Goal: Task Accomplishment & Management: Use online tool/utility

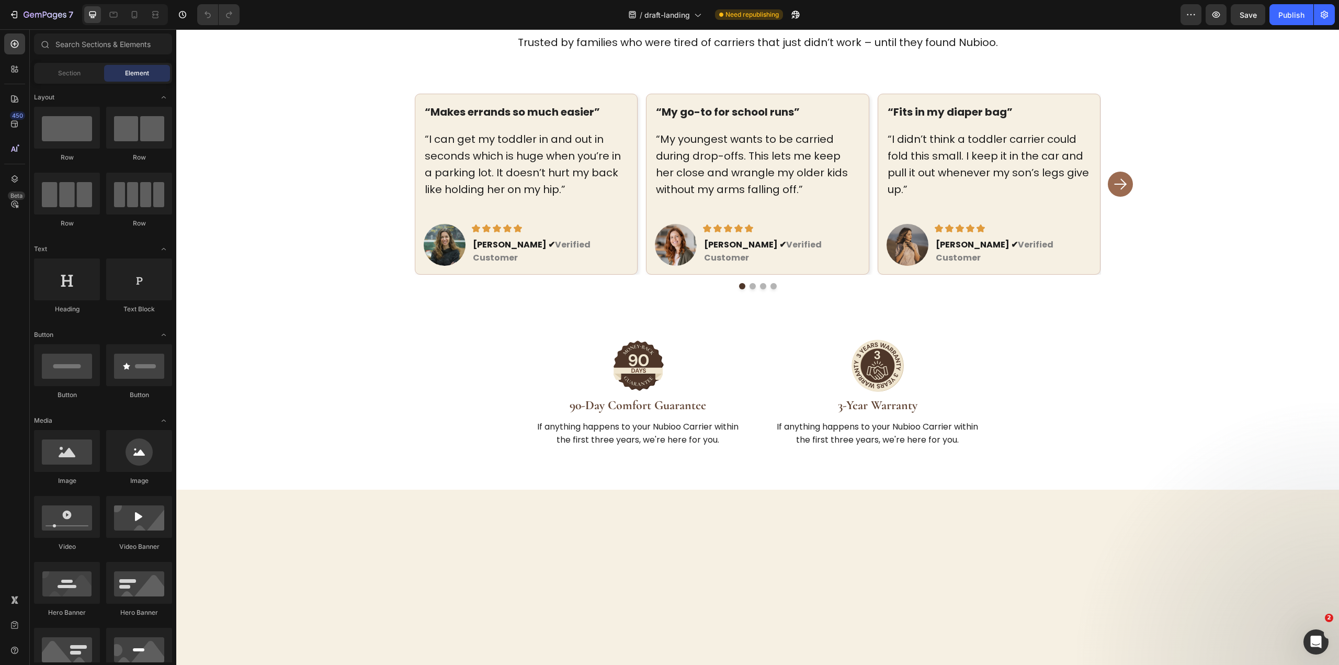
scroll to position [1673, 0]
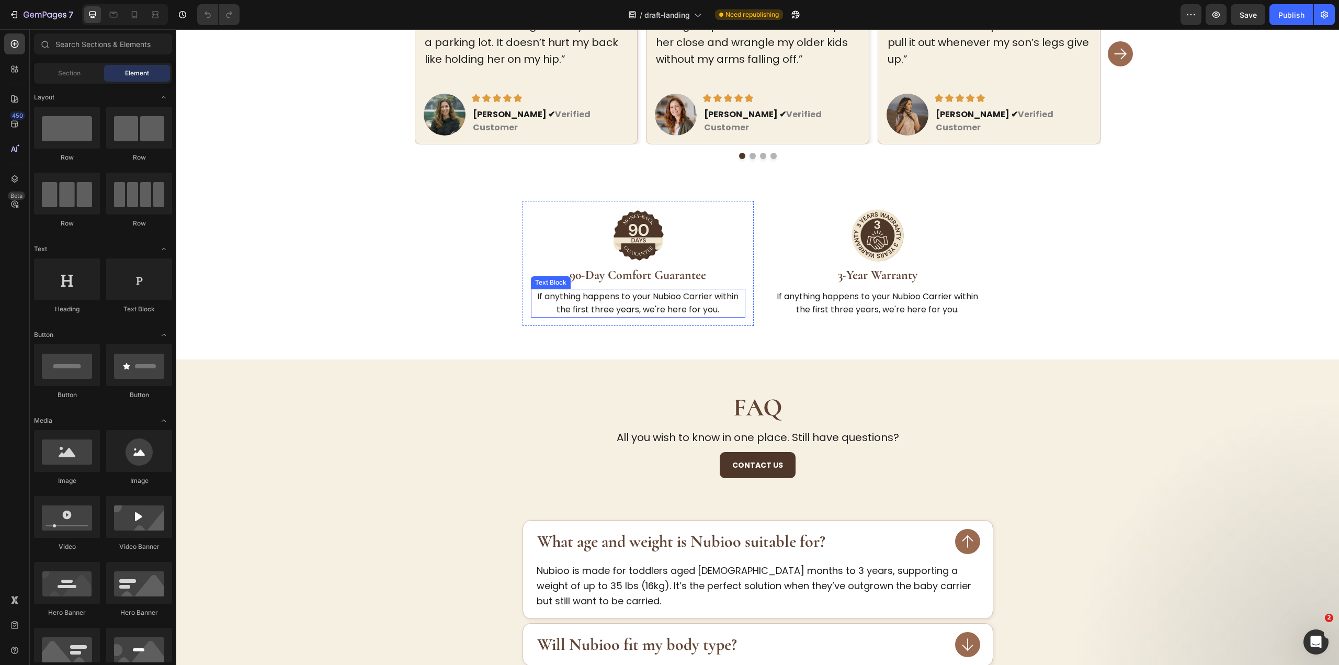
click at [579, 290] on p "If anything happens to your Nubioo Carrier within the first three years, we're …" at bounding box center [638, 303] width 212 height 27
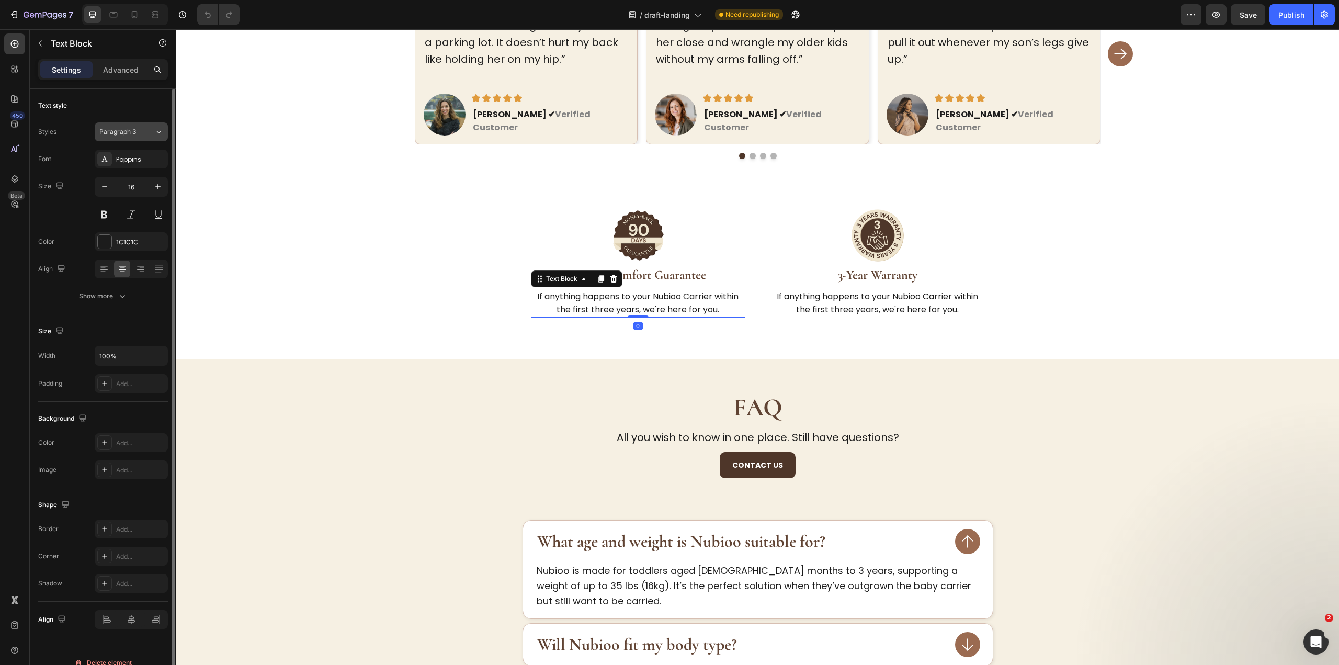
click at [122, 133] on span "Paragraph 3" at bounding box center [117, 131] width 37 height 9
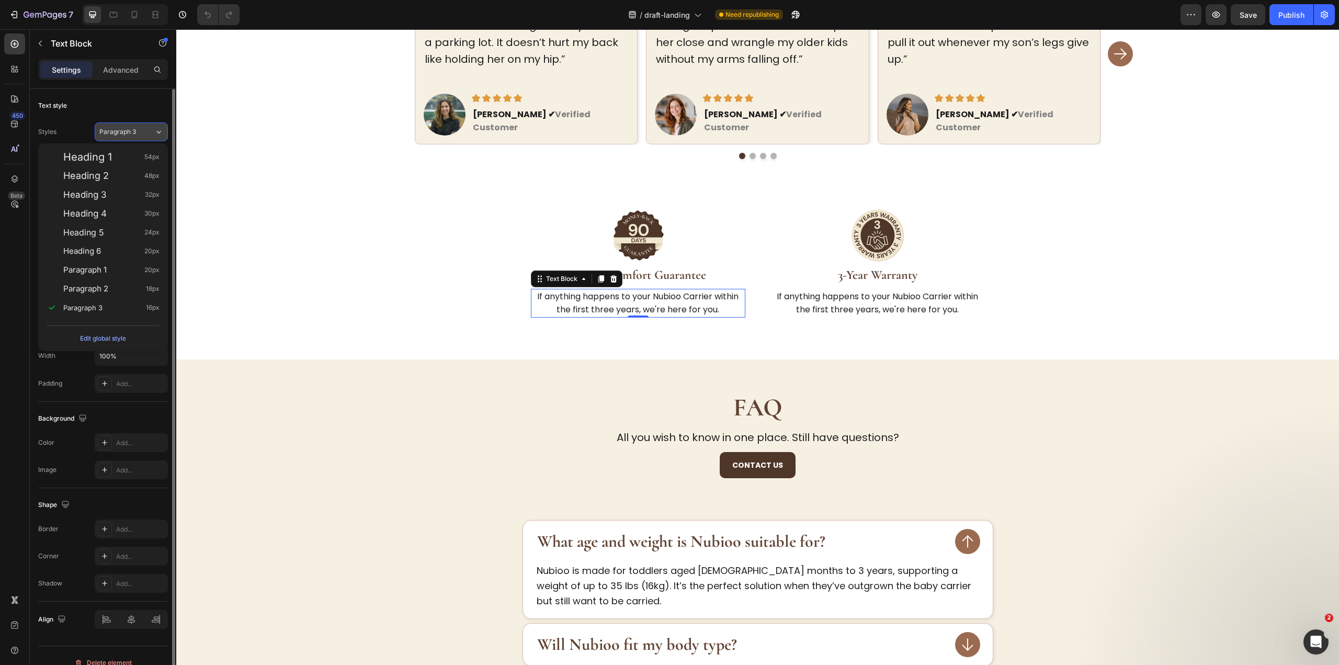
click at [122, 133] on span "Paragraph 3" at bounding box center [117, 131] width 37 height 9
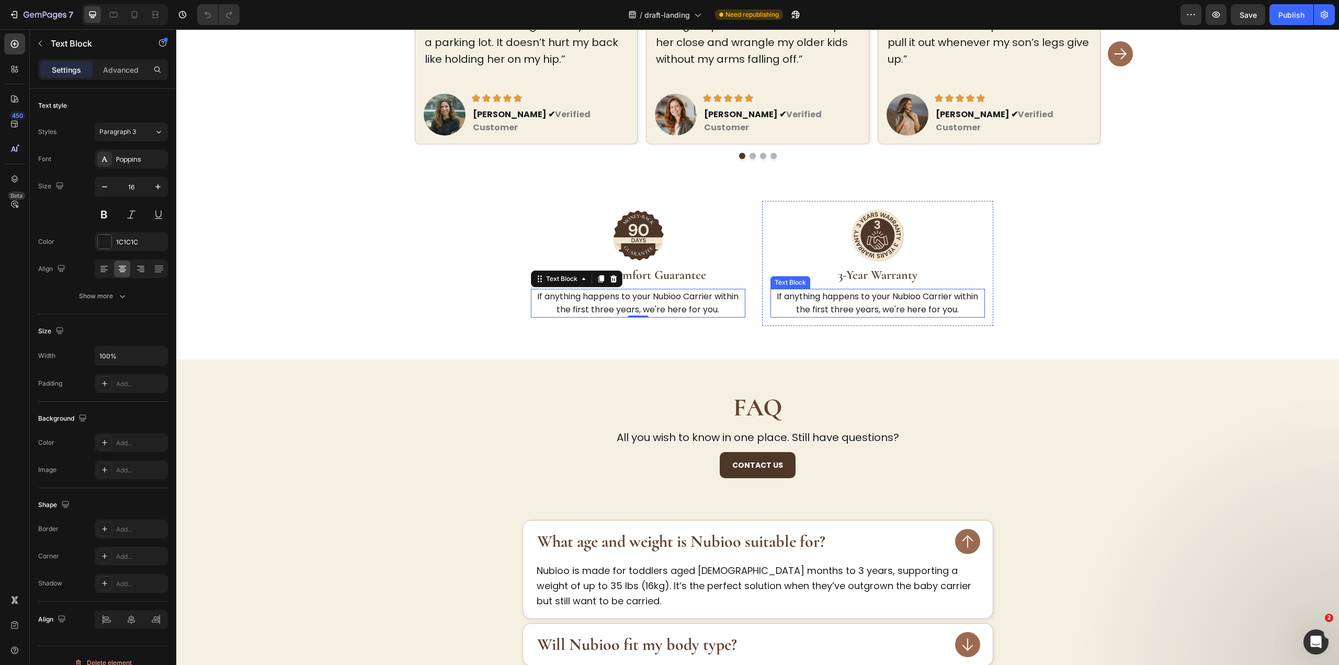
click at [866, 290] on p "If anything happens to your Nubioo Carrier within the first three years, we're …" at bounding box center [877, 303] width 212 height 27
click at [686, 267] on strong "90-Day Comfort Guarantee" at bounding box center [637, 274] width 136 height 15
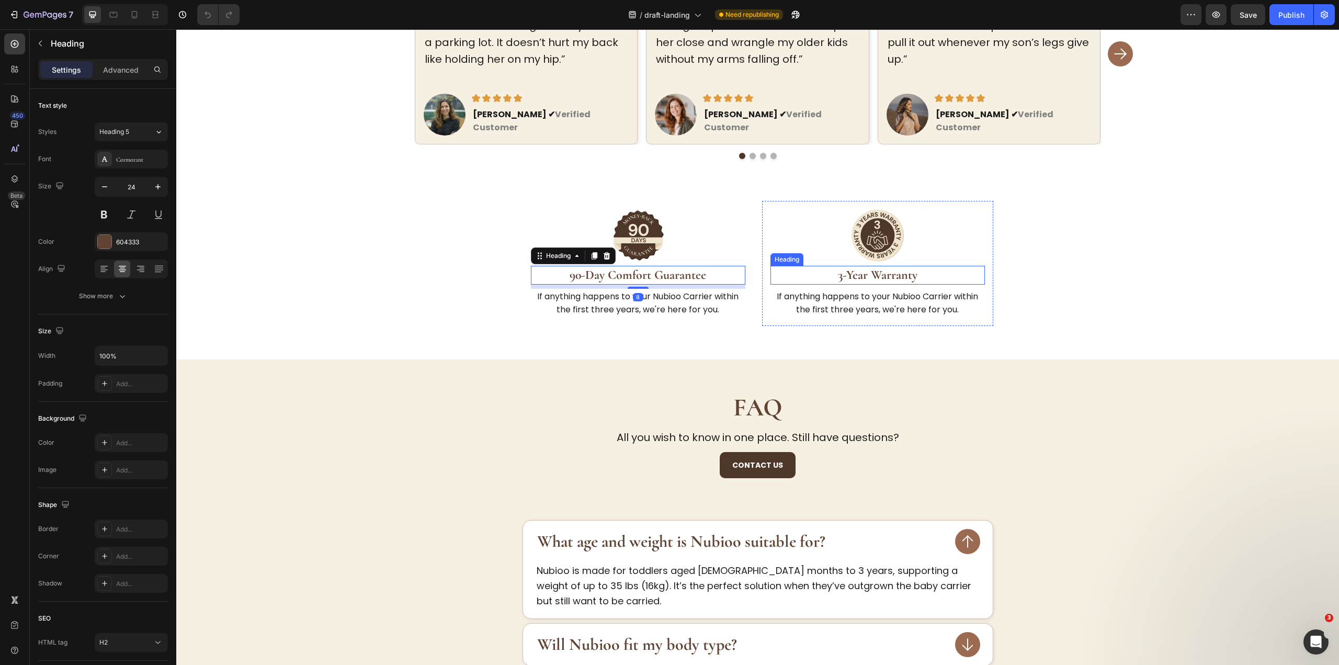
click at [906, 267] on strong "3-Year Warranty" at bounding box center [877, 274] width 79 height 15
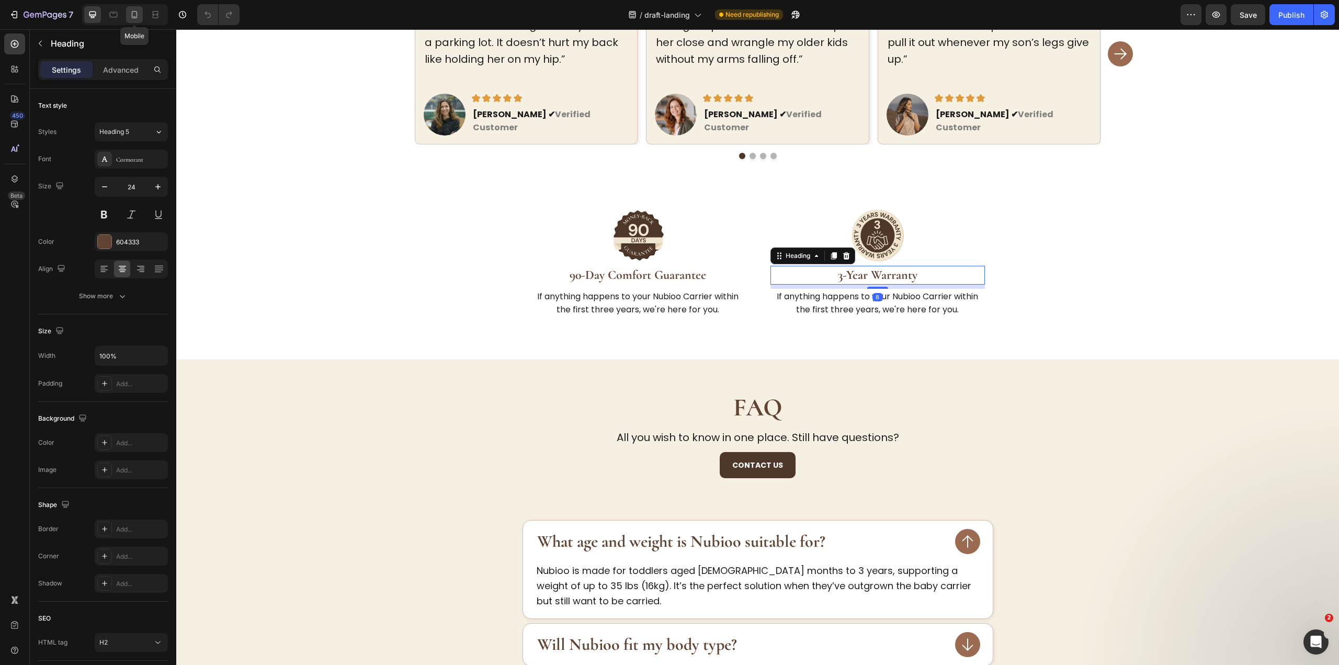
click at [131, 13] on icon at bounding box center [134, 14] width 10 height 10
type input "20"
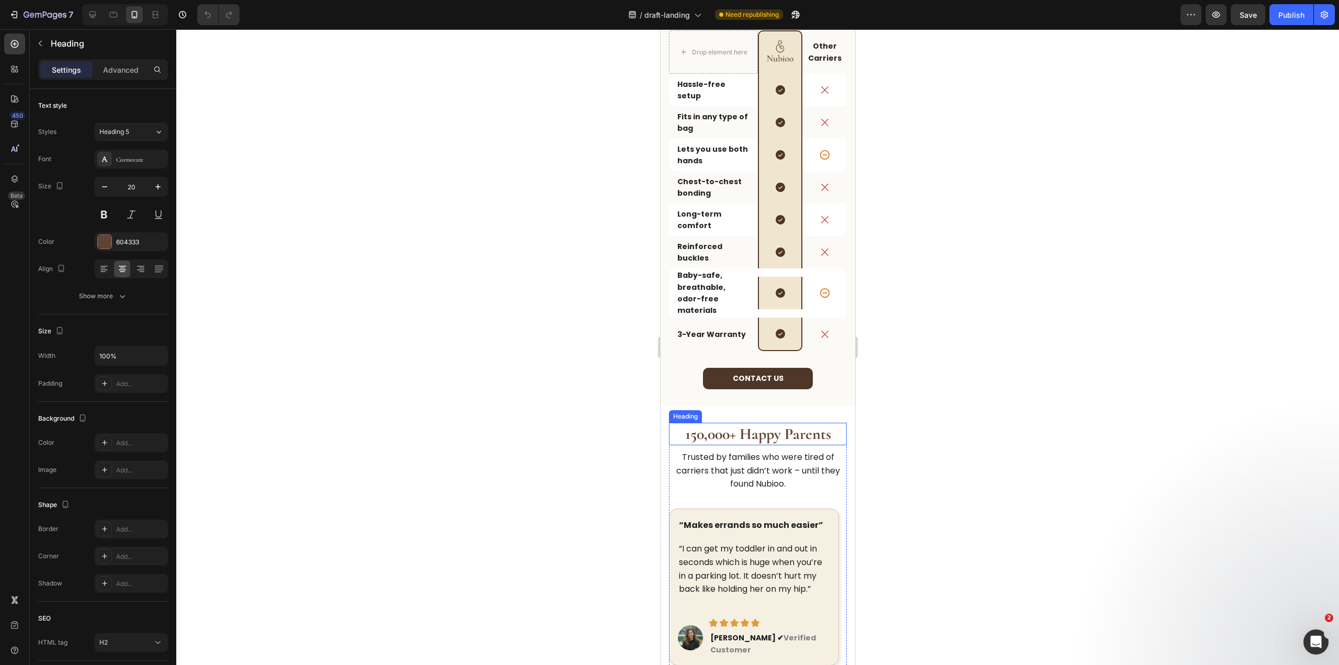
scroll to position [926, 0]
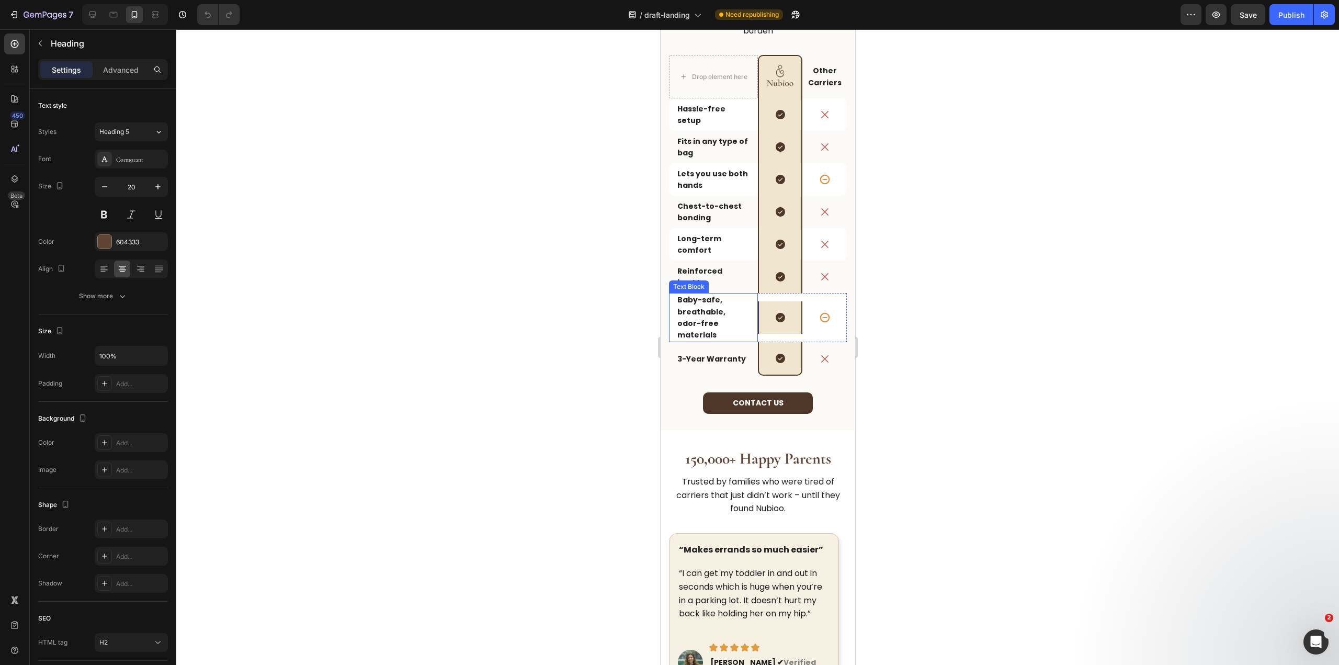
click at [710, 302] on strong "Baby-safe, breathable, odor-free materials" at bounding box center [701, 316] width 48 height 45
click at [93, 18] on icon at bounding box center [92, 15] width 7 height 7
type input "16"
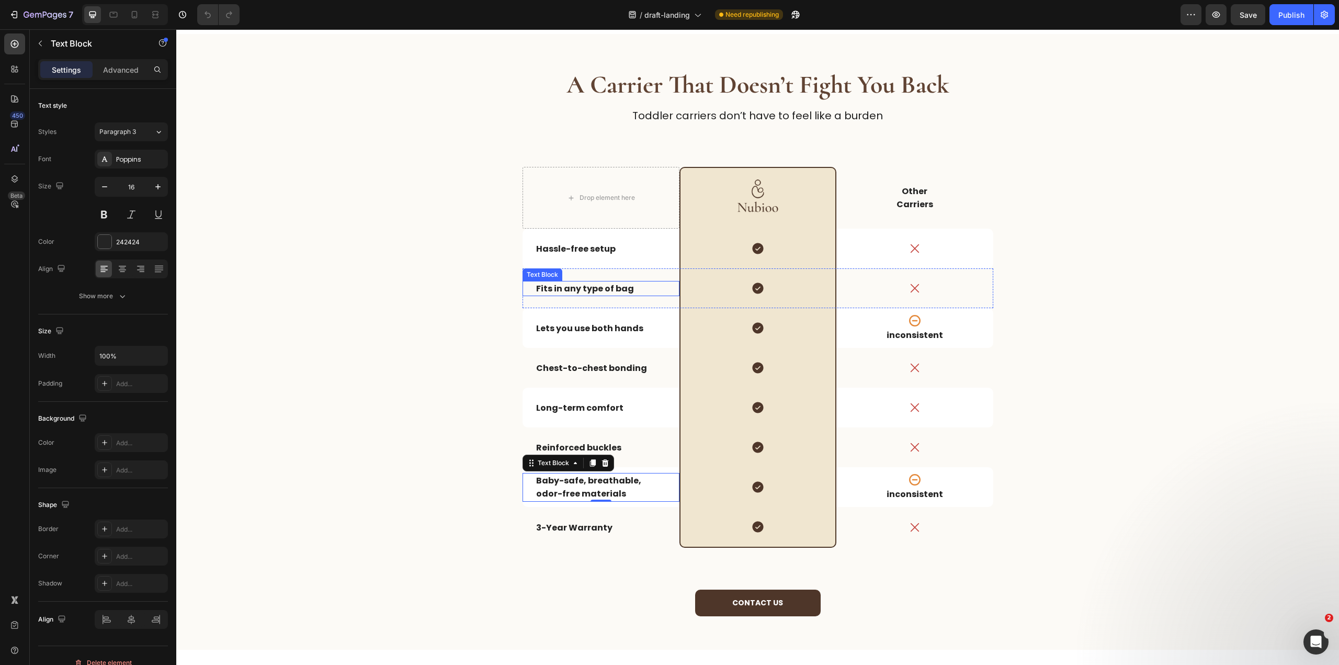
scroll to position [843, 0]
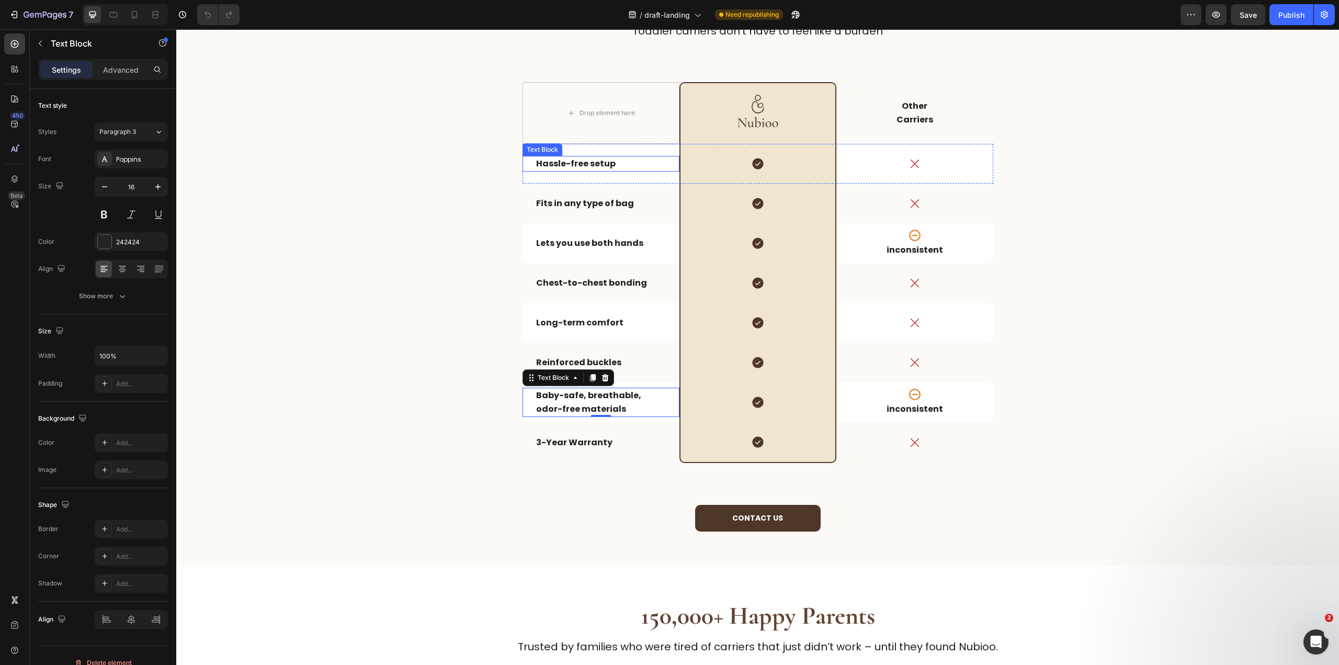
click at [580, 166] on strong "Hassle-free setup" at bounding box center [575, 163] width 79 height 12
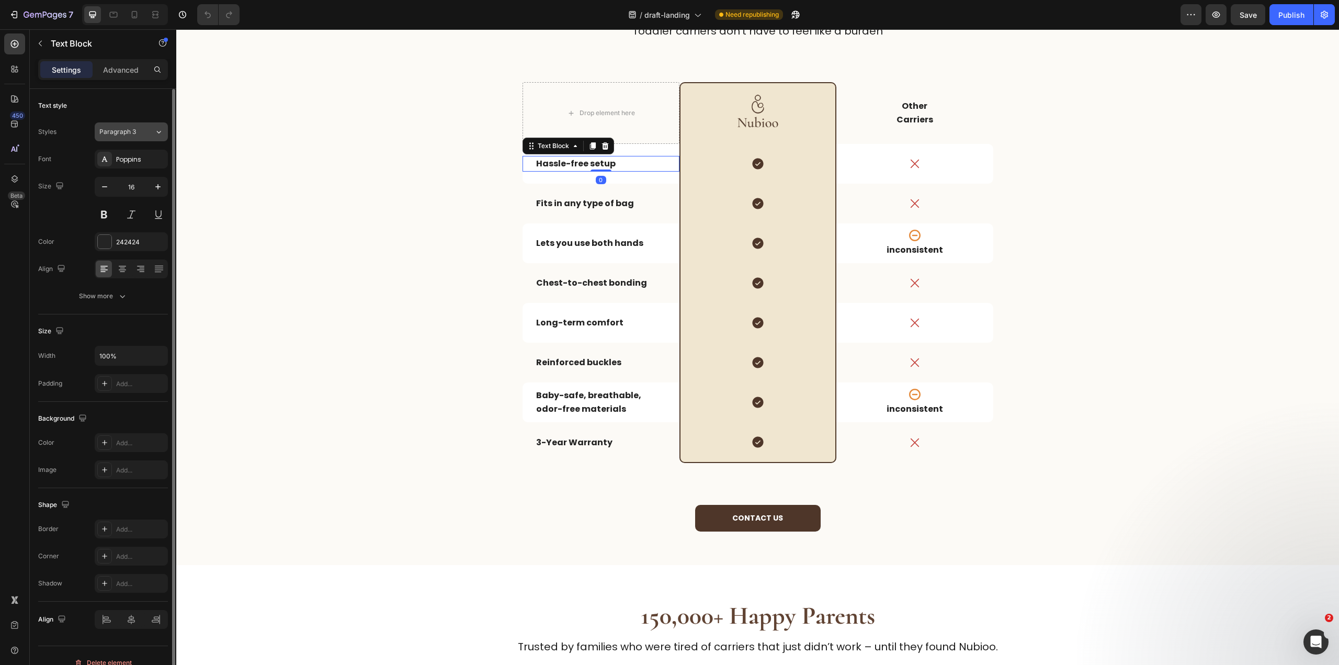
click at [124, 126] on button "Paragraph 3" at bounding box center [131, 131] width 73 height 19
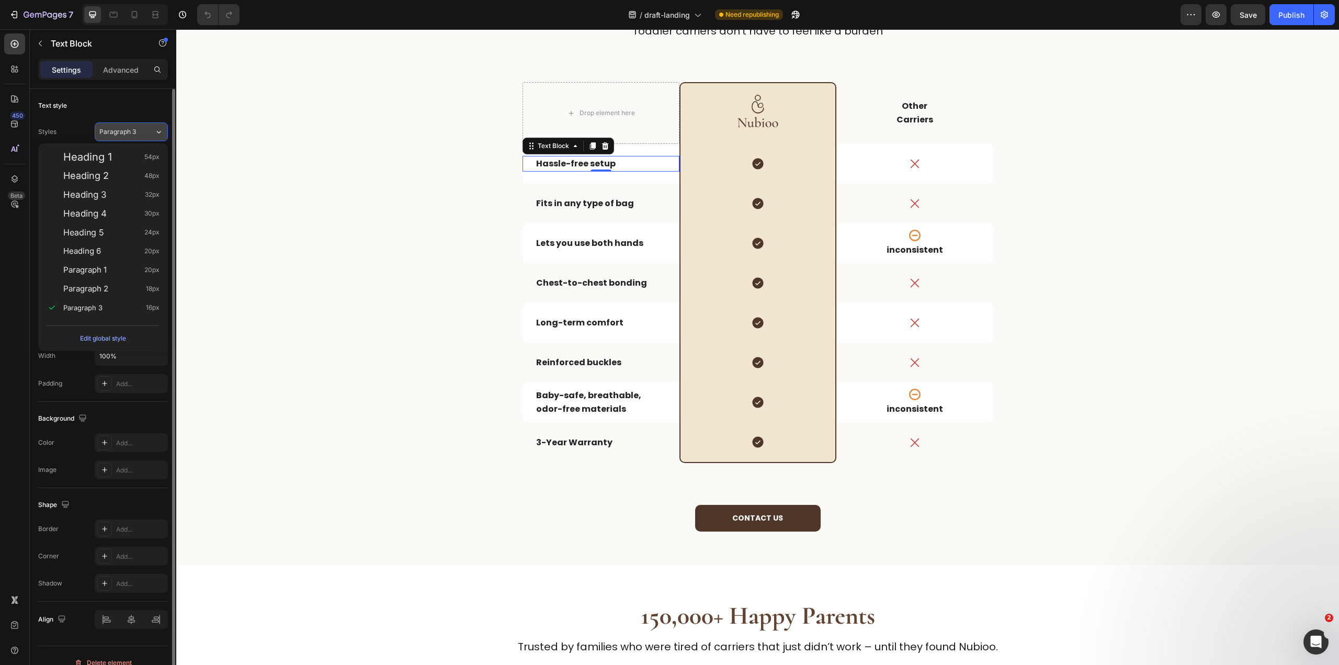
click at [125, 126] on button "Paragraph 3" at bounding box center [131, 131] width 73 height 19
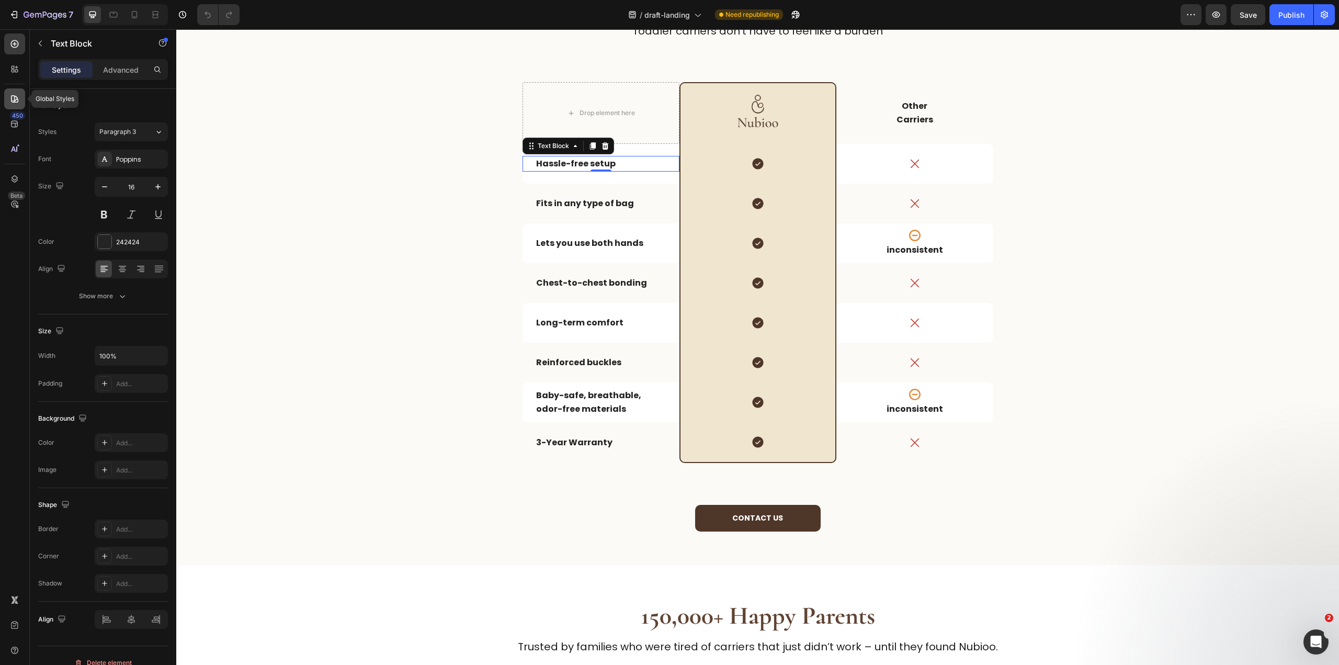
click at [8, 100] on div at bounding box center [14, 98] width 21 height 21
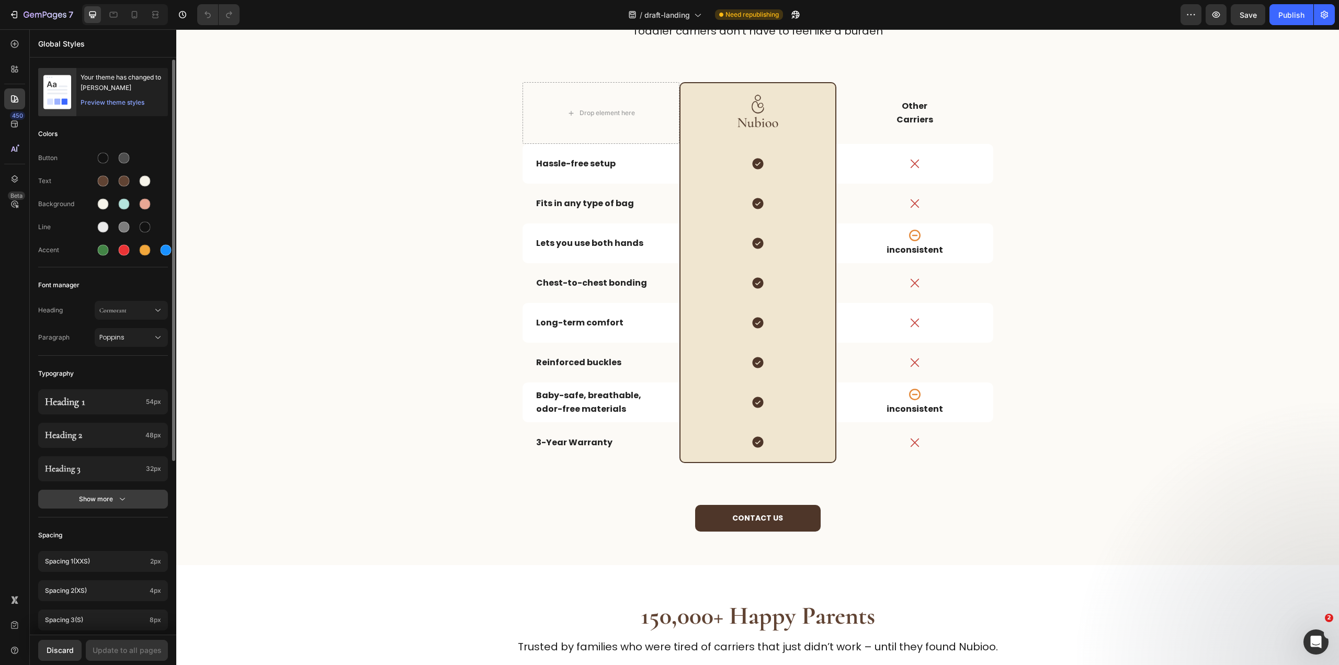
click at [95, 504] on button "Show more" at bounding box center [103, 498] width 130 height 19
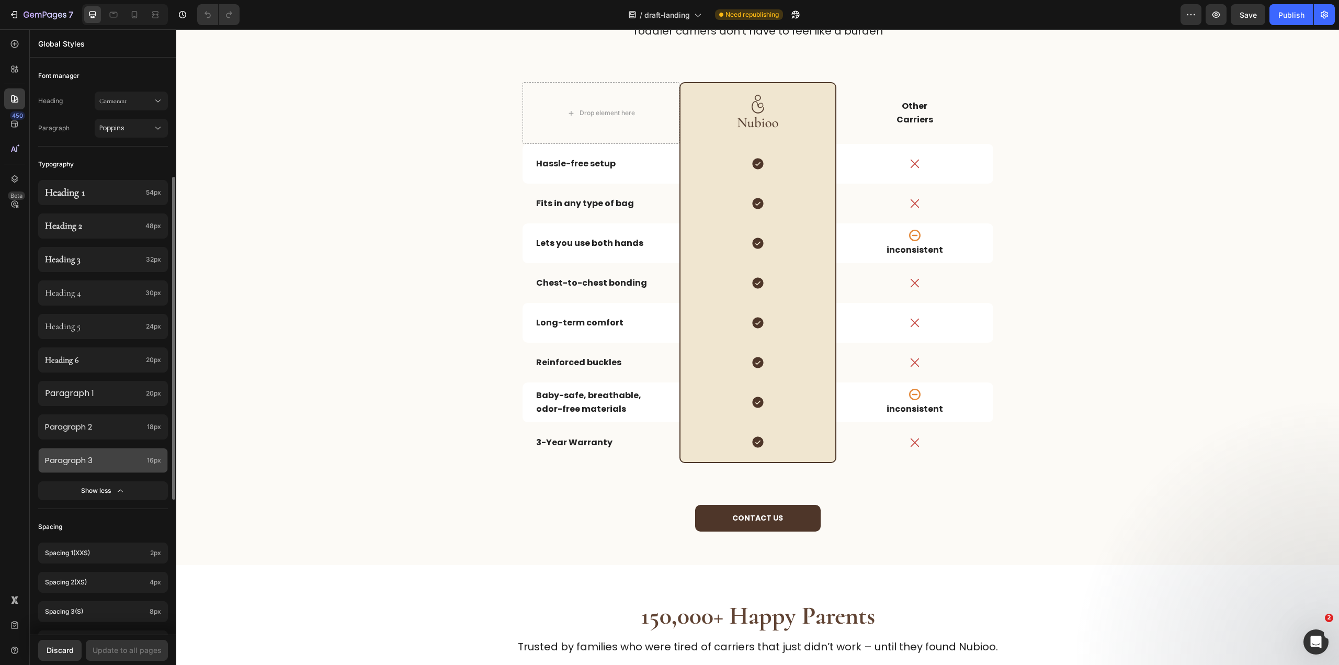
click at [111, 453] on div "Paragraph 3 16px" at bounding box center [103, 460] width 130 height 25
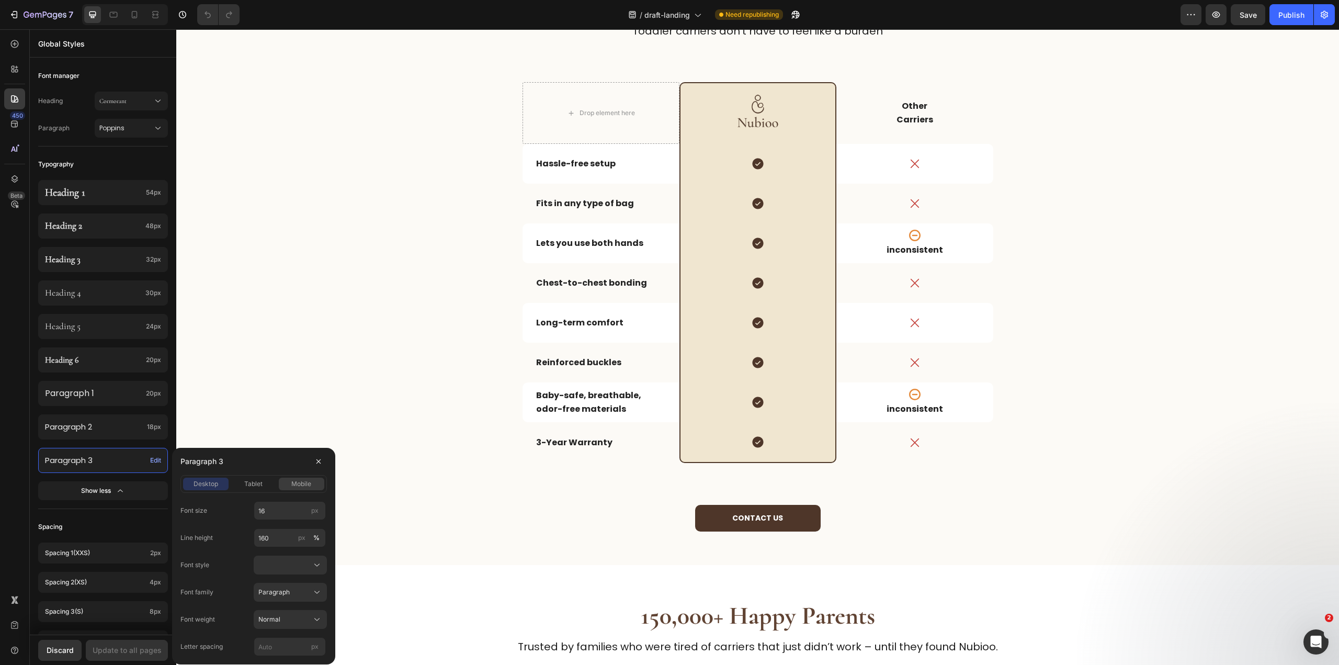
click at [294, 489] on button "mobile" at bounding box center [301, 483] width 45 height 13
click at [269, 506] on input "14" at bounding box center [290, 510] width 72 height 19
type input "12"
click at [263, 486] on span "tablet" at bounding box center [253, 483] width 18 height 9
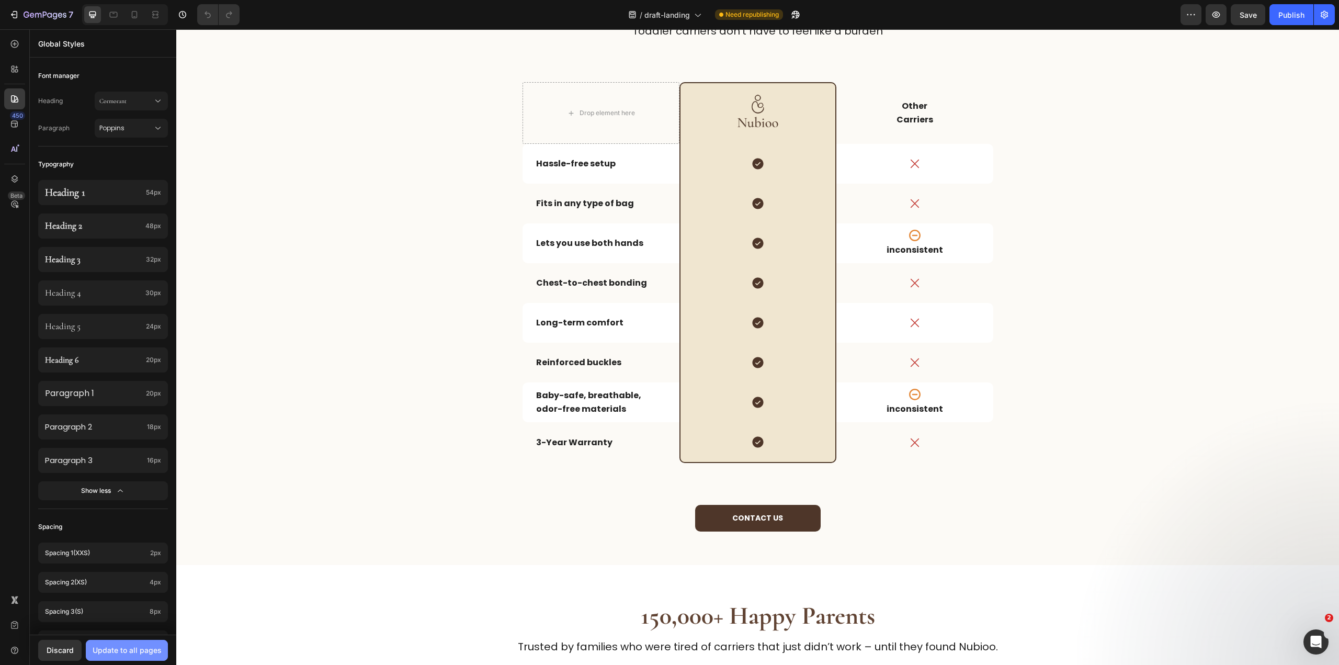
click at [142, 643] on button "Update to all pages" at bounding box center [127, 650] width 82 height 21
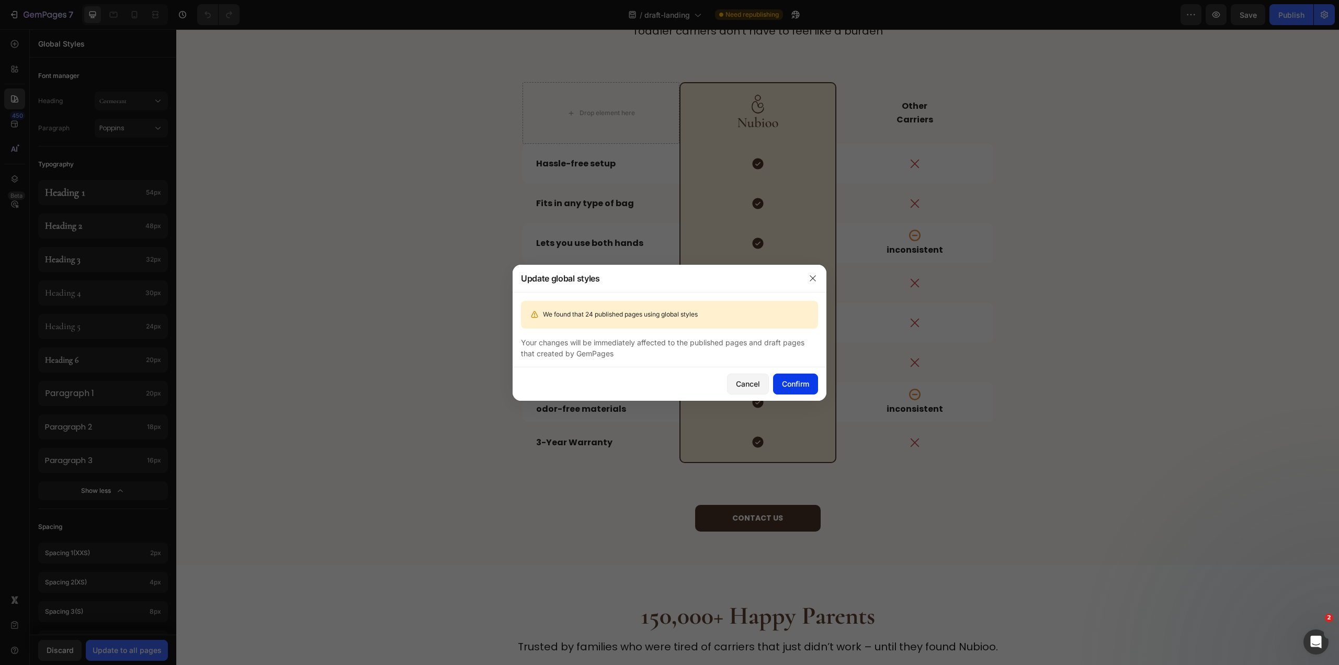
click at [813, 383] on button "Confirm" at bounding box center [795, 383] width 45 height 21
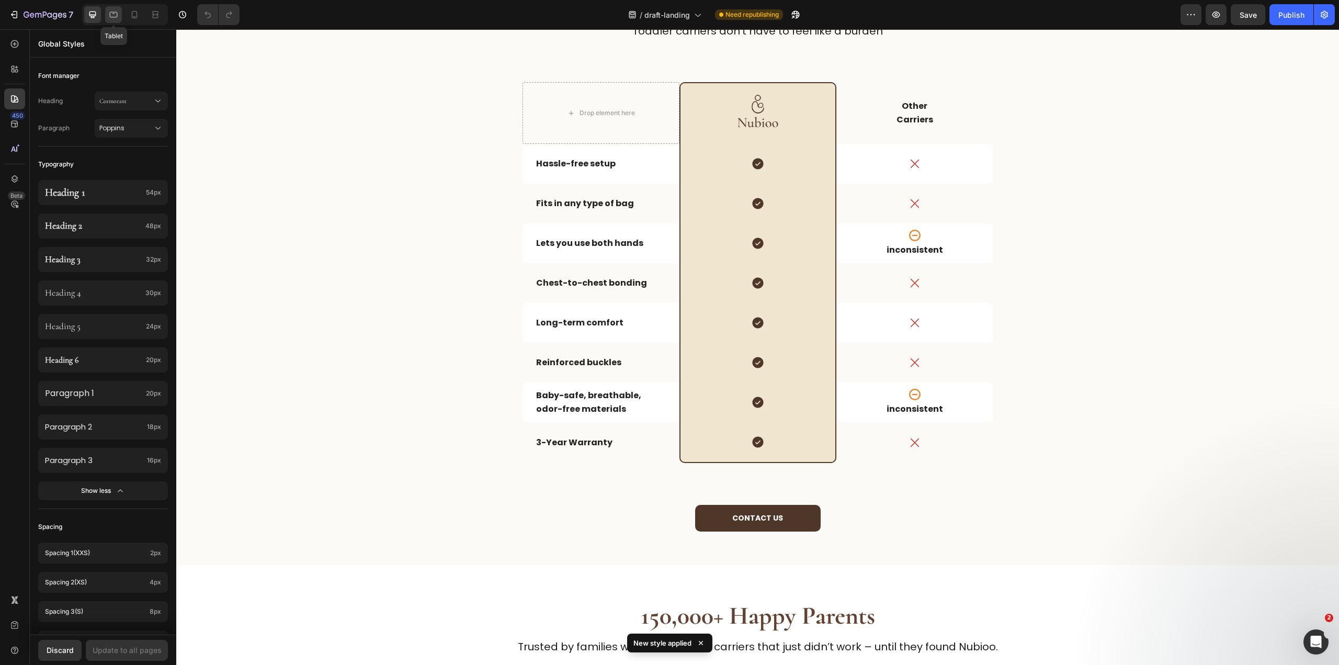
click at [107, 12] on div at bounding box center [113, 14] width 17 height 17
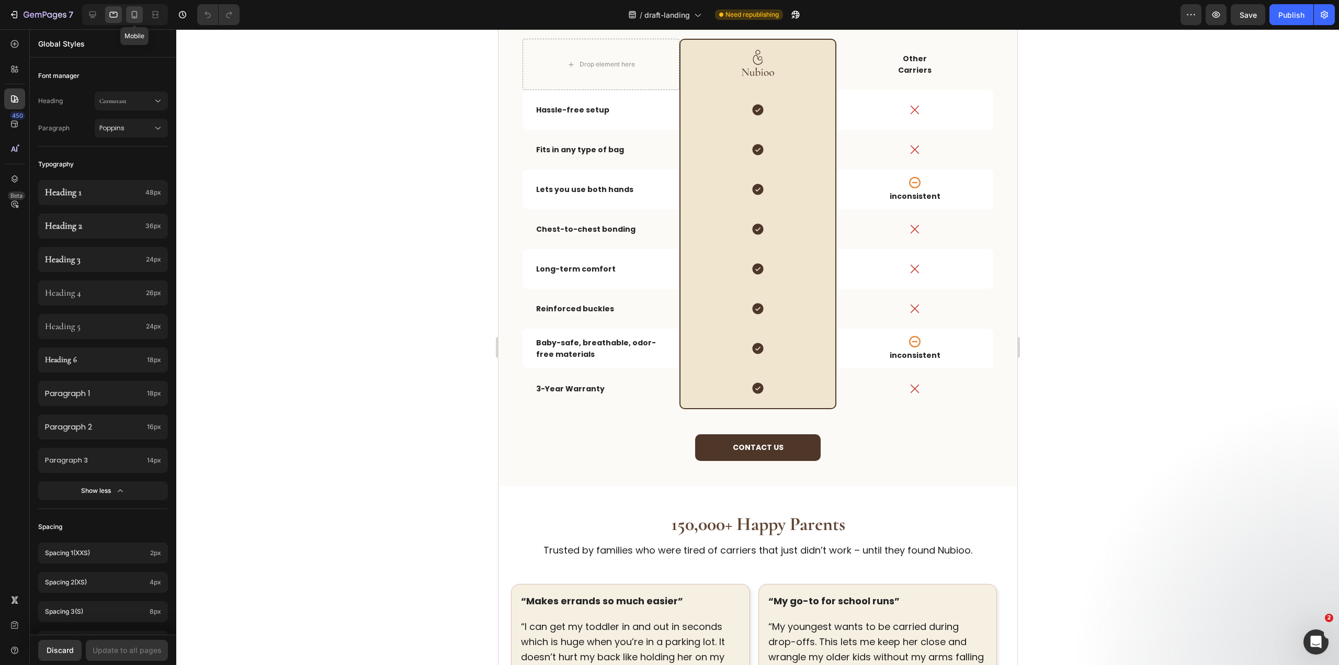
click at [130, 11] on icon at bounding box center [134, 14] width 10 height 10
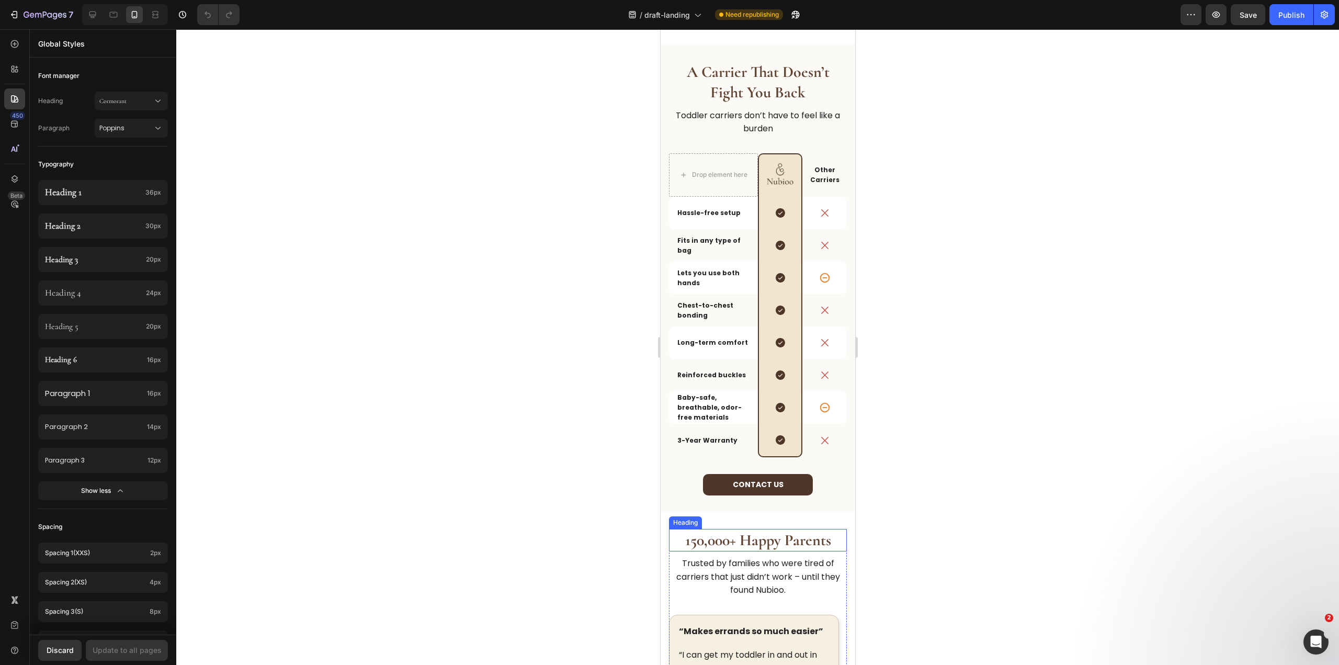
scroll to position [663, 0]
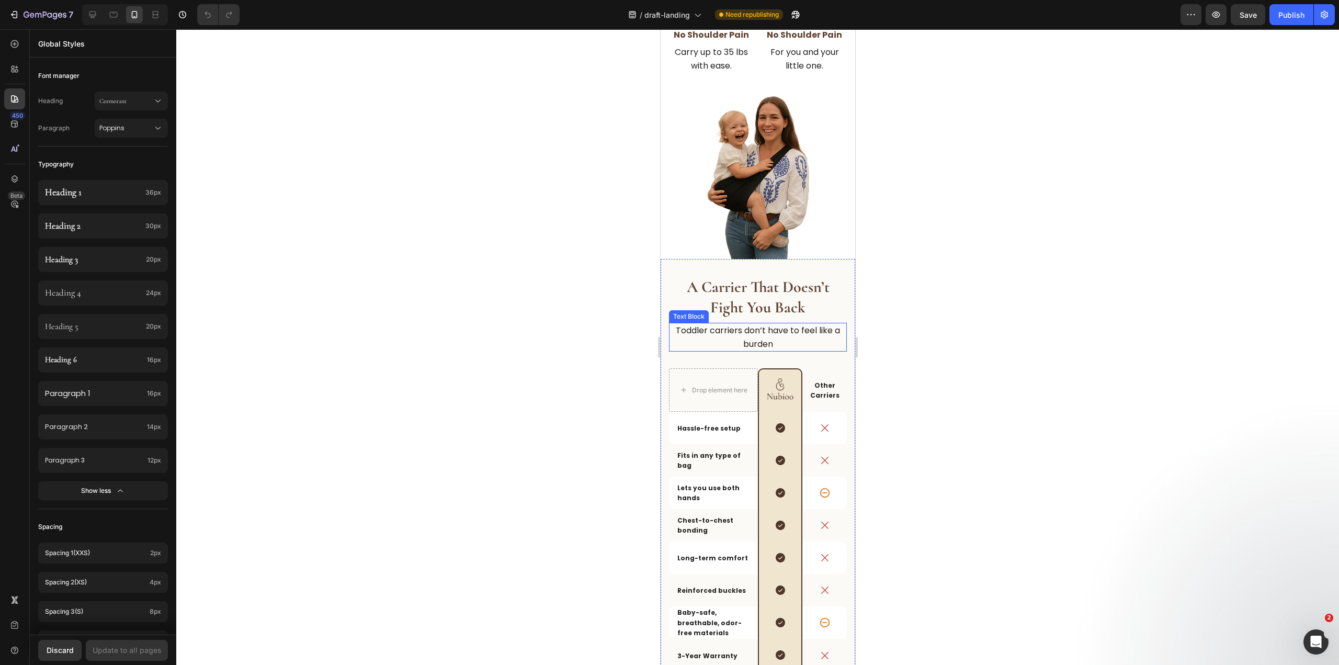
click at [753, 340] on p "Toddler carriers don’t have to feel like a burden" at bounding box center [757, 337] width 176 height 27
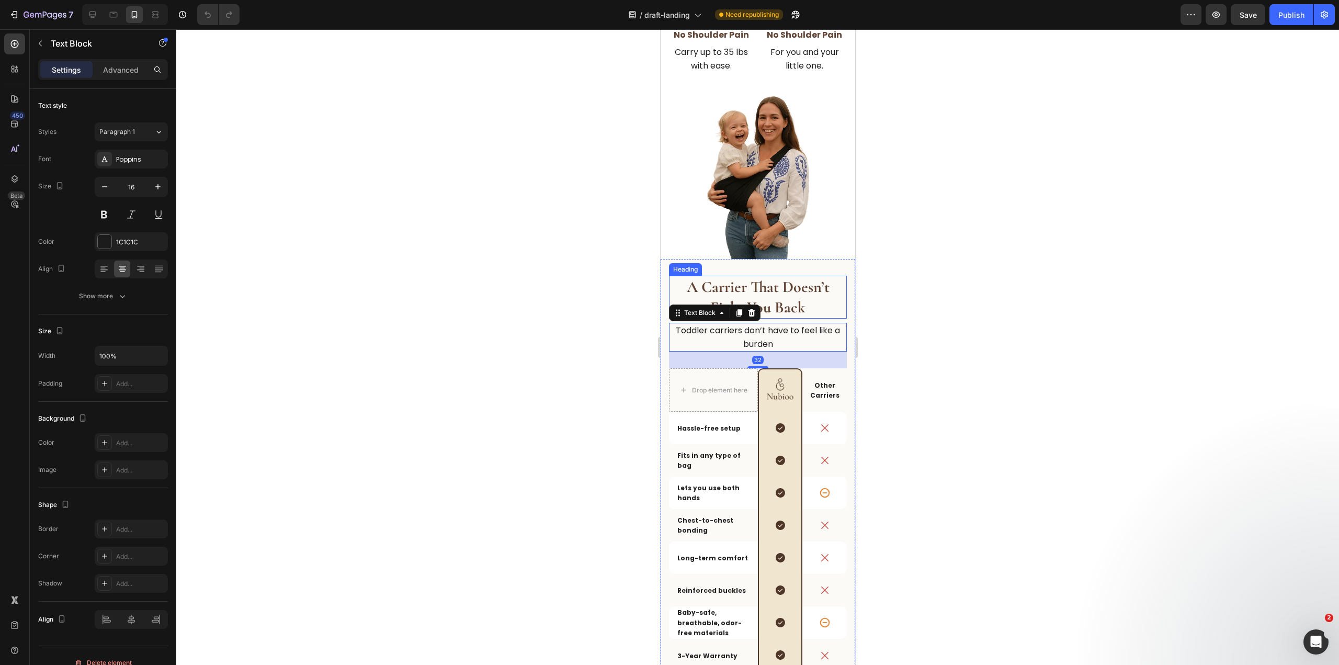
scroll to position [610, 0]
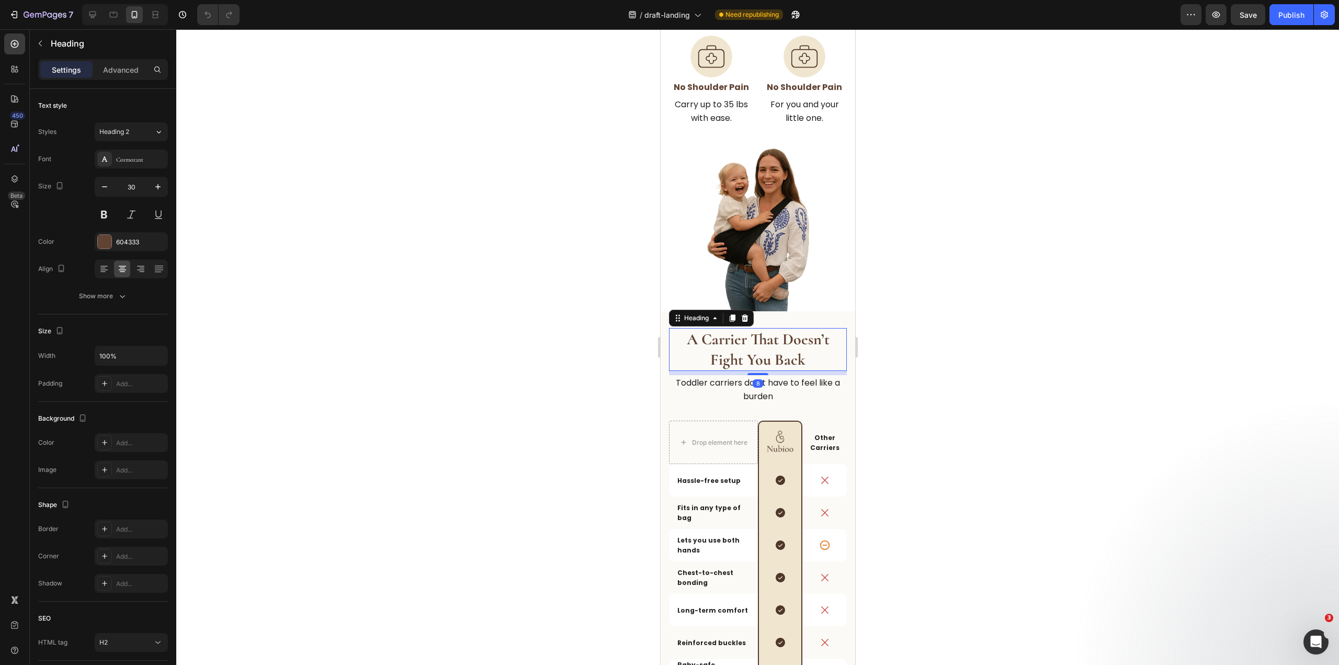
click at [784, 353] on strong "A Carrier That Doesn’t Fight You Back" at bounding box center [757, 349] width 143 height 40
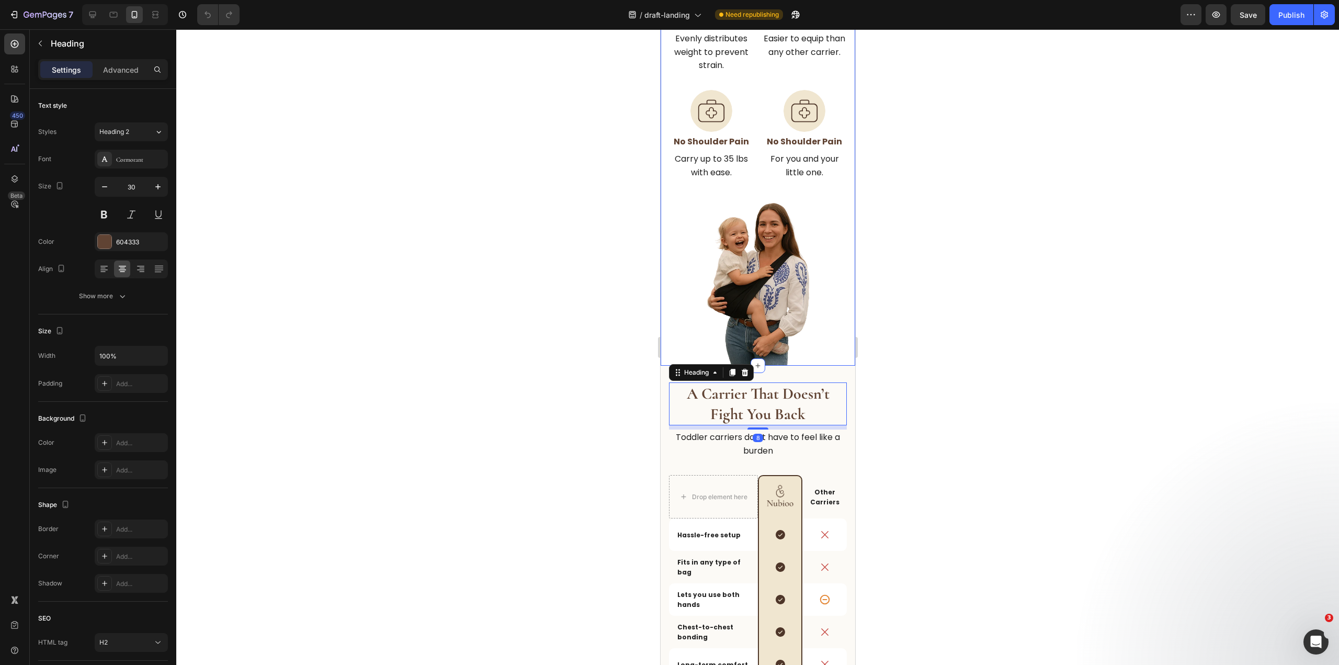
scroll to position [453, 0]
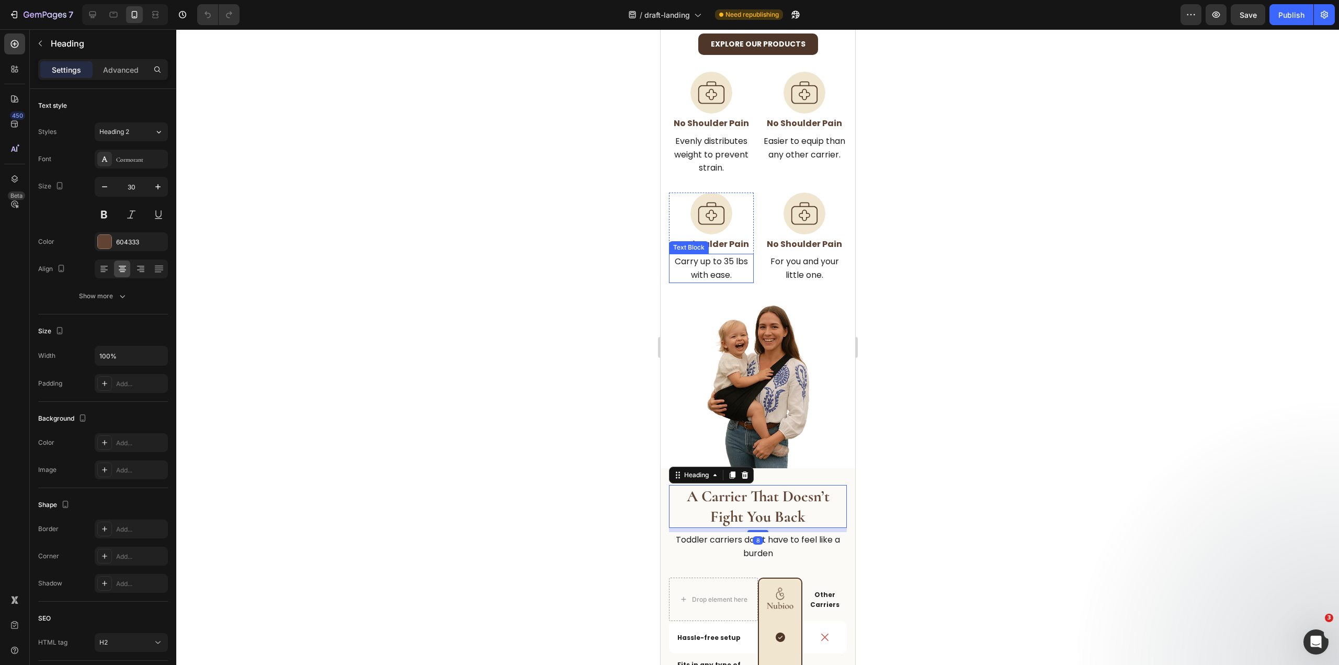
click at [696, 252] on div "Text Block" at bounding box center [688, 247] width 40 height 13
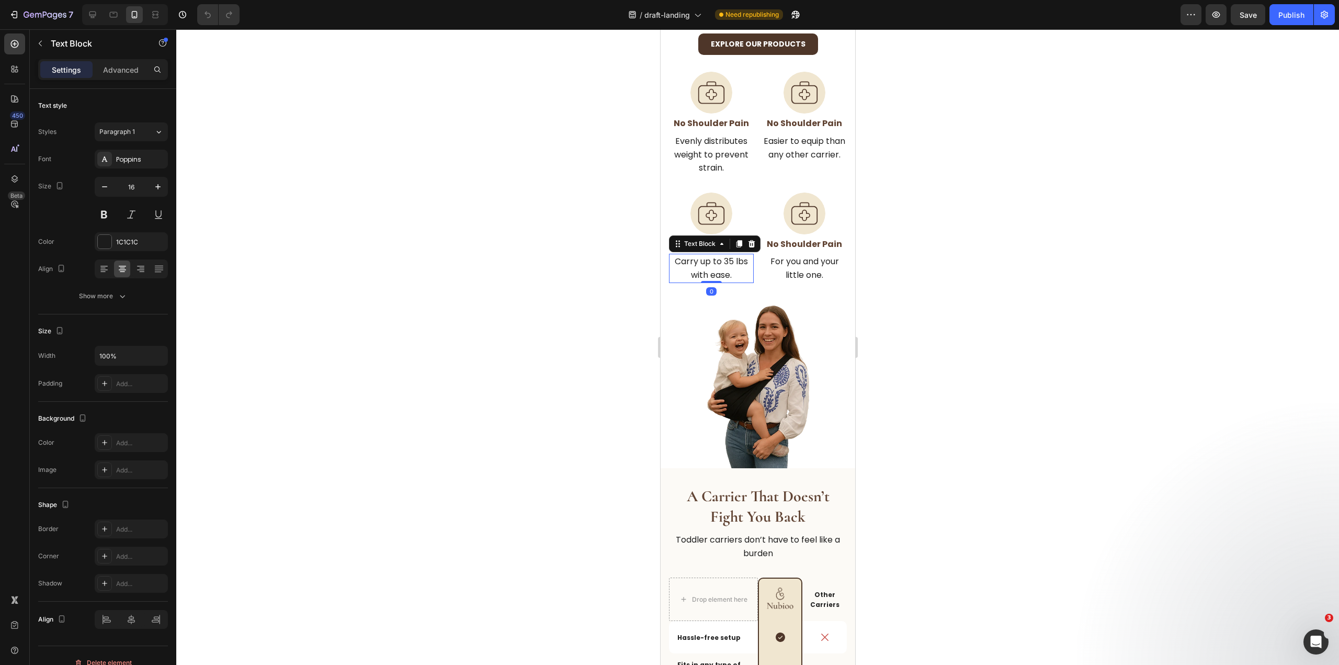
click at [716, 272] on p "Carry up to 35 lbs with ease." at bounding box center [710, 268] width 83 height 27
click at [809, 272] on p "For you and your little one." at bounding box center [803, 268] width 83 height 27
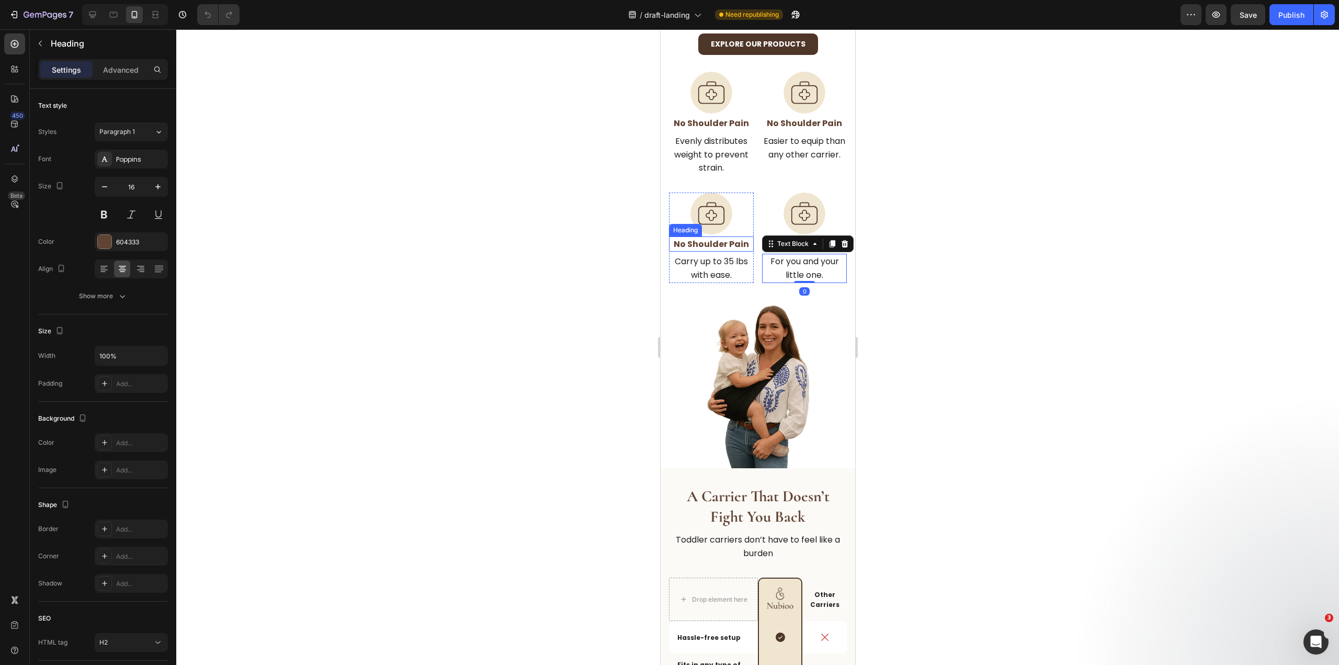
click at [720, 240] on strong "No Shoulder Pain" at bounding box center [710, 244] width 75 height 12
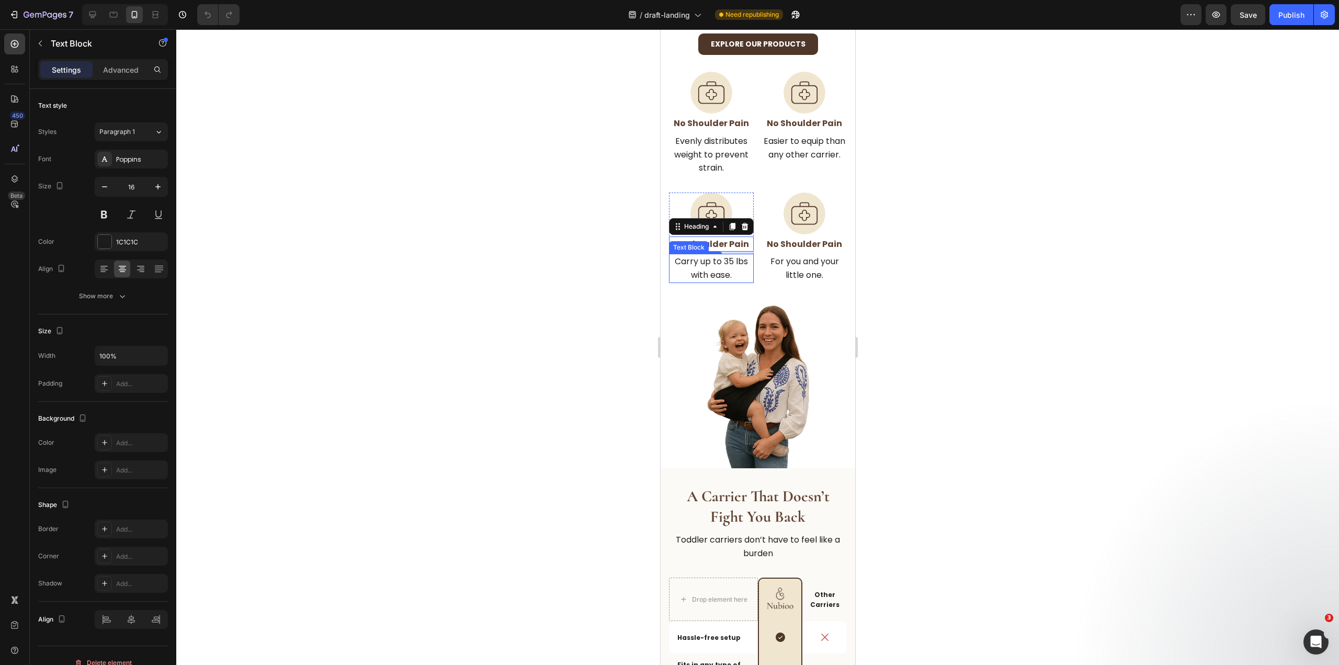
click at [705, 273] on p "Carry up to 35 lbs with ease." at bounding box center [710, 268] width 83 height 27
click at [815, 260] on p "For you and your little one." at bounding box center [803, 268] width 83 height 27
click at [711, 161] on p "Evenly distributes weight to prevent strain." at bounding box center [710, 154] width 83 height 40
click at [807, 157] on p "Easier to equip than any other carrier." at bounding box center [803, 147] width 83 height 27
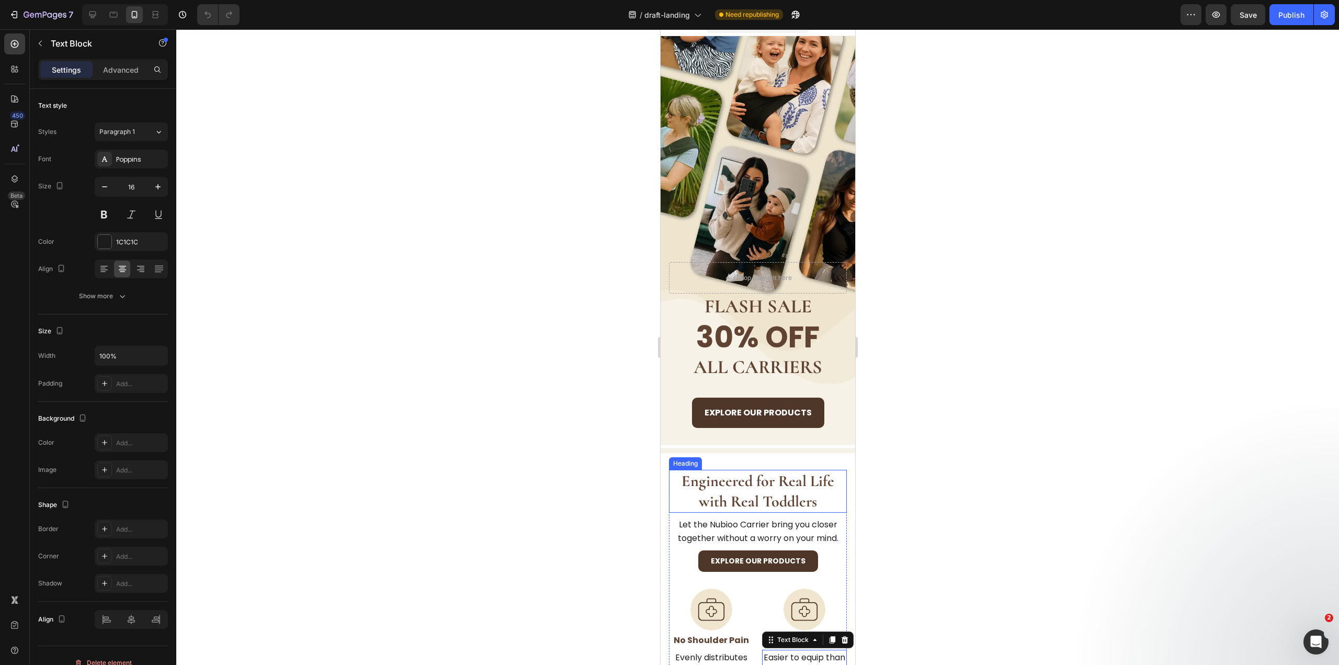
scroll to position [0, 0]
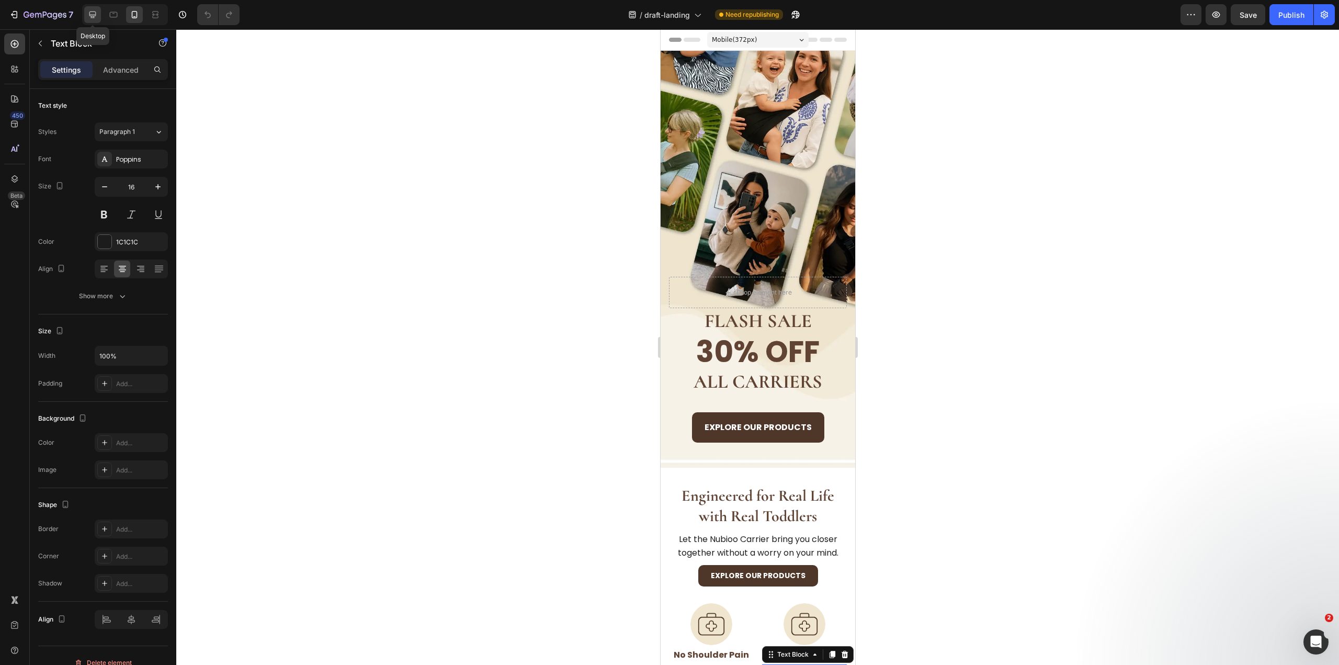
click at [101, 15] on div at bounding box center [92, 14] width 17 height 17
type input "20"
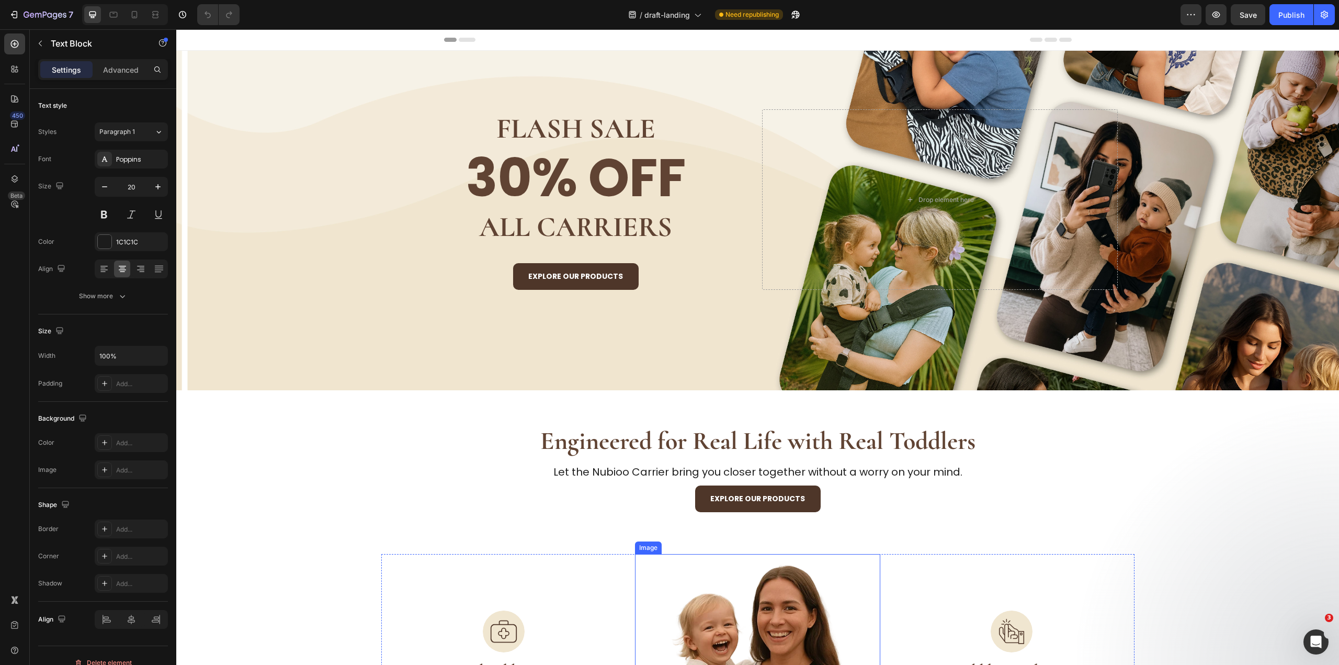
scroll to position [471, 0]
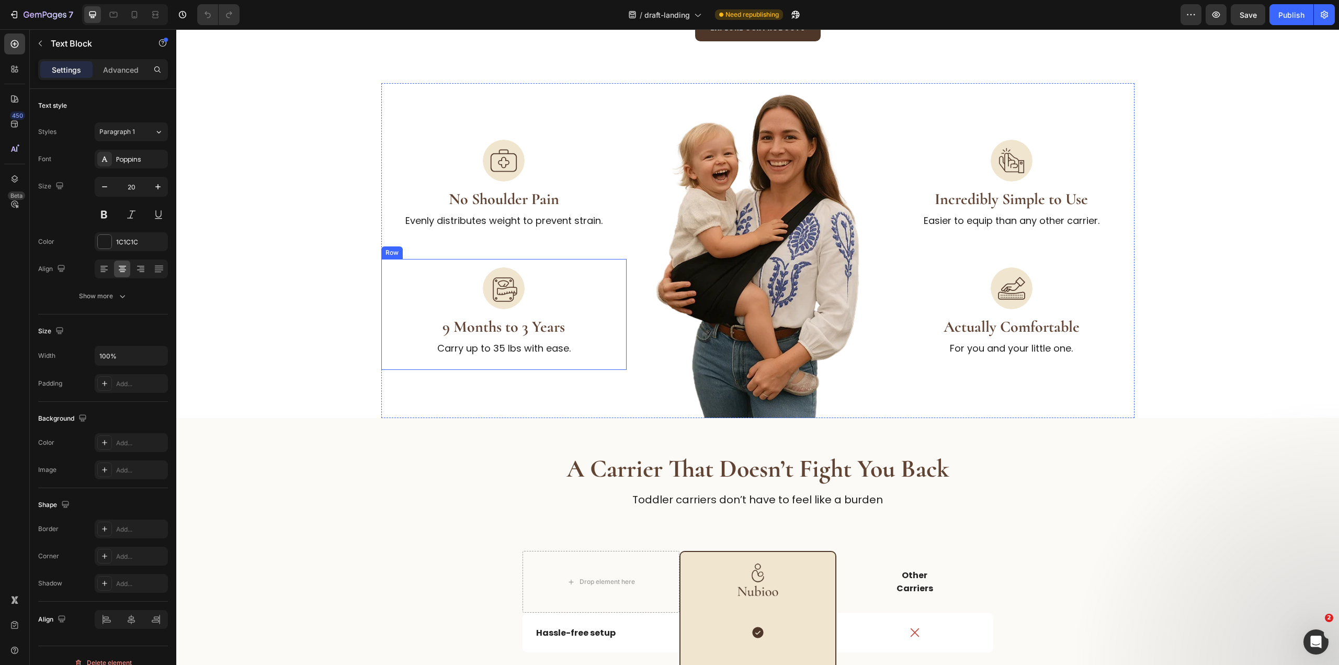
click at [529, 349] on p "Carry up to 35 lbs with ease." at bounding box center [504, 348] width 226 height 15
click at [512, 214] on p "Evenly distributes weight to prevent strain." at bounding box center [504, 220] width 226 height 15
click at [106, 16] on div at bounding box center [113, 14] width 17 height 17
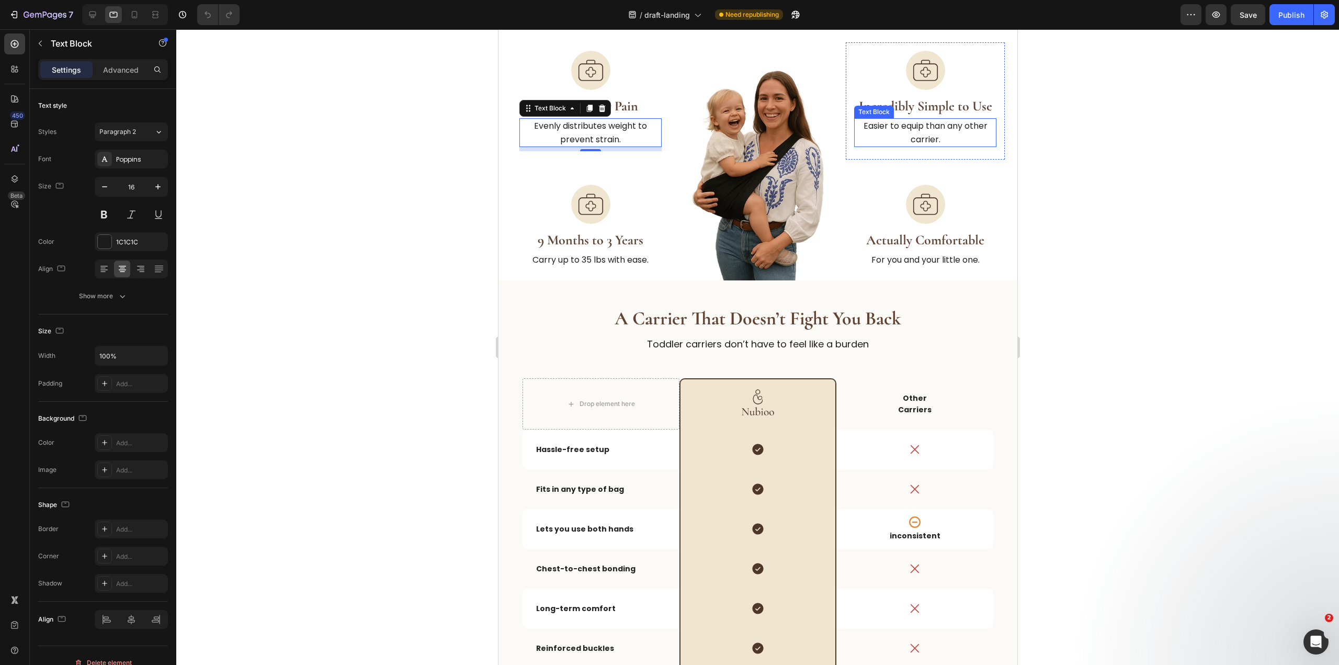
scroll to position [267, 0]
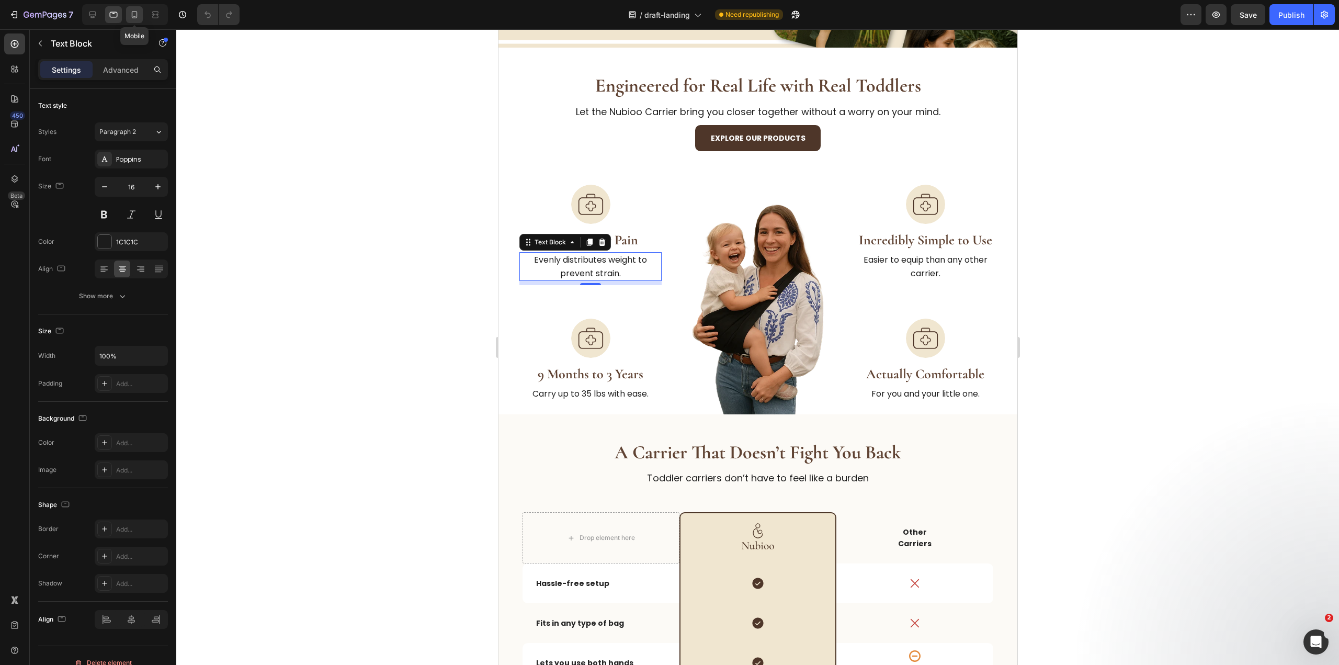
click at [140, 16] on icon at bounding box center [134, 14] width 10 height 10
type input "14"
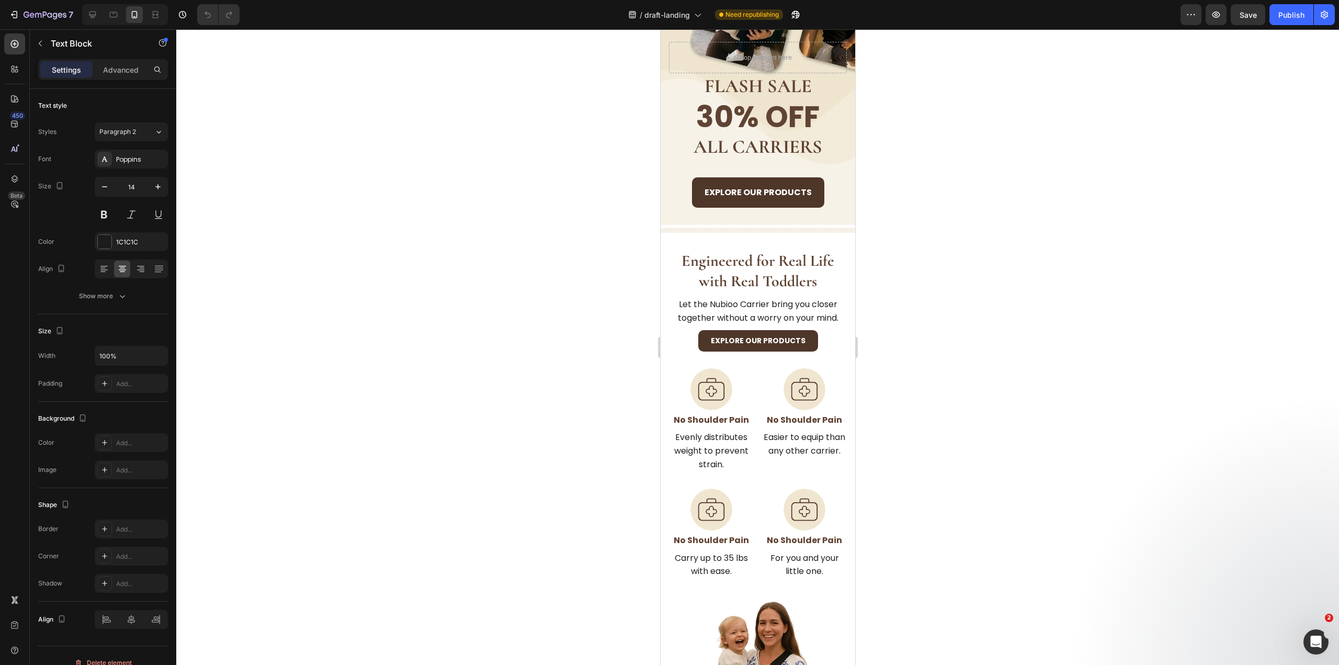
scroll to position [231, 0]
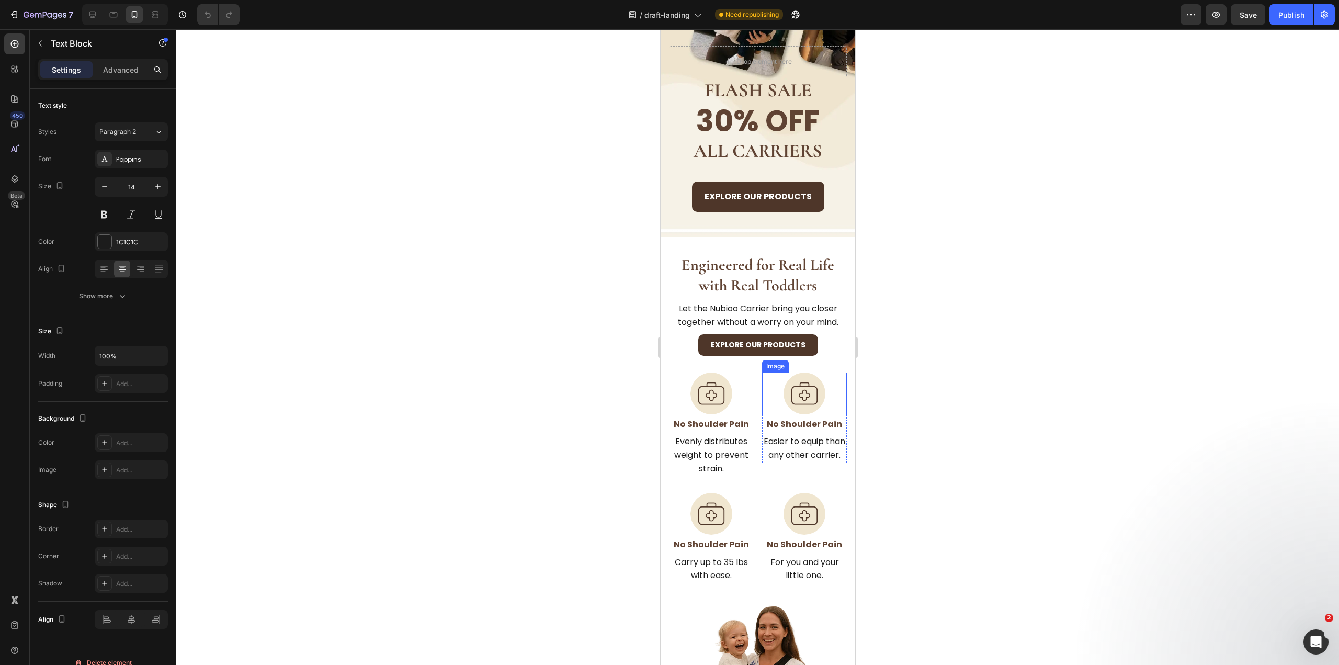
click at [809, 393] on img at bounding box center [804, 393] width 42 height 42
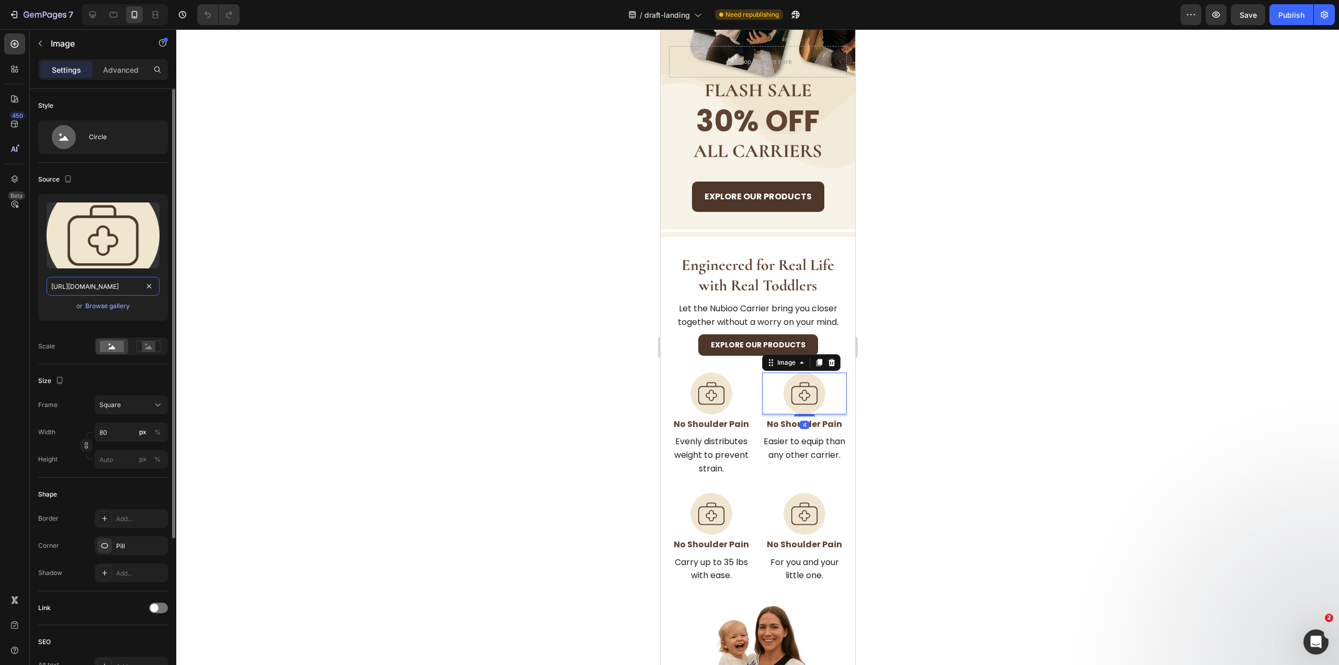
click at [89, 287] on input "https://nubioo.com/cdn/shop/files/gempages_571521811703923864-784e1c29-c89a-4b3…" at bounding box center [103, 286] width 113 height 19
click at [89, 286] on input "https://nubioo.com/cdn/shop/files/gempages_571521811703923864-784e1c29-c89a-4b3…" at bounding box center [103, 286] width 113 height 19
paste input "cdn.shopify.com/s/files/1/0946/2300/7027/files/gempages_571521811703923864-136c…"
type input "https://cdn.shopify.com/s/files/1/0946/2300/7027/files/gempages_571521811703923…"
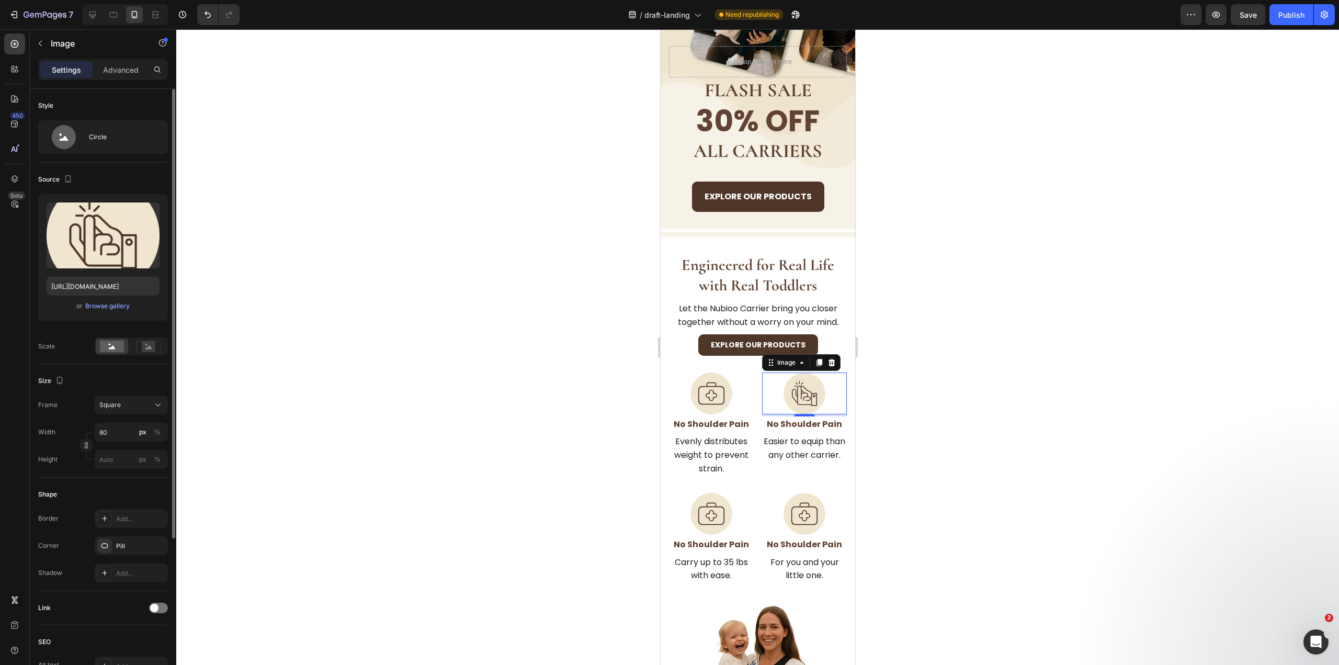
scroll to position [0, 0]
click at [808, 422] on strong "No Shoulder Pain" at bounding box center [803, 424] width 75 height 12
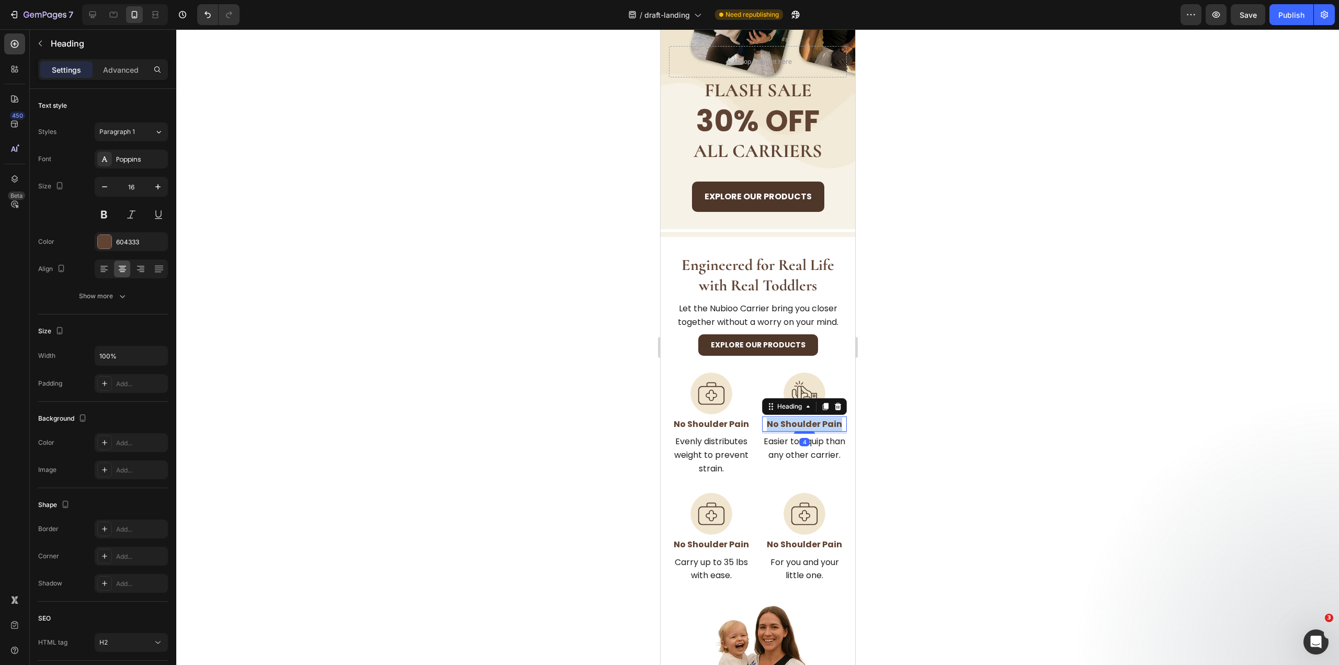
click at [808, 421] on strong "No Shoulder Pain" at bounding box center [803, 424] width 75 height 12
click at [802, 471] on p "Easier to equip than any other carrier." at bounding box center [803, 461] width 83 height 27
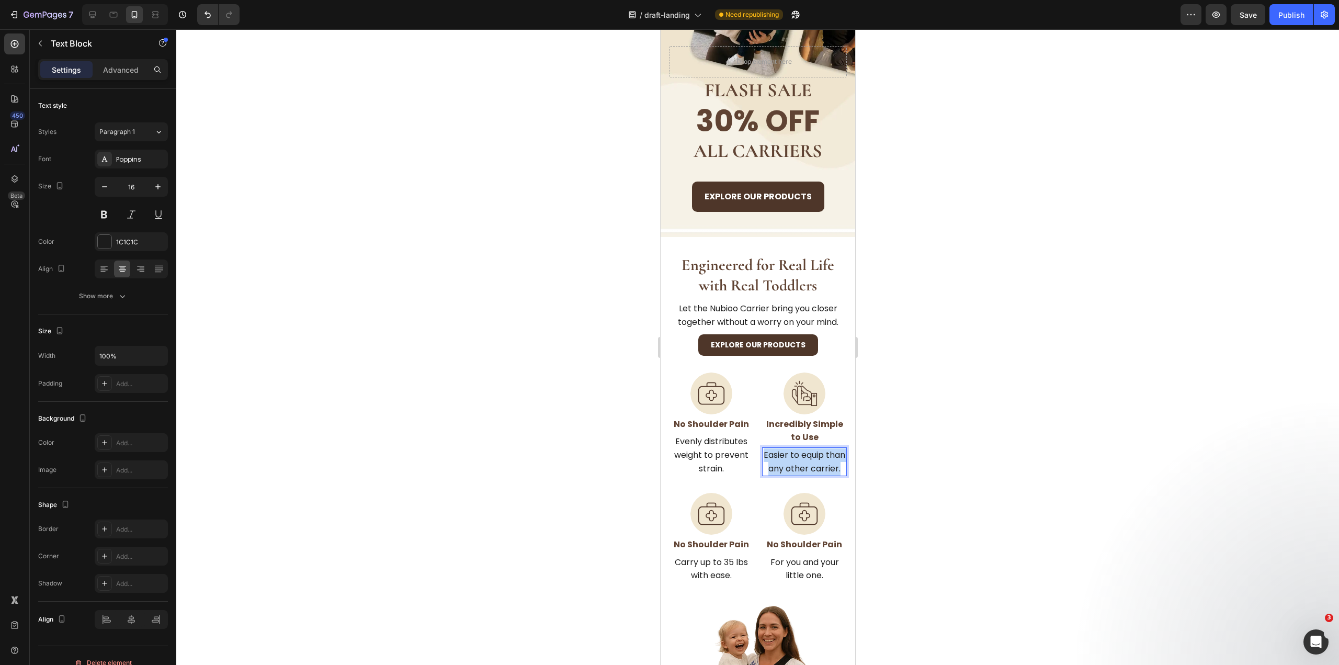
click at [802, 471] on p "Easier to equip than any other carrier." at bounding box center [803, 461] width 83 height 27
click at [720, 541] on strong "No Shoulder Pain" at bounding box center [710, 544] width 75 height 12
click at [720, 540] on strong "No Shoulder Pain" at bounding box center [710, 544] width 75 height 12
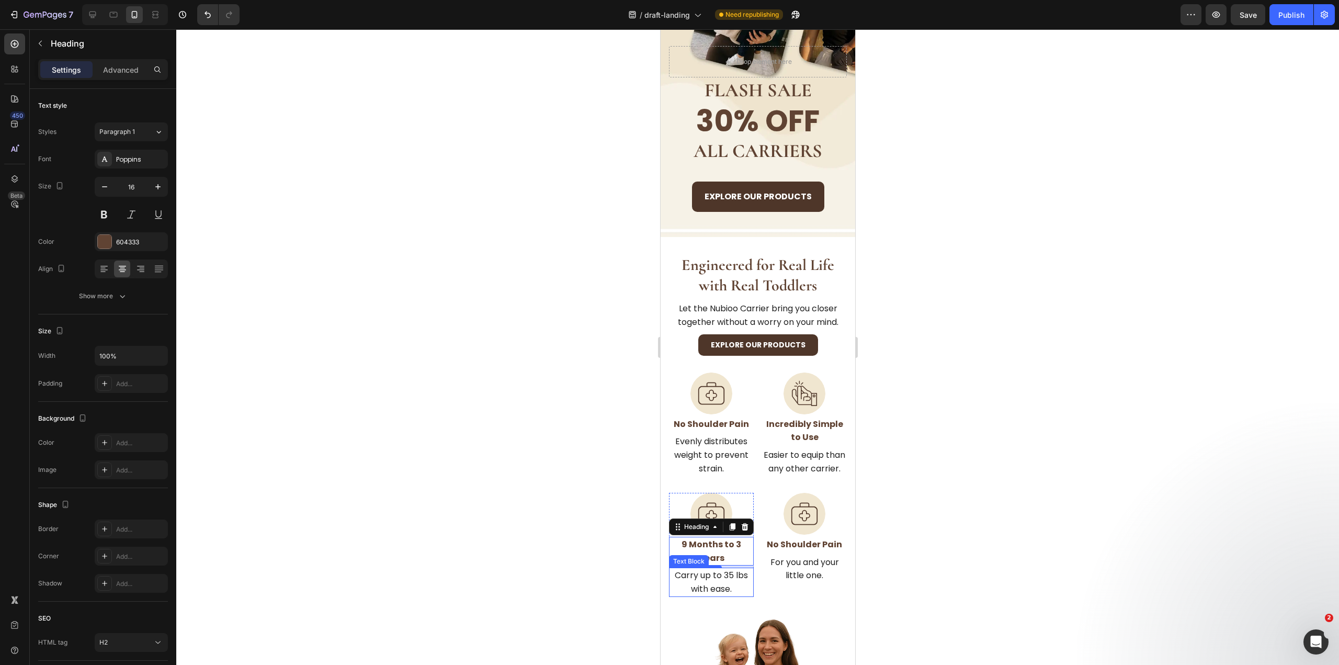
click at [693, 578] on p "Carry up to 35 lbs with ease." at bounding box center [710, 581] width 83 height 27
click at [692, 581] on p "Carry up to 35 lbs with ease." at bounding box center [710, 581] width 83 height 27
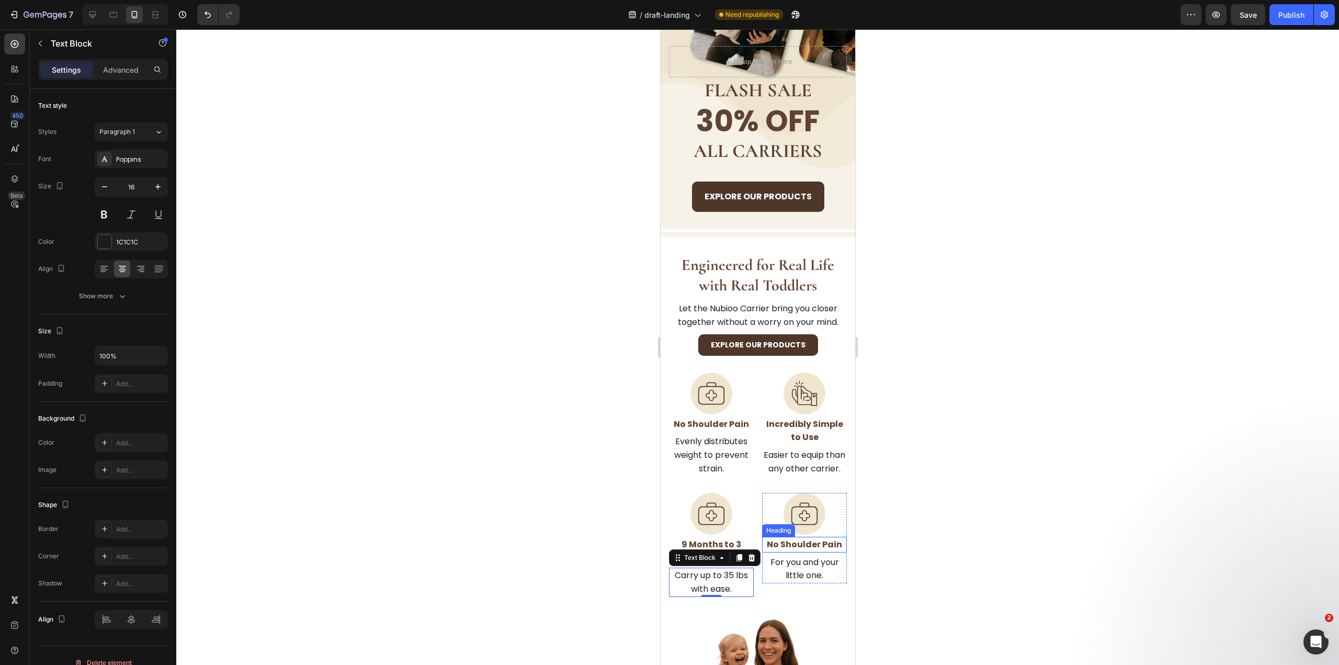
click at [795, 543] on strong "No Shoulder Pain" at bounding box center [803, 544] width 75 height 12
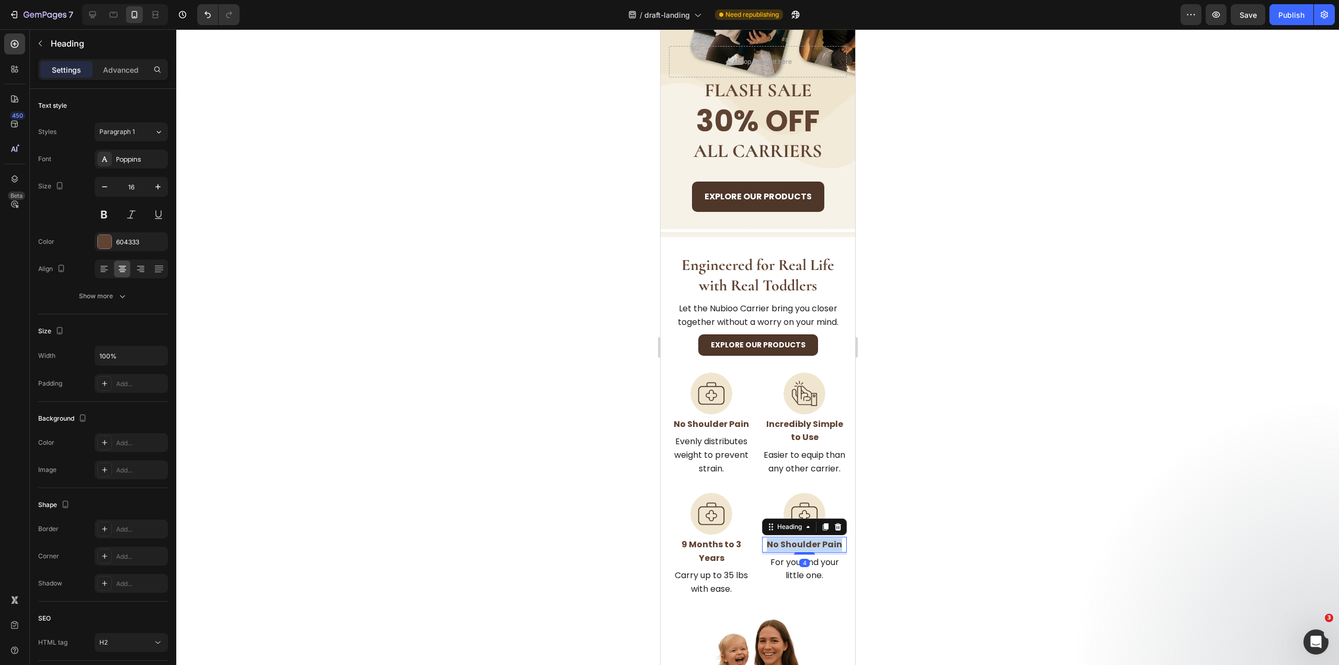
click at [795, 543] on strong "No Shoulder Pain" at bounding box center [803, 544] width 75 height 12
click at [813, 573] on p "For you and your little one." at bounding box center [803, 581] width 83 height 27
click at [745, 471] on p "Evenly distributes weight to prevent strain." at bounding box center [710, 455] width 83 height 40
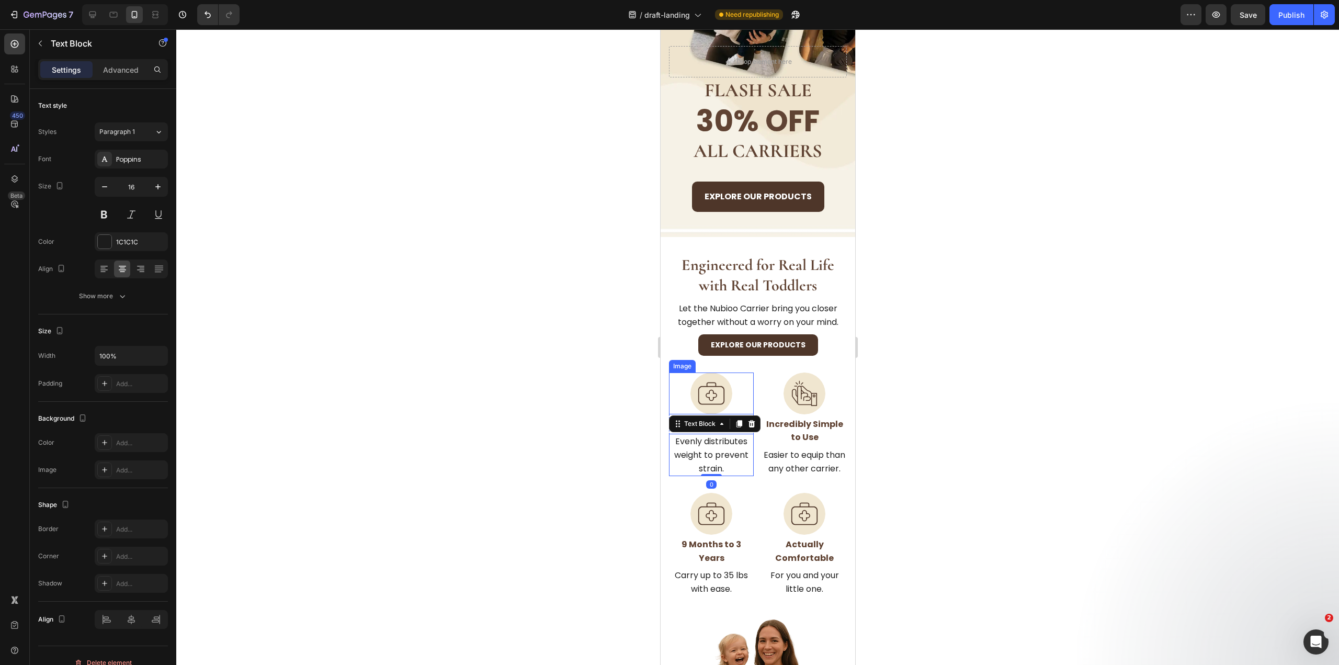
click at [672, 373] on div at bounding box center [710, 393] width 85 height 42
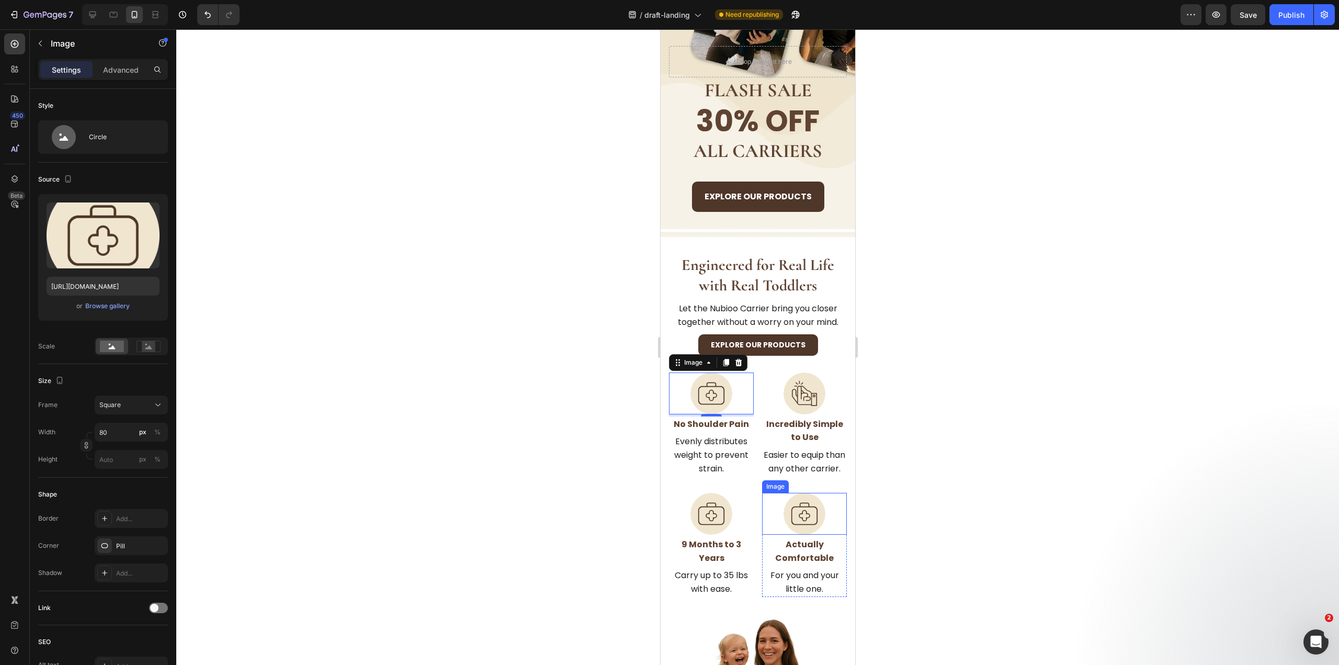
click at [814, 510] on img at bounding box center [804, 514] width 42 height 42
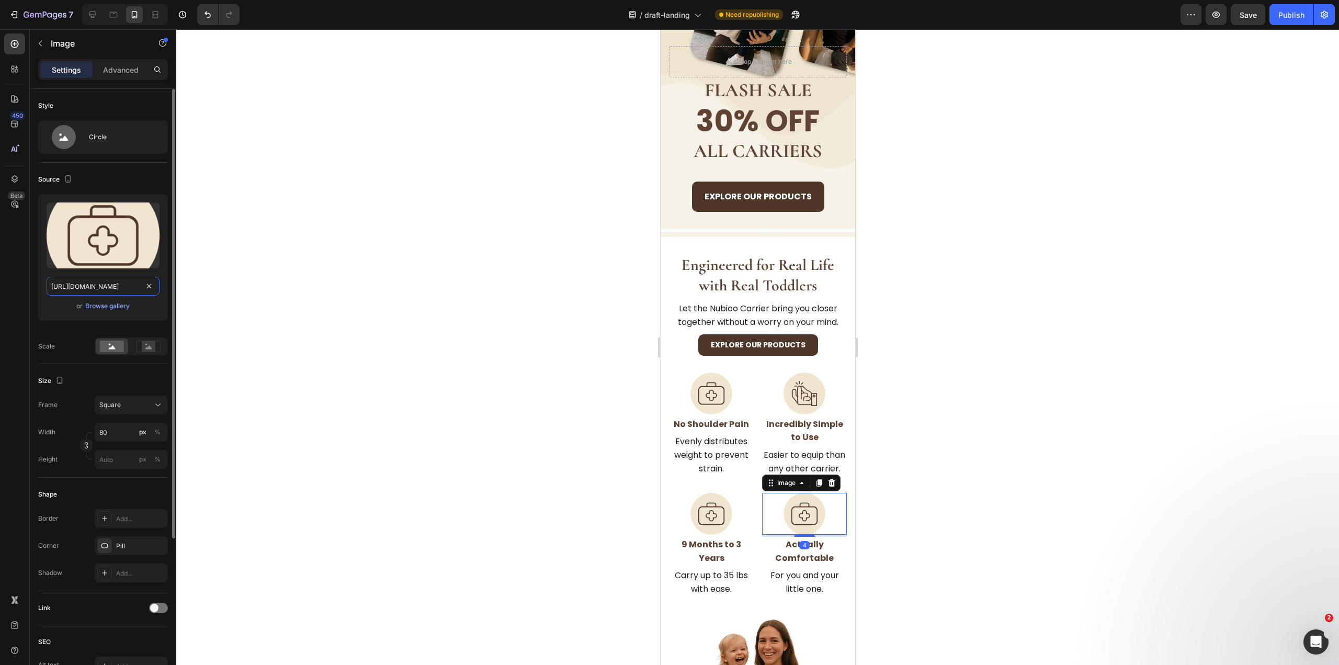
click at [110, 284] on input "https://nubioo.com/cdn/shop/files/gempages_571521811703923864-784e1c29-c89a-4b3…" at bounding box center [103, 286] width 113 height 19
paste input "cdn.shopify.com/s/files/1/0946/2300/7027/files/gempages_571521811703923864-942b…"
type input "https://cdn.shopify.com/s/files/1/0946/2300/7027/files/gempages_571521811703923…"
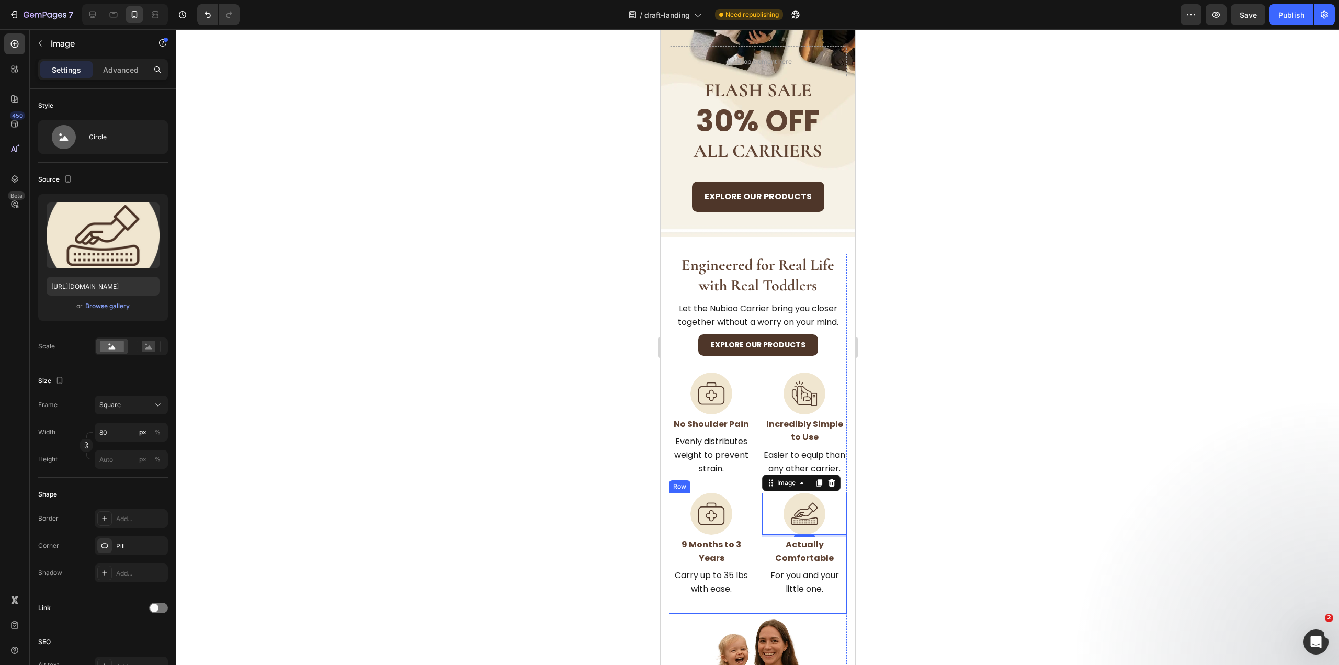
click at [704, 516] on img at bounding box center [711, 514] width 42 height 42
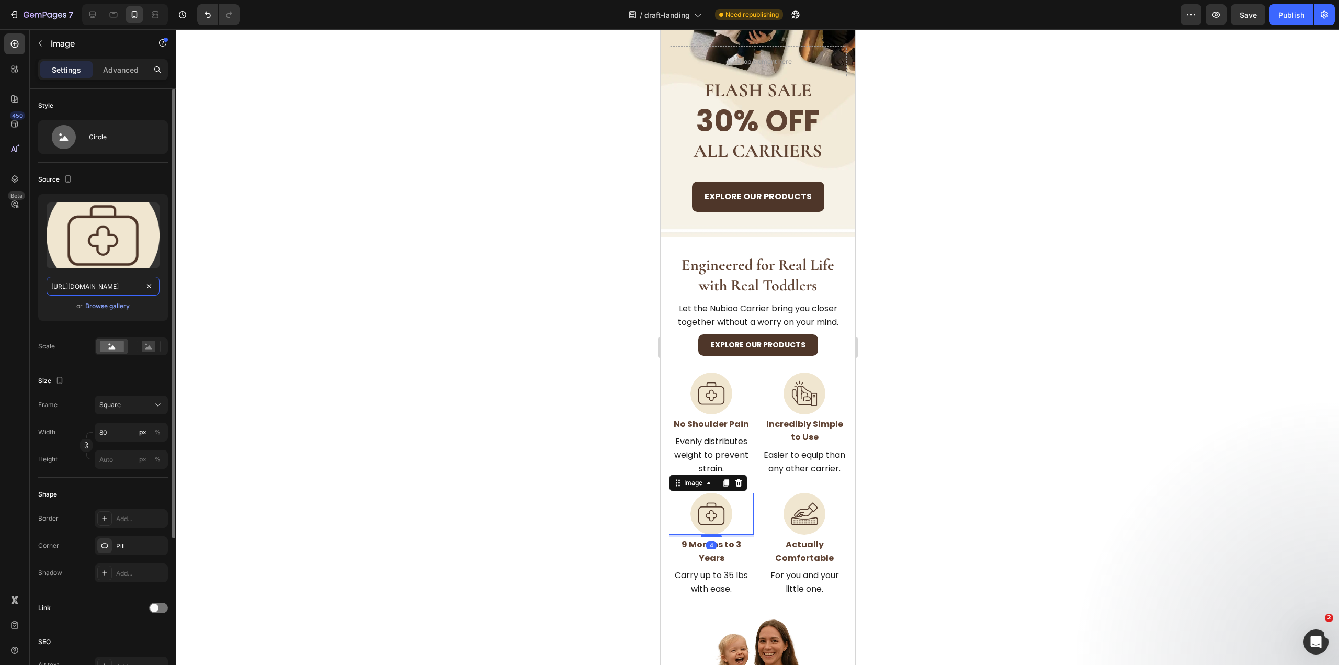
click at [102, 287] on input "https://nubioo.com/cdn/shop/files/gempages_571521811703923864-784e1c29-c89a-4b3…" at bounding box center [103, 286] width 113 height 19
paste input "cdn.shopify.com/s/files/1/0946/2300/7027/files/gempages_571521811703923864-b08d…"
type input "https://cdn.shopify.com/s/files/1/0946/2300/7027/files/gempages_571521811703923…"
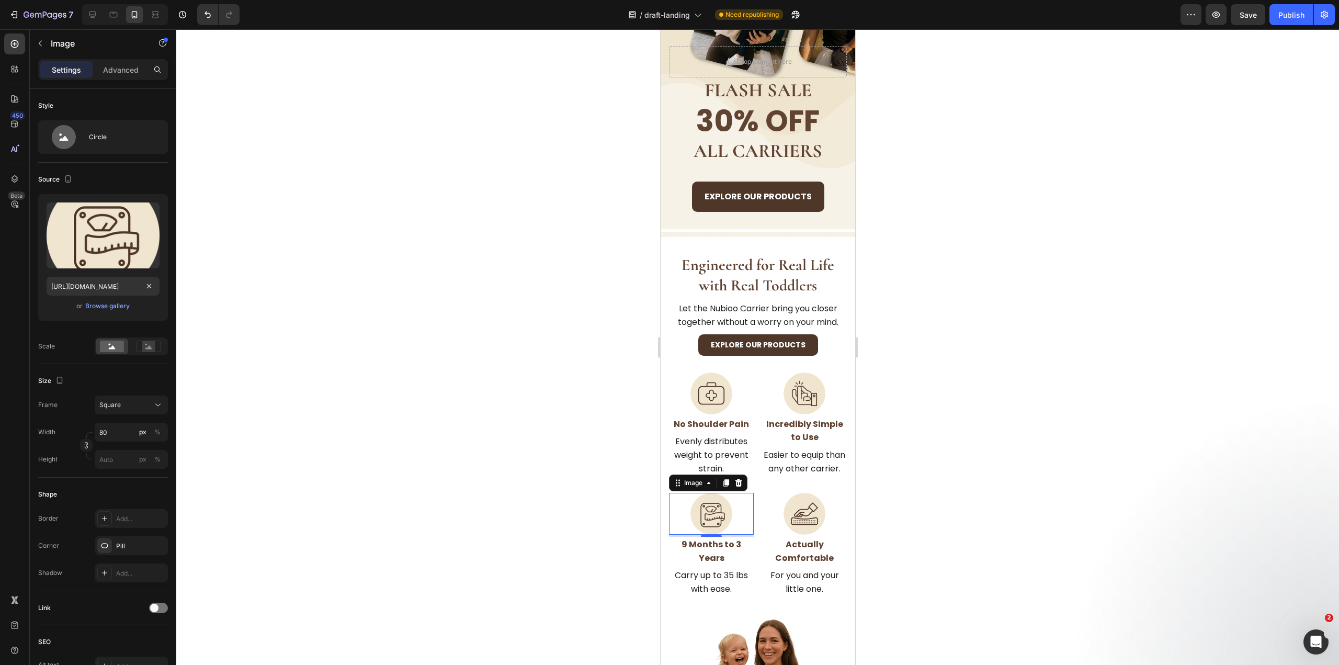
click at [461, 430] on div at bounding box center [757, 346] width 1162 height 635
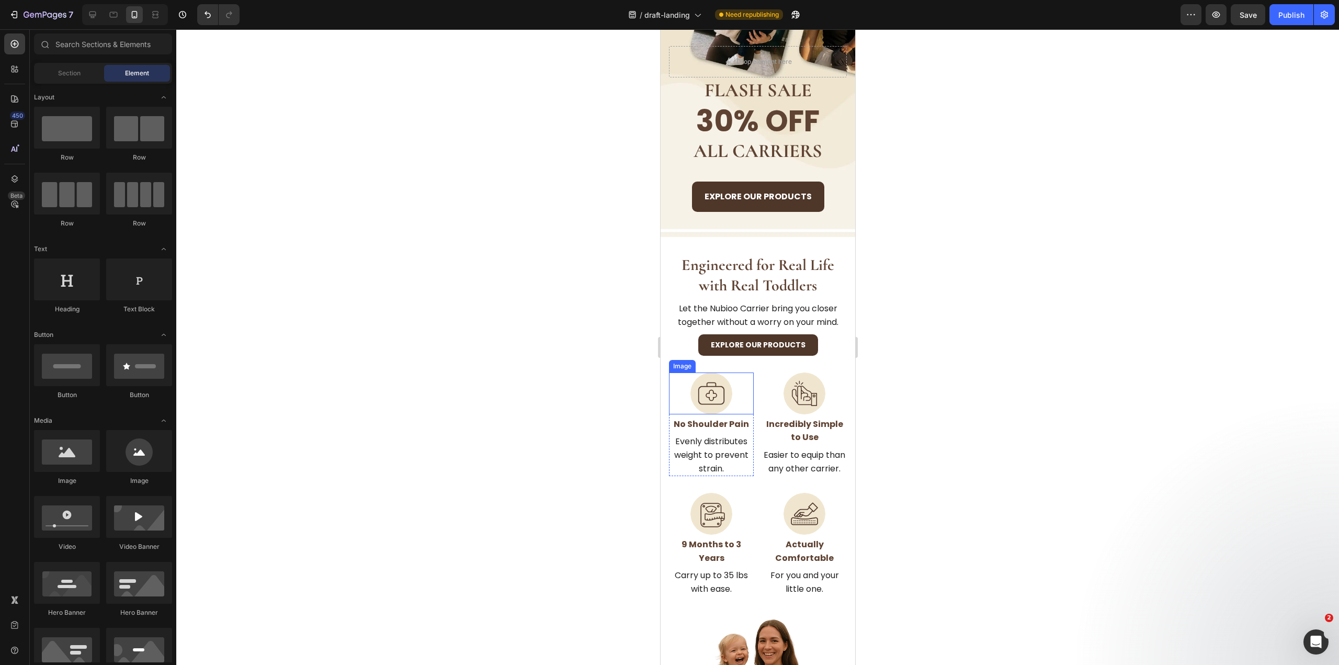
click at [704, 373] on img at bounding box center [711, 393] width 42 height 42
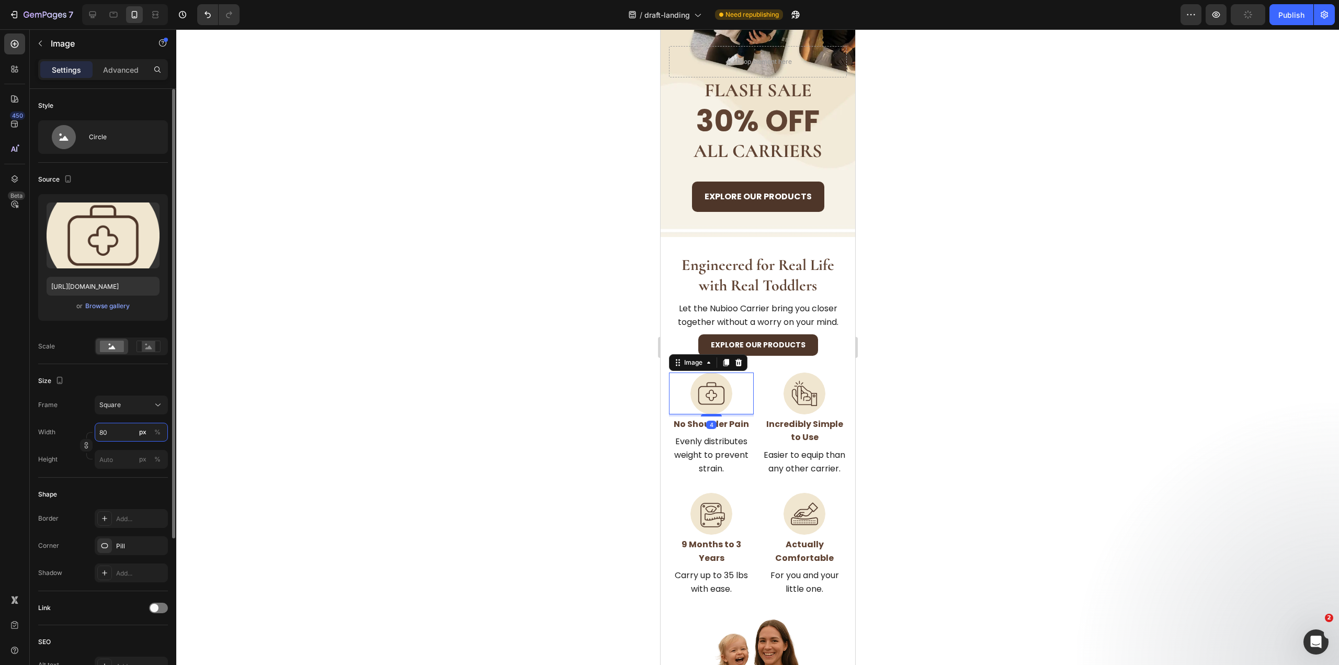
click at [125, 431] on input "80" at bounding box center [131, 432] width 73 height 19
type input "5"
type input "50"
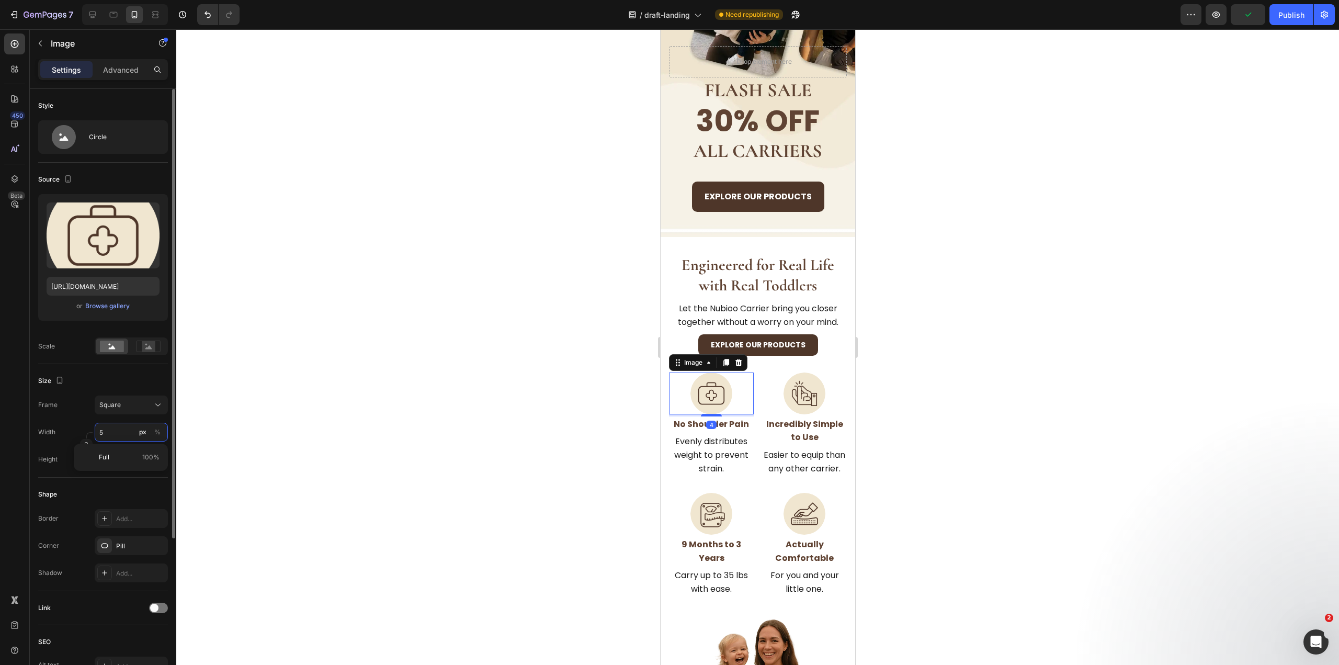
type input "50"
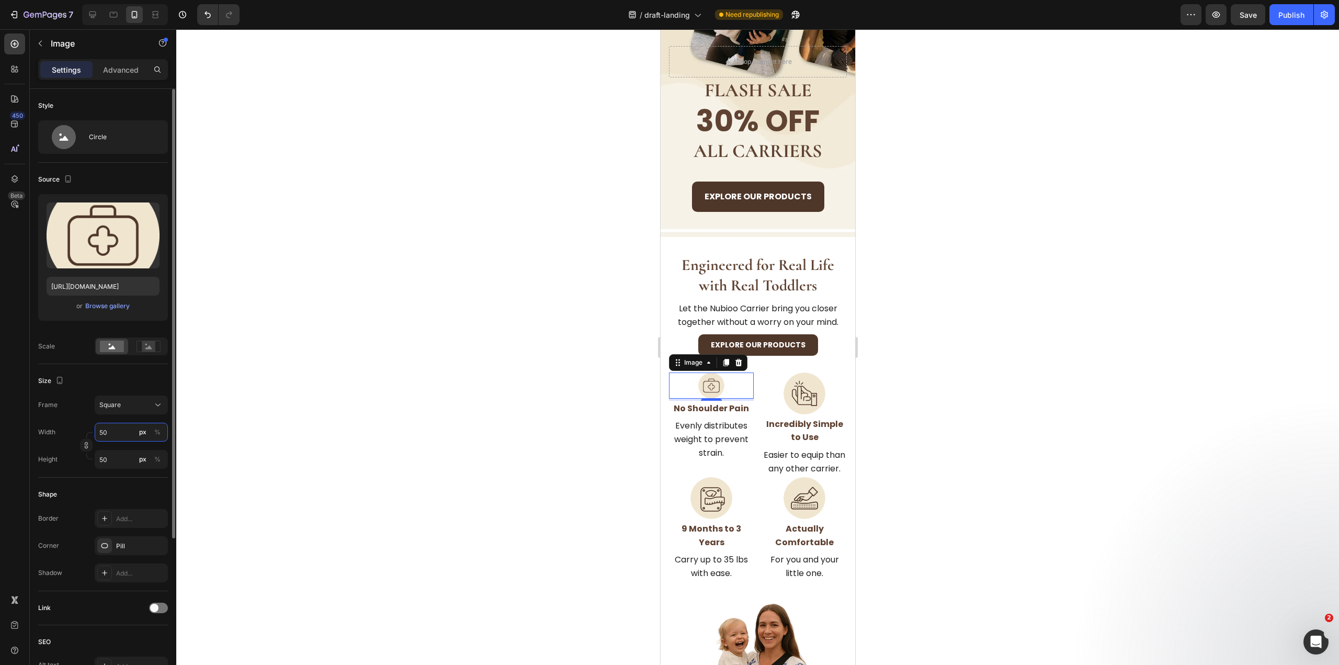
type input "5"
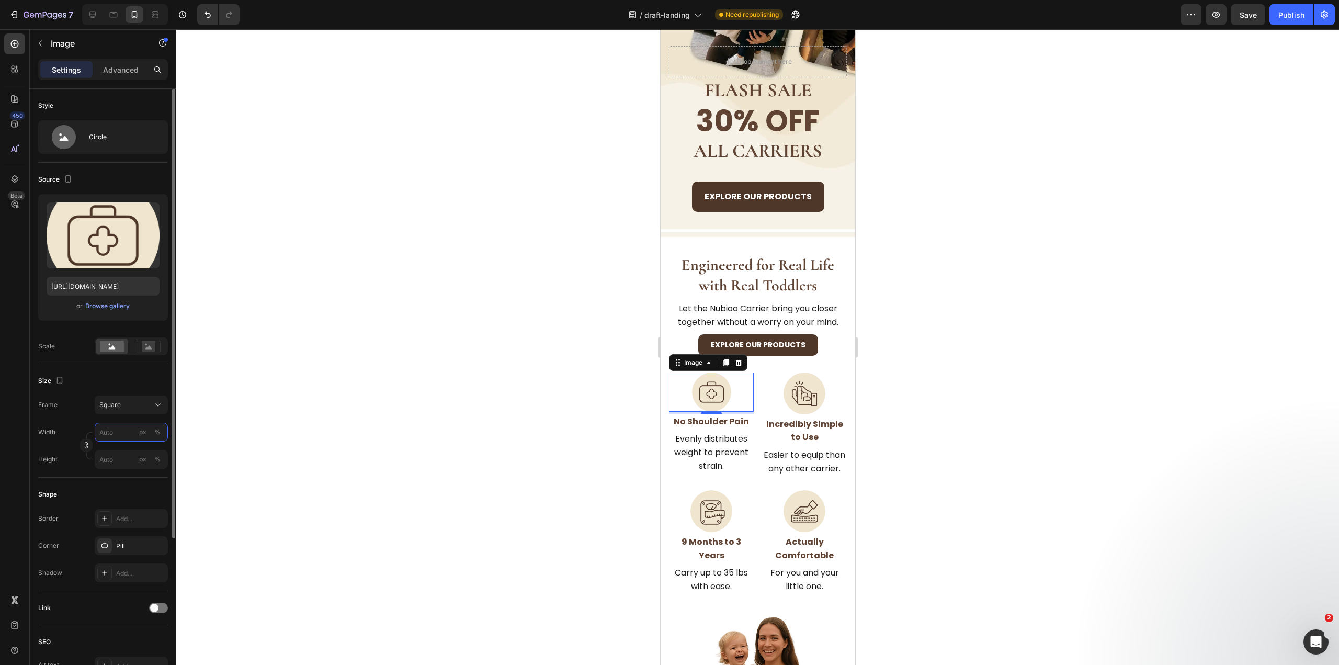
type input "6"
type input "60"
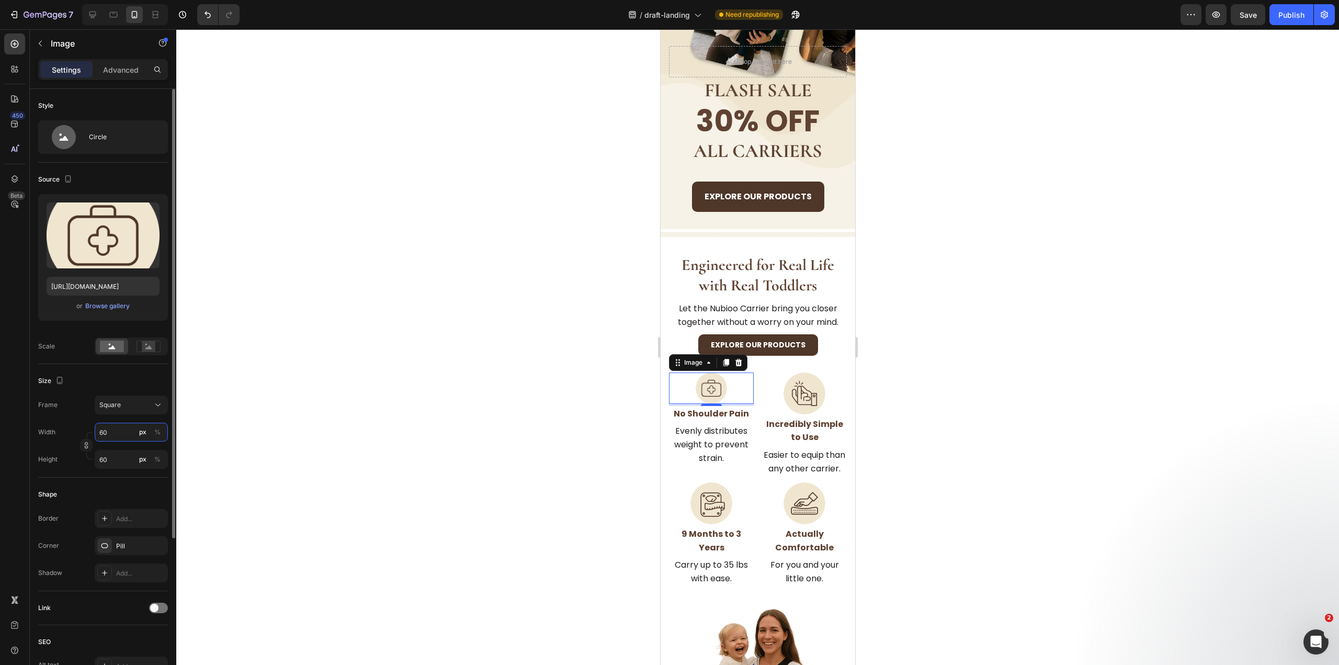
type input "606"
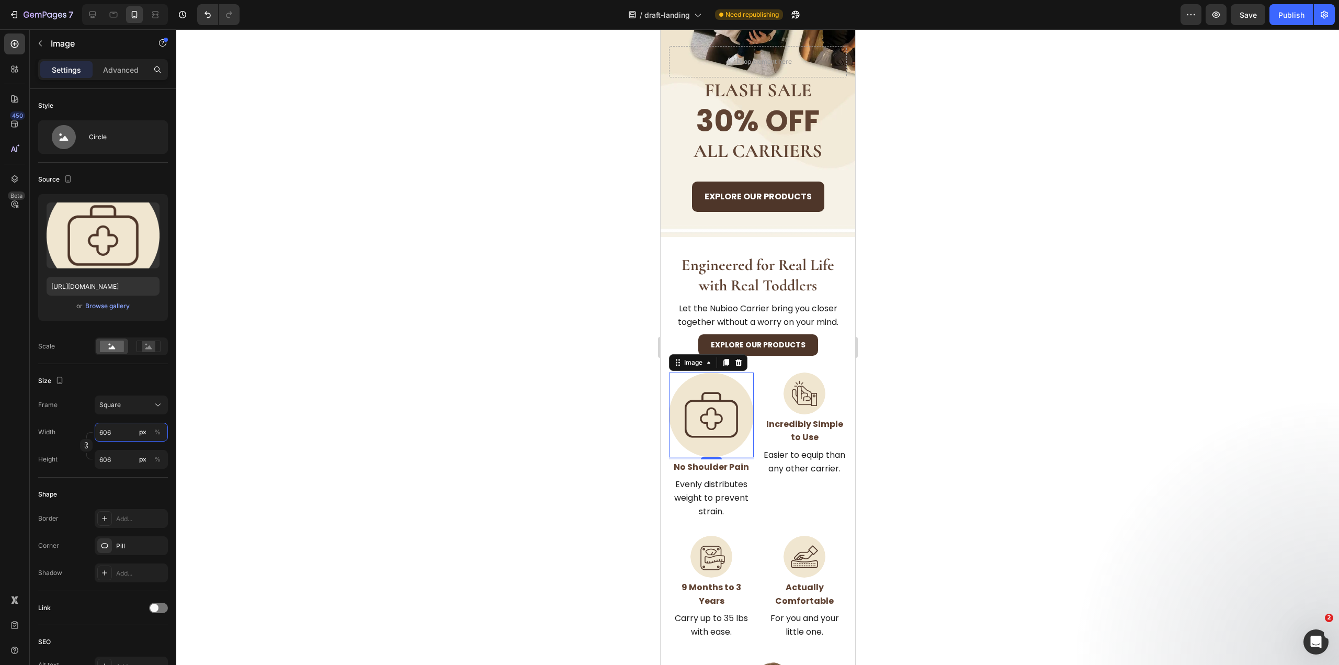
type input "60"
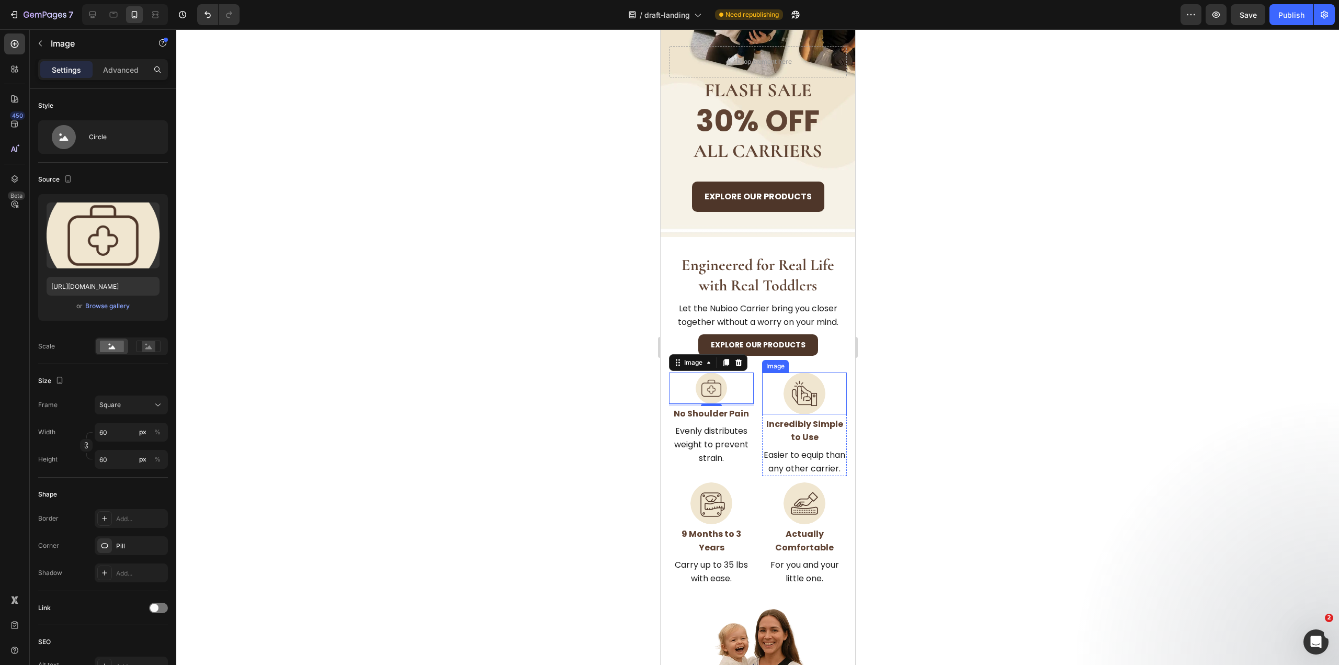
click at [807, 385] on img at bounding box center [804, 393] width 42 height 42
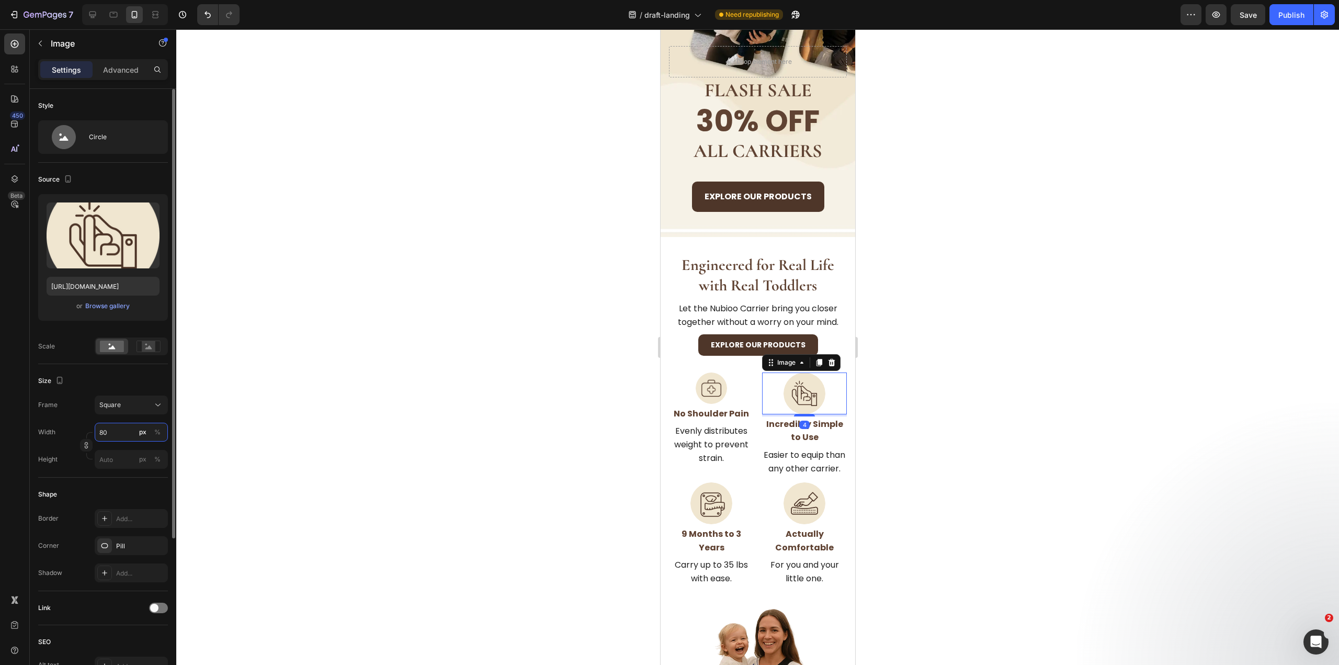
click at [111, 428] on input "80" at bounding box center [131, 432] width 73 height 19
type input "6"
click at [111, 428] on input "6" at bounding box center [131, 432] width 73 height 19
type input "60"
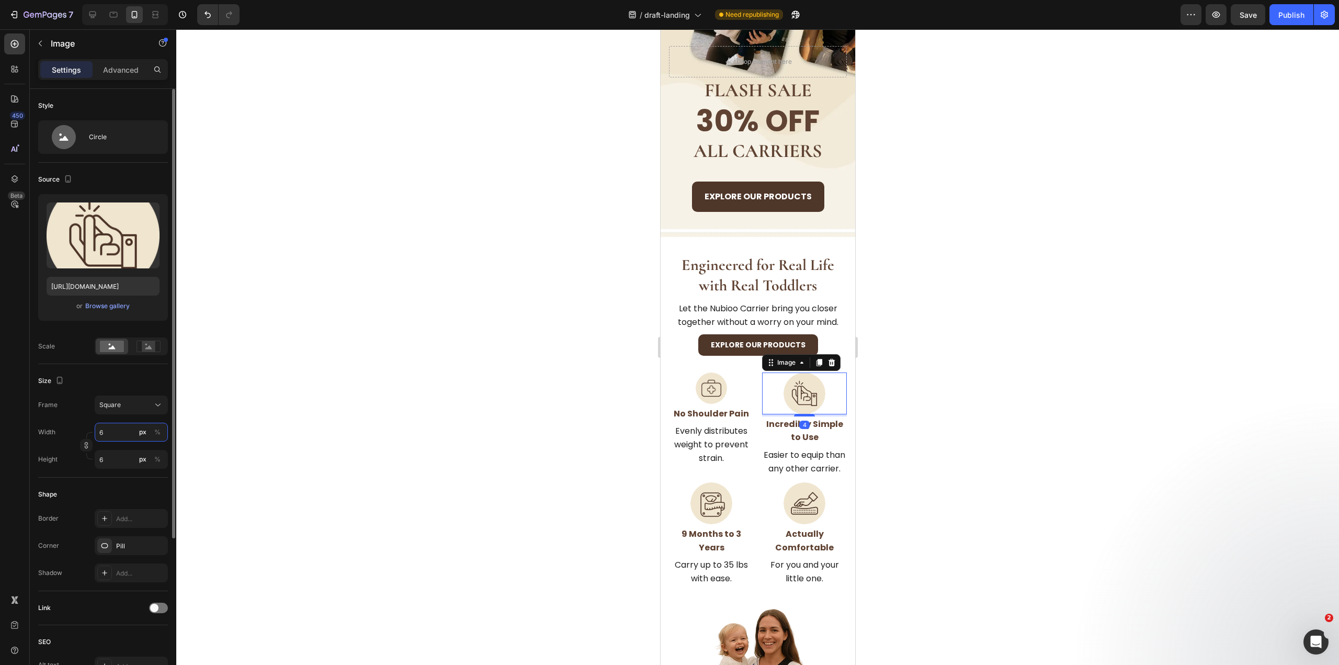
type input "60"
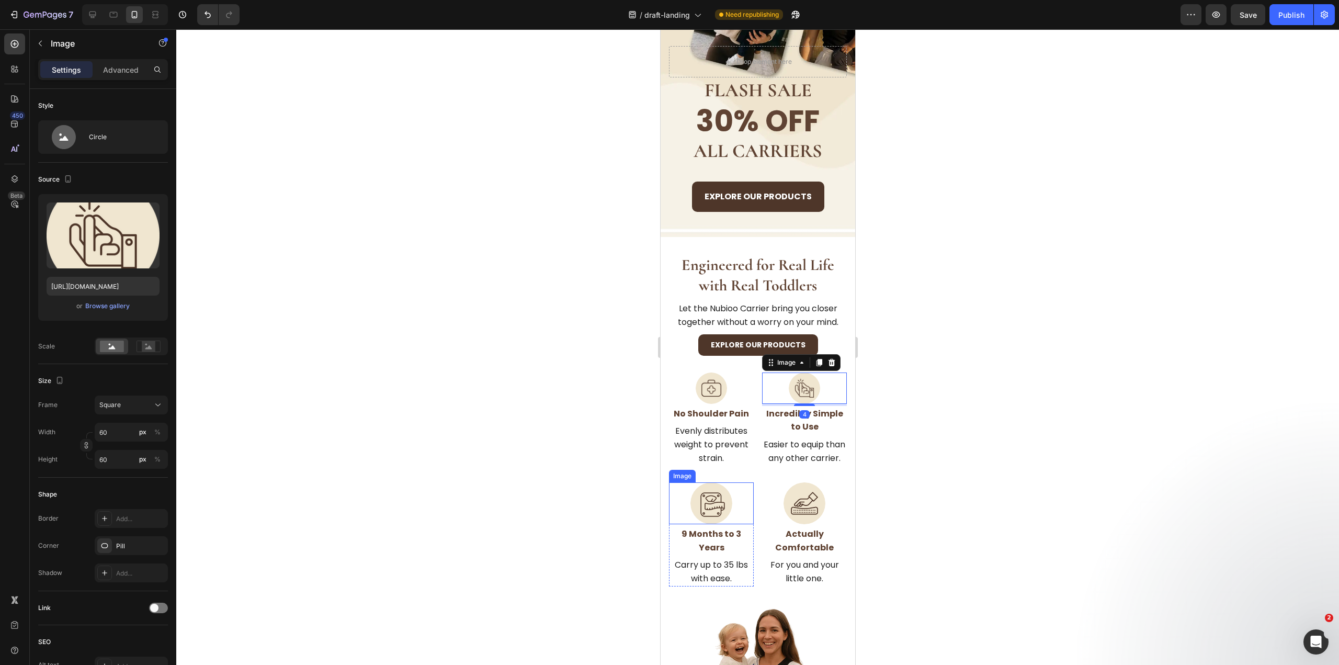
click at [698, 496] on img at bounding box center [711, 503] width 42 height 42
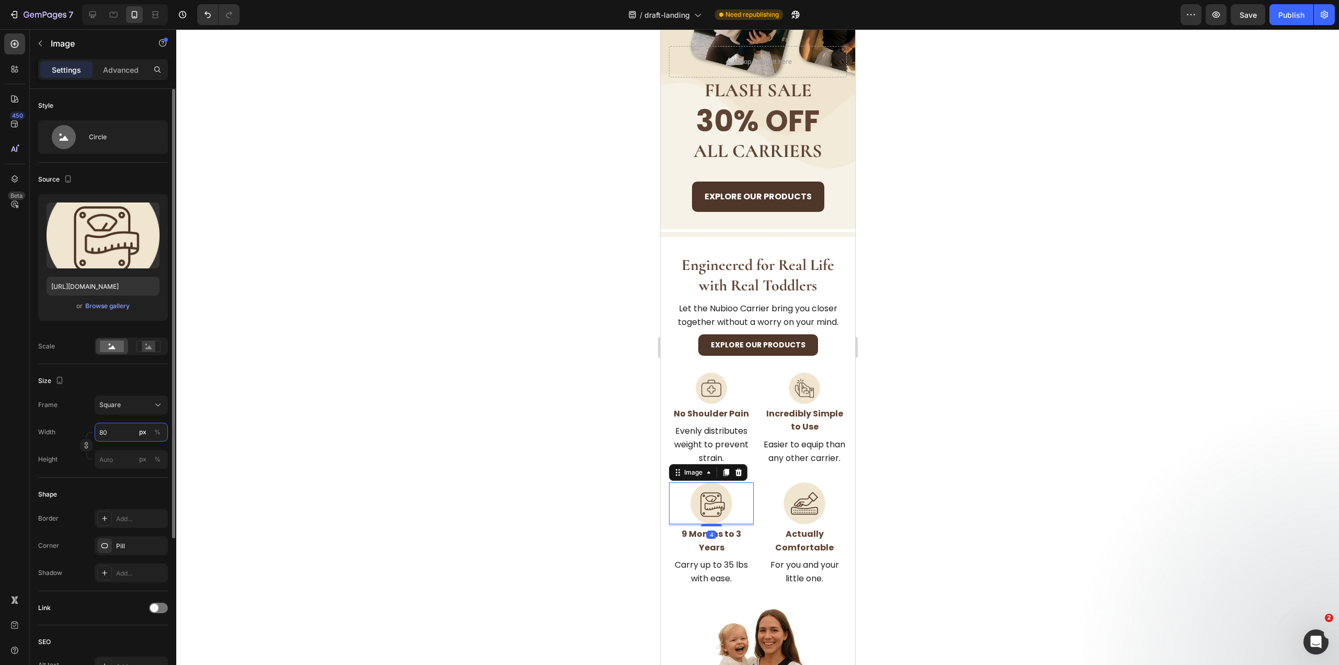
click at [107, 437] on input "80" at bounding box center [131, 432] width 73 height 19
type input "6"
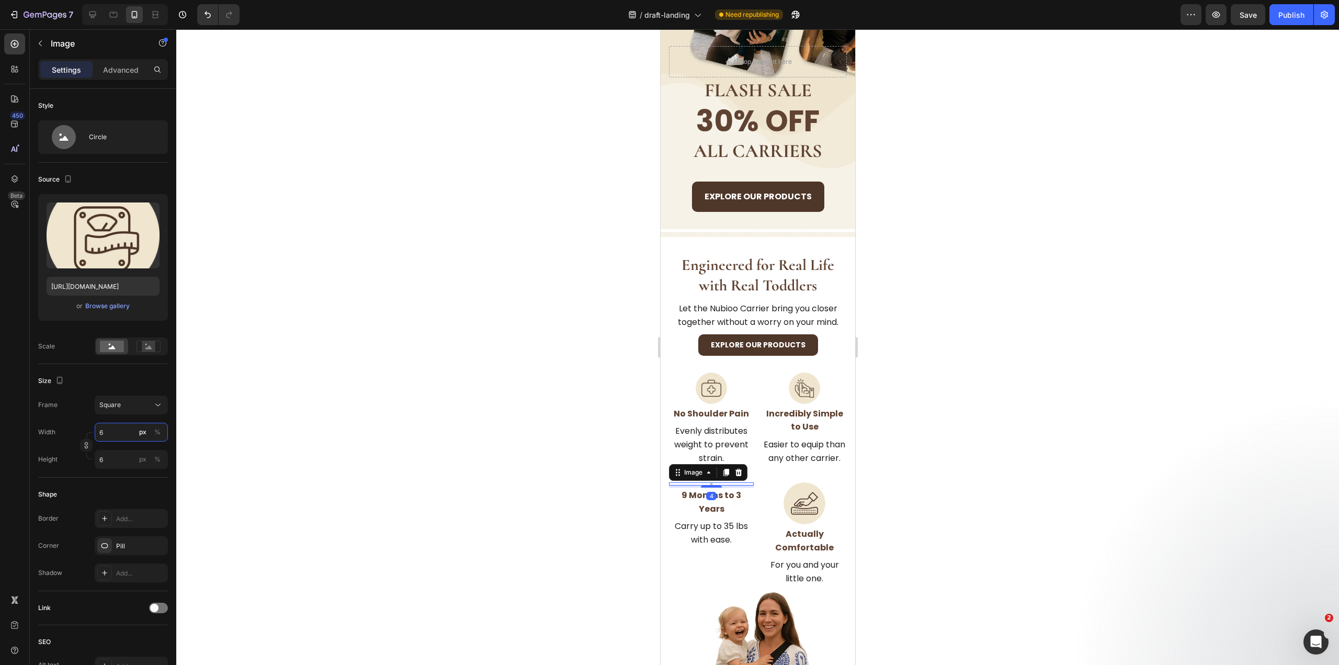
type input "60"
click at [788, 503] on img at bounding box center [804, 503] width 42 height 42
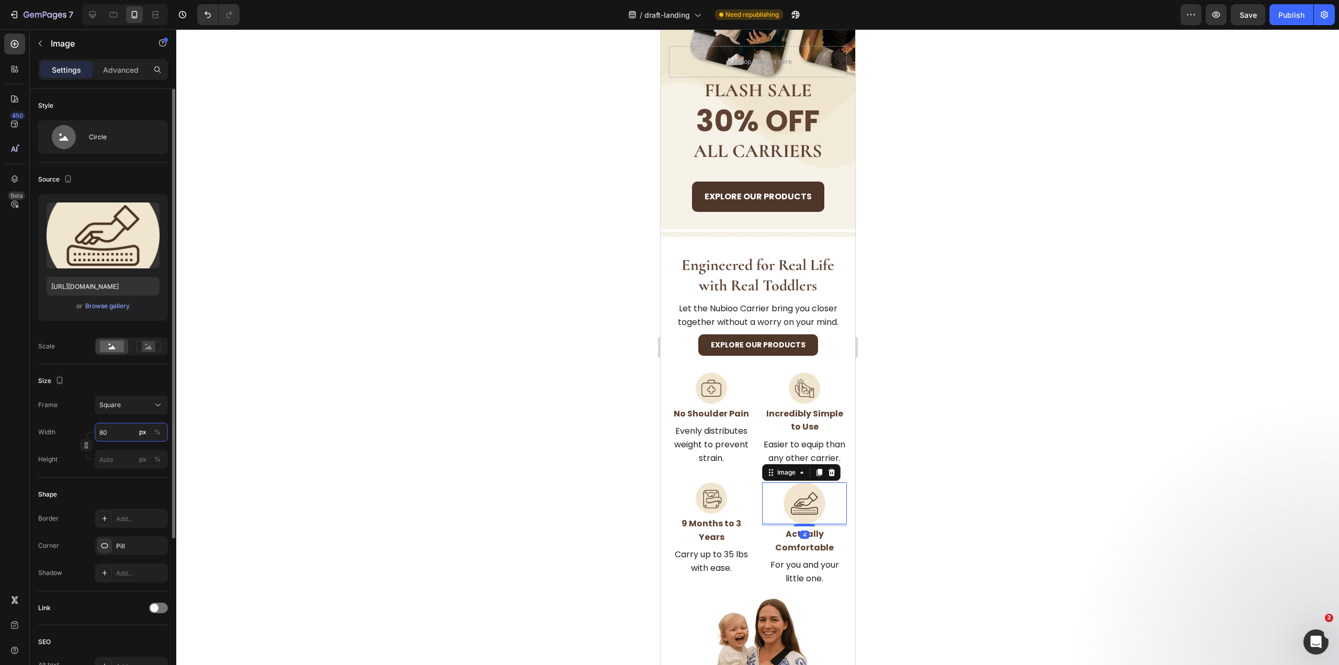
click at [122, 429] on input "80" at bounding box center [131, 432] width 73 height 19
type input "6"
type input "60"
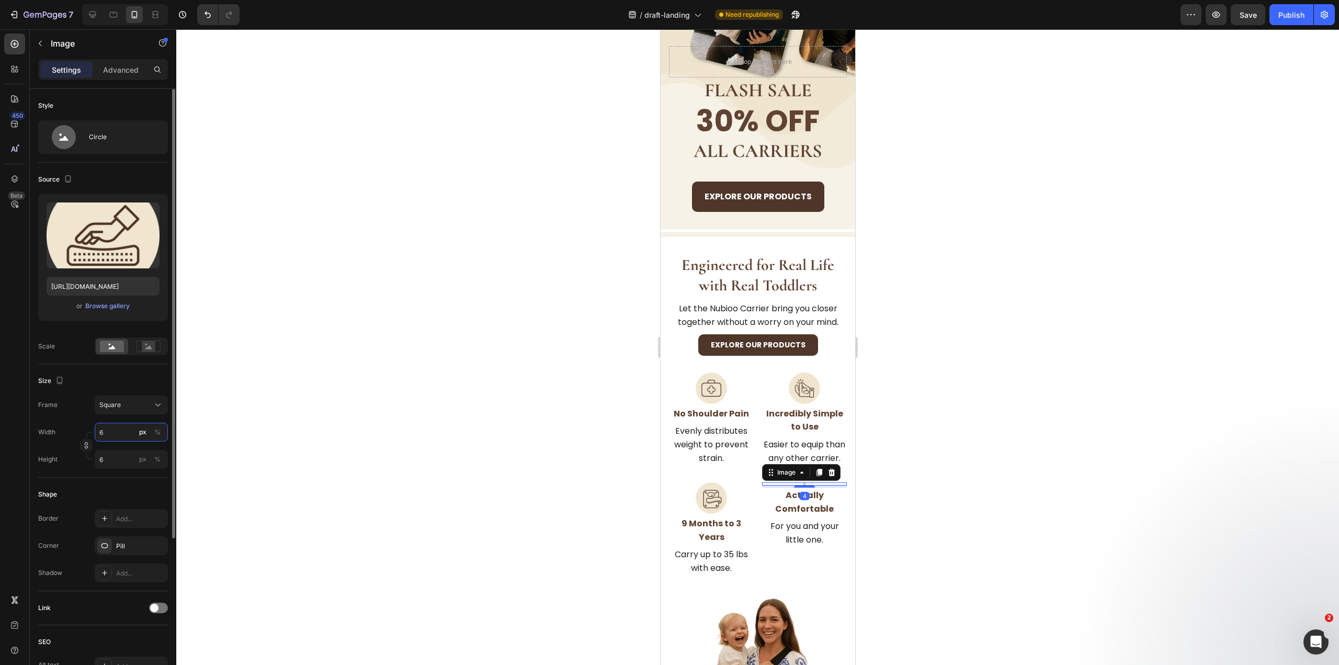
type input "60"
click at [1078, 440] on div at bounding box center [757, 346] width 1162 height 635
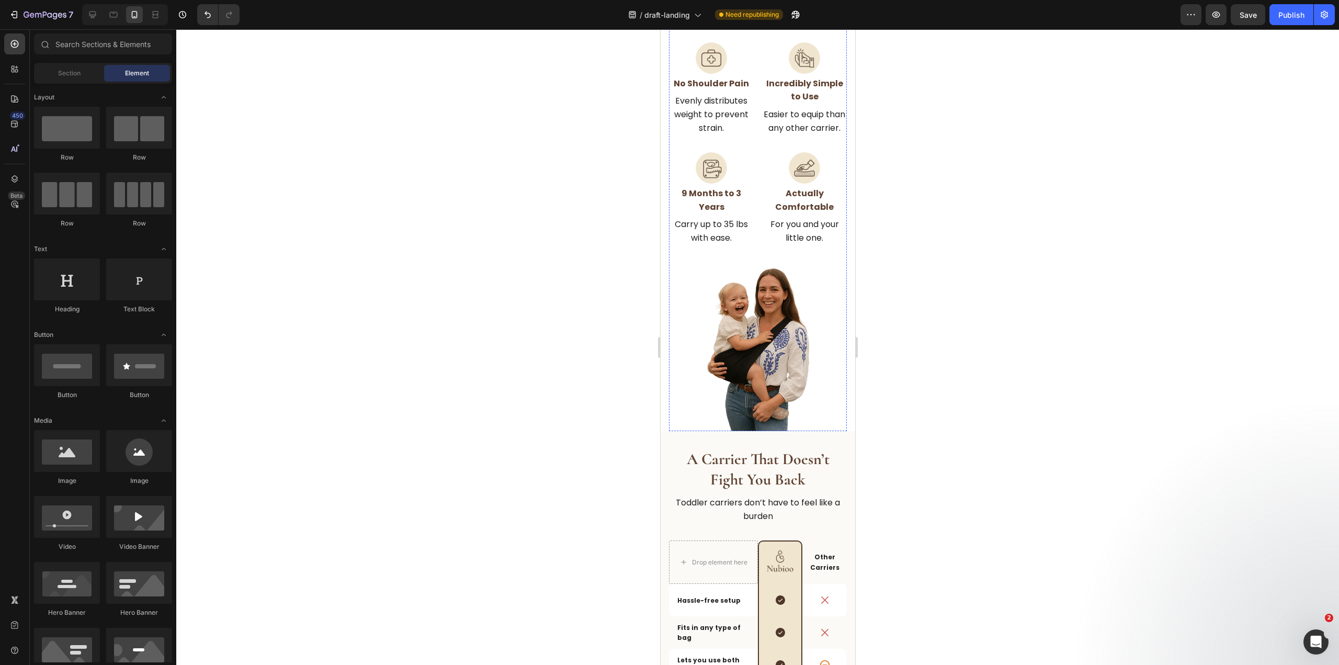
scroll to position [575, 0]
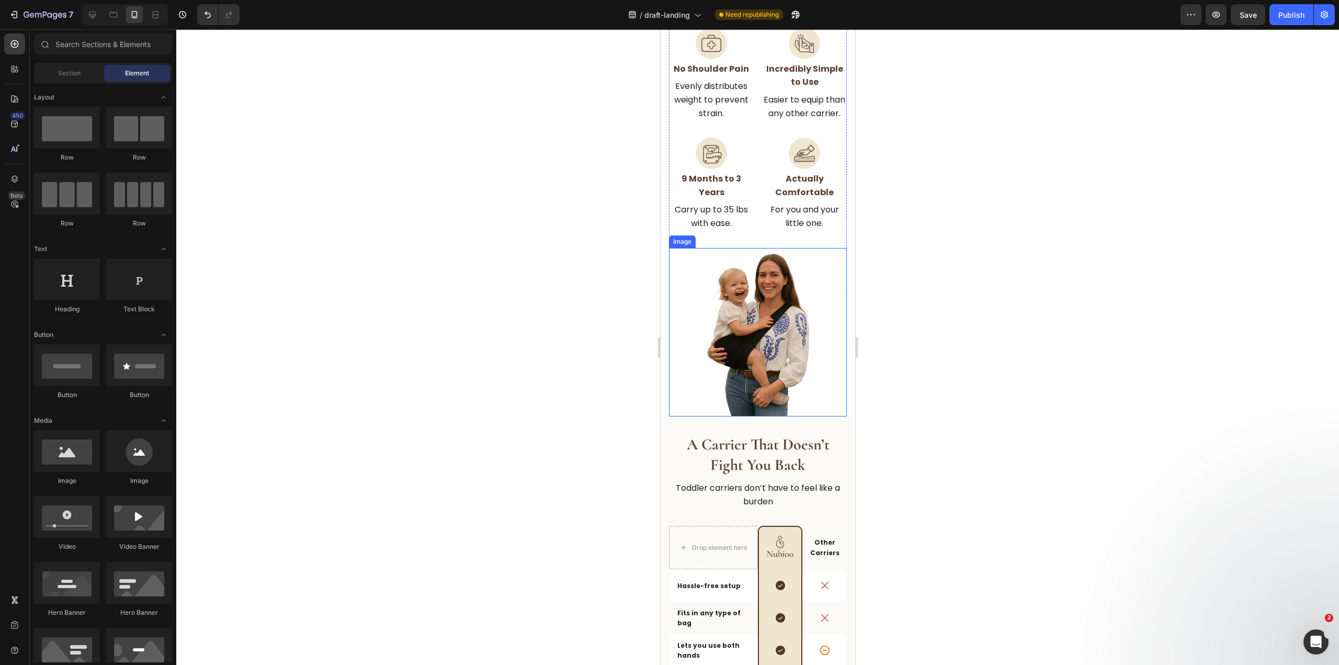
drag, startPoint x: 746, startPoint y: 341, endPoint x: 753, endPoint y: 301, distance: 40.8
click at [746, 340] on img at bounding box center [757, 332] width 105 height 168
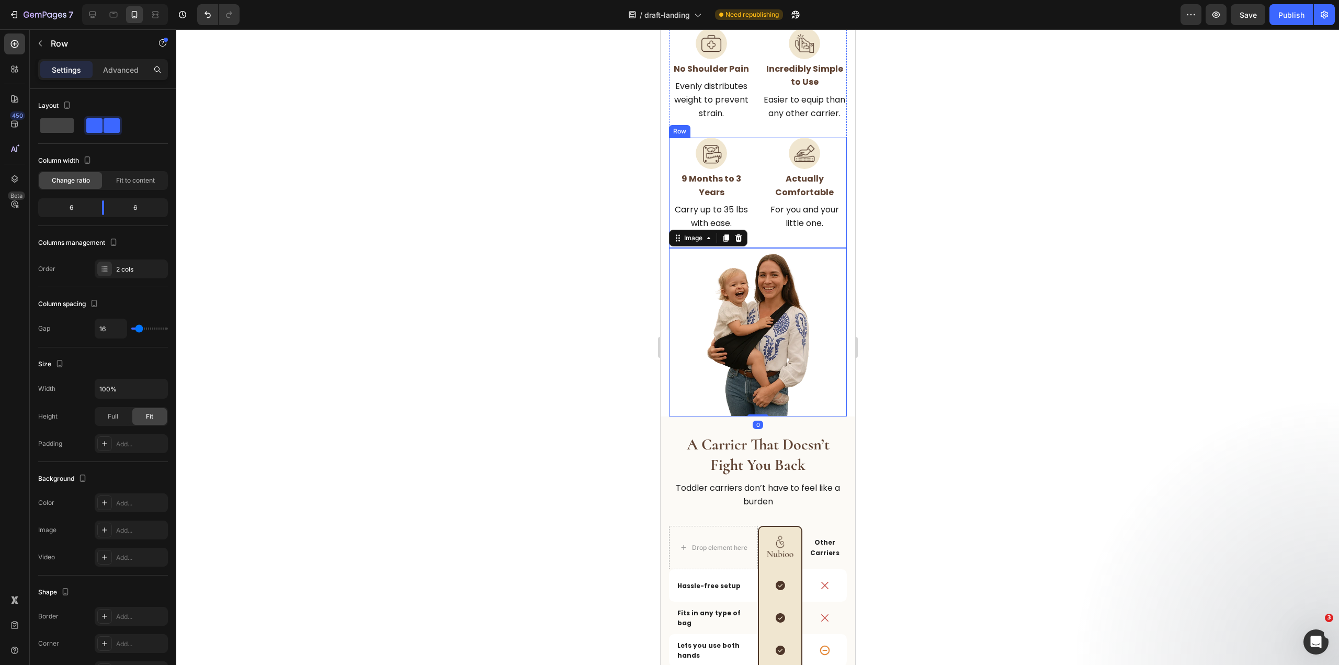
click at [756, 227] on div "Image ⁠⁠⁠⁠⁠⁠⁠ 9 Months to 3 Years Heading Carry up to 35 lbs with ease. Text Bl…" at bounding box center [757, 193] width 178 height 110
click at [734, 208] on p "Carry up to 35 lbs with ease." at bounding box center [710, 216] width 83 height 27
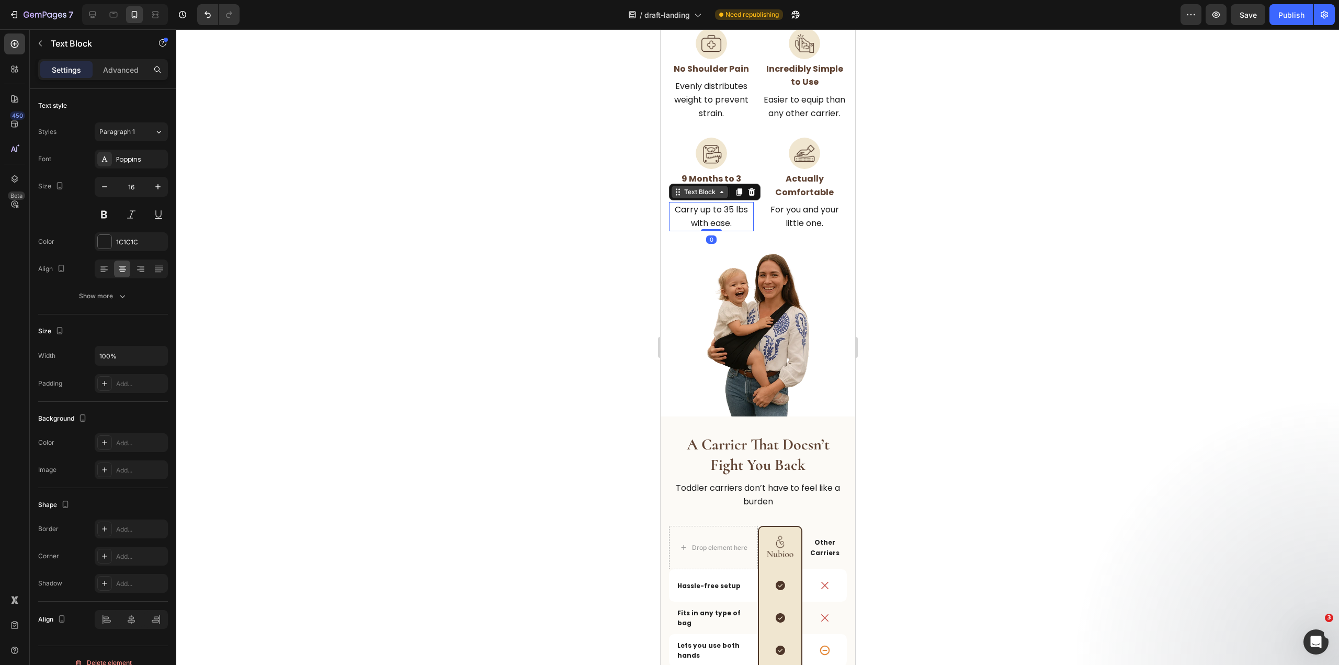
click at [690, 191] on div "Text Block" at bounding box center [699, 191] width 36 height 9
click at [702, 174] on div "Row 1 col" at bounding box center [689, 173] width 32 height 6
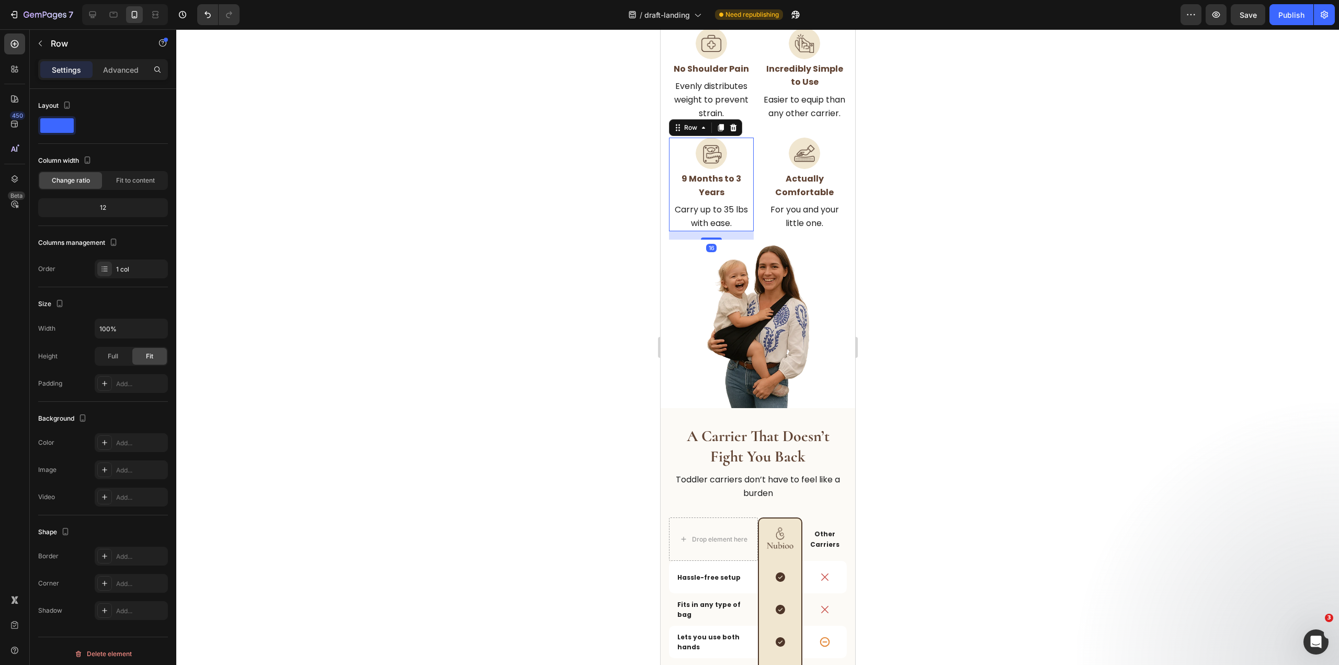
drag, startPoint x: 711, startPoint y: 245, endPoint x: 728, endPoint y: 236, distance: 19.2
click at [728, 231] on div "16" at bounding box center [710, 231] width 85 height 0
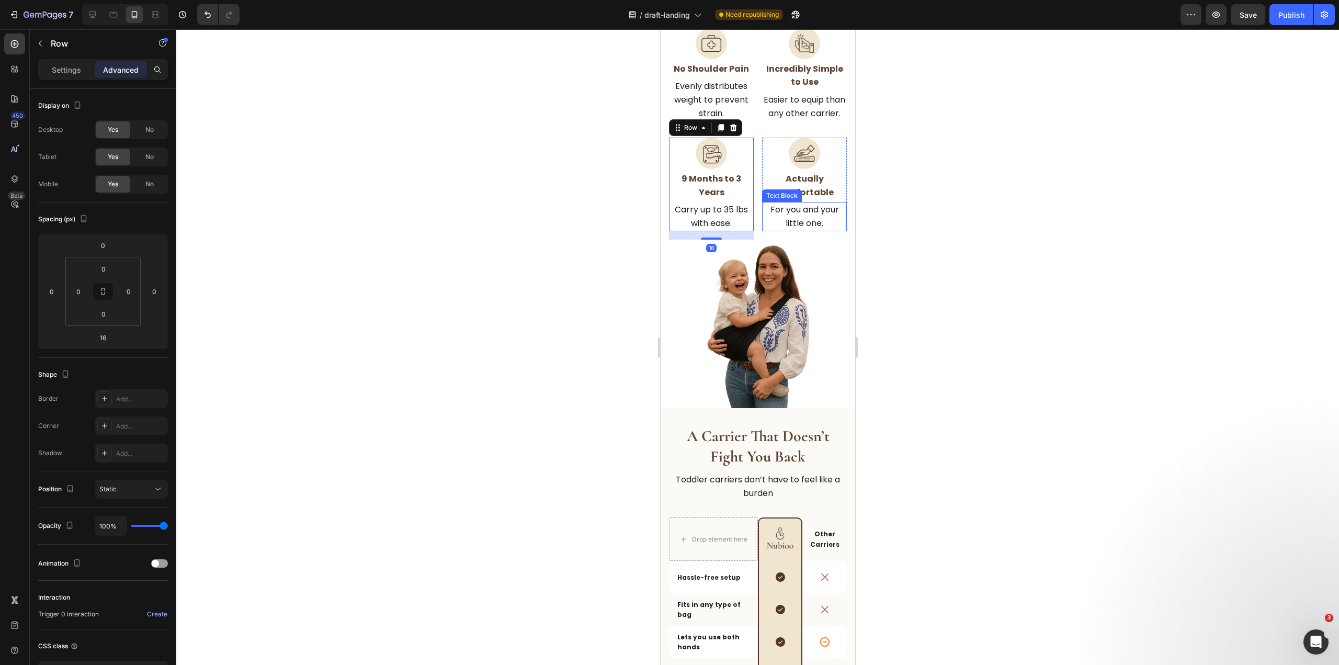
click at [808, 214] on p "For you and your little one." at bounding box center [803, 216] width 83 height 27
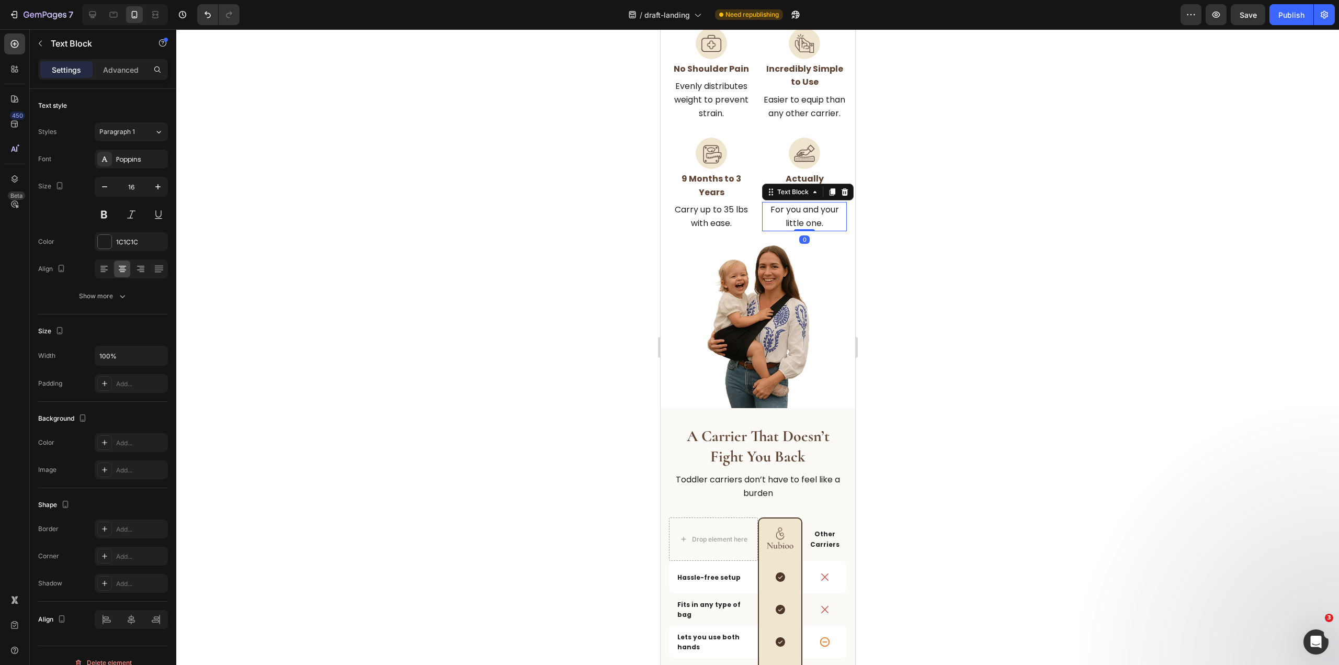
click at [793, 185] on div "Text Block" at bounding box center [807, 192] width 92 height 17
click at [793, 190] on div "Text Block" at bounding box center [792, 191] width 36 height 9
click at [791, 174] on div "Row 1 col" at bounding box center [782, 173] width 32 height 6
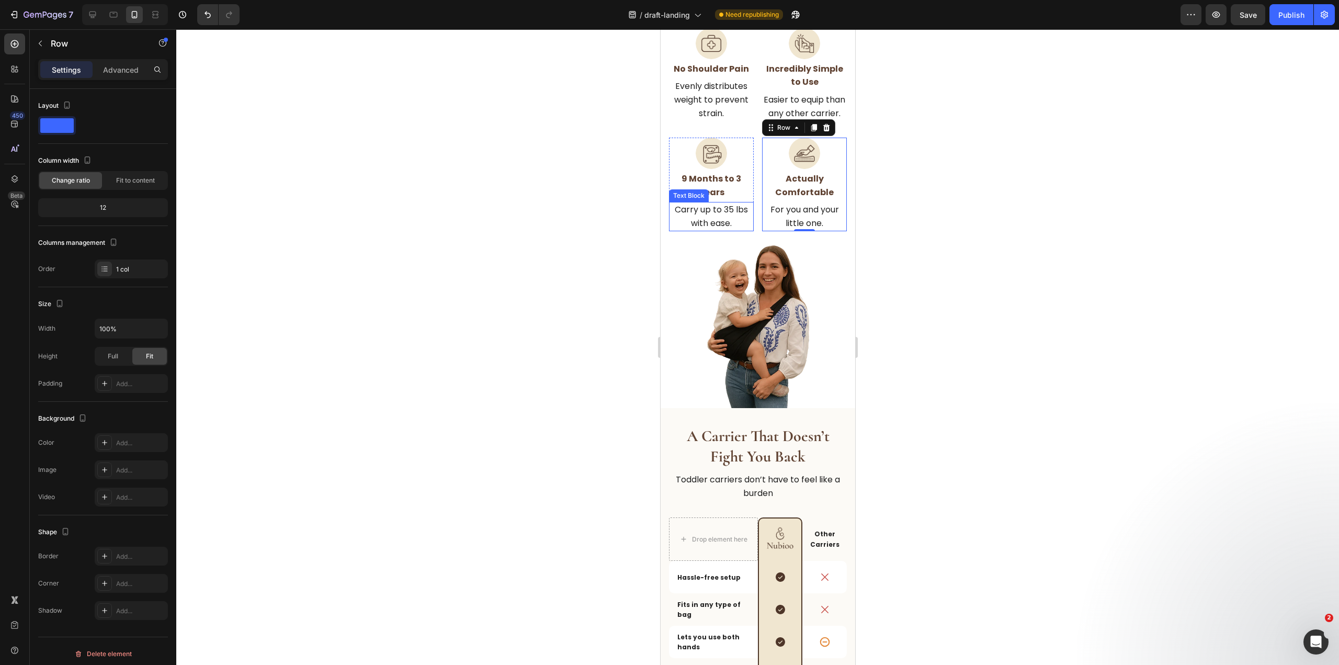
click at [727, 223] on p "Carry up to 35 lbs with ease." at bounding box center [710, 216] width 83 height 27
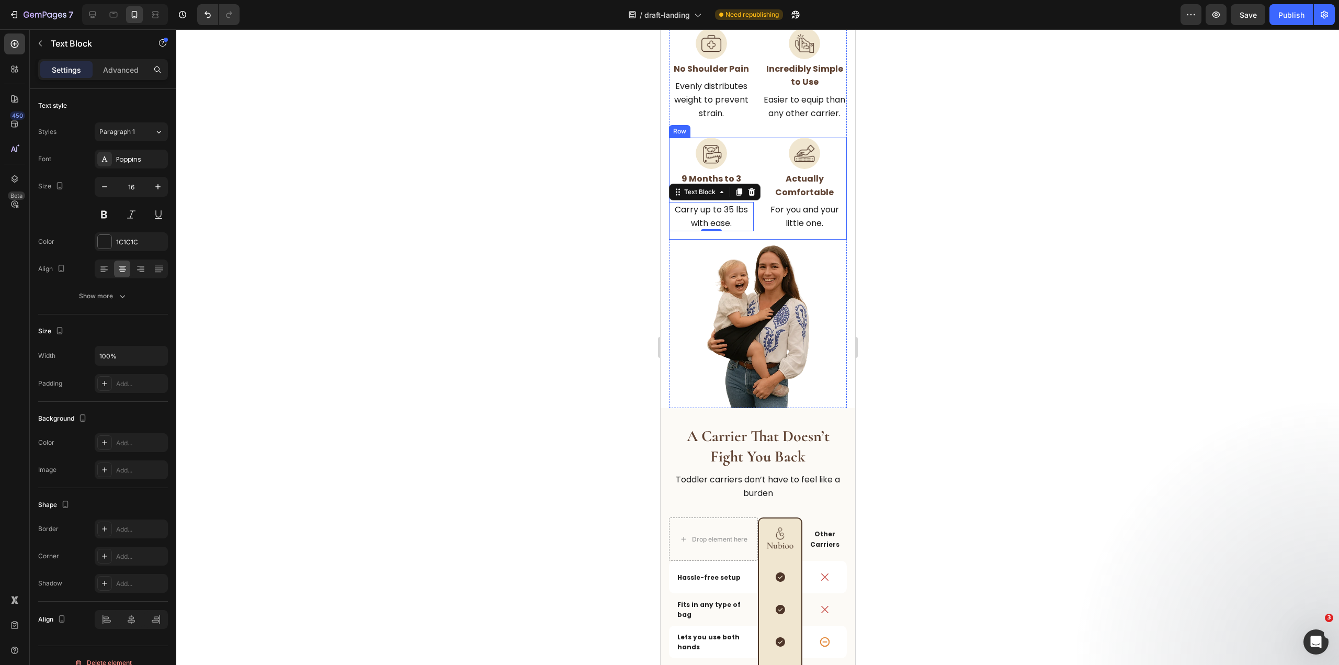
click at [740, 231] on div "Image ⁠⁠⁠⁠⁠⁠⁠ 9 Months to 3 Years Heading Carry up to 35 lbs with ease. Text Bl…" at bounding box center [710, 188] width 85 height 101
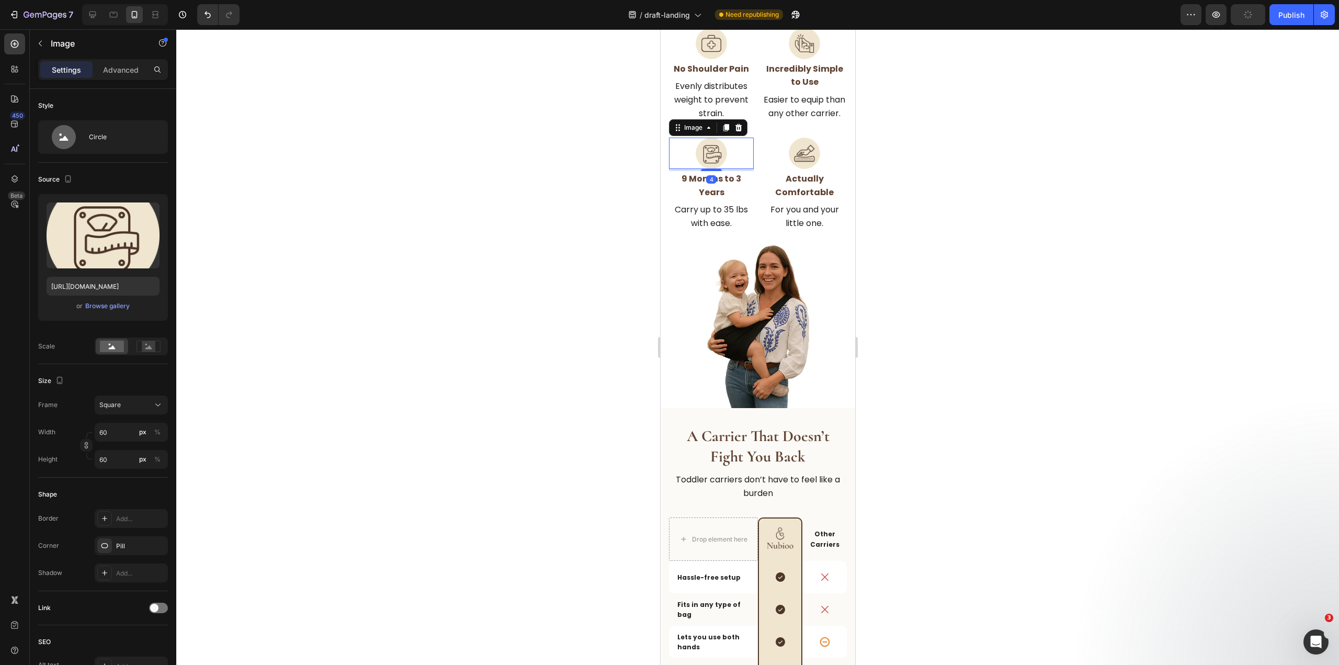
click at [743, 156] on div at bounding box center [710, 153] width 85 height 31
click at [689, 128] on div "Image" at bounding box center [692, 127] width 22 height 9
click at [691, 113] on div "Row 1 col" at bounding box center [689, 109] width 40 height 17
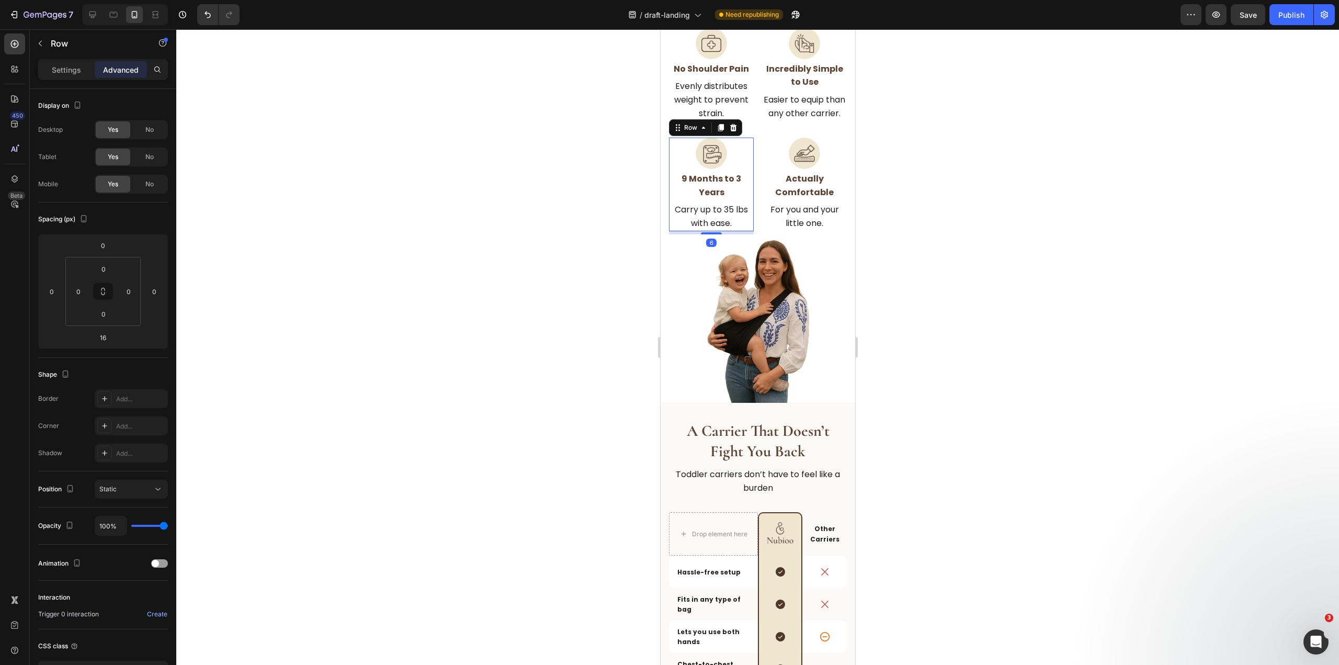
drag, startPoint x: 714, startPoint y: 237, endPoint x: 736, endPoint y: 209, distance: 35.8
click at [724, 207] on div "Image ⁠⁠⁠⁠⁠⁠⁠ 9 Months to 3 Years Heading Carry up to 35 lbs with ease. Text Bl…" at bounding box center [710, 184] width 85 height 93
type input "0"
click at [755, 221] on div "Image ⁠⁠⁠⁠⁠⁠⁠ 9 Months to 3 Years Heading Carry up to 35 lbs with ease. Text Bl…" at bounding box center [757, 184] width 178 height 93
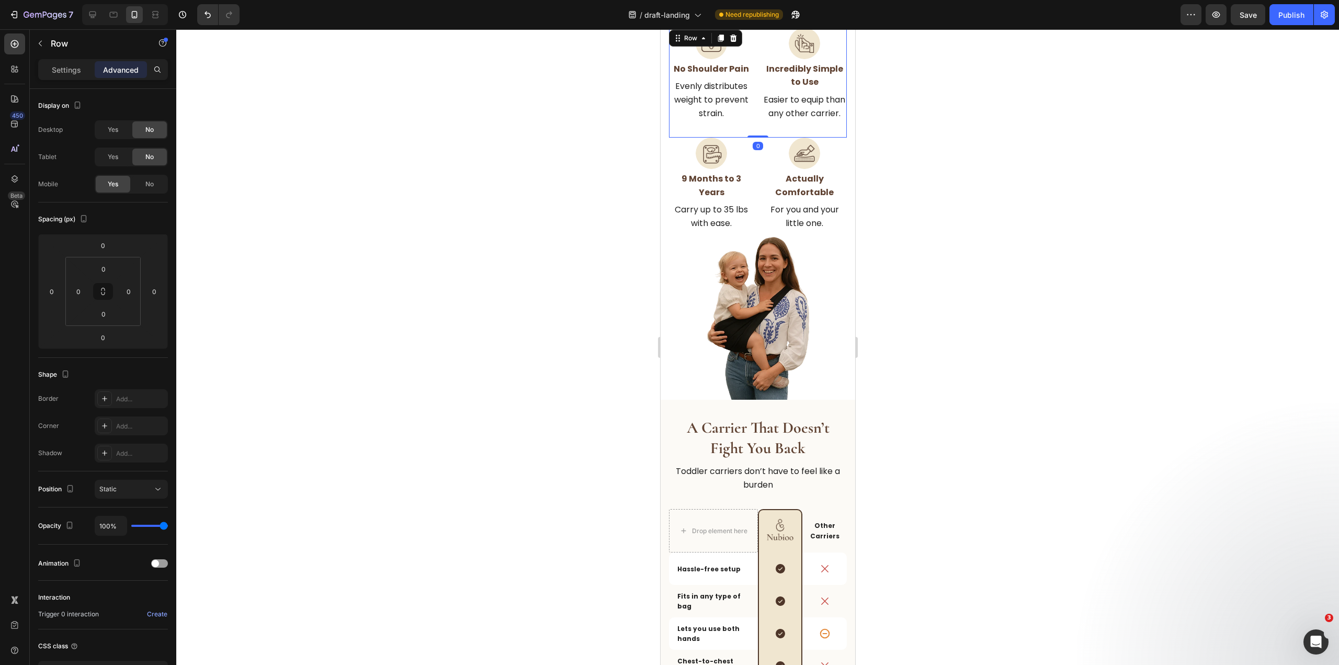
click at [755, 109] on div "Image No Shoulder Pain Heading Evenly distributes weight to prevent strain. Tex…" at bounding box center [757, 83] width 178 height 110
click at [785, 120] on p "Easier to equip than any other carrier." at bounding box center [803, 106] width 83 height 27
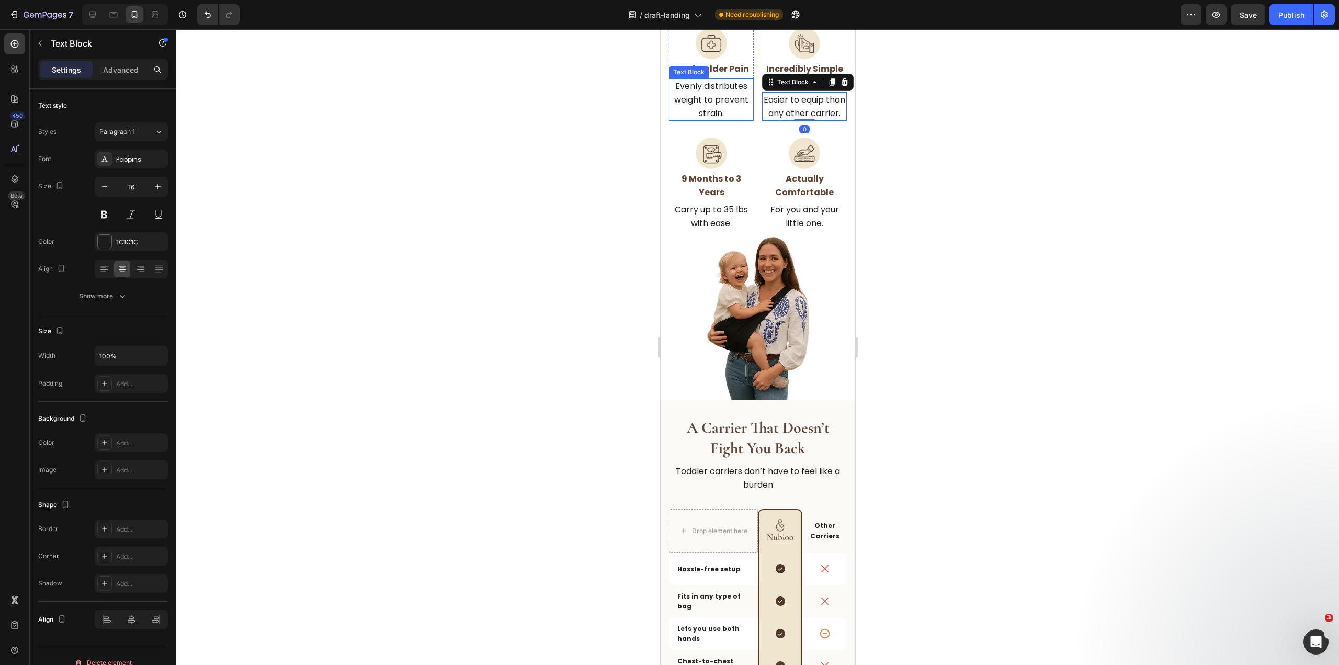
click at [720, 118] on p "Evenly distributes weight to prevent strain." at bounding box center [710, 99] width 83 height 40
click at [800, 119] on p "Easier to equip than any other carrier." at bounding box center [803, 106] width 83 height 27
click at [754, 121] on div "Image No Shoulder Pain Heading Evenly distributes weight to prevent strain. Tex…" at bounding box center [757, 83] width 178 height 110
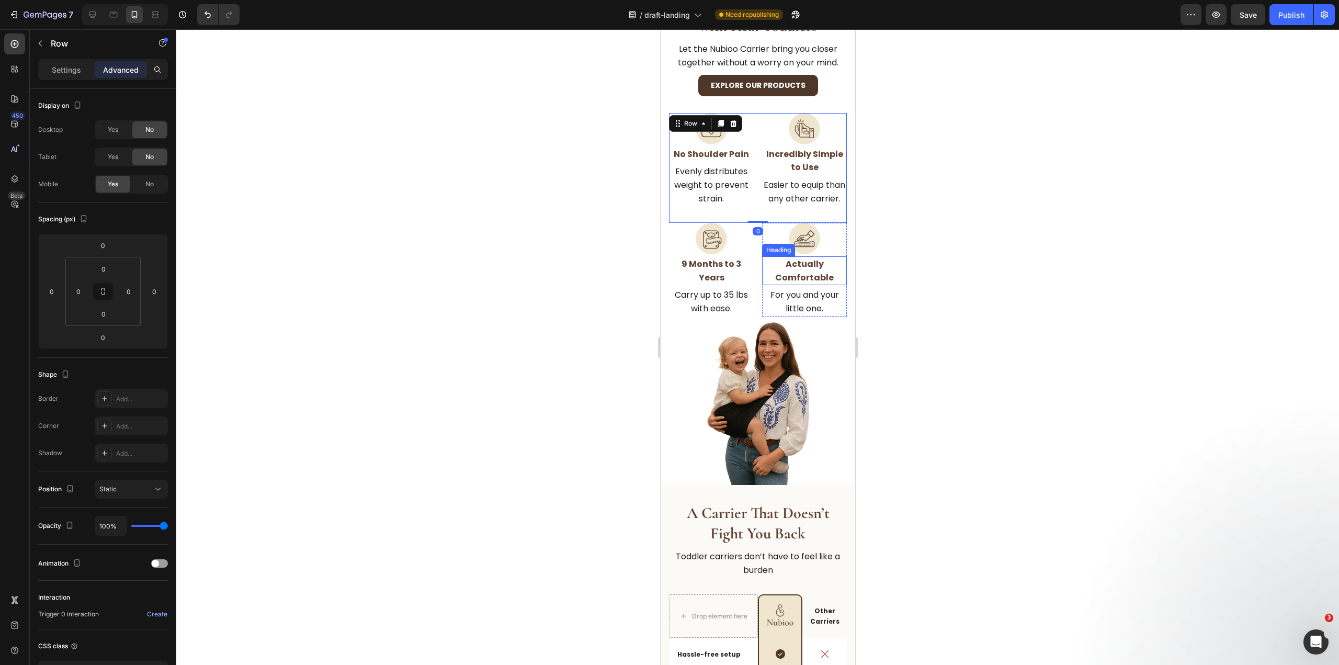
scroll to position [471, 0]
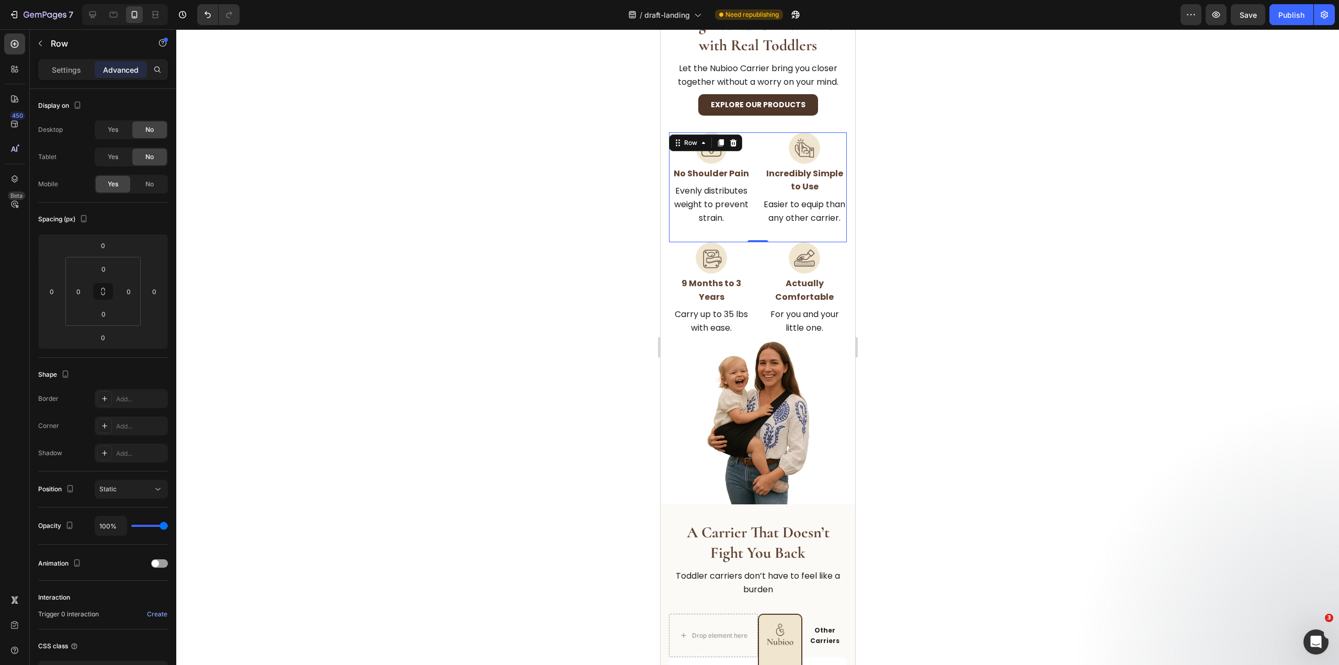
click at [751, 177] on div "Image No Shoulder Pain Heading Evenly distributes weight to prevent strain. Tex…" at bounding box center [757, 187] width 178 height 110
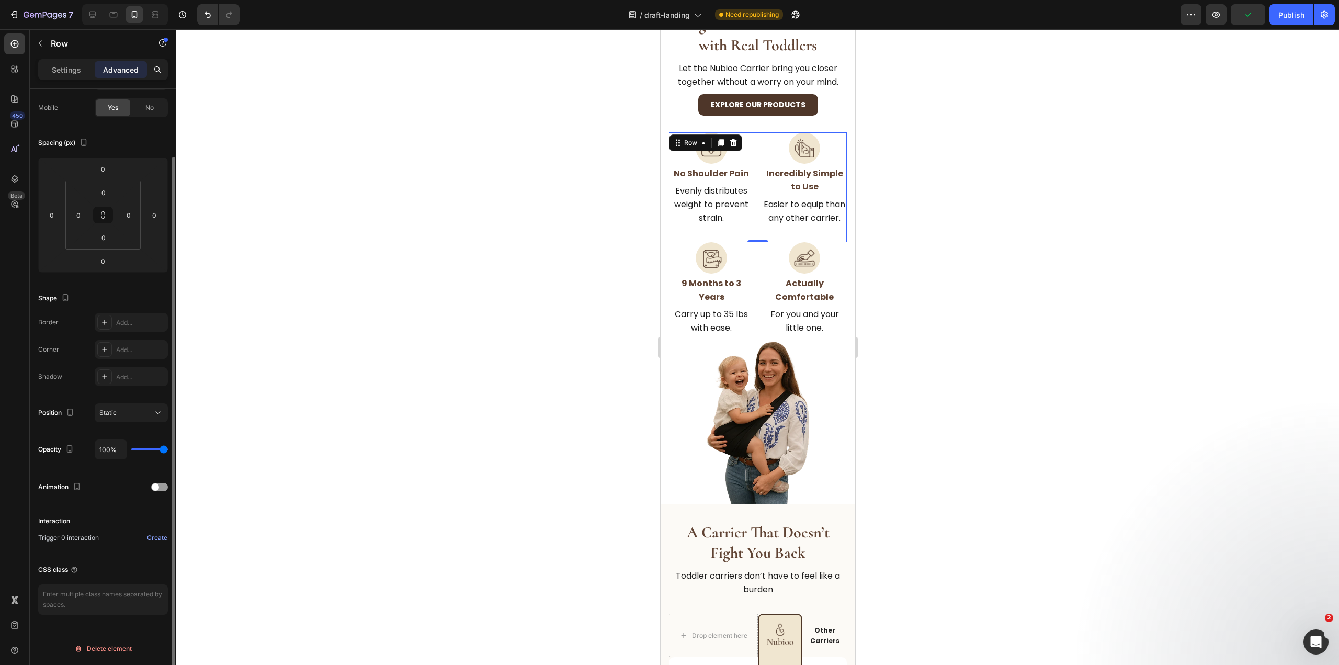
scroll to position [0, 0]
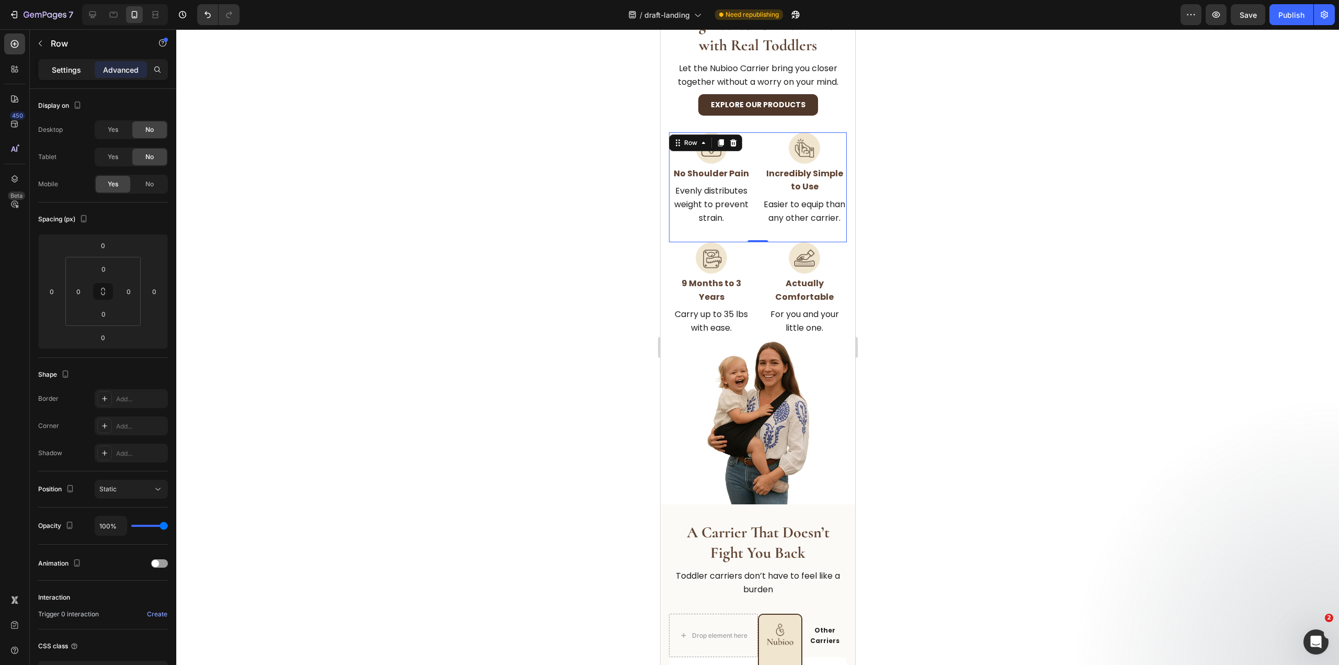
click at [64, 65] on p "Settings" at bounding box center [66, 69] width 29 height 11
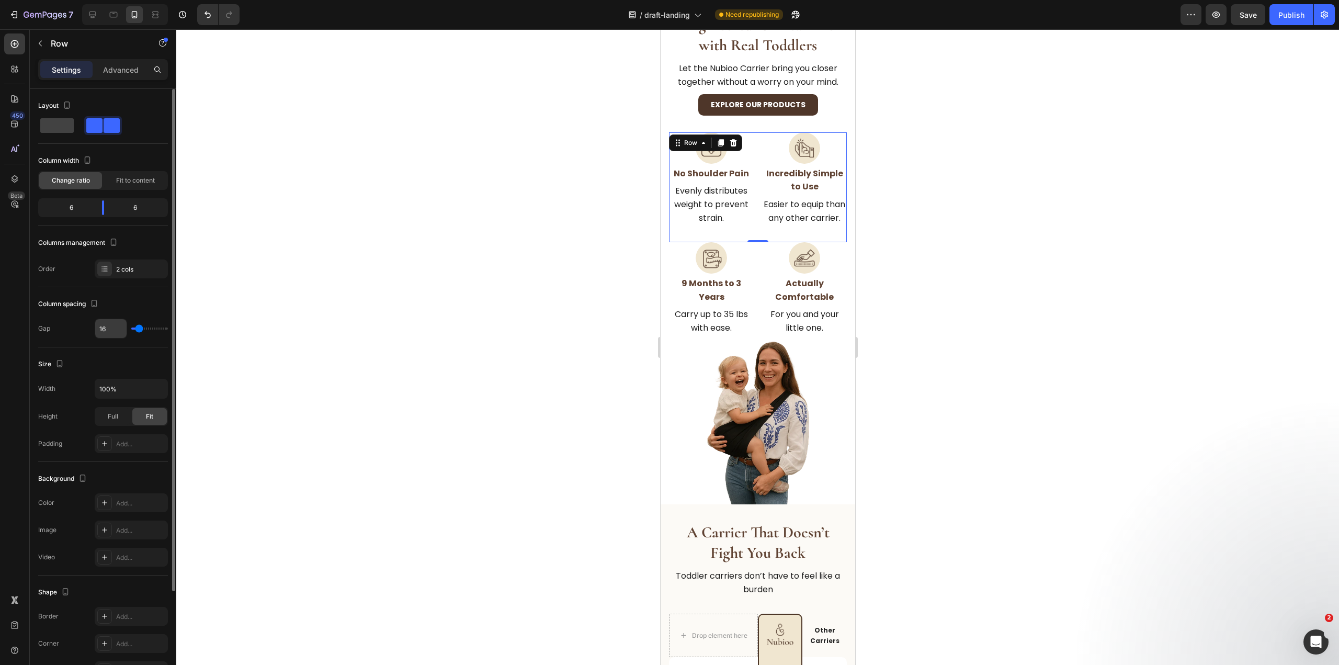
click at [111, 334] on input "16" at bounding box center [110, 328] width 31 height 19
type input "8"
type input "16"
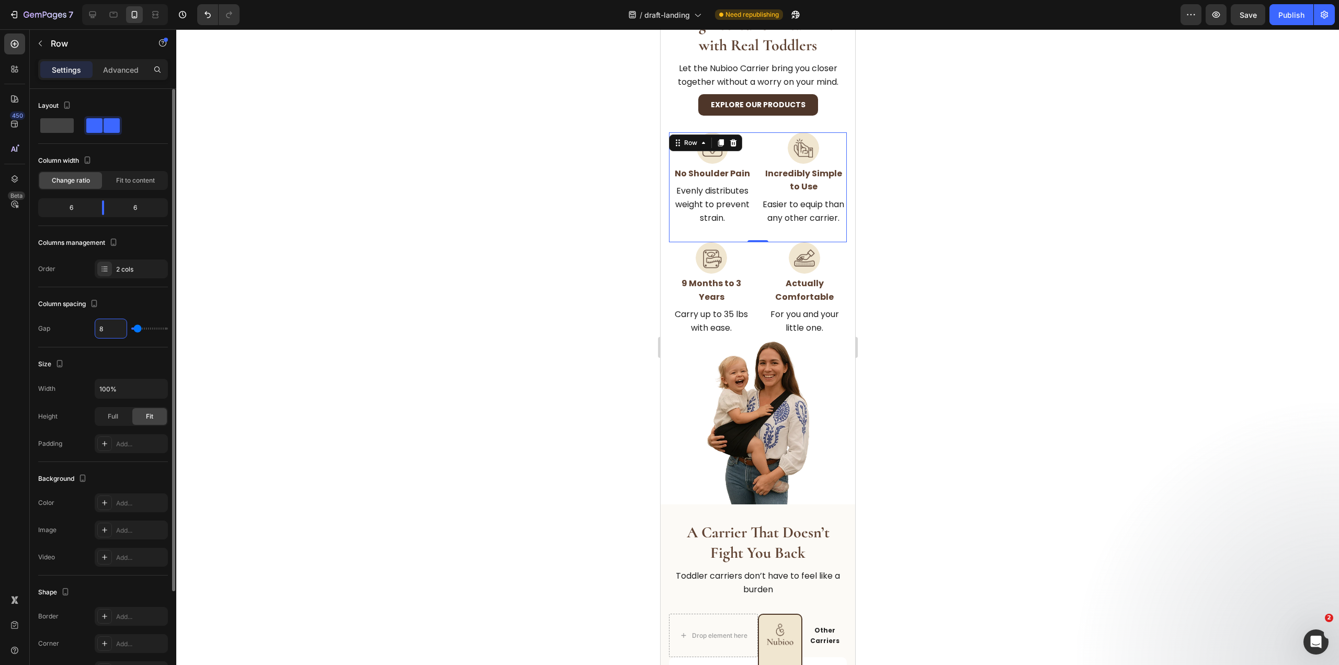
type input "16"
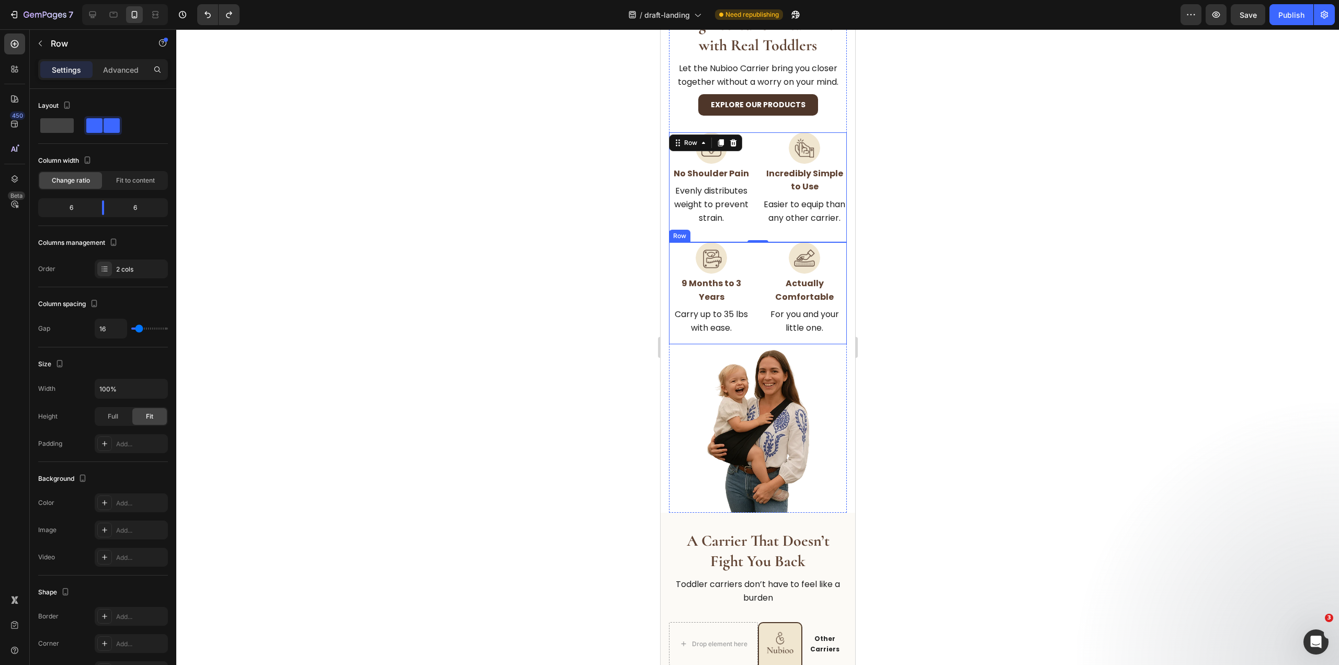
click at [754, 328] on div "Image ⁠⁠⁠⁠⁠⁠⁠ 9 Months to 3 Years Heading Carry up to 35 lbs with ease. Text Bl…" at bounding box center [757, 292] width 178 height 101
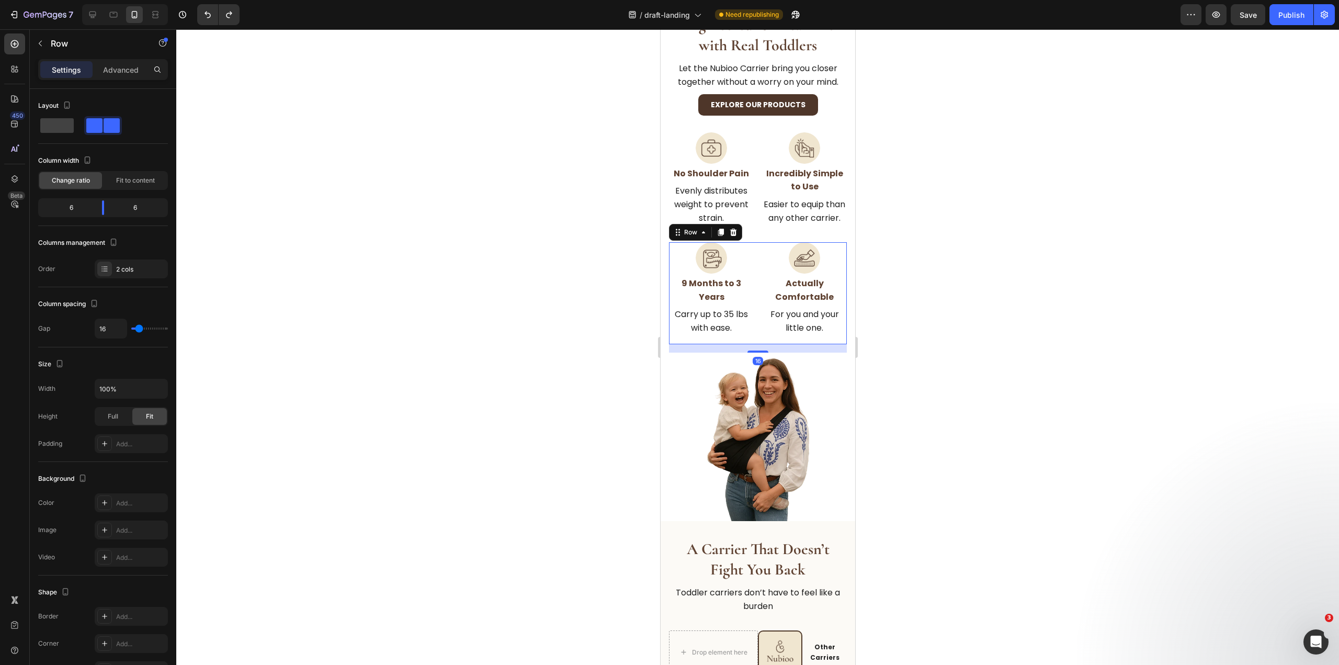
drag, startPoint x: 753, startPoint y: 342, endPoint x: 764, endPoint y: 350, distance: 14.2
click at [764, 344] on div "16" at bounding box center [757, 344] width 178 height 0
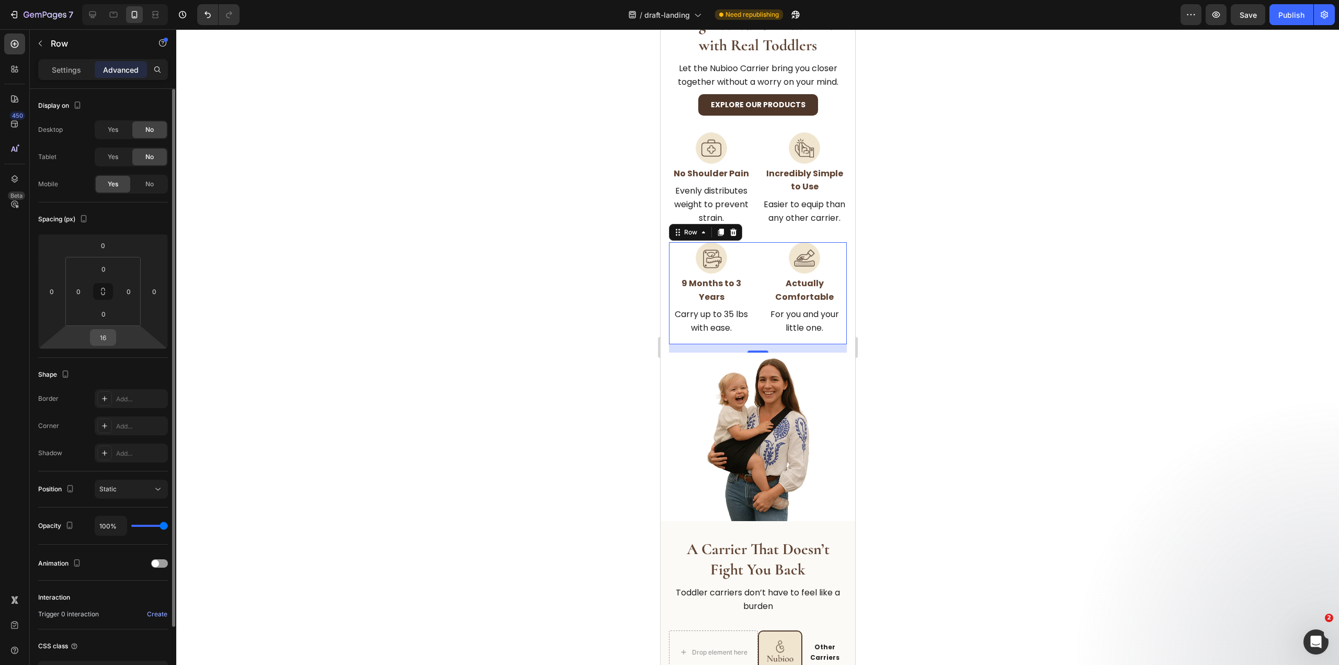
click at [101, 337] on input "16" at bounding box center [103, 337] width 21 height 16
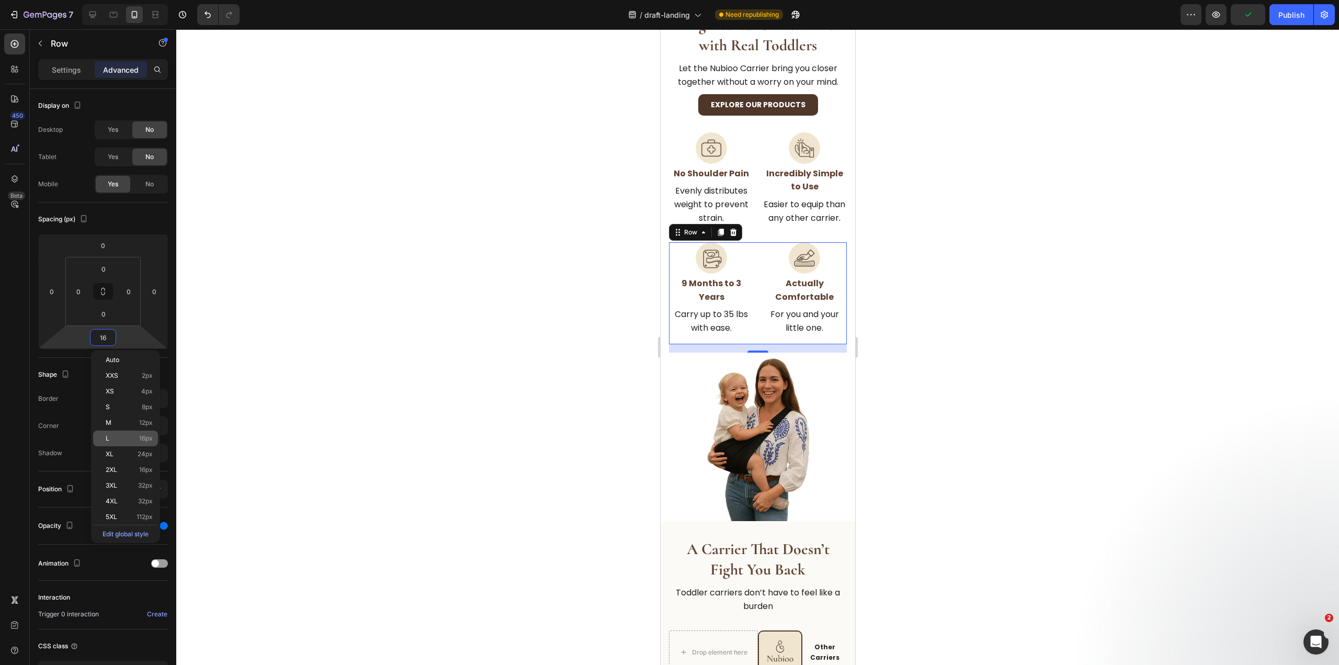
click at [146, 436] on span "16px" at bounding box center [146, 438] width 14 height 7
click at [917, 404] on div at bounding box center [757, 346] width 1162 height 635
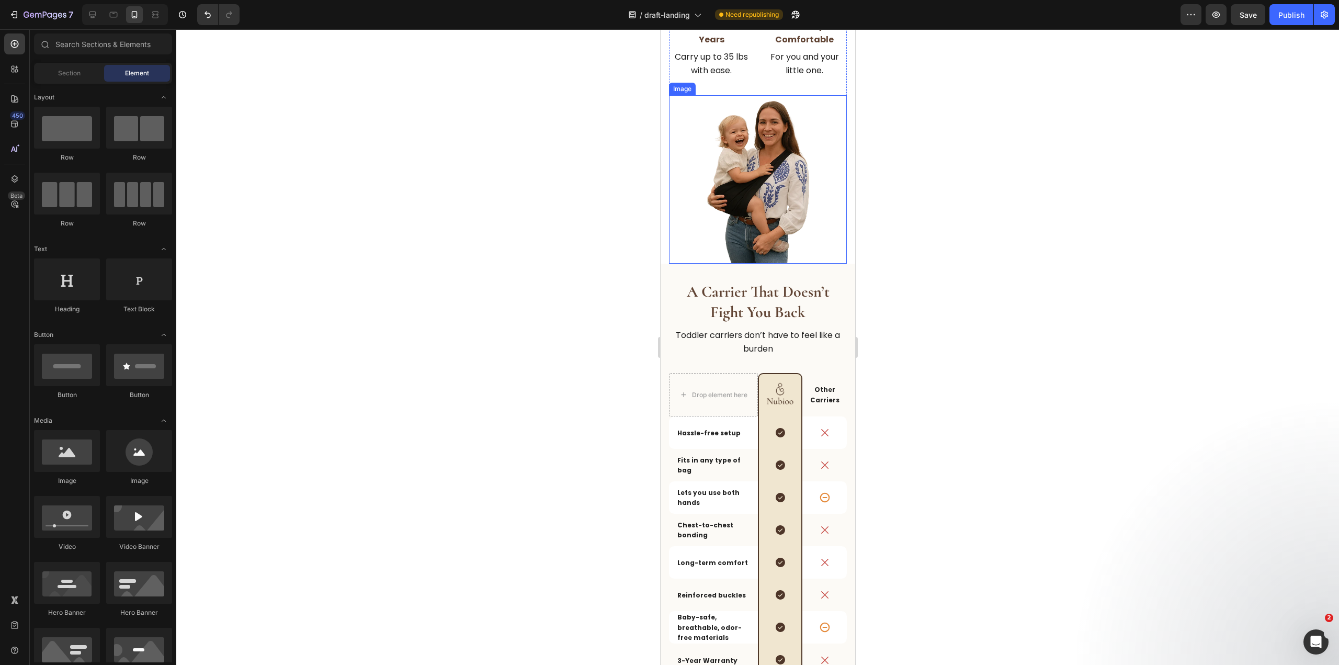
scroll to position [732, 0]
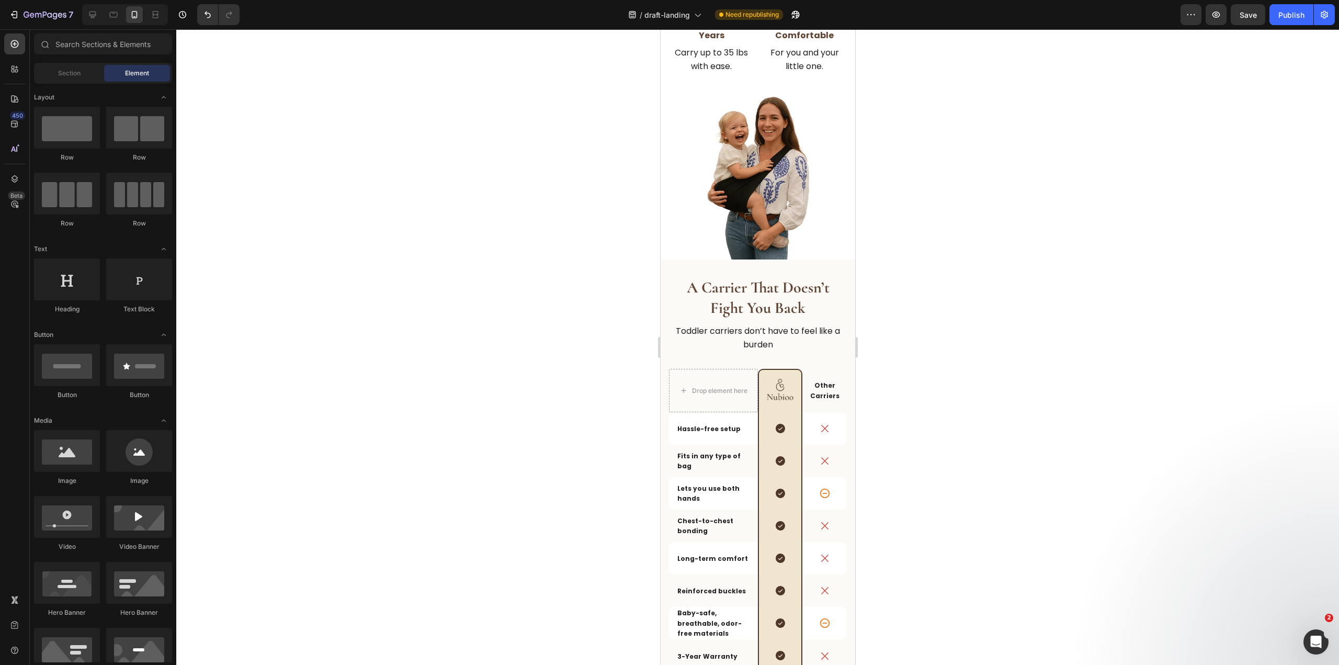
click at [1085, 342] on div at bounding box center [757, 346] width 1162 height 635
click at [783, 270] on div "A Carrier That Doesn’t Fight You Back Heading Toddler carriers don’t have to fe…" at bounding box center [757, 493] width 195 height 468
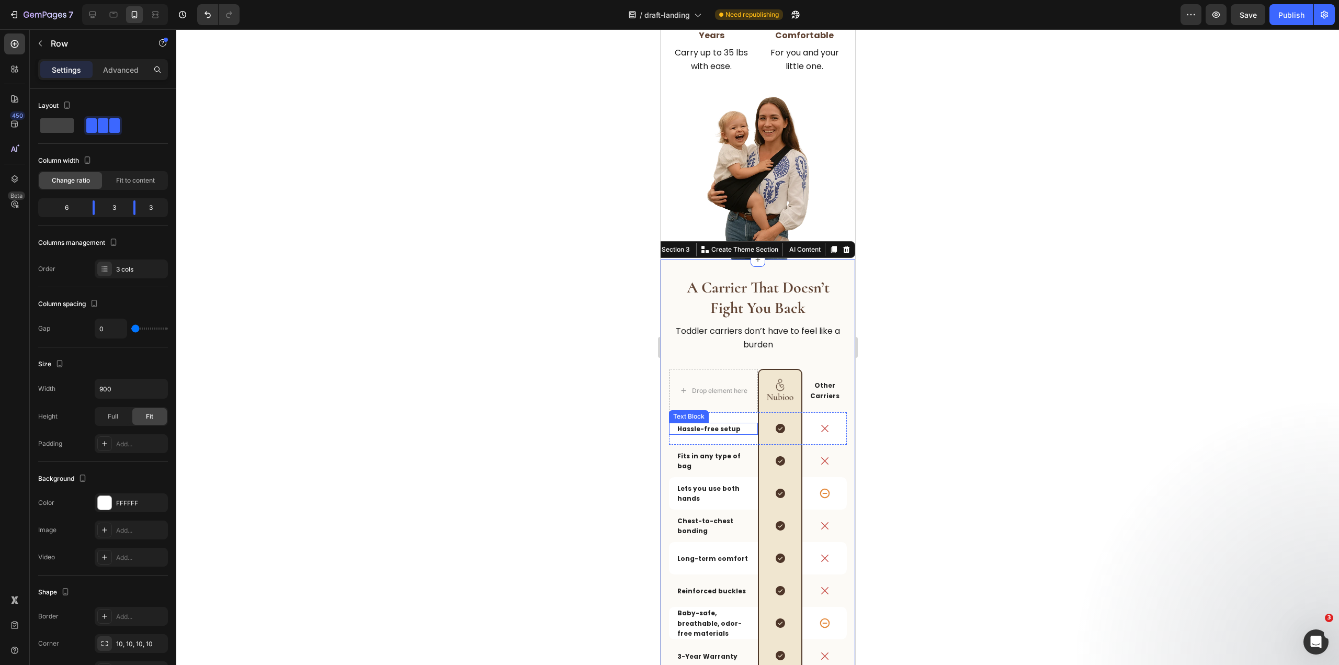
click at [746, 433] on div "Hassle-free setup Text Block" at bounding box center [712, 428] width 89 height 32
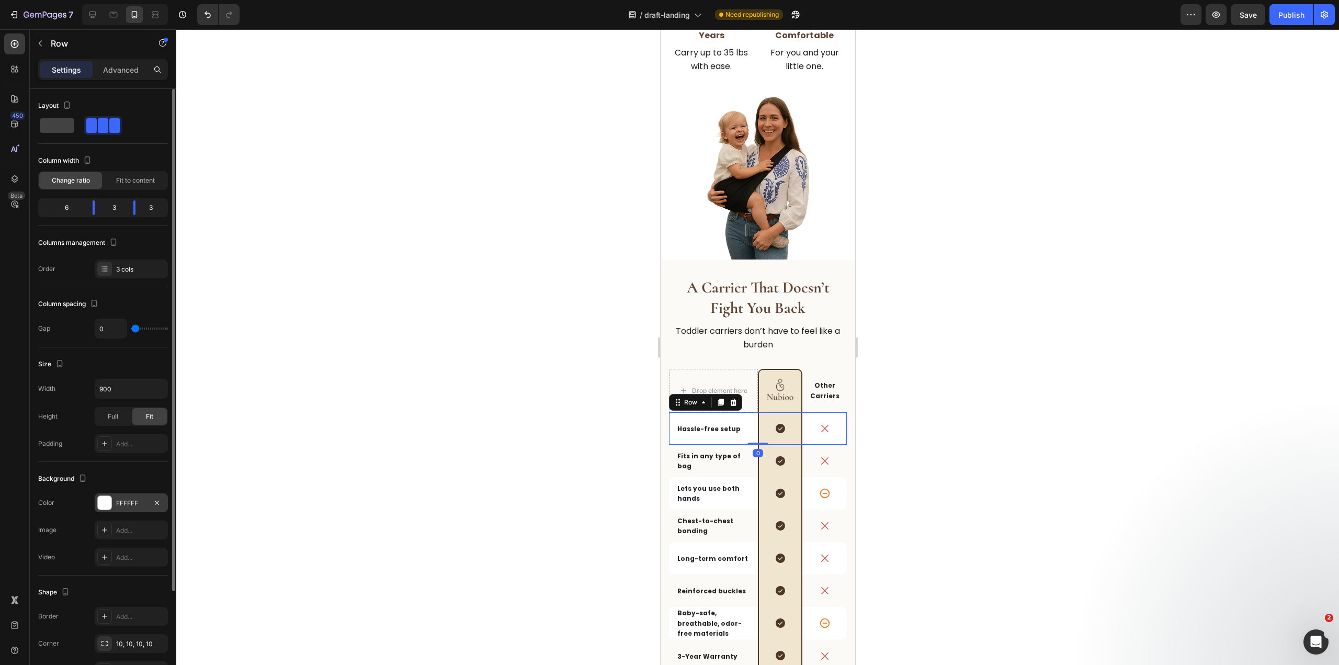
click at [124, 503] on div "FFFFFF" at bounding box center [131, 502] width 30 height 9
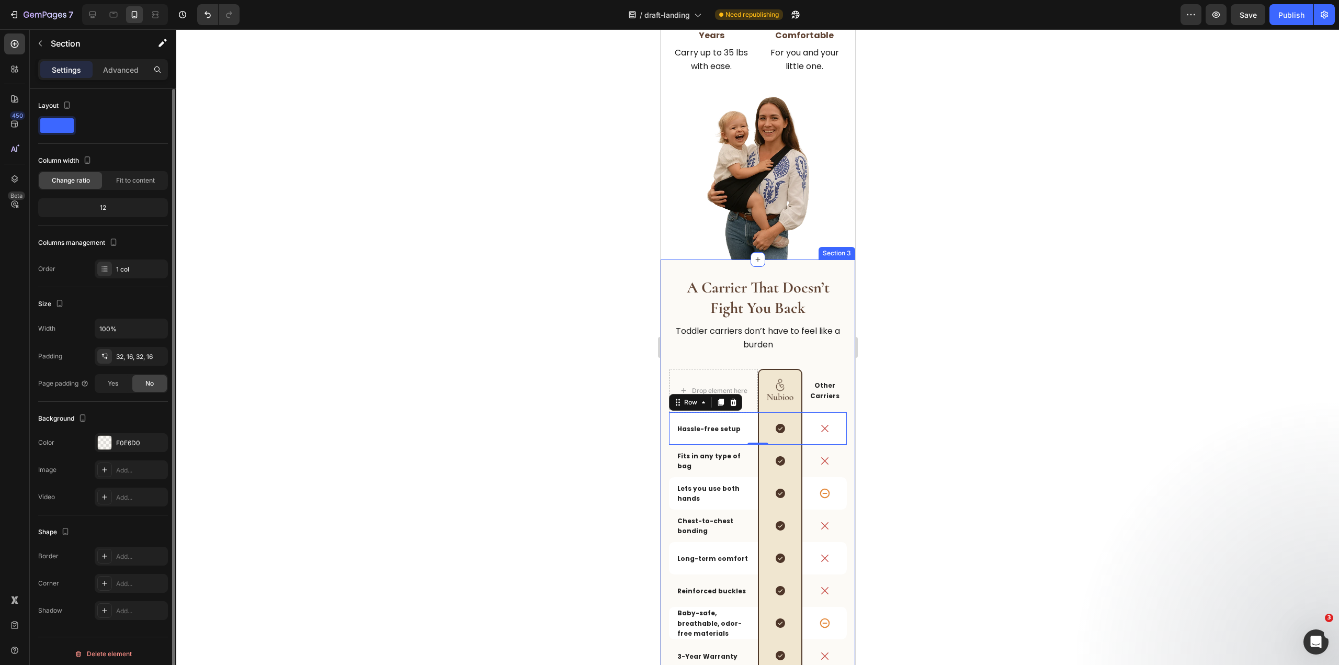
click at [667, 269] on div "A Carrier That Doesn’t Fight You Back Heading Toddler carriers don’t have to fe…" at bounding box center [757, 493] width 195 height 468
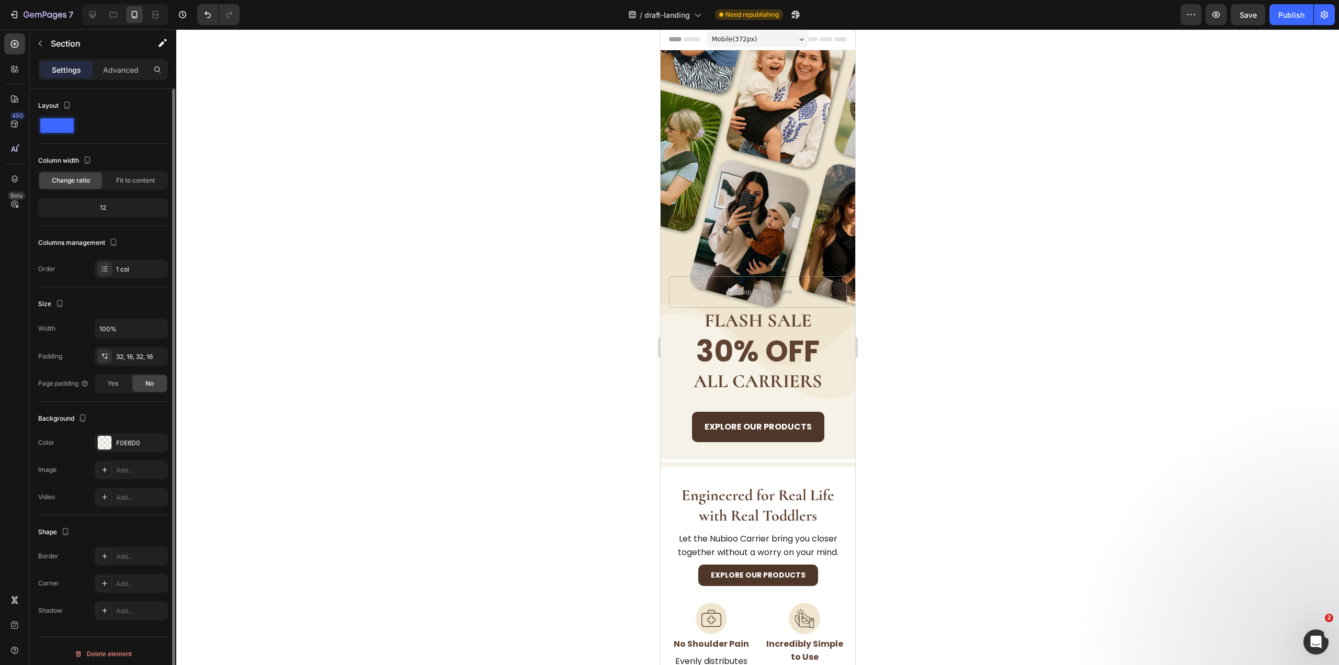
scroll to position [0, 0]
click at [812, 421] on button "Explore Our Products" at bounding box center [757, 427] width 132 height 30
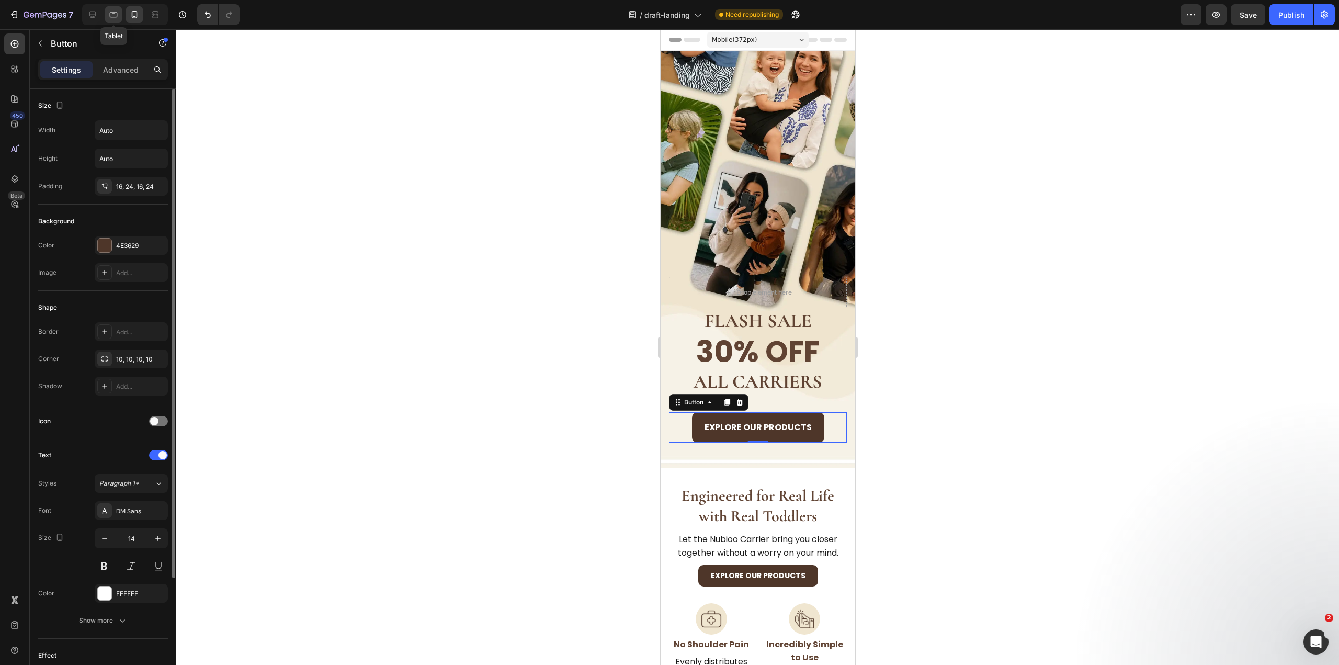
click at [112, 13] on icon at bounding box center [113, 14] width 10 height 10
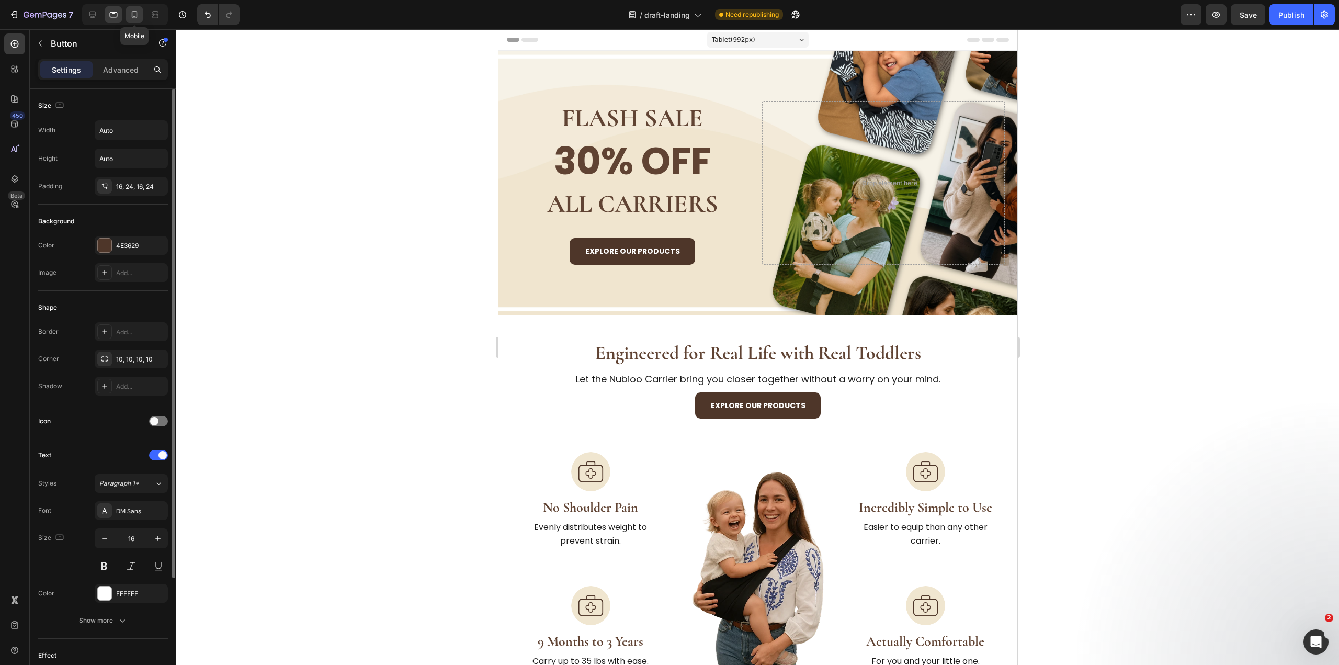
click at [138, 12] on icon at bounding box center [134, 14] width 10 height 10
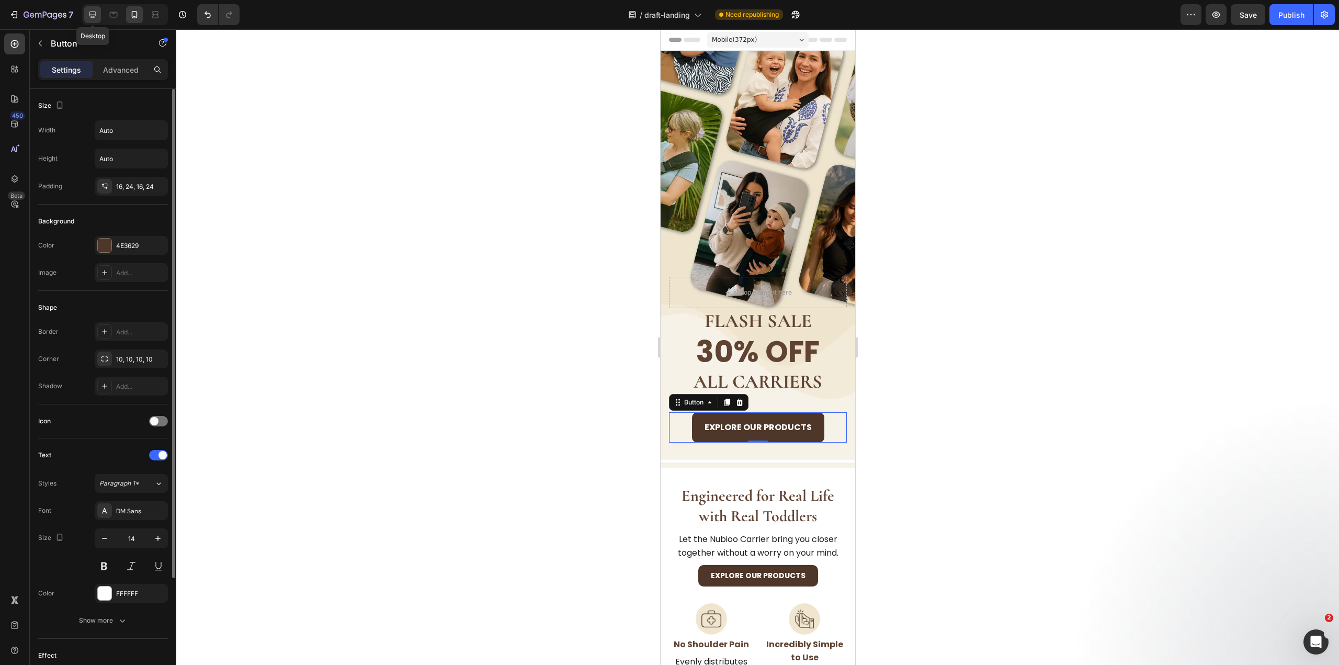
click at [93, 10] on icon at bounding box center [92, 14] width 10 height 10
type input "16"
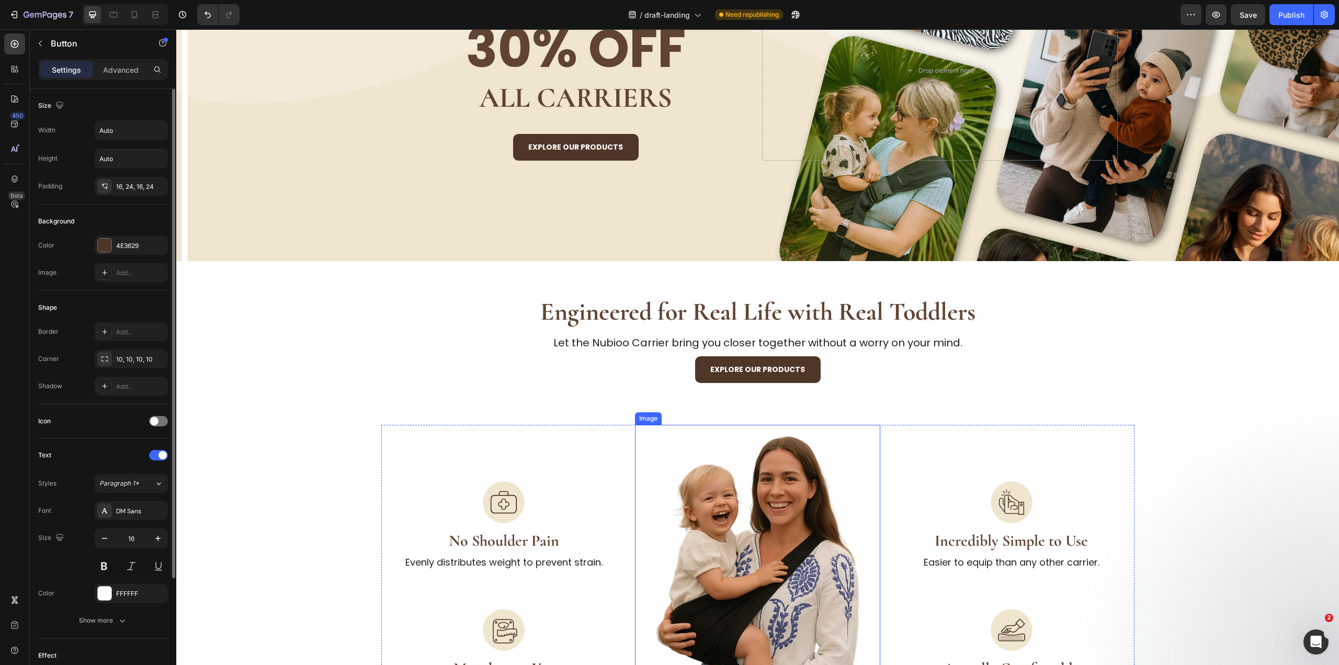
scroll to position [209, 0]
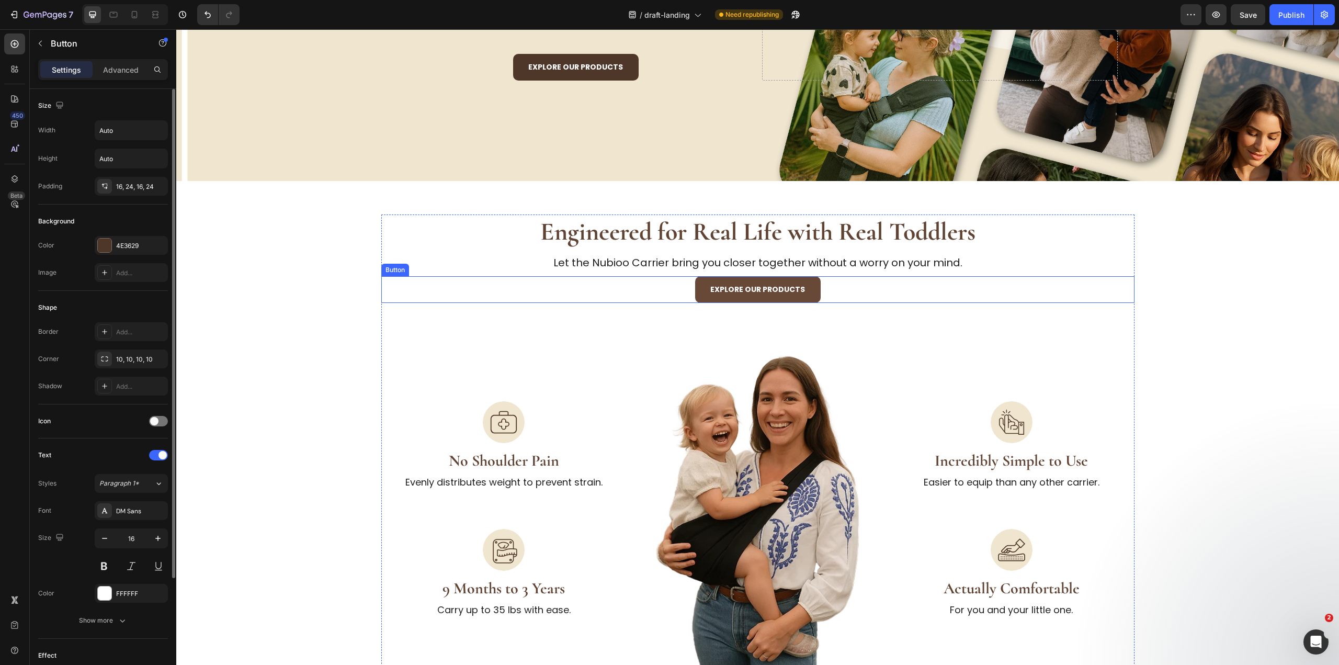
click at [811, 282] on button "Explore Our Products" at bounding box center [758, 289] width 126 height 27
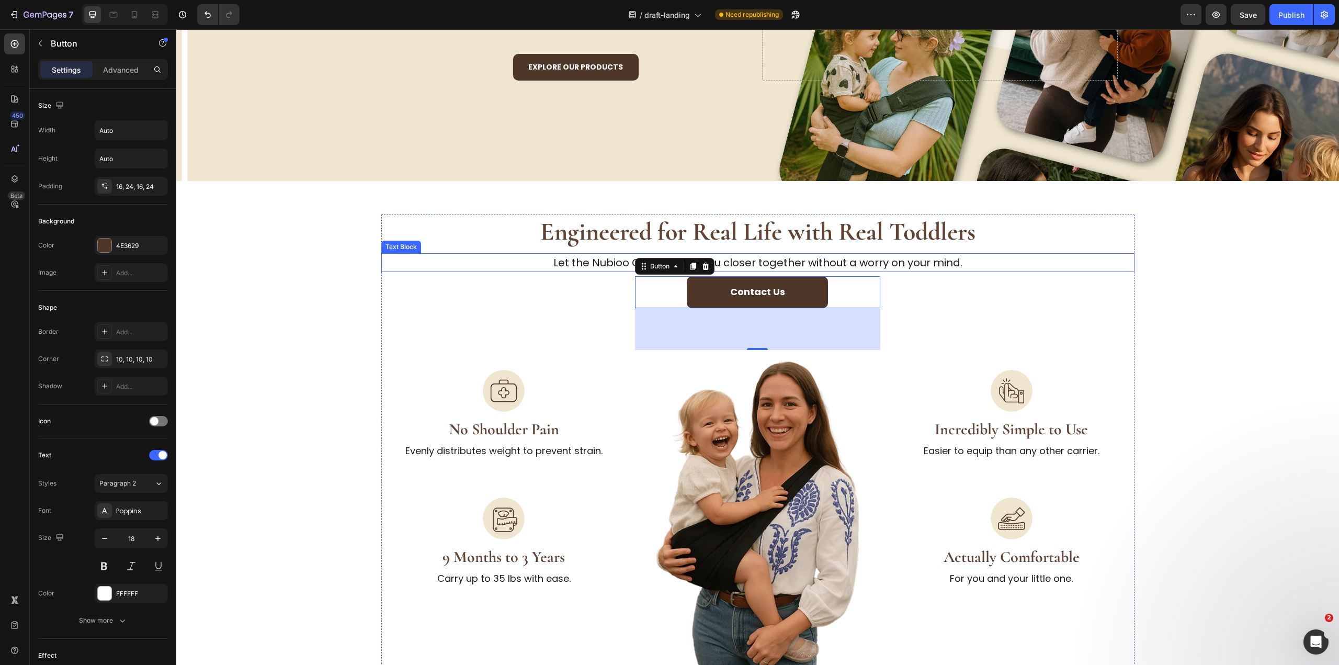
click at [1047, 268] on p "Let the Nubioo Carrier bring you closer together without a worry on your mind." at bounding box center [757, 262] width 751 height 17
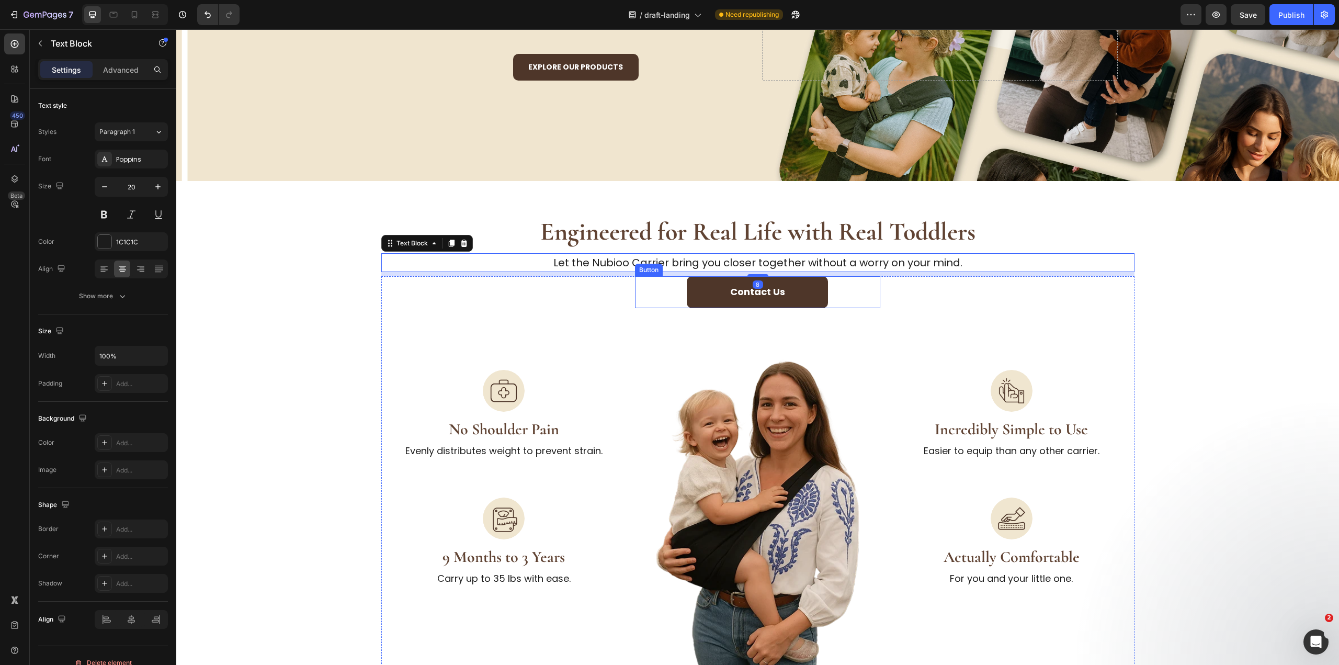
click at [835, 286] on div "Contact Us Button" at bounding box center [757, 292] width 245 height 32
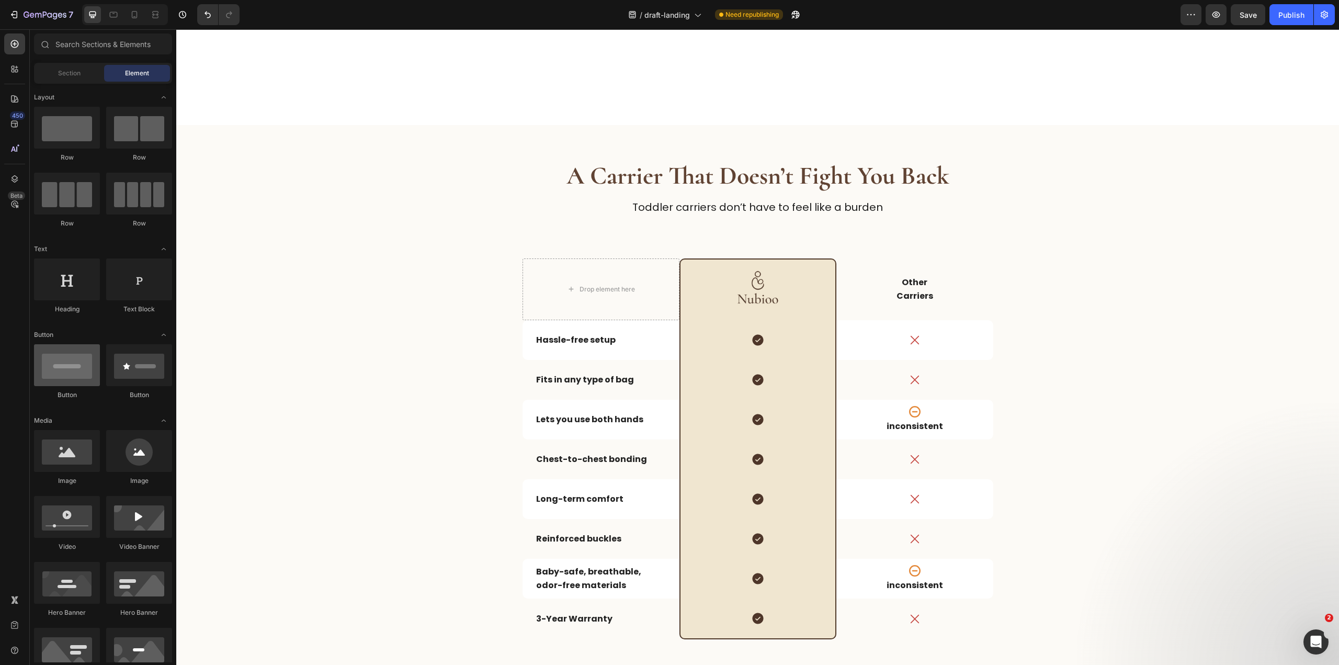
scroll to position [889, 0]
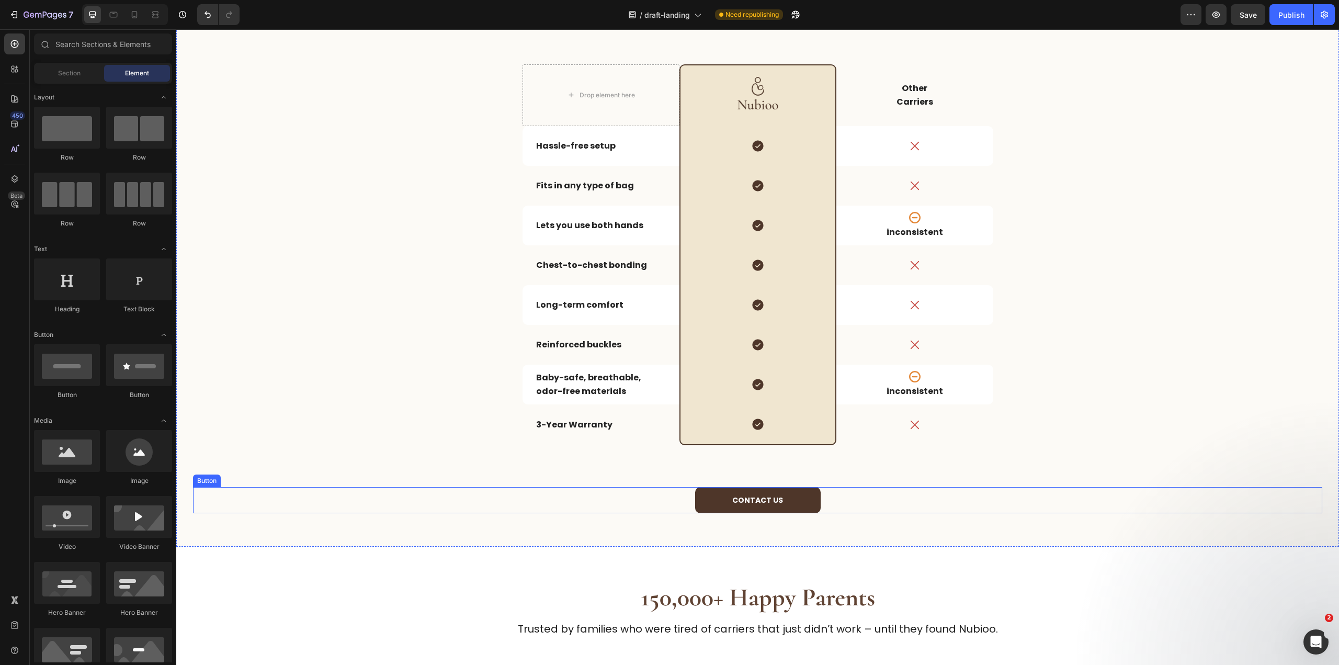
click at [819, 497] on div "Contact US Button" at bounding box center [757, 500] width 1129 height 27
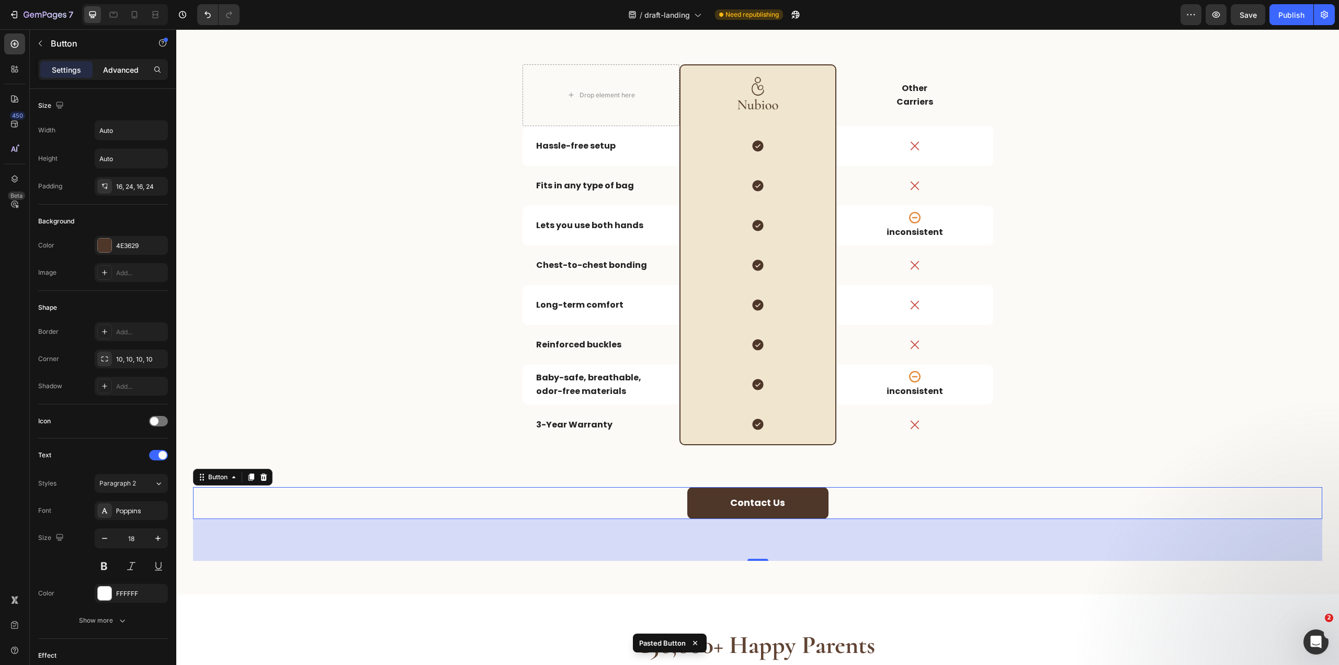
click at [128, 75] on p "Advanced" at bounding box center [121, 69] width 36 height 11
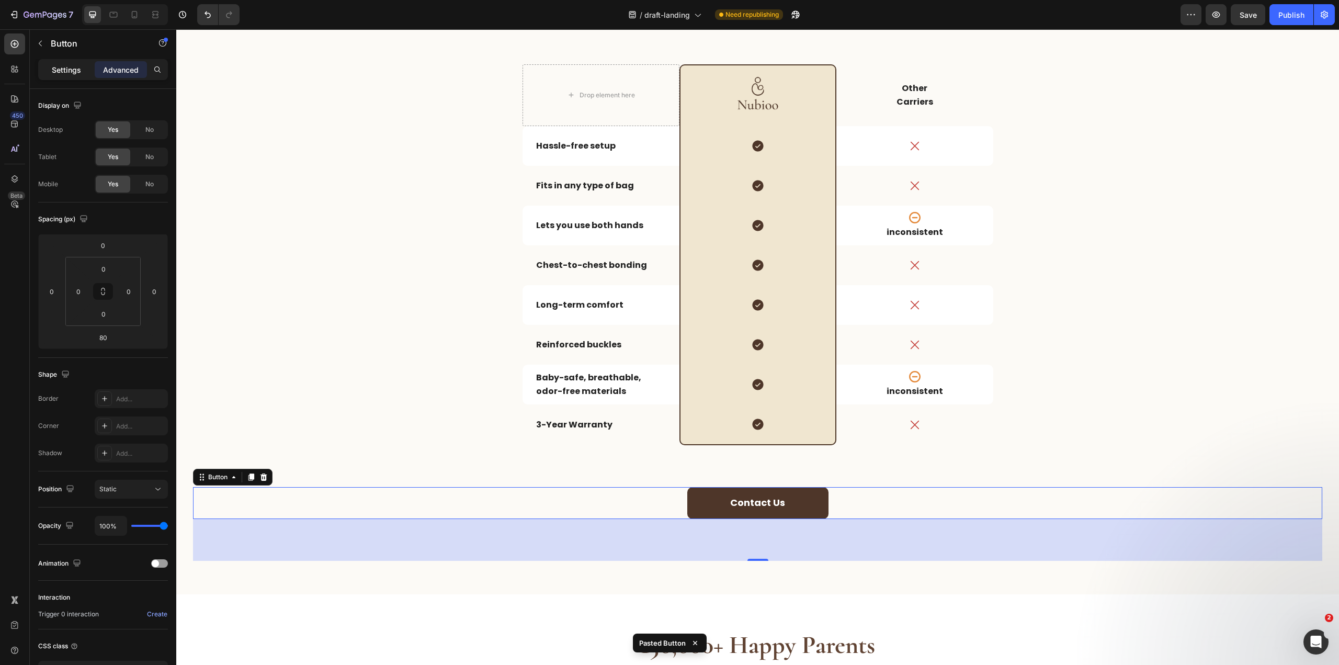
click at [70, 74] on p "Settings" at bounding box center [66, 69] width 29 height 11
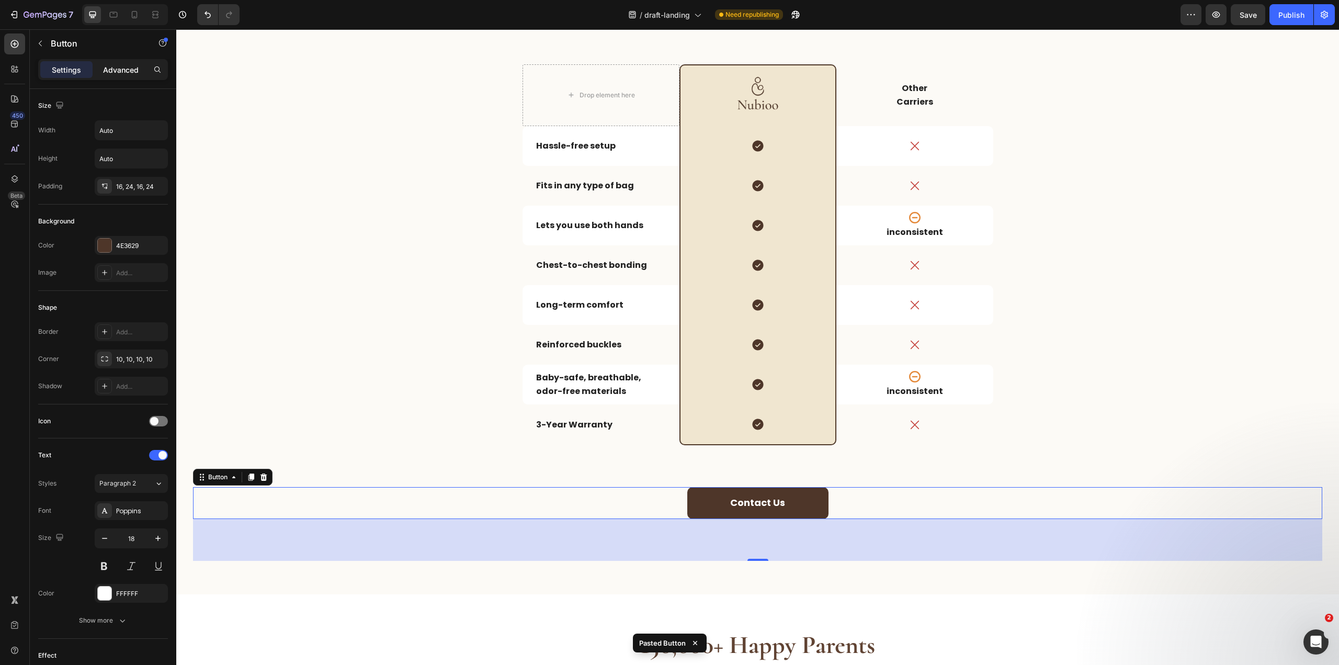
click at [112, 72] on p "Advanced" at bounding box center [121, 69] width 36 height 11
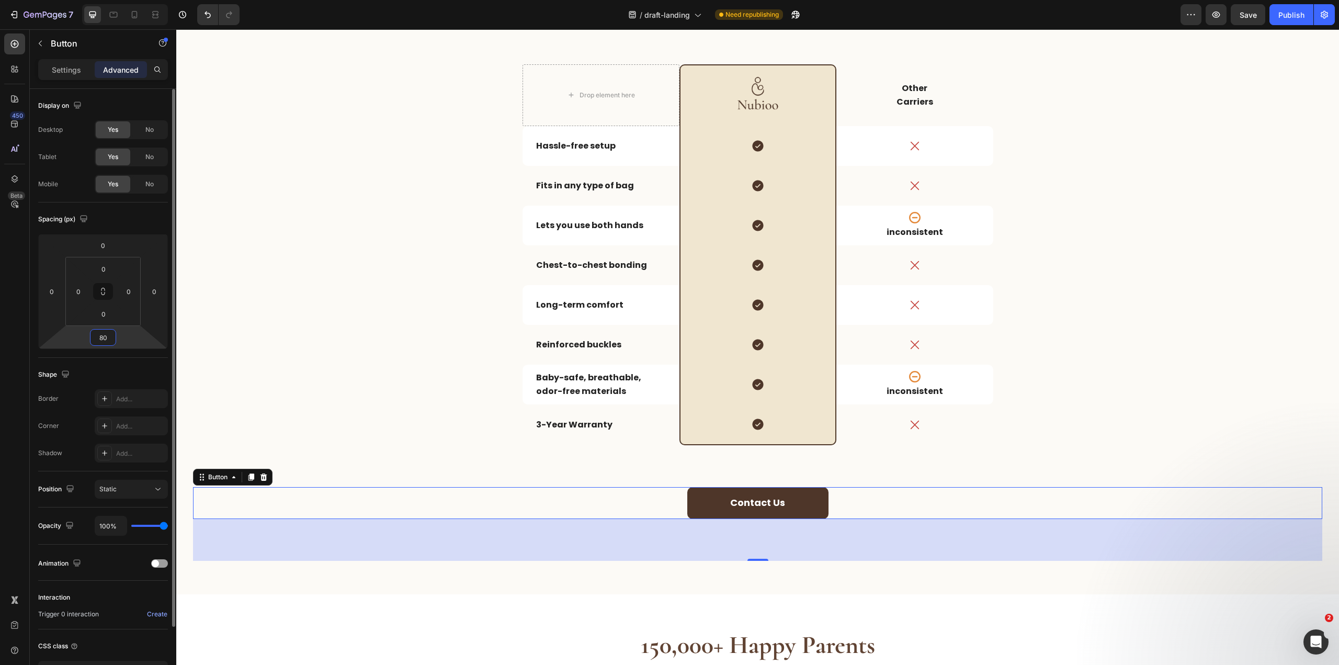
click at [103, 336] on input "80" at bounding box center [103, 337] width 21 height 16
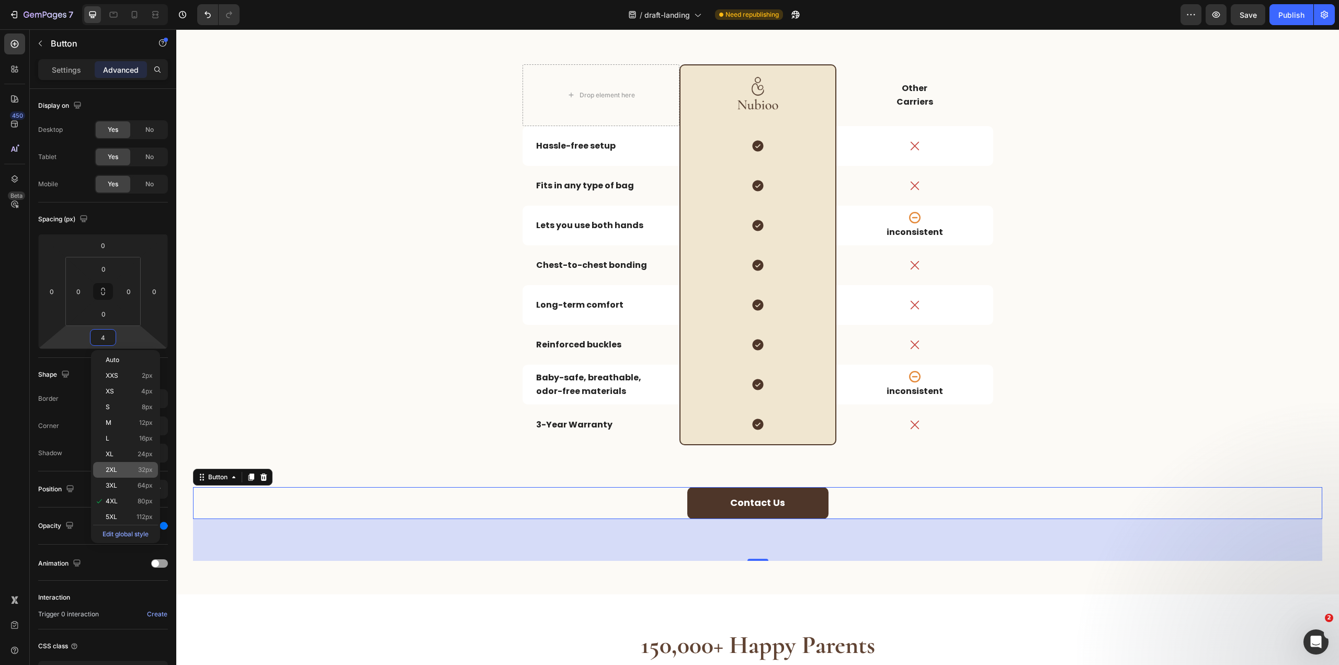
click at [138, 470] on span "32px" at bounding box center [145, 469] width 15 height 7
type input "32"
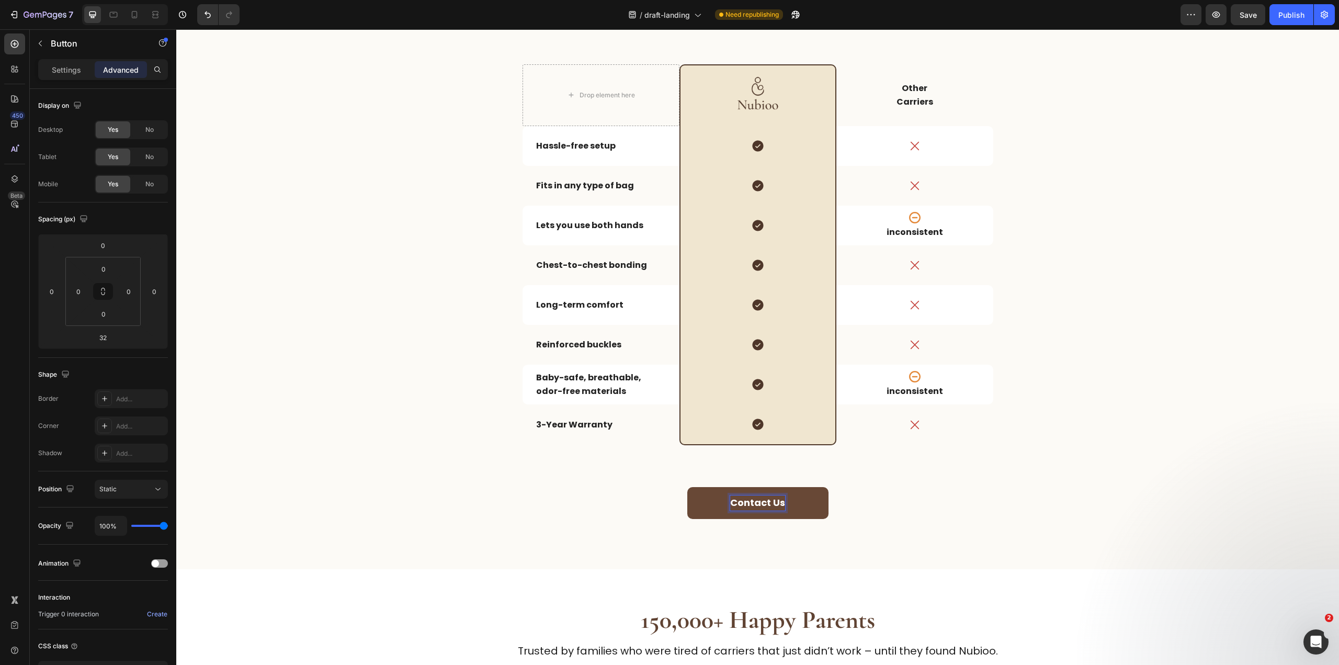
click at [757, 505] on strong "Contact Us" at bounding box center [757, 502] width 55 height 13
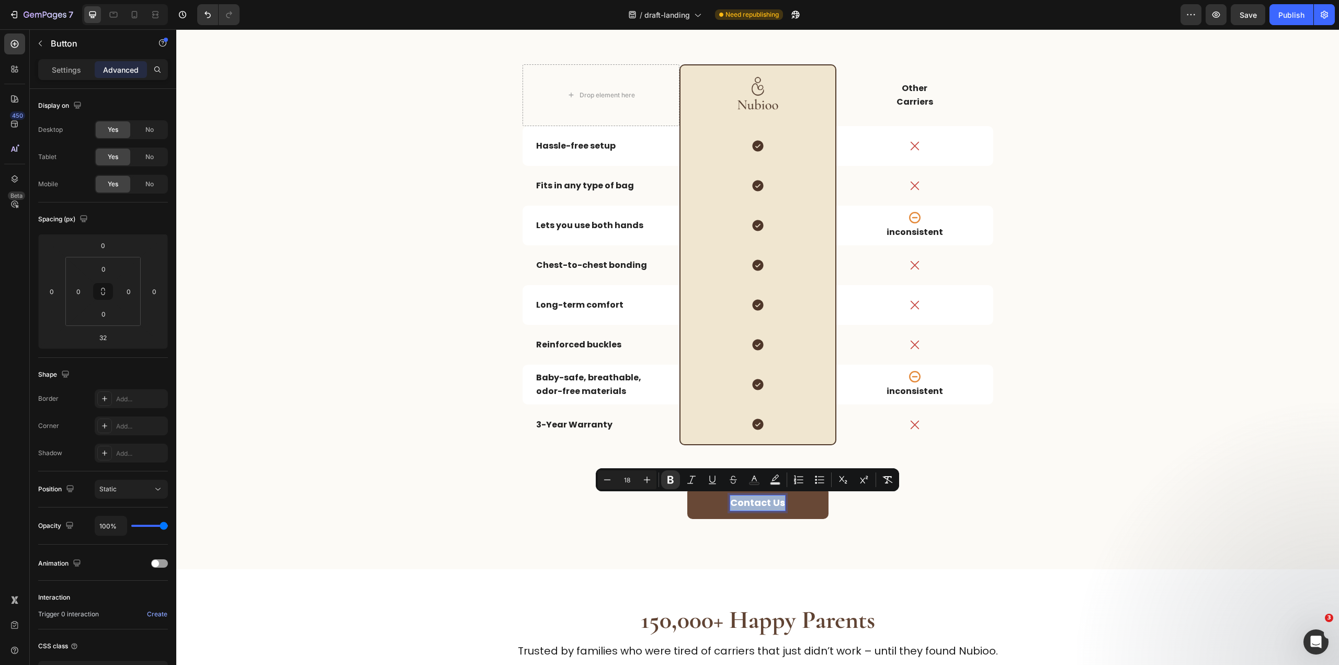
click at [757, 505] on strong "Contact Us" at bounding box center [757, 502] width 55 height 13
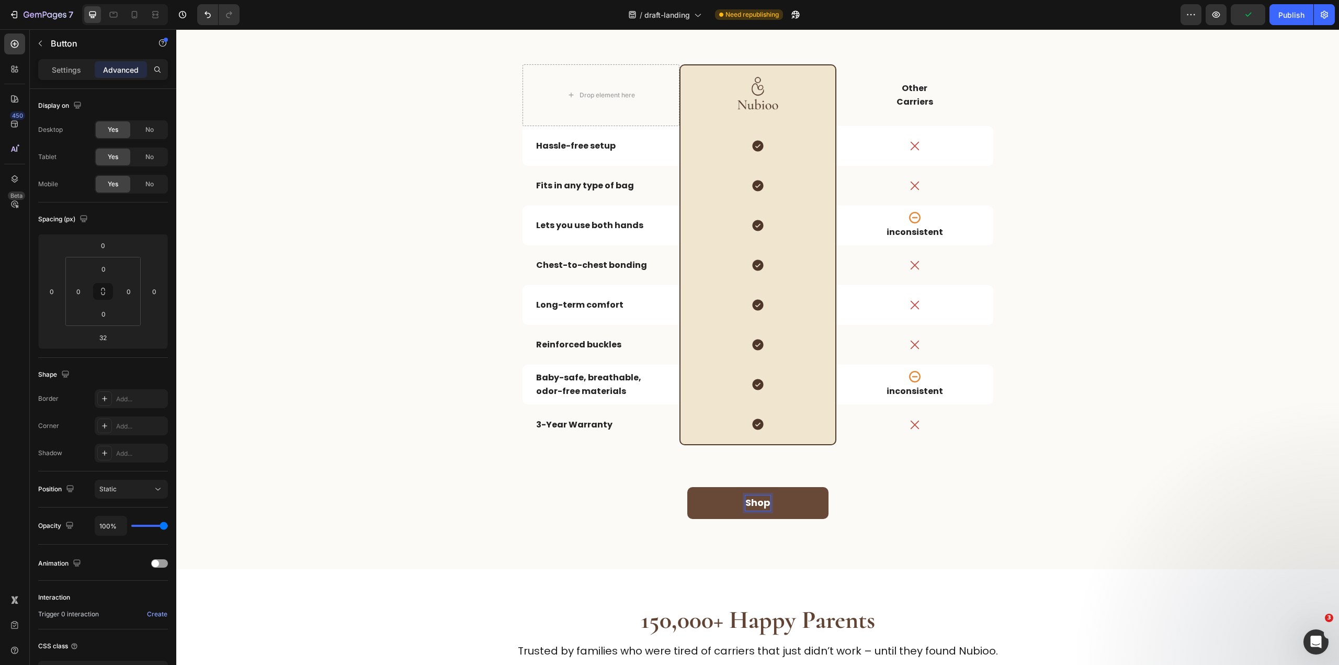
click at [687, 487] on button "Shop" at bounding box center [757, 503] width 141 height 32
click at [687, 487] on button "Shop now" at bounding box center [757, 503] width 141 height 32
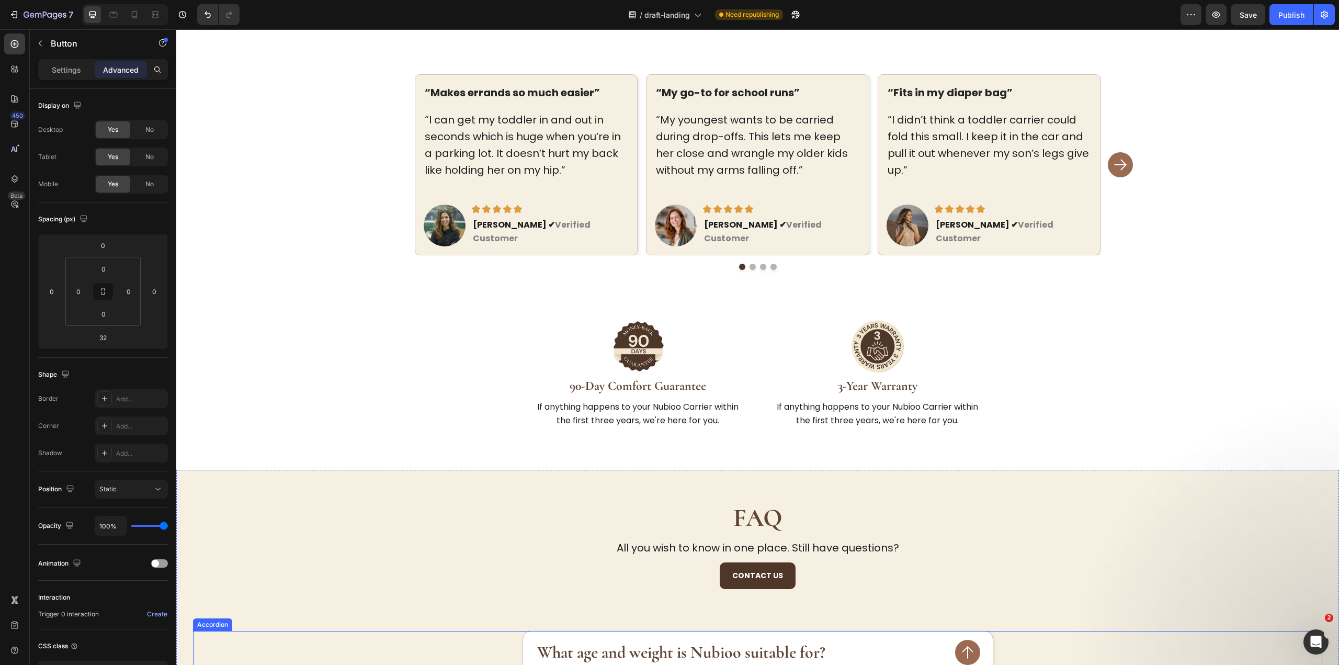
scroll to position [1360, 0]
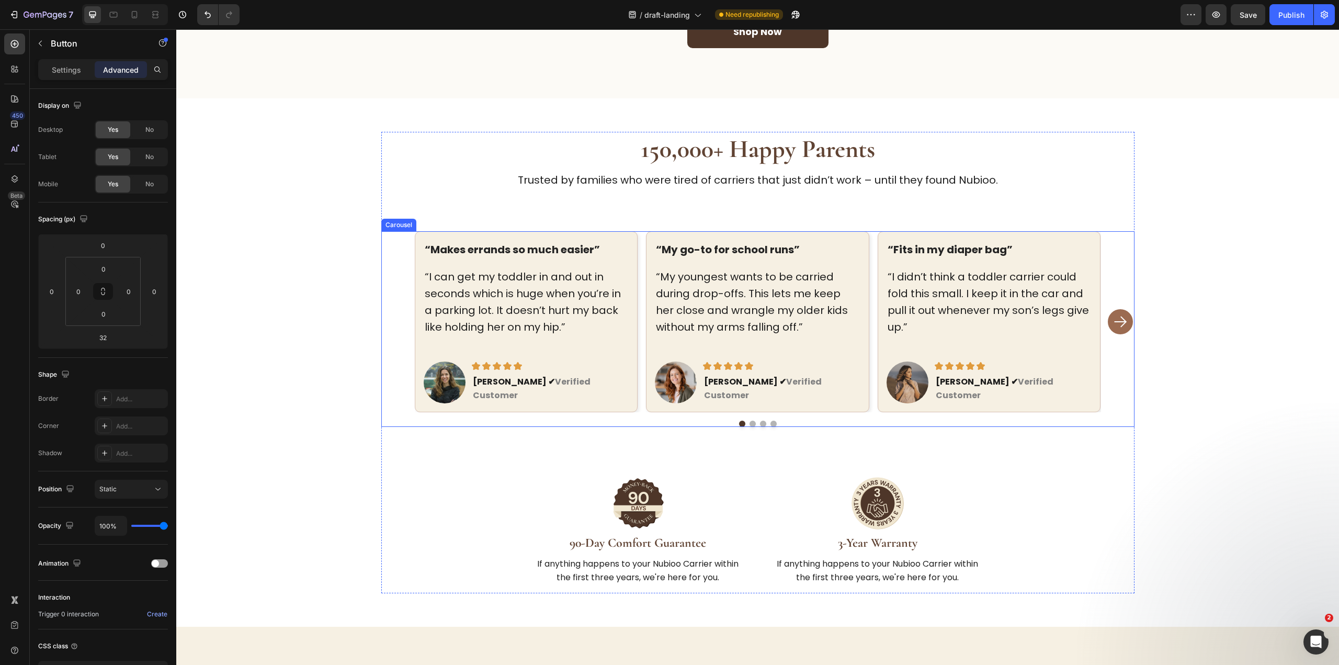
click at [1121, 317] on icon "Carousel Next Arrow" at bounding box center [1123, 322] width 5 height 10
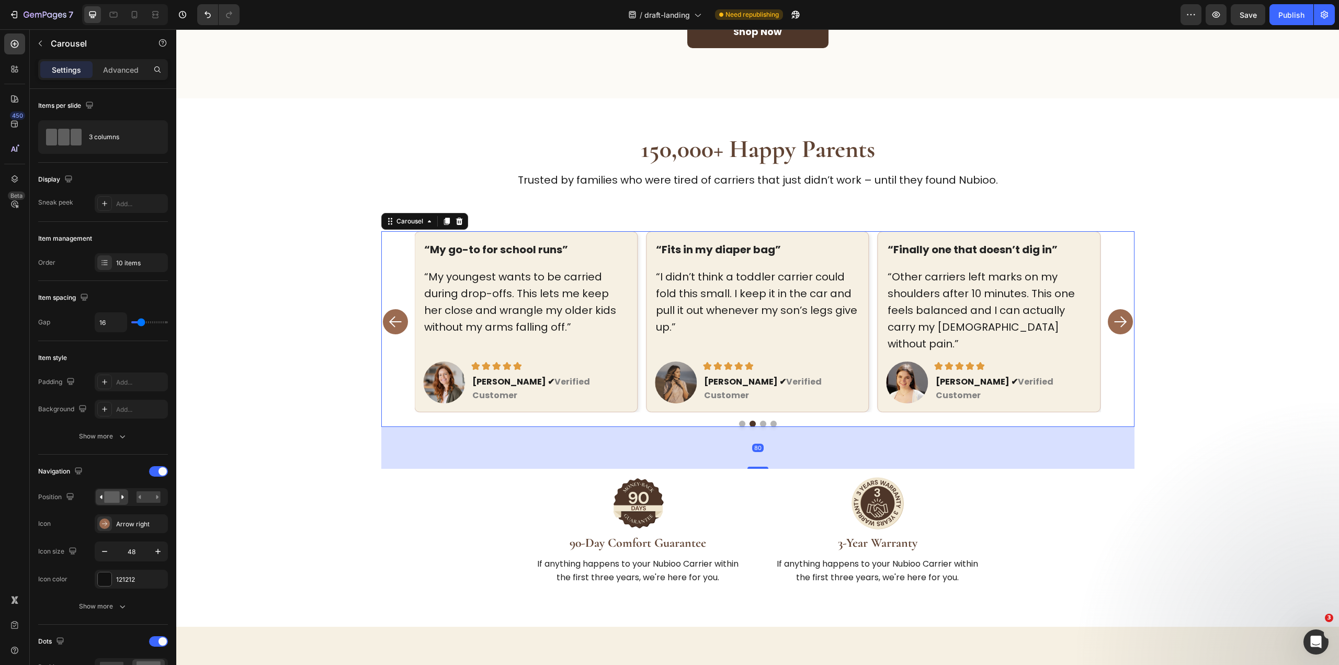
click at [1121, 317] on icon "Carousel Next Arrow" at bounding box center [1123, 322] width 5 height 10
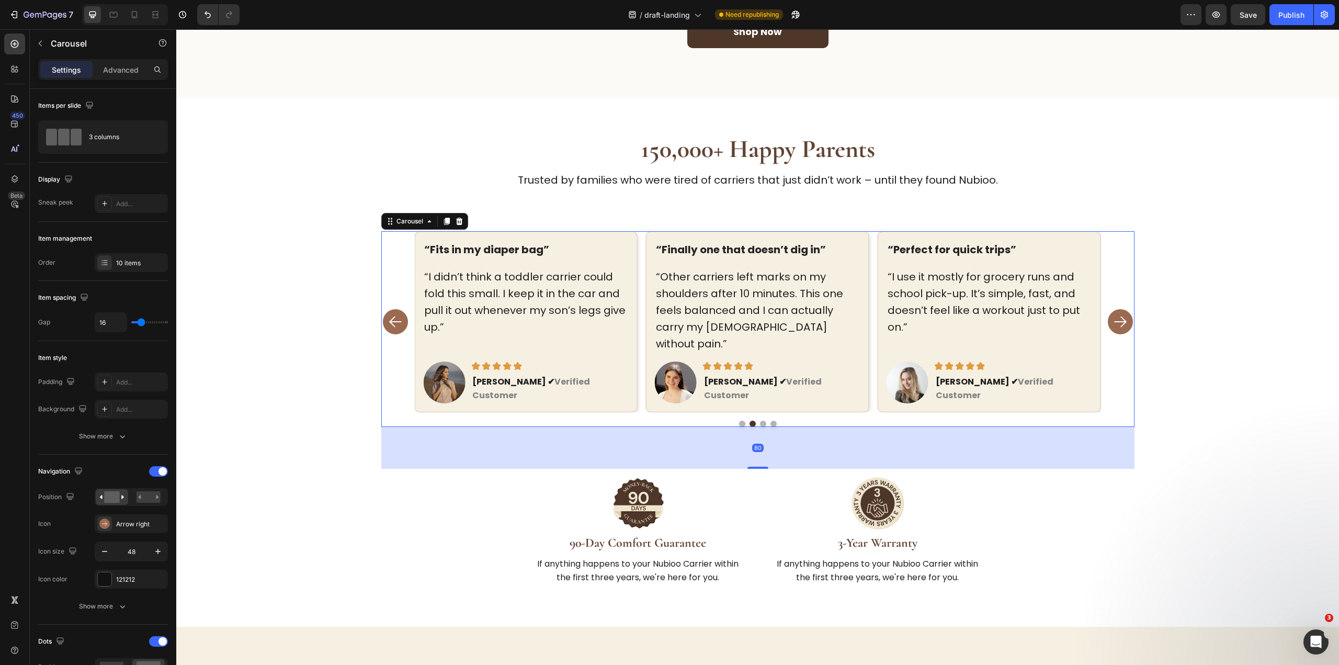
click at [1121, 317] on icon "Carousel Next Arrow" at bounding box center [1123, 322] width 5 height 10
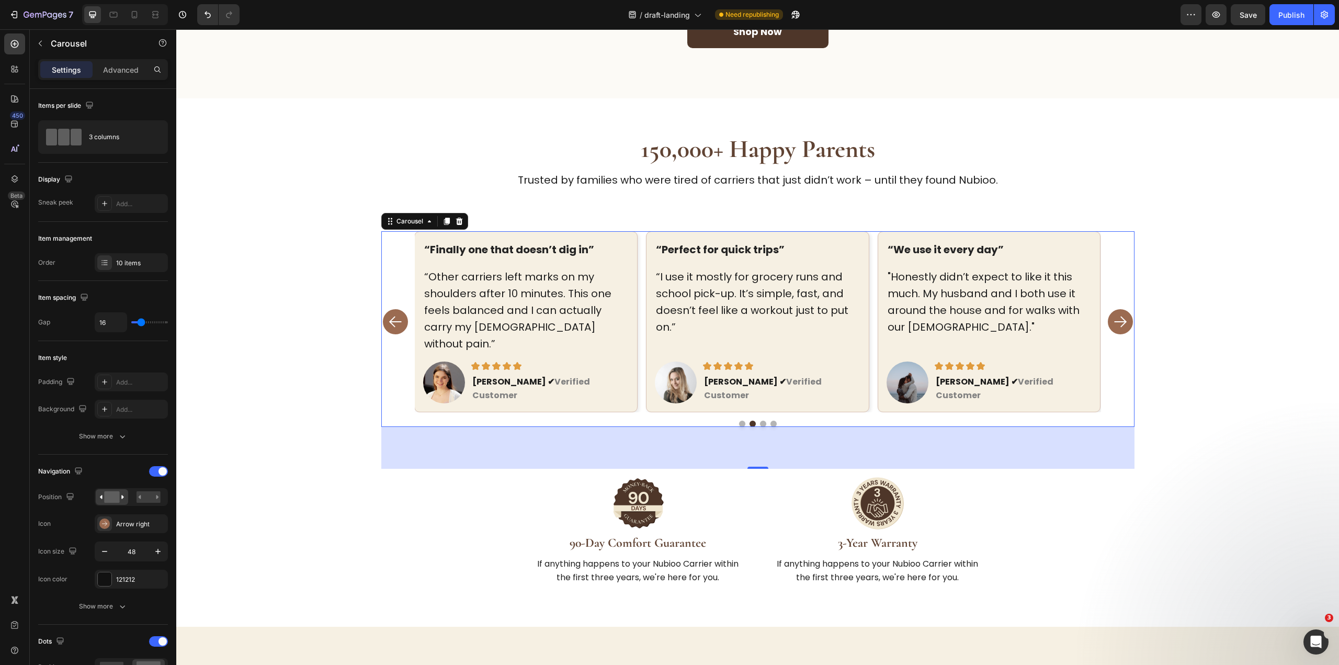
click at [1116, 313] on rect "Carousel Next Arrow" at bounding box center [1120, 321] width 17 height 17
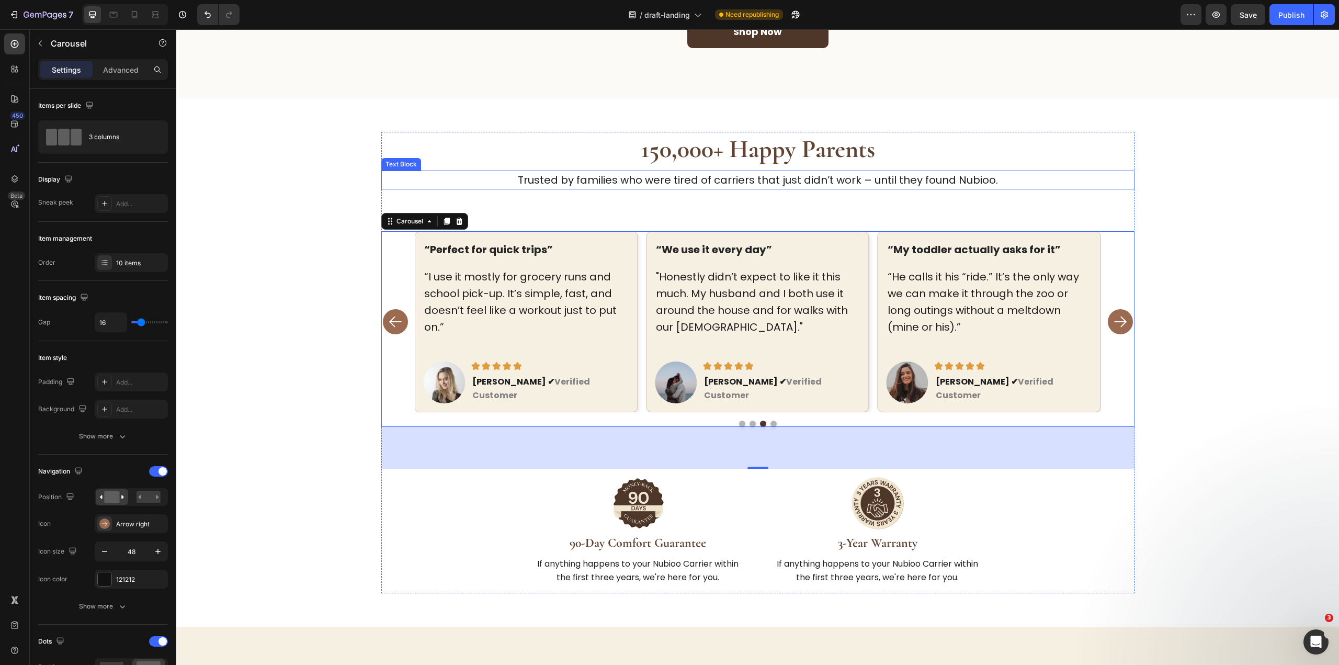
click at [743, 179] on p "Trusted by families who were tired of carriers that just didn’t work – until th…" at bounding box center [757, 180] width 751 height 17
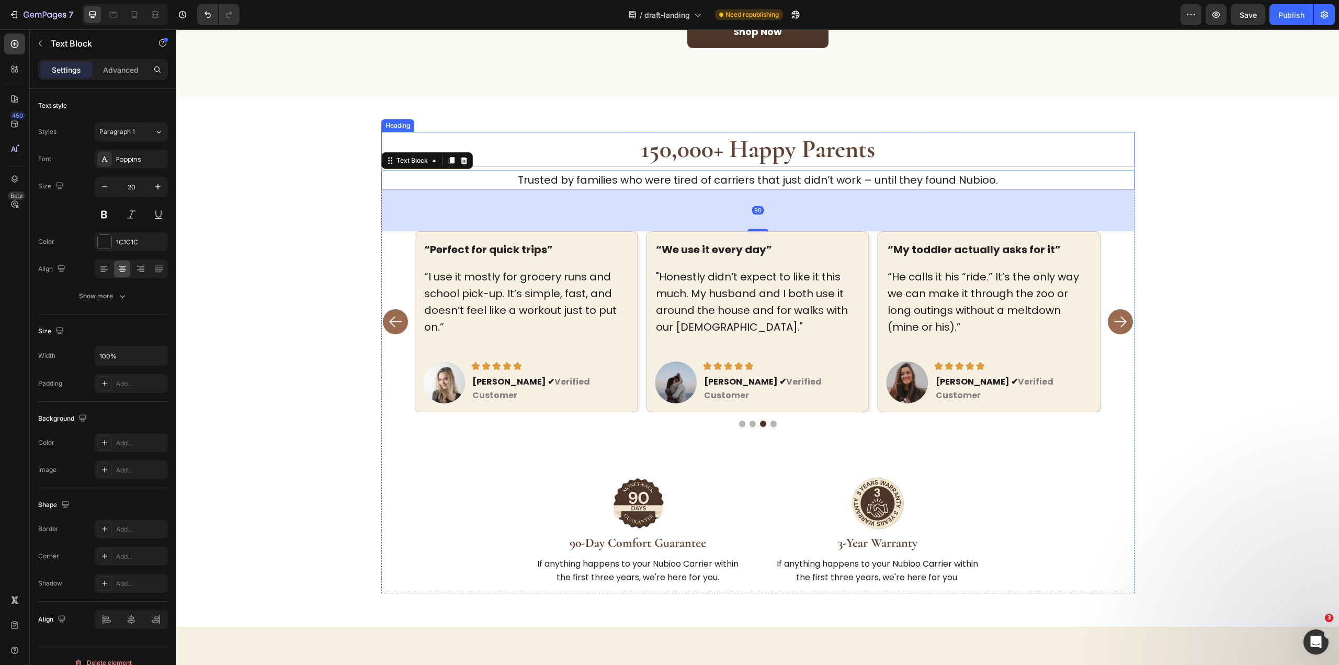
click at [734, 156] on strong "150,000+ Happy Parents" at bounding box center [758, 149] width 234 height 30
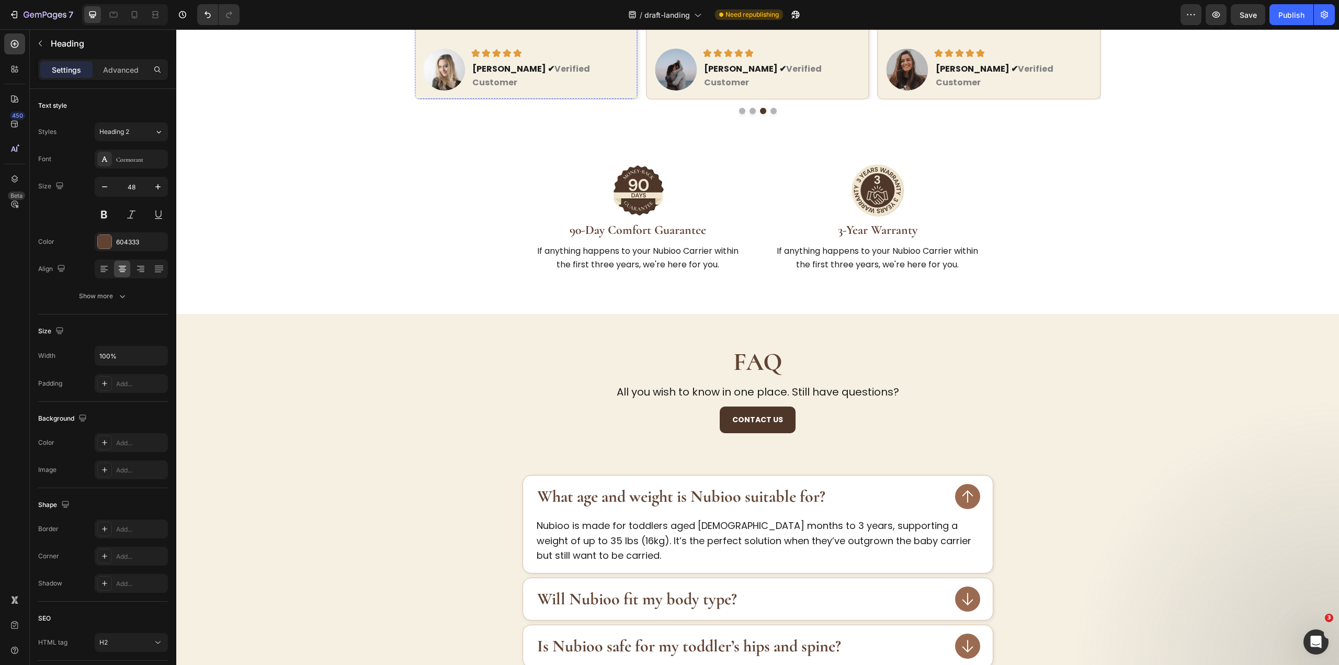
scroll to position [1673, 0]
click at [762, 346] on strong "FAQ" at bounding box center [757, 361] width 49 height 30
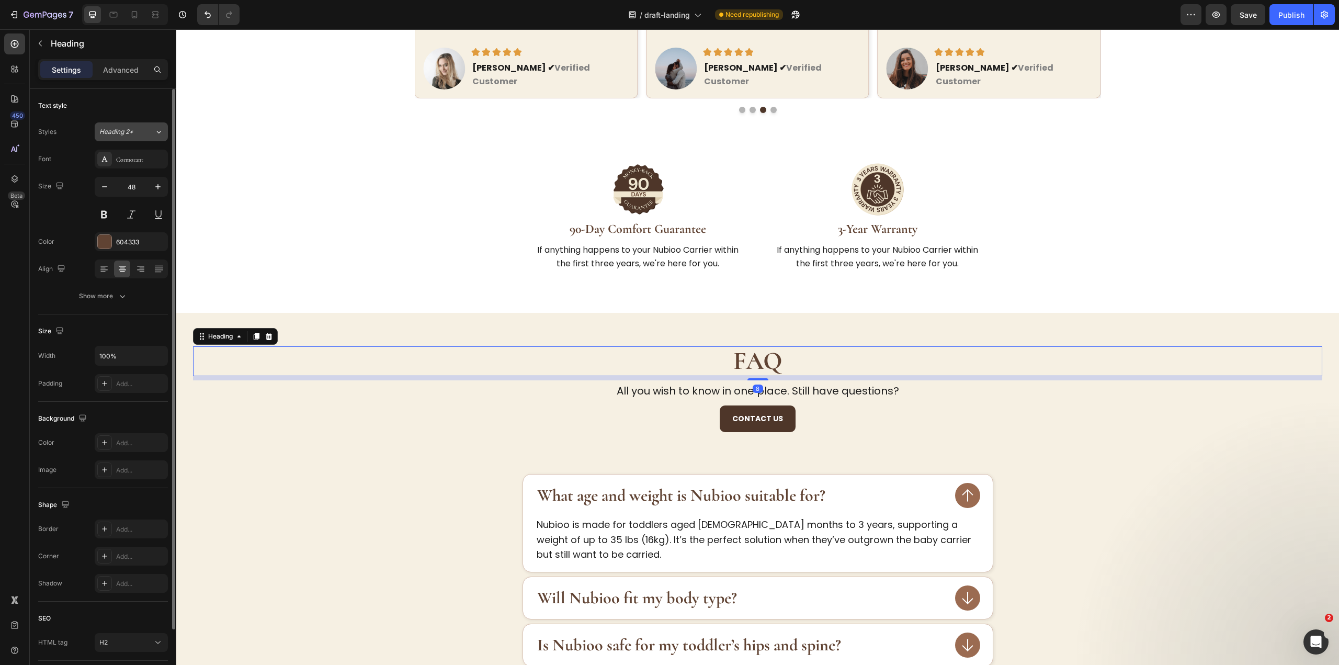
click at [140, 127] on button "Heading 2*" at bounding box center [131, 131] width 73 height 19
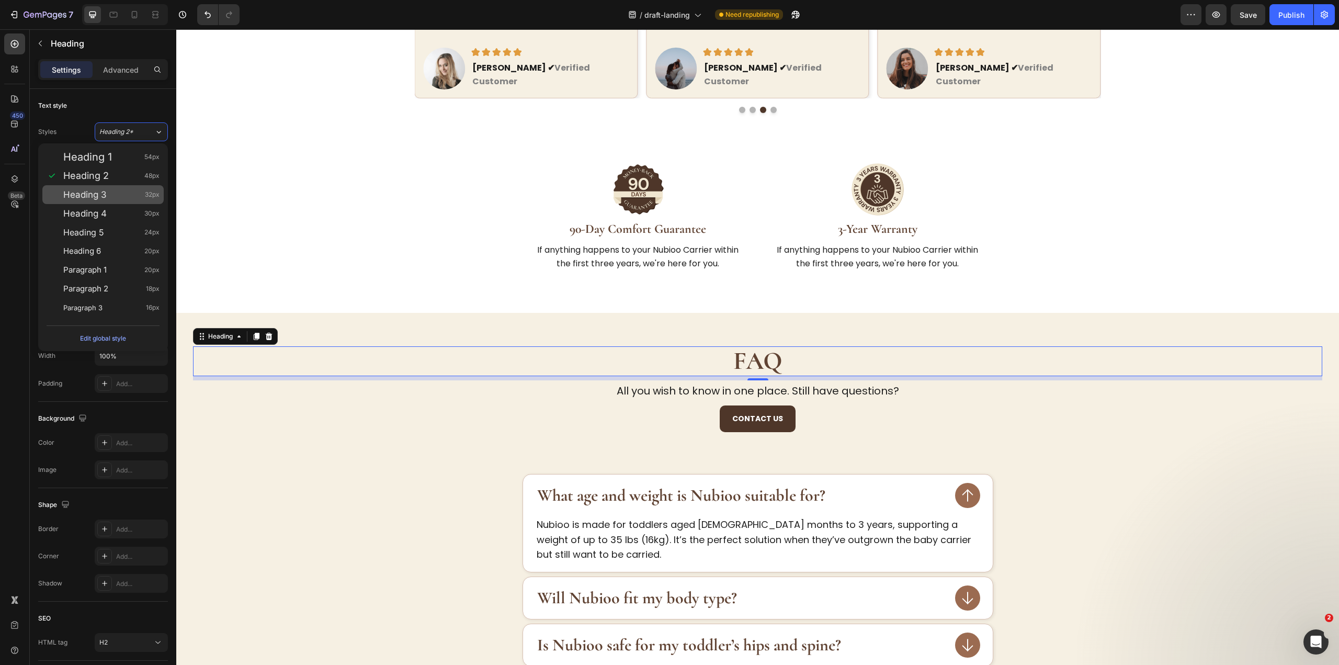
drag, startPoint x: 105, startPoint y: 190, endPoint x: 127, endPoint y: 144, distance: 50.8
click at [106, 187] on div "Heading 3 32px" at bounding box center [102, 194] width 121 height 19
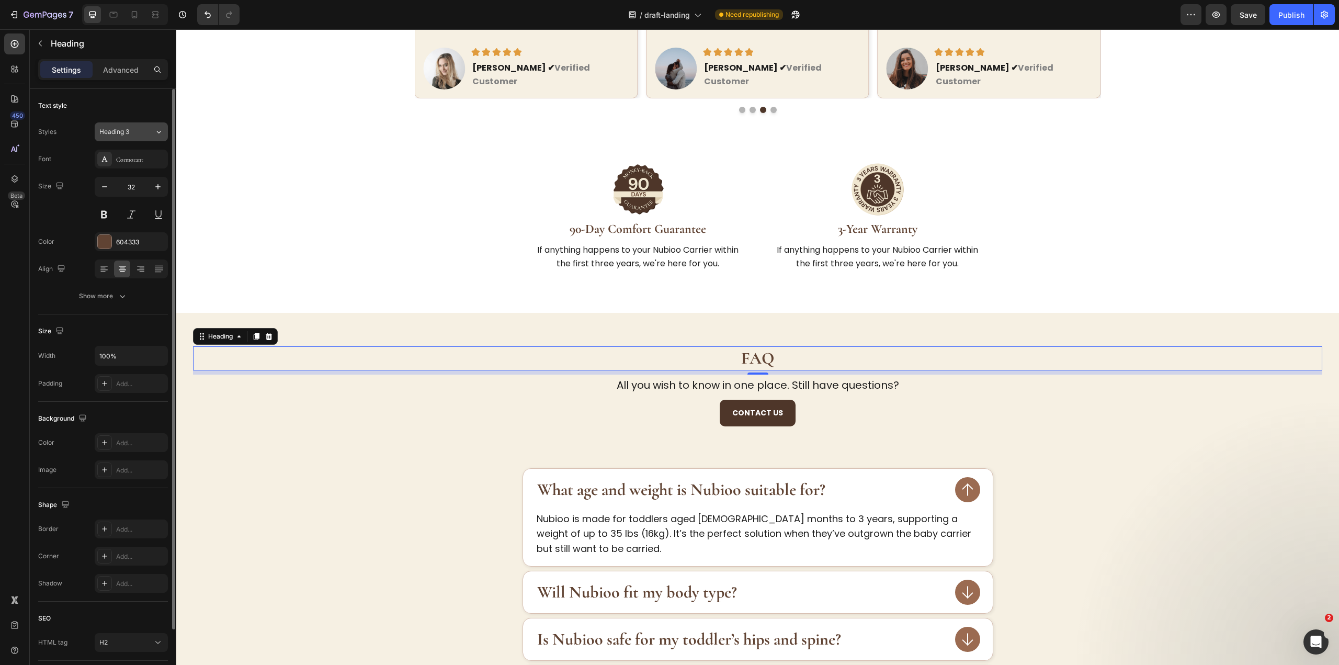
click at [135, 124] on button "Heading 3" at bounding box center [131, 131] width 73 height 19
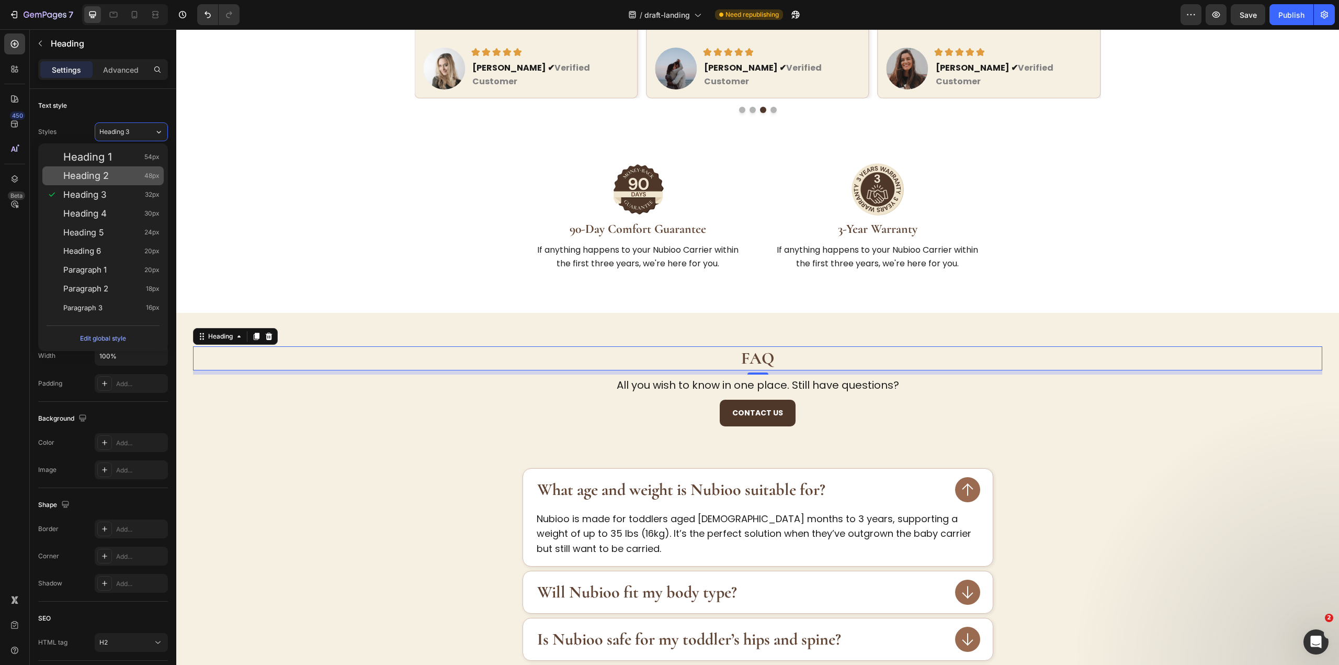
click at [118, 181] on div "Heading 2 48px" at bounding box center [102, 175] width 121 height 19
type input "48"
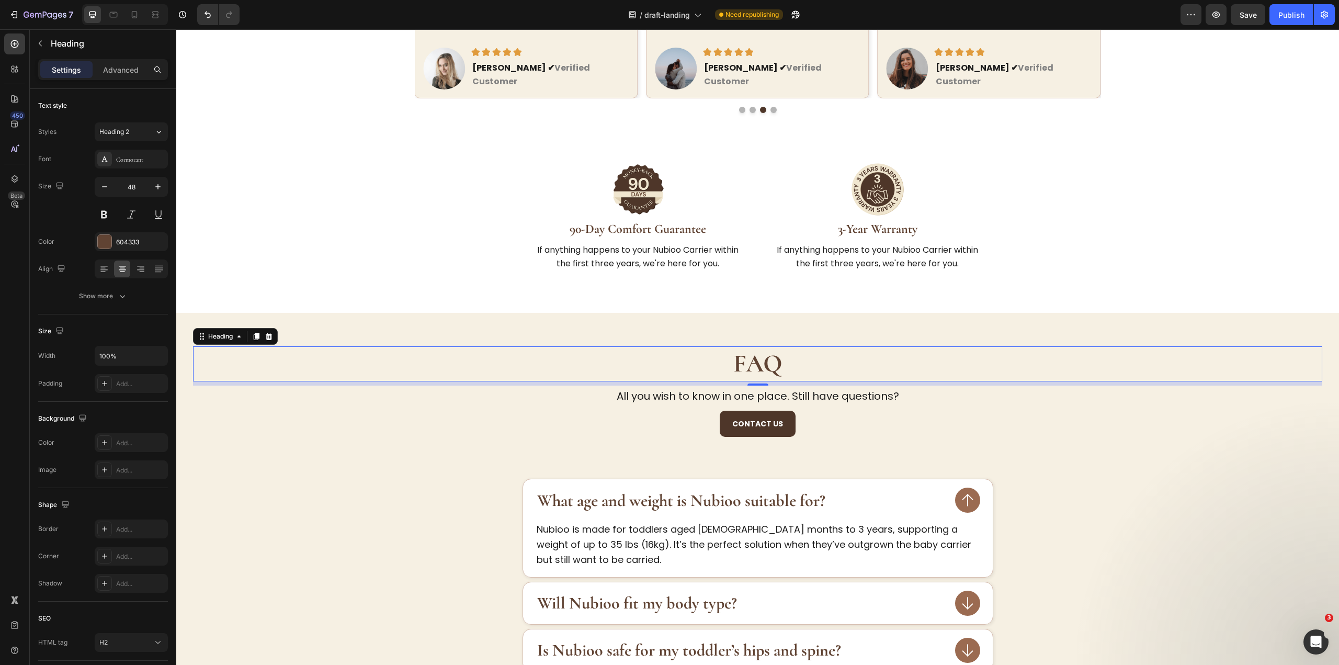
drag, startPoint x: 760, startPoint y: 367, endPoint x: 848, endPoint y: 268, distance: 132.6
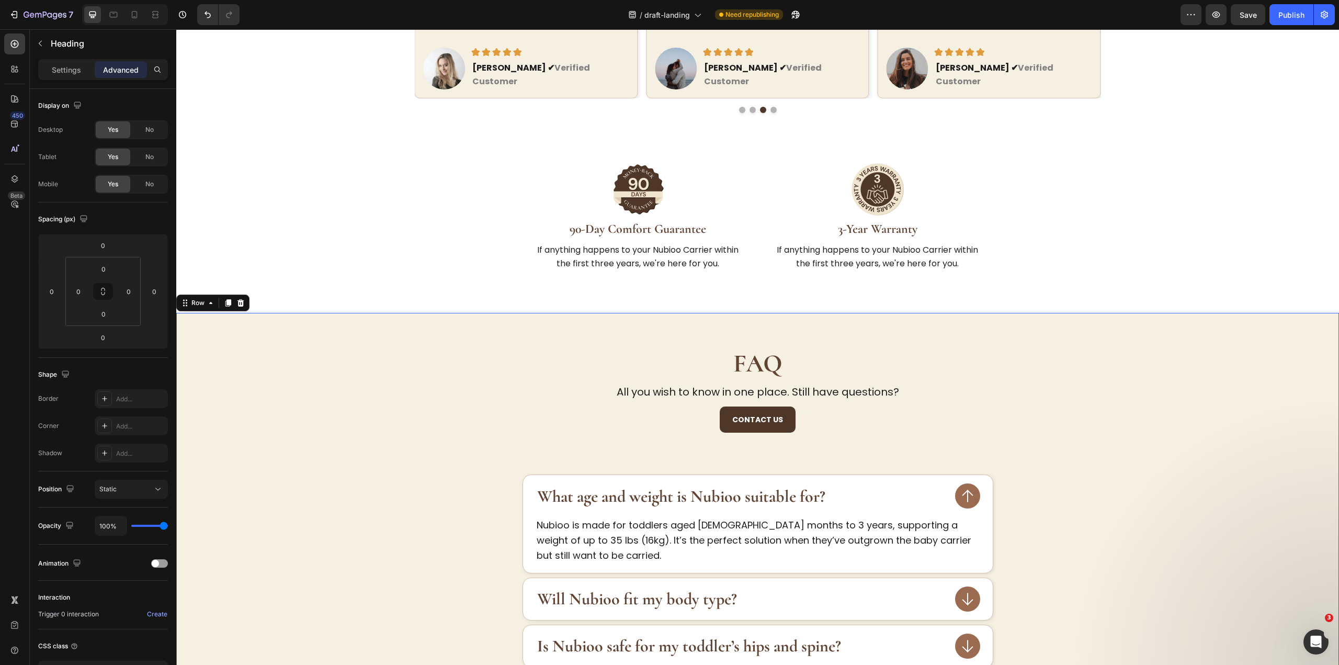
click at [1073, 417] on div "Contact US Button" at bounding box center [757, 440] width 1129 height 69
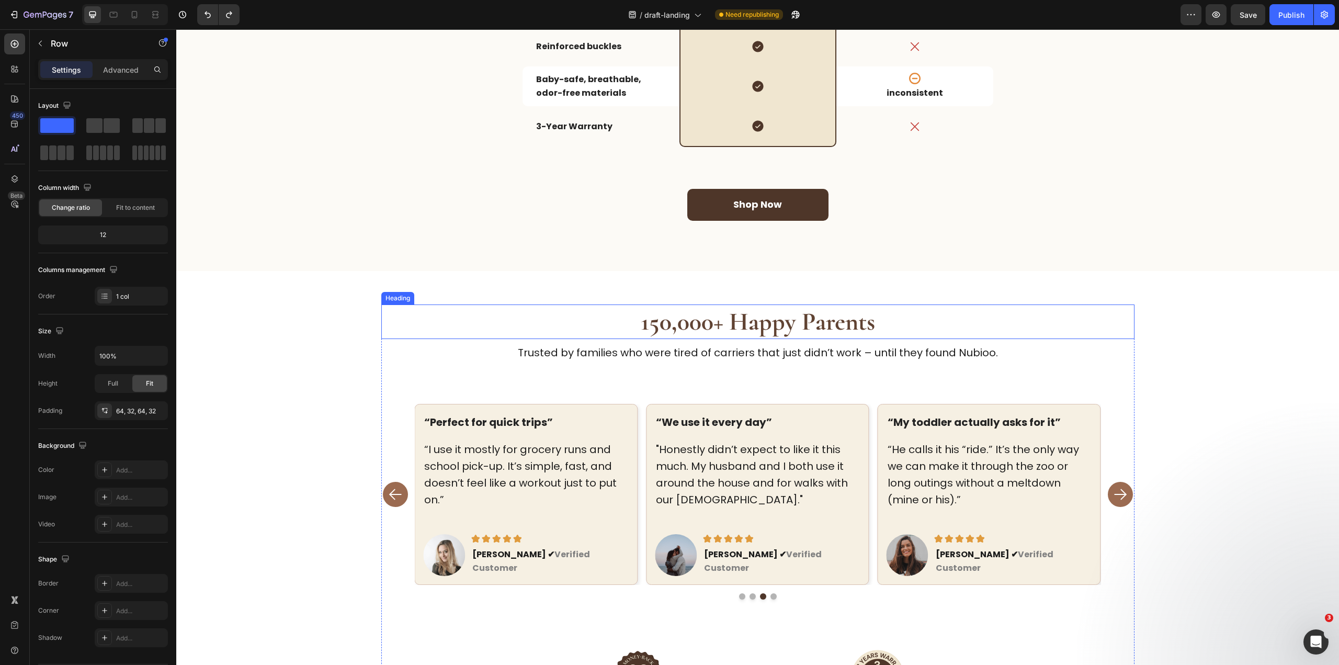
scroll to position [1046, 0]
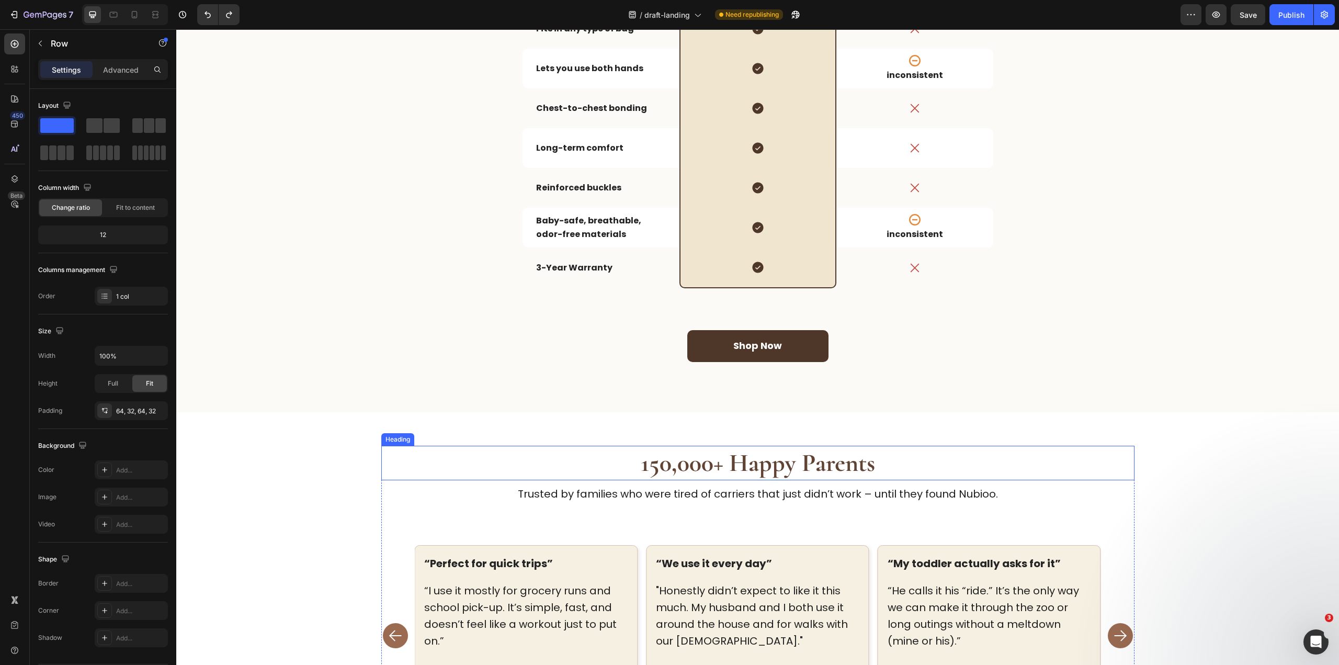
click at [815, 466] on strong "150,000+ Happy Parents" at bounding box center [758, 463] width 234 height 30
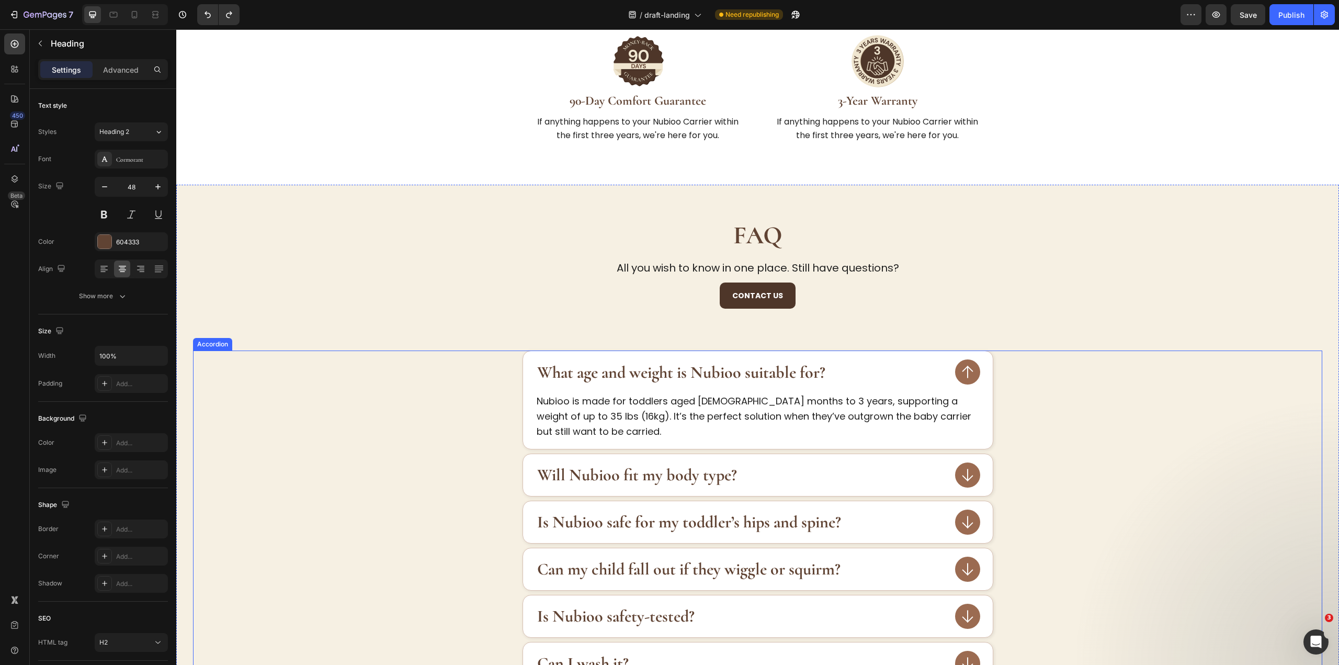
scroll to position [1830, 0]
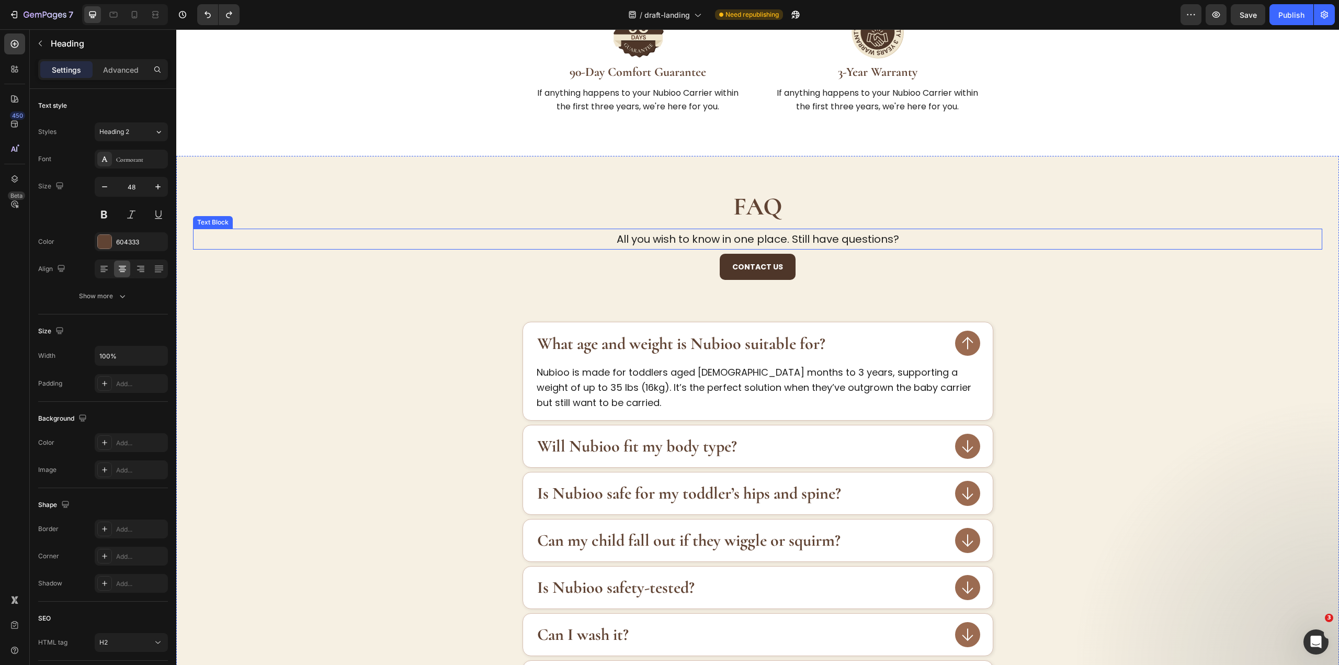
click at [790, 230] on p "All you wish to know in one place. Still have questions?" at bounding box center [757, 239] width 1127 height 19
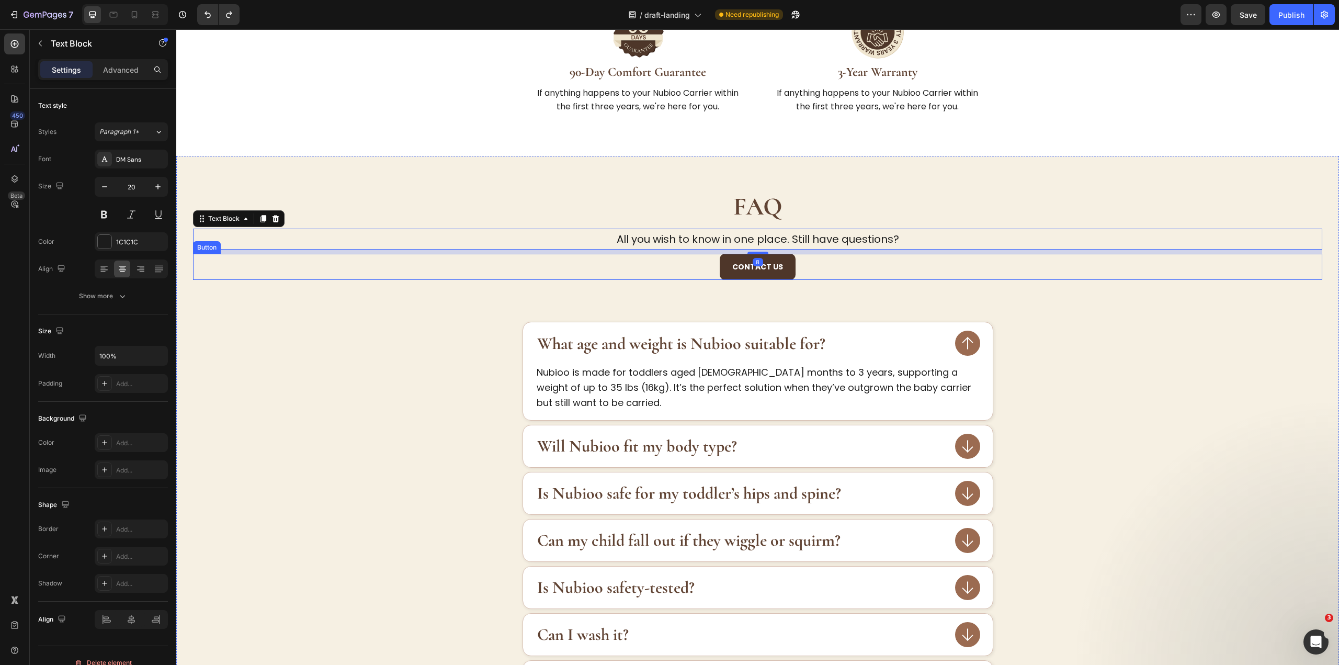
click at [820, 254] on div "Contact US Button" at bounding box center [757, 267] width 1129 height 27
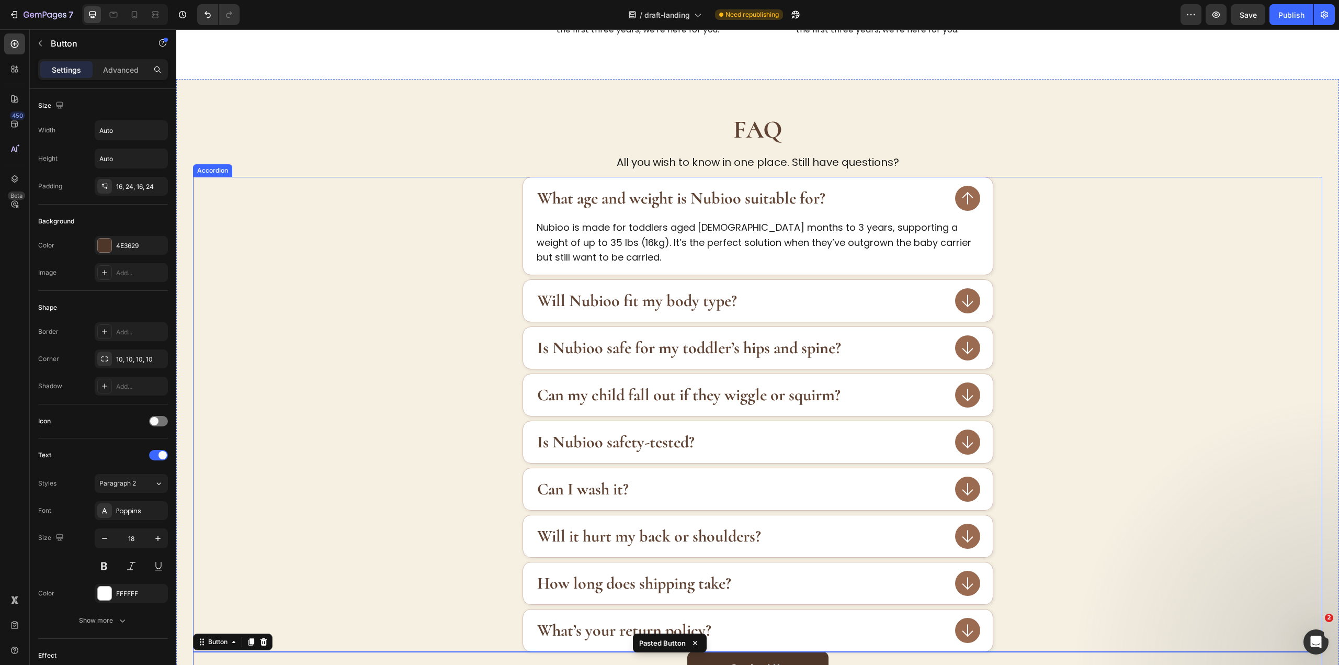
scroll to position [1900, 0]
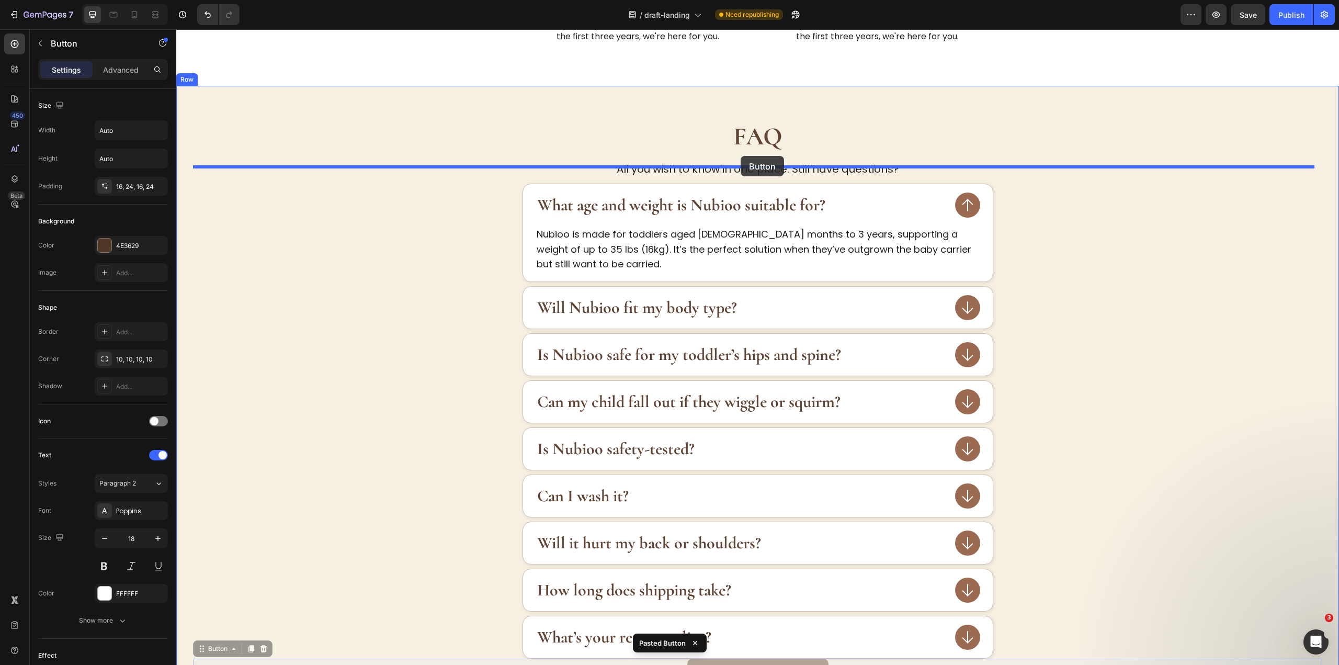
drag, startPoint x: 199, startPoint y: 629, endPoint x: 740, endPoint y: 156, distance: 719.0
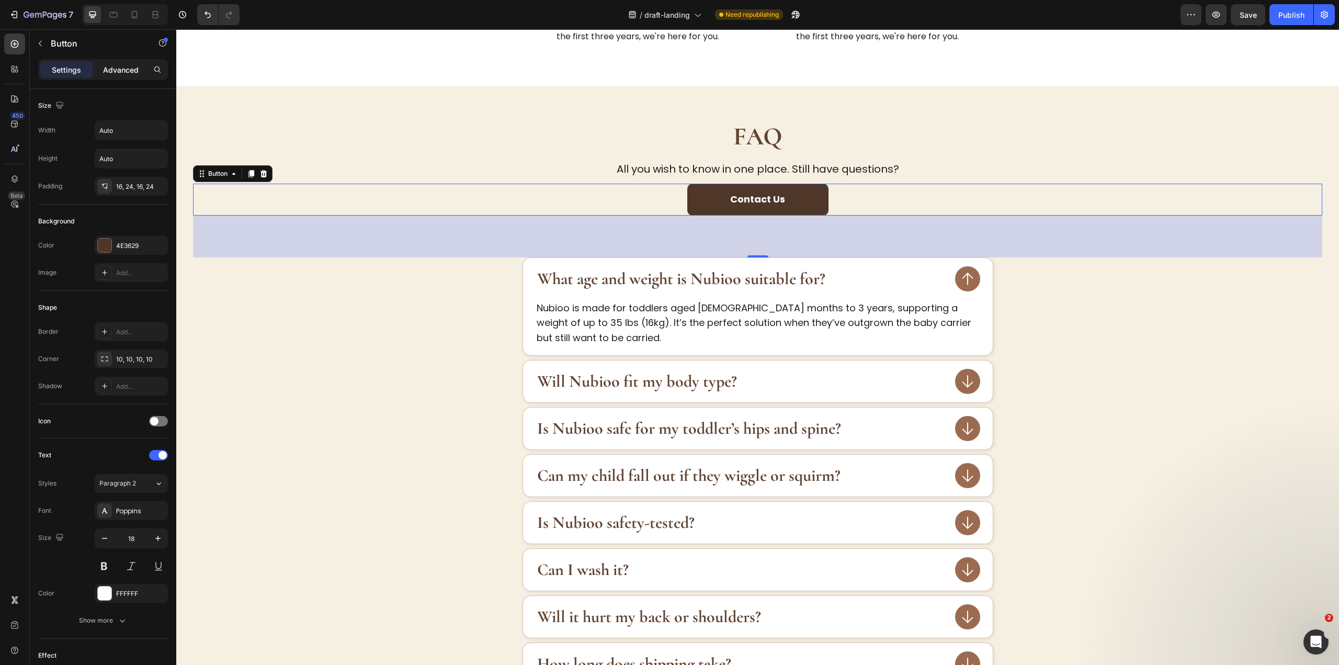
click at [111, 76] on div "Advanced" at bounding box center [121, 69] width 52 height 17
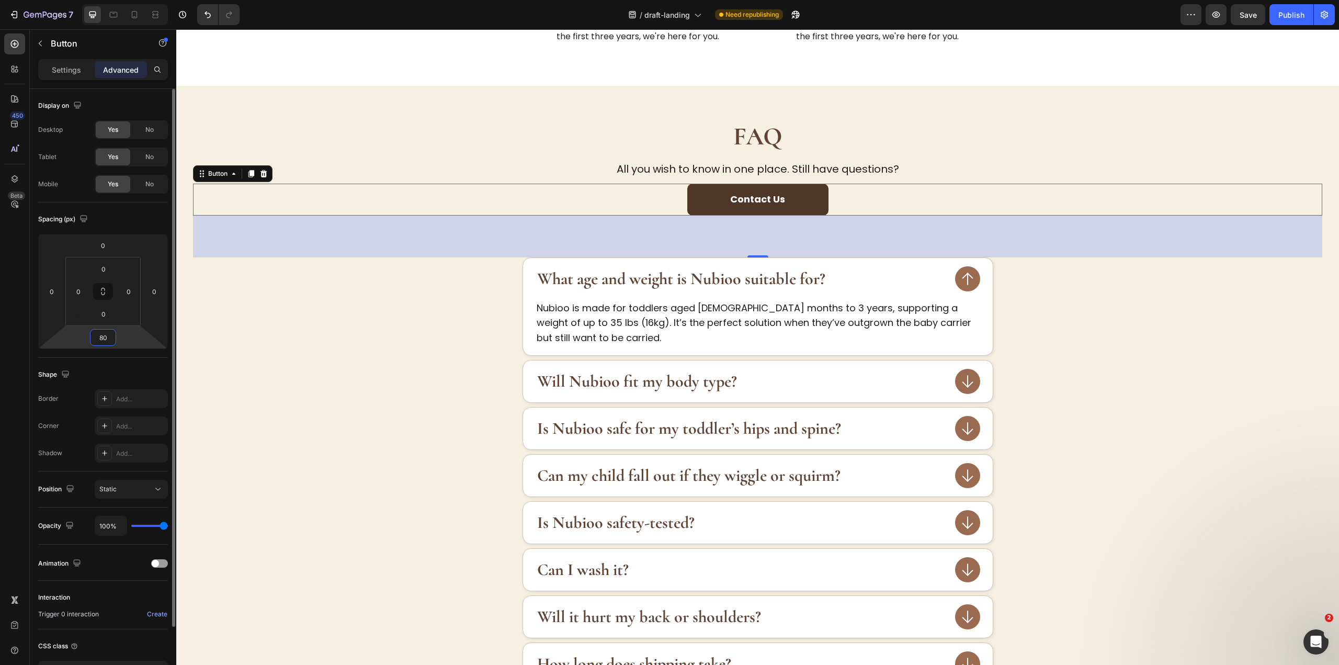
click at [103, 340] on input "80" at bounding box center [103, 337] width 21 height 16
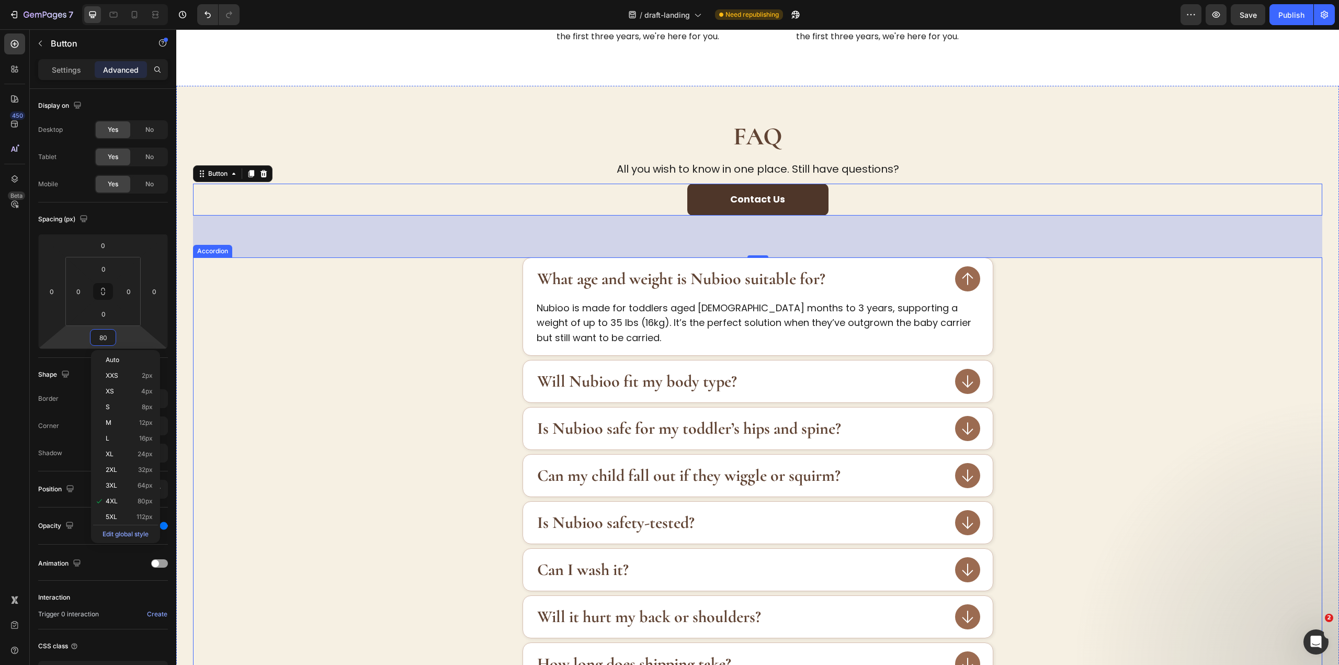
click at [443, 330] on div "What age and weight is Nubioo suitable for? Nubioo is made for toddlers aged 9 …" at bounding box center [757, 494] width 1129 height 475
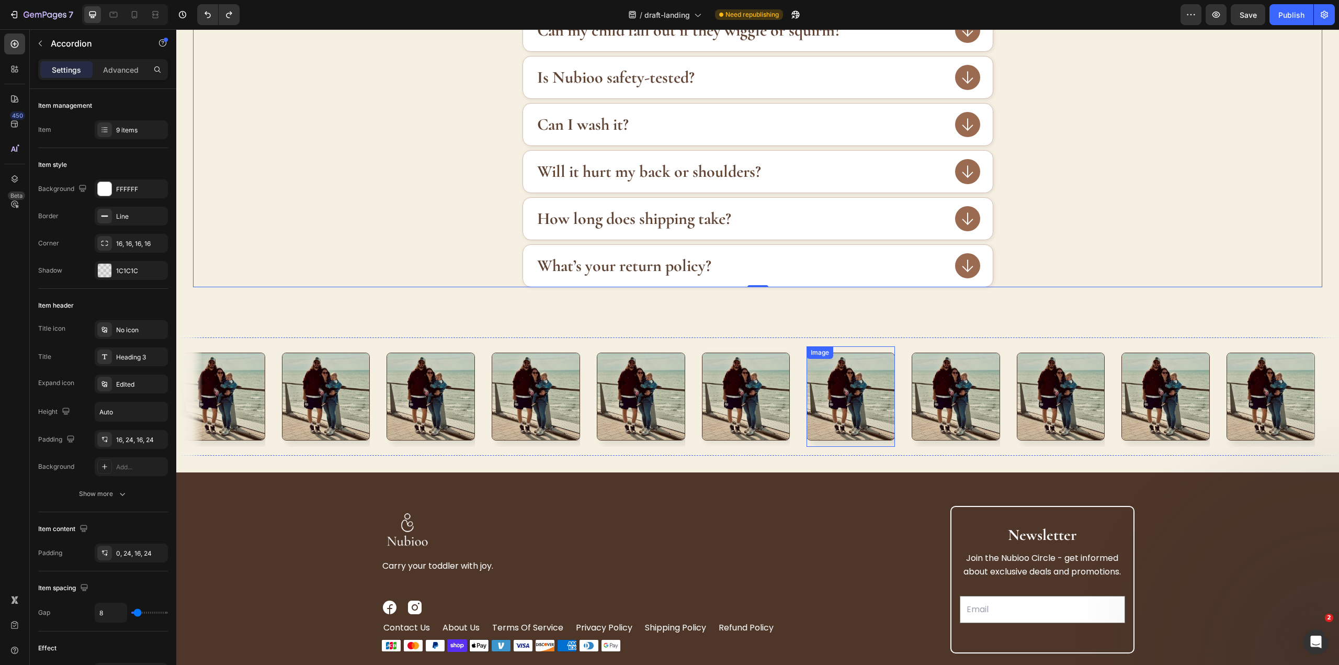
scroll to position [2476, 0]
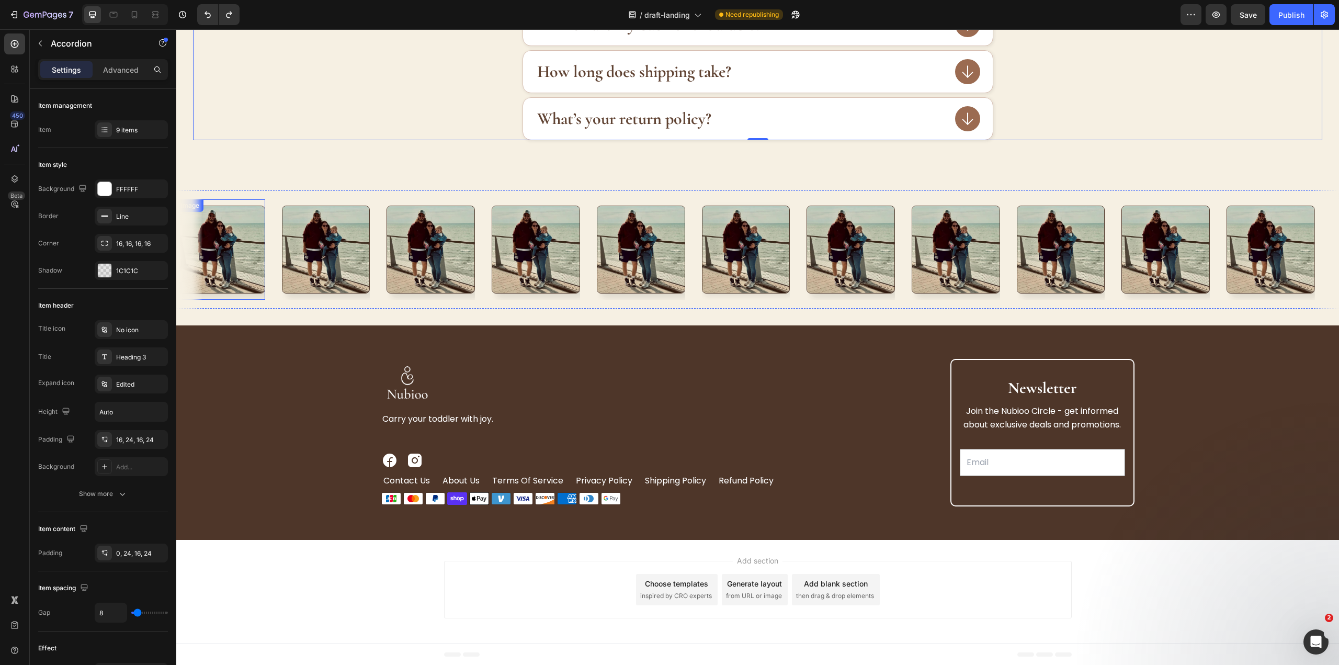
click at [234, 251] on img at bounding box center [221, 250] width 88 height 88
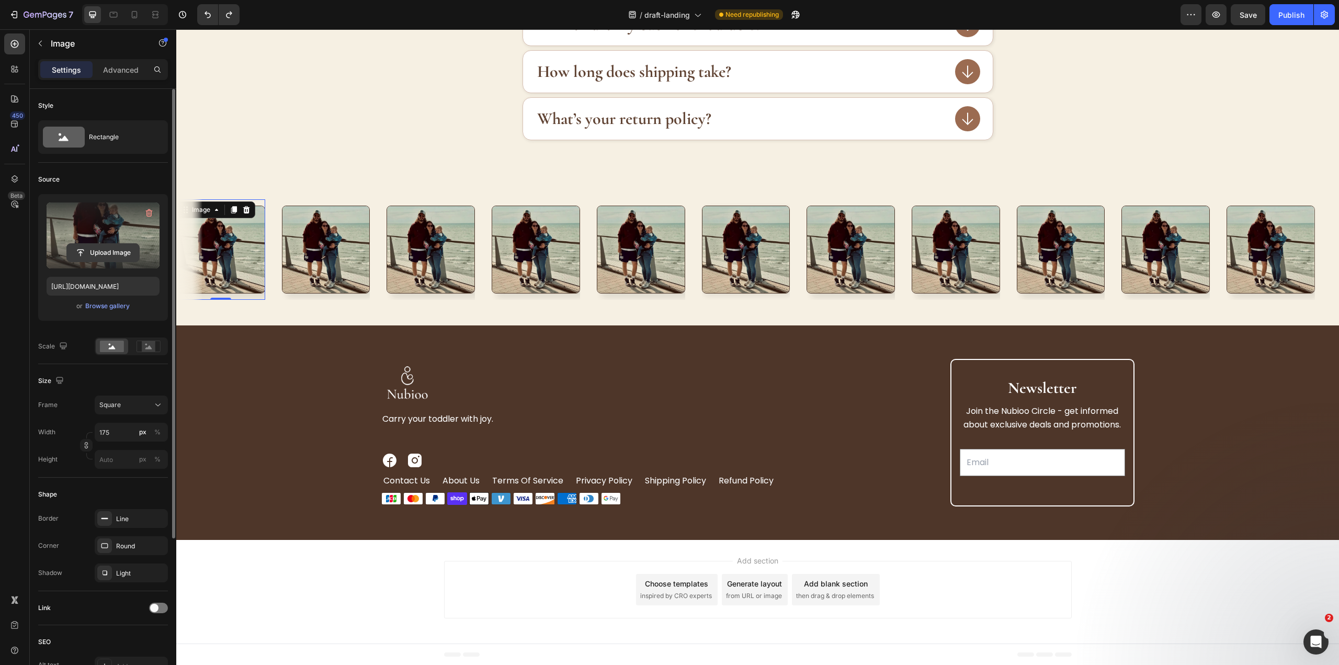
click at [112, 249] on input "file" at bounding box center [103, 253] width 72 height 18
type input "https://cdn.shopify.com/s/files/1/0946/2300/7027/files/gempages_571521811703923…"
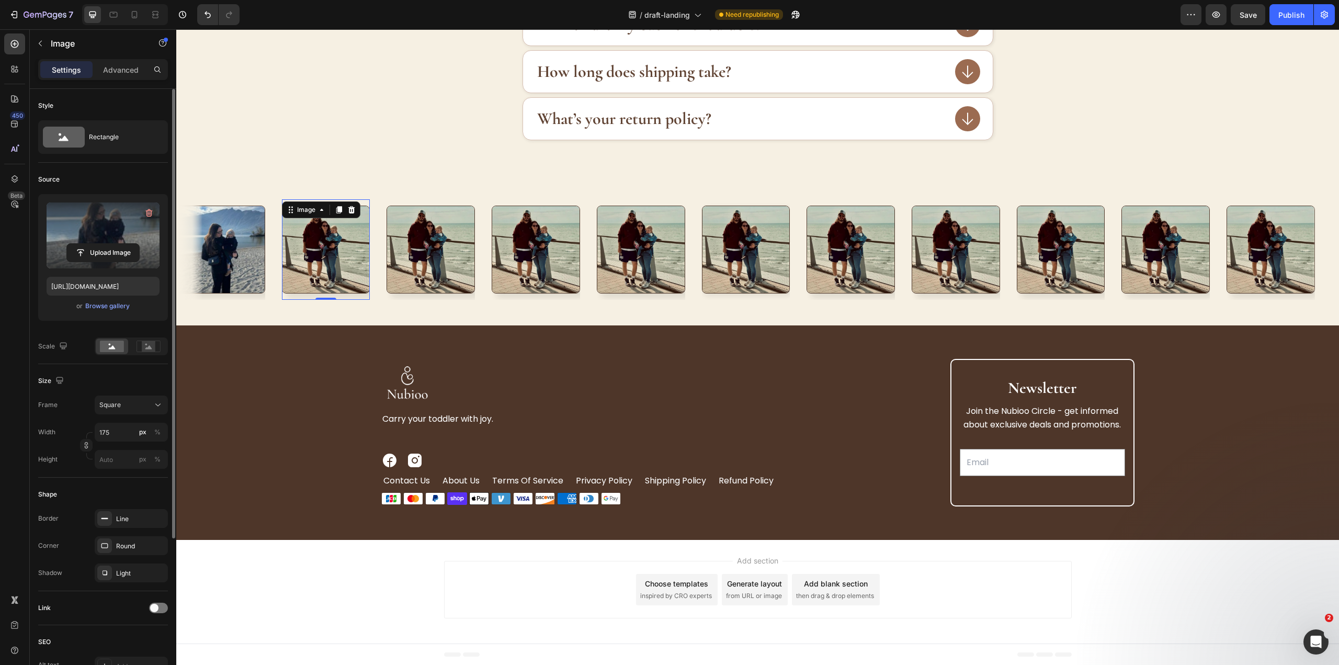
click at [328, 224] on img at bounding box center [326, 250] width 88 height 88
click at [99, 249] on input "file" at bounding box center [103, 253] width 72 height 18
click at [434, 229] on img at bounding box center [430, 250] width 88 height 88
click at [102, 250] on input "file" at bounding box center [103, 253] width 72 height 18
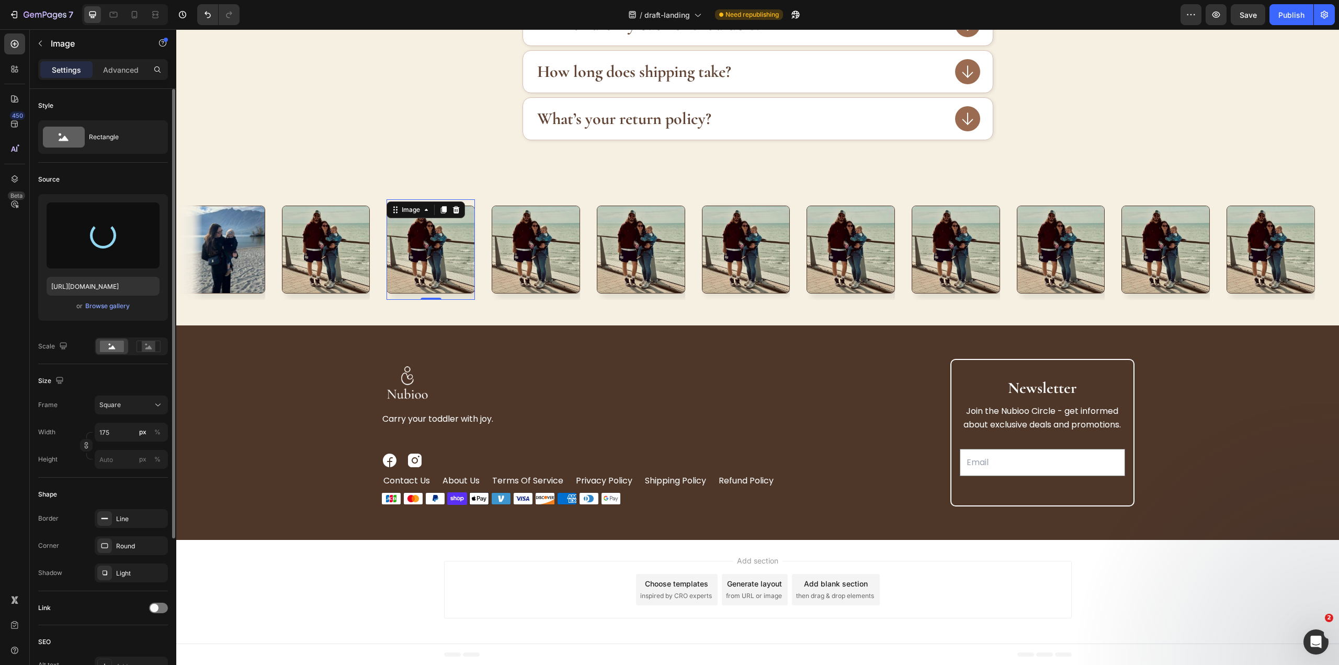
type input "https://cdn.shopify.com/s/files/1/0946/2300/7027/files/gempages_571521811703923…"
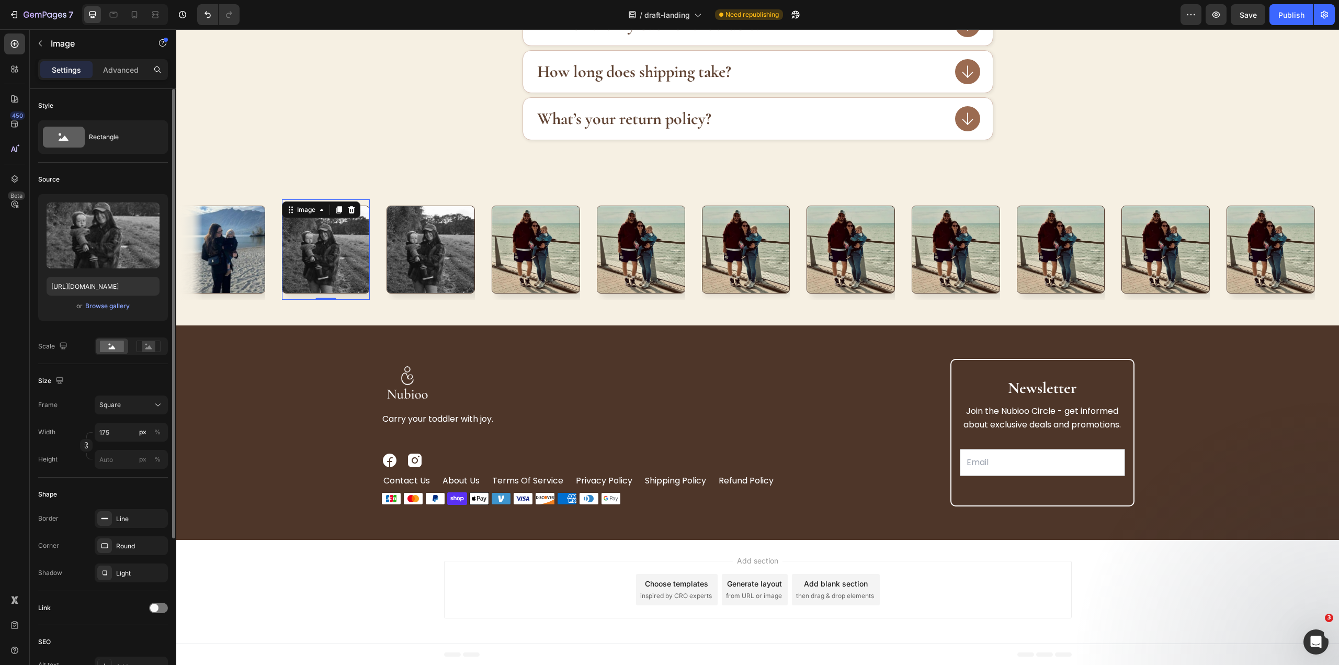
click at [308, 245] on img at bounding box center [326, 250] width 88 height 88
click at [101, 307] on div "Browse gallery" at bounding box center [107, 305] width 44 height 9
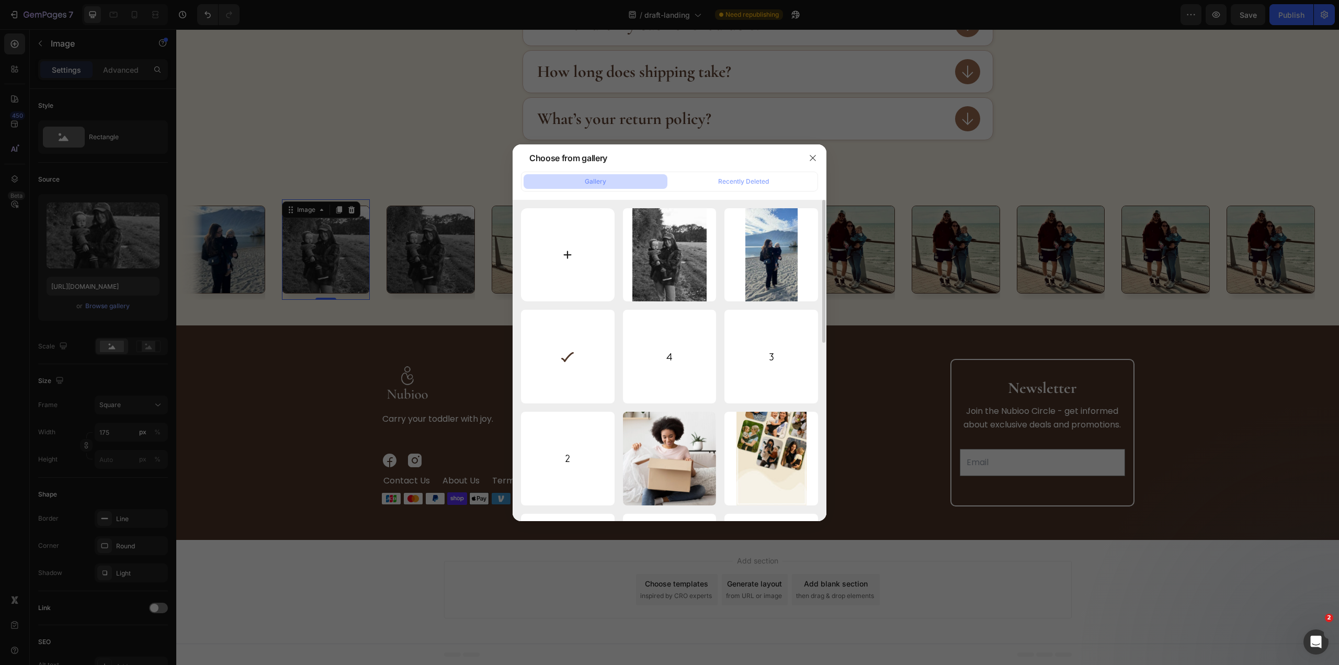
drag, startPoint x: 816, startPoint y: 155, endPoint x: 606, endPoint y: 213, distance: 218.1
click at [816, 154] on icon "button" at bounding box center [812, 158] width 8 height 8
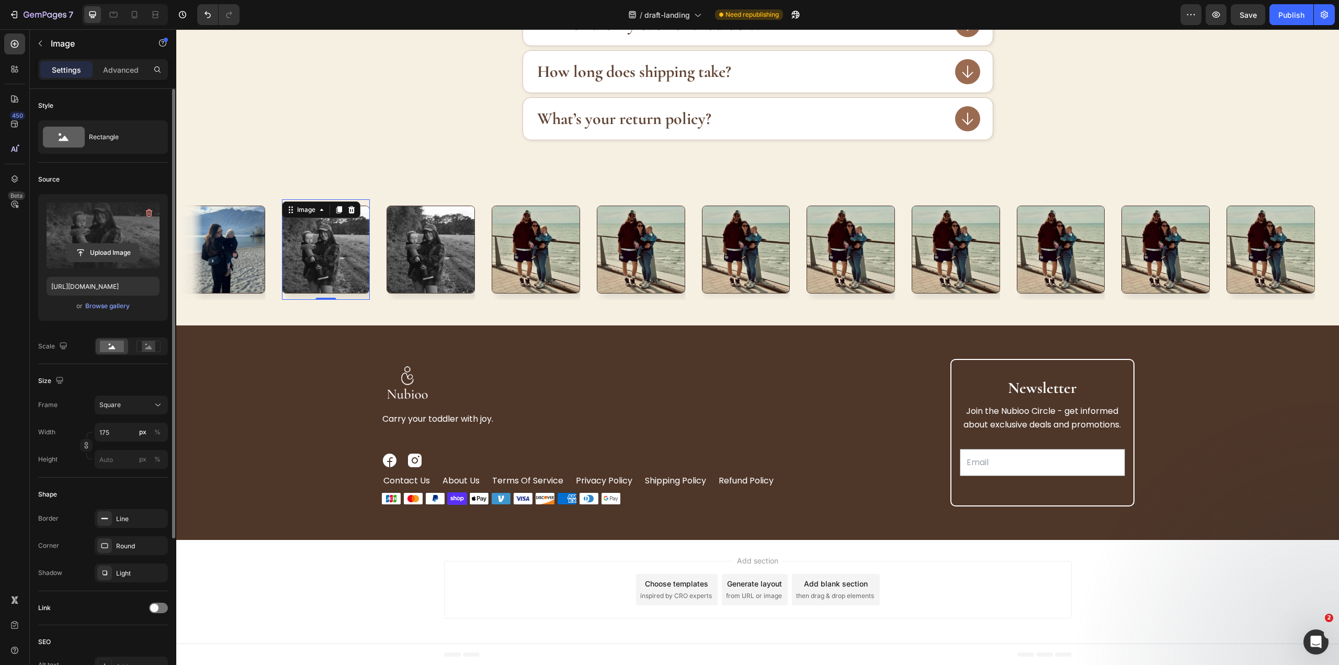
click at [102, 251] on input "file" at bounding box center [103, 253] width 72 height 18
type input "https://cdn.shopify.com/s/files/1/0946/2300/7027/files/gempages_571521811703923…"
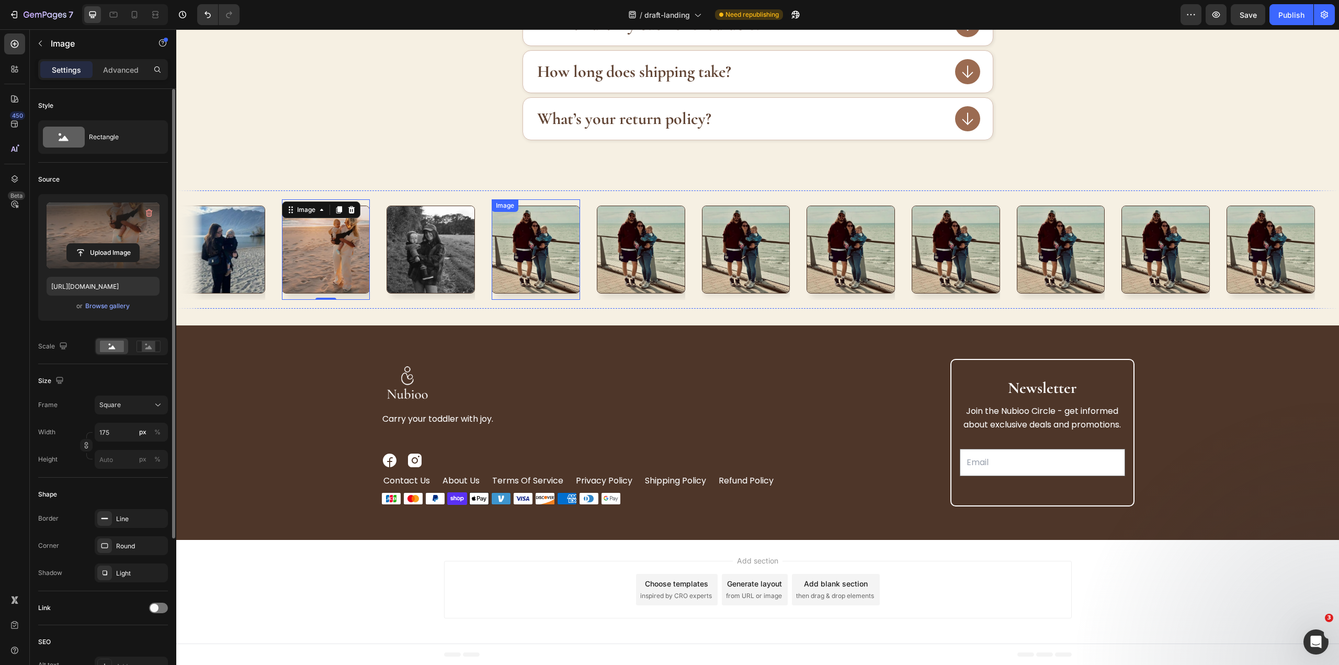
click at [547, 253] on img at bounding box center [536, 250] width 88 height 88
click at [90, 246] on input "file" at bounding box center [103, 253] width 72 height 18
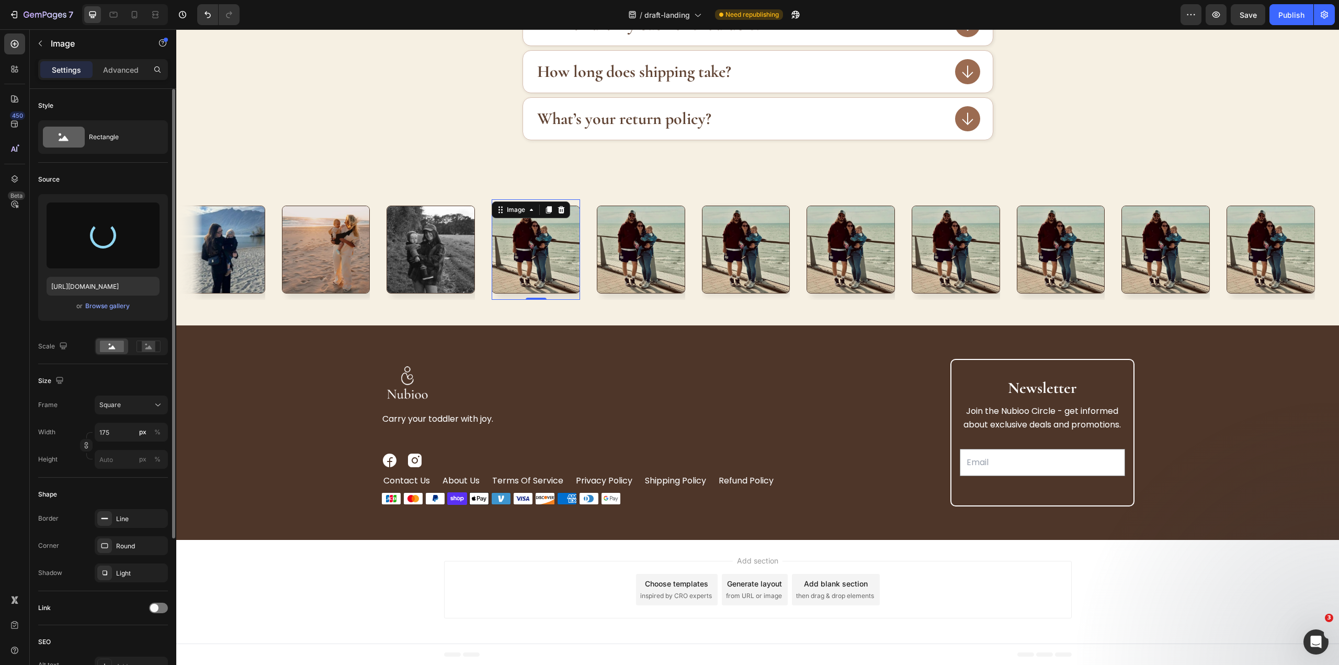
type input "https://cdn.shopify.com/s/files/1/0946/2300/7027/files/gempages_571521811703923…"
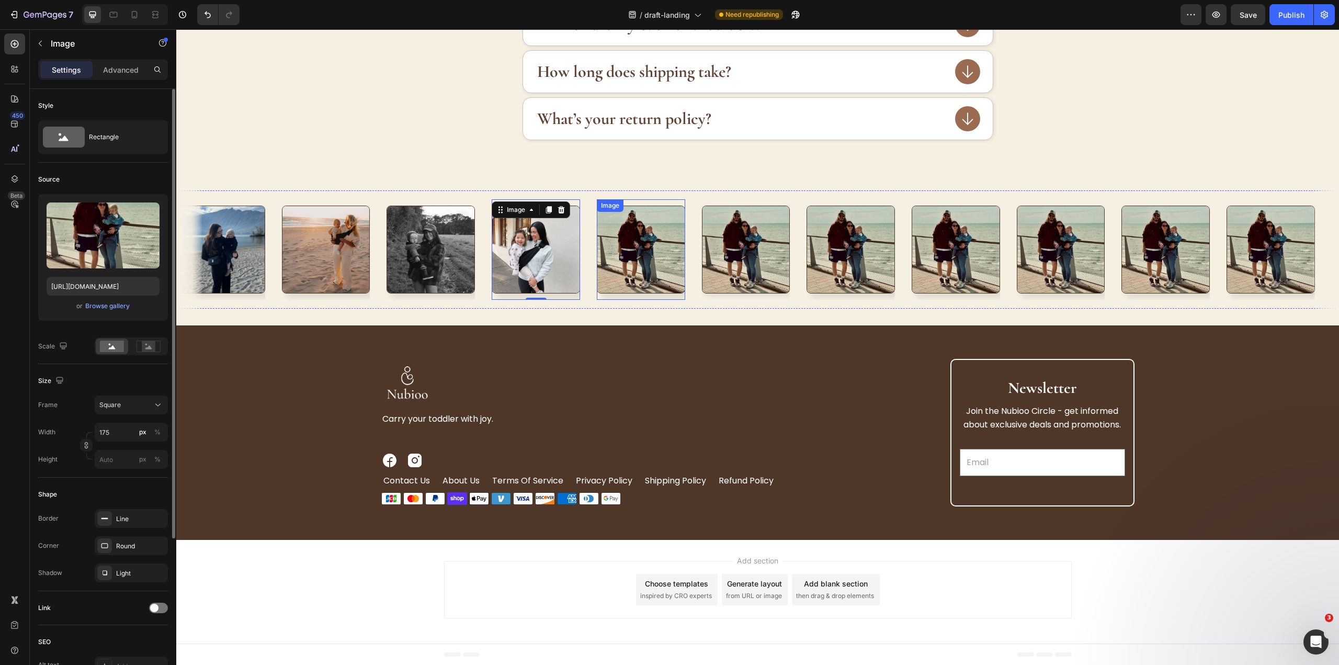
click at [643, 255] on img at bounding box center [641, 250] width 88 height 88
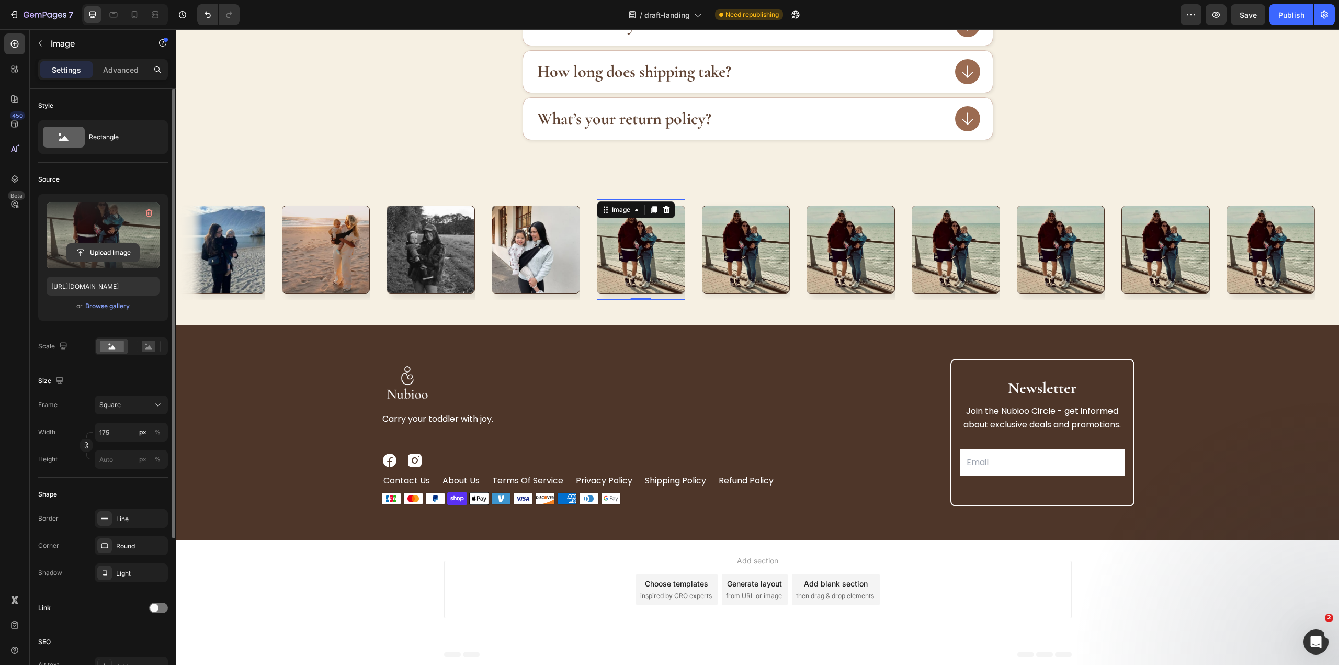
click at [86, 251] on input "file" at bounding box center [103, 253] width 72 height 18
type input "https://cdn.shopify.com/s/files/1/0946/2300/7027/files/gempages_571521811703923…"
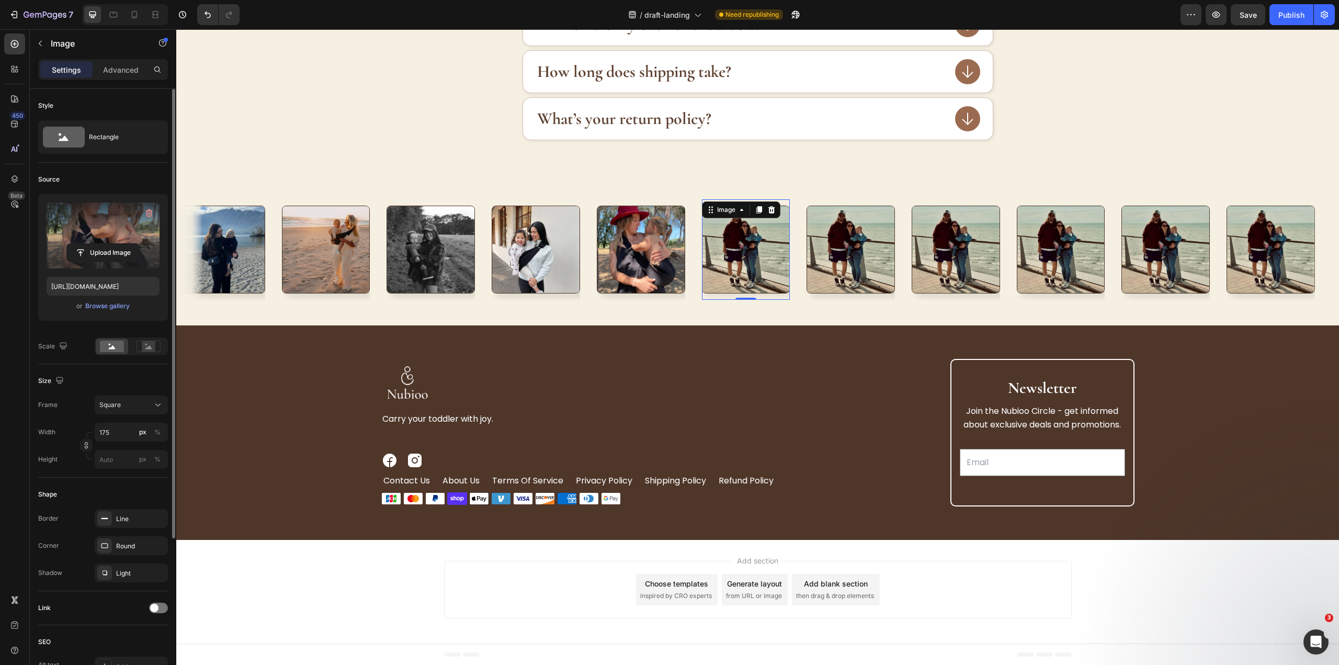
click at [755, 255] on img at bounding box center [746, 250] width 88 height 88
click at [104, 248] on input "file" at bounding box center [103, 253] width 72 height 18
type input "https://cdn.shopify.com/s/files/1/0946/2300/7027/files/gempages_571521811703923…"
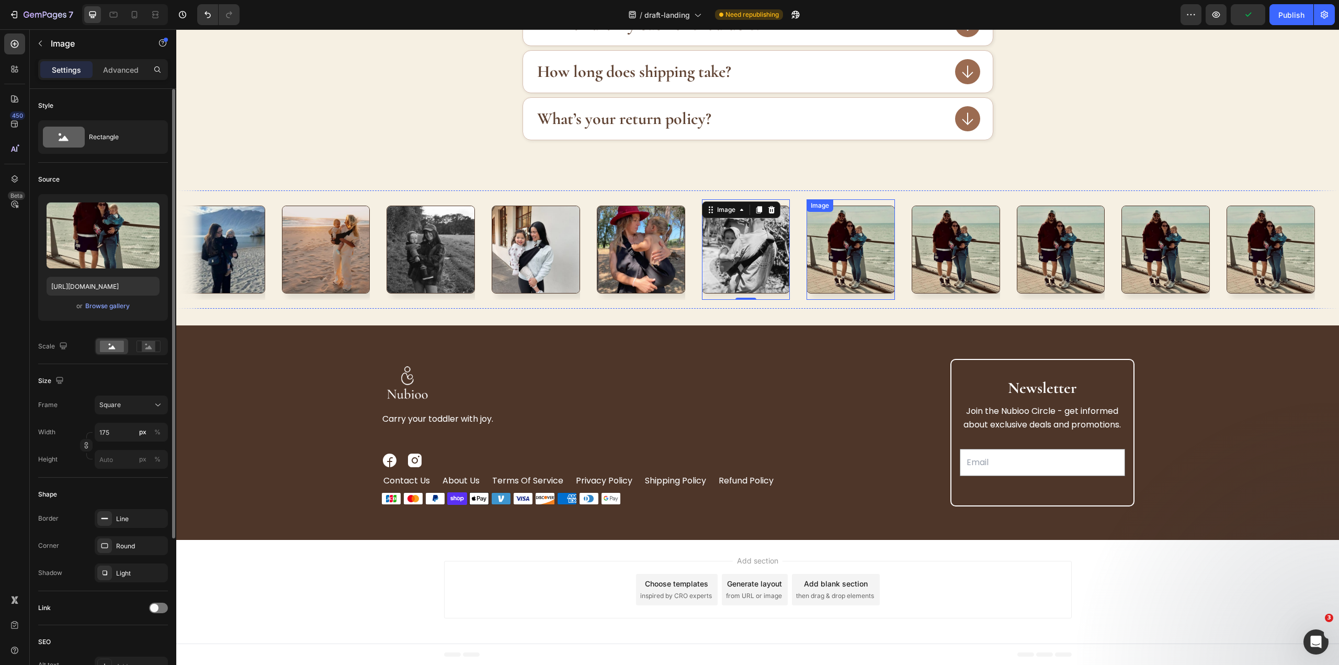
click at [861, 247] on img at bounding box center [850, 250] width 88 height 88
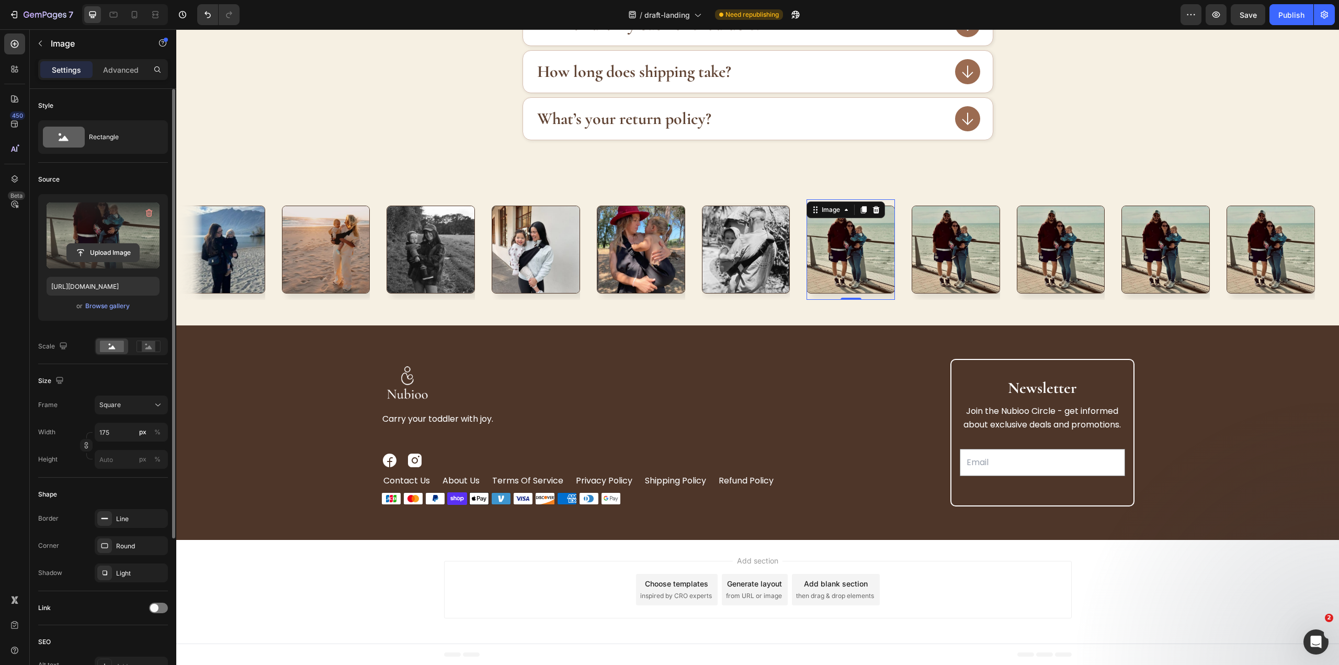
click at [112, 247] on input "file" at bounding box center [103, 253] width 72 height 18
type input "https://cdn.shopify.com/s/files/1/0946/2300/7027/files/gempages_571521811703923…"
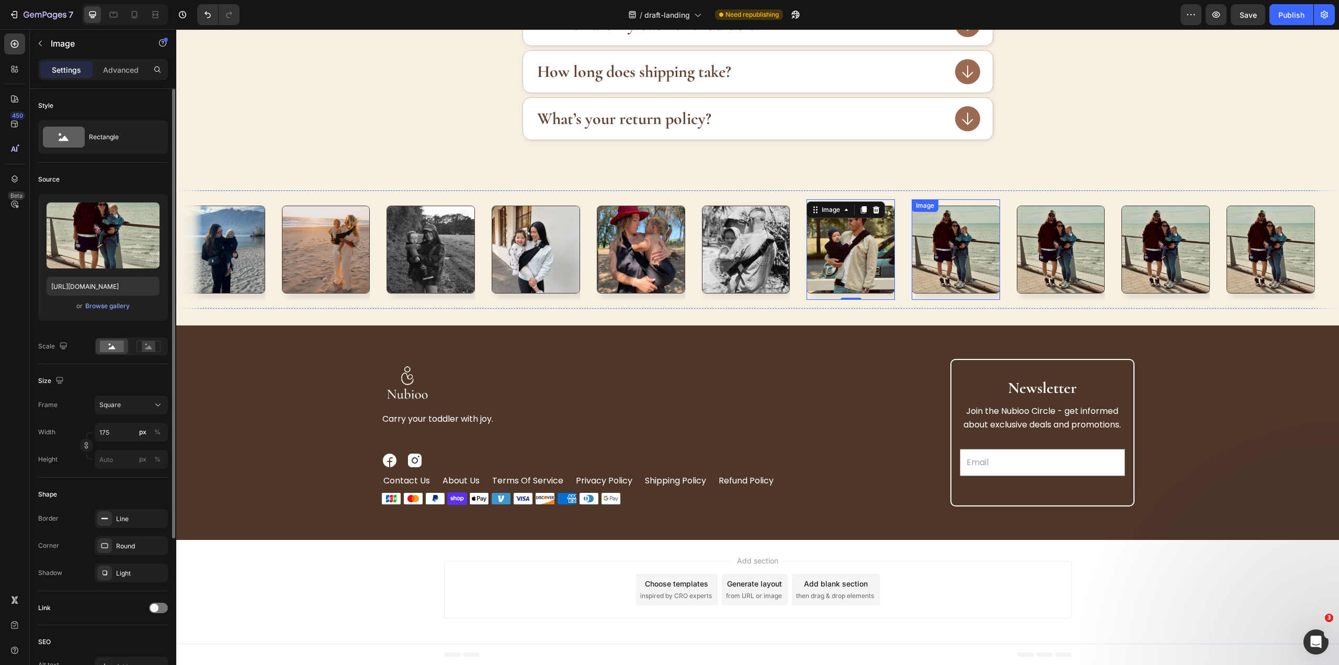
click at [936, 247] on img at bounding box center [955, 250] width 88 height 88
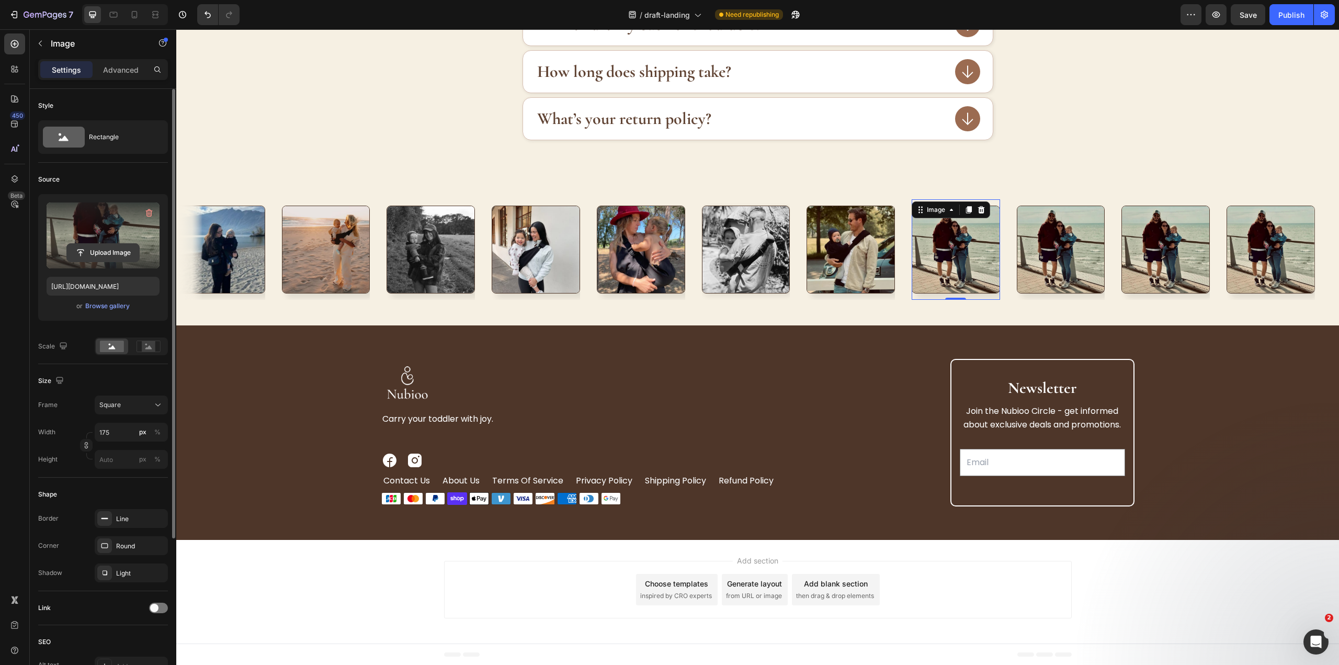
click at [105, 250] on input "file" at bounding box center [103, 253] width 72 height 18
type input "https://cdn.shopify.com/s/files/1/0946/2300/7027/files/gempages_571521811703923…"
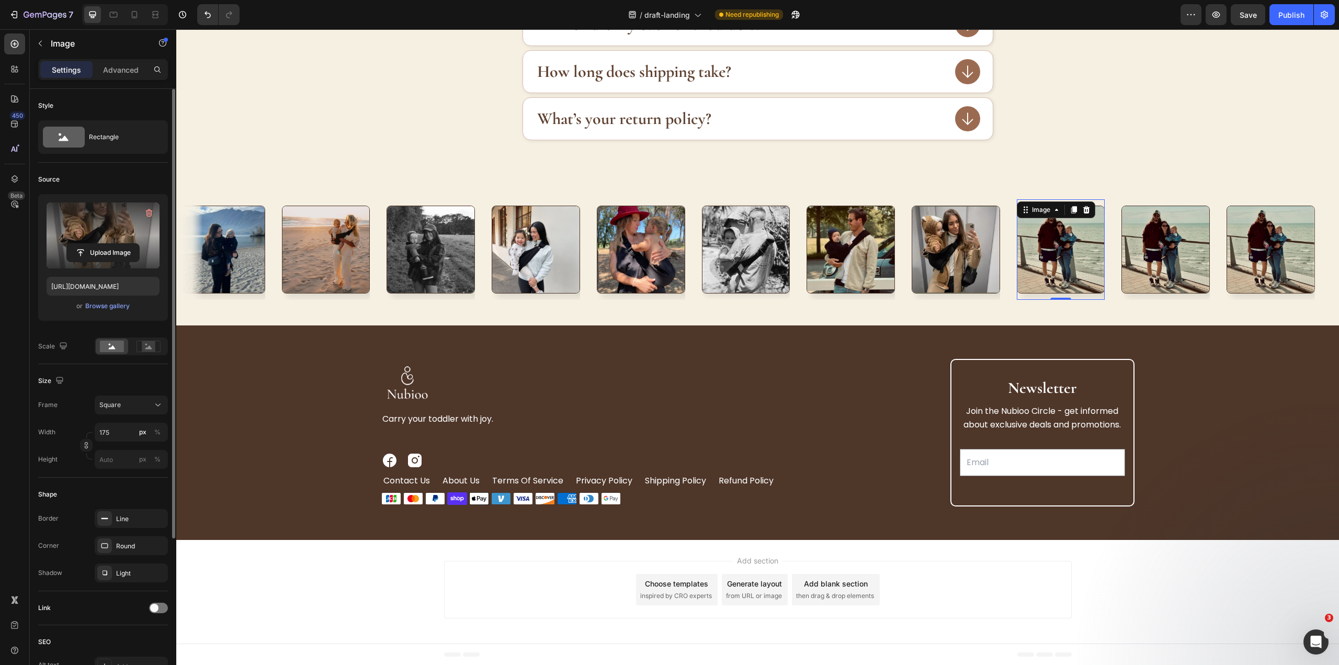
click at [1020, 258] on img at bounding box center [1061, 250] width 88 height 88
click at [110, 247] on input "file" at bounding box center [103, 253] width 72 height 18
type input "https://cdn.shopify.com/s/files/1/0946/2300/7027/files/gempages_571521811703923…"
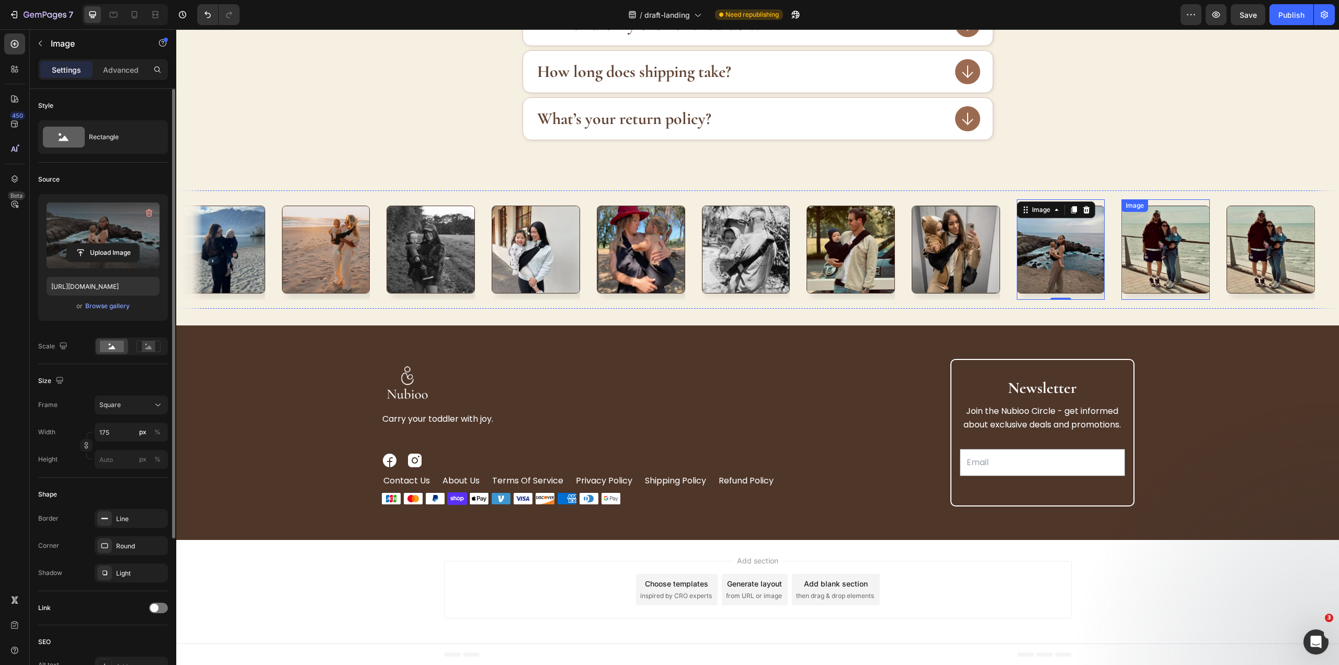
click at [1179, 266] on img at bounding box center [1165, 250] width 88 height 88
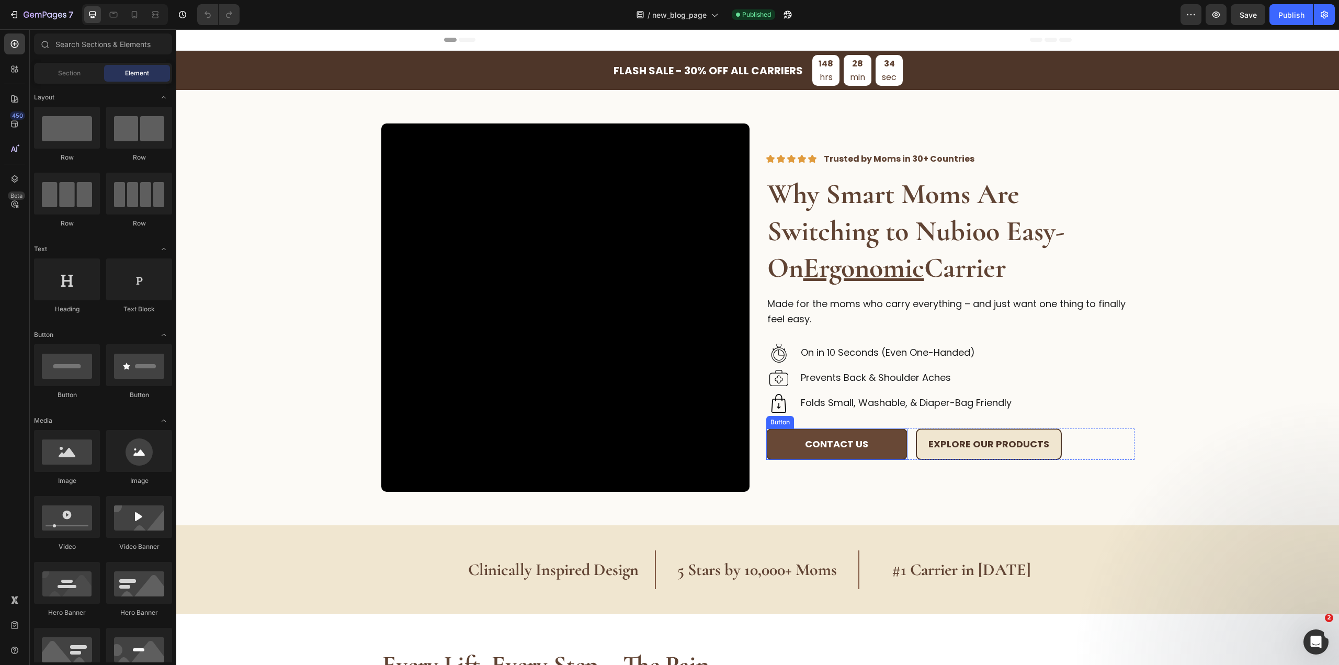
click at [875, 443] on button "Contact us" at bounding box center [836, 444] width 141 height 32
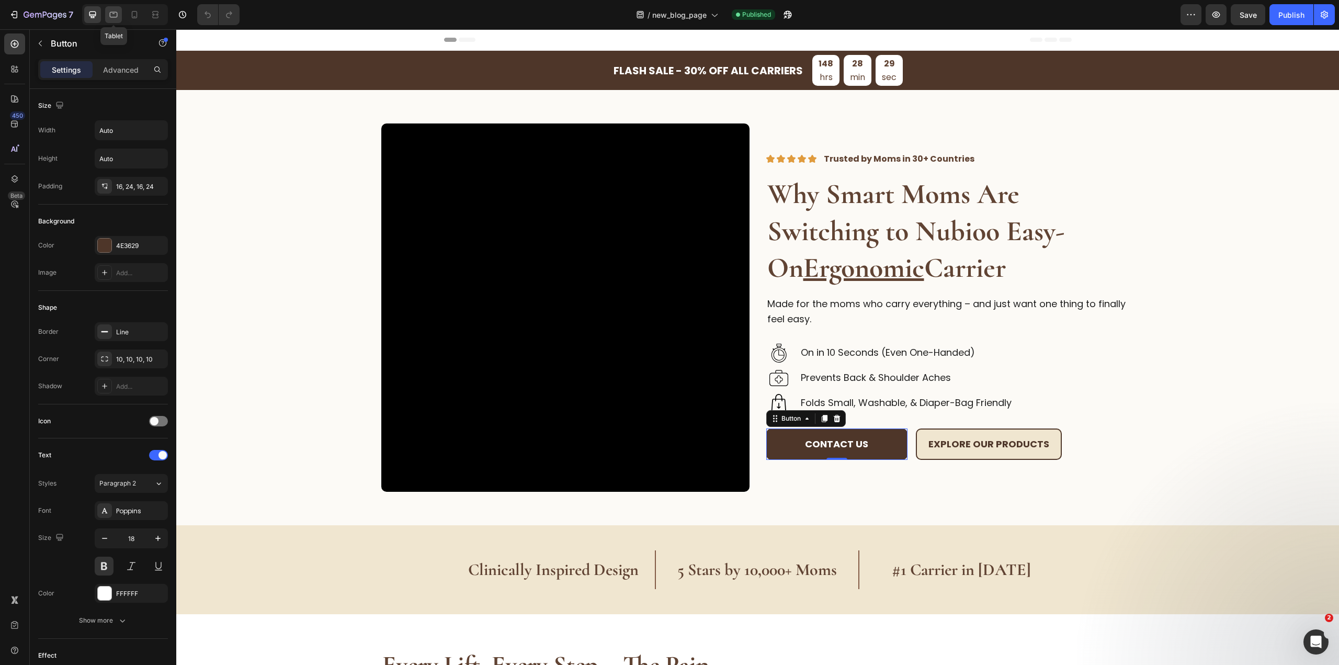
click at [118, 15] on icon at bounding box center [113, 14] width 10 height 10
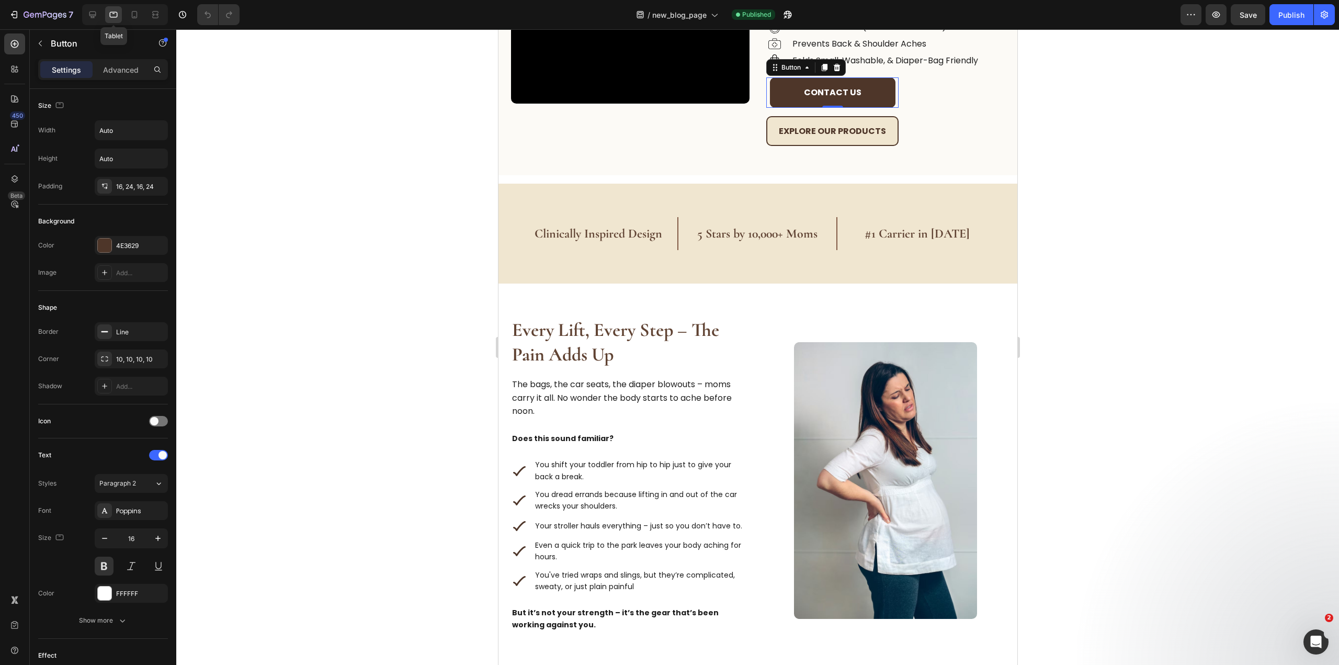
scroll to position [305, 0]
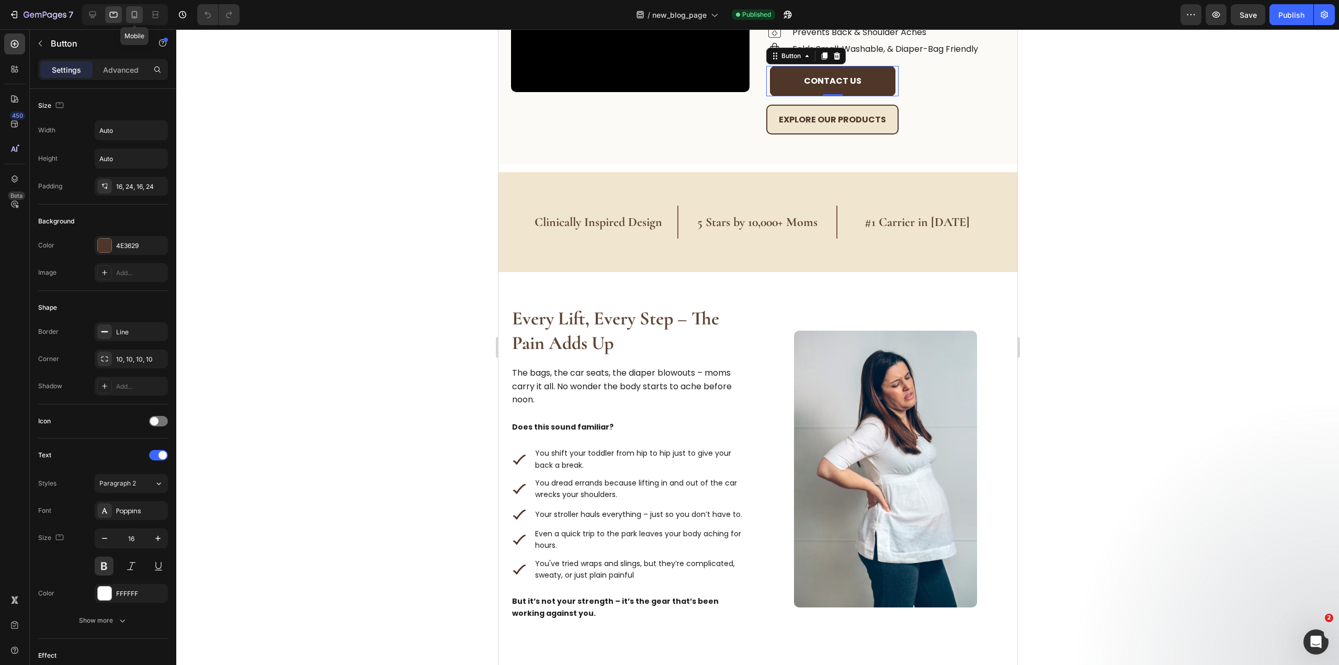
click at [129, 15] on div at bounding box center [134, 14] width 17 height 17
type input "14"
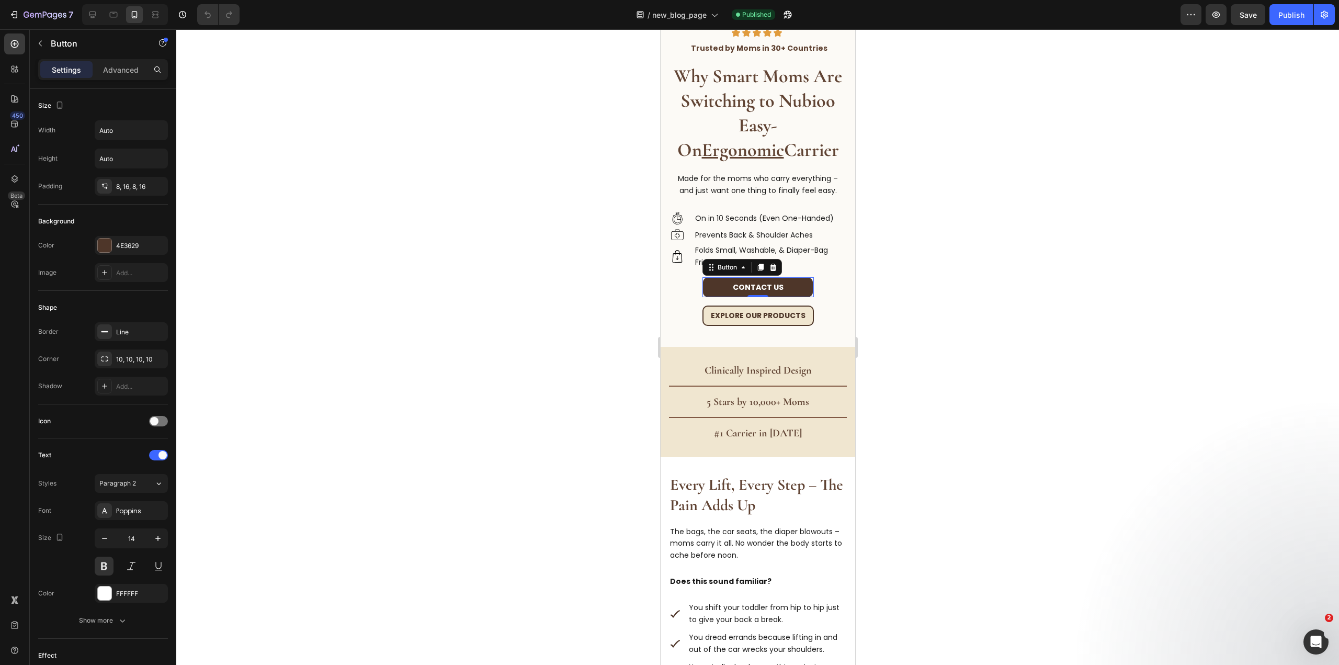
scroll to position [259, 0]
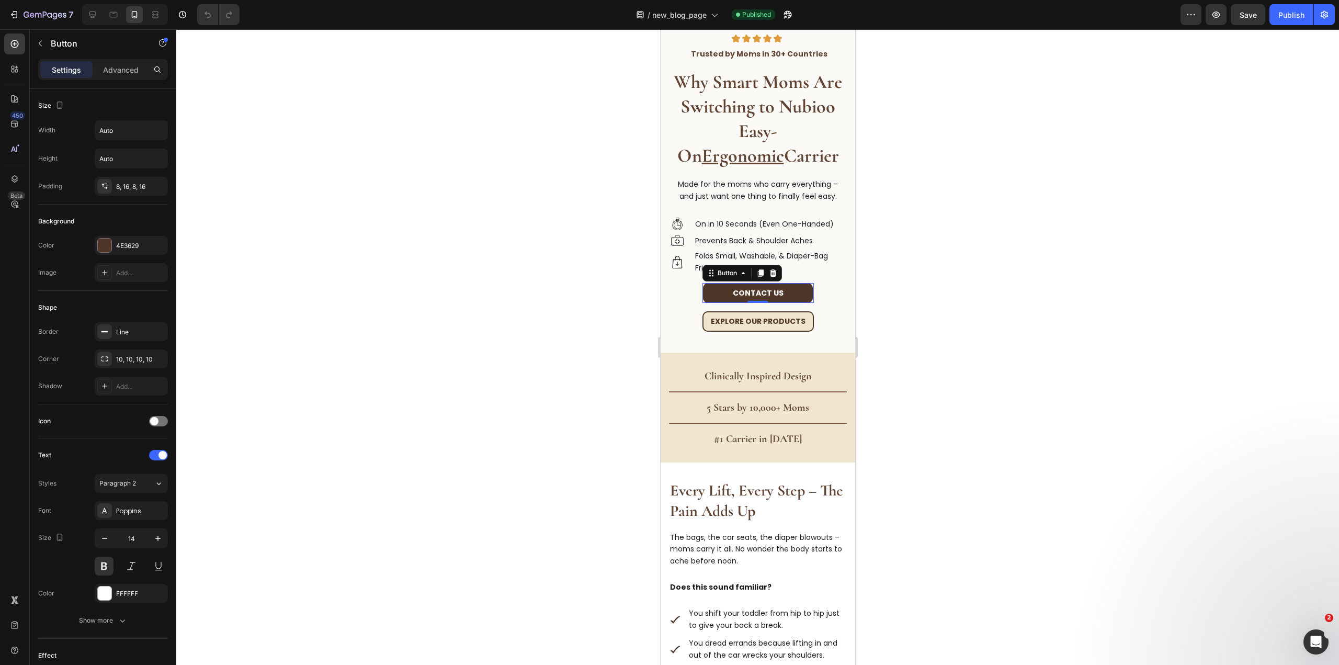
click at [955, 236] on div at bounding box center [757, 346] width 1162 height 635
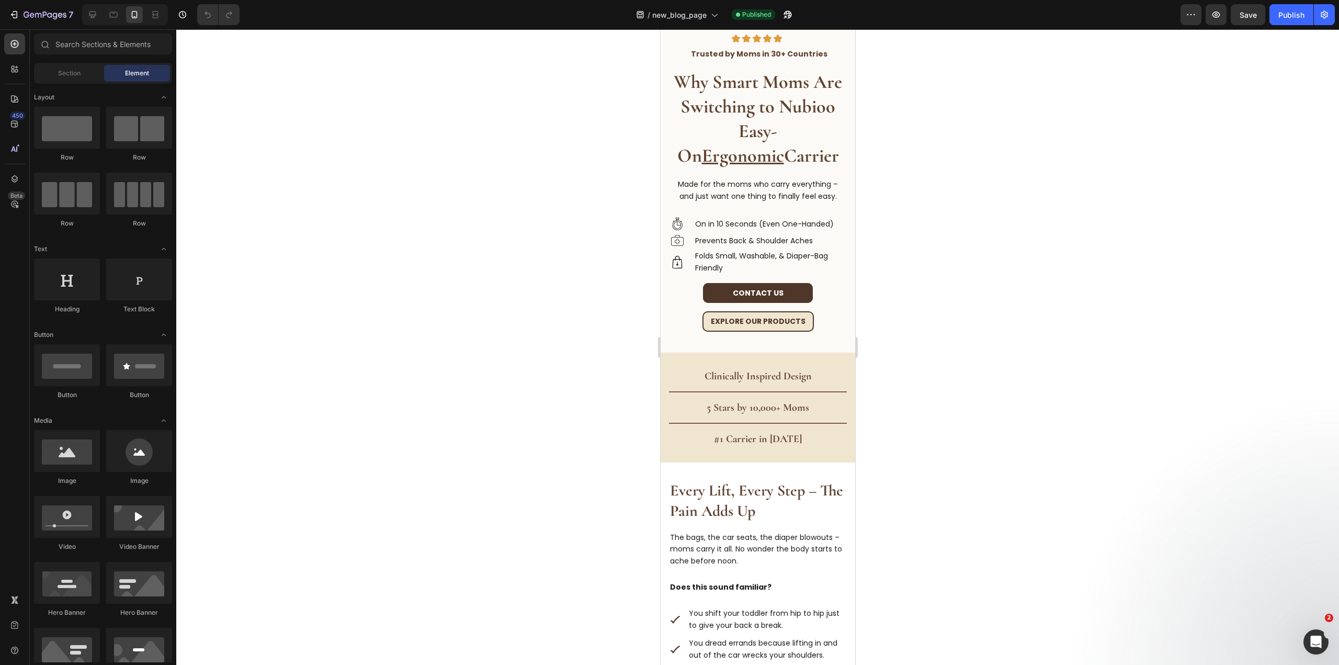
click at [96, 5] on div at bounding box center [125, 14] width 86 height 21
click at [96, 15] on icon at bounding box center [92, 15] width 7 height 7
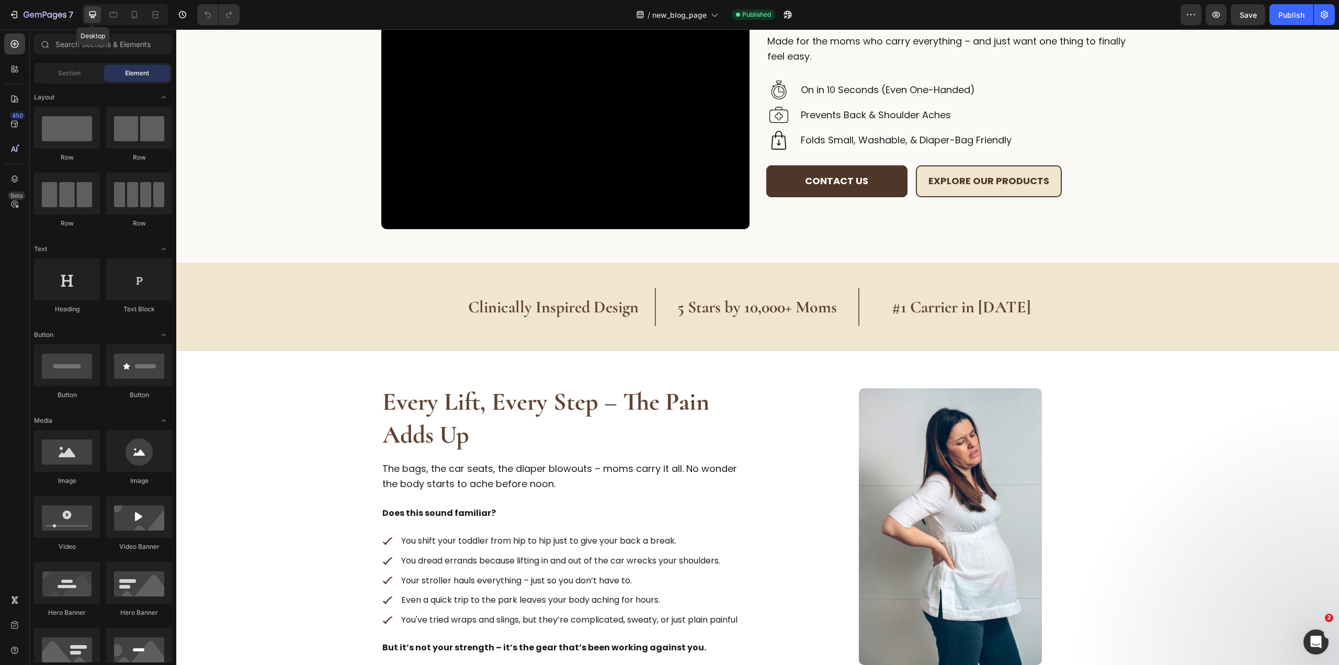
scroll to position [226, 0]
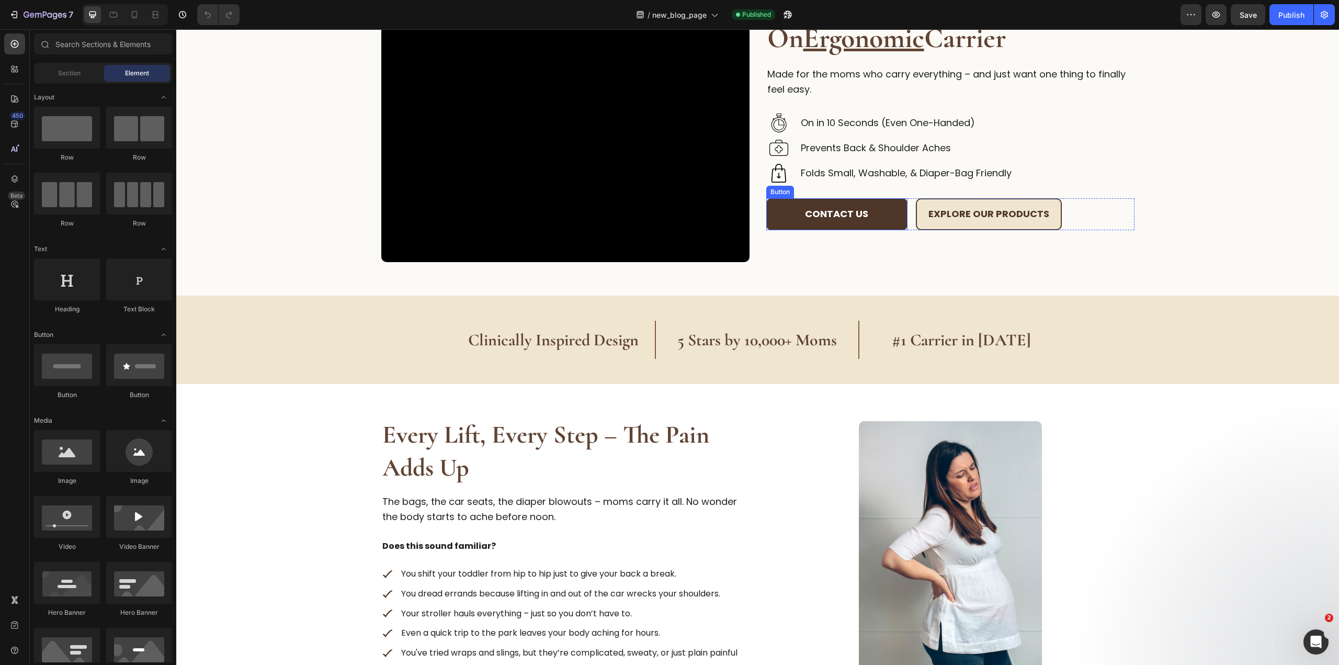
click at [906, 204] on div "Contact us Button Explore Our Products Button Row" at bounding box center [950, 214] width 368 height 32
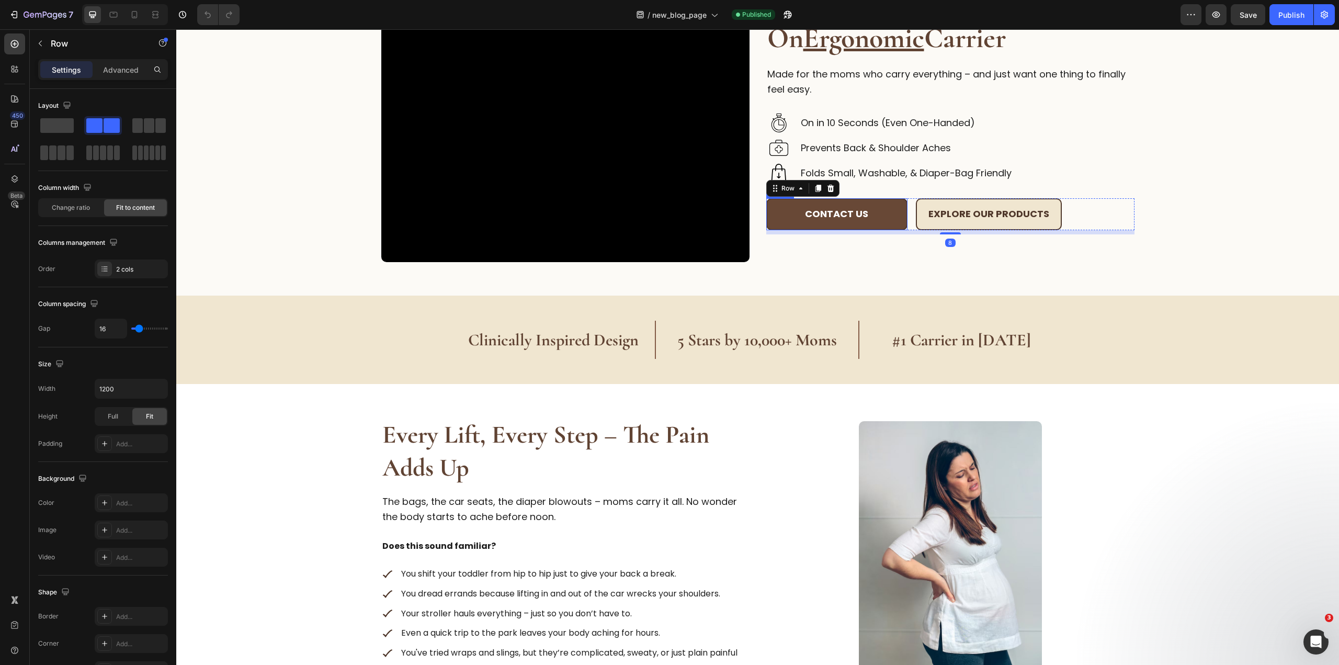
click at [900, 209] on button "Contact us" at bounding box center [836, 214] width 141 height 32
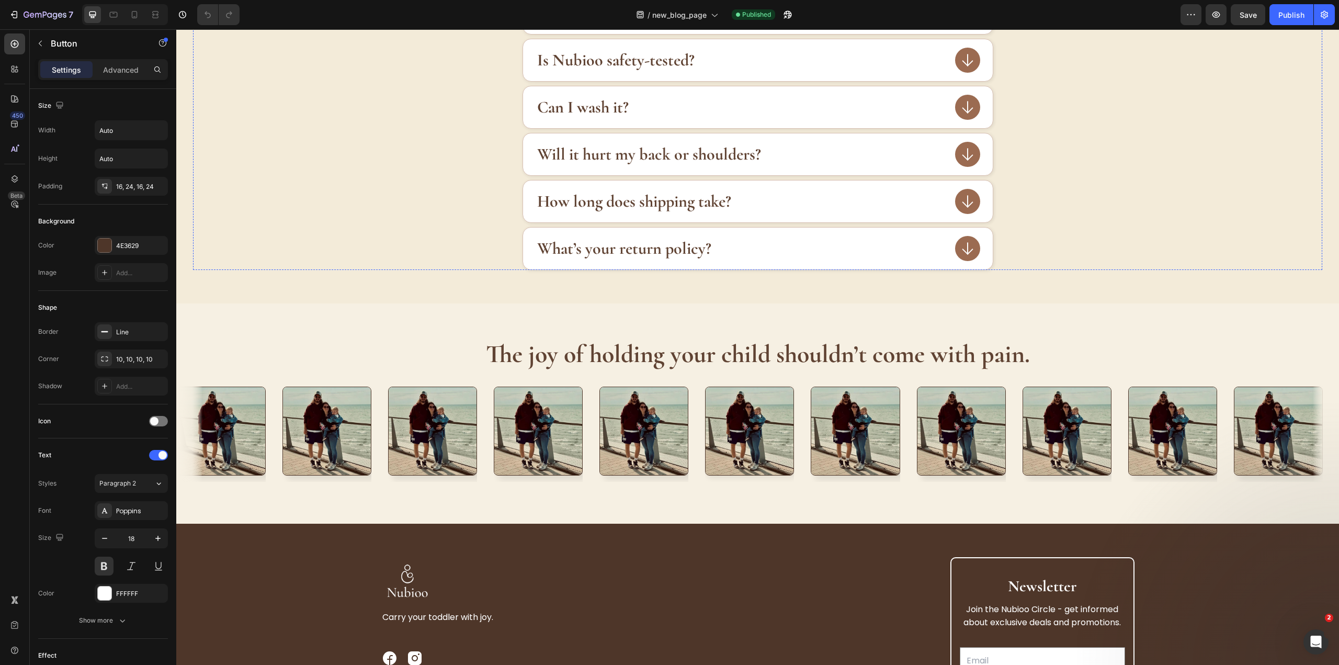
scroll to position [4067, 0]
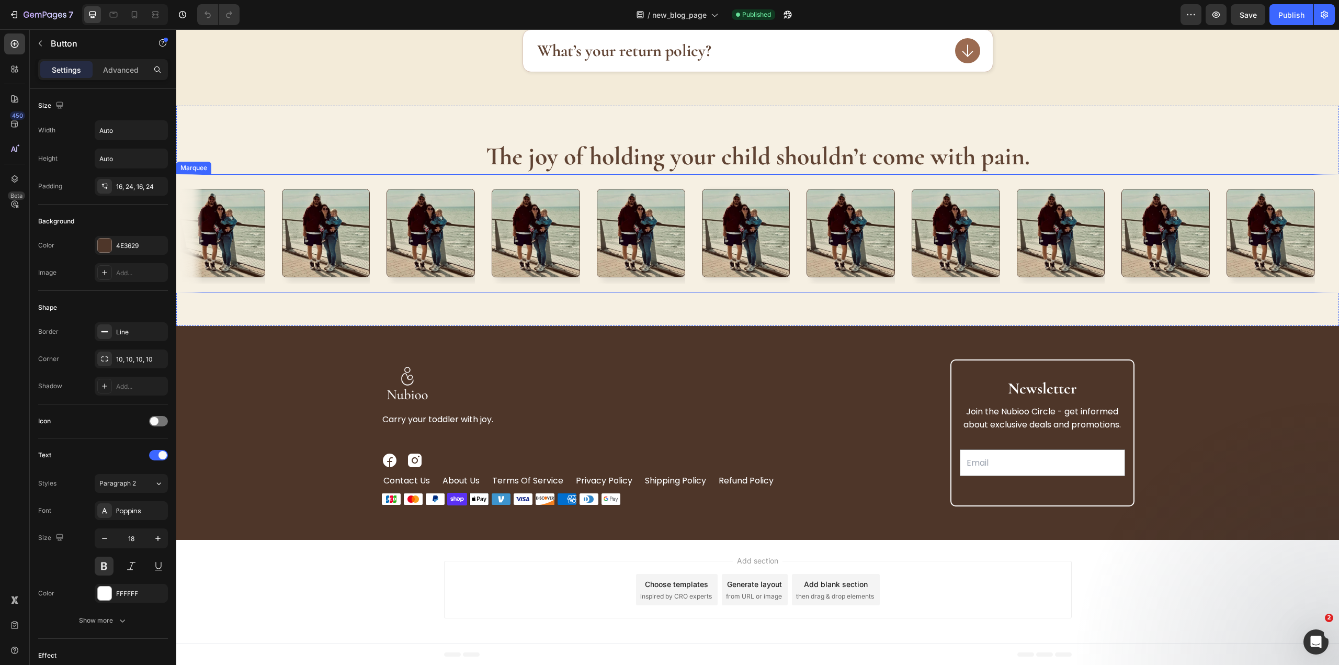
click at [792, 282] on div "Image" at bounding box center [754, 233] width 105 height 101
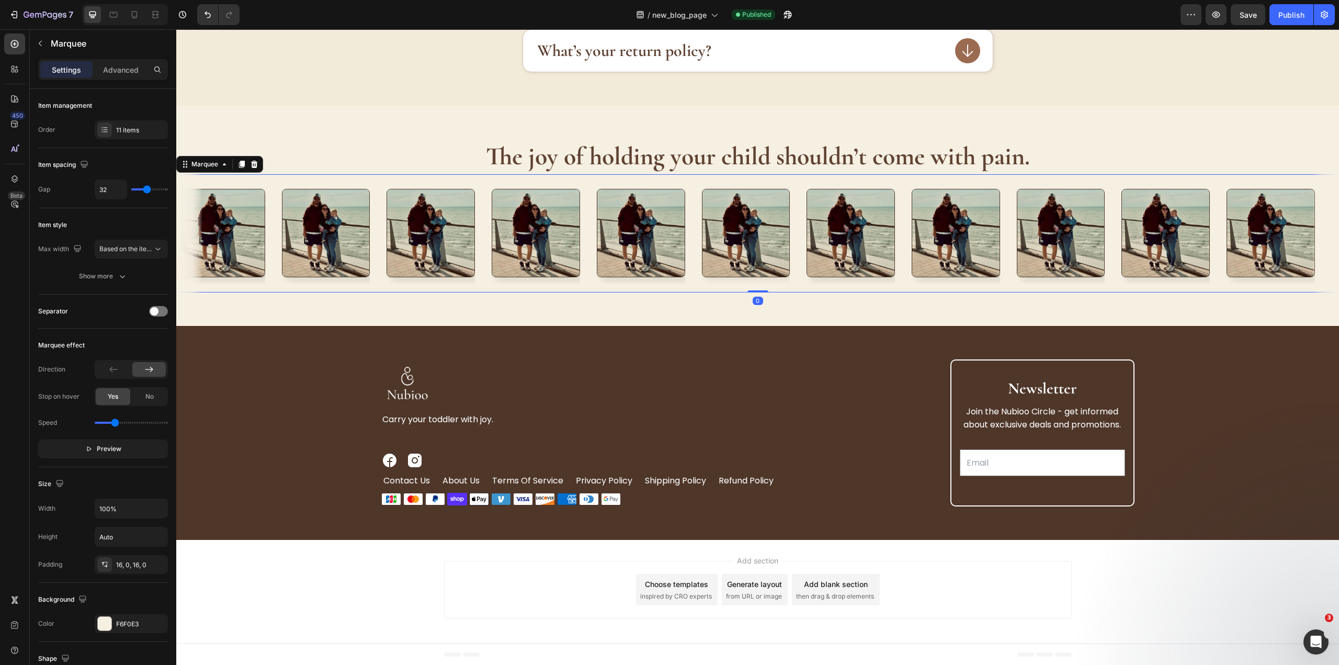
scroll to position [3950, 0]
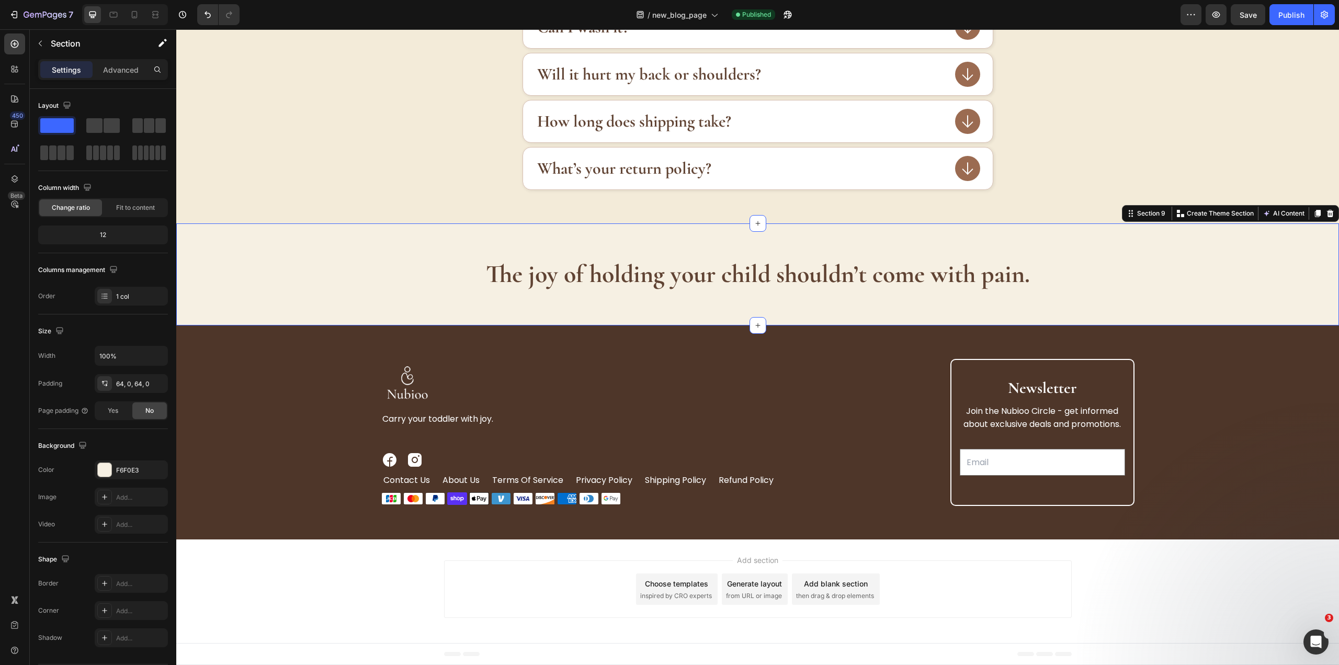
click at [1151, 232] on div "The joy of holding your child shouldn’t come with pain. Heading Section 9 You c…" at bounding box center [757, 273] width 1162 height 101
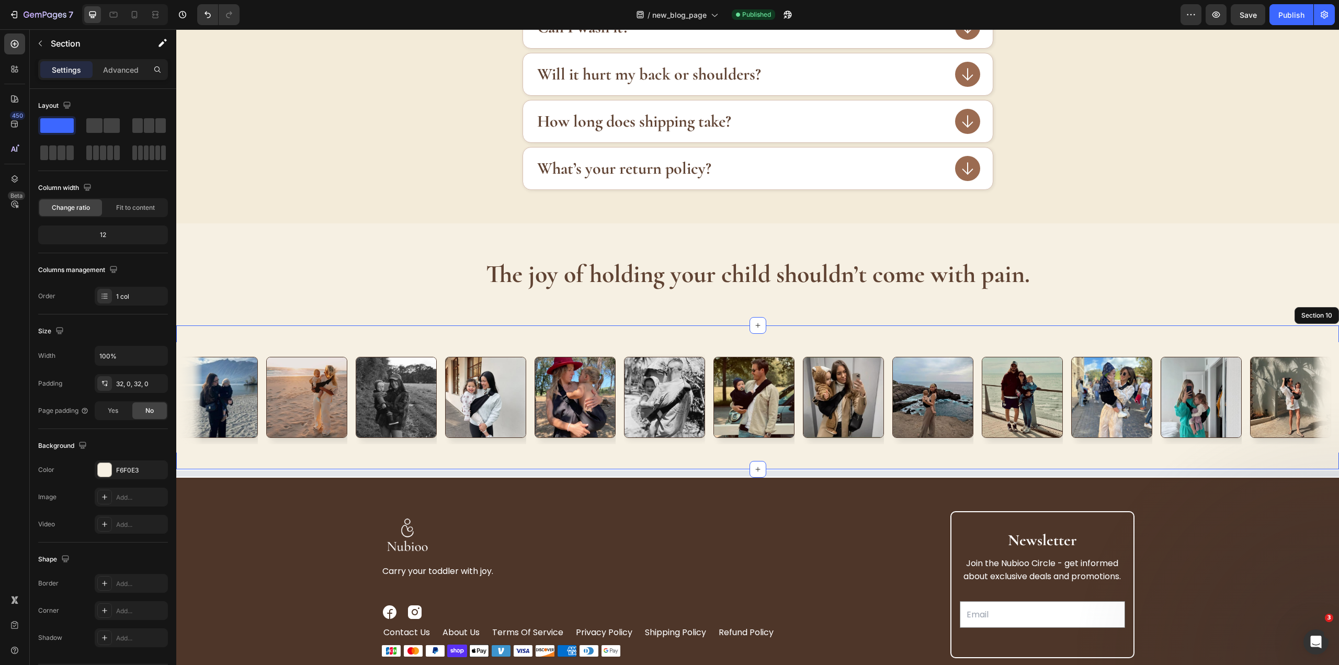
scroll to position [4067, 0]
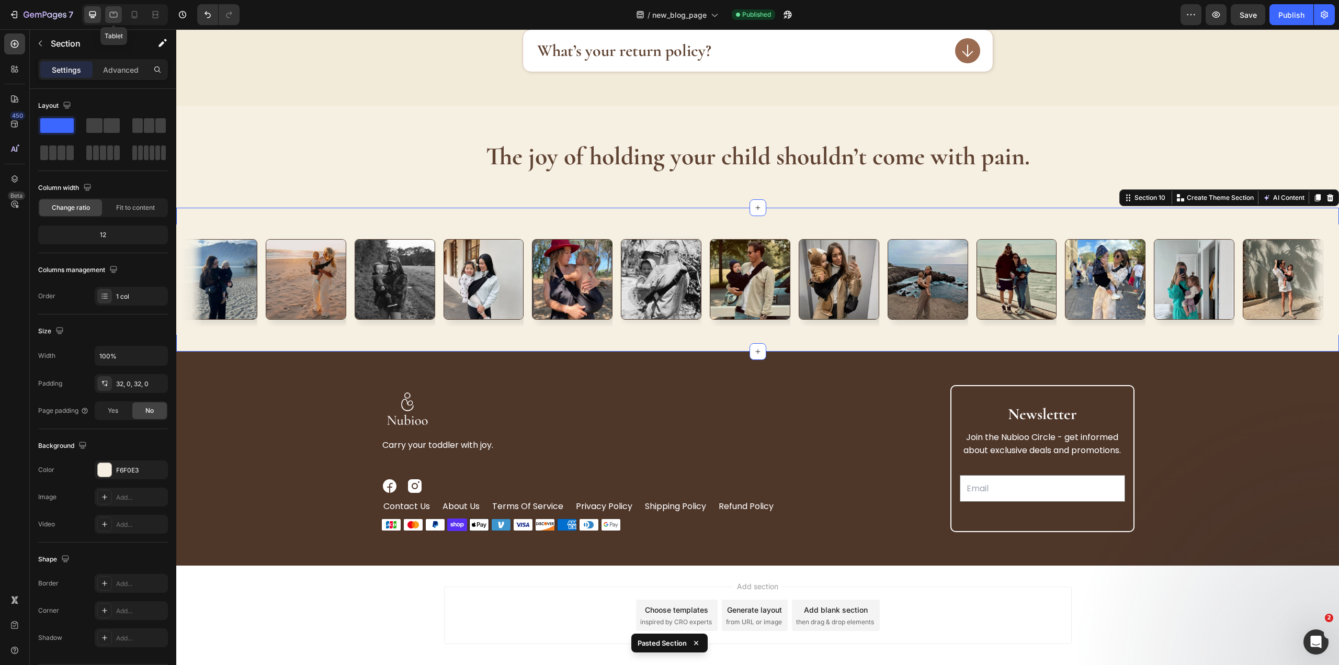
click at [106, 19] on div at bounding box center [113, 14] width 17 height 17
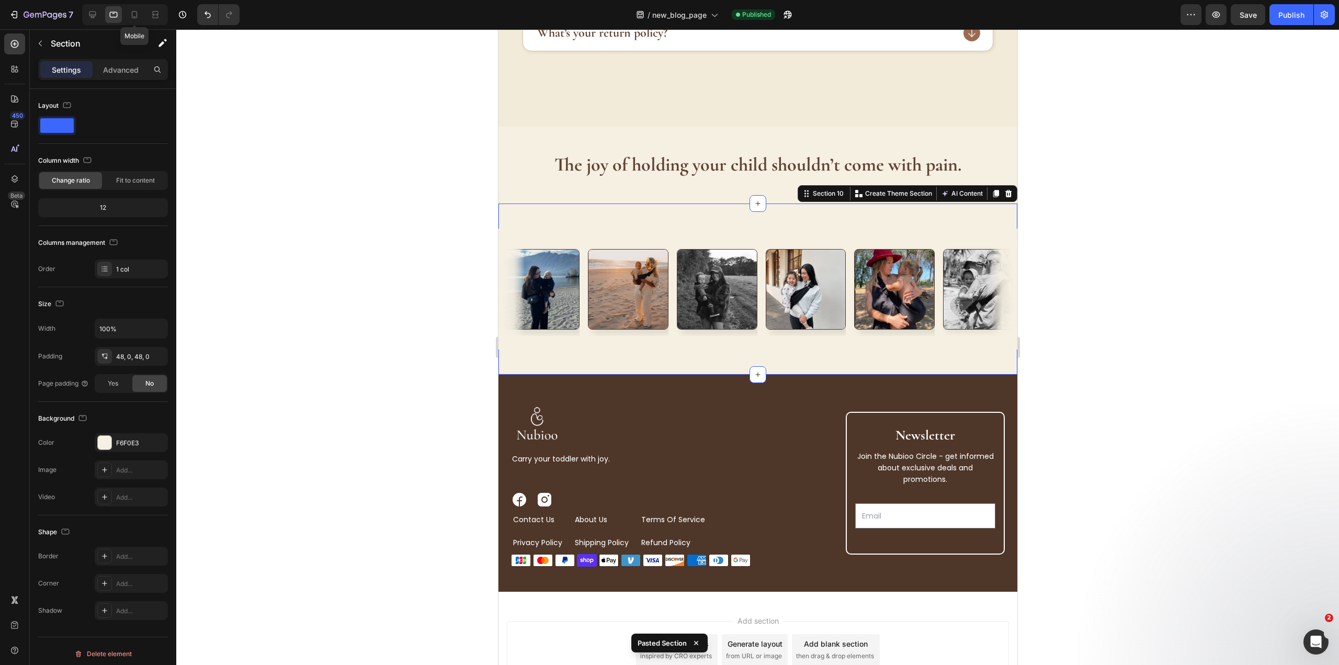
scroll to position [3972, 0]
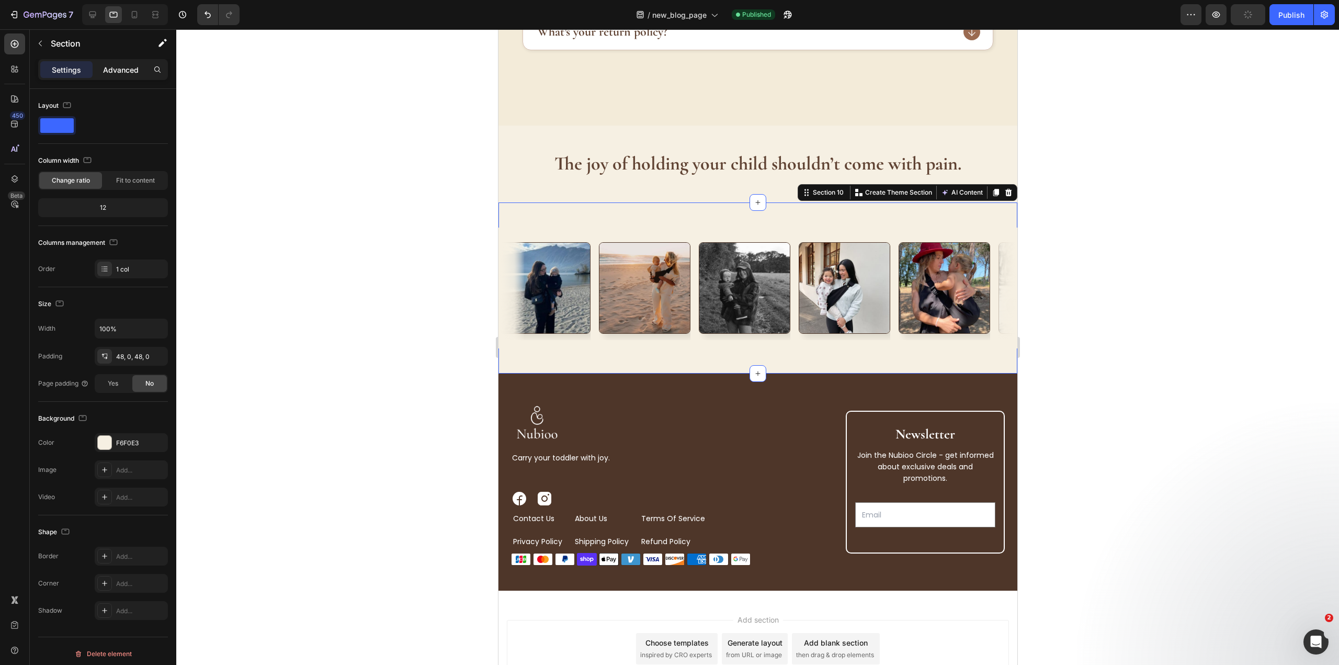
click at [123, 65] on p "Advanced" at bounding box center [121, 69] width 36 height 11
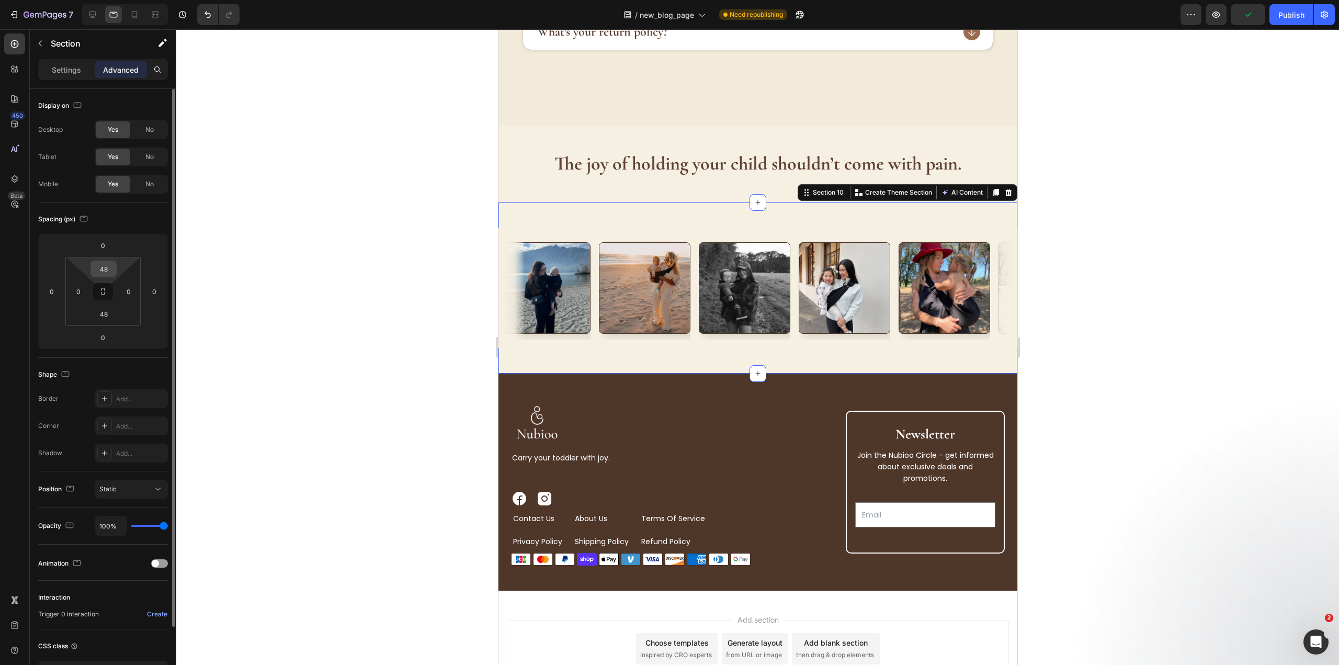
click at [109, 267] on input "48" at bounding box center [103, 269] width 21 height 16
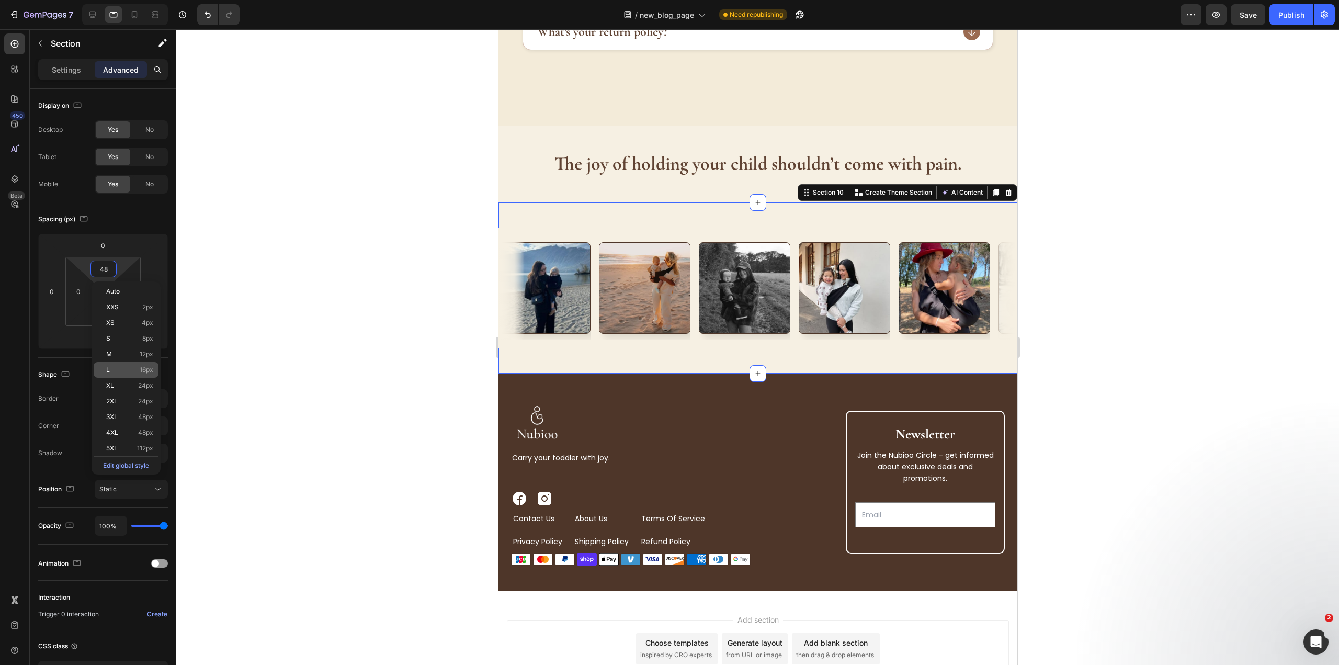
click at [137, 371] on p "L 16px" at bounding box center [129, 369] width 47 height 7
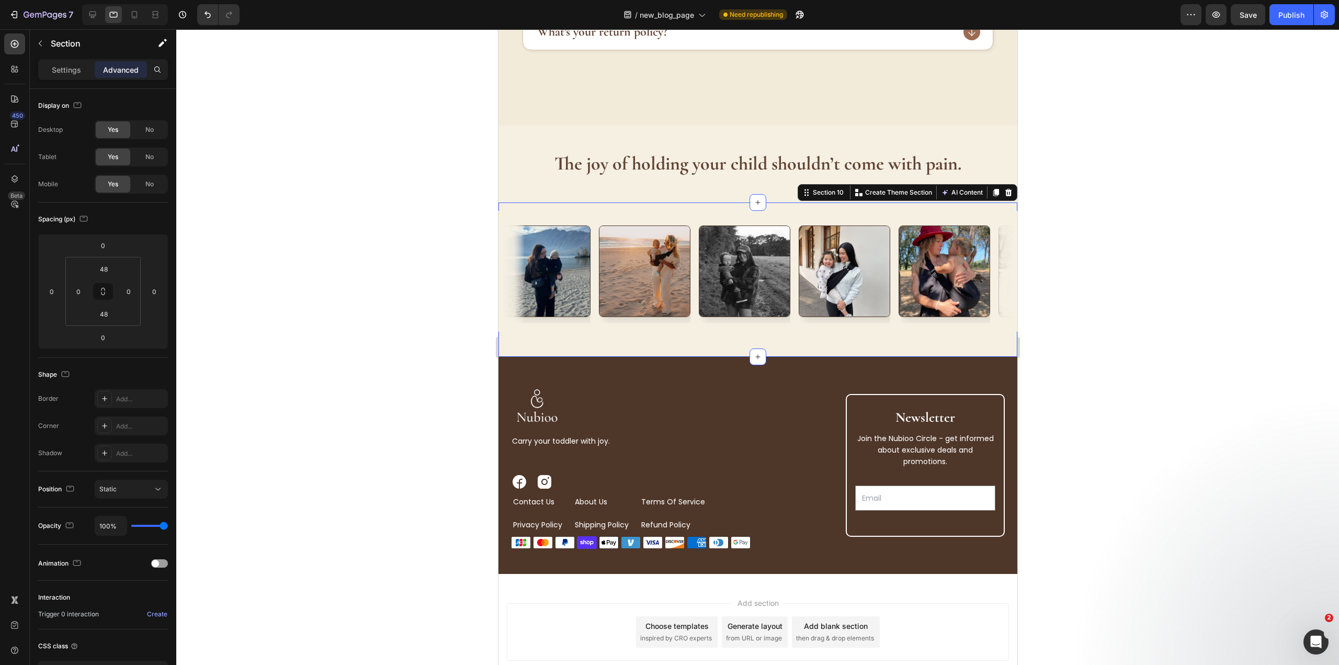
type input "16"
click at [104, 325] on div "16 0 48 0" at bounding box center [102, 291] width 75 height 69
click at [108, 312] on input "48" at bounding box center [103, 314] width 21 height 16
click at [148, 418] on span "16px" at bounding box center [147, 414] width 14 height 7
type input "16"
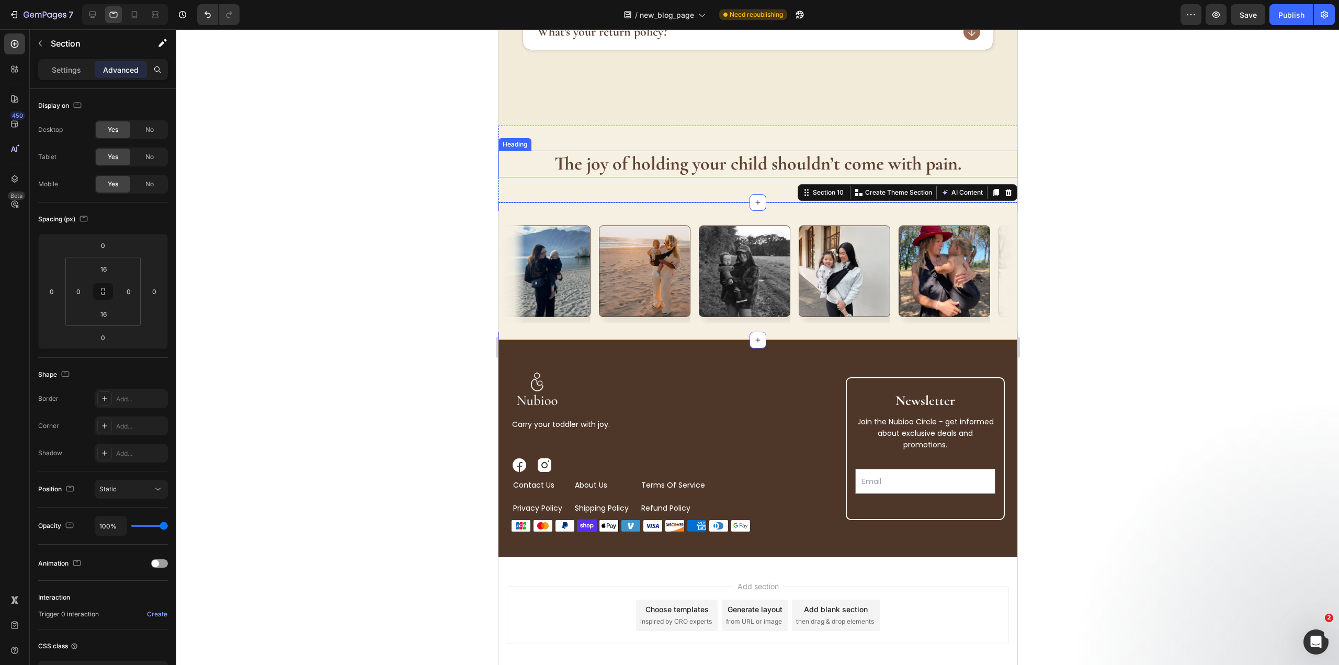
click at [691, 166] on strong "The joy of holding your child shouldn’t come with pain." at bounding box center [757, 163] width 407 height 22
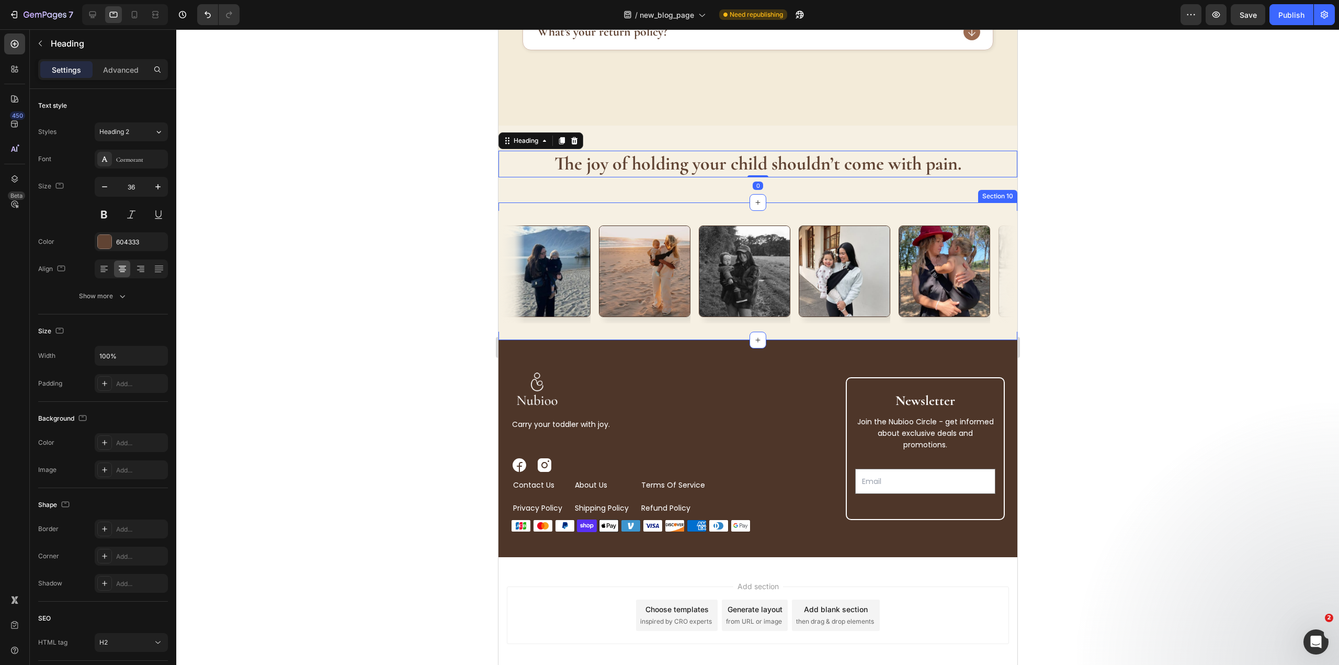
click at [690, 209] on div "Image Image Image Image Image Image Image Image Image Image Image Image Image I…" at bounding box center [757, 271] width 519 height 138
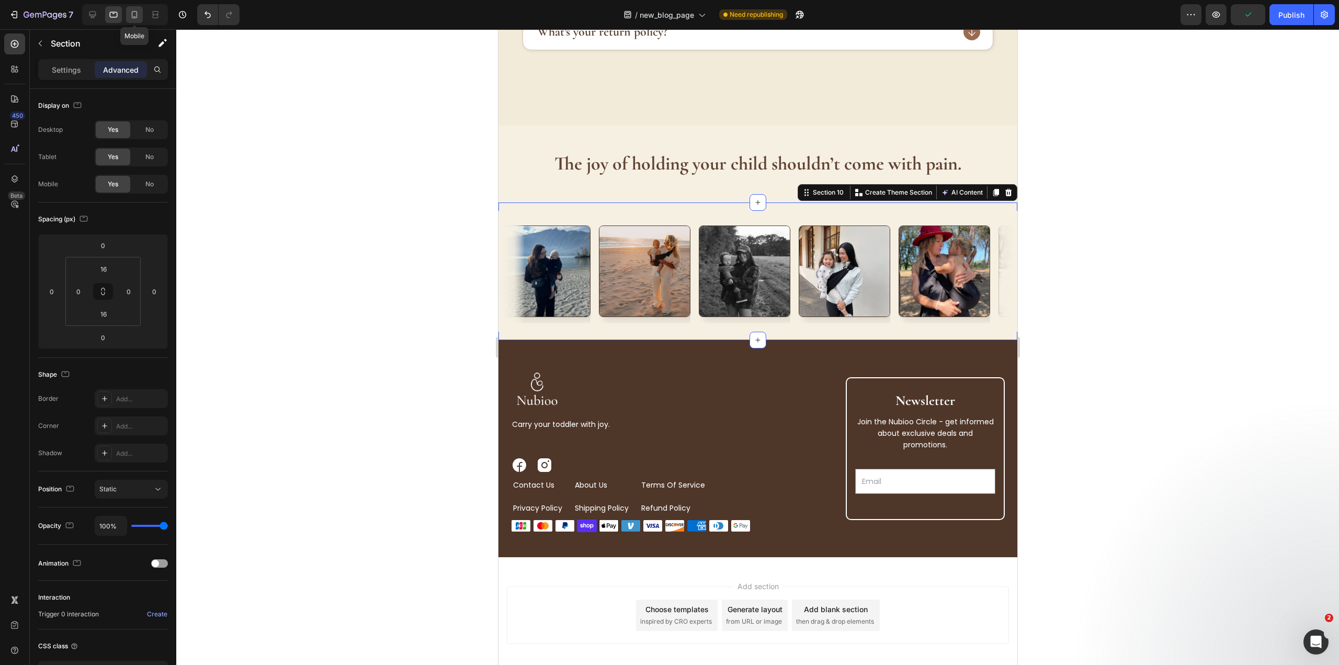
click at [129, 16] on div at bounding box center [134, 14] width 17 height 17
type input "32"
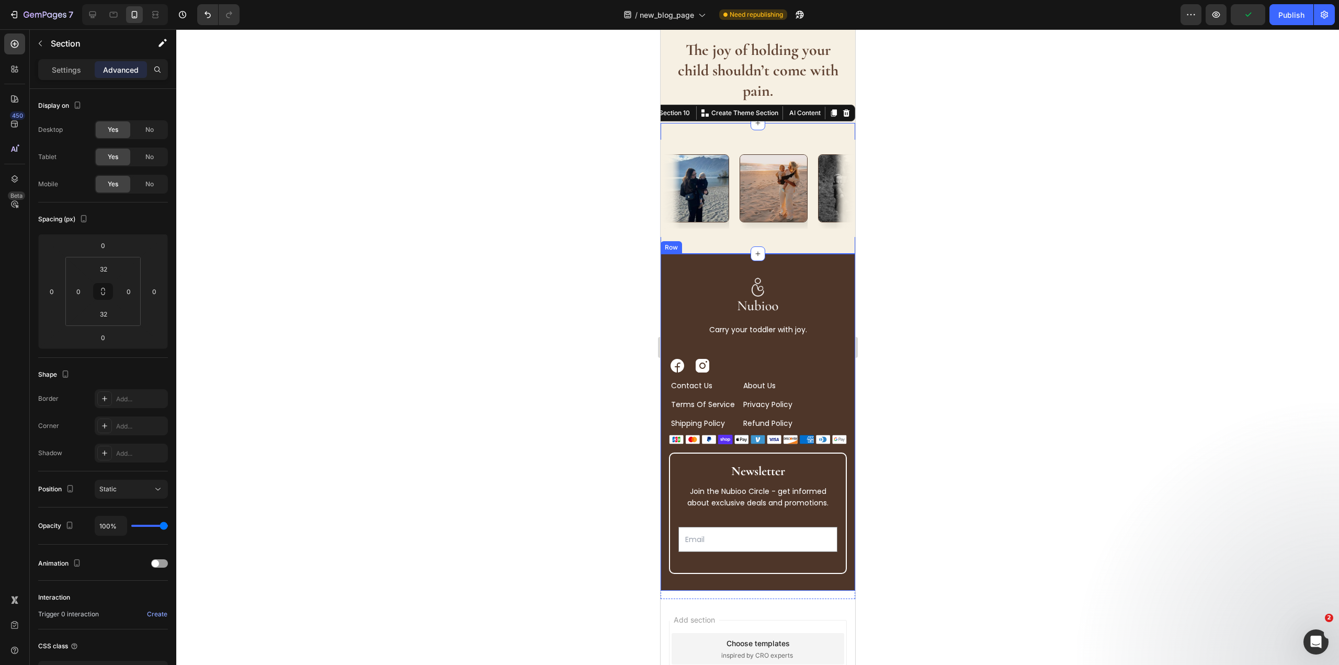
scroll to position [3926, 0]
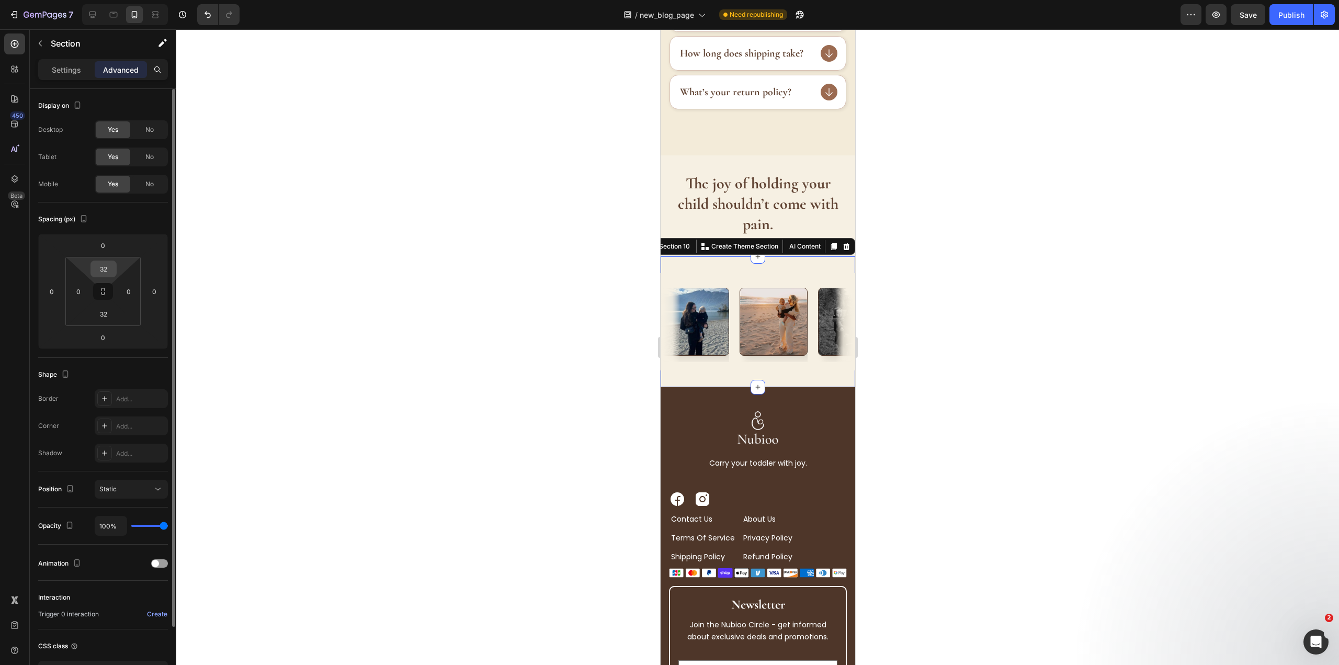
click at [105, 266] on input "32" at bounding box center [103, 269] width 21 height 16
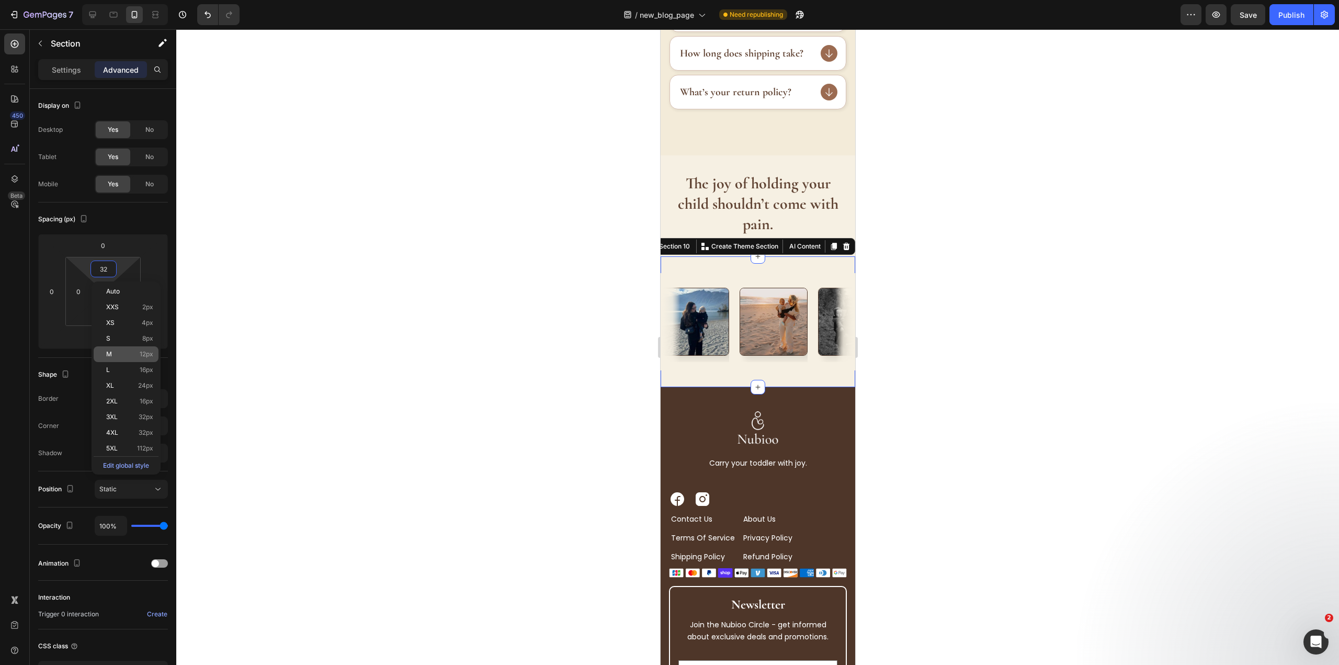
click at [130, 349] on div "M 12px" at bounding box center [126, 354] width 65 height 16
type input "12"
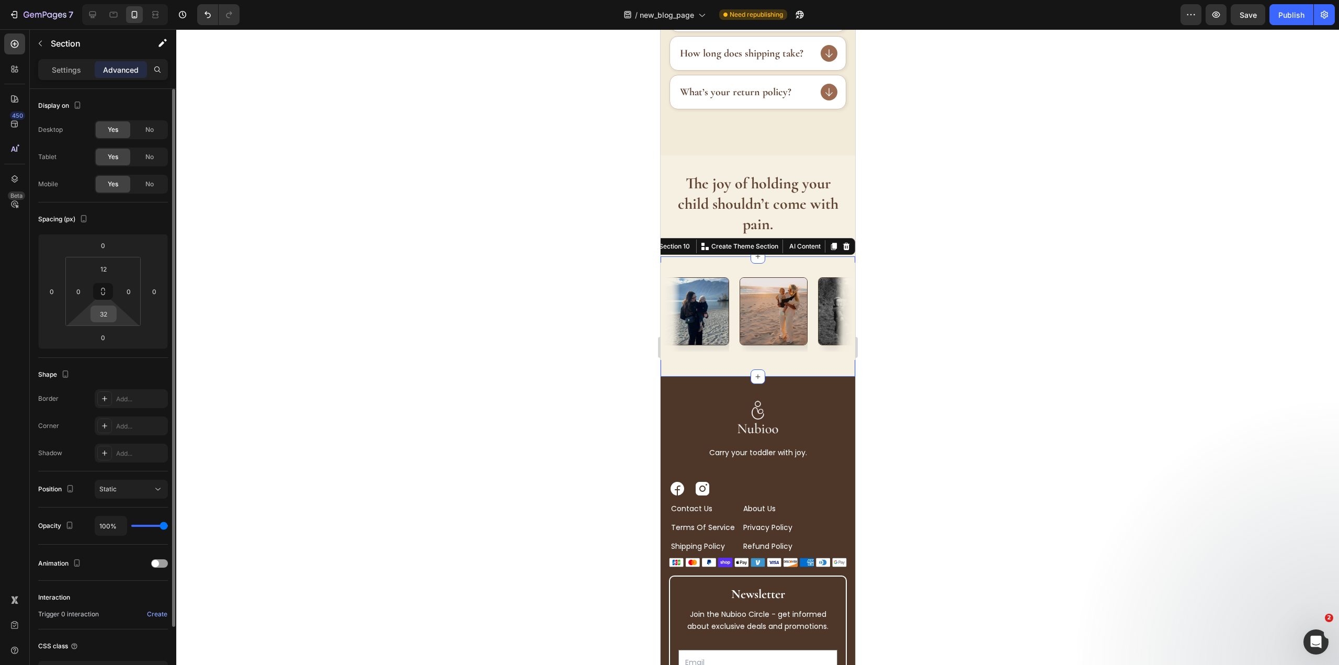
click at [101, 313] on input "32" at bounding box center [103, 314] width 21 height 16
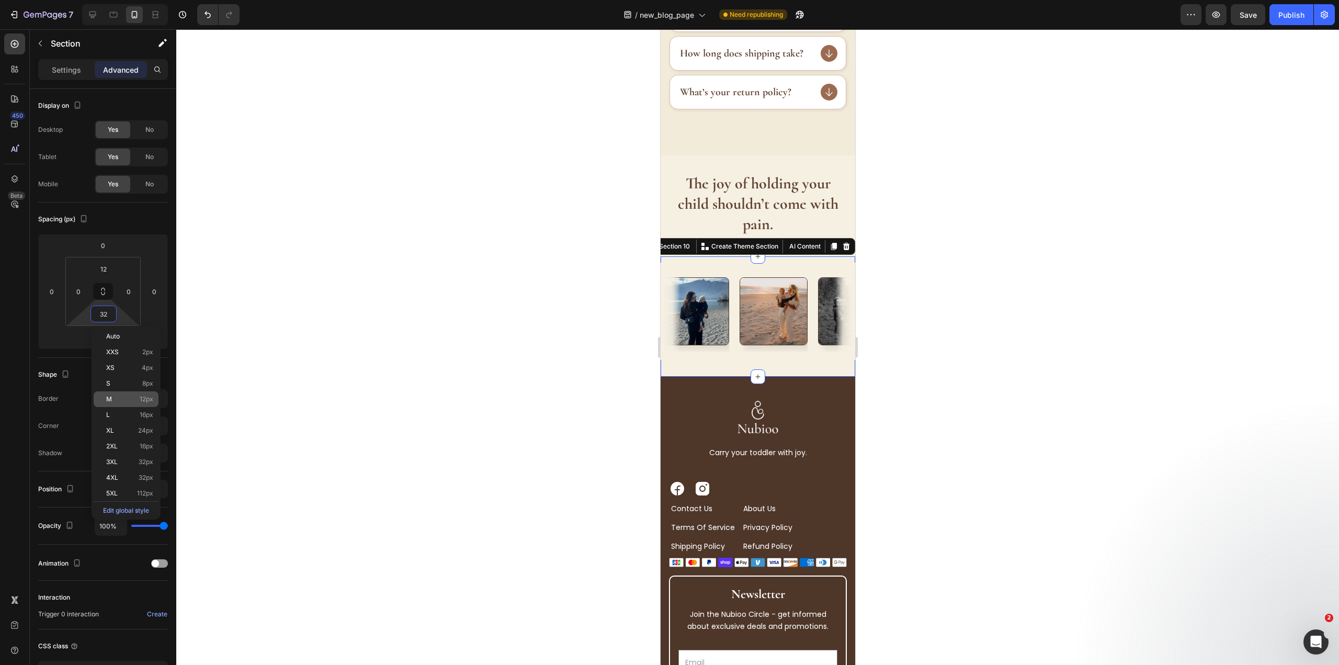
click at [126, 401] on p "M 12px" at bounding box center [129, 398] width 47 height 7
type input "12"
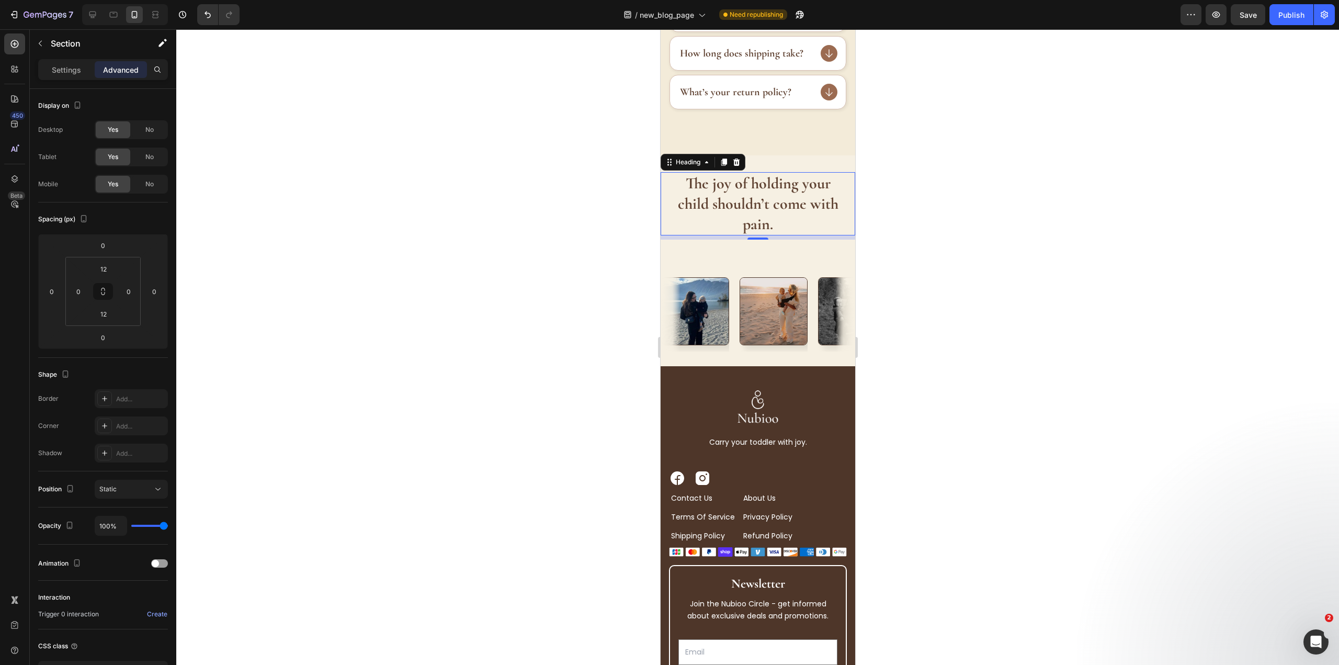
click at [772, 199] on strong "The joy of holding your child shouldn’t come with pain." at bounding box center [757, 204] width 161 height 60
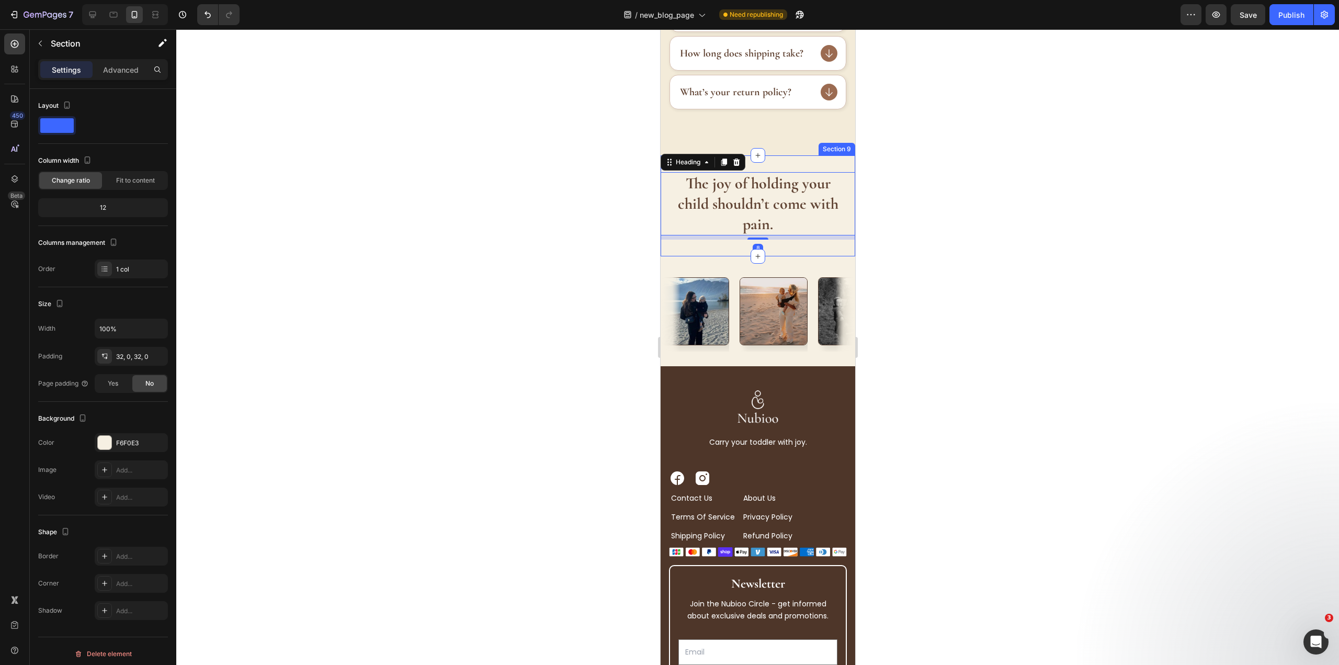
click at [781, 253] on div "The joy of holding your child shouldn’t come with pain. Heading 8 Section 9" at bounding box center [757, 205] width 195 height 101
click at [758, 217] on strong "The joy of holding your child shouldn’t come with pain." at bounding box center [757, 204] width 161 height 60
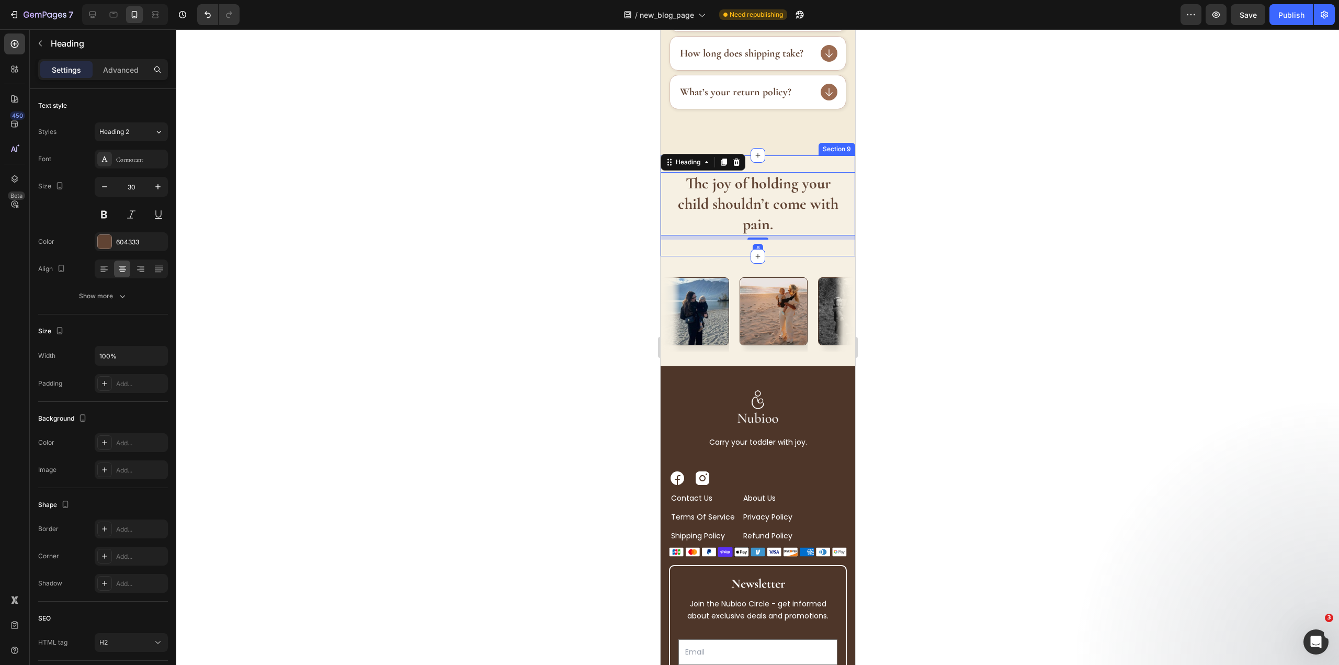
click at [777, 246] on div "The joy of holding your child shouldn’t come with pain. Heading 8 Section 9" at bounding box center [757, 205] width 195 height 101
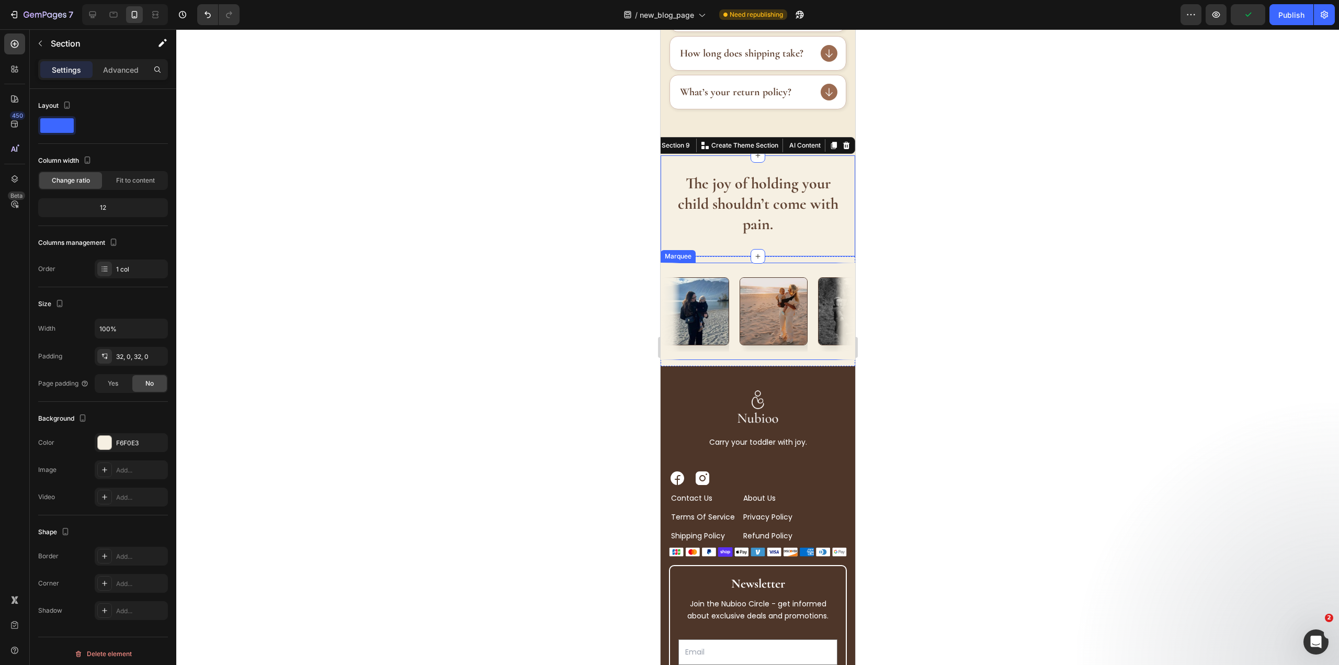
click at [737, 272] on div "Image Image Image Image Image Image Image Image Image Image Image Image Image I…" at bounding box center [757, 311] width 195 height 97
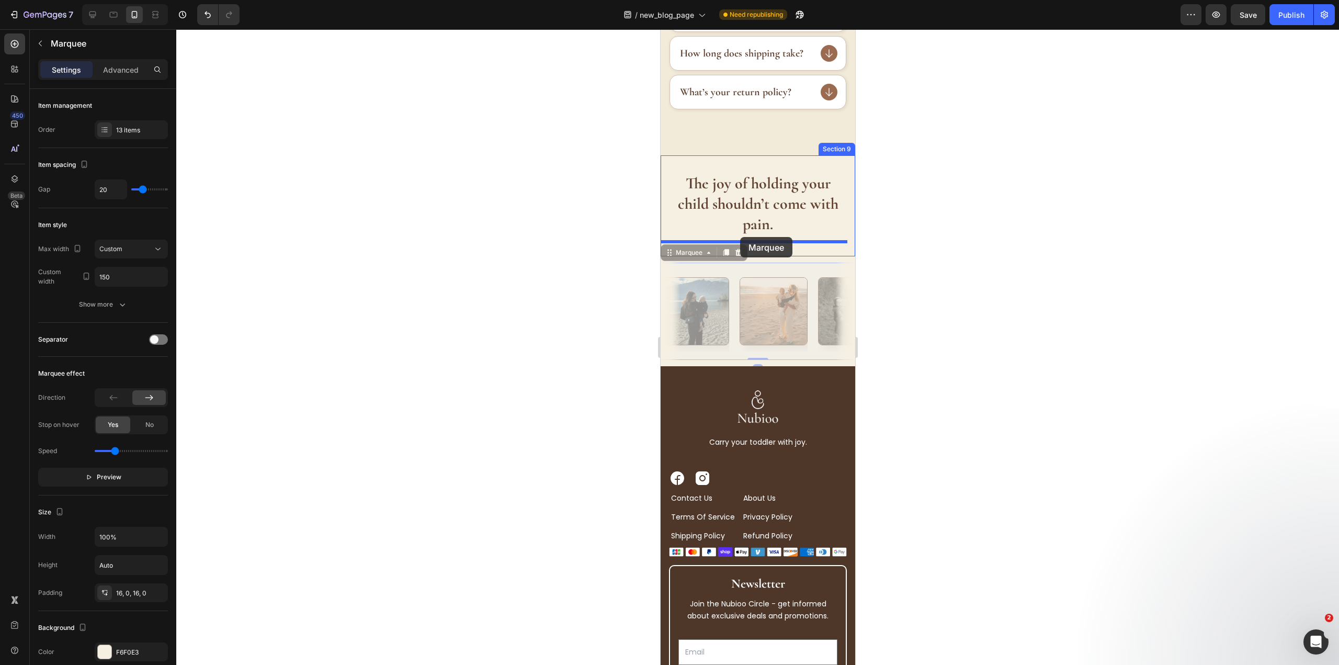
drag, startPoint x: 674, startPoint y: 256, endPoint x: 739, endPoint y: 237, distance: 68.7
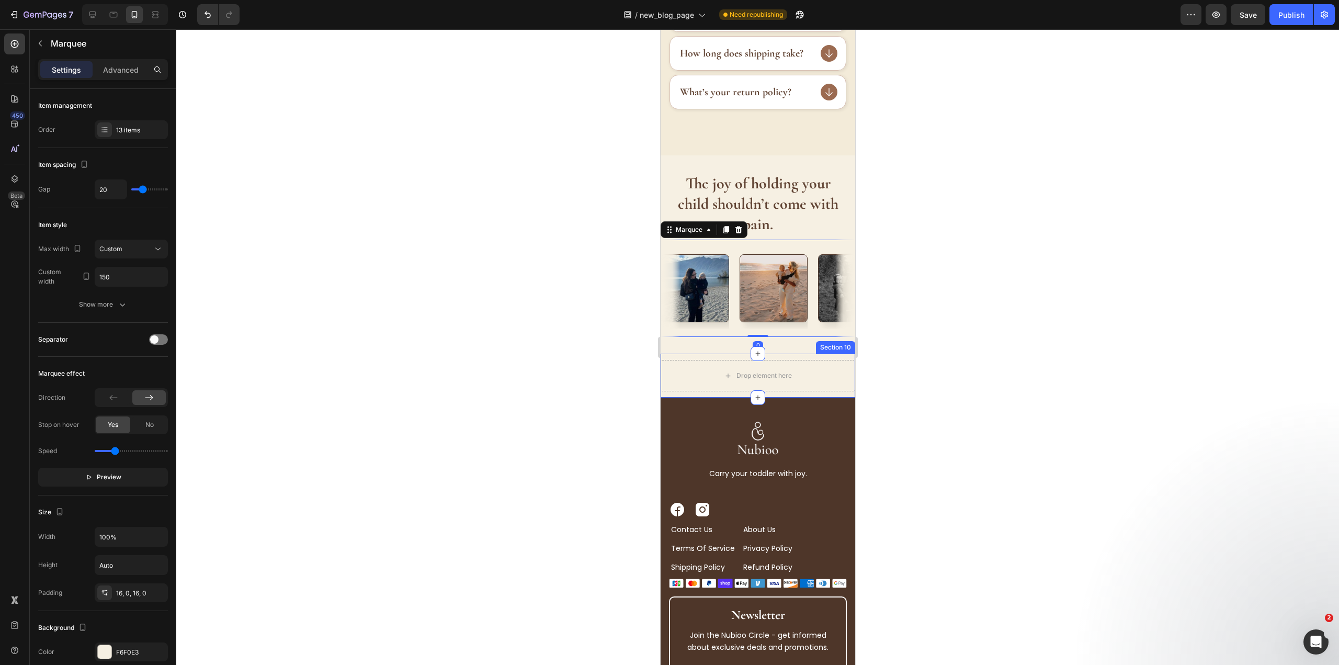
click at [819, 360] on div "Drop element here Section 10" at bounding box center [757, 376] width 195 height 44
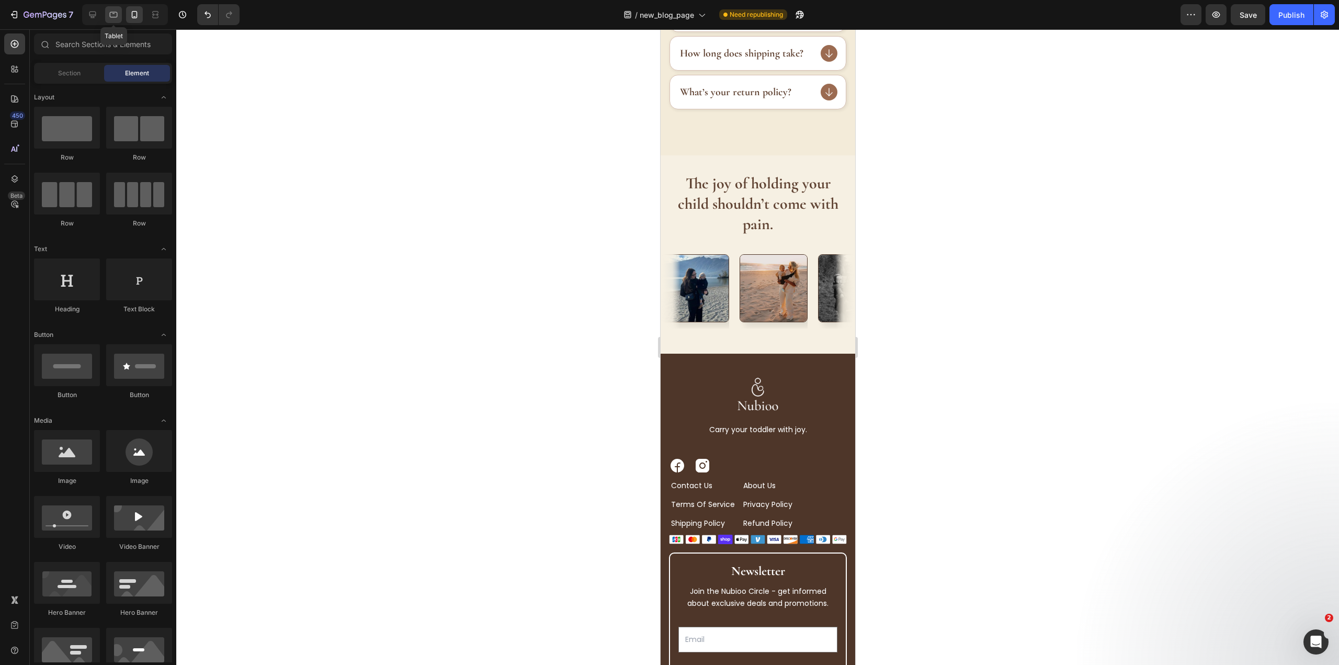
click at [113, 19] on icon at bounding box center [113, 14] width 10 height 10
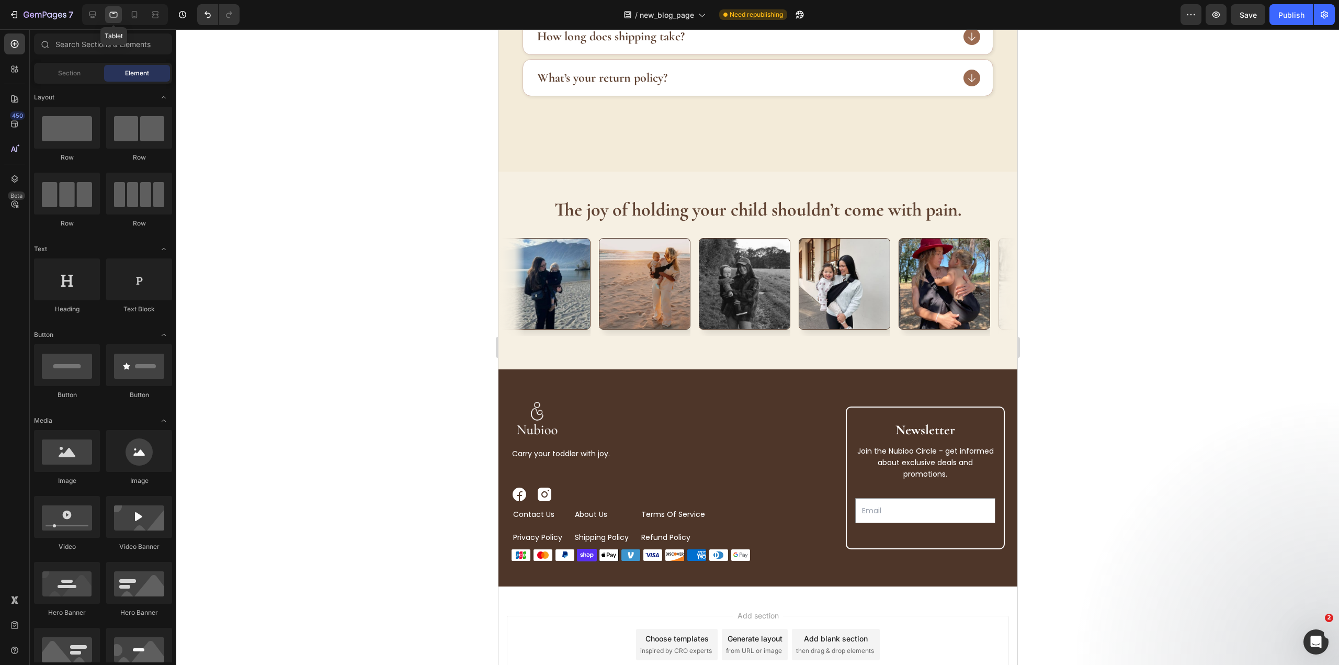
scroll to position [3835, 0]
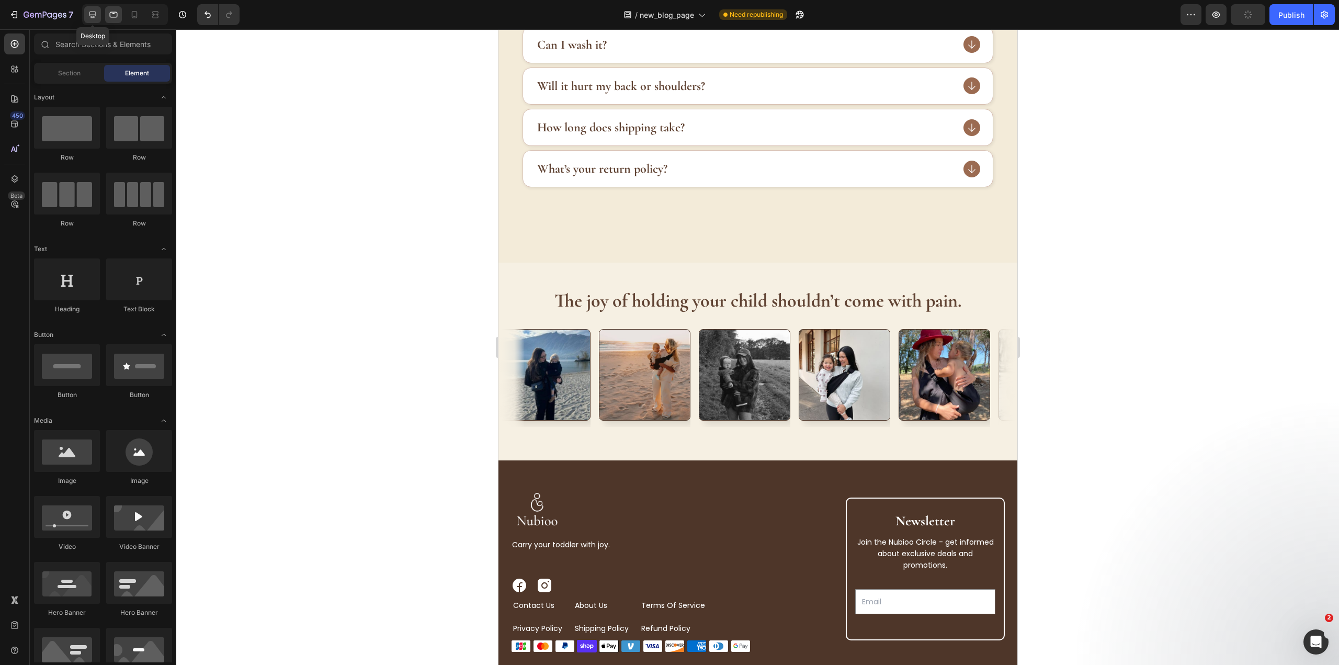
click at [89, 17] on icon at bounding box center [92, 14] width 10 height 10
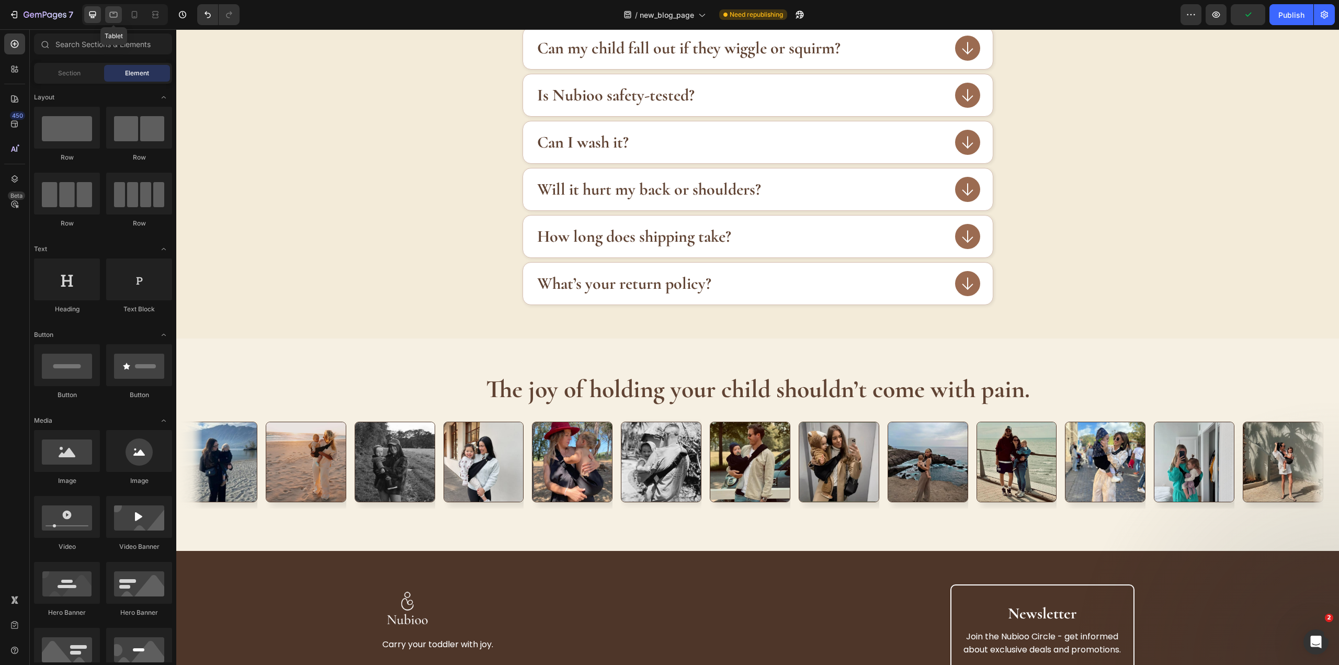
click at [117, 16] on icon at bounding box center [113, 14] width 10 height 10
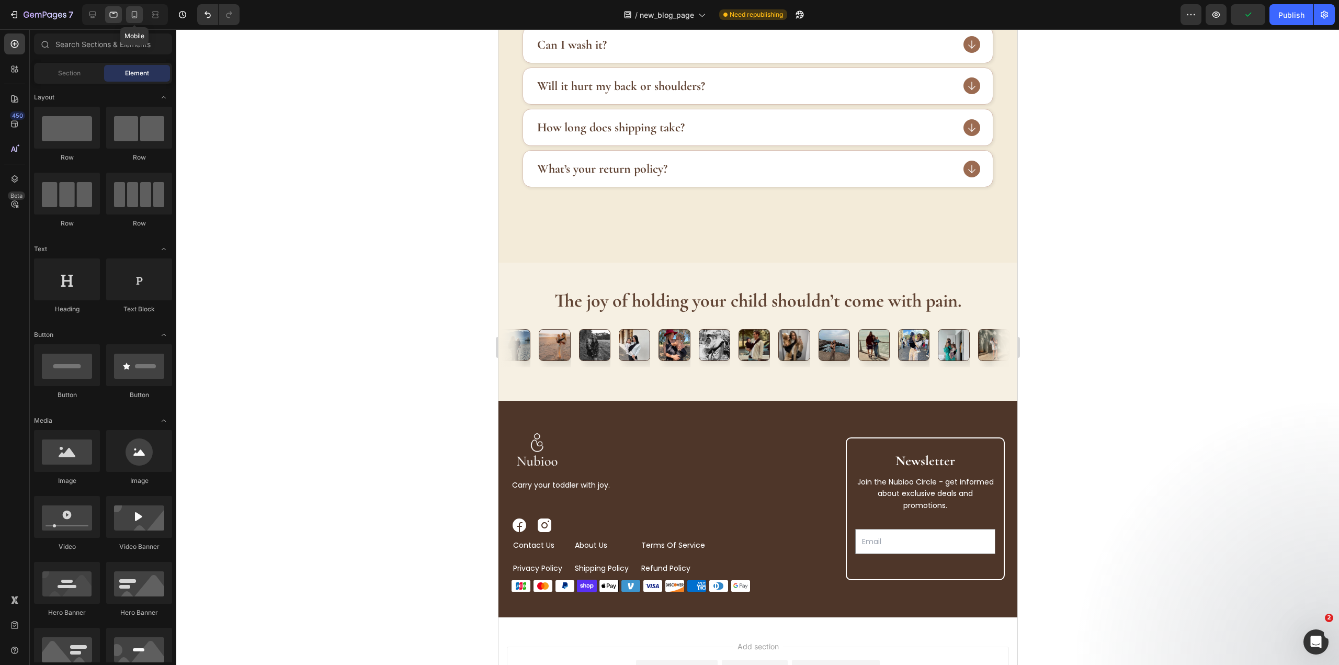
click at [138, 13] on icon at bounding box center [134, 14] width 10 height 10
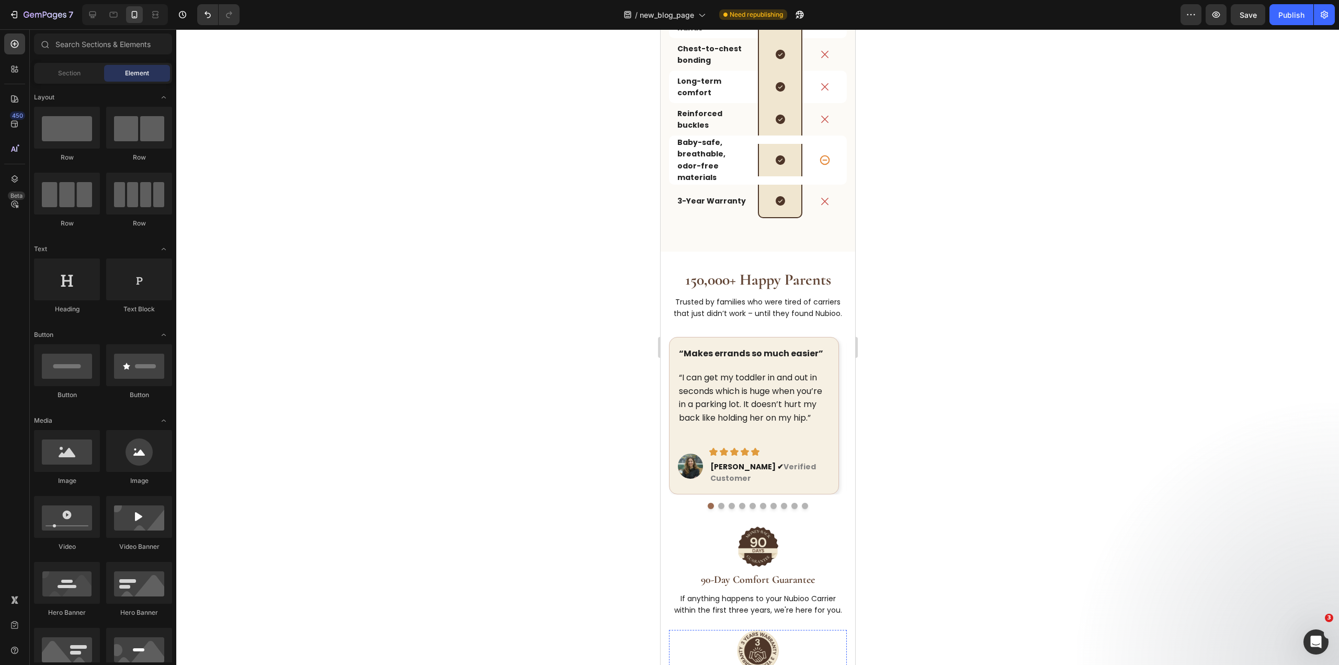
scroll to position [2207, 0]
click at [717, 504] on button "Dot" at bounding box center [720, 507] width 6 height 6
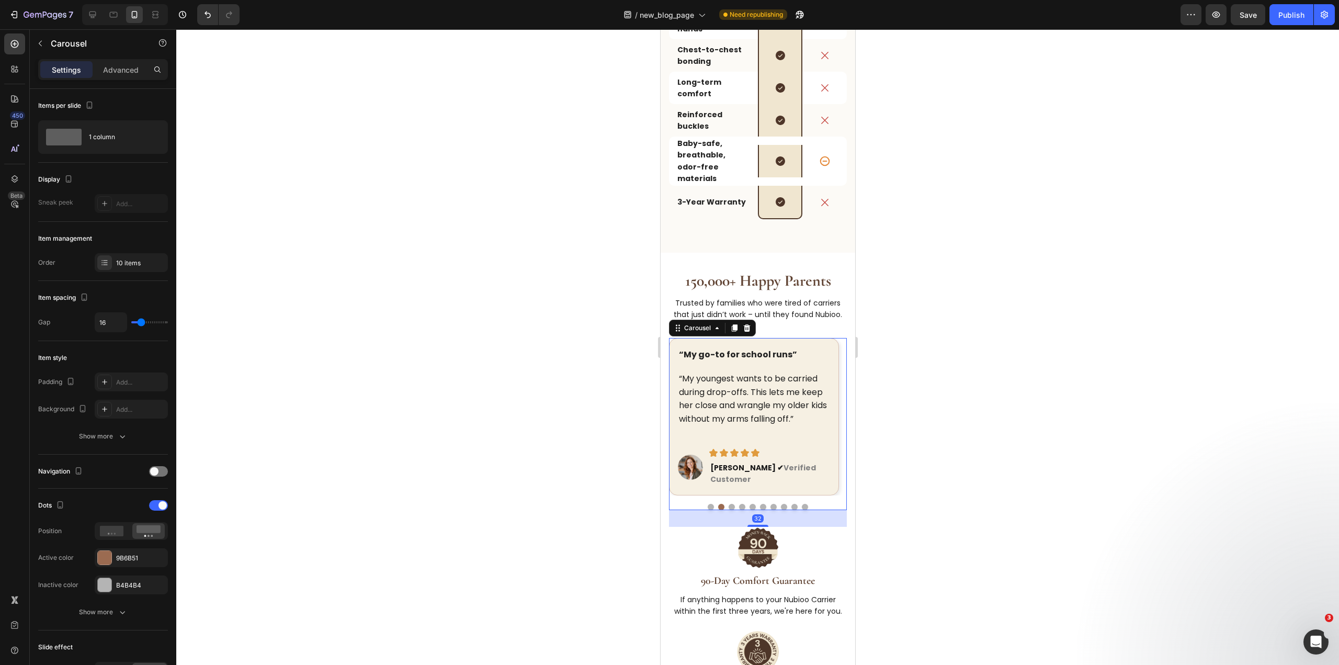
click at [728, 504] on button "Dot" at bounding box center [731, 507] width 6 height 6
click at [743, 504] on div at bounding box center [757, 507] width 178 height 6
click at [738, 504] on button "Dot" at bounding box center [741, 507] width 6 height 6
click at [799, 297] on p "Trusted by families who were tired of carriers that just didn’t work – until th…" at bounding box center [757, 309] width 176 height 24
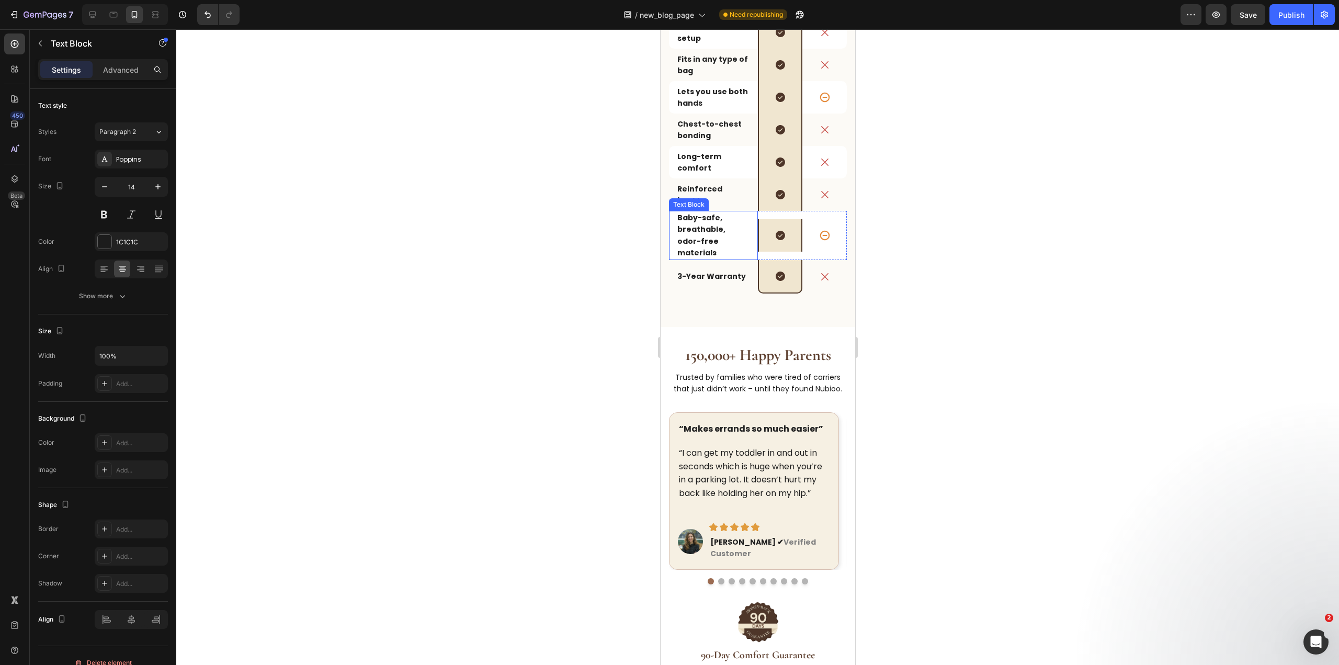
click at [709, 258] on strong "Baby-safe, breathable, odor-free materials" at bounding box center [701, 234] width 48 height 45
click at [802, 293] on div "Icon" at bounding box center [824, 276] width 44 height 33
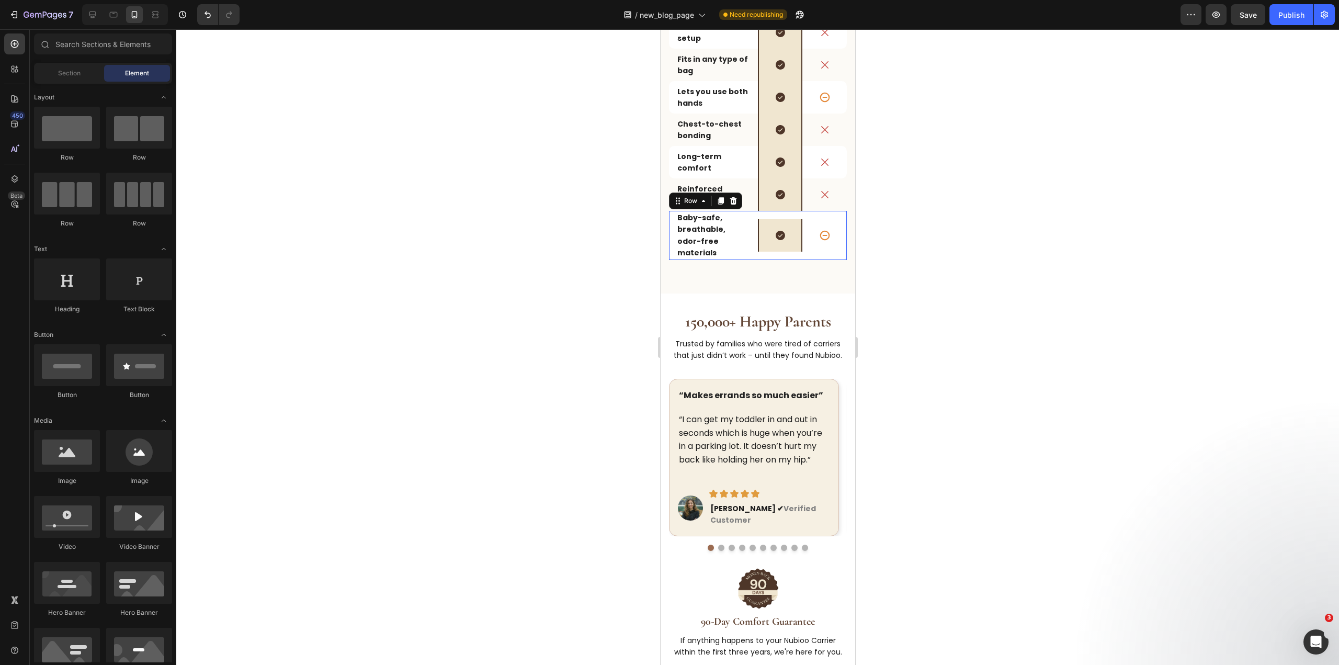
click at [802, 260] on div "Icon inconsistent Text Block" at bounding box center [824, 235] width 44 height 49
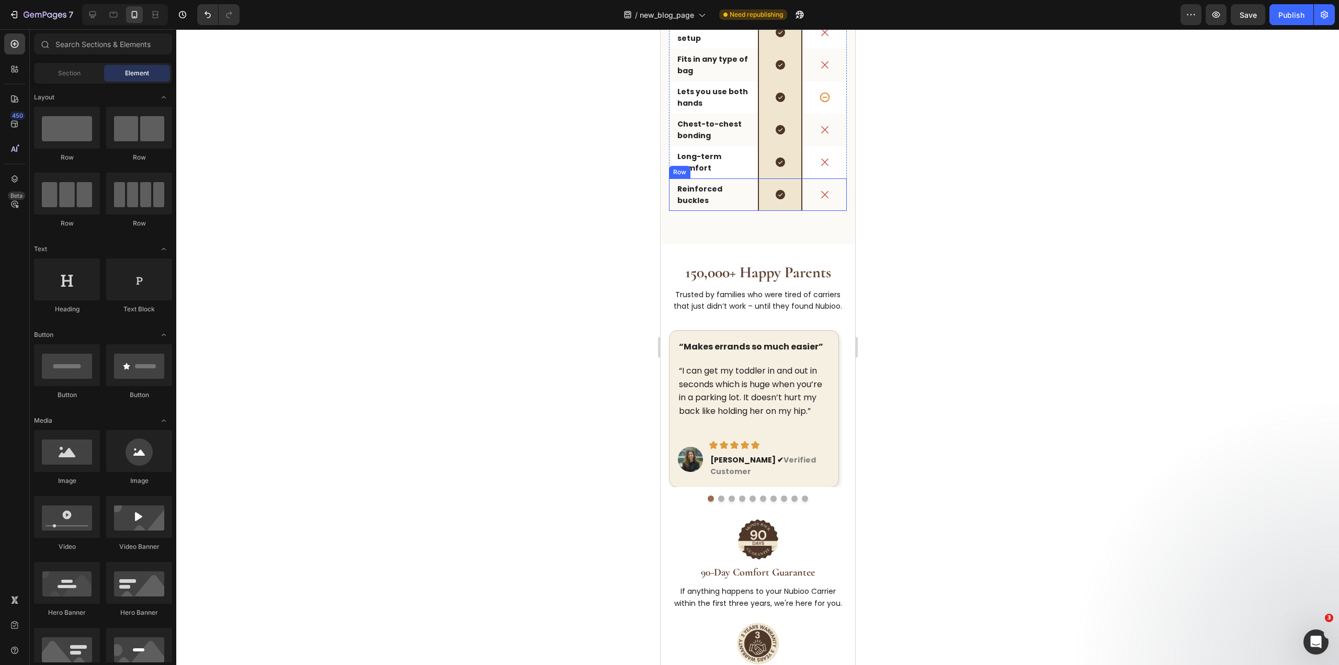
click at [804, 211] on div "Icon" at bounding box center [824, 194] width 44 height 32
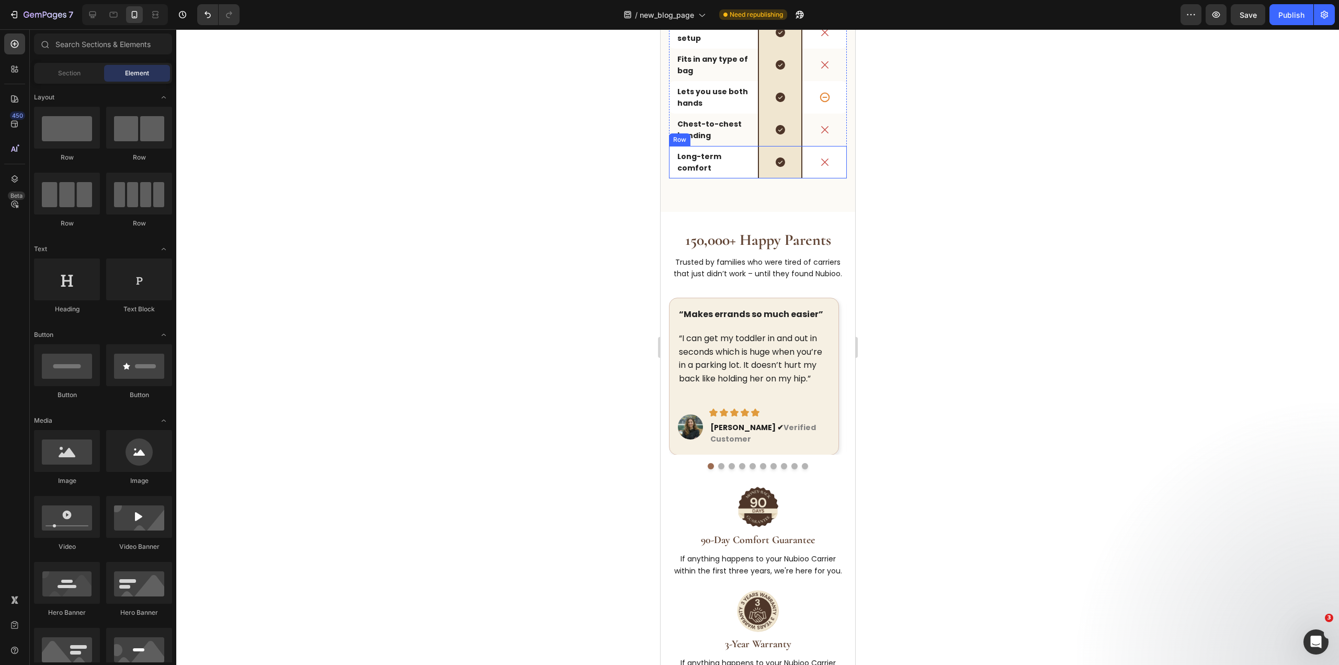
click at [808, 178] on div "Icon" at bounding box center [824, 162] width 44 height 32
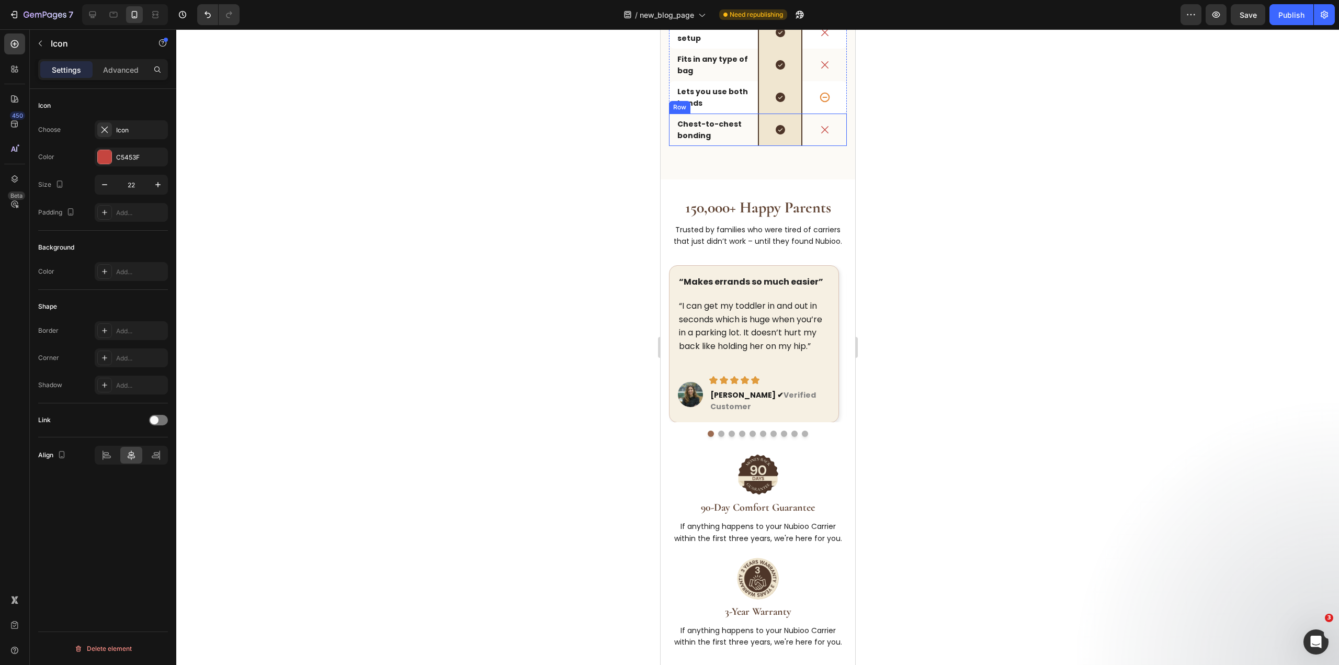
click at [805, 135] on div "Icon" at bounding box center [824, 130] width 44 height 12
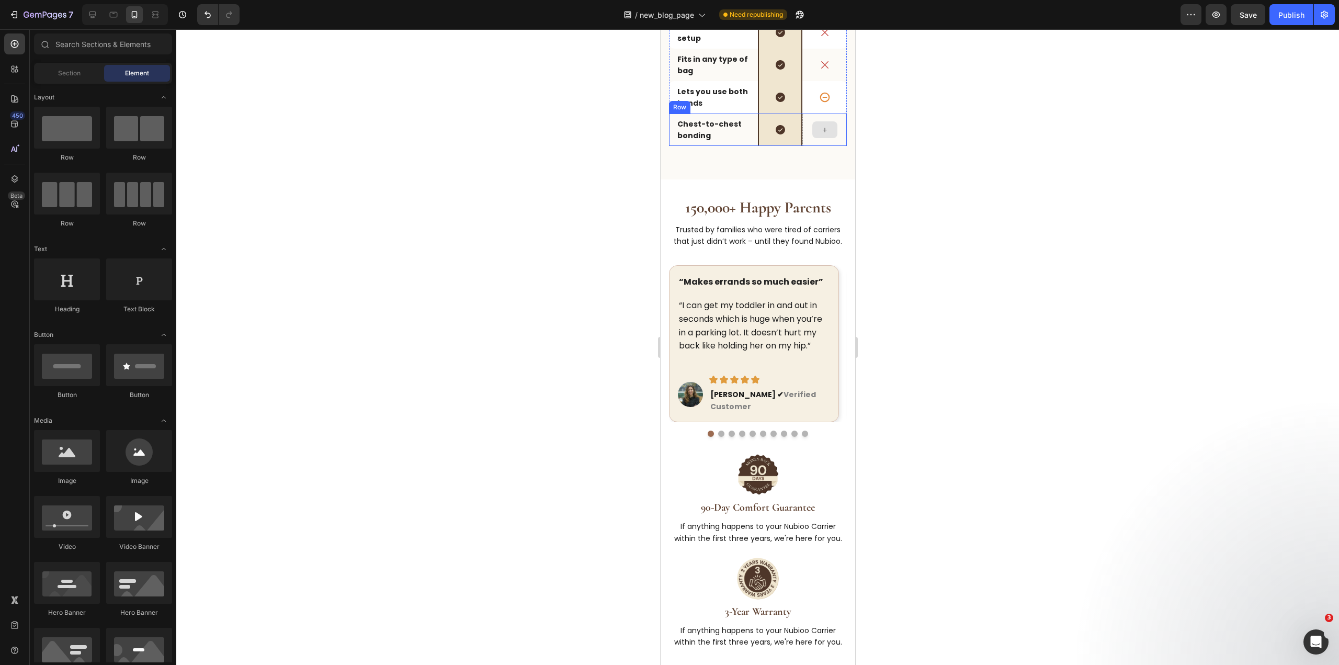
click at [802, 146] on div at bounding box center [824, 129] width 44 height 32
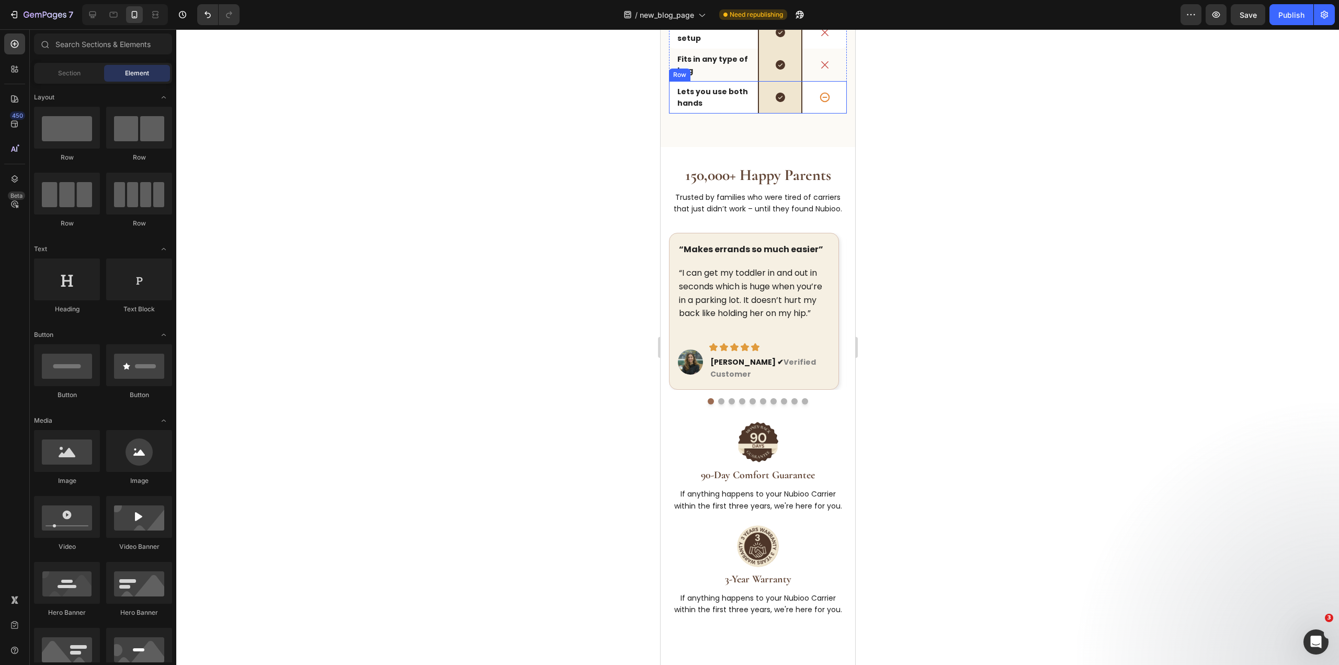
click at [802, 113] on div "Icon inconsistent Text Block" at bounding box center [824, 97] width 44 height 32
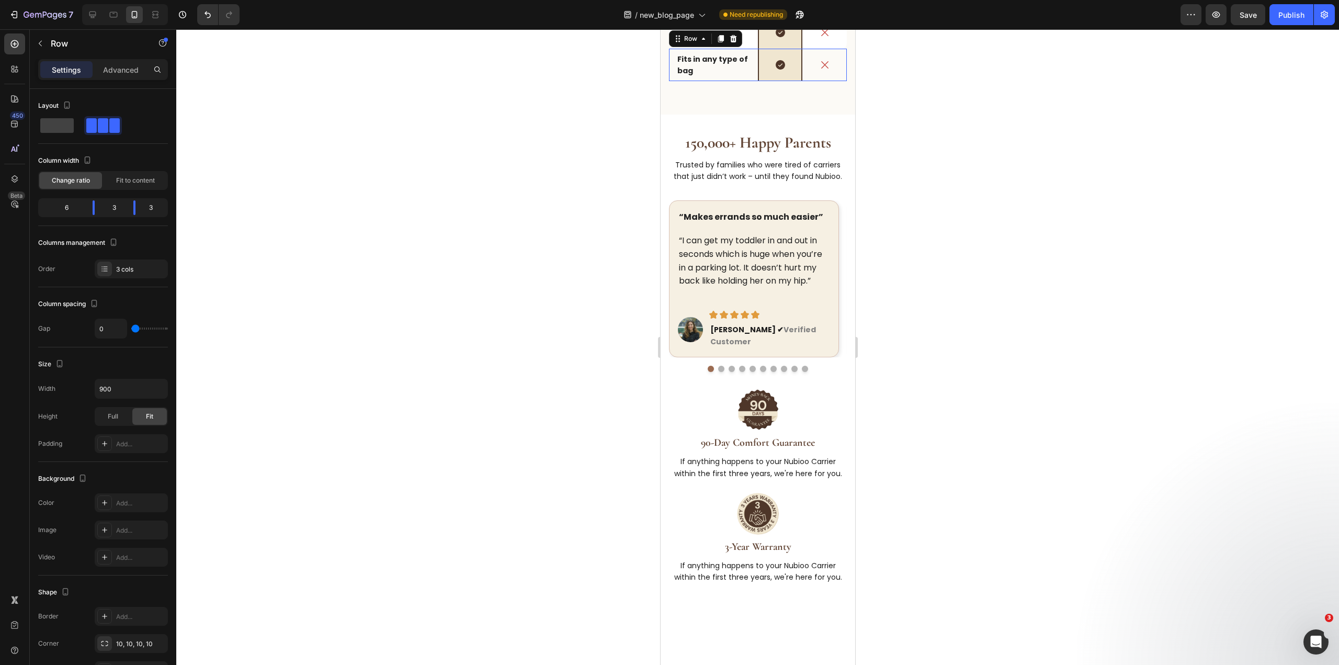
click at [802, 81] on div "Icon" at bounding box center [824, 65] width 44 height 32
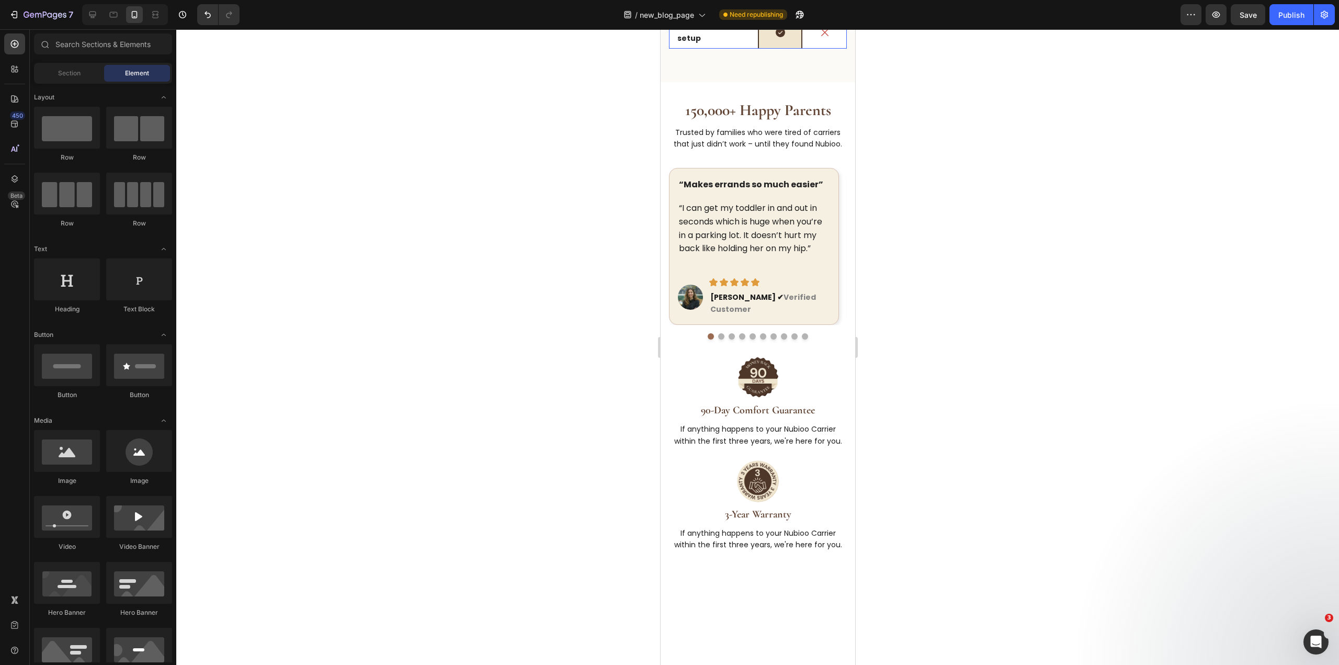
click at [802, 49] on div "Icon" at bounding box center [824, 32] width 44 height 32
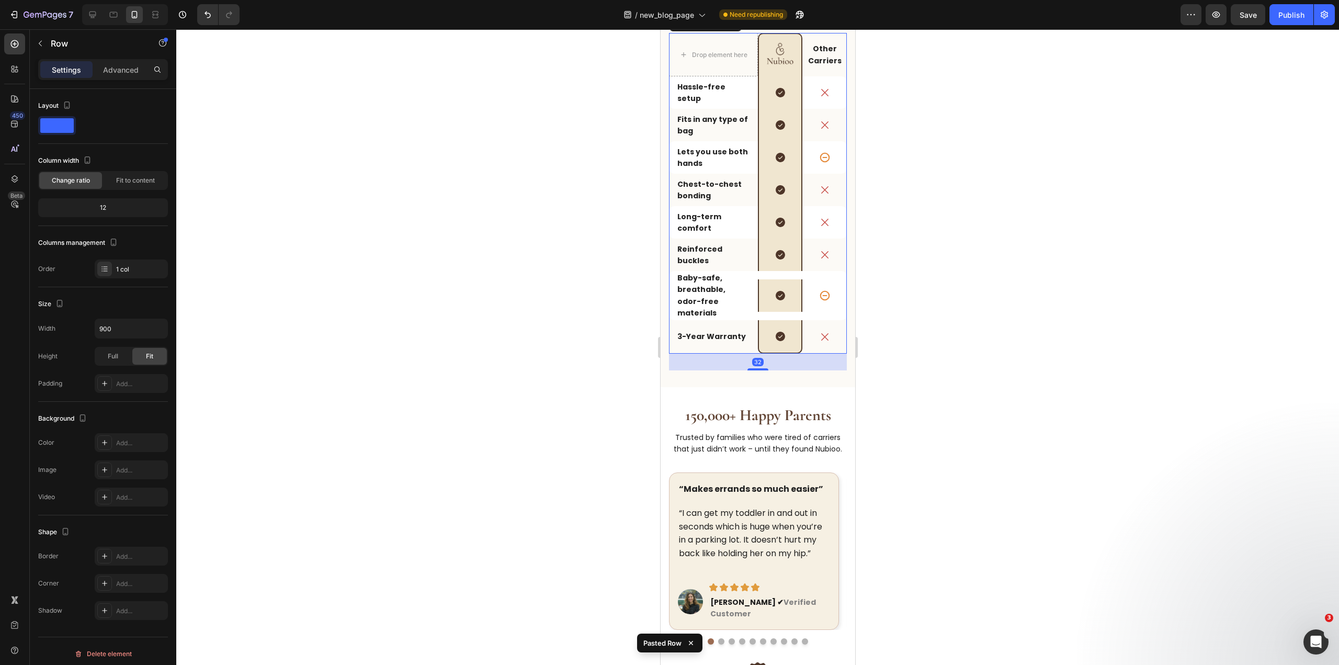
click at [803, 6] on p "Carriers" at bounding box center [824, 1] width 42 height 12
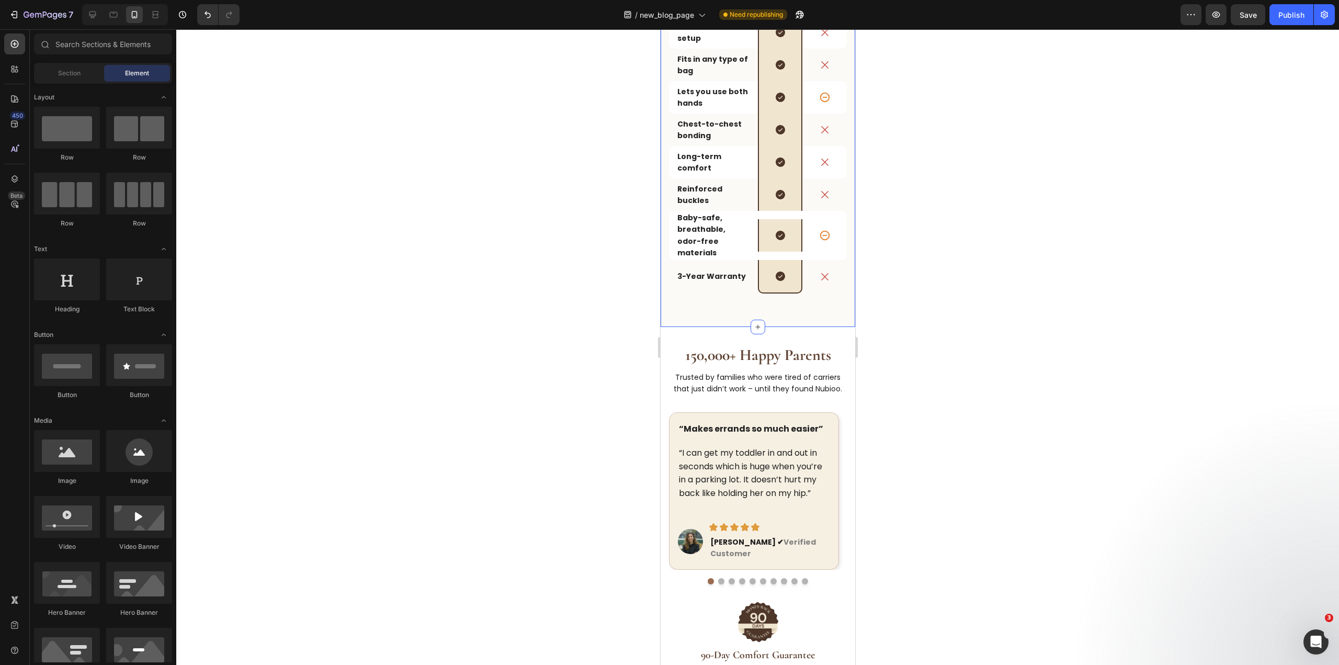
click at [726, 310] on div "Drop element here Image Row Other Carriers Text Block Row Hassle-free setup Tex…" at bounding box center [757, 141] width 178 height 337
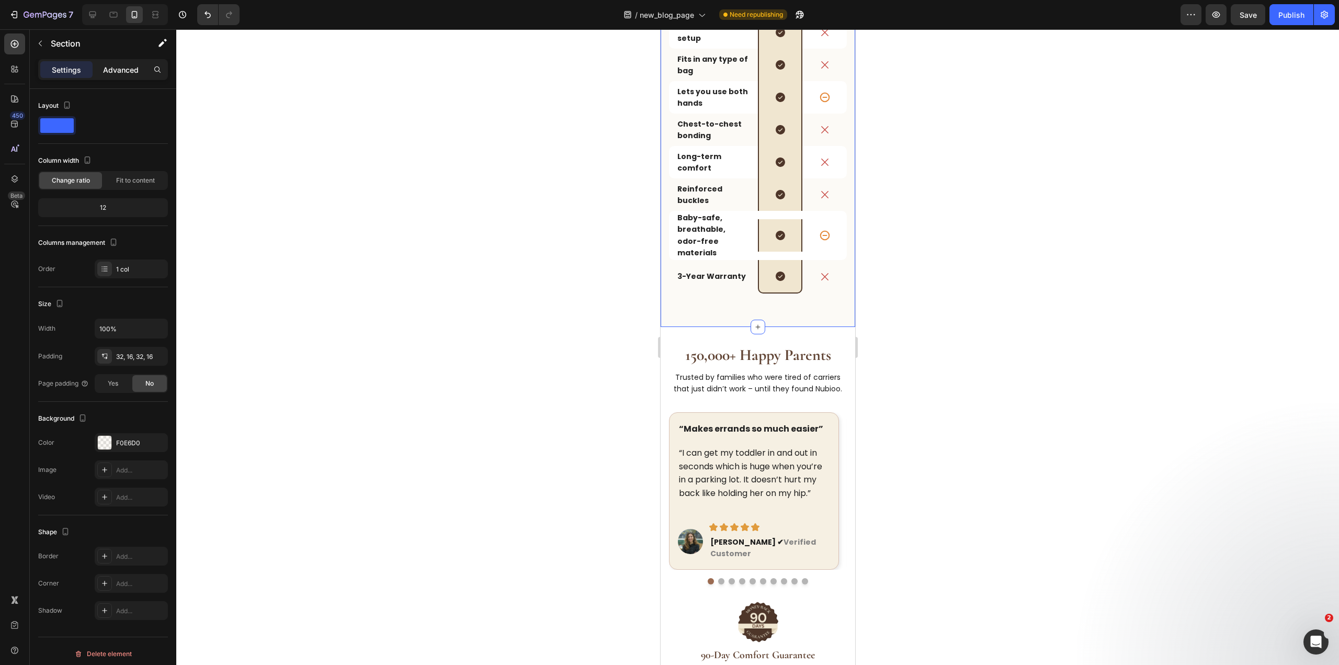
click at [117, 62] on div "Advanced" at bounding box center [121, 69] width 52 height 17
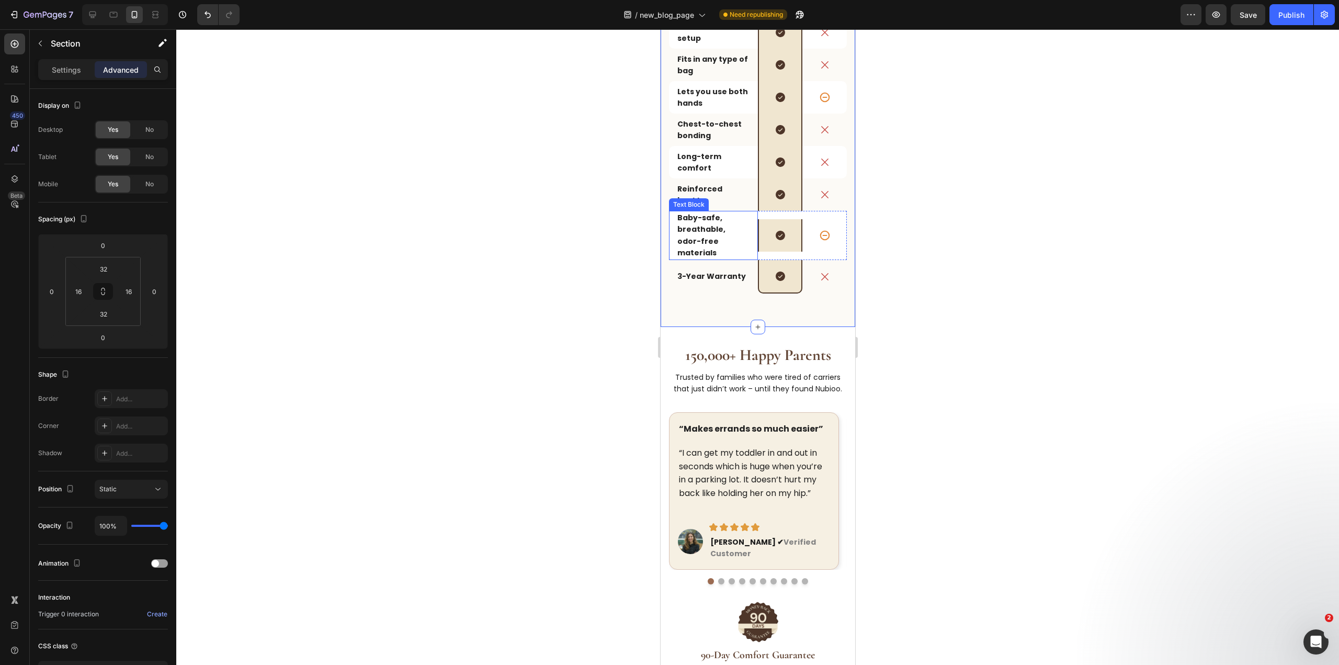
click at [688, 258] on strong "Baby-safe, breathable, odor-free materials" at bounding box center [701, 234] width 48 height 45
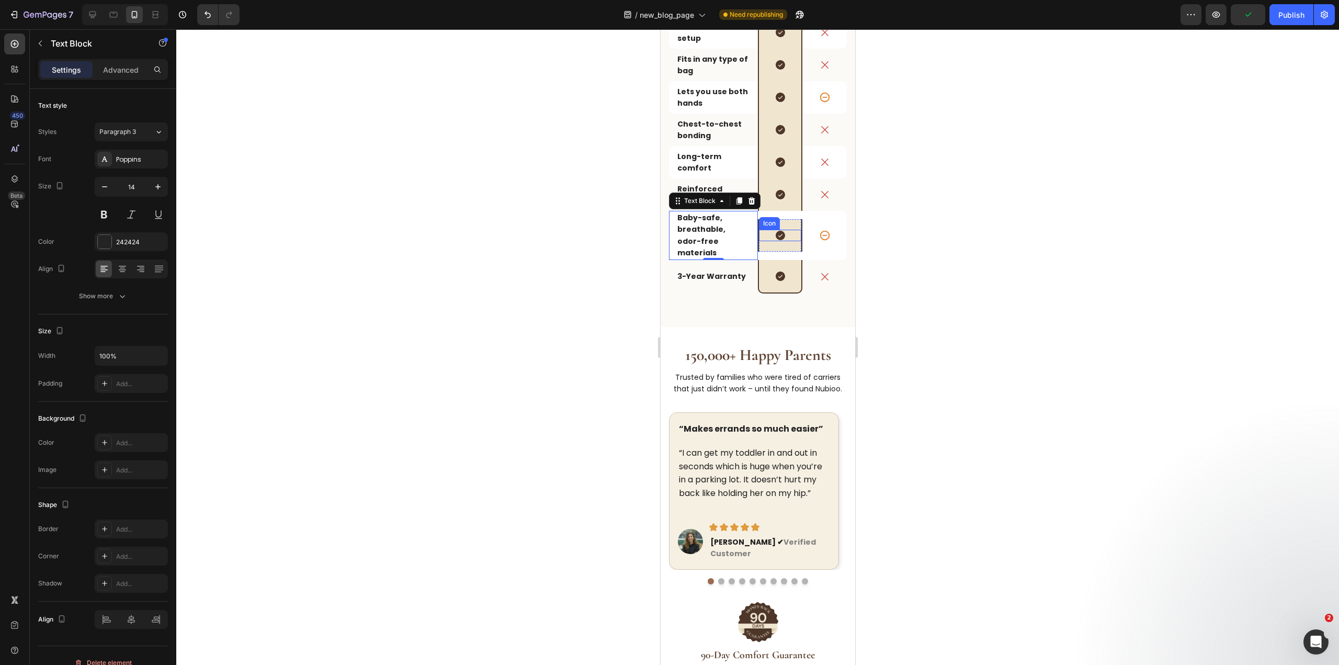
click at [774, 241] on icon at bounding box center [780, 236] width 12 height 12
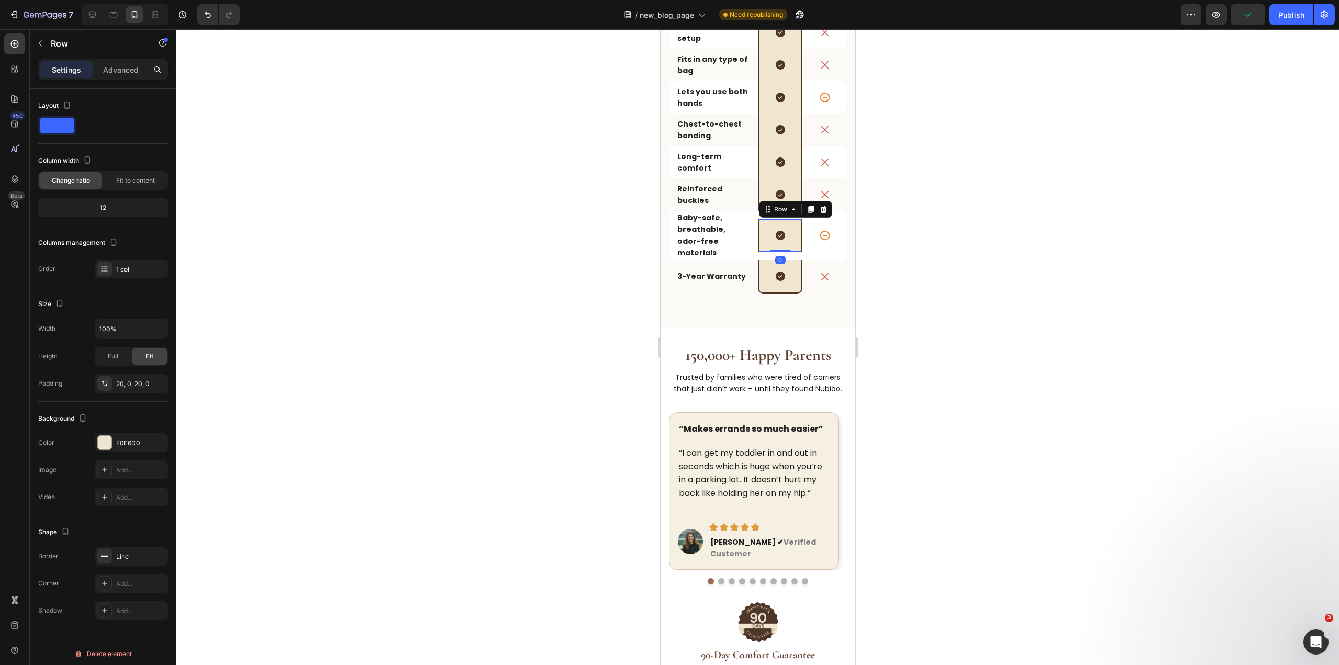
click at [767, 252] on div "Icon Row 0" at bounding box center [779, 235] width 44 height 32
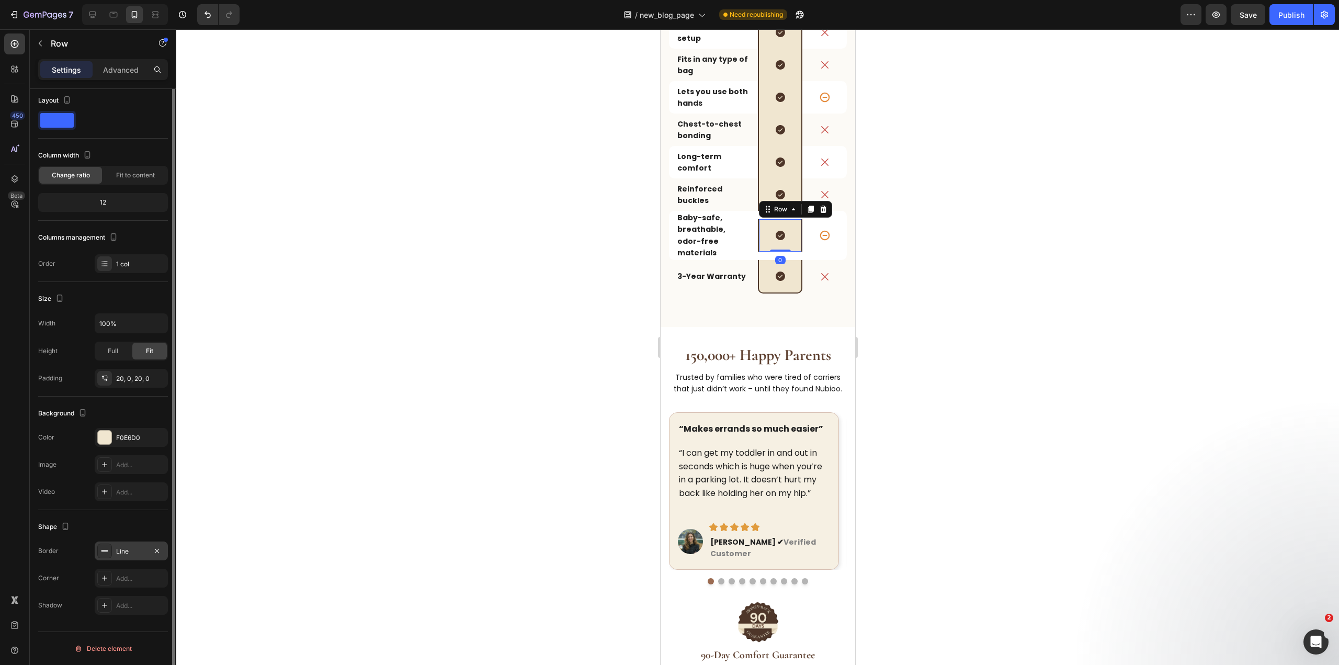
scroll to position [0, 0]
click at [102, 349] on div "Full" at bounding box center [113, 356] width 35 height 17
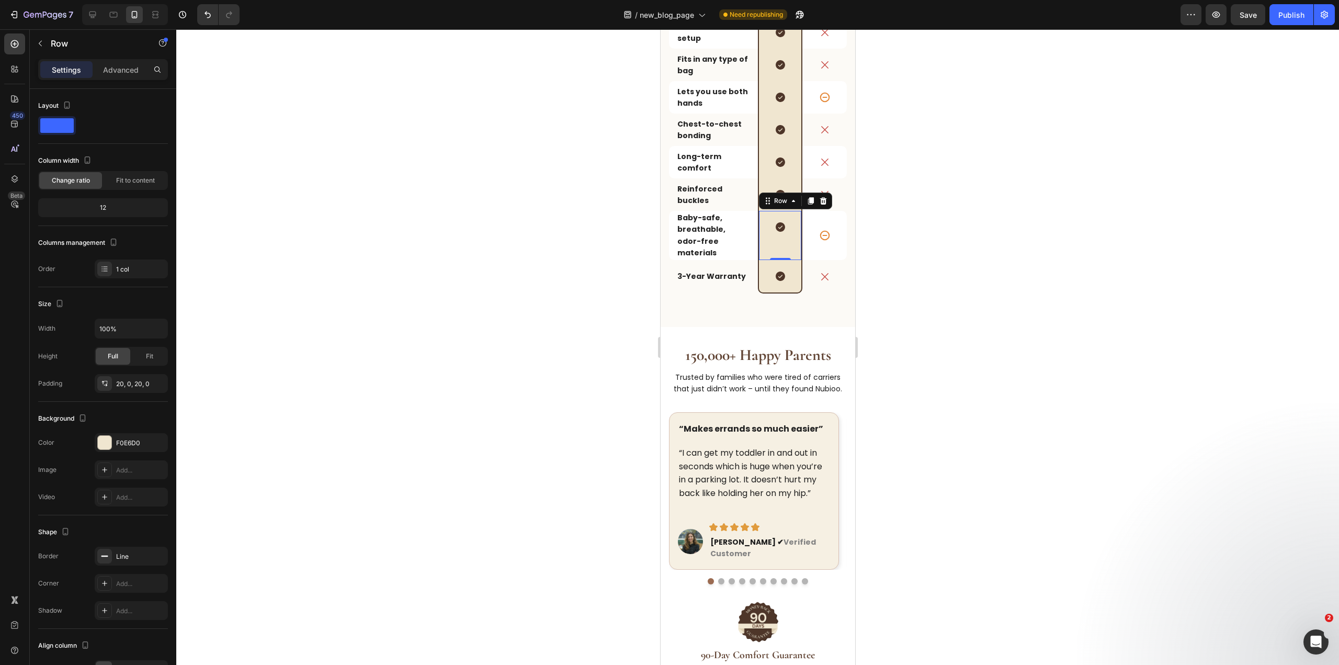
click at [943, 417] on div at bounding box center [757, 346] width 1162 height 635
click at [789, 260] on div "Icon Row 0" at bounding box center [779, 235] width 44 height 49
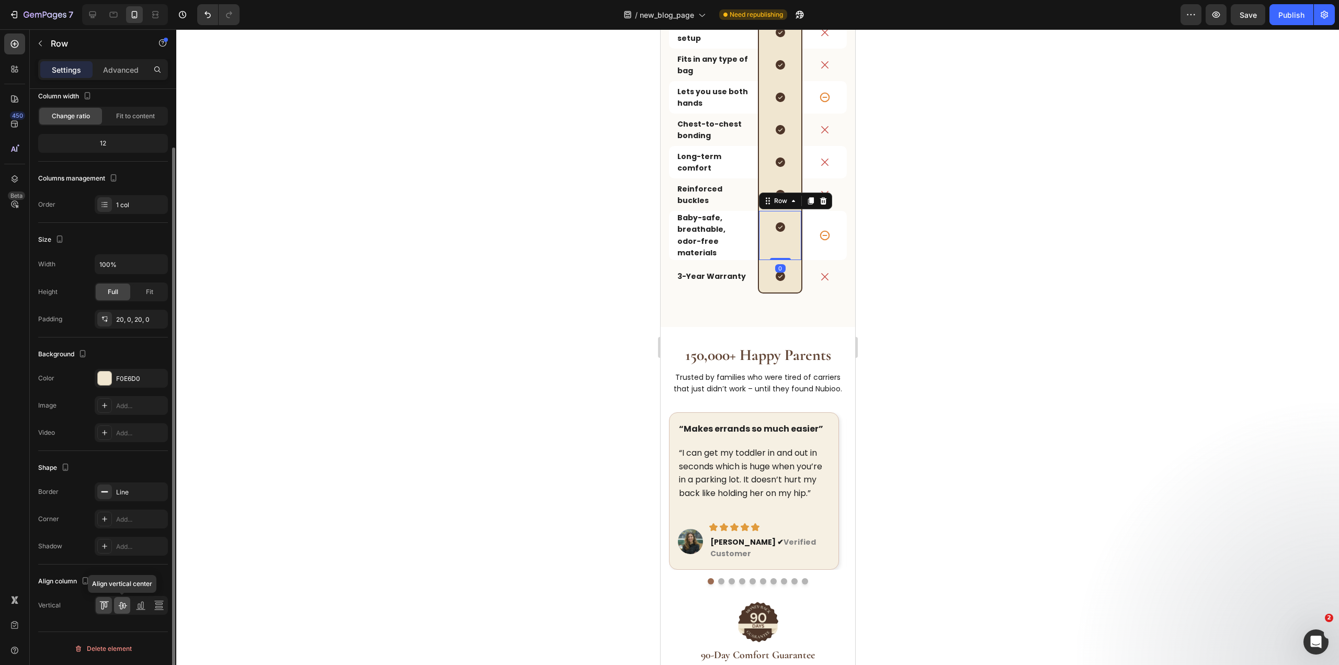
click at [123, 602] on icon at bounding box center [122, 605] width 10 height 10
click at [918, 540] on div at bounding box center [757, 346] width 1162 height 635
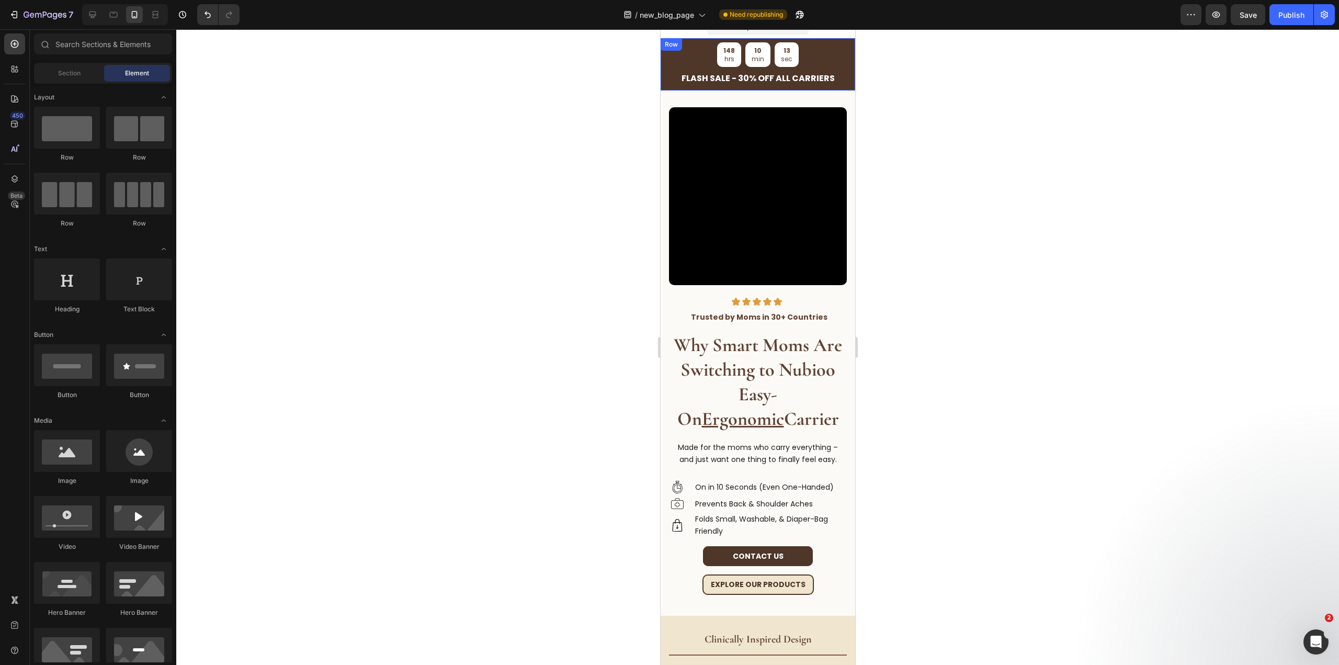
scroll to position [0, 0]
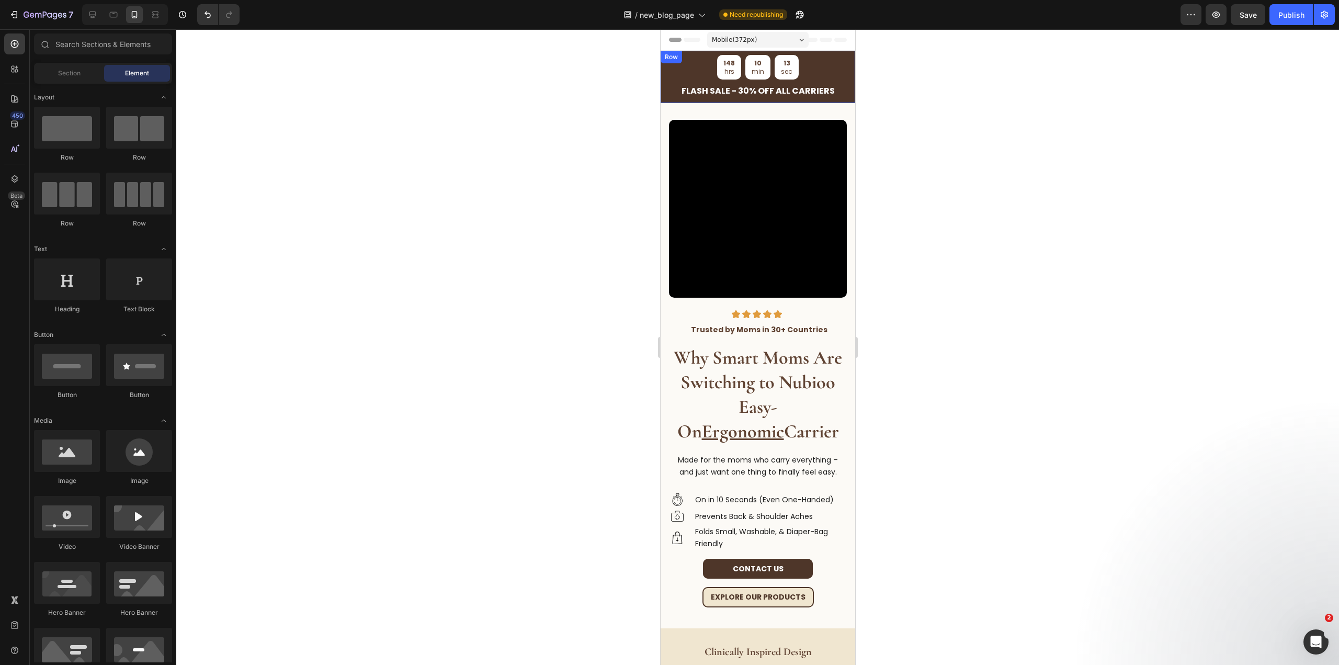
click at [840, 72] on div "FLASH SALE - 30% OFF ALL CARRIERS Heading 148 hrs 10 min 13 sec Countdown Timer…" at bounding box center [757, 77] width 195 height 52
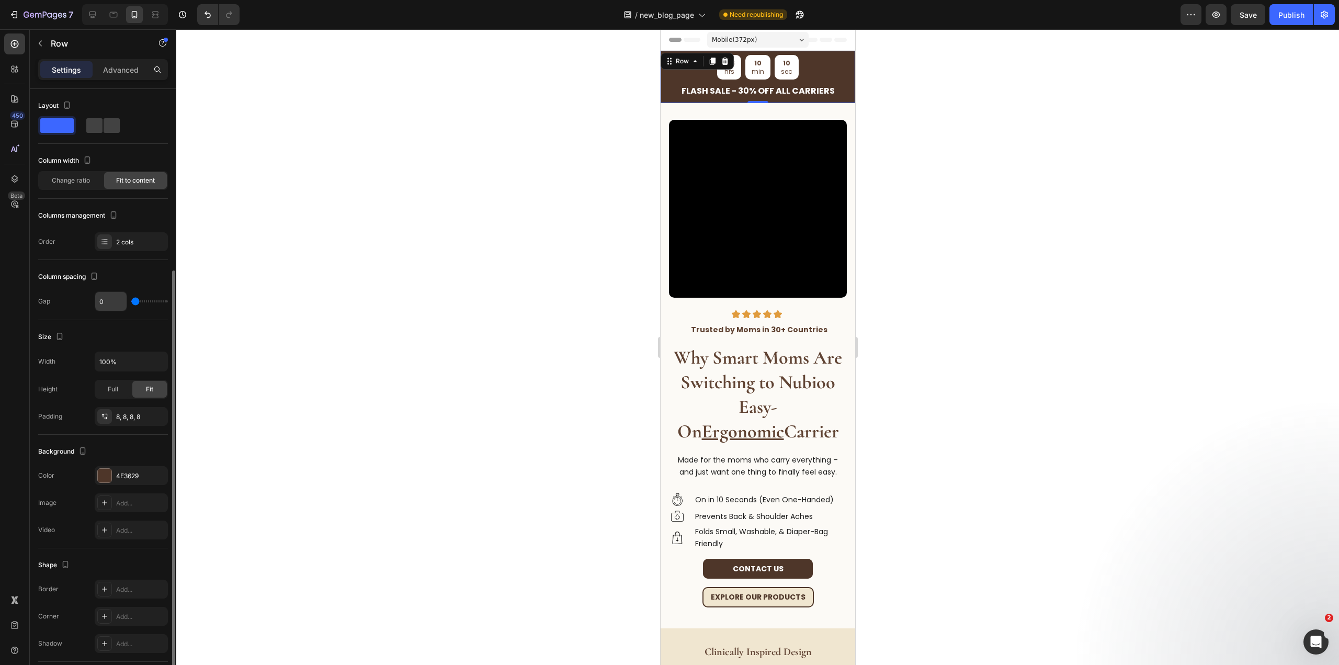
scroll to position [97, 0]
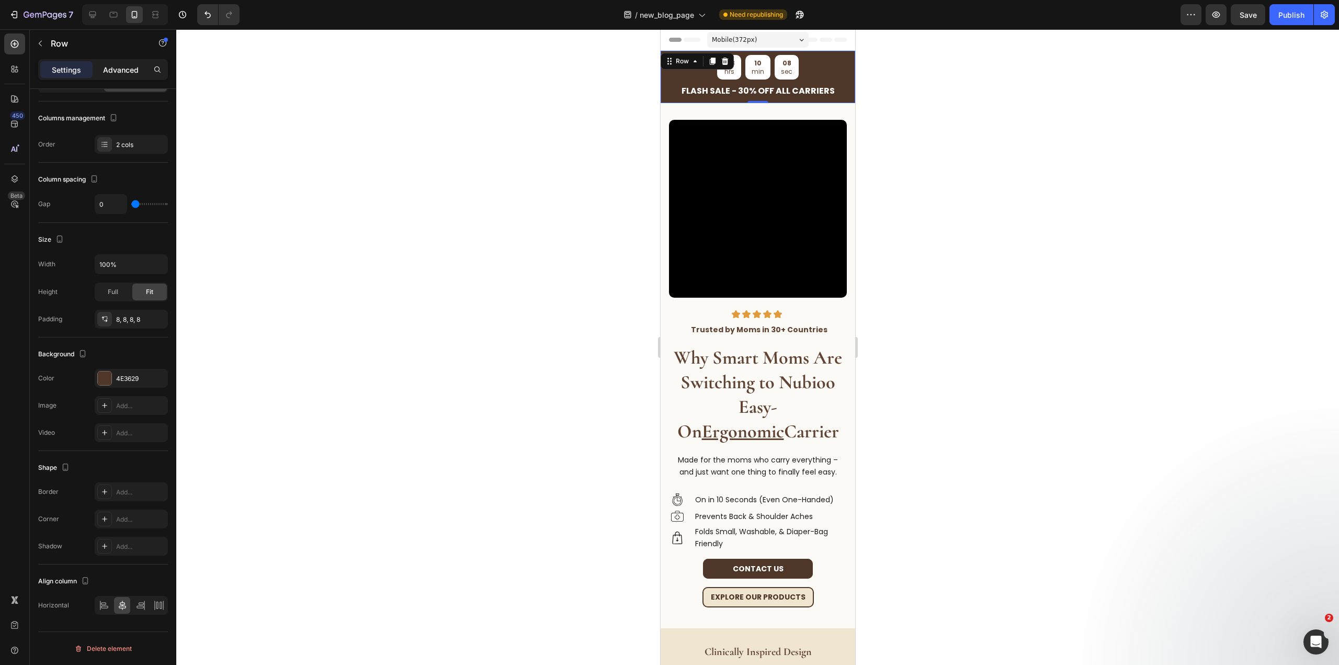
click at [101, 64] on div "Advanced" at bounding box center [121, 69] width 52 height 17
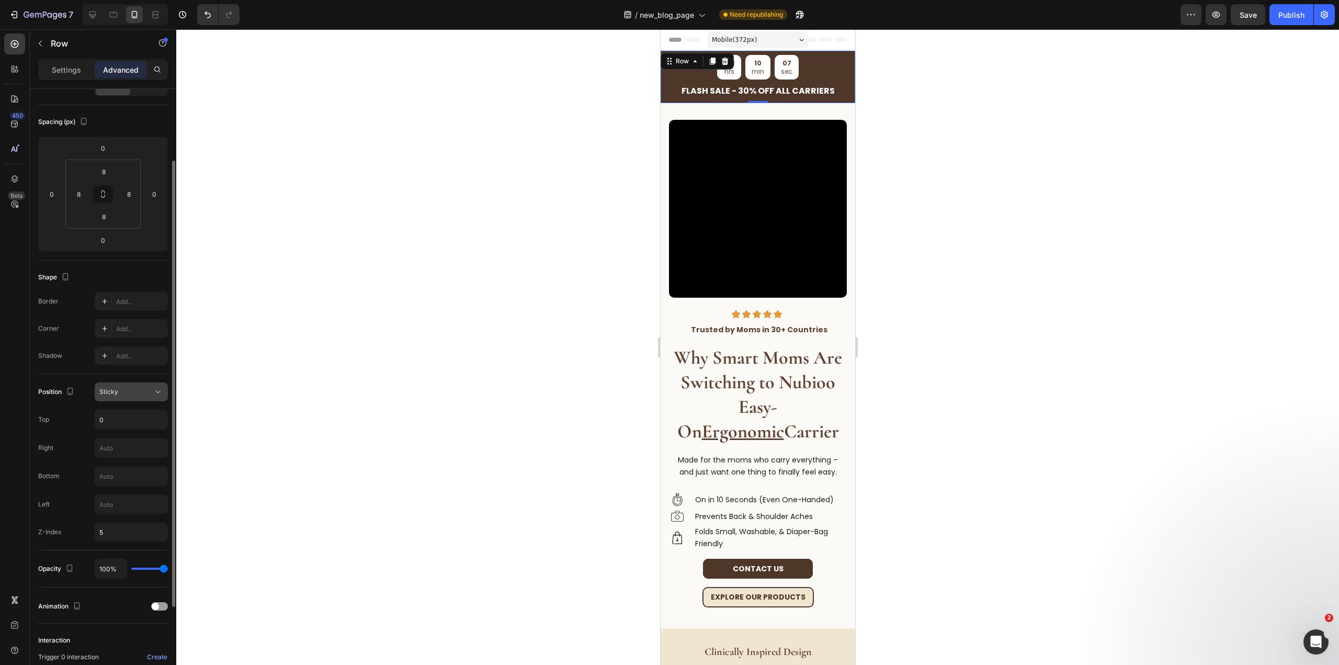
click at [132, 388] on div "Sticky" at bounding box center [125, 391] width 53 height 9
click at [965, 157] on div at bounding box center [757, 346] width 1162 height 635
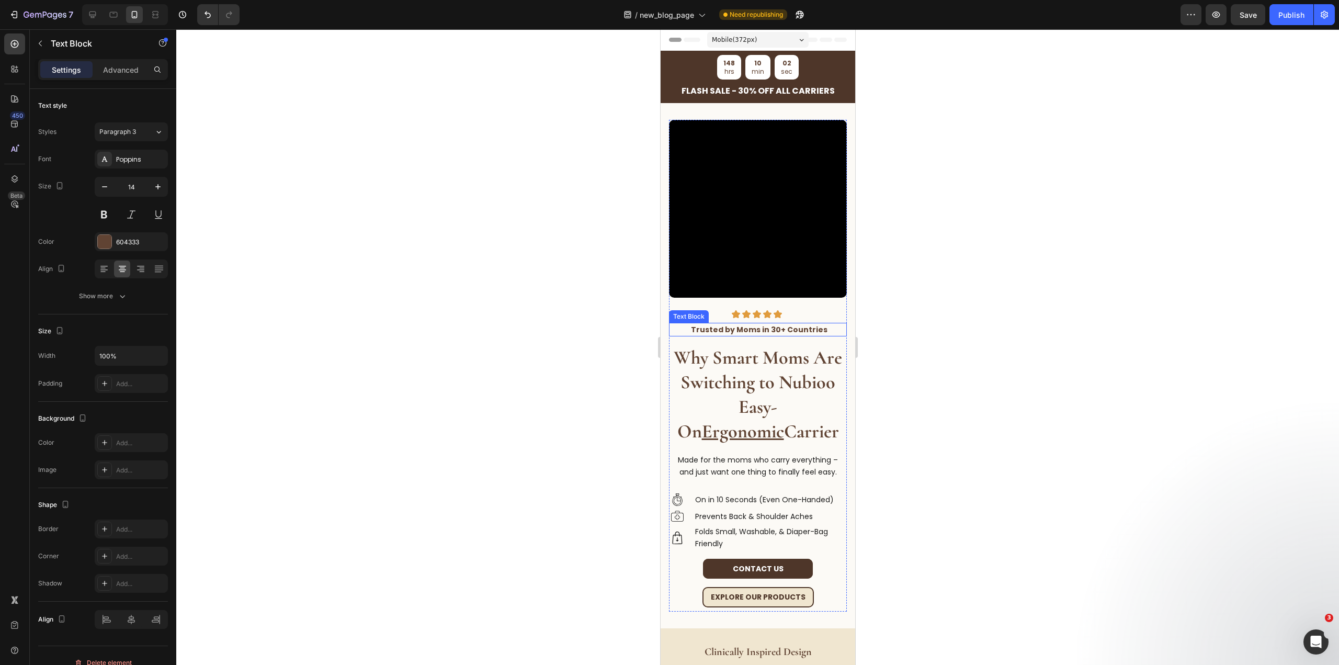
click at [768, 324] on strong "Trusted by Moms in 30+ Countries" at bounding box center [758, 329] width 136 height 10
click at [785, 358] on strong "Why Smart Moms Are Switching to Nubioo Easy-On Ergonomic Carrier" at bounding box center [757, 394] width 168 height 96
click at [776, 454] on p "Made for the moms who carry everything – and just want one thing to finally fee…" at bounding box center [757, 466] width 176 height 24
click at [779, 494] on p "On in 10 Seconds (Even One-Handed)" at bounding box center [763, 500] width 139 height 12
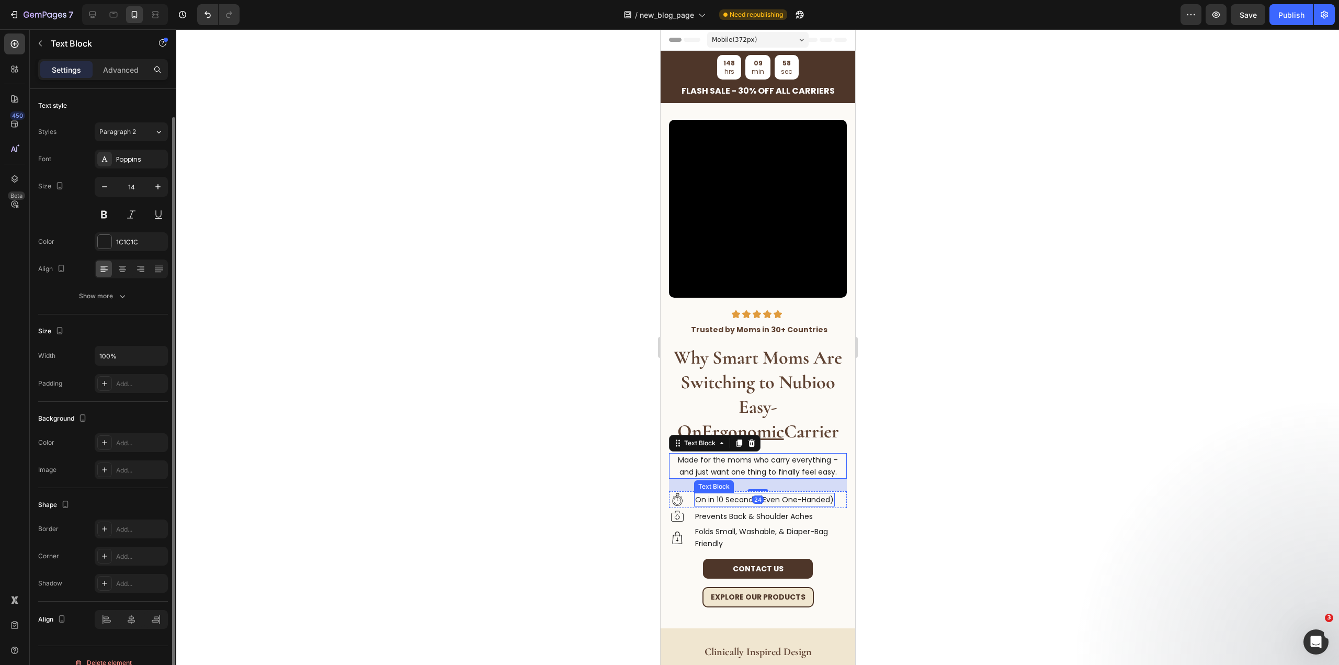
scroll to position [14, 0]
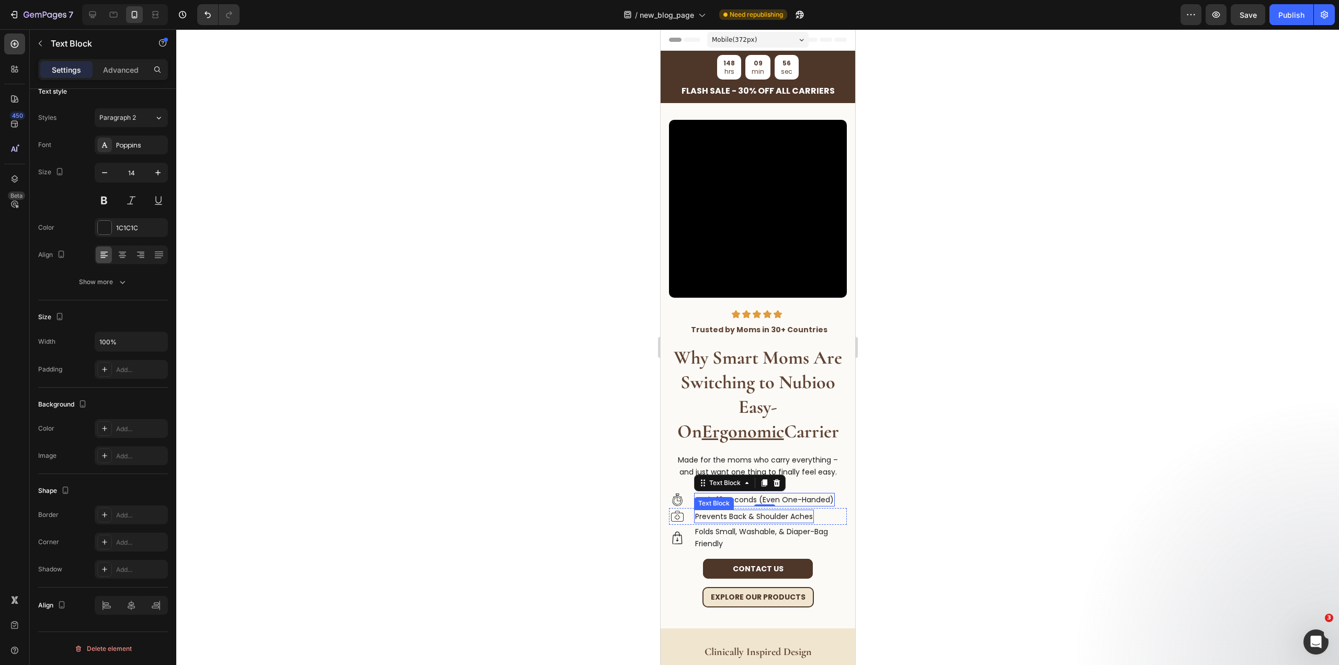
click at [778, 510] on p "Prevents Back & Shoulder Aches" at bounding box center [753, 516] width 118 height 12
click at [778, 527] on p "Folds Small, Washable, & Diaper-Bag Friendly" at bounding box center [769, 538] width 151 height 24
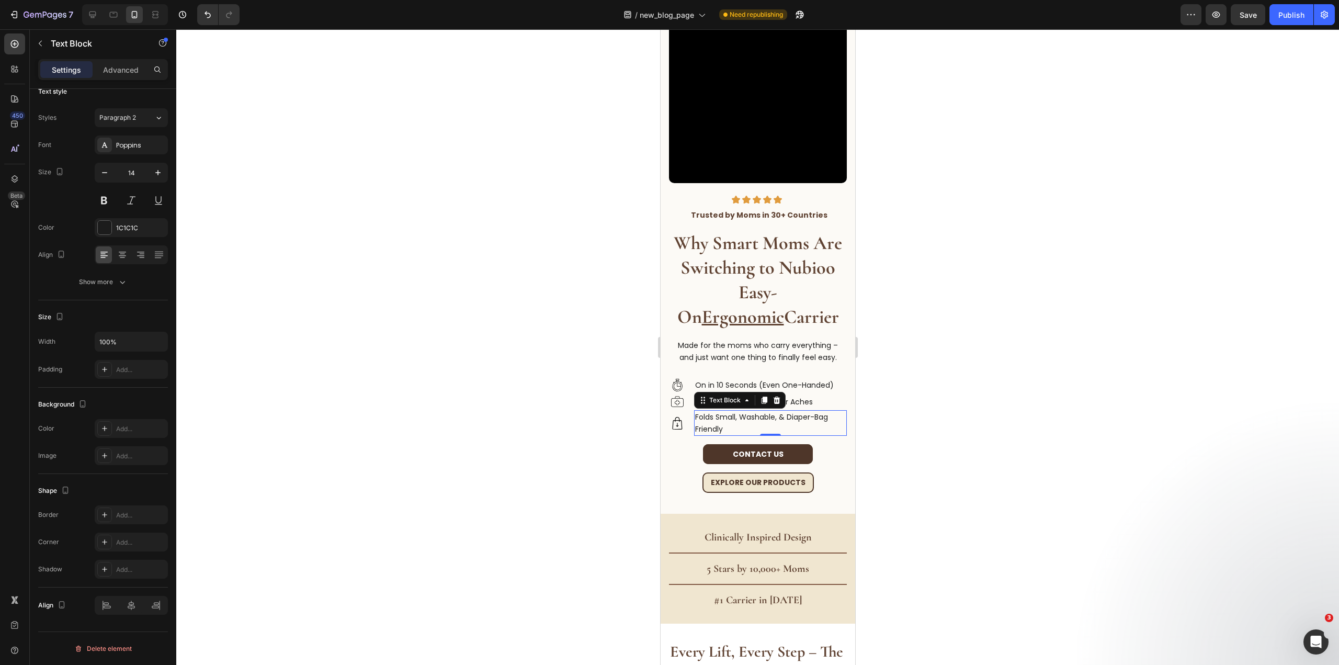
scroll to position [261, 0]
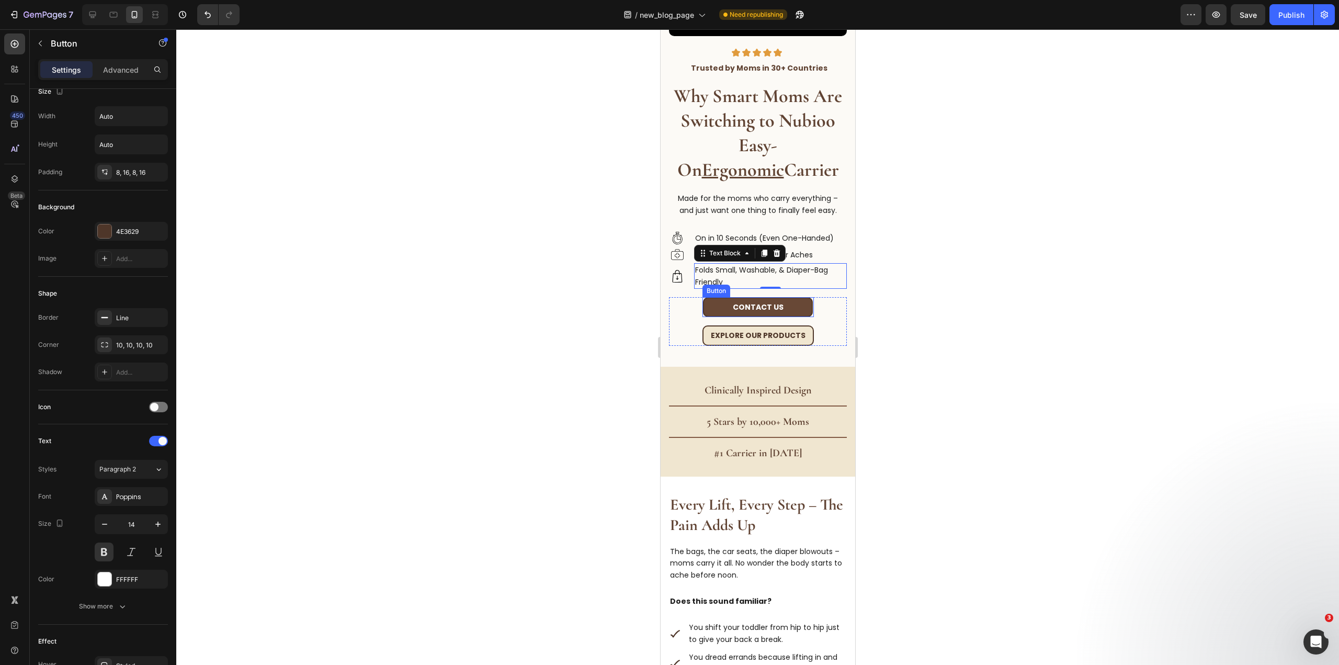
click at [791, 305] on button "Contact us" at bounding box center [757, 307] width 110 height 20
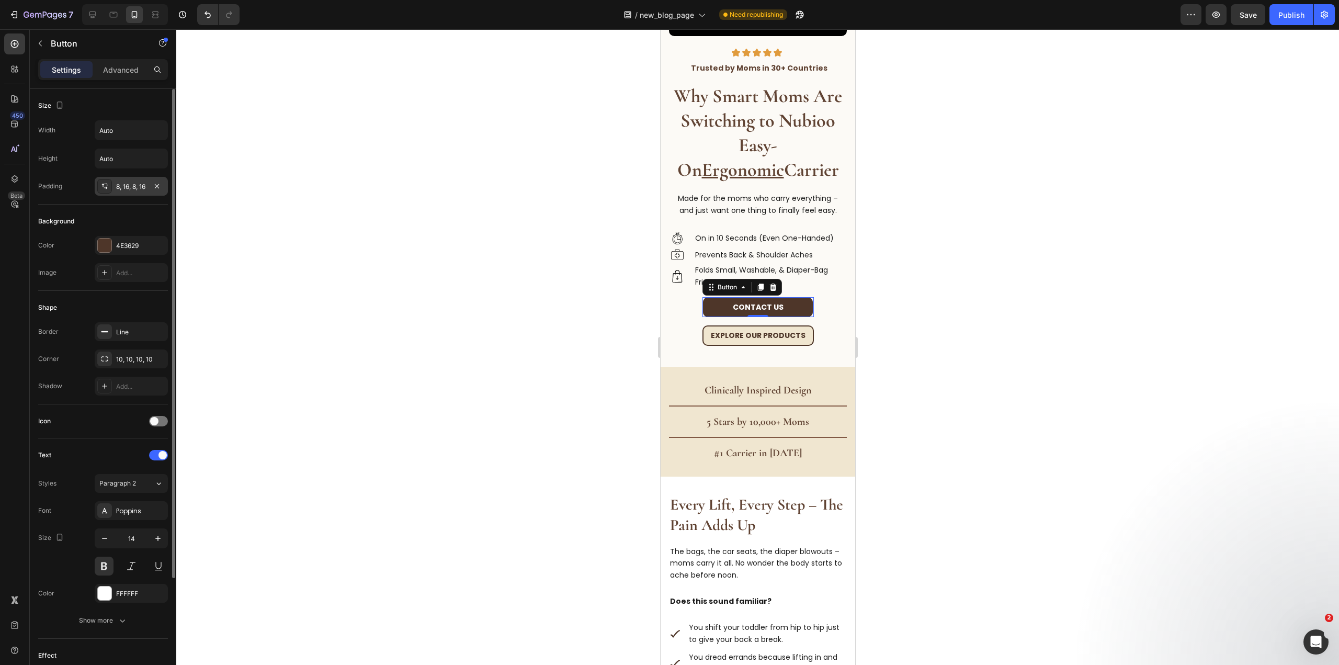
click at [135, 188] on div "8, 16, 8, 16" at bounding box center [131, 186] width 30 height 9
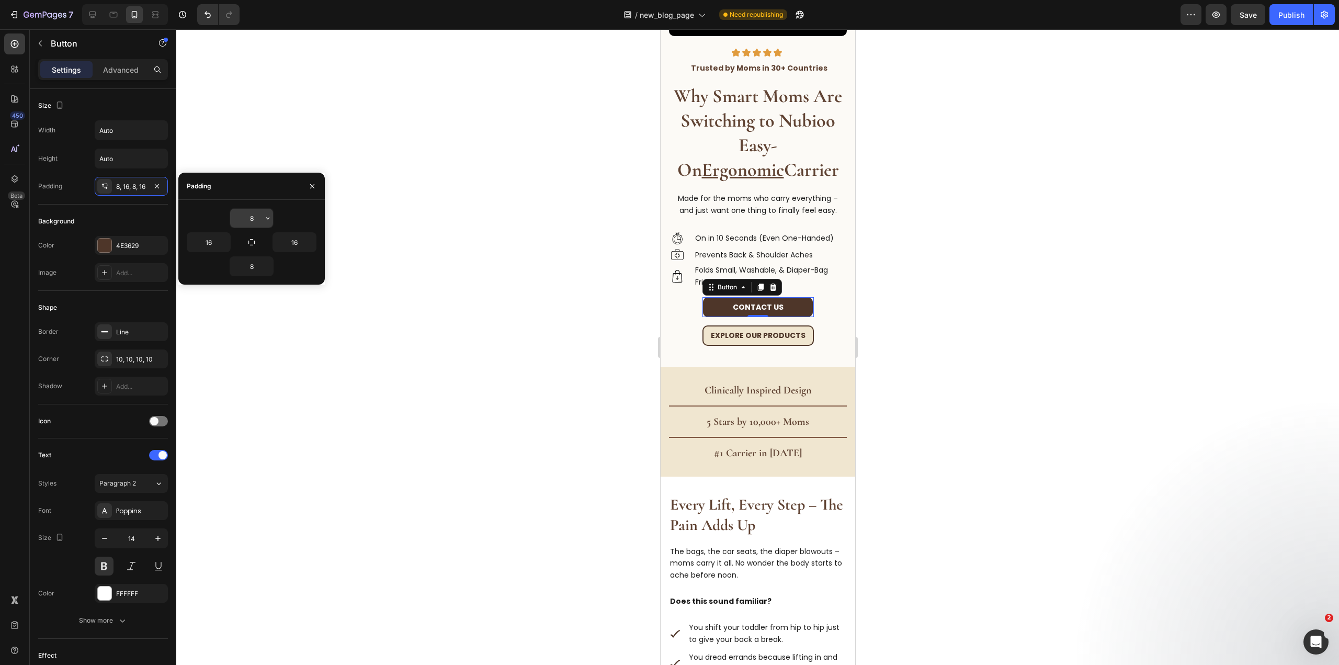
click at [248, 220] on input "8" at bounding box center [251, 218] width 43 height 19
type input "12"
click at [246, 266] on input "8" at bounding box center [251, 266] width 43 height 19
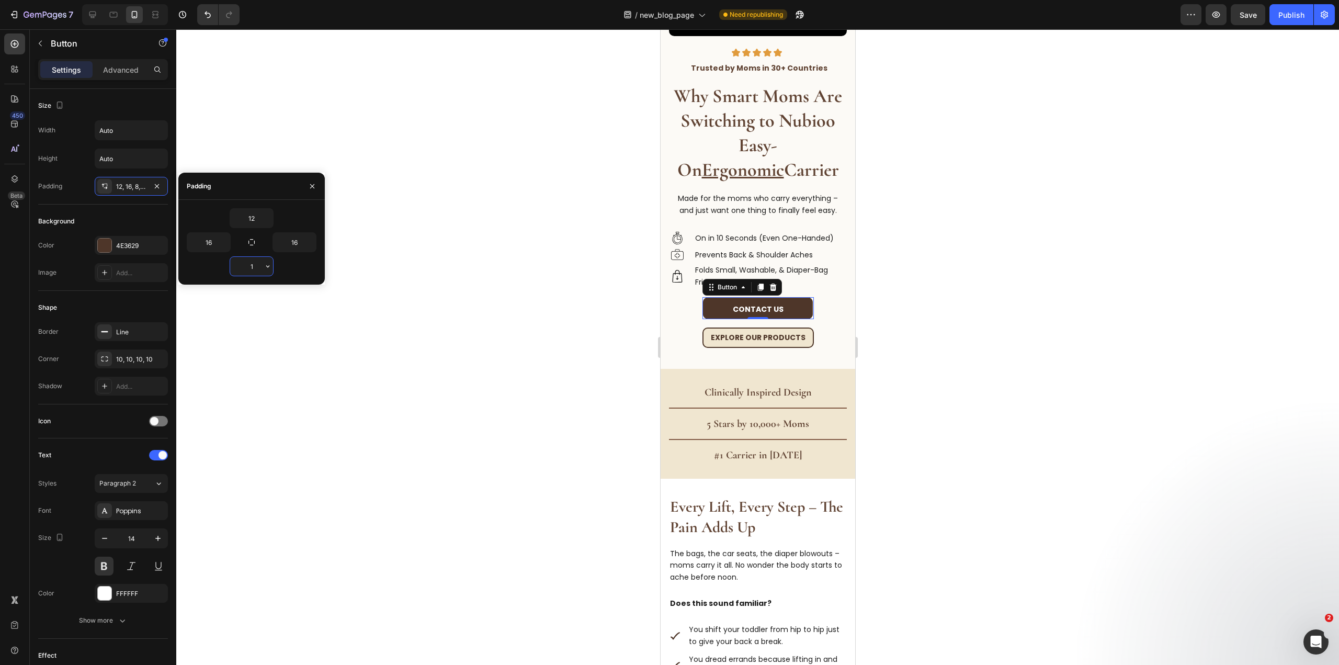
type input "12"
click at [795, 334] on p "Explore Our Products" at bounding box center [757, 340] width 95 height 12
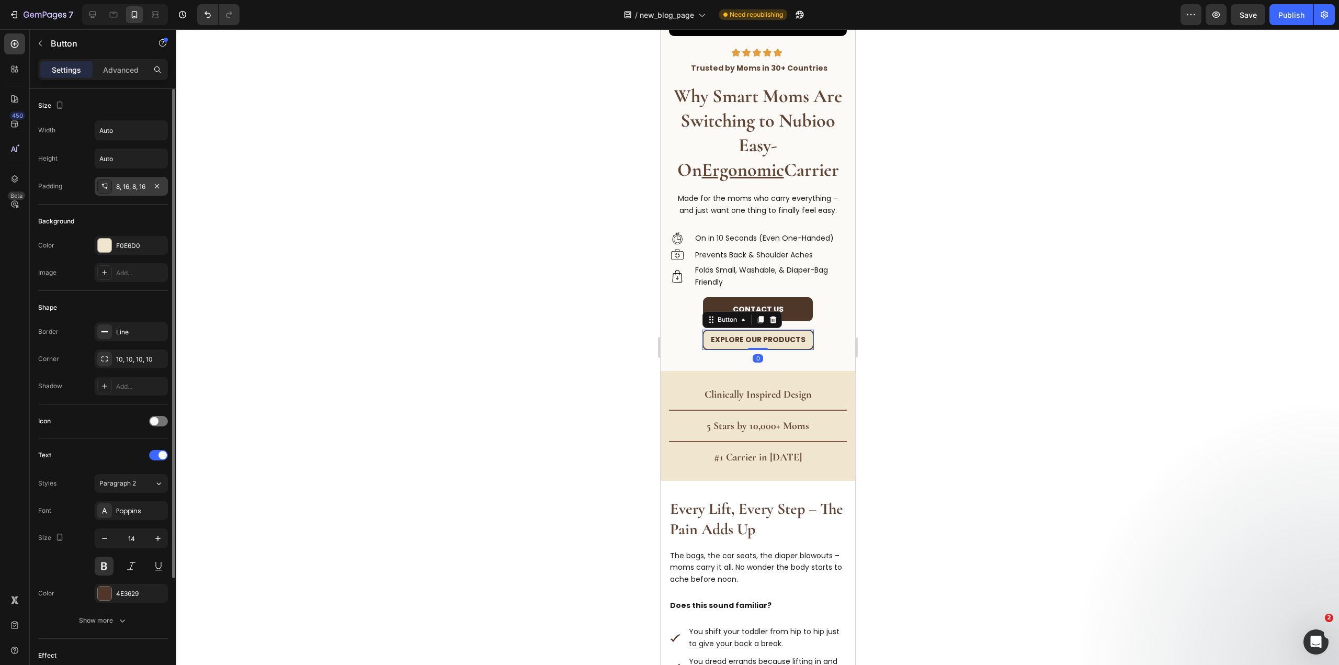
click at [136, 191] on div "8, 16, 8, 16" at bounding box center [131, 186] width 73 height 19
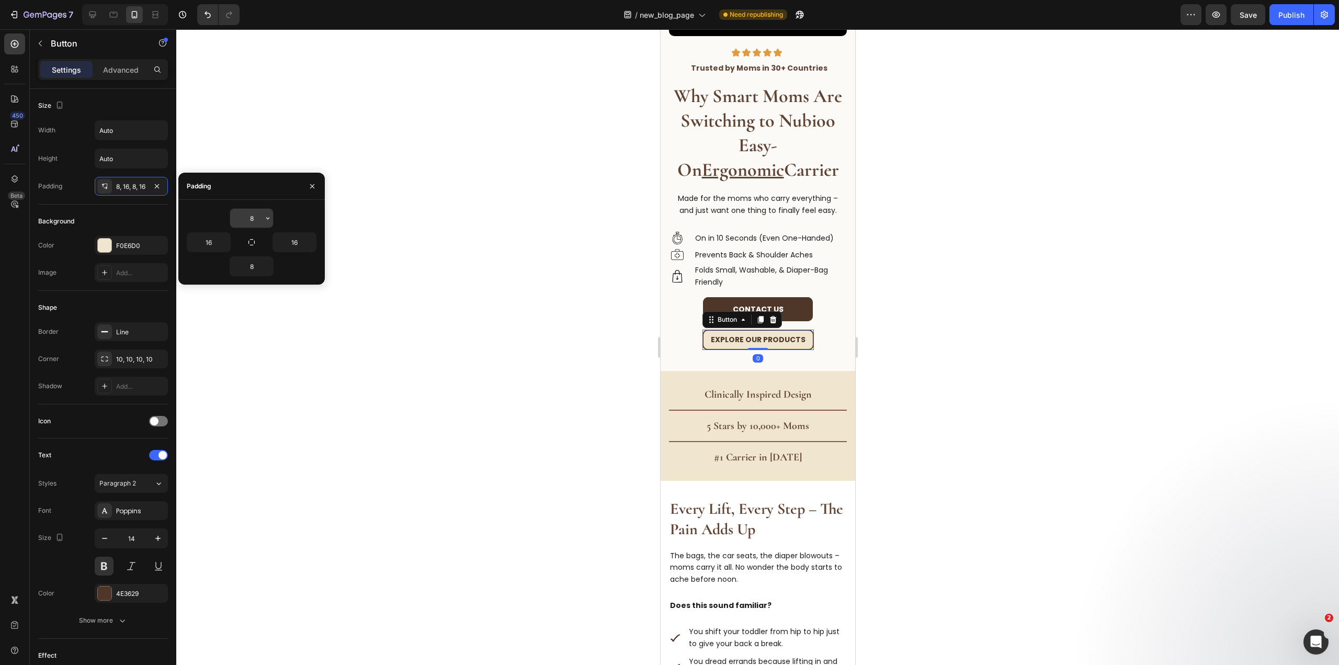
click at [250, 214] on input "8" at bounding box center [251, 218] width 43 height 19
type input "12"
click at [506, 326] on div at bounding box center [757, 346] width 1162 height 635
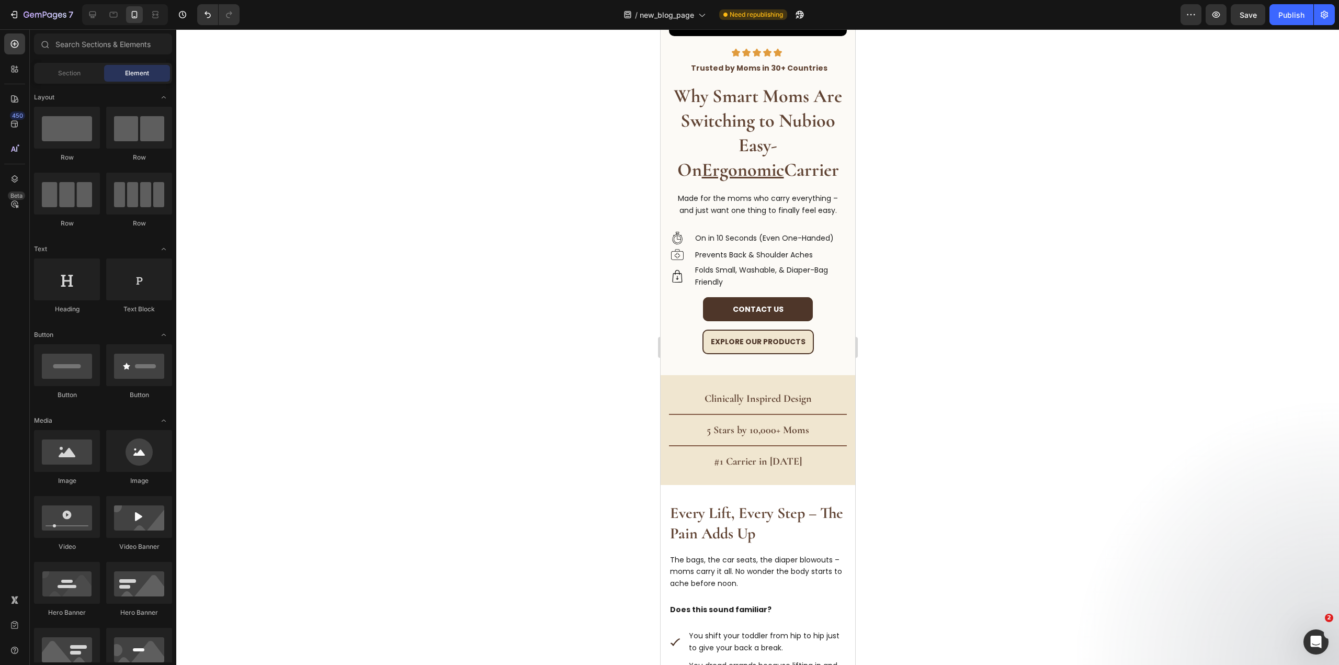
click at [984, 344] on div at bounding box center [757, 346] width 1162 height 635
click at [804, 301] on button "Contact us" at bounding box center [757, 309] width 110 height 24
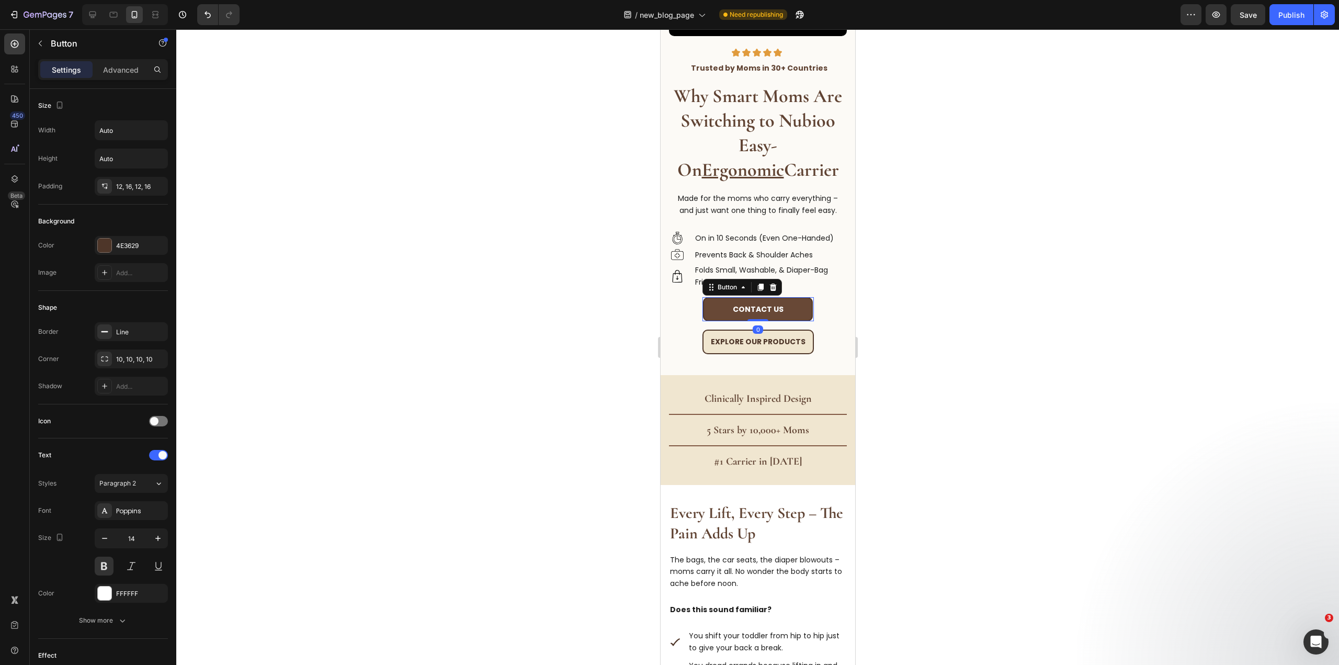
click at [800, 313] on button "Contact us" at bounding box center [757, 309] width 110 height 24
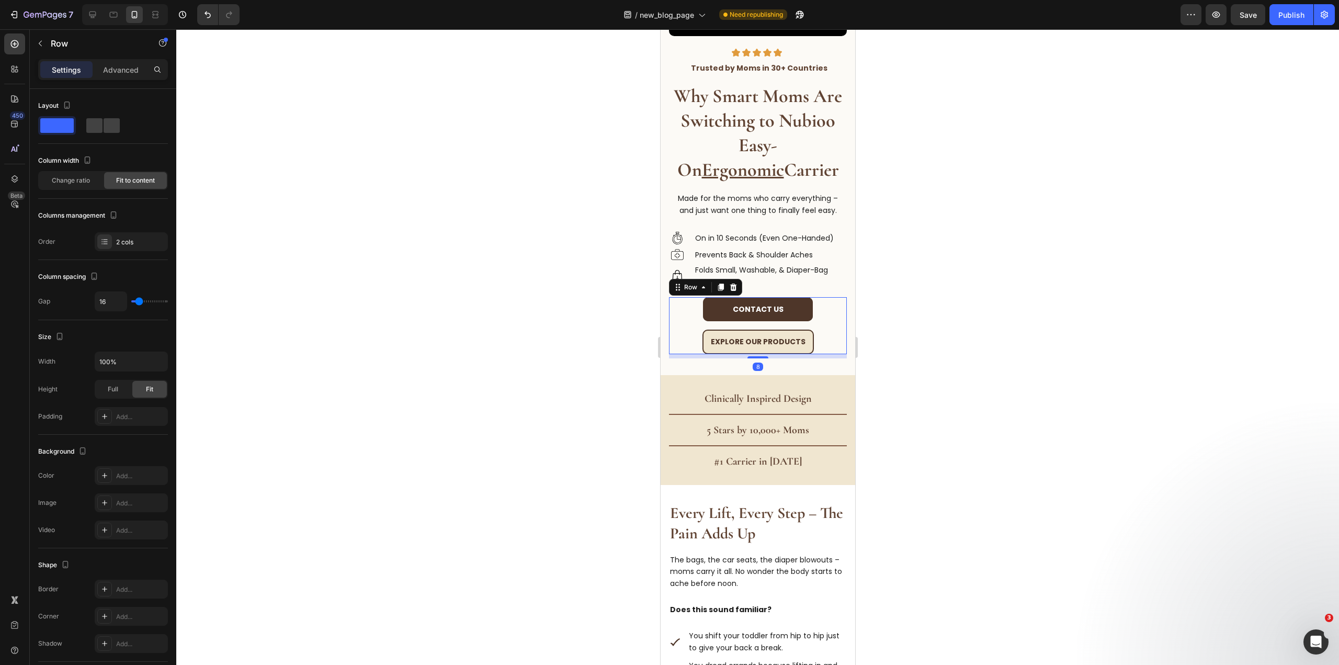
click at [814, 318] on div "Contact us Button Explore Our Products Button Row 8" at bounding box center [757, 325] width 178 height 57
click at [117, 302] on input "16" at bounding box center [110, 301] width 31 height 19
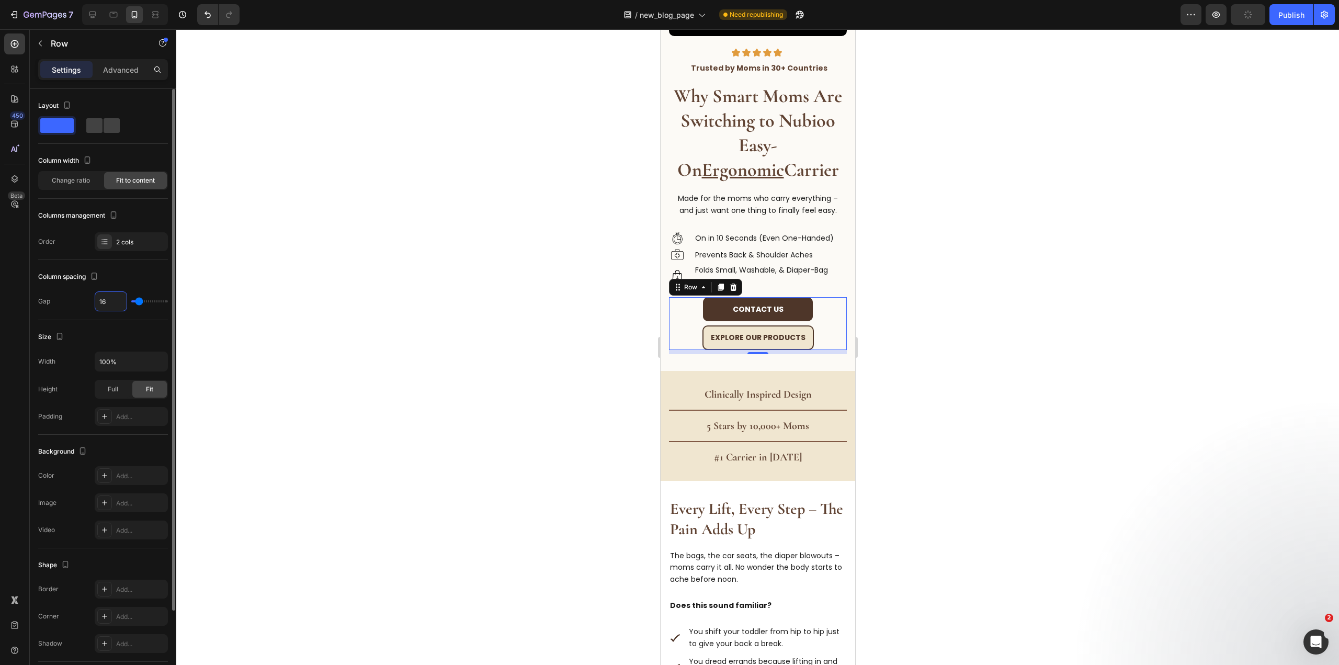
type input "8"
click at [1025, 306] on div at bounding box center [757, 346] width 1162 height 635
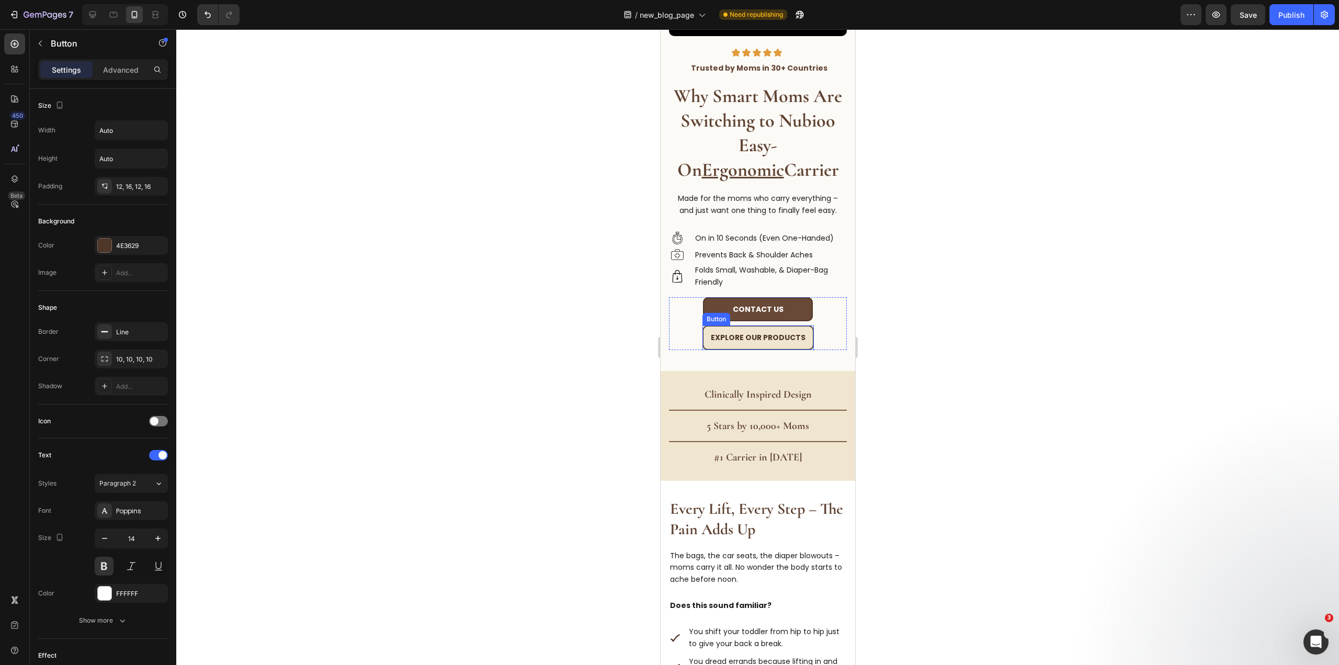
click at [798, 305] on button "Contact us" at bounding box center [757, 309] width 110 height 24
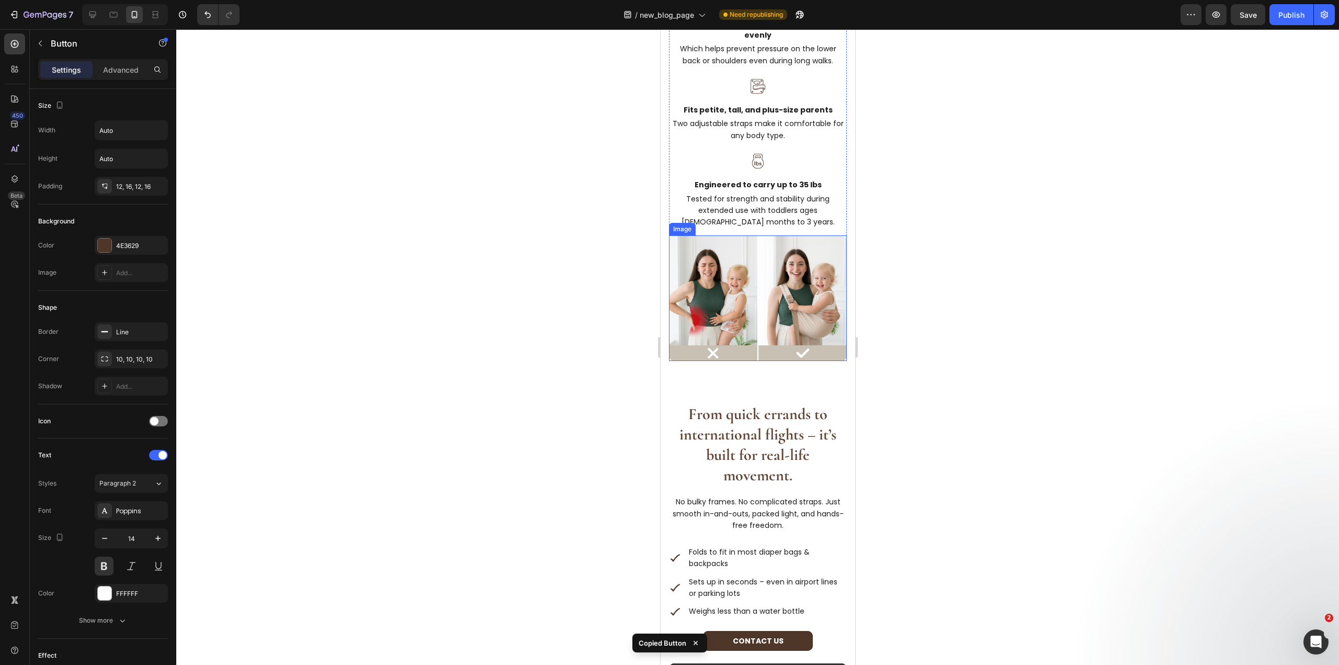
scroll to position [1726, 0]
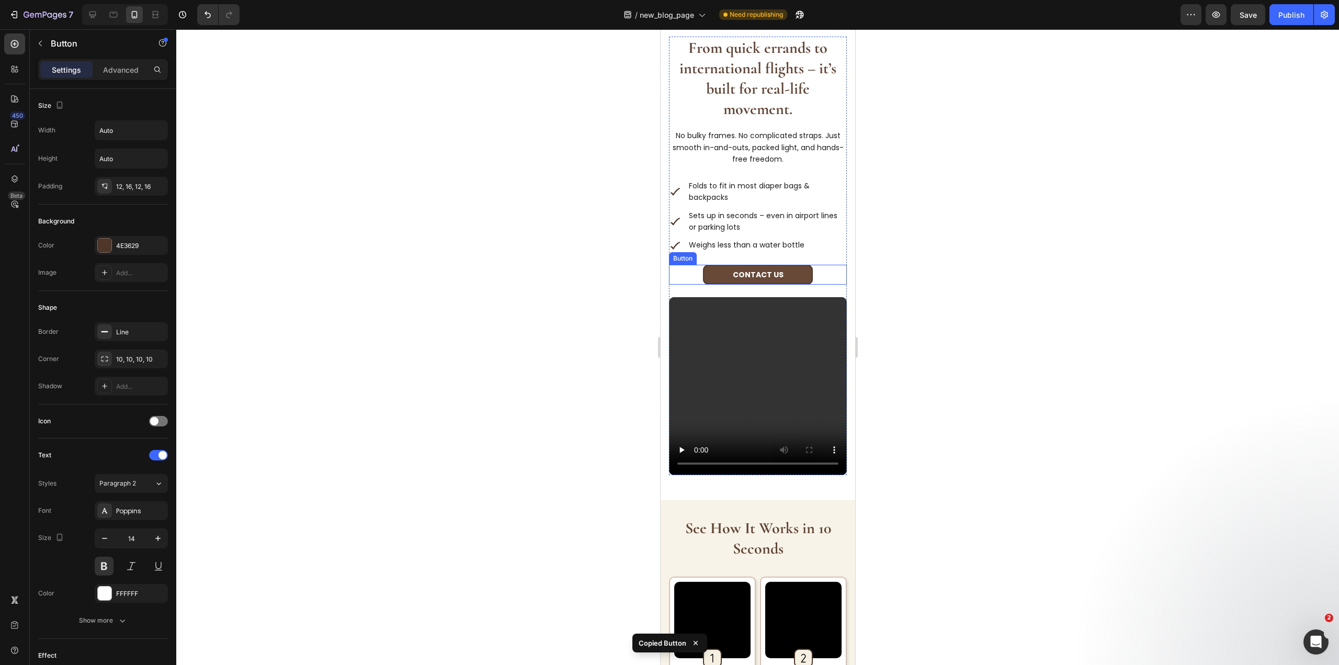
click at [785, 268] on button "Contact us" at bounding box center [757, 275] width 110 height 20
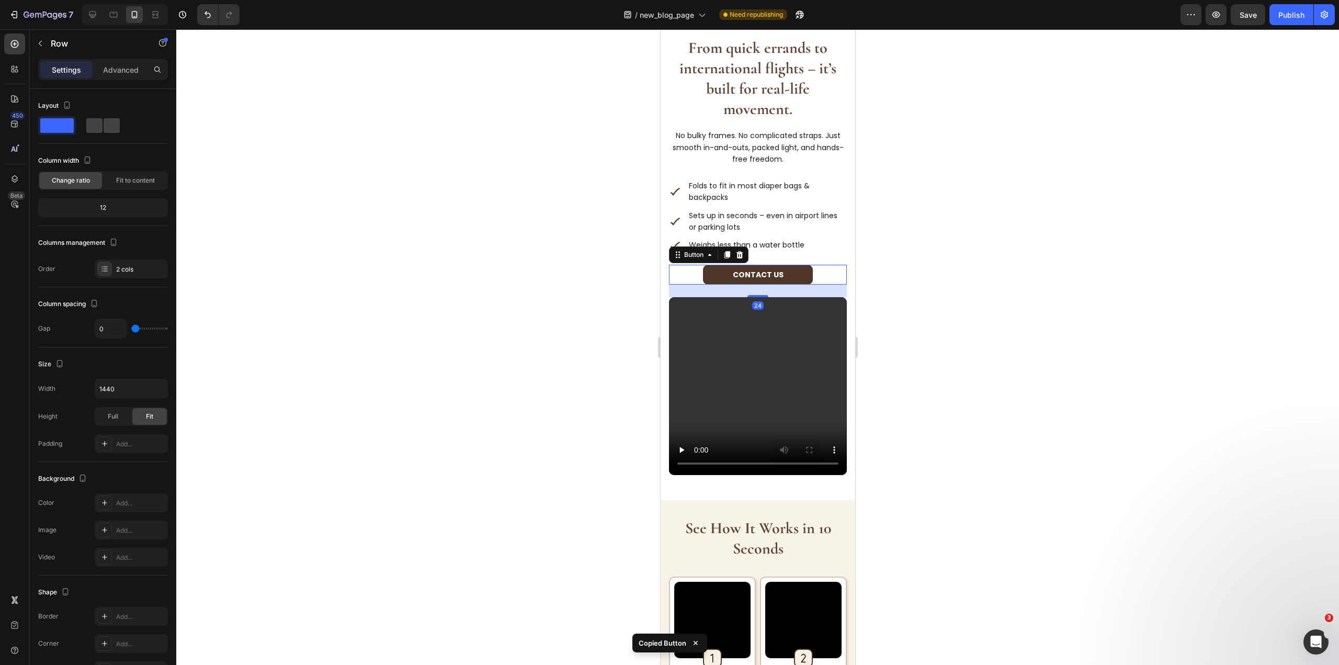
click at [829, 248] on div "From quick errands to international flights – it’s built for real-life movement…" at bounding box center [757, 167] width 178 height 260
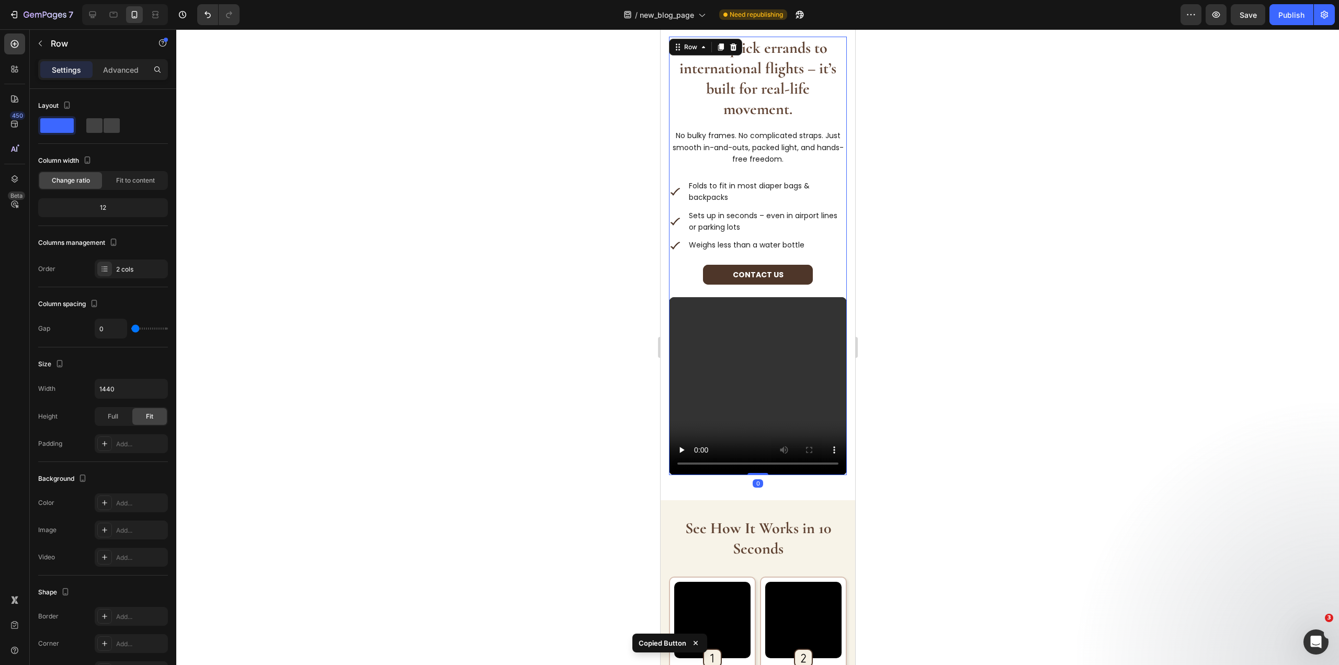
click at [826, 251] on div "From quick errands to international flights – it’s built for real-life movement…" at bounding box center [757, 167] width 178 height 260
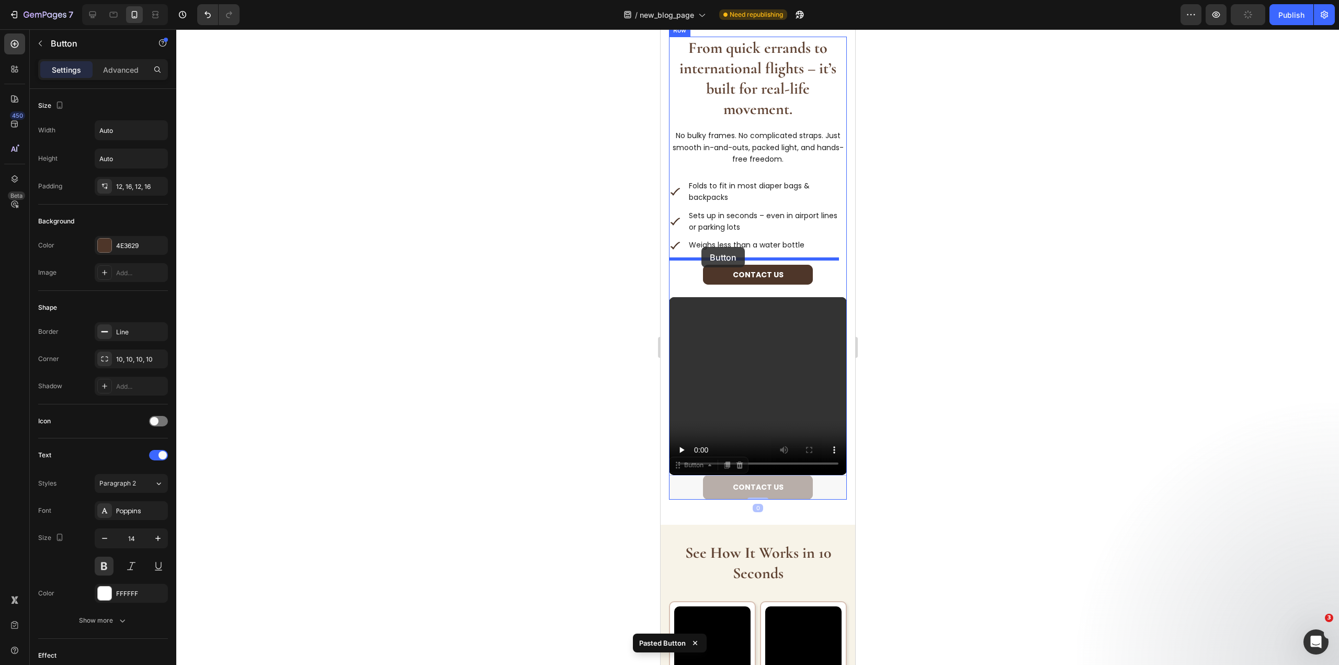
drag, startPoint x: 677, startPoint y: 451, endPoint x: 701, endPoint y: 247, distance: 205.3
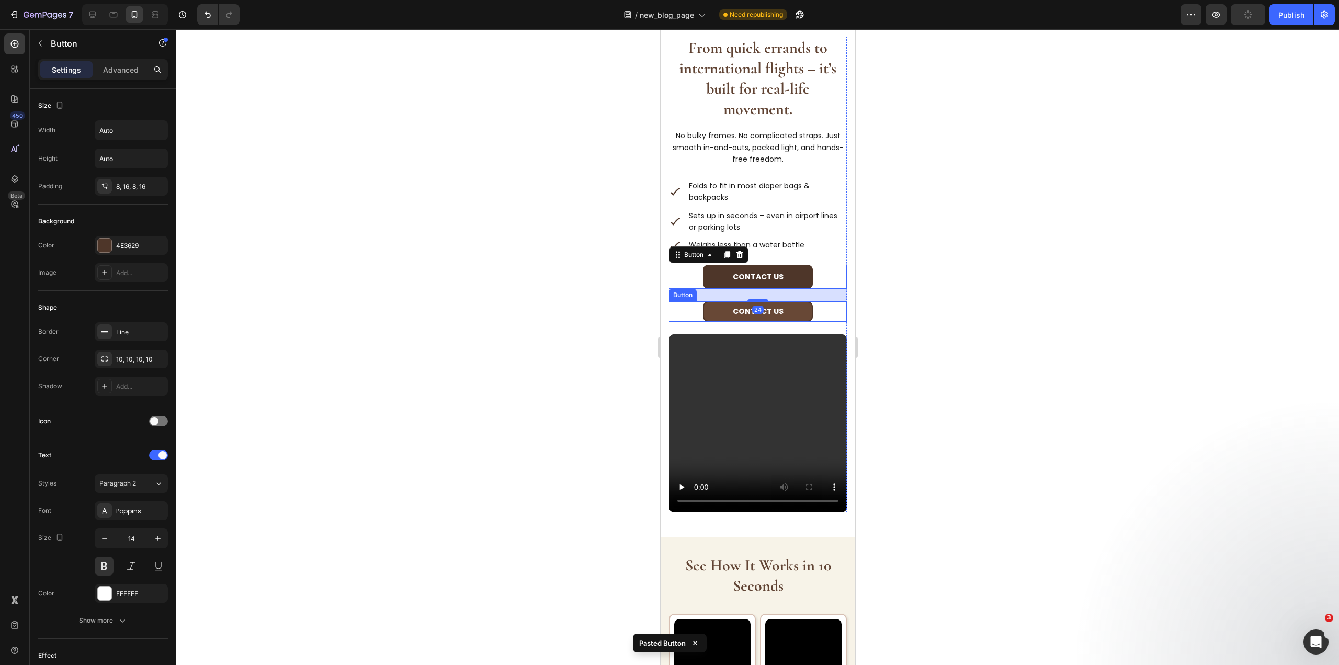
click at [782, 305] on button "Contact us" at bounding box center [757, 311] width 110 height 20
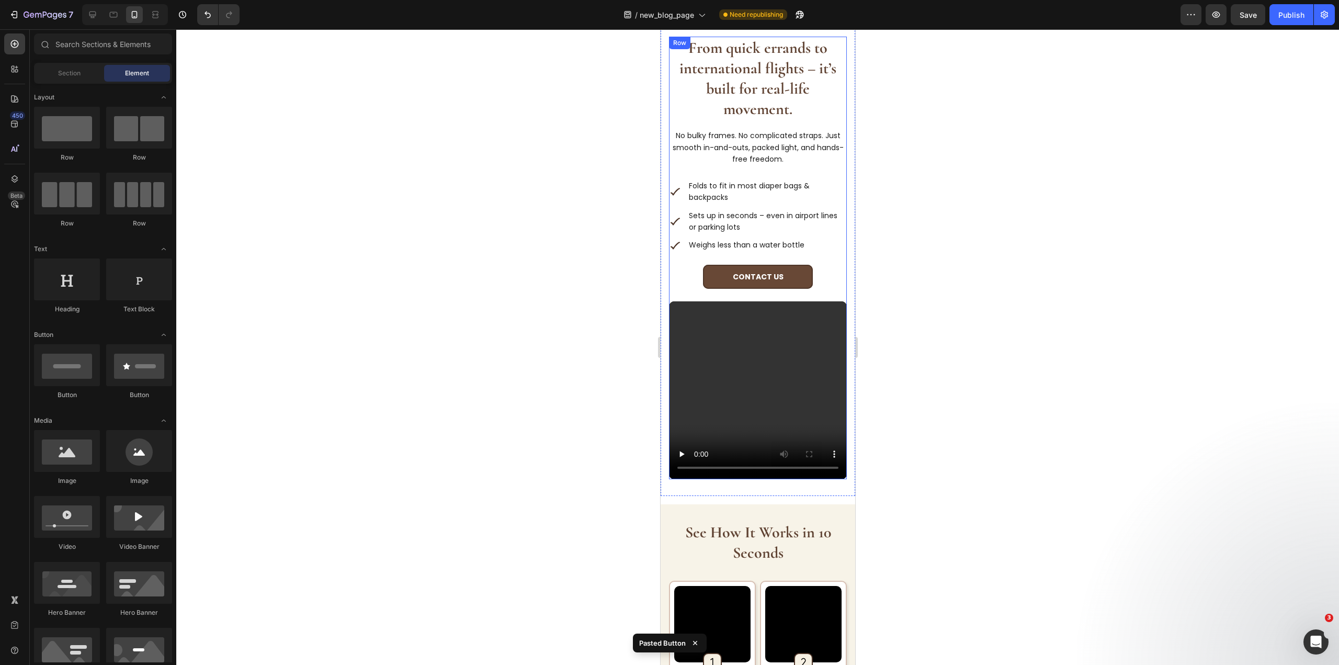
click at [804, 276] on button "Contact us" at bounding box center [757, 277] width 110 height 24
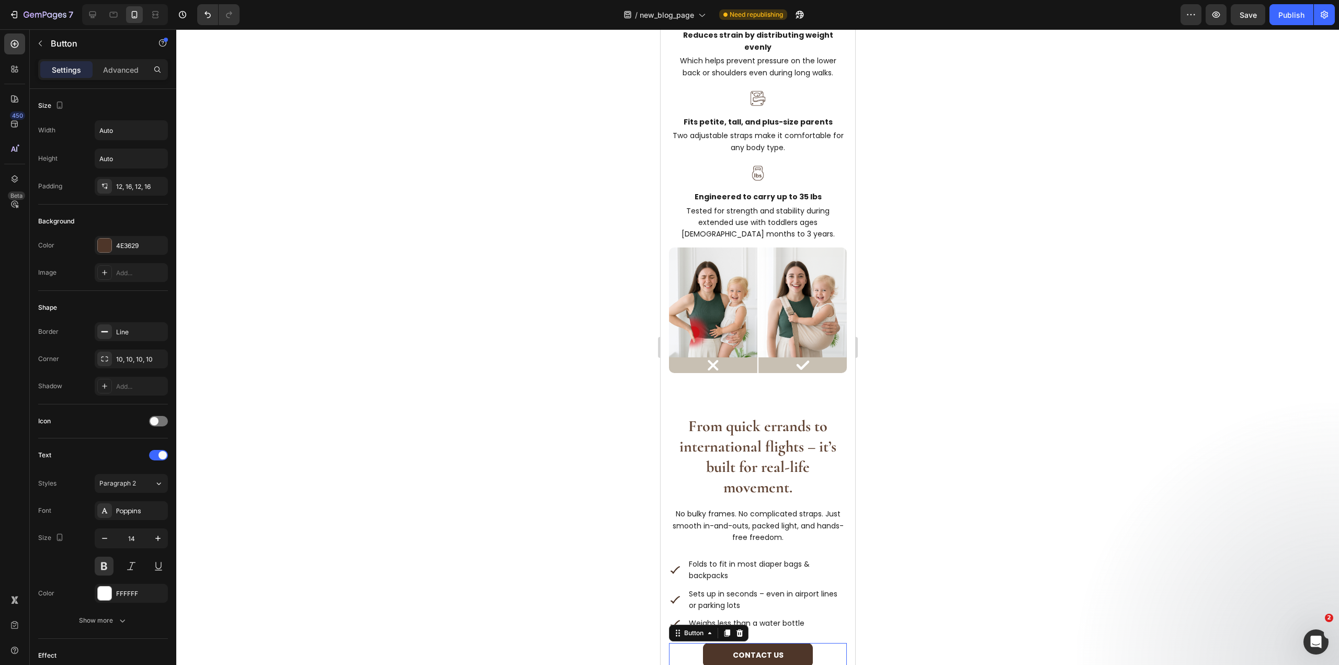
scroll to position [1569, 0]
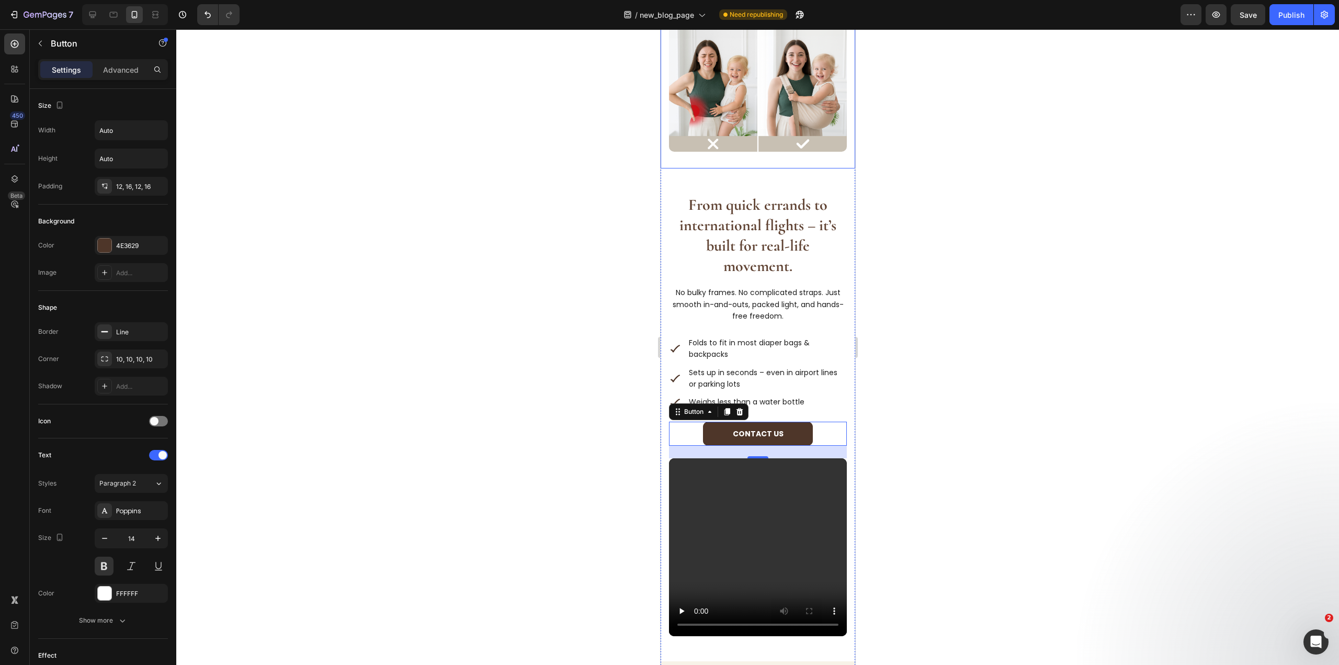
click at [781, 138] on img at bounding box center [757, 89] width 178 height 126
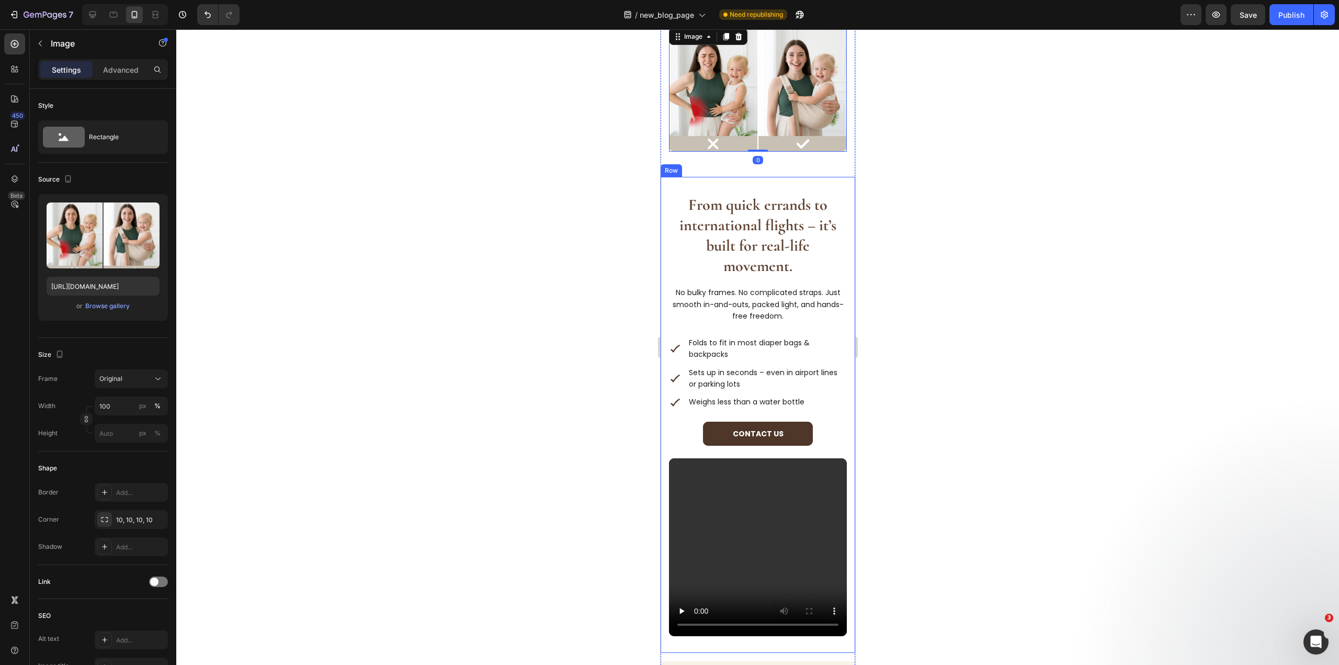
click at [771, 177] on div "From quick errands to international flights – it’s built for real-life movement…" at bounding box center [757, 415] width 195 height 476
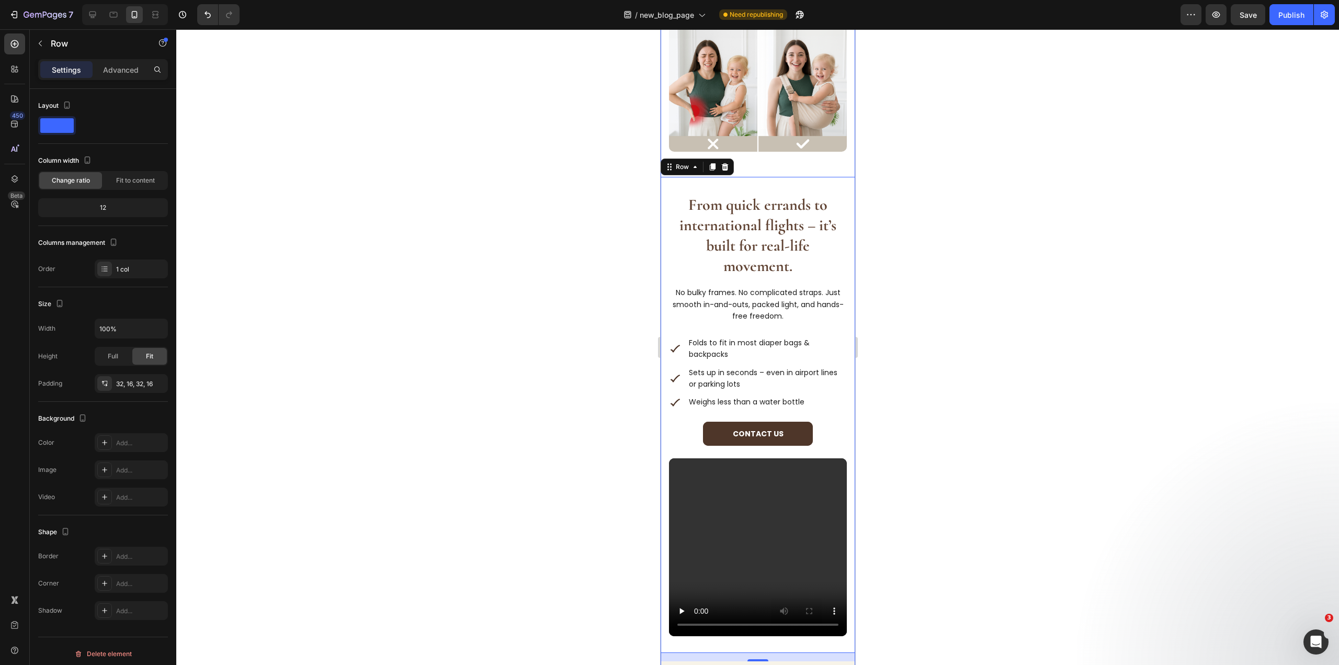
drag, startPoint x: 754, startPoint y: 170, endPoint x: 799, endPoint y: 115, distance: 71.8
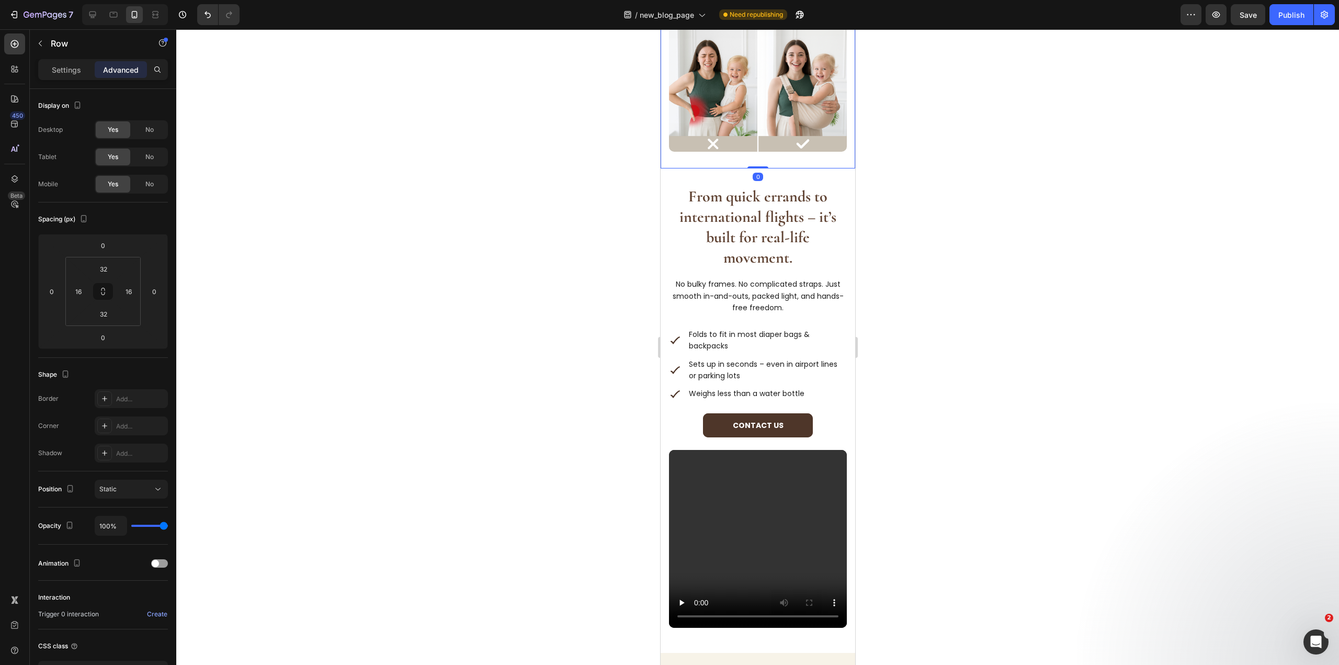
drag, startPoint x: 1074, startPoint y: 163, endPoint x: 943, endPoint y: 217, distance: 142.1
click at [1074, 163] on div at bounding box center [757, 346] width 1162 height 635
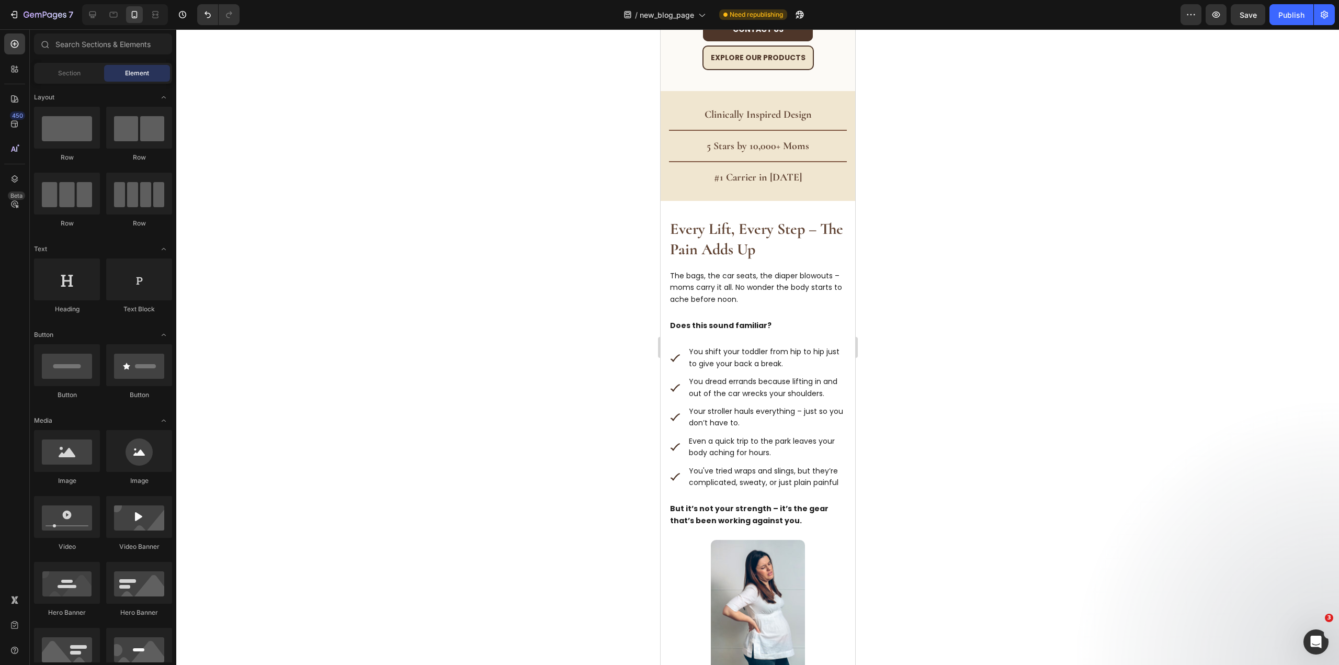
scroll to position [398, 0]
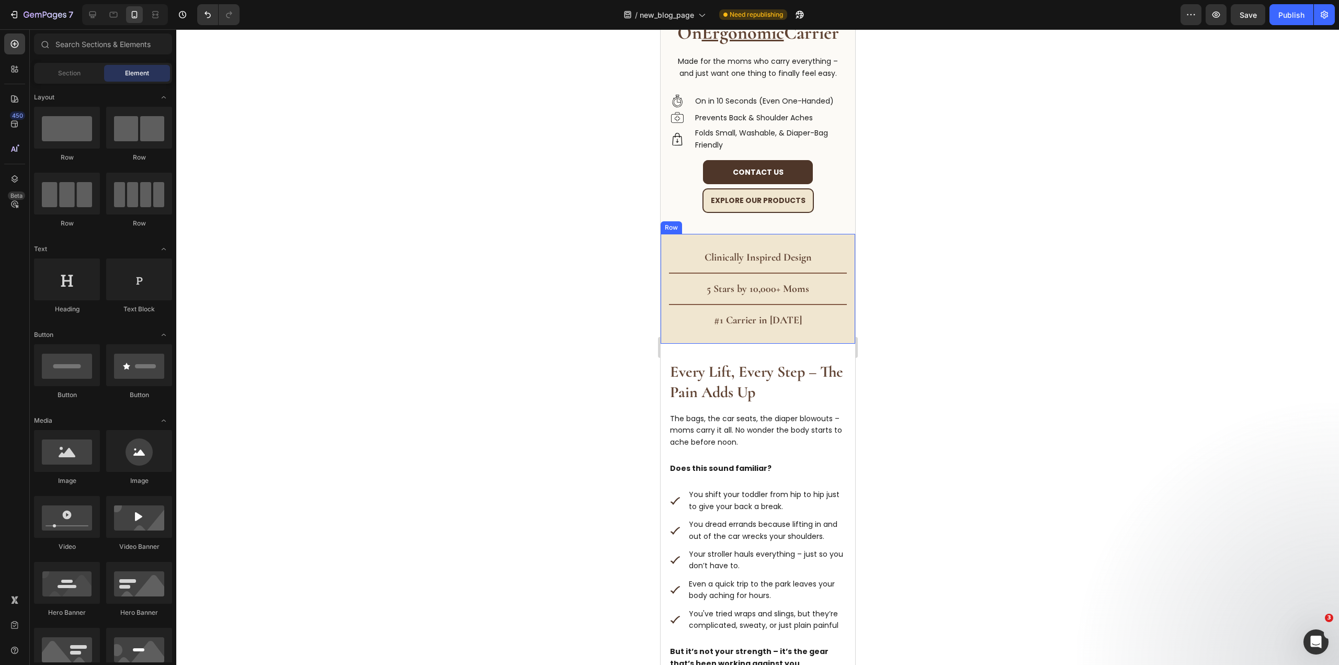
click at [822, 234] on div "Clinically Inspired Design Heading 5 Stars by 10,000+ Moms Heading #1 Carrier i…" at bounding box center [757, 289] width 195 height 110
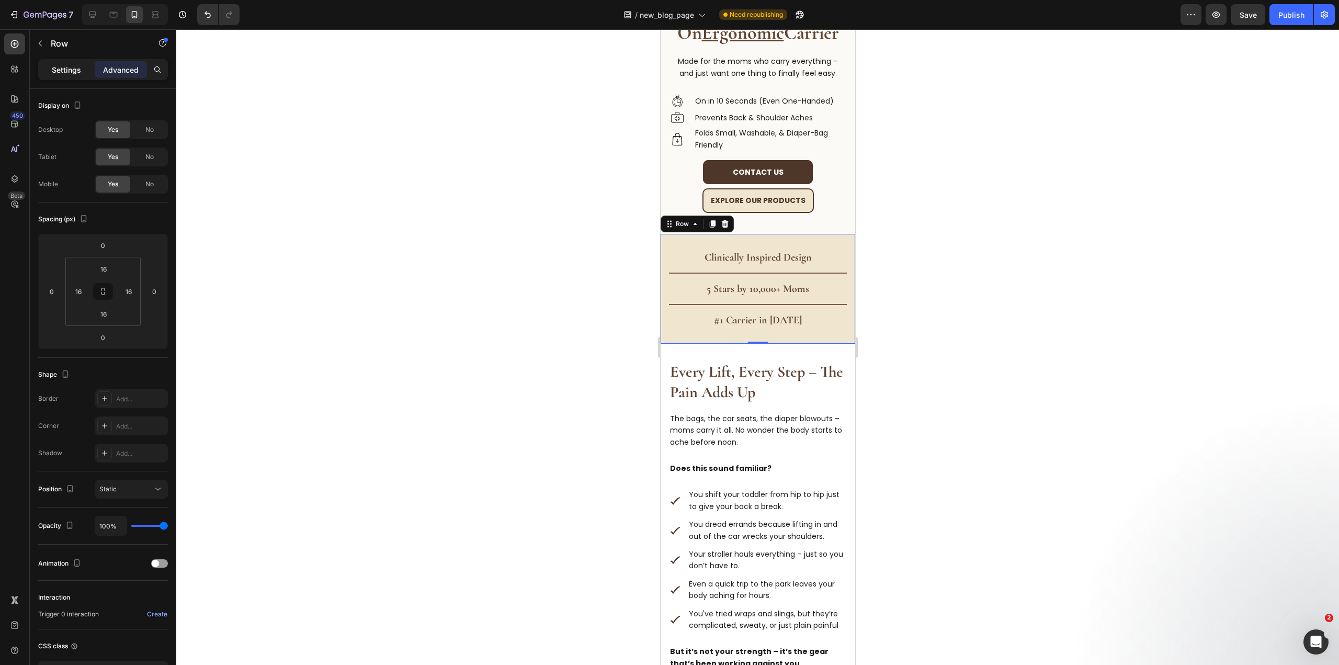
click at [84, 71] on div "Settings" at bounding box center [66, 69] width 52 height 17
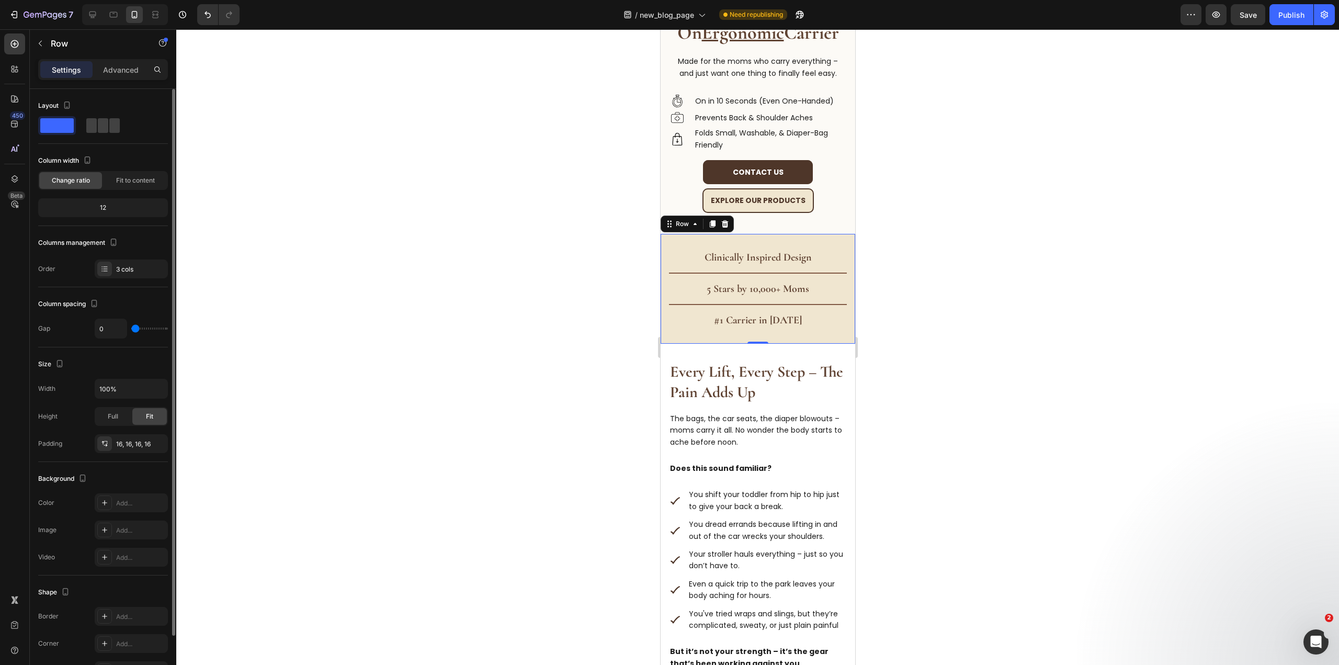
scroll to position [65, 0]
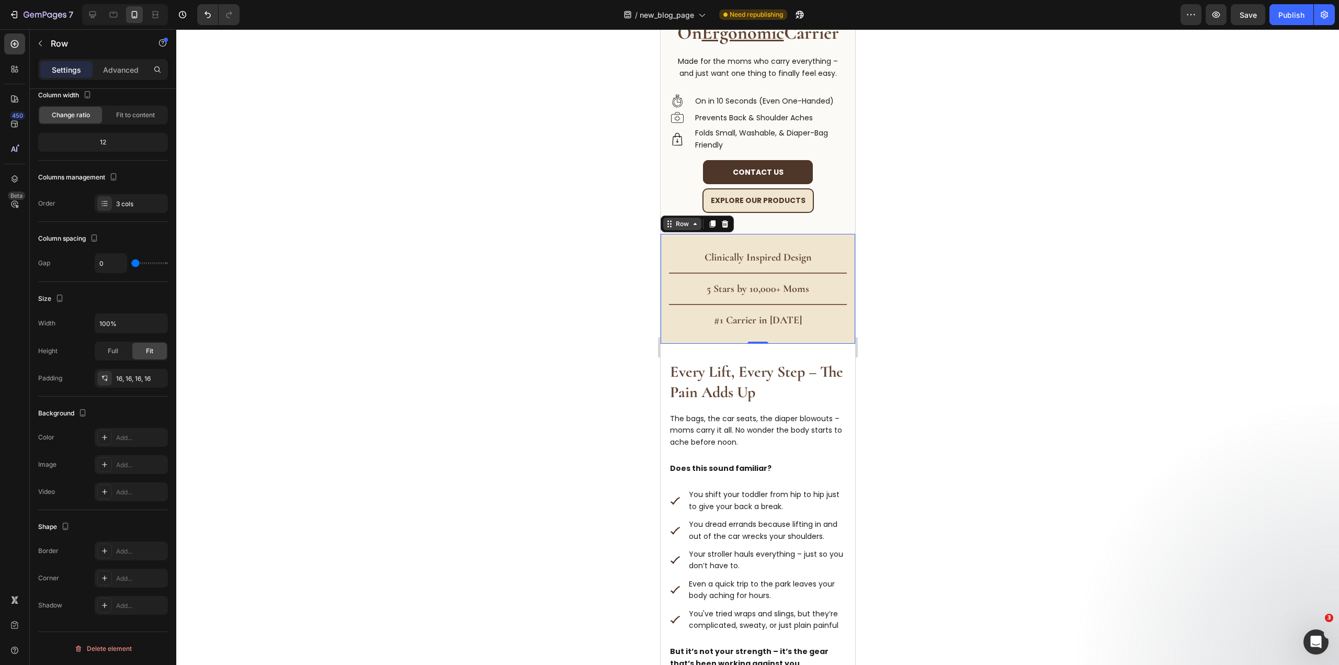
click at [688, 219] on div "Row" at bounding box center [681, 223] width 17 height 9
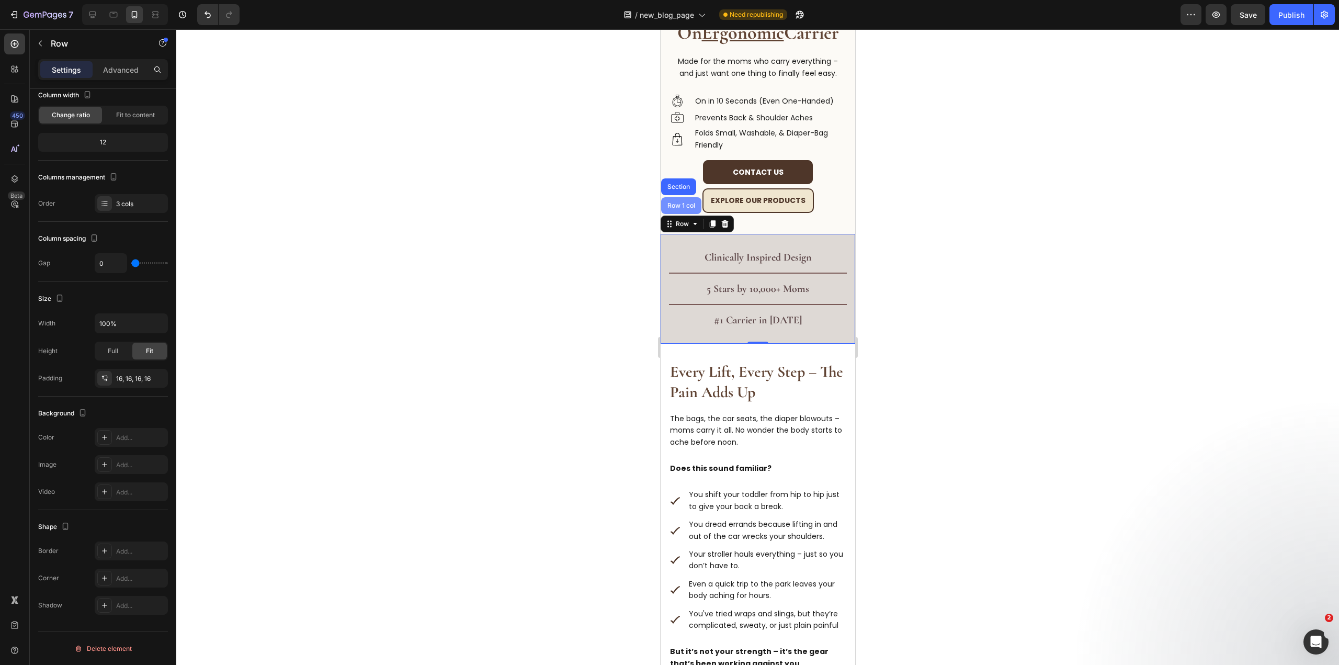
click at [683, 202] on div "Row 1 col" at bounding box center [681, 205] width 32 height 6
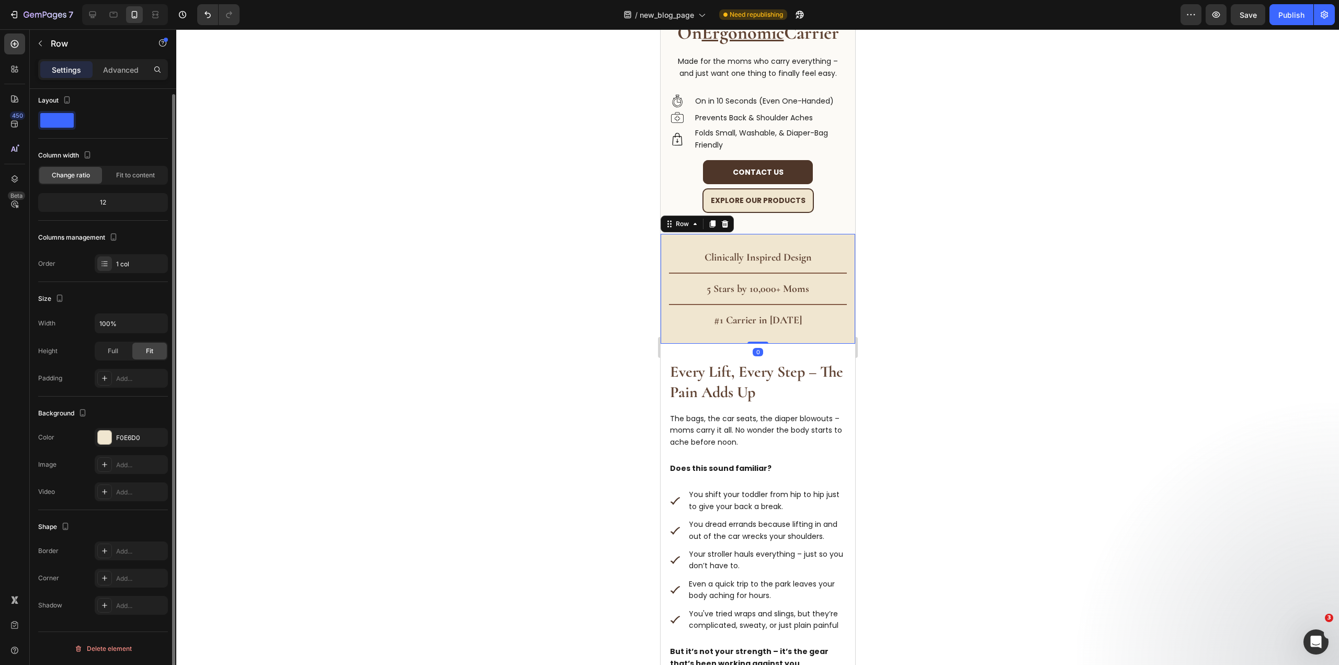
scroll to position [5, 0]
click at [132, 438] on div "F0E6D0" at bounding box center [131, 437] width 30 height 9
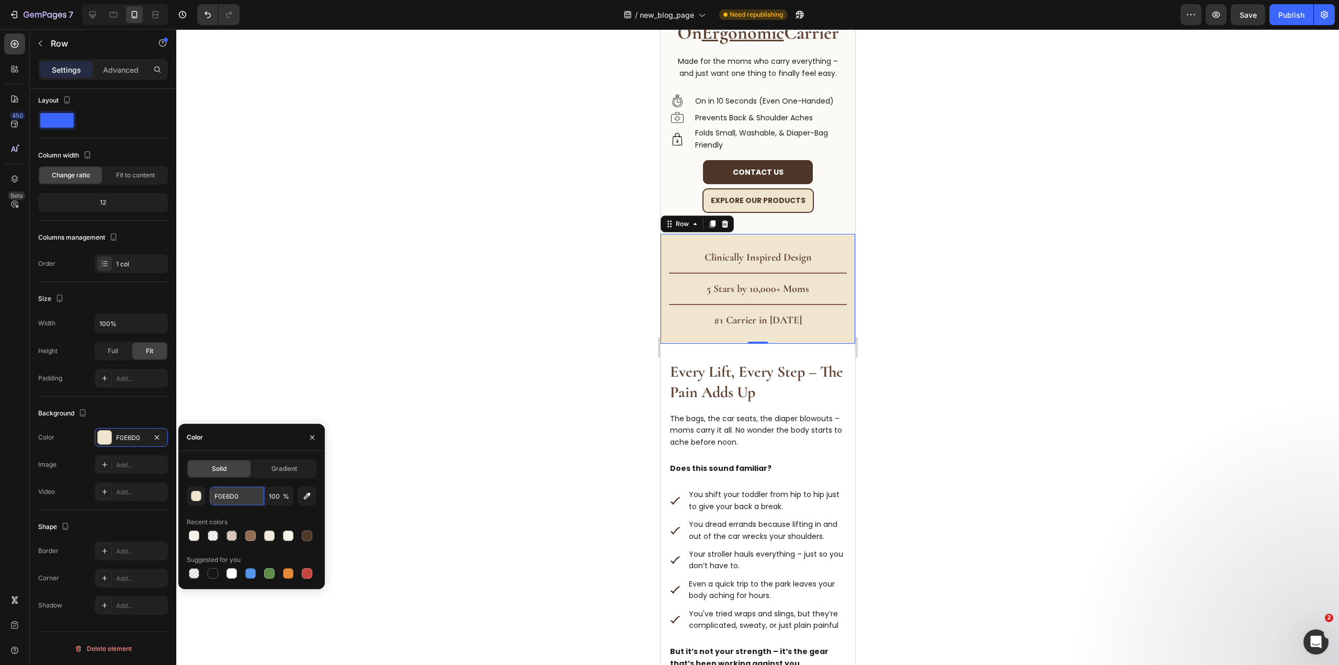
click at [236, 496] on input "F0E6D0" at bounding box center [237, 495] width 54 height 19
paste input "rgba(240, 230, 208, 0.2)"
type input "rgba(240, 230, 208, 0.2)"
type input "20"
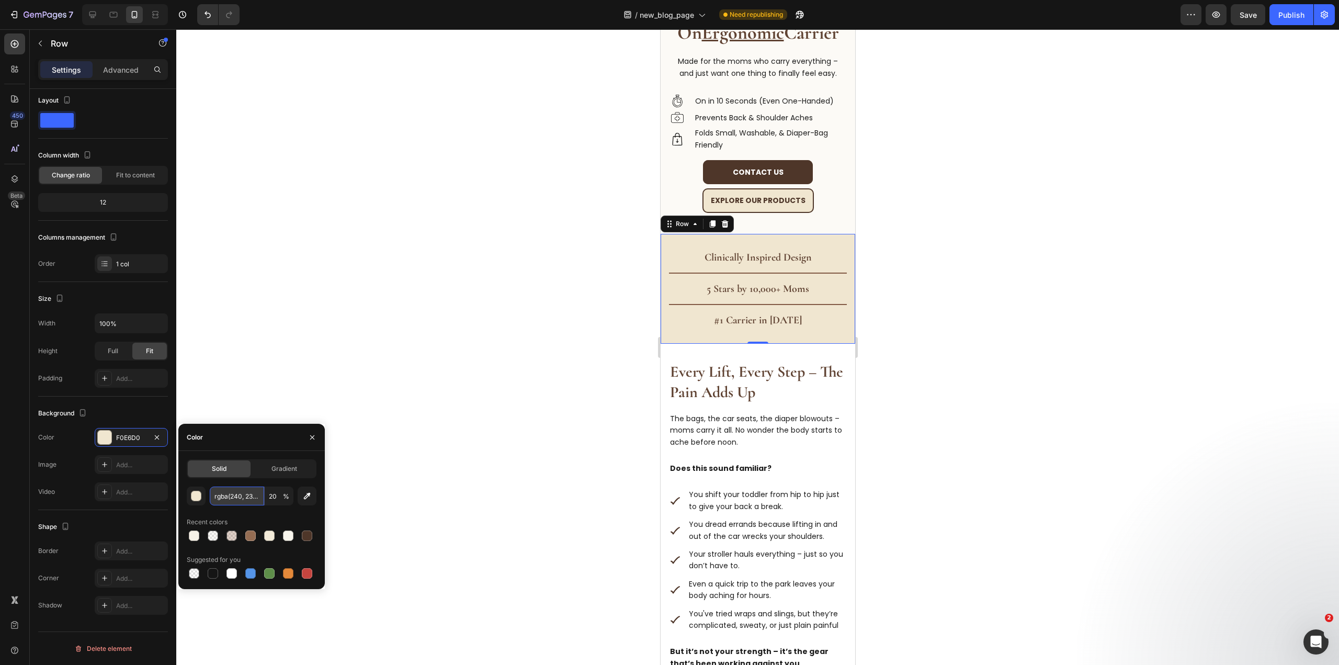
scroll to position [0, 28]
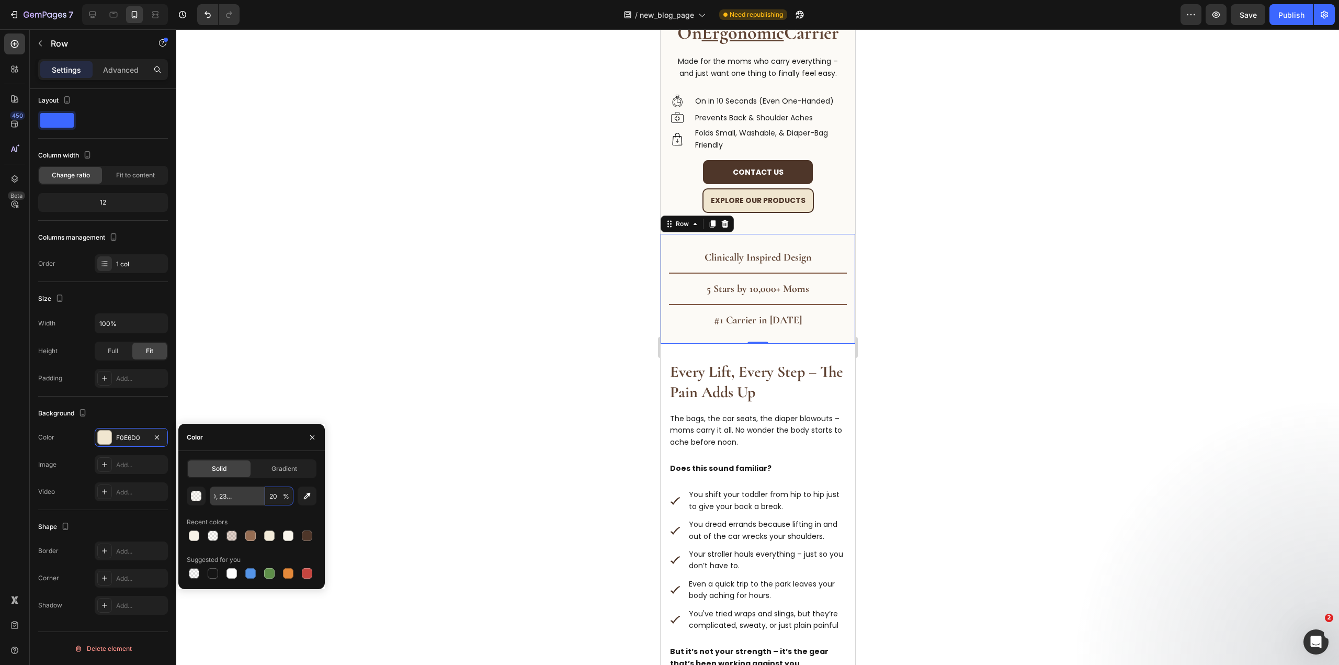
type input "F0E6D0"
click at [1070, 350] on div at bounding box center [757, 346] width 1162 height 635
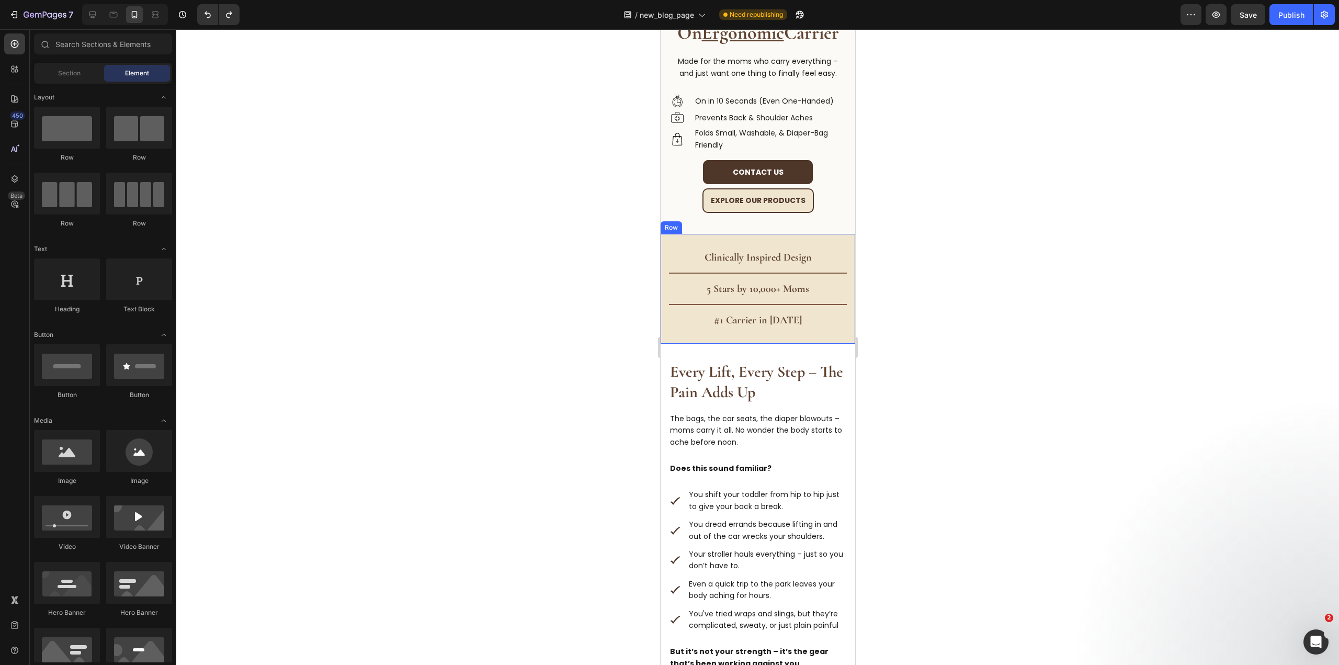
click at [829, 234] on div "Clinically Inspired Design Heading 5 Stars by 10,000+ Moms Heading #1 Carrier i…" at bounding box center [757, 289] width 195 height 110
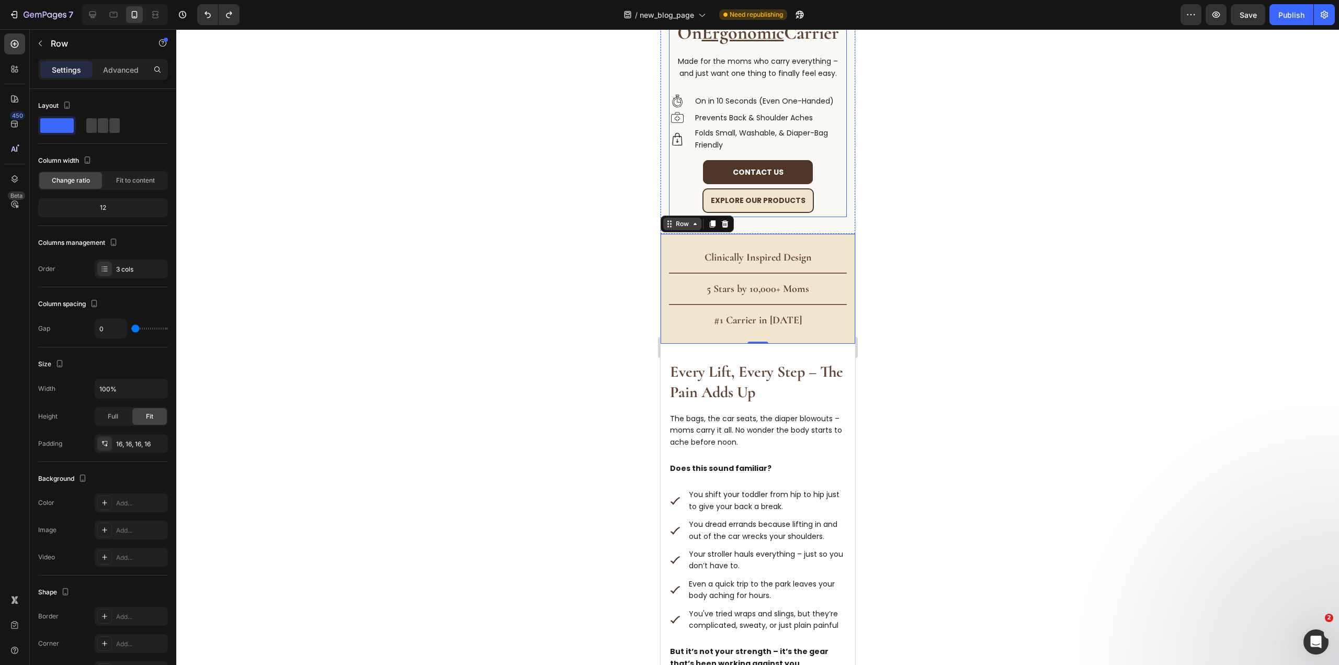
click at [690, 218] on div "Row" at bounding box center [682, 224] width 38 height 13
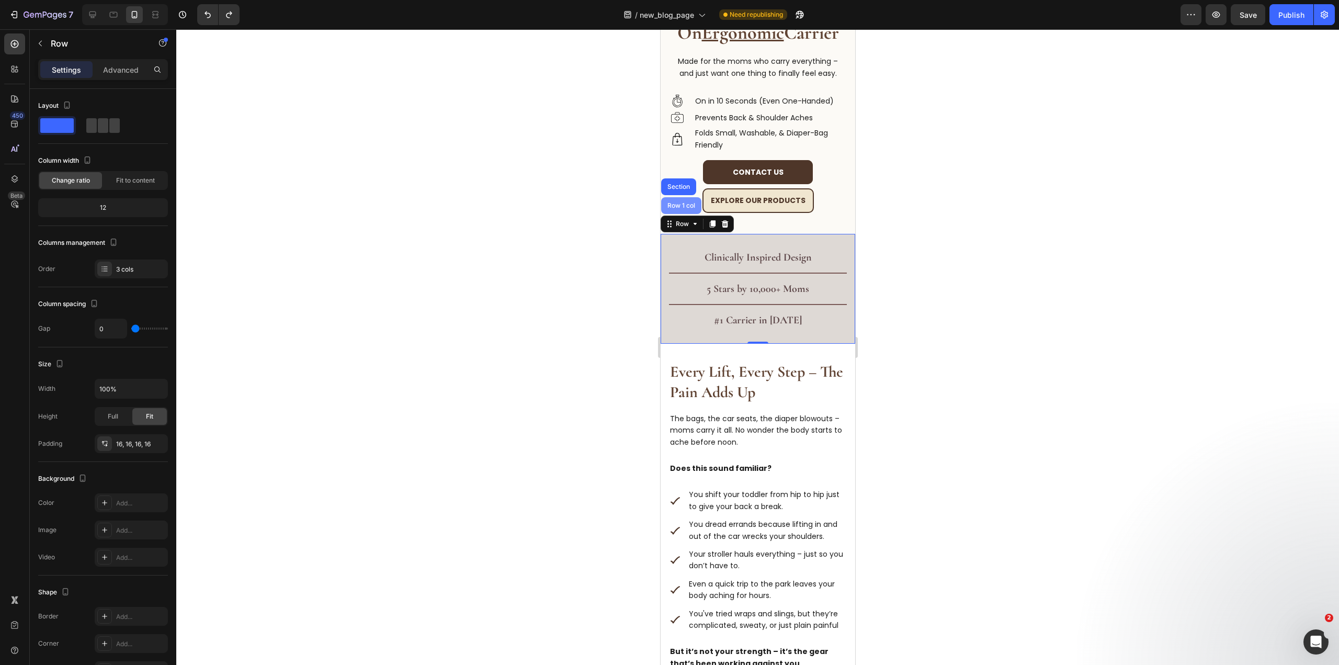
click at [680, 202] on div "Row 1 col" at bounding box center [681, 205] width 32 height 6
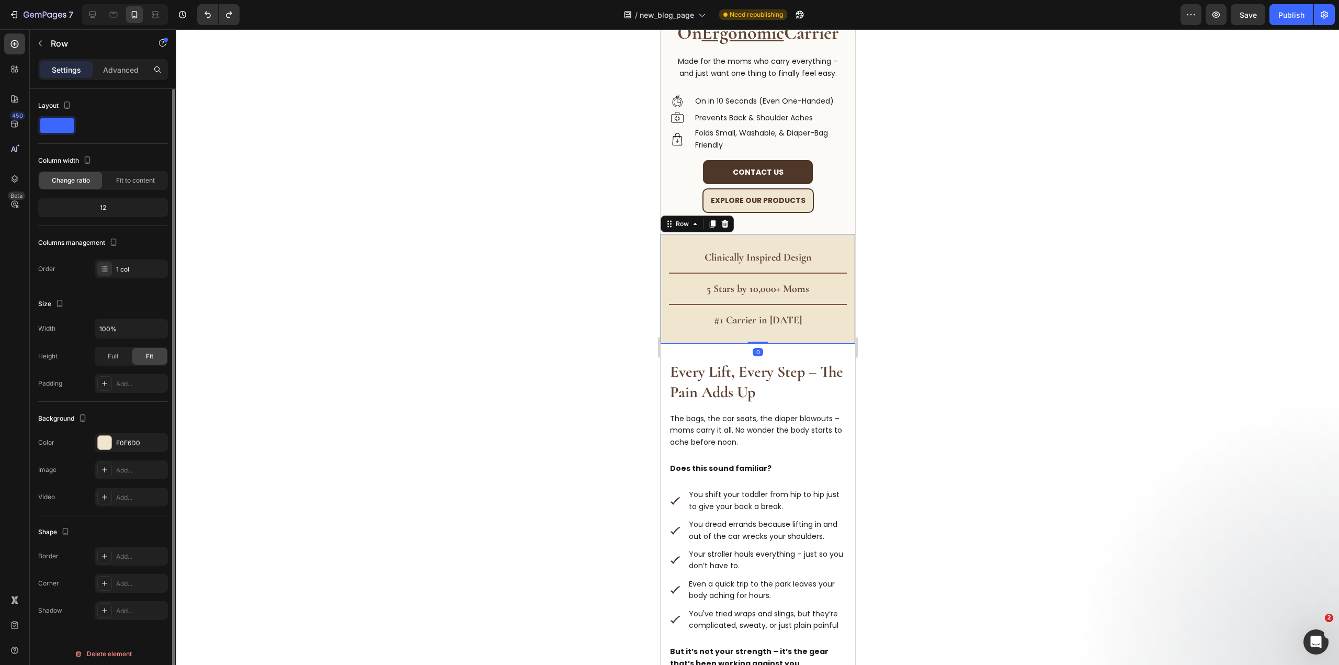
click at [130, 429] on div "Background The changes might be hidden by the video. Color F0E6D0 Image Add... …" at bounding box center [103, 458] width 130 height 113
click at [125, 441] on div "F0E6D0" at bounding box center [131, 442] width 30 height 9
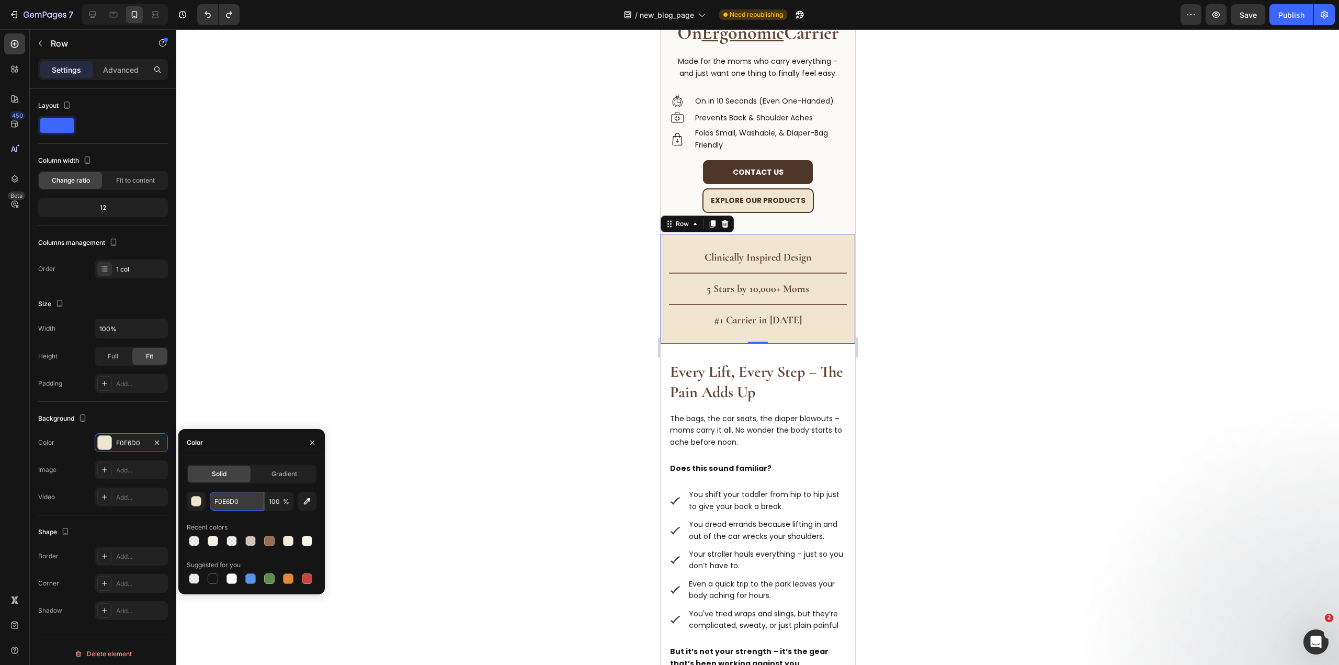
click at [225, 497] on input "F0E6D0" at bounding box center [237, 501] width 54 height 19
paste input "1E8D5"
type input "F1E8D5"
click at [550, 273] on div at bounding box center [757, 346] width 1162 height 635
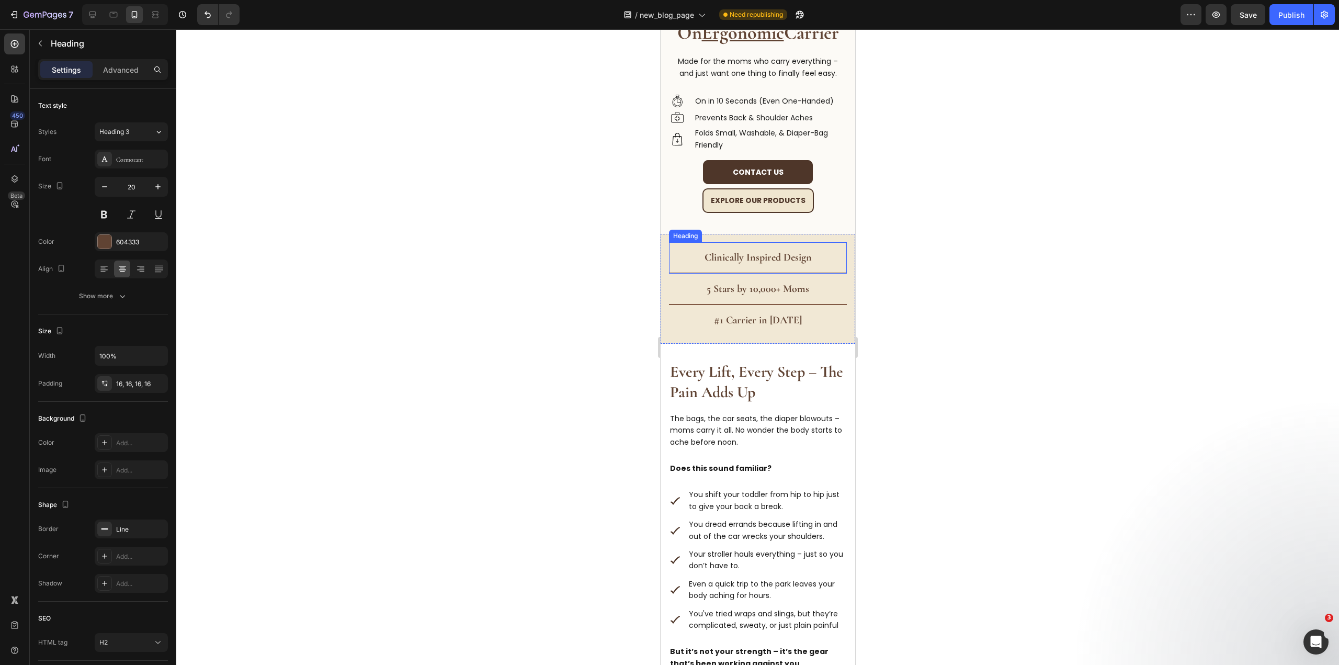
click at [822, 243] on h2 "Clinically Inspired Design" at bounding box center [757, 257] width 178 height 31
click at [838, 234] on div "Clinically Inspired Design Heading 0 5 Stars by 10,000+ Moms Heading #1 Carrier…" at bounding box center [757, 289] width 195 height 110
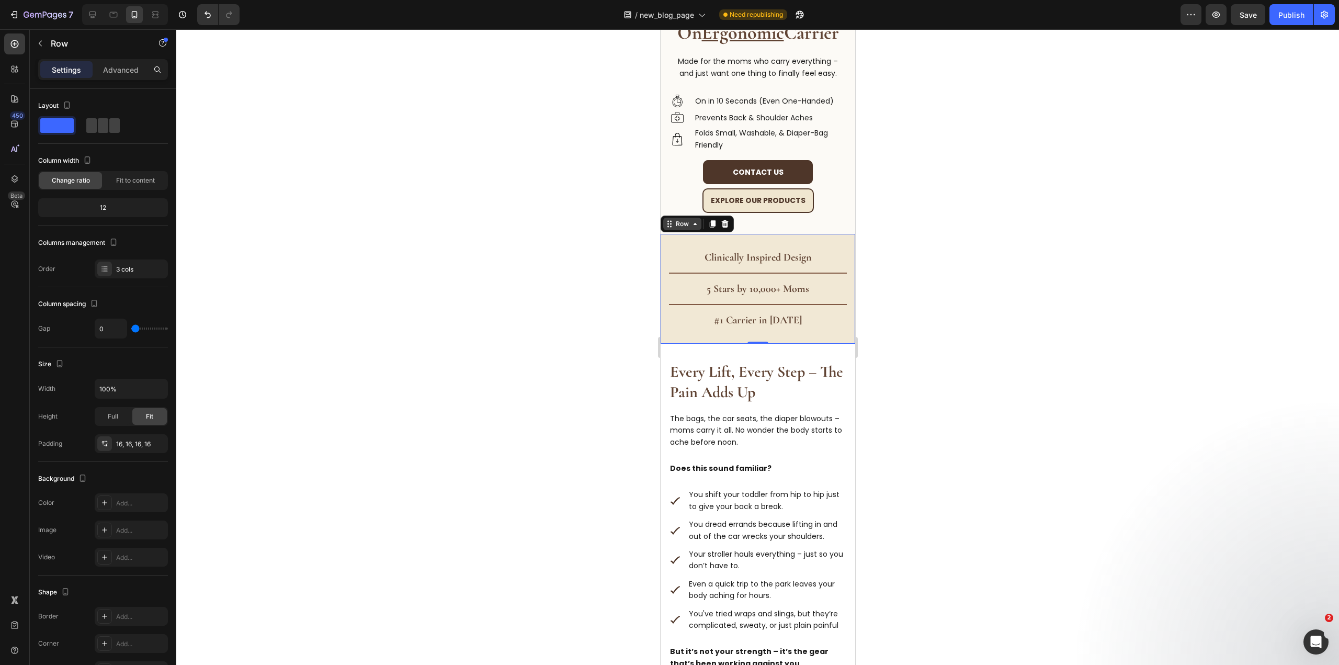
click at [691, 220] on icon at bounding box center [694, 224] width 8 height 8
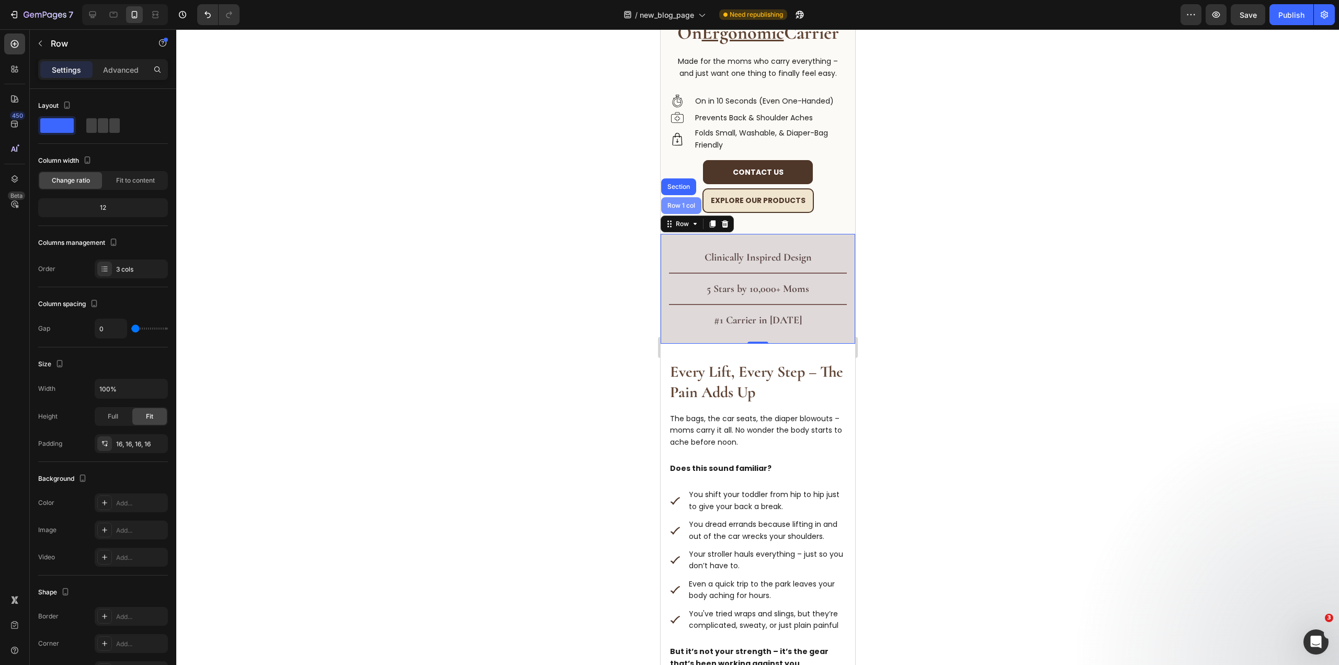
drag, startPoint x: 683, startPoint y: 190, endPoint x: 989, endPoint y: 333, distance: 338.1
click at [683, 197] on div "Row 1 col" at bounding box center [680, 205] width 40 height 17
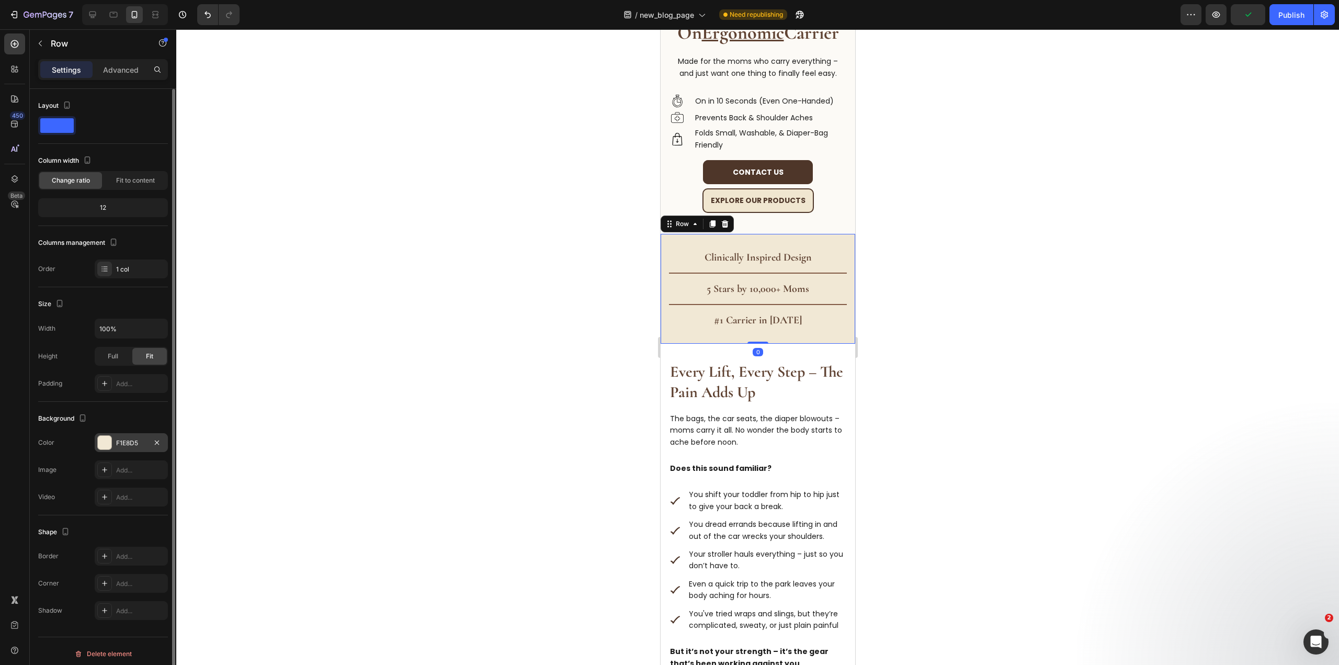
click at [132, 447] on div "F1E8D5" at bounding box center [131, 442] width 30 height 9
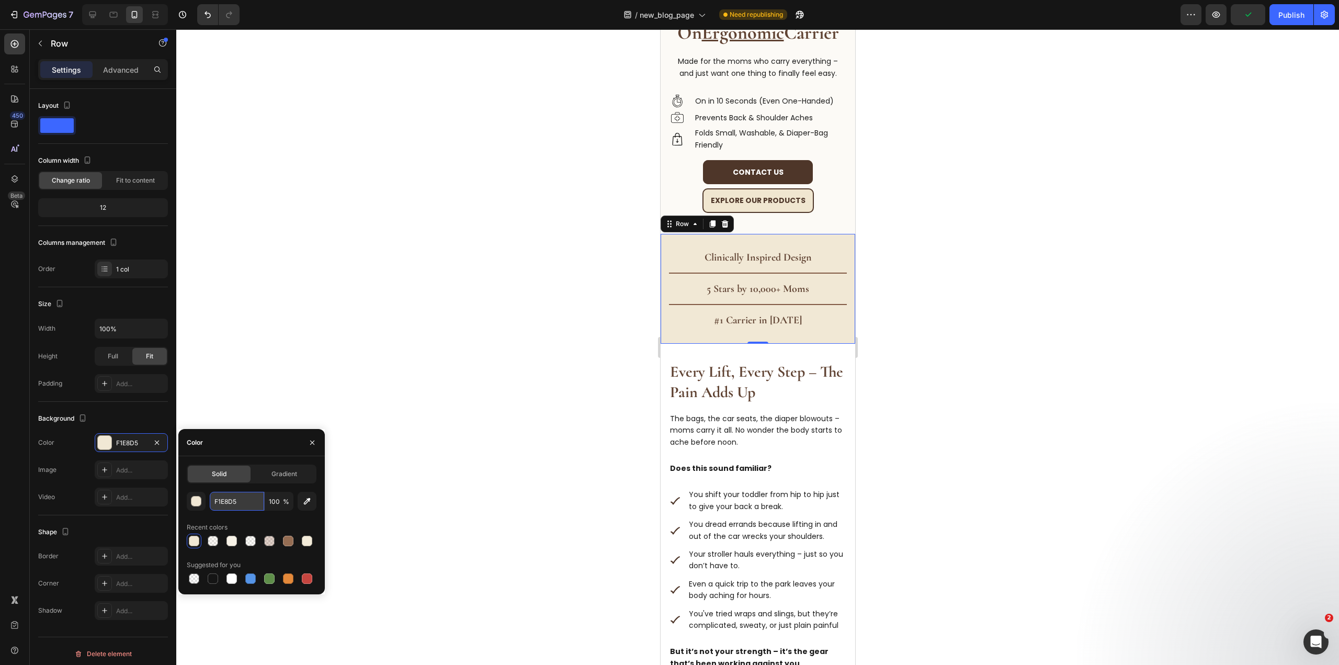
click at [224, 492] on input "F1E8D5" at bounding box center [237, 501] width 54 height 19
paste input "4EDDE"
type input "F4EDDE"
drag, startPoint x: 588, startPoint y: 175, endPoint x: 584, endPoint y: 170, distance: 5.9
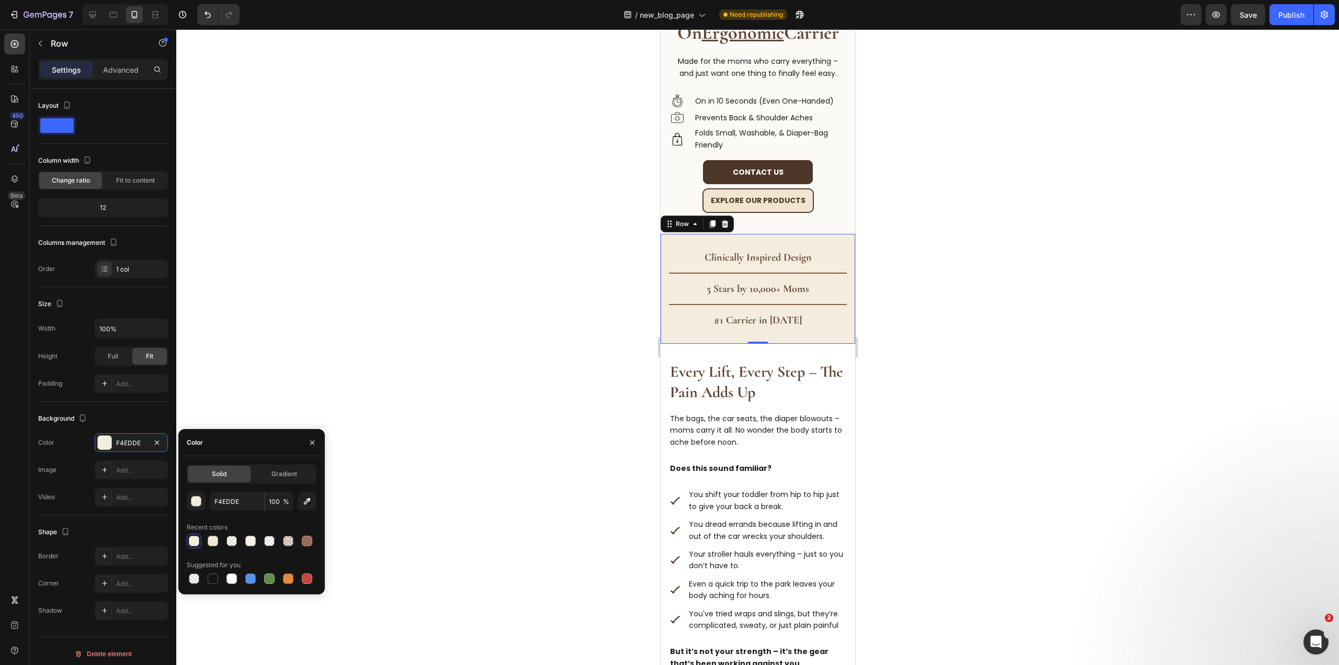
click at [587, 173] on div at bounding box center [757, 346] width 1162 height 635
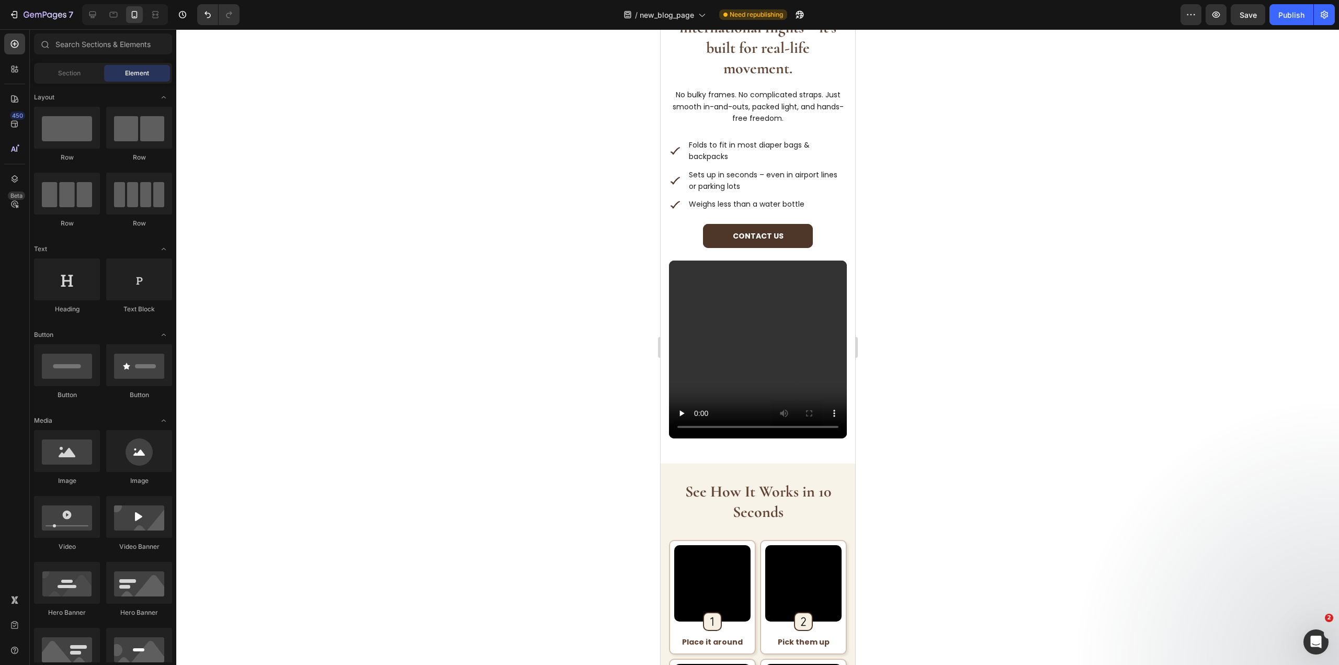
scroll to position [2124, 0]
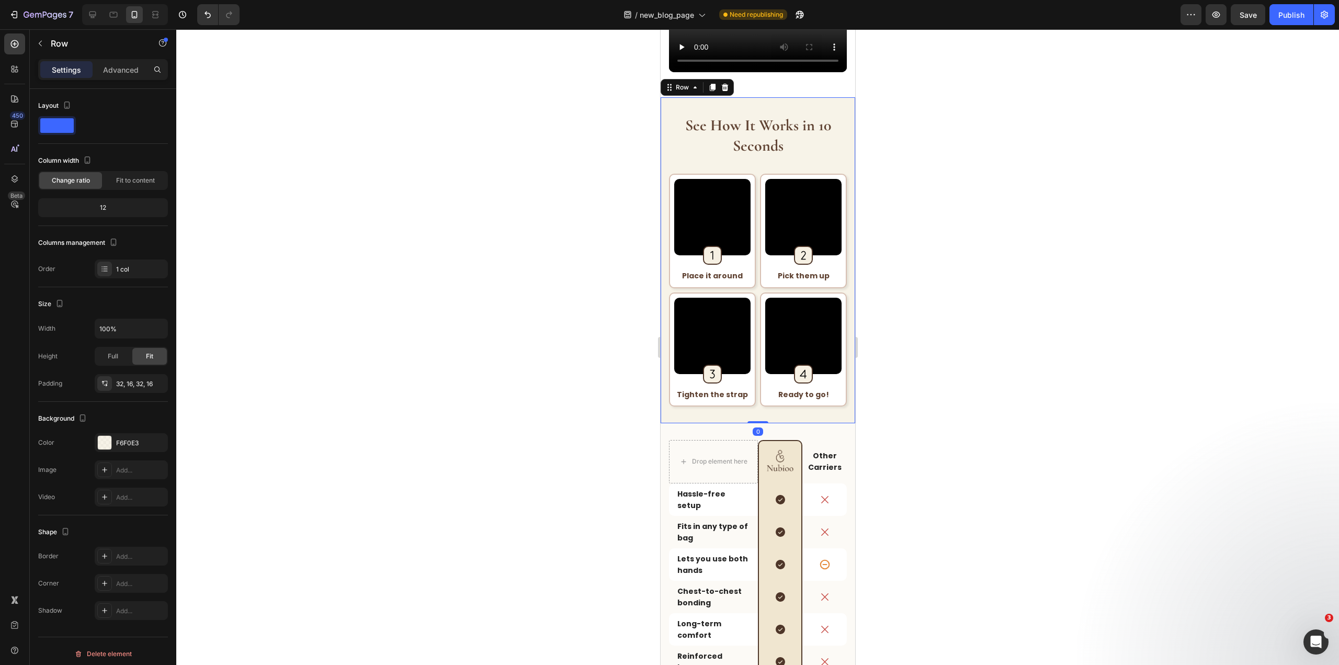
click at [829, 97] on div "See How It Works in 10 Seconds Heading Video Image Row Place it around Text Blo…" at bounding box center [757, 260] width 195 height 326
click at [124, 440] on div "F6F0E3" at bounding box center [131, 442] width 30 height 9
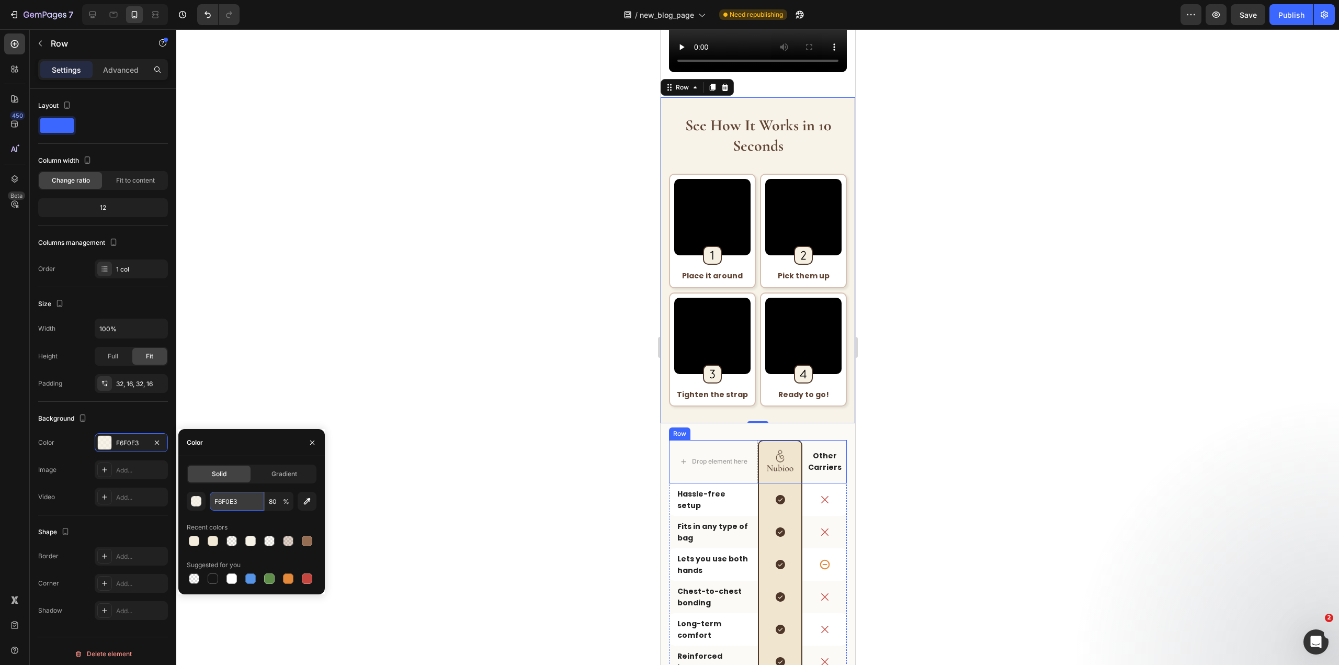
click at [236, 504] on input "F6F0E3" at bounding box center [237, 501] width 54 height 19
paste input "4EDDE"
type input "F4EDDE"
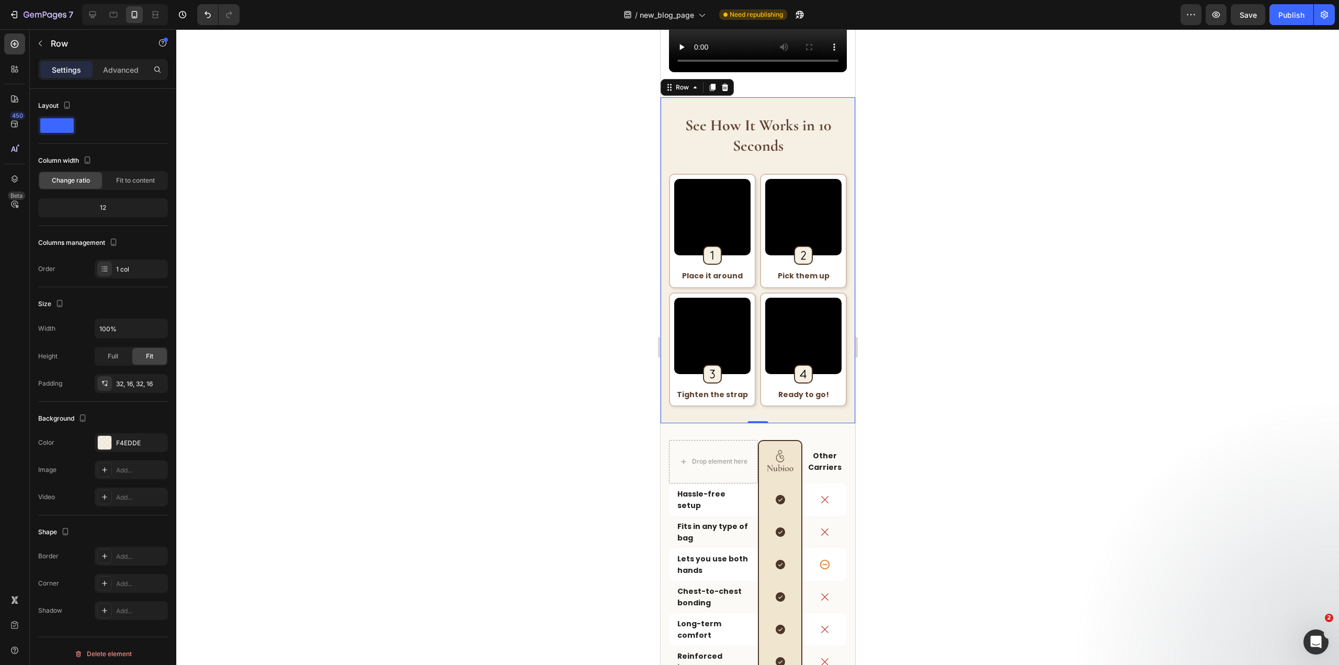
click at [515, 278] on div at bounding box center [757, 346] width 1162 height 635
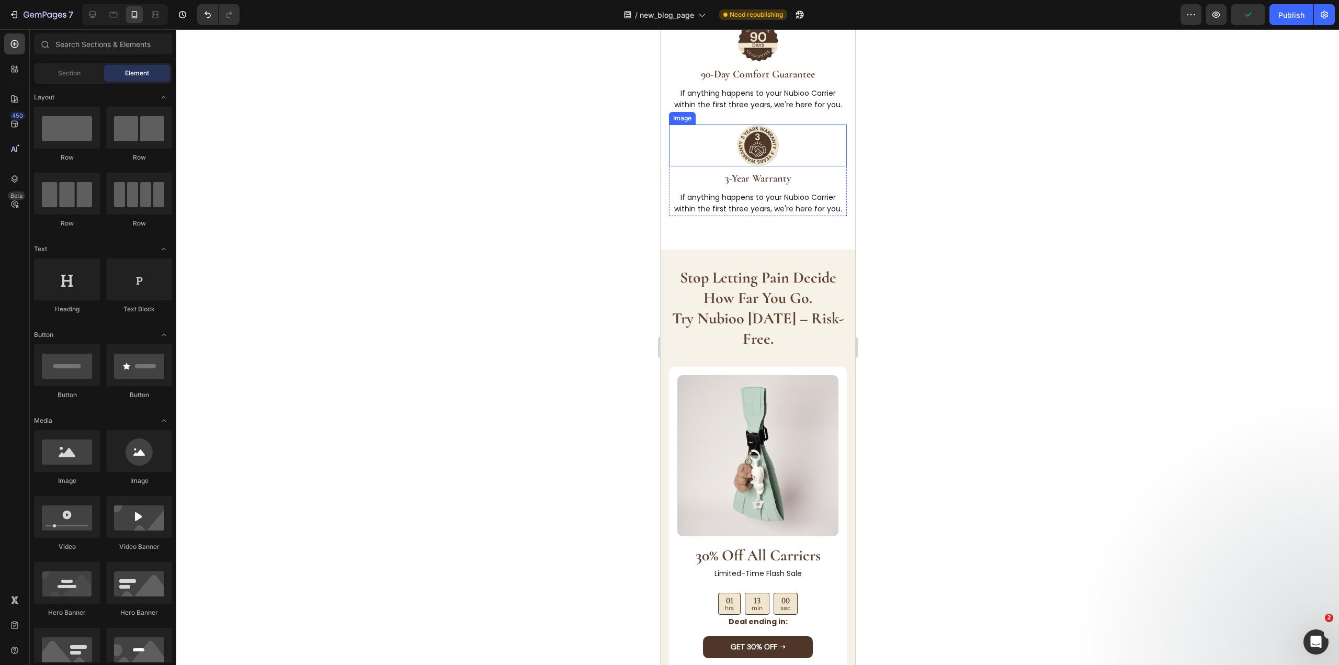
scroll to position [3275, 0]
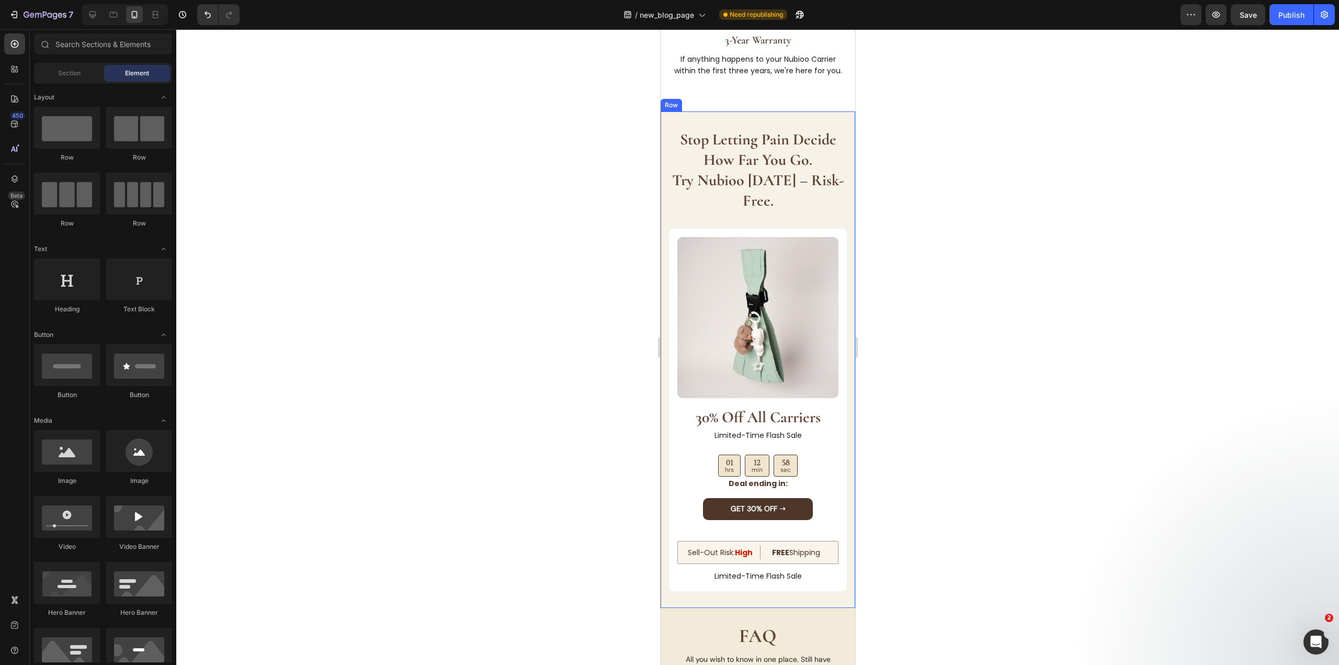
click at [740, 111] on div "stop letting pain decide how far you go. try nubioo today – risk-free. Heading …" at bounding box center [757, 359] width 195 height 497
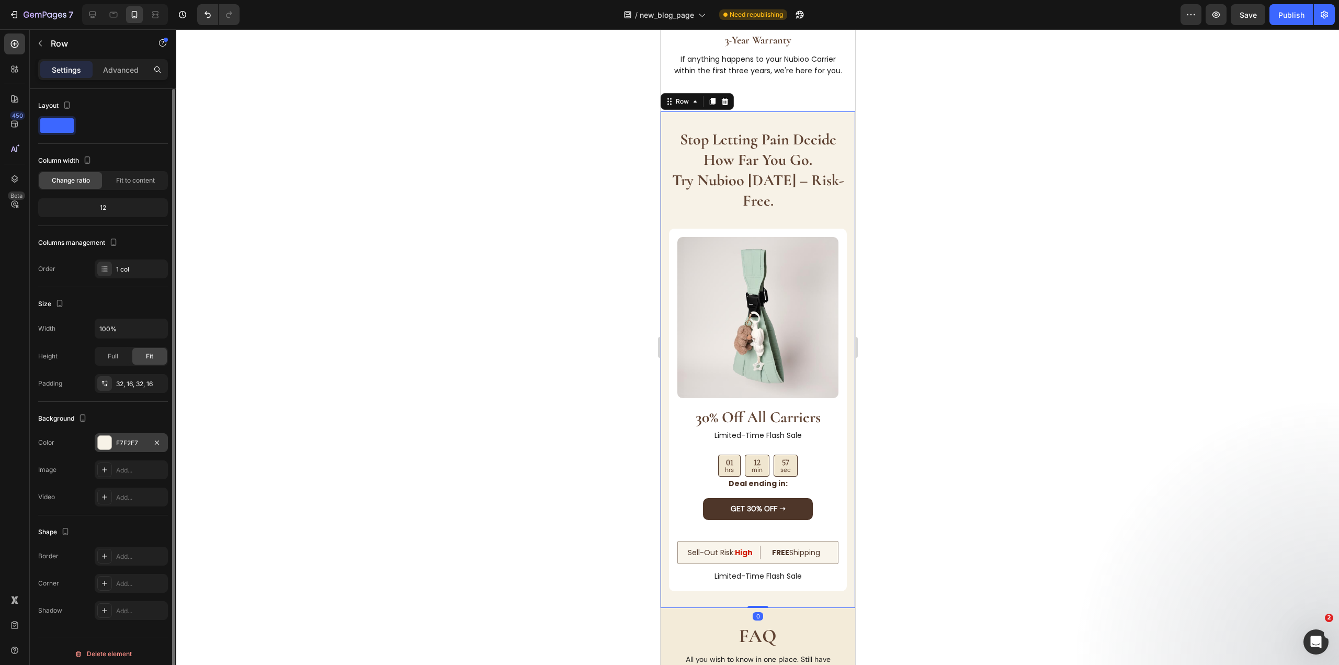
click at [121, 446] on div "F7F2E7" at bounding box center [131, 442] width 30 height 9
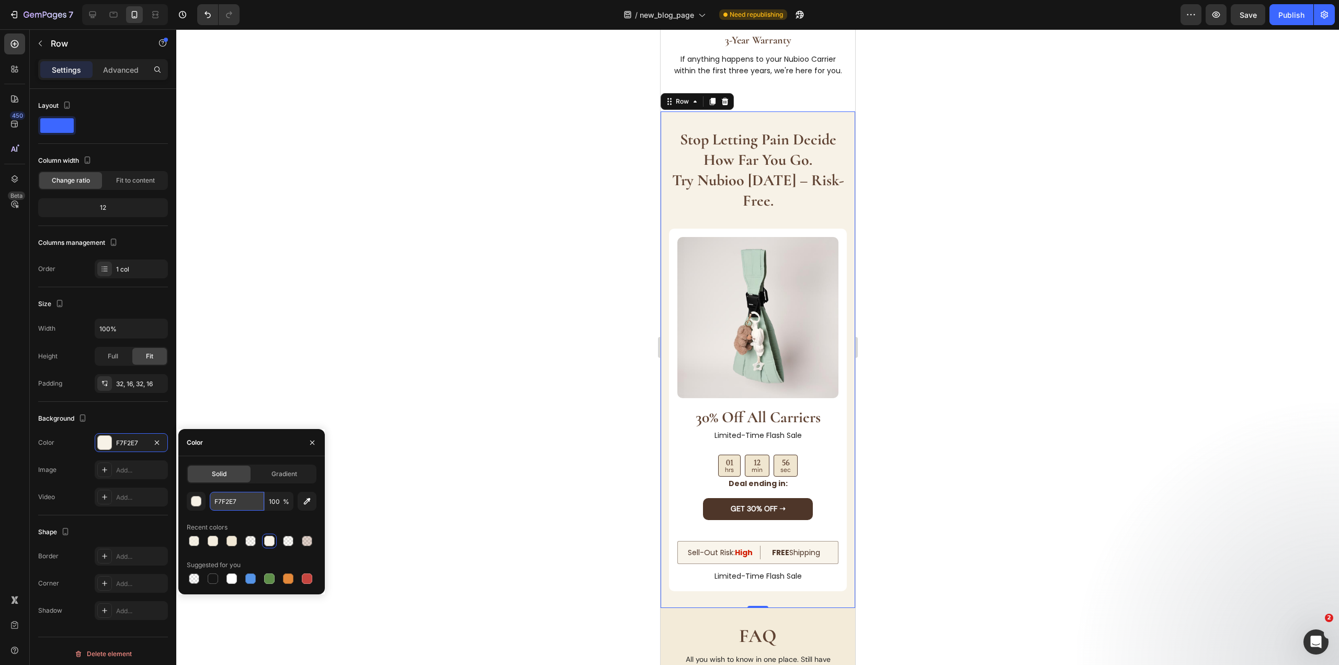
click at [217, 506] on input "F7F2E7" at bounding box center [237, 501] width 54 height 19
paste input "4EDDE"
type input "F4EDDE"
click at [487, 247] on div at bounding box center [757, 346] width 1162 height 635
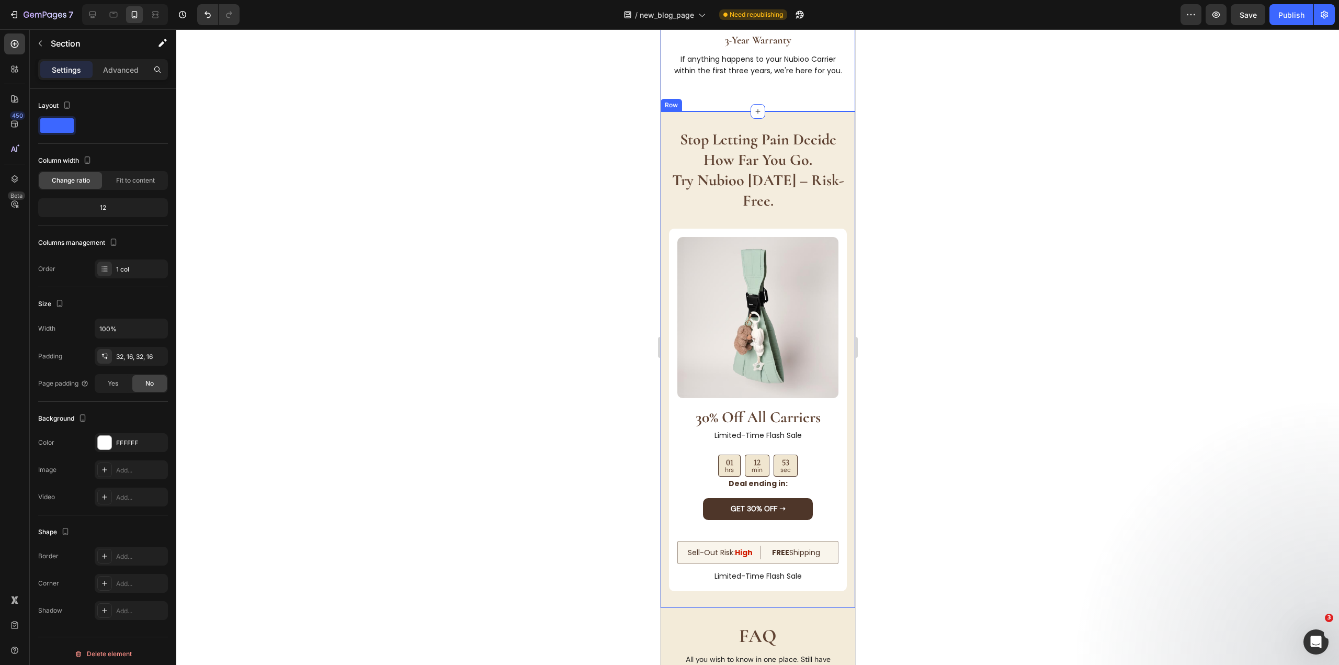
click at [682, 111] on div "stop letting pain decide how far you go. try nubioo today – risk-free. Heading …" at bounding box center [757, 359] width 195 height 497
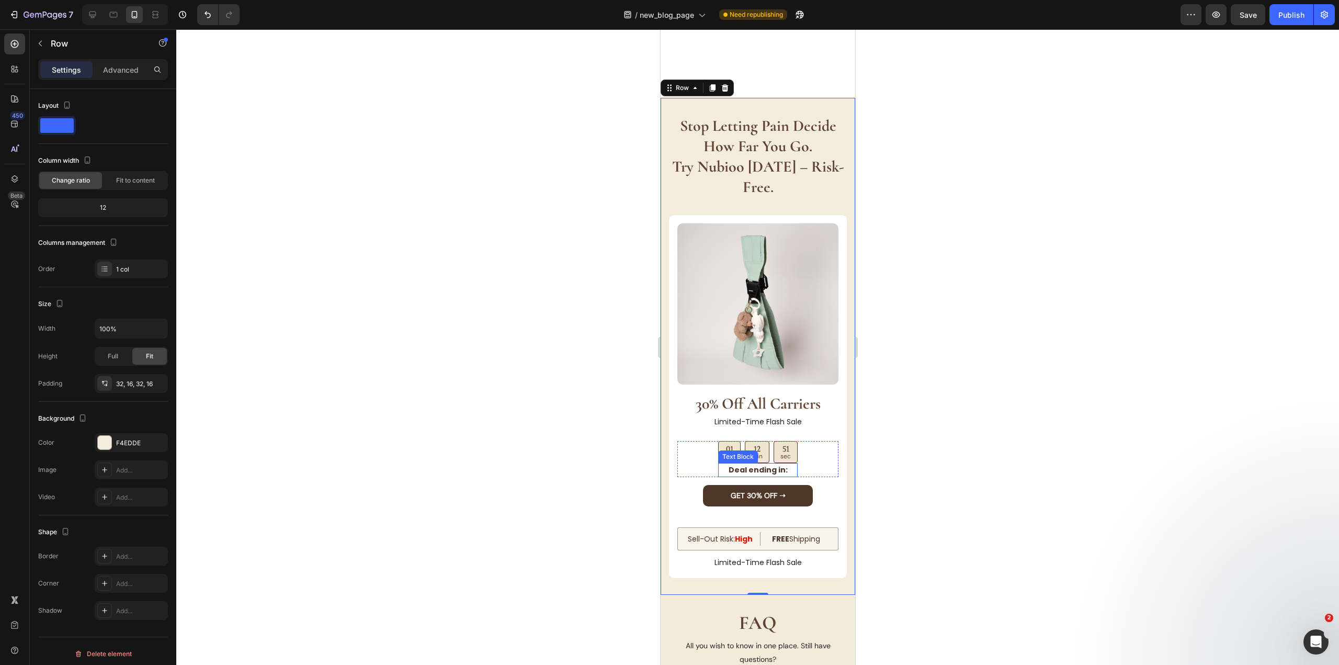
scroll to position [3588, 0]
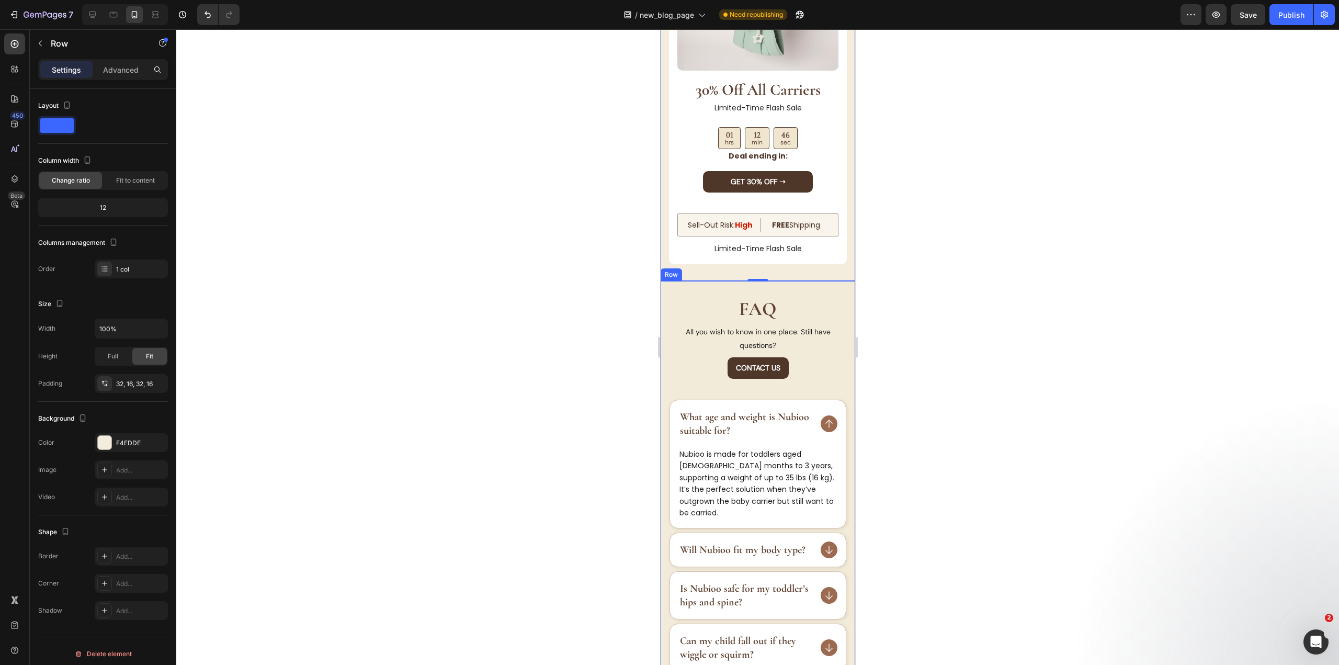
click at [679, 294] on div "FAQ Heading All you wish to know in one place. Still have questions? Text Block…" at bounding box center [757, 603] width 195 height 644
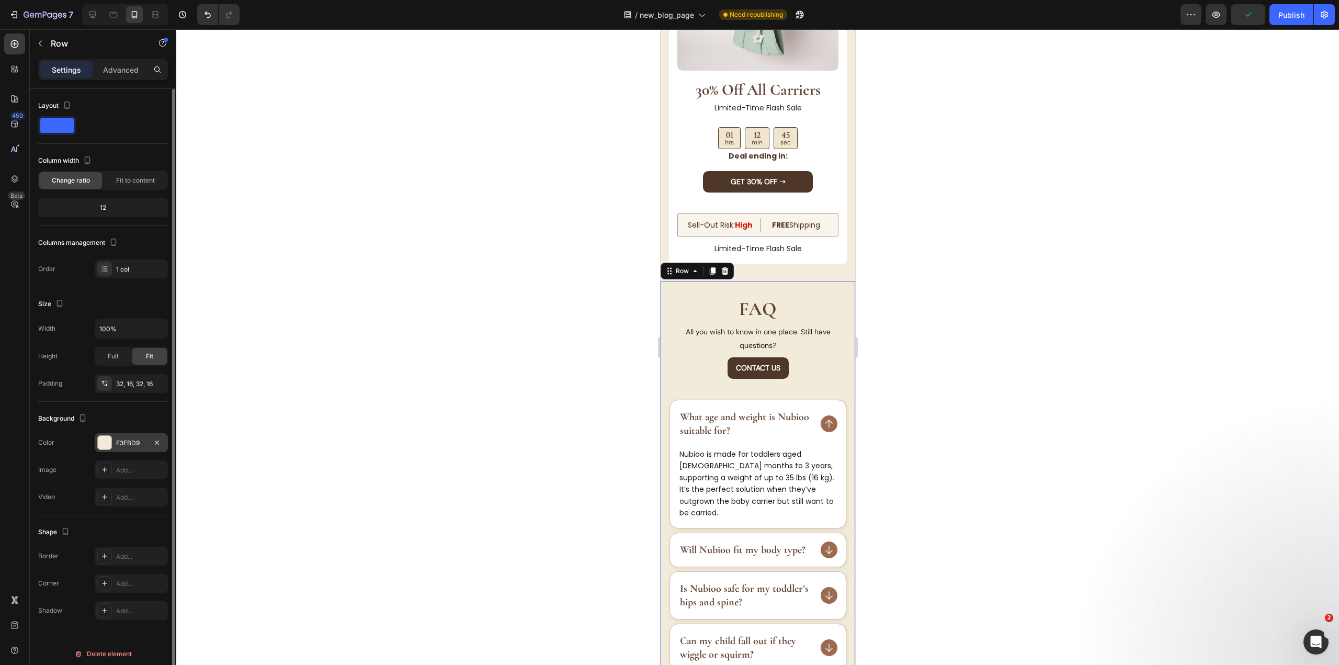
click at [123, 444] on div "F3EBD9" at bounding box center [131, 442] width 30 height 9
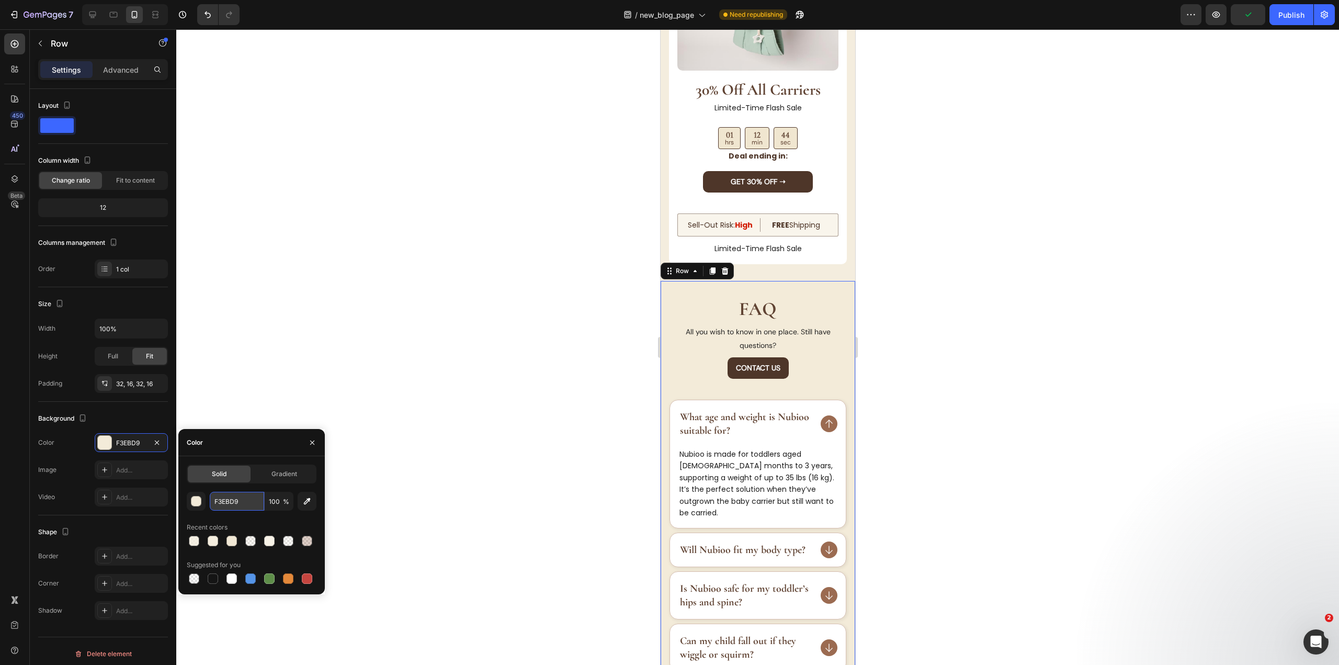
click at [235, 495] on input "F3EBD9" at bounding box center [237, 501] width 54 height 19
paste input "0E6D0"
type input "F0E6D0"
click at [396, 339] on div at bounding box center [757, 346] width 1162 height 635
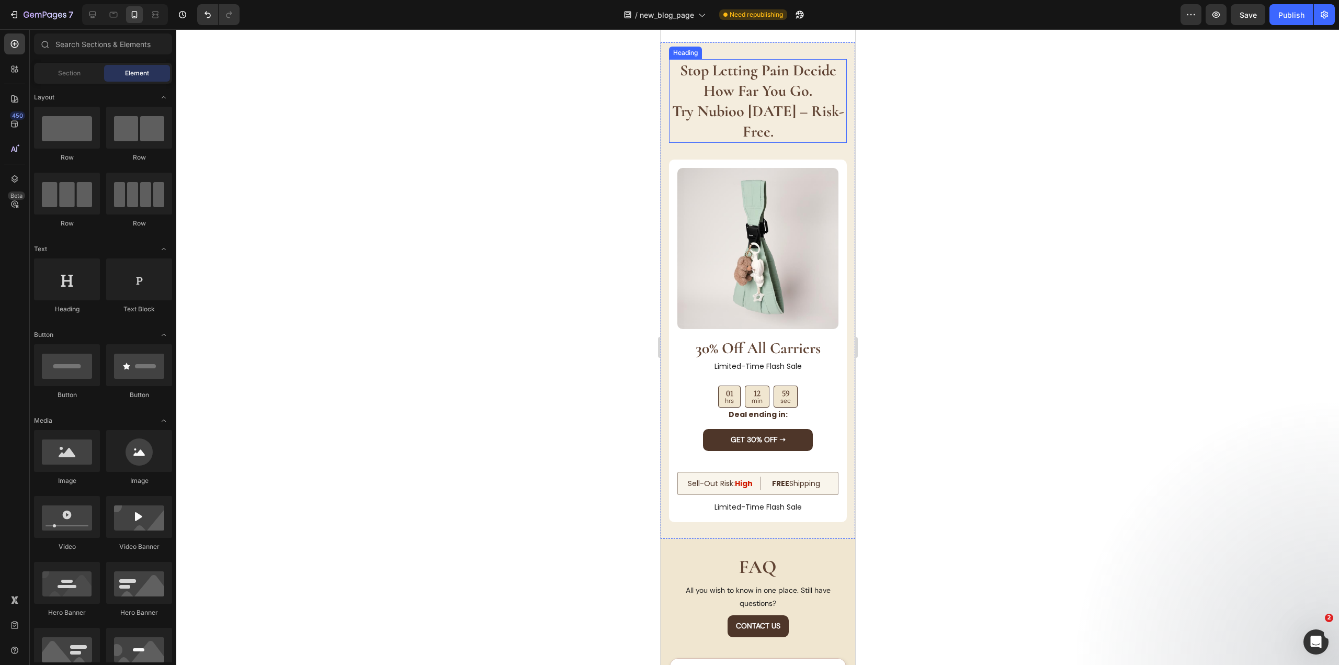
scroll to position [3185, 0]
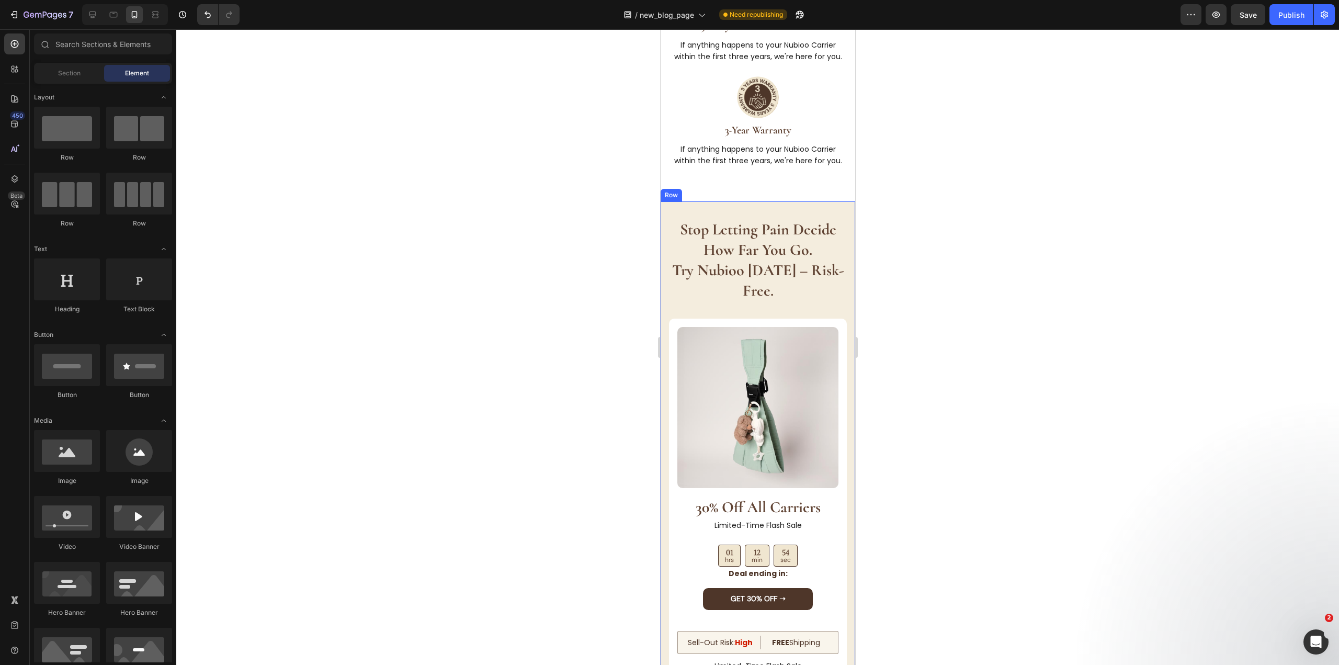
click at [831, 201] on div "stop letting pain decide how far you go. try nubioo today – risk-free. Heading …" at bounding box center [757, 449] width 195 height 497
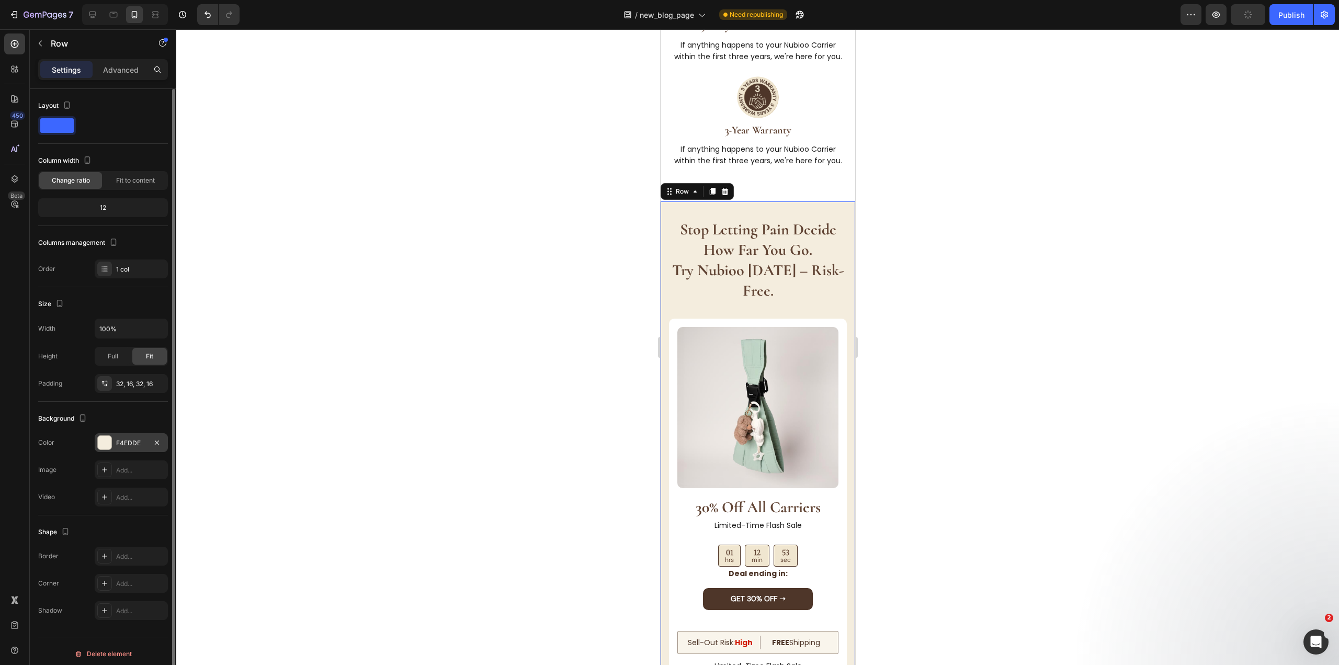
drag, startPoint x: 121, startPoint y: 442, endPoint x: 167, endPoint y: 438, distance: 46.7
click at [121, 442] on div "F4EDDE" at bounding box center [131, 442] width 30 height 9
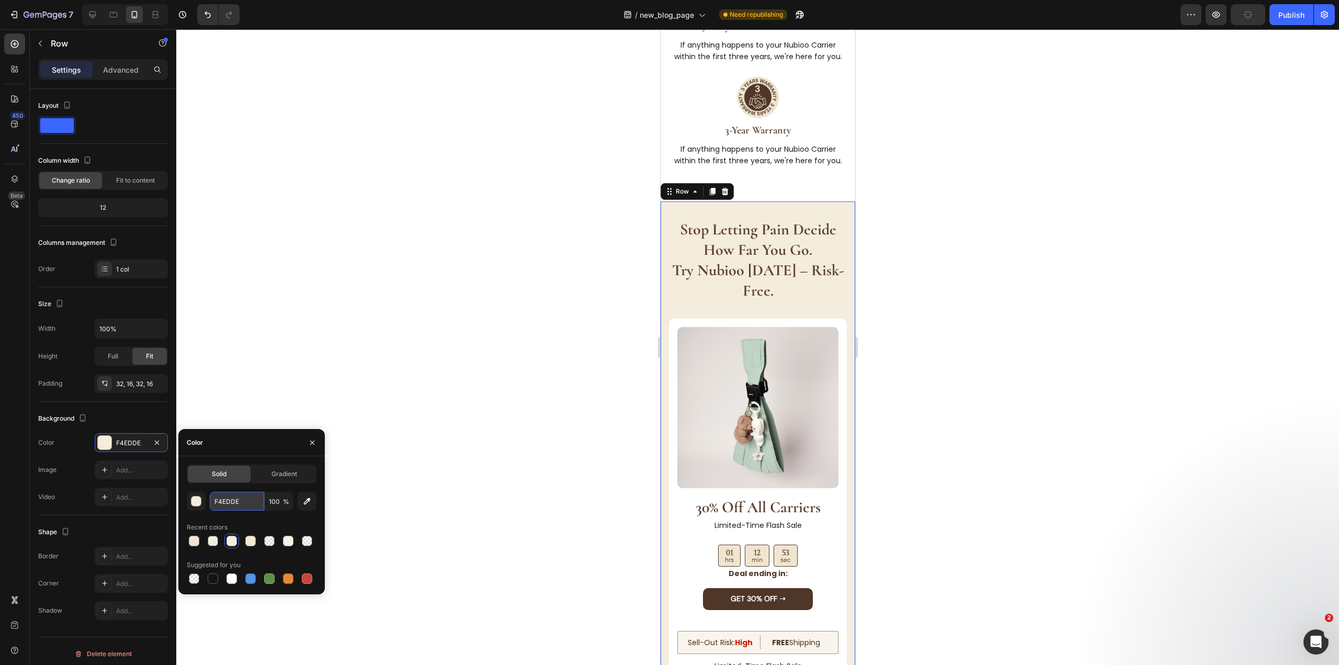
click at [220, 499] on input "F4EDDE" at bounding box center [237, 501] width 54 height 19
paste input "6F0E3"
type input "F6F0E3"
click at [427, 283] on div at bounding box center [757, 346] width 1162 height 635
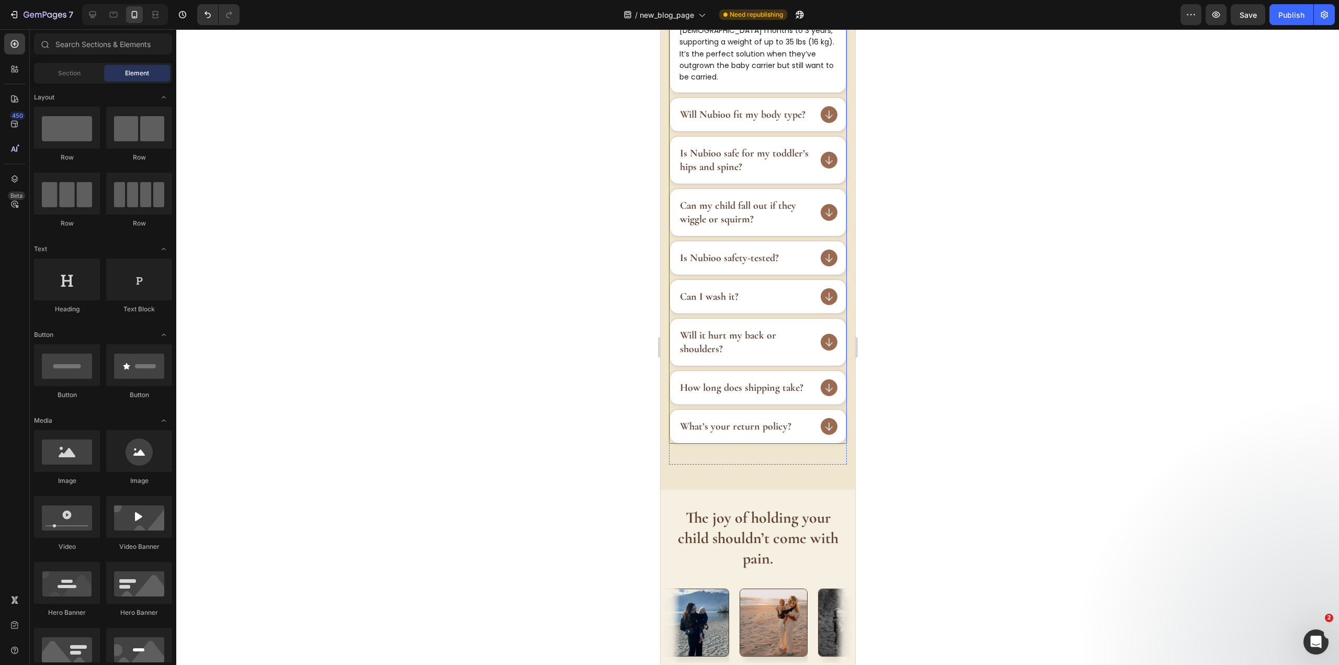
scroll to position [4178, 0]
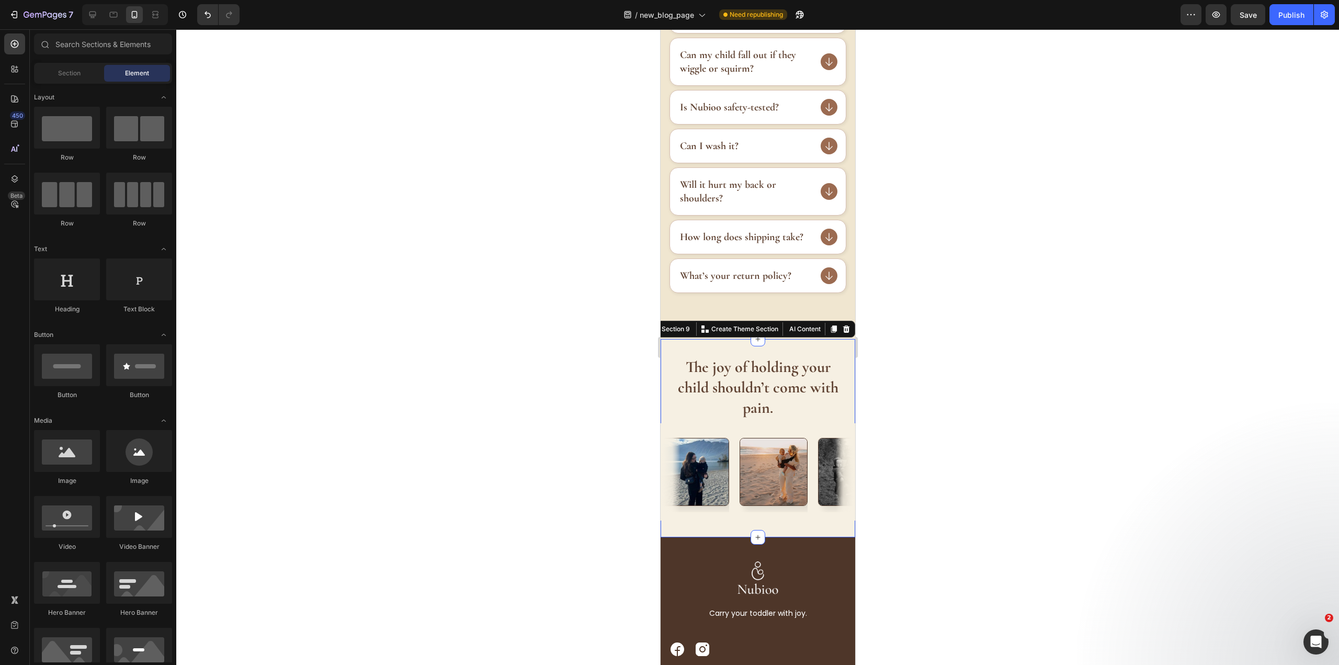
click at [727, 346] on div "The joy of holding your child shouldn’t come with pain. Heading Image Image Ima…" at bounding box center [757, 438] width 195 height 198
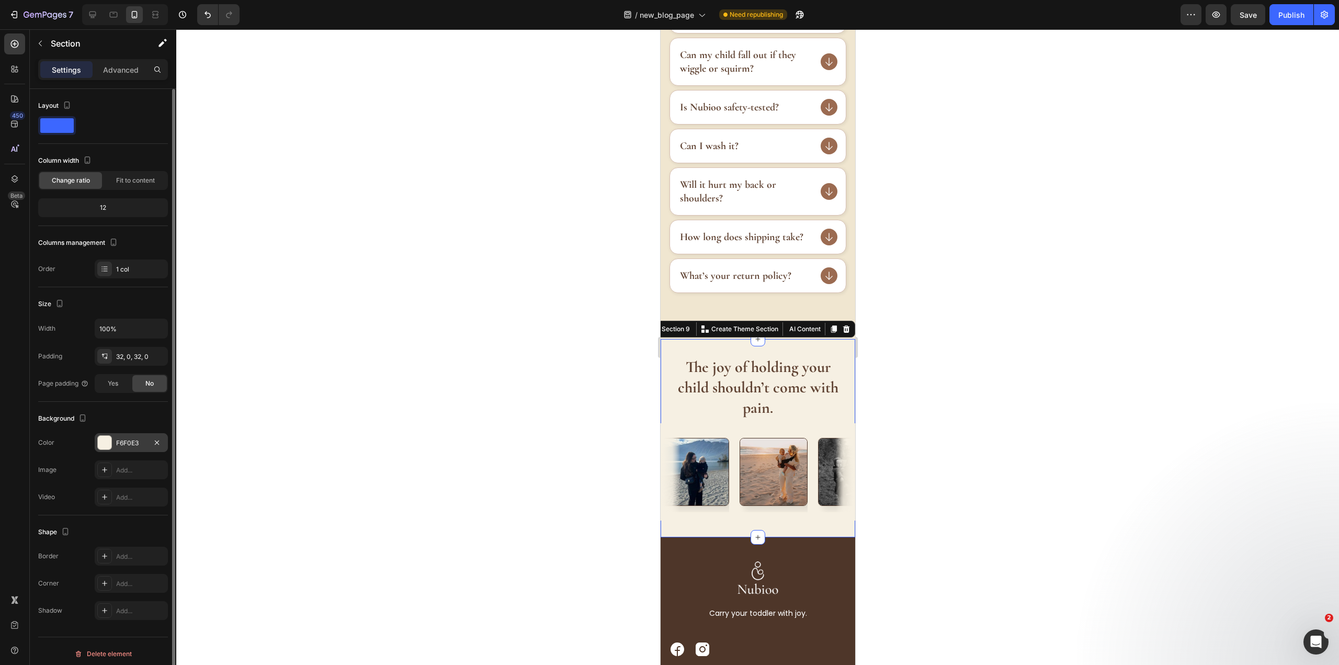
click at [138, 444] on div "F6F0E3" at bounding box center [131, 442] width 30 height 9
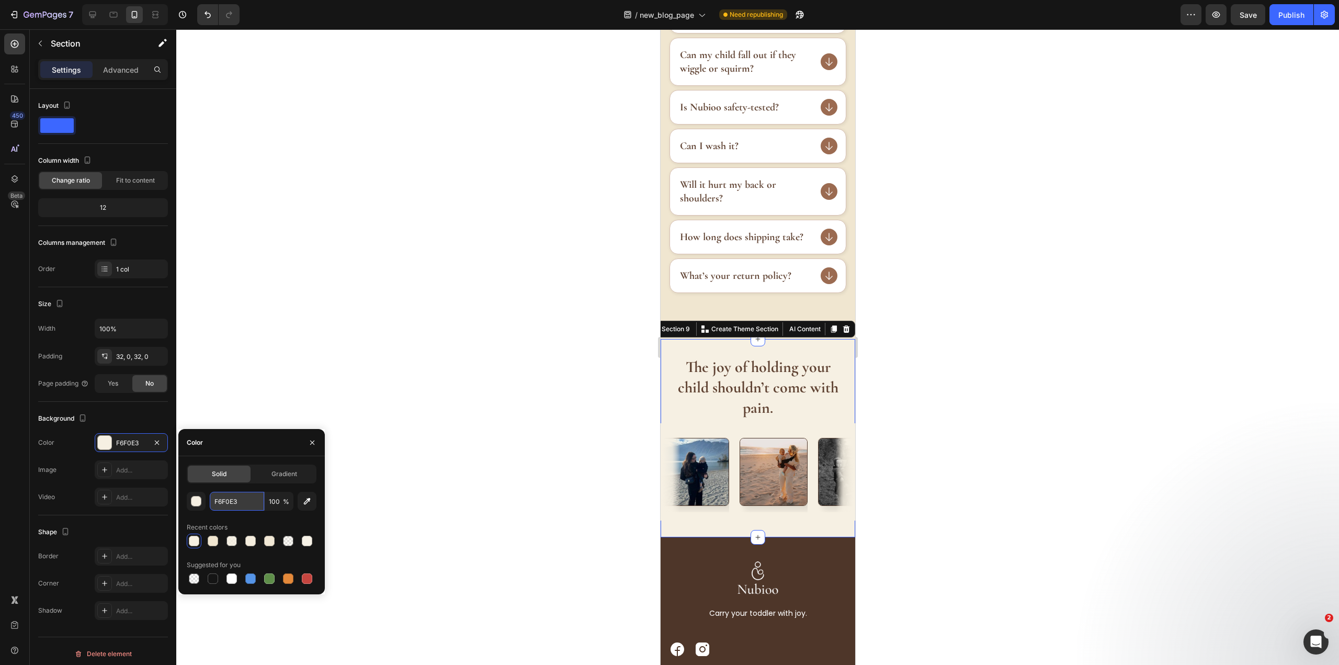
click at [232, 497] on input "F6F0E3" at bounding box center [237, 501] width 54 height 19
click at [537, 281] on div at bounding box center [757, 346] width 1162 height 635
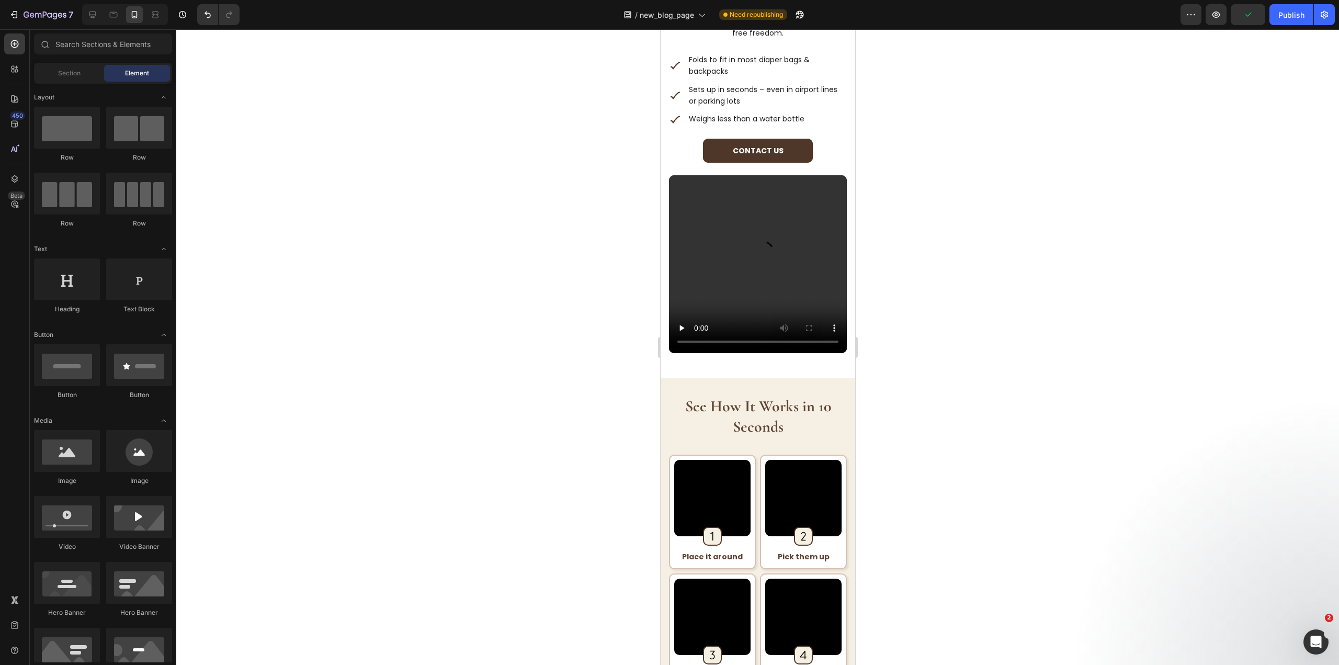
scroll to position [1530, 0]
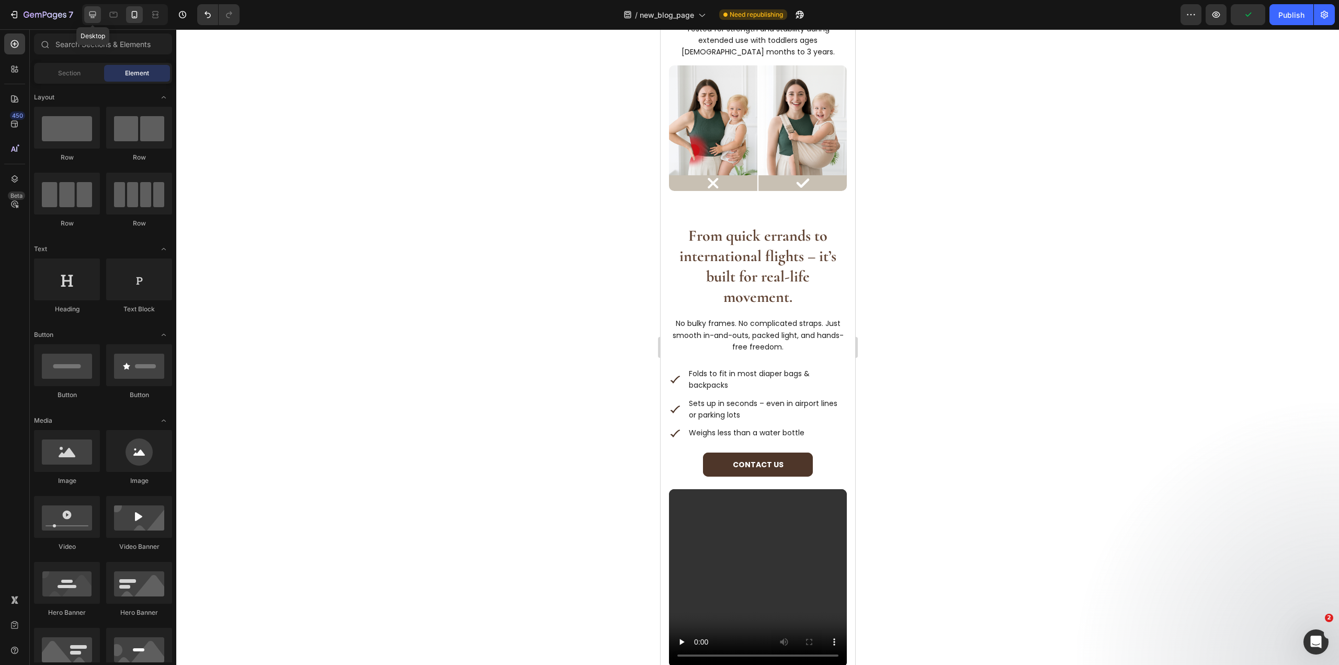
click at [91, 9] on div at bounding box center [92, 14] width 17 height 17
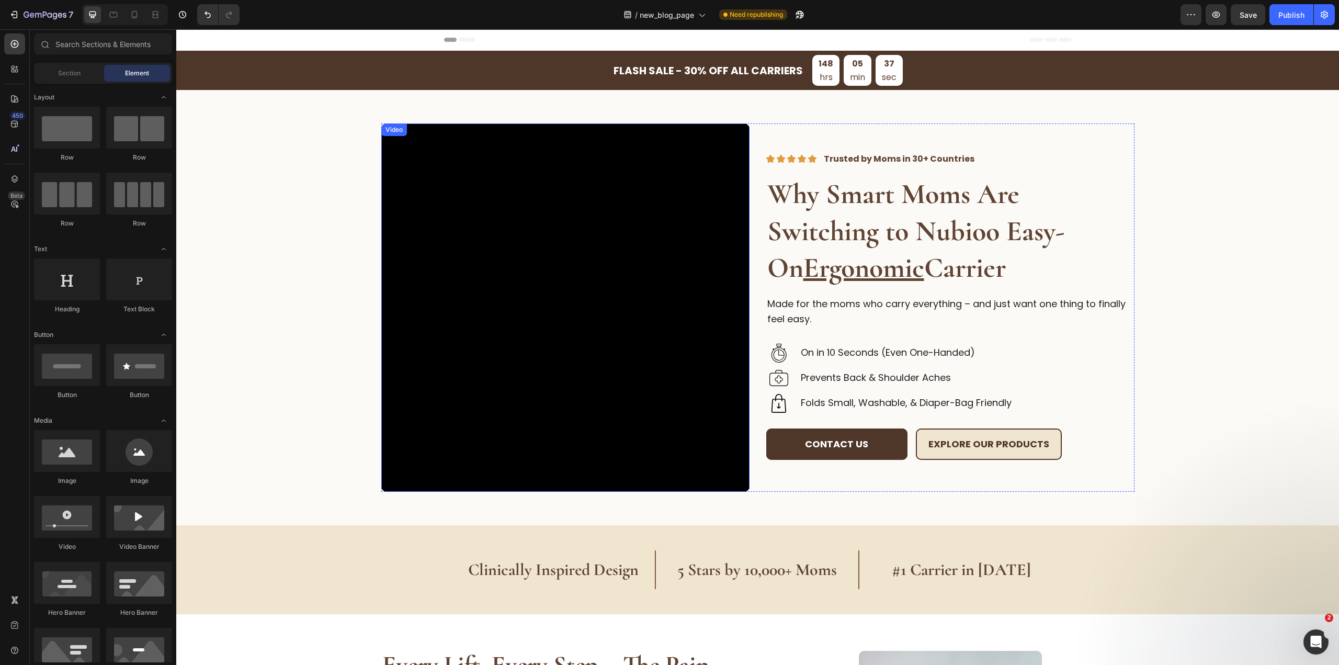
click at [596, 337] on video at bounding box center [565, 307] width 368 height 368
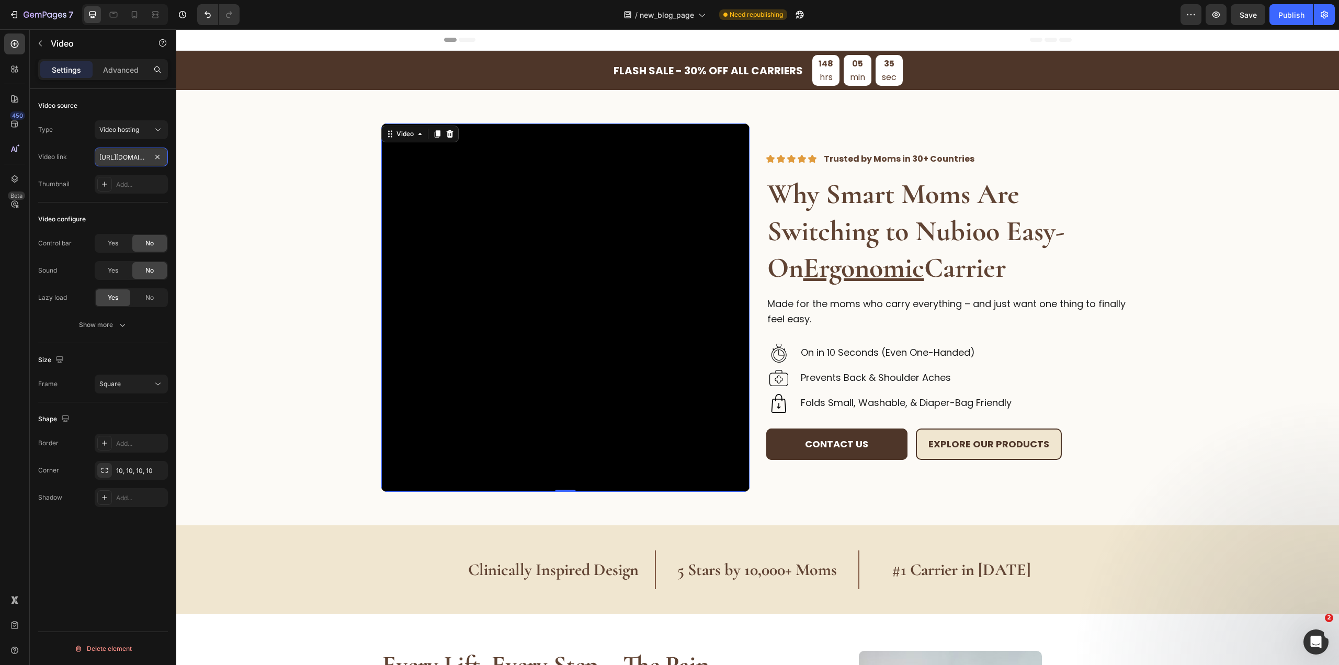
click at [119, 158] on input "https://cdn.shopify.com/videos/c/o/v/8786cebfa21349c8a5e929fbfeff9133.mp4" at bounding box center [131, 156] width 73 height 19
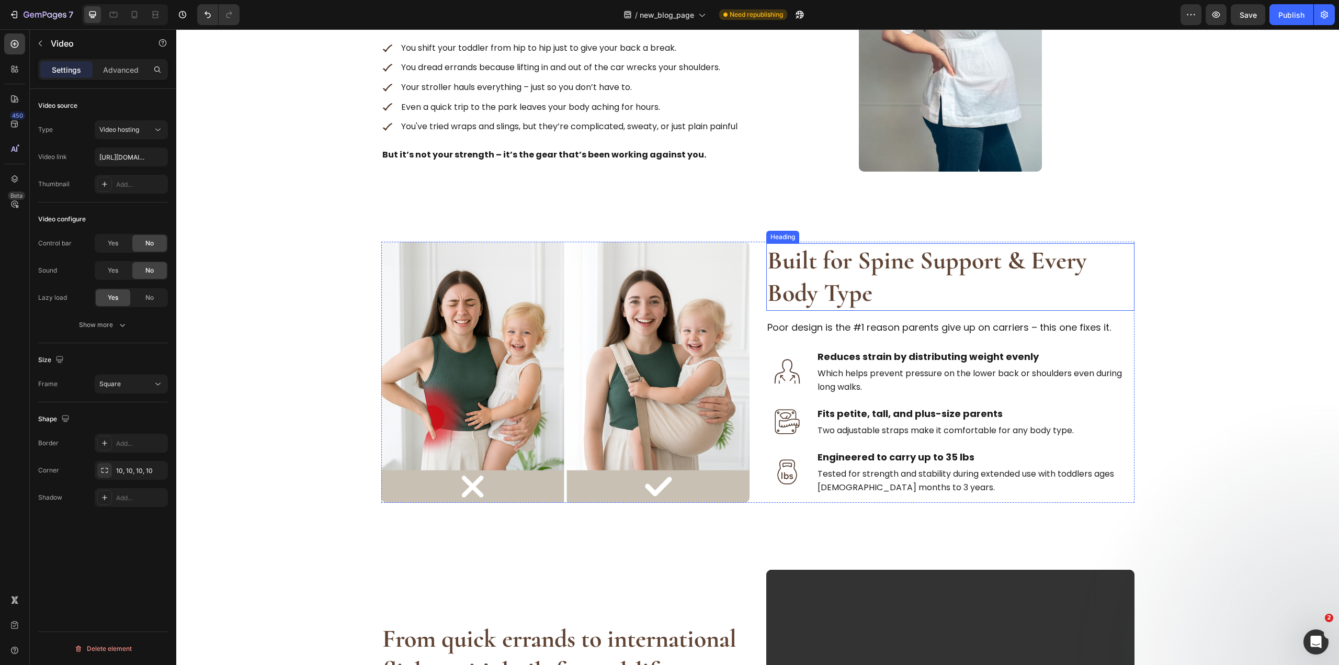
scroll to position [889, 0]
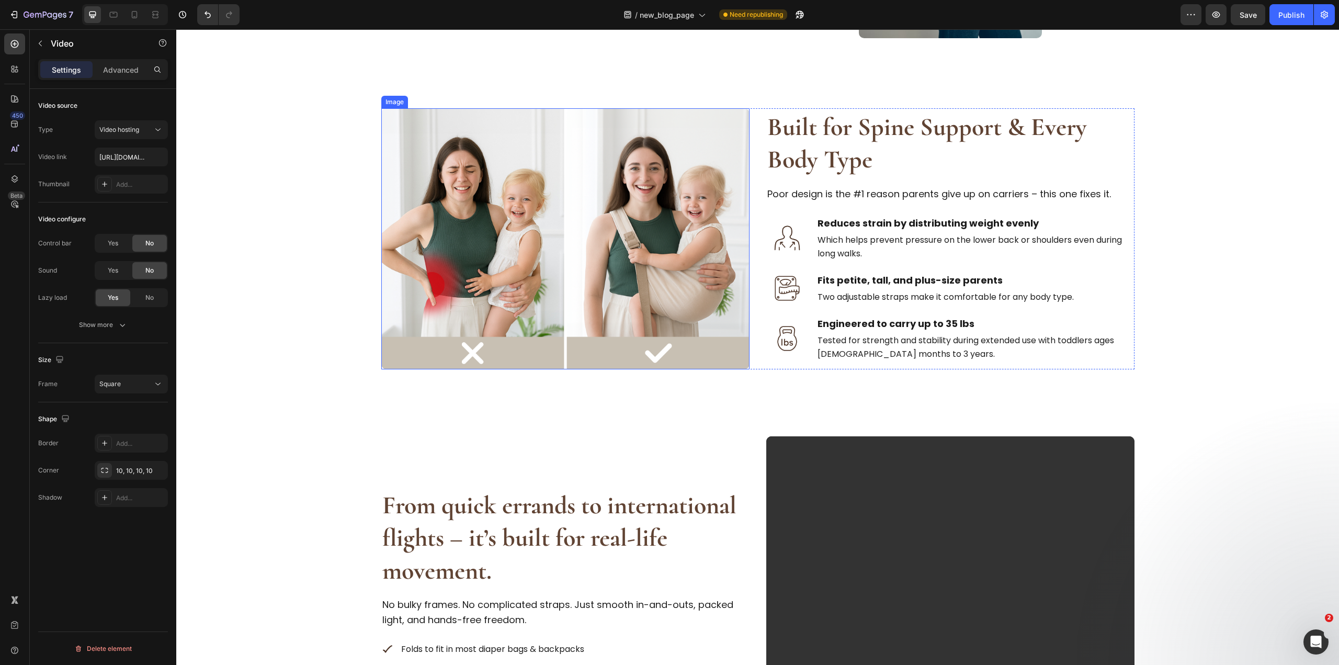
click at [690, 314] on img at bounding box center [565, 238] width 368 height 261
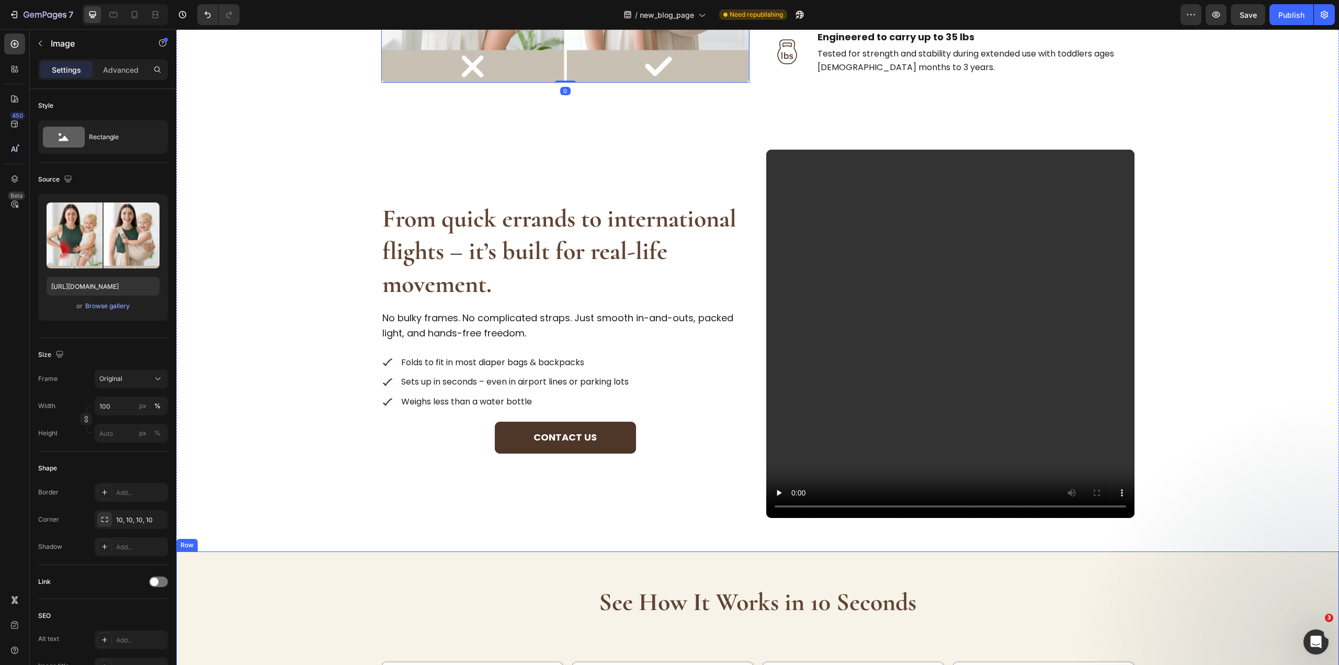
scroll to position [1255, 0]
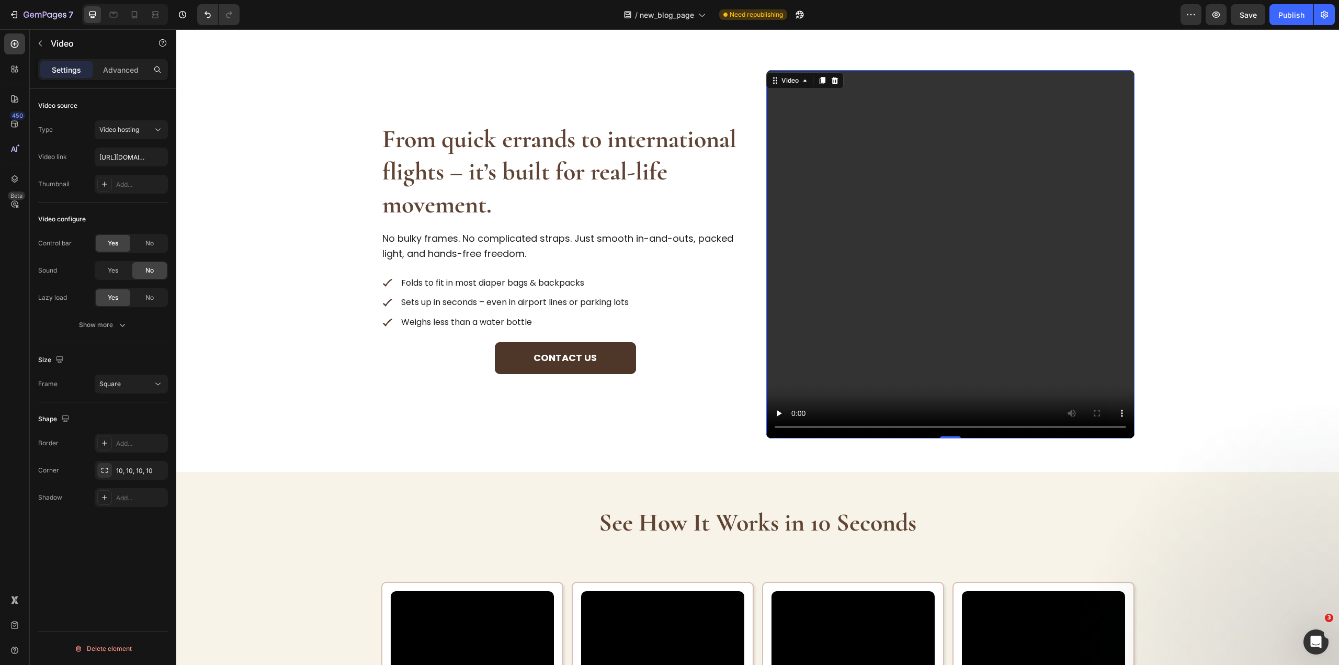
click at [942, 266] on video at bounding box center [950, 254] width 368 height 368
click at [116, 324] on div "Show more" at bounding box center [103, 325] width 49 height 10
click at [120, 326] on div "Yes" at bounding box center [113, 324] width 35 height 17
click at [115, 351] on span "Yes" at bounding box center [113, 351] width 10 height 9
click at [238, 325] on div "From quick errands to international flights – it’s built for real-life movement…" at bounding box center [757, 254] width 1129 height 368
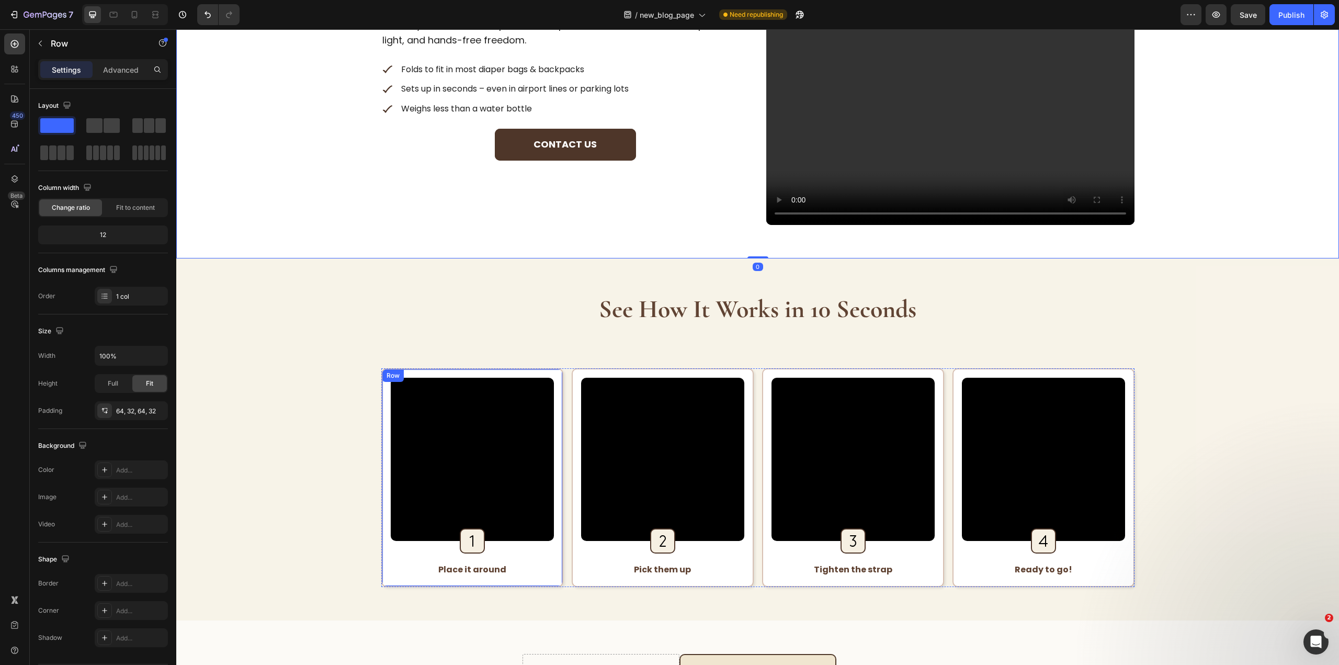
scroll to position [1673, 0]
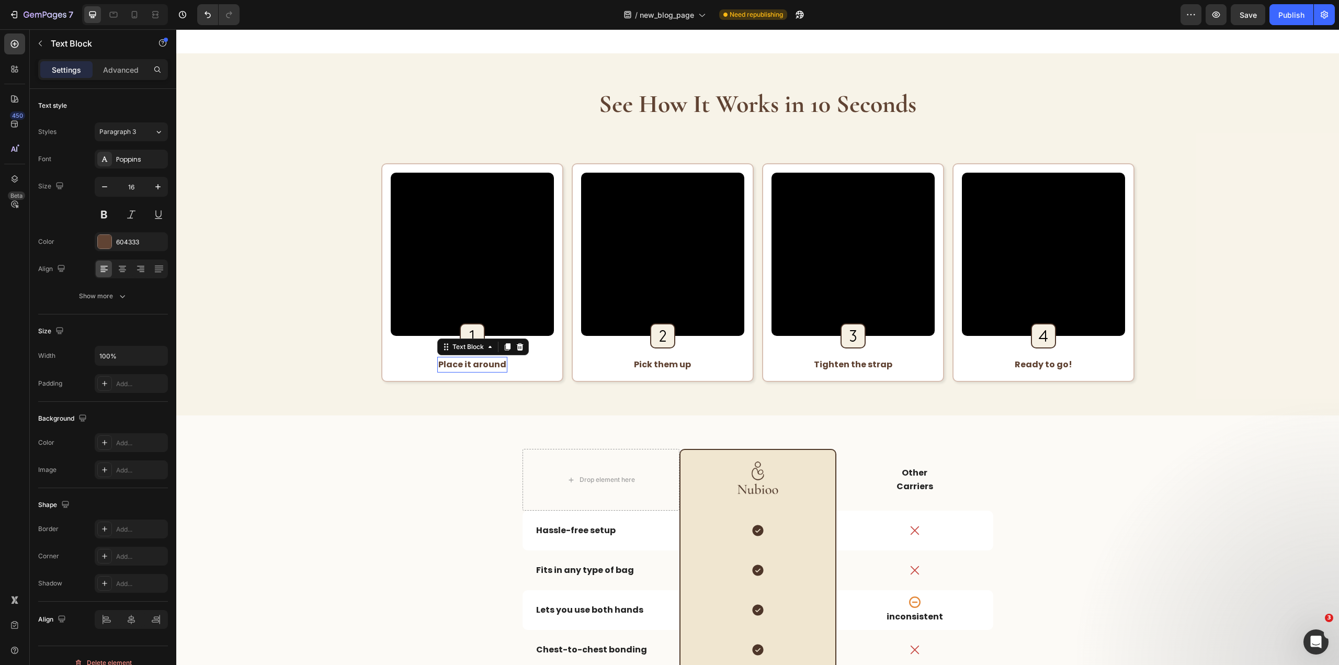
click at [494, 369] on strong "Place it around" at bounding box center [472, 364] width 68 height 12
click at [127, 139] on button "Paragraph 3" at bounding box center [131, 131] width 73 height 19
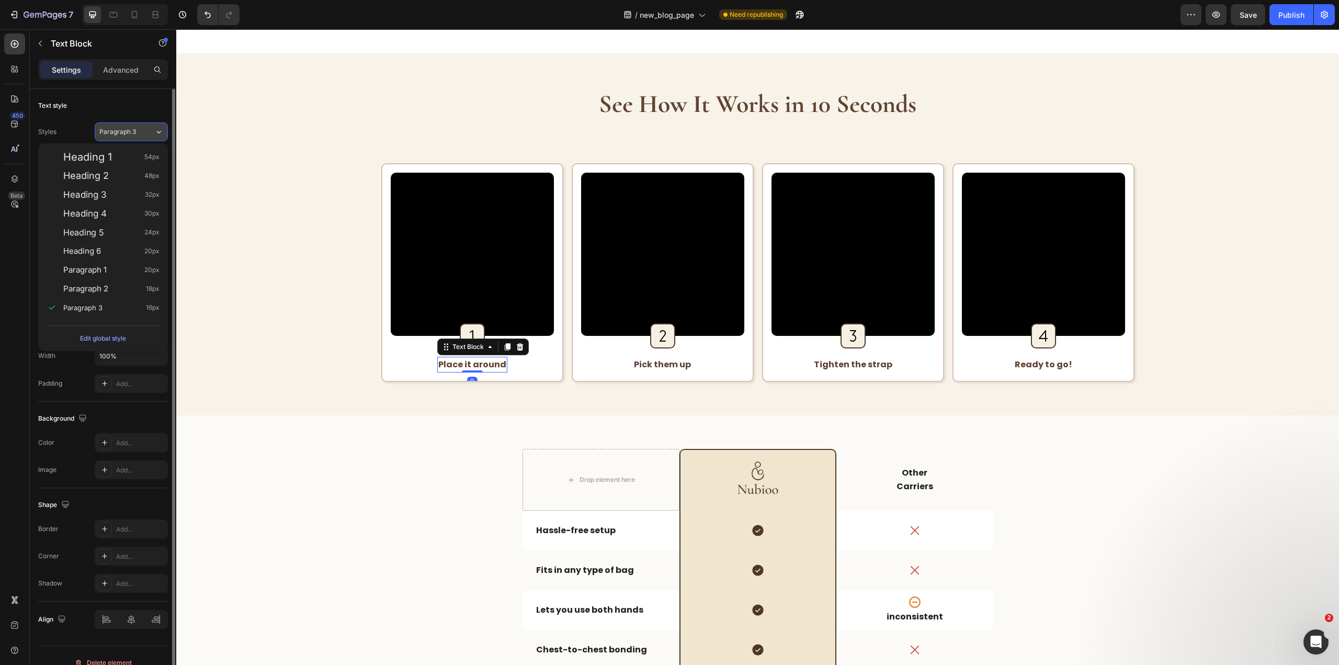
click at [127, 136] on button "Paragraph 3" at bounding box center [131, 131] width 73 height 19
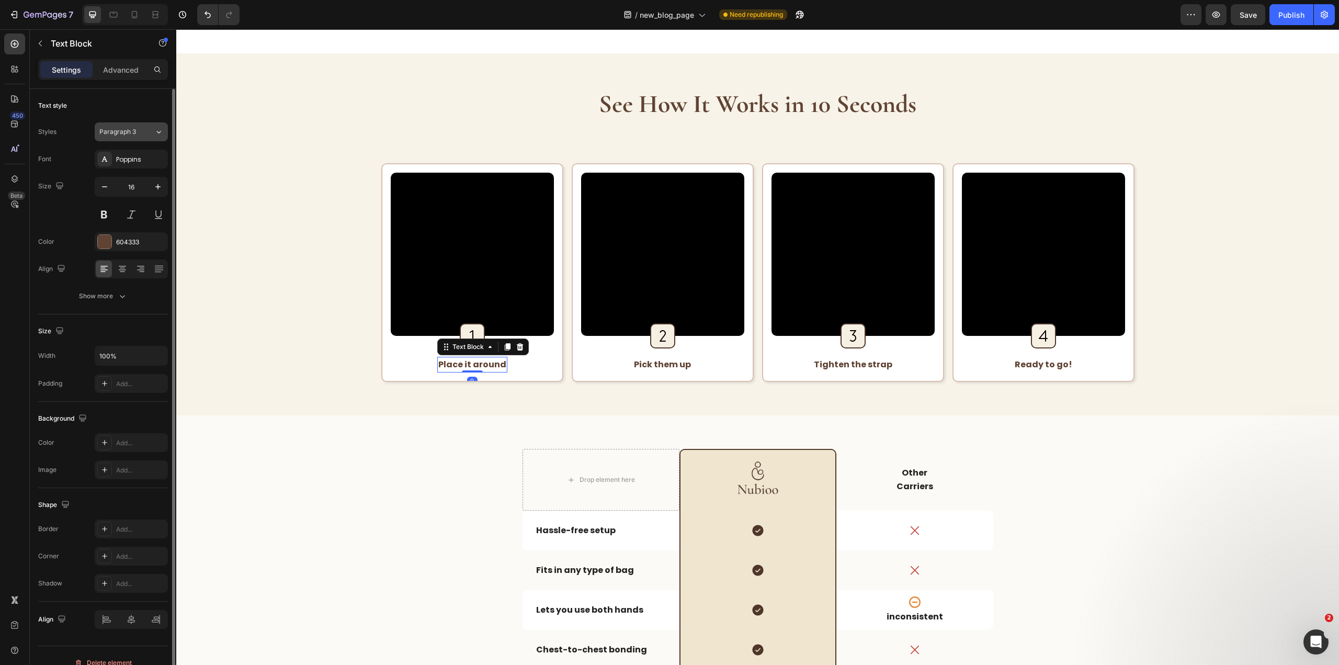
click at [127, 133] on span "Paragraph 3" at bounding box center [117, 131] width 37 height 9
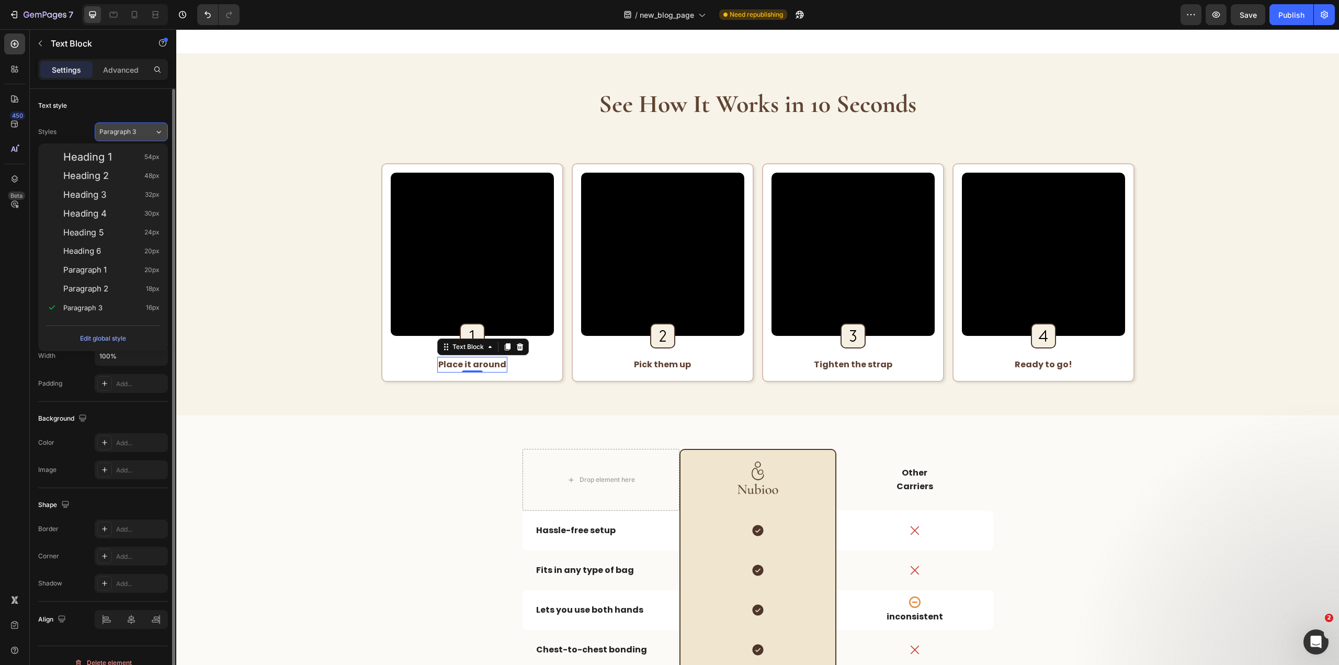
click at [127, 133] on span "Paragraph 3" at bounding box center [117, 131] width 37 height 9
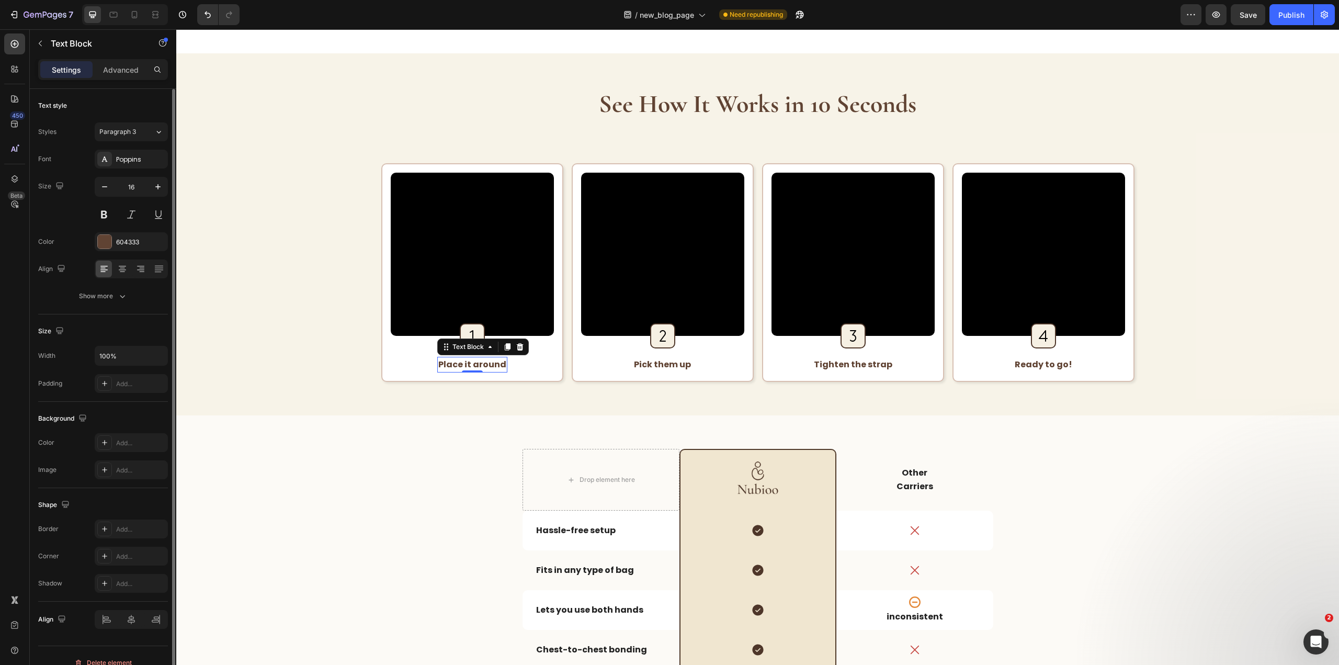
click at [115, 122] on div "Styles Paragraph 3 Font Poppins Size 16 Color 604333 Align Show more" at bounding box center [103, 212] width 130 height 185
click at [115, 131] on span "Paragraph 3" at bounding box center [117, 131] width 37 height 9
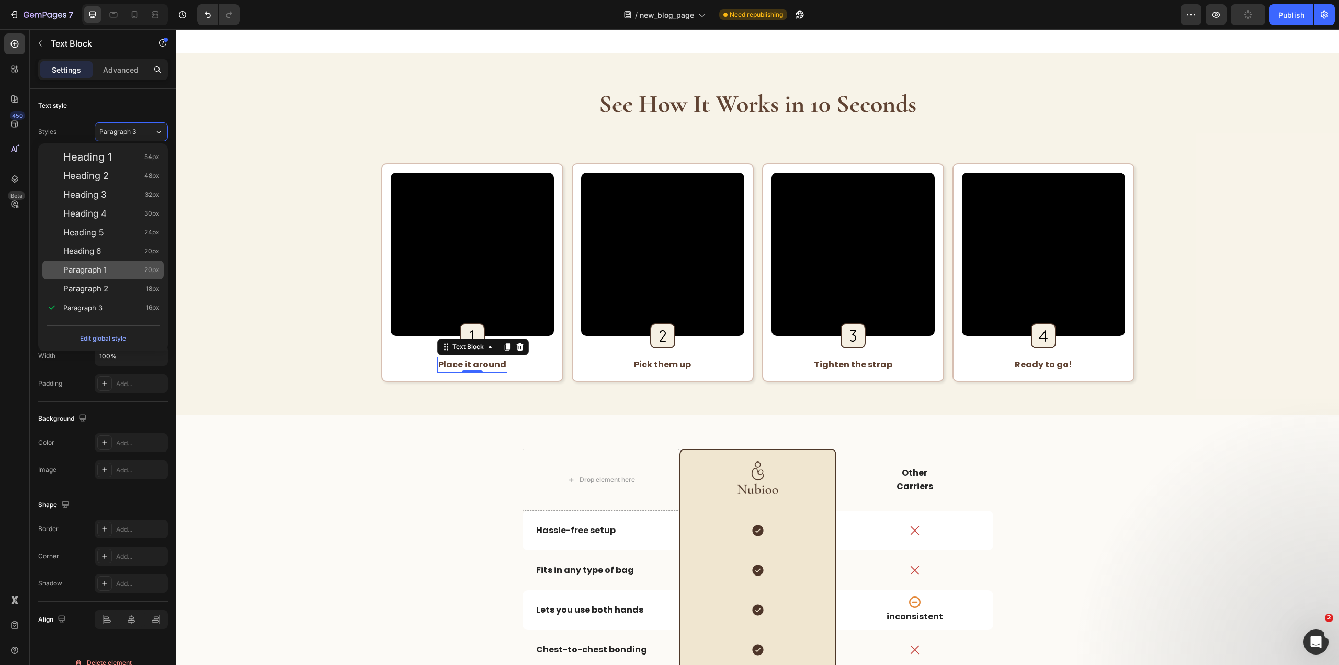
click at [124, 277] on div "Paragraph 1 20px" at bounding box center [102, 269] width 121 height 19
type input "20"
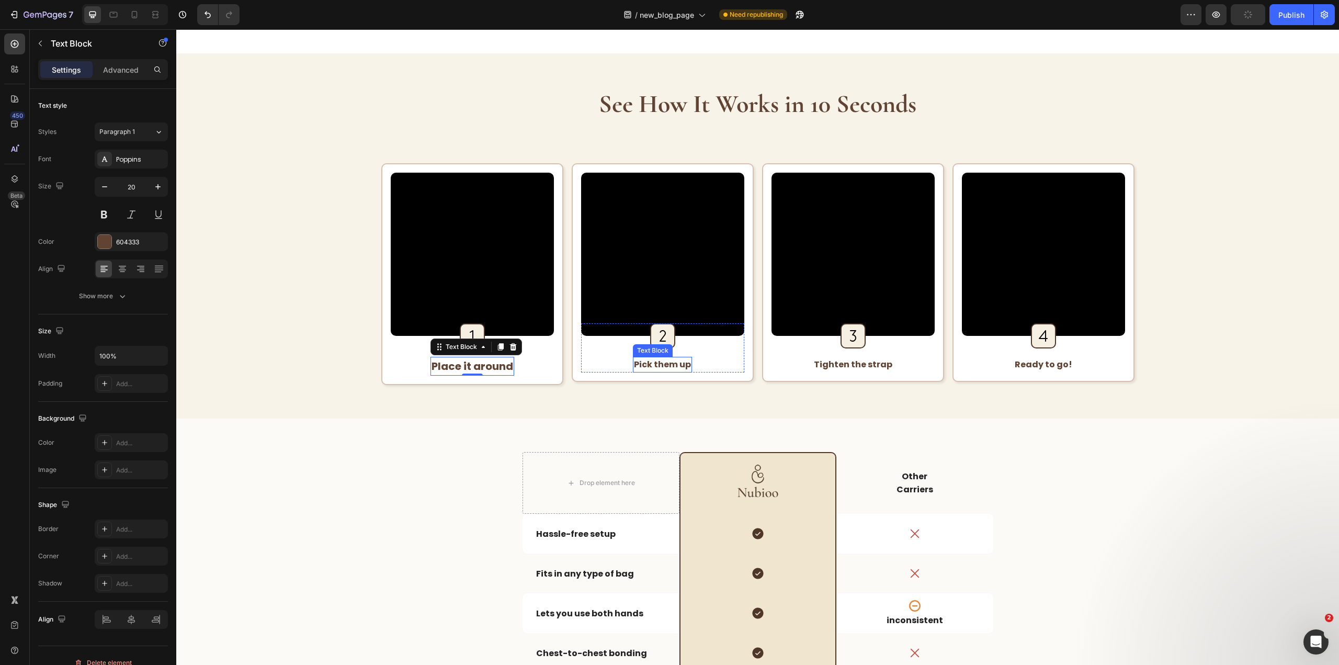
click at [650, 359] on strong "Pick them up" at bounding box center [662, 364] width 57 height 12
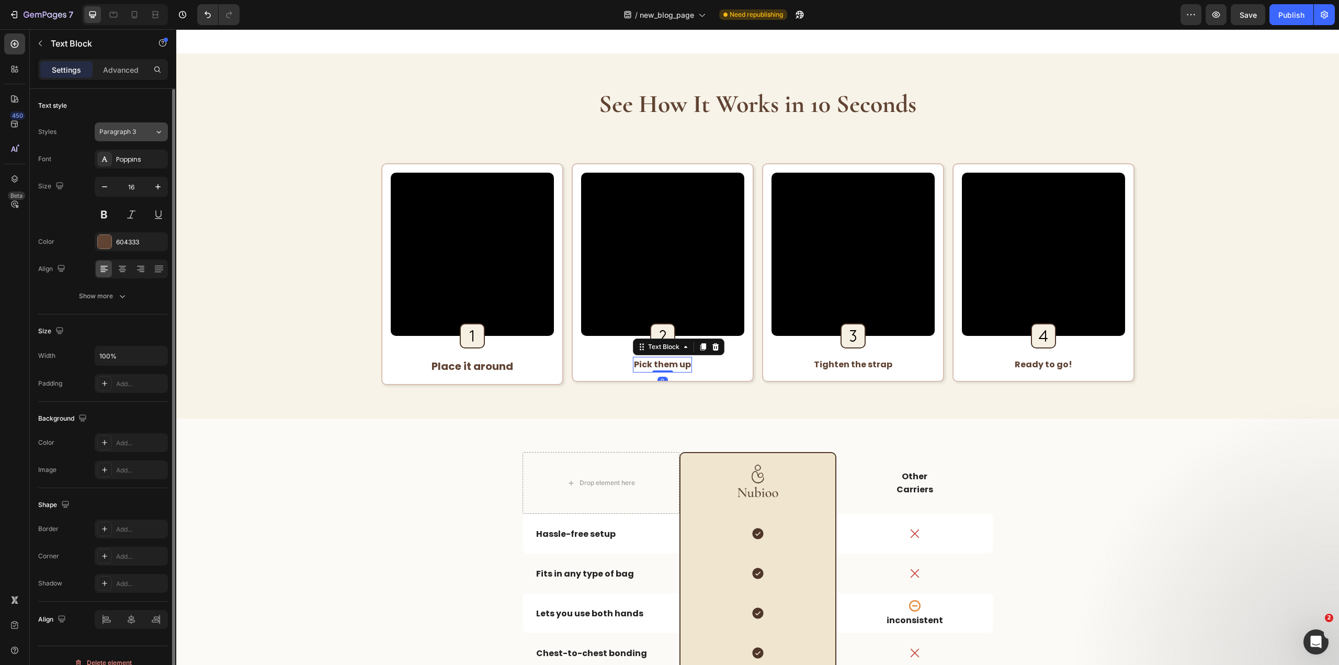
click at [107, 133] on span "Paragraph 3" at bounding box center [117, 131] width 37 height 9
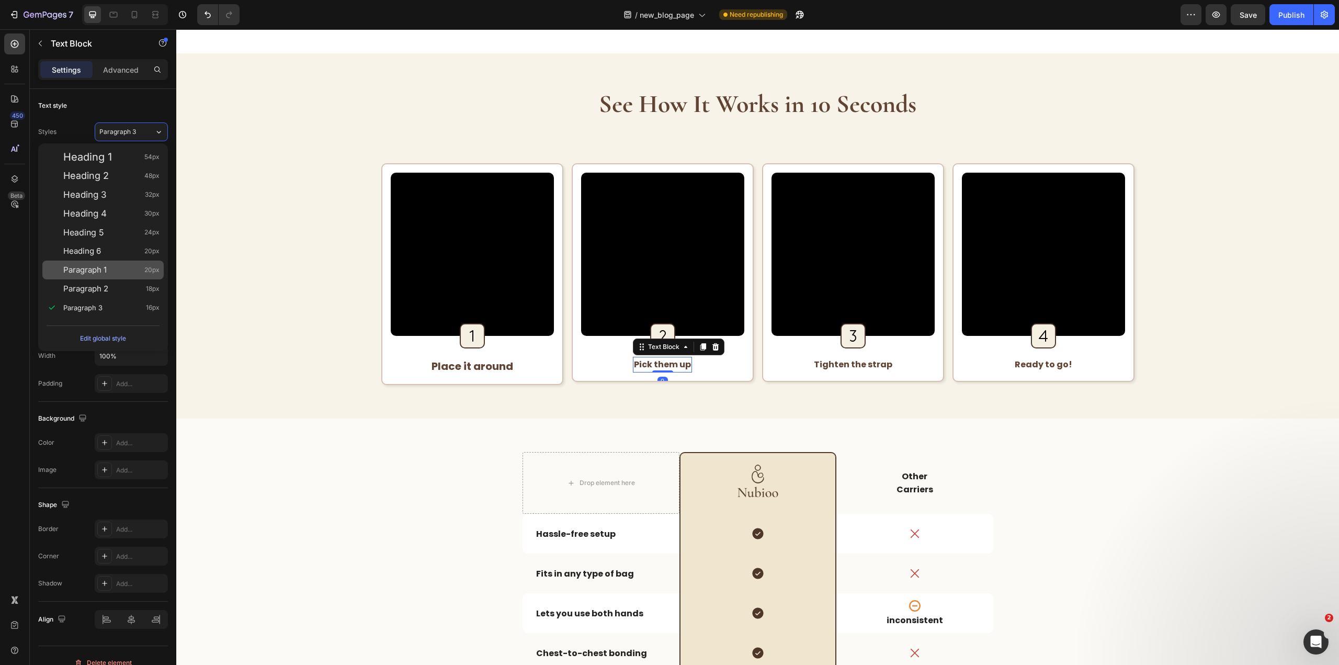
drag, startPoint x: 145, startPoint y: 275, endPoint x: 665, endPoint y: 334, distance: 523.7
click at [145, 275] on span "20px" at bounding box center [151, 270] width 15 height 10
type input "20"
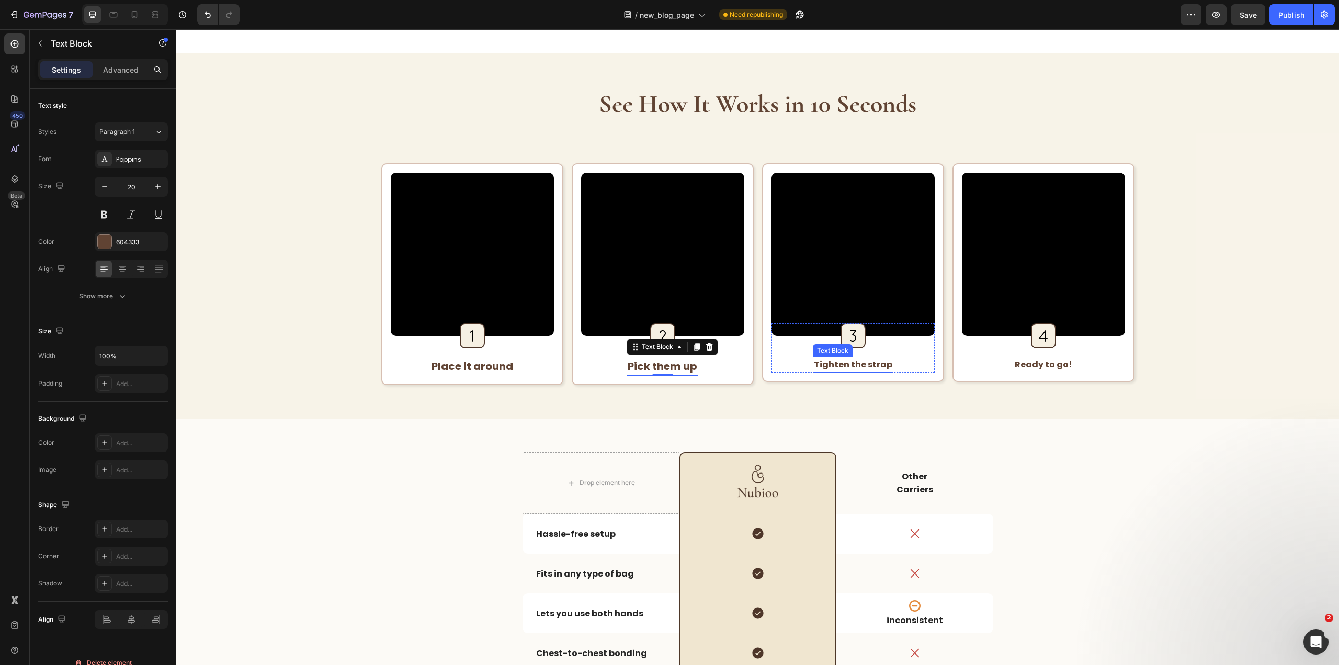
click at [854, 369] on strong "Tighten the strap" at bounding box center [853, 364] width 78 height 12
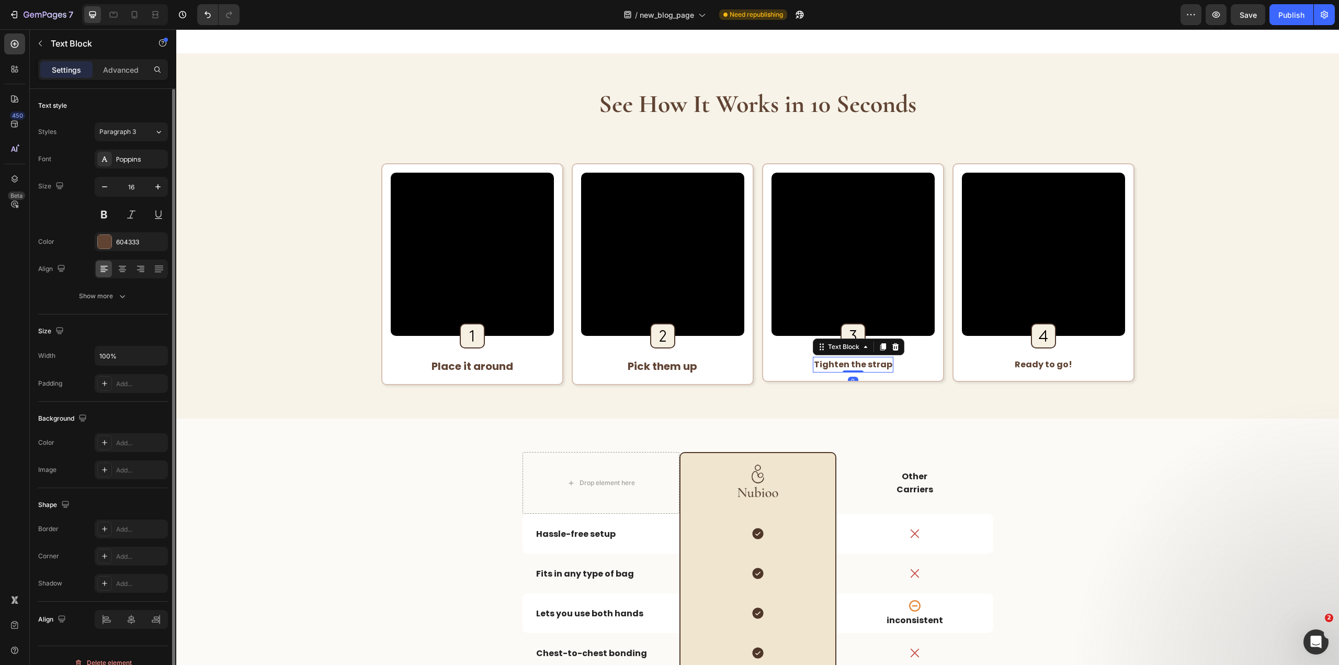
click at [141, 120] on div "Styles Paragraph 3 Font Poppins Size 16 Color 604333 Align Show more" at bounding box center [103, 212] width 130 height 185
click at [140, 130] on div "Paragraph 3" at bounding box center [120, 131] width 42 height 9
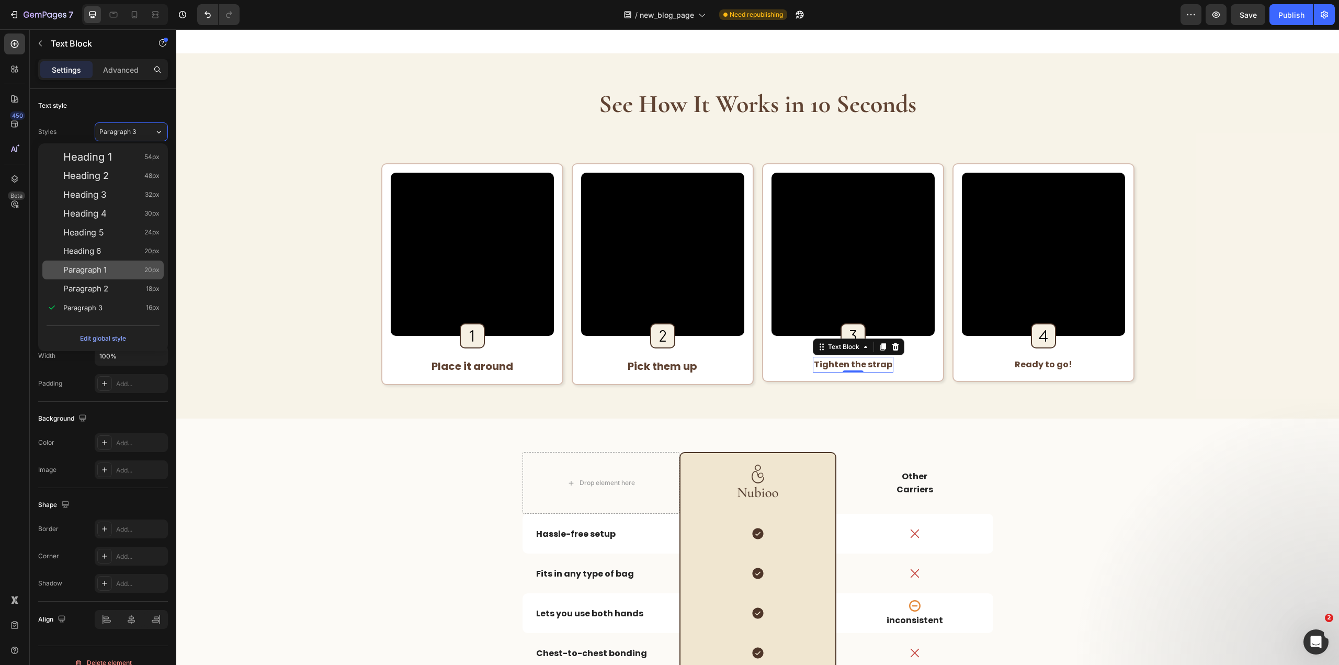
click at [158, 264] on div "Paragraph 1 20px" at bounding box center [102, 269] width 121 height 19
type input "20"
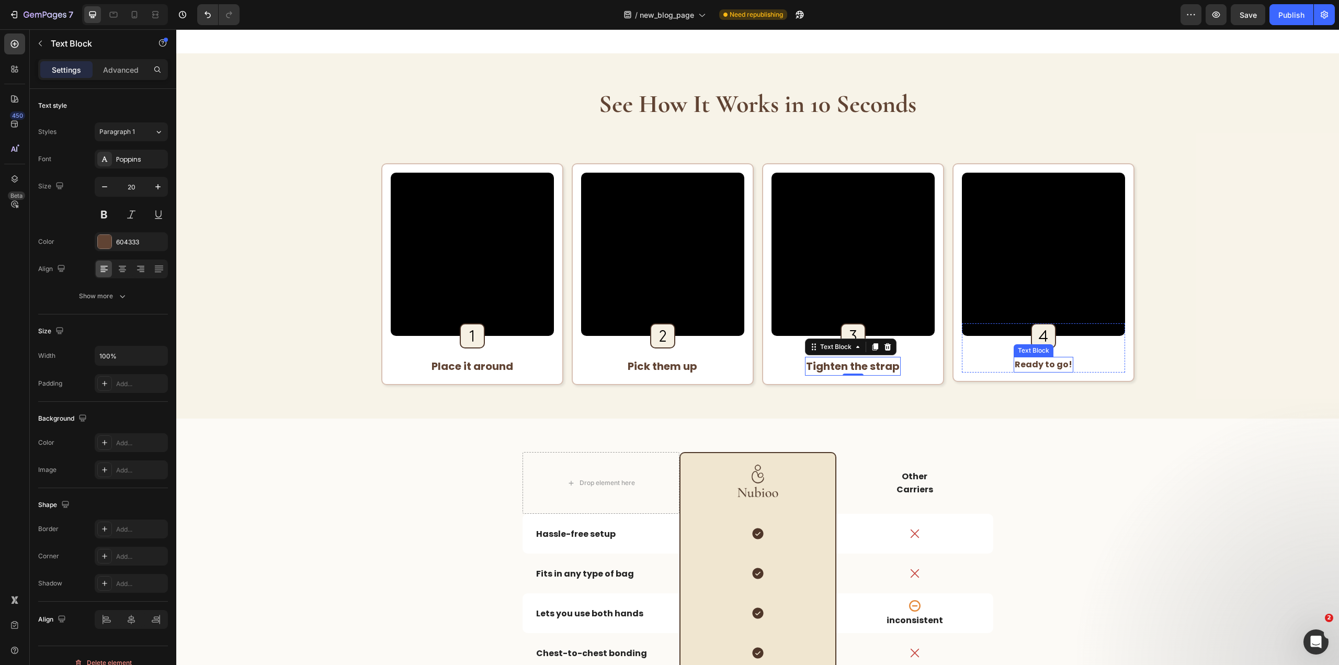
click at [1057, 366] on strong "Ready to go!" at bounding box center [1043, 364] width 58 height 12
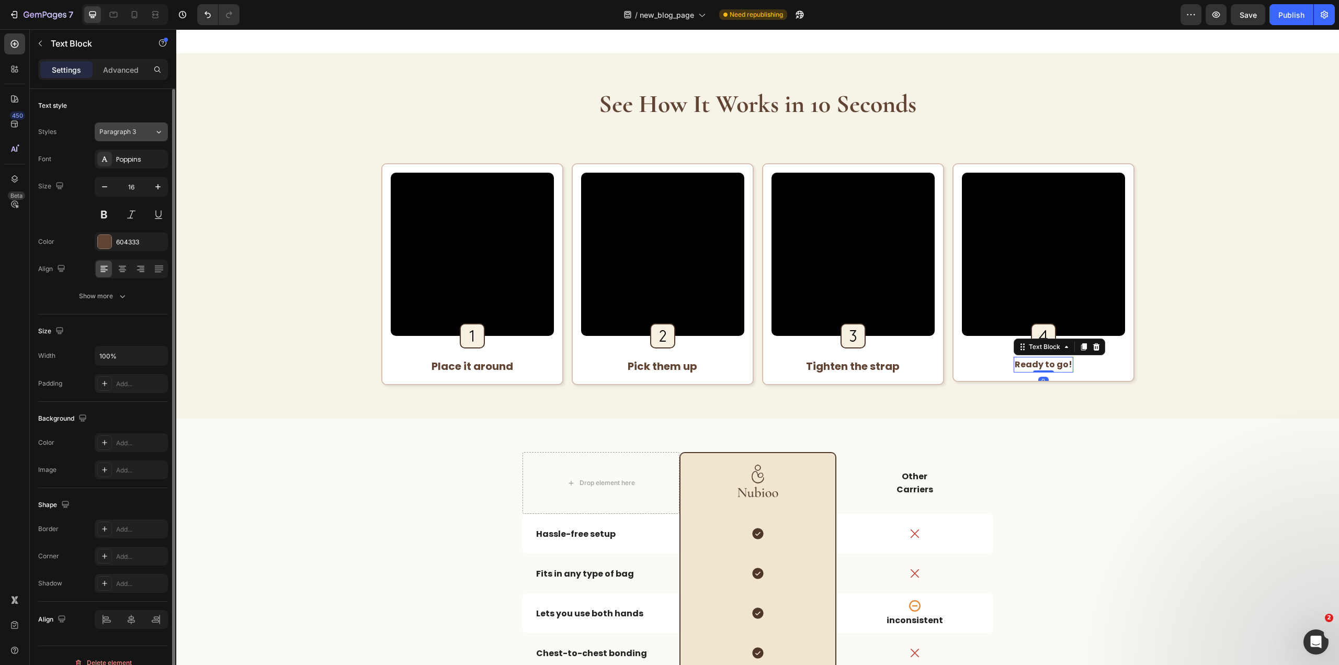
click at [134, 132] on span "Paragraph 3" at bounding box center [117, 131] width 37 height 9
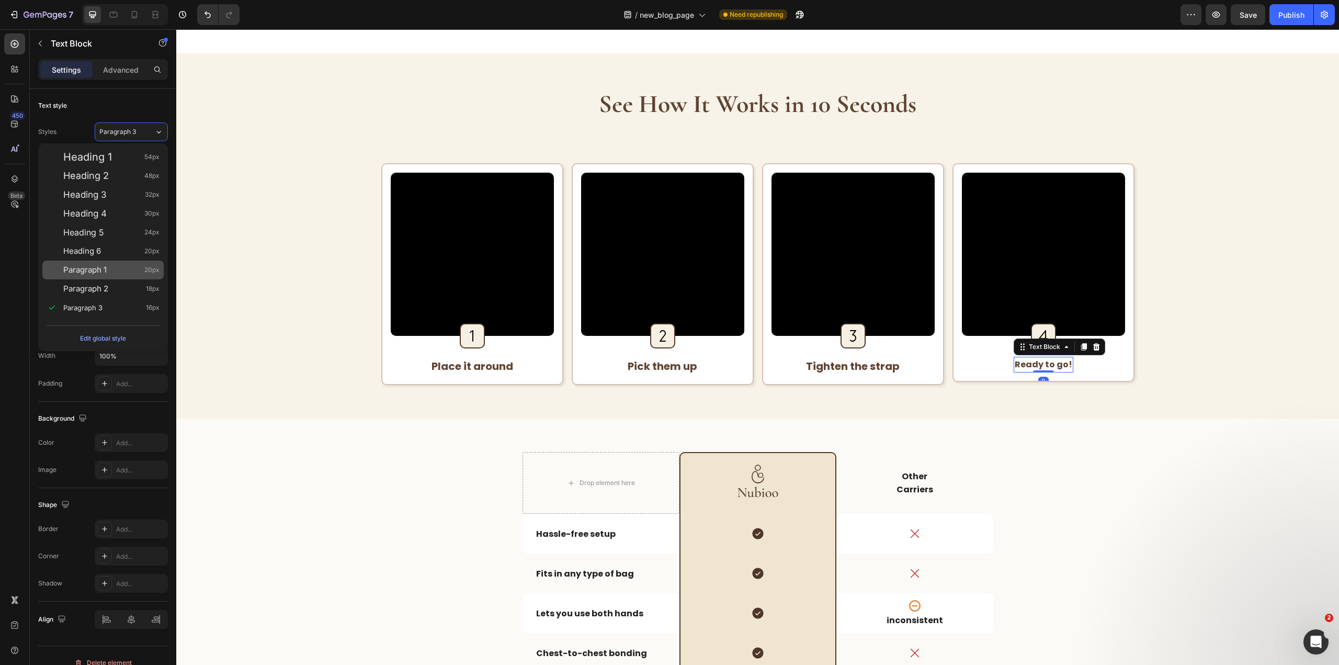
click at [151, 271] on span "20px" at bounding box center [151, 270] width 15 height 10
type input "20"
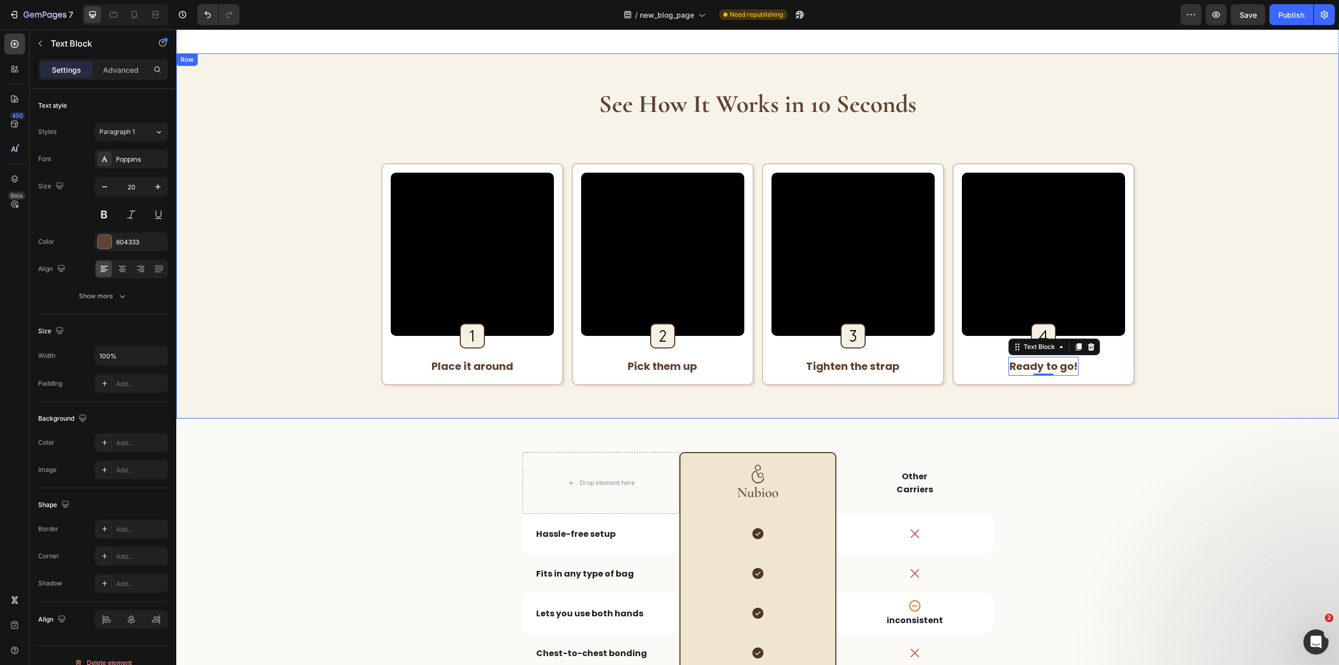
click at [1215, 265] on div "See How It Works in 10 Seconds Heading Video Image Row Place it around Text Blo…" at bounding box center [757, 236] width 1129 height 298
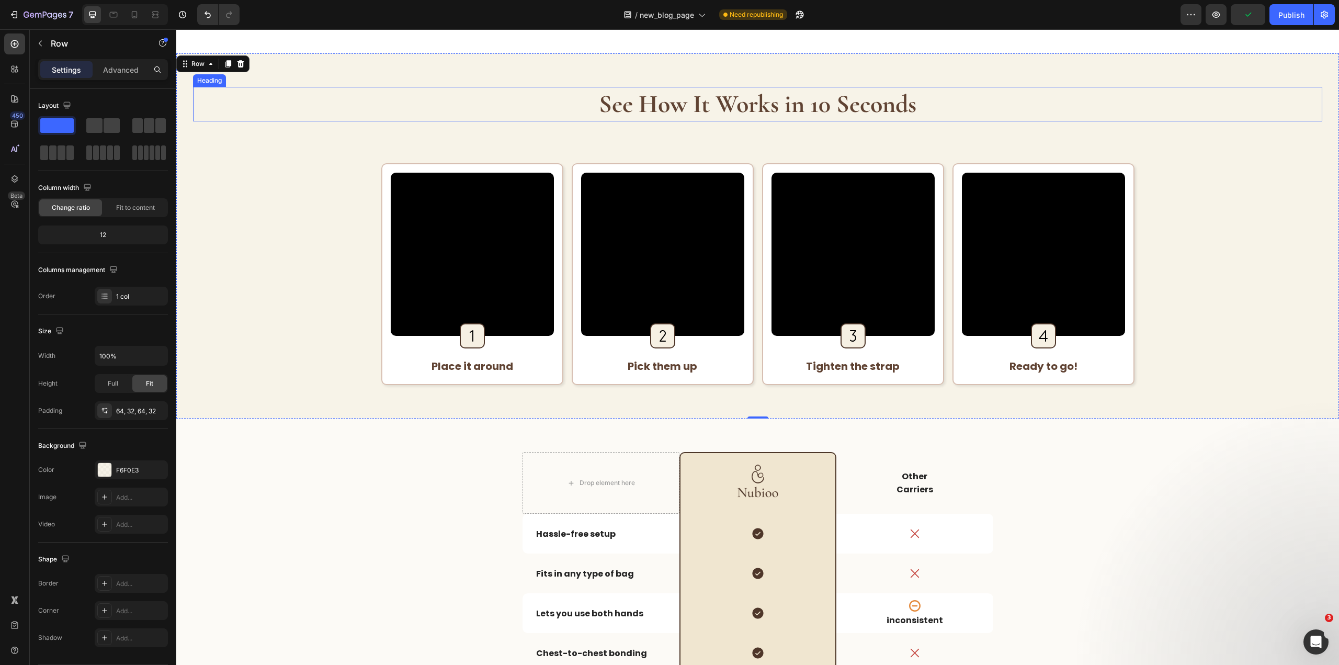
click at [803, 114] on strong "See How It Works in 10 Seconds" at bounding box center [757, 104] width 317 height 30
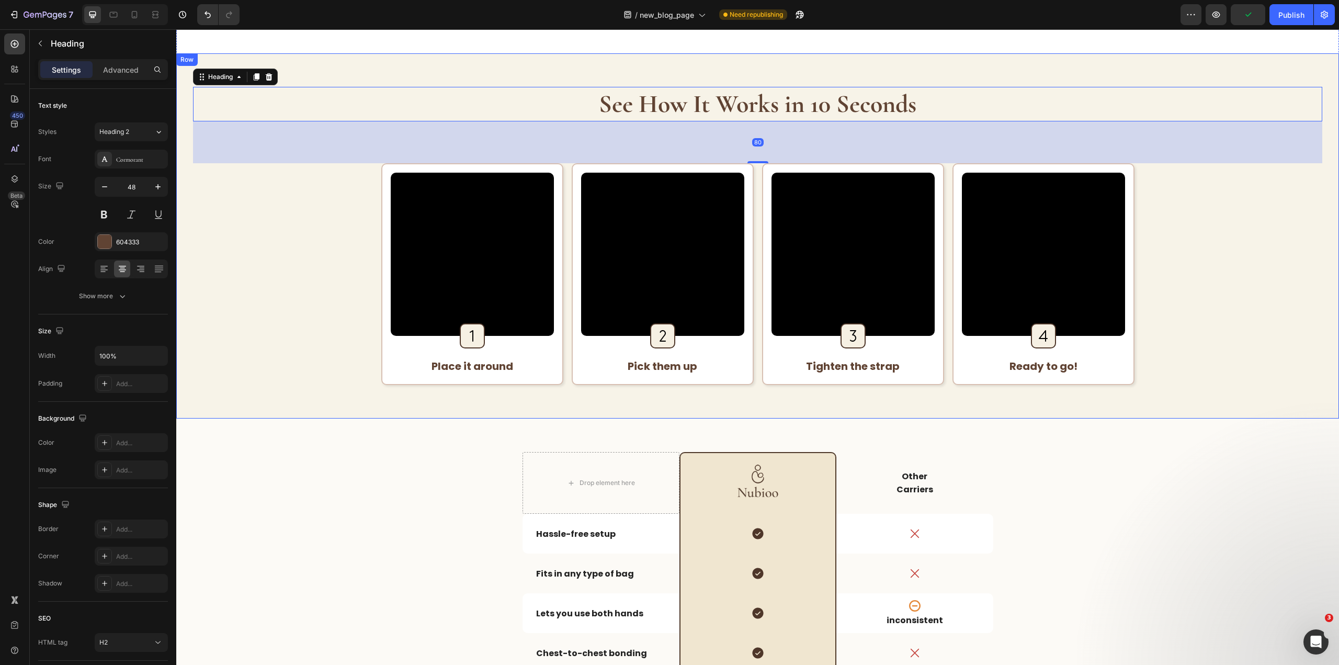
click at [563, 63] on div "See How It Works in 10 Seconds Heading 80 Video Image Row Place it around Text …" at bounding box center [757, 235] width 1162 height 365
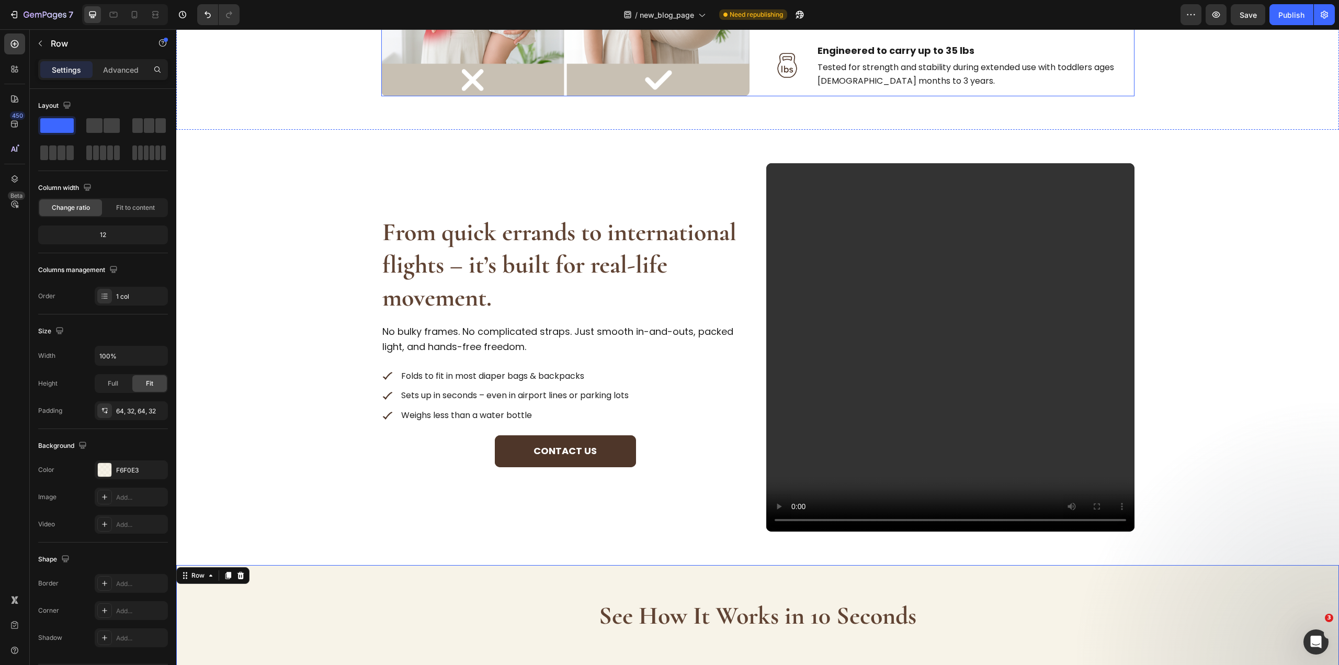
scroll to position [1360, 0]
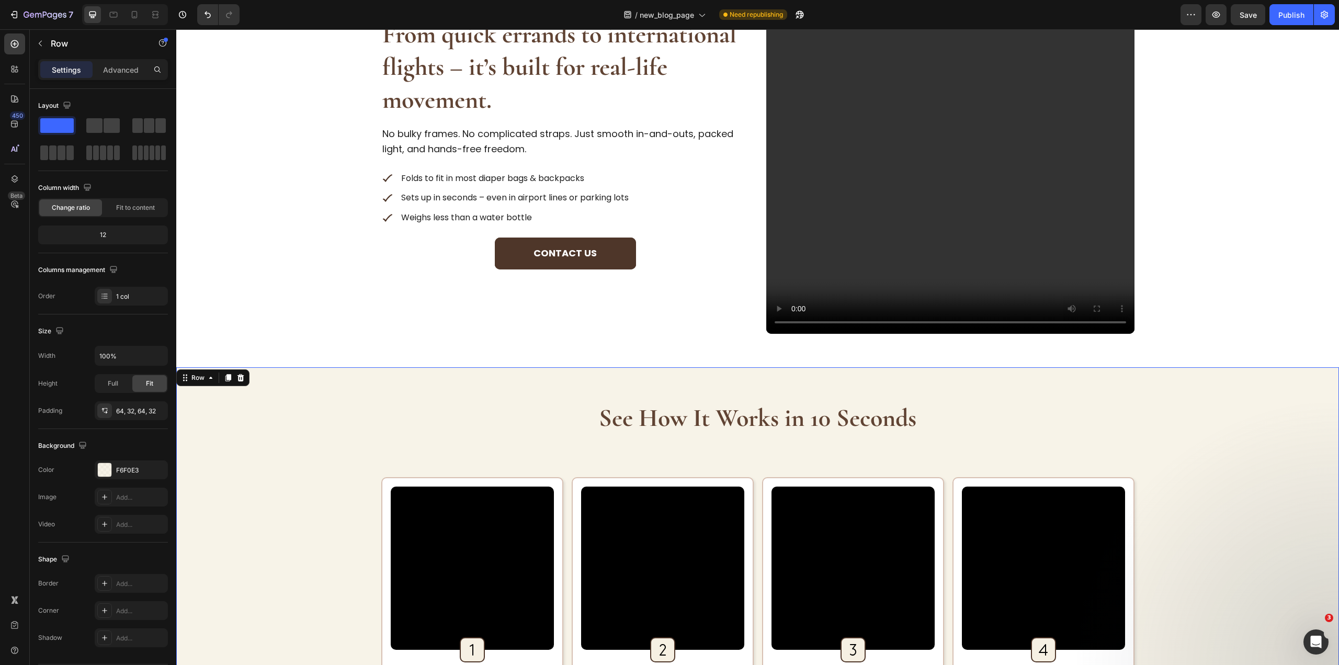
click at [734, 421] on strong "See How It Works in 10 Seconds" at bounding box center [757, 418] width 317 height 30
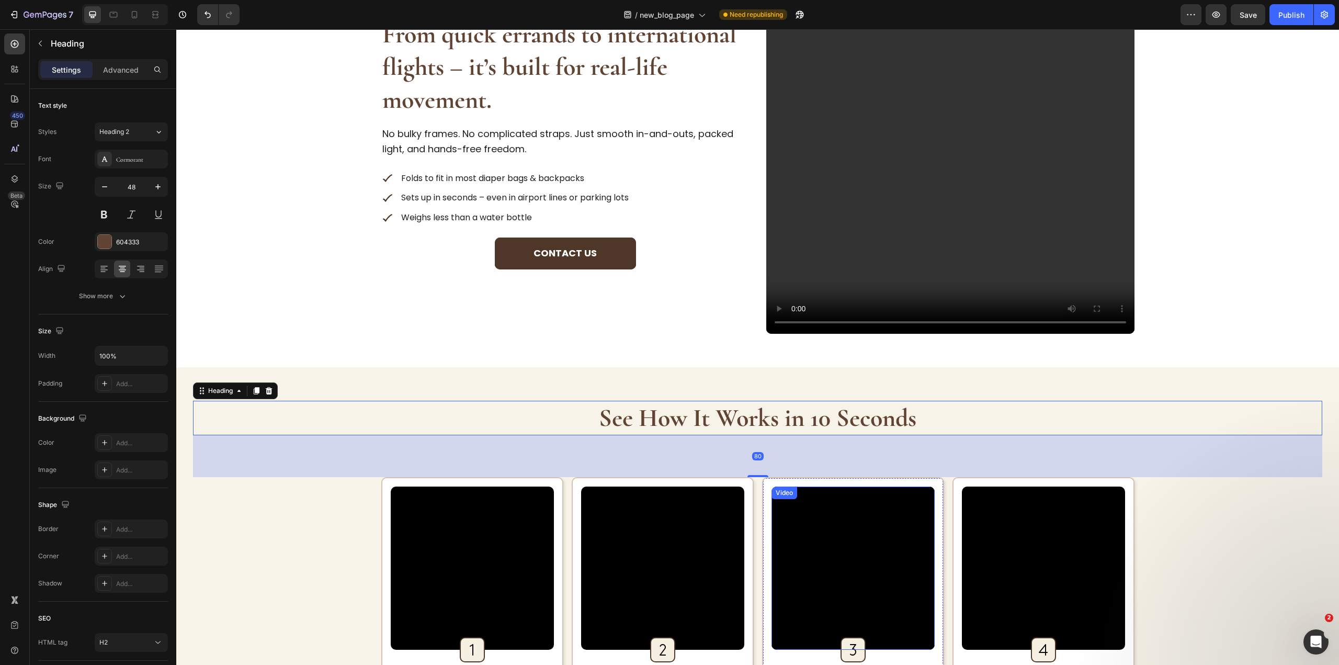
scroll to position [1726, 0]
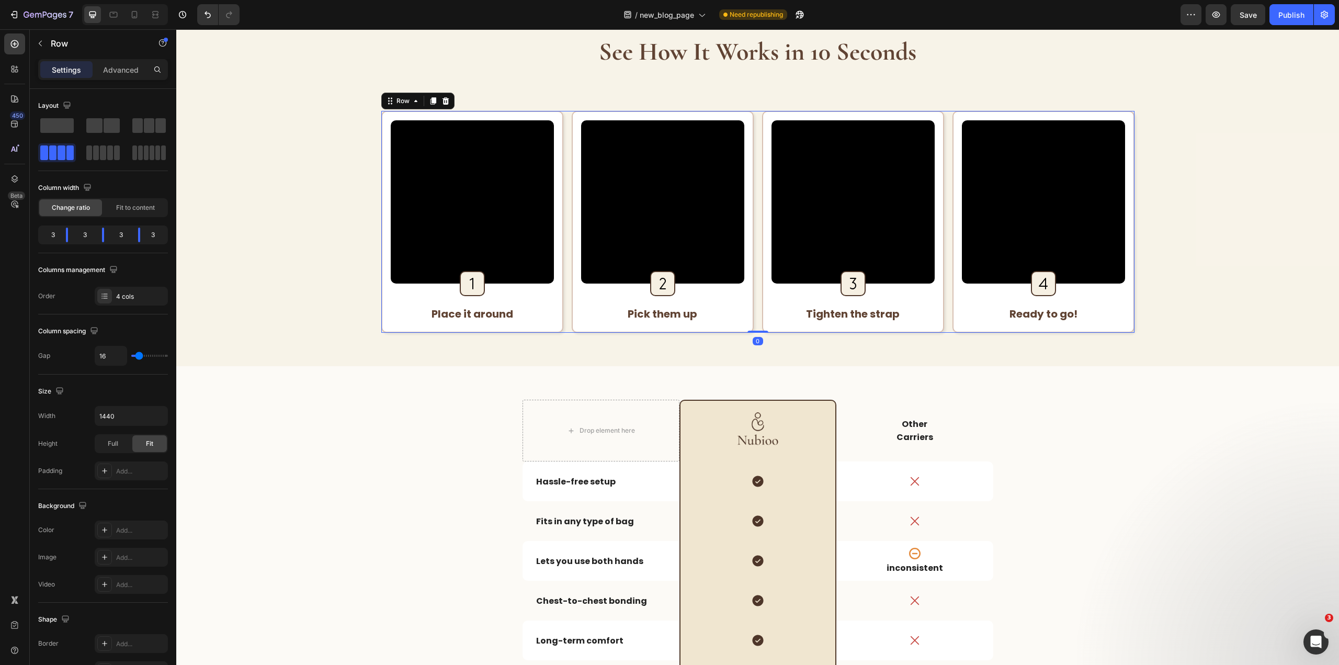
click at [750, 249] on div "Video Image Row Place it around Text Block Row Row Video Image Row Pick them up…" at bounding box center [757, 222] width 753 height 222
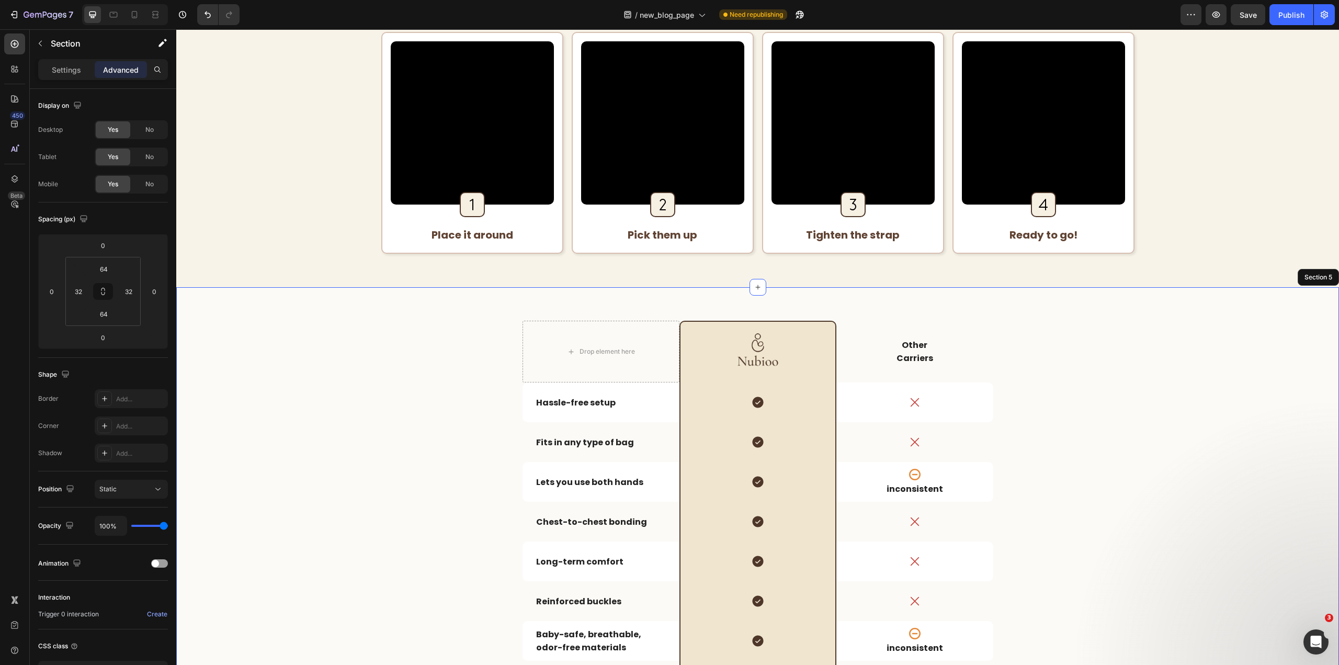
click at [1115, 321] on div "Drop element here Image Row Other Carriers Text Block Row Hassle-free setup Tex…" at bounding box center [757, 532] width 1129 height 423
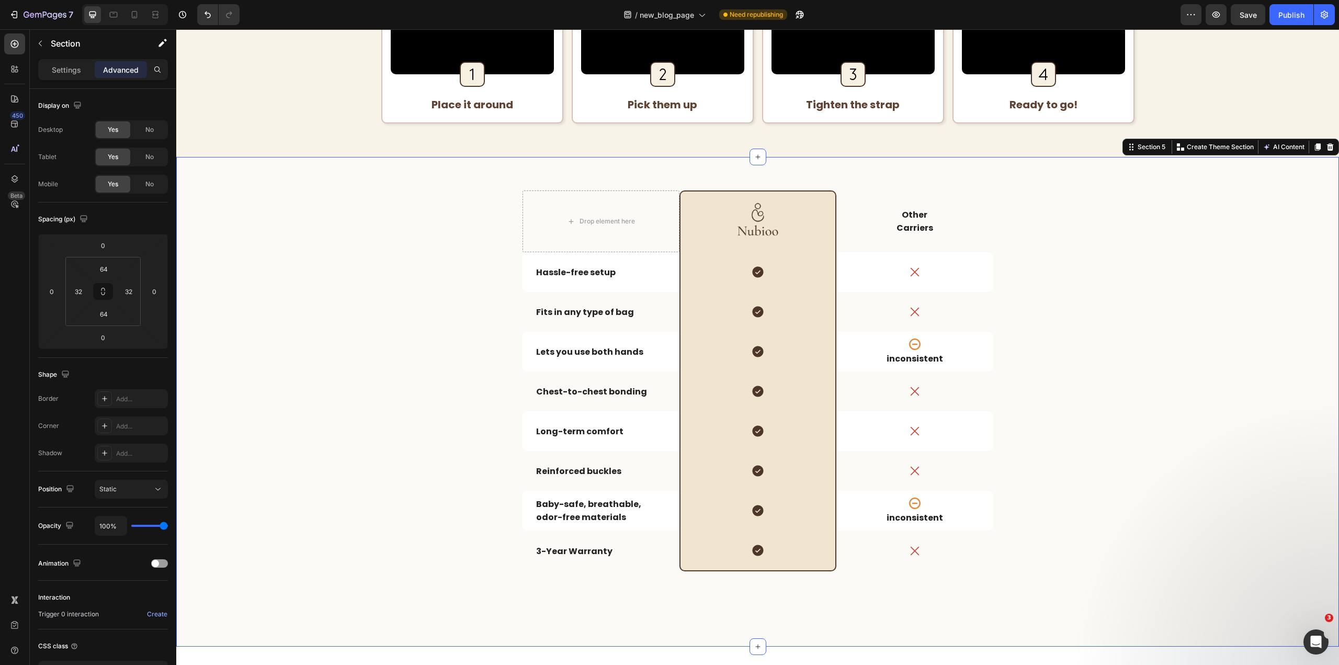
click at [460, 173] on div "Drop element here Image Row Other Carriers Text Block Row Hassle-free setup Tex…" at bounding box center [757, 401] width 1162 height 489
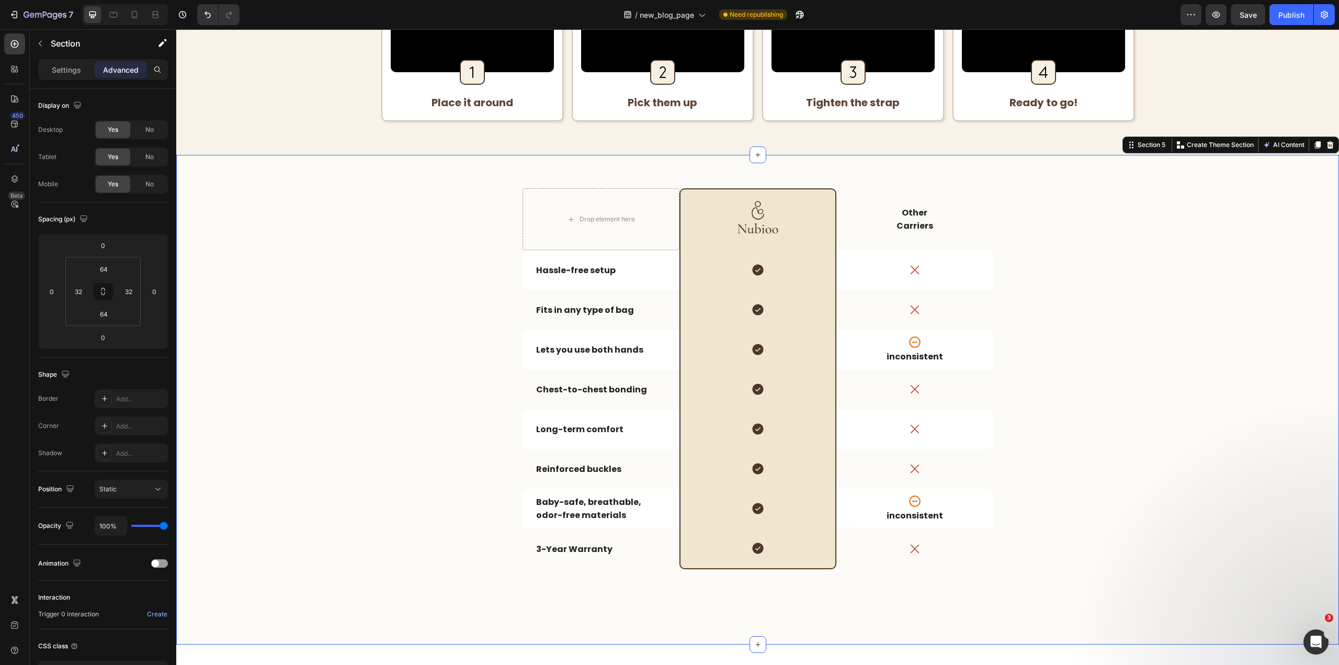
scroll to position [2144, 0]
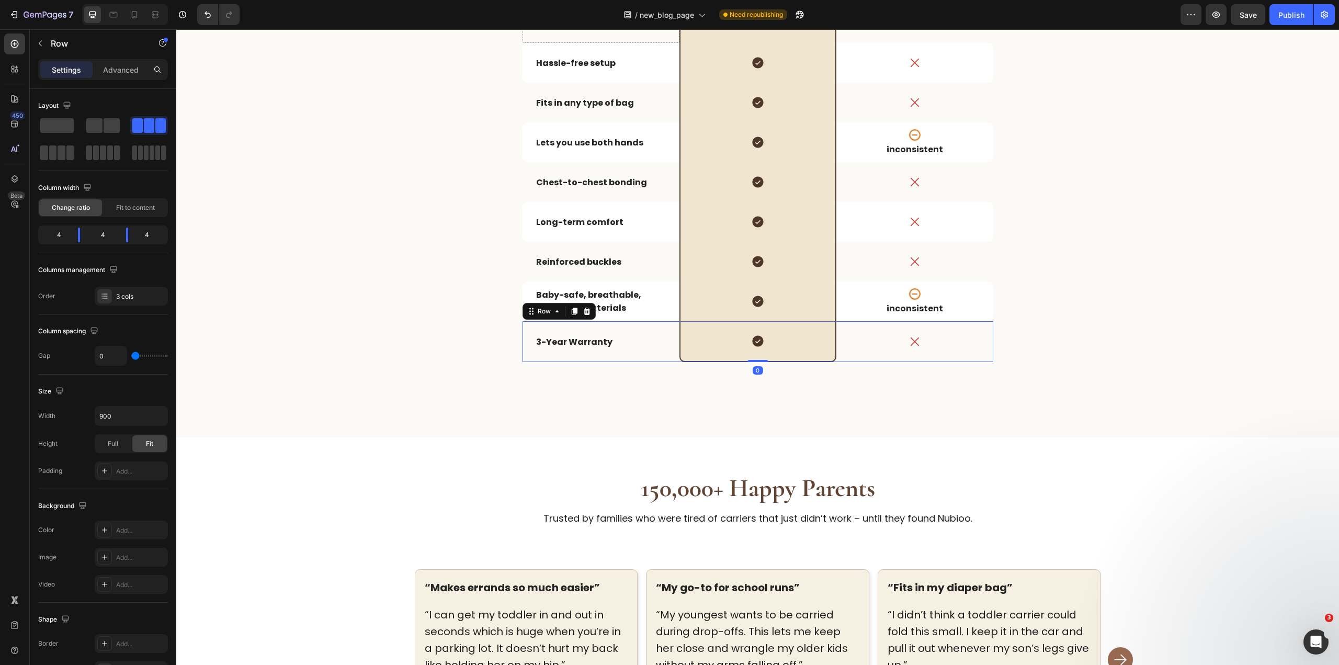
click at [667, 354] on div "3-Year Warranty Text Block" at bounding box center [600, 341] width 157 height 41
click at [1105, 269] on div "Drop element here Image Row Other Carriers Text Block Row Hassle-free setup Tex…" at bounding box center [757, 192] width 1129 height 423
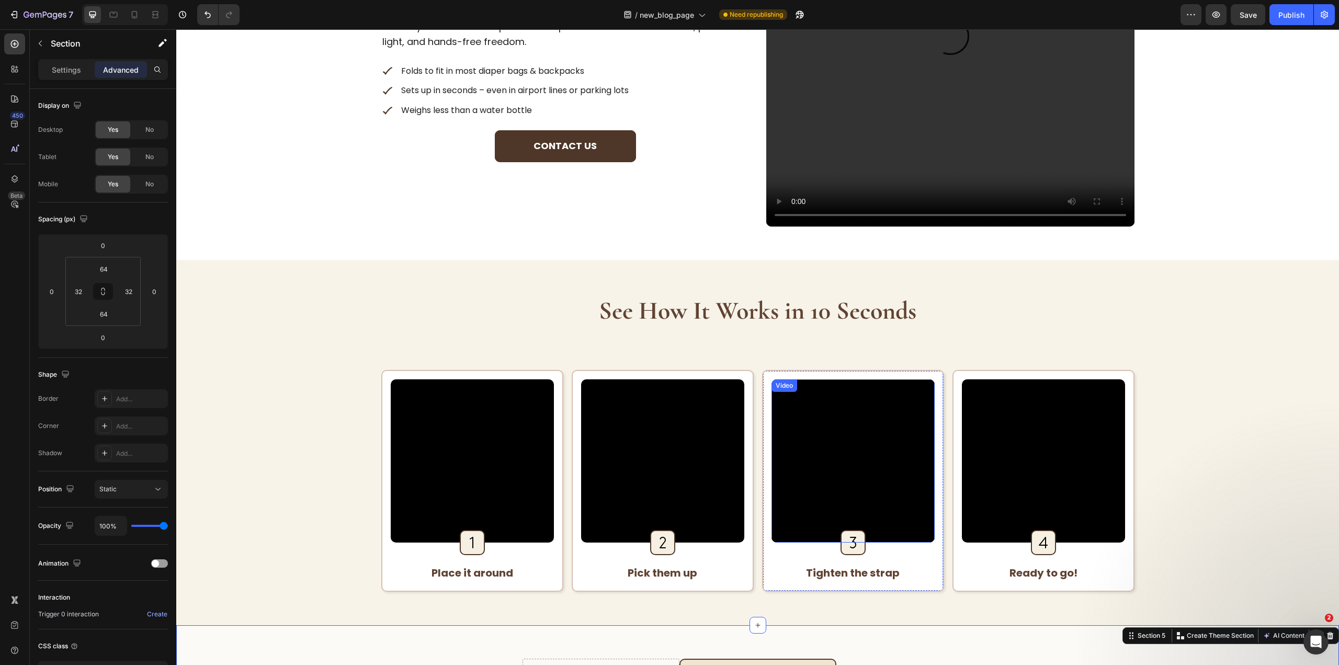
scroll to position [1157, 0]
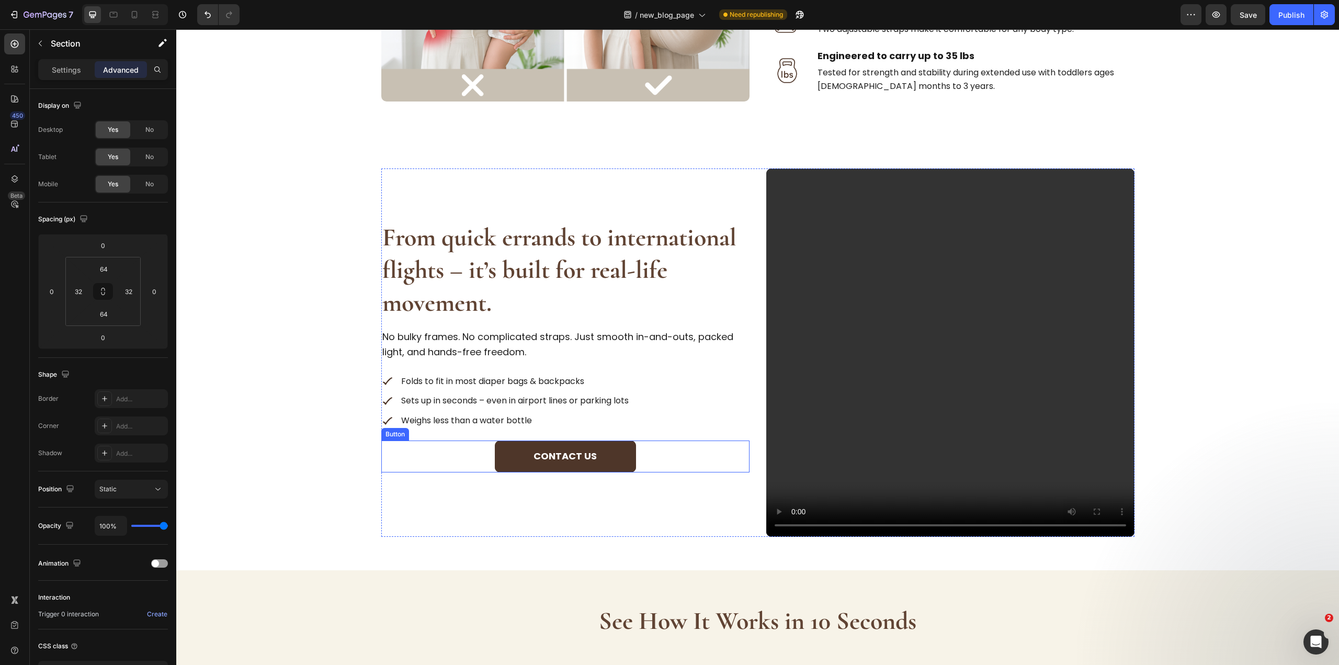
click at [426, 459] on div "Contact us Button" at bounding box center [565, 456] width 368 height 32
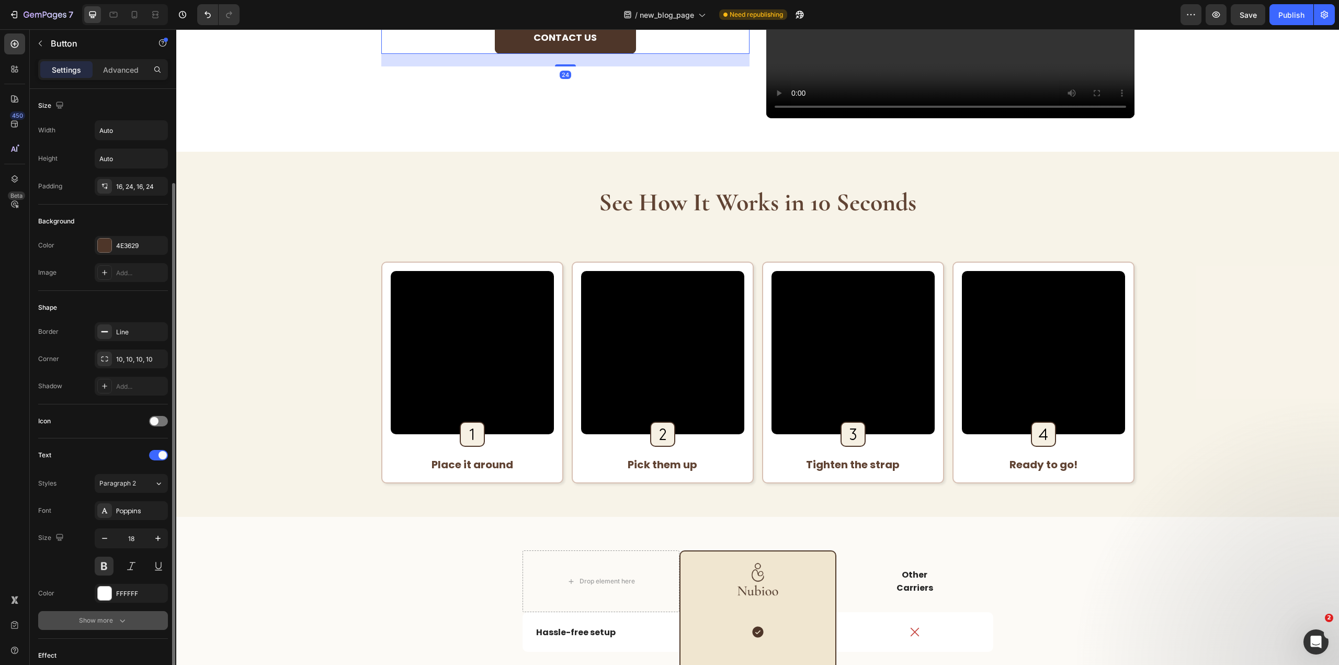
scroll to position [144, 0]
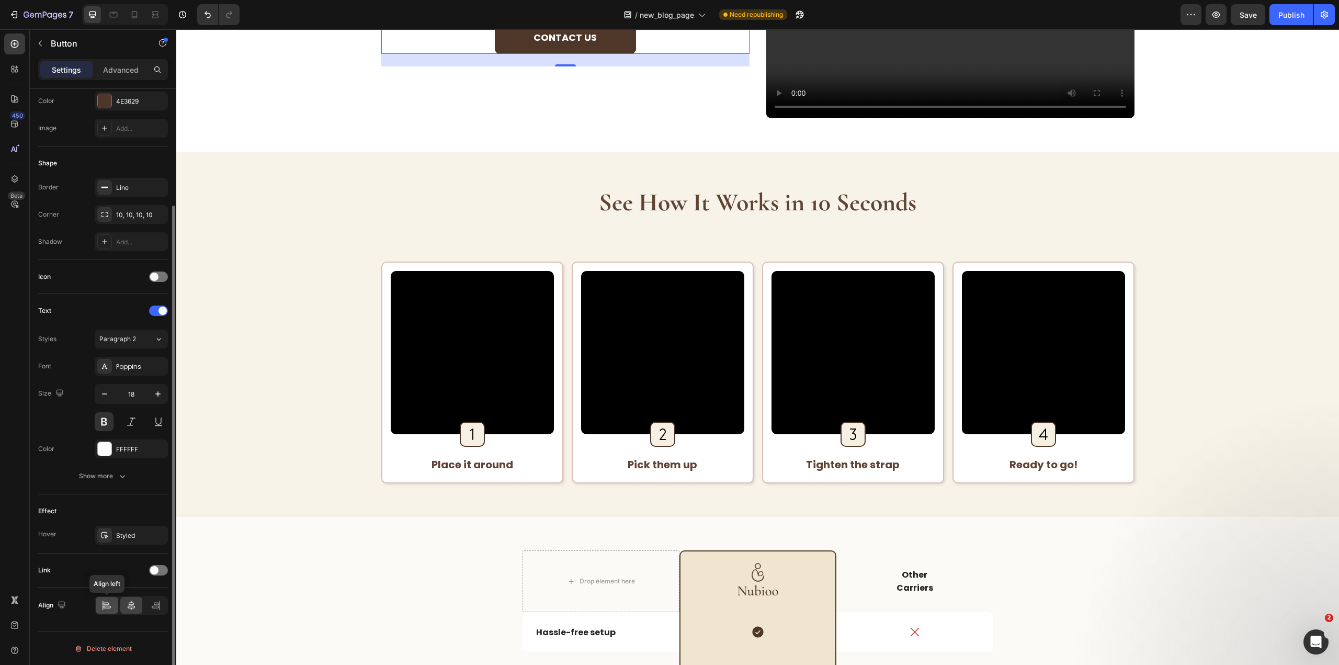
click at [108, 604] on icon at bounding box center [106, 603] width 5 height 3
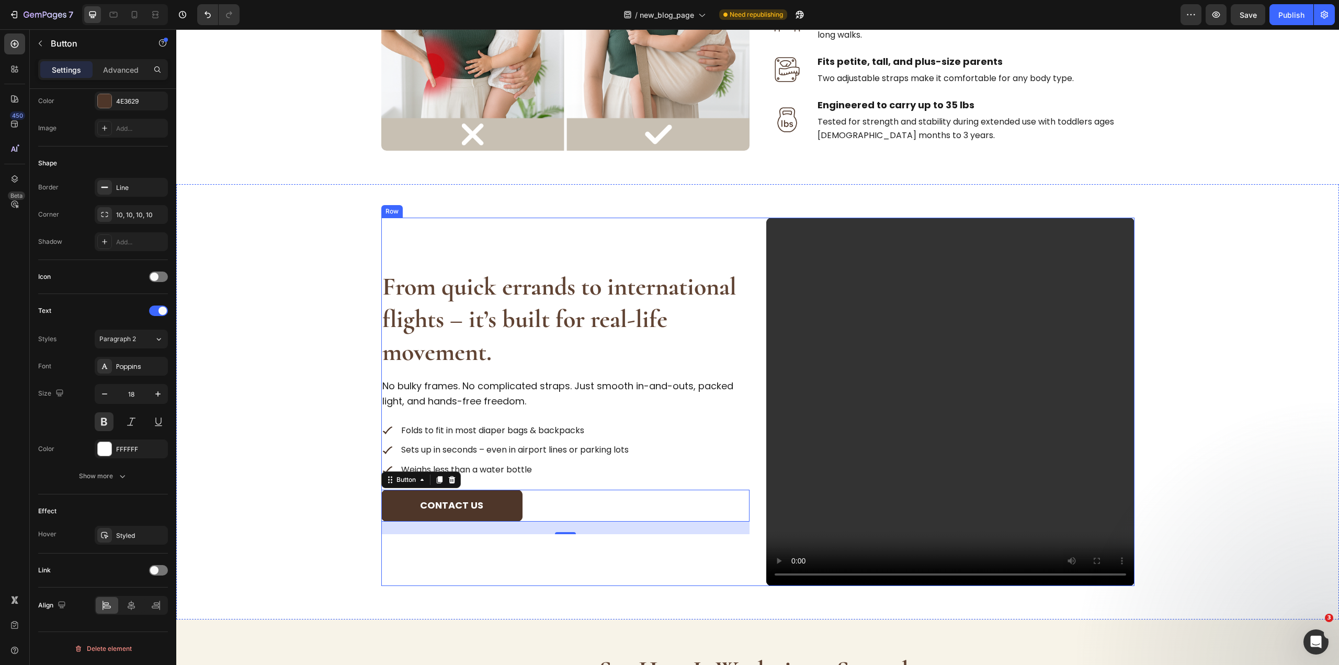
scroll to position [1104, 0]
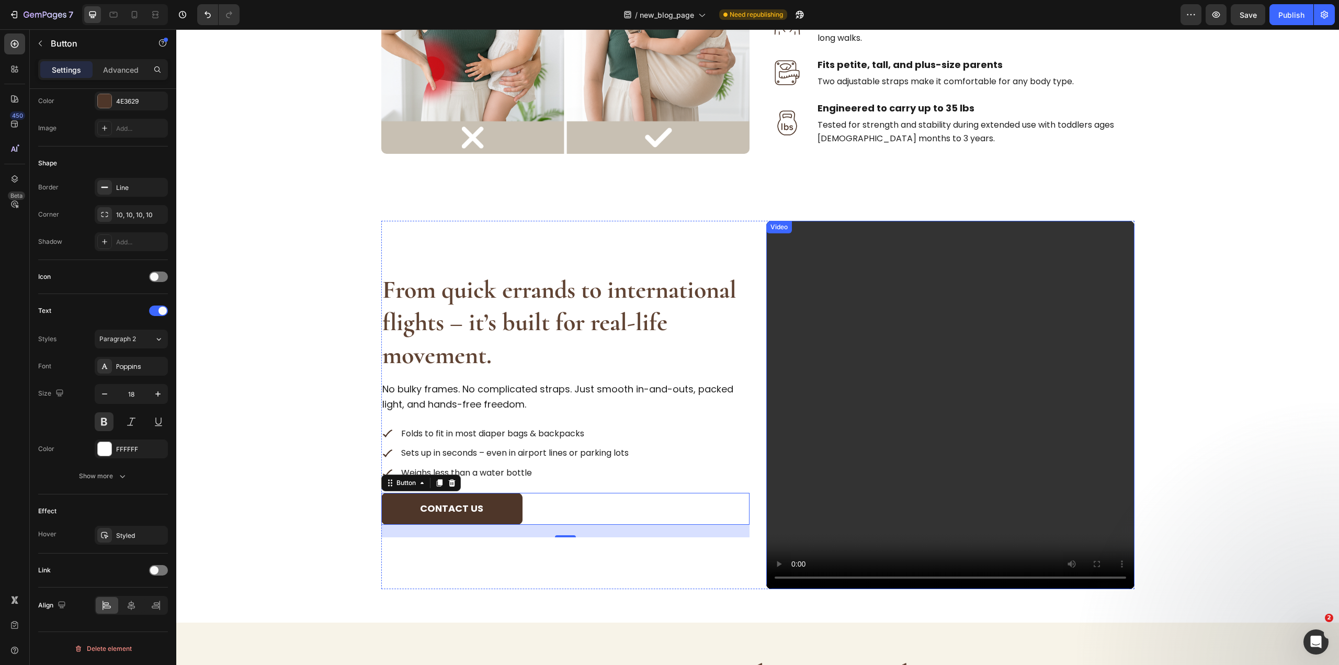
click at [979, 405] on video at bounding box center [950, 405] width 368 height 368
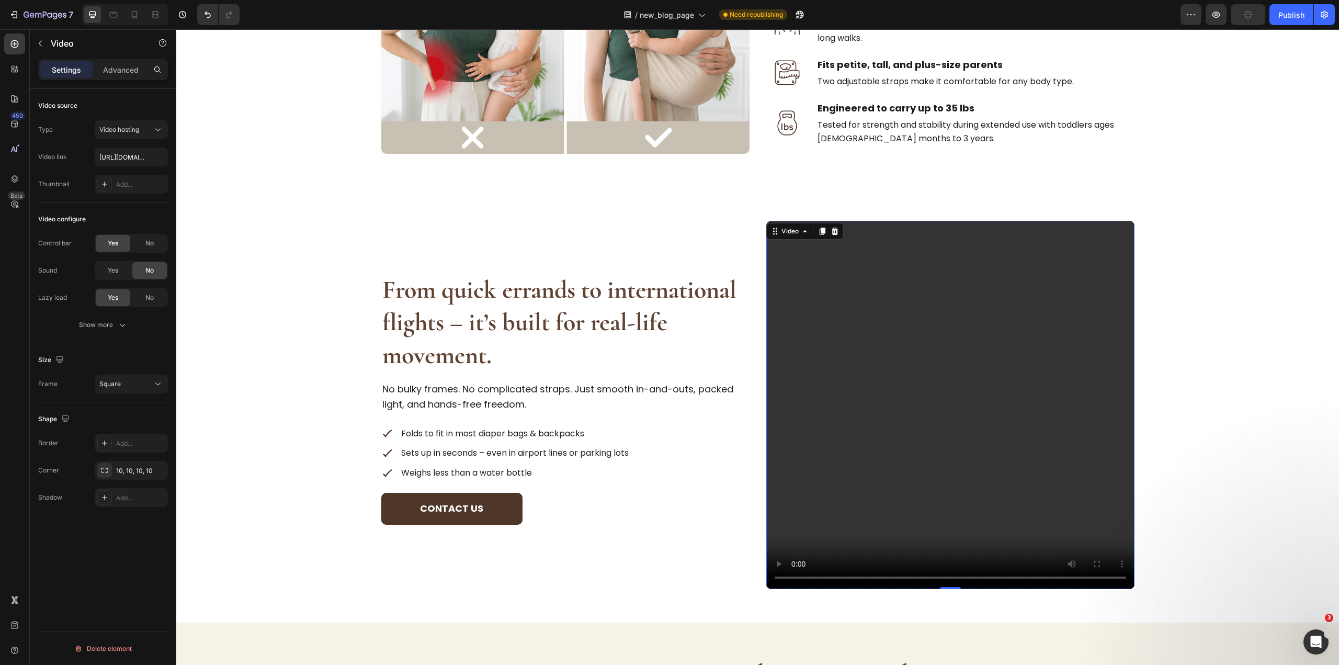
scroll to position [0, 0]
click at [948, 389] on video at bounding box center [950, 405] width 368 height 368
click at [112, 323] on div "Show more" at bounding box center [103, 325] width 49 height 10
click at [152, 237] on div "No" at bounding box center [149, 243] width 35 height 17
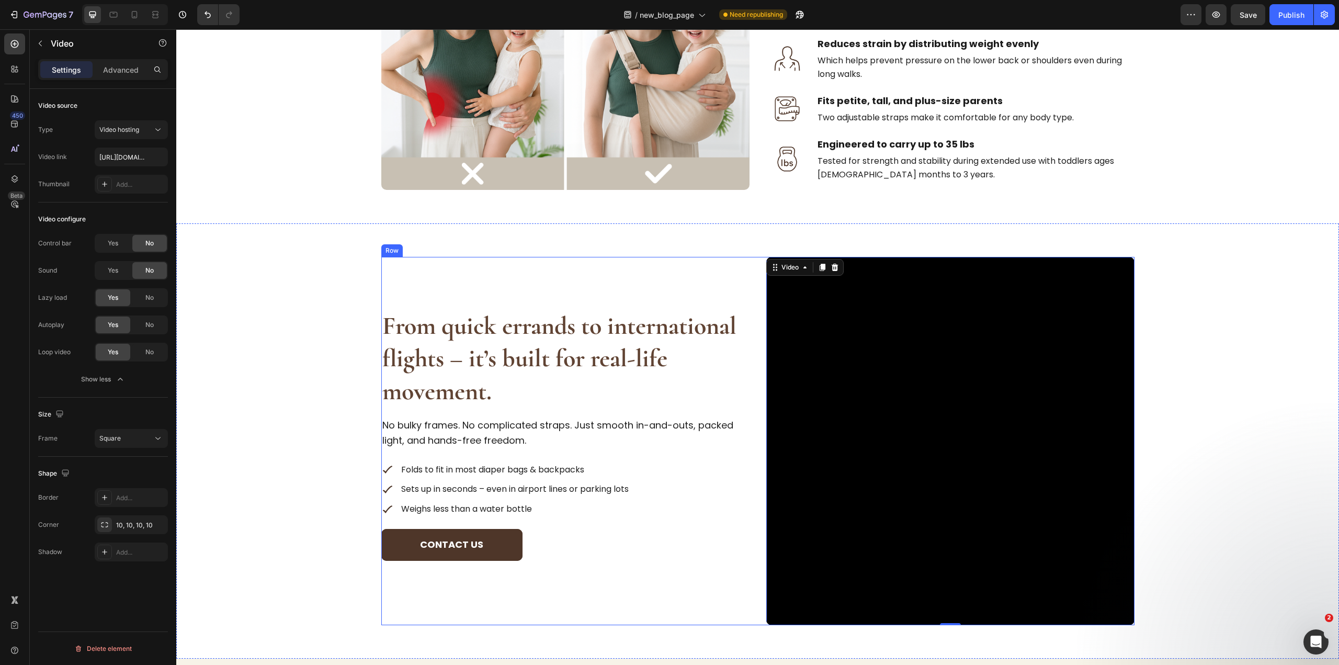
scroll to position [1209, 0]
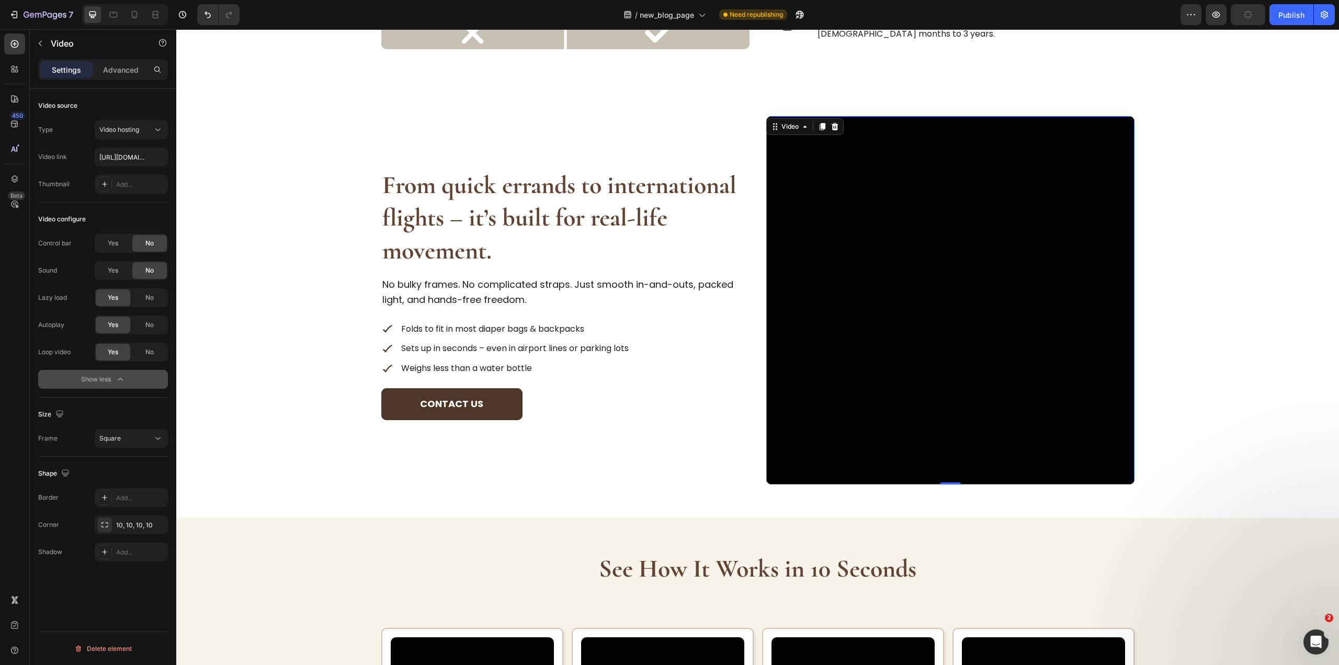
click at [95, 374] on div "Show less" at bounding box center [103, 379] width 44 height 10
click at [113, 72] on p "Advanced" at bounding box center [121, 69] width 36 height 11
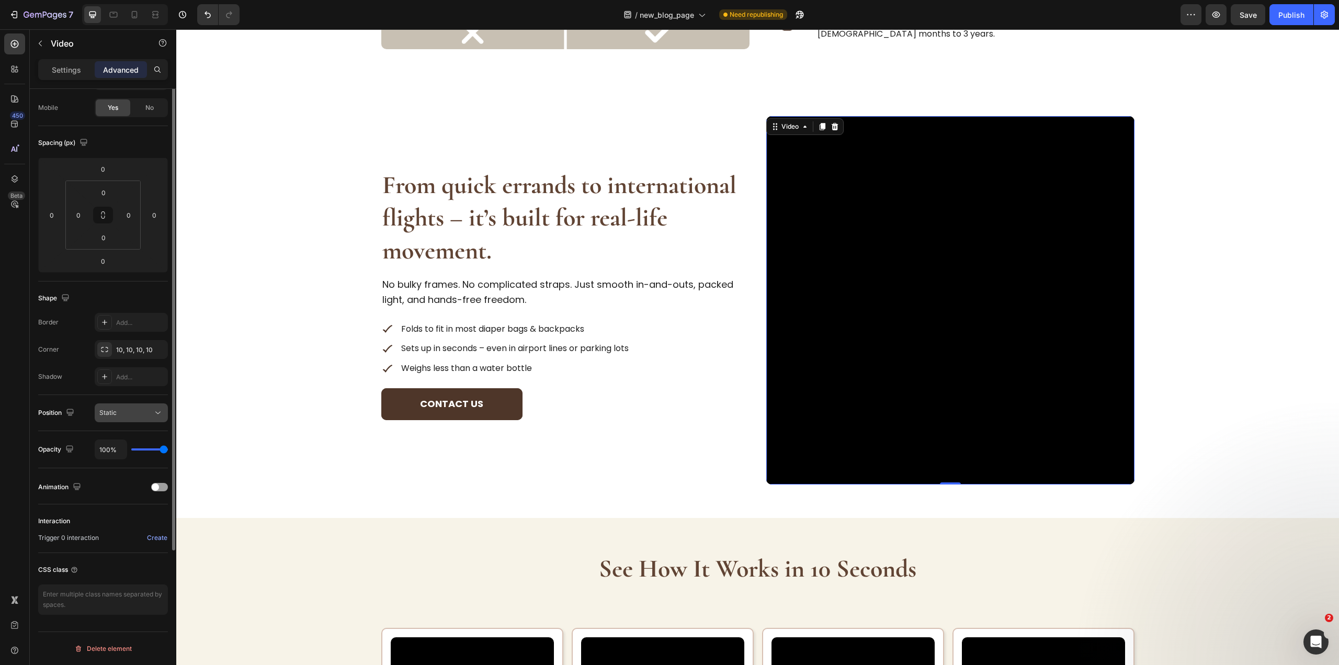
scroll to position [0, 0]
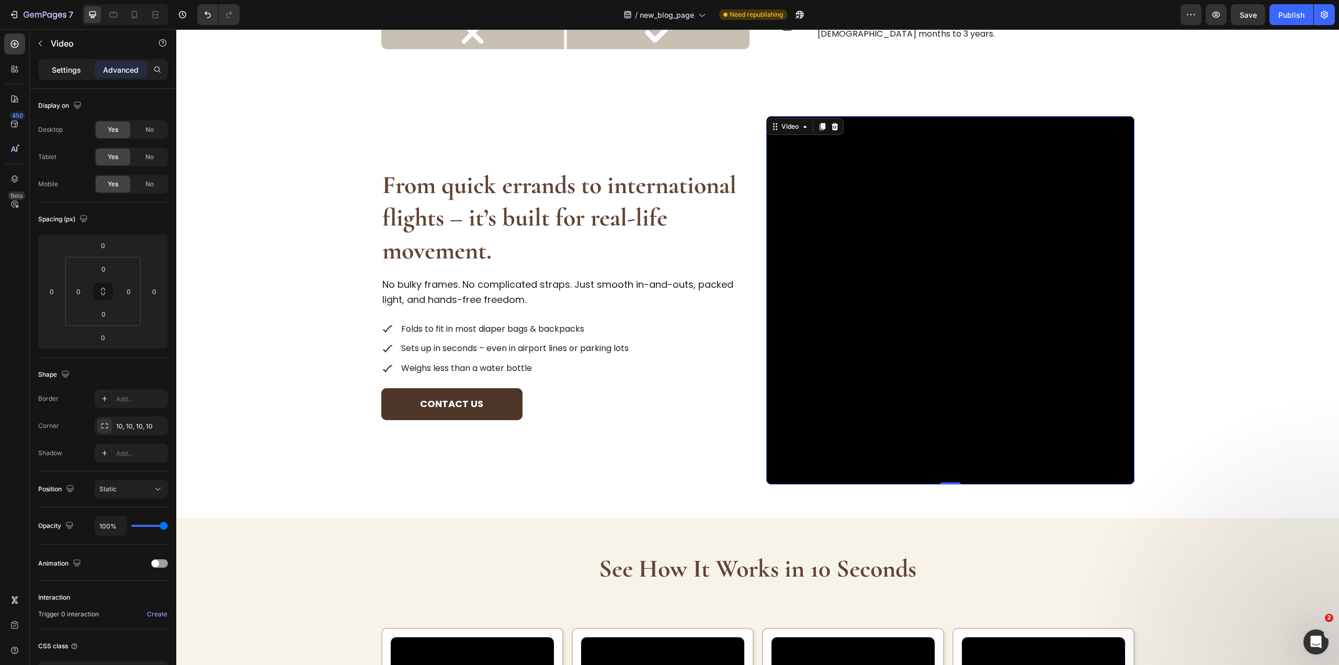
click at [53, 65] on p "Settings" at bounding box center [66, 69] width 29 height 11
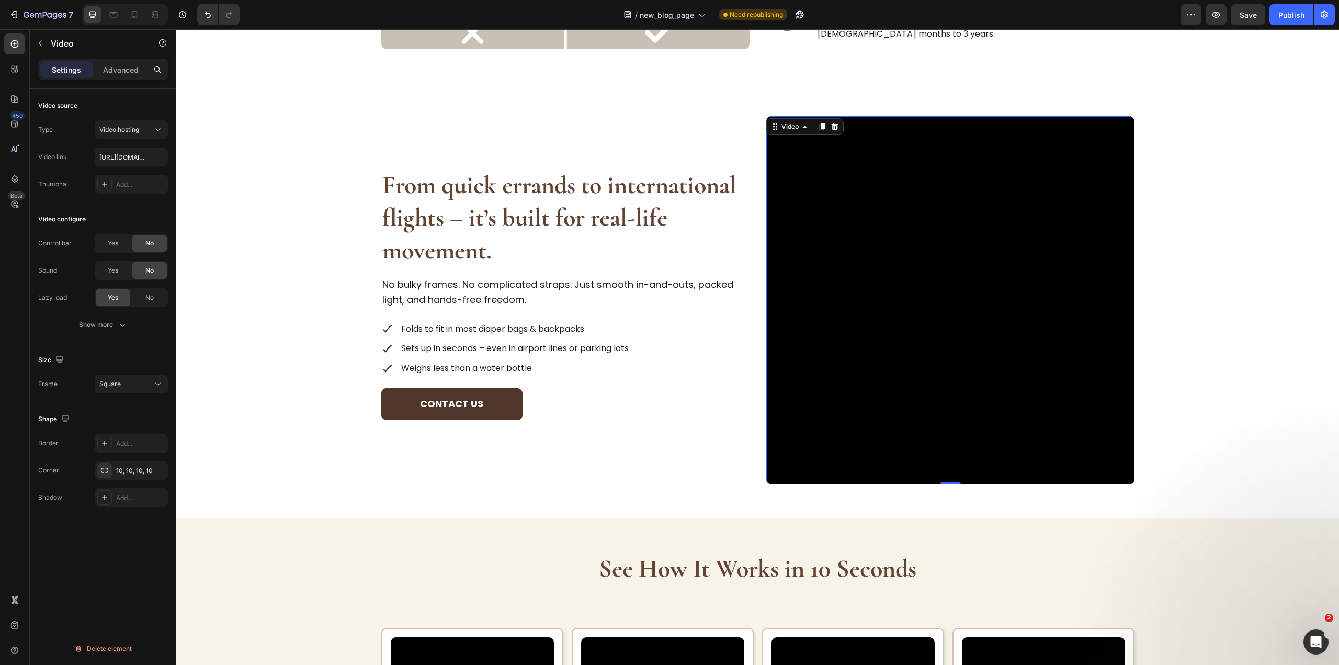
click at [788, 133] on div "Video" at bounding box center [804, 126] width 77 height 17
click at [790, 124] on div "Video" at bounding box center [789, 126] width 21 height 9
click at [887, 267] on video at bounding box center [950, 300] width 368 height 368
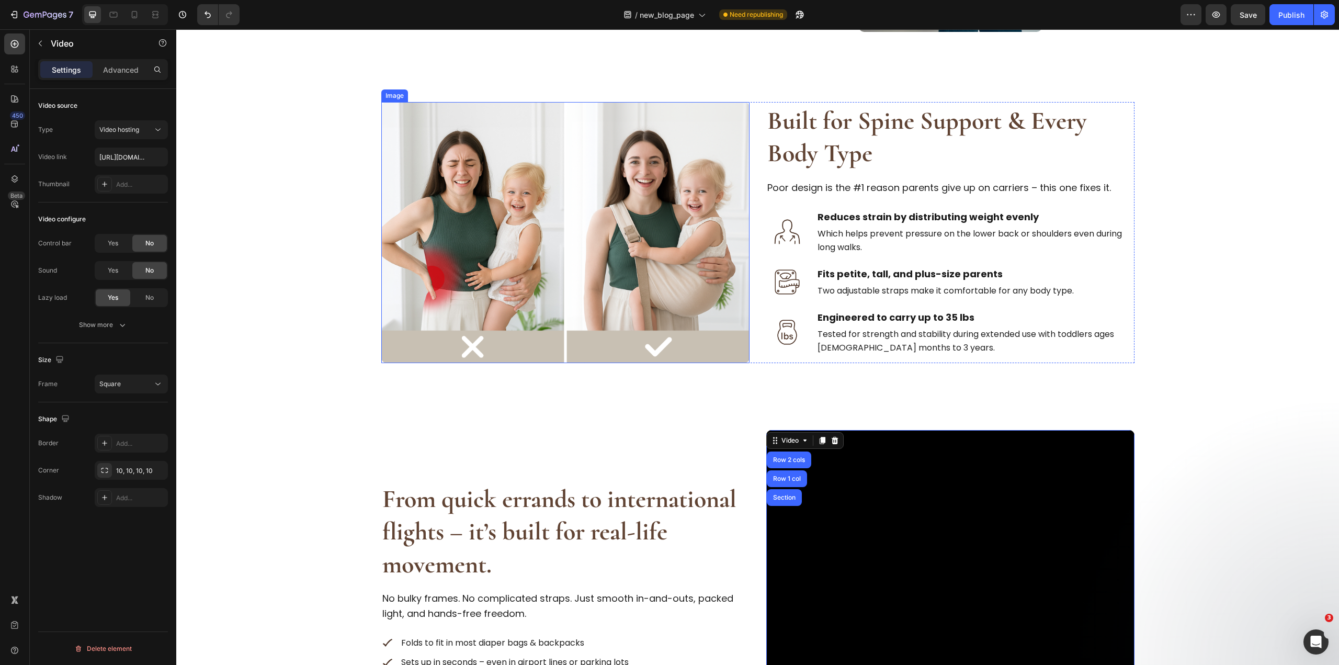
click at [614, 202] on img at bounding box center [565, 232] width 368 height 261
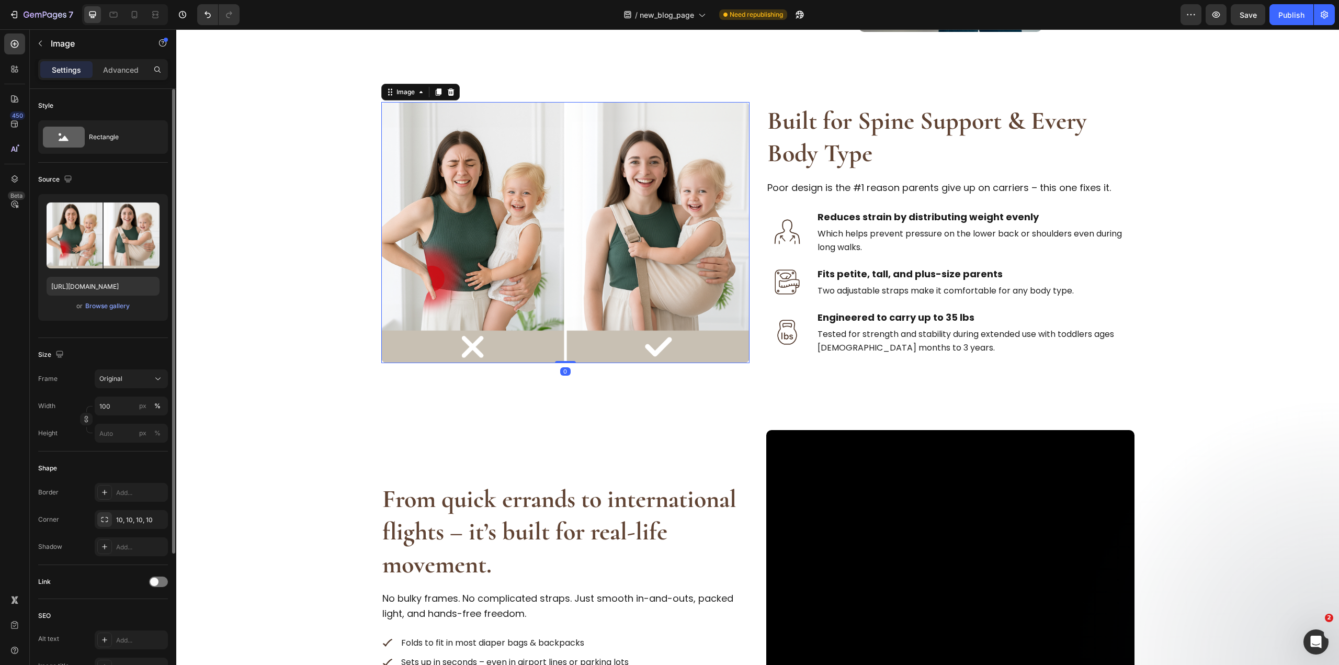
scroll to position [52, 0]
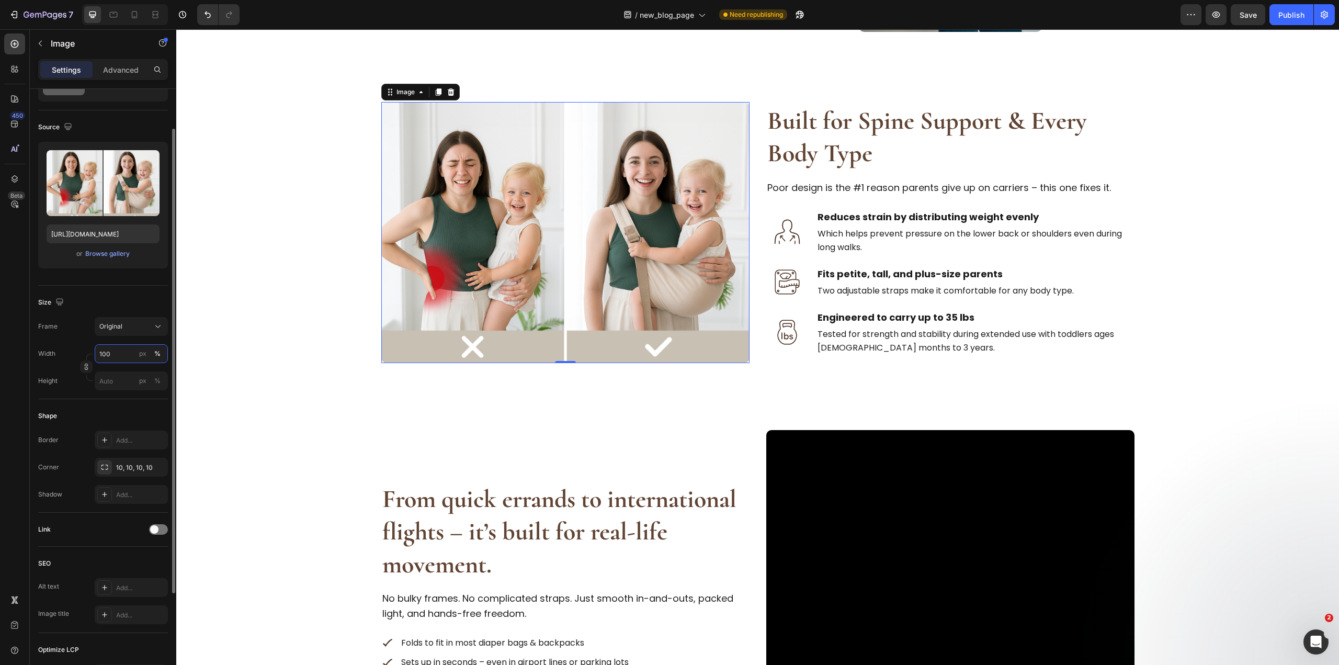
click at [114, 351] on input "100" at bounding box center [131, 353] width 73 height 19
click at [146, 357] on div "px" at bounding box center [142, 353] width 7 height 9
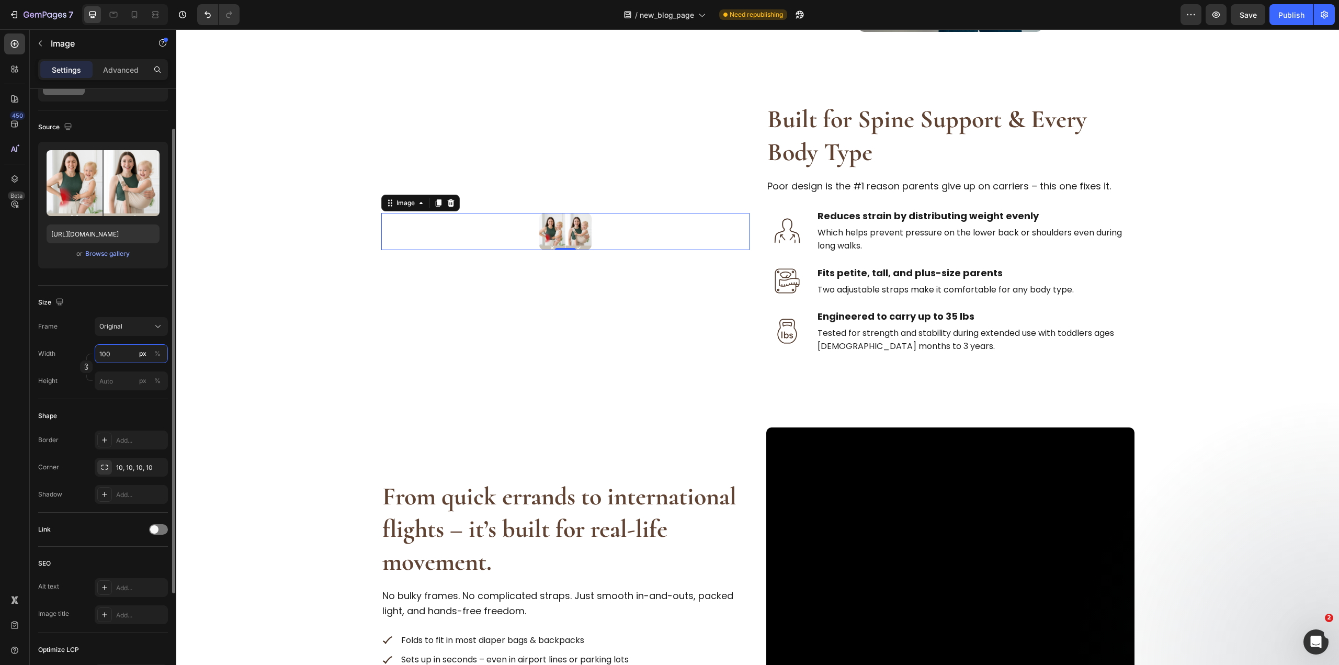
click at [108, 352] on input "100" at bounding box center [131, 353] width 73 height 19
click at [108, 351] on input "100" at bounding box center [131, 353] width 73 height 19
type input "3"
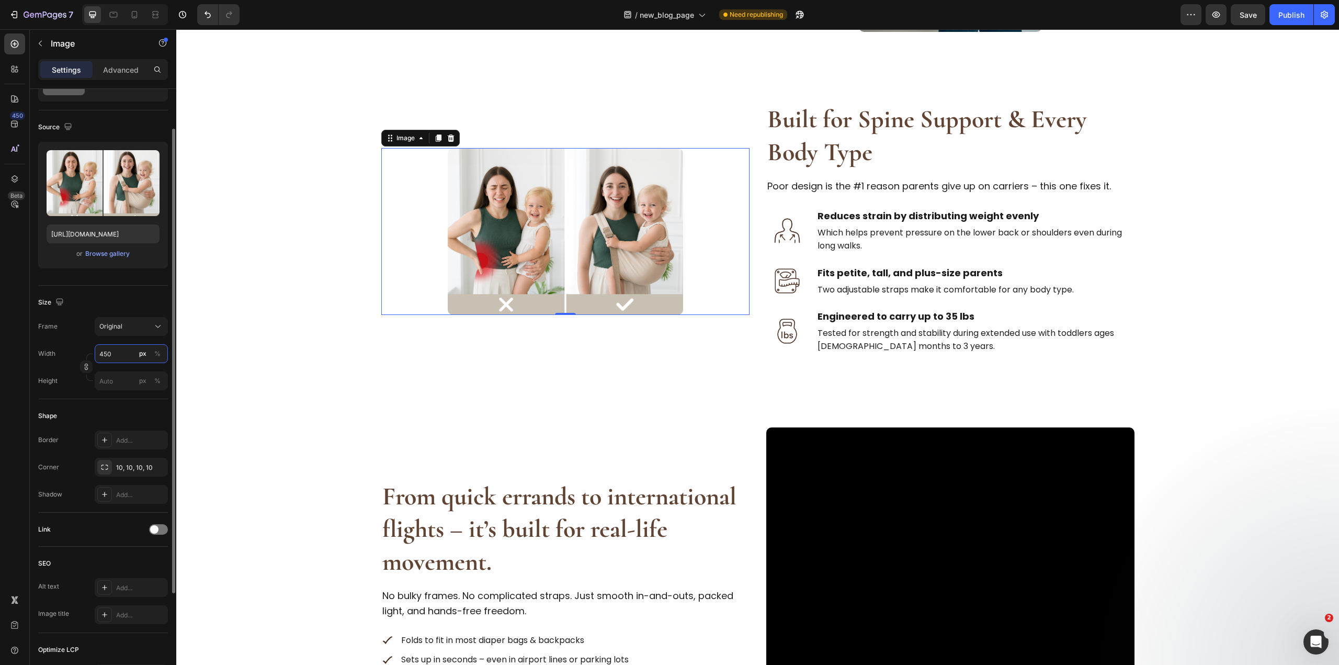
click at [106, 350] on input "450" at bounding box center [131, 353] width 73 height 19
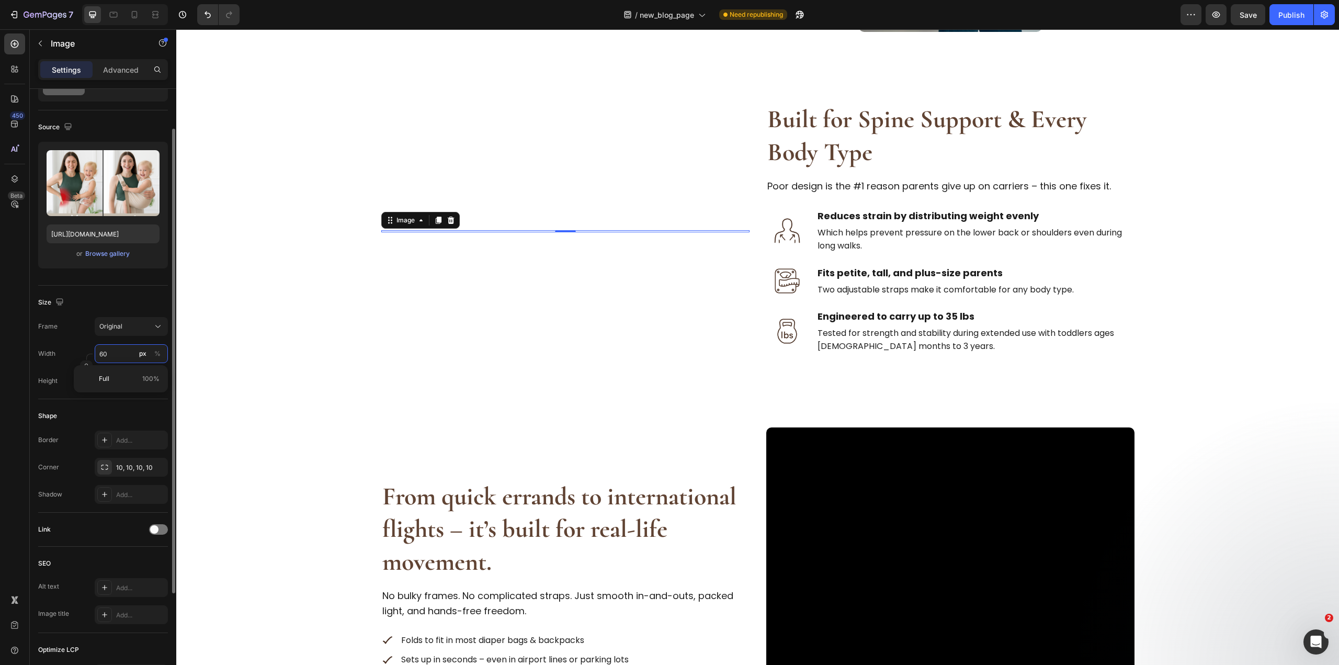
type input "600"
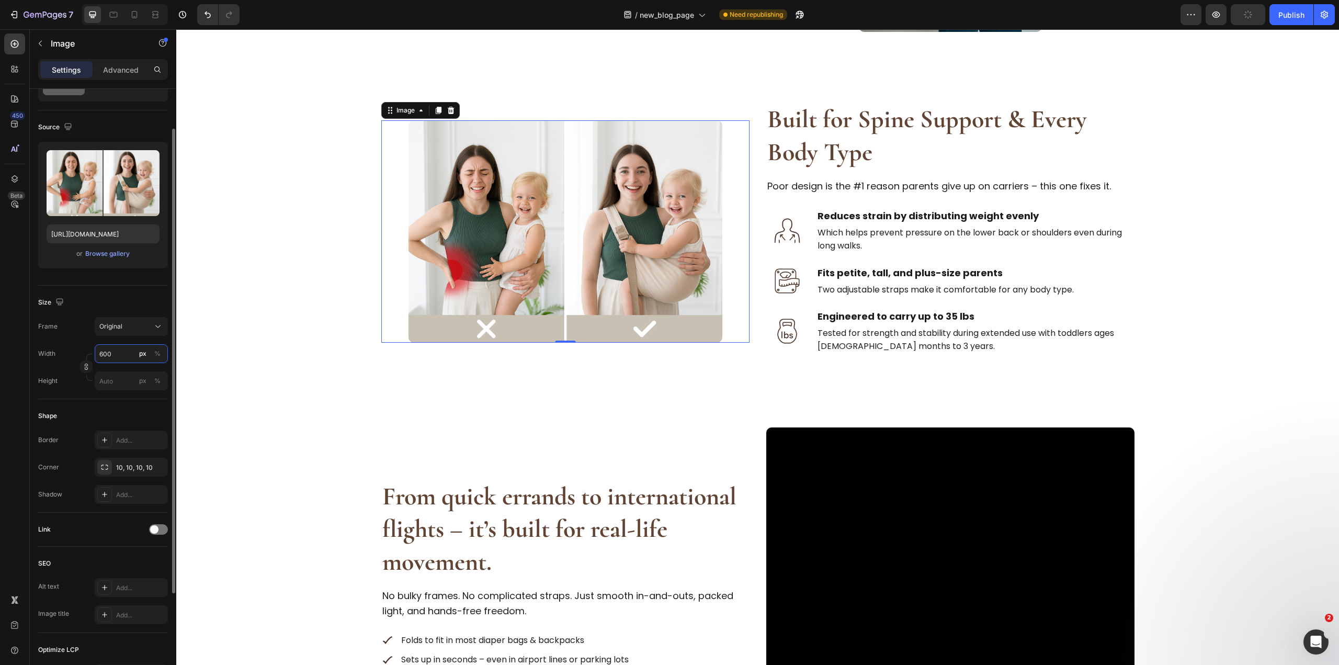
click at [106, 350] on input "600" at bounding box center [131, 353] width 73 height 19
click at [936, 508] on video at bounding box center [950, 611] width 368 height 368
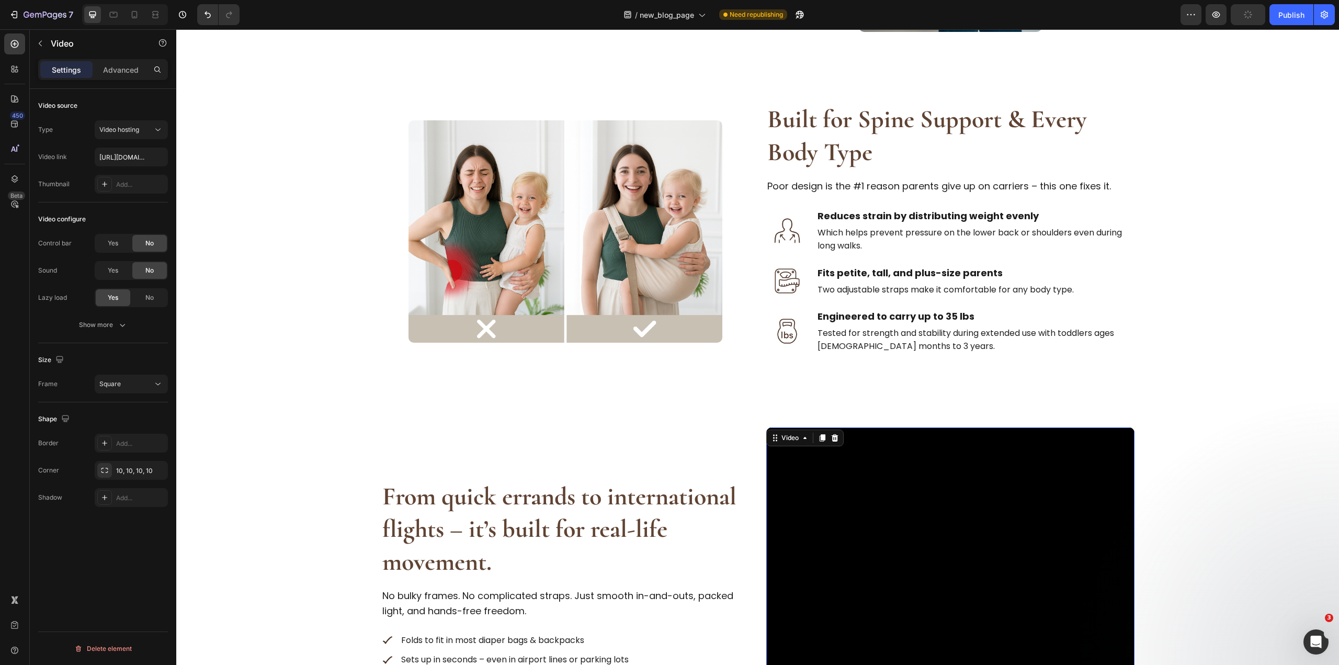
scroll to position [0, 0]
click at [135, 377] on button "Square" at bounding box center [131, 383] width 73 height 19
click at [142, 359] on div "Size" at bounding box center [103, 359] width 130 height 17
click at [280, 438] on div "From quick errands to international flights – it’s built for real-life movement…" at bounding box center [757, 611] width 1129 height 368
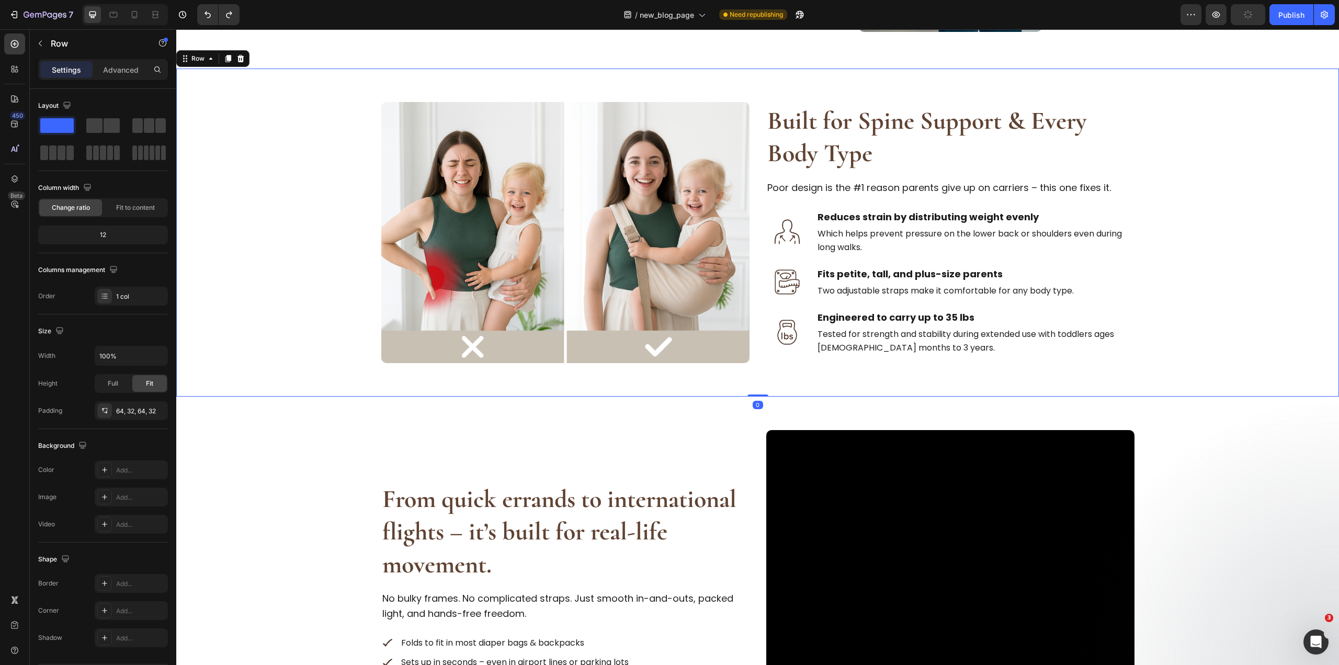
click at [1140, 206] on div "Image Built for Spine Support & Every Body Type Heading Poor design is the #1 r…" at bounding box center [757, 232] width 1129 height 261
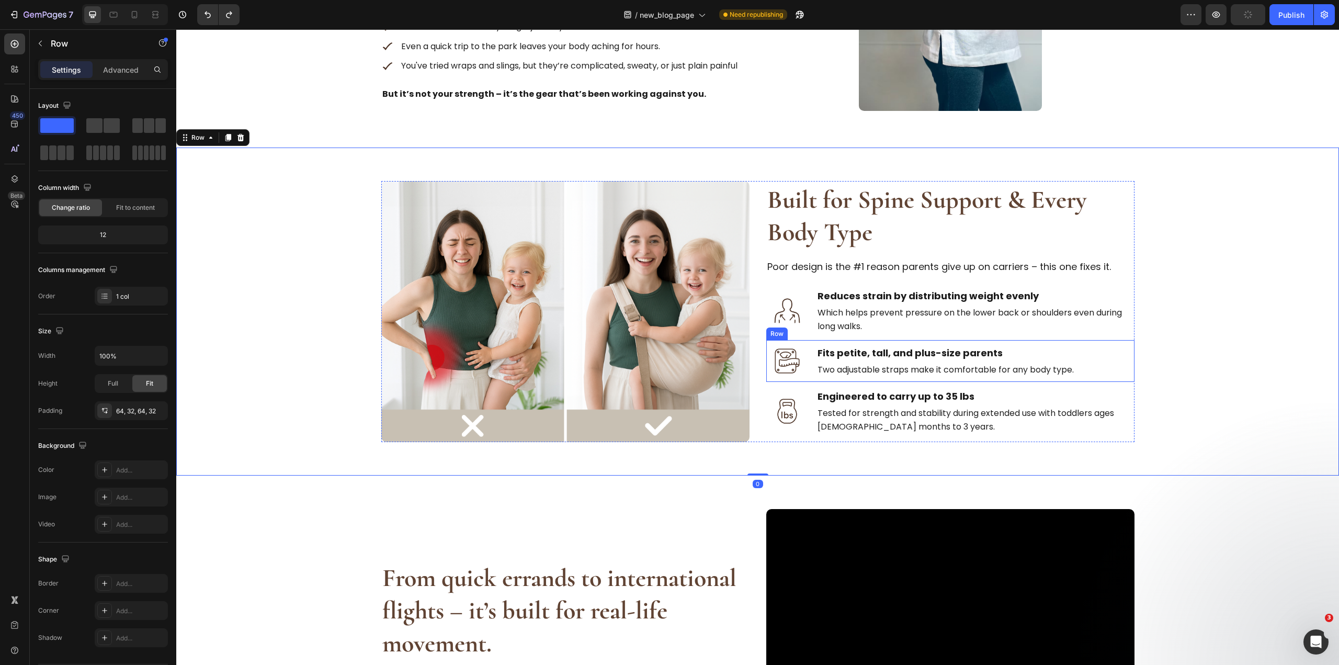
scroll to position [686, 0]
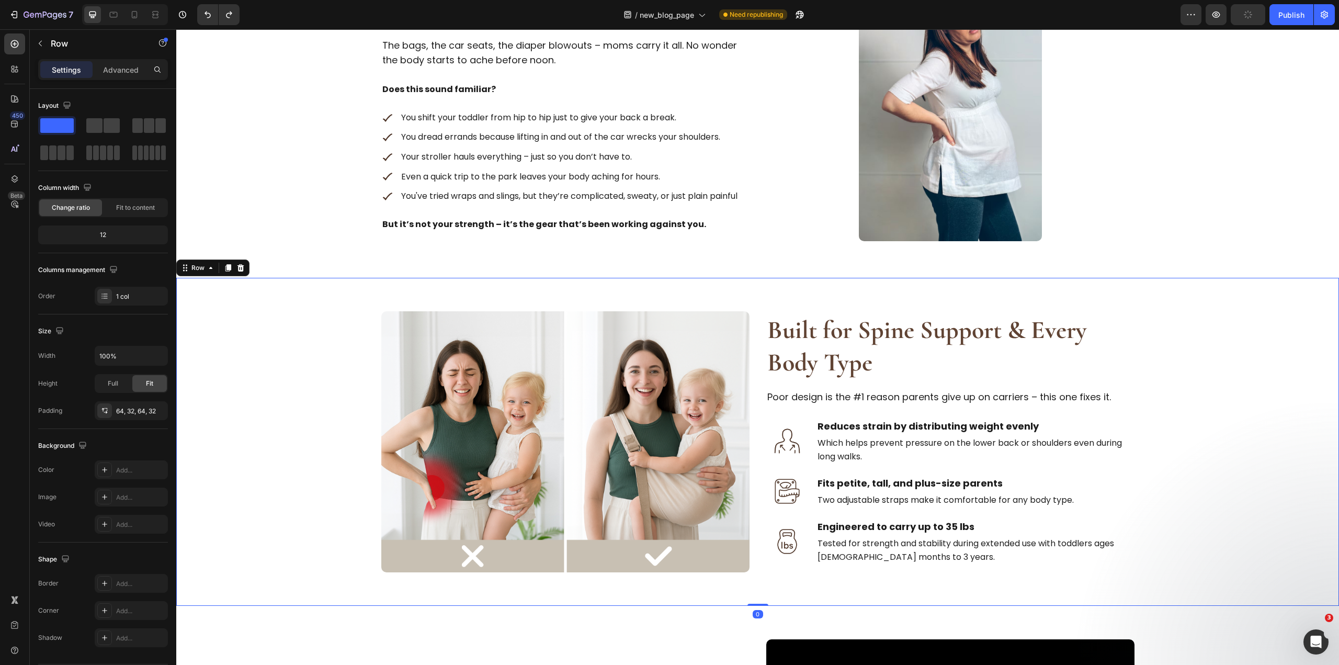
click at [825, 354] on strong "Built for Spine Support & Every Body Type" at bounding box center [927, 346] width 320 height 63
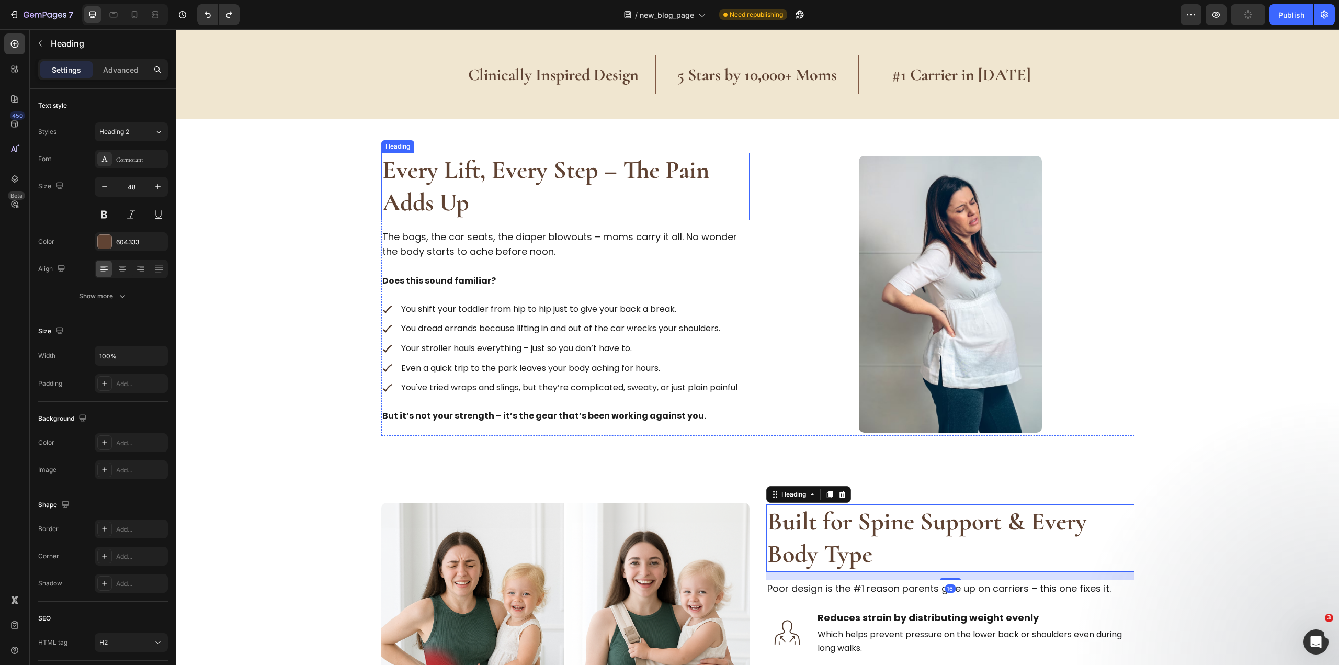
scroll to position [425, 0]
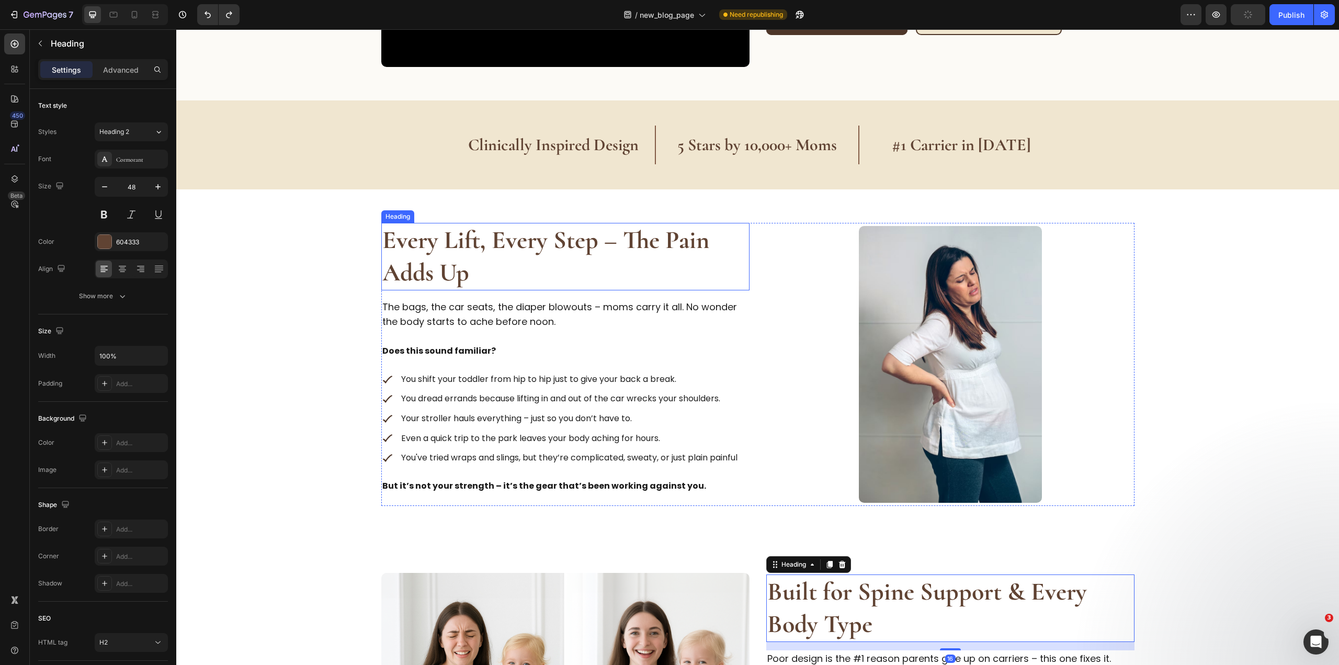
click at [427, 248] on strong "Every Lift, Every Step – The Pain Adds Up" at bounding box center [545, 256] width 327 height 63
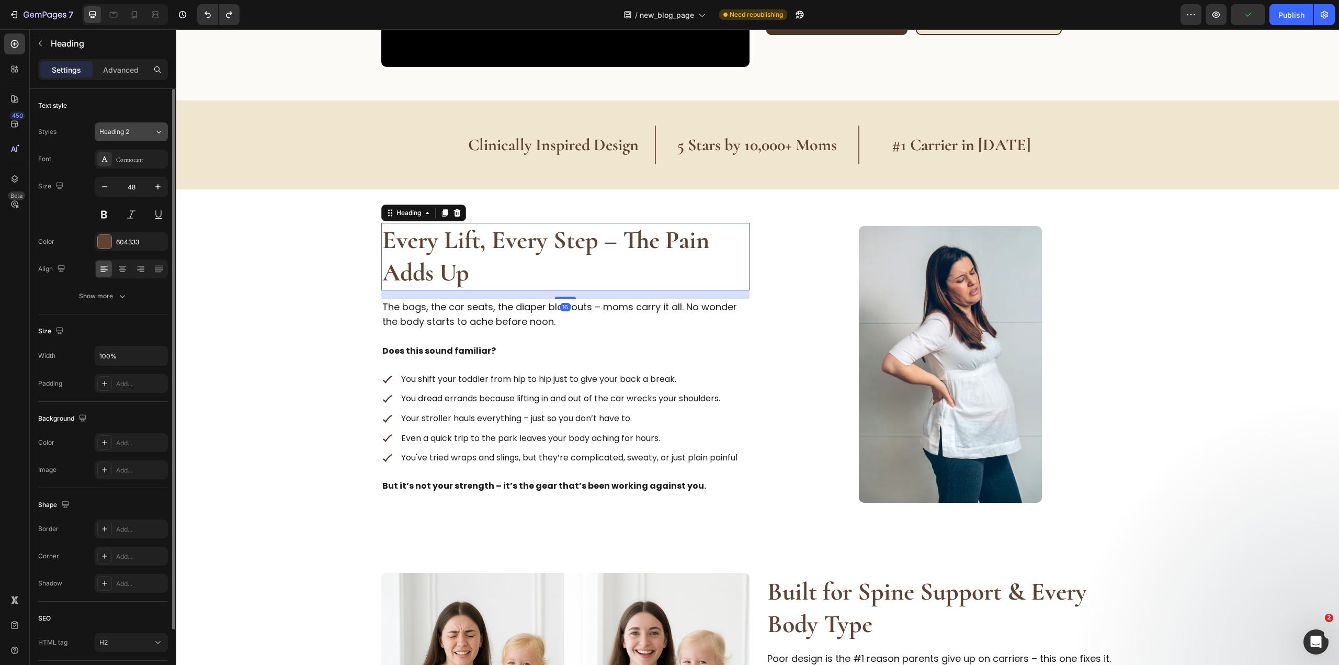
click at [117, 136] on button "Heading 2" at bounding box center [131, 131] width 73 height 19
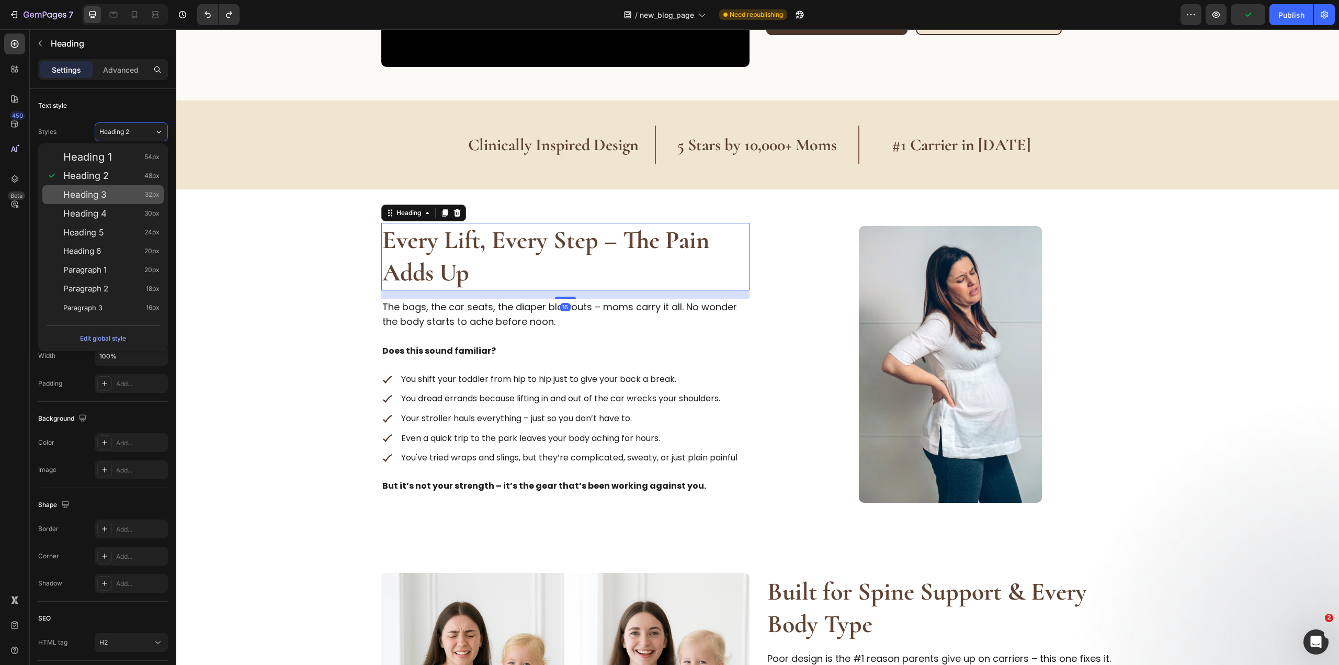
click at [120, 189] on div "Heading 3 32px" at bounding box center [111, 194] width 96 height 10
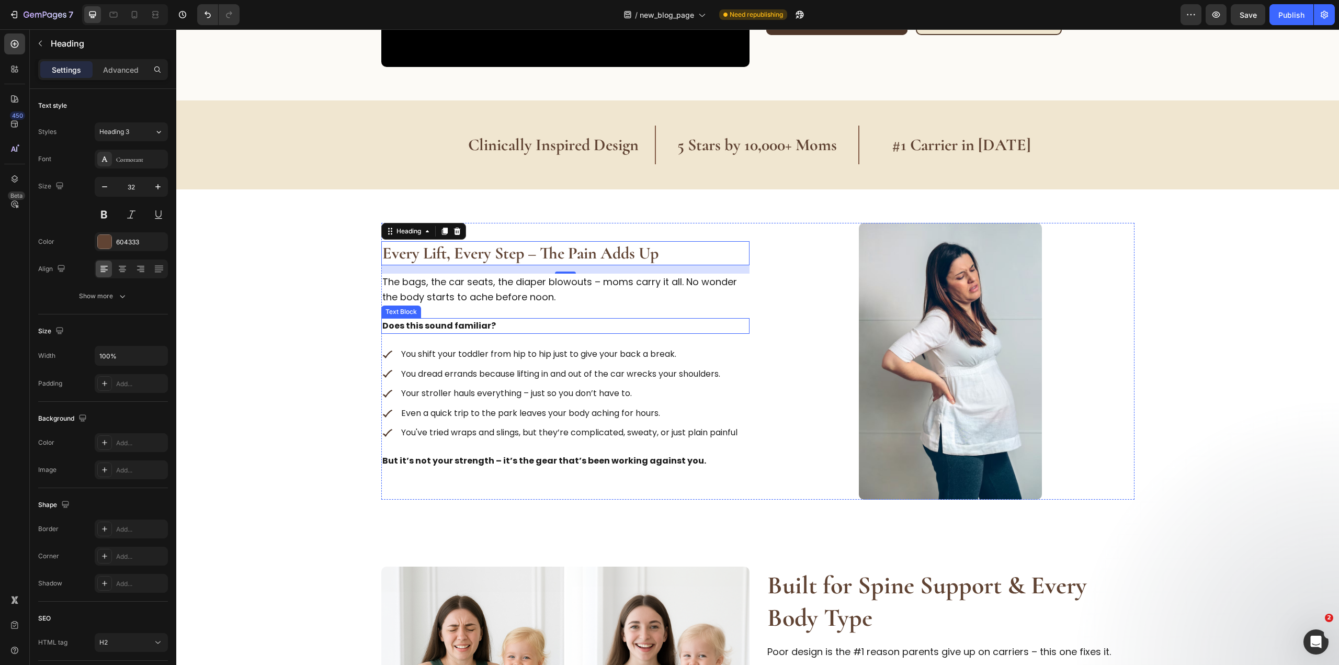
type input "48"
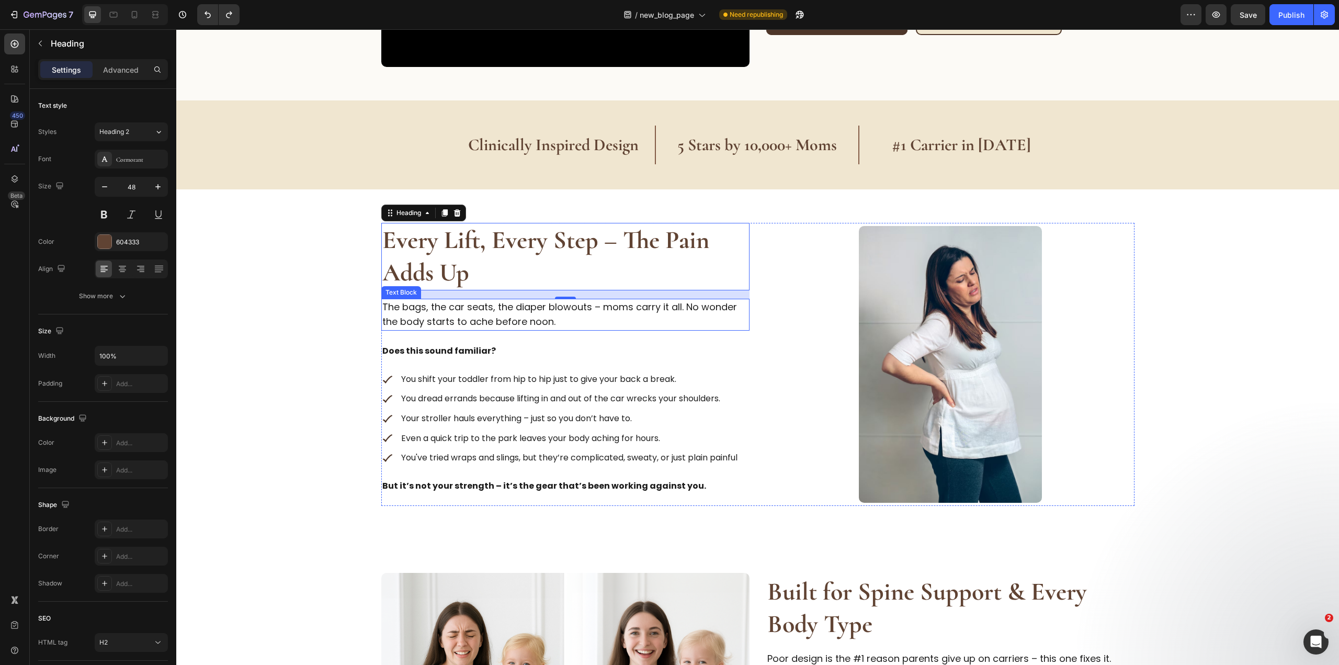
click at [485, 317] on p "The bags, the car seats, the diaper blowouts – moms carry it all. No wonder the…" at bounding box center [565, 315] width 366 height 30
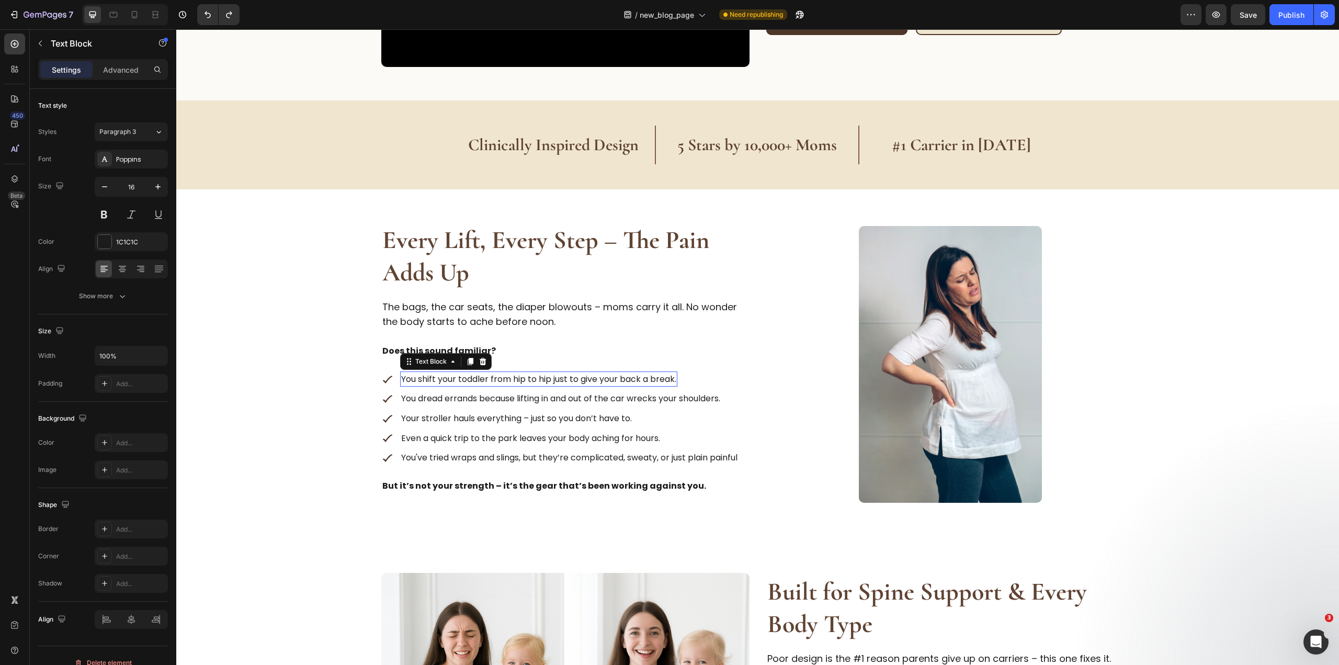
click at [442, 381] on p "You shift your toddler from hip to hip just to give your back a break." at bounding box center [538, 379] width 275 height 14
click at [532, 400] on p "You dread errands because lifting in and out of the car wrecks your shoulders." at bounding box center [560, 399] width 319 height 14
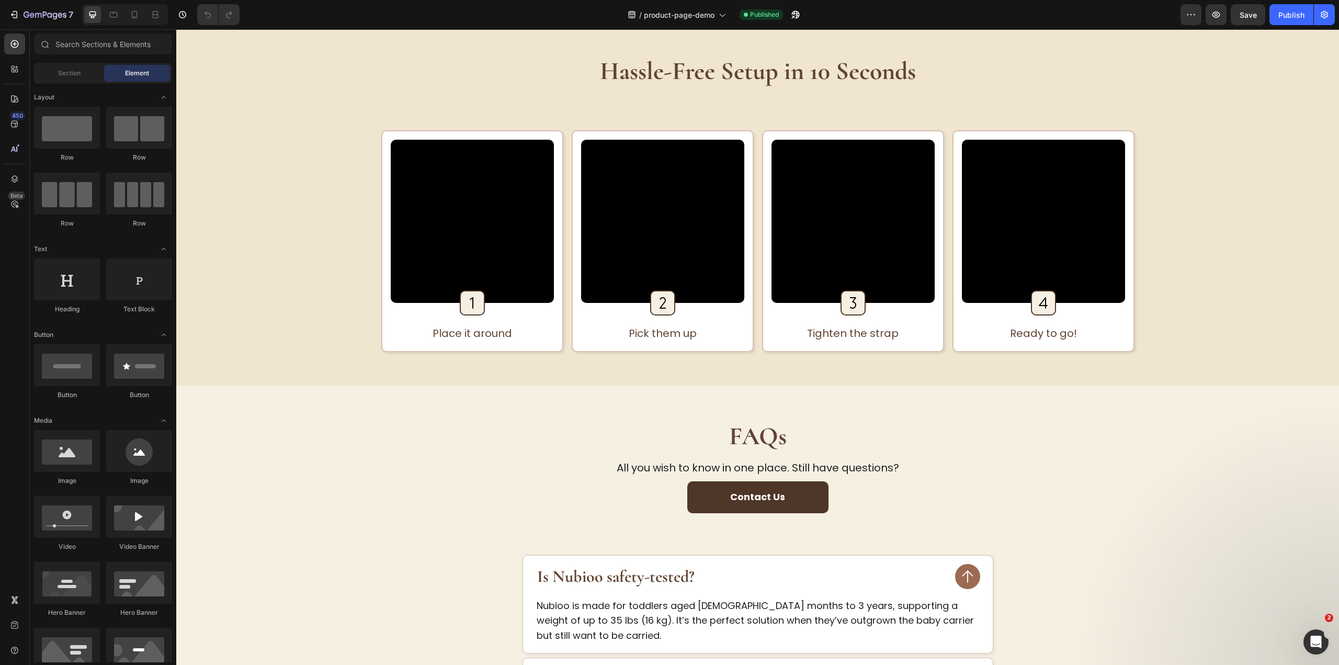
scroll to position [1203, 0]
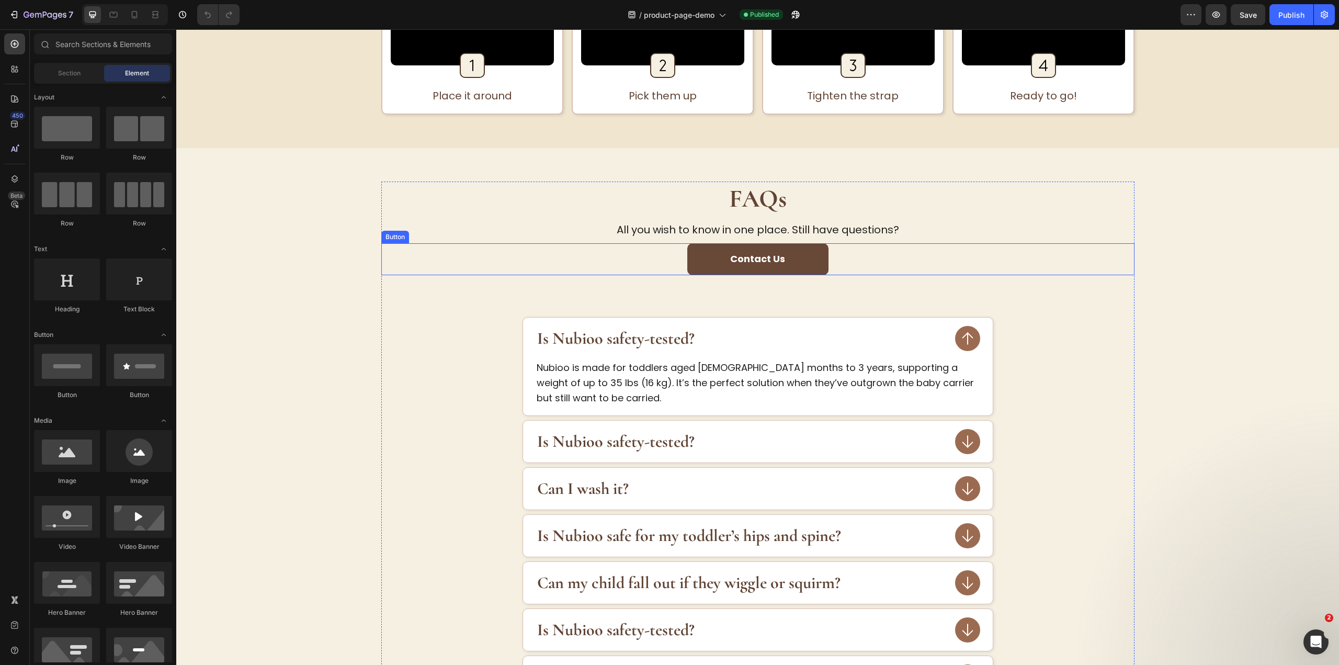
click at [793, 250] on button "Contact Us" at bounding box center [757, 259] width 141 height 32
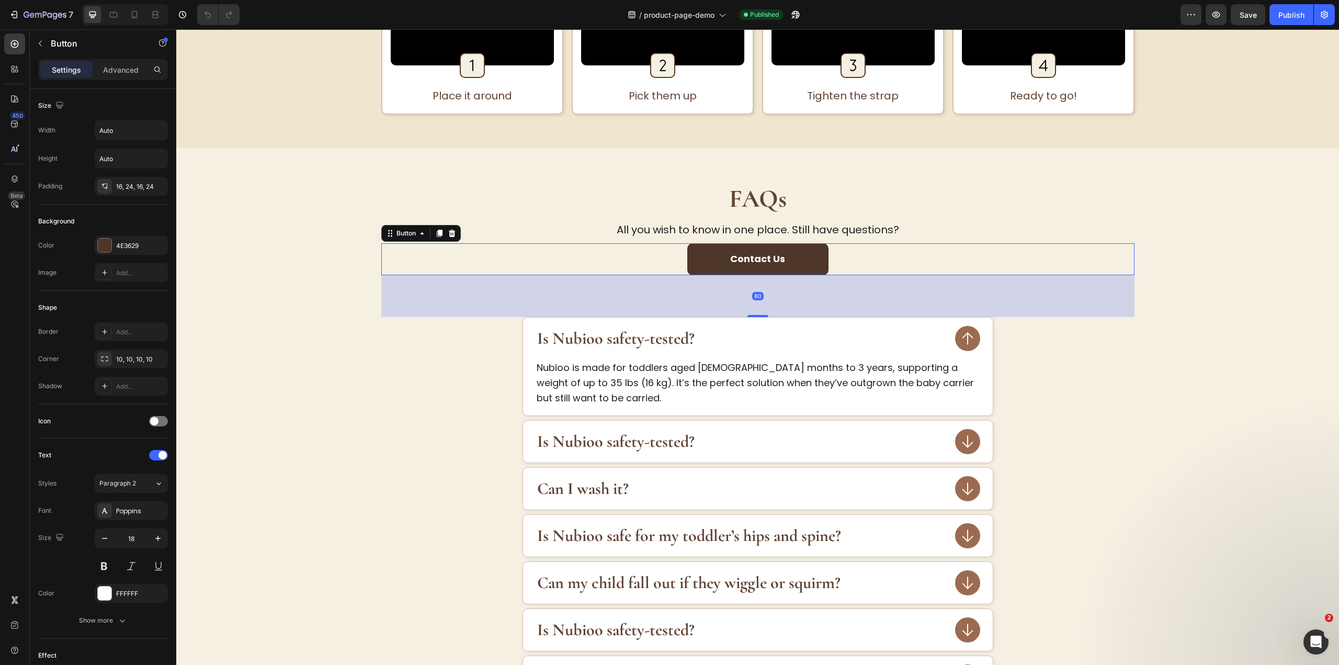
click at [123, 14] on div at bounding box center [125, 14] width 86 height 21
click at [111, 15] on icon at bounding box center [113, 14] width 10 height 10
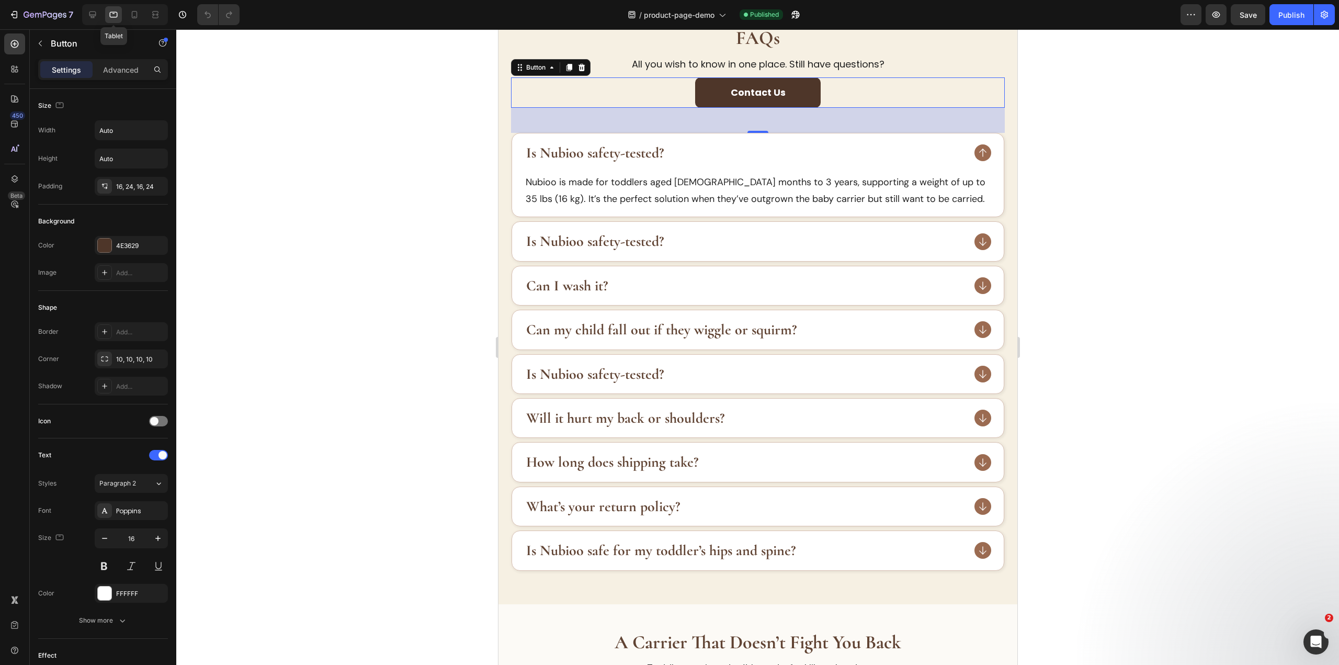
scroll to position [1214, 0]
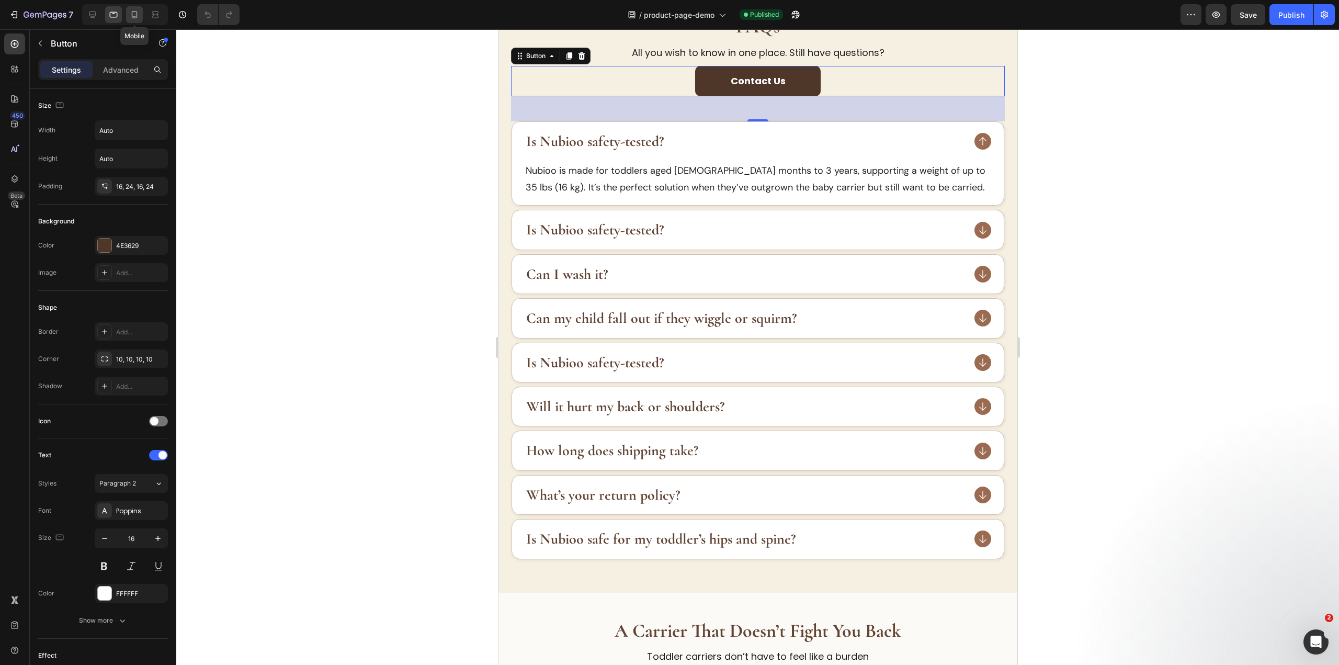
click at [134, 8] on div at bounding box center [134, 14] width 17 height 17
type input "14"
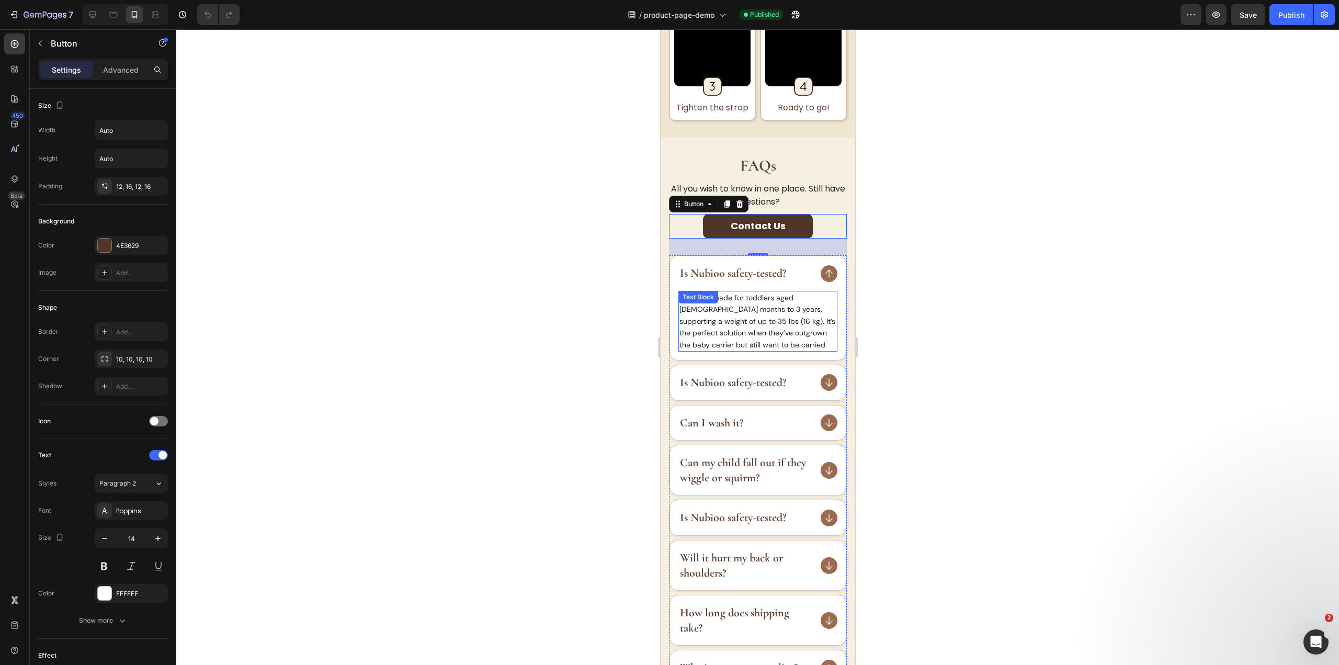
scroll to position [983, 0]
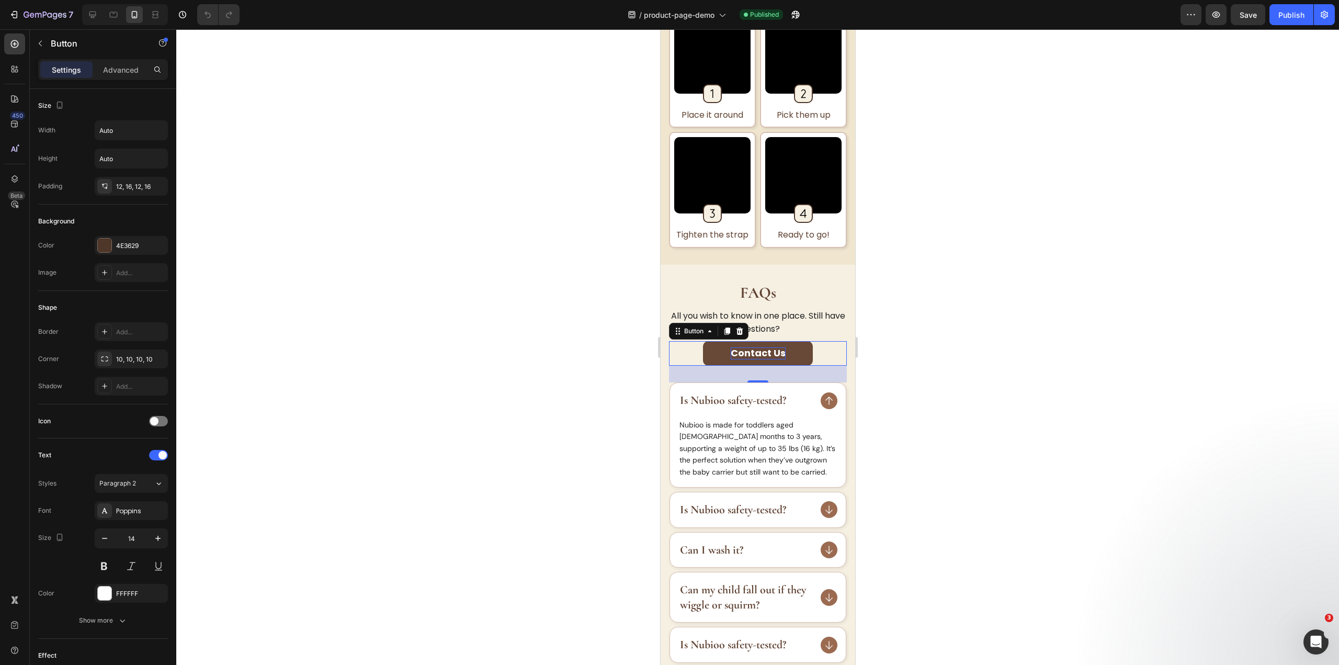
click at [764, 357] on strong "Contact Us" at bounding box center [757, 352] width 55 height 13
click at [827, 361] on div "Contact Us Button 80" at bounding box center [757, 353] width 178 height 25
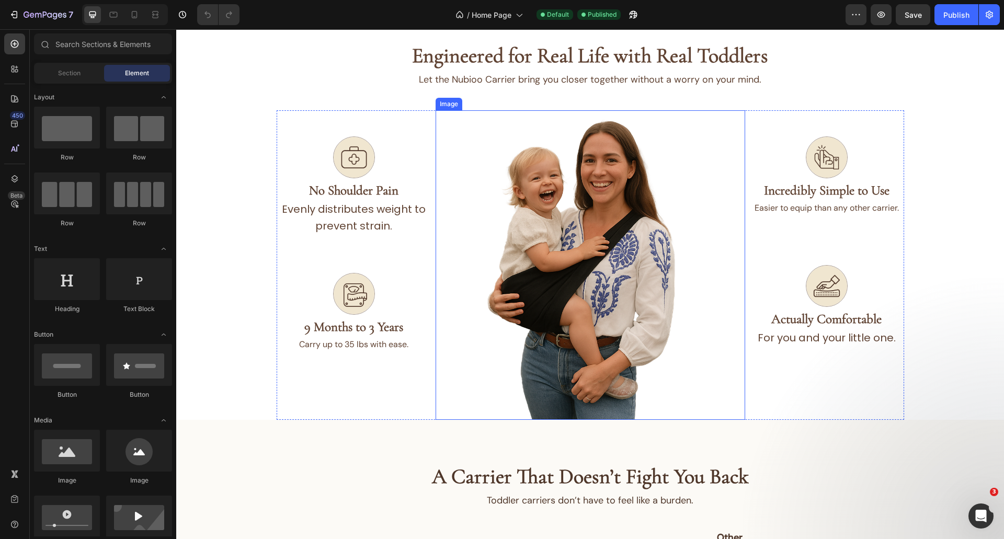
scroll to position [314, 0]
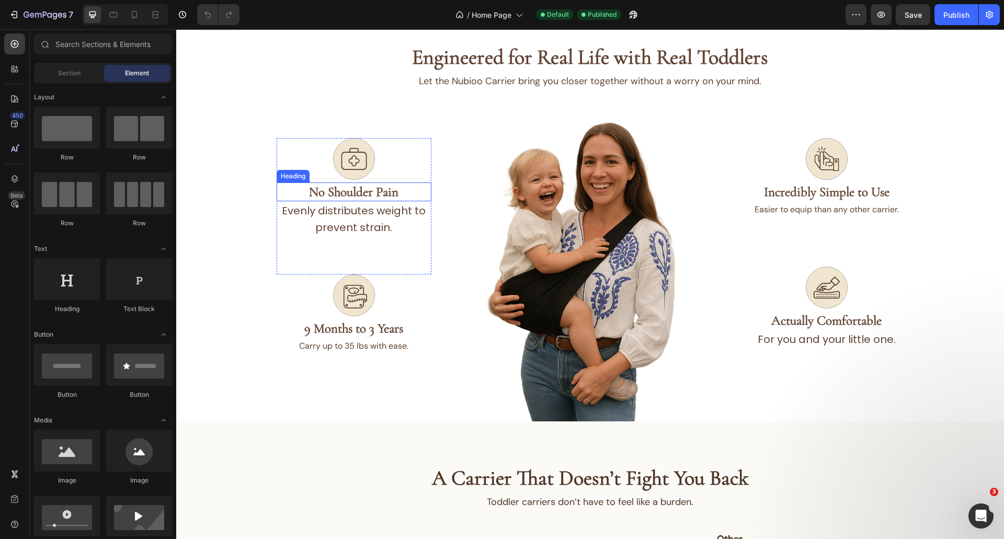
click at [355, 188] on h2 "No Shoulder Pain" at bounding box center [354, 192] width 155 height 19
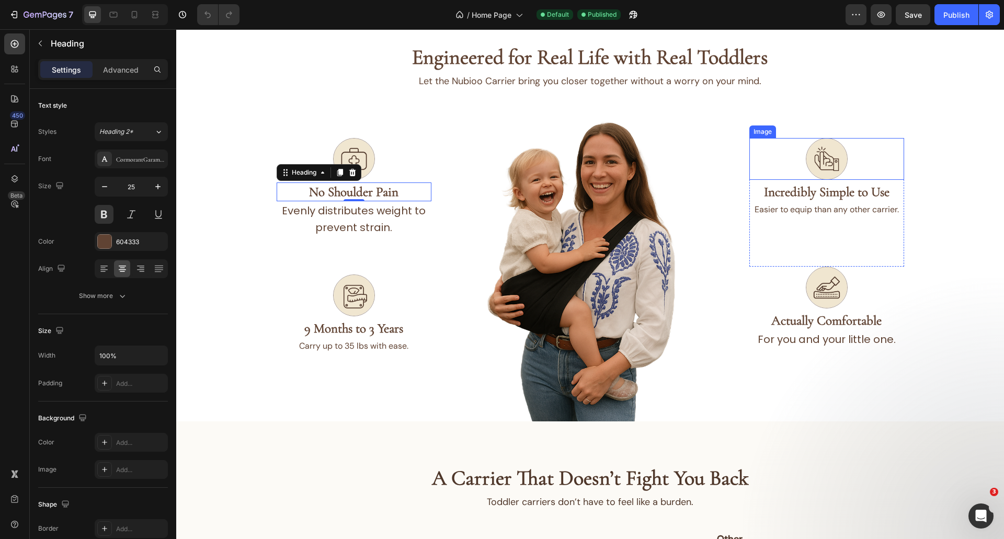
click at [834, 162] on img at bounding box center [827, 159] width 42 height 42
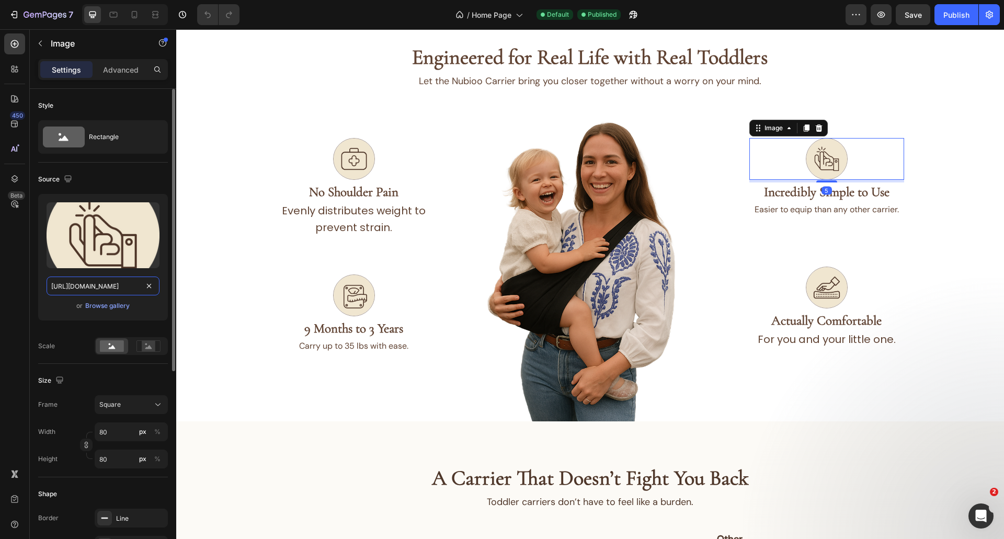
click at [86, 288] on input "[URL][DOMAIN_NAME]" at bounding box center [103, 286] width 113 height 19
click at [867, 188] on h2 "Incredibly Simple to Use" at bounding box center [826, 192] width 155 height 19
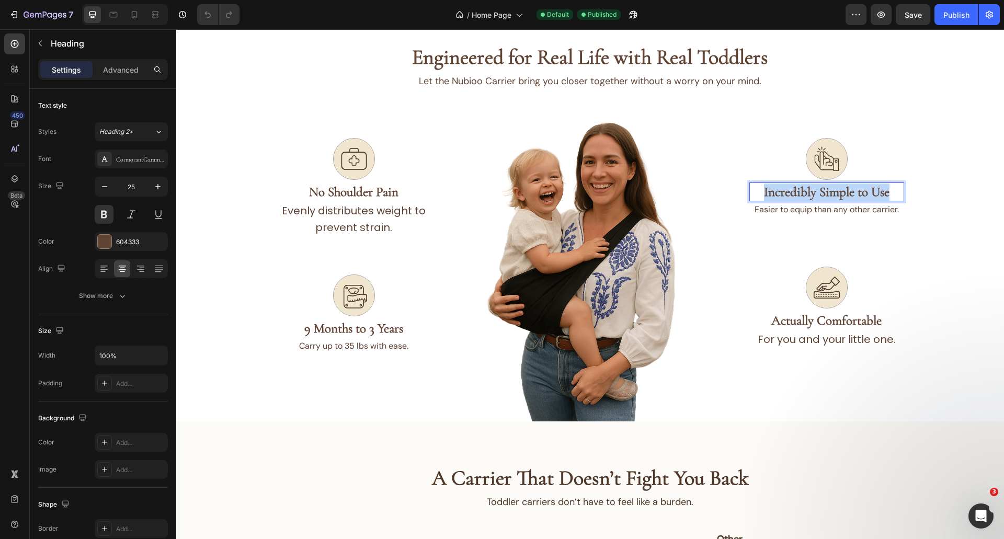
click at [867, 188] on p "Incredibly Simple to Use" at bounding box center [826, 192] width 153 height 17
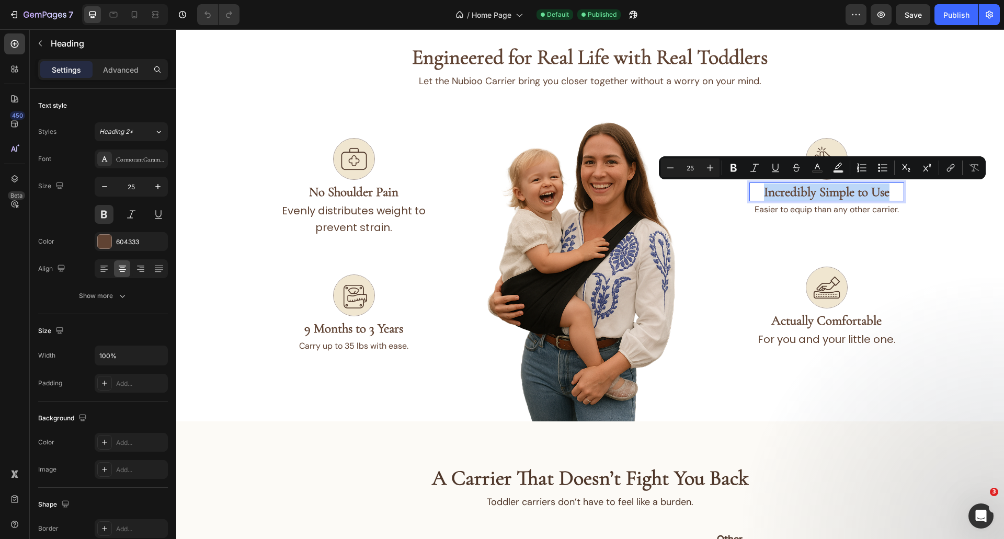
copy p "Incredibly Simple to Use"
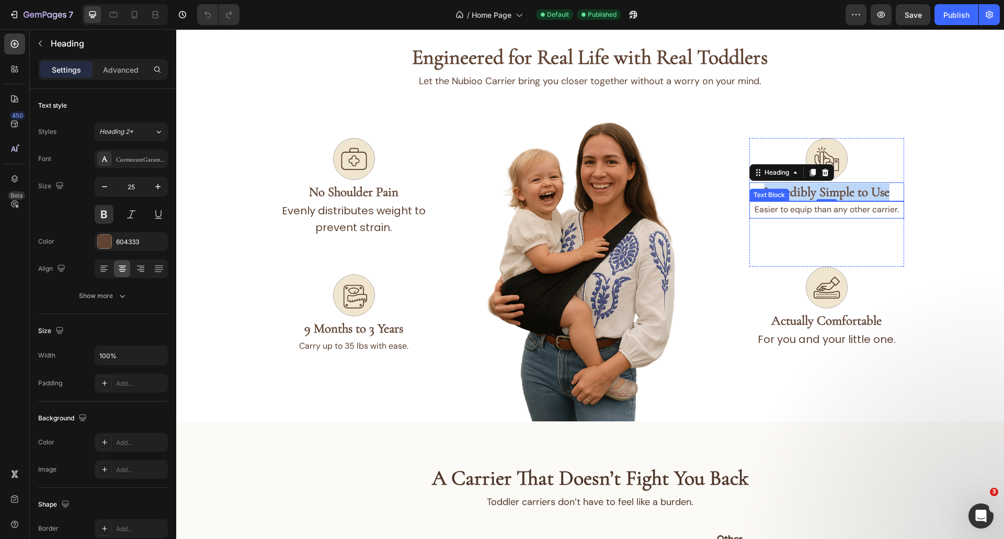
click at [839, 213] on p "Easier to equip than any other carrier." at bounding box center [826, 209] width 153 height 15
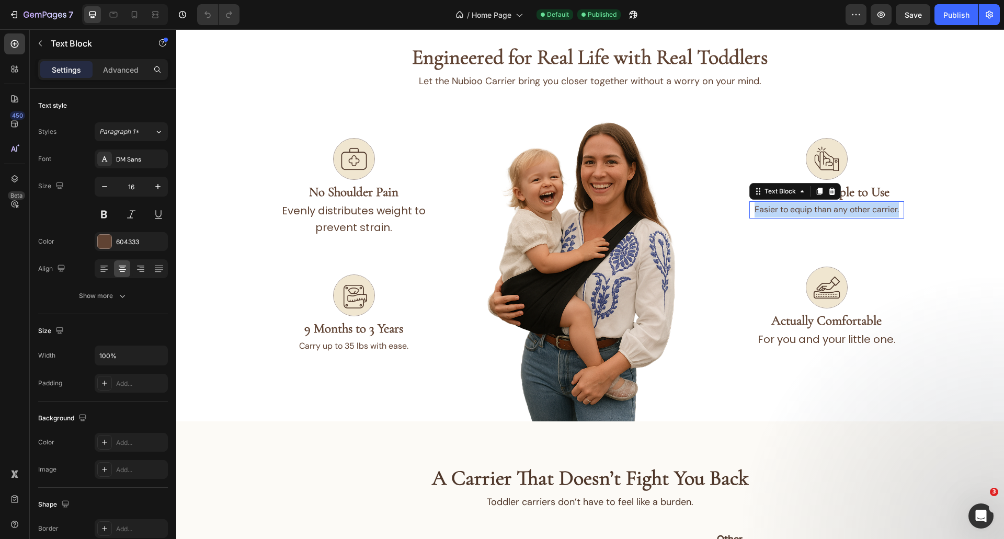
click at [839, 213] on p "Easier to equip than any other carrier." at bounding box center [826, 209] width 153 height 15
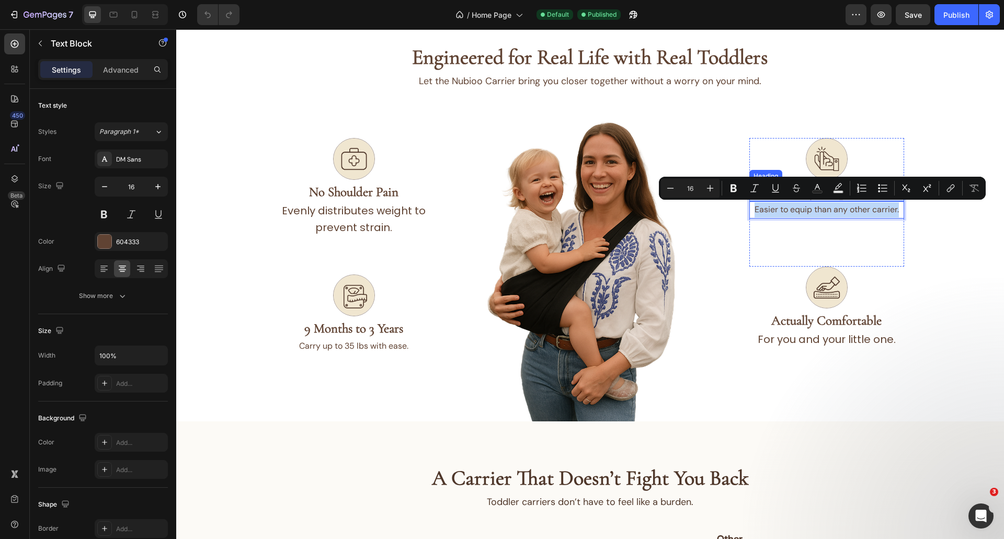
copy p "Easier to equip than any other carrier."
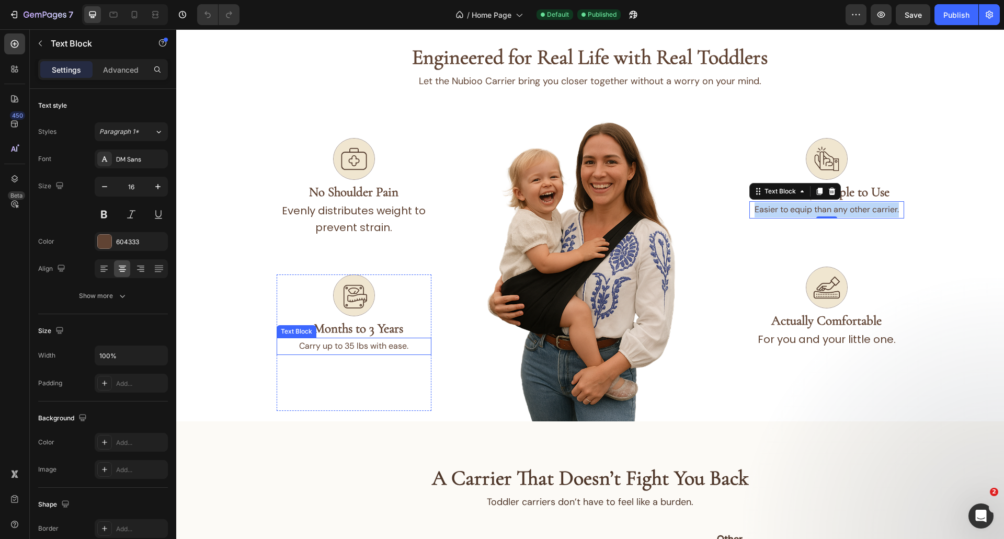
click at [352, 319] on h2 "9 Months to 3 Years" at bounding box center [354, 328] width 155 height 19
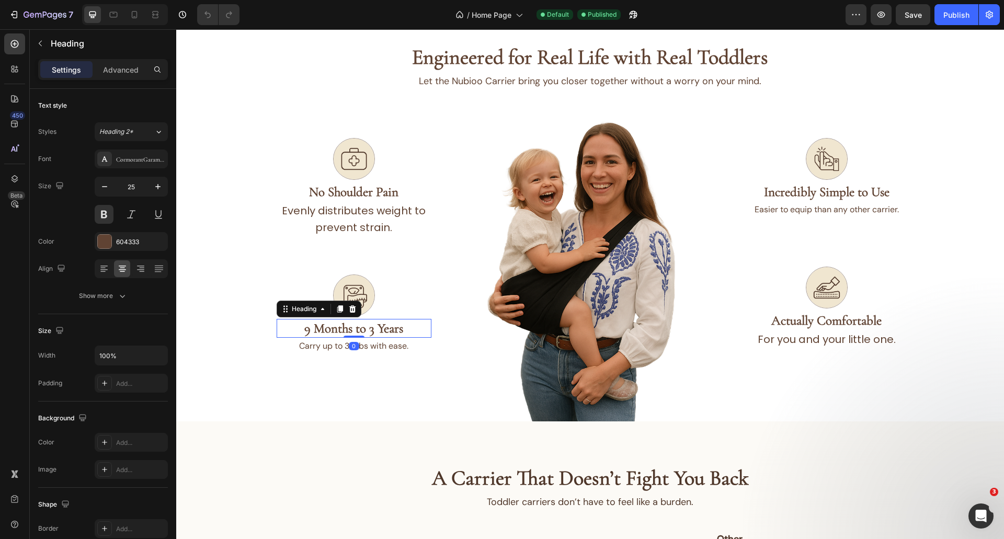
click at [352, 319] on h2 "9 Months to 3 Years" at bounding box center [354, 328] width 155 height 19
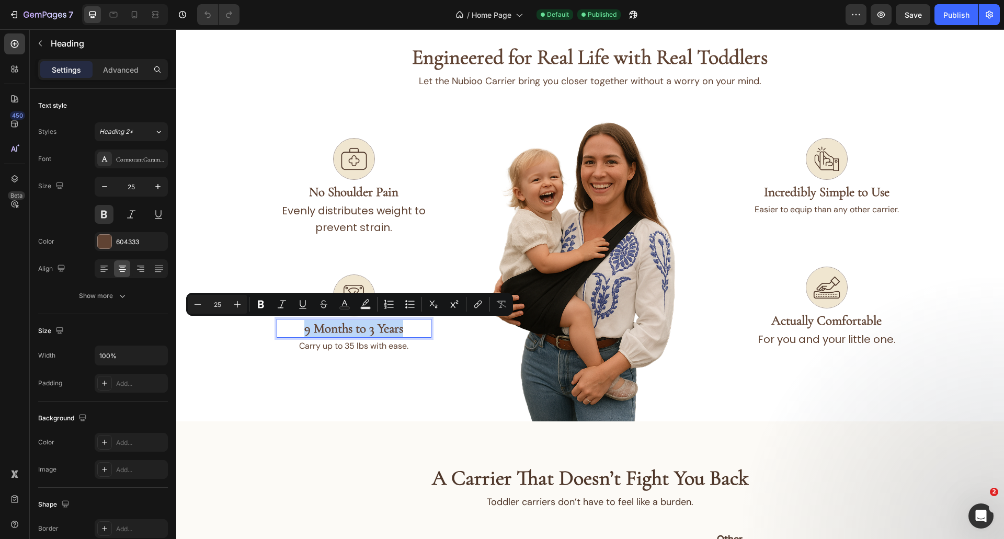
copy p "9 Months to 3 Years"
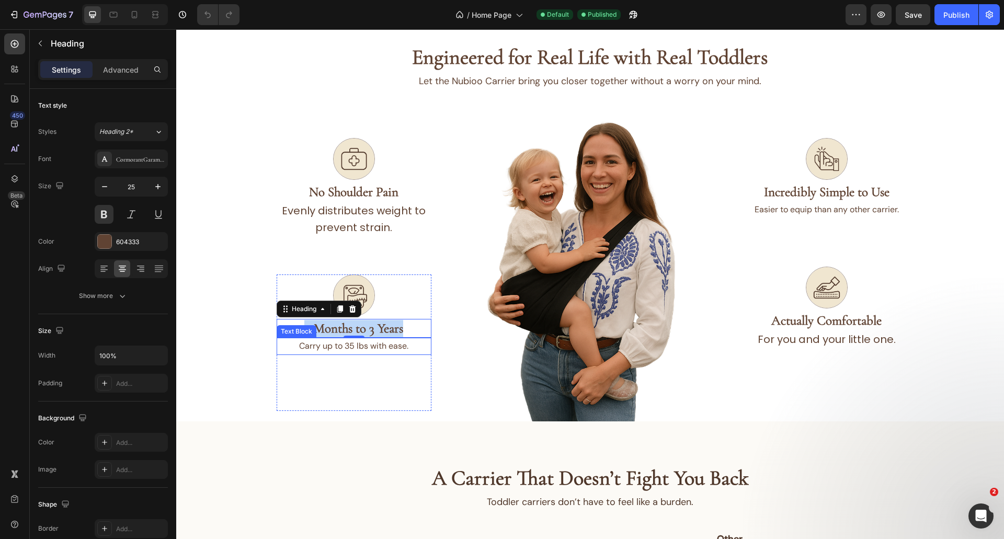
click at [341, 339] on p "Carry up to 35 lbs with ease." at bounding box center [354, 346] width 153 height 15
click at [335, 348] on p "Carry up to 35 lbs with ease." at bounding box center [354, 346] width 153 height 15
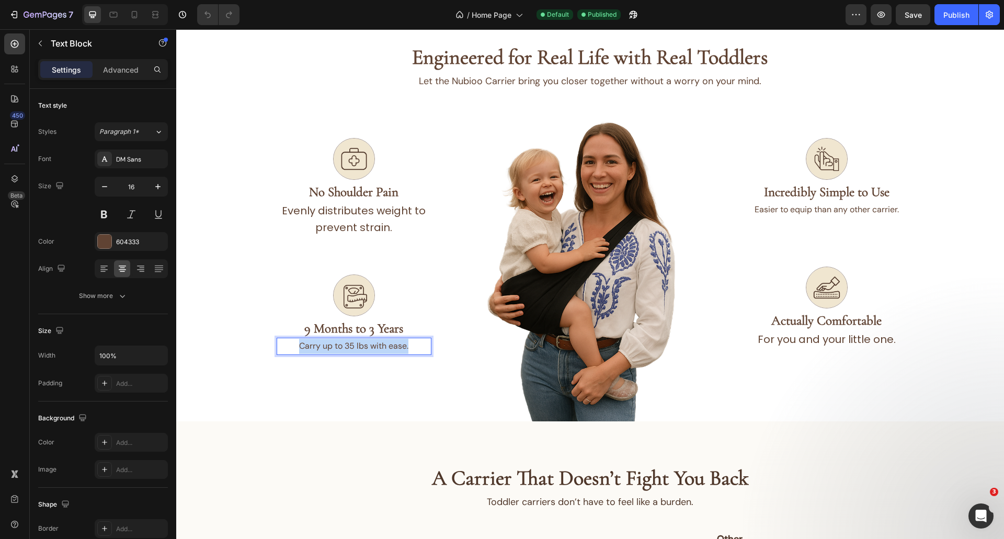
click at [335, 348] on p "Carry up to 35 lbs with ease." at bounding box center [354, 346] width 153 height 15
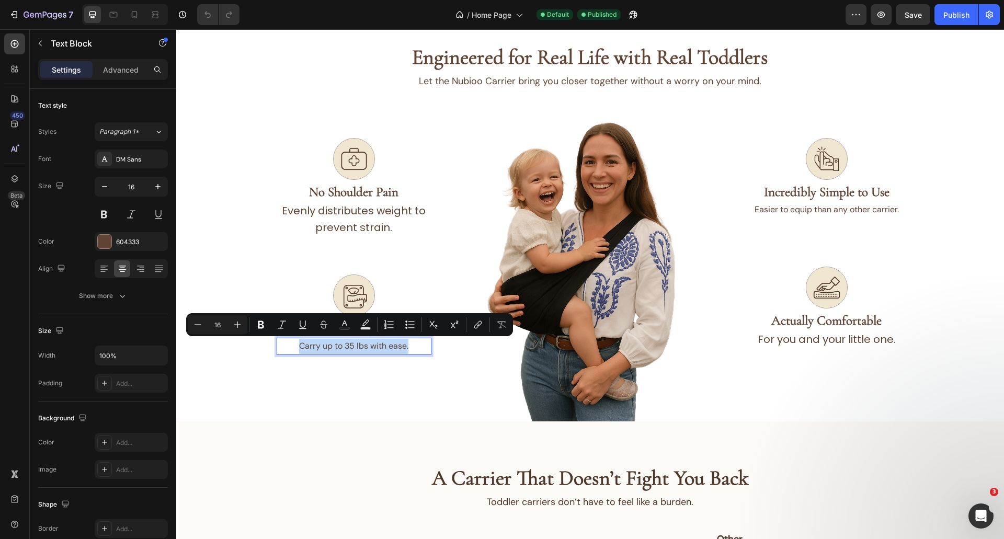
copy p "Carry up to 35 lbs with ease."
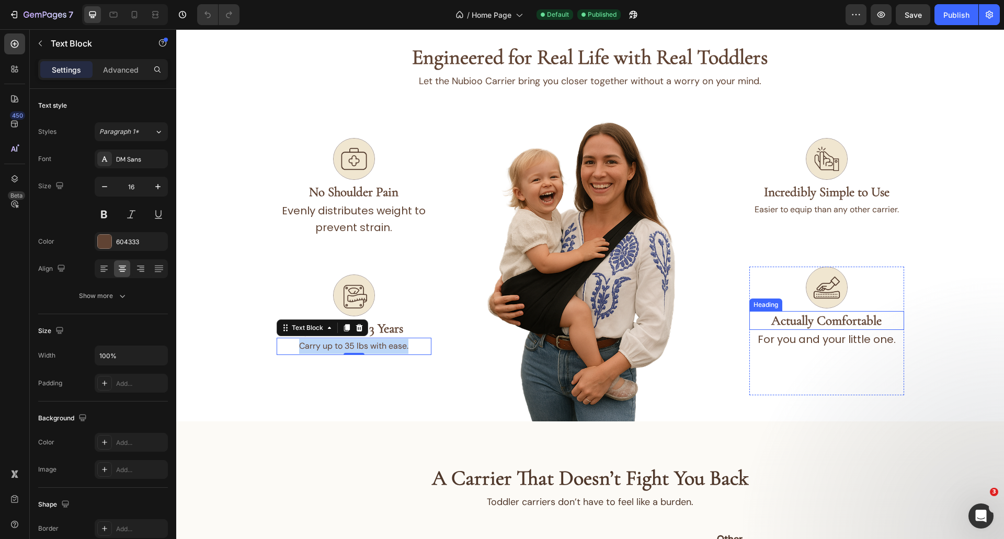
click at [859, 323] on h2 "Actually Comfortable" at bounding box center [826, 320] width 155 height 19
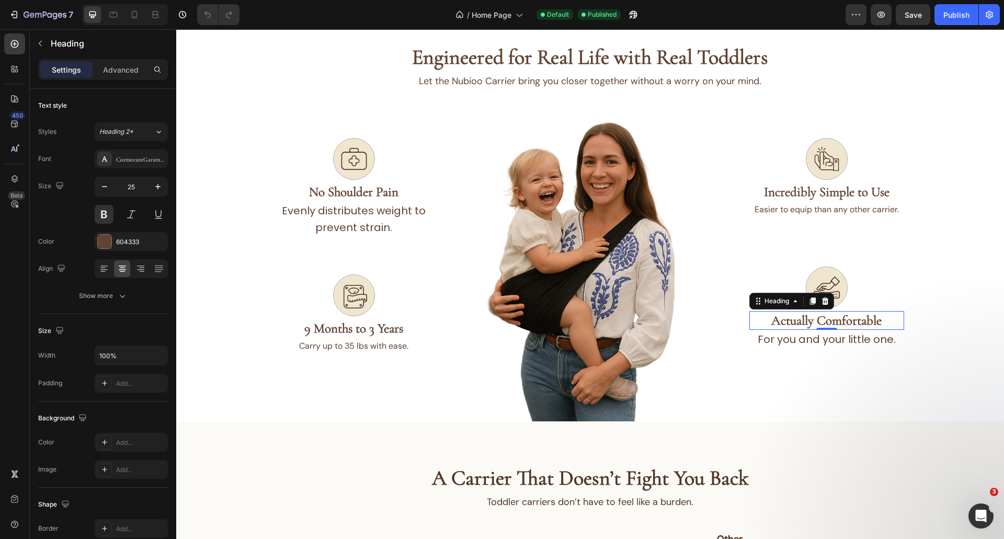
click at [859, 323] on h2 "Actually Comfortable" at bounding box center [826, 320] width 155 height 19
click at [859, 323] on p "Actually Comfortable" at bounding box center [826, 320] width 153 height 17
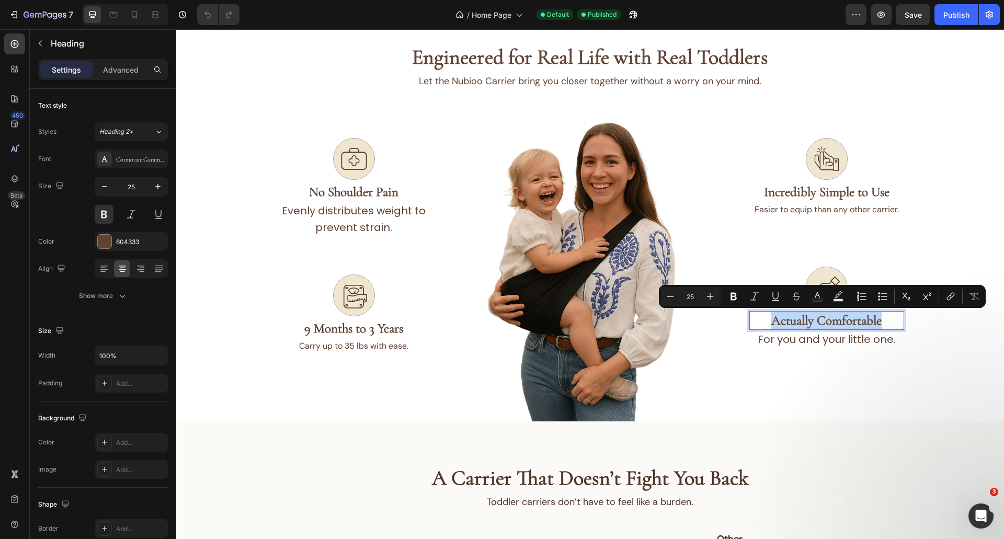
copy p "Actually Comfortable"
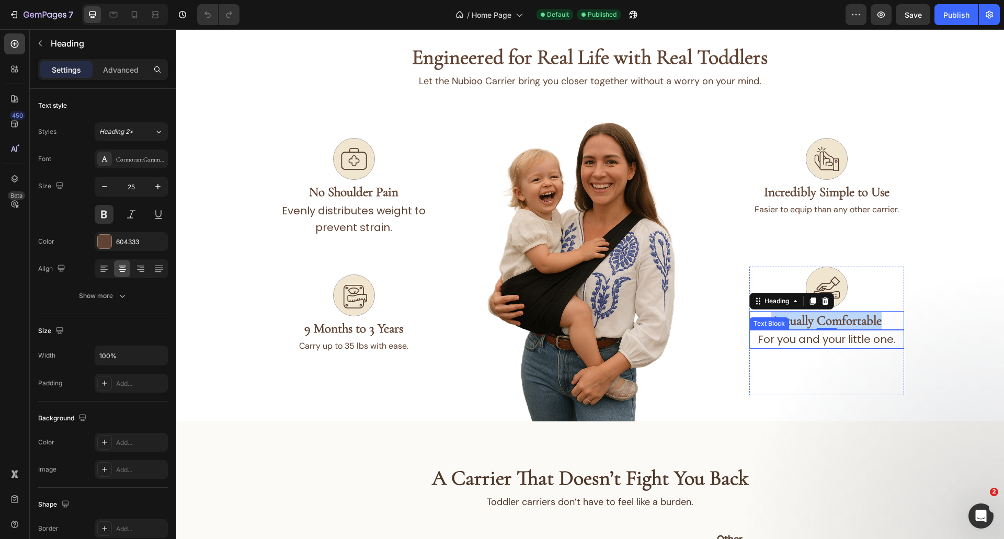
click at [834, 341] on p "For you and your little one." at bounding box center [826, 339] width 153 height 17
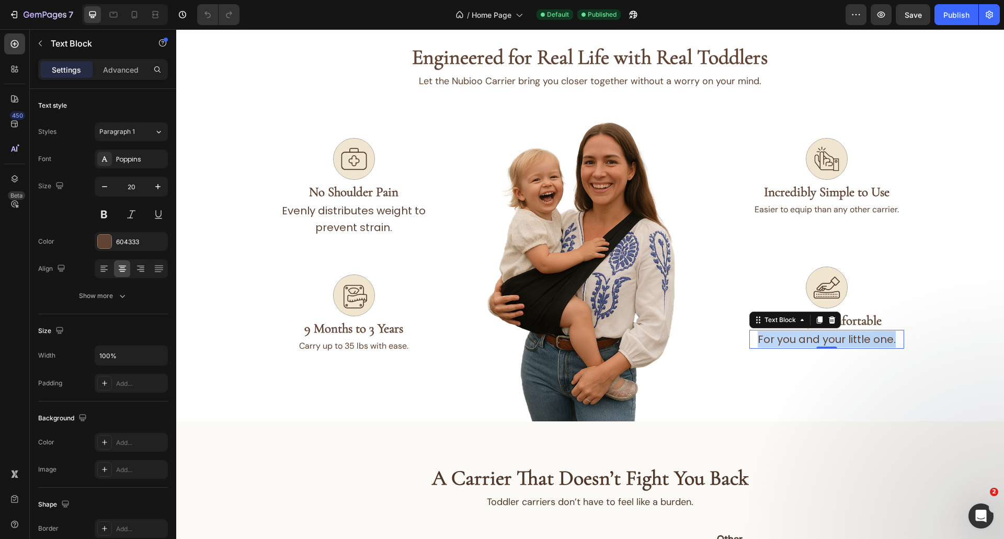
click at [834, 341] on p "For you and your little one." at bounding box center [826, 339] width 153 height 17
copy p "For you and your little one."
click at [835, 270] on div at bounding box center [826, 288] width 155 height 42
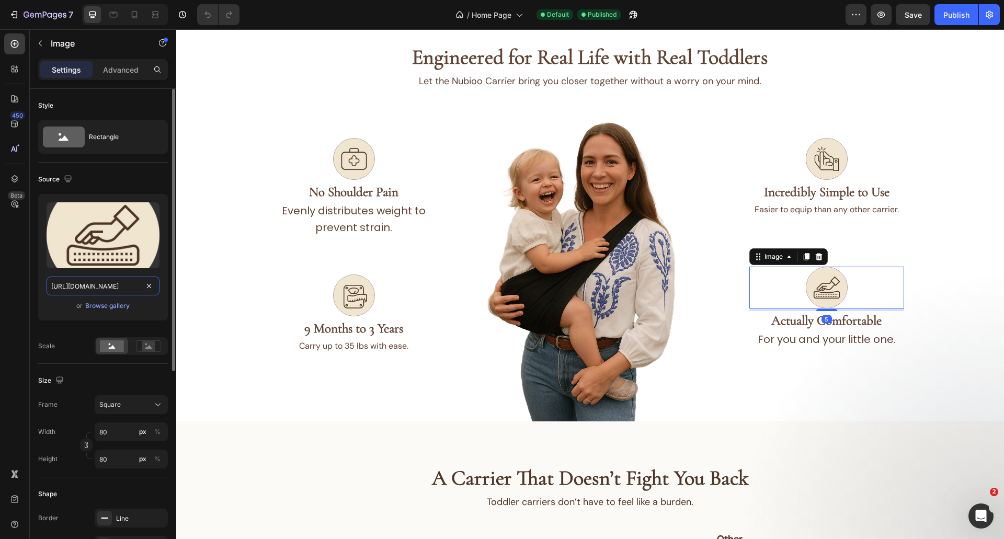
click at [108, 287] on input "https://cdn.shopify.com/s/files/1/0946/2300/7027/files/gempages_571521811703923…" at bounding box center [103, 286] width 113 height 19
click at [108, 286] on input "https://cdn.shopify.com/s/files/1/0946/2300/7027/files/gempages_571521811703923…" at bounding box center [103, 286] width 113 height 19
click at [350, 291] on img at bounding box center [354, 296] width 42 height 42
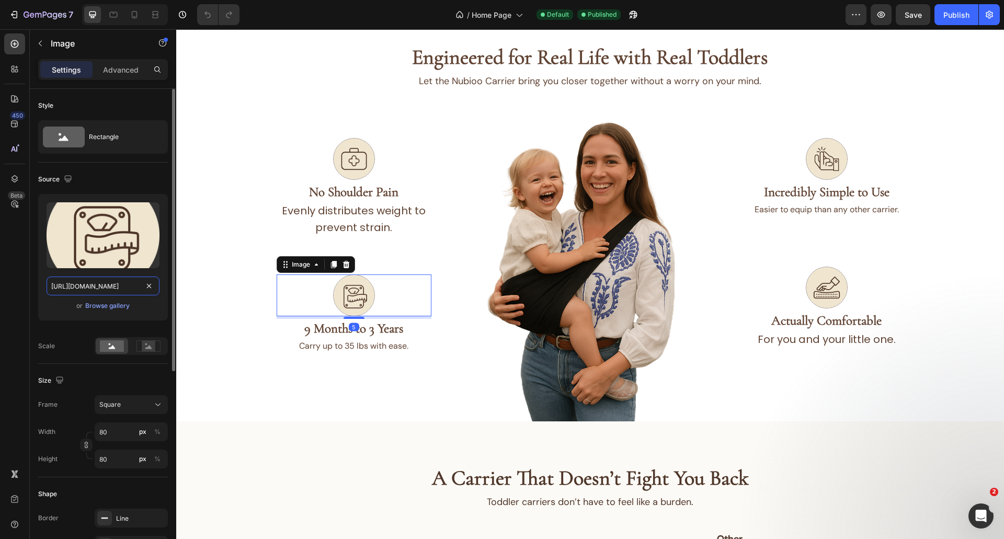
click at [94, 284] on input "https://cdn.shopify.com/s/files/1/0946/2300/7027/files/gempages_571521811703923…" at bounding box center [103, 286] width 113 height 19
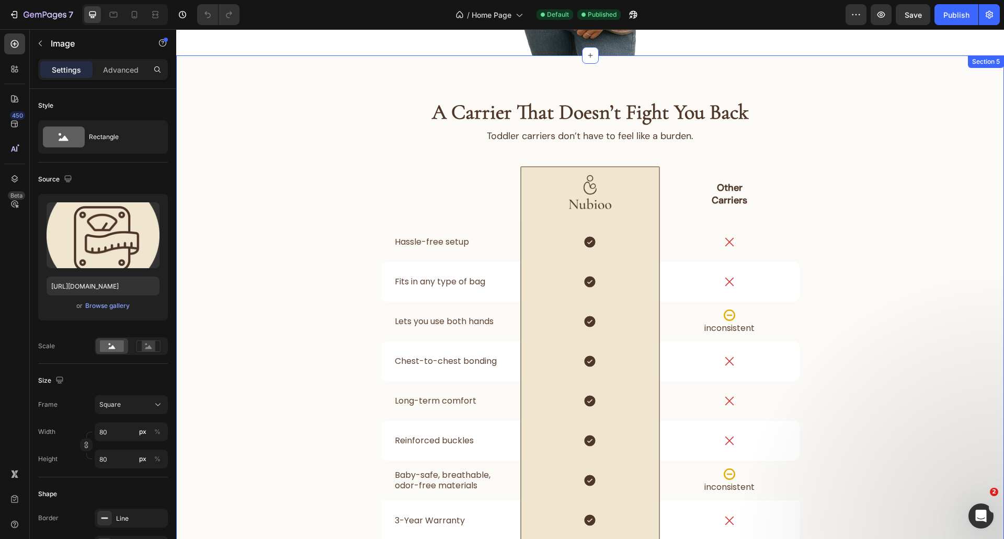
scroll to position [523, 0]
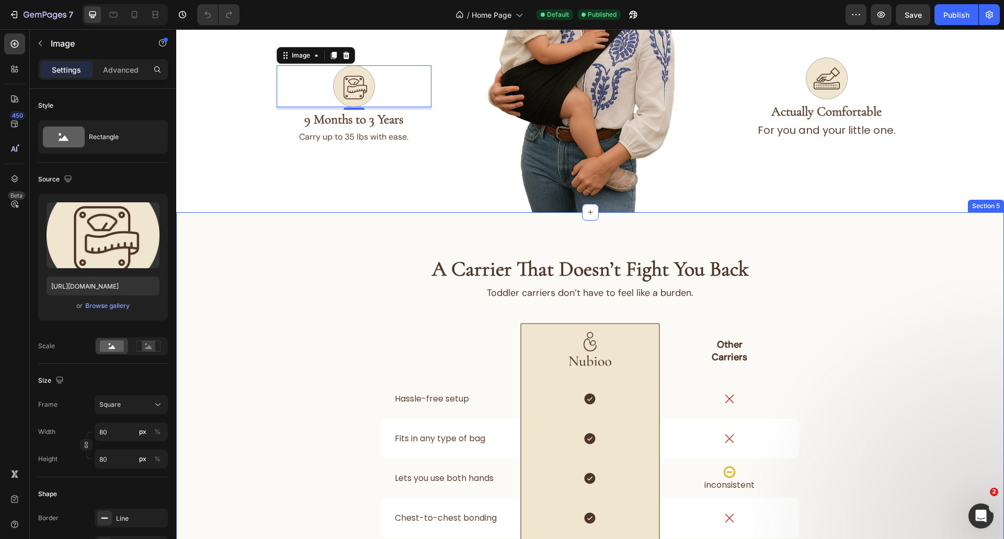
click at [341, 237] on div "A Carrier That Doesn’t Fight You Back Heading Toddler carriers don’t have to fe…" at bounding box center [590, 500] width 828 height 576
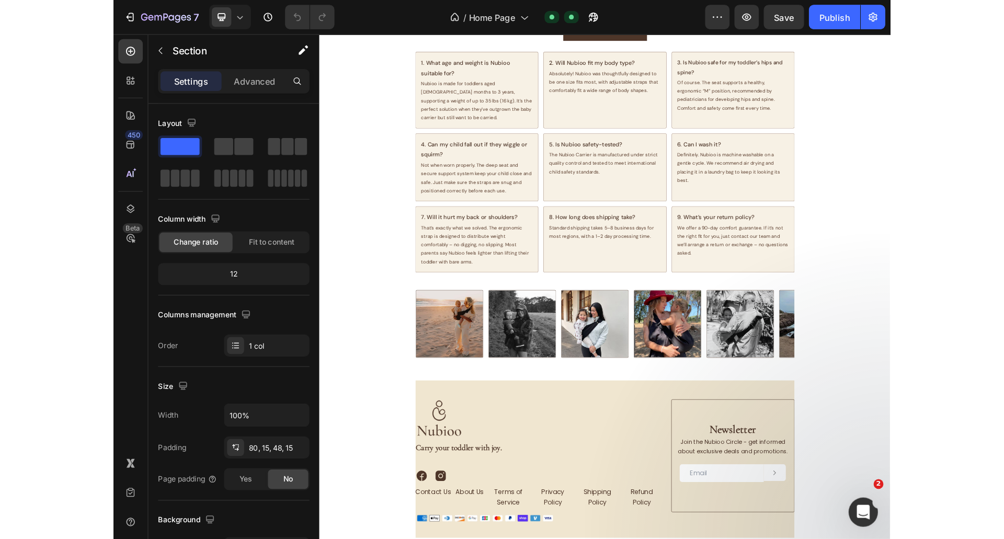
scroll to position [2392, 0]
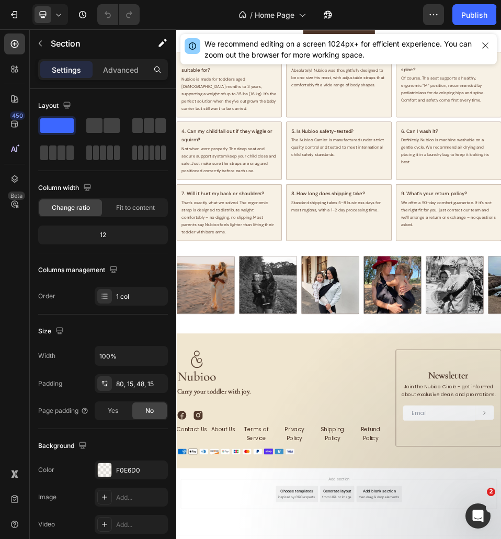
click at [204, 12] on div "/ Home Page Default Published" at bounding box center [285, 14] width 275 height 21
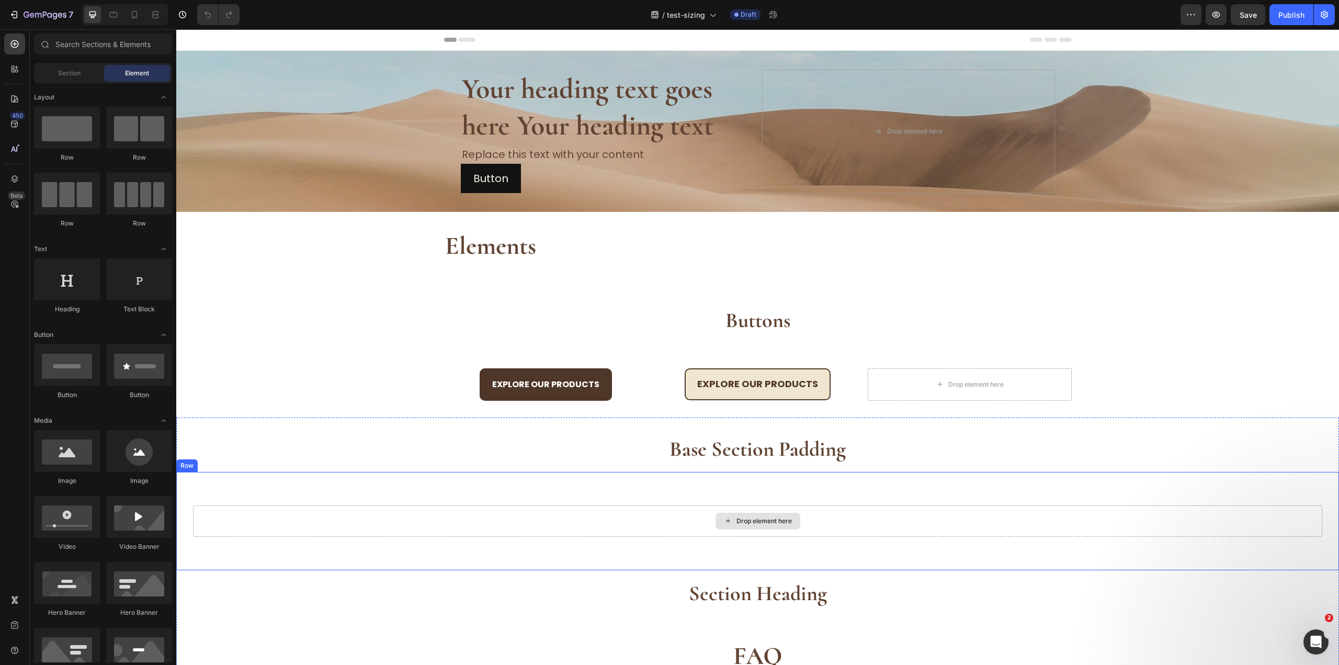
click at [612, 463] on div "Base Section Padding Heading Drop element here Row Section Heading Heading FAQ …" at bounding box center [757, 597] width 1162 height 326
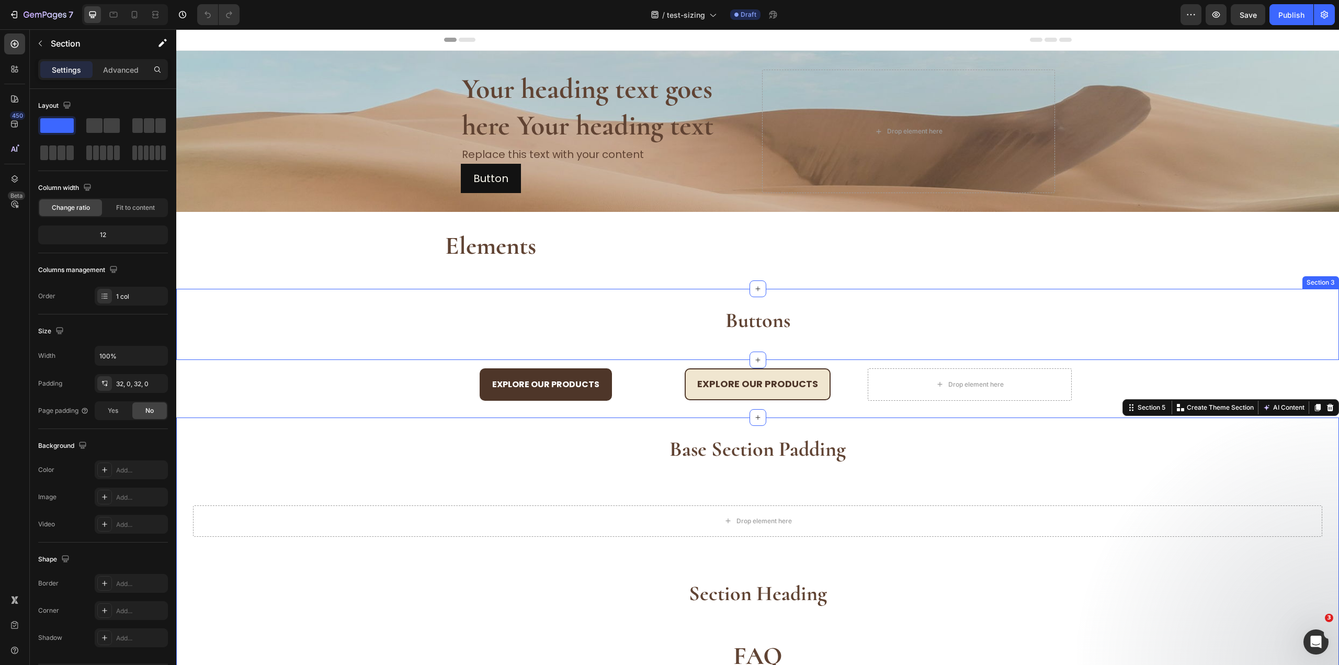
click at [646, 286] on div "Elements Heading Row Section 2" at bounding box center [757, 250] width 1162 height 76
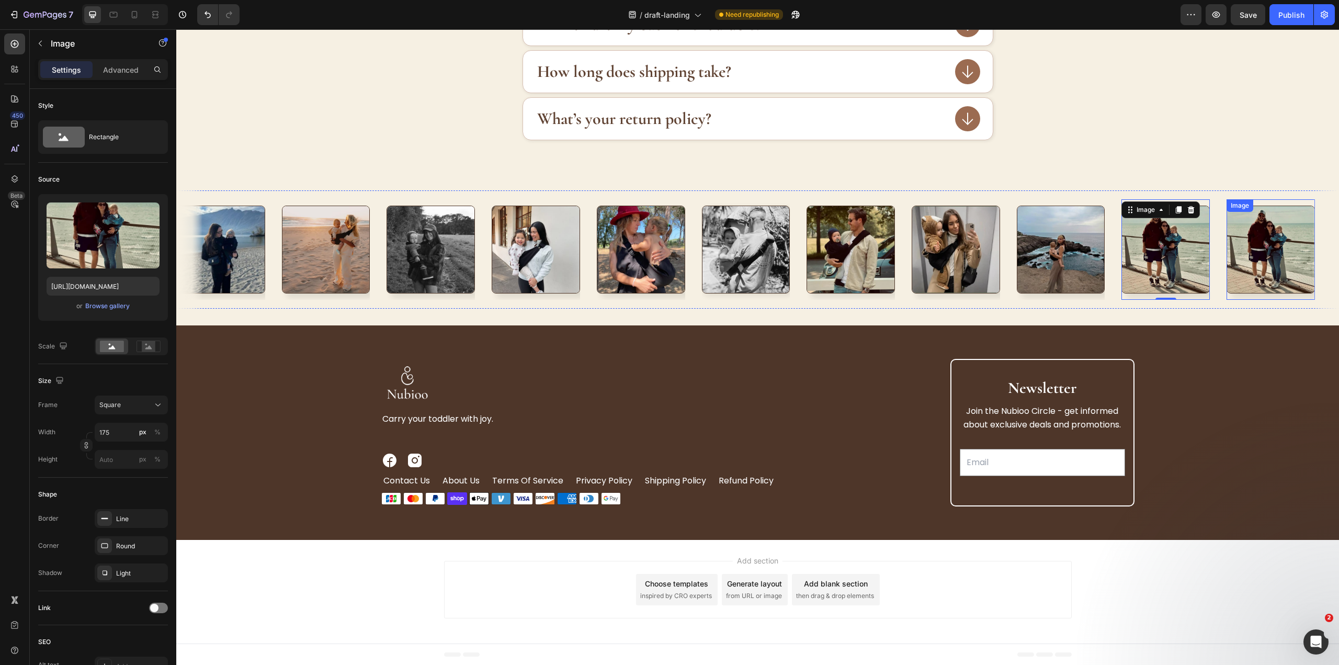
click at [1298, 268] on img at bounding box center [1270, 250] width 88 height 88
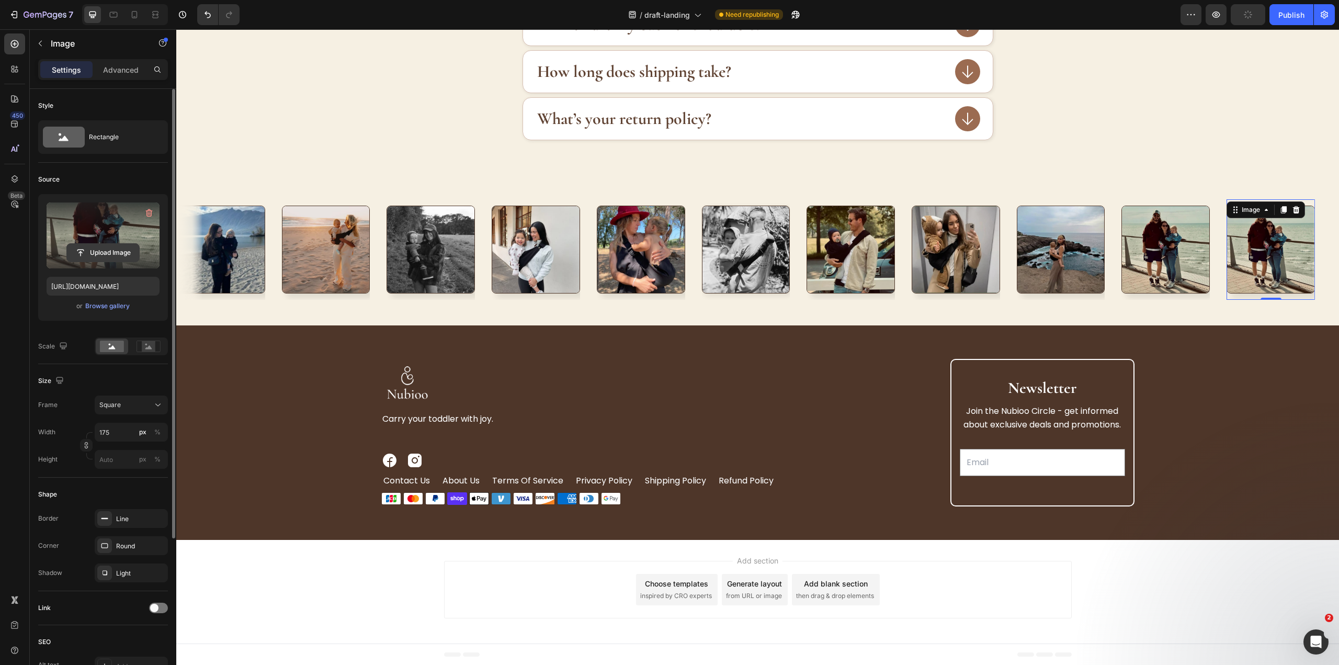
click at [98, 252] on input "file" at bounding box center [103, 253] width 72 height 18
type input "[URL][DOMAIN_NAME]"
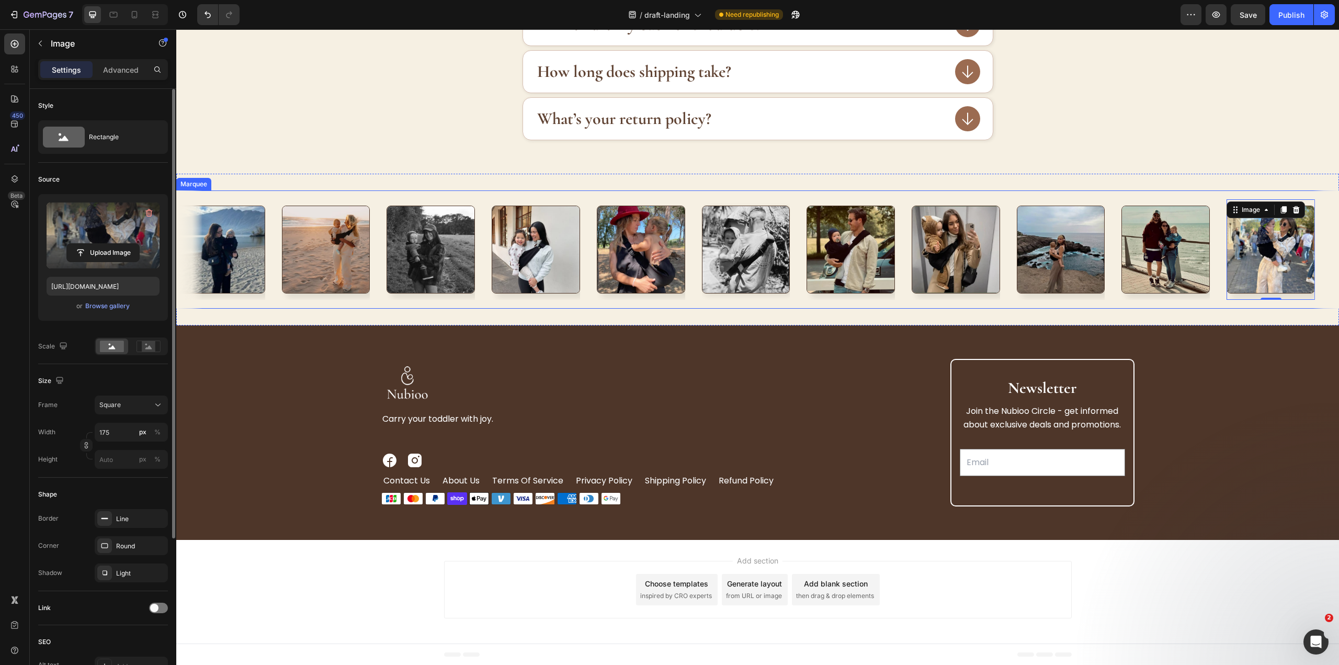
click at [379, 245] on div "Image" at bounding box center [334, 249] width 105 height 101
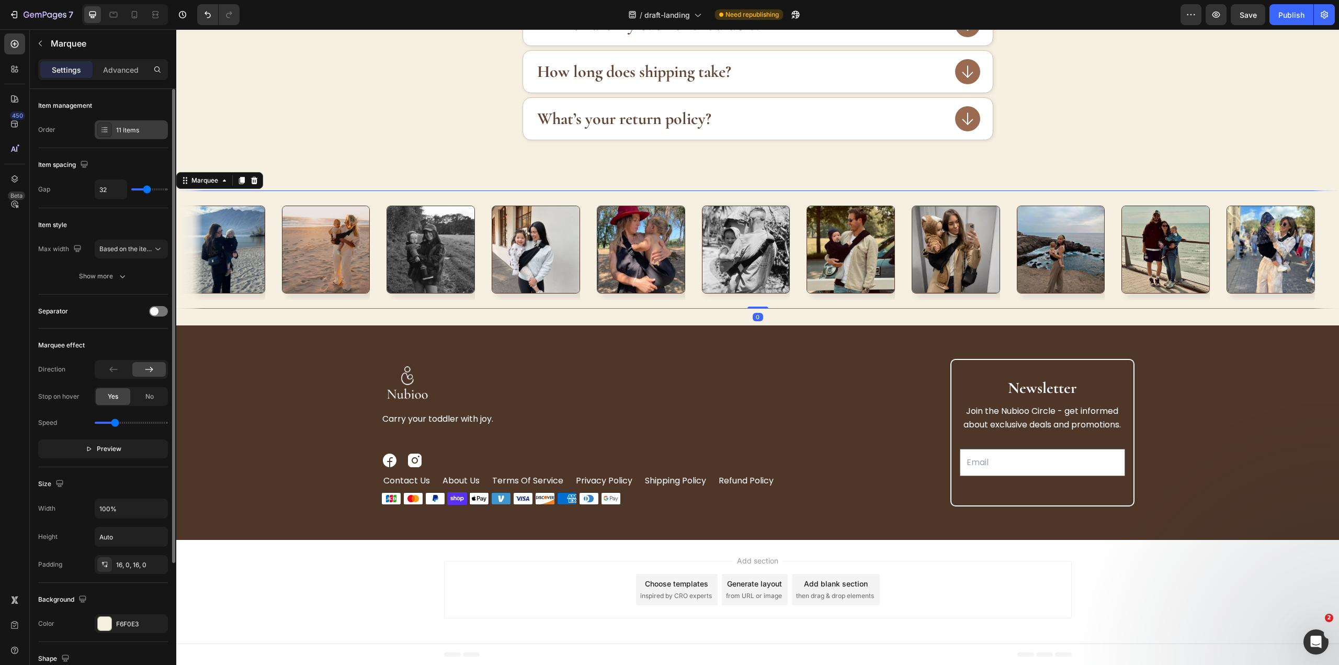
click at [138, 130] on div "11 items" at bounding box center [140, 130] width 49 height 9
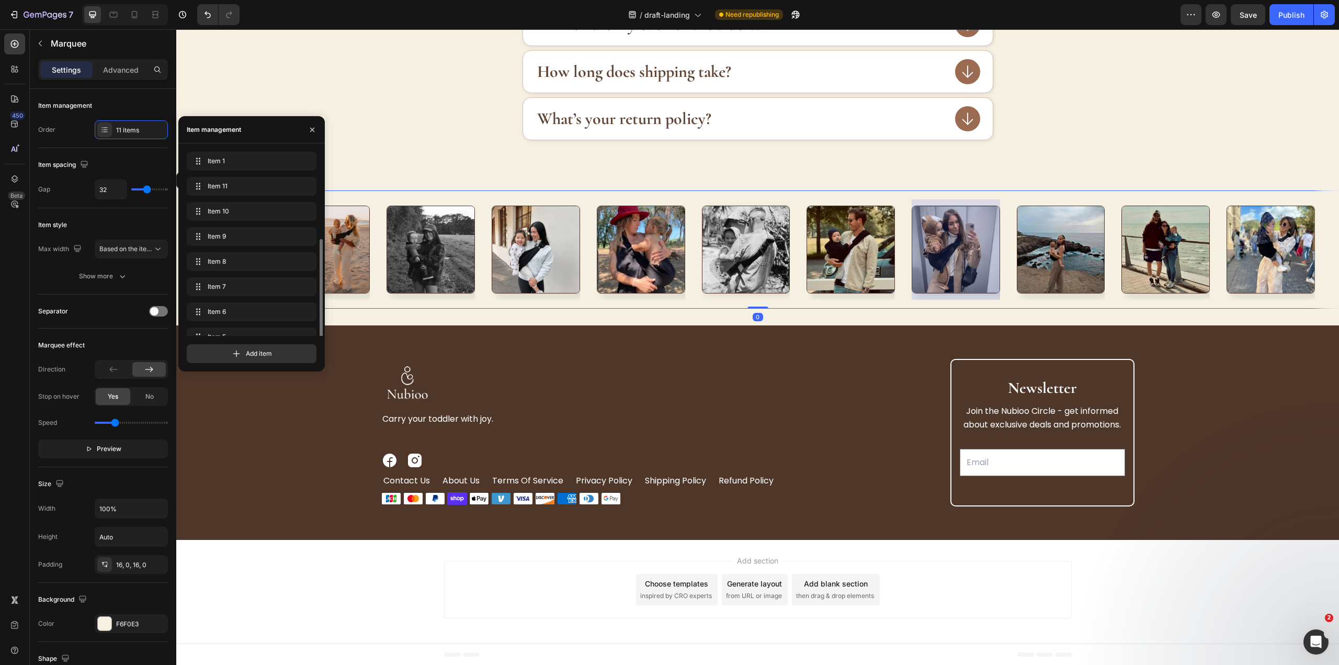
scroll to position [90, 0]
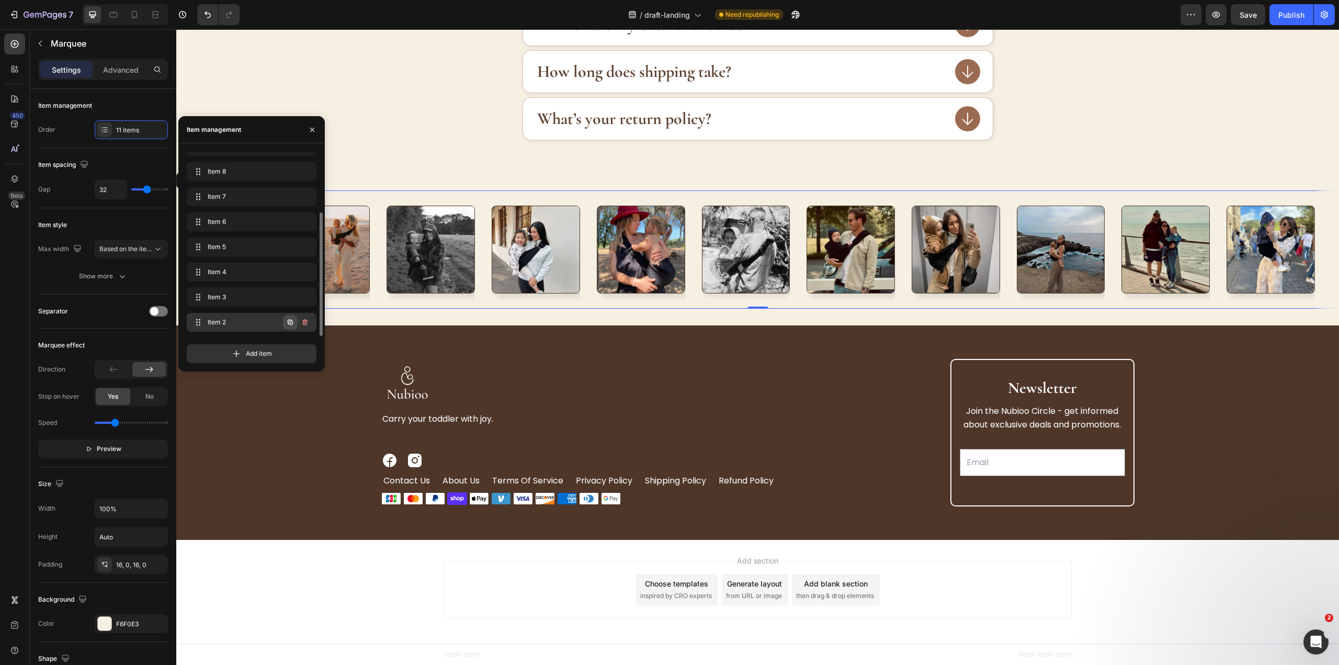
click at [287, 317] on button "button" at bounding box center [290, 322] width 15 height 15
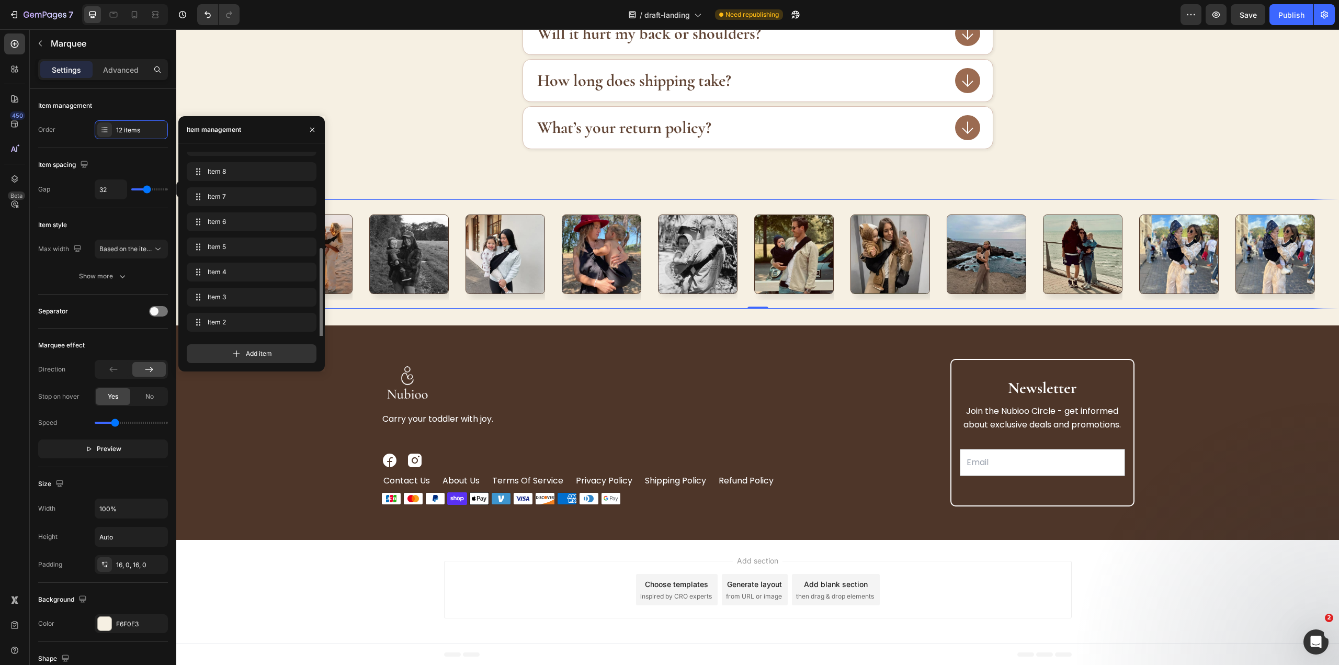
scroll to position [115, 0]
click at [1268, 244] on img at bounding box center [1274, 253] width 79 height 79
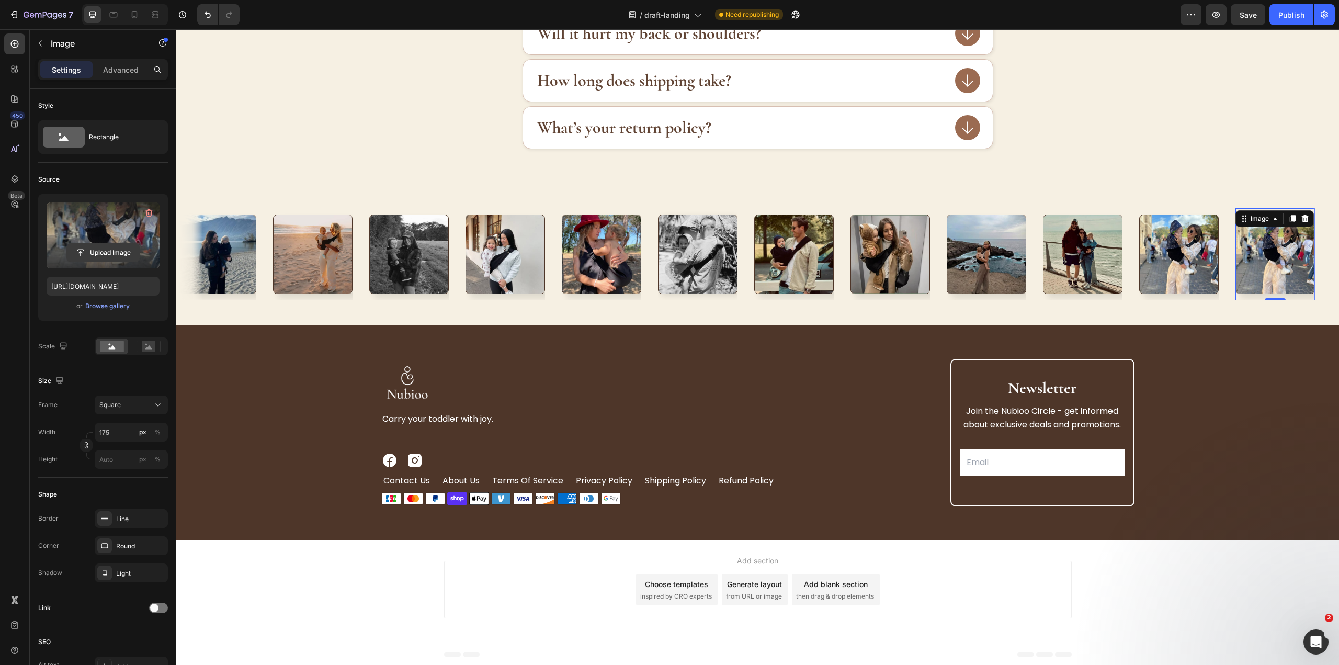
click at [99, 246] on input "file" at bounding box center [103, 253] width 72 height 18
type input "[URL][DOMAIN_NAME]"
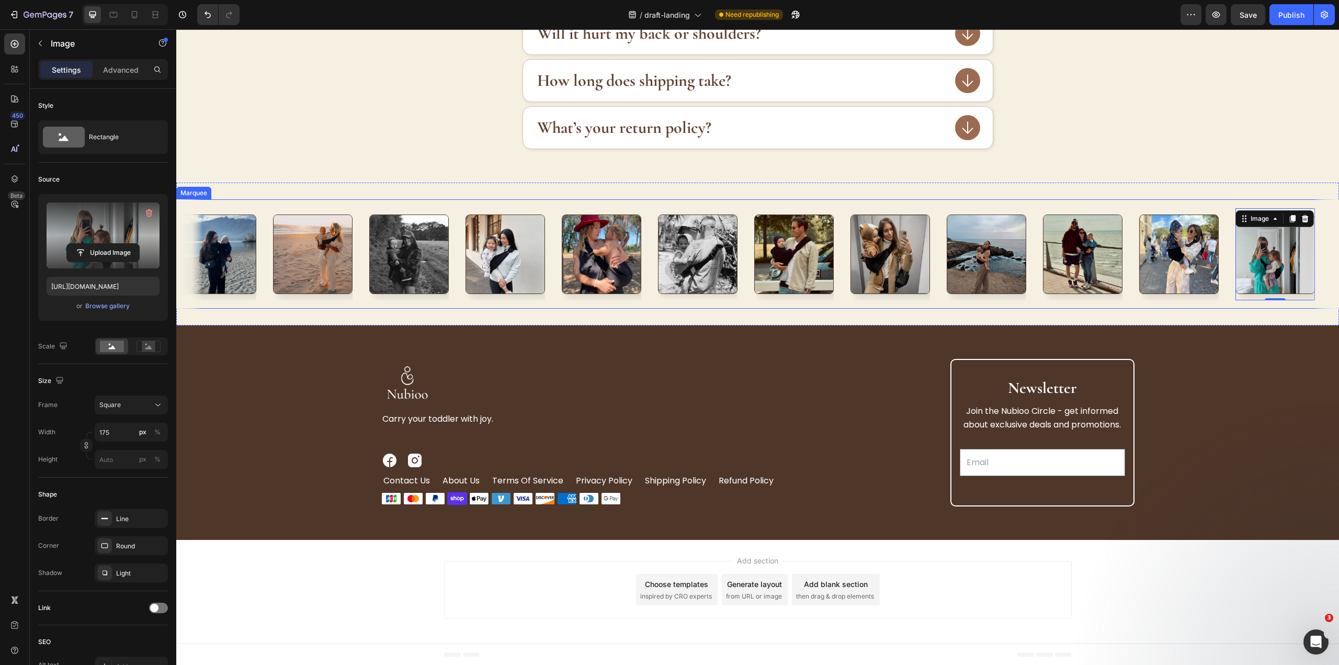
click at [361, 250] on div "Image" at bounding box center [321, 254] width 96 height 92
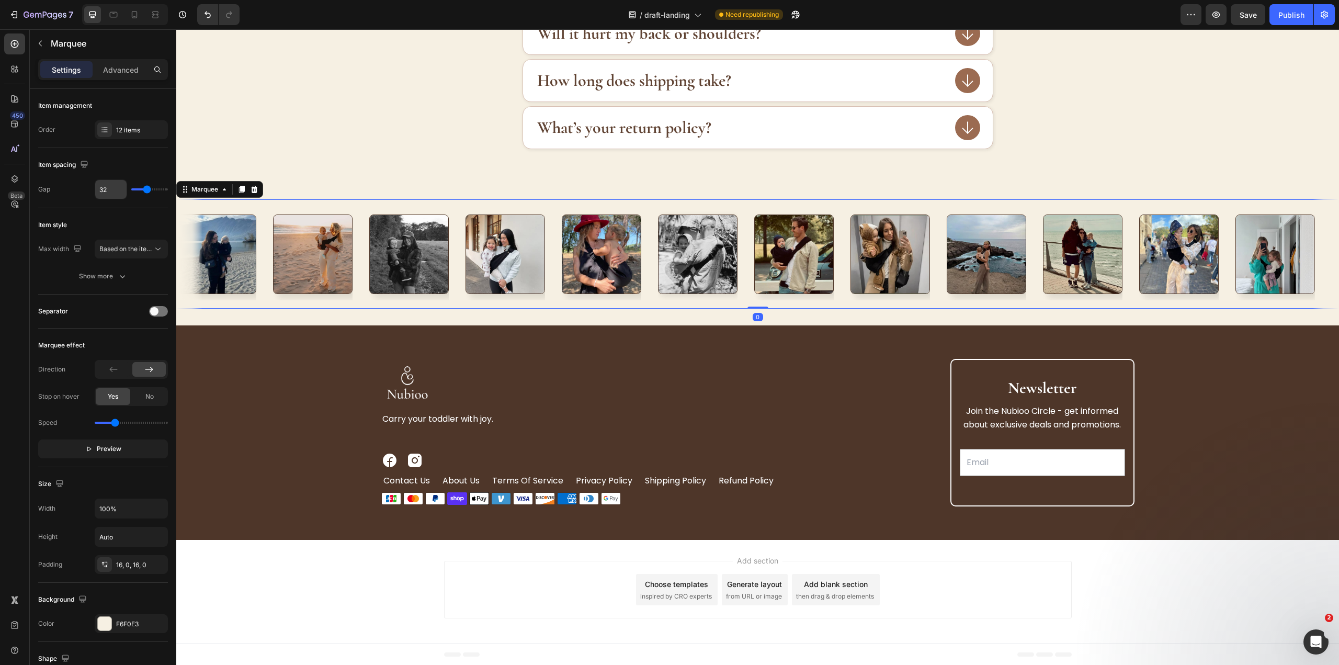
click at [101, 187] on input "32" at bounding box center [110, 189] width 31 height 19
type input "2"
type input "24"
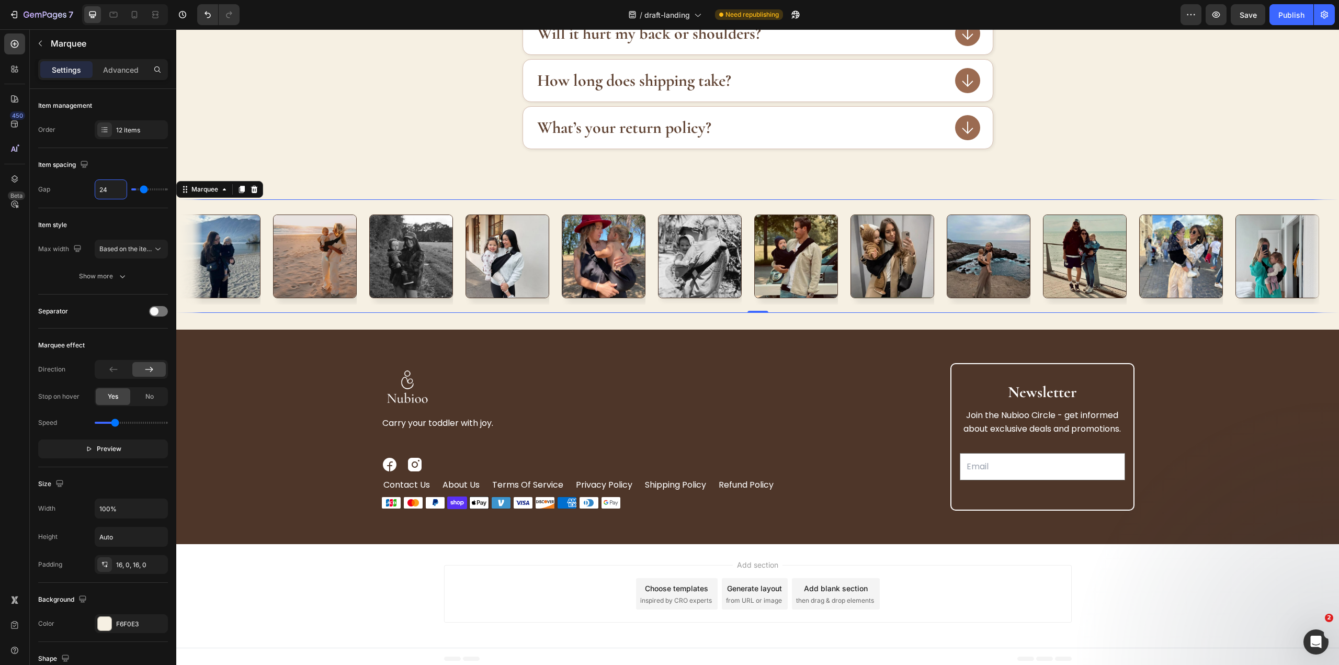
scroll to position [2471, 0]
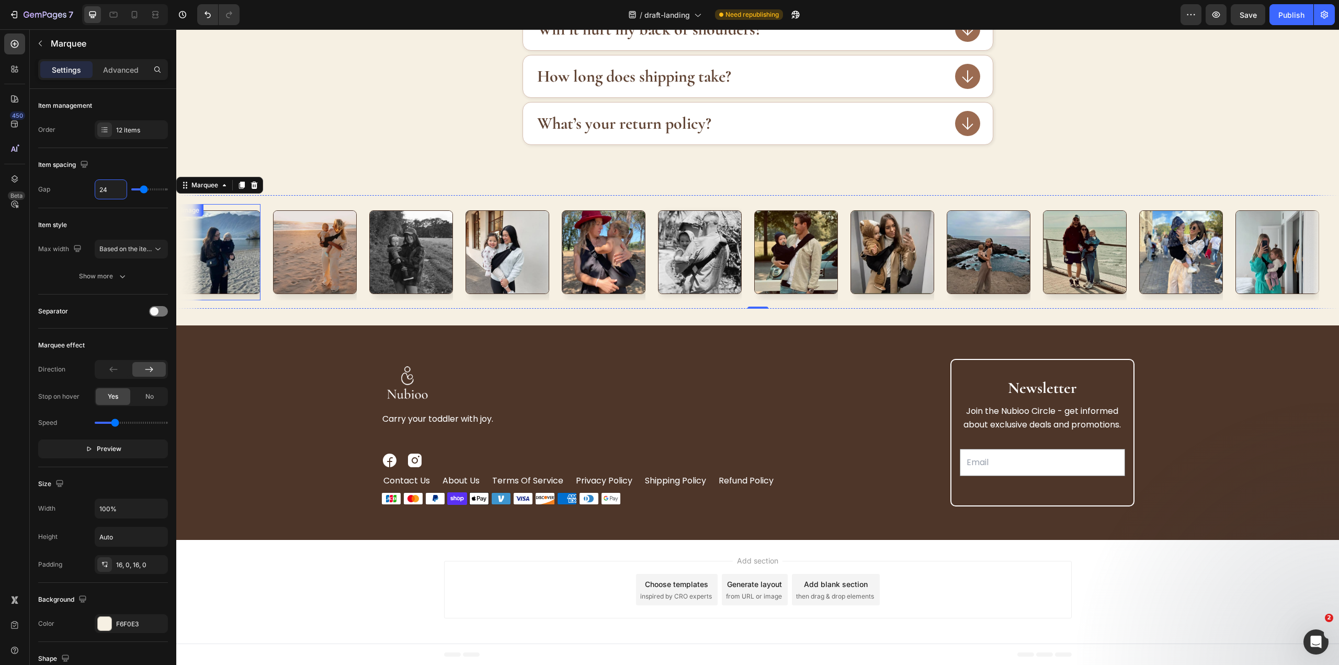
type input "2"
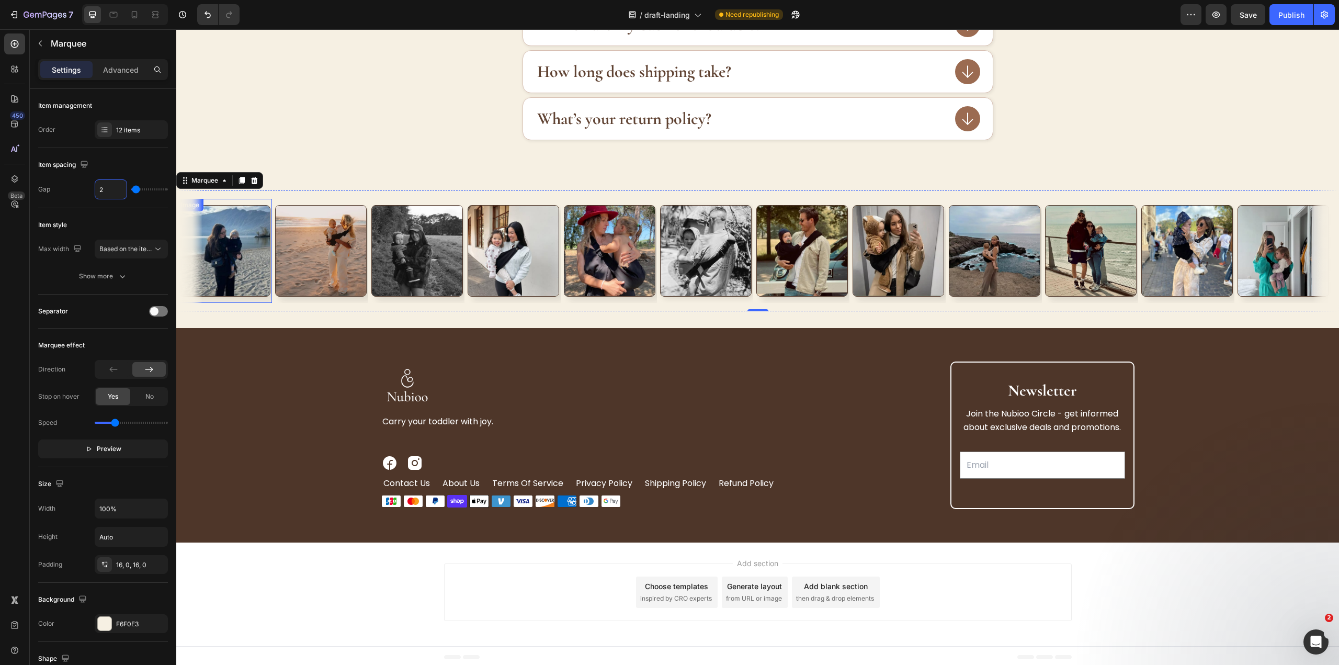
type input "0"
type input "1"
type input "16"
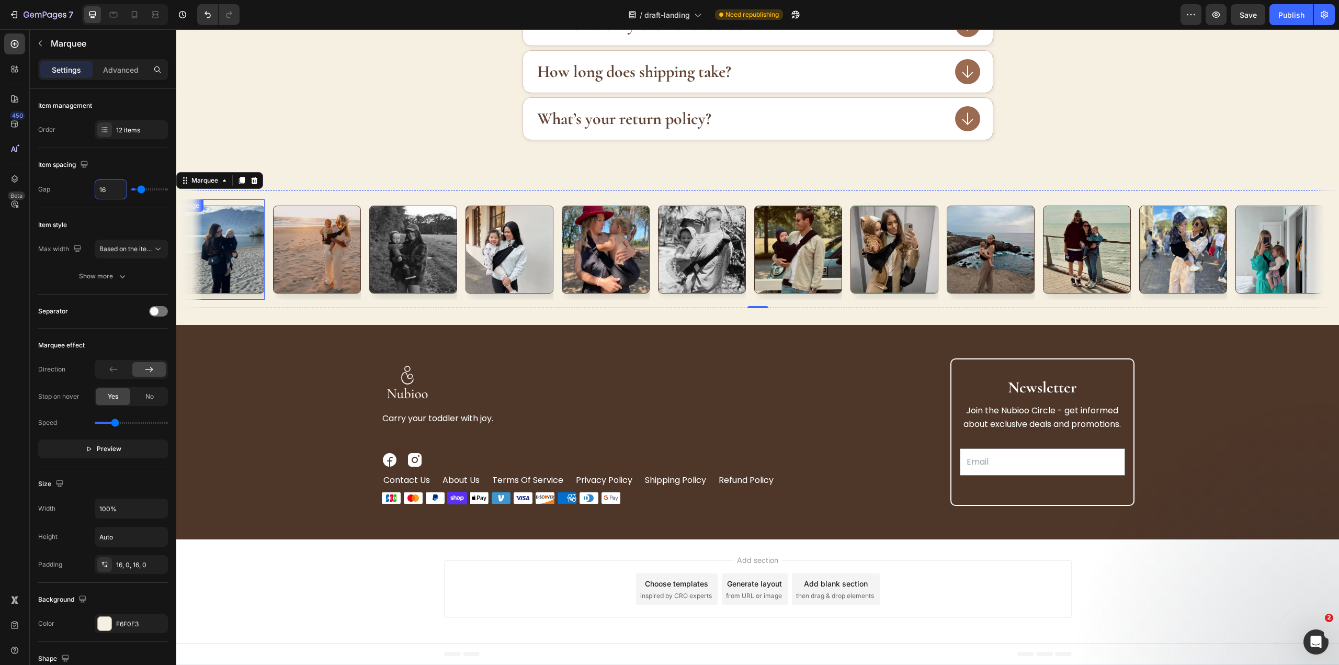
scroll to position [2475, 0]
type input "16"
click at [127, 126] on div "12 items" at bounding box center [140, 130] width 49 height 9
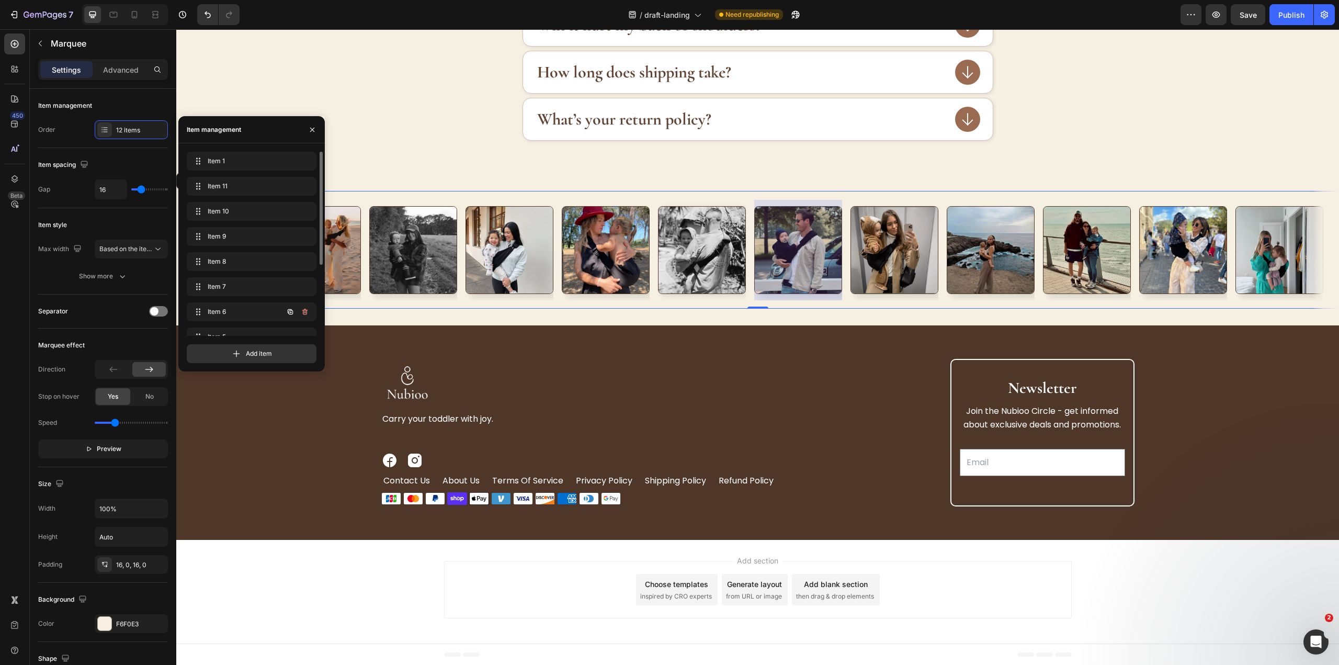
scroll to position [115, 0]
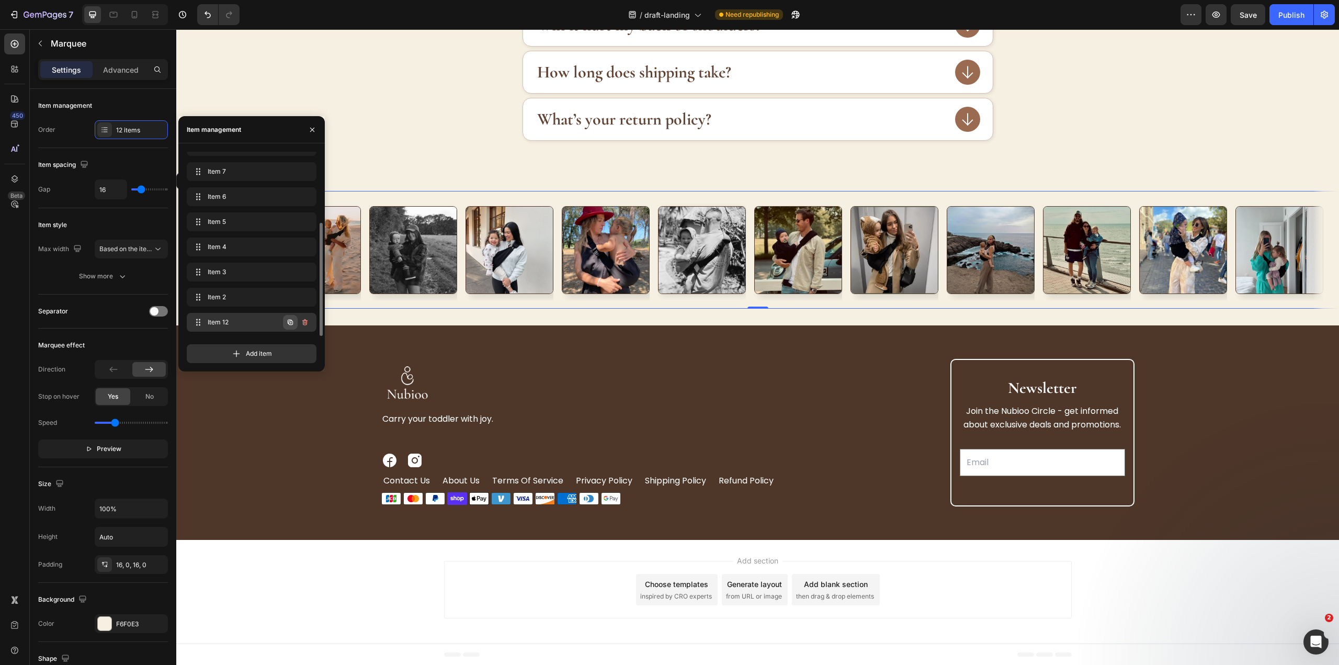
click at [292, 320] on icon "button" at bounding box center [290, 322] width 8 height 8
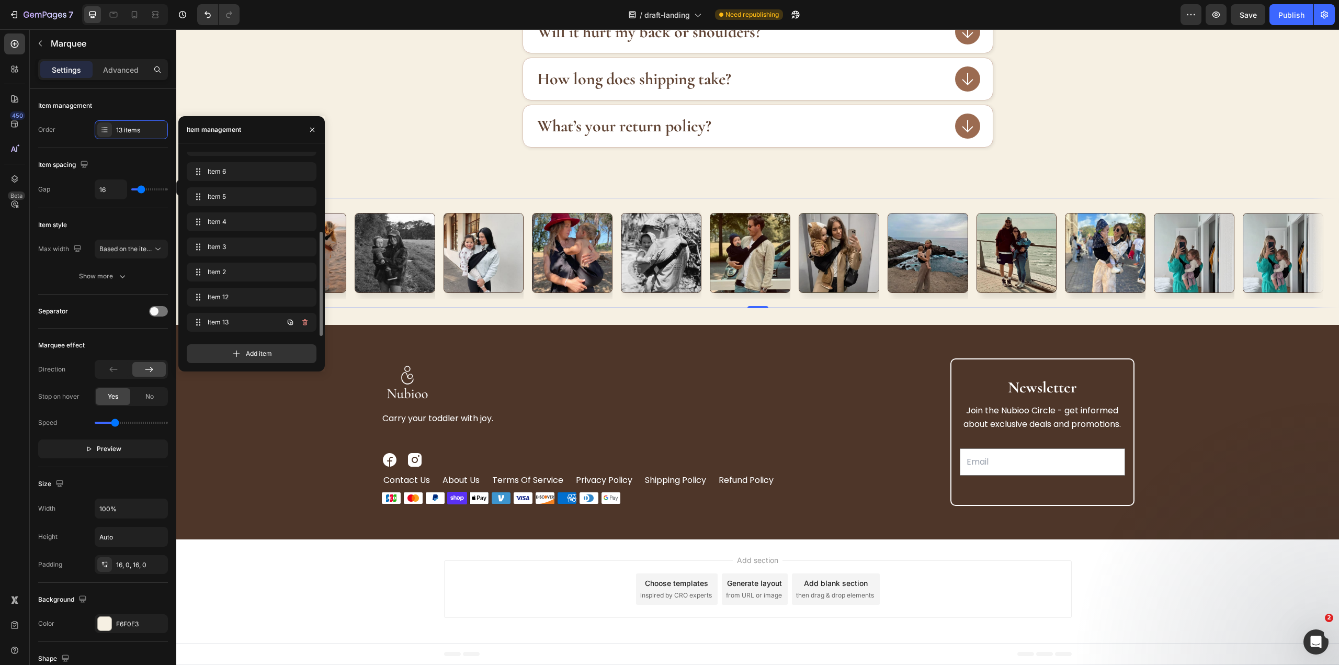
scroll to position [2468, 0]
click at [1271, 268] on img at bounding box center [1282, 253] width 81 height 81
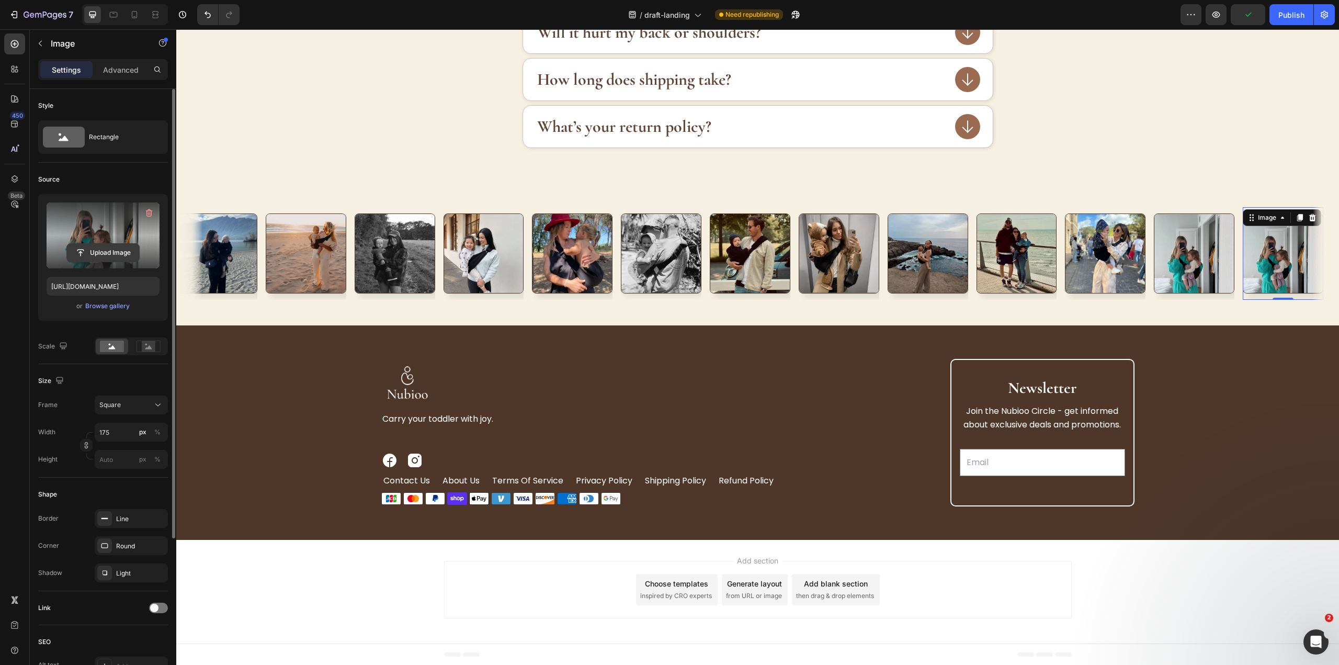
click at [93, 253] on input "file" at bounding box center [103, 253] width 72 height 18
type input "[URL][DOMAIN_NAME]"
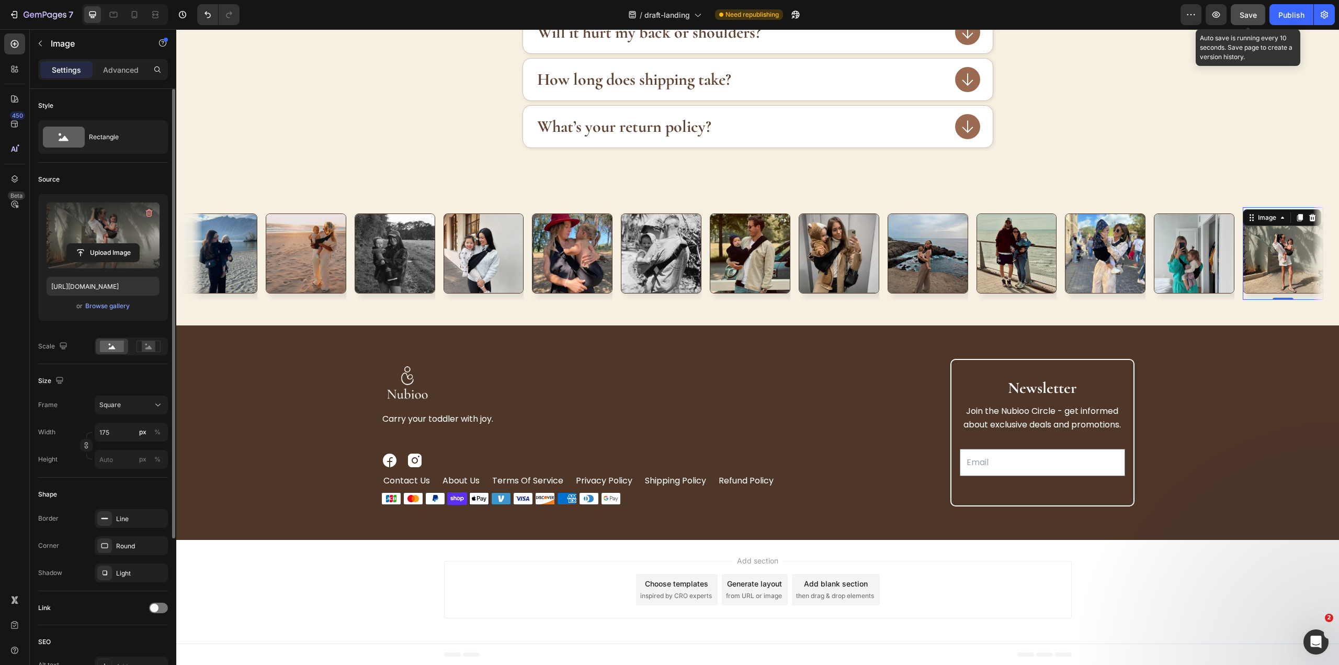
click at [1242, 9] on div "Save" at bounding box center [1247, 14] width 17 height 11
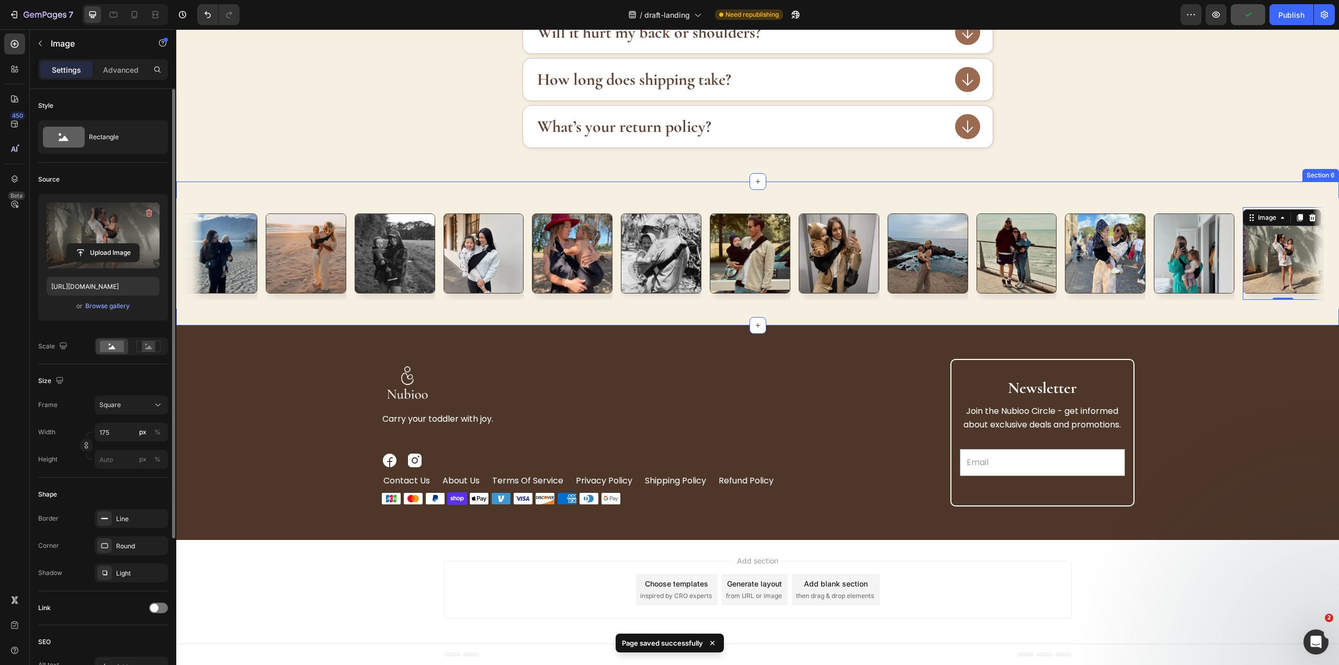
click at [661, 192] on div "Image Image Image Image Image Image Image Image Image Image Image Image Image 0…" at bounding box center [757, 253] width 1162 height 144
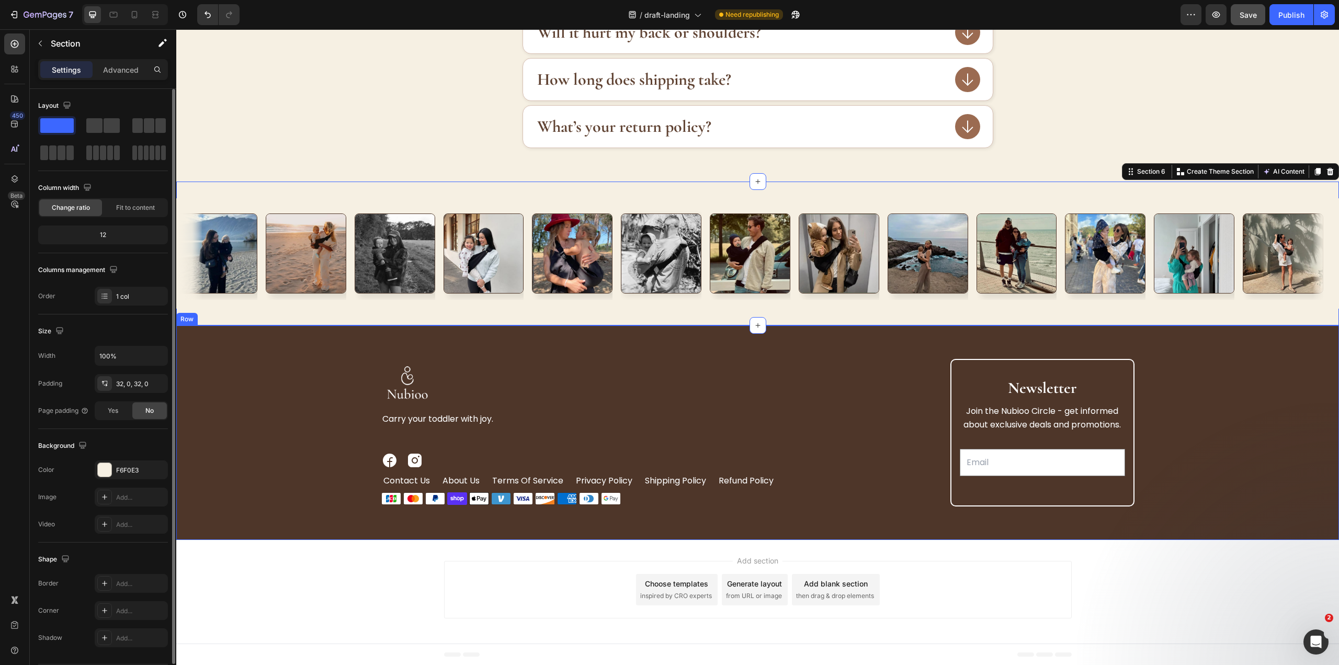
click at [1210, 416] on div "Image Carry your toddler with joy. Text Block Image Image Row contact us Button…" at bounding box center [757, 432] width 1129 height 147
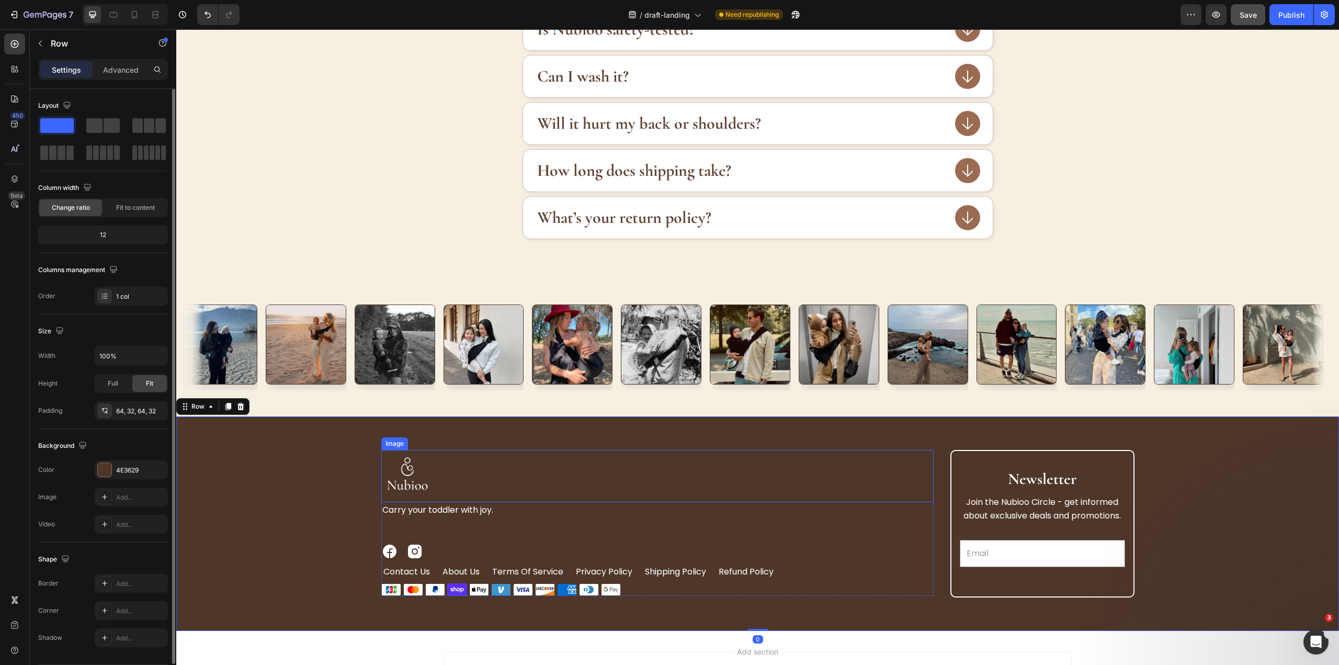
scroll to position [2206, 0]
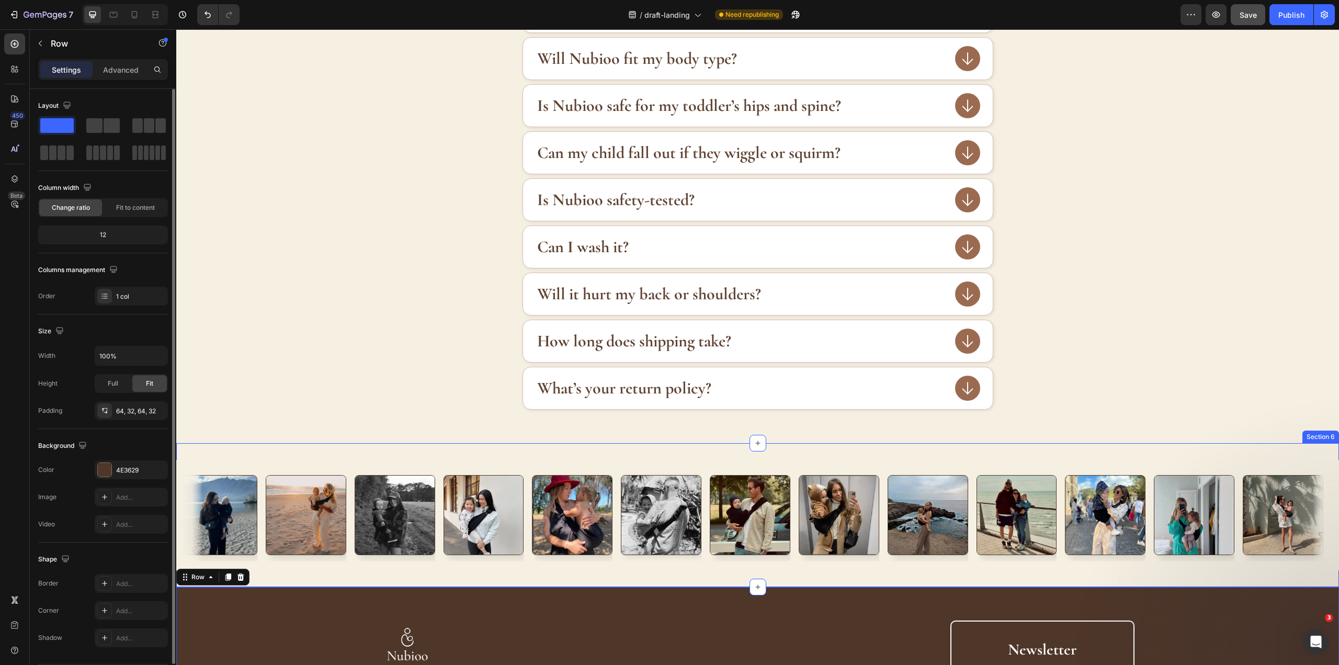
click at [634, 453] on div "Image Image Image Image Image Image Image Image Image Image Image Image Image I…" at bounding box center [757, 515] width 1162 height 144
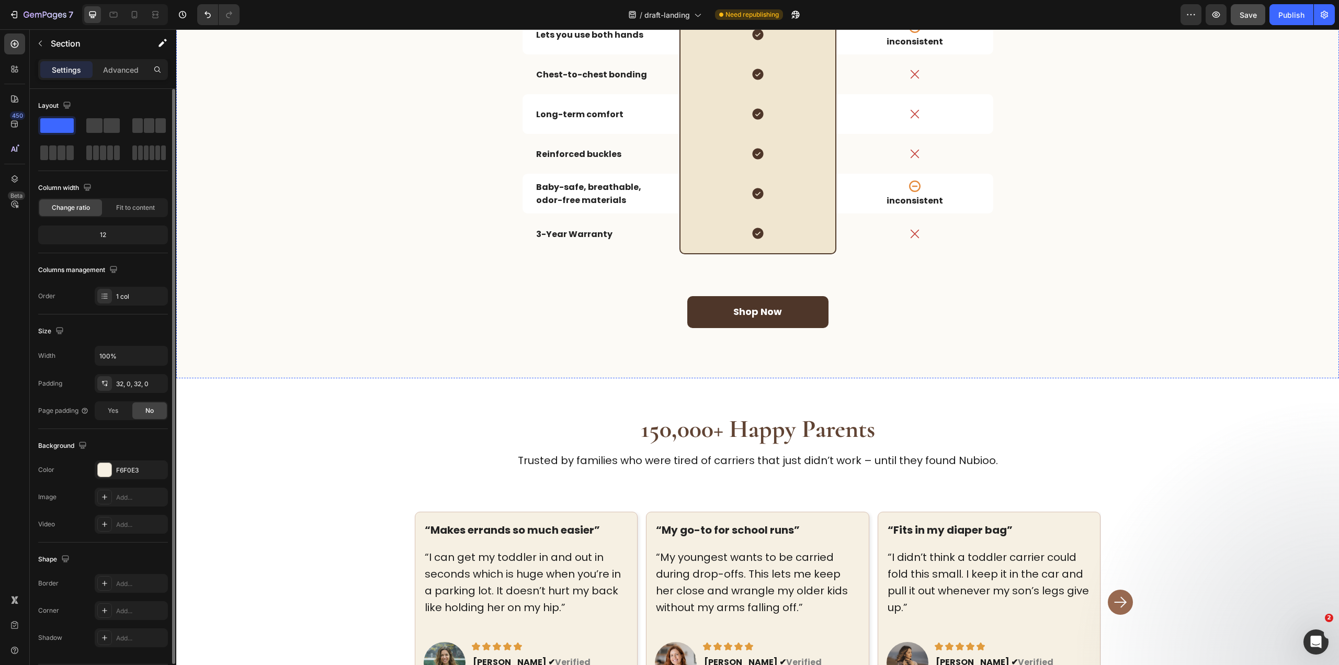
scroll to position [704, 0]
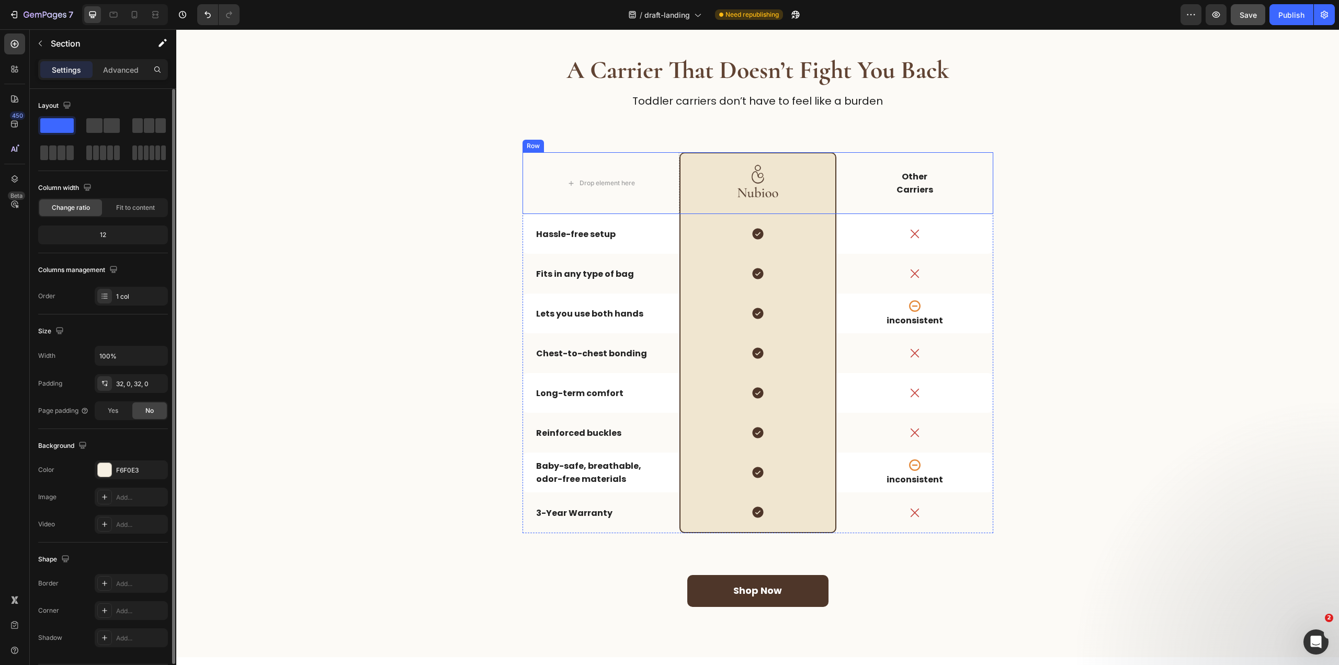
click at [982, 161] on div "Other Carriers Text Block" at bounding box center [914, 183] width 157 height 62
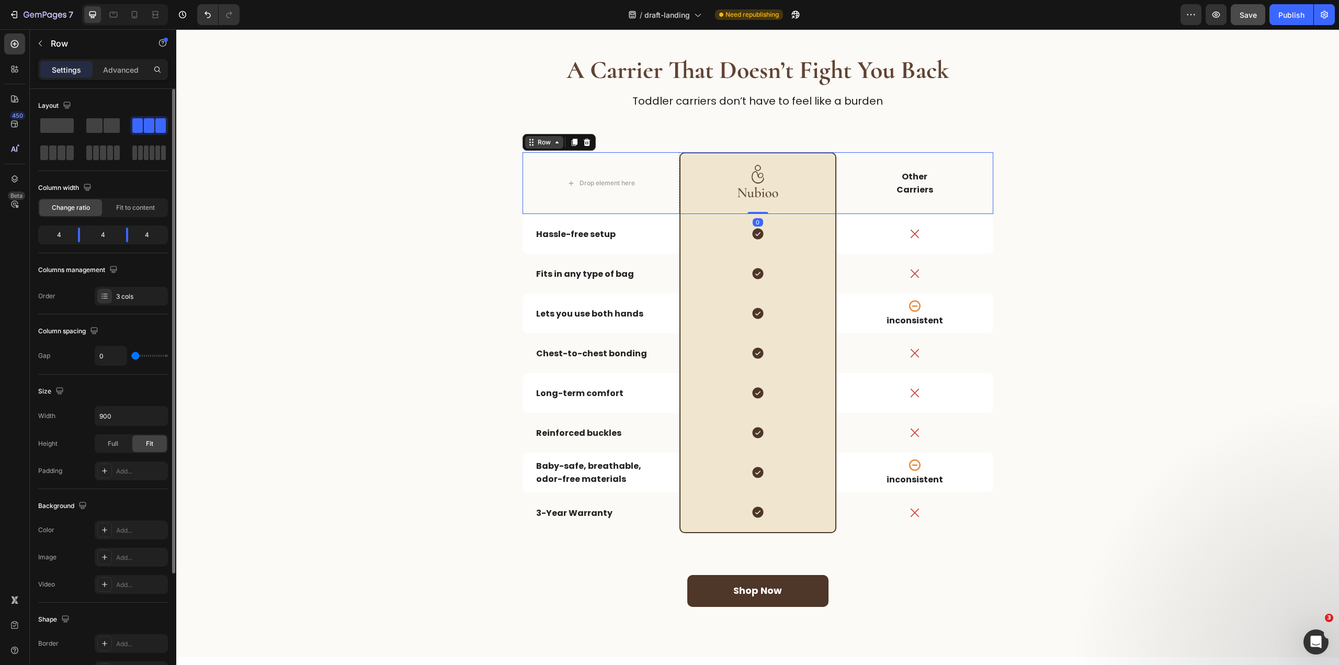
click at [553, 144] on icon at bounding box center [557, 142] width 8 height 8
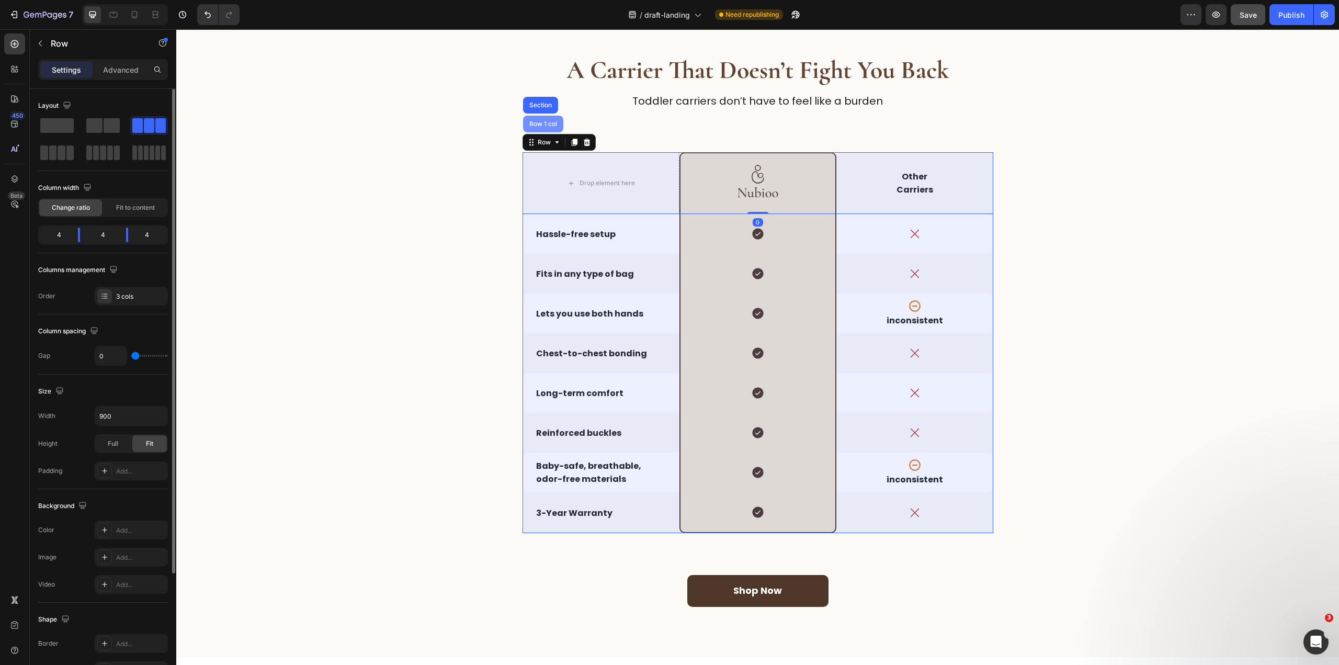
click at [545, 121] on div "Row 1 col" at bounding box center [543, 124] width 32 height 6
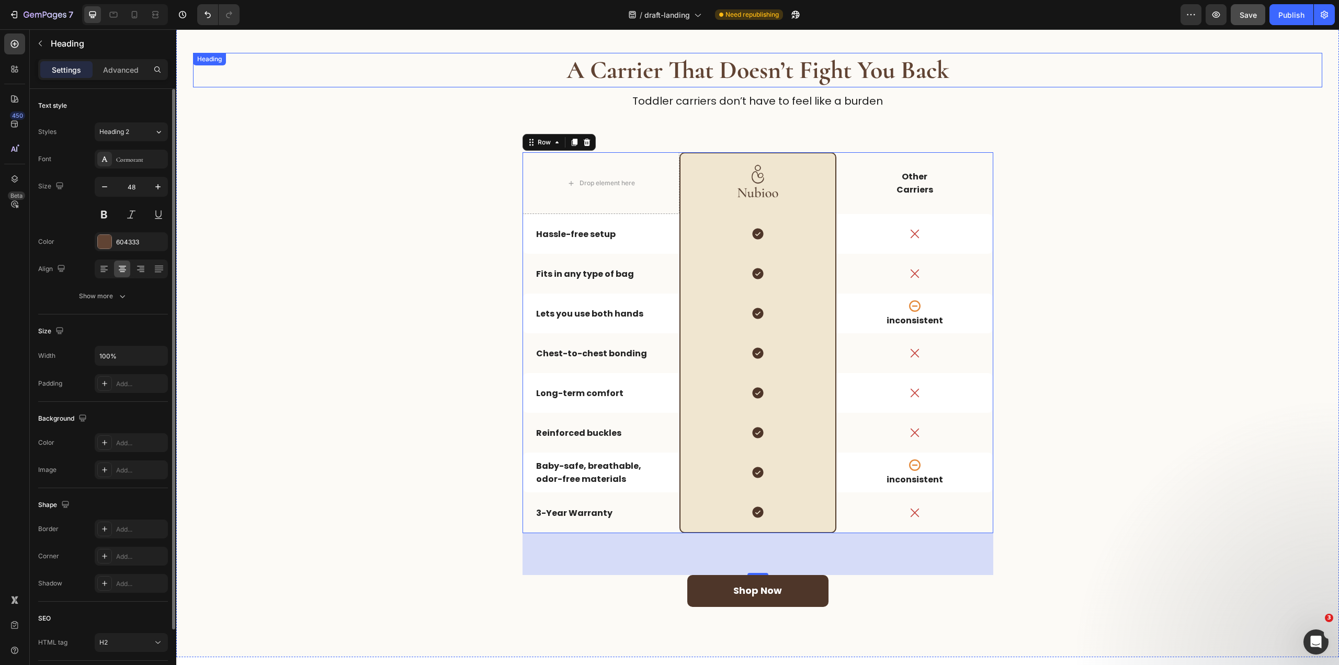
click at [750, 67] on strong "A Carrier That Doesn’t Fight You Back" at bounding box center [757, 70] width 383 height 30
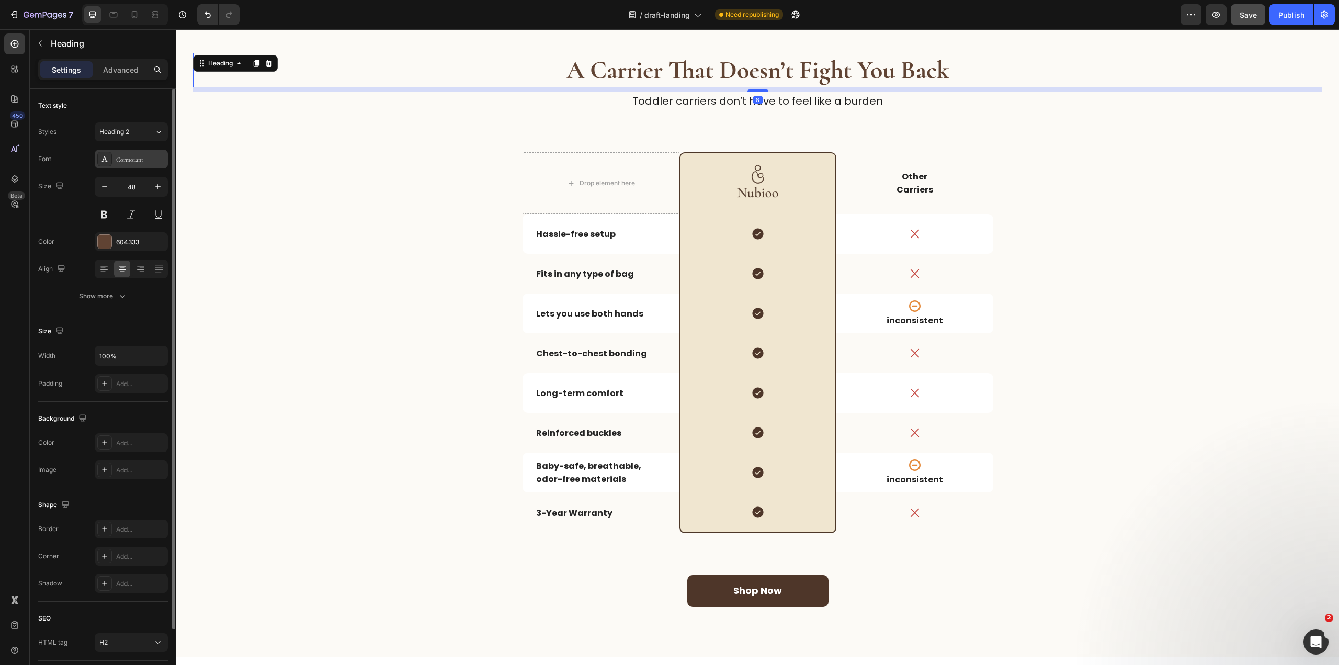
click at [135, 159] on div "Cormorant" at bounding box center [140, 159] width 49 height 9
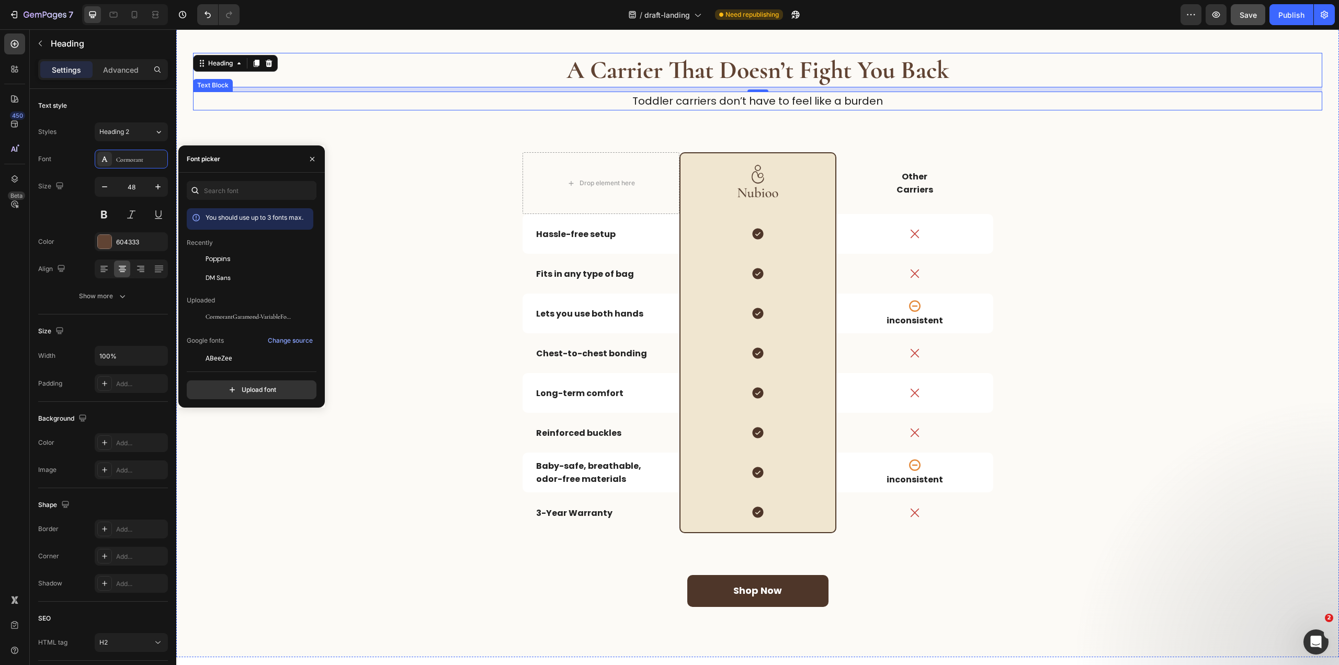
scroll to position [391, 0]
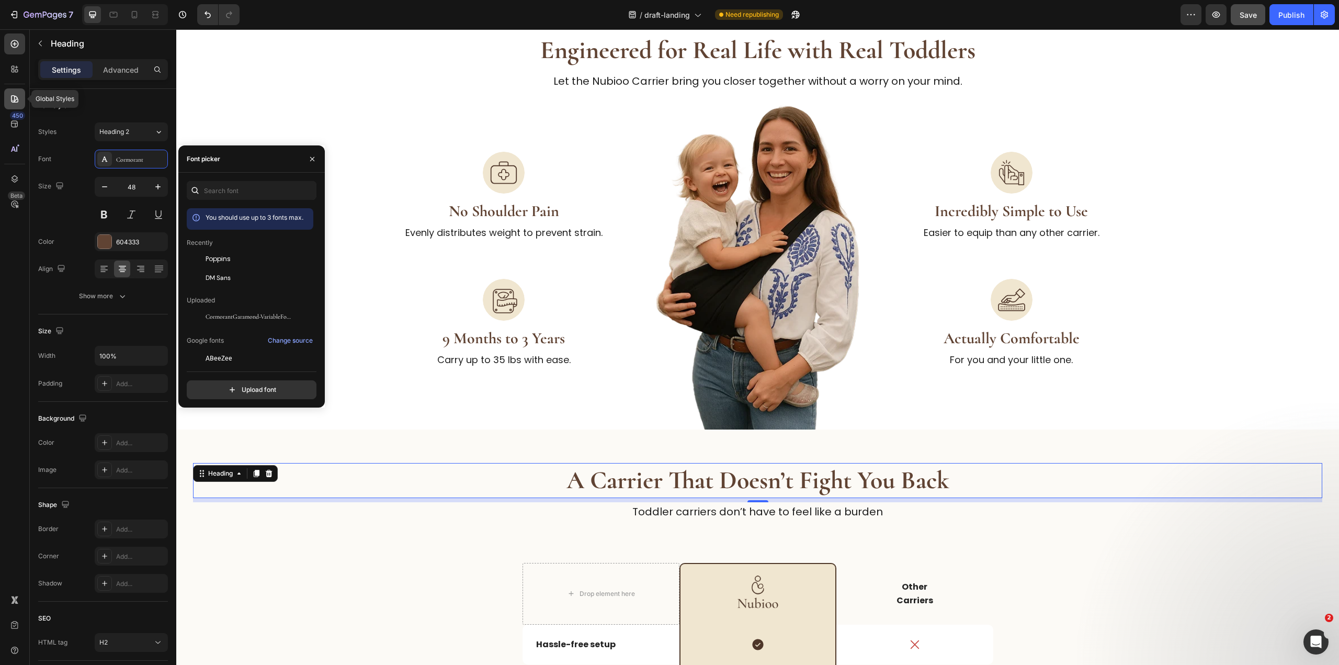
click at [7, 106] on div at bounding box center [14, 98] width 21 height 21
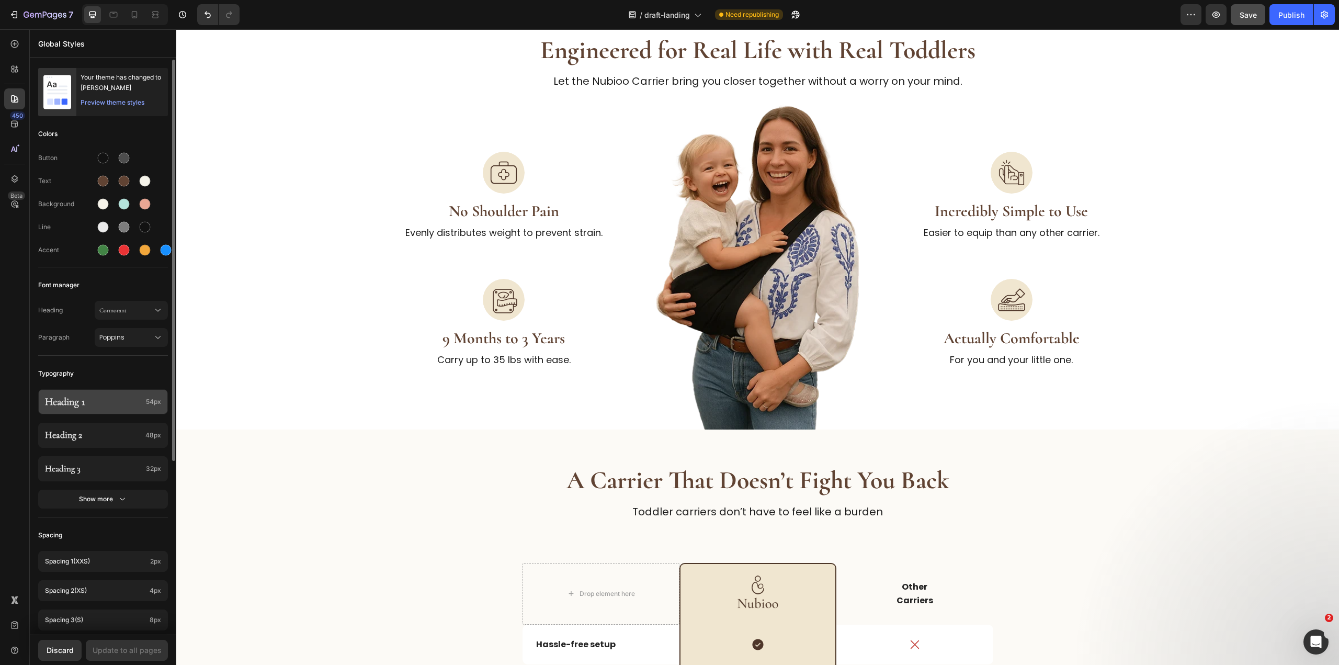
click at [89, 400] on p "Heading 1" at bounding box center [93, 402] width 97 height 14
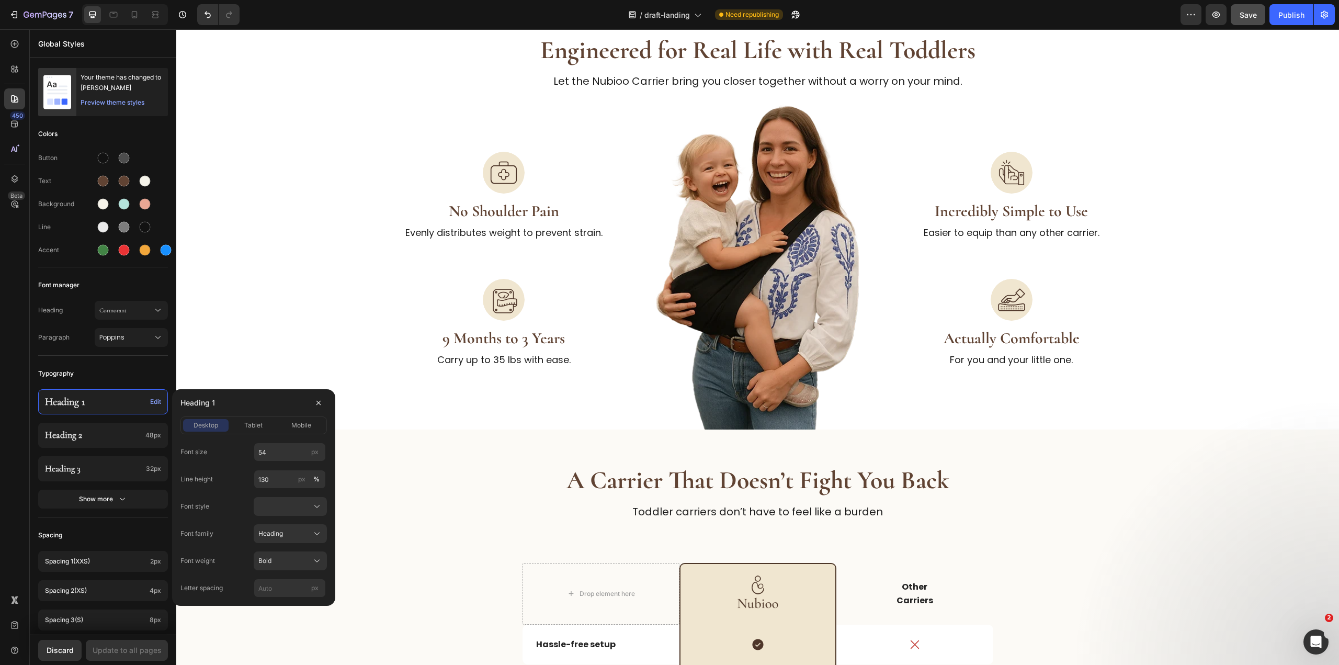
click at [254, 416] on div "desktop tablet mobile" at bounding box center [253, 425] width 146 height 18
click at [254, 425] on span "tablet" at bounding box center [253, 424] width 18 height 9
click at [315, 421] on div "mobile" at bounding box center [301, 424] width 45 height 9
click at [203, 420] on button "desktop" at bounding box center [205, 425] width 45 height 13
click at [279, 451] on input "54" at bounding box center [290, 451] width 72 height 19
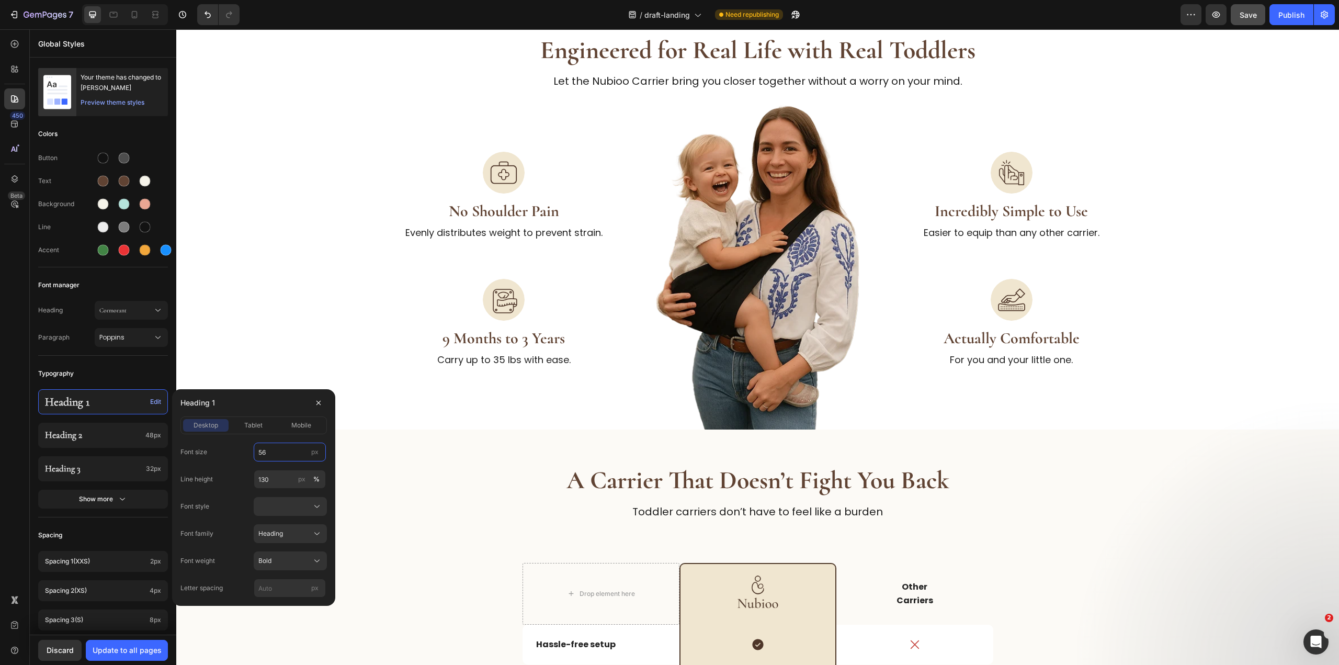
type input "56"
click at [260, 423] on span "tablet" at bounding box center [253, 424] width 18 height 9
drag, startPoint x: 291, startPoint y: 427, endPoint x: 291, endPoint y: 432, distance: 5.3
click at [291, 427] on span "mobile" at bounding box center [301, 424] width 20 height 9
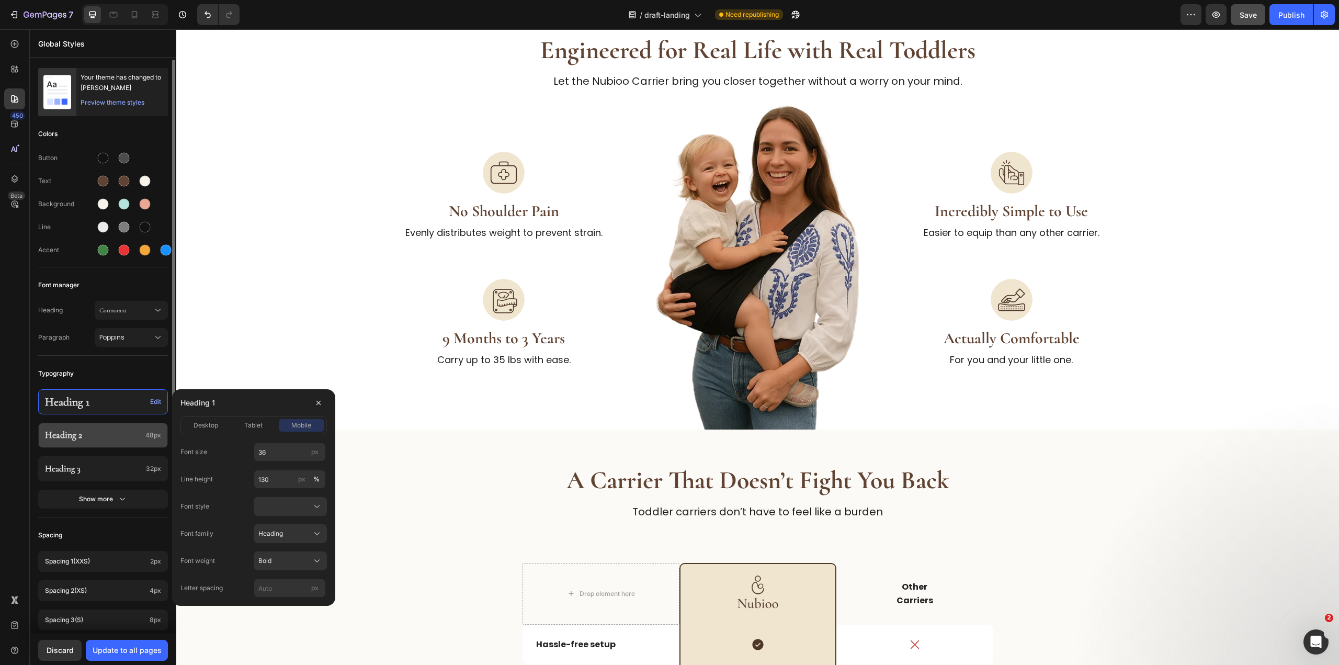
click at [85, 435] on p "Heading 2" at bounding box center [93, 435] width 96 height 12
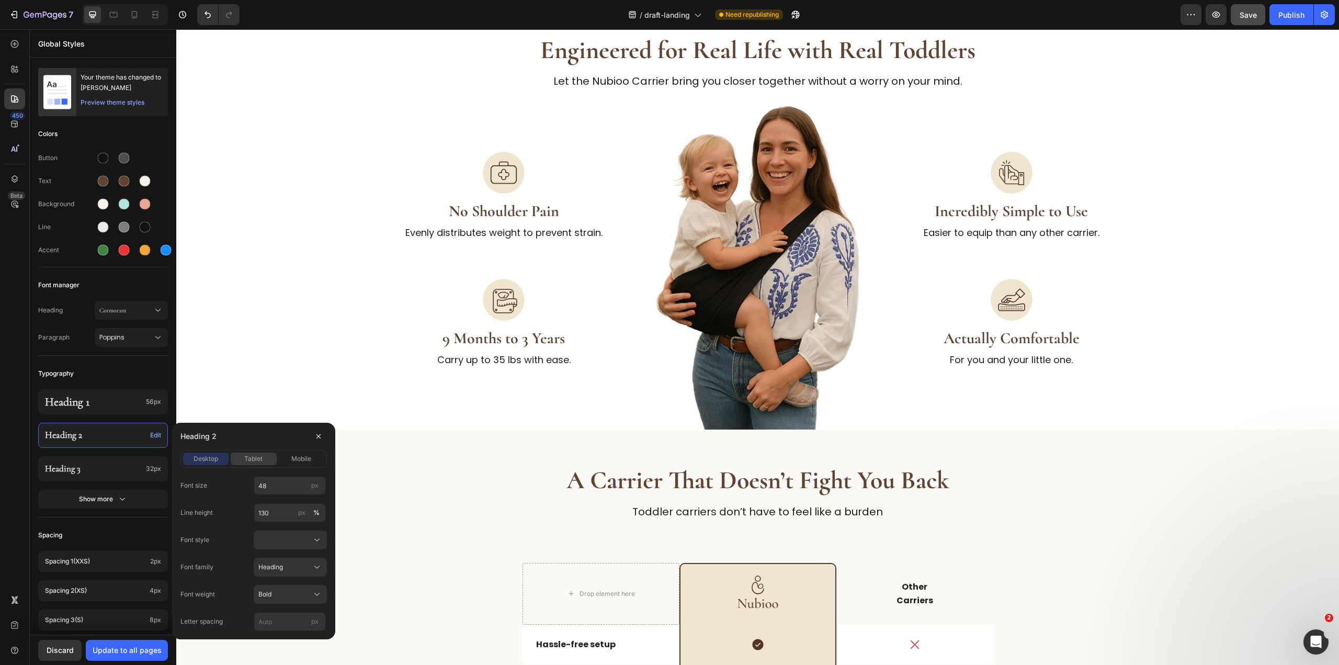
click at [248, 457] on span "tablet" at bounding box center [253, 458] width 18 height 9
click at [297, 459] on span "mobile" at bounding box center [301, 458] width 20 height 9
click at [218, 455] on span "desktop" at bounding box center [205, 458] width 25 height 9
click at [258, 461] on span "tablet" at bounding box center [253, 458] width 18 height 9
click at [202, 455] on span "desktop" at bounding box center [205, 458] width 25 height 9
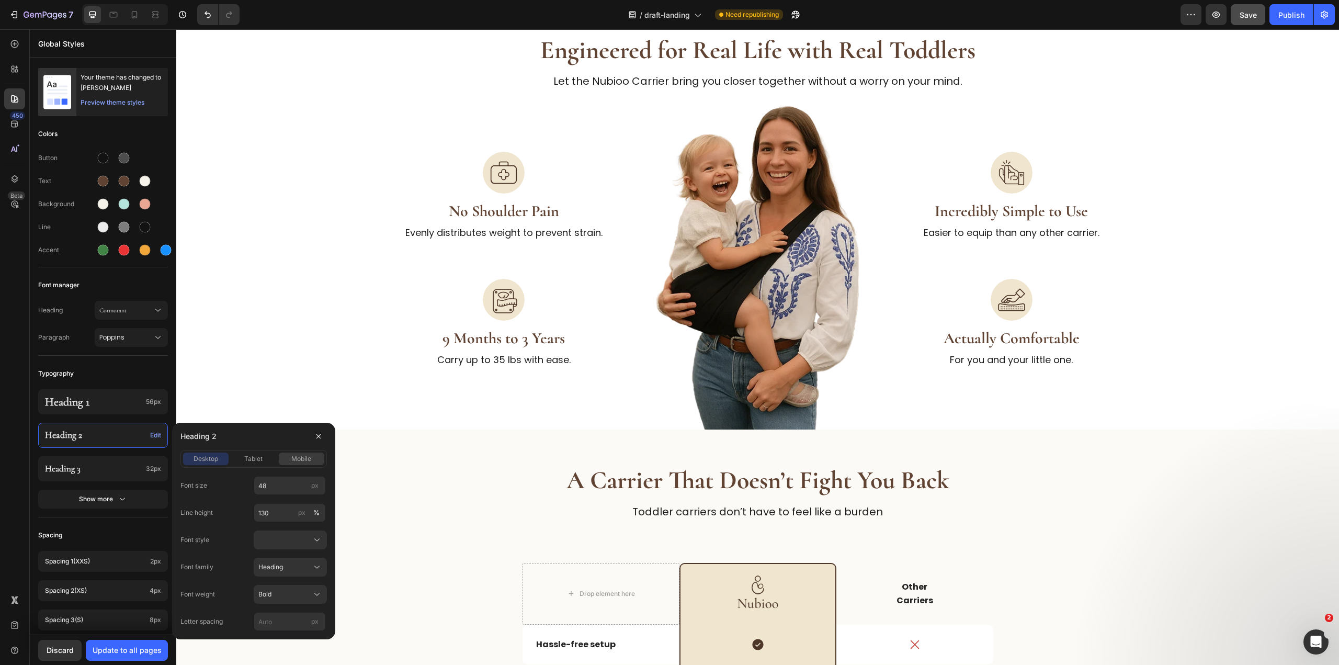
click at [296, 459] on span "mobile" at bounding box center [301, 458] width 20 height 9
click at [72, 463] on p "Heading 3" at bounding box center [93, 469] width 97 height 12
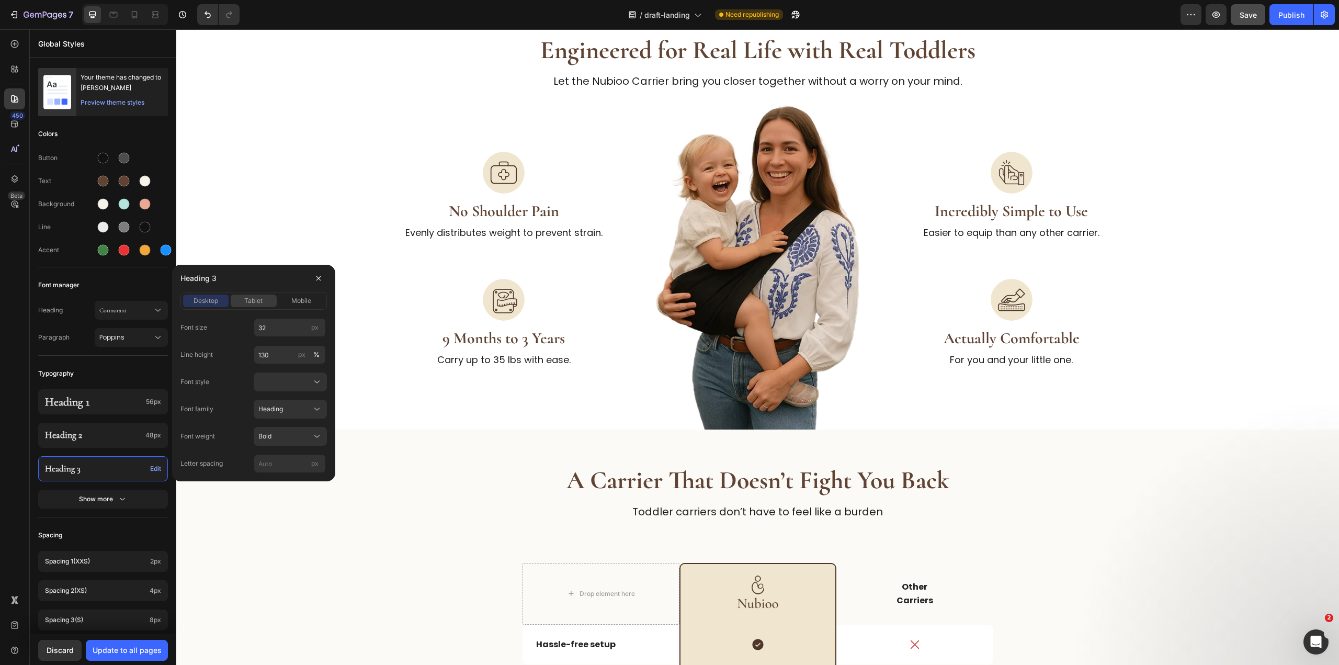
click at [259, 301] on span "tablet" at bounding box center [253, 300] width 18 height 9
click at [302, 306] on button "mobile" at bounding box center [301, 300] width 45 height 13
click at [302, 299] on span "mobile" at bounding box center [301, 300] width 20 height 9
click at [200, 299] on span "desktop" at bounding box center [205, 300] width 25 height 9
click at [256, 298] on span "tablet" at bounding box center [253, 300] width 18 height 9
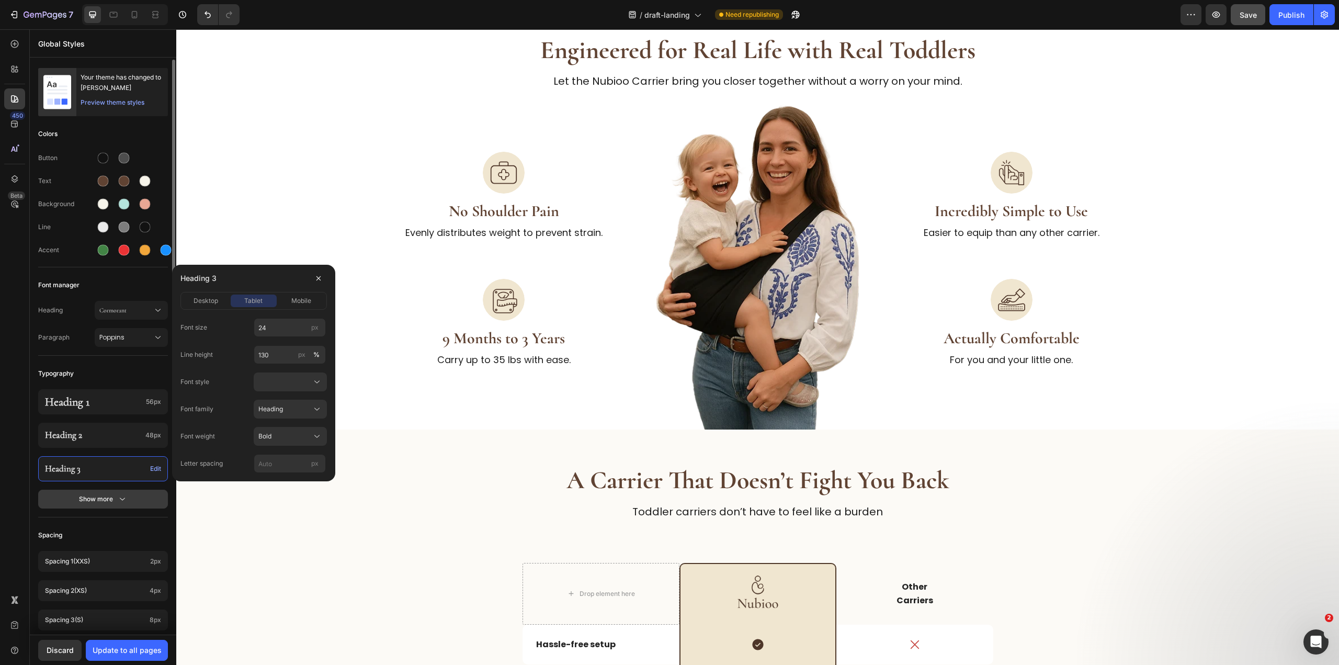
click at [102, 498] on div "Show more" at bounding box center [103, 499] width 49 height 10
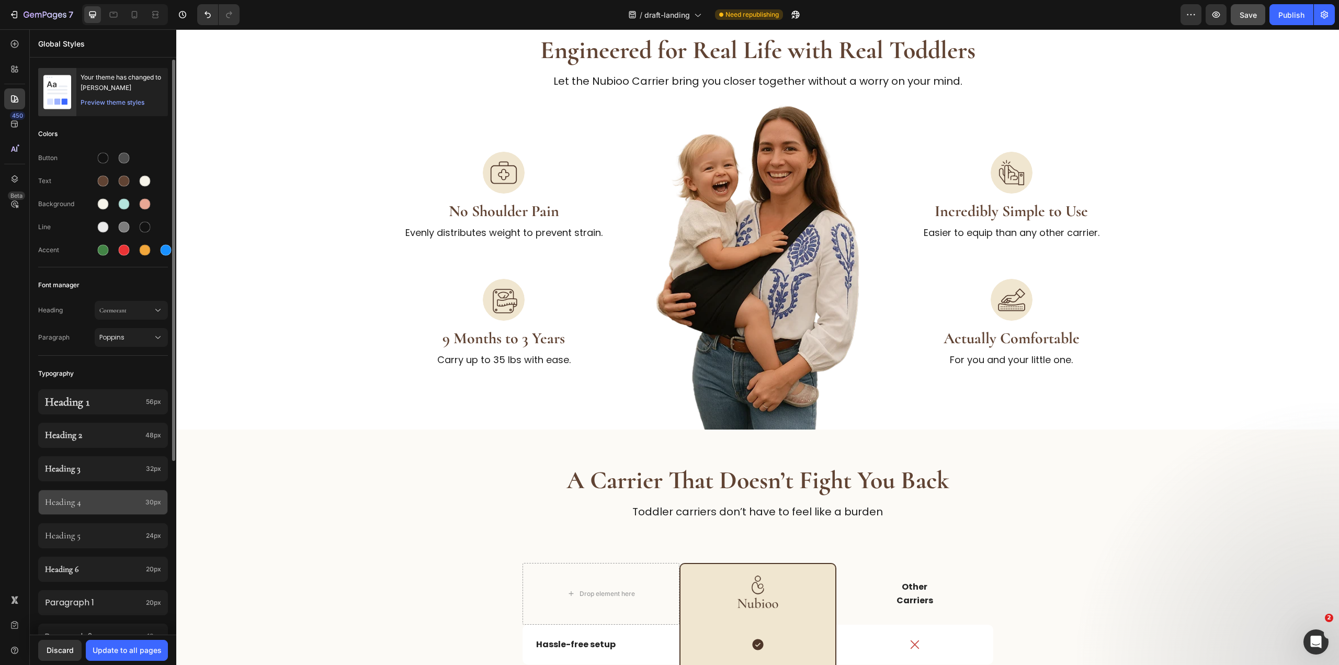
click at [92, 500] on p "Heading 4" at bounding box center [93, 502] width 96 height 12
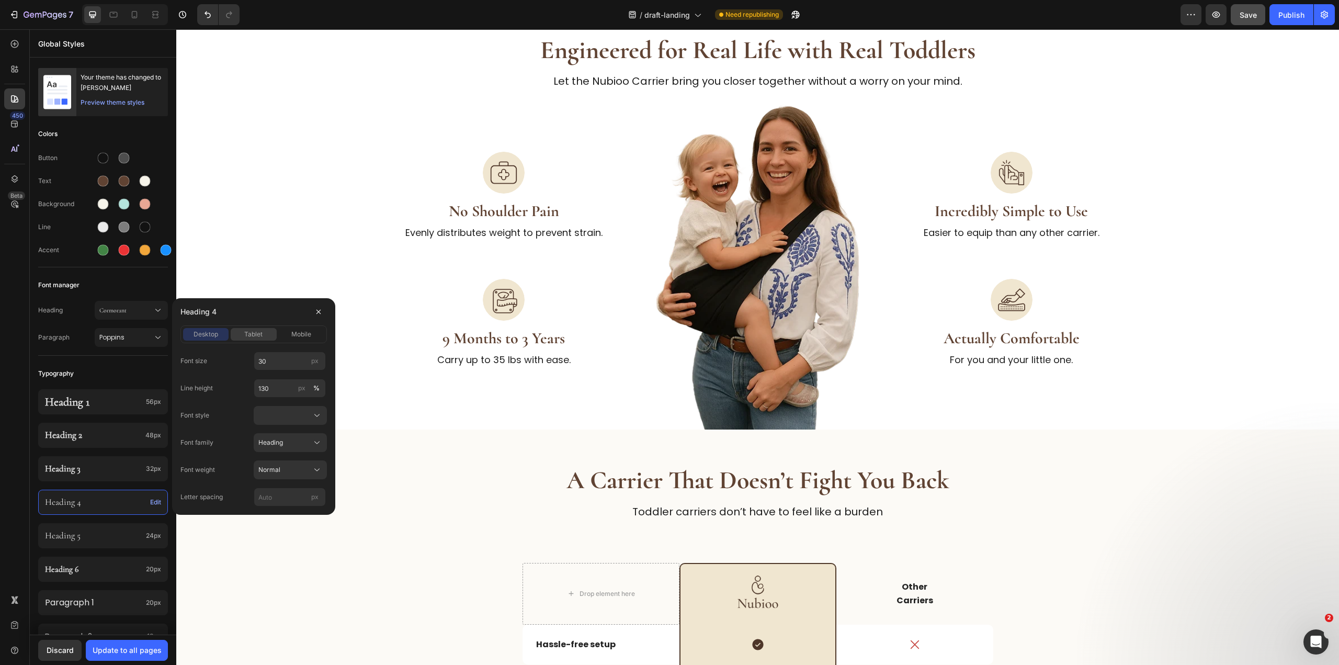
click at [271, 335] on div "tablet" at bounding box center [253, 333] width 45 height 9
click at [300, 335] on span "mobile" at bounding box center [301, 333] width 20 height 9
drag, startPoint x: 209, startPoint y: 341, endPoint x: 216, endPoint y: 335, distance: 9.3
click at [209, 341] on div "desktop tablet mobile" at bounding box center [253, 334] width 146 height 18
click at [222, 332] on div "desktop" at bounding box center [205, 333] width 45 height 9
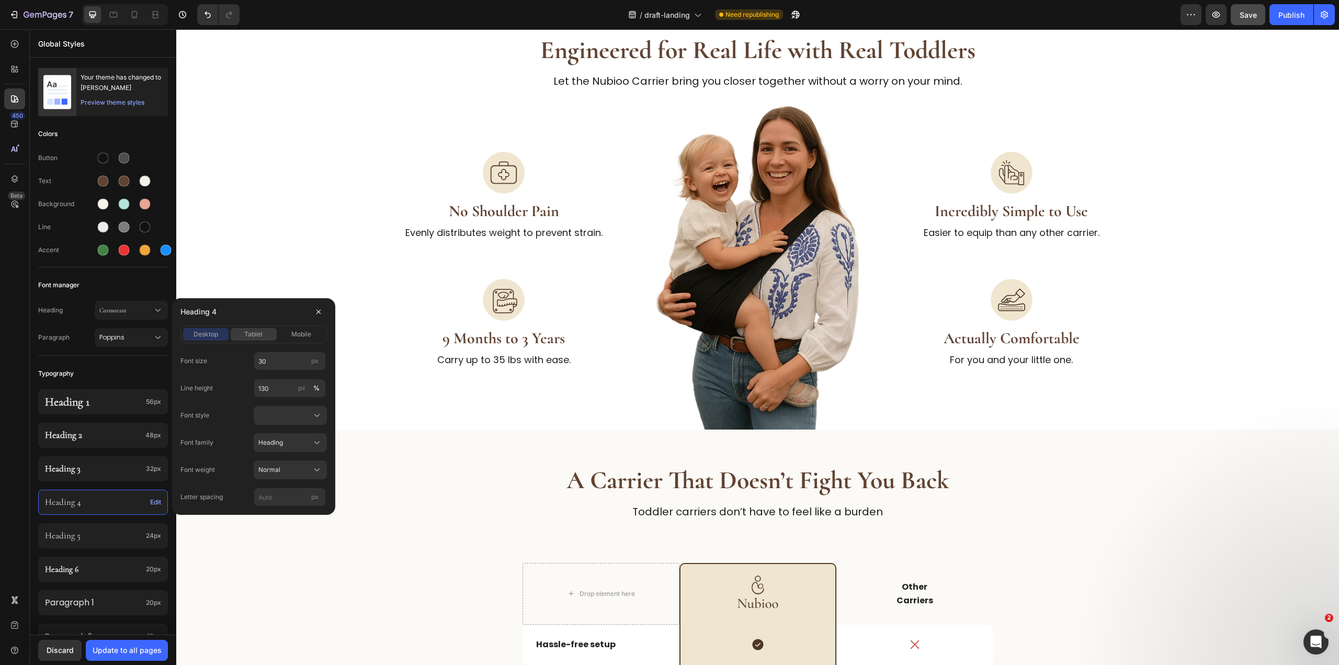
click at [267, 330] on div "tablet" at bounding box center [253, 333] width 45 height 9
click at [302, 336] on span "mobile" at bounding box center [301, 333] width 20 height 9
click at [91, 523] on div "Heading 5 24px" at bounding box center [103, 535] width 130 height 25
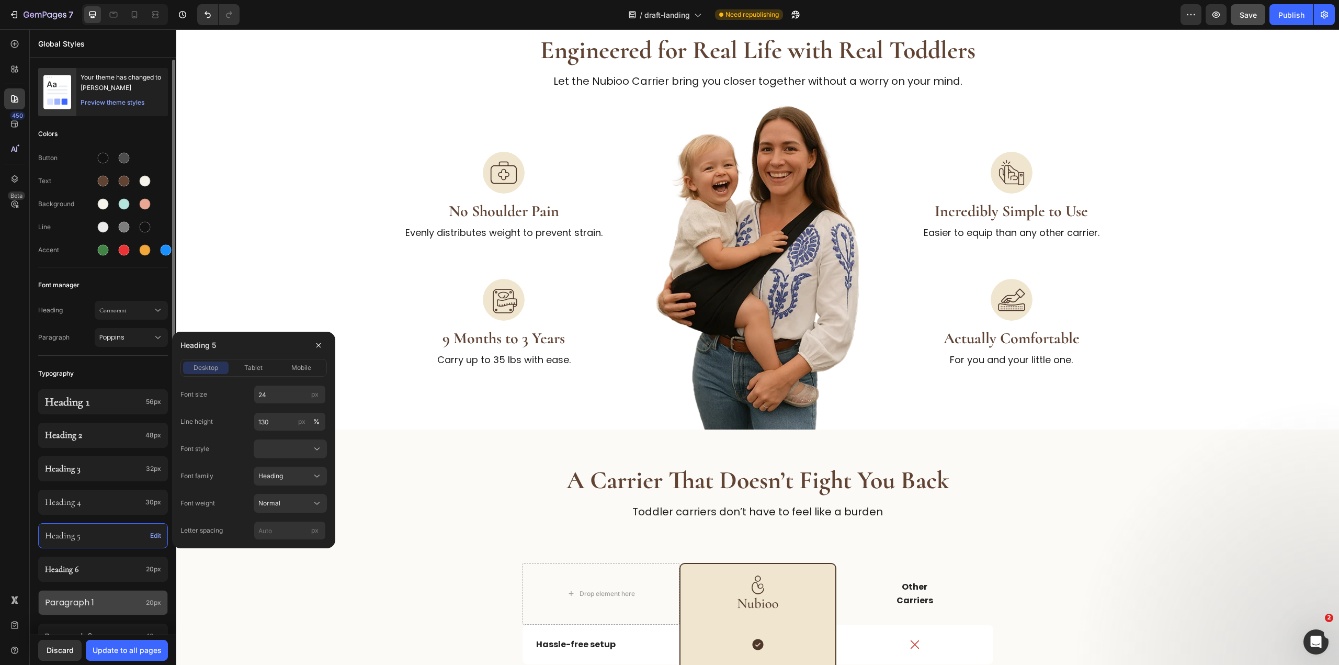
click at [82, 602] on p "Paragraph 1" at bounding box center [93, 603] width 97 height 14
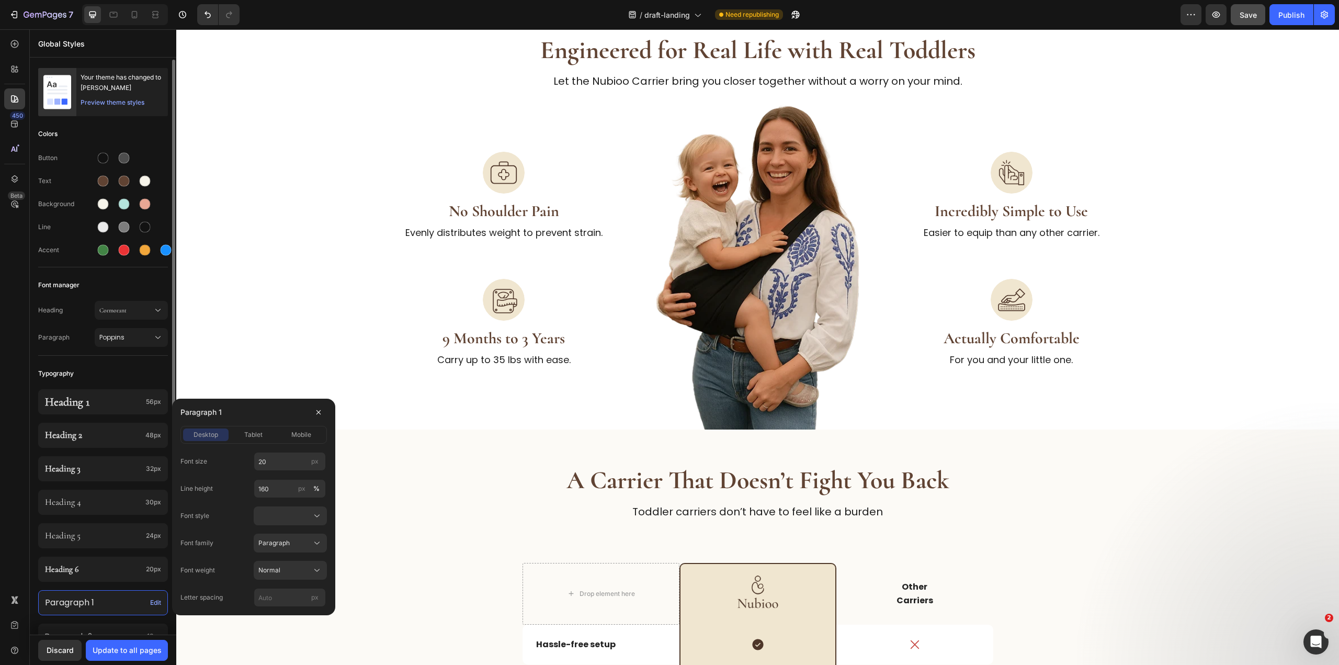
scroll to position [105, 0]
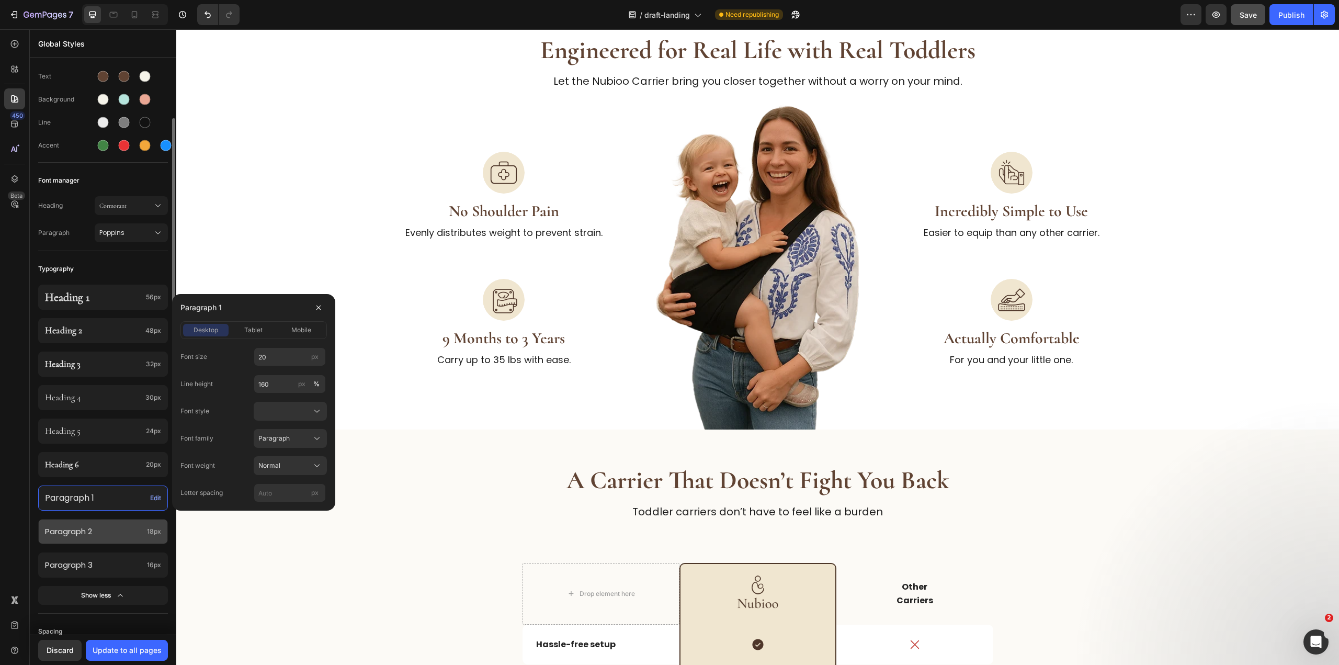
drag, startPoint x: 91, startPoint y: 529, endPoint x: 137, endPoint y: 530, distance: 46.0
click at [91, 529] on p "Paragraph 2" at bounding box center [94, 531] width 98 height 13
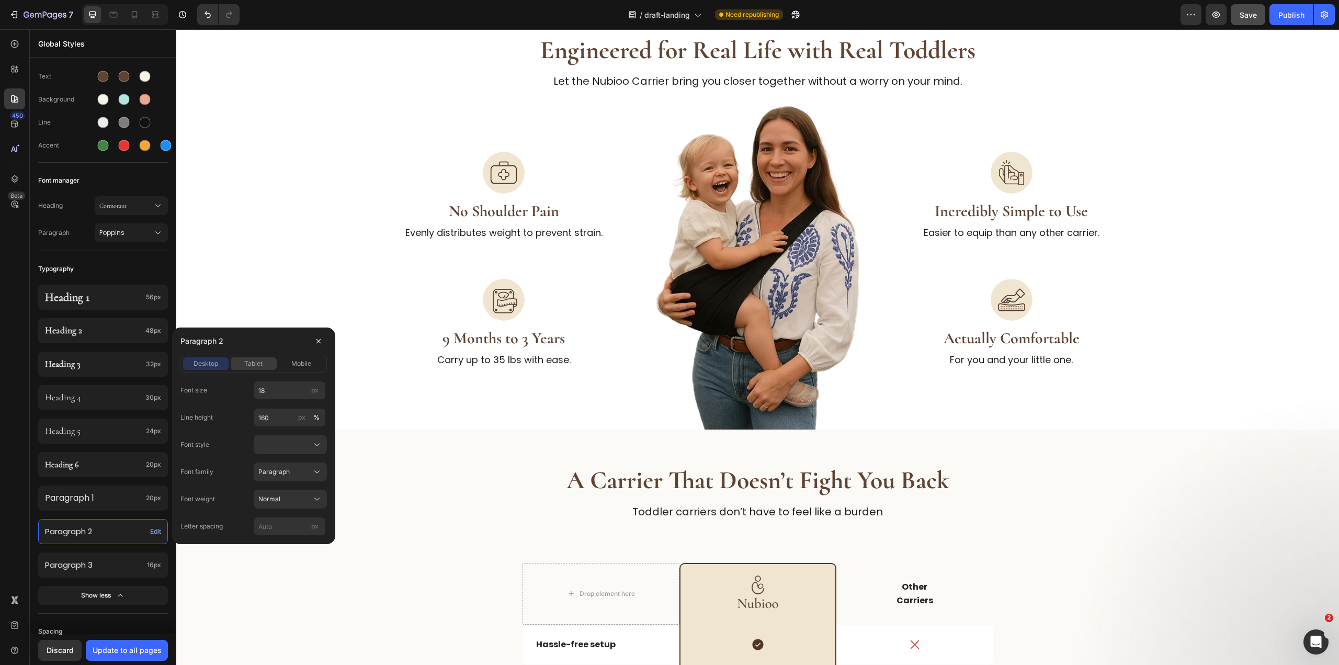
drag, startPoint x: 250, startPoint y: 362, endPoint x: 279, endPoint y: 362, distance: 28.8
click at [251, 362] on span "tablet" at bounding box center [253, 363] width 18 height 9
click at [301, 362] on span "mobile" at bounding box center [301, 363] width 20 height 9
click at [100, 425] on p "Heading 5" at bounding box center [93, 431] width 97 height 12
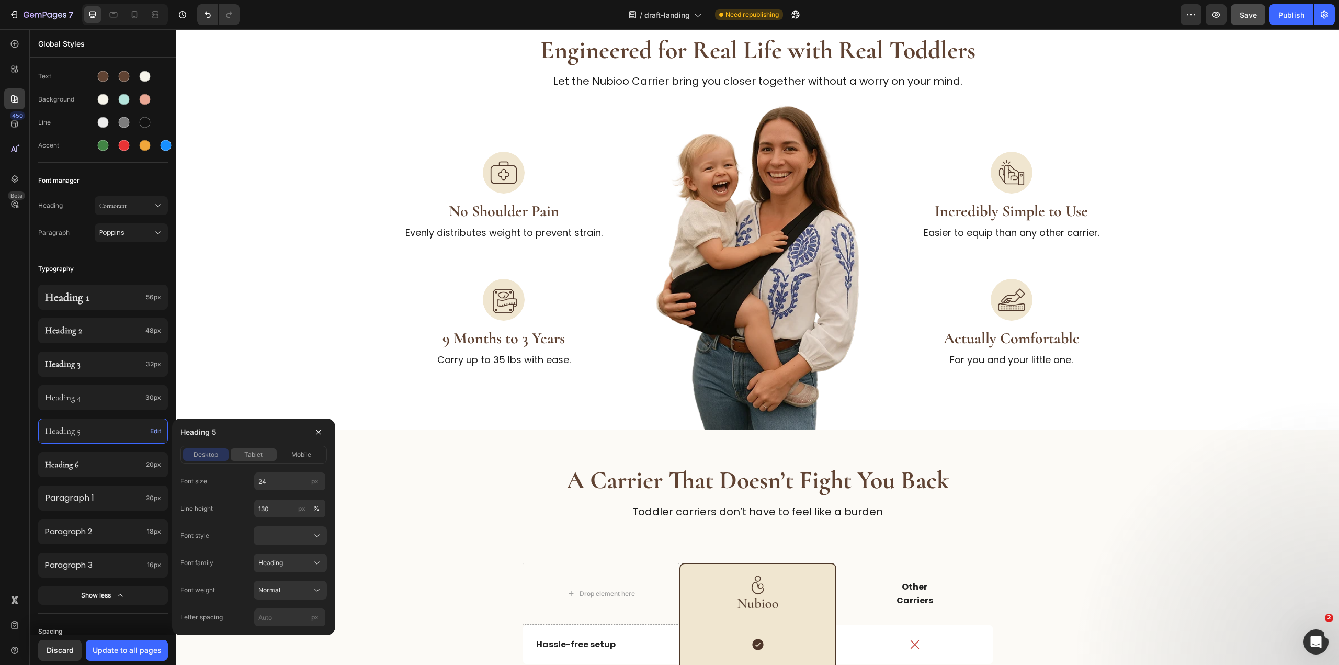
drag, startPoint x: 259, startPoint y: 451, endPoint x: 332, endPoint y: 465, distance: 74.0
click at [260, 451] on span "tablet" at bounding box center [253, 454] width 18 height 9
click at [304, 457] on span "mobile" at bounding box center [301, 454] width 20 height 9
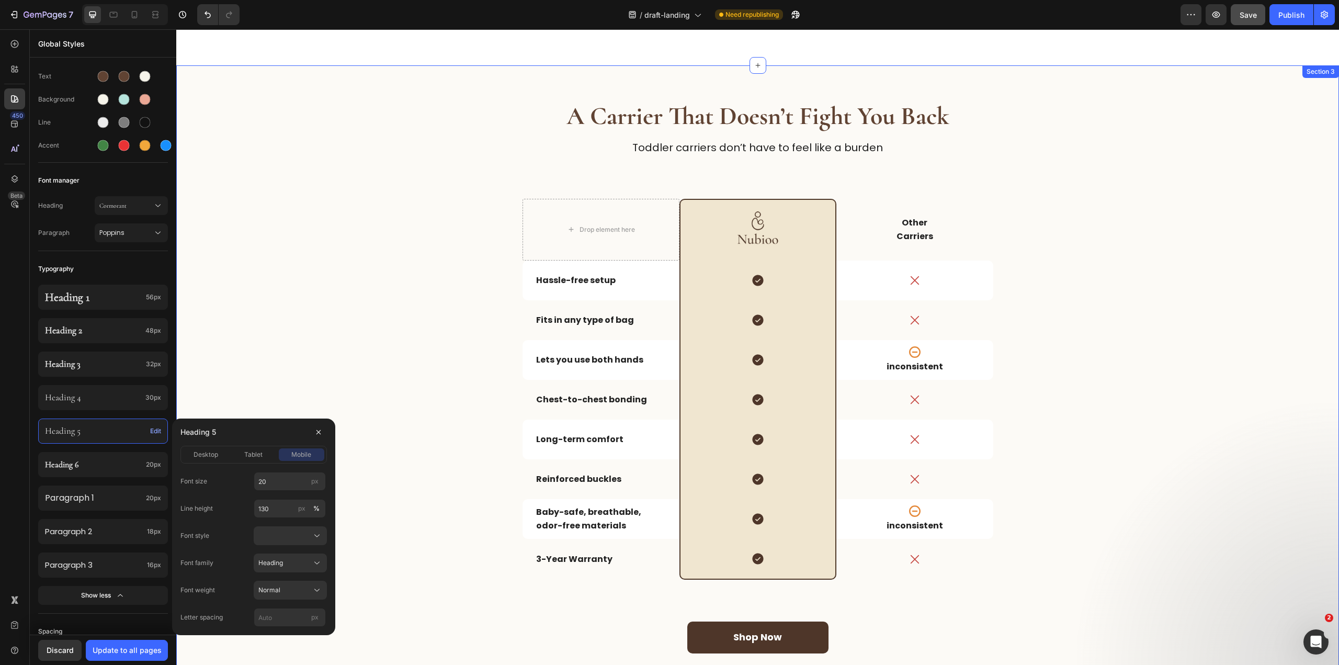
scroll to position [910, 0]
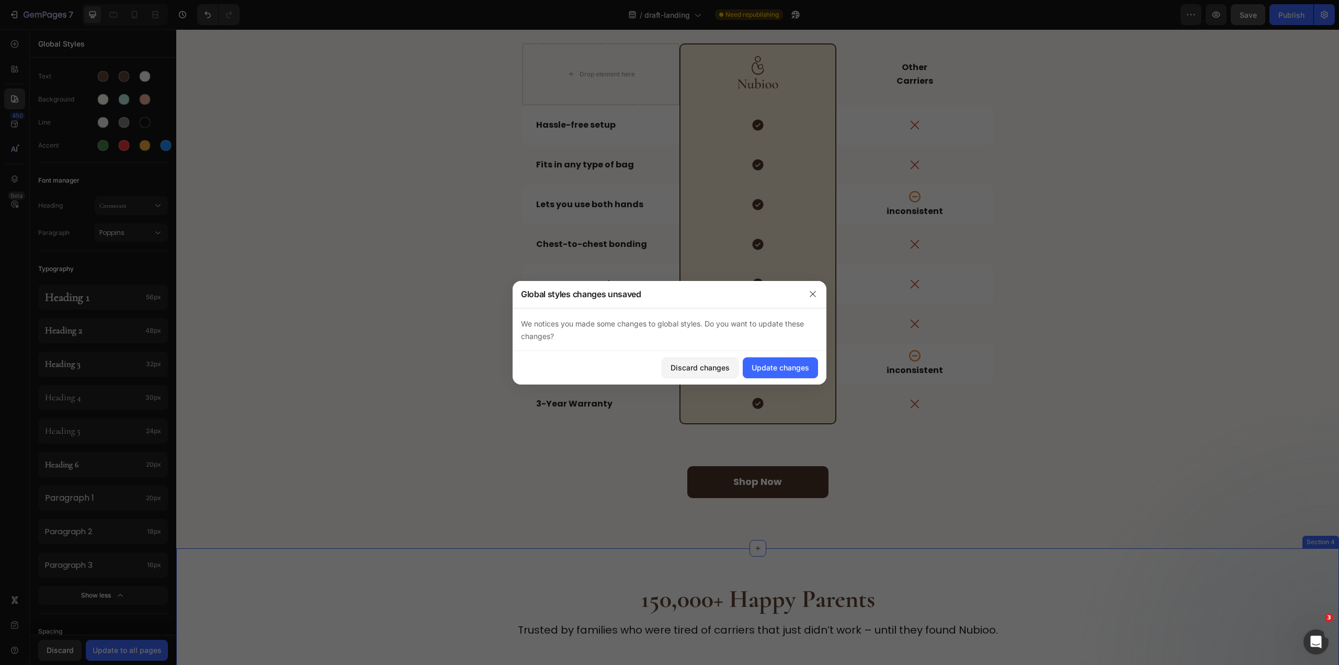
drag, startPoint x: 754, startPoint y: 568, endPoint x: 932, endPoint y: 588, distance: 179.4
click at [783, 363] on div "Update changes" at bounding box center [780, 367] width 58 height 11
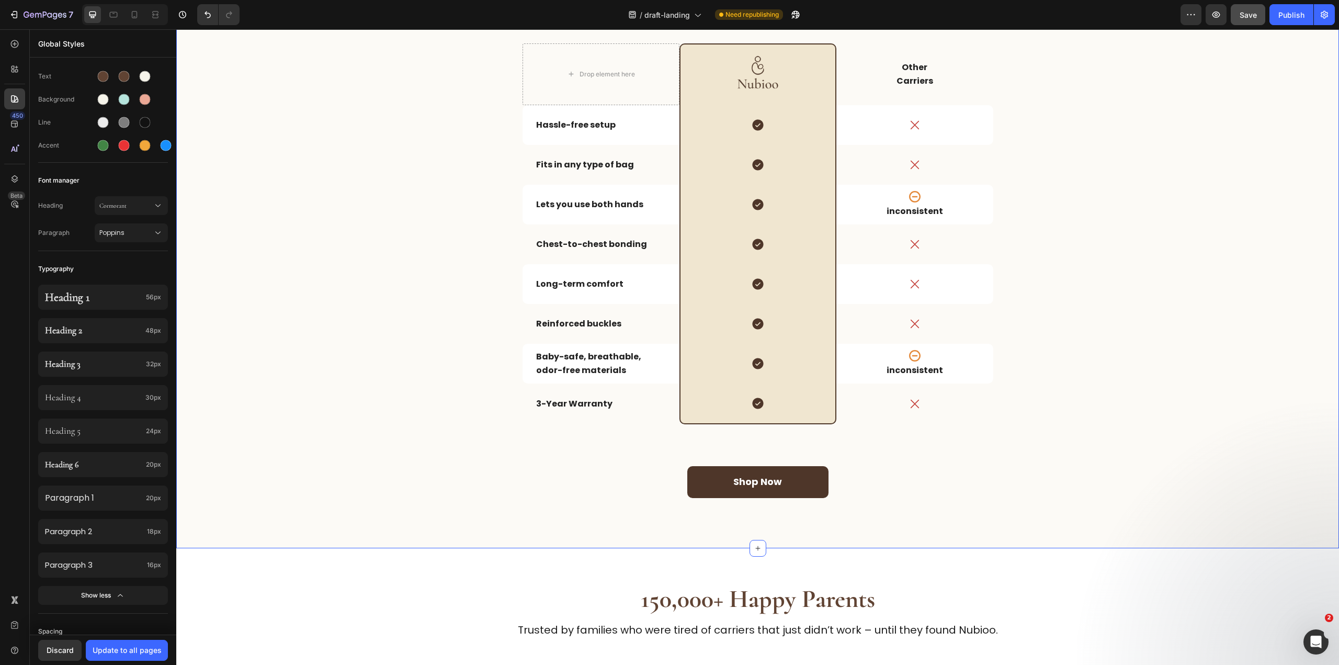
click at [438, 243] on div "A Carrier That Doesn’t Fight You Back Heading Toddler carriers don’t have to fe…" at bounding box center [757, 229] width 1129 height 571
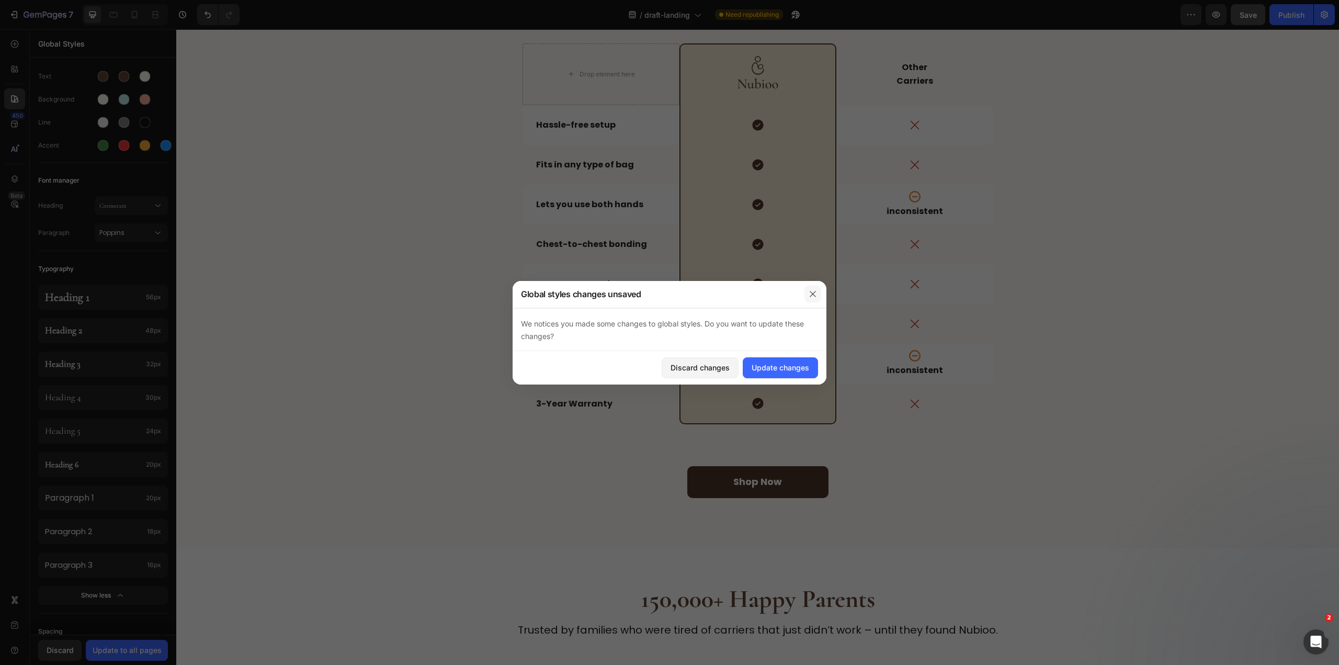
click at [812, 295] on icon "button" at bounding box center [812, 294] width 8 height 8
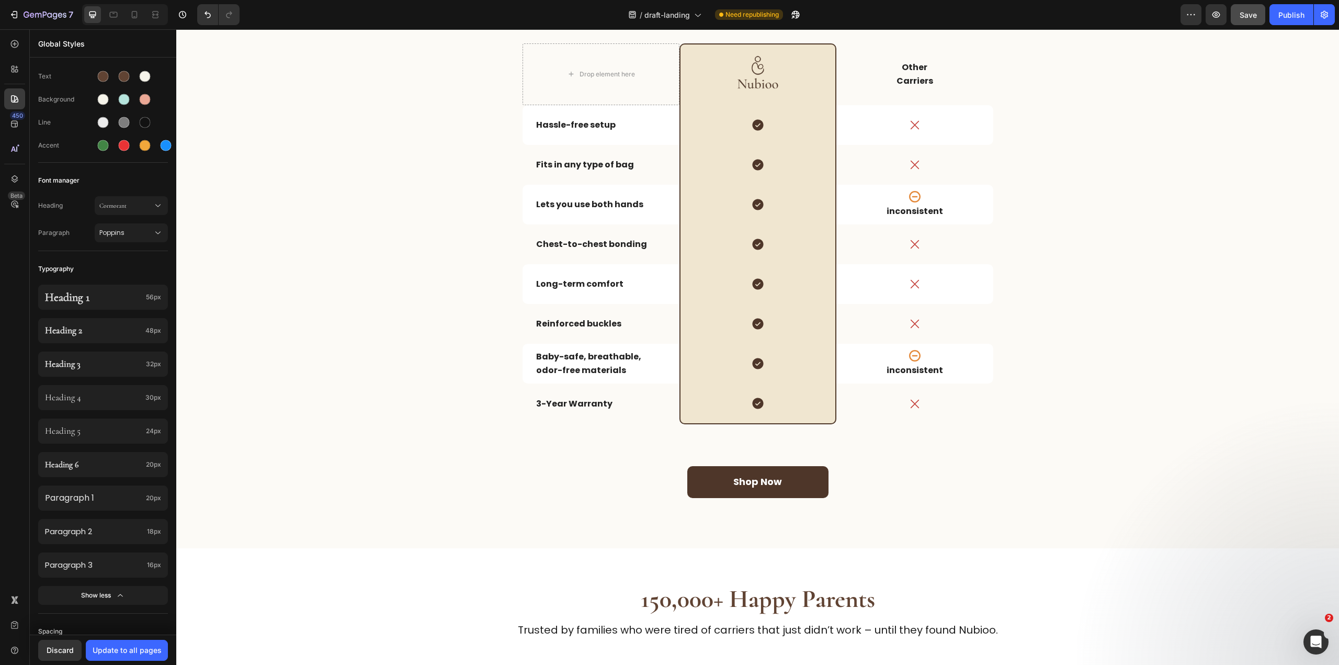
click at [140, 638] on div "Discard Update to all pages" at bounding box center [103, 649] width 146 height 30
click at [139, 643] on button "Update to all pages" at bounding box center [127, 650] width 82 height 21
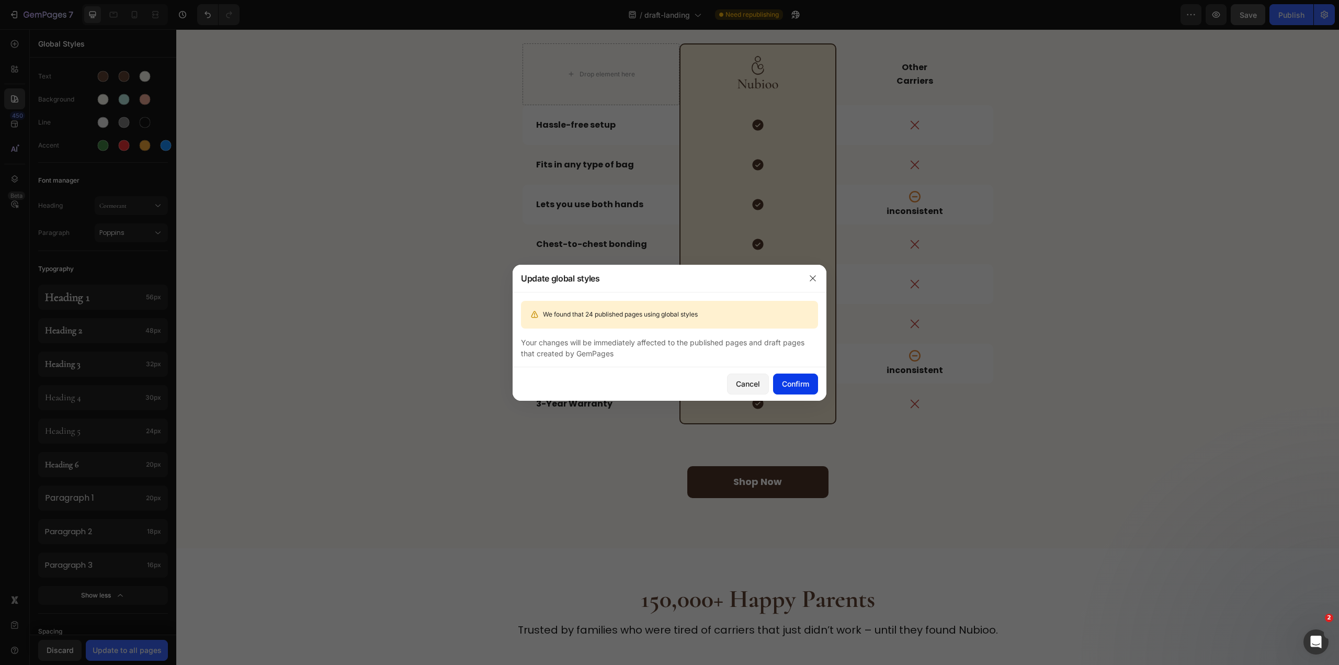
click at [797, 382] on div "Confirm" at bounding box center [795, 383] width 27 height 11
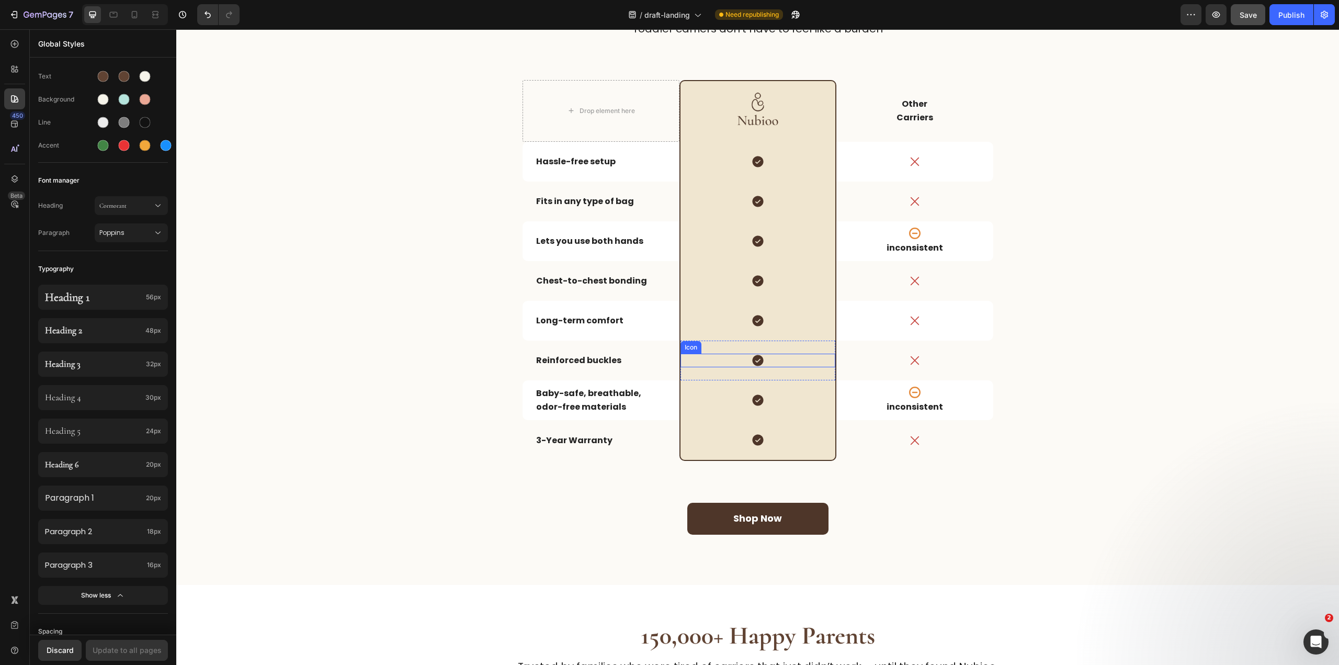
scroll to position [588, 0]
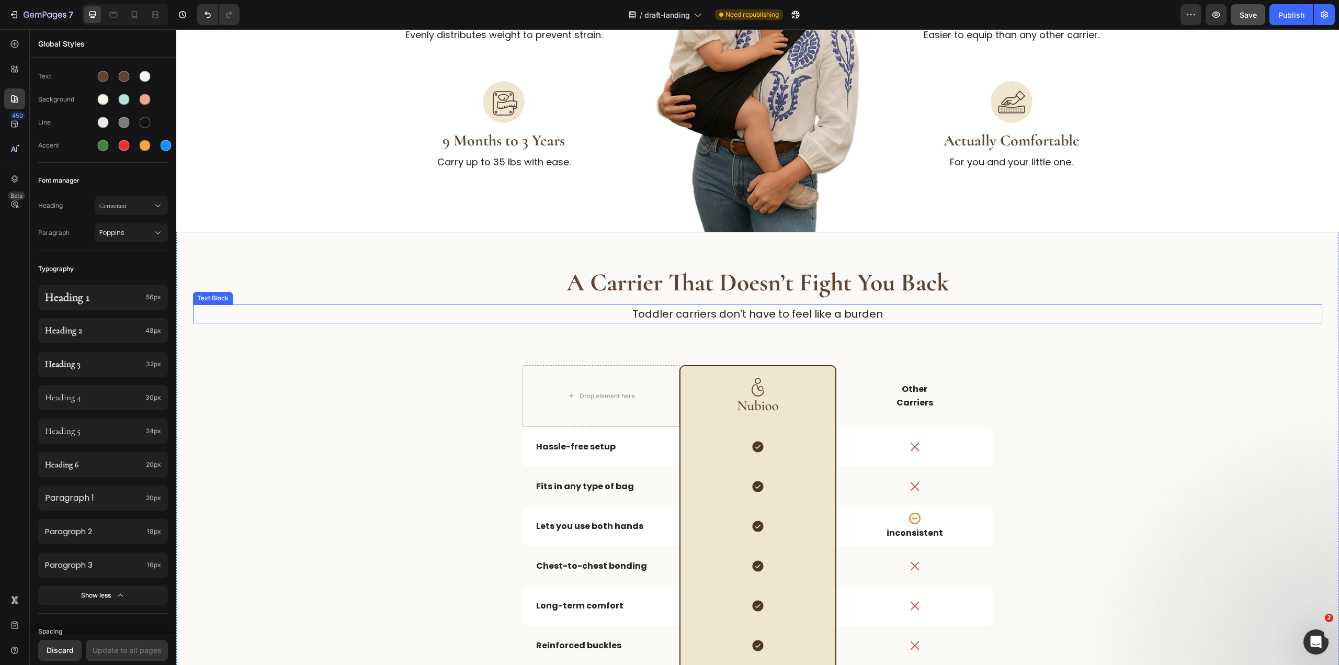
click at [687, 311] on p "Toddler carriers don’t have to feel like a burden" at bounding box center [757, 313] width 1127 height 17
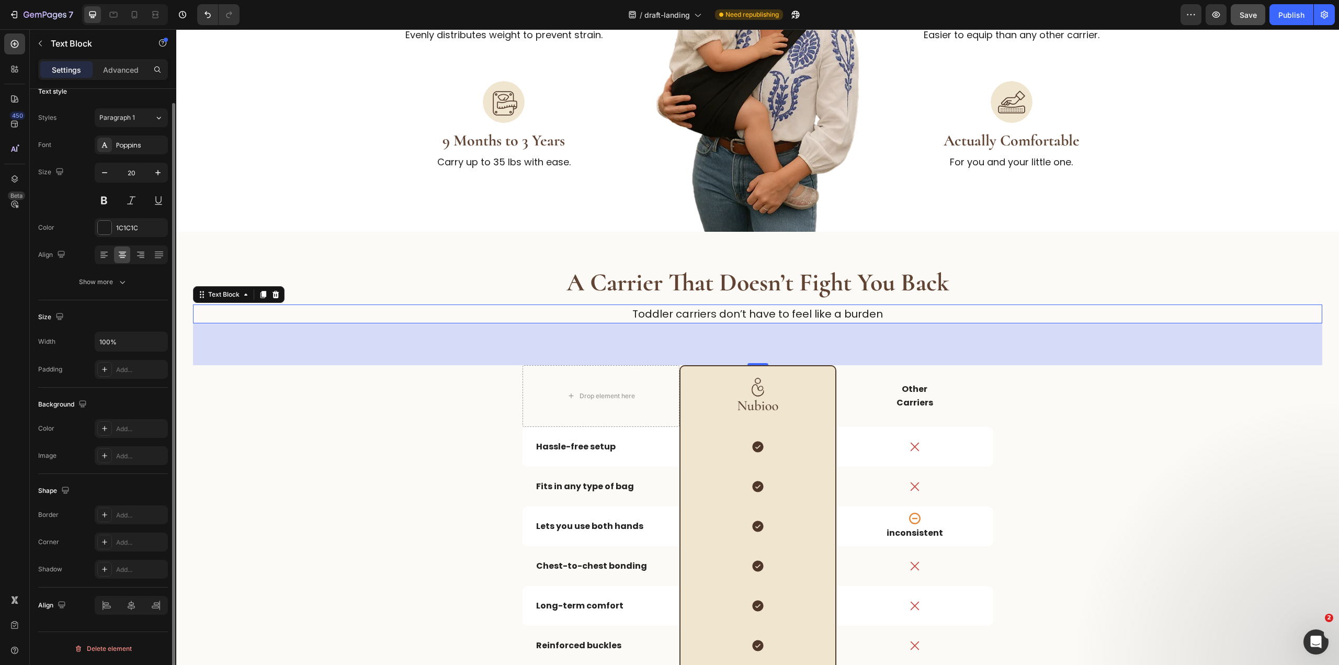
scroll to position [0, 0]
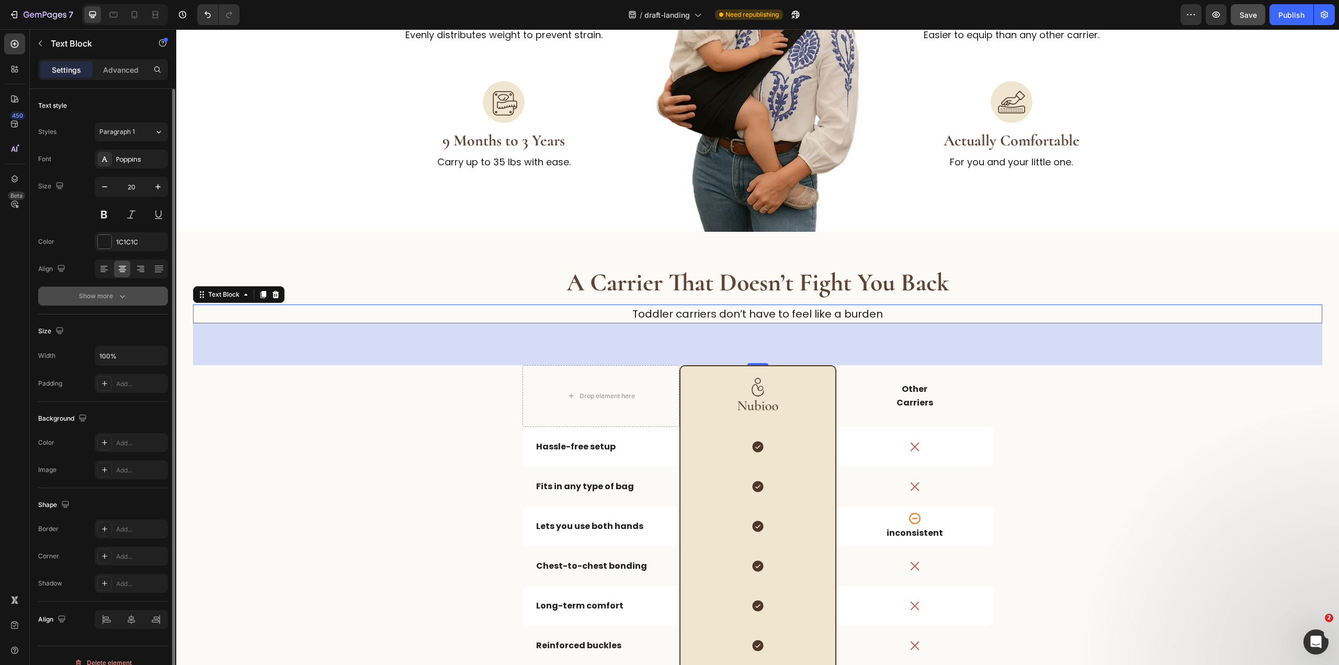
click at [67, 293] on button "Show more" at bounding box center [103, 296] width 130 height 19
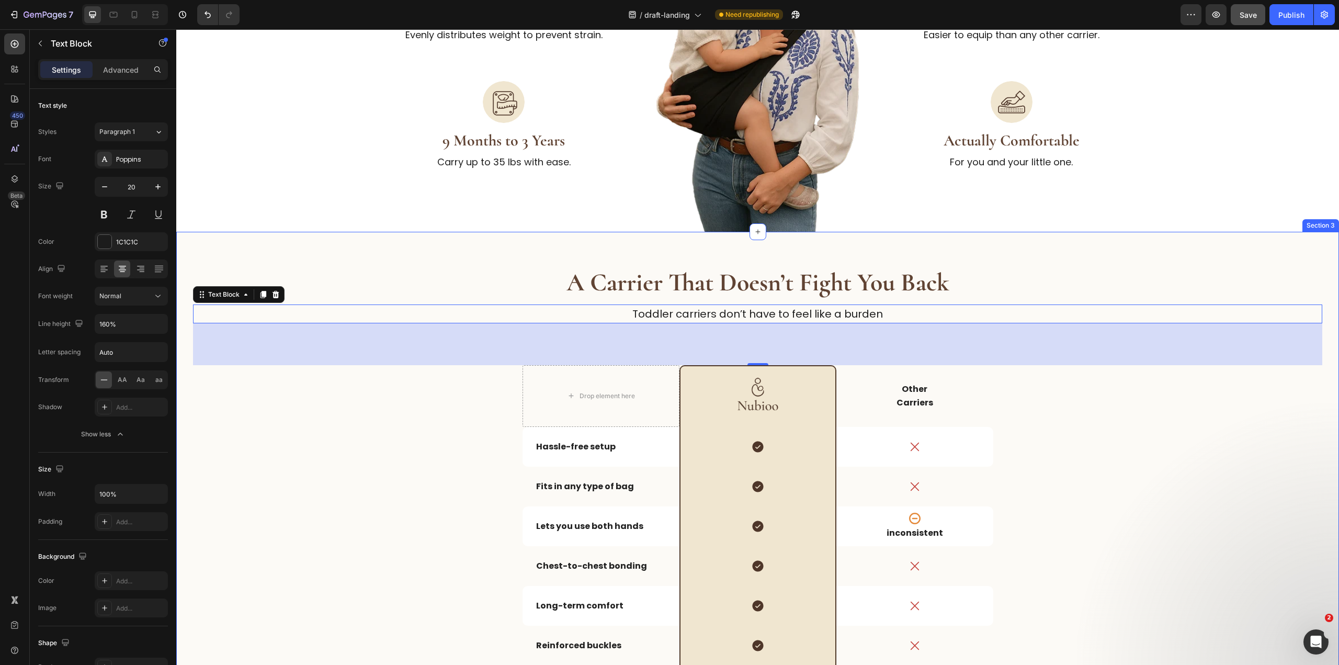
click at [309, 449] on div "A Carrier That Doesn’t Fight You Back Heading Toddler carriers don’t have to fe…" at bounding box center [757, 550] width 1129 height 571
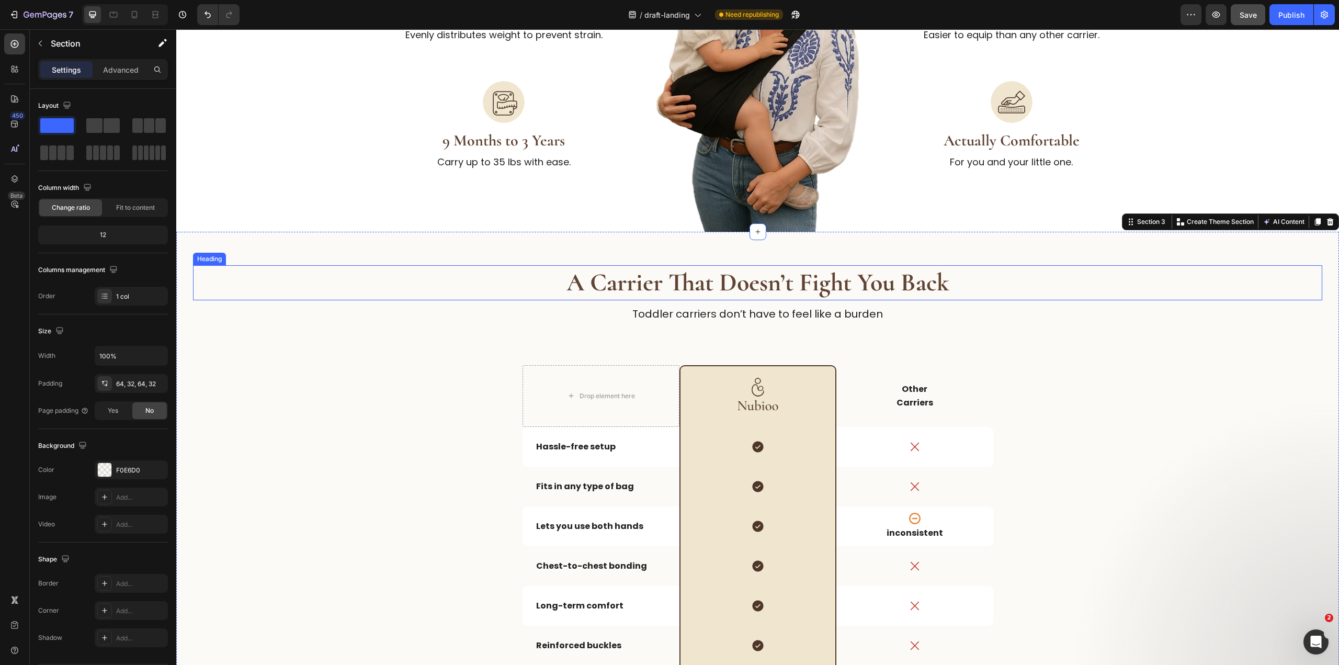
click at [689, 284] on strong "A Carrier That Doesn’t Fight You Back" at bounding box center [757, 282] width 383 height 30
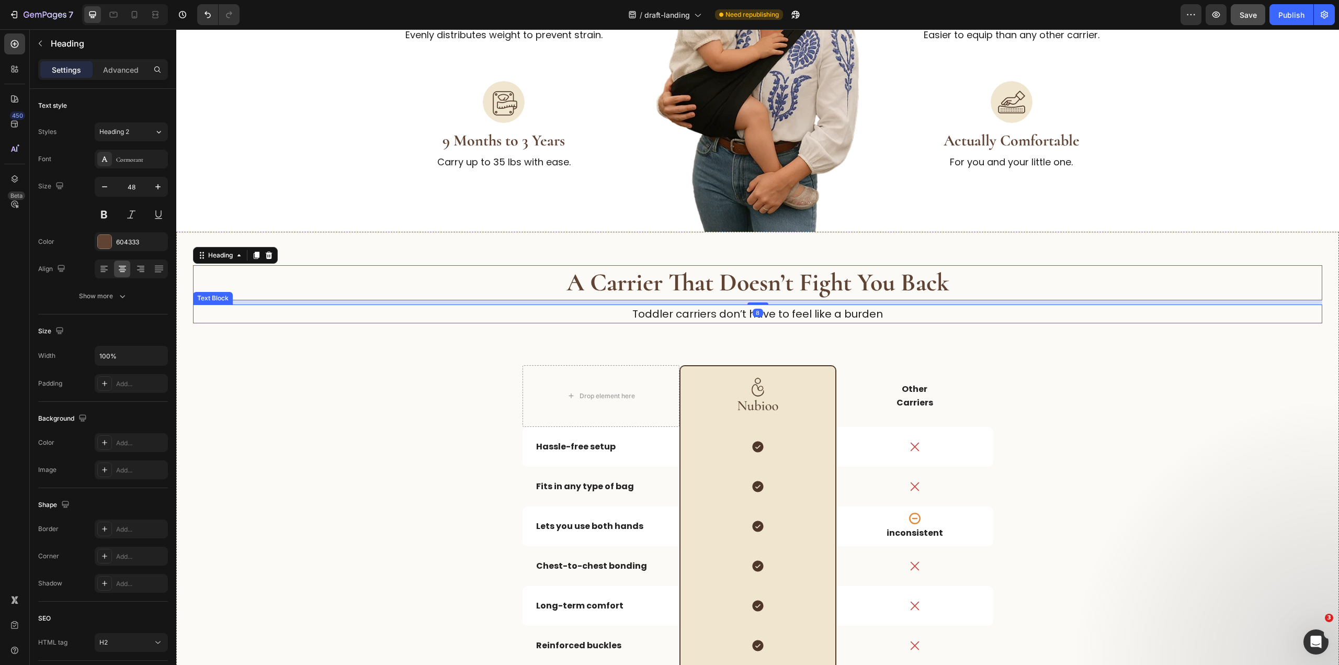
click at [685, 315] on p "Toddler carriers don’t have to feel like a burden" at bounding box center [757, 313] width 1127 height 17
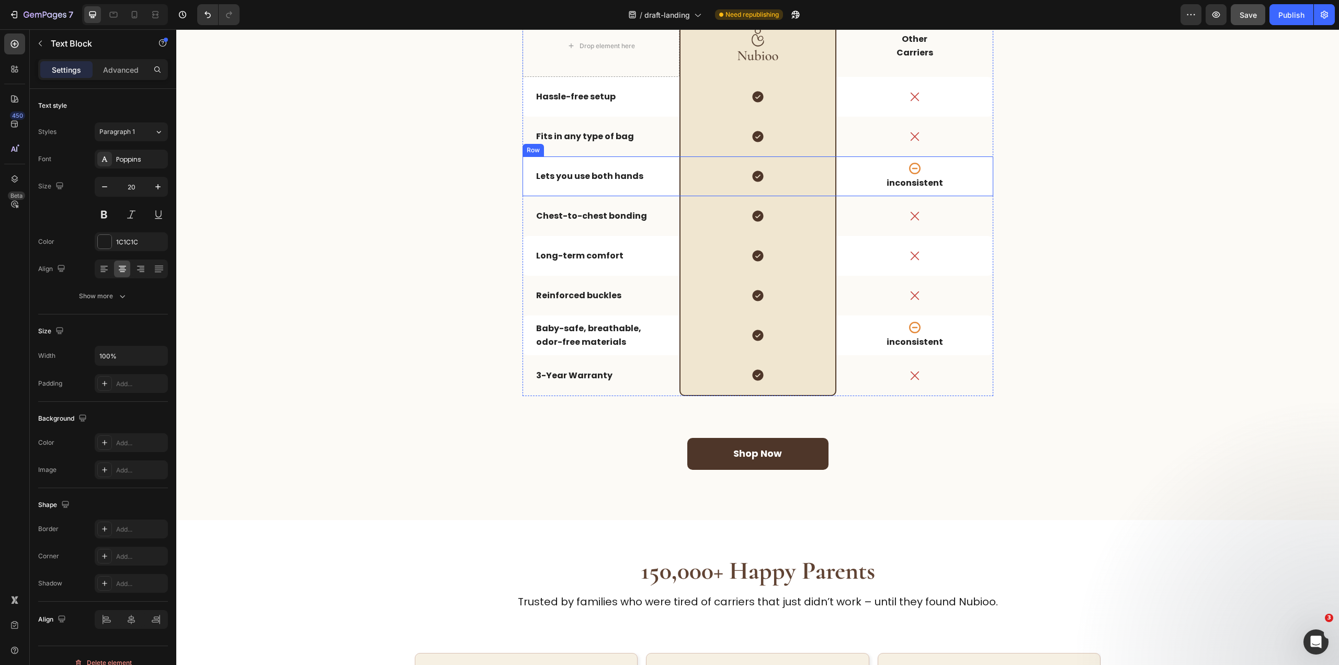
scroll to position [1111, 0]
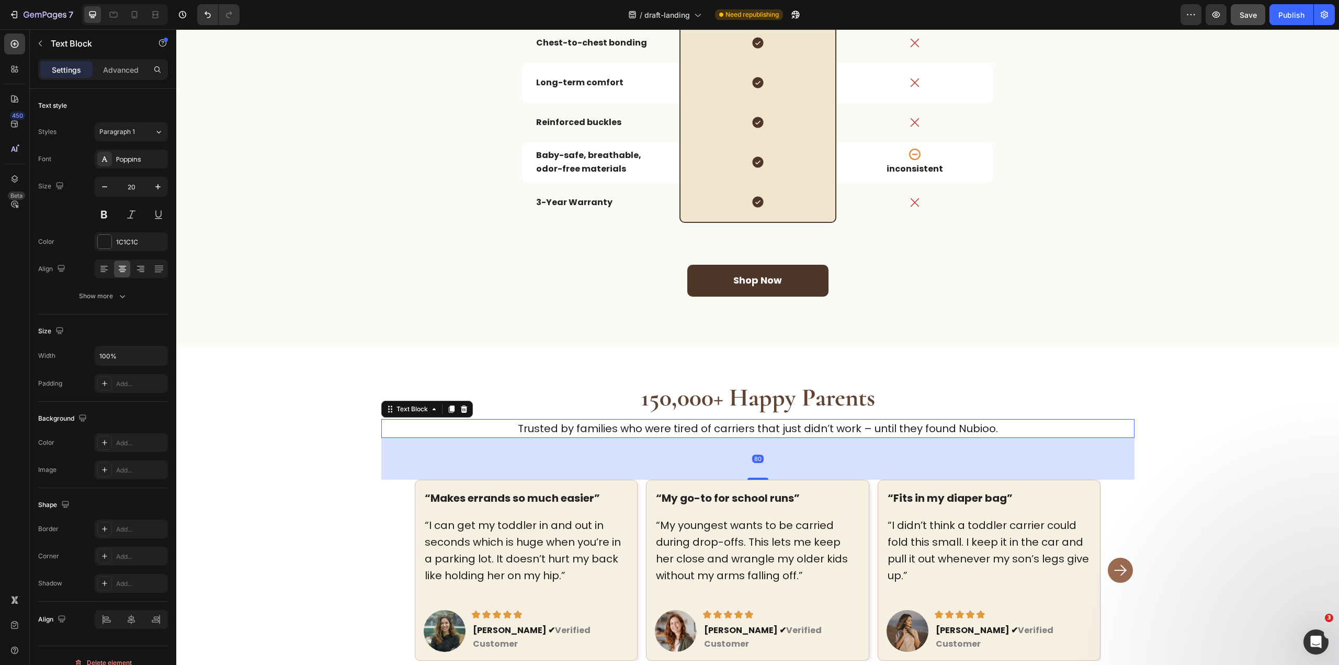
click at [801, 425] on p "Trusted by families who were tired of carriers that just didn’t work – until th…" at bounding box center [757, 428] width 751 height 17
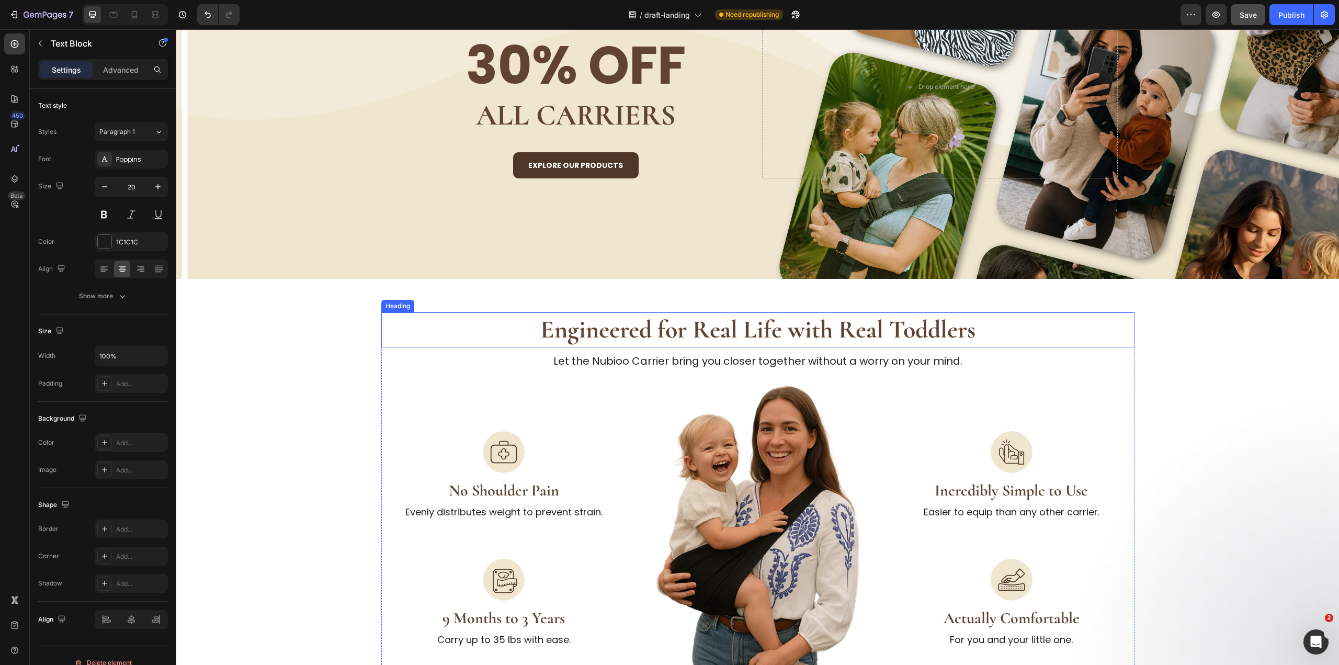
scroll to position [314, 0]
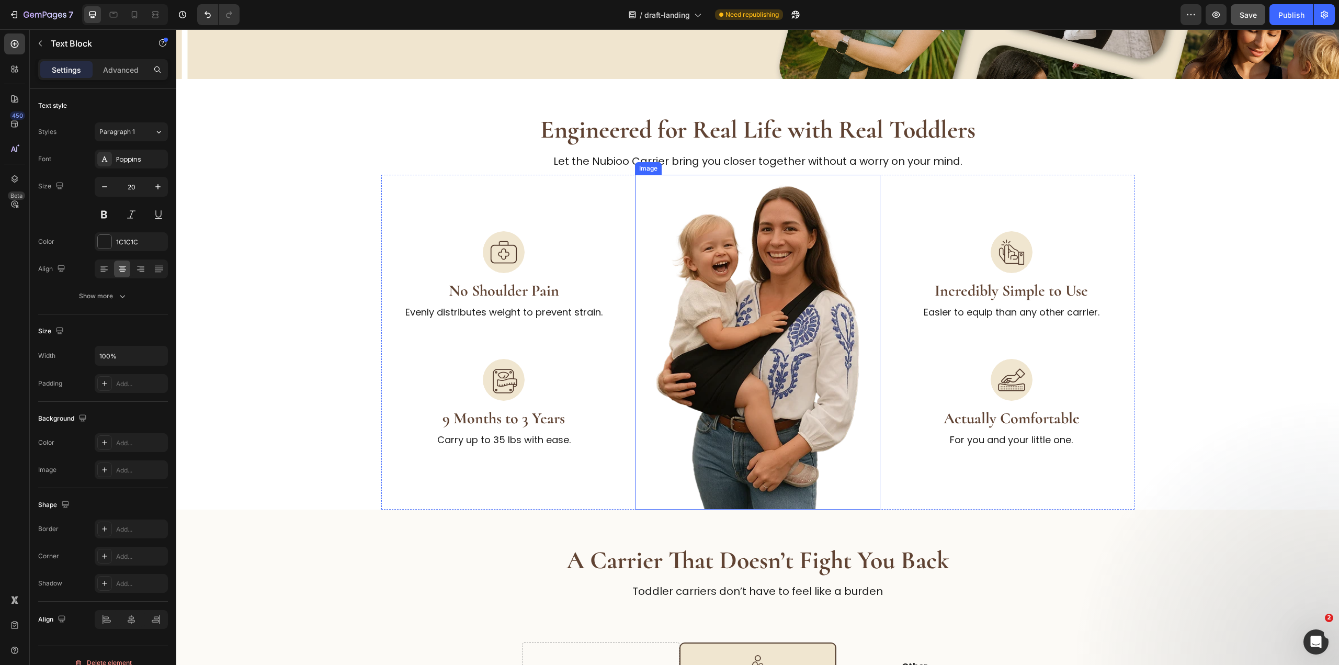
click at [748, 419] on img at bounding box center [757, 342] width 209 height 335
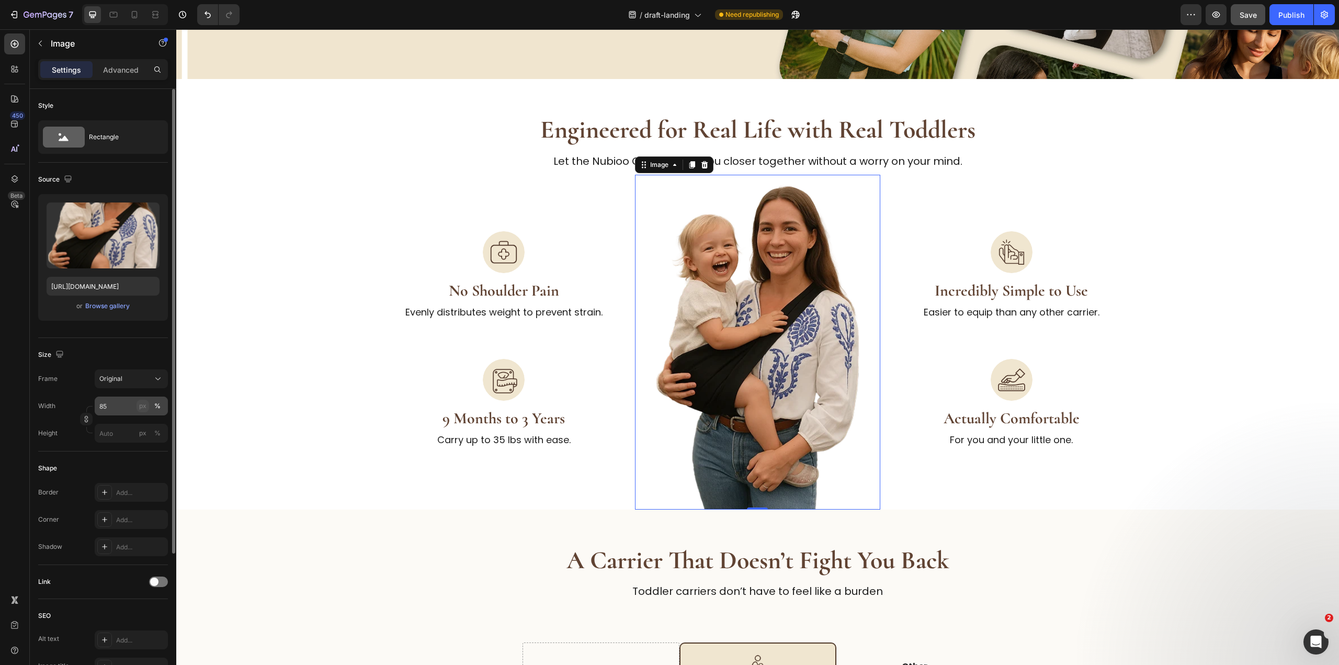
click at [141, 407] on div "px" at bounding box center [142, 405] width 7 height 9
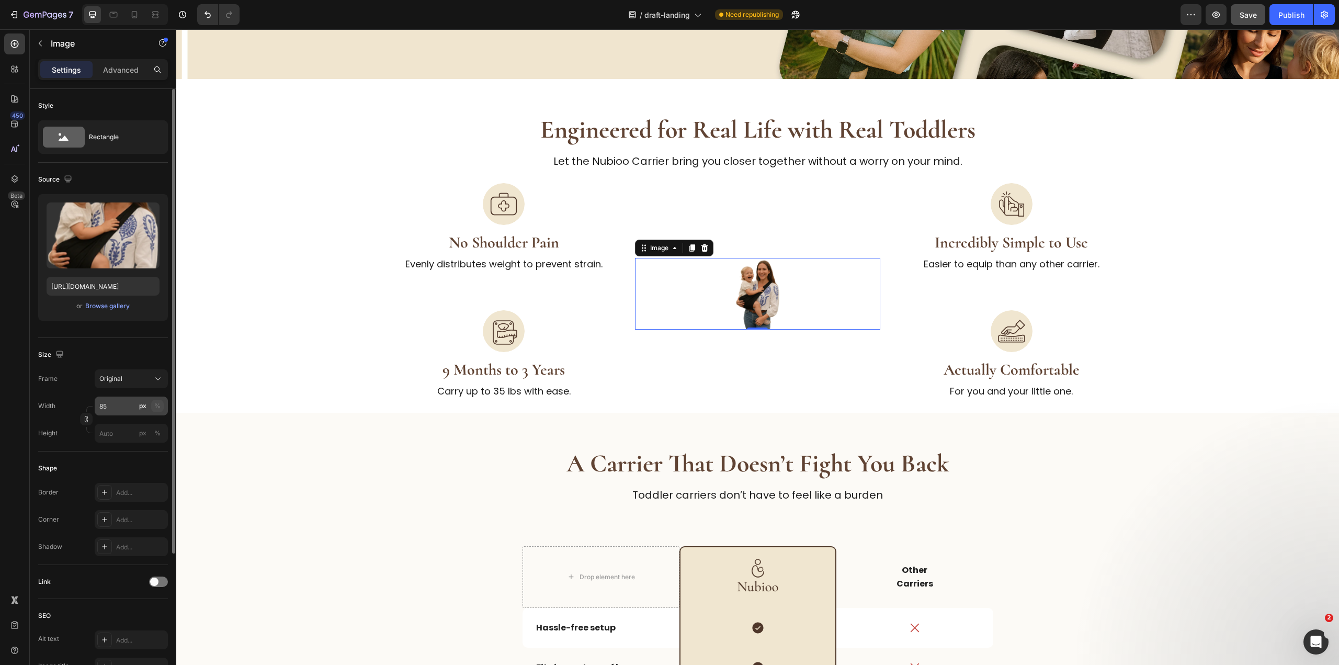
click at [159, 405] on div "%" at bounding box center [157, 405] width 6 height 9
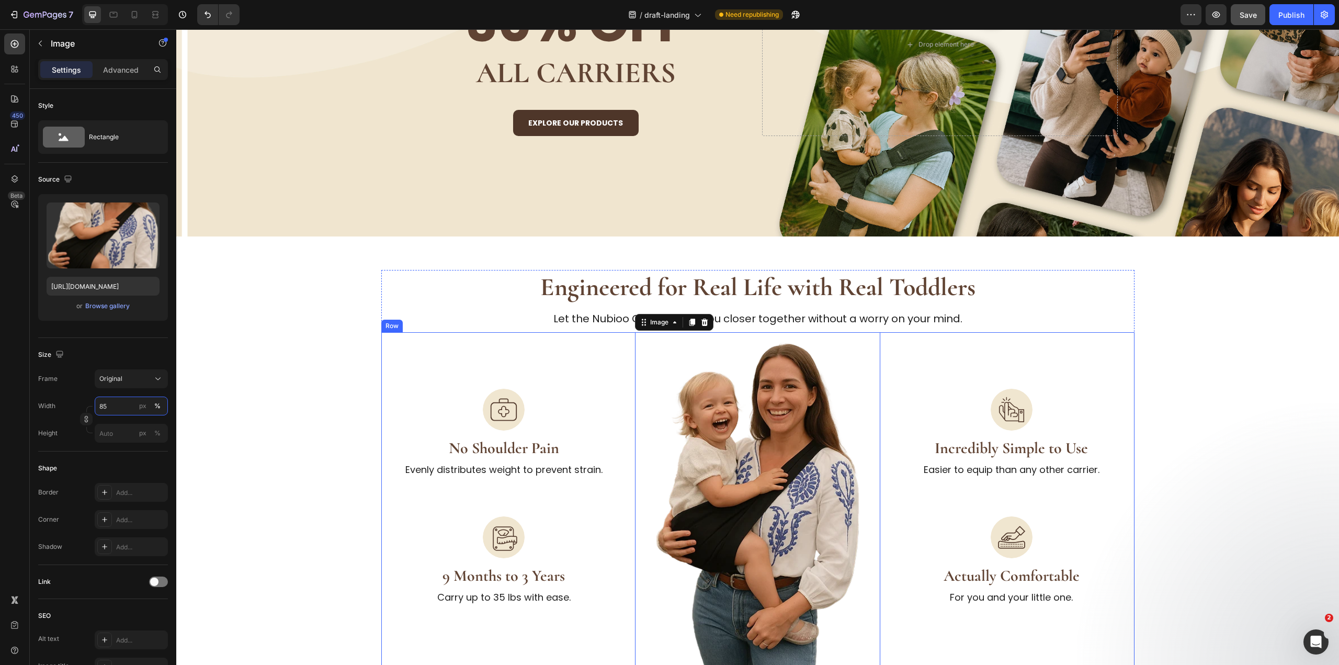
scroll to position [0, 0]
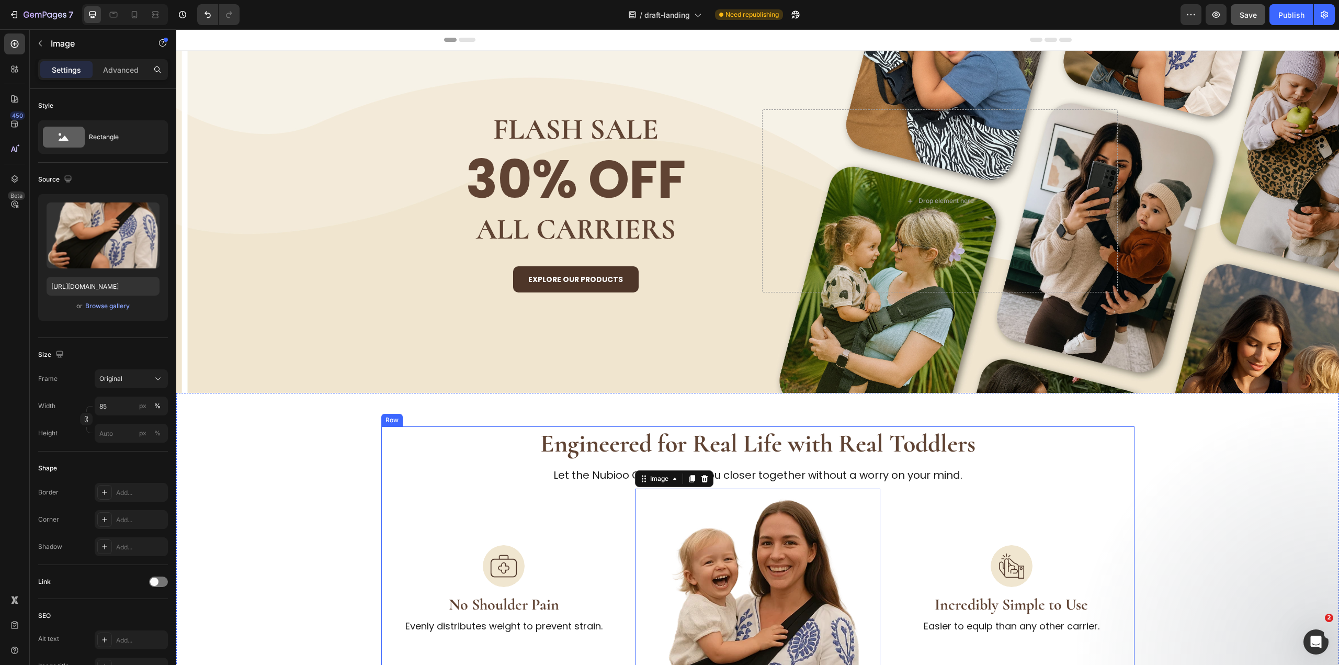
click at [1028, 477] on p "Let the Nubioo Carrier bring you closer together without a worry on your mind." at bounding box center [757, 474] width 751 height 17
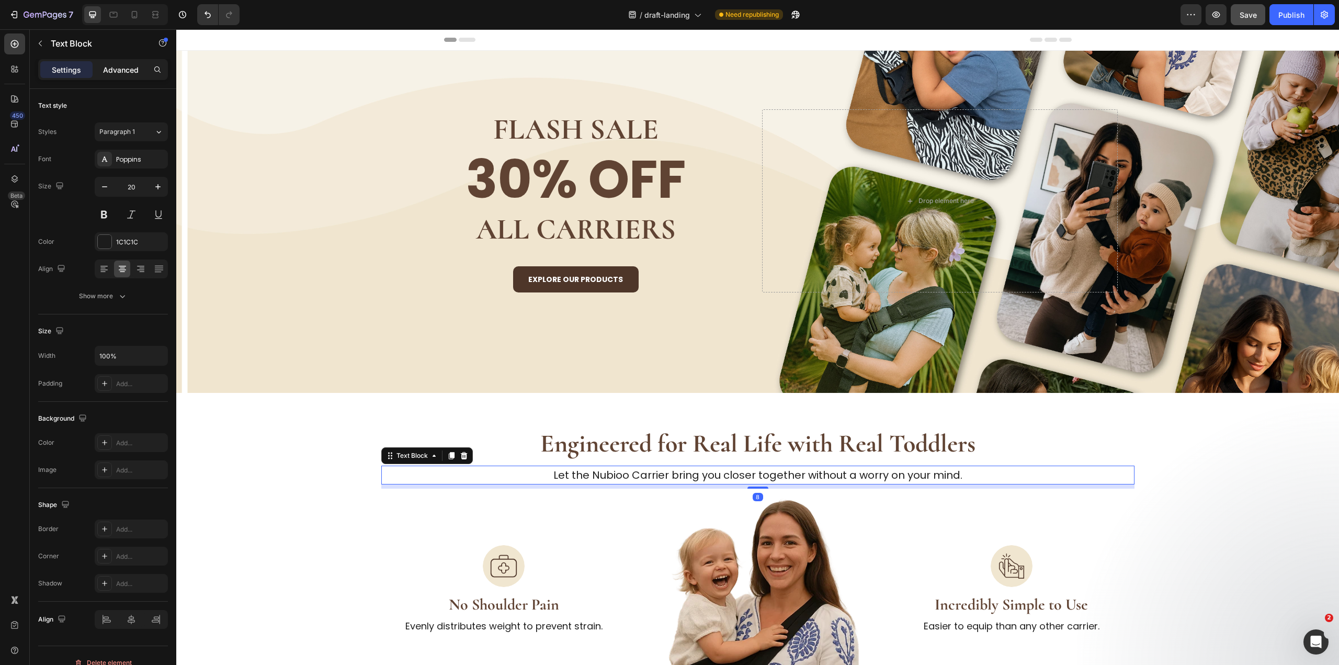
drag, startPoint x: 123, startPoint y: 86, endPoint x: 124, endPoint y: 76, distance: 10.5
click at [123, 84] on div "Settings Advanced" at bounding box center [103, 74] width 146 height 30
click at [124, 61] on div "Advanced" at bounding box center [121, 69] width 52 height 17
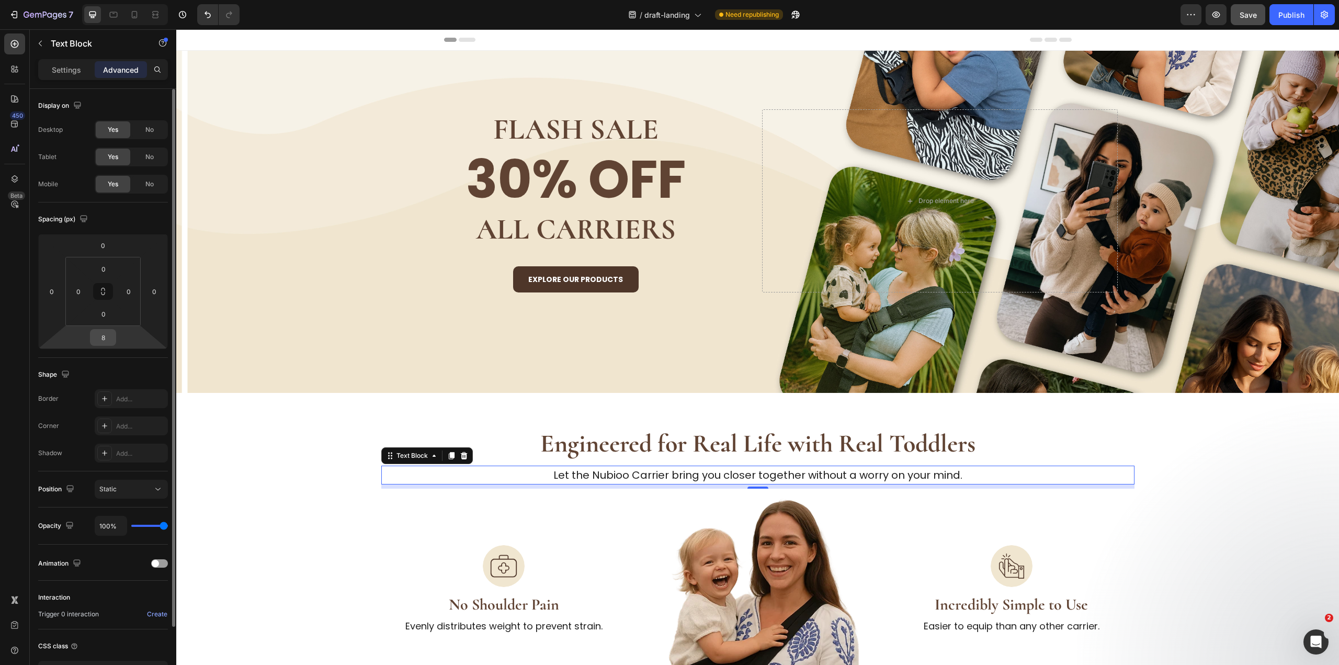
click at [99, 337] on input "8" at bounding box center [103, 337] width 21 height 16
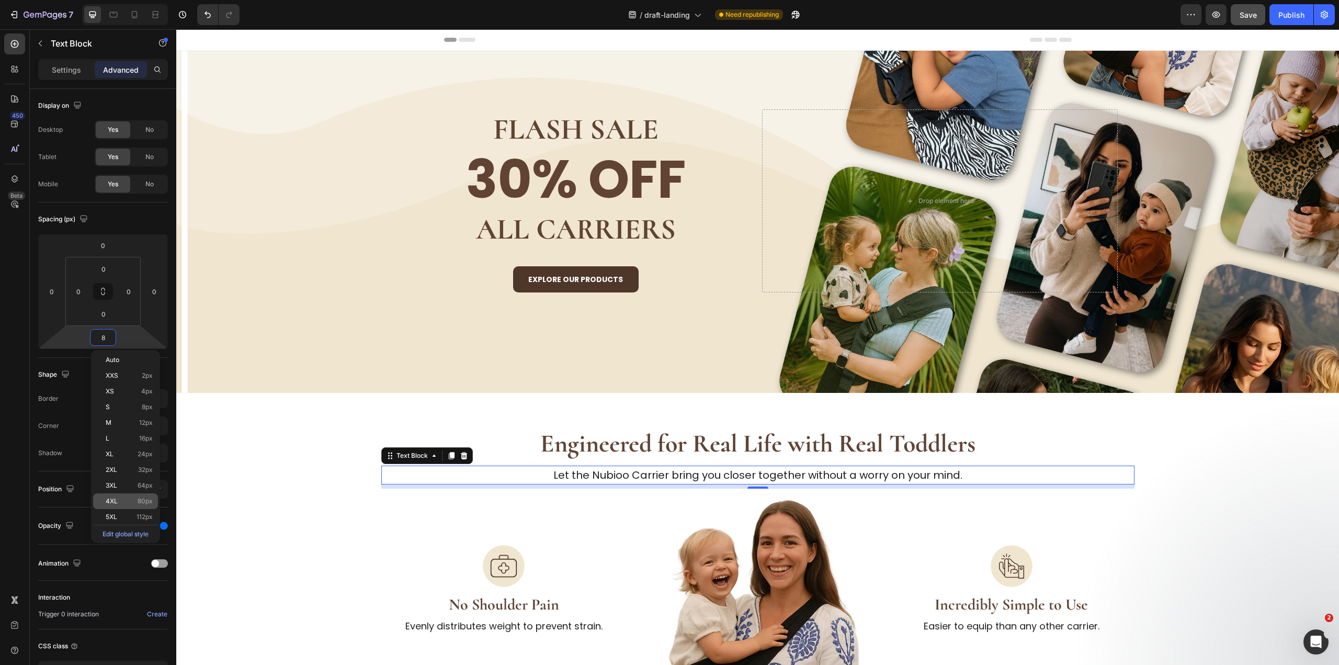
click at [142, 502] on span "80px" at bounding box center [145, 500] width 15 height 7
type input "80"
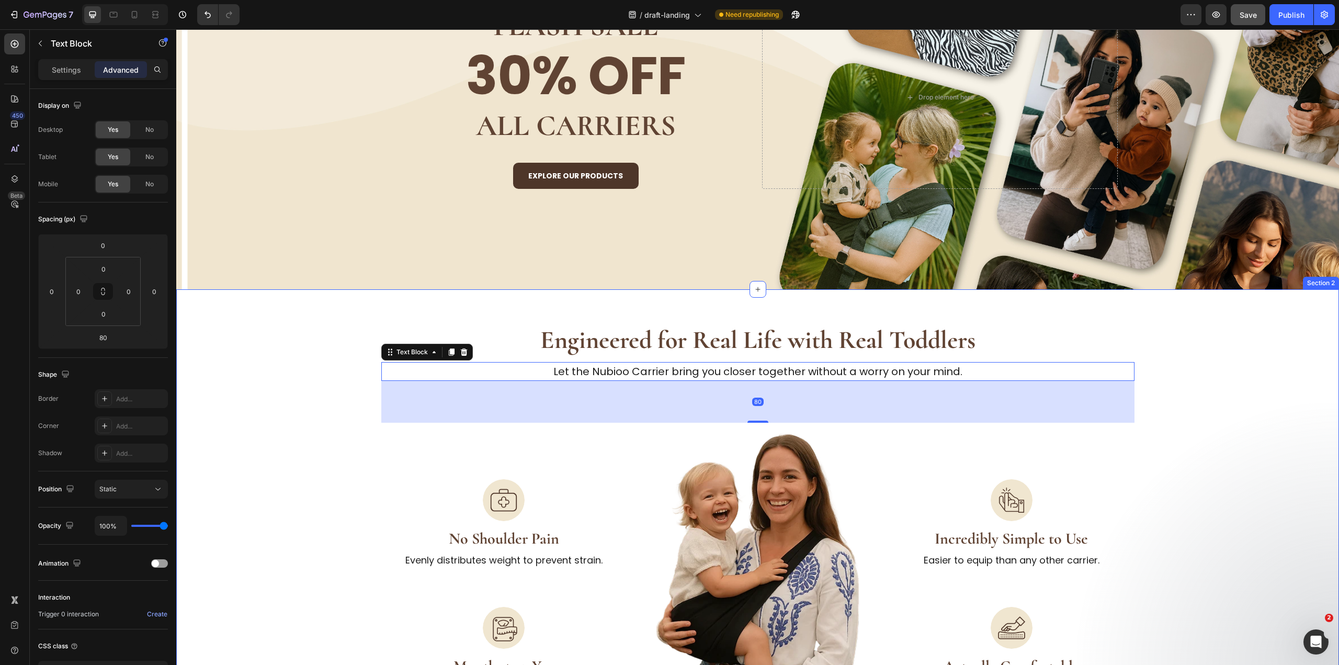
scroll to position [261, 0]
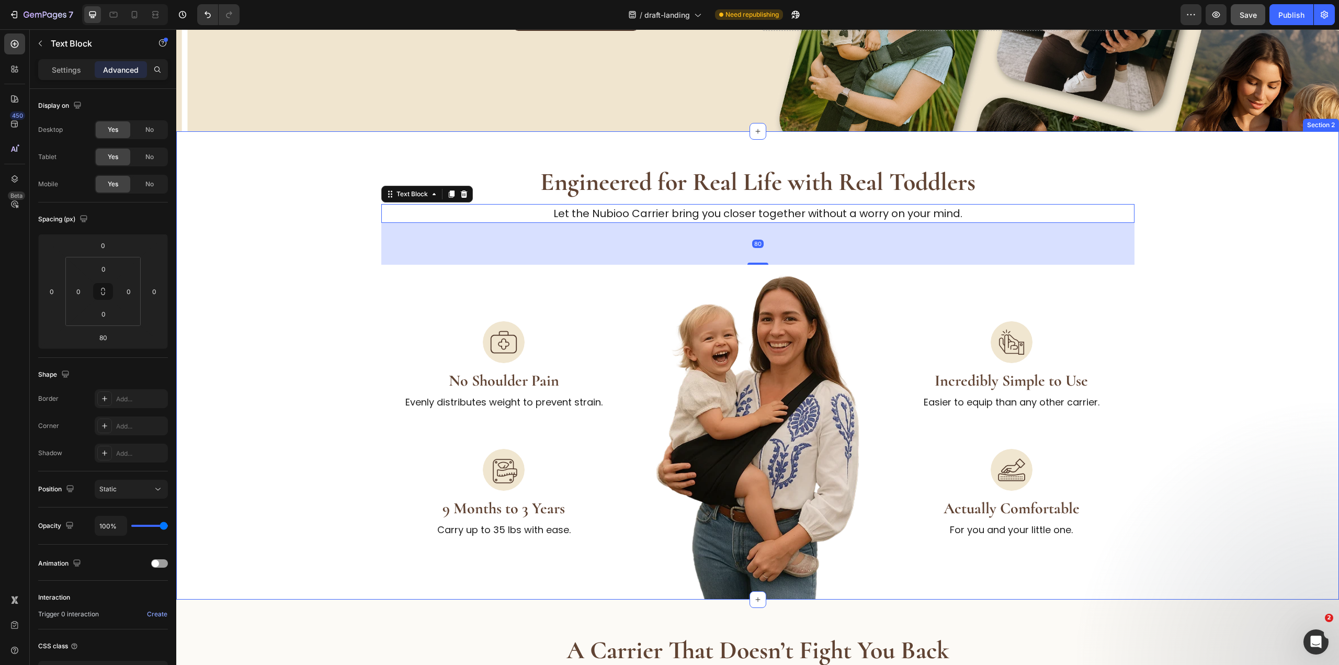
click at [1156, 409] on div "Engineered for Real Life with Real Toddlers Heading Let the Nubioo Carrier brin…" at bounding box center [757, 382] width 1129 height 434
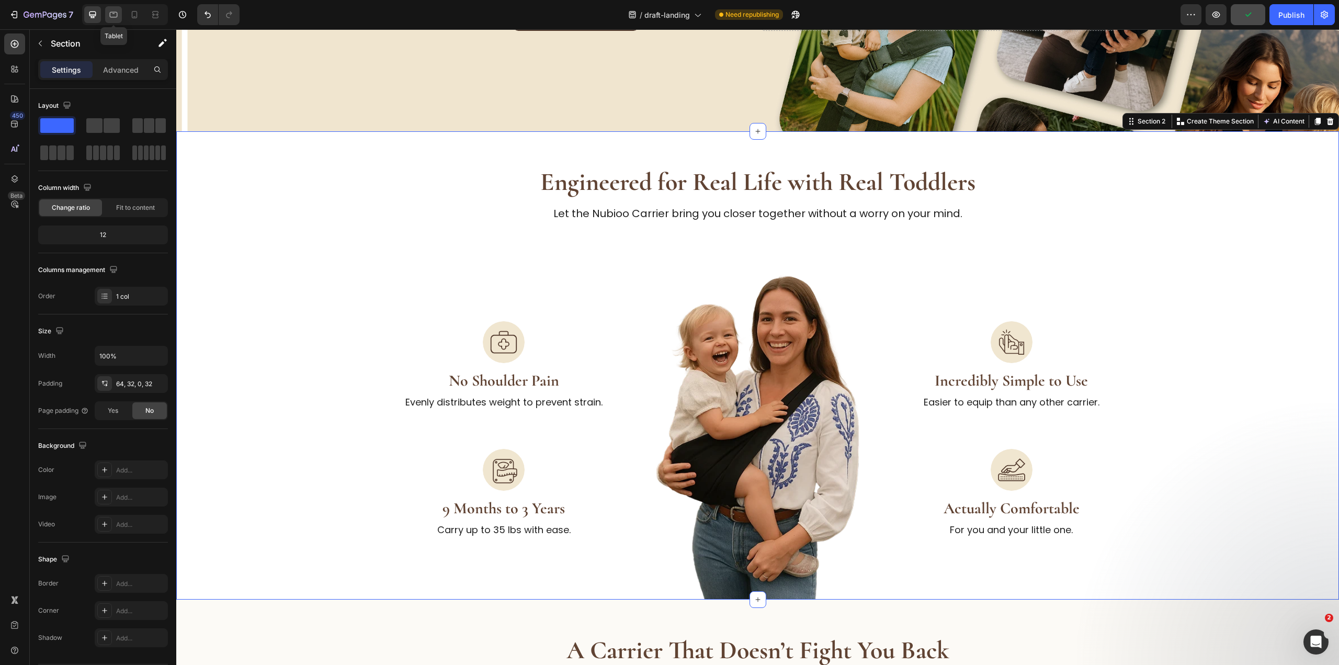
click at [117, 18] on icon at bounding box center [113, 14] width 10 height 10
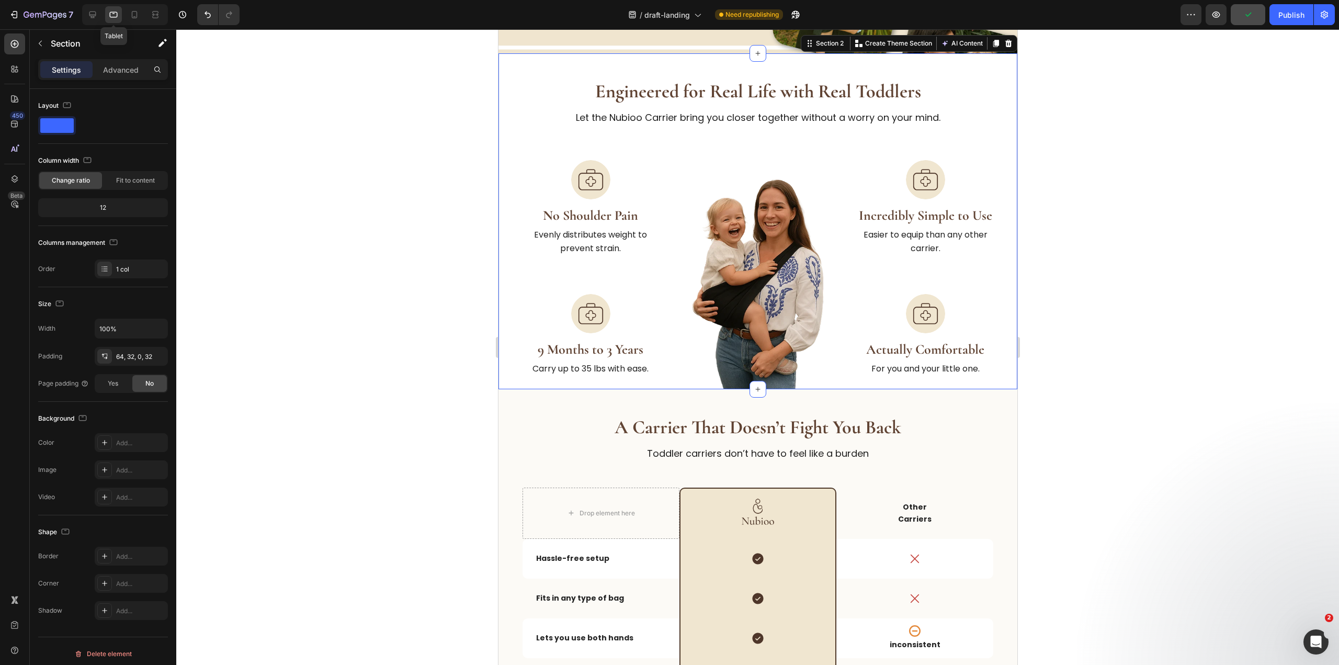
scroll to position [249, 0]
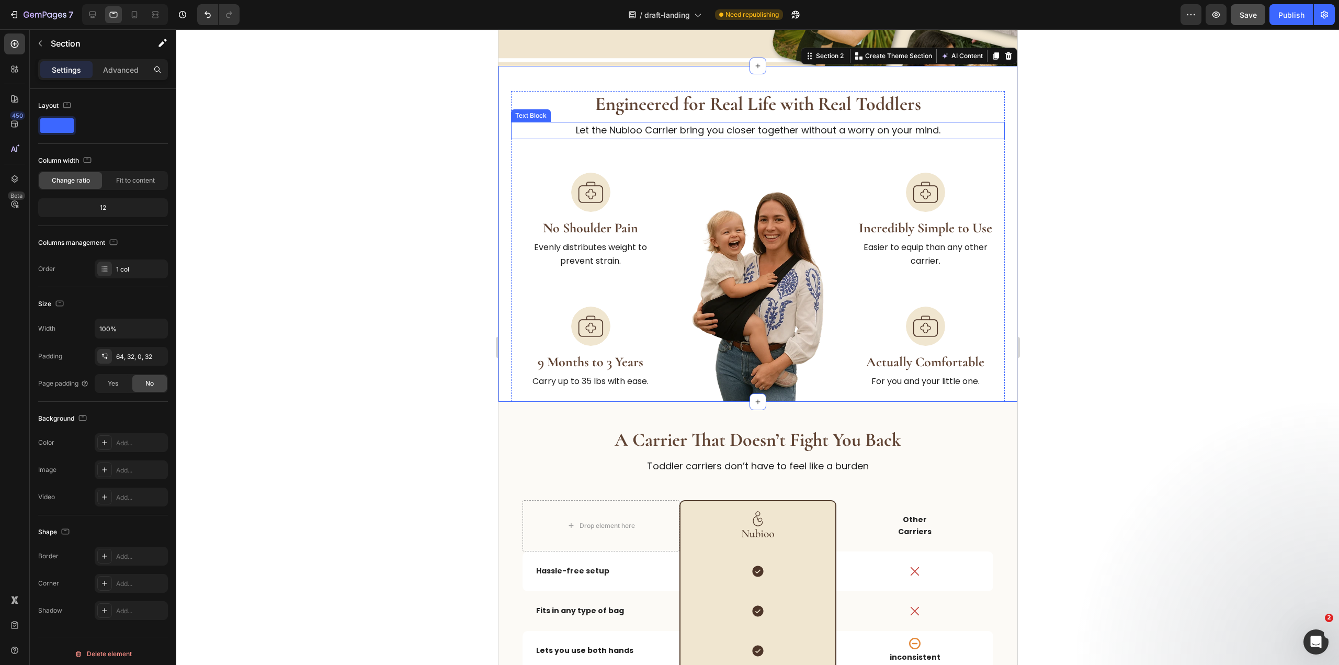
click at [703, 130] on p "Let the Nubioo Carrier bring you closer together without a worry on your mind." at bounding box center [757, 130] width 492 height 15
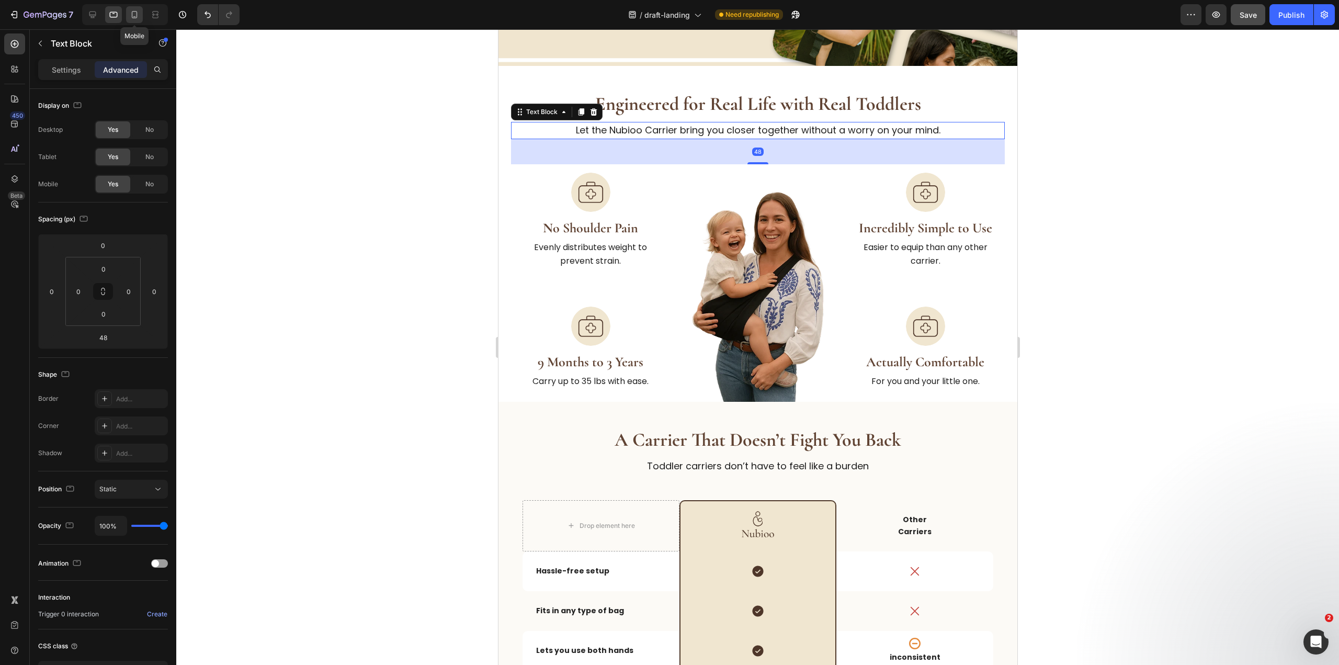
click at [131, 8] on div at bounding box center [134, 14] width 17 height 17
type input "32"
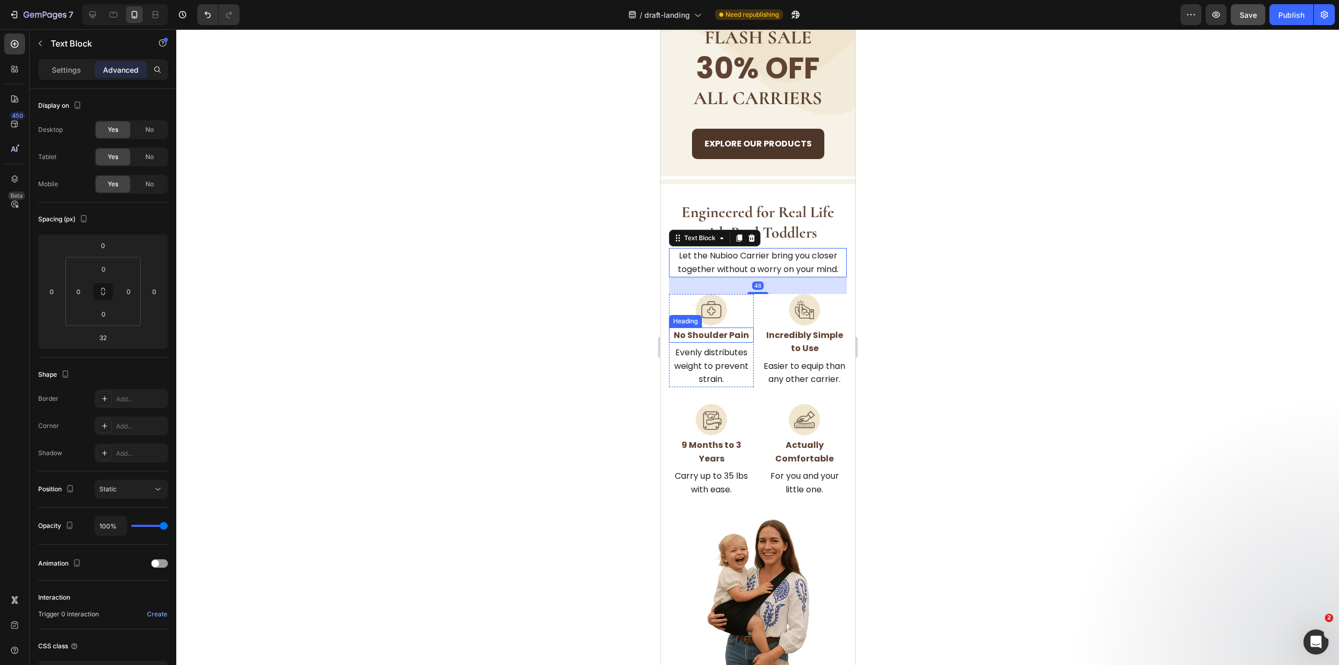
scroll to position [465, 0]
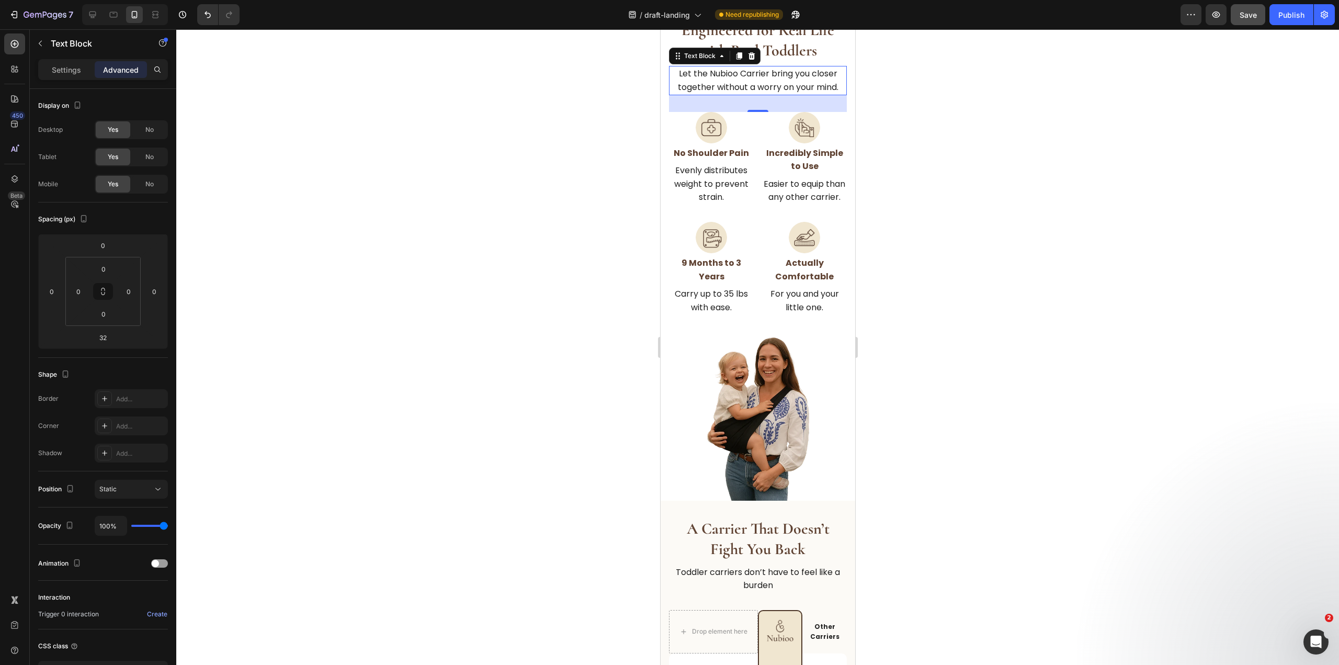
click at [1254, 13] on span "Save" at bounding box center [1247, 14] width 17 height 9
click at [1291, 12] on div "Publish" at bounding box center [1291, 14] width 26 height 11
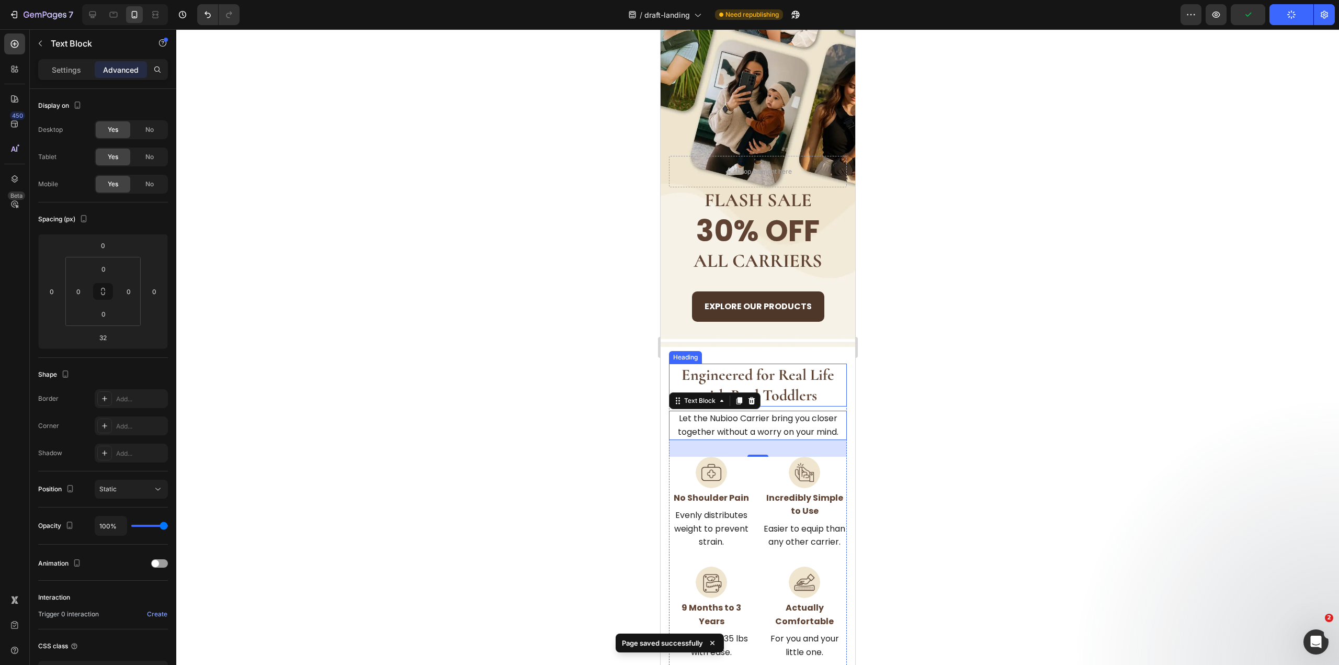
scroll to position [0, 0]
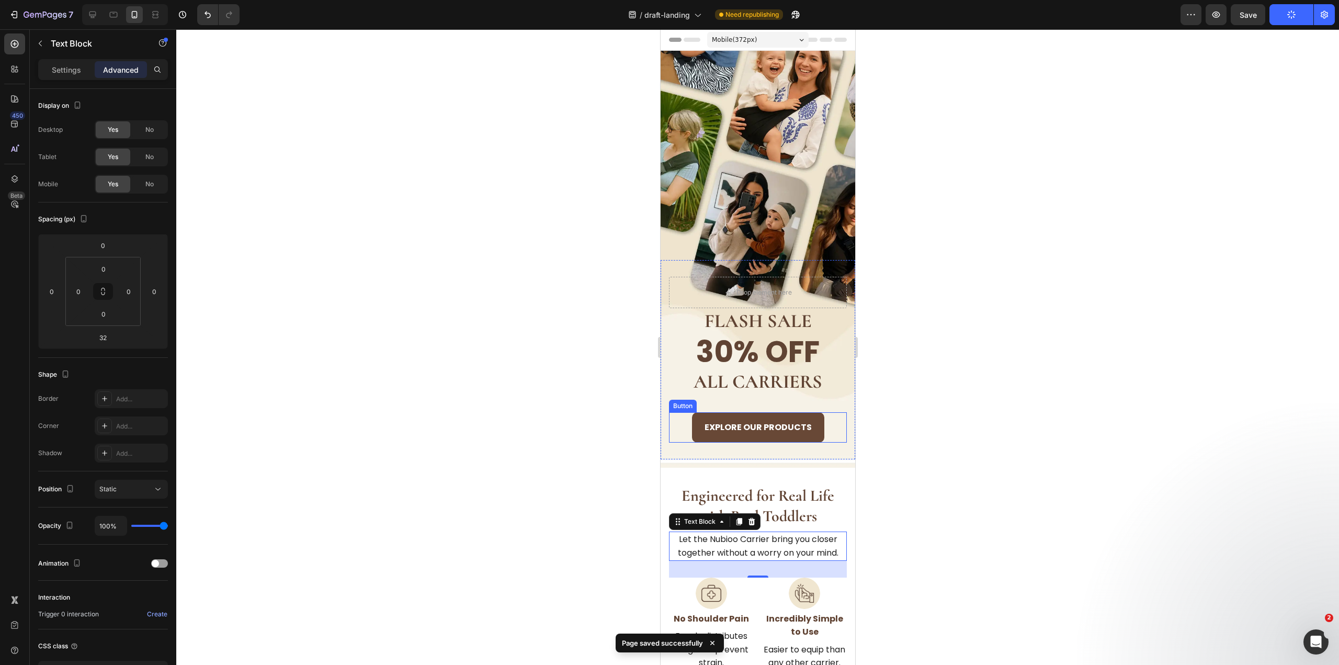
click at [773, 417] on button "Explore Our Products" at bounding box center [757, 427] width 132 height 30
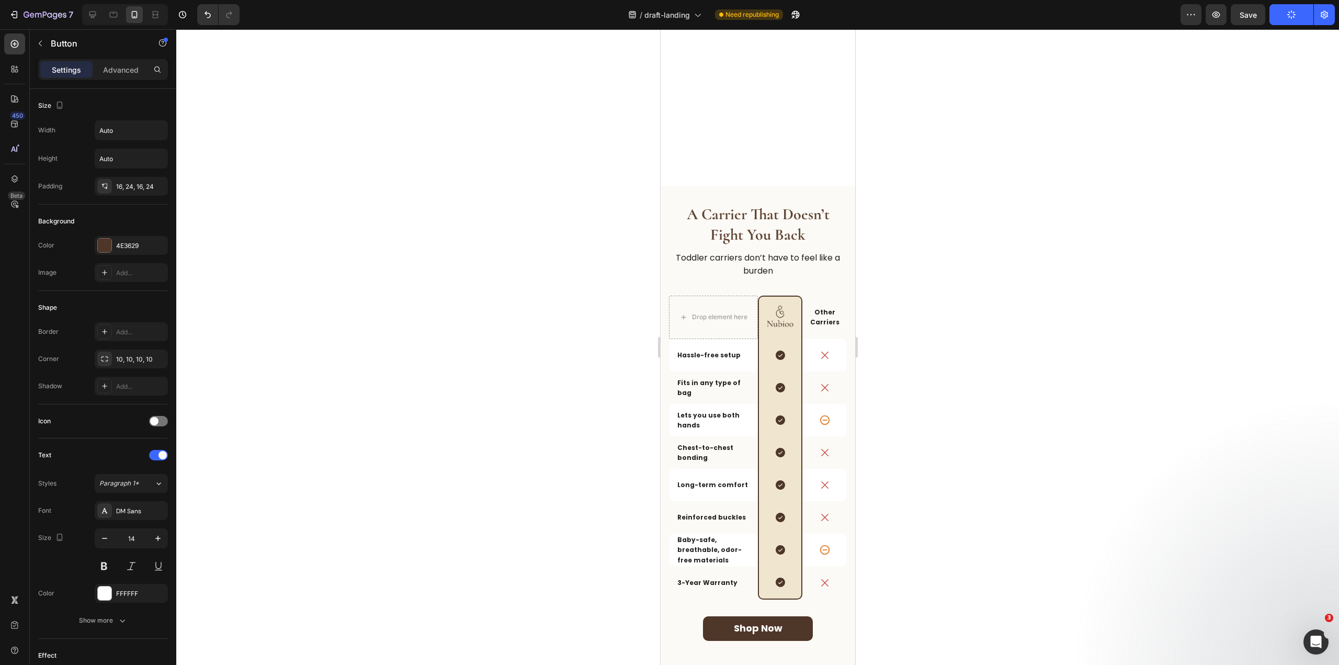
scroll to position [1150, 0]
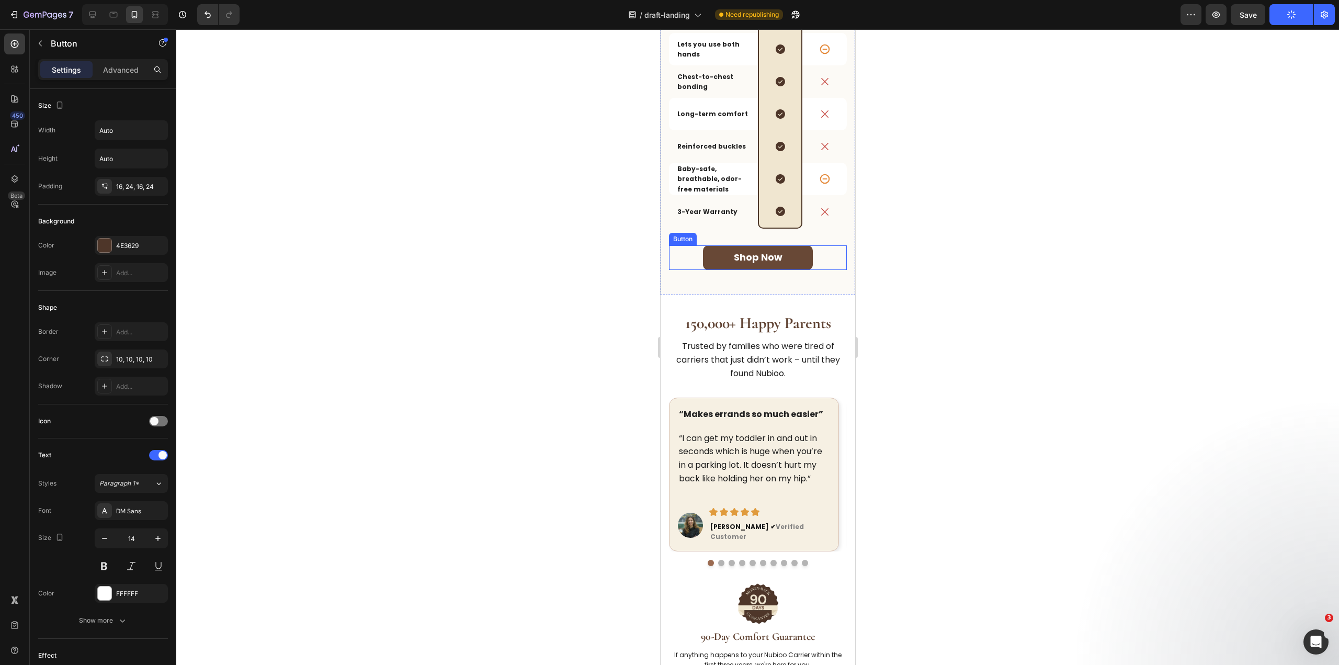
click at [786, 249] on button "Shop now" at bounding box center [757, 257] width 110 height 25
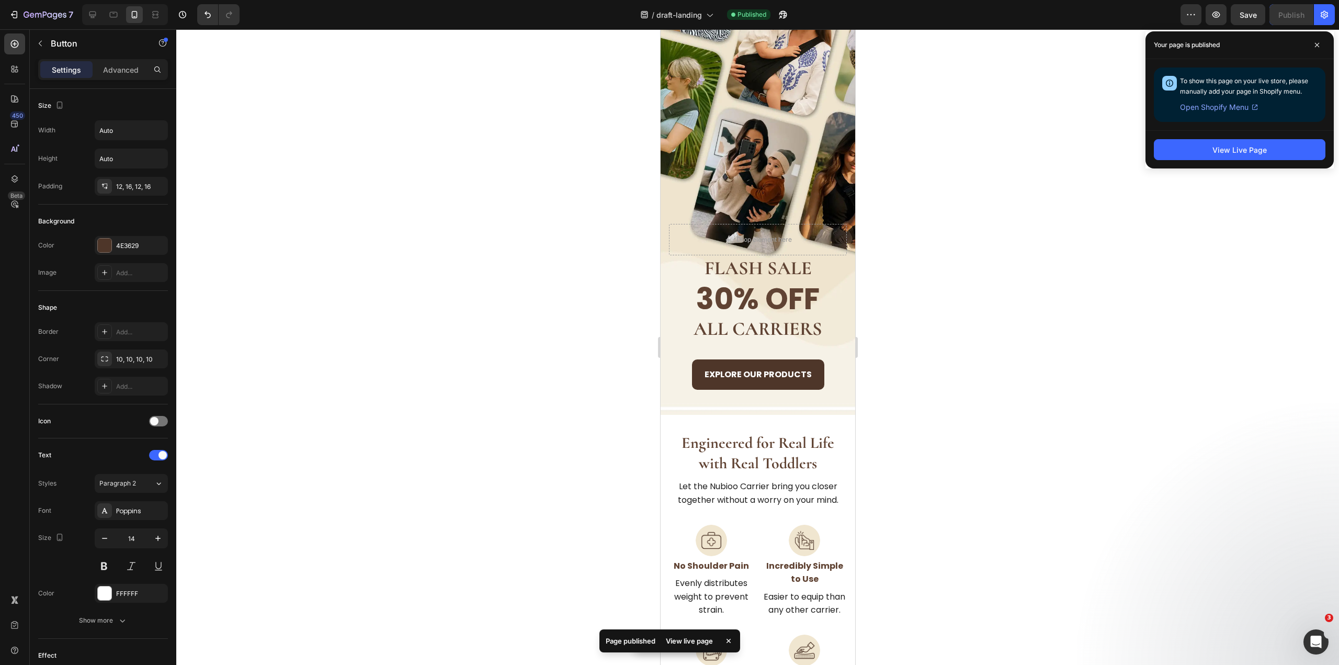
scroll to position [52, 0]
click at [791, 370] on strong "Explore Our Products" at bounding box center [757, 375] width 107 height 12
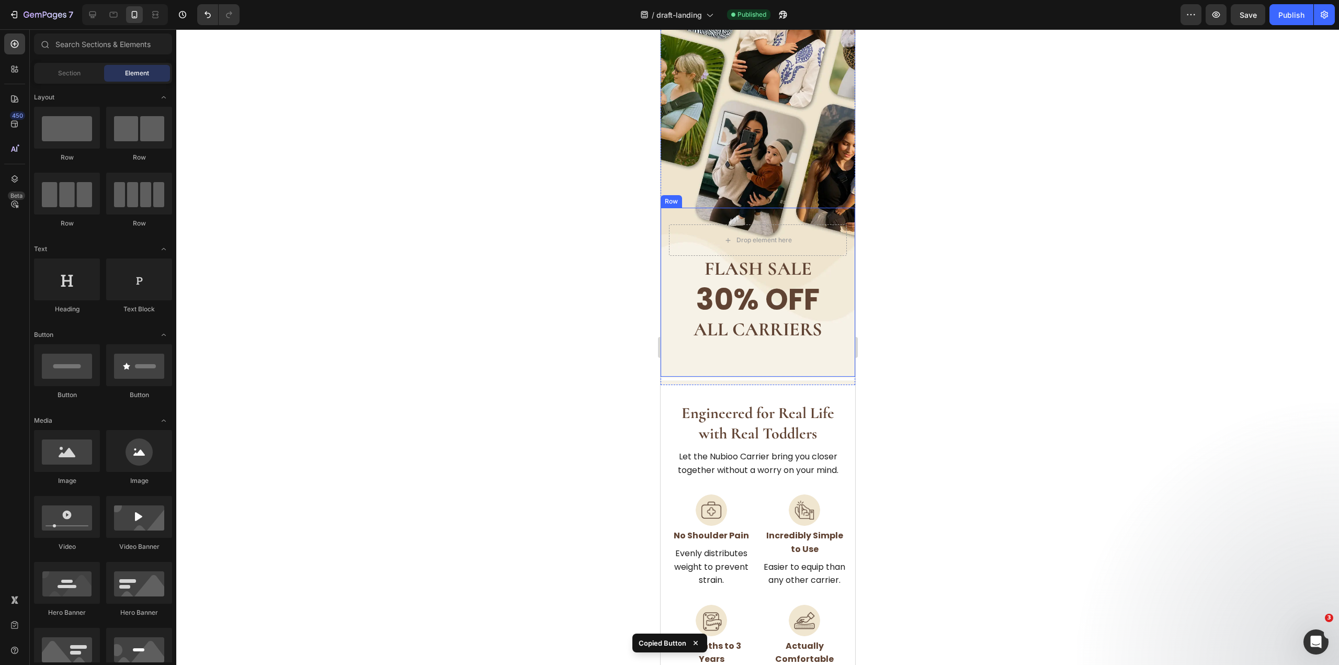
click at [828, 362] on div "Drop element here FLASH SALE Heading 30% OFF Heading ALL CARRIERS Heading Row" at bounding box center [757, 292] width 195 height 169
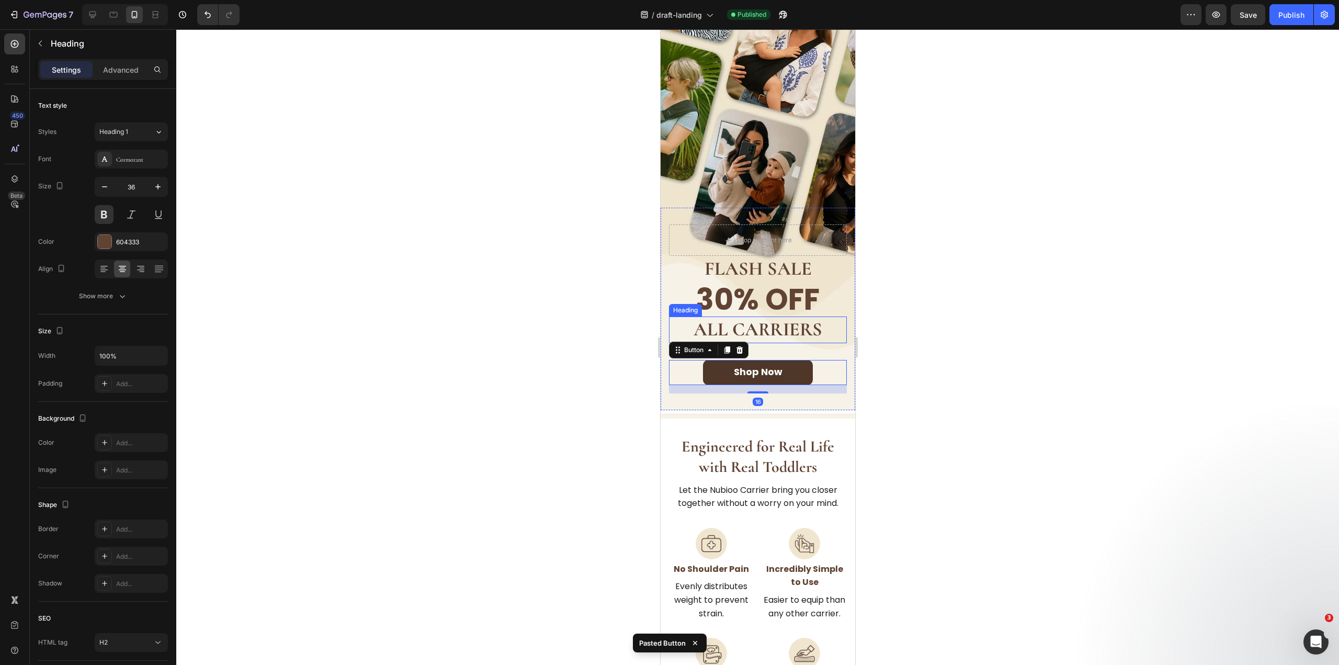
click at [796, 332] on strong "ALL CARRIERS" at bounding box center [757, 329] width 129 height 22
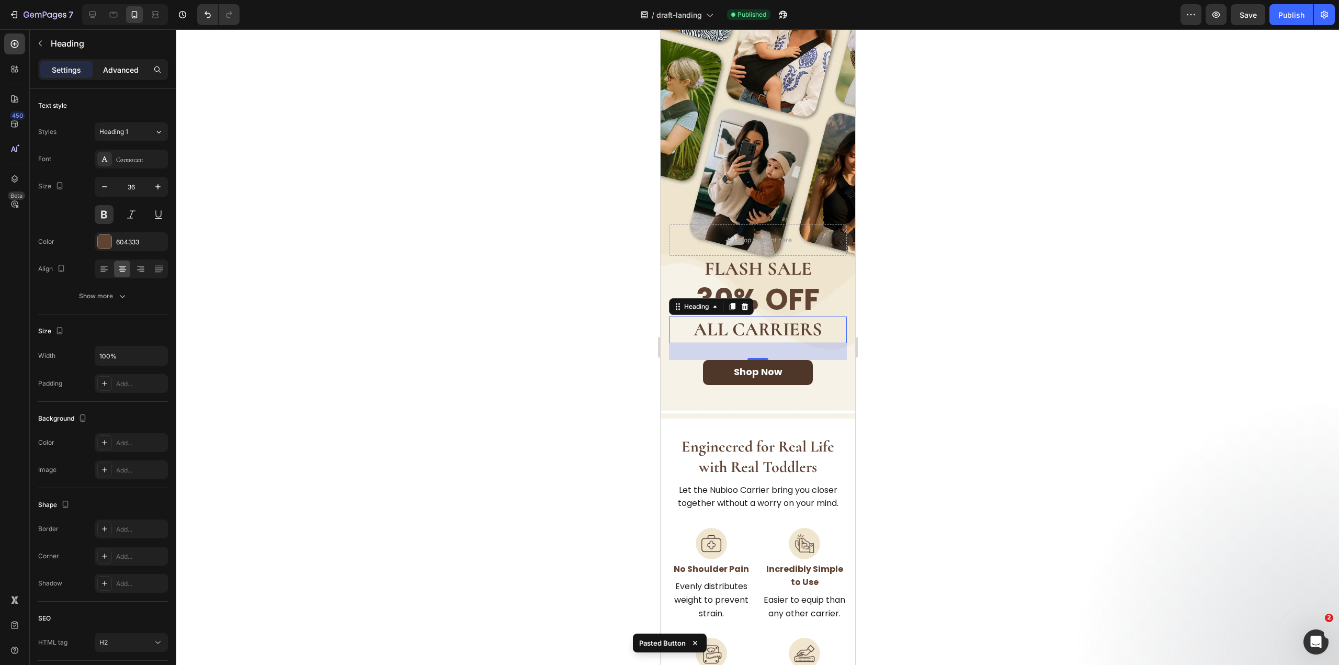
click at [119, 67] on p "Advanced" at bounding box center [121, 69] width 36 height 11
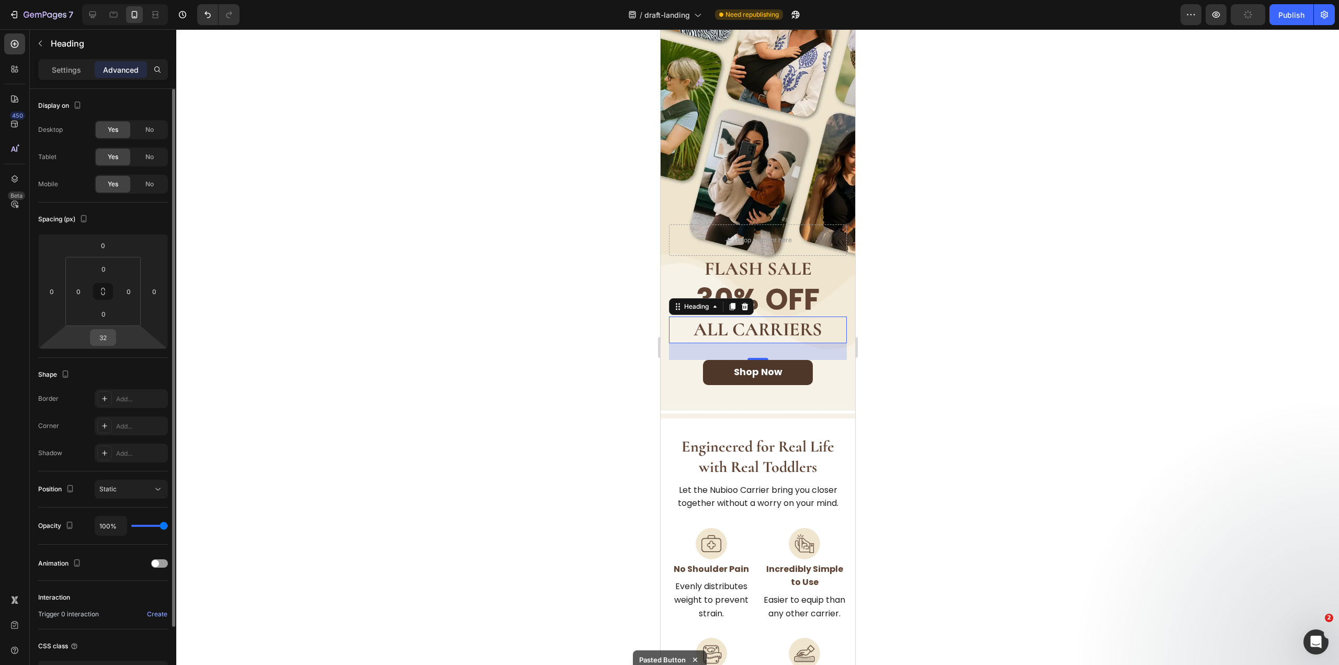
click at [102, 337] on input "32" at bounding box center [103, 337] width 21 height 16
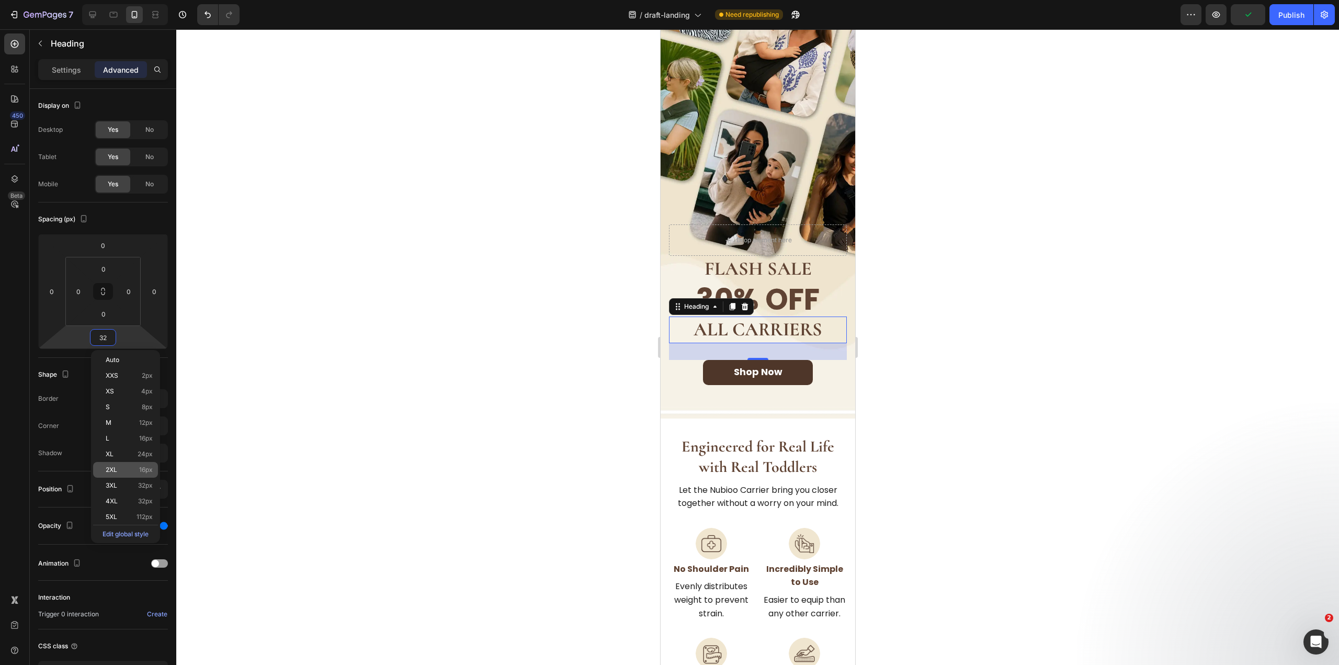
click at [143, 471] on span "16px" at bounding box center [146, 469] width 14 height 7
type input "16"
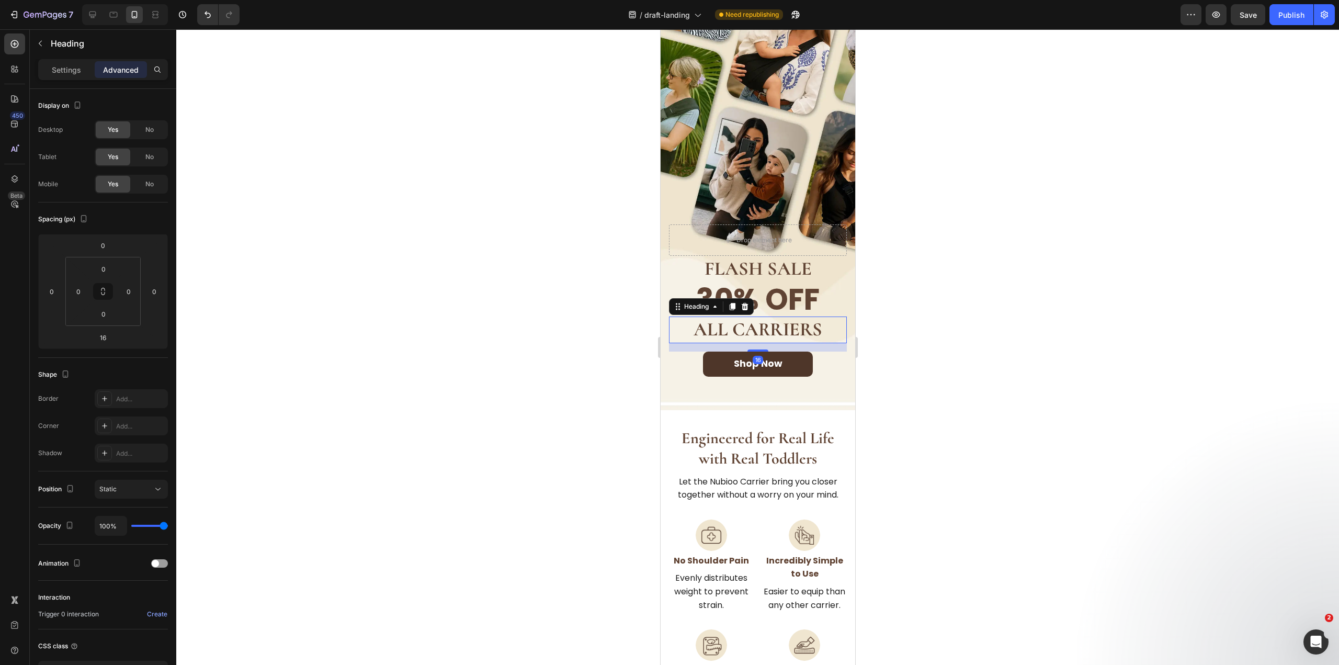
click at [990, 329] on div at bounding box center [757, 346] width 1162 height 635
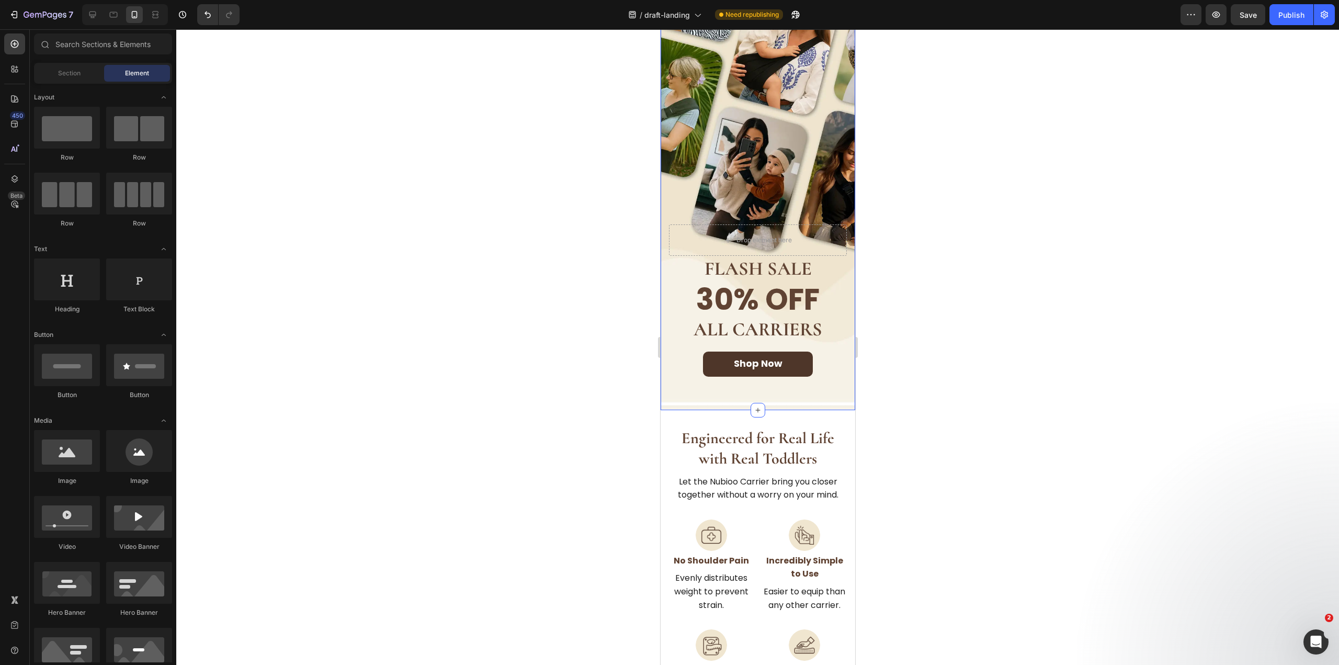
click at [776, 117] on div "FLASH SALE Heading 30% OFF Heading ALL CARRIERS Heading Explore Our Products Bu…" at bounding box center [757, 204] width 195 height 412
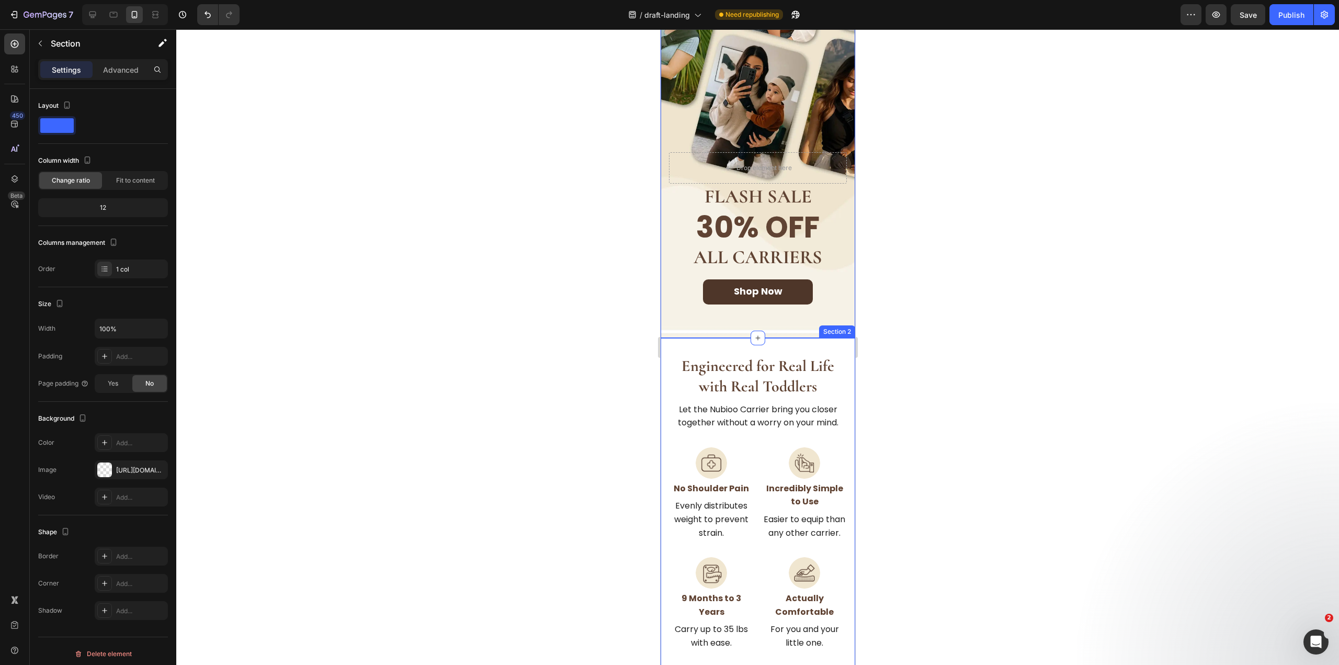
scroll to position [0, 0]
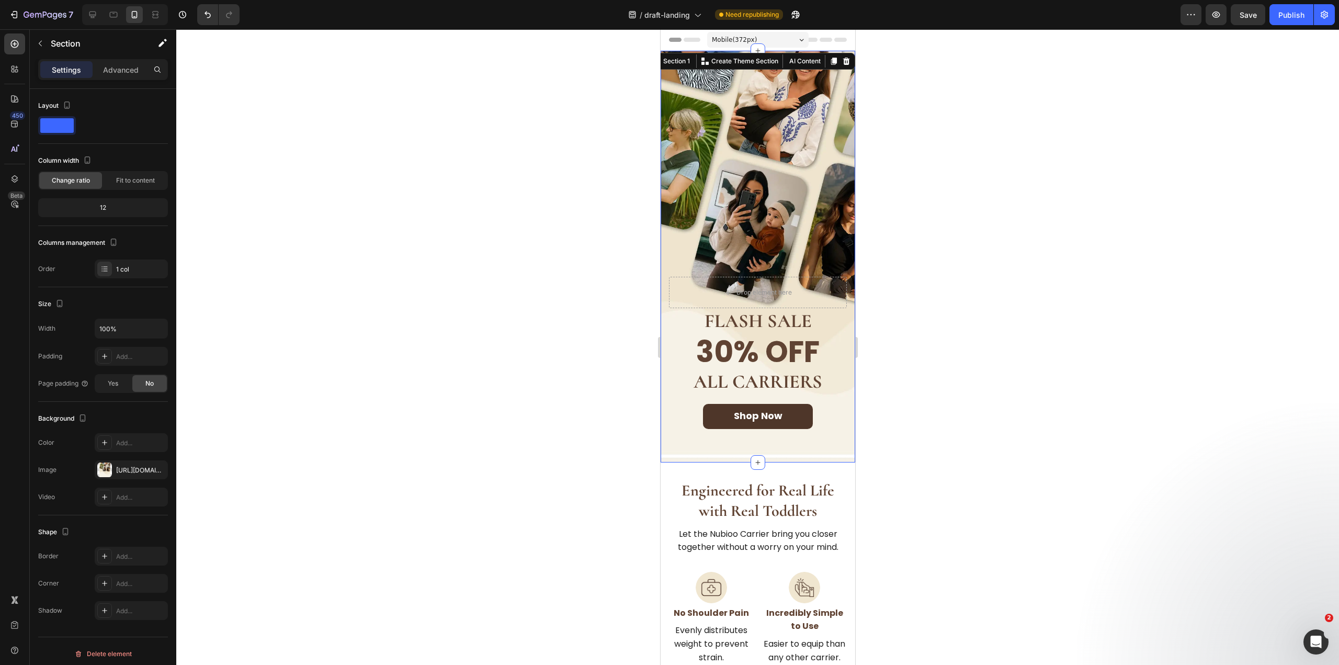
click at [782, 188] on div "FLASH SALE Heading 30% OFF Heading ALL CARRIERS Heading Explore Our Products Bu…" at bounding box center [757, 257] width 195 height 412
click at [826, 297] on div "Drop element here" at bounding box center [757, 292] width 178 height 31
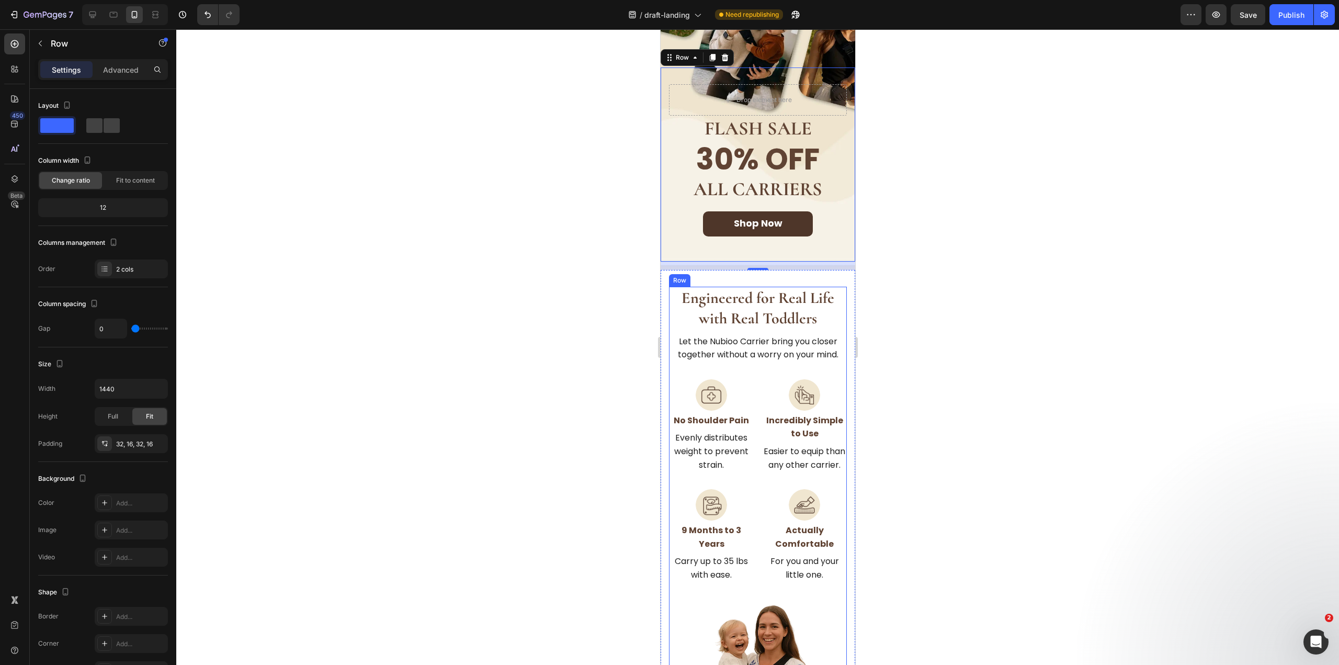
scroll to position [314, 0]
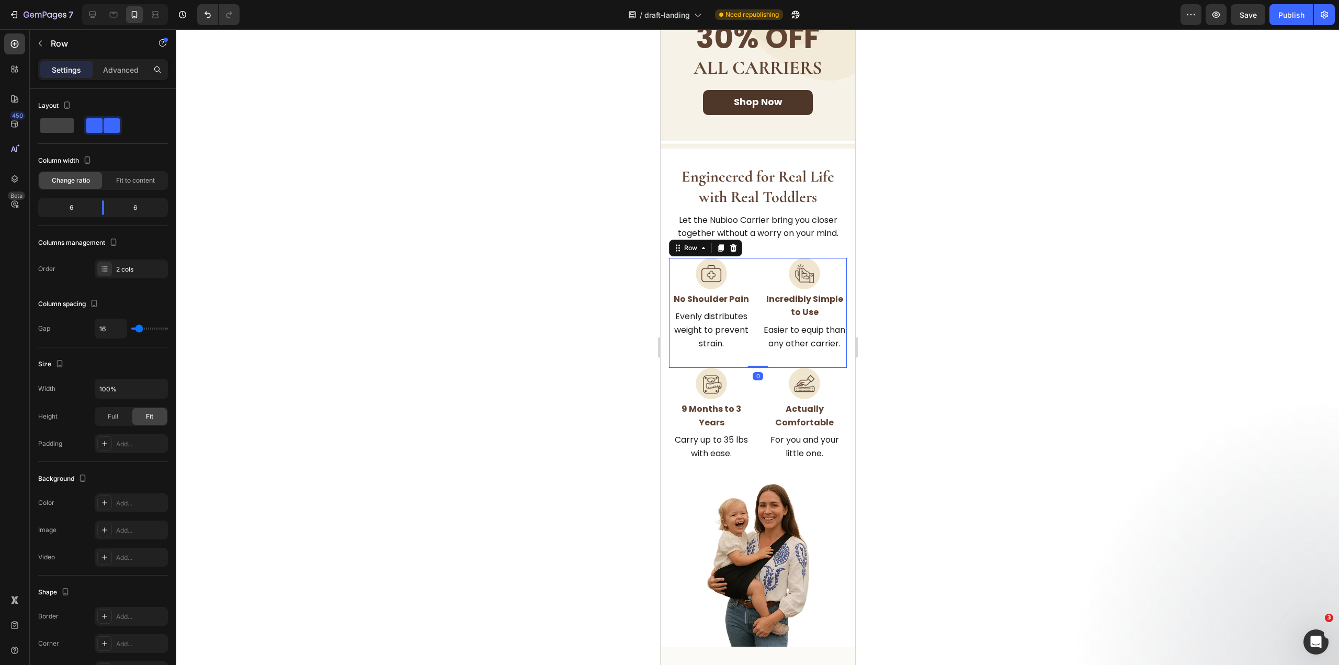
click at [753, 309] on div "Image No Shoulder Pain Heading Evenly distributes weight to prevent strain. Tex…" at bounding box center [757, 313] width 178 height 110
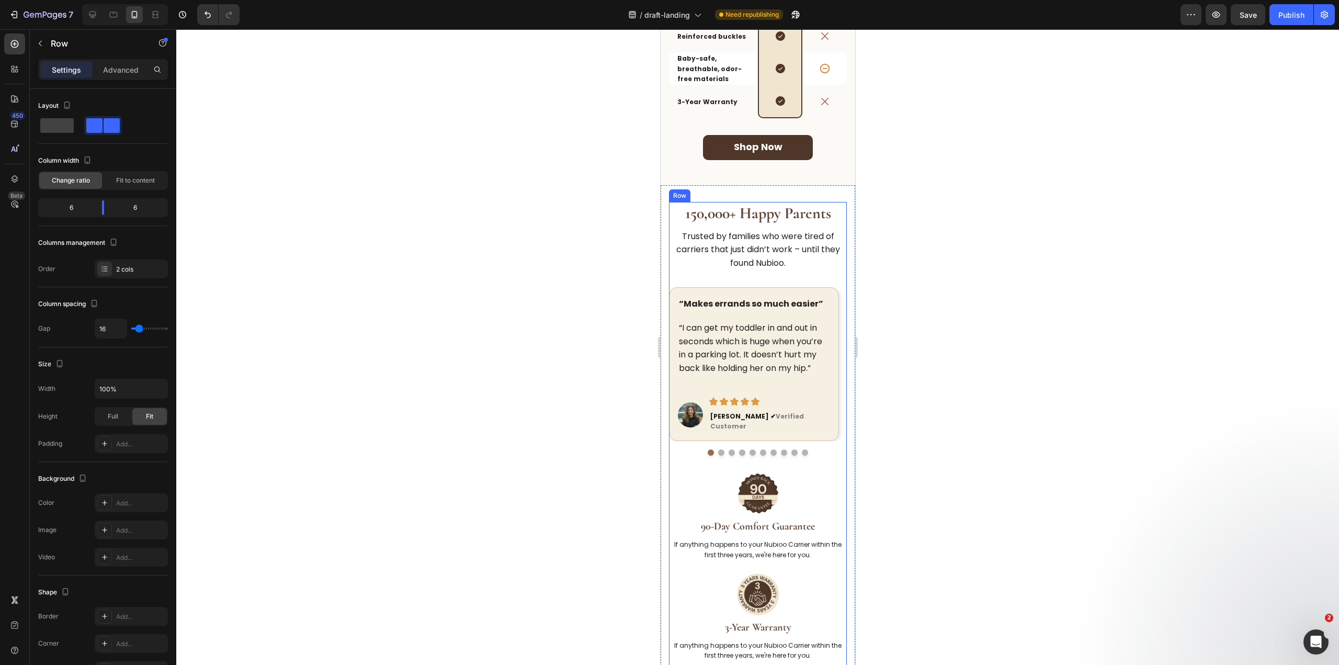
scroll to position [1412, 0]
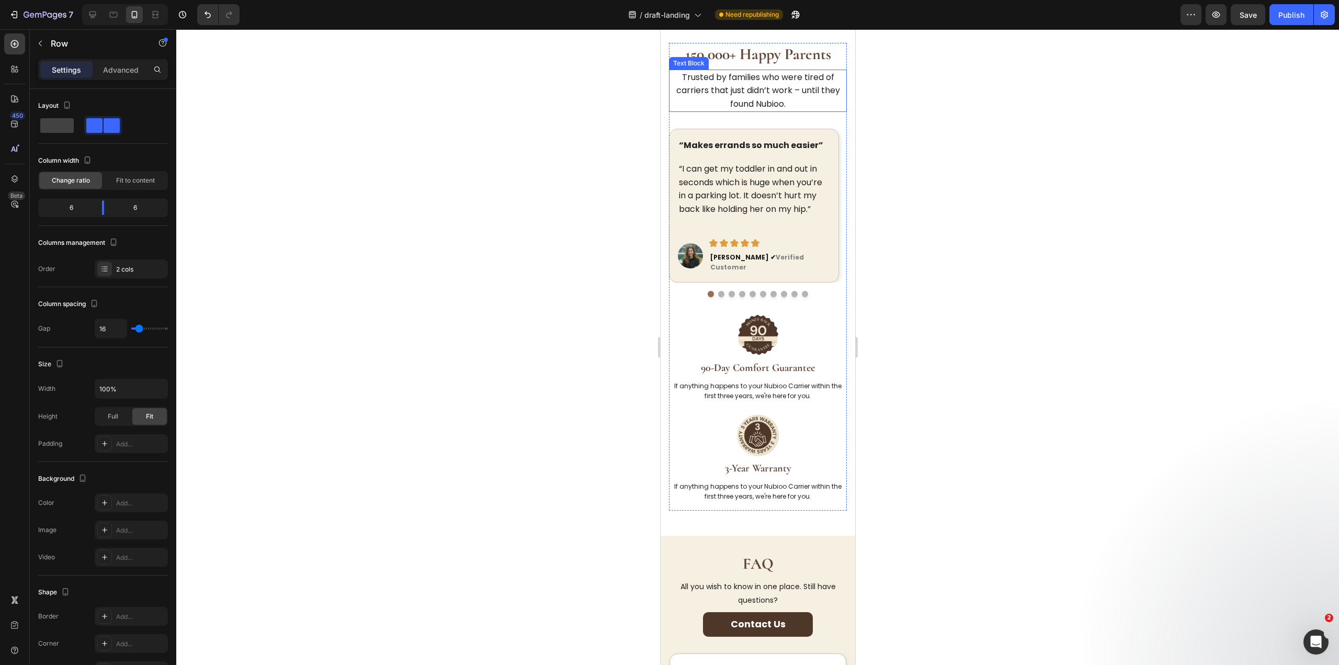
click at [734, 91] on p "Trusted by families who were tired of carriers that just didn’t work – until th…" at bounding box center [757, 91] width 176 height 40
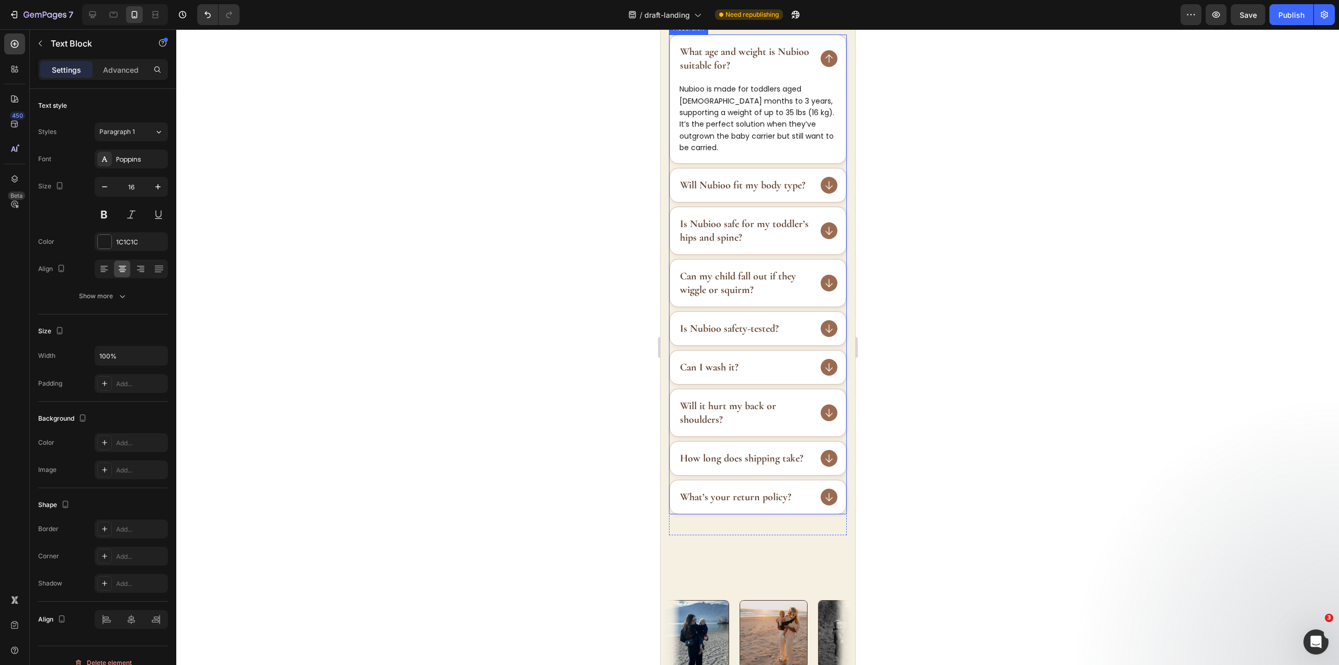
scroll to position [2092, 0]
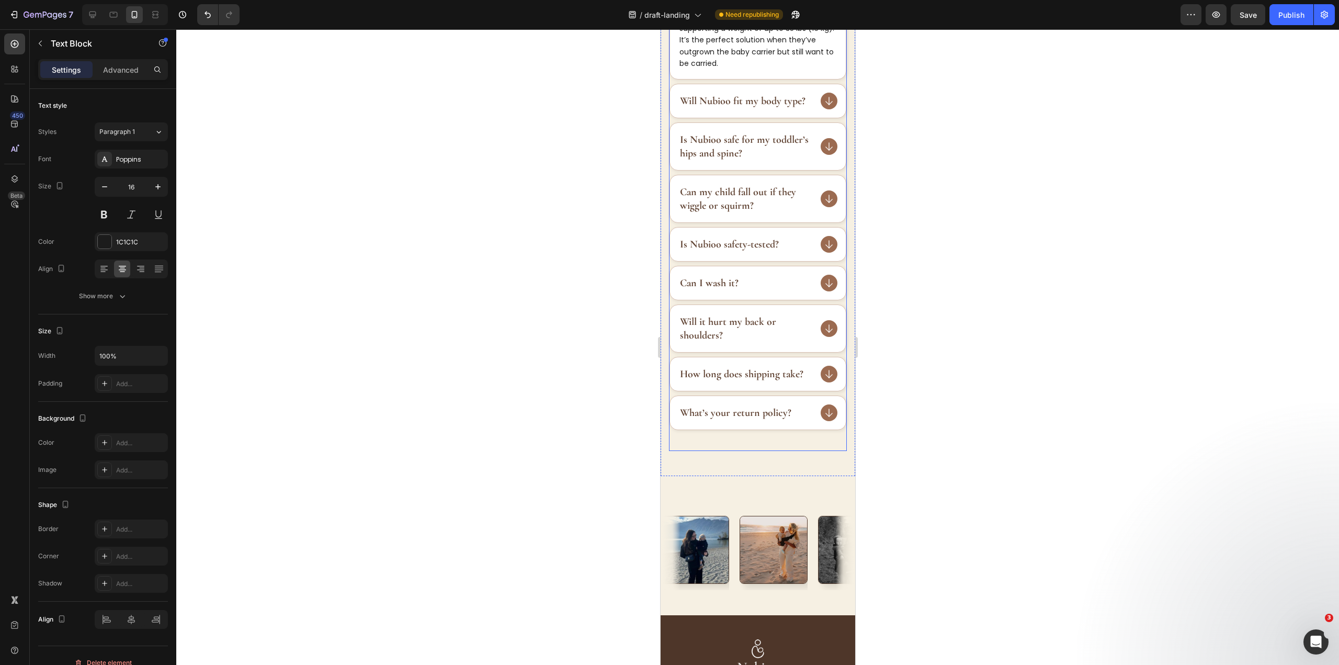
click at [753, 440] on div "What age and weight is Nubioo suitable for? Nubioo is made for toddlers aged [D…" at bounding box center [757, 200] width 178 height 500
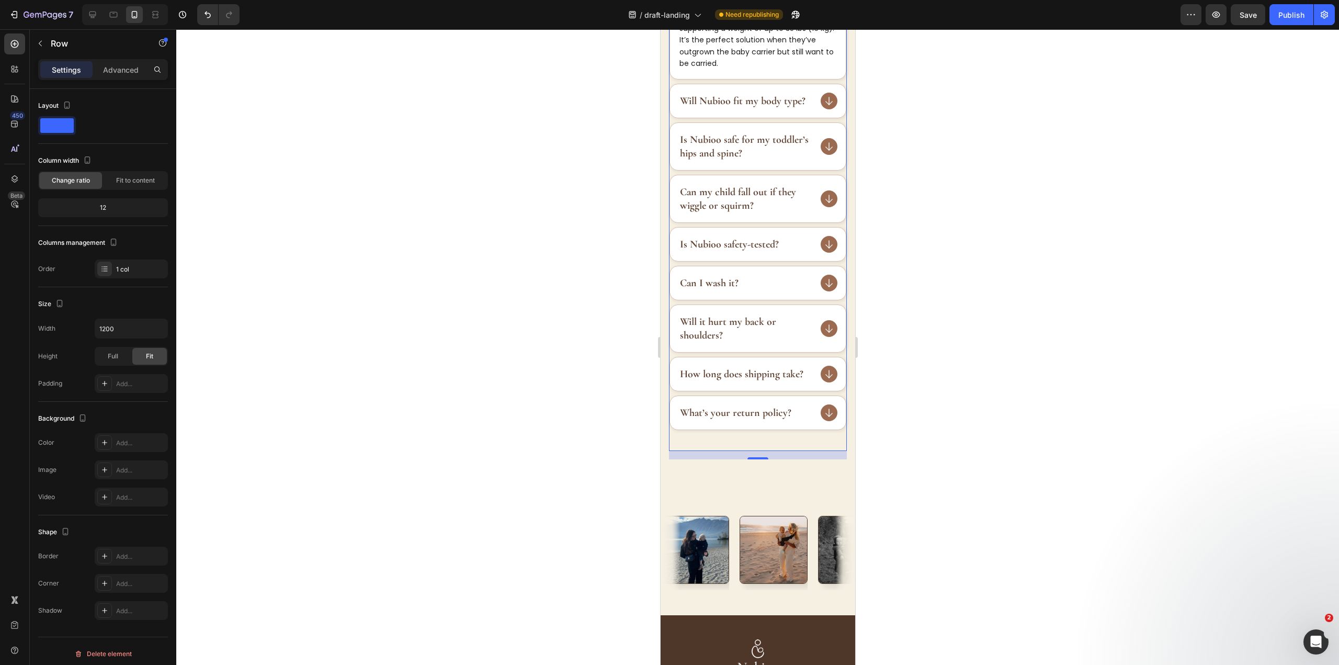
click at [1069, 263] on div at bounding box center [757, 346] width 1162 height 635
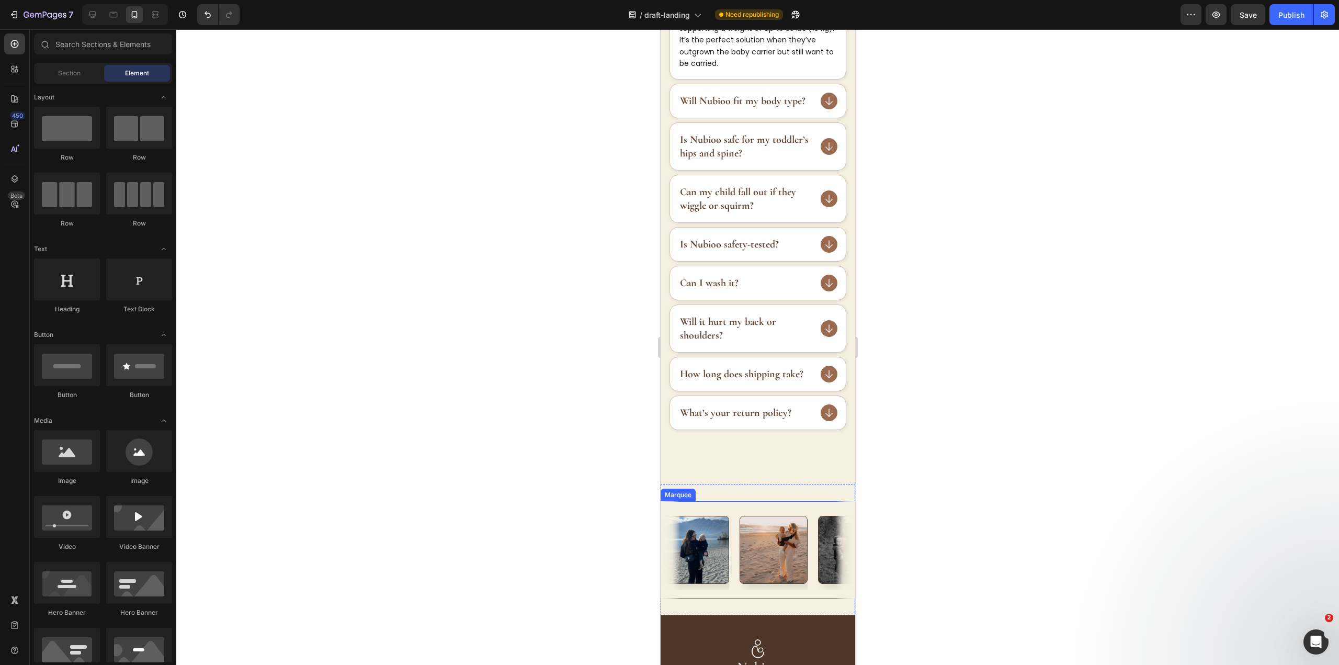
click at [790, 503] on div "Image Image Image Image Image Image Image Image Image Image Image Image Image I…" at bounding box center [757, 549] width 195 height 97
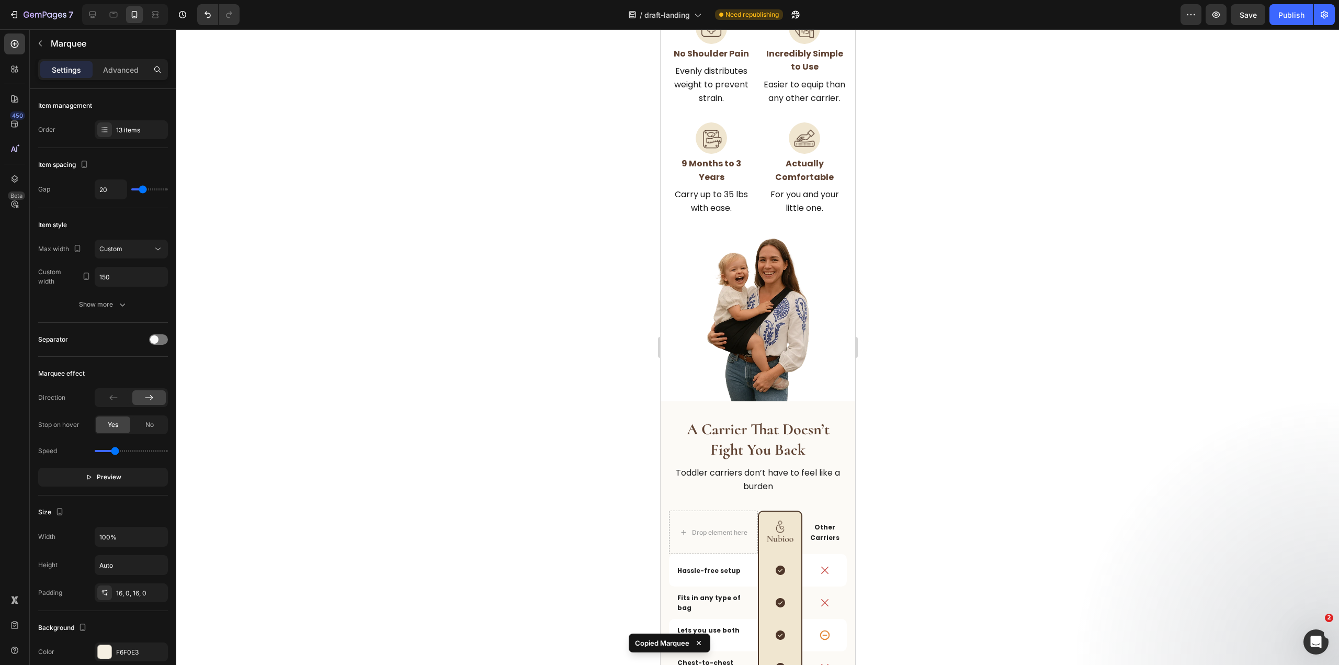
scroll to position [366, 0]
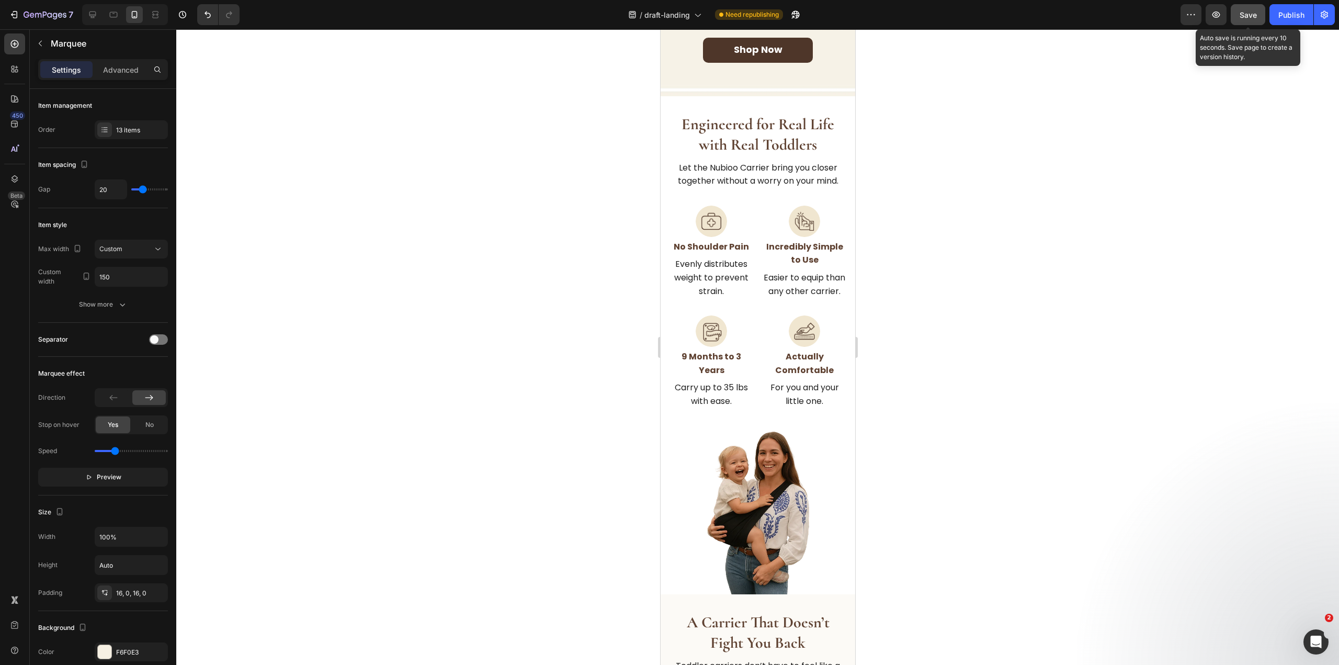
click at [1257, 13] on button "Save" at bounding box center [1247, 14] width 35 height 21
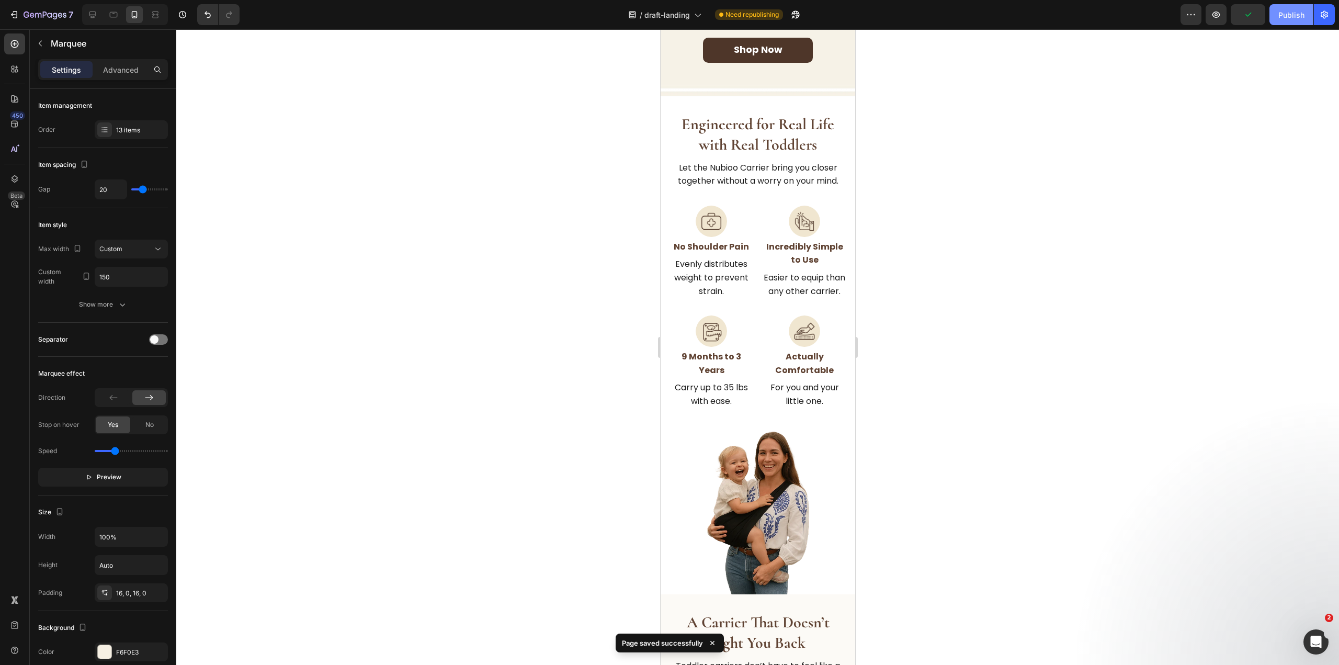
click at [1271, 11] on button "Publish" at bounding box center [1291, 14] width 44 height 21
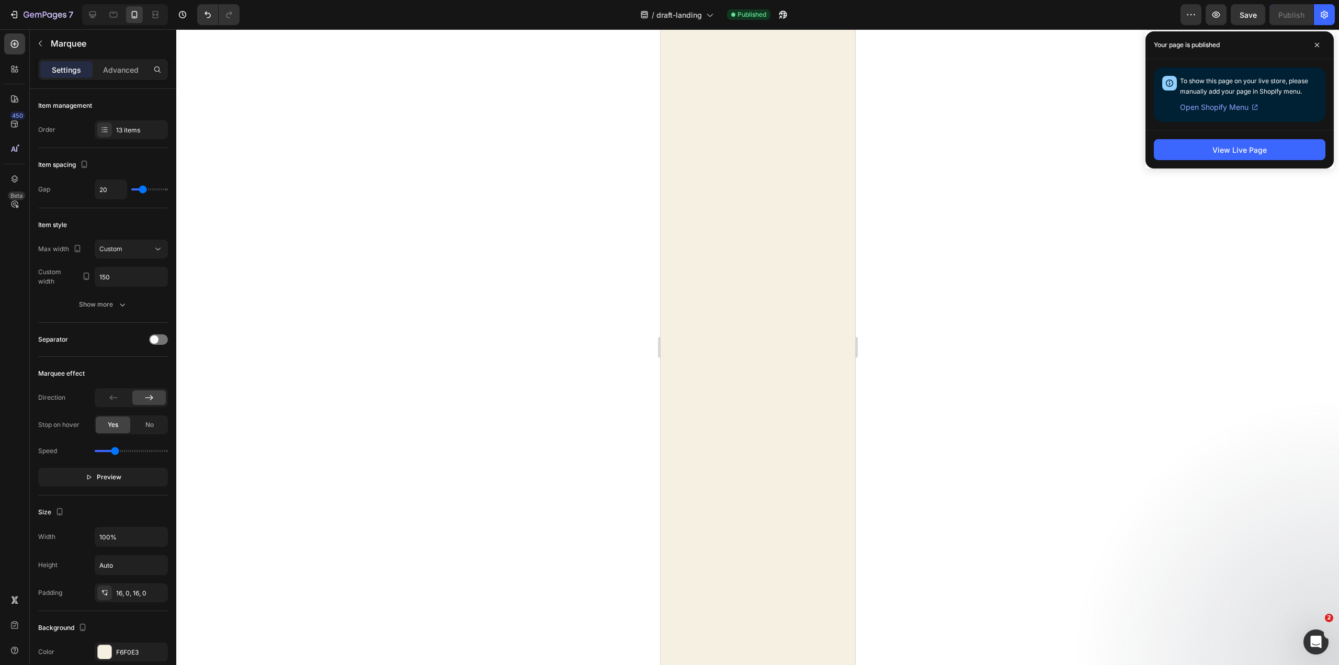
scroll to position [1203, 0]
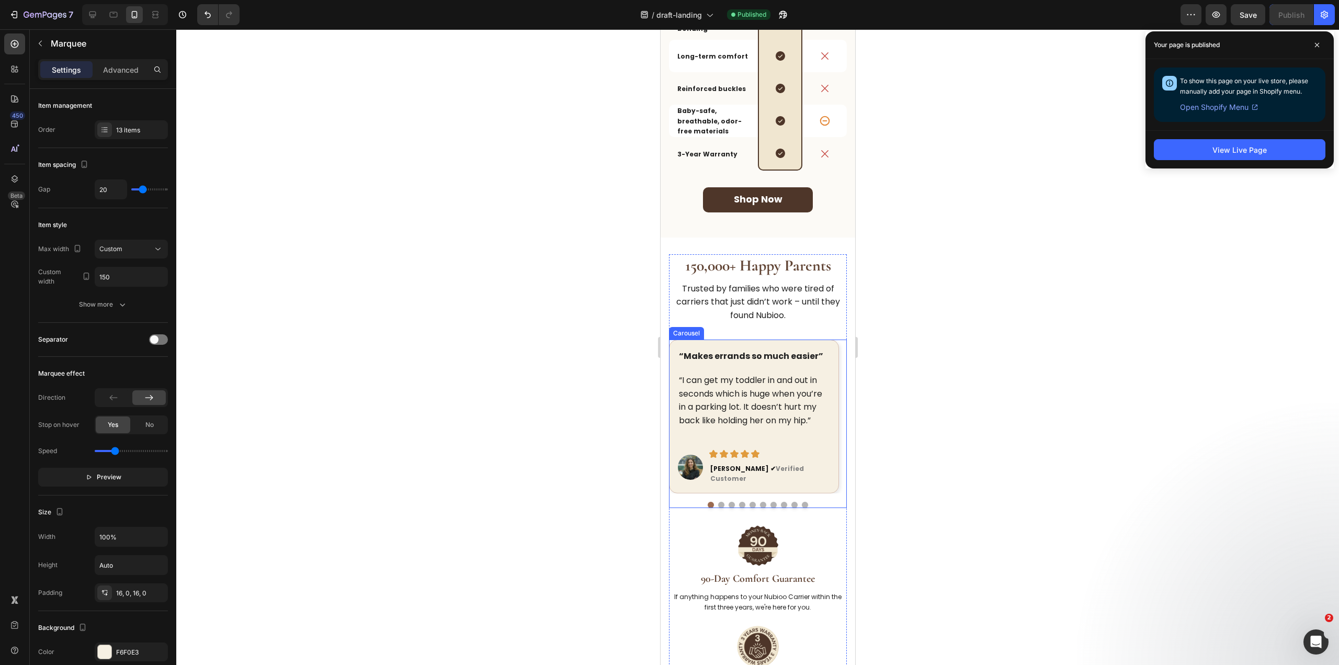
click at [717, 501] on button "Dot" at bounding box center [720, 504] width 6 height 6
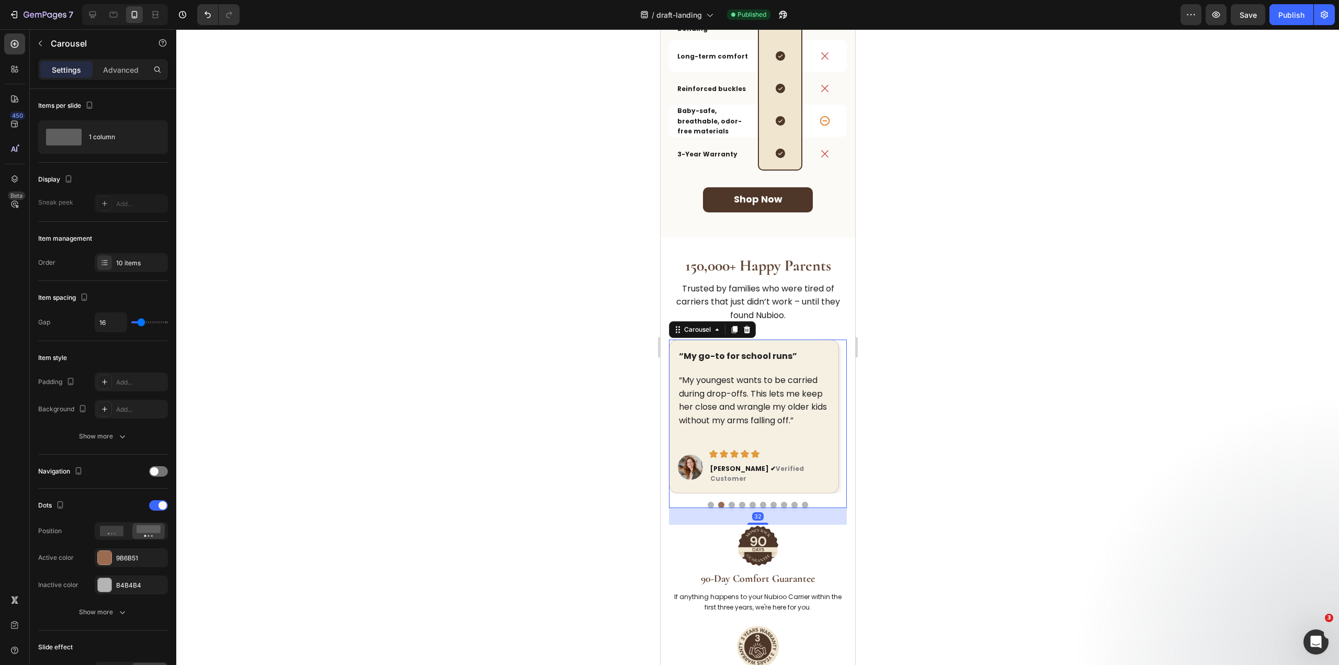
click at [733, 501] on div at bounding box center [757, 504] width 178 height 6
click at [728, 501] on button "Dot" at bounding box center [731, 504] width 6 height 6
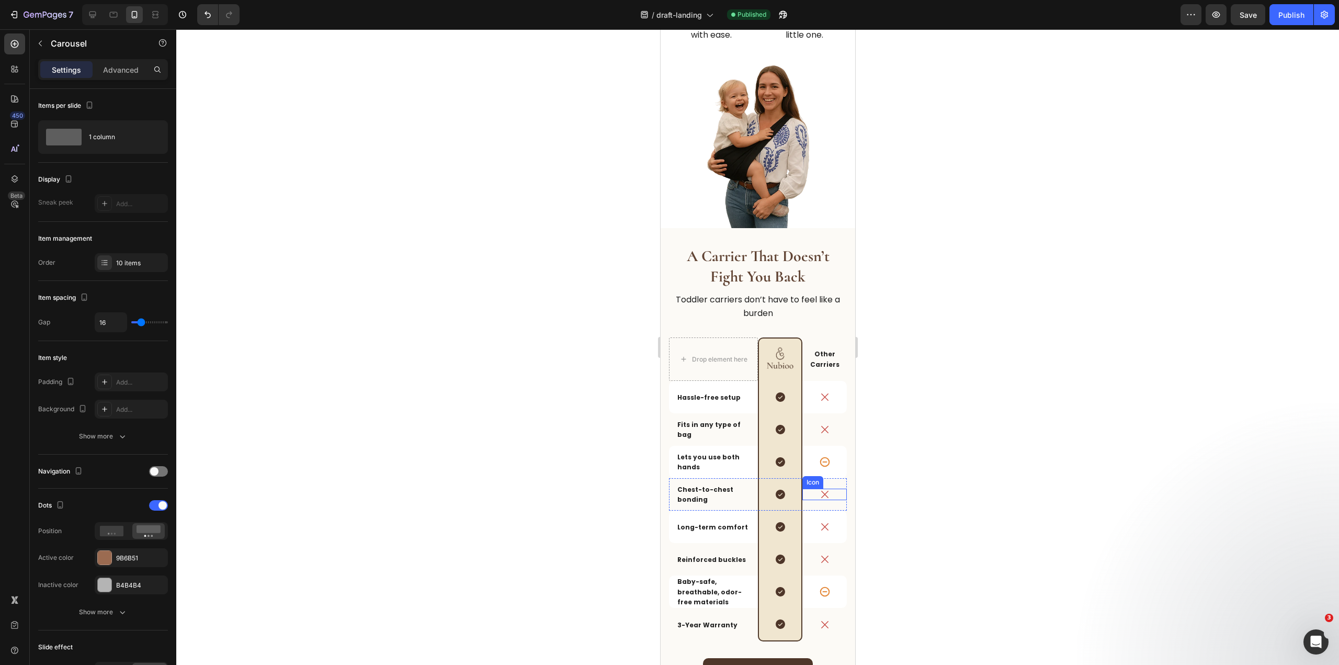
scroll to position [418, 0]
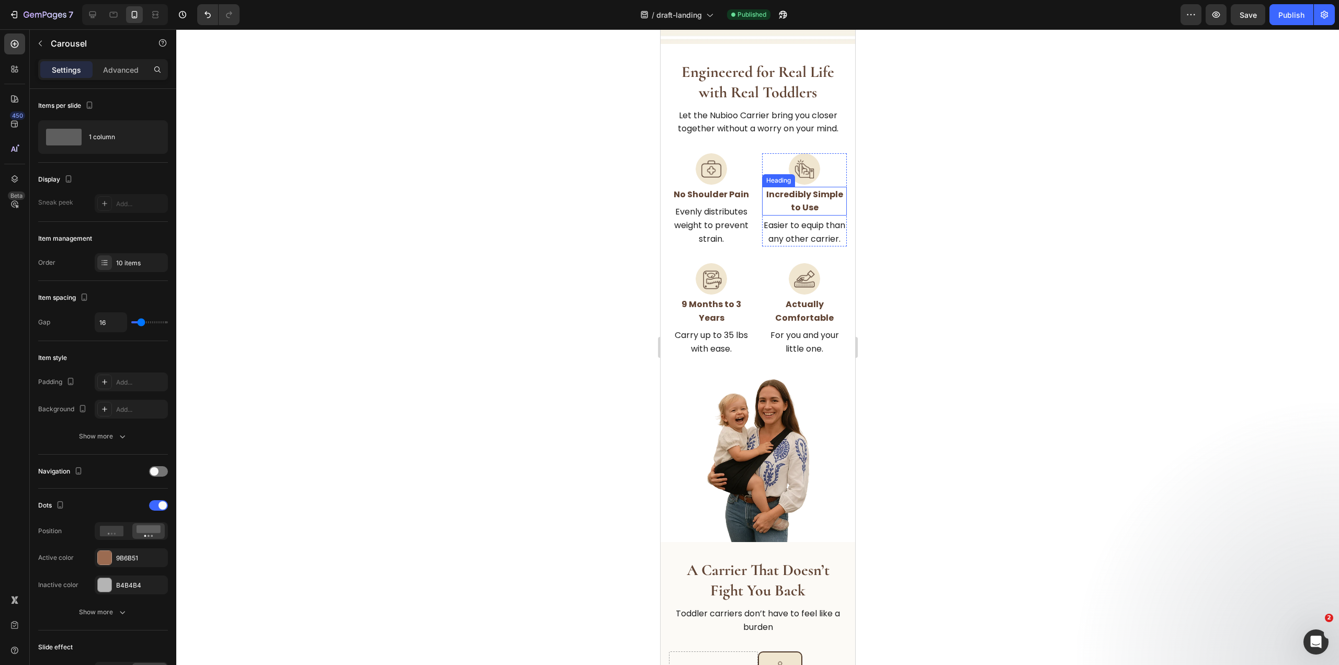
click at [796, 200] on h2 "Incredibly Simple to Use" at bounding box center [803, 201] width 85 height 29
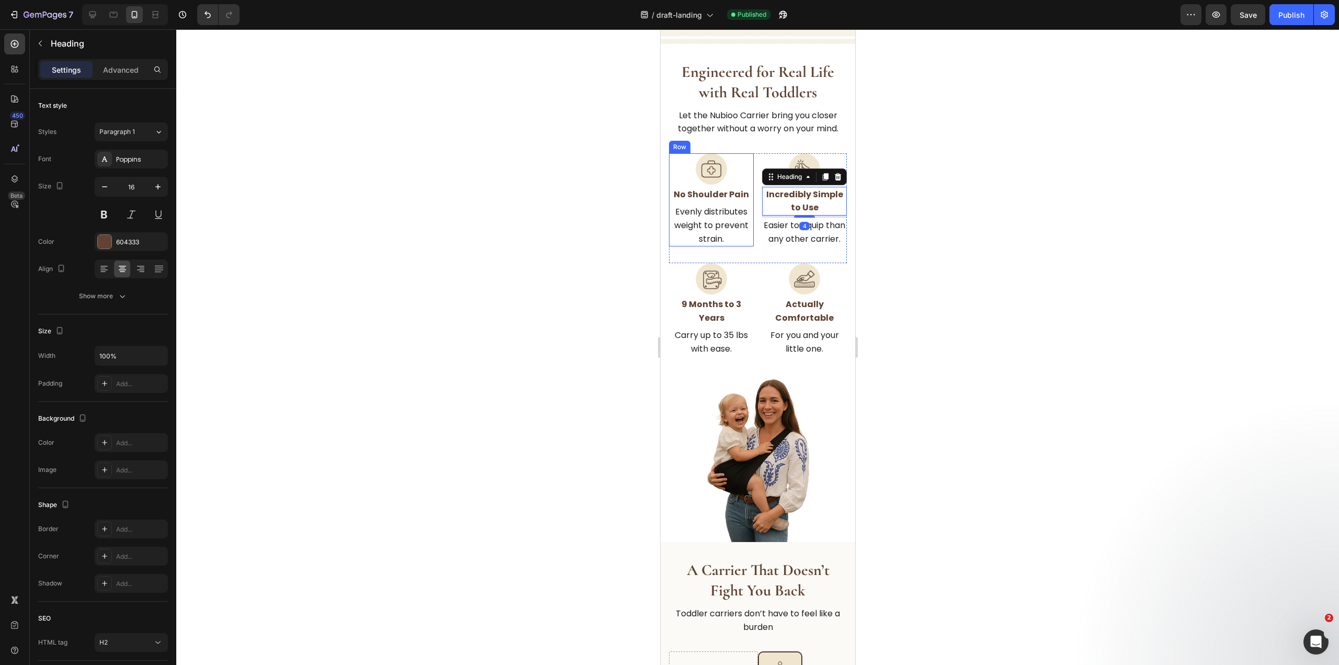
click at [732, 203] on div "Image No Shoulder Pain Heading Evenly distributes weight to prevent strain. Tex…" at bounding box center [710, 199] width 85 height 93
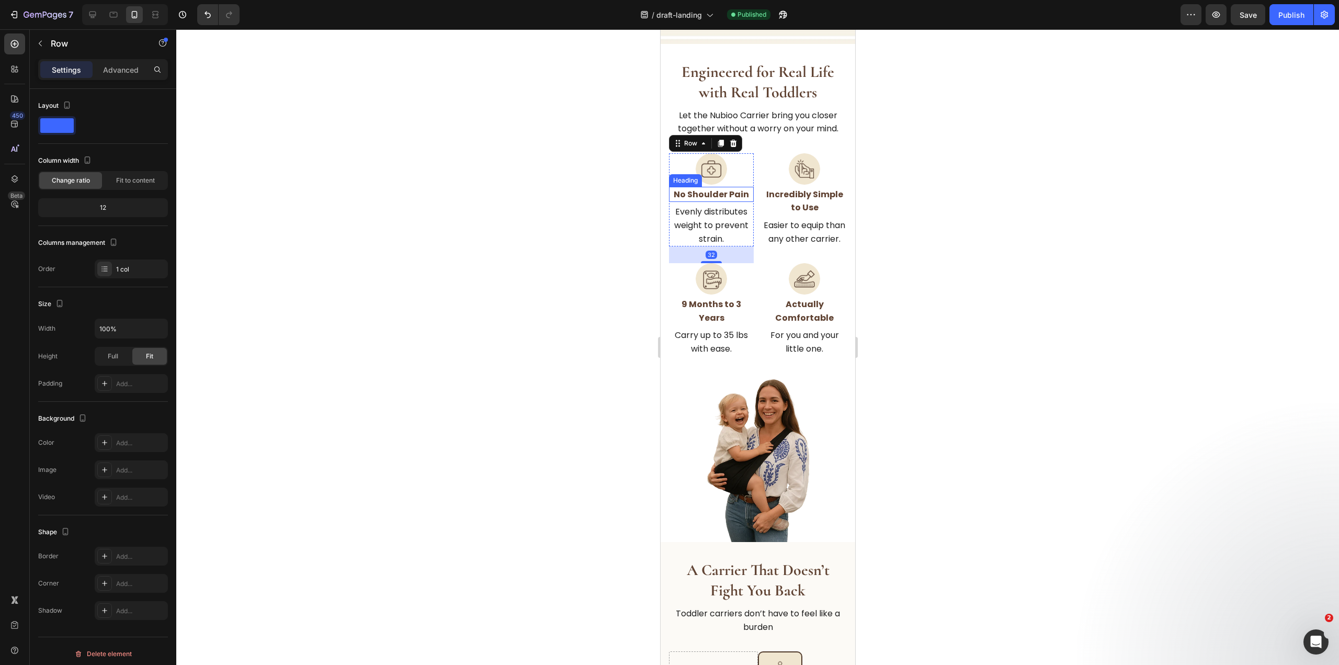
click at [729, 199] on strong "No Shoulder Pain" at bounding box center [710, 194] width 75 height 12
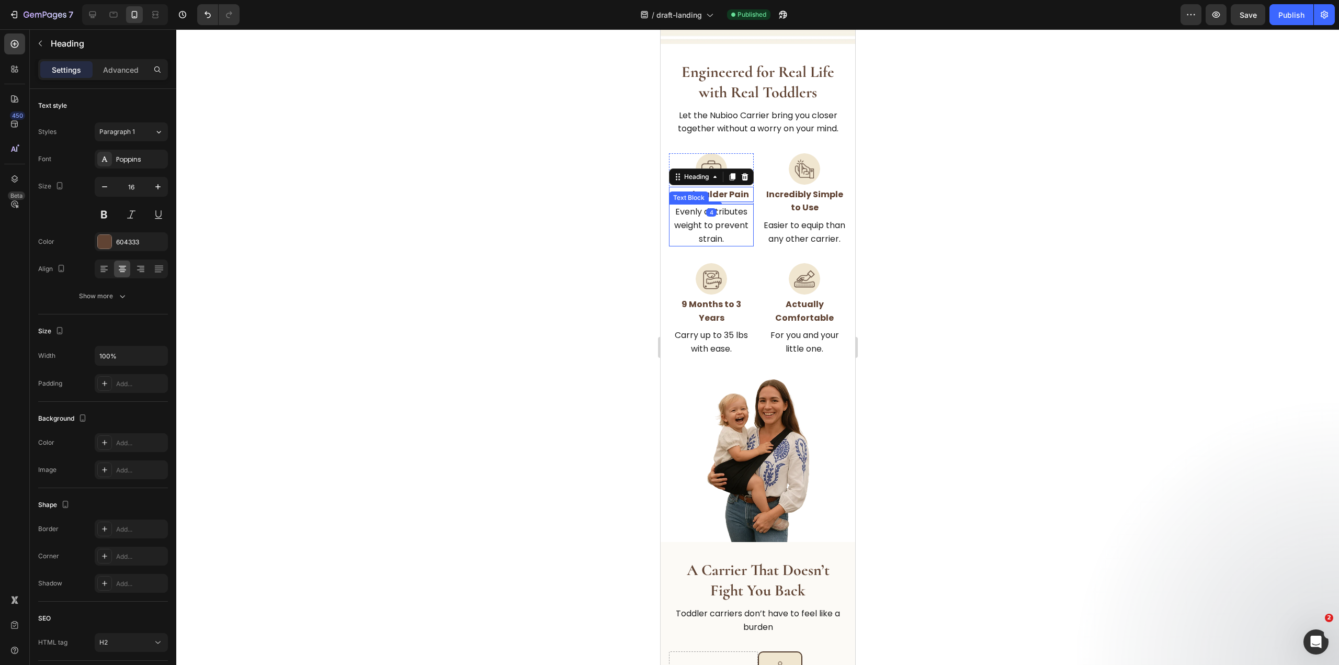
click at [743, 231] on p "Evenly distributes weight to prevent strain." at bounding box center [710, 225] width 83 height 40
click at [757, 250] on div "Image No Shoulder Pain Heading Evenly distributes weight to prevent strain. Tex…" at bounding box center [757, 208] width 178 height 110
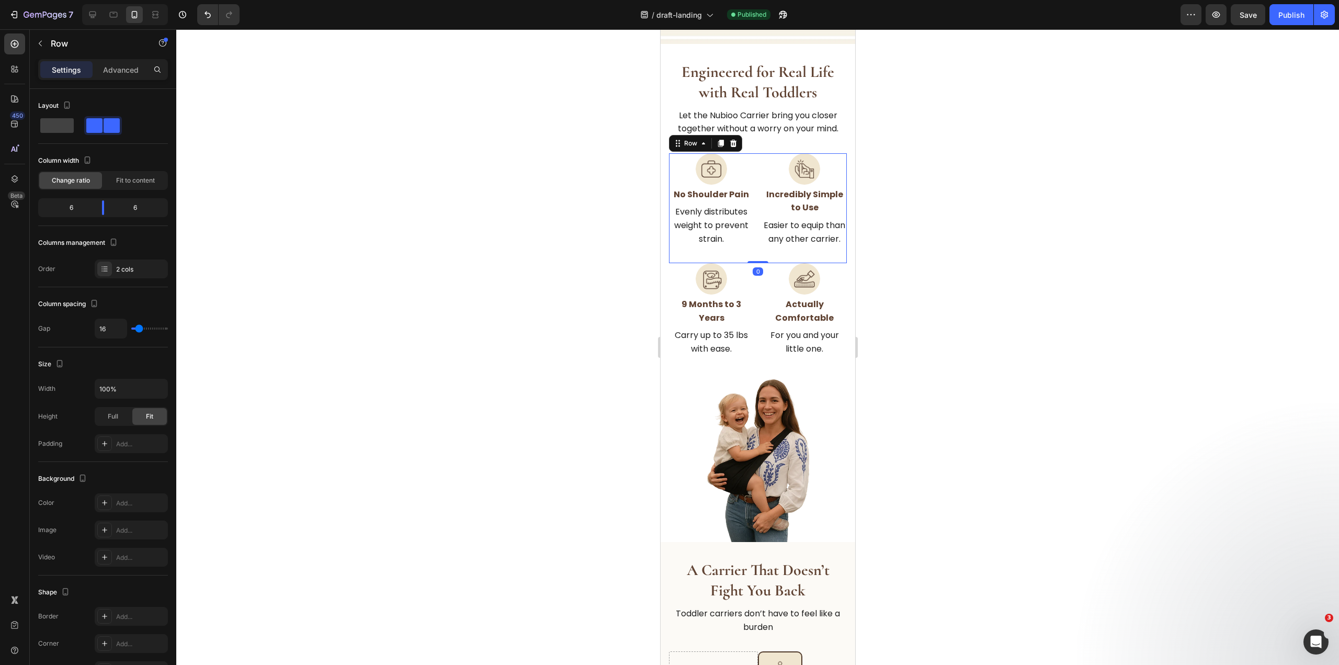
click at [755, 278] on div "Image 9 Months to 3 Years Heading Carry up to 35 lbs with ease. Text Block Row …" at bounding box center [757, 313] width 178 height 101
click at [92, 10] on icon at bounding box center [92, 14] width 10 height 10
type input "1200"
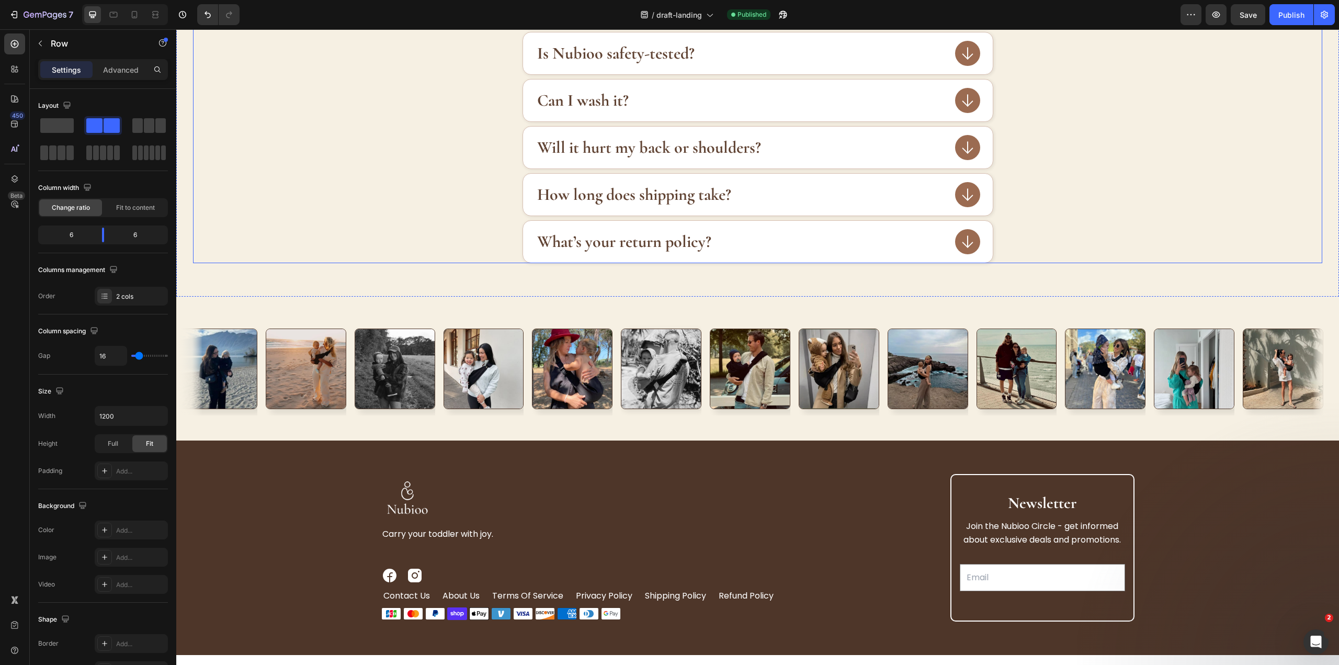
scroll to position [2508, 0]
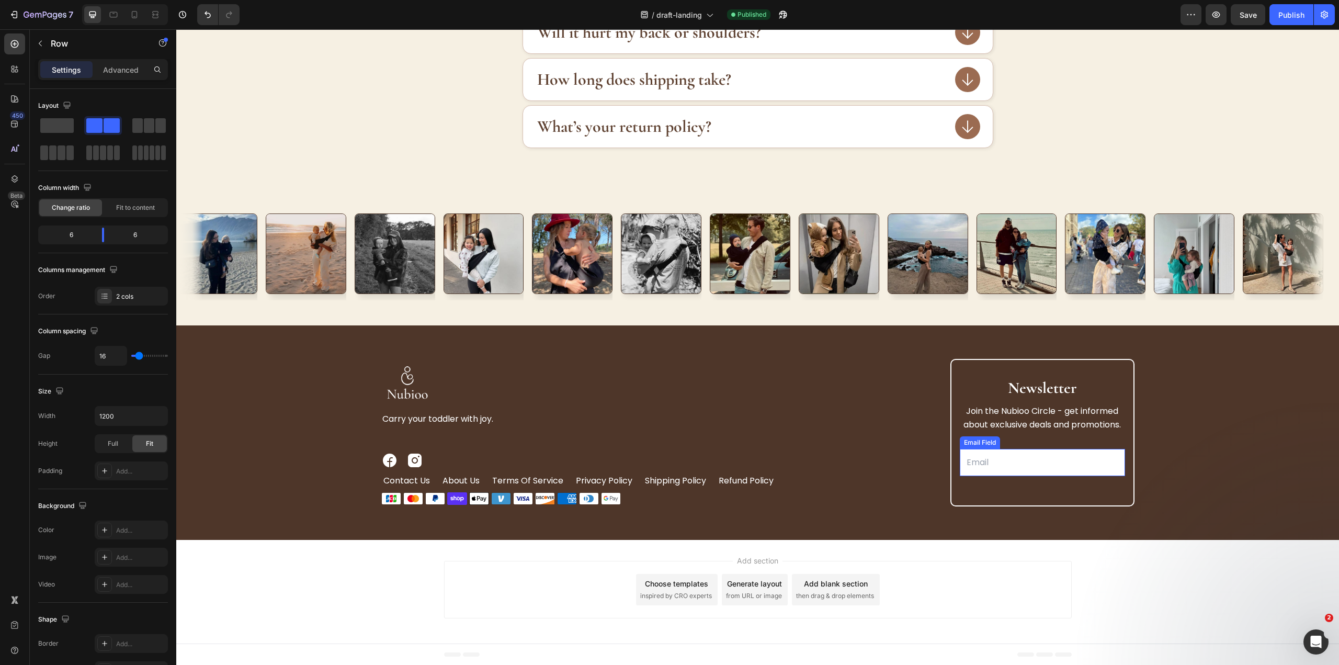
click at [1053, 461] on input "email" at bounding box center [1042, 462] width 165 height 27
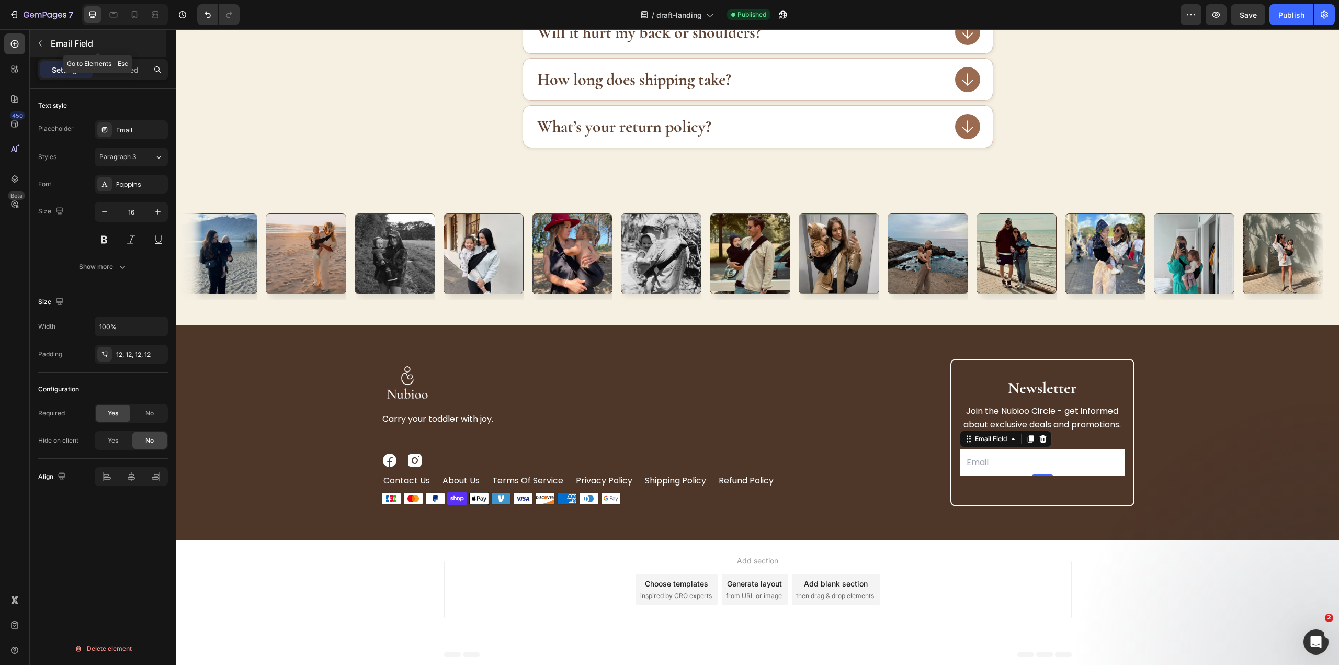
click at [44, 44] on button "button" at bounding box center [40, 43] width 17 height 17
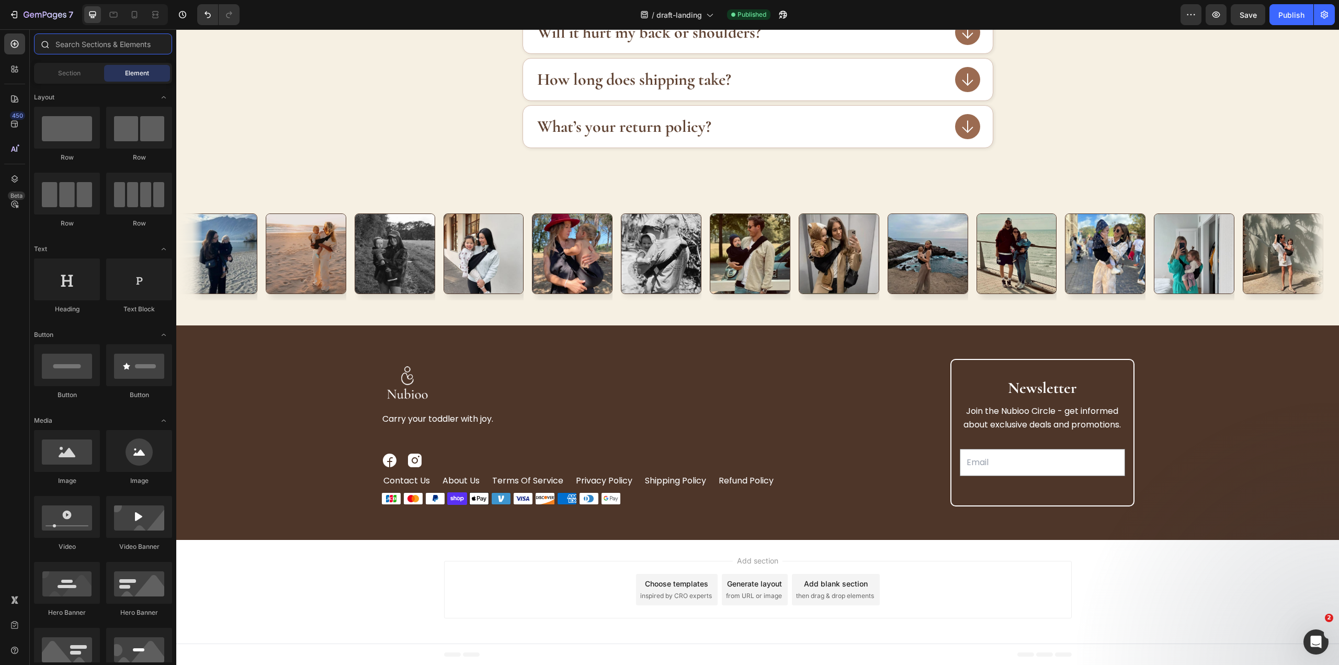
click at [104, 48] on input "text" at bounding box center [103, 43] width 138 height 21
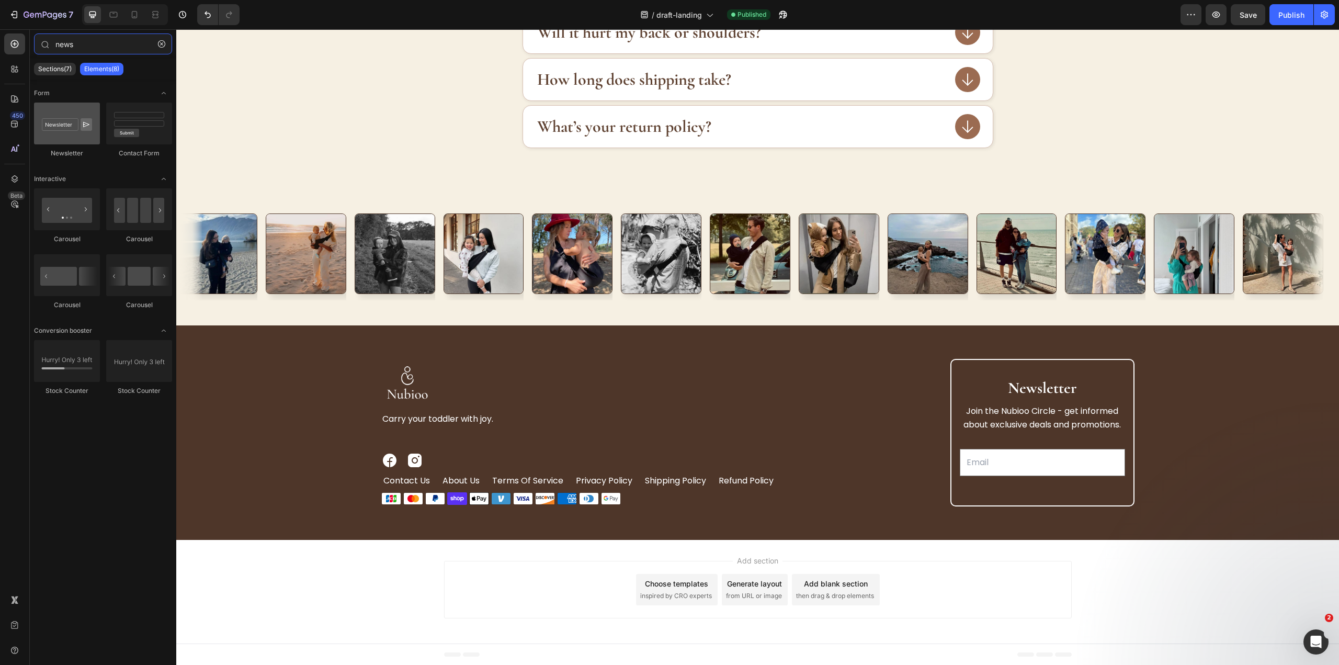
type input "news"
drag, startPoint x: 226, startPoint y: 140, endPoint x: 1047, endPoint y: 443, distance: 875.1
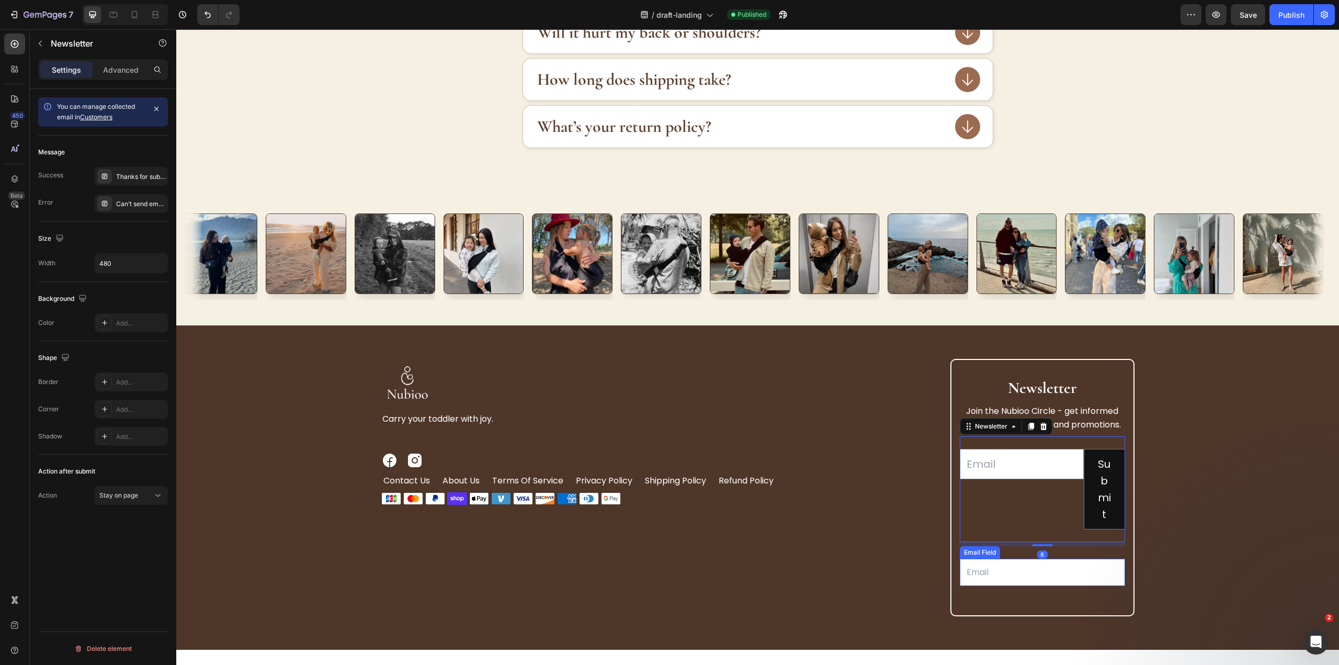
click at [1091, 571] on input "email" at bounding box center [1042, 571] width 165 height 27
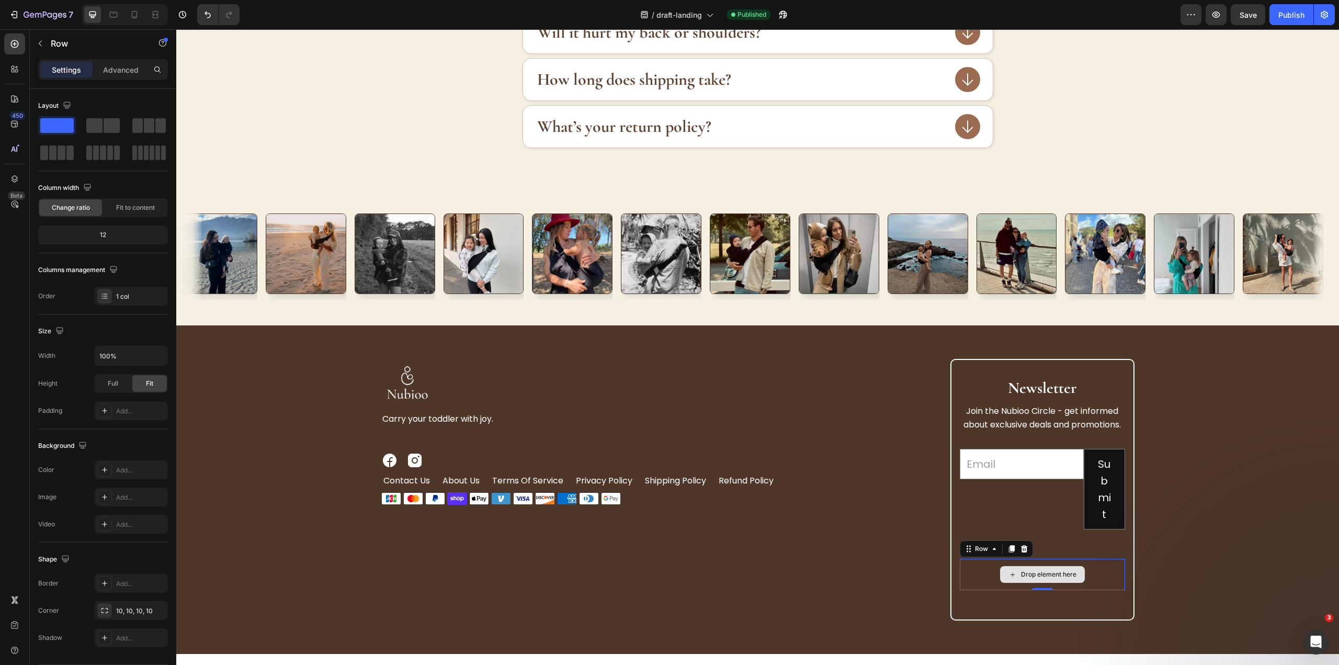
click at [1113, 564] on div "Drop element here" at bounding box center [1042, 573] width 165 height 31
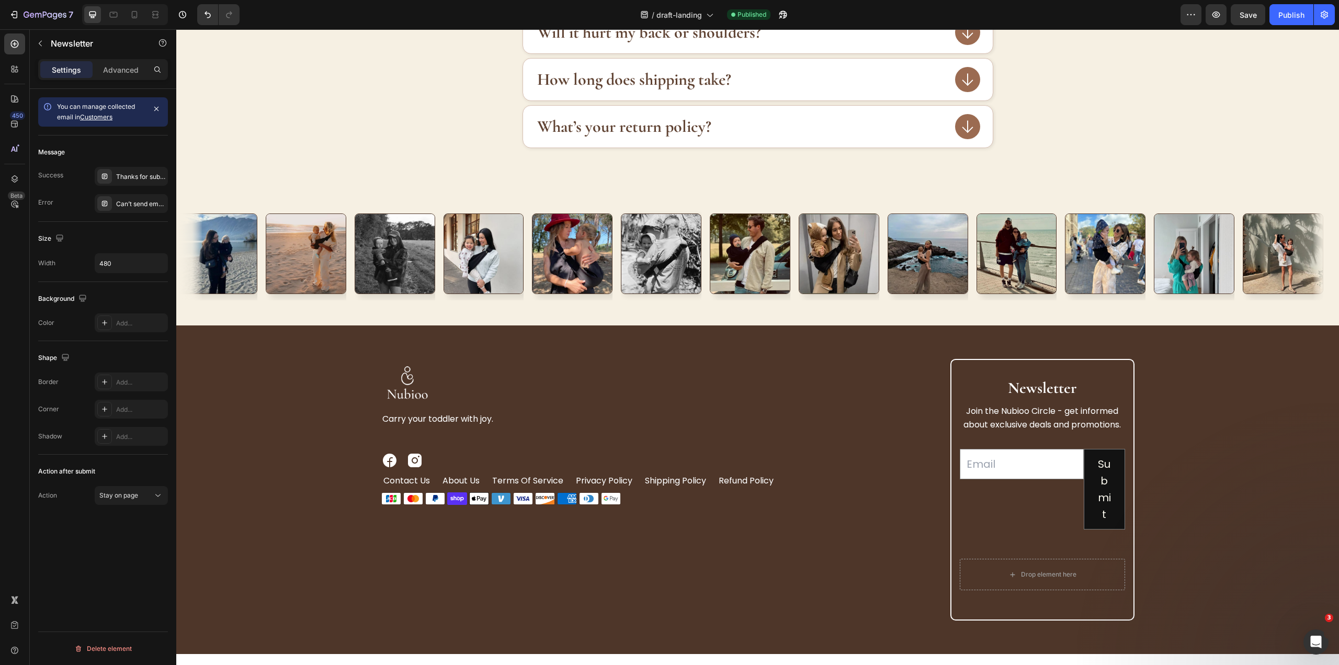
click at [1109, 549] on div "Drop element here" at bounding box center [1042, 574] width 165 height 56
click at [1090, 552] on div "Drop element here" at bounding box center [1042, 574] width 165 height 56
click at [1111, 577] on div "Drop element here" at bounding box center [1042, 573] width 165 height 31
click at [1067, 514] on div "Email Field" at bounding box center [1022, 489] width 124 height 81
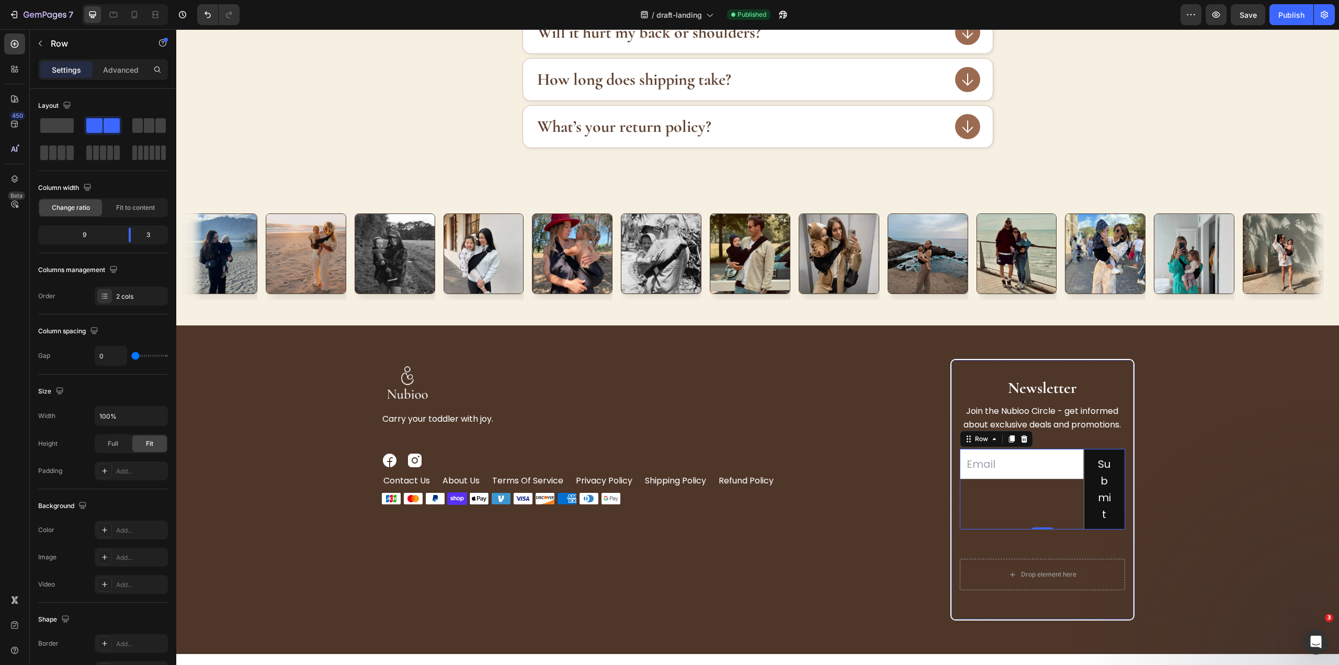
click at [1066, 553] on div "Drop element here" at bounding box center [1042, 574] width 165 height 56
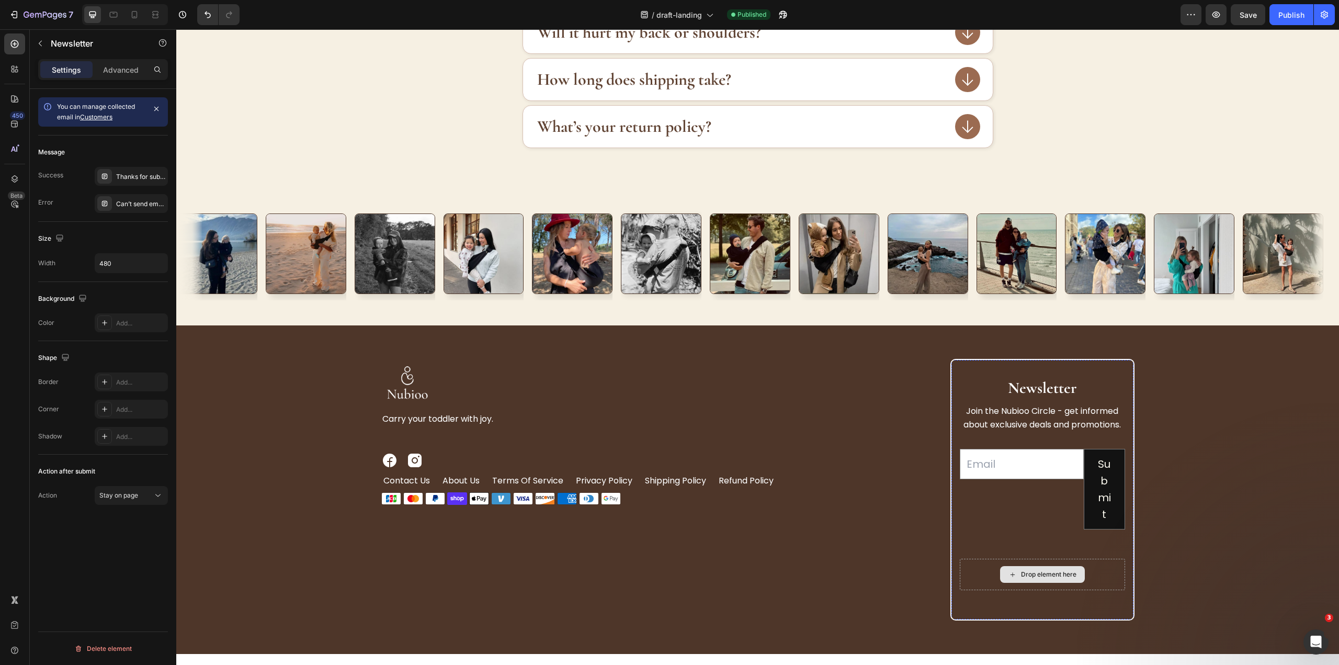
click at [1077, 562] on div "Drop element here" at bounding box center [1042, 573] width 165 height 31
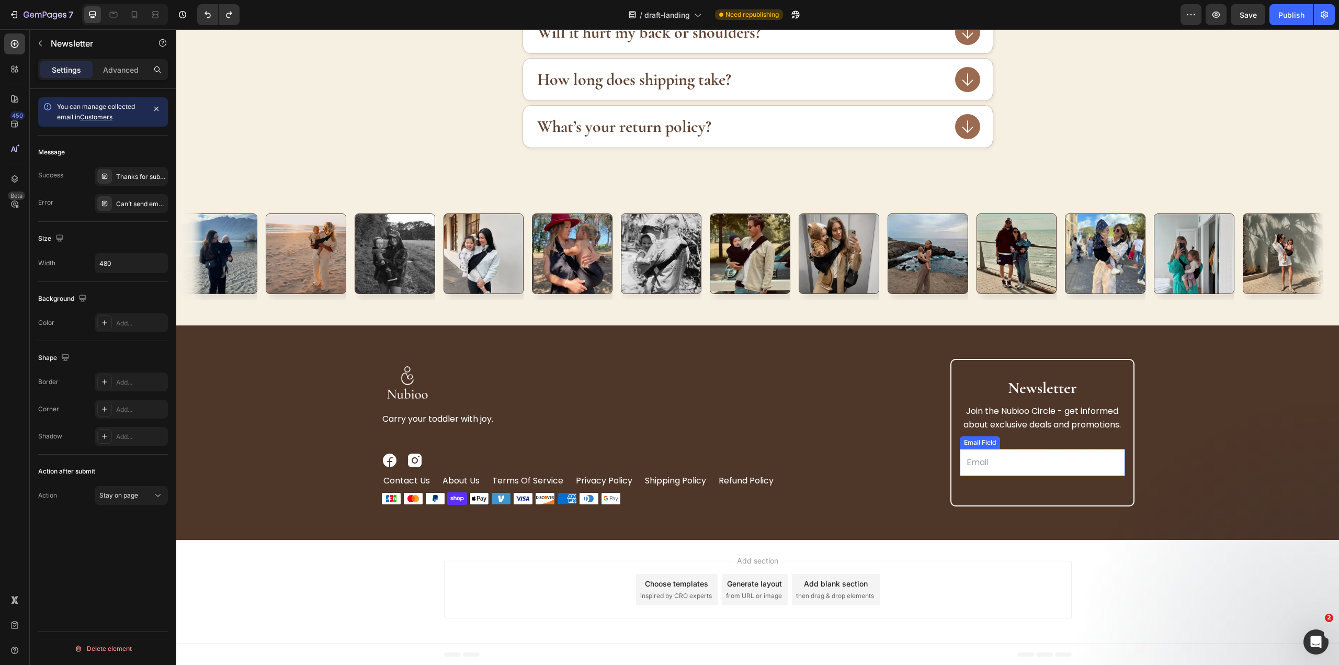
click at [1093, 468] on input "email" at bounding box center [1042, 462] width 165 height 27
click at [1104, 485] on div "Email Field Row Newsletter 0" at bounding box center [1042, 462] width 165 height 52
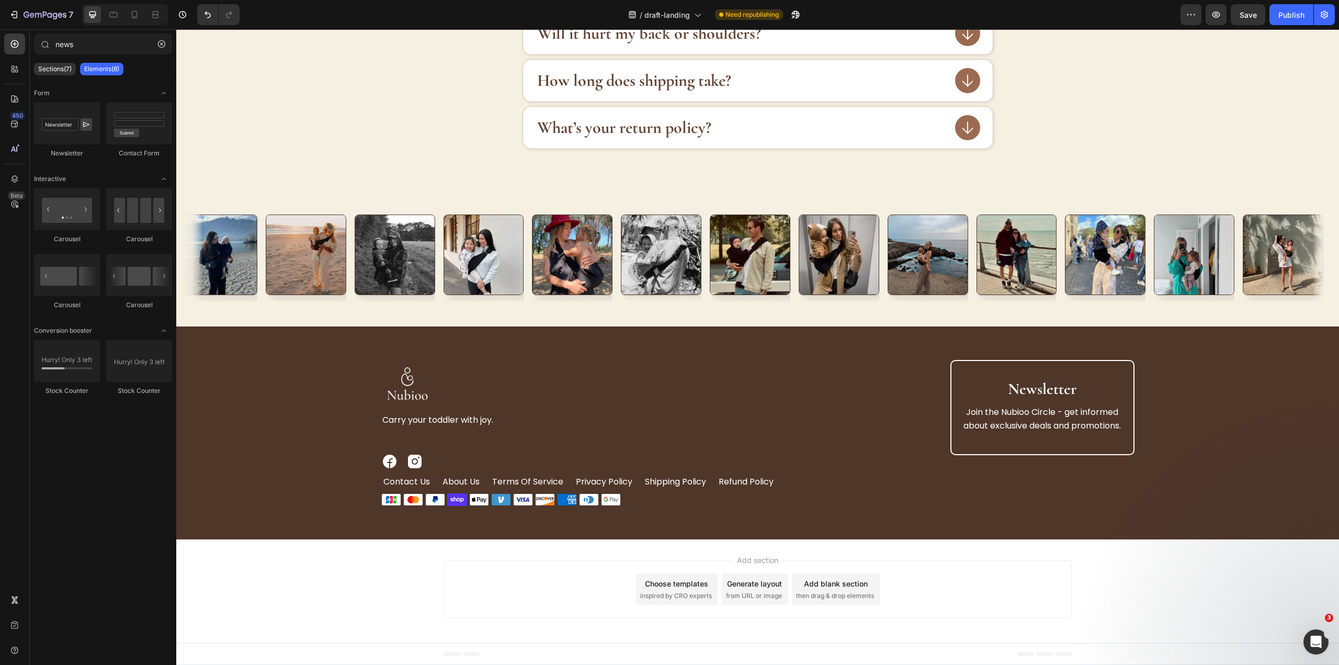
scroll to position [2506, 0]
drag, startPoint x: 250, startPoint y: 155, endPoint x: 1051, endPoint y: 436, distance: 848.8
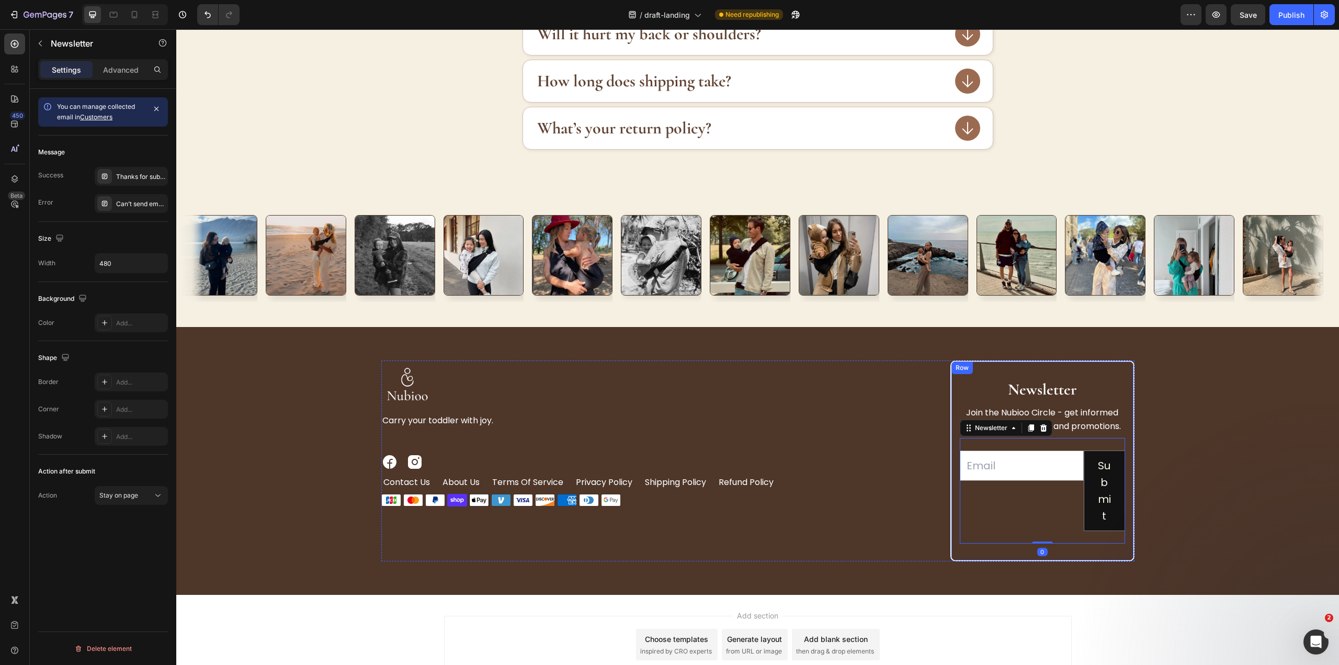
scroll to position [2508, 0]
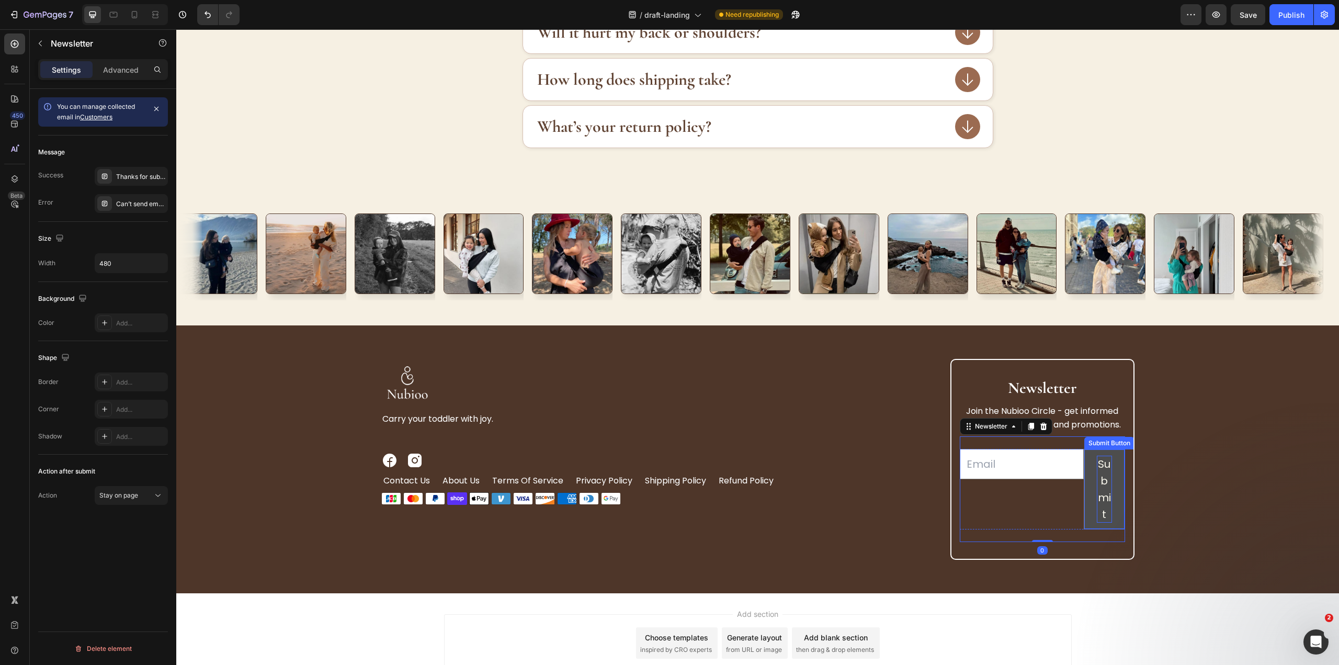
click at [1104, 491] on div "Submit" at bounding box center [1104, 488] width 15 height 67
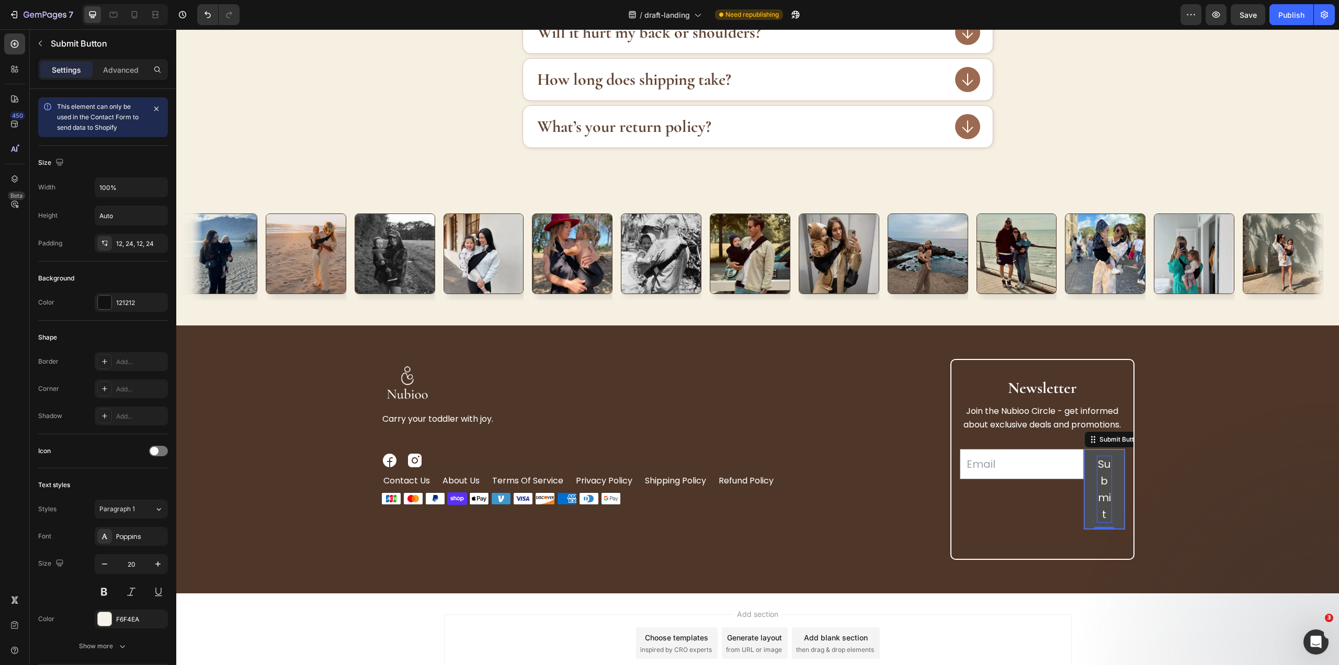
click at [1104, 491] on div "Submit" at bounding box center [1104, 488] width 15 height 67
click at [1104, 491] on p "Submit" at bounding box center [1104, 488] width 15 height 67
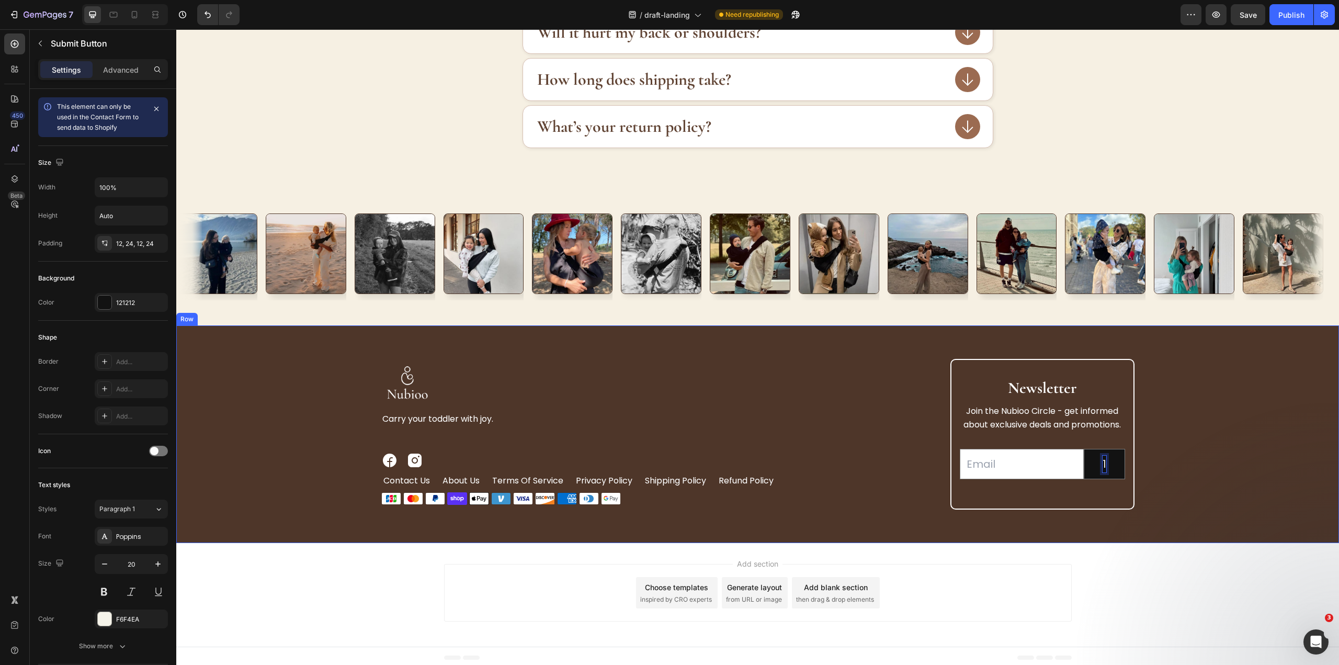
click at [1214, 414] on div "Image Carry your toddler with joy. Text Block Image Image Row contact us Button…" at bounding box center [757, 434] width 1129 height 151
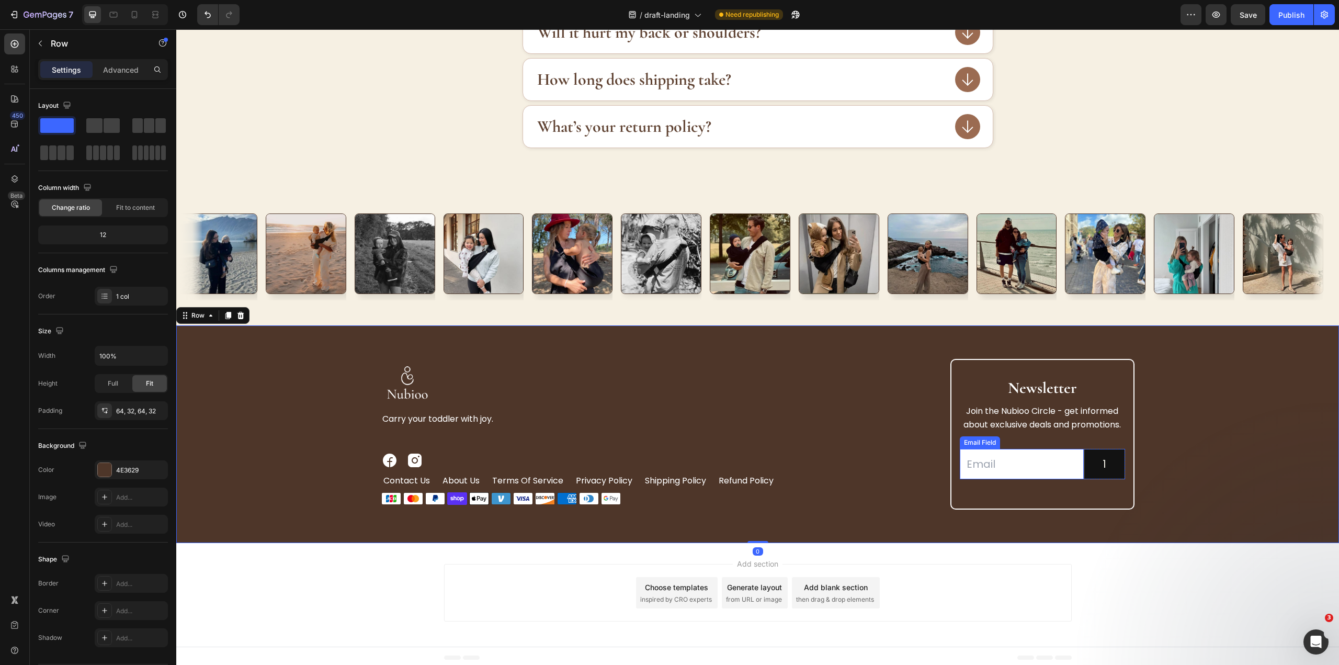
click at [1022, 459] on input "email" at bounding box center [1022, 464] width 124 height 30
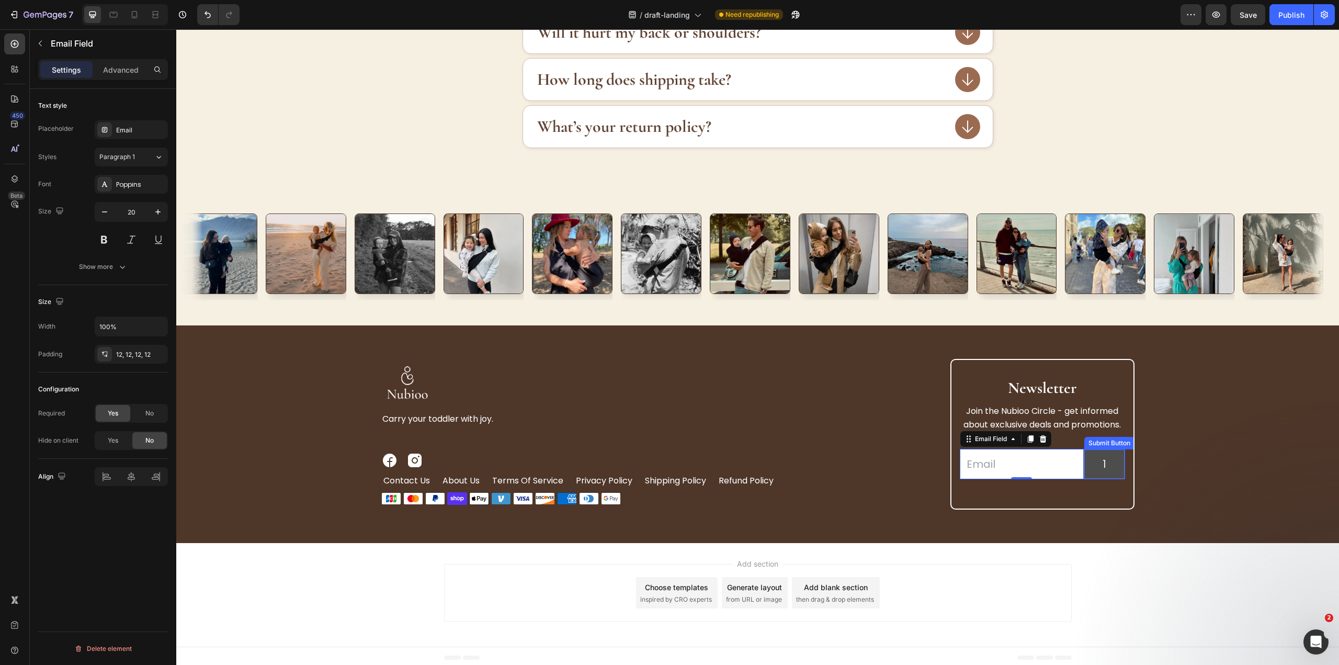
click at [1102, 470] on button "1" at bounding box center [1104, 463] width 40 height 29
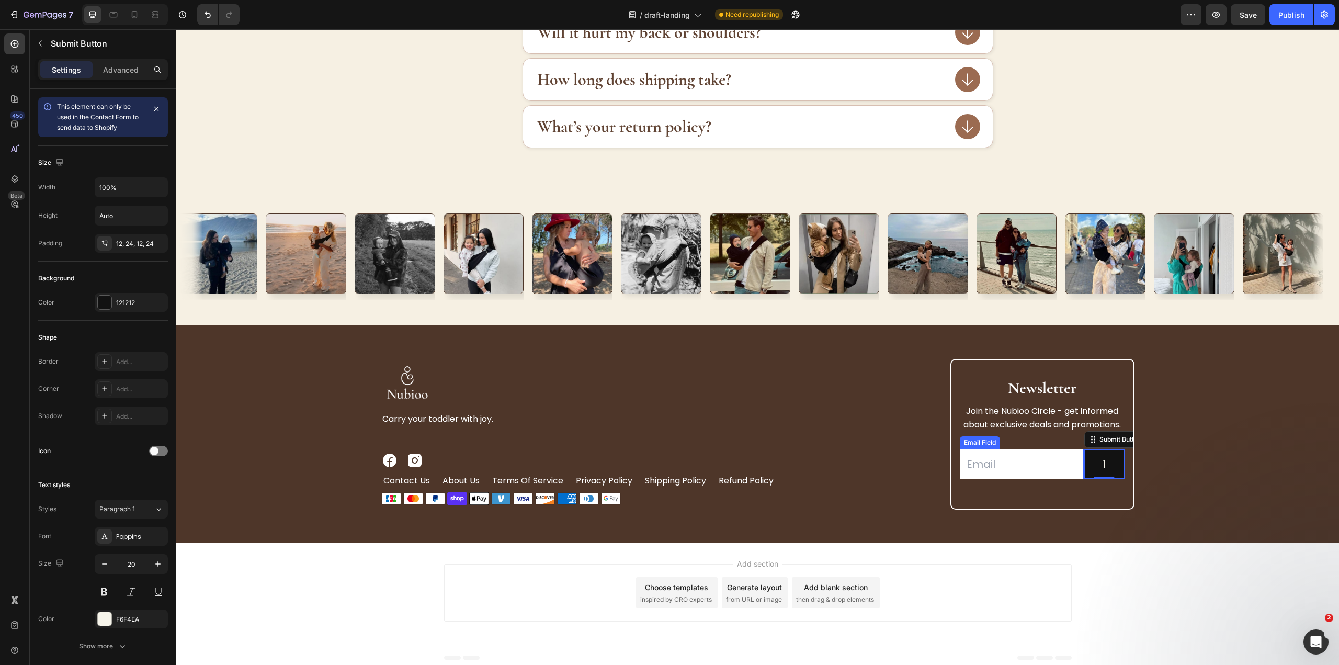
click at [982, 465] on input "email" at bounding box center [1022, 464] width 124 height 30
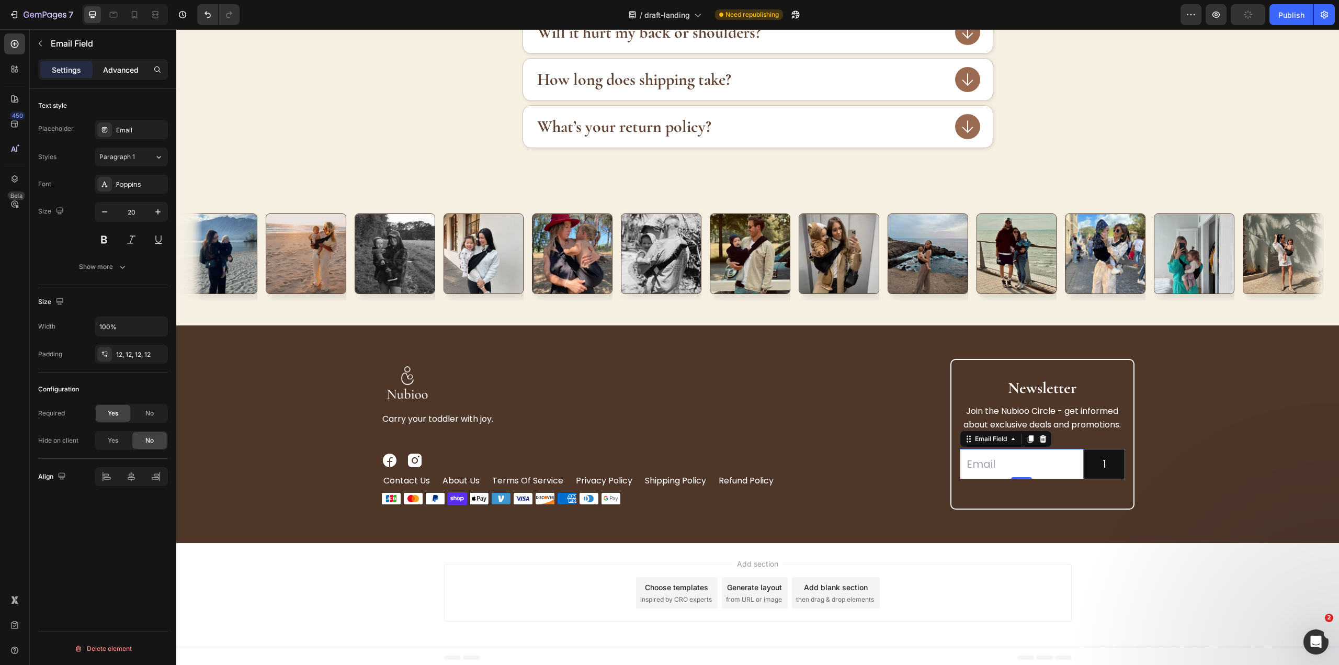
click at [121, 66] on p "Advanced" at bounding box center [121, 69] width 36 height 11
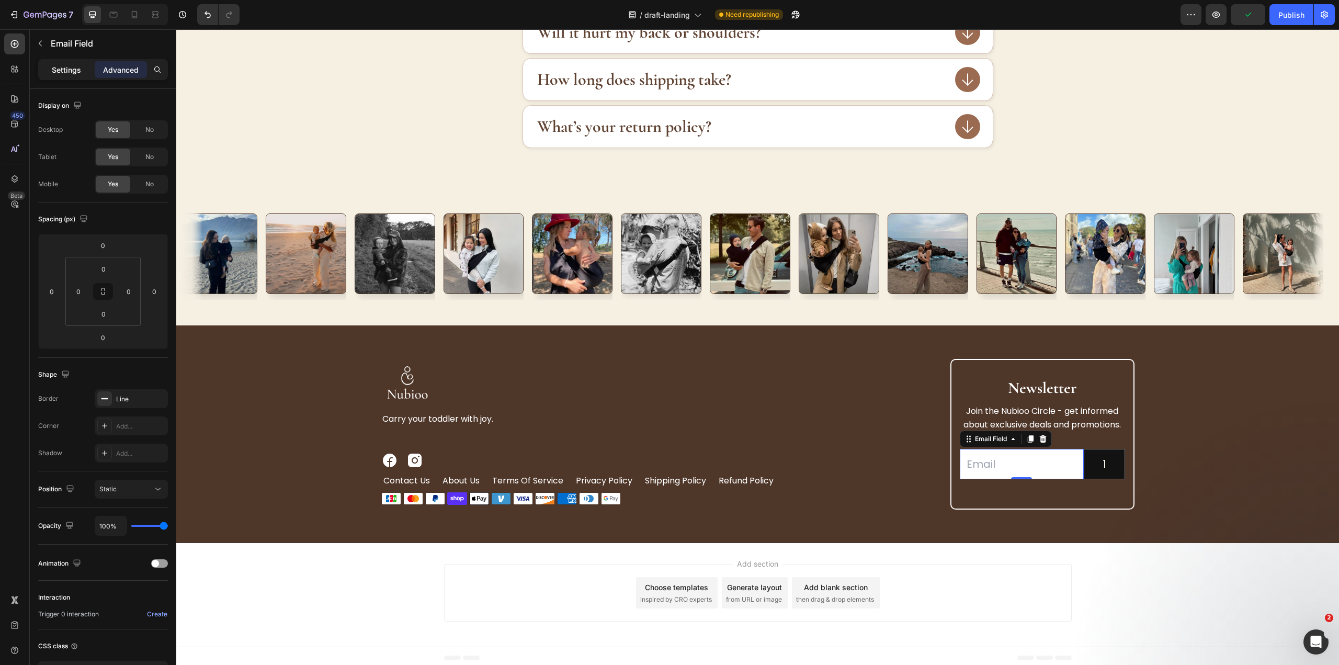
click at [67, 64] on p "Settings" at bounding box center [66, 69] width 29 height 11
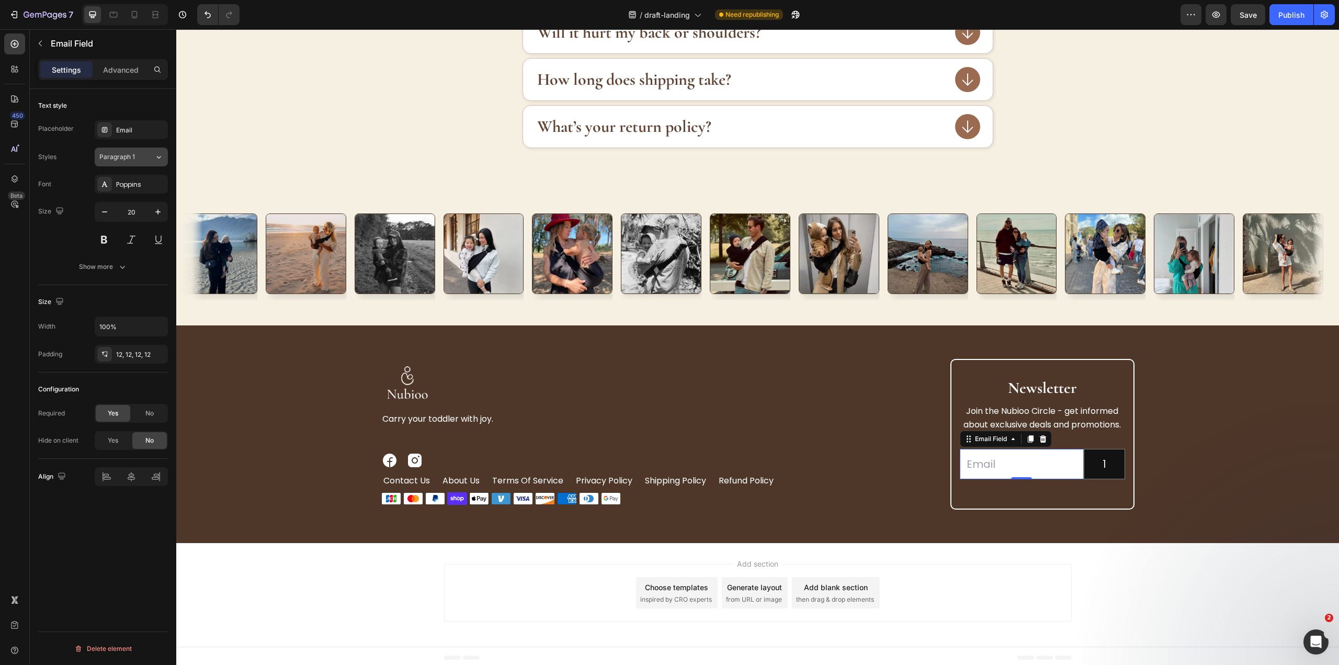
click at [142, 154] on div "Paragraph 1" at bounding box center [126, 156] width 55 height 9
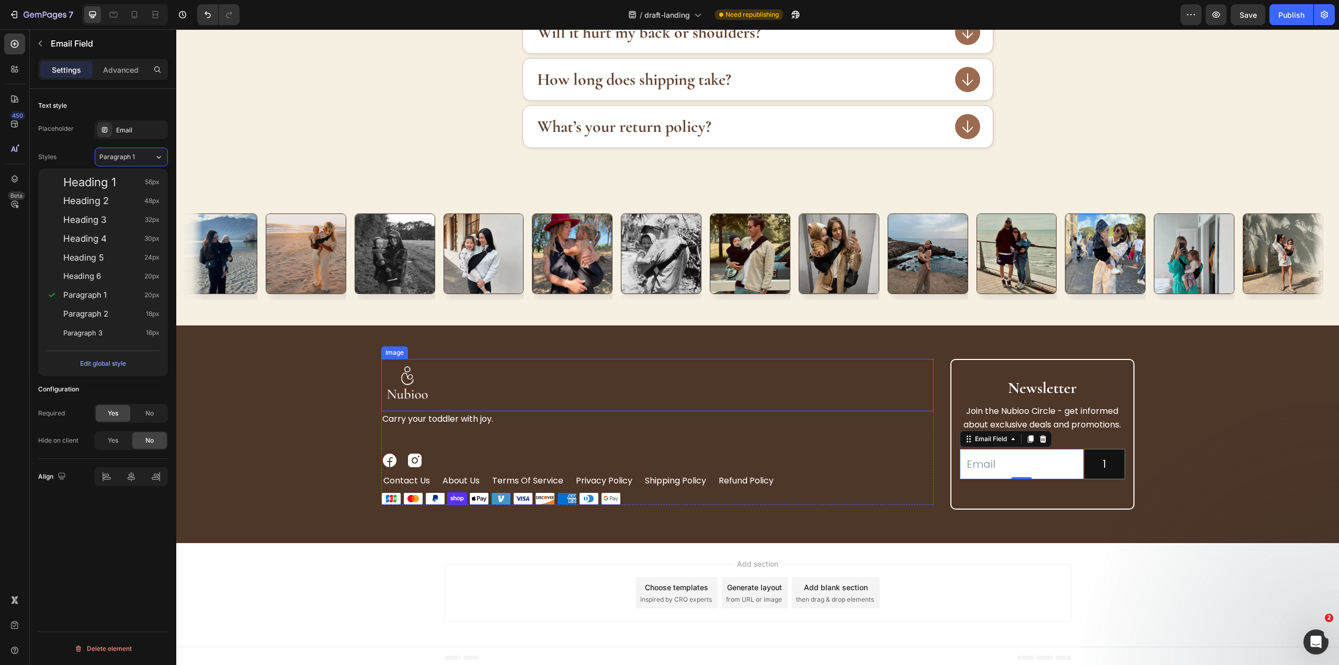
click at [632, 374] on div at bounding box center [657, 385] width 552 height 52
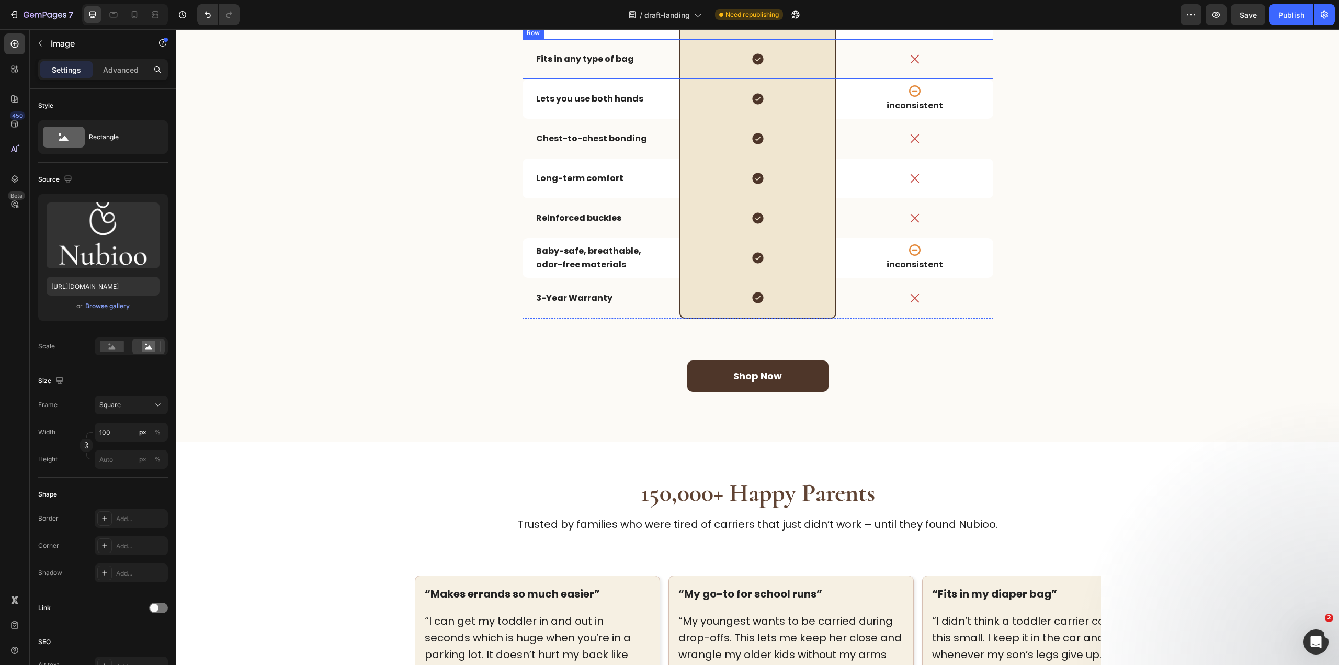
scroll to position [782, 0]
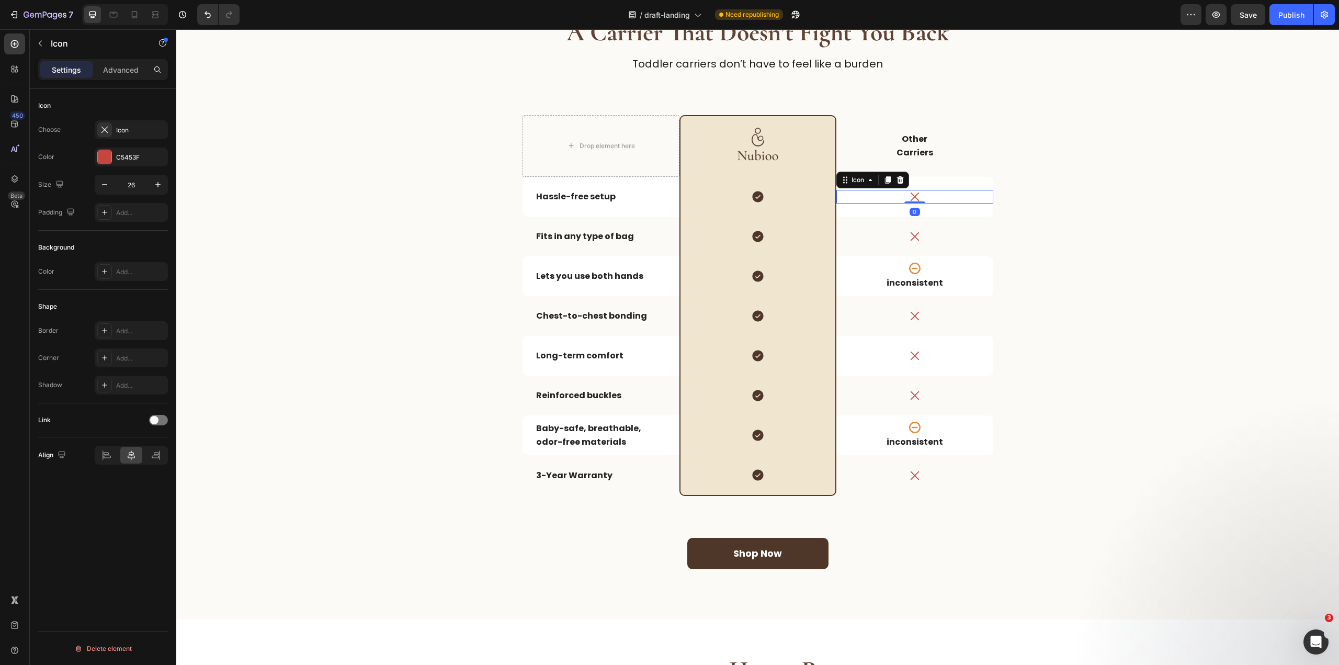
click at [872, 200] on div "Icon 0" at bounding box center [914, 197] width 157 height 14
click at [860, 180] on div "Icon" at bounding box center [857, 180] width 17 height 0
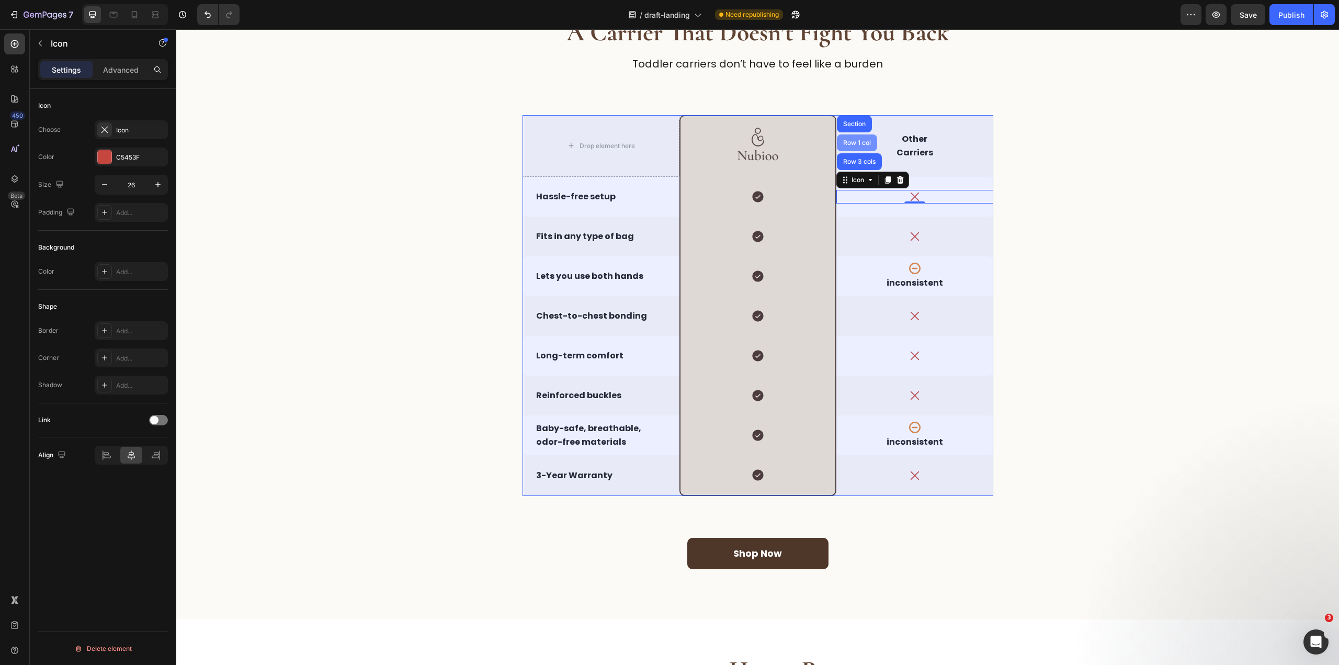
click at [859, 145] on div "Row 1 col" at bounding box center [857, 143] width 32 height 6
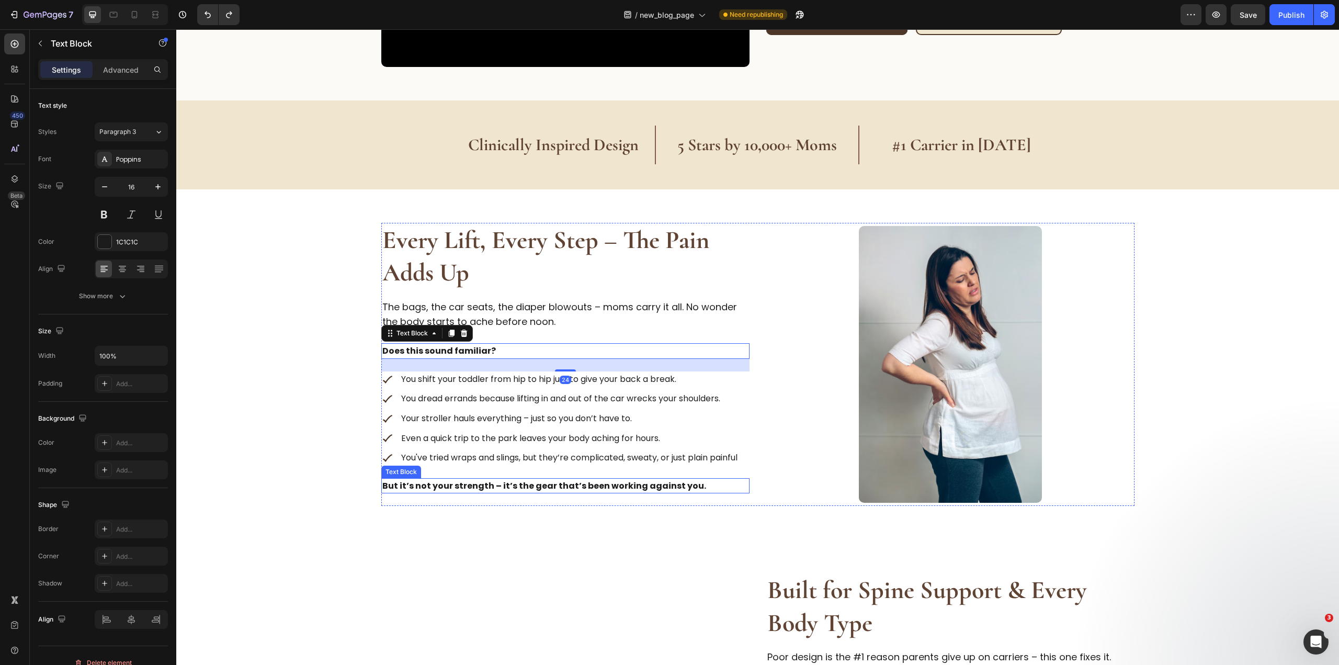
click at [566, 485] on strong "But it’s not your strength – it’s the gear that’s been working against you." at bounding box center [544, 486] width 324 height 12
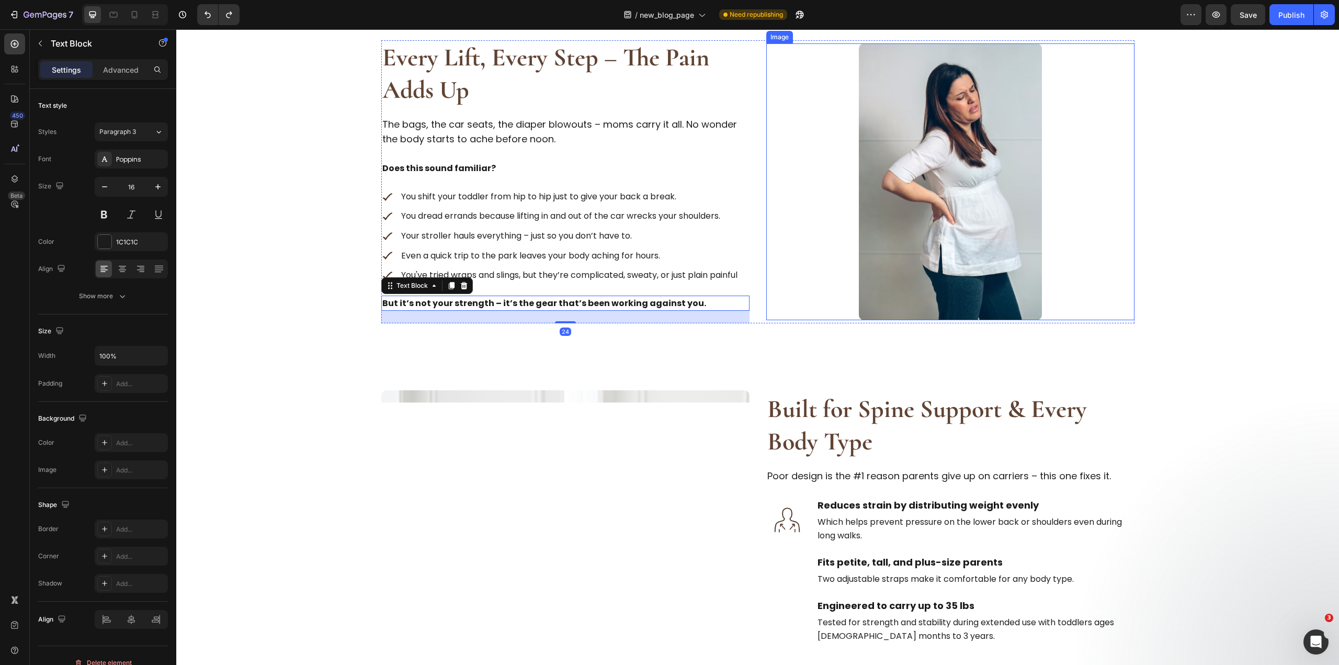
scroll to position [686, 0]
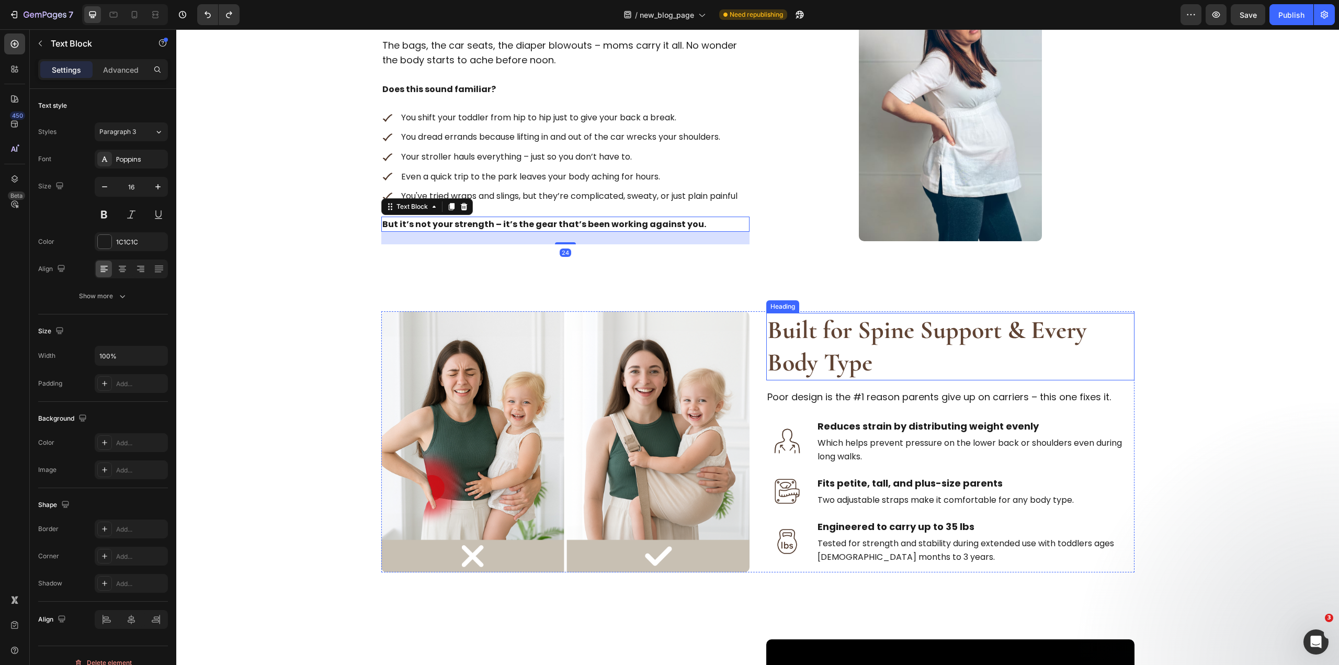
click at [799, 347] on strong "Built for Spine Support & Every Body Type" at bounding box center [927, 346] width 320 height 63
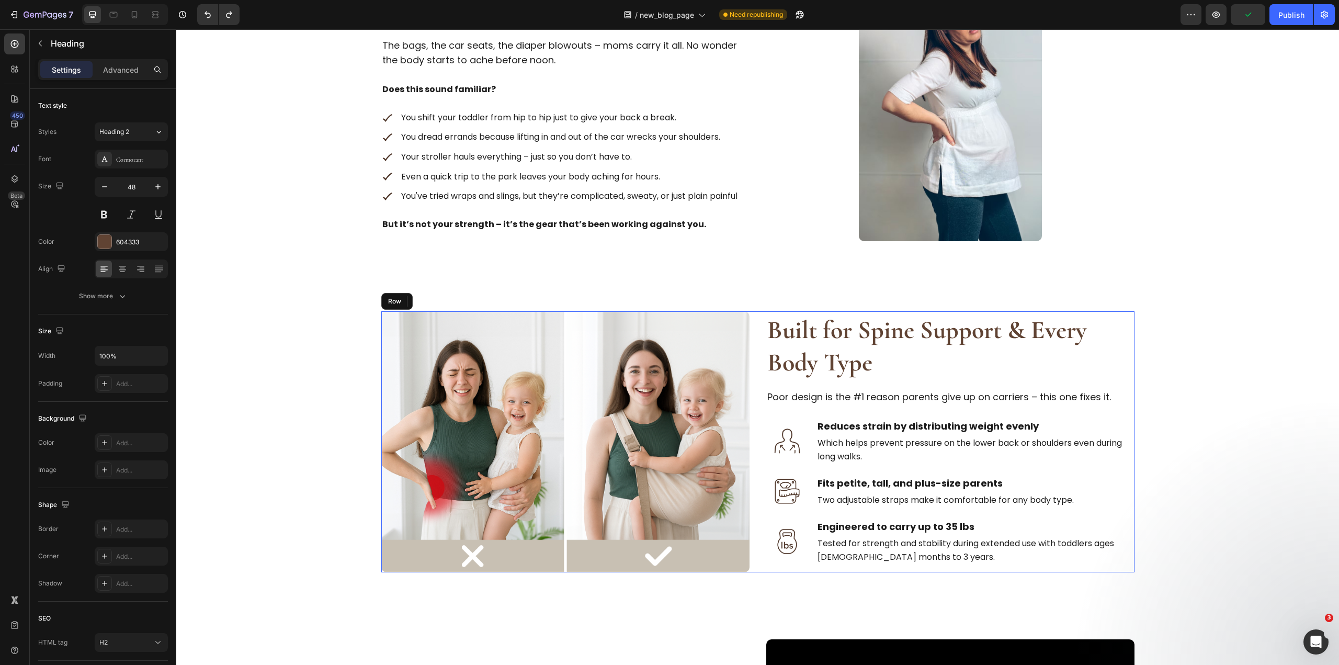
click at [755, 358] on div "Image Built for Spine Support & Every Body Type Heading 16 Poor design is the #…" at bounding box center [757, 441] width 753 height 261
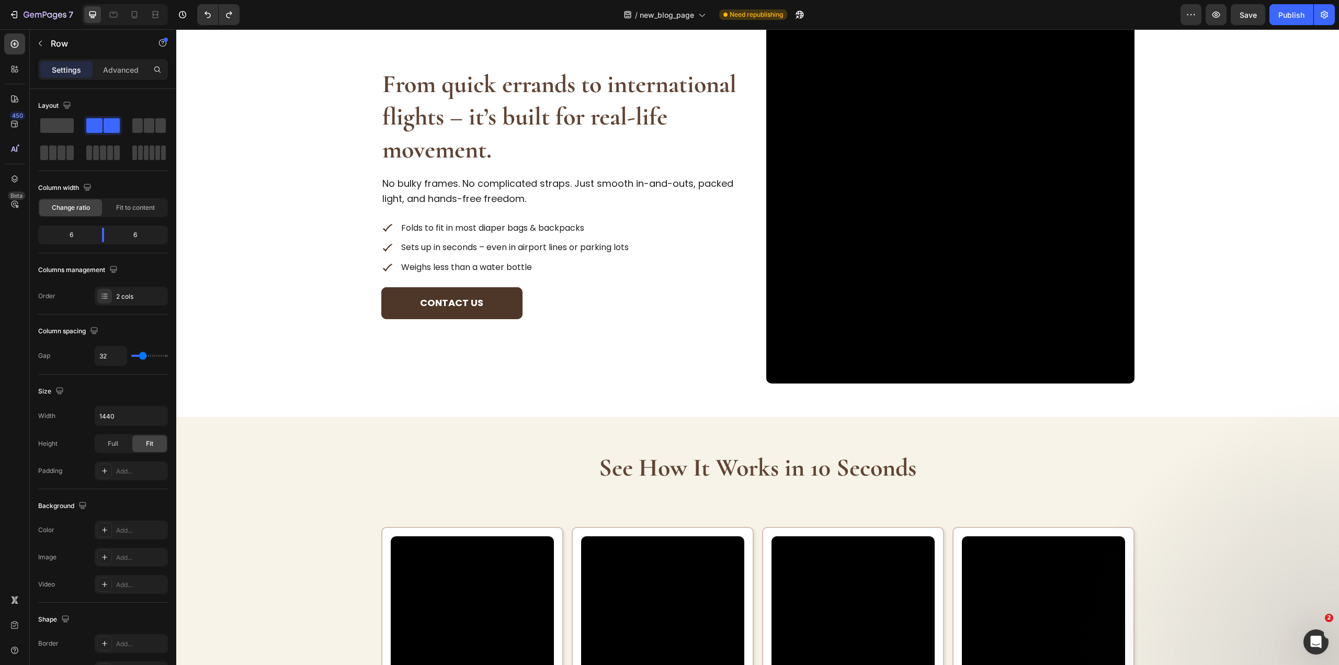
scroll to position [1314, 0]
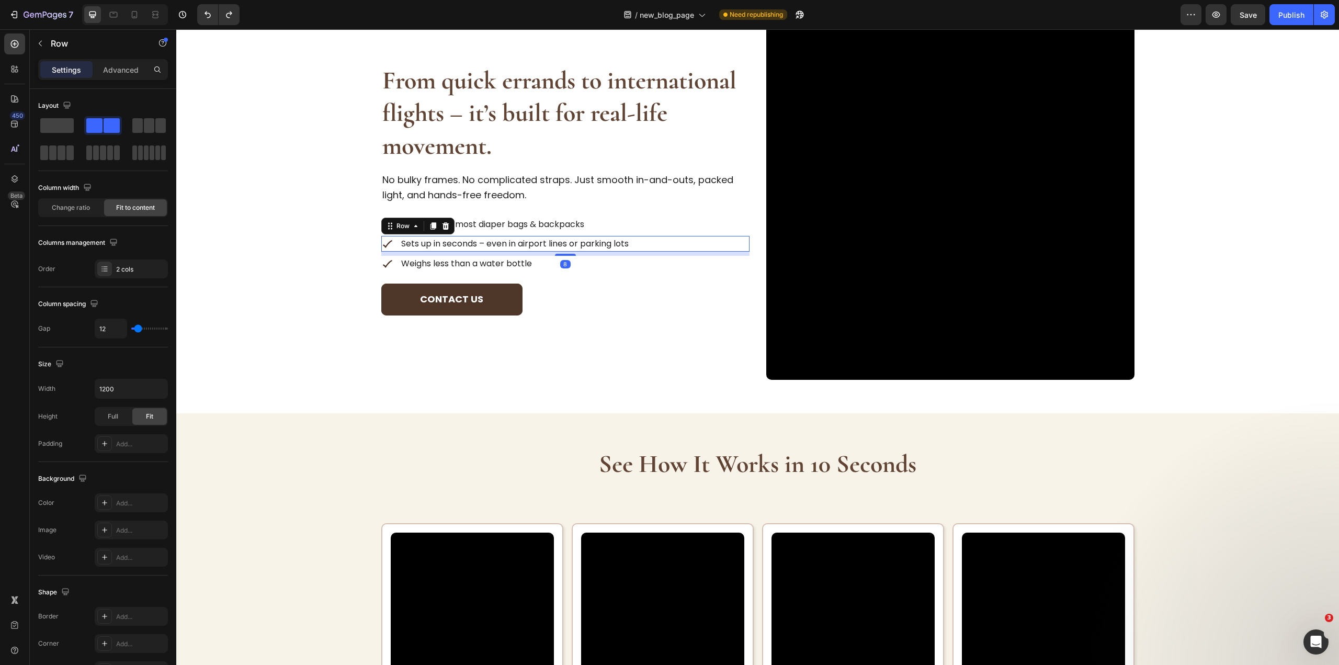
click at [744, 237] on div "Image Sets up in seconds – even in airport lines or parking lots Text Block Row…" at bounding box center [565, 244] width 368 height 16
click at [738, 265] on div "Image Weighs less than a water bottle Text Block Row" at bounding box center [565, 264] width 368 height 16
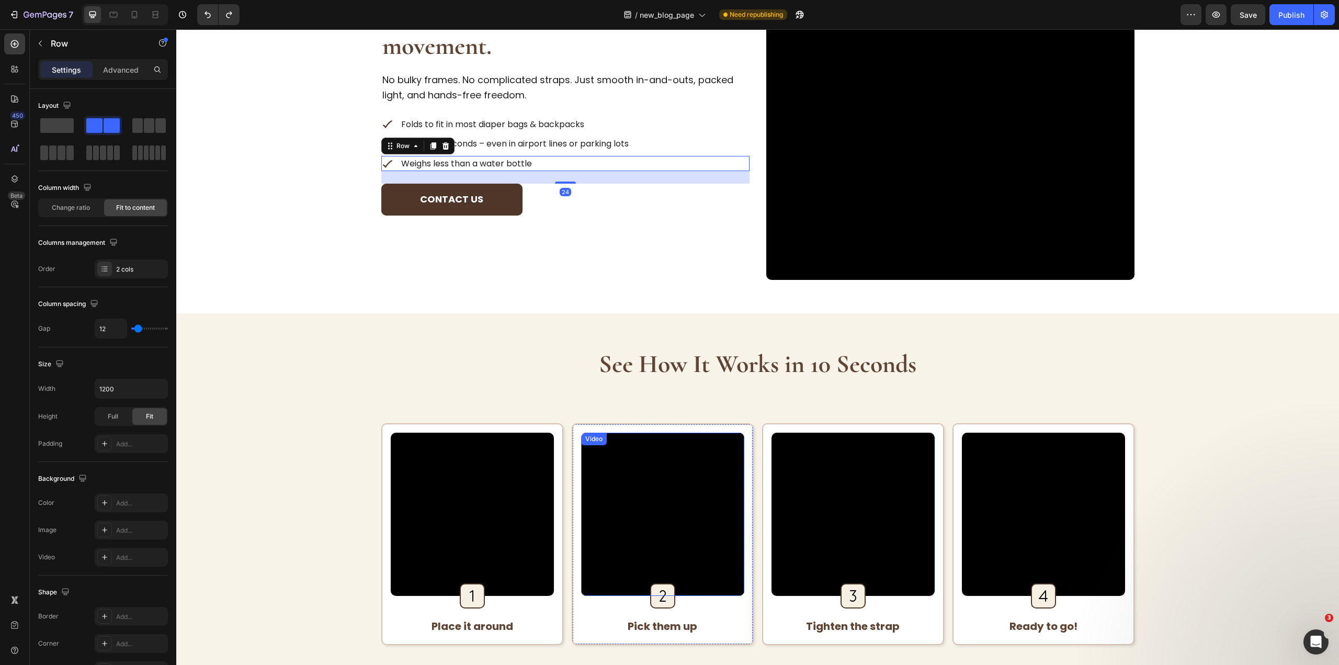
scroll to position [1627, 0]
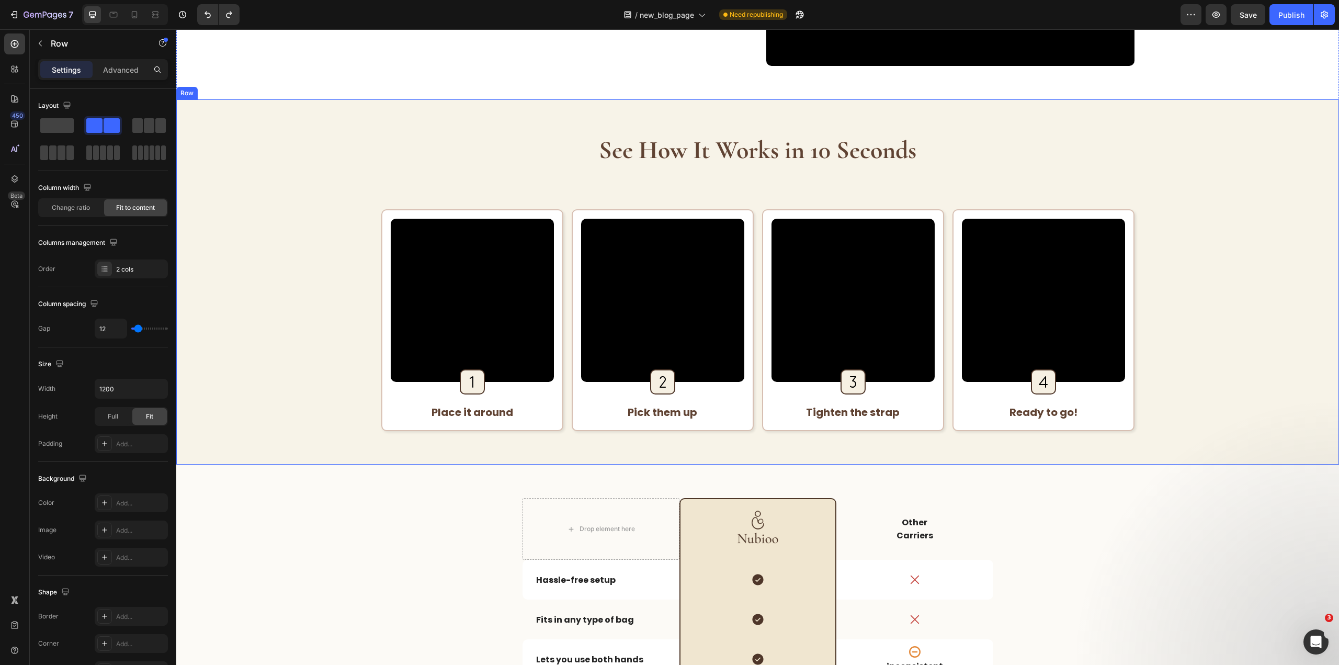
click at [1224, 383] on div "See How It Works in 10 Seconds Heading Video Image Row Place it around Text Blo…" at bounding box center [757, 282] width 1129 height 298
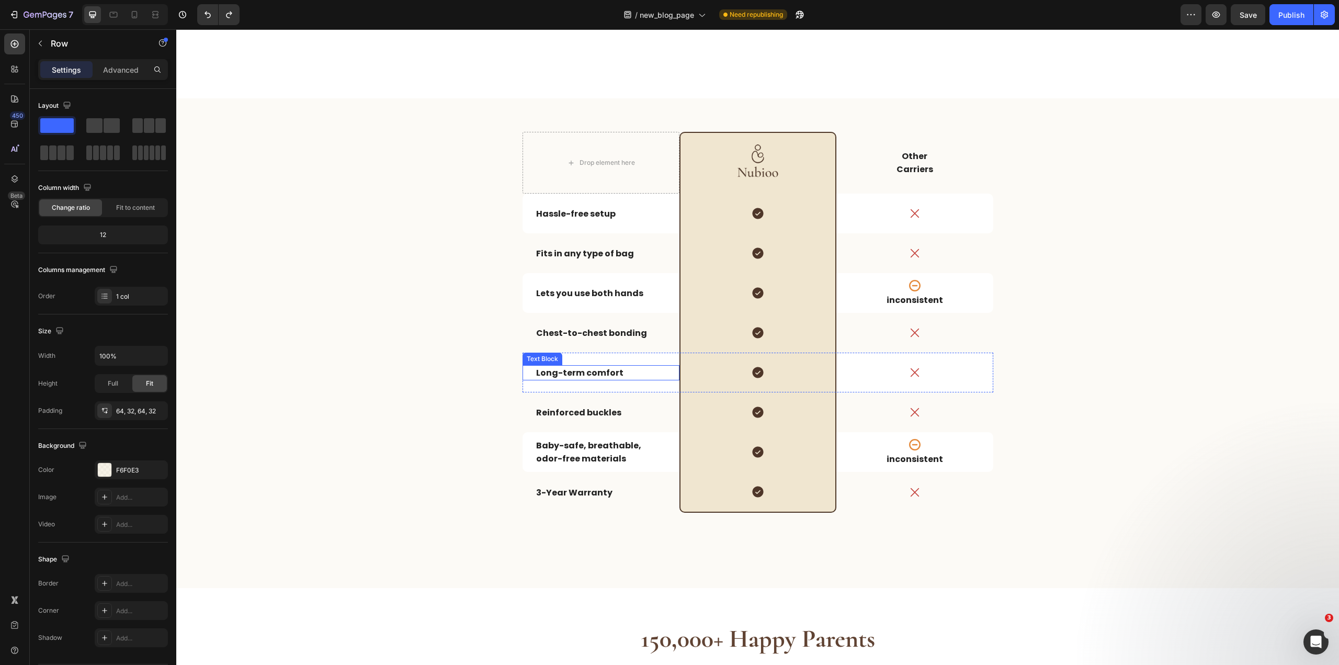
scroll to position [2359, 0]
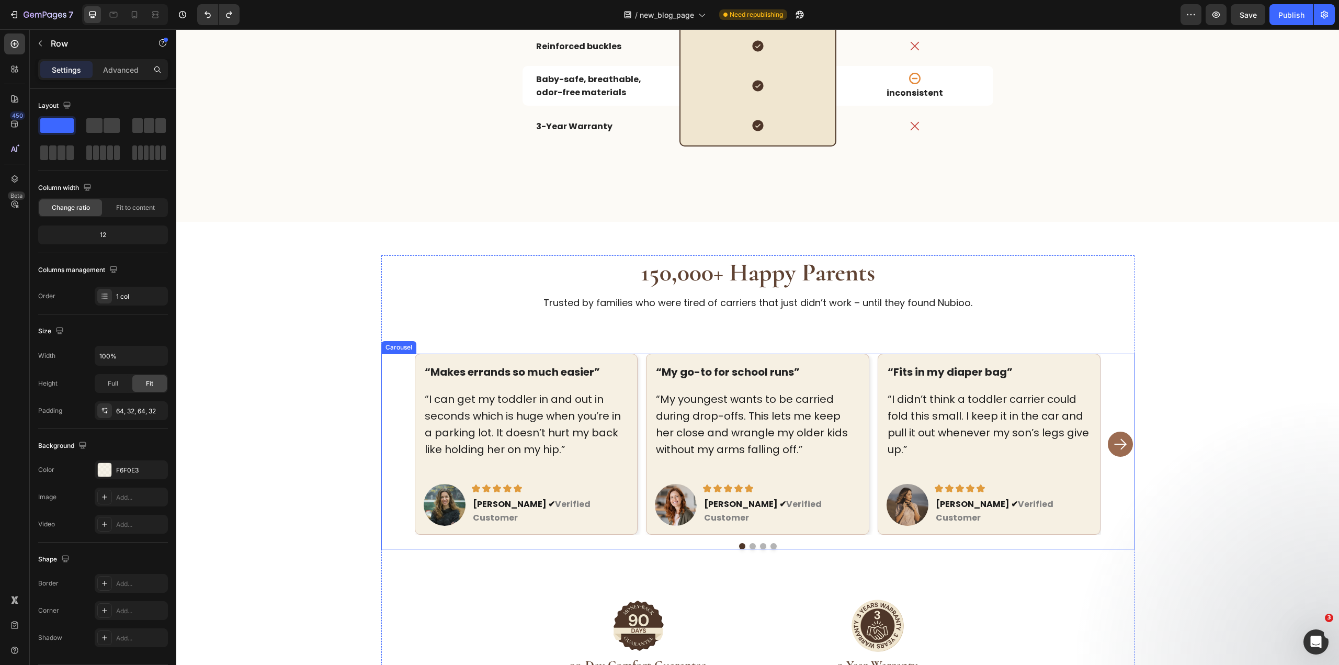
click at [1100, 429] on div "“Makes errands so much easier” Text block “I can get my toddler in and out in s…" at bounding box center [757, 444] width 753 height 181
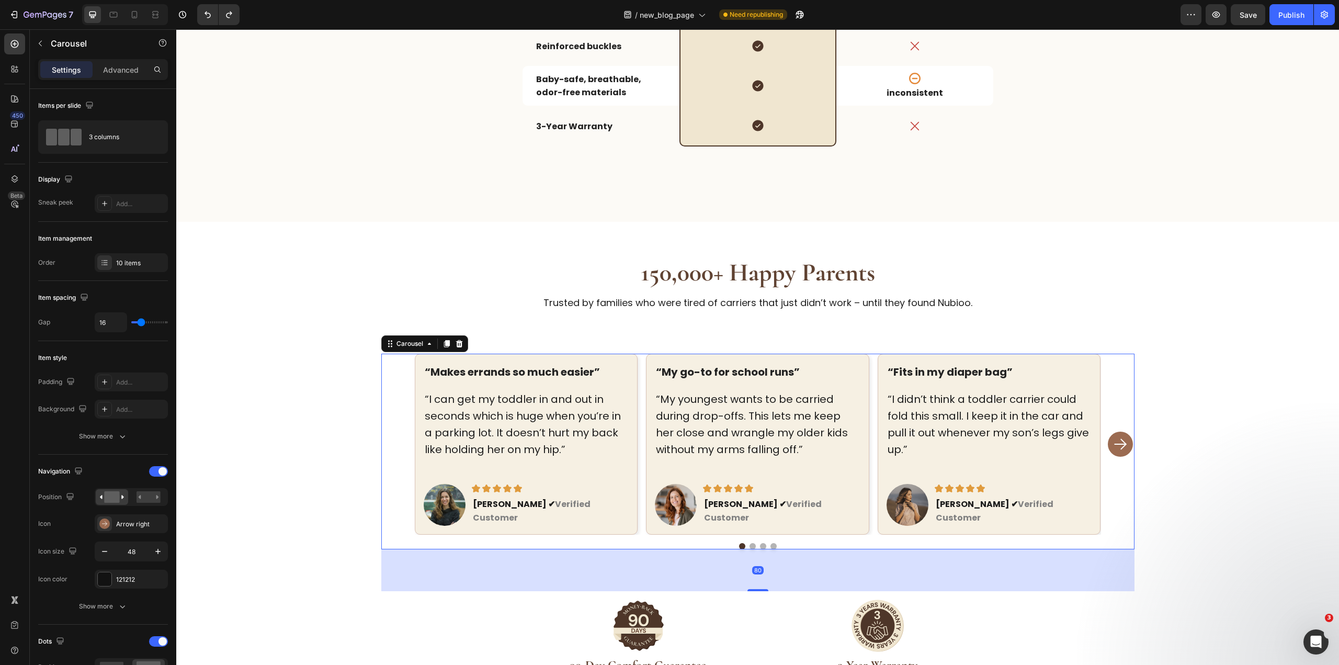
click at [1108, 431] on rect "Carousel Next Arrow" at bounding box center [1120, 443] width 25 height 25
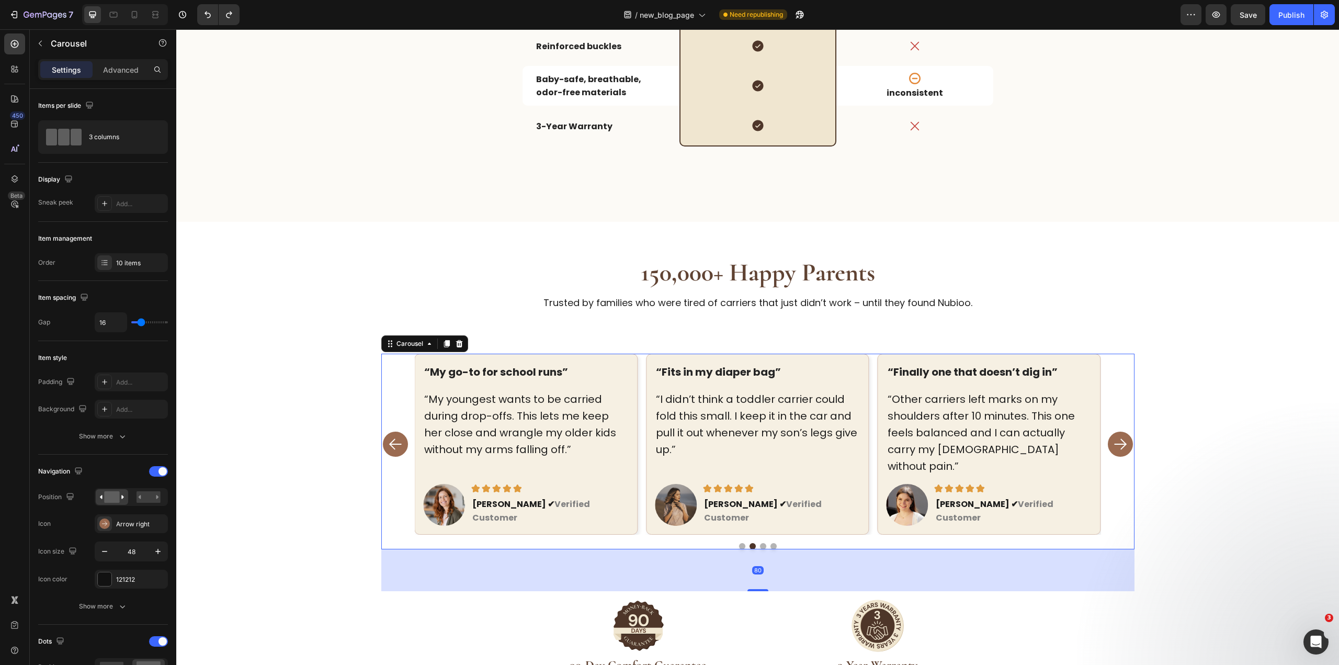
click at [1108, 431] on rect "Carousel Next Arrow" at bounding box center [1120, 443] width 25 height 25
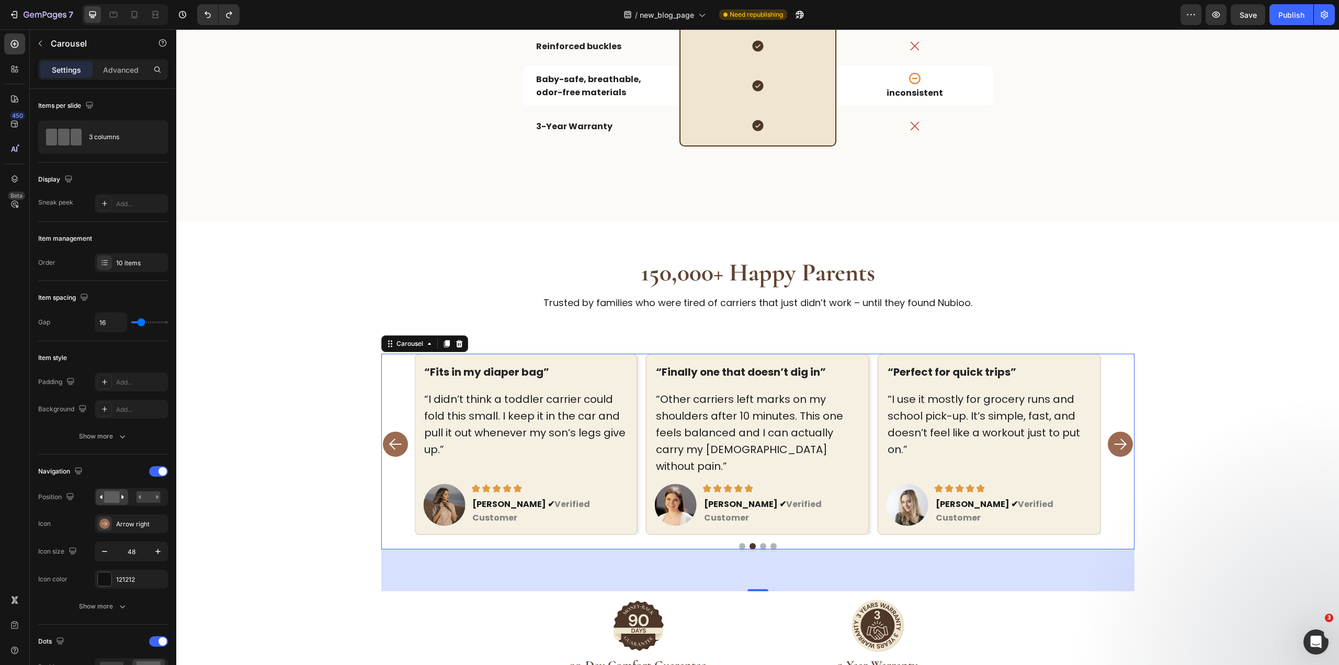
click at [1108, 431] on rect "Carousel Next Arrow" at bounding box center [1120, 443] width 25 height 25
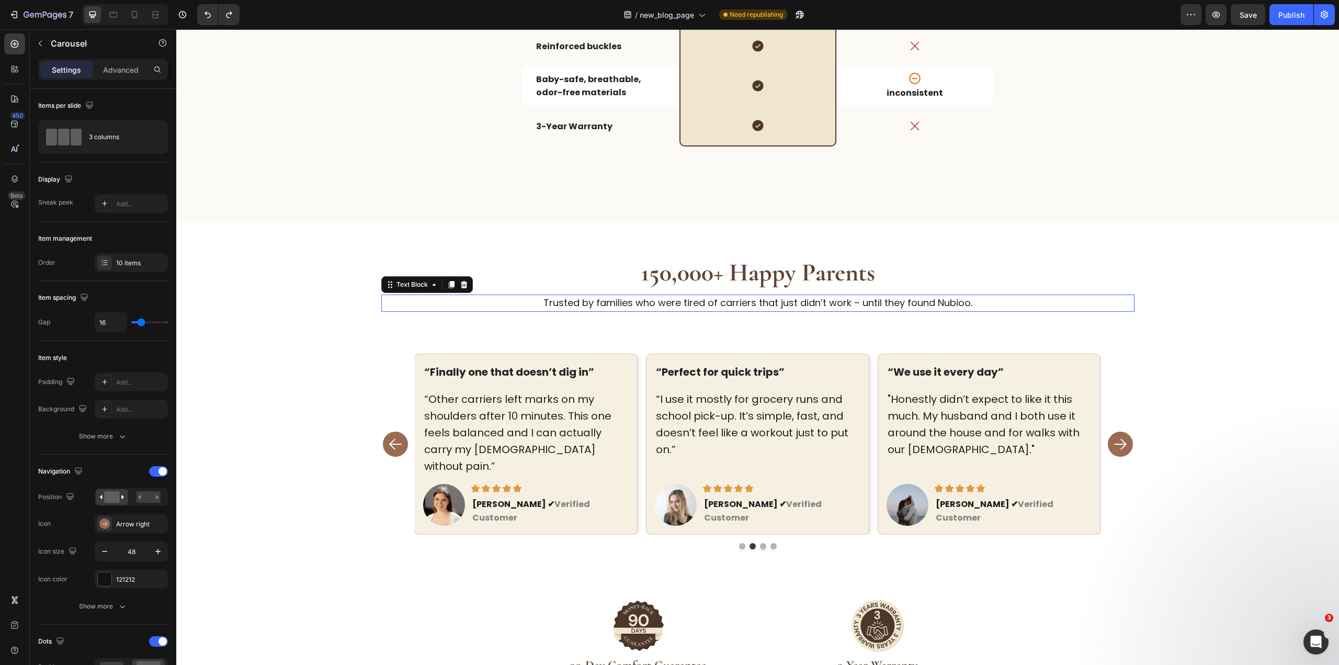
click at [713, 295] on p "Trusted by families who were tired of carriers that just didn’t work – until th…" at bounding box center [757, 302] width 751 height 15
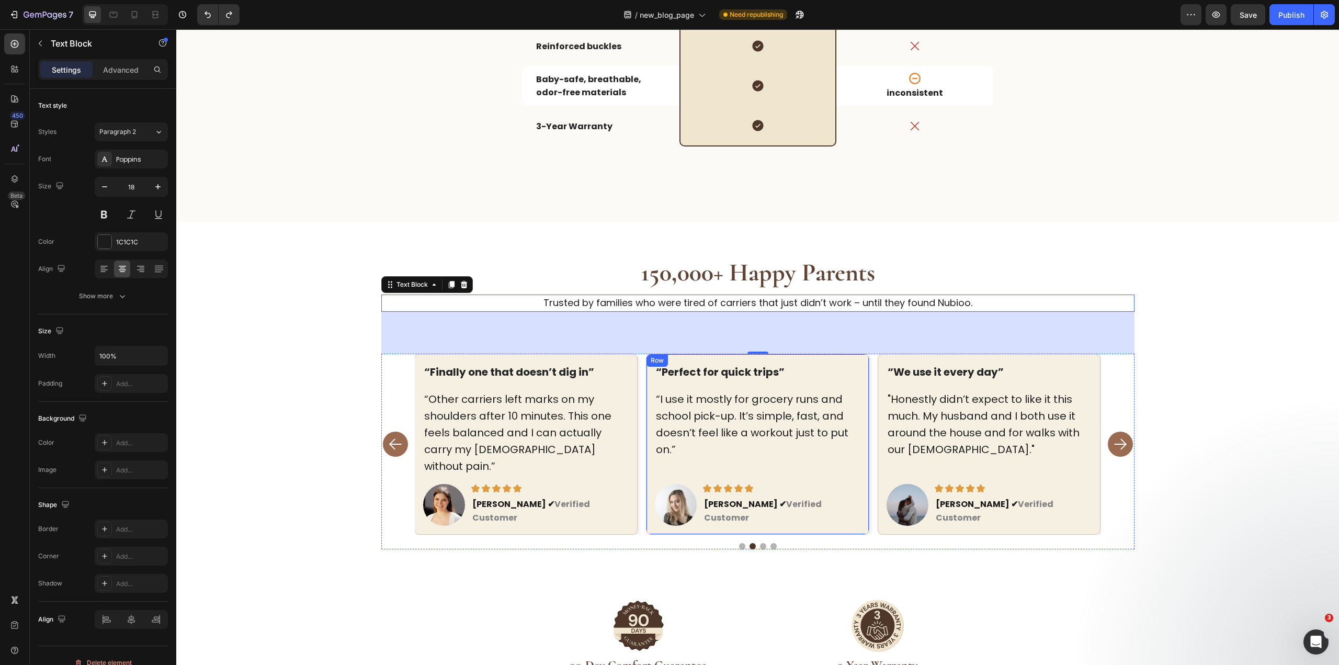
scroll to position [2726, 0]
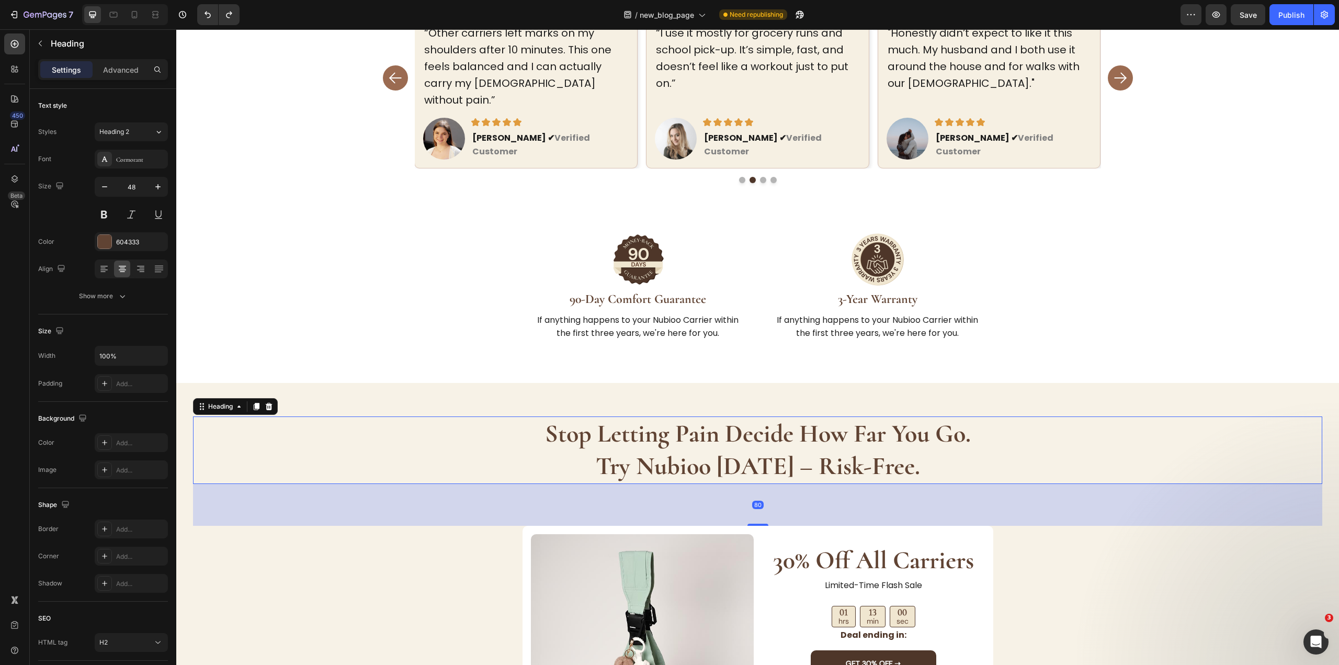
click at [737, 419] on strong "stop letting pain decide how far you go." at bounding box center [758, 433] width 426 height 30
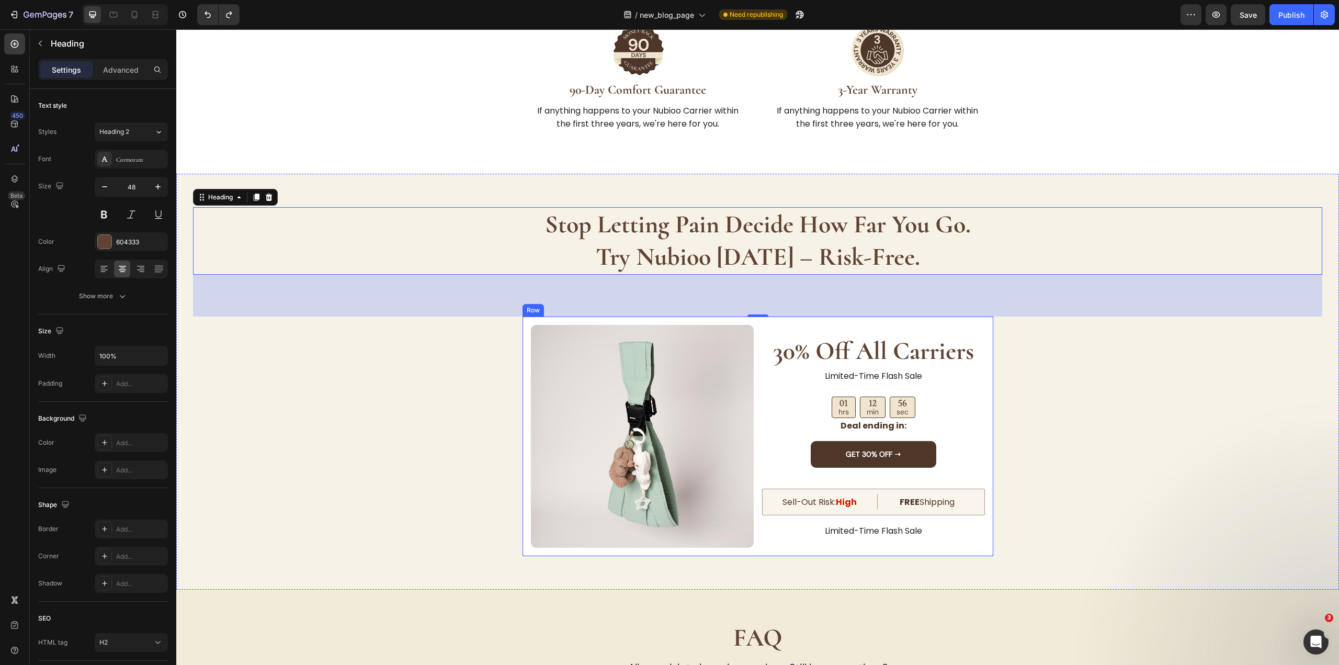
scroll to position [3301, 0]
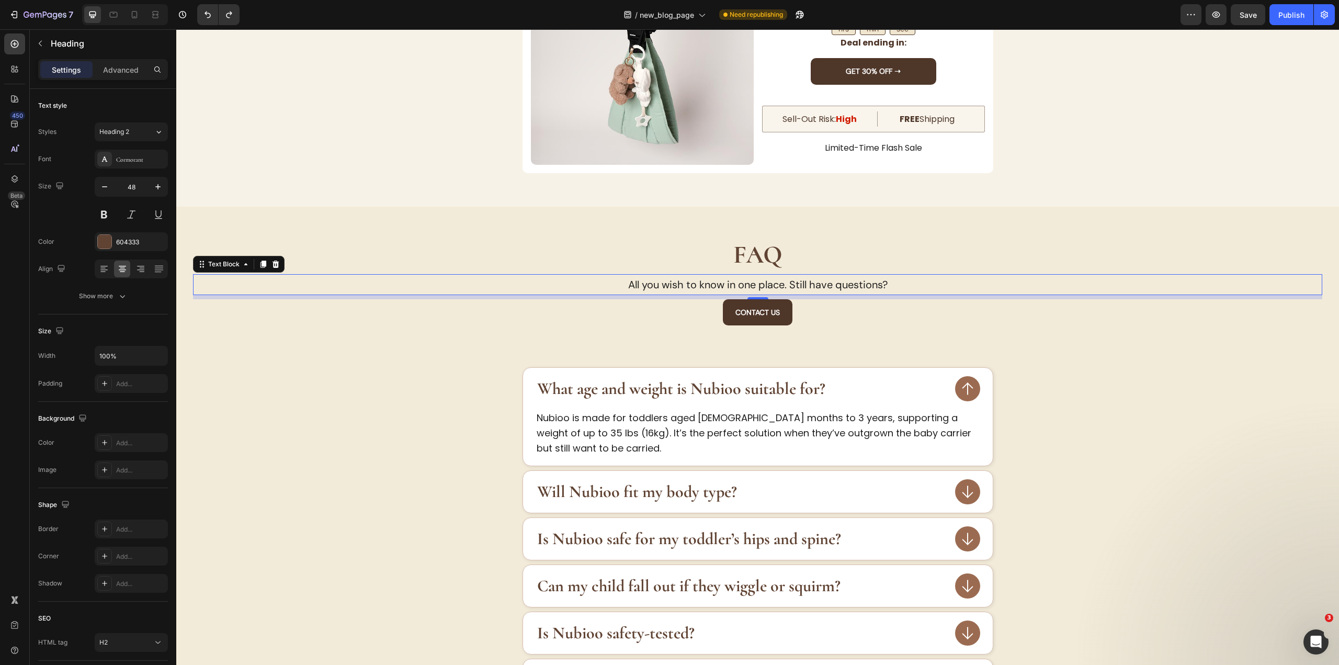
click at [765, 286] on p "All you wish to know in one place. Still have questions?" at bounding box center [757, 284] width 1127 height 19
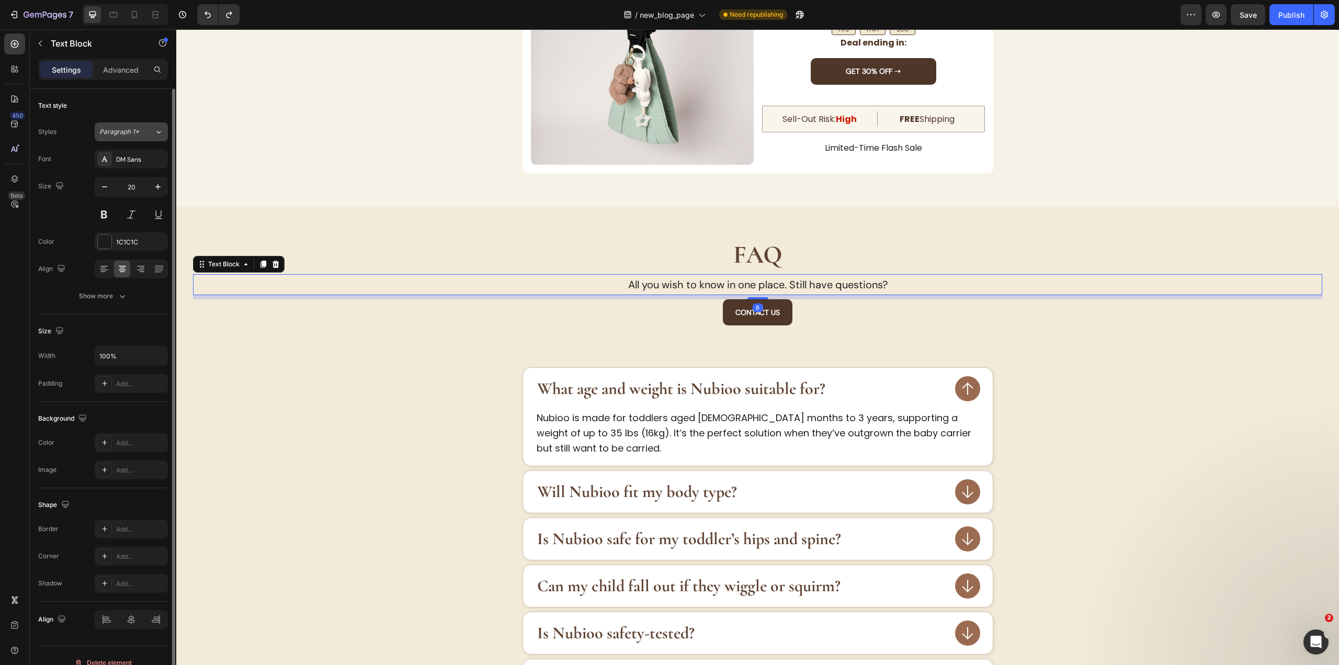
click at [133, 138] on button "Paragraph 1*" at bounding box center [131, 131] width 73 height 19
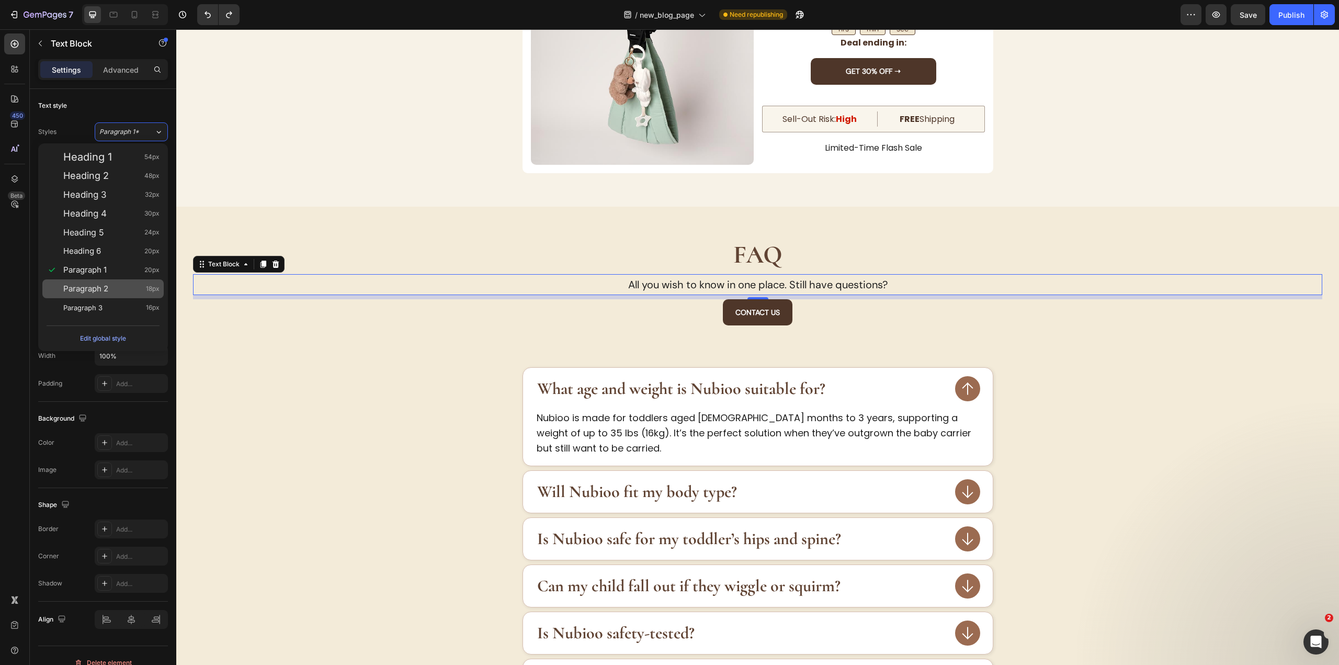
click at [113, 287] on div "Paragraph 2 18px" at bounding box center [111, 288] width 96 height 10
type input "18"
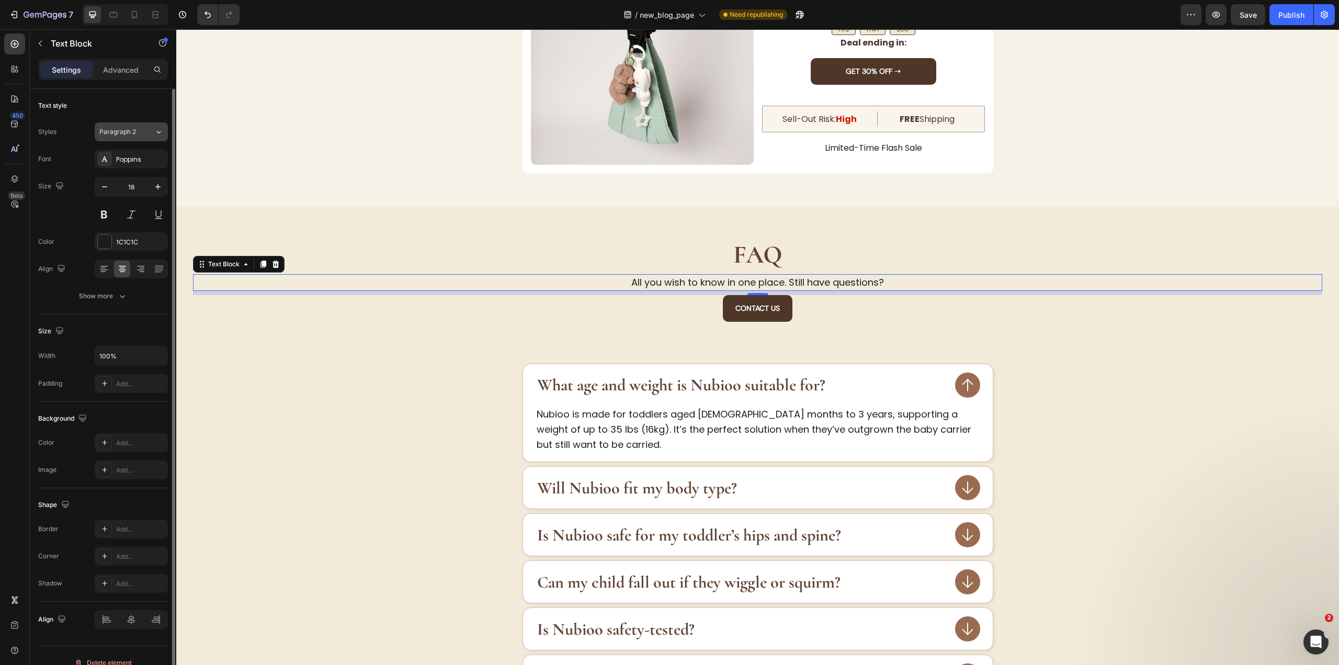
click at [139, 131] on div "Paragraph 2" at bounding box center [120, 131] width 42 height 9
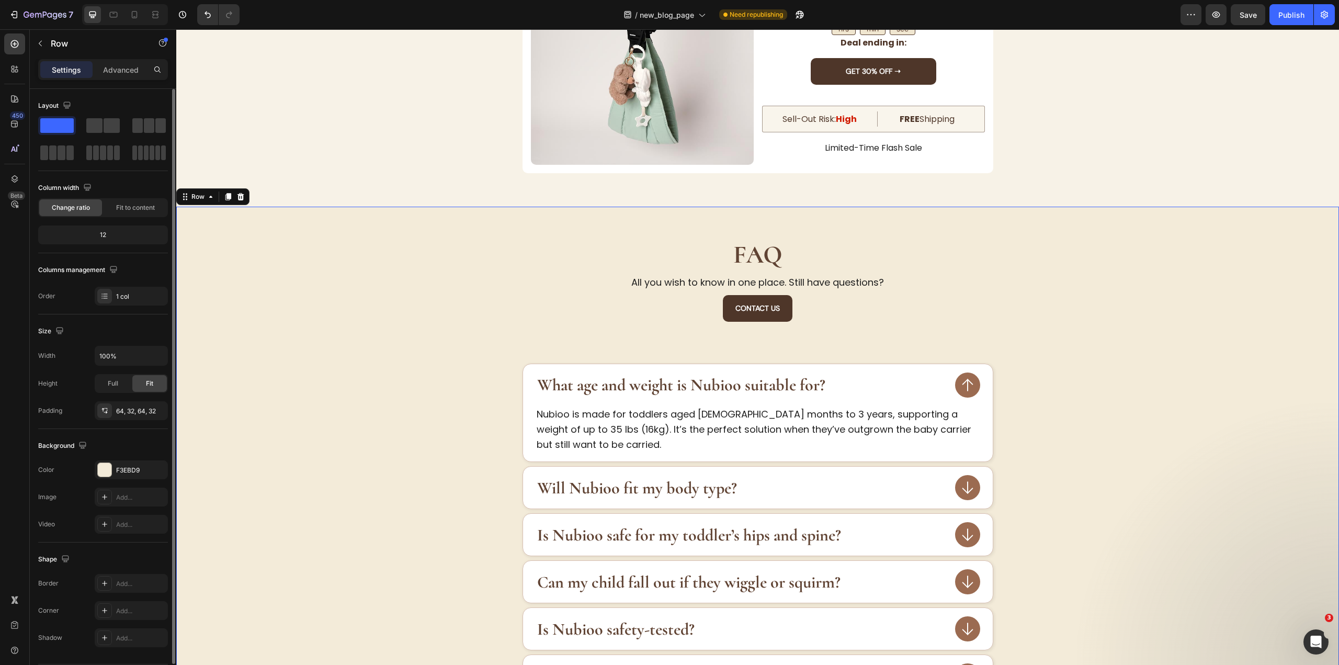
drag, startPoint x: 373, startPoint y: 329, endPoint x: 664, endPoint y: 247, distance: 302.1
click at [375, 328] on div "Contact US Button" at bounding box center [757, 329] width 1129 height 69
click at [756, 252] on strong "FAQ" at bounding box center [757, 255] width 49 height 30
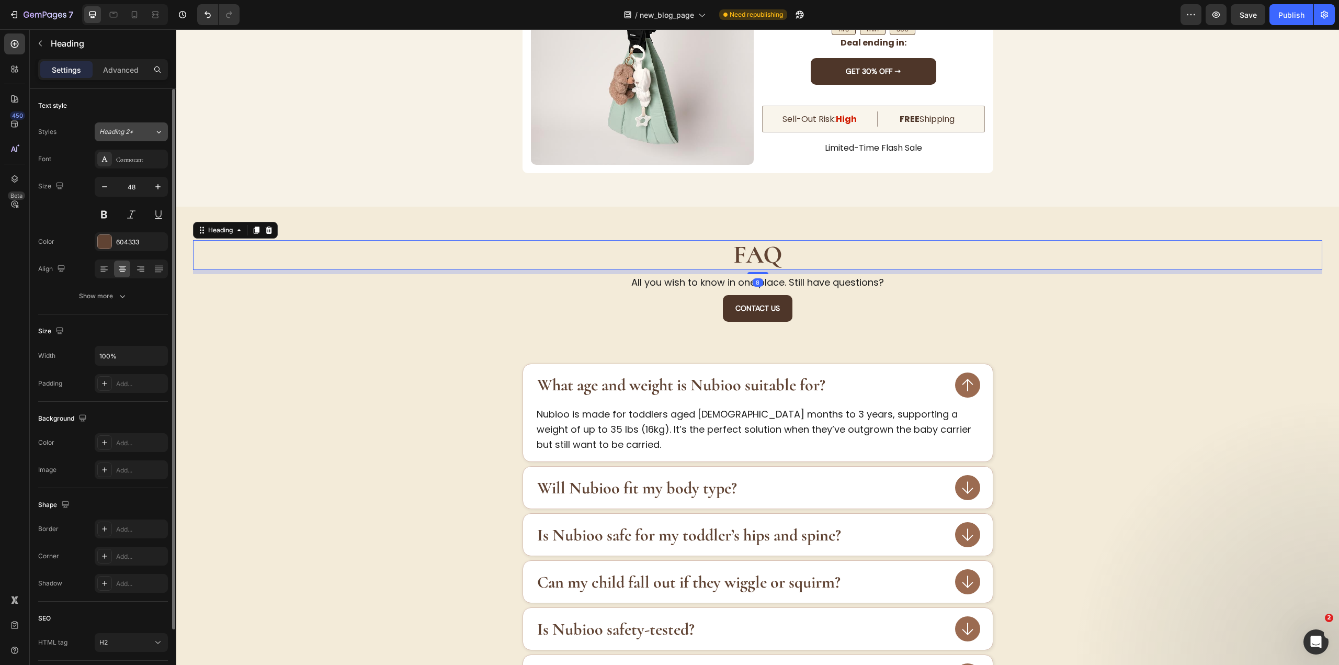
click at [126, 130] on span "Heading 2*" at bounding box center [116, 131] width 34 height 9
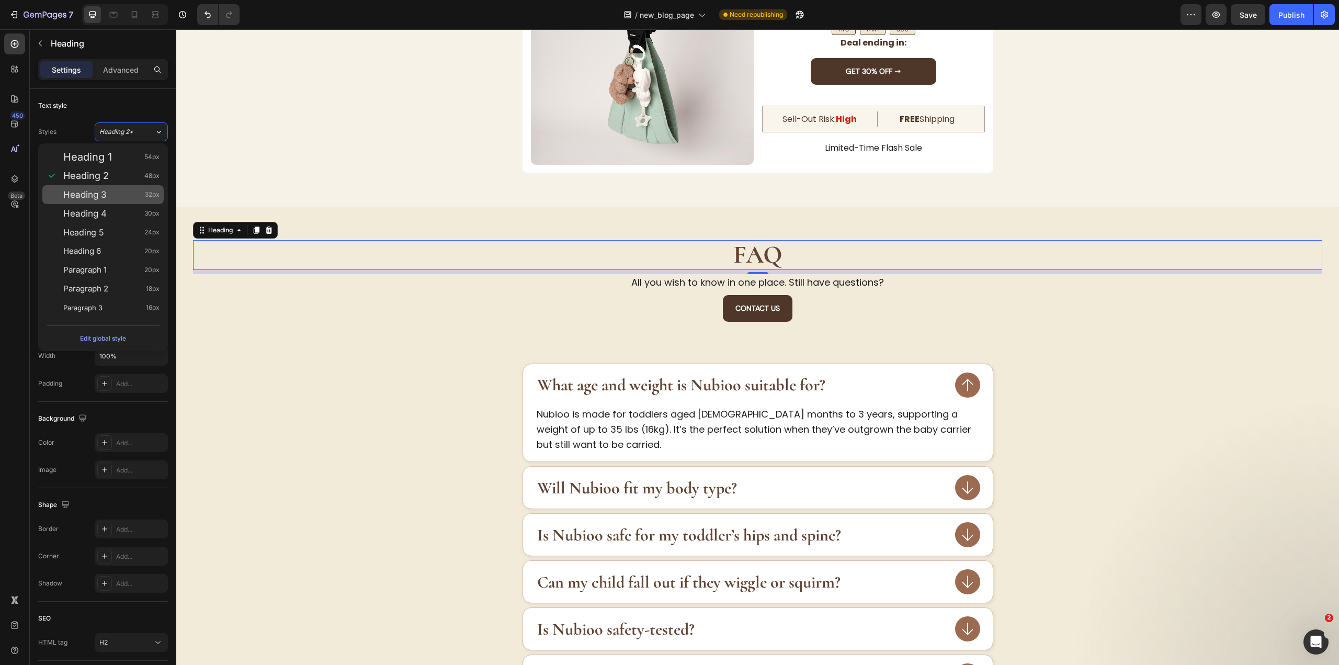
click at [122, 199] on div "Heading 3 32px" at bounding box center [111, 194] width 96 height 10
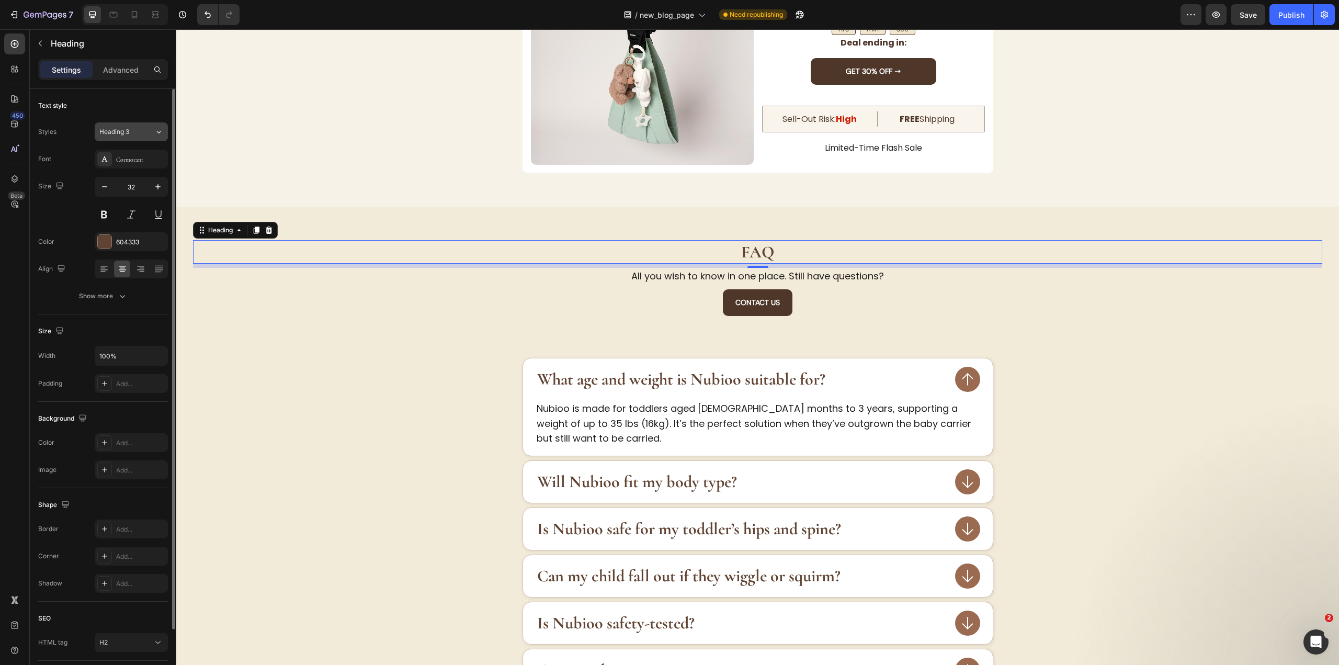
click at [121, 125] on button "Heading 3" at bounding box center [131, 131] width 73 height 19
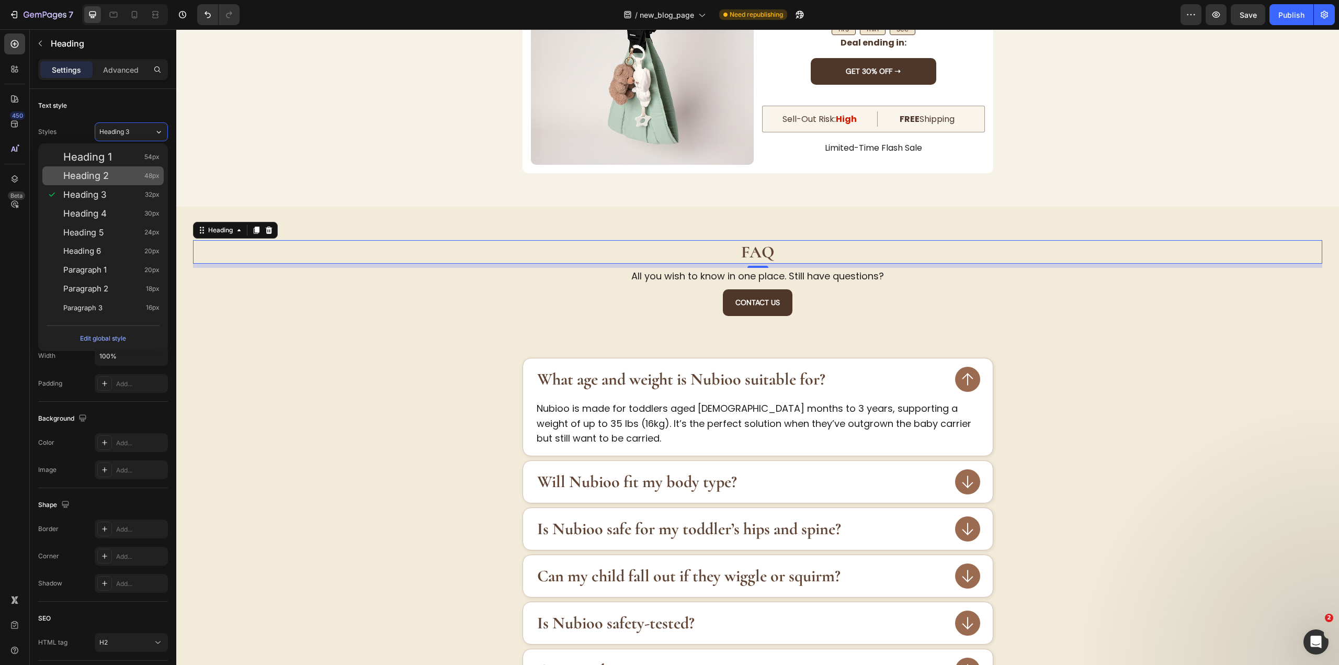
click at [134, 179] on div "Heading 2 48px" at bounding box center [111, 175] width 96 height 10
type input "48"
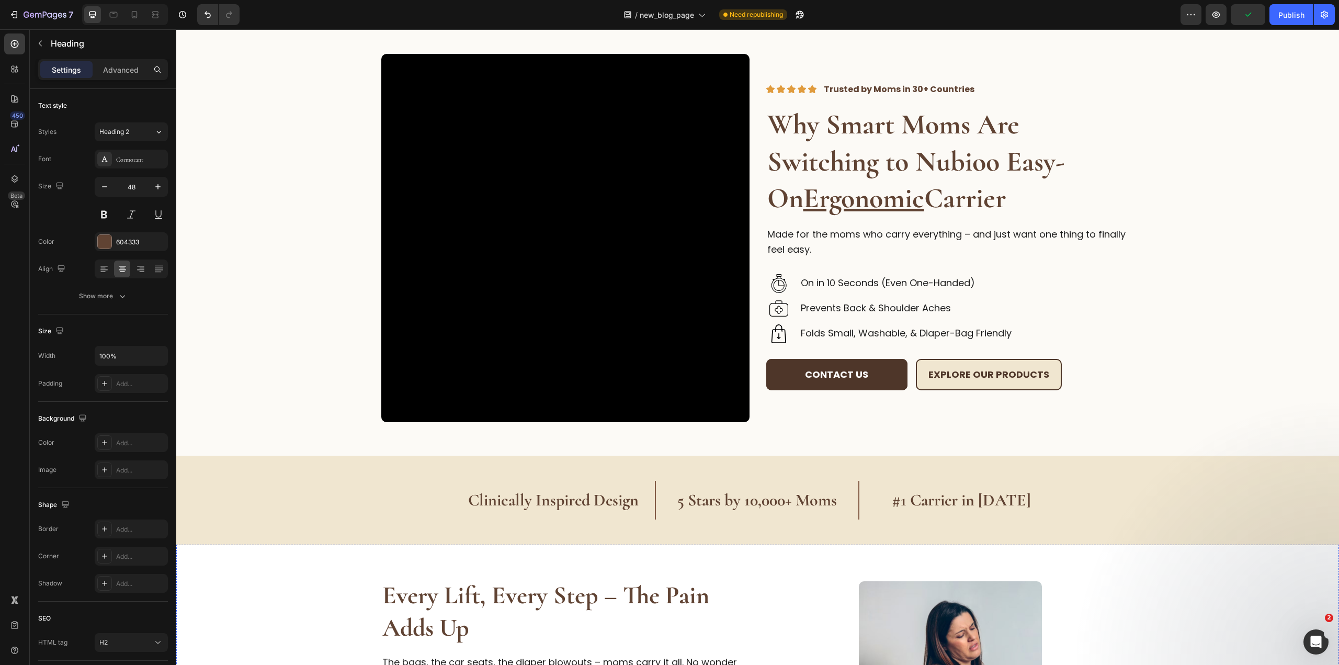
scroll to position [0, 0]
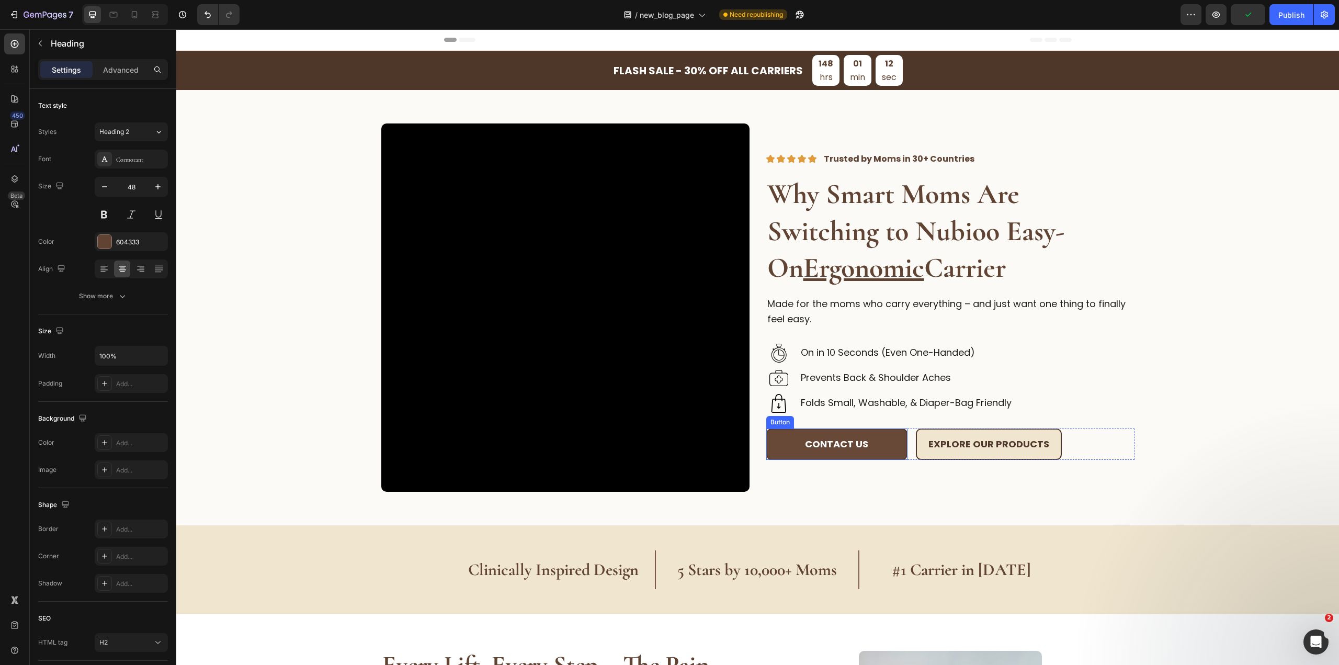
click at [898, 444] on button "Contact us" at bounding box center [836, 444] width 141 height 32
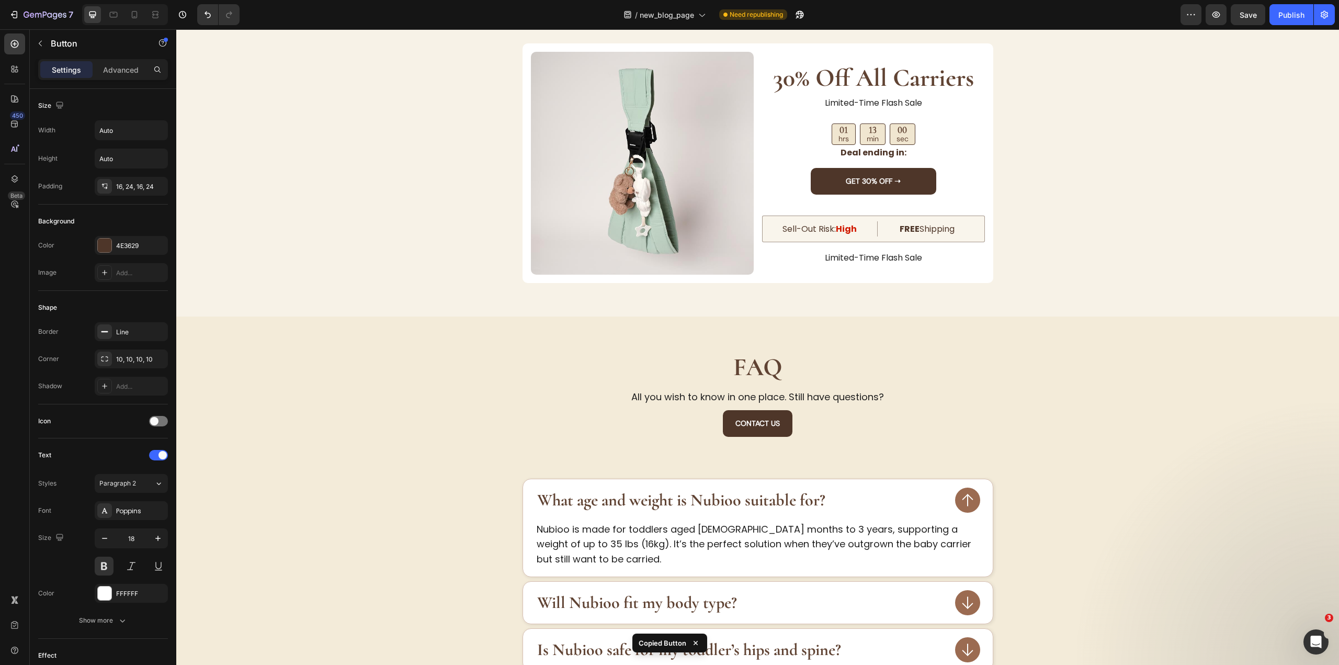
scroll to position [3451, 0]
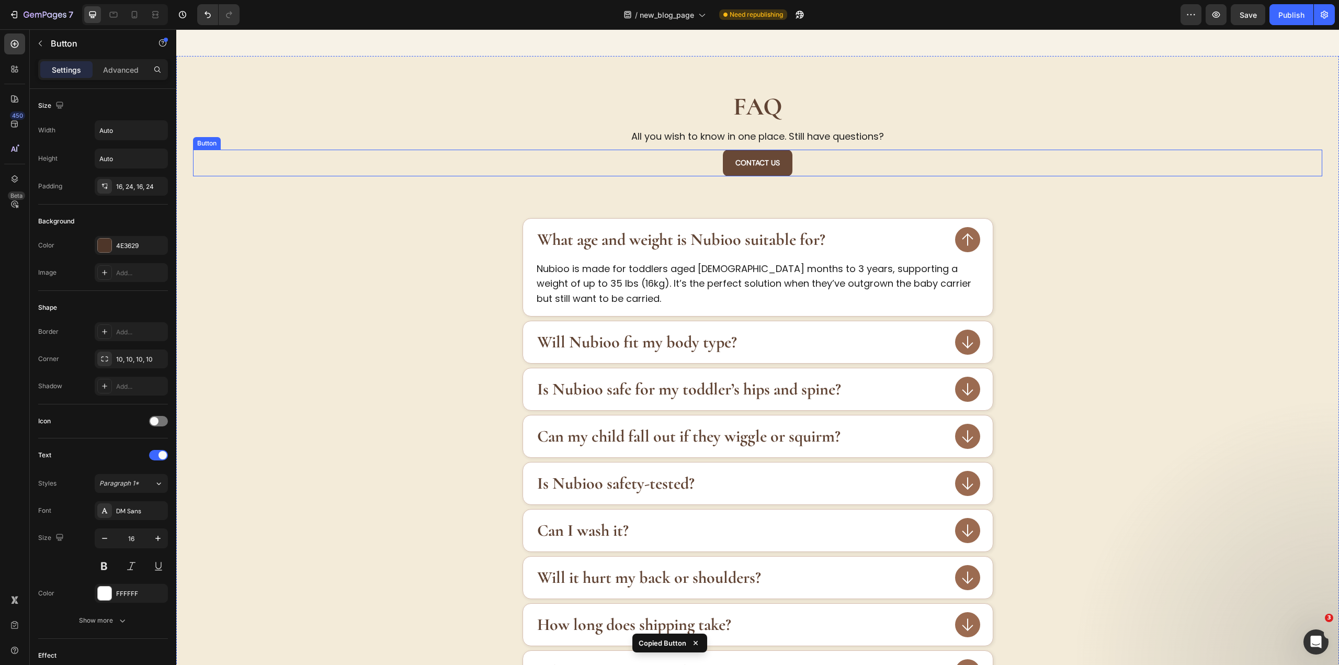
click at [775, 153] on button "Contact US" at bounding box center [758, 163] width 70 height 27
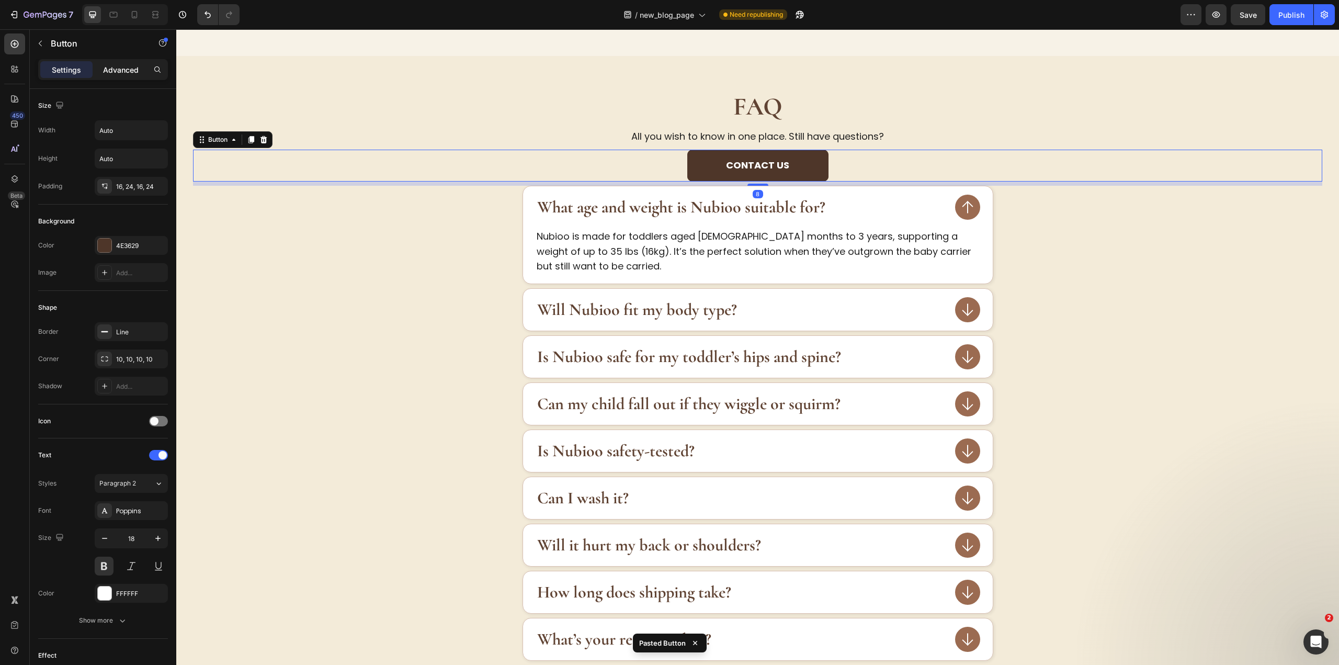
click at [117, 65] on p "Advanced" at bounding box center [121, 69] width 36 height 11
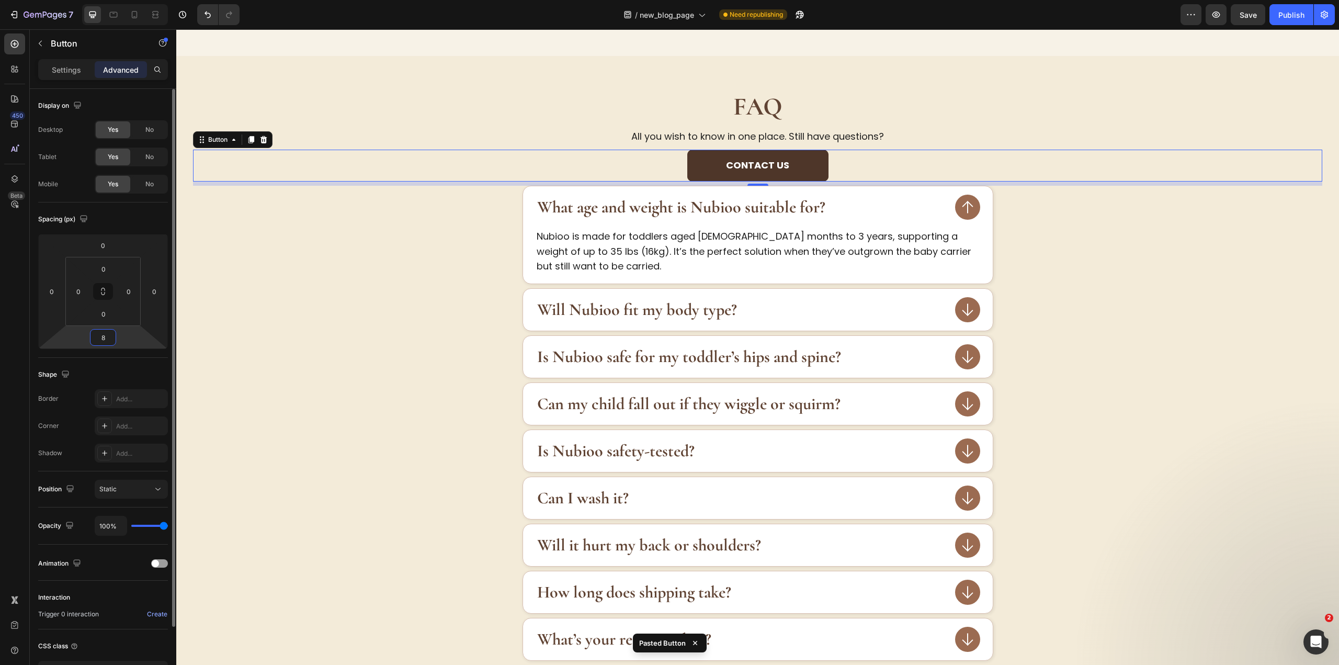
click at [99, 334] on input "8" at bounding box center [103, 337] width 21 height 16
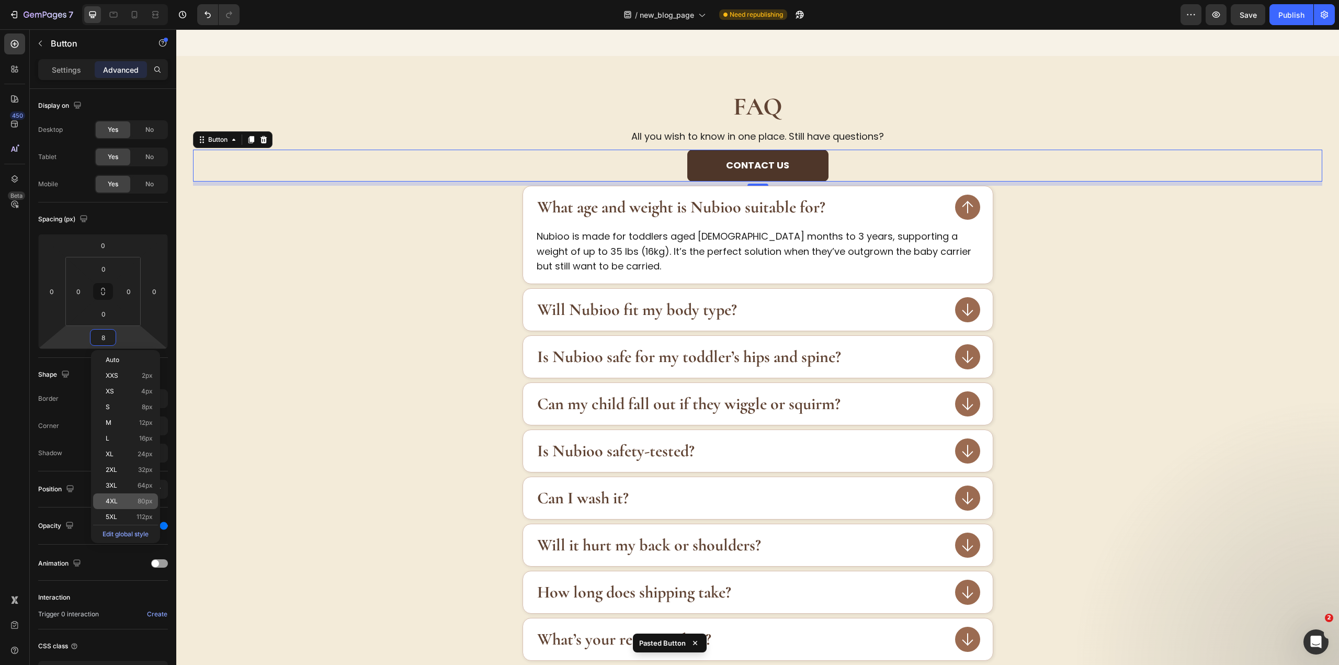
click at [141, 497] on span "80px" at bounding box center [145, 500] width 15 height 7
type input "80"
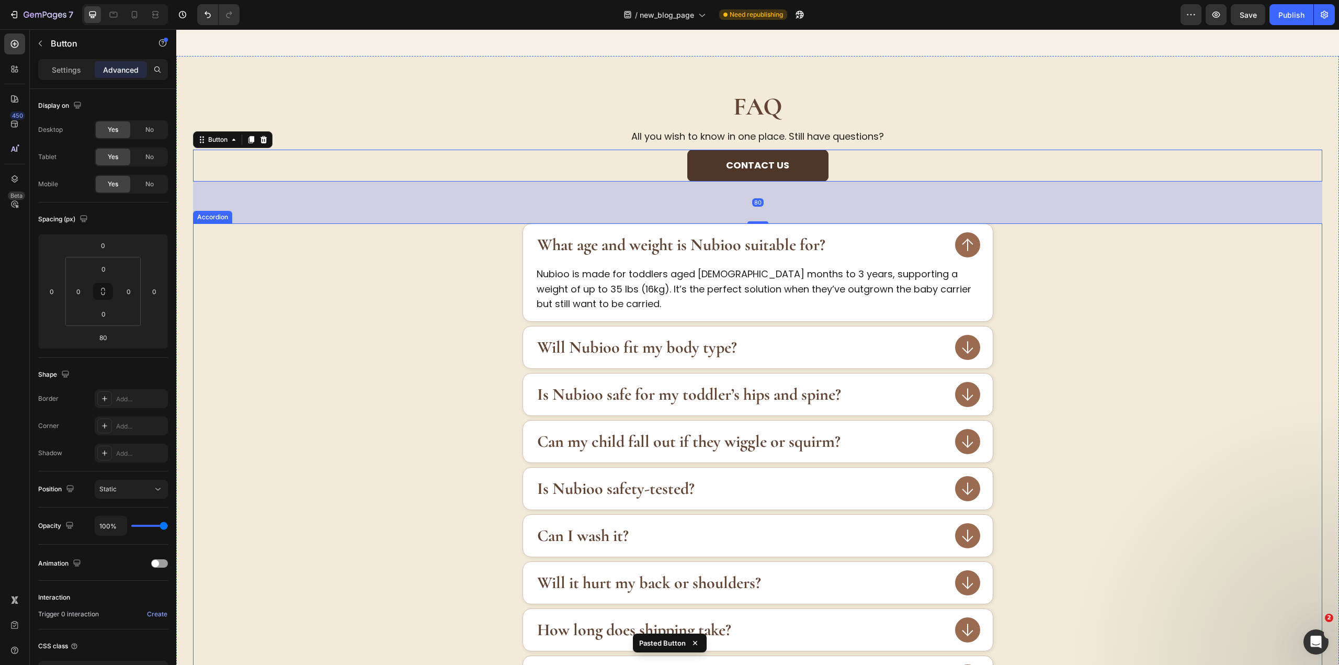
click at [1121, 378] on div "Is Nubioo safe for my toddler’s hips and spine?" at bounding box center [757, 394] width 1128 height 43
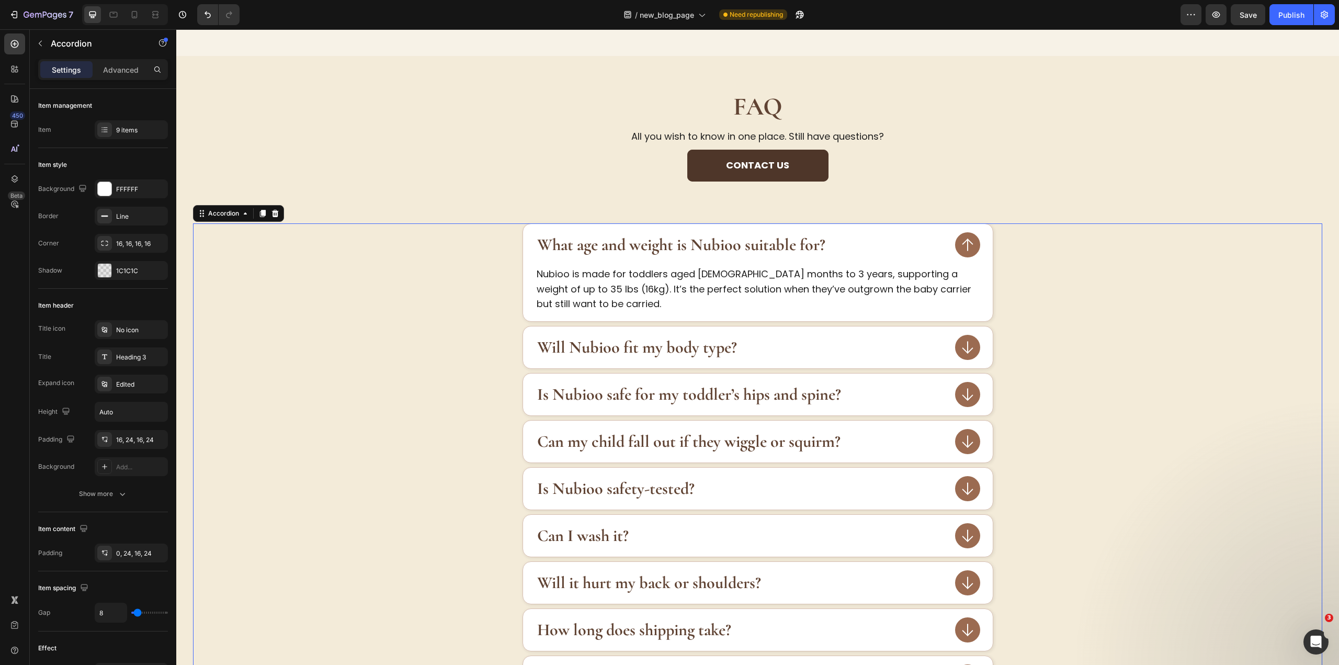
click at [704, 238] on strong "What age and weight is Nubioo suitable for?" at bounding box center [681, 244] width 288 height 20
click at [591, 294] on p "Nubioo is made for toddlers aged [DEMOGRAPHIC_DATA] months to 3 years, supporti…" at bounding box center [758, 289] width 442 height 45
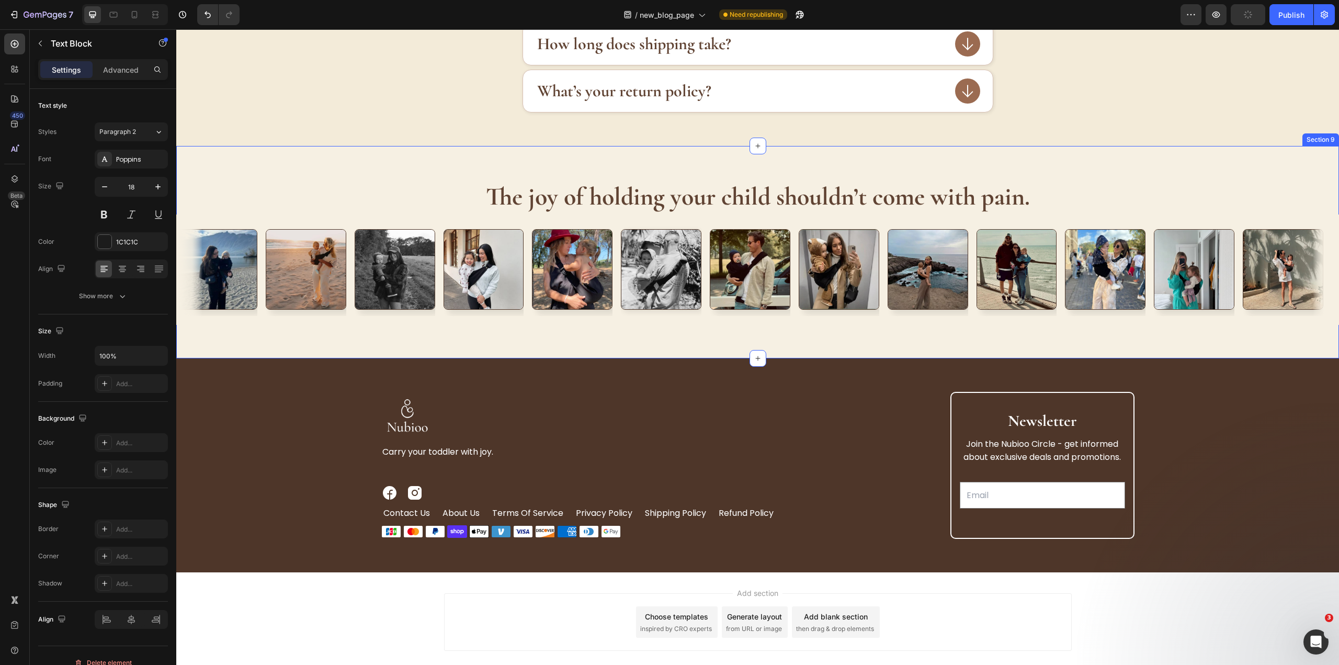
scroll to position [4069, 0]
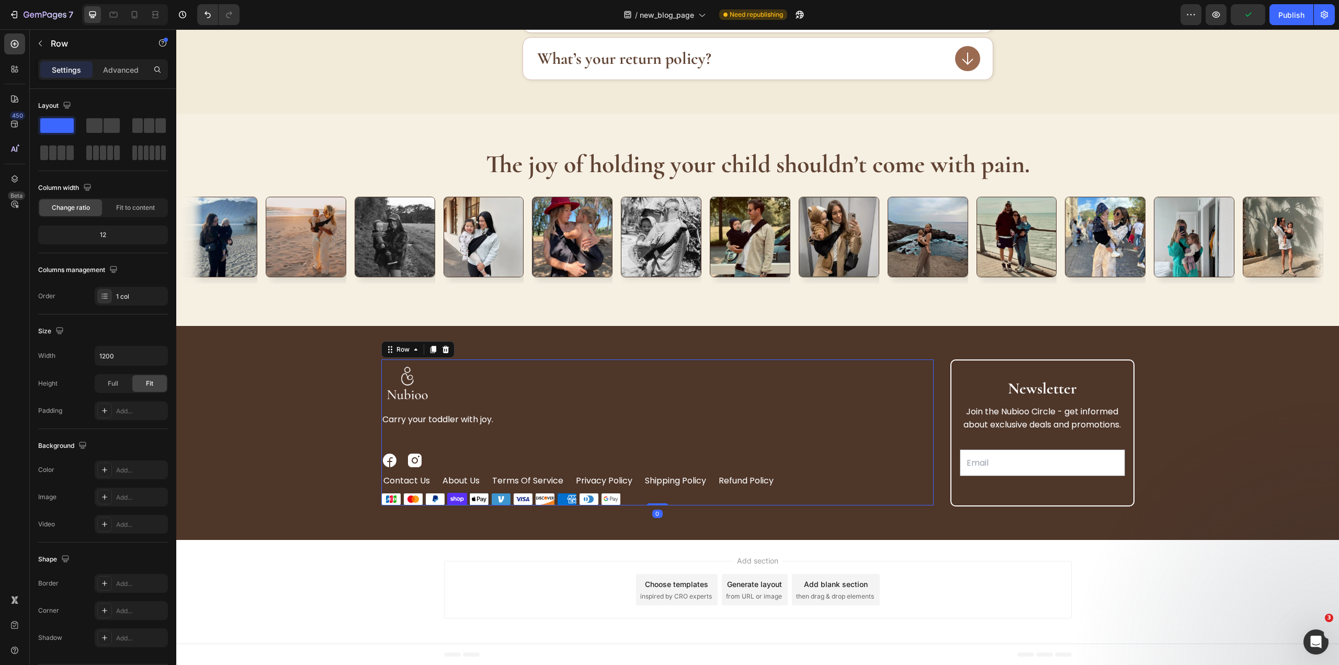
click at [867, 446] on div "Image Carry your toddler with joy. Text Block Image Image Row contact us Button…" at bounding box center [657, 432] width 552 height 146
click at [300, 482] on div "Image Carry your toddler with joy. Text Block Image Image Row contact us Button…" at bounding box center [757, 432] width 1129 height 147
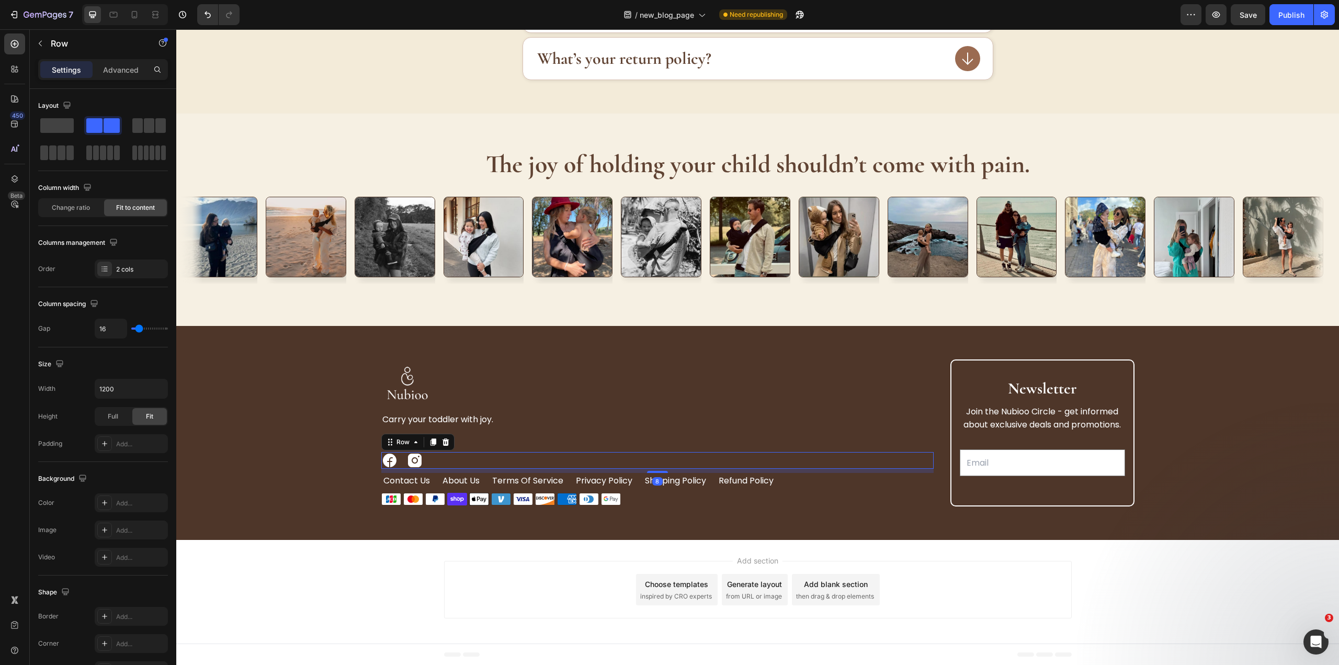
click at [396, 465] on div "Image Image Row 8" at bounding box center [657, 460] width 552 height 17
click at [135, 63] on div "Advanced" at bounding box center [121, 69] width 52 height 17
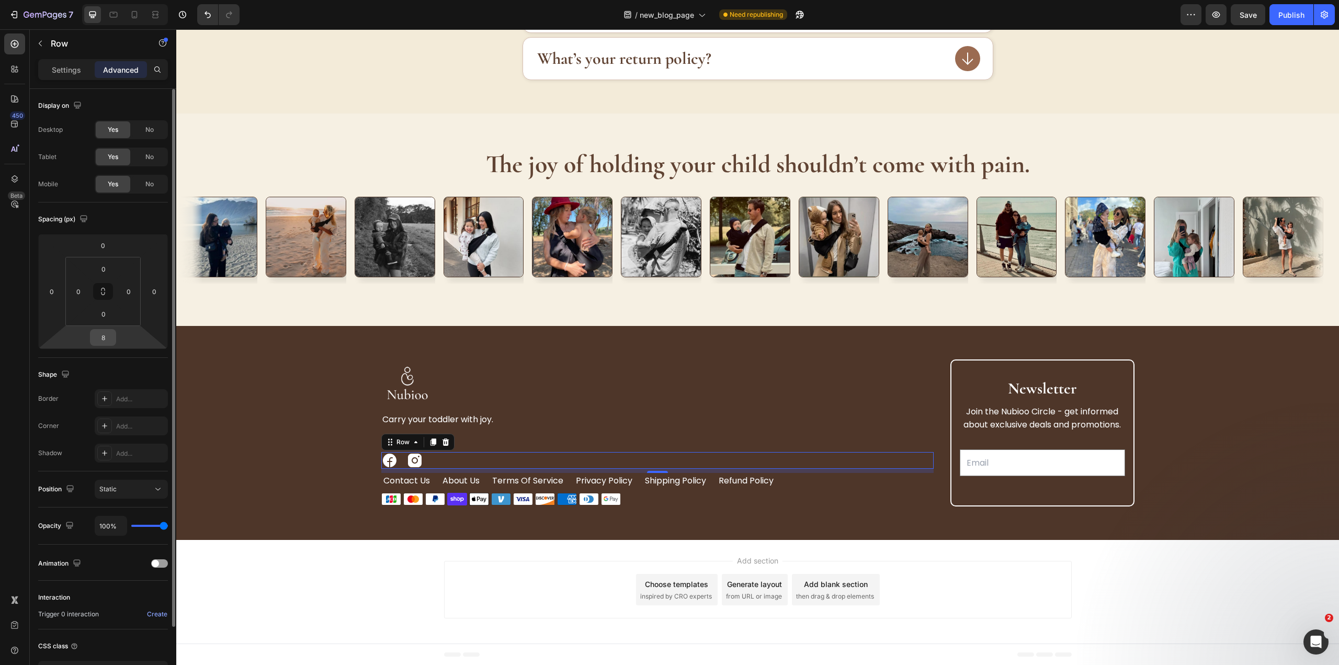
click at [108, 343] on input "8" at bounding box center [103, 337] width 21 height 16
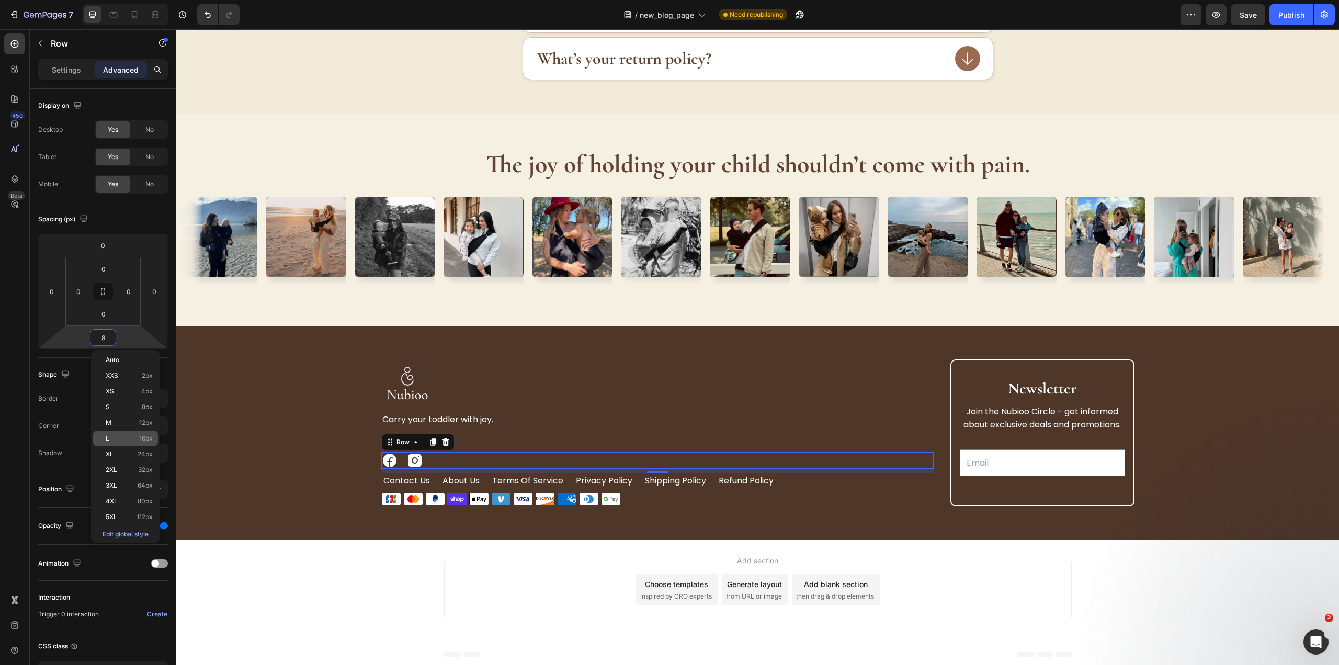
click at [147, 439] on span "16px" at bounding box center [146, 438] width 14 height 7
type input "16"
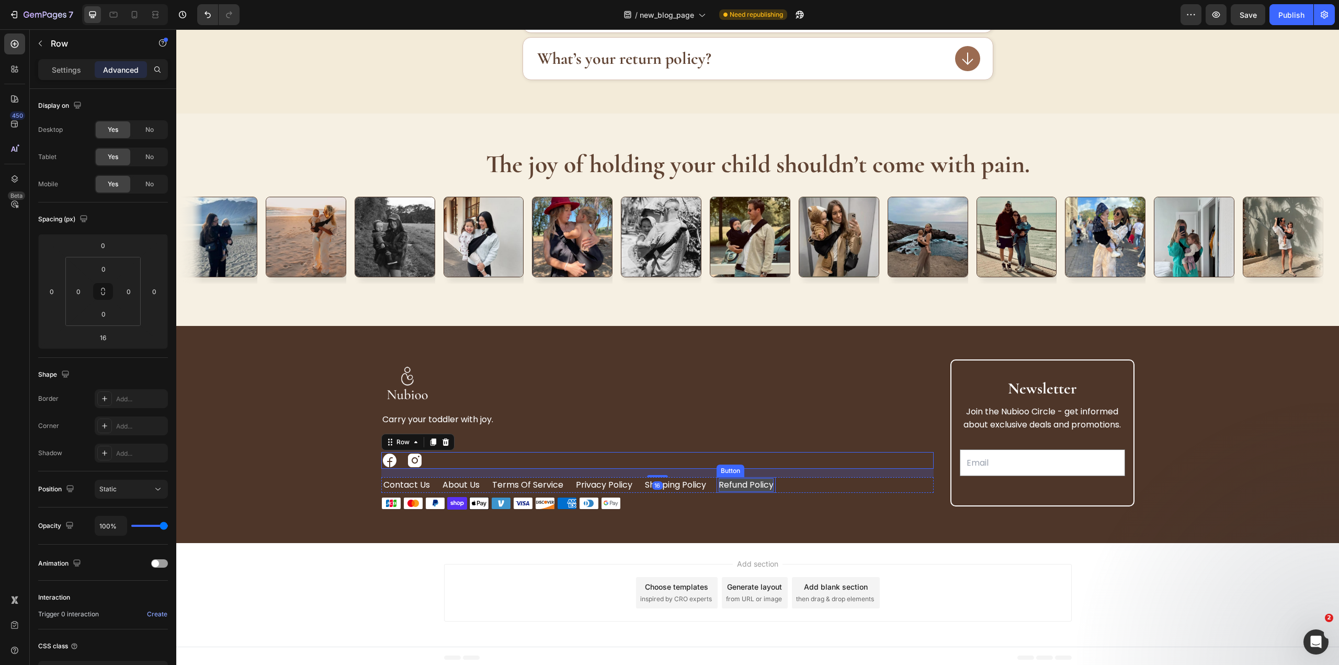
click at [758, 484] on p "Refund Policy" at bounding box center [746, 485] width 55 height 14
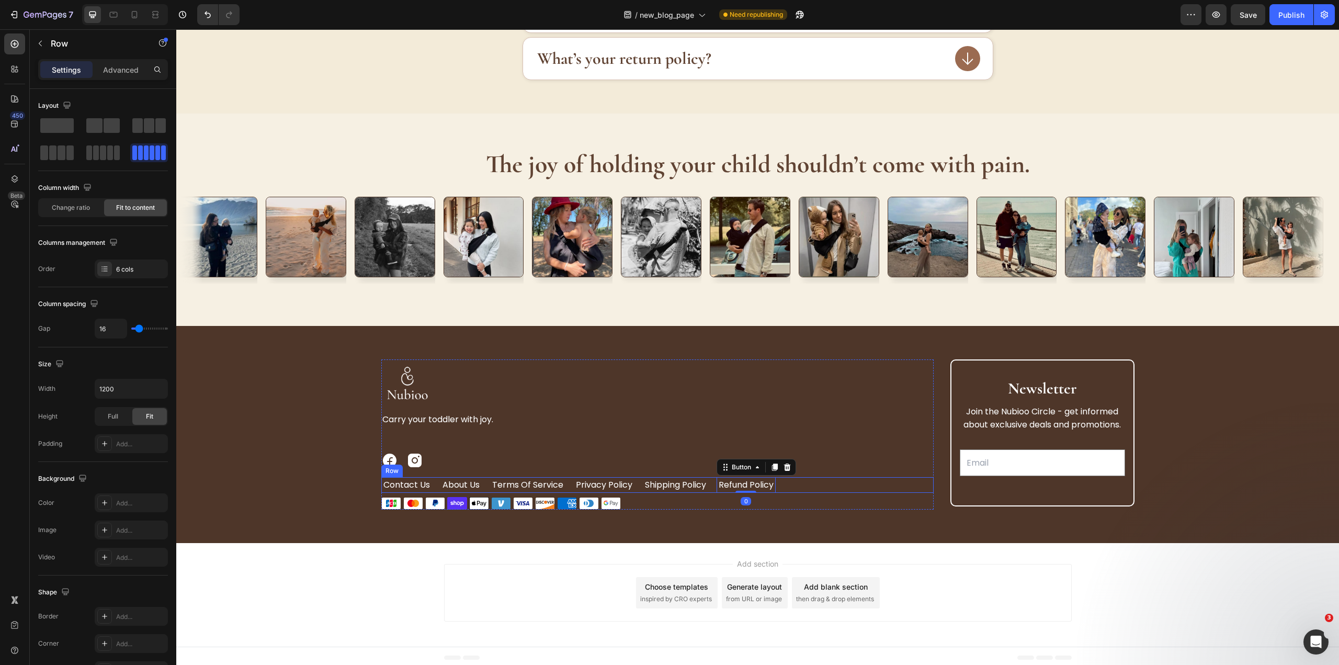
click at [804, 489] on div "contact us Button About Us Button Terms of Service Button Privacy Policy Button…" at bounding box center [657, 485] width 552 height 16
click at [106, 58] on div "Row" at bounding box center [89, 44] width 119 height 30
click at [113, 64] on p "Advanced" at bounding box center [121, 69] width 36 height 11
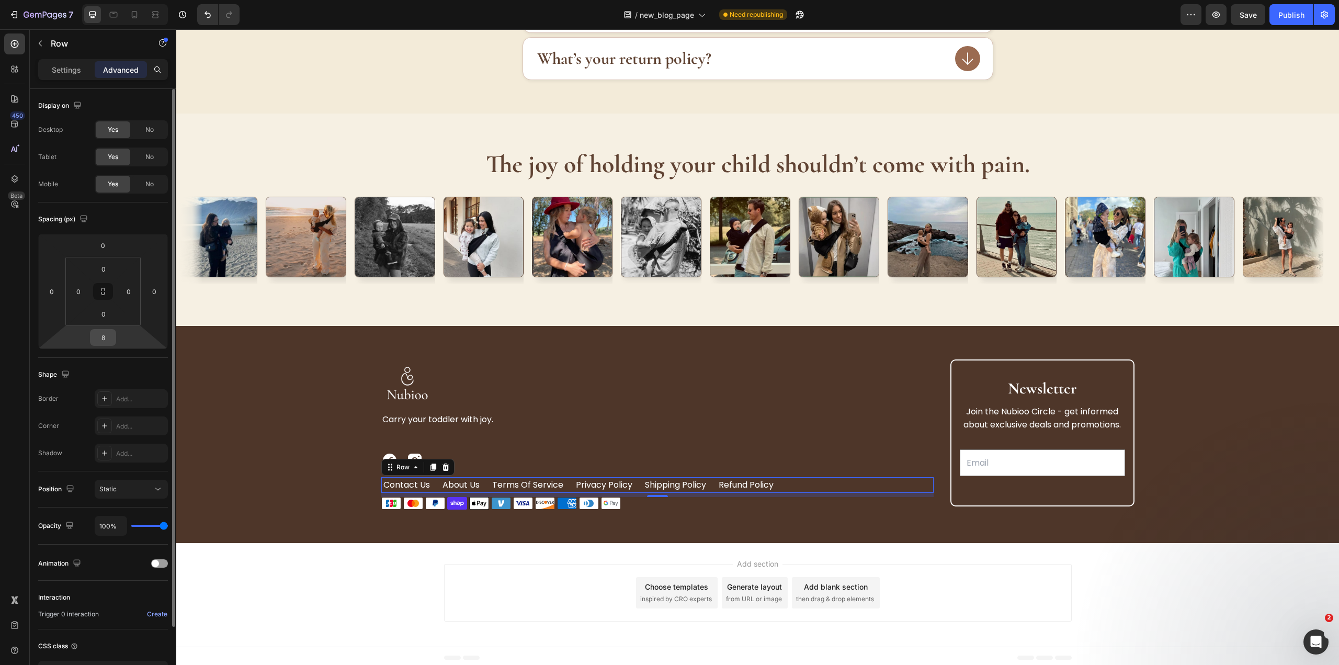
click at [112, 336] on input "8" at bounding box center [103, 337] width 21 height 16
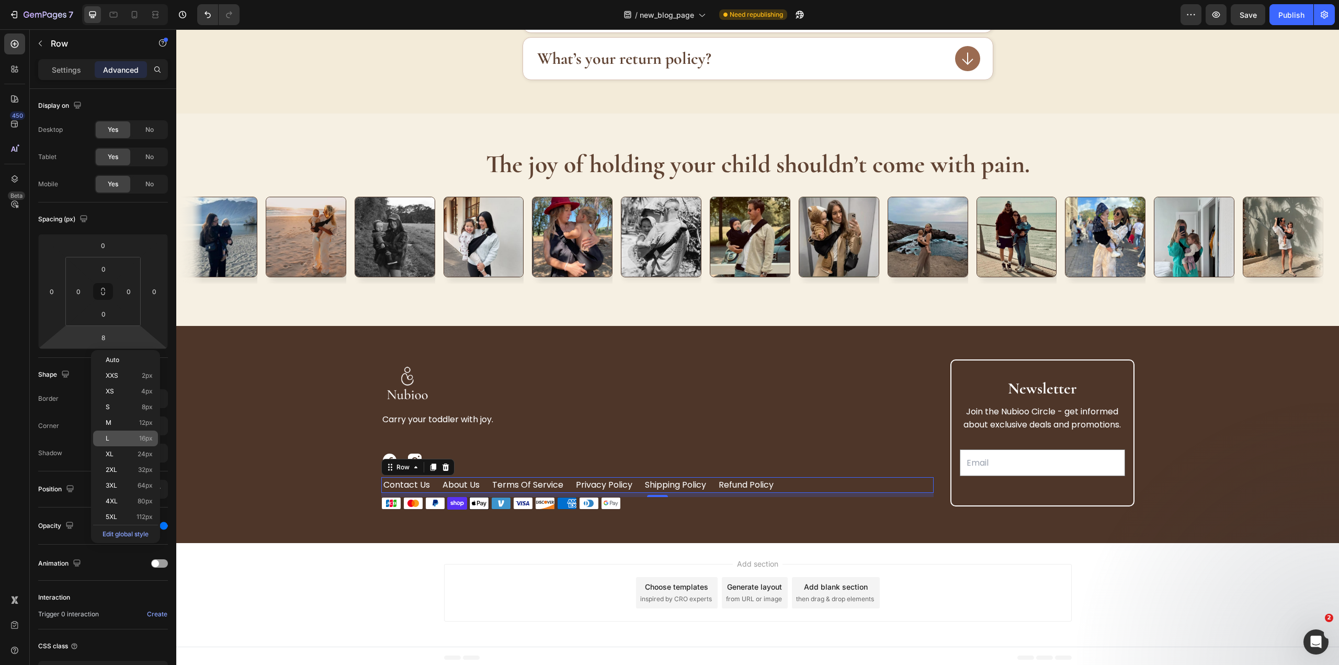
click at [143, 435] on span "16px" at bounding box center [146, 438] width 14 height 7
type input "16"
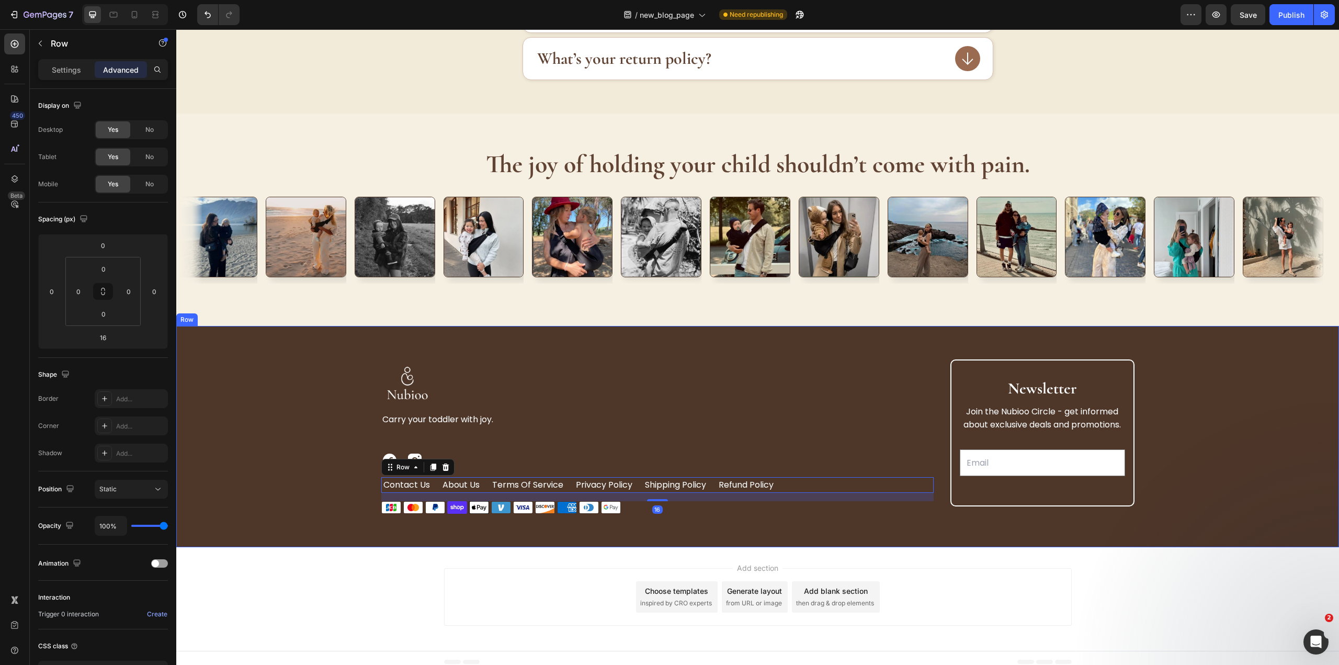
click at [830, 517] on div "Image Carry your toddler with joy. Text Block Image Image Row contact us Button…" at bounding box center [757, 436] width 1162 height 221
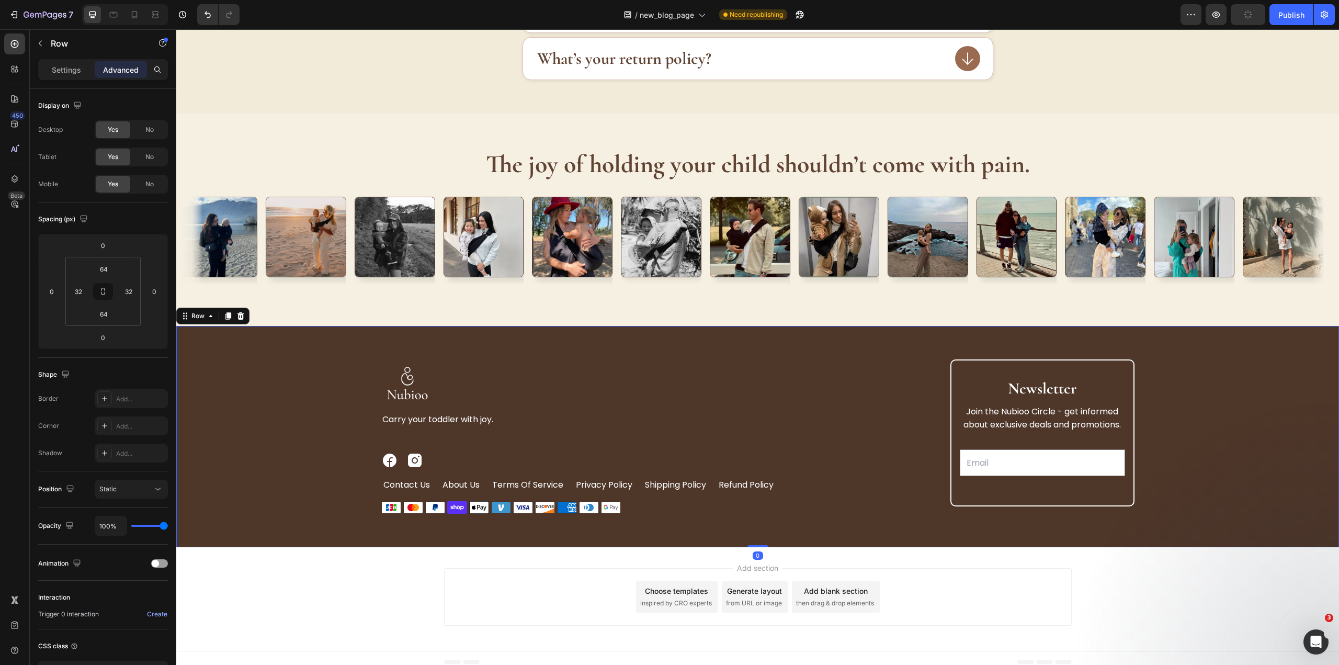
click at [1178, 398] on div "Image Carry your toddler with joy. Text Block Image Image Row contact us Button…" at bounding box center [757, 436] width 1129 height 154
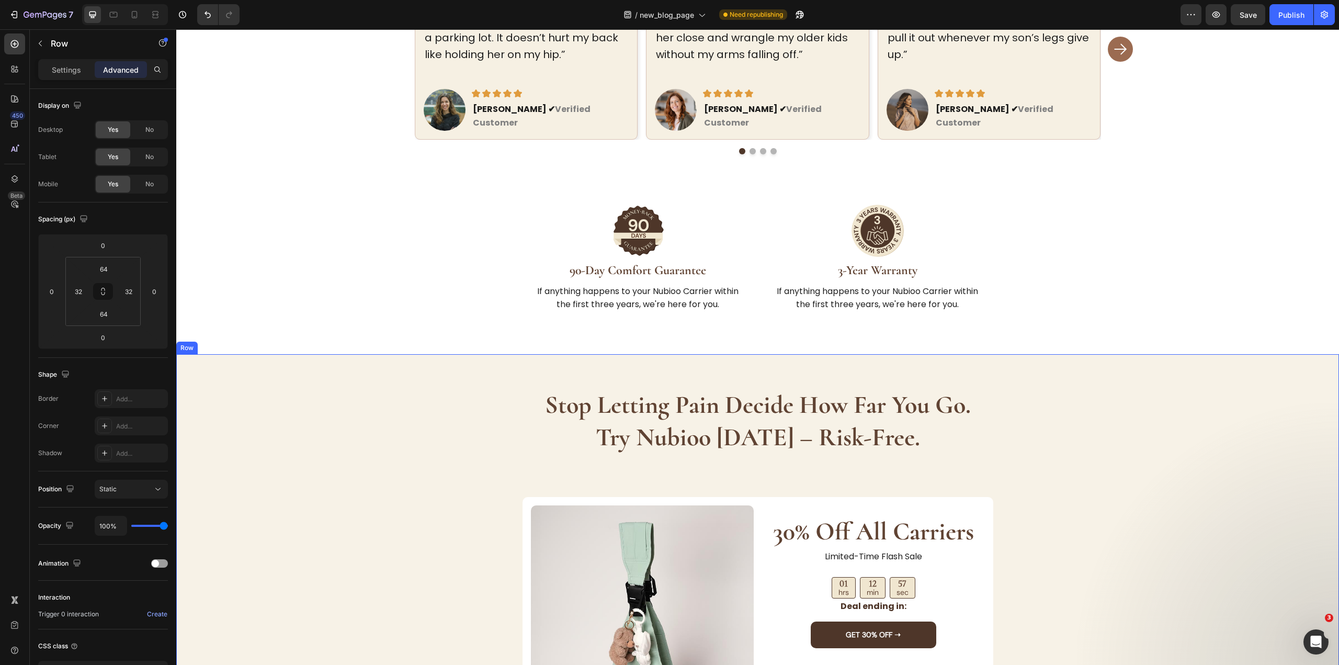
scroll to position [2762, 0]
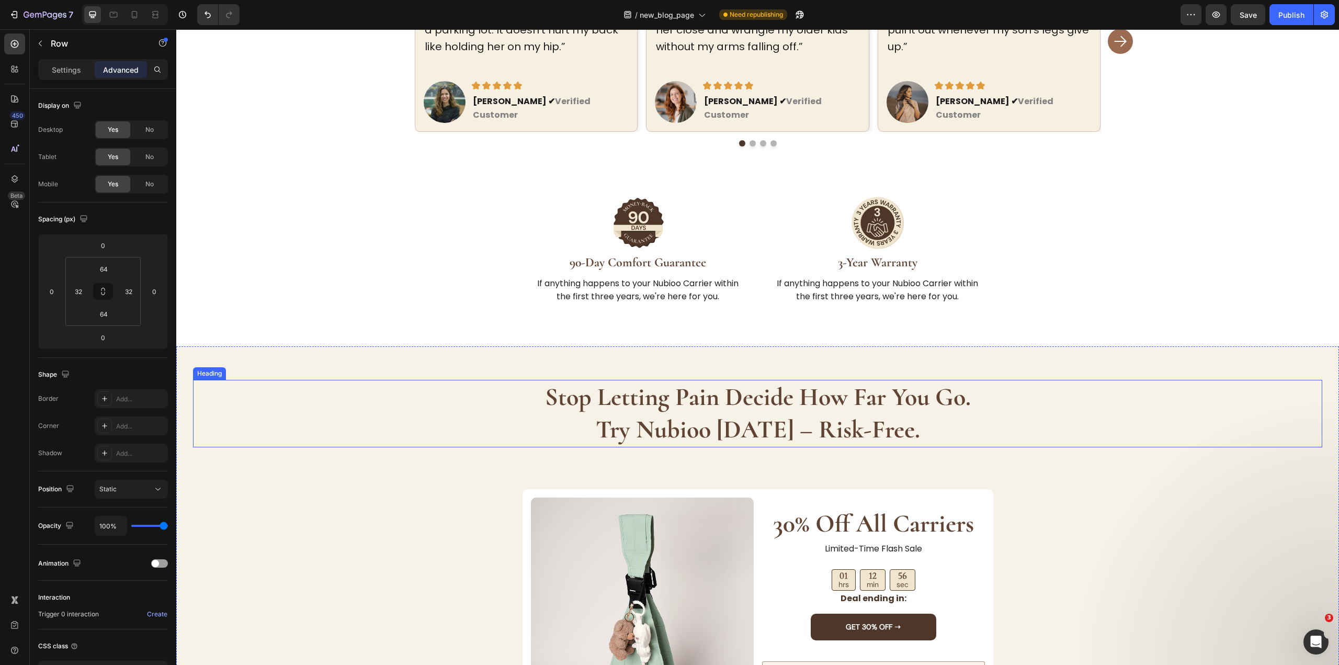
click at [712, 414] on strong "try nubioo [DATE] – risk-free." at bounding box center [758, 429] width 324 height 30
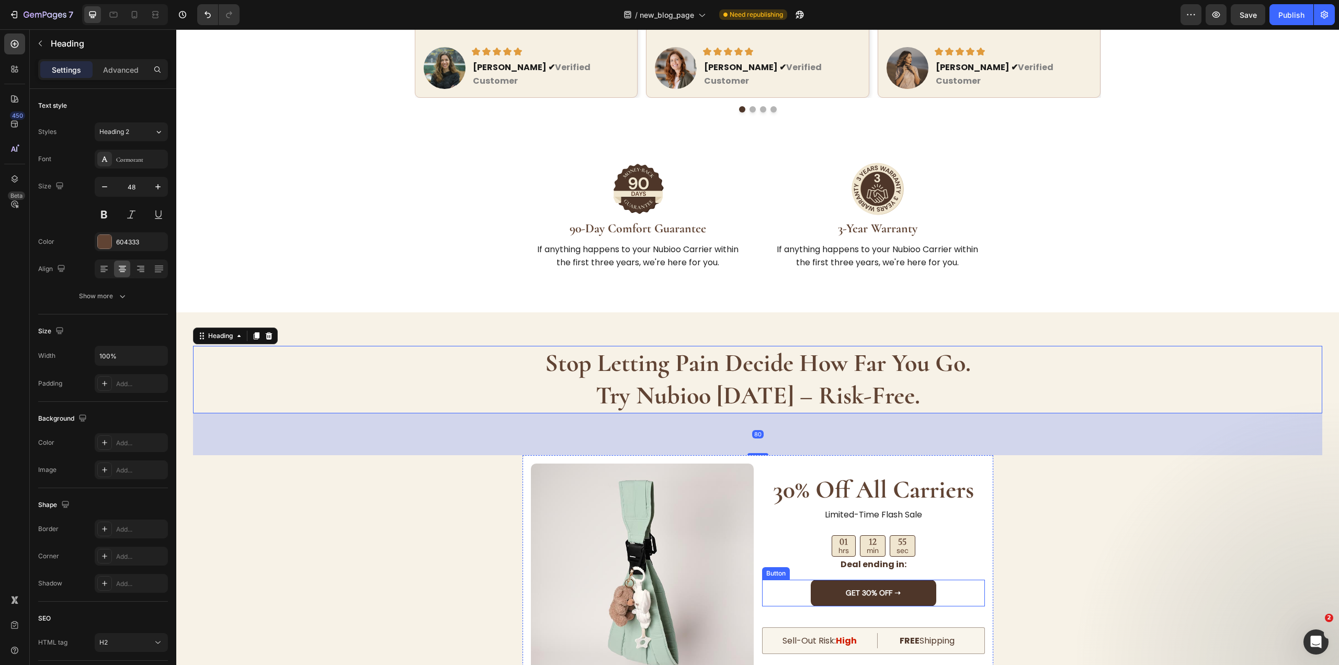
scroll to position [2919, 0]
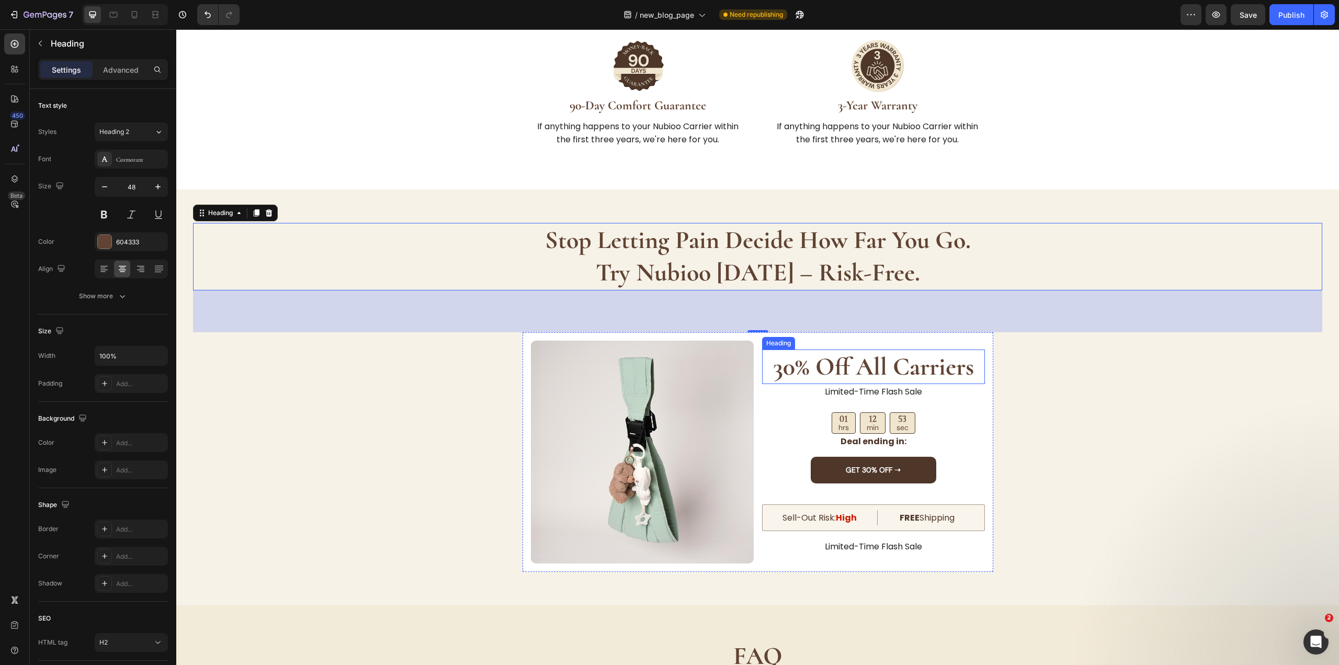
click at [874, 352] on strong "30% off all carriers" at bounding box center [873, 366] width 201 height 30
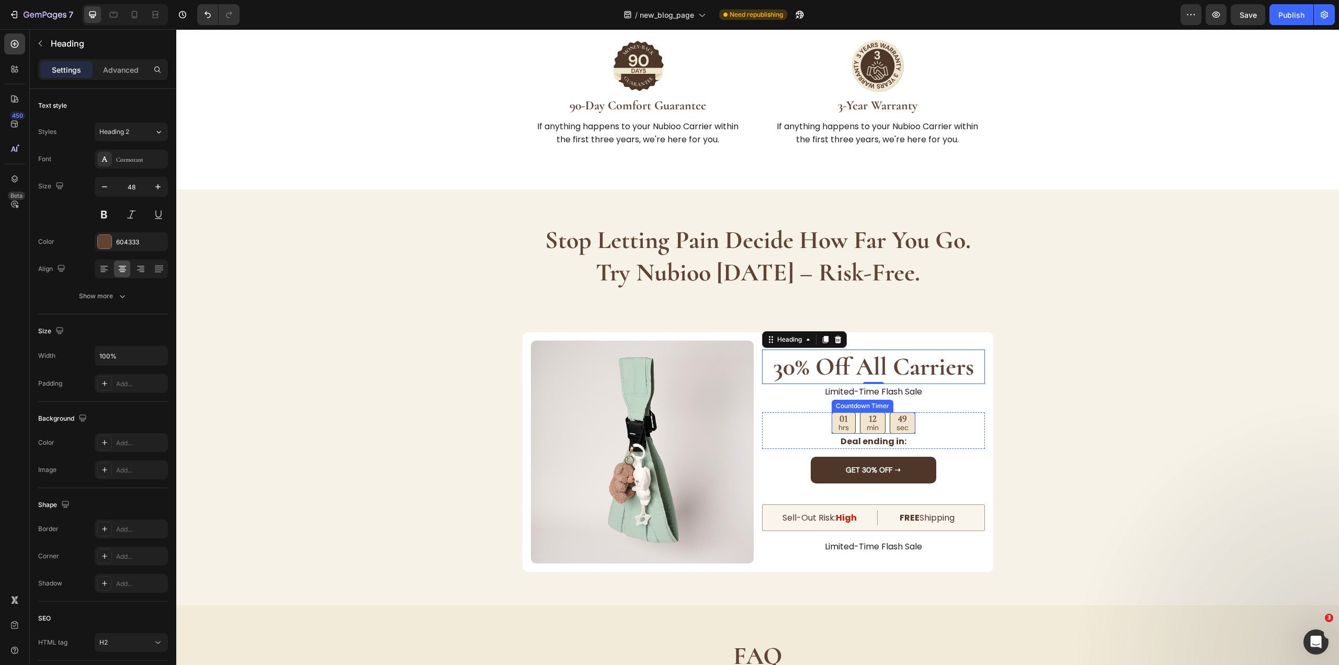
click at [890, 412] on div "49 sec" at bounding box center [903, 422] width 26 height 21
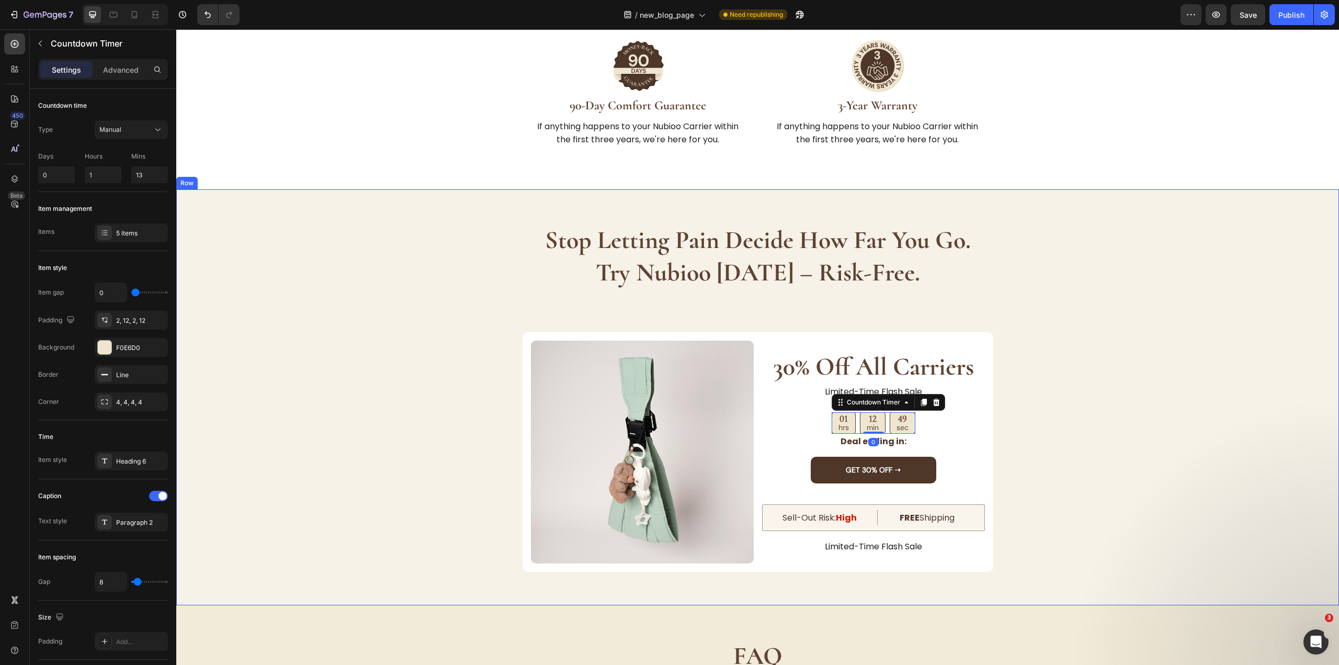
click at [1034, 435] on div "stop letting pain decide how far you go. try nubioo today – risk-free. Heading …" at bounding box center [757, 397] width 1129 height 349
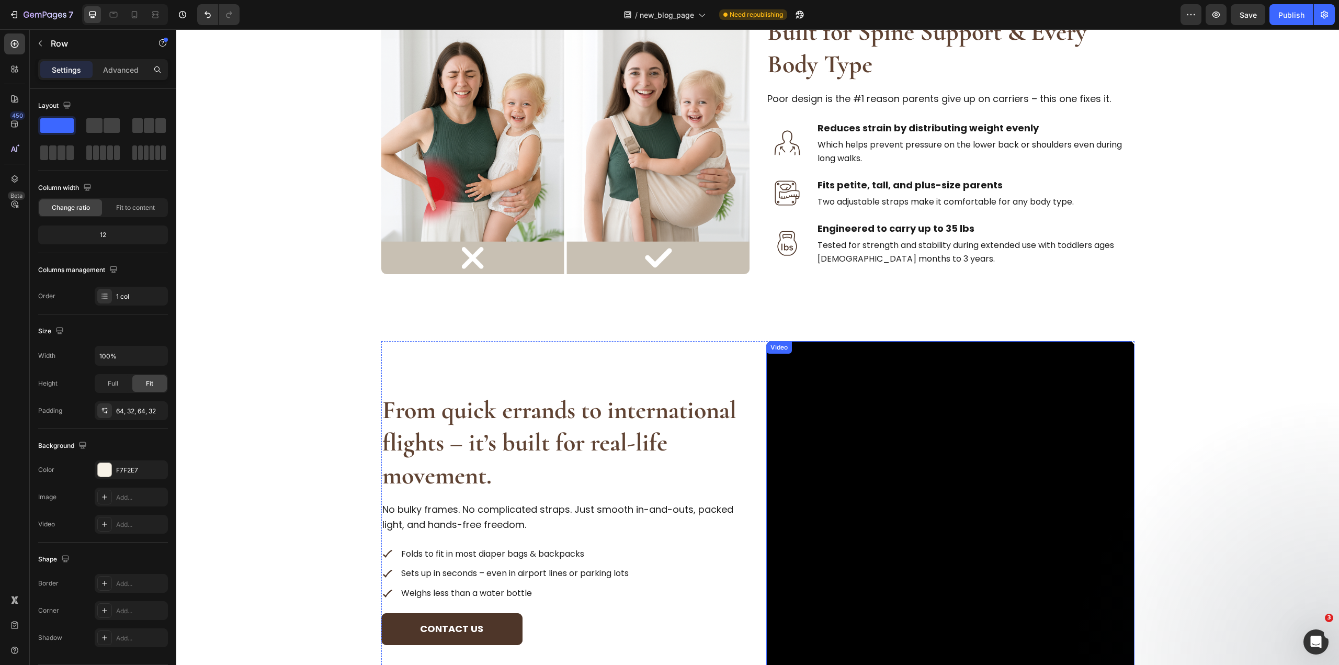
scroll to position [514, 0]
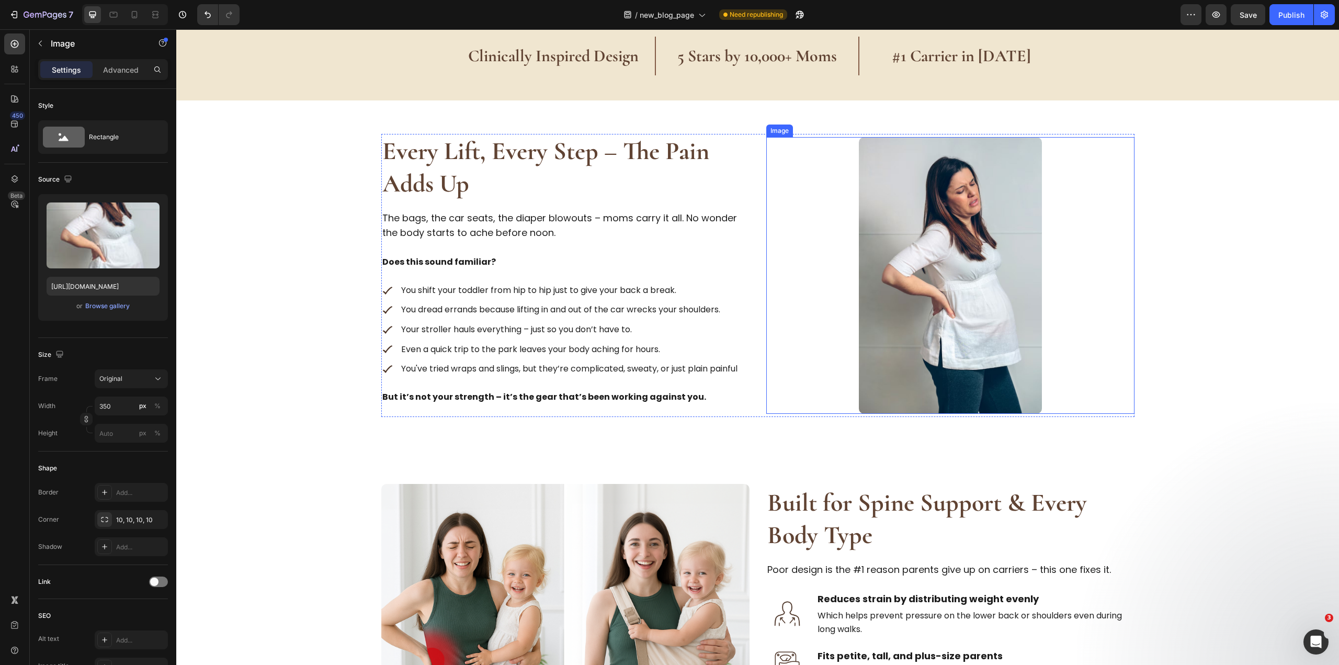
click at [792, 255] on div at bounding box center [950, 275] width 368 height 277
click at [750, 252] on div "Every Lift, Every Step – The Pain Adds Up Heading The bags, the car seats, the …" at bounding box center [757, 275] width 753 height 283
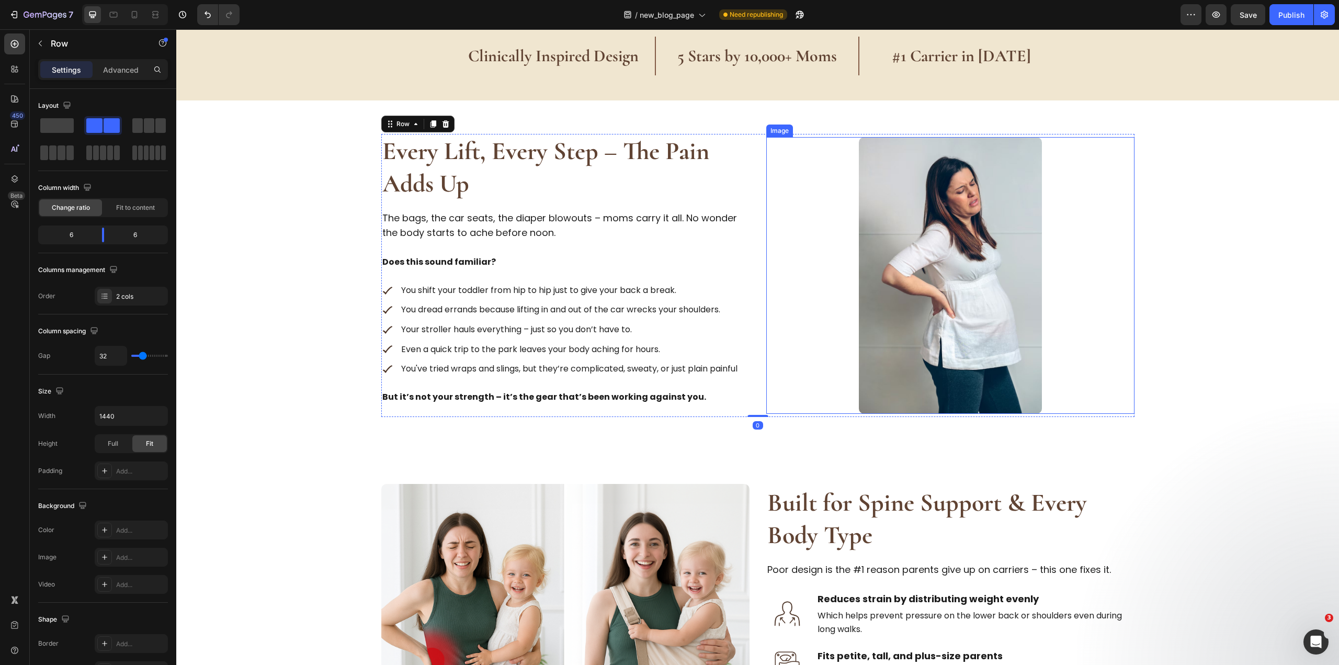
click at [774, 238] on div at bounding box center [950, 275] width 368 height 277
click at [759, 241] on div "Every Lift, Every Step – The Pain Adds Up Heading The bags, the car seats, the …" at bounding box center [757, 275] width 753 height 283
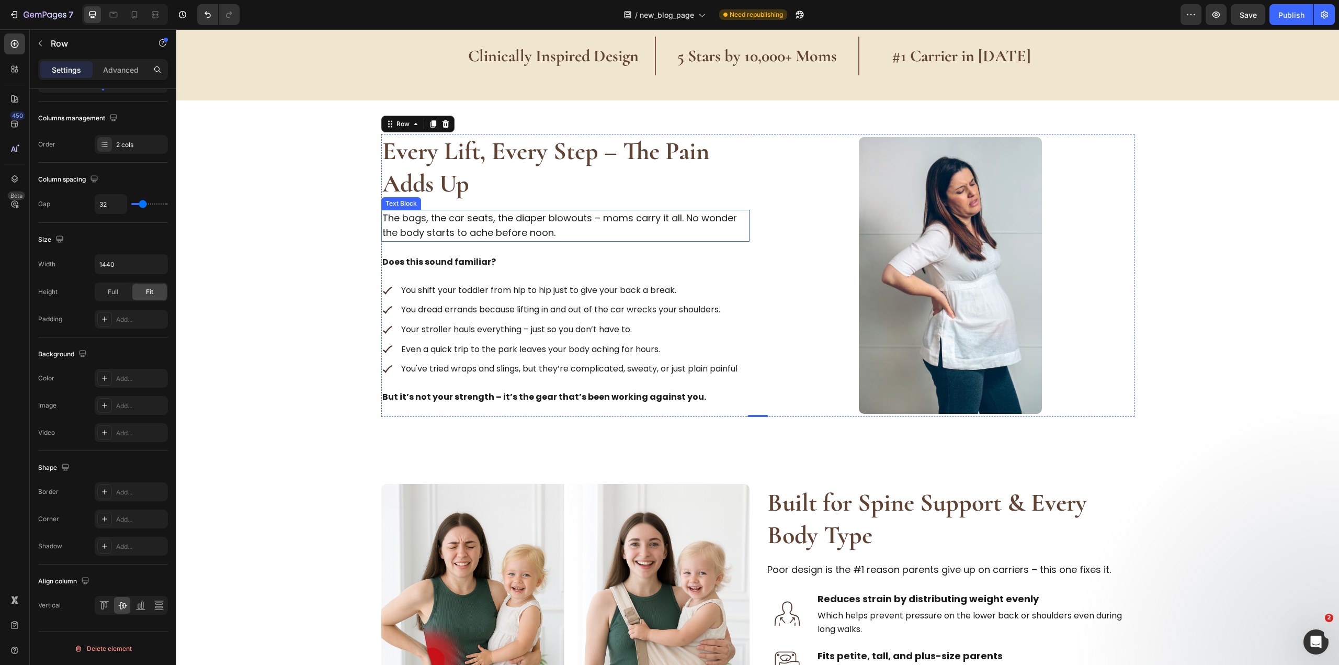
click at [478, 221] on p "The bags, the car seats, the diaper blowouts – moms carry it all. No wonder the…" at bounding box center [565, 226] width 366 height 30
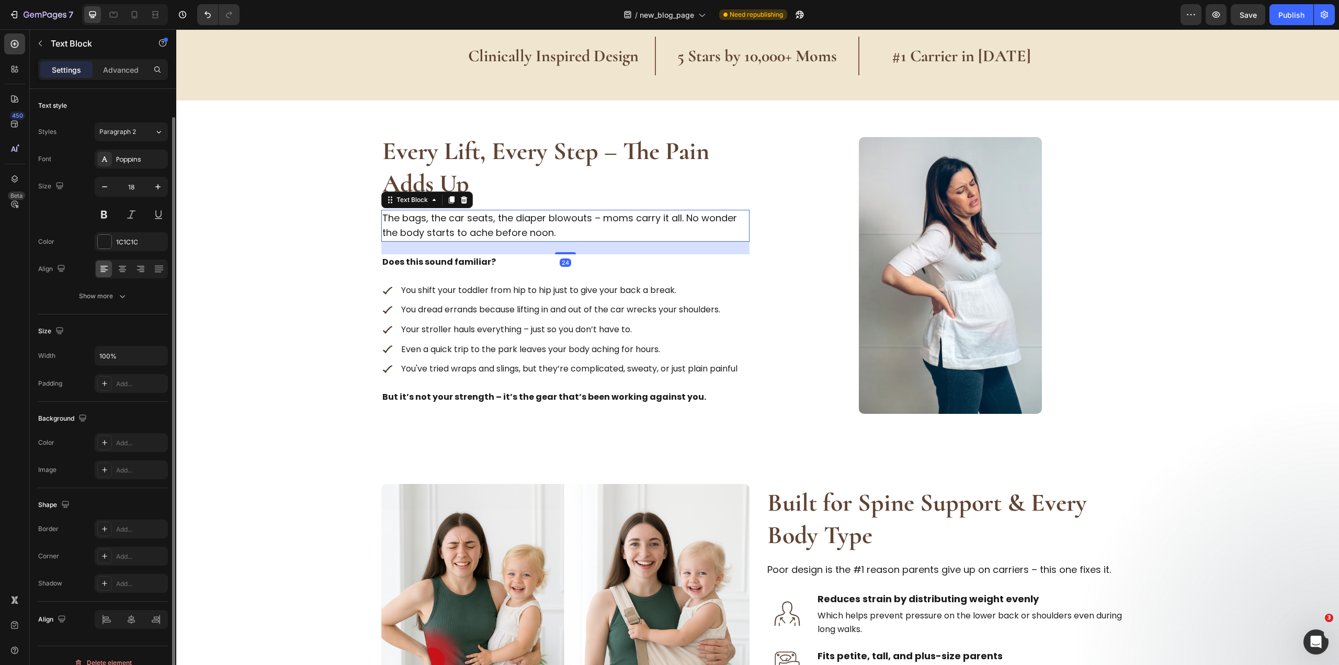
scroll to position [0, 0]
click at [900, 573] on p "Poor design is the #1 reason parents give up on carriers – this one fixes it." at bounding box center [950, 569] width 366 height 15
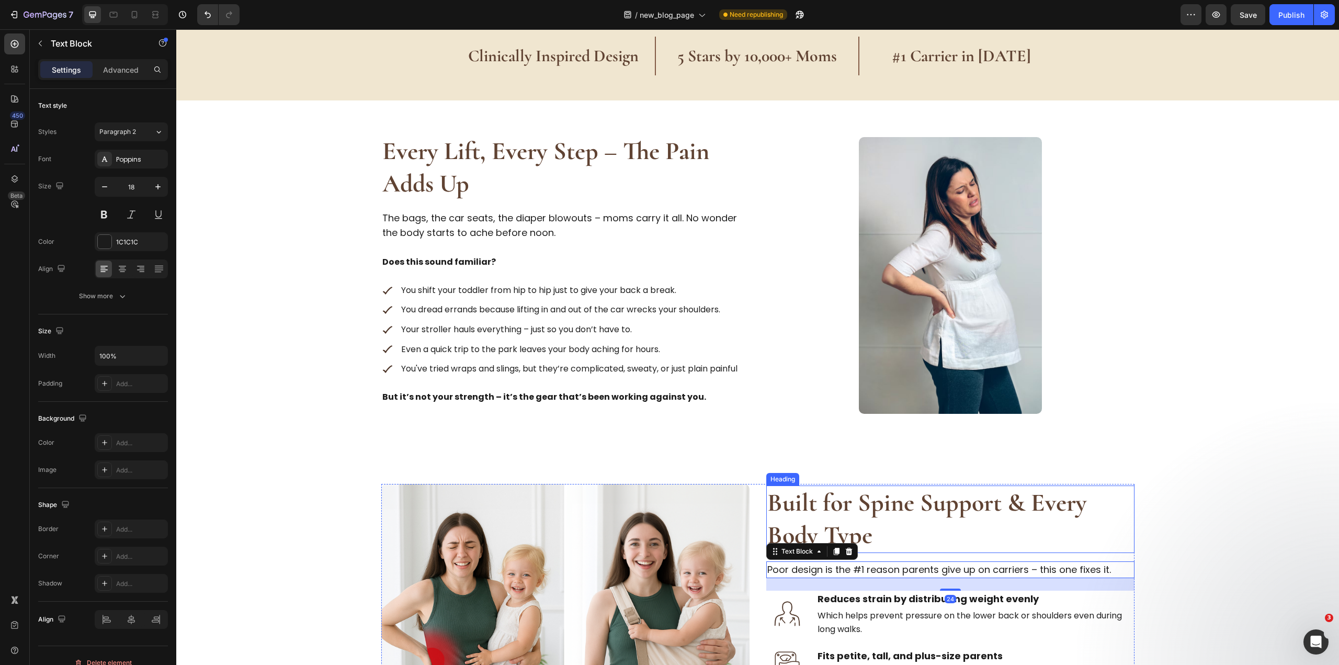
click at [869, 518] on h2 "Built for Spine Support & Every Body Type" at bounding box center [950, 518] width 368 height 67
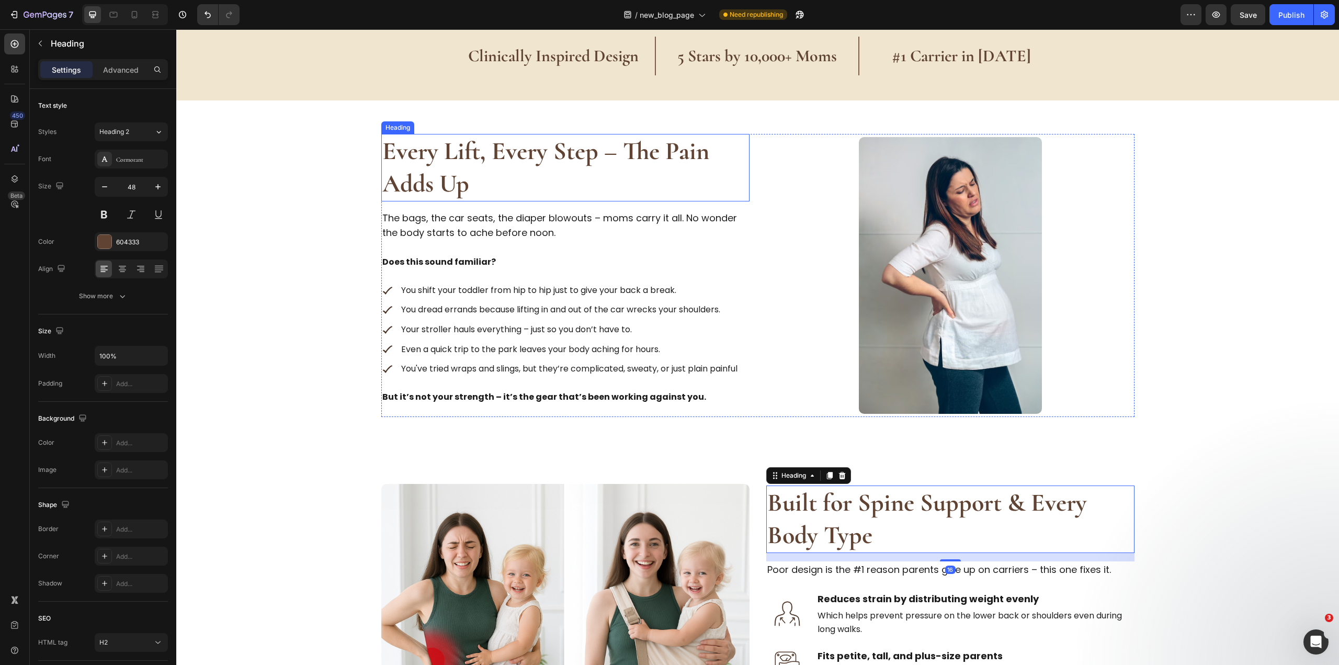
click at [423, 183] on strong "Every Lift, Every Step – The Pain Adds Up" at bounding box center [545, 167] width 327 height 63
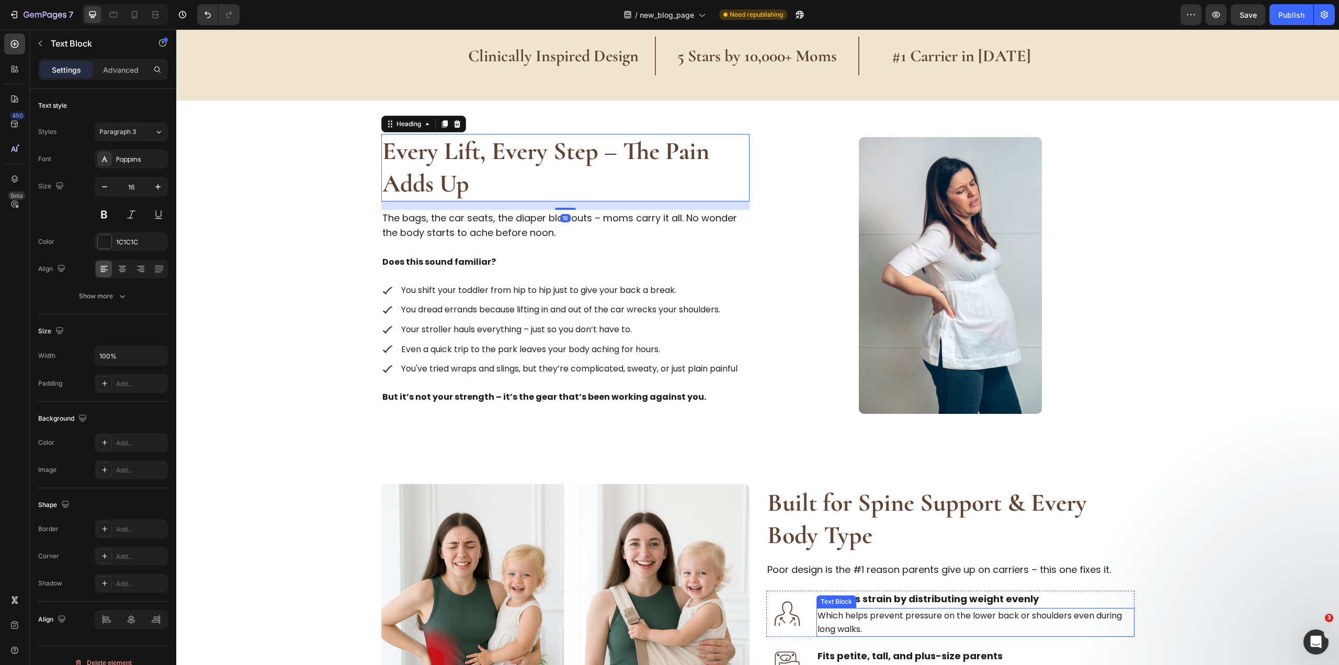
click at [979, 611] on p "Which helps prevent pressure on the lower back or shoulders even during long wa…" at bounding box center [975, 622] width 316 height 27
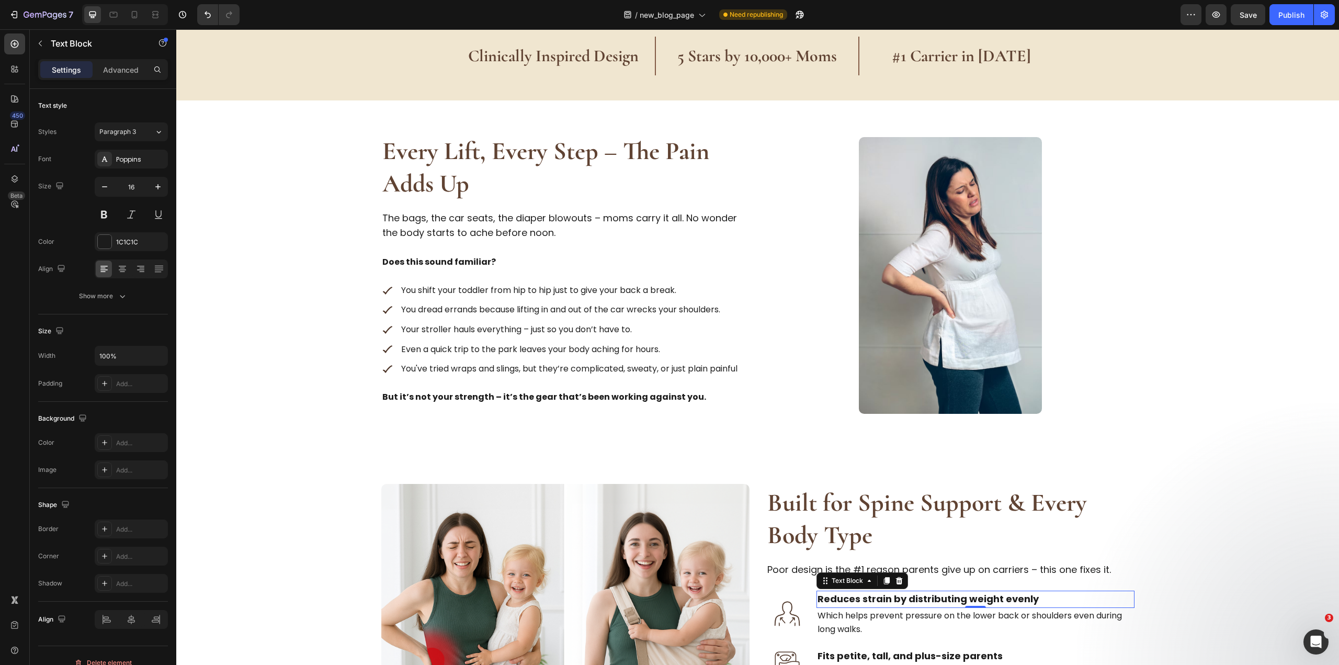
click at [982, 596] on strong "Reduces strain by distributing weight evenly" at bounding box center [927, 598] width 221 height 13
click at [468, 232] on p "The bags, the car seats, the diaper blowouts – moms carry it all. No wonder the…" at bounding box center [565, 226] width 366 height 30
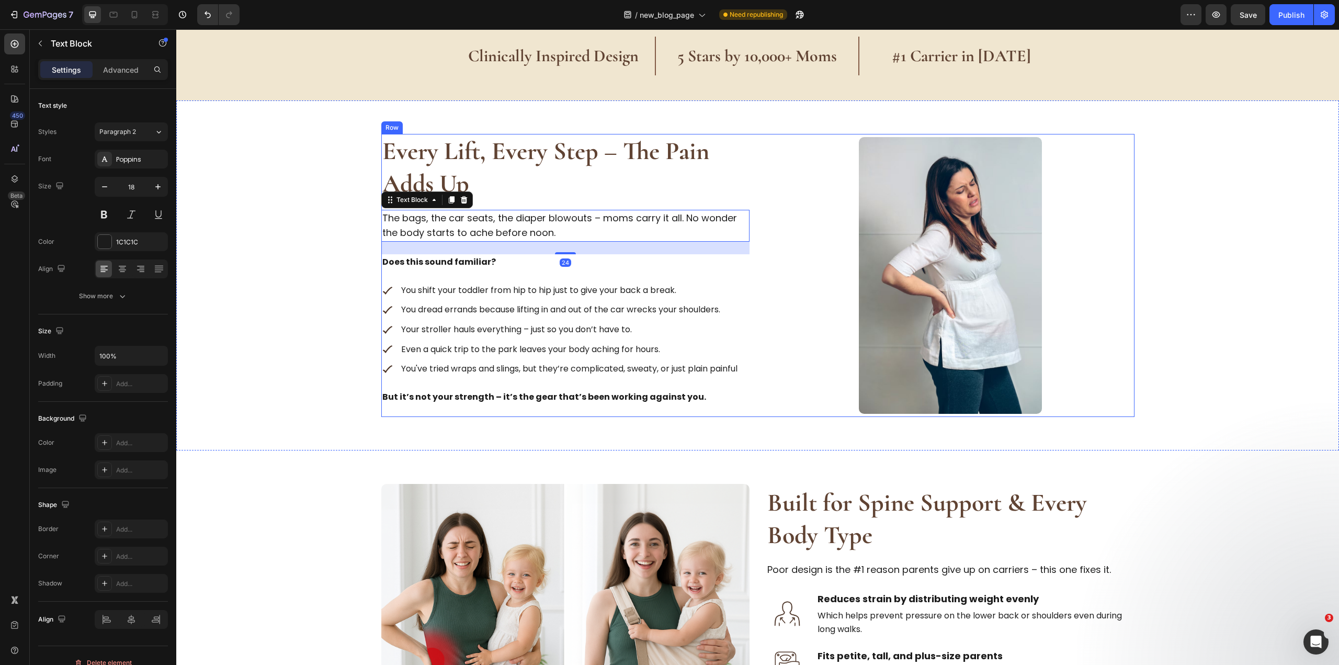
click at [465, 299] on div "Every Lift, Every Step – The Pain Adds Up Heading The bags, the car seats, the …" at bounding box center [565, 275] width 368 height 283
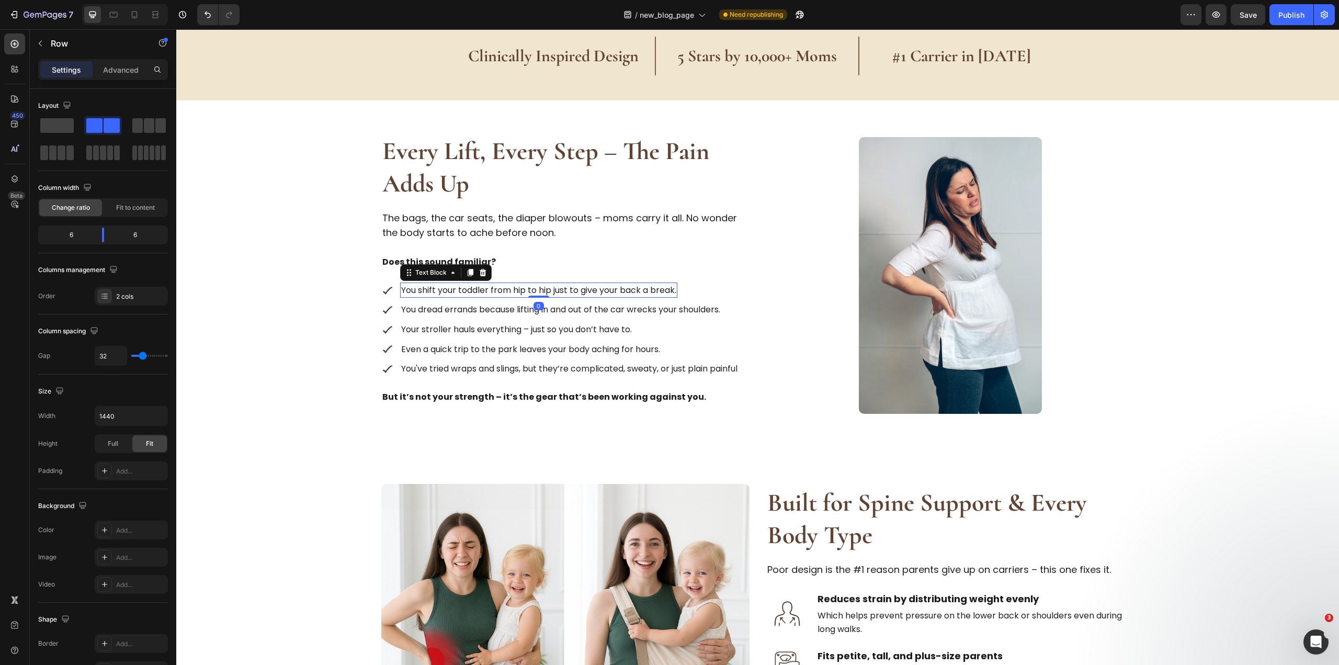
click at [466, 290] on p "You shift your toddler from hip to hip just to give your back a break." at bounding box center [538, 290] width 275 height 14
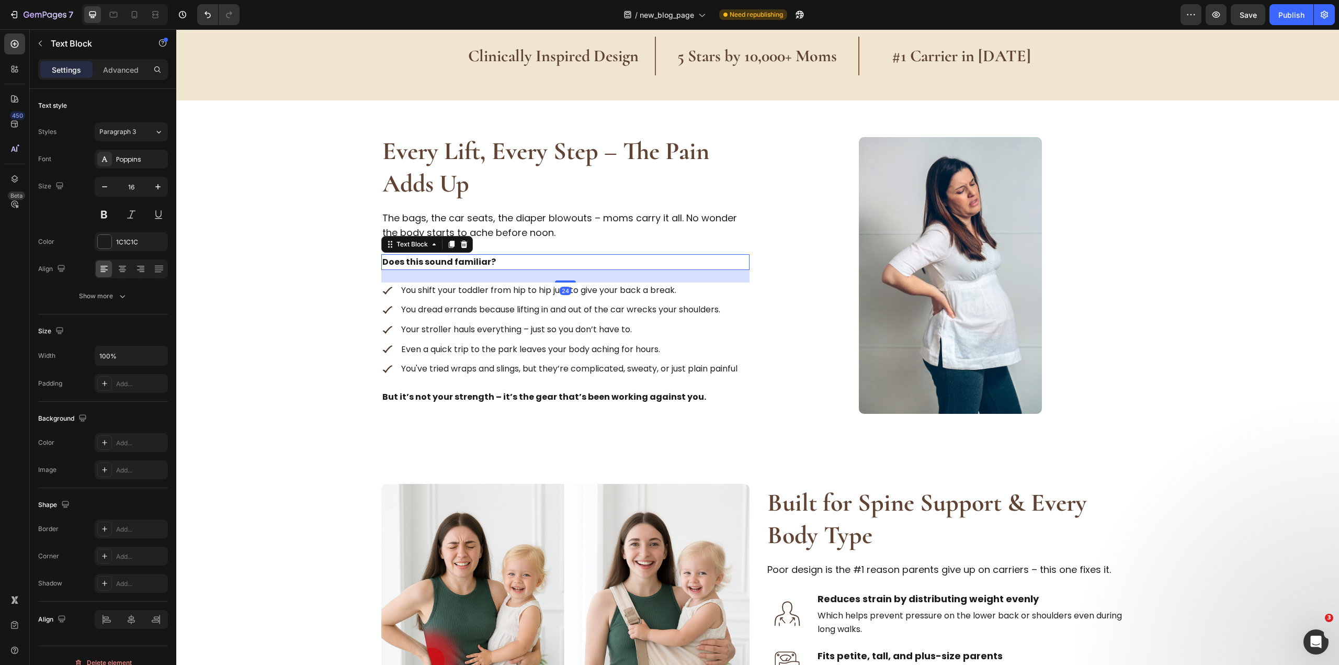
click at [474, 260] on strong "Does this sound familiar?" at bounding box center [438, 262] width 113 height 12
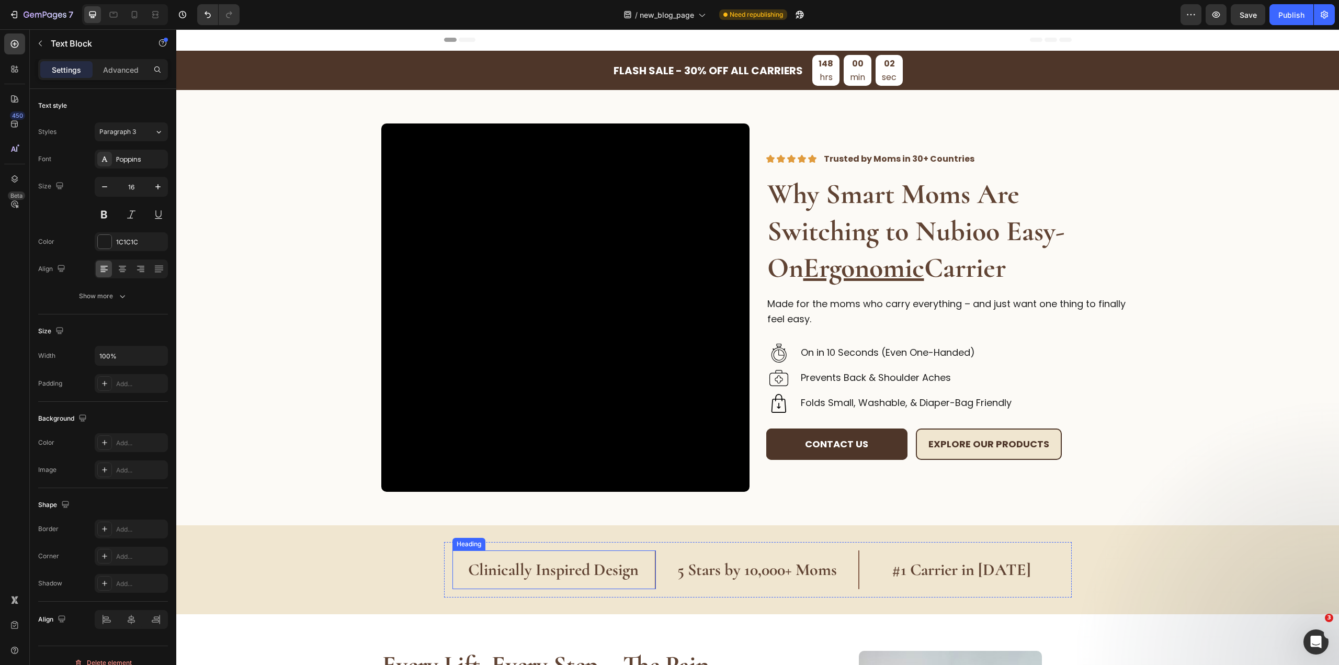
click at [570, 567] on strong "Clinically Inspired Design" at bounding box center [553, 569] width 170 height 20
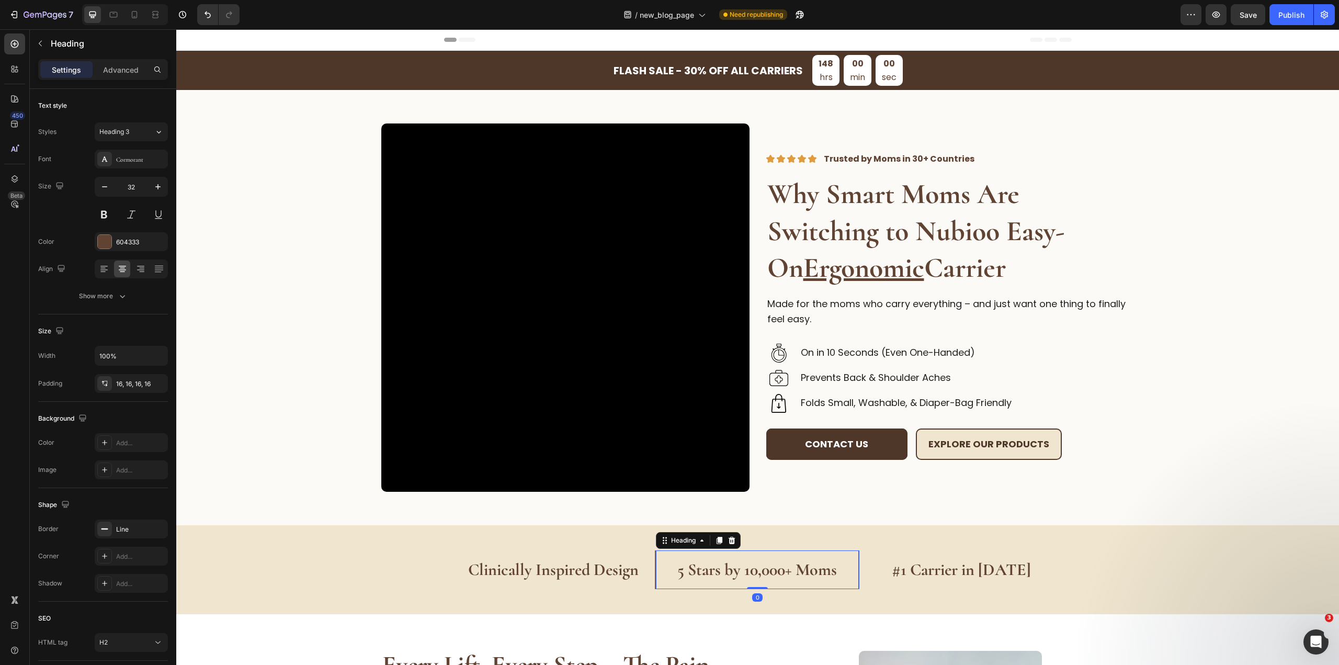
click at [779, 585] on h2 "5 Stars by 10,000+ Moms" at bounding box center [757, 569] width 203 height 39
click at [925, 562] on strong "#1 Carrier in [DATE]" at bounding box center [961, 569] width 139 height 20
click at [435, 73] on div "FLASH SALE - 30% OFF ALL CARRIERS Heading 147 hrs 59 min 56 sec Countdown Timer…" at bounding box center [757, 70] width 1162 height 39
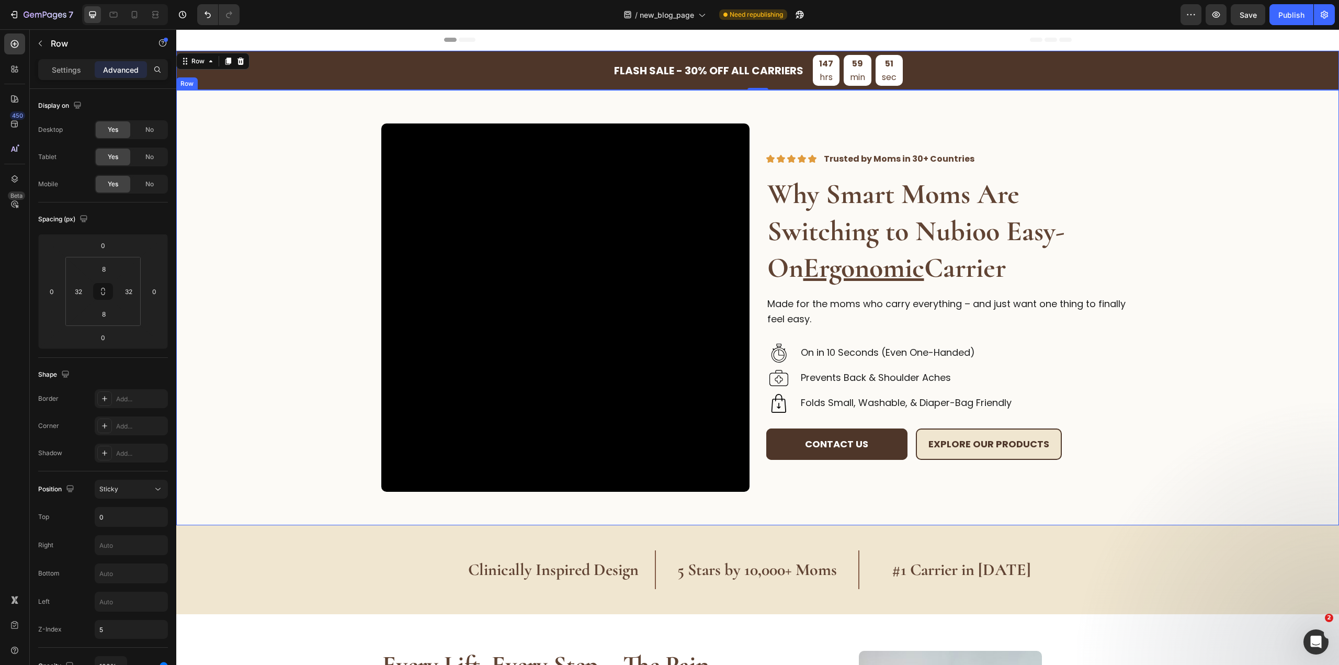
click at [322, 155] on div "Video Image Image Image Image Image Trusted by Moms in 30+ Countries Text Block…" at bounding box center [757, 307] width 1129 height 368
click at [345, 64] on div "FLASH SALE - 30% OFF ALL CARRIERS Heading 147 hrs 59 min 49 sec Countdown Timer…" at bounding box center [757, 70] width 1162 height 39
click at [132, 491] on div "Sticky" at bounding box center [125, 488] width 53 height 9
click at [126, 594] on p "Fixed" at bounding box center [129, 593] width 60 height 9
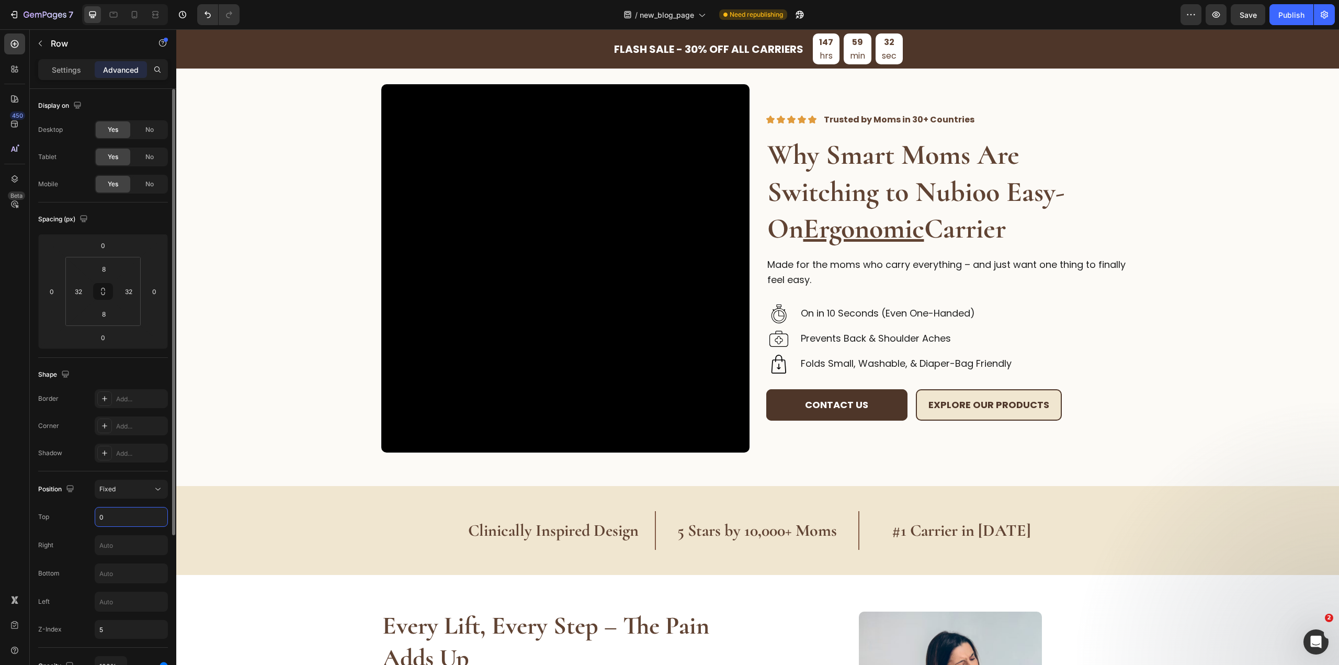
click at [128, 520] on input "0" at bounding box center [131, 516] width 72 height 19
click at [119, 637] on input "5" at bounding box center [131, 629] width 73 height 19
type input "1000000000000"
click at [163, 493] on button "Fixed" at bounding box center [131, 489] width 73 height 19
type input "0"
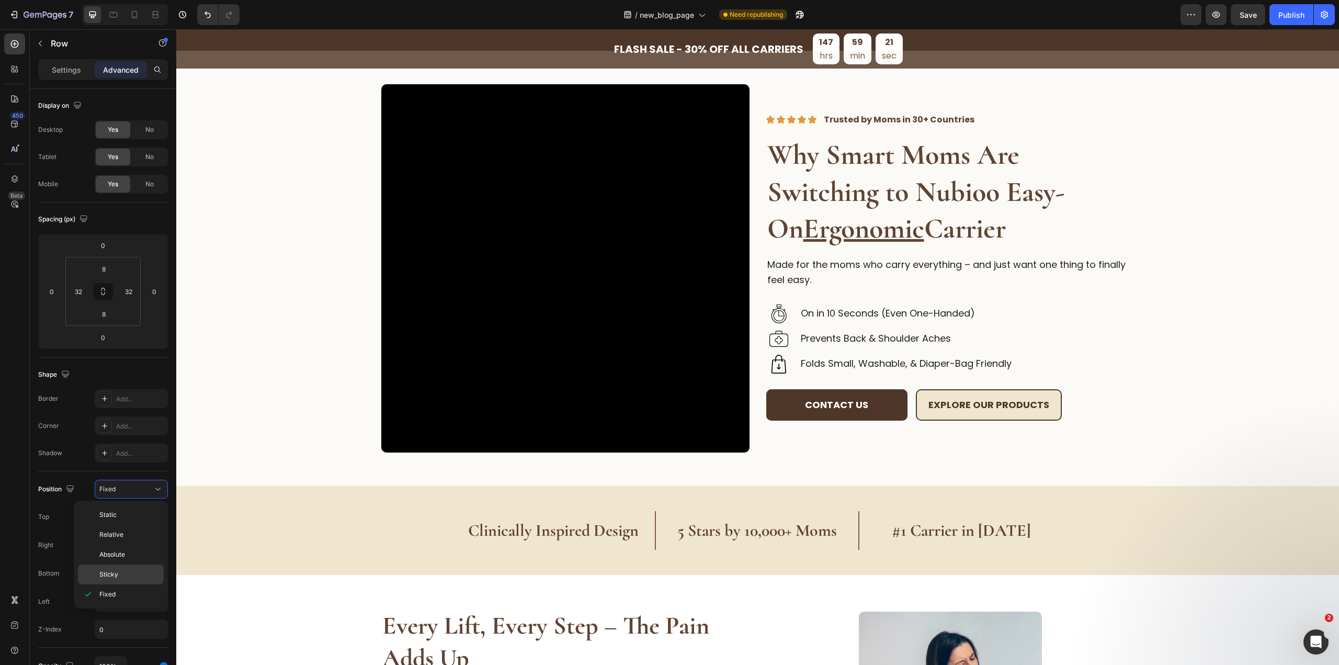
click at [128, 573] on p "Sticky" at bounding box center [129, 573] width 60 height 9
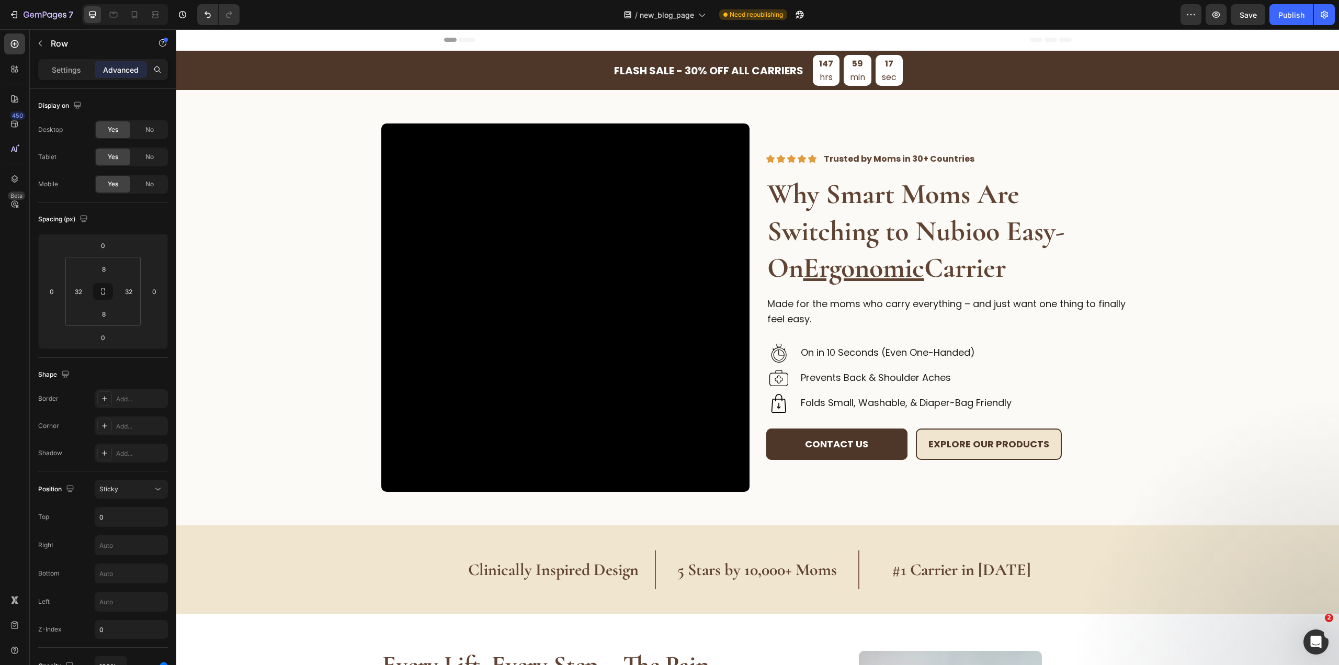
click at [485, 41] on div "Header" at bounding box center [758, 39] width 628 height 21
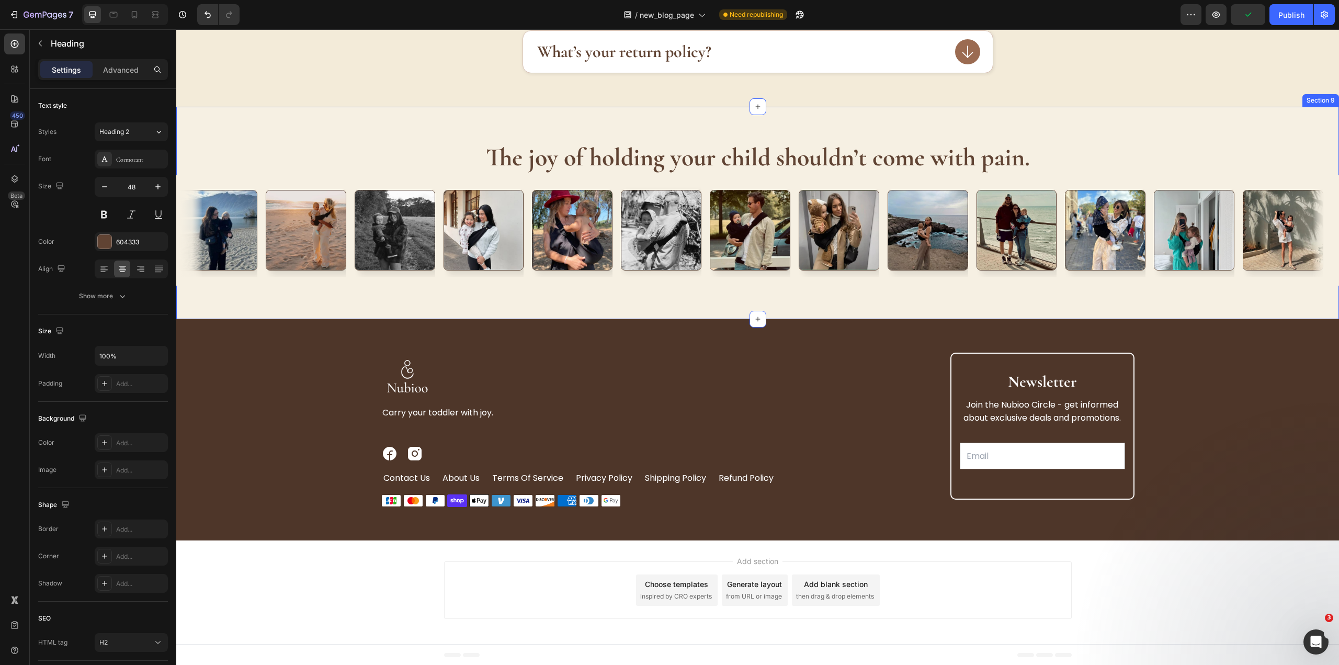
scroll to position [4077, 0]
click at [324, 428] on div "Image Carry your toddler with joy. Text Block Image Image Row contact us Button…" at bounding box center [757, 429] width 1129 height 154
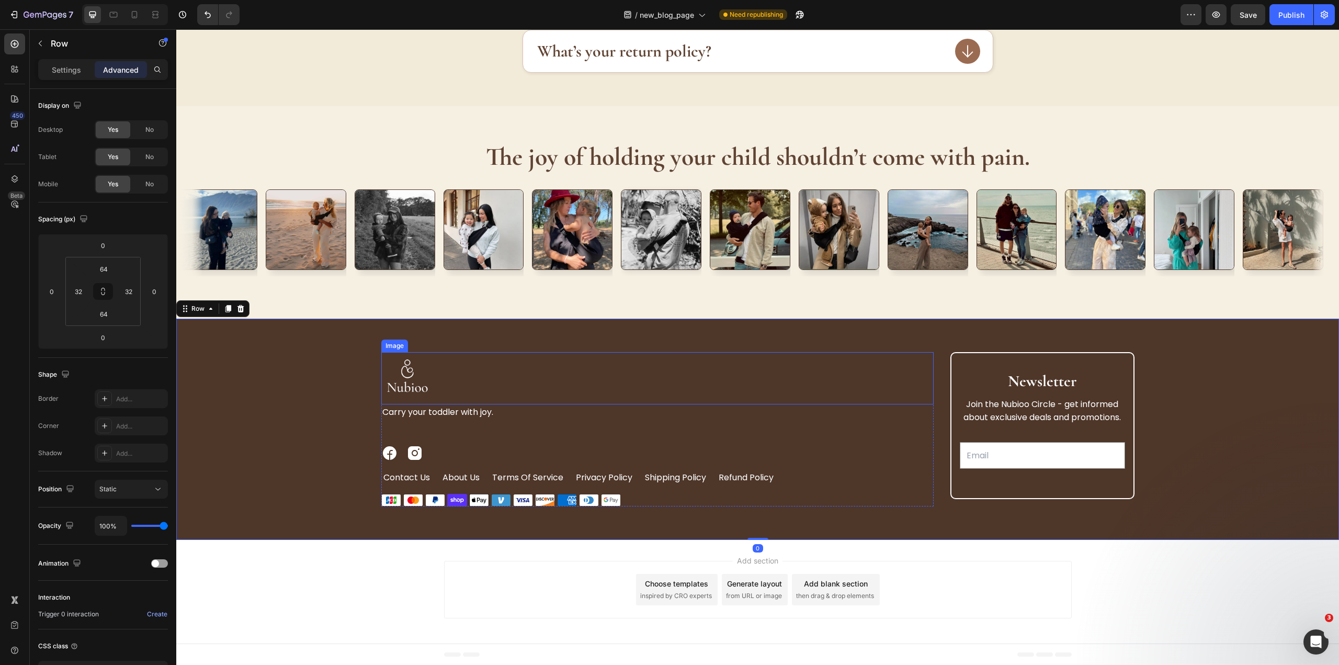
scroll to position [3886, 0]
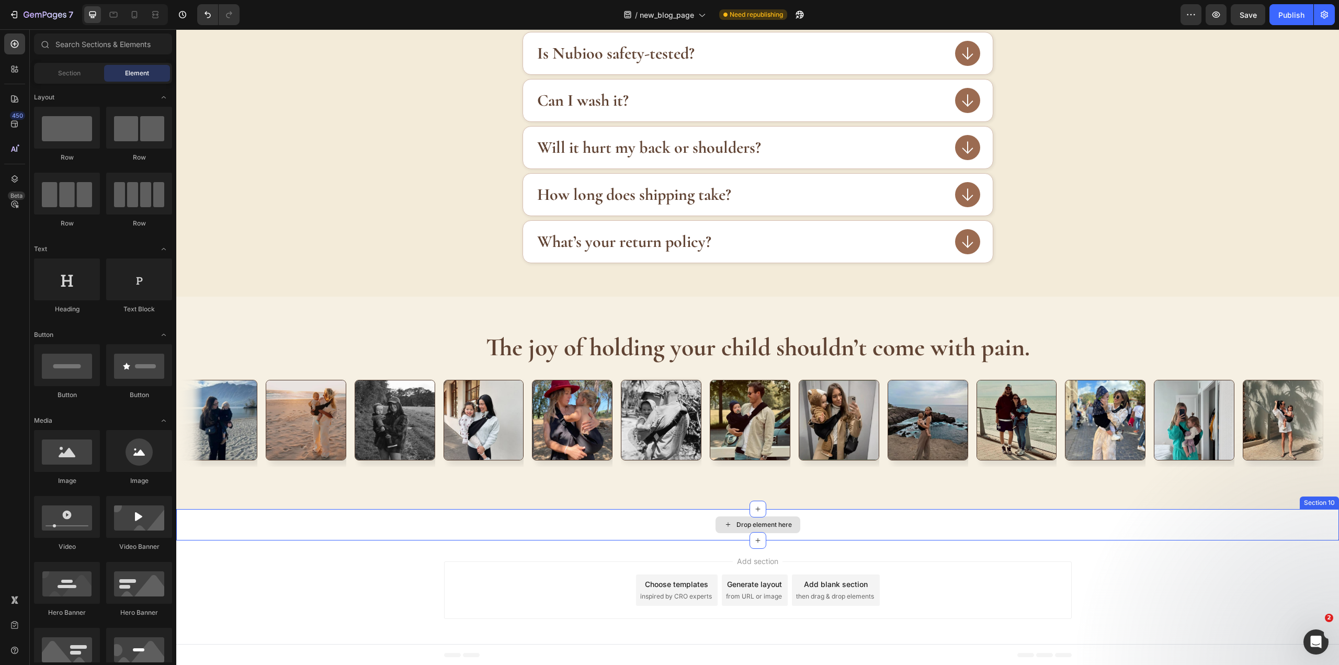
click at [969, 537] on div "Drop element here" at bounding box center [757, 524] width 1162 height 31
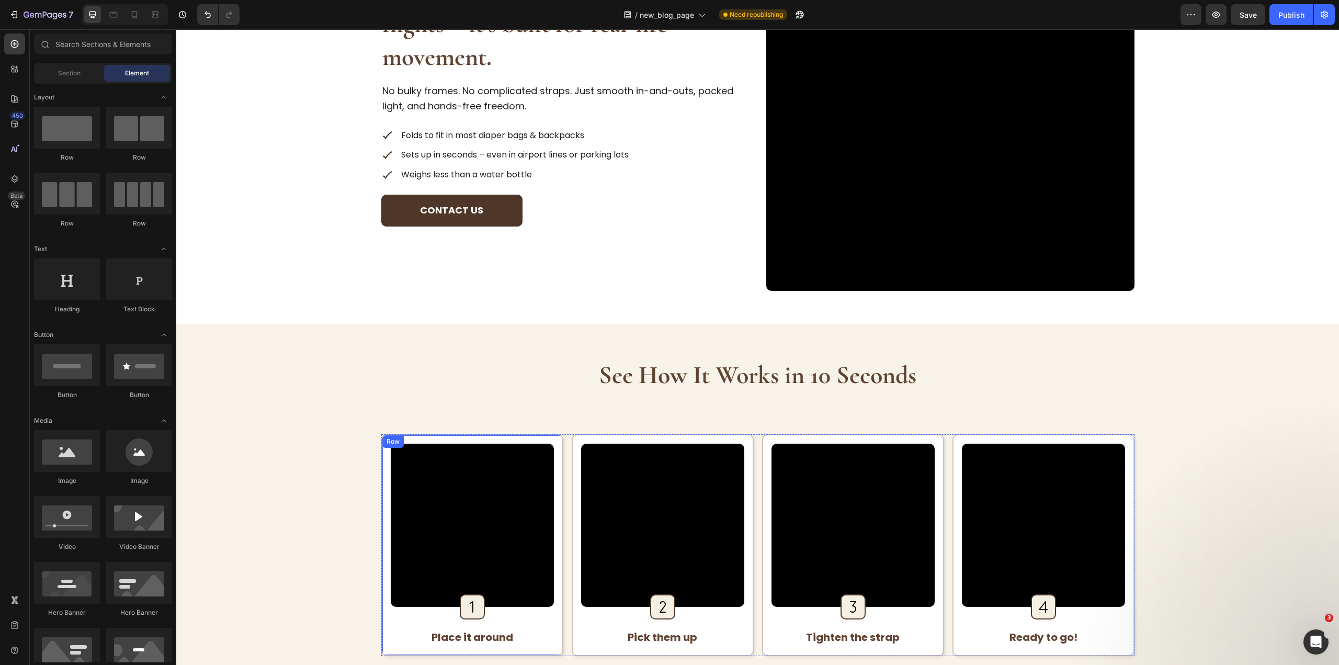
scroll to position [1613, 0]
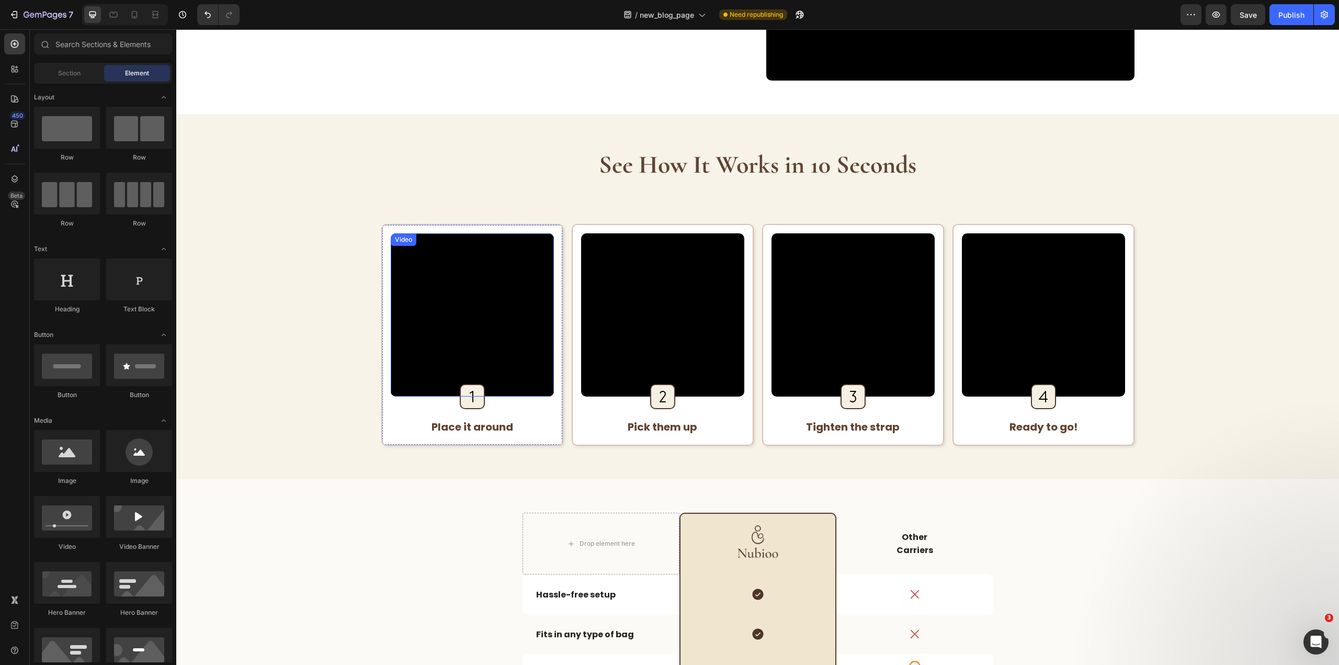
click at [499, 347] on video at bounding box center [472, 314] width 163 height 163
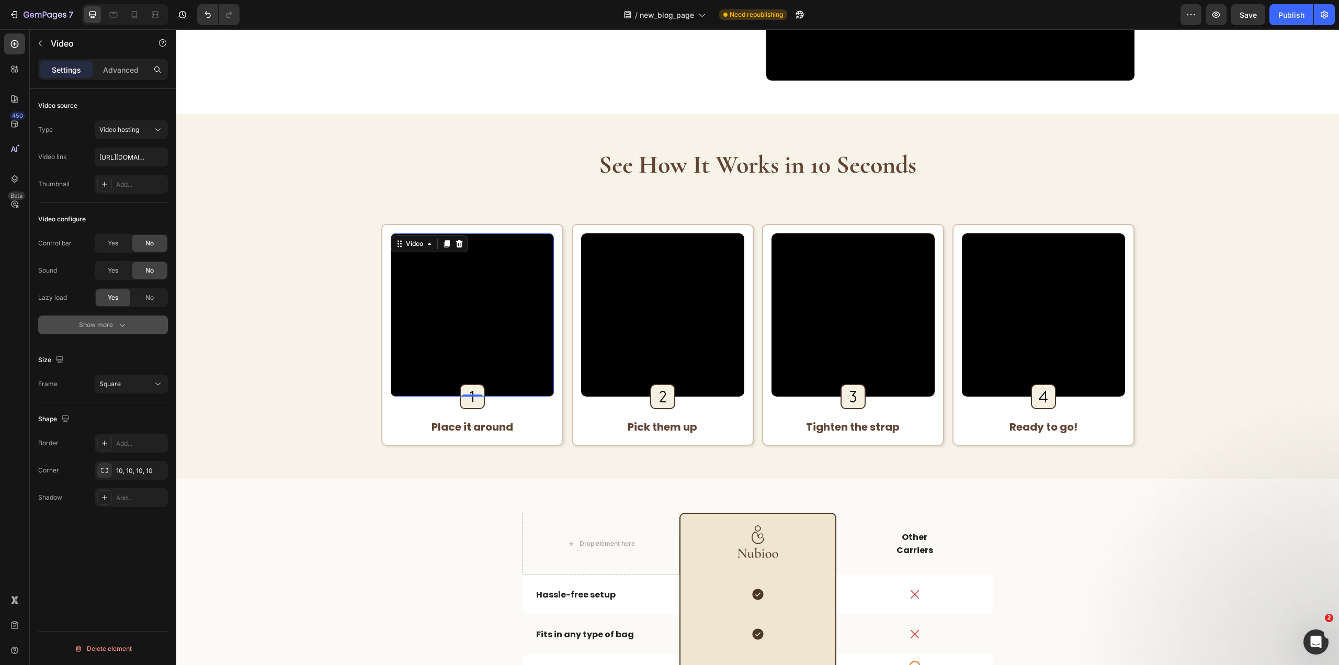
click at [117, 327] on icon "button" at bounding box center [122, 325] width 10 height 10
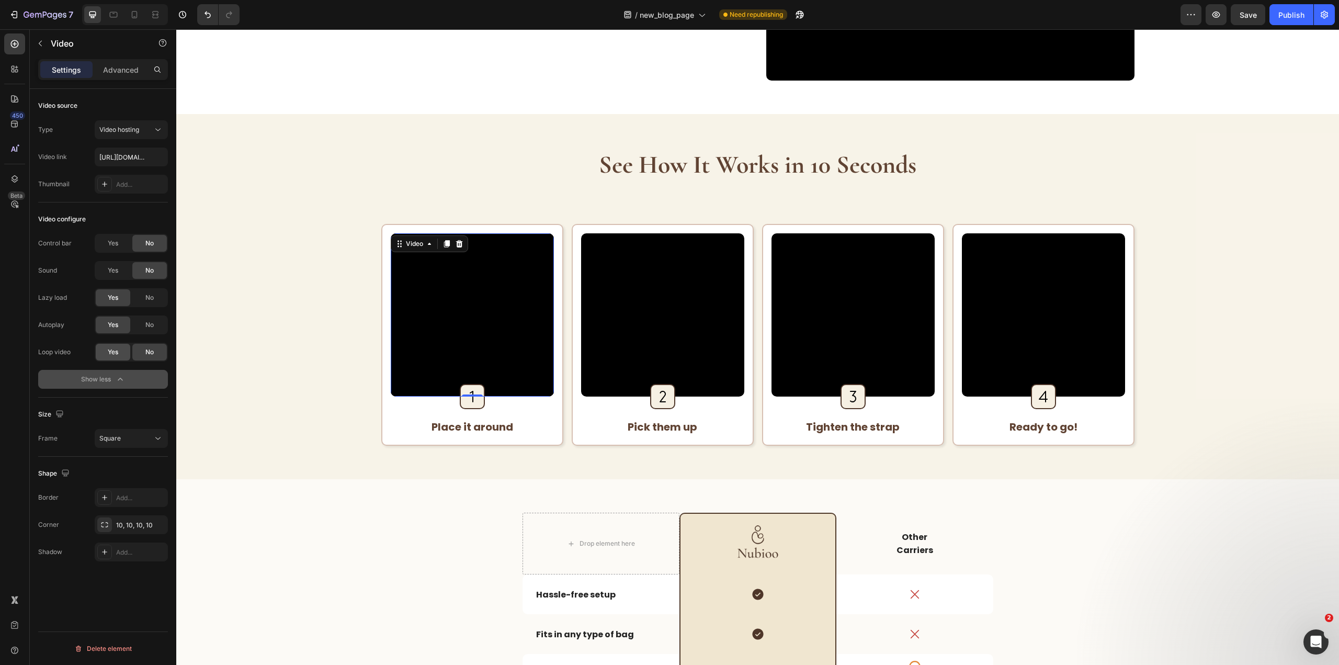
click at [121, 349] on div "Yes" at bounding box center [113, 352] width 35 height 17
click at [675, 303] on video at bounding box center [662, 314] width 163 height 163
click at [101, 355] on div "Yes" at bounding box center [113, 352] width 35 height 17
click at [781, 306] on video at bounding box center [852, 314] width 163 height 163
click at [81, 350] on div "Loop video Yes No" at bounding box center [103, 352] width 130 height 19
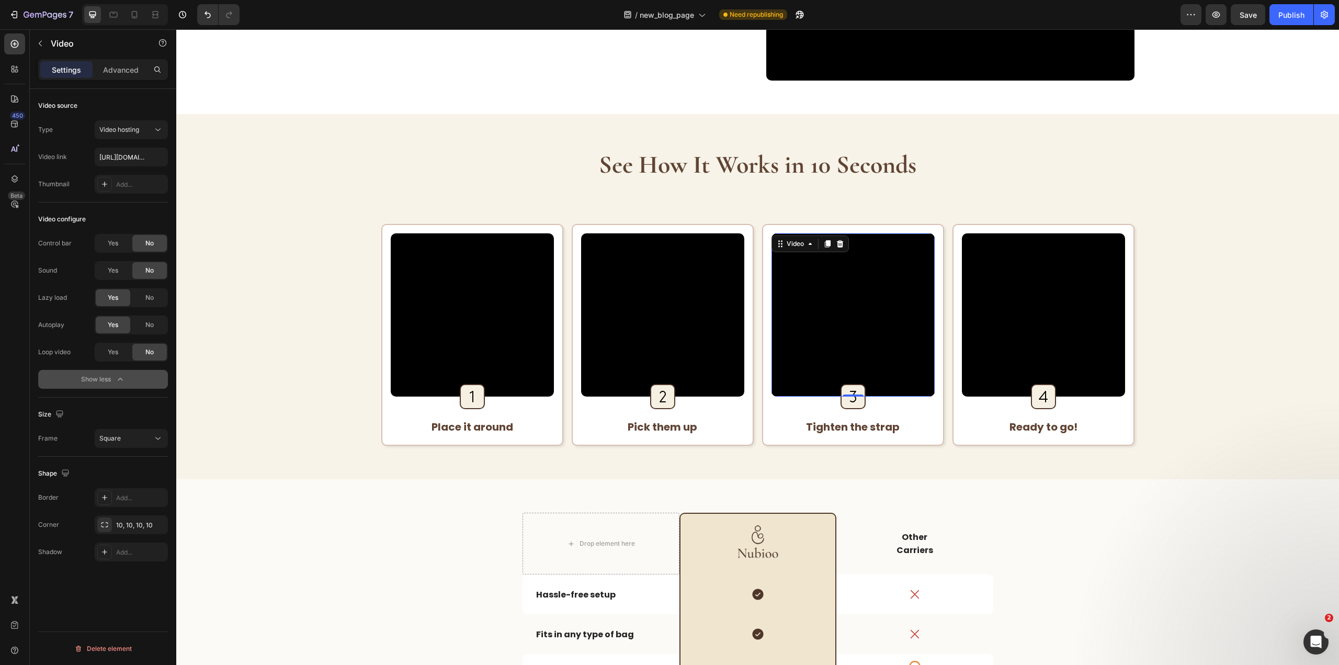
click at [95, 350] on div "Yes No" at bounding box center [131, 352] width 73 height 19
click at [110, 343] on div "Yes No" at bounding box center [131, 352] width 73 height 19
click at [120, 353] on div "Yes" at bounding box center [113, 352] width 35 height 17
click at [1070, 329] on video at bounding box center [1043, 314] width 163 height 163
click at [102, 345] on div "Yes" at bounding box center [113, 352] width 35 height 17
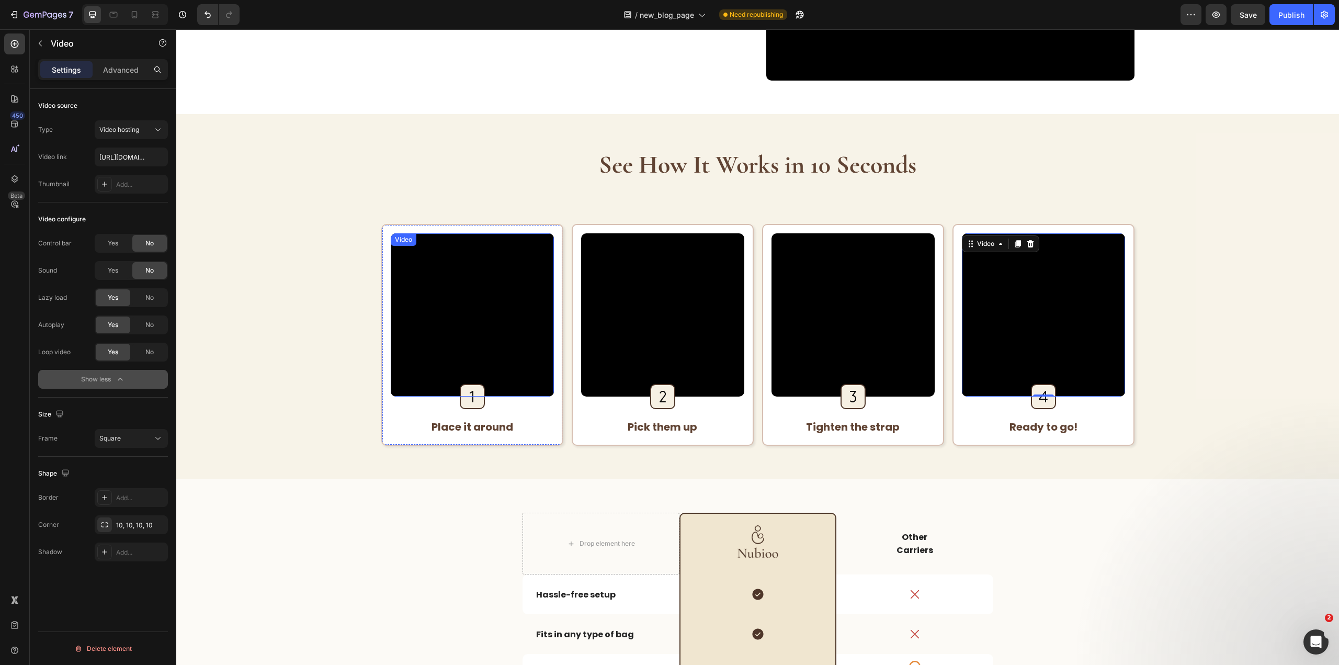
click at [518, 312] on video at bounding box center [472, 314] width 163 height 163
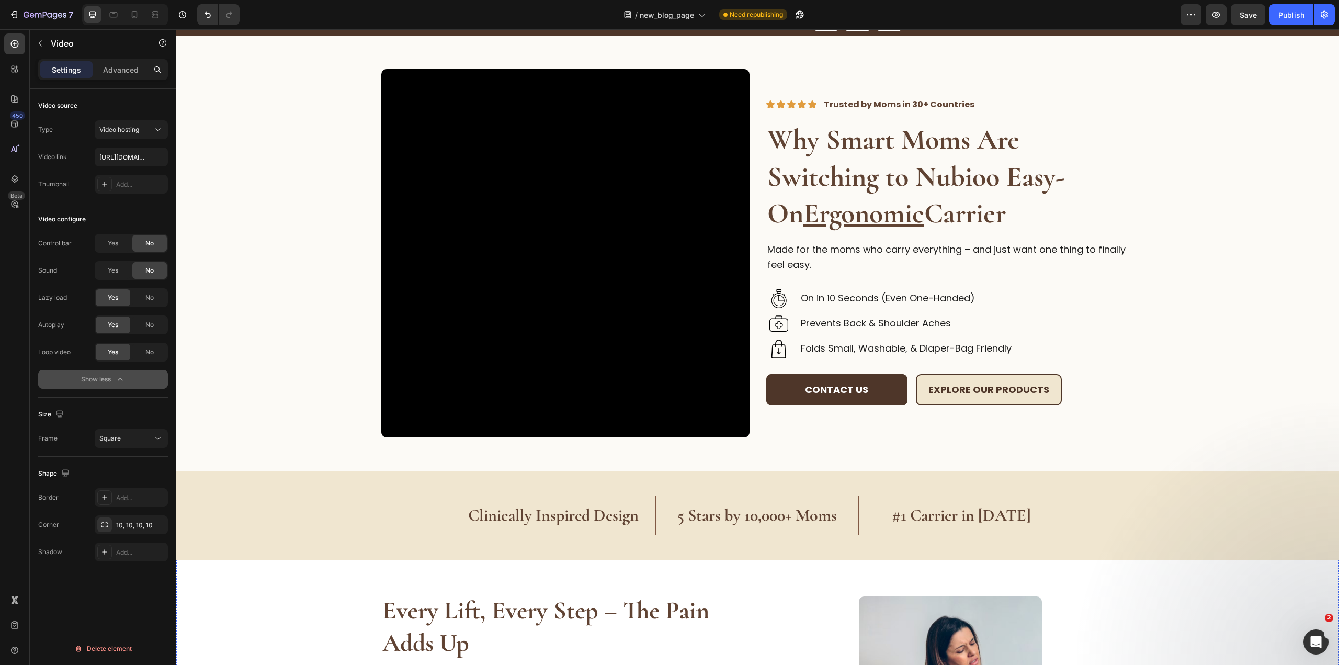
scroll to position [44, 0]
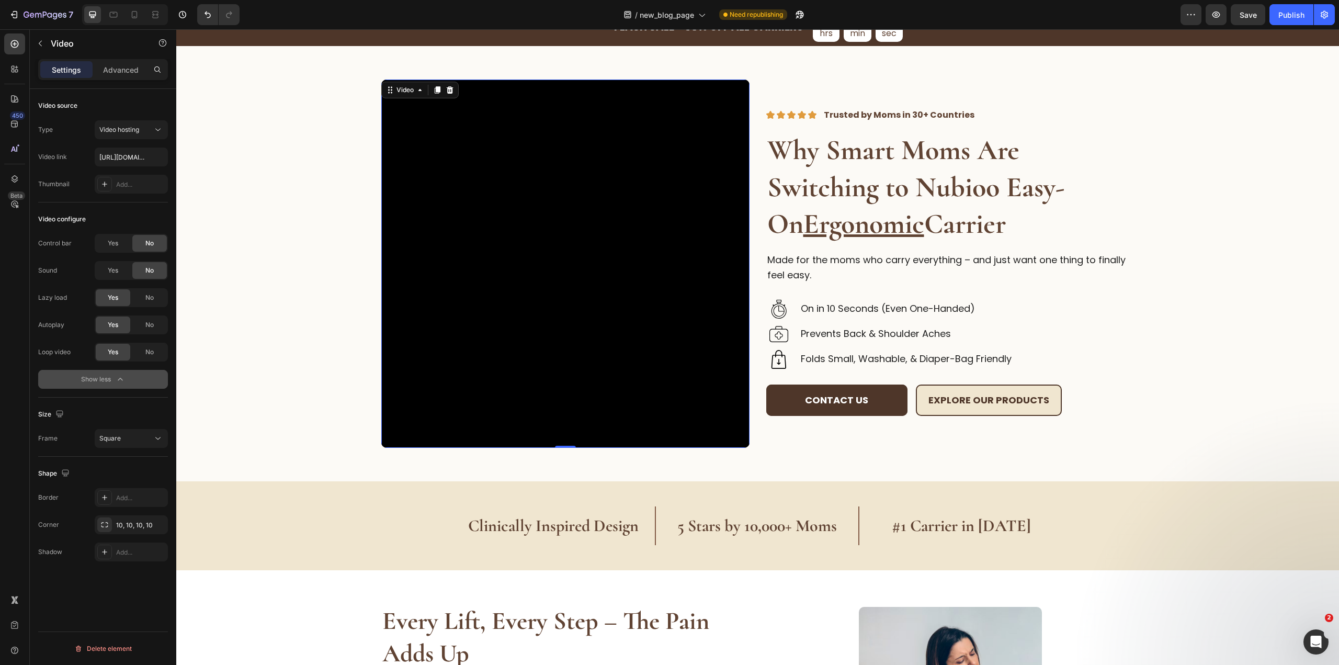
click at [535, 251] on video at bounding box center [565, 263] width 368 height 368
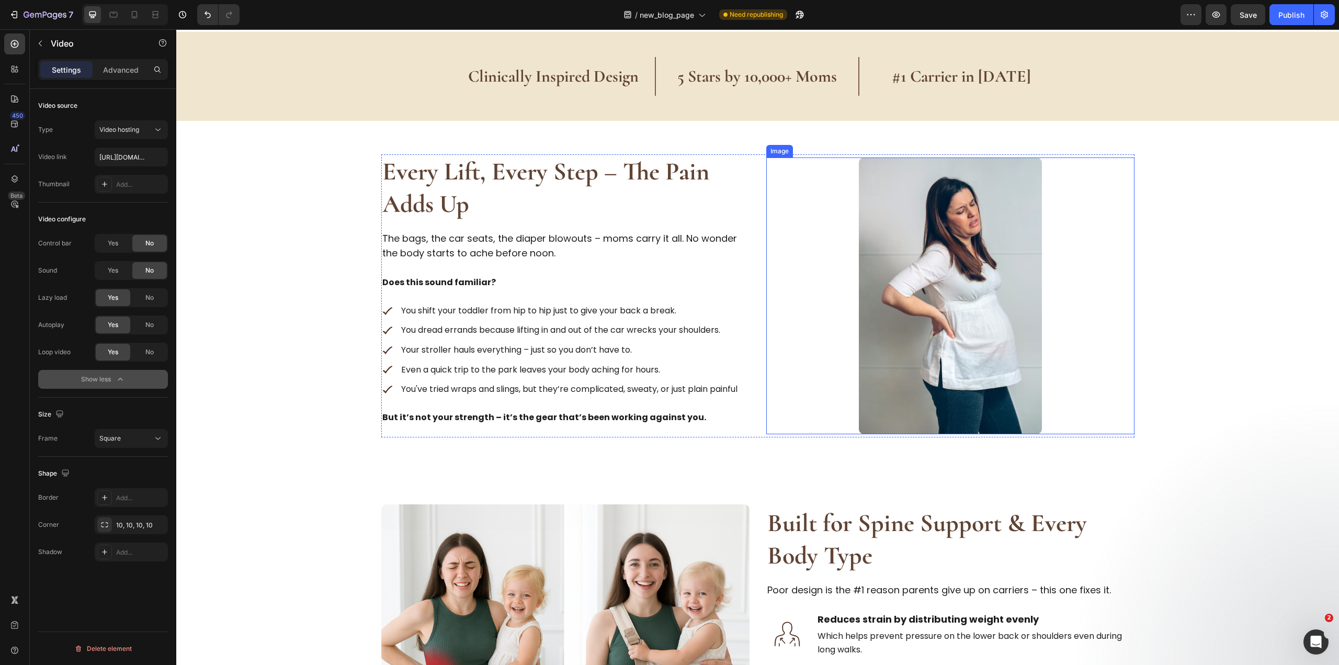
scroll to position [515, 0]
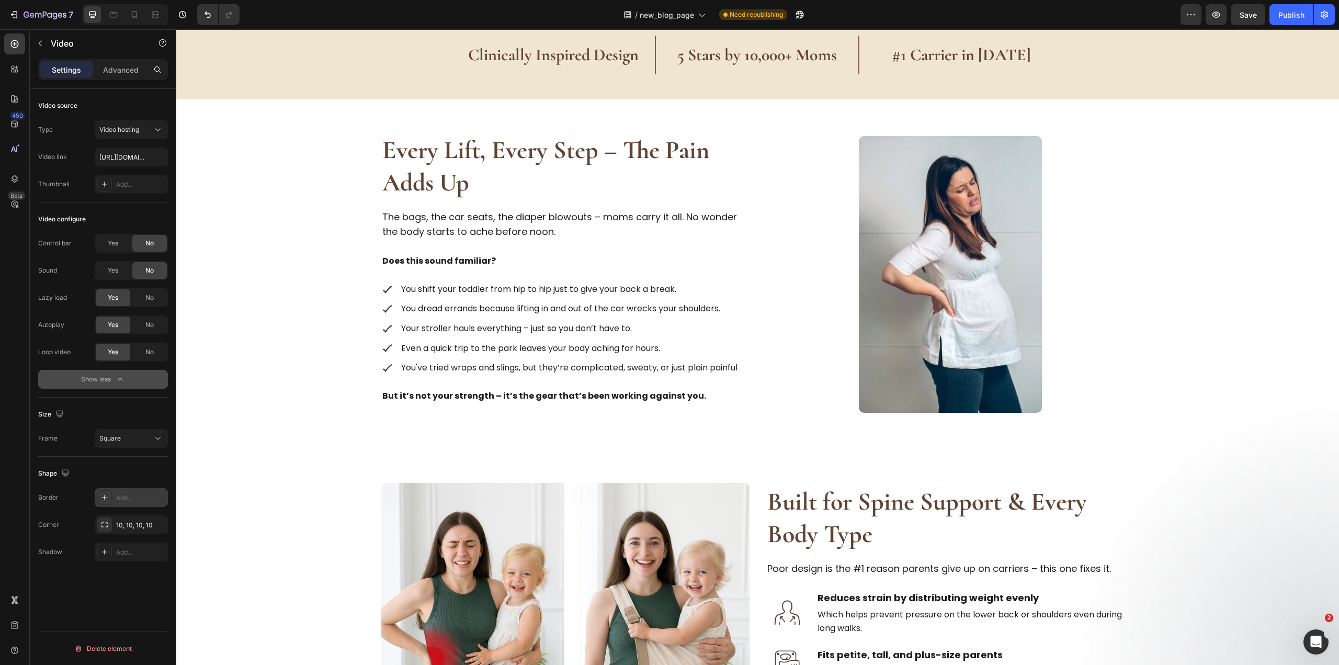
click at [121, 502] on div "Add..." at bounding box center [140, 497] width 49 height 9
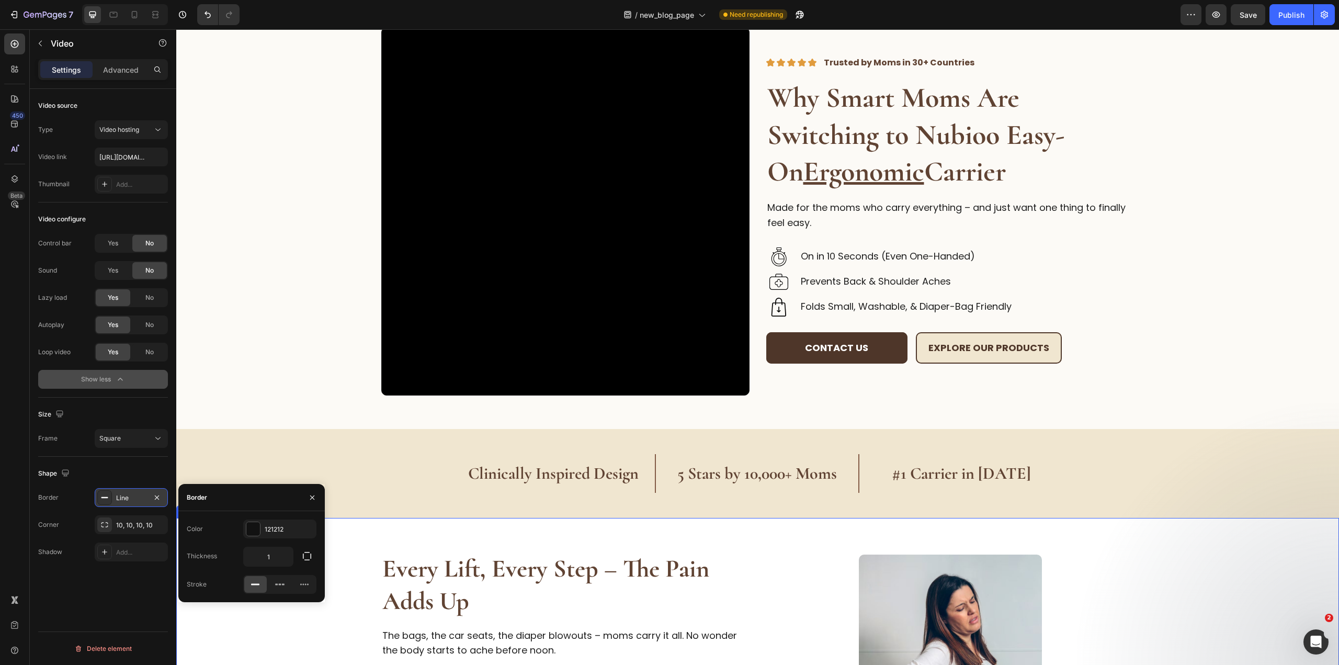
scroll to position [0, 0]
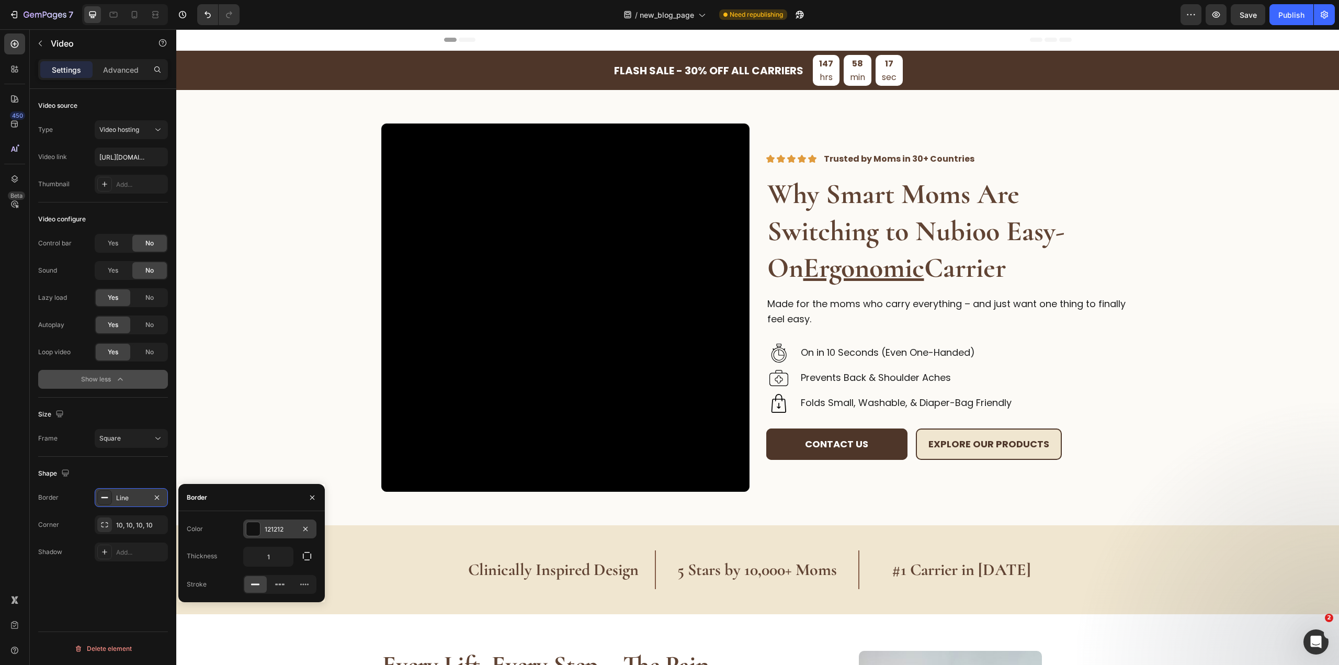
click at [273, 532] on div "121212" at bounding box center [280, 529] width 30 height 9
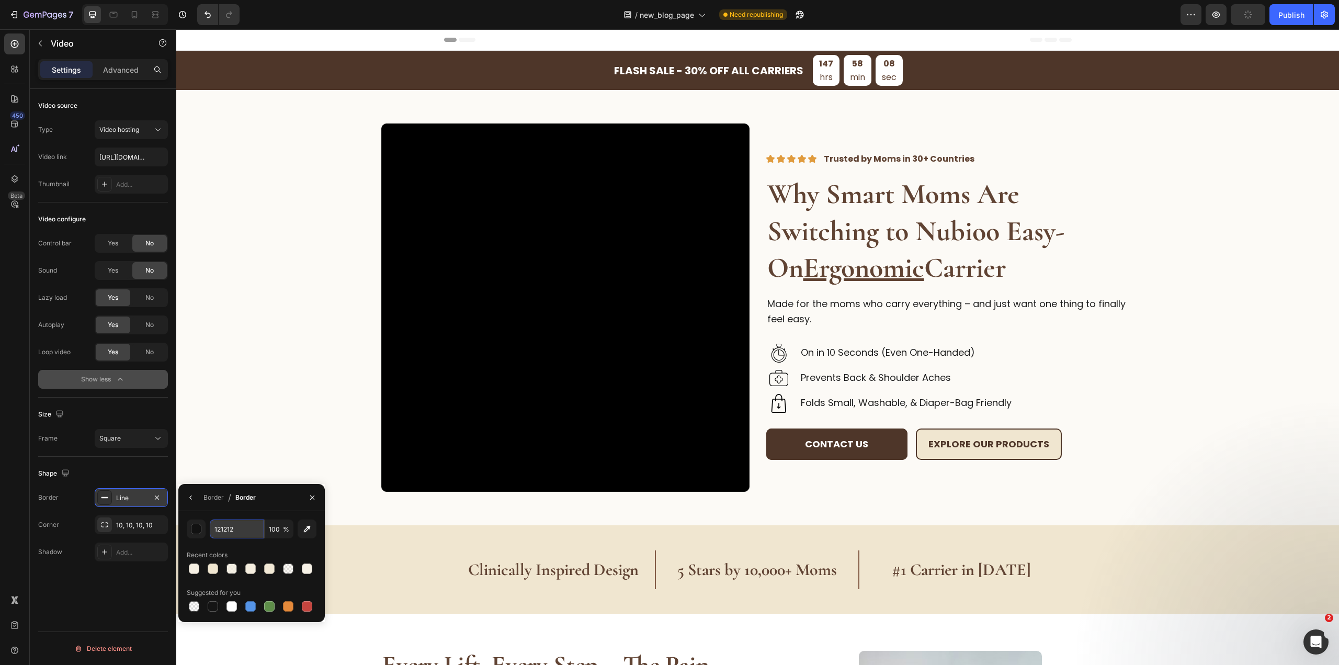
click at [210, 526] on input "121212" at bounding box center [237, 528] width 54 height 19
paste input "9B6B51"
type input "9B6B51"
click at [188, 495] on icon "button" at bounding box center [191, 497] width 8 height 8
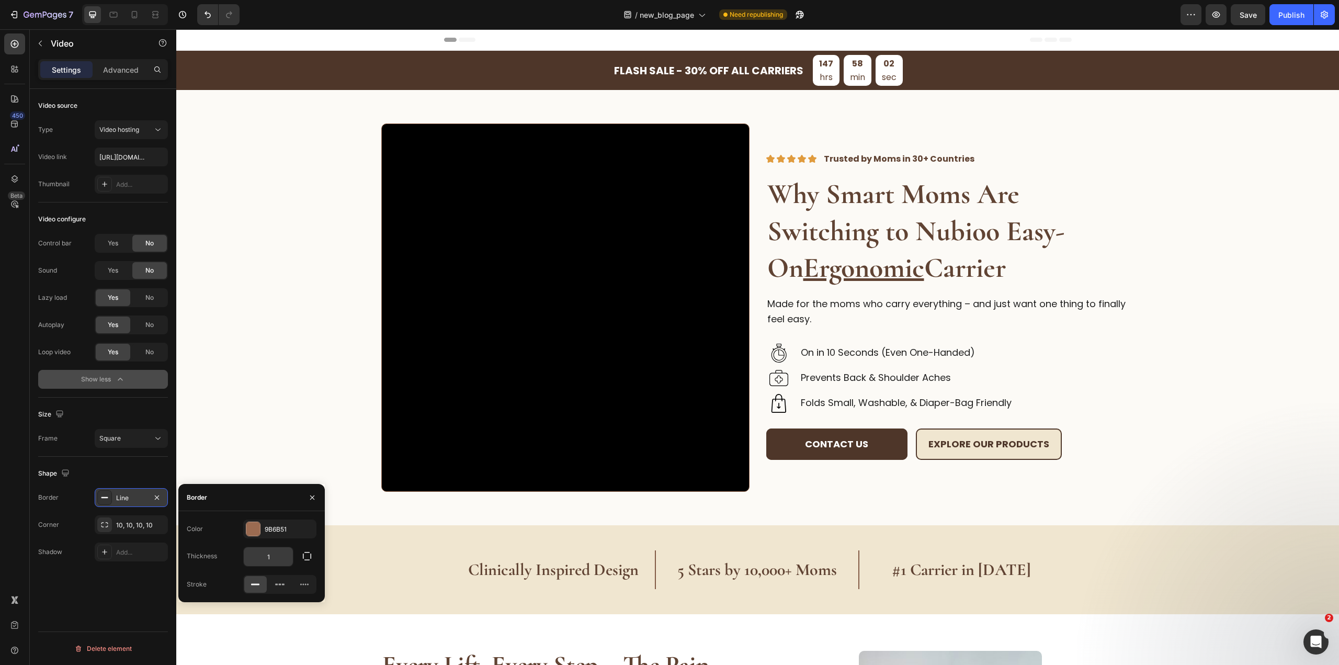
click at [286, 563] on input "1" at bounding box center [268, 556] width 49 height 19
type input "1"
click at [320, 496] on button "button" at bounding box center [312, 497] width 17 height 17
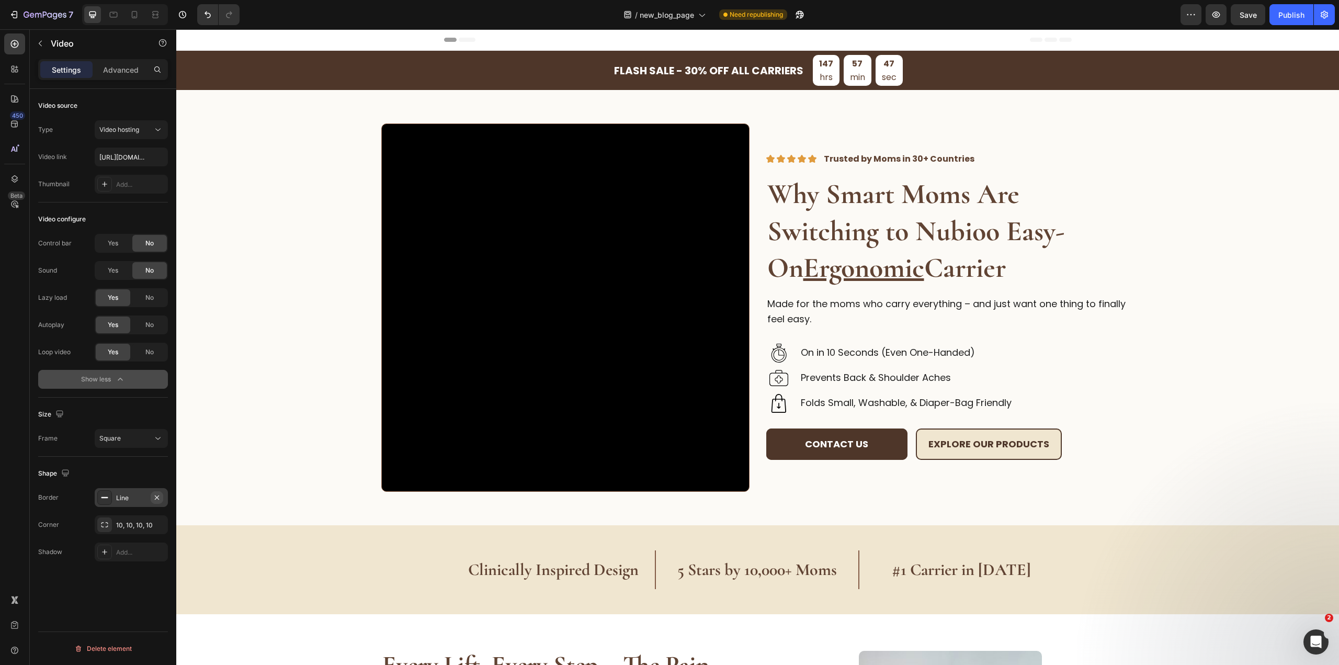
click at [159, 497] on icon "button" at bounding box center [157, 497] width 8 height 8
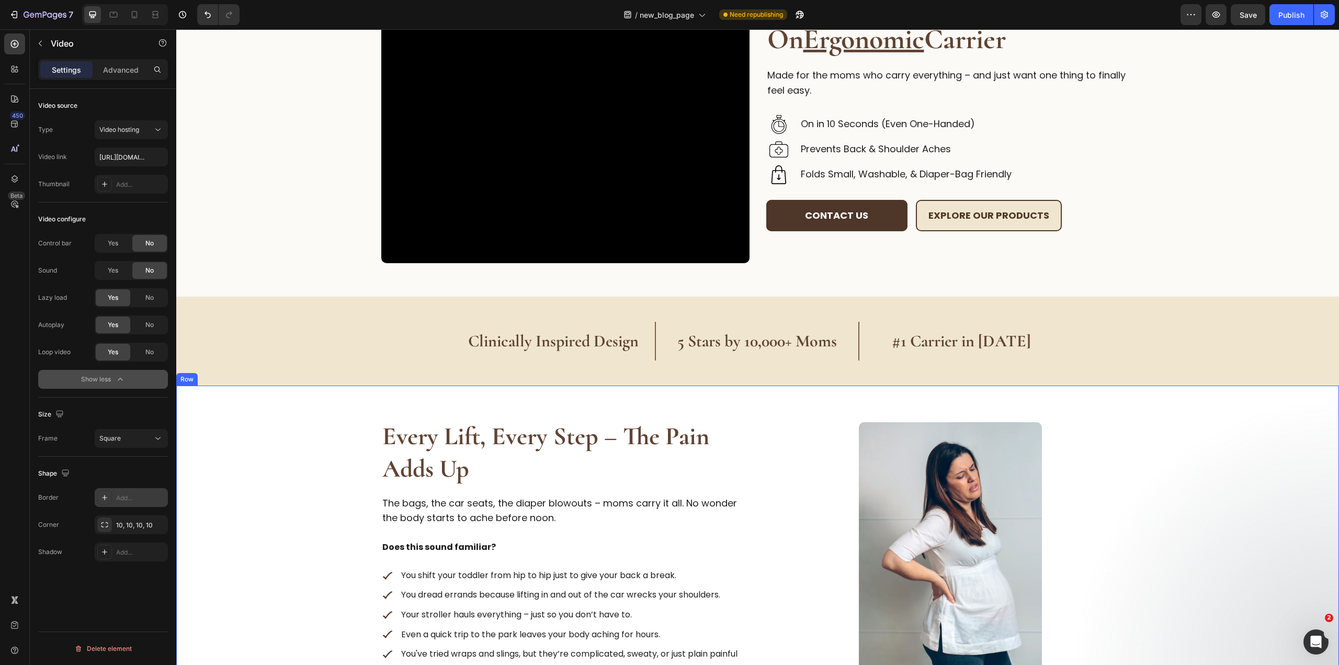
scroll to position [52, 0]
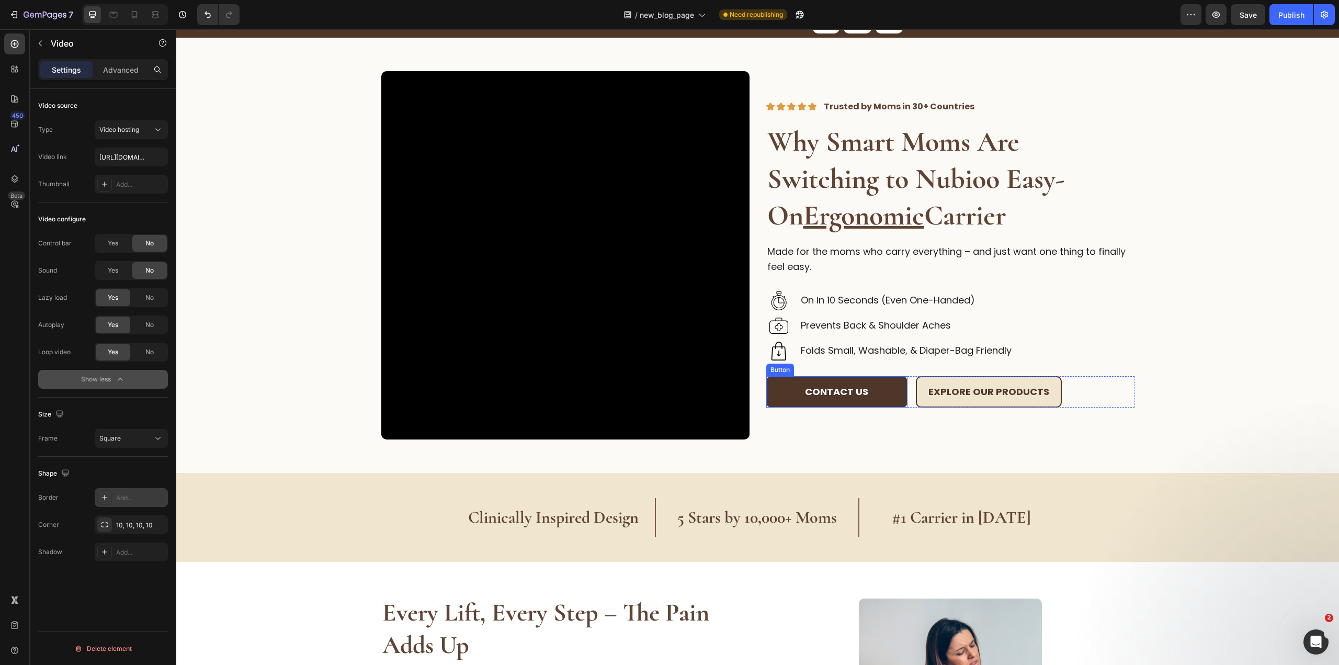
click at [906, 385] on div "Contact us Button Explore Our Products Button Row" at bounding box center [950, 392] width 368 height 32
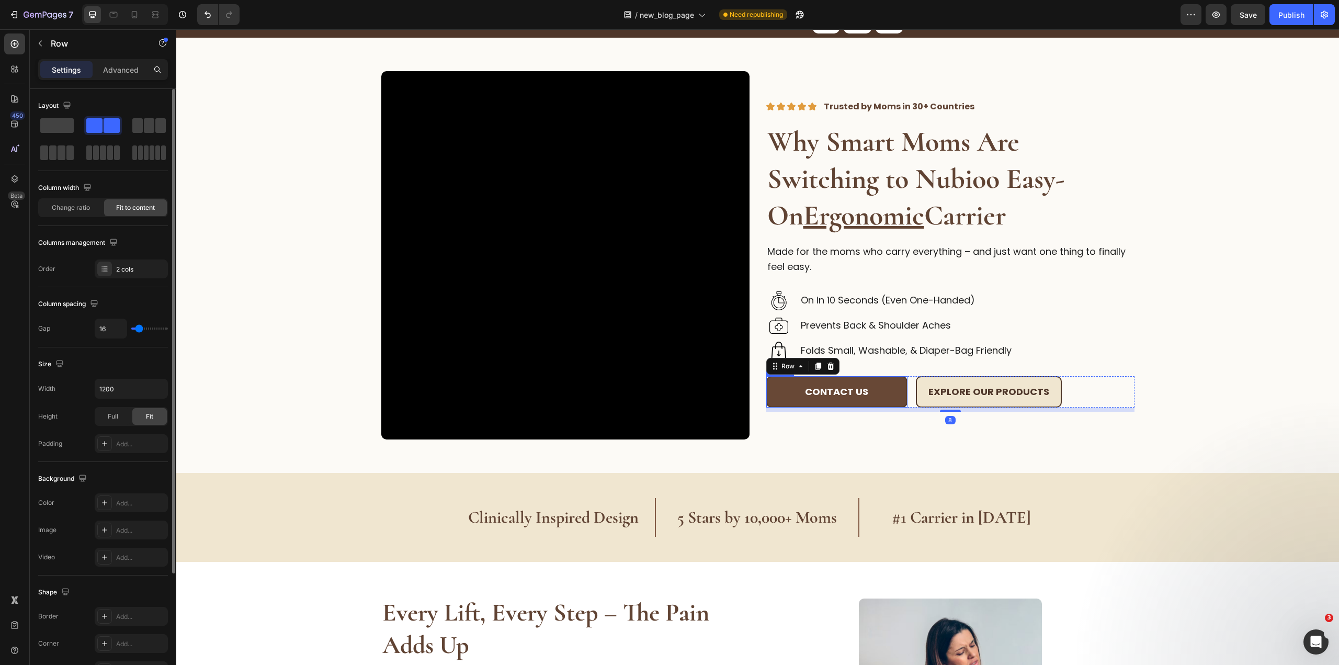
click at [889, 383] on button "Contact us" at bounding box center [836, 392] width 141 height 32
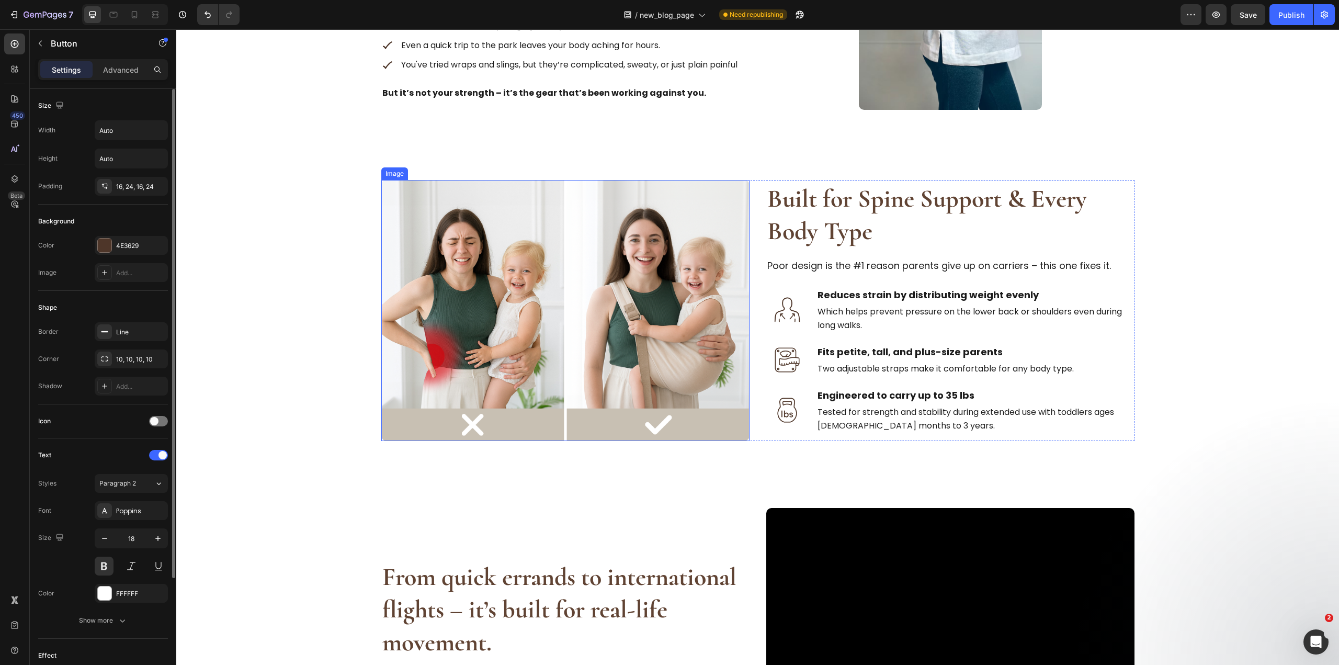
scroll to position [994, 0]
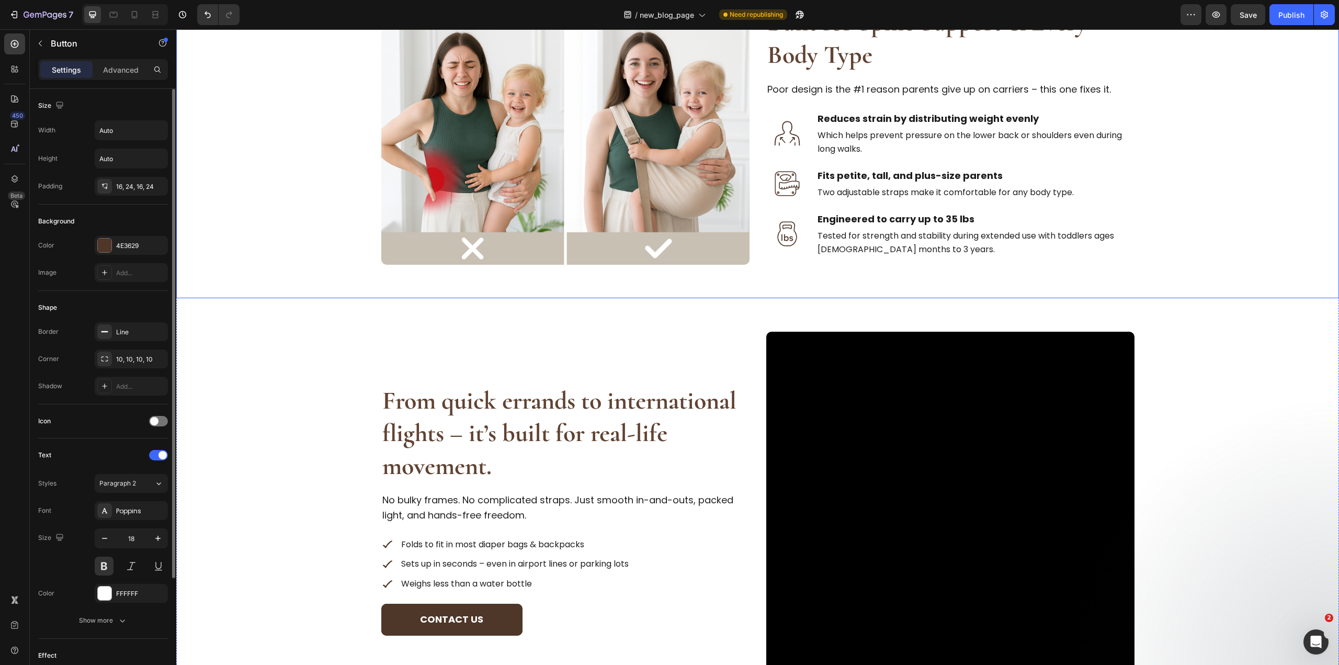
click at [910, 233] on p "Tested for strength and stability during extended use with toddlers ages 9 mont…" at bounding box center [975, 242] width 316 height 27
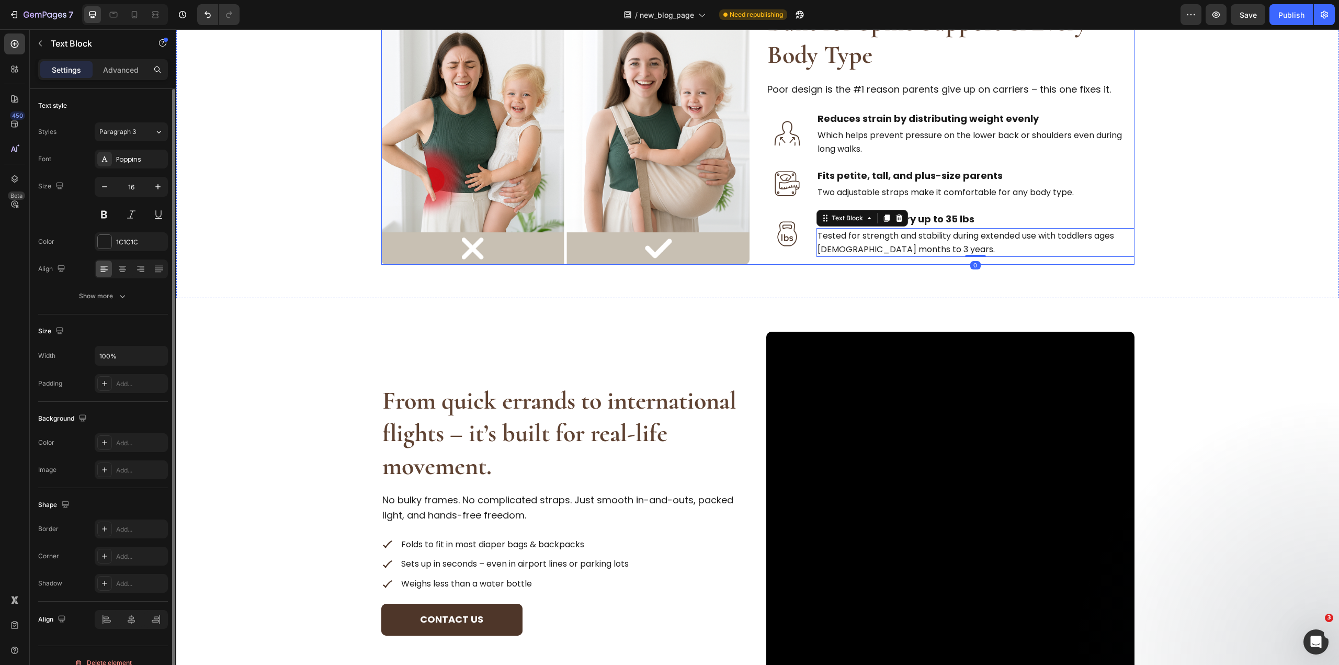
click at [755, 166] on div "Image Built for Spine Support & Every Body Type Heading Poor design is the #1 r…" at bounding box center [757, 134] width 753 height 261
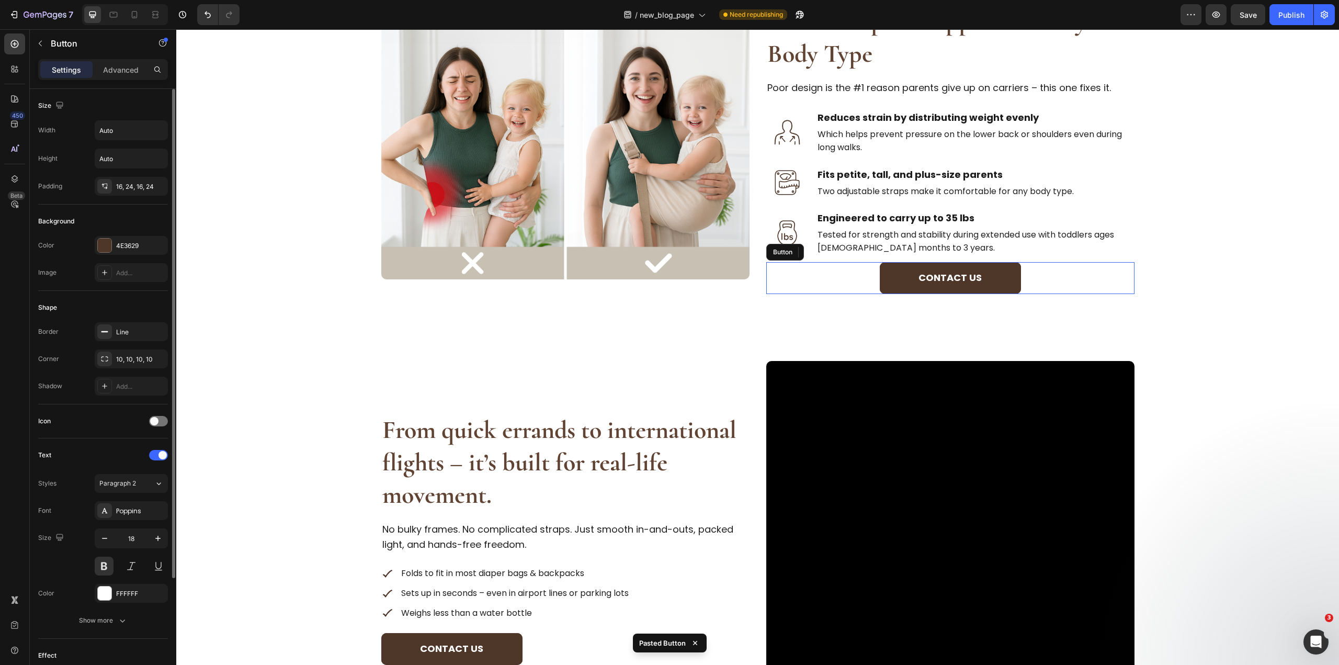
scroll to position [1008, 0]
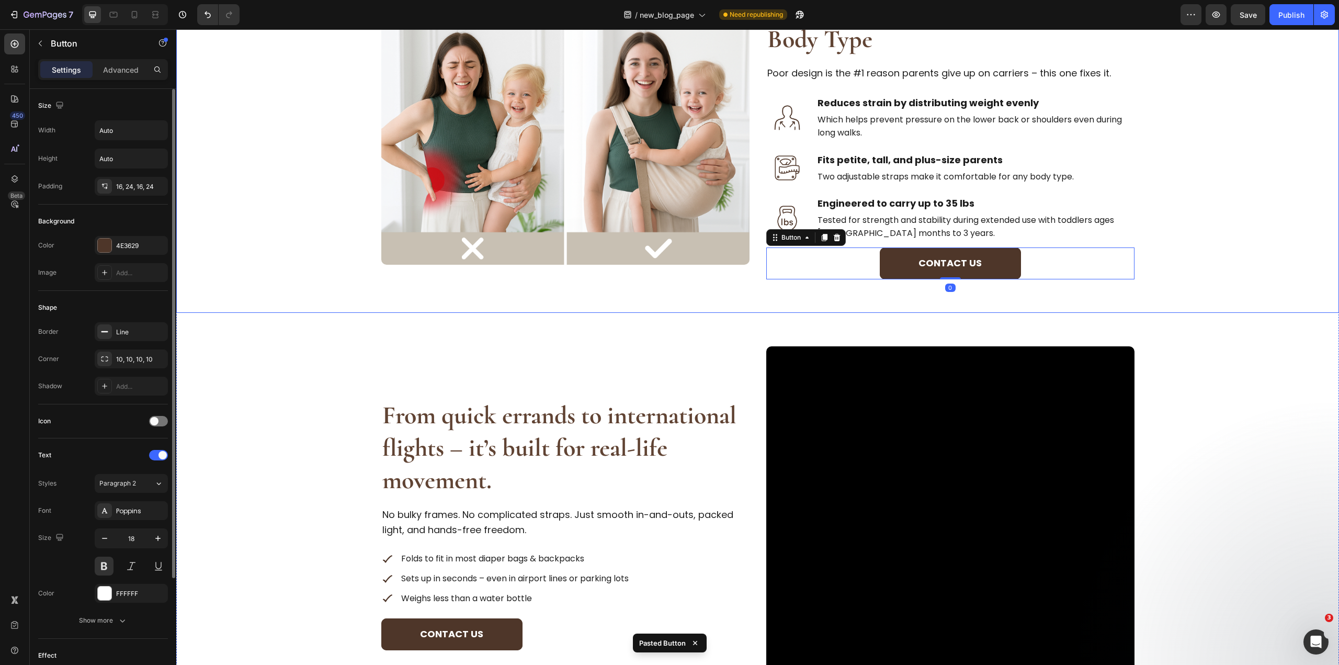
click at [1281, 270] on div "Image Built for Spine Support & Every Body Type Heading Poor design is the #1 r…" at bounding box center [757, 134] width 1129 height 290
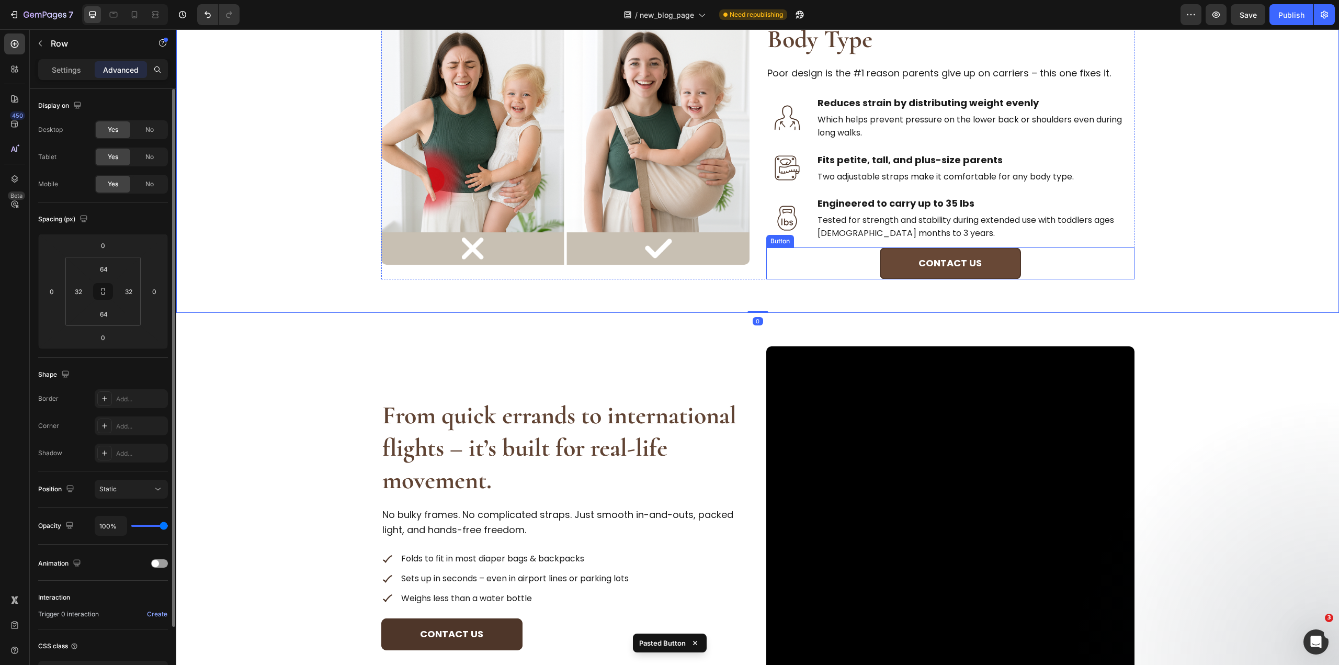
click at [880, 275] on button "Contact us" at bounding box center [950, 263] width 141 height 32
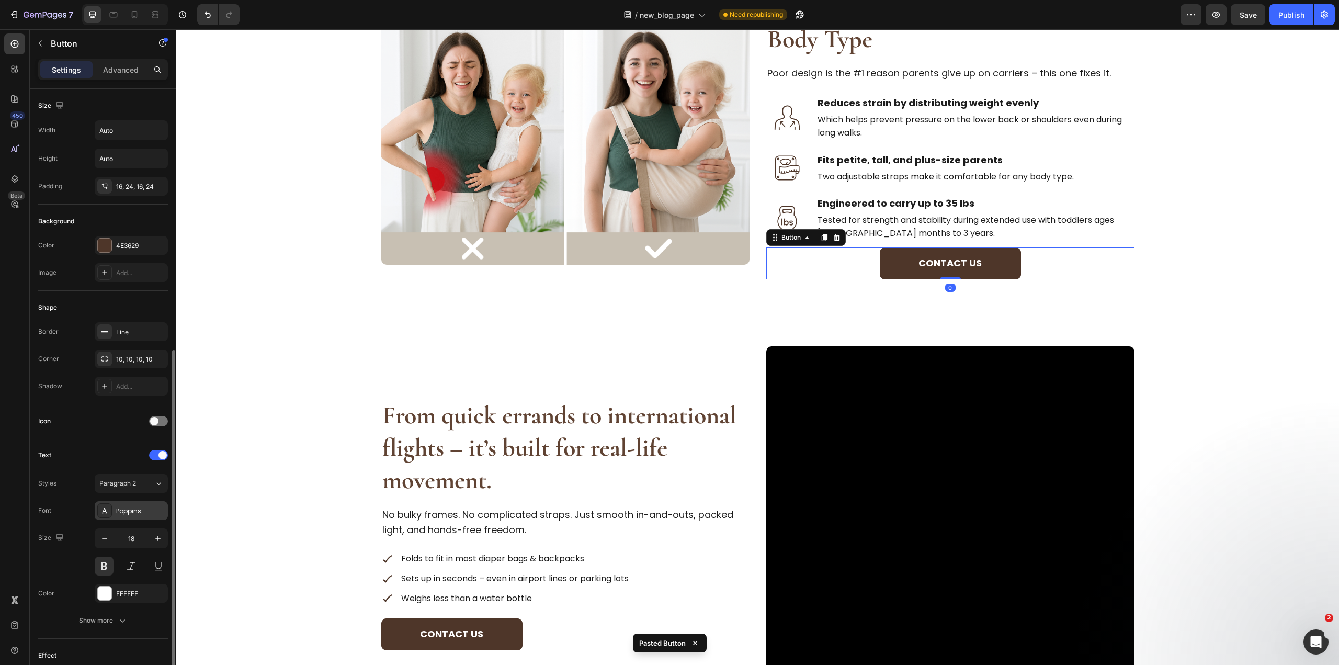
scroll to position [144, 0]
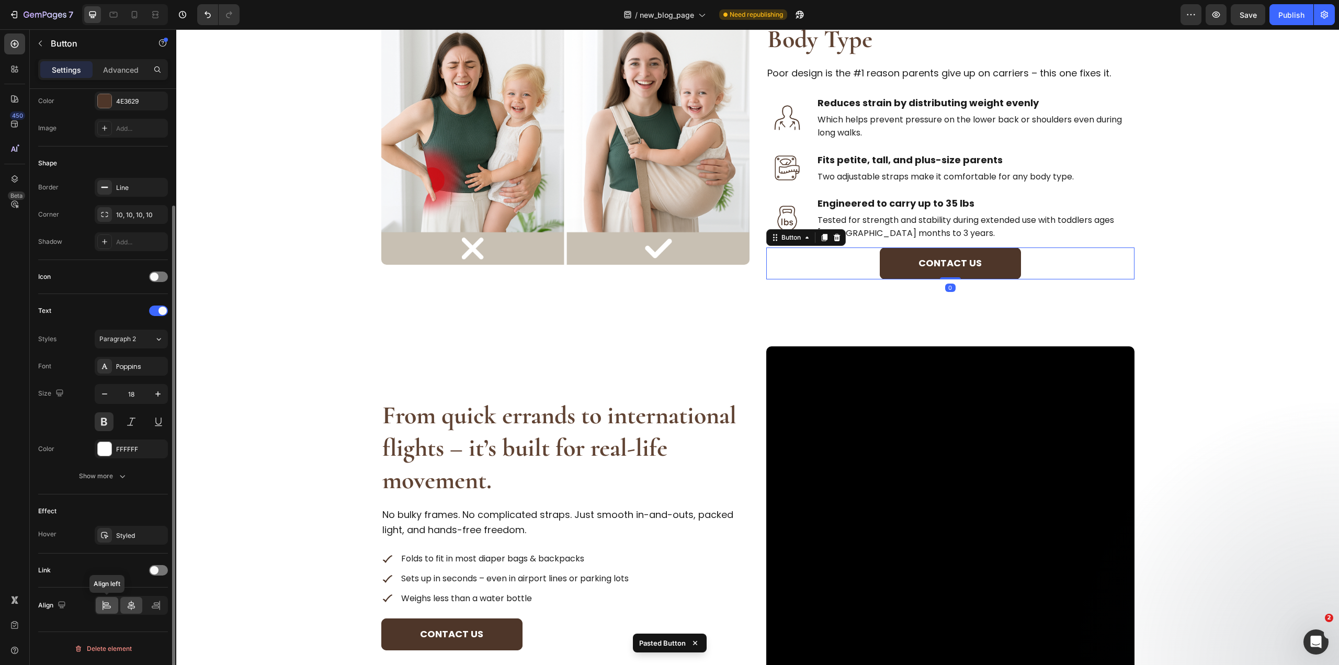
click at [107, 600] on icon at bounding box center [106, 605] width 10 height 10
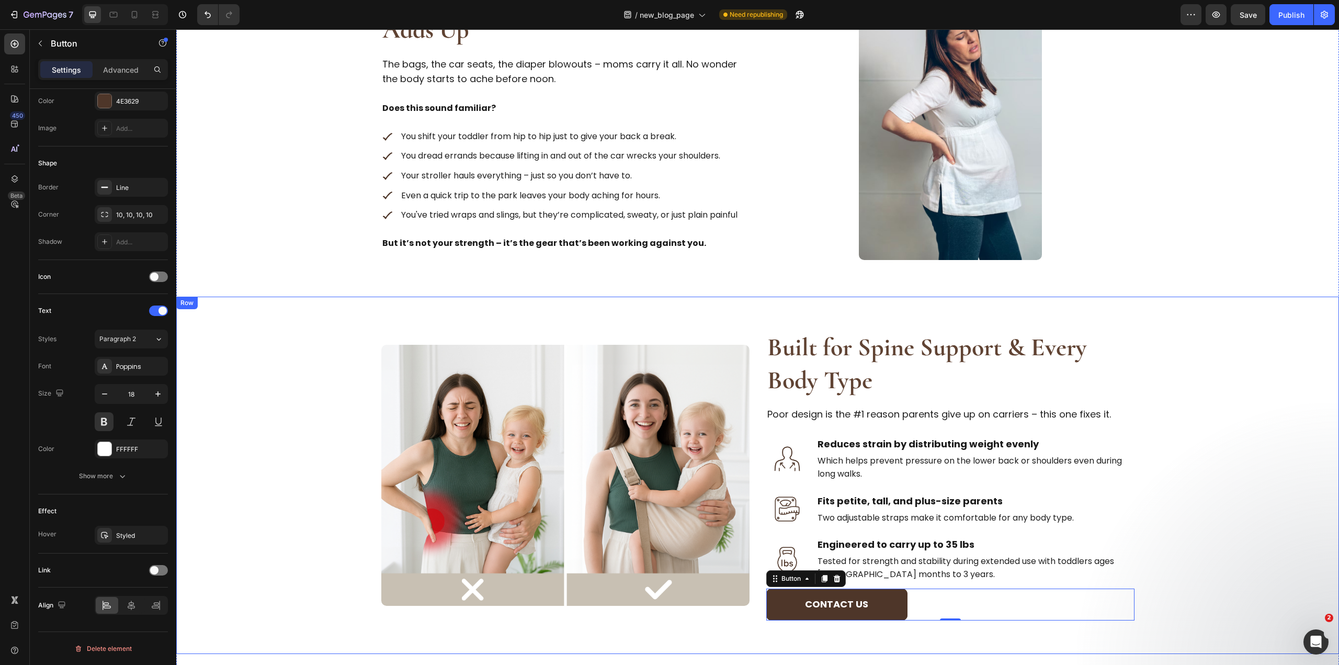
scroll to position [642, 0]
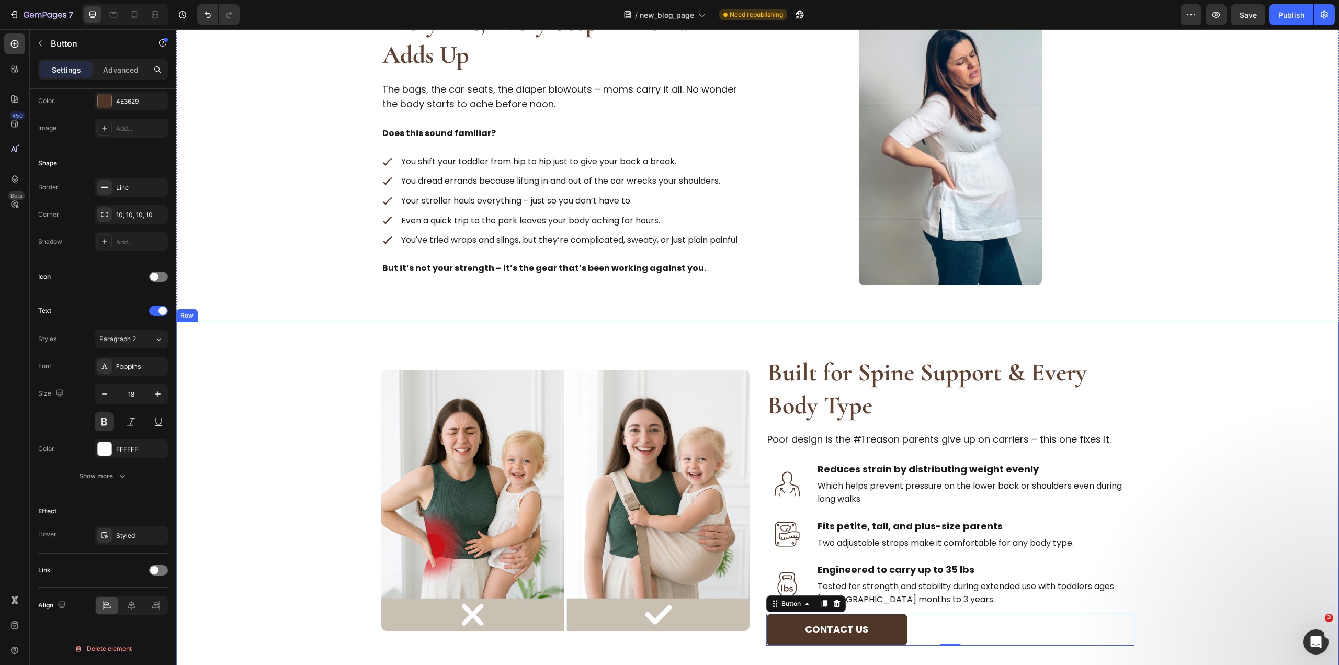
click at [1200, 412] on div "Image Built for Spine Support & Every Body Type Heading Poor design is the #1 r…" at bounding box center [757, 500] width 1129 height 290
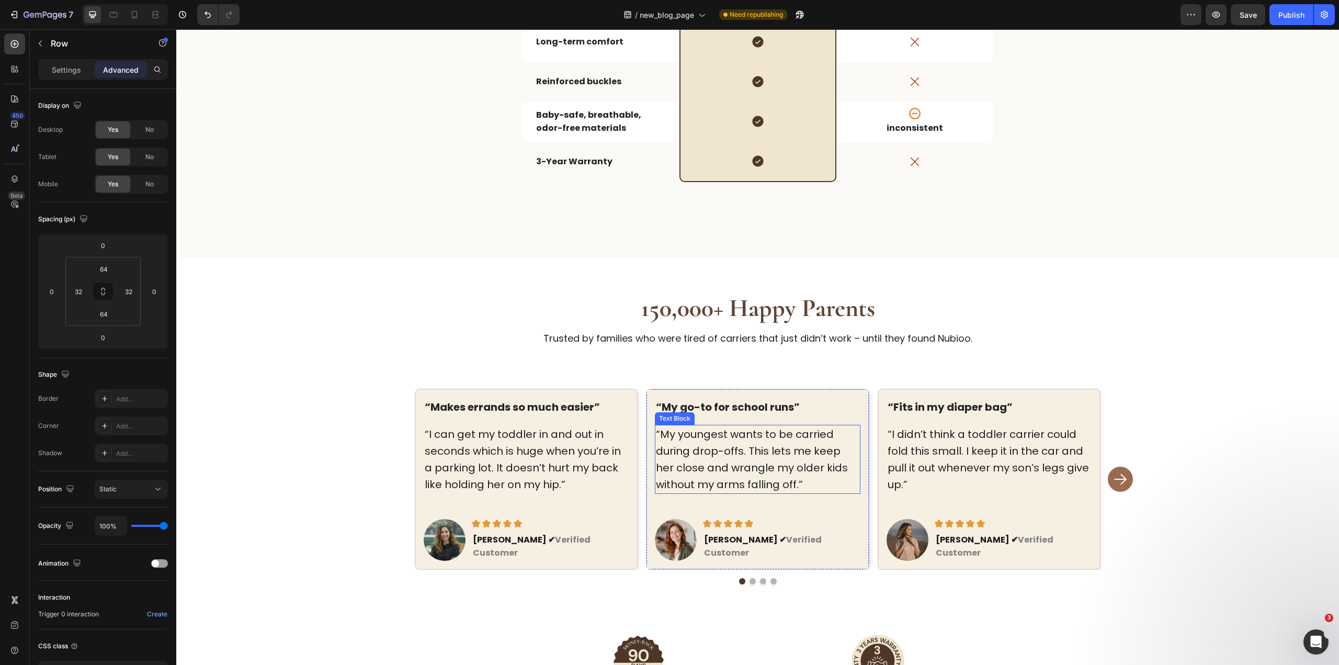
scroll to position [2487, 0]
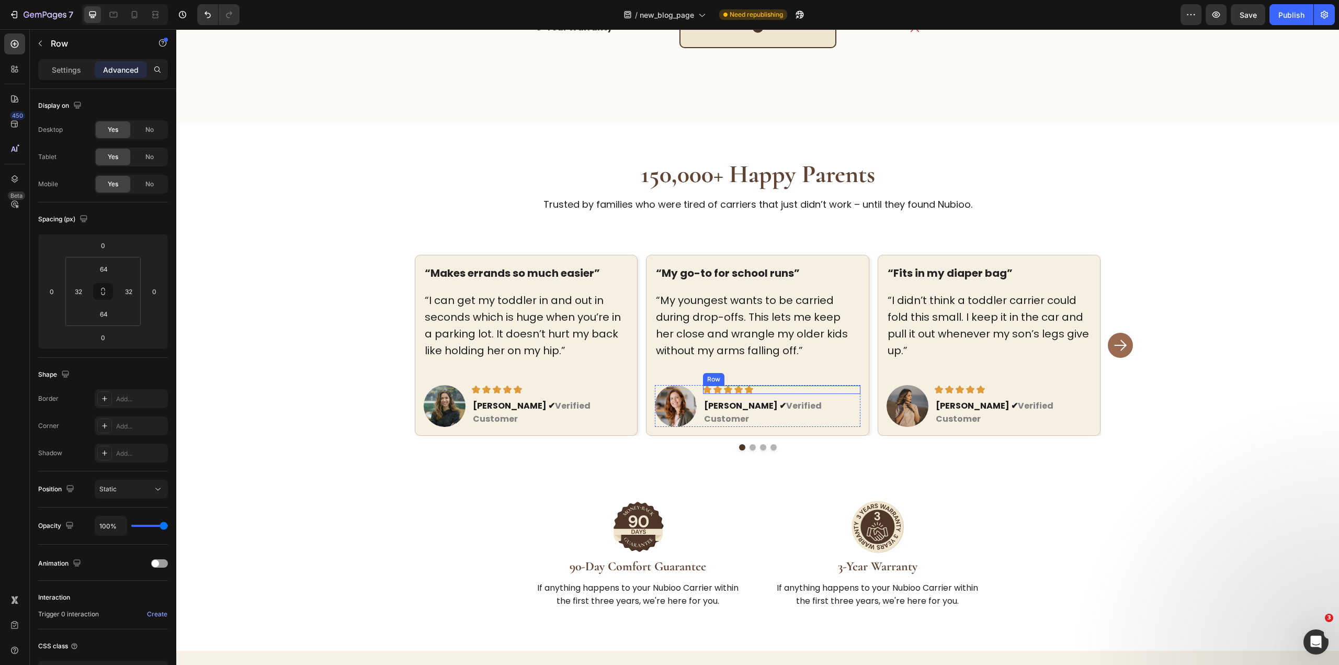
click at [750, 385] on div "Image Image Image Image Image Row" at bounding box center [781, 389] width 157 height 8
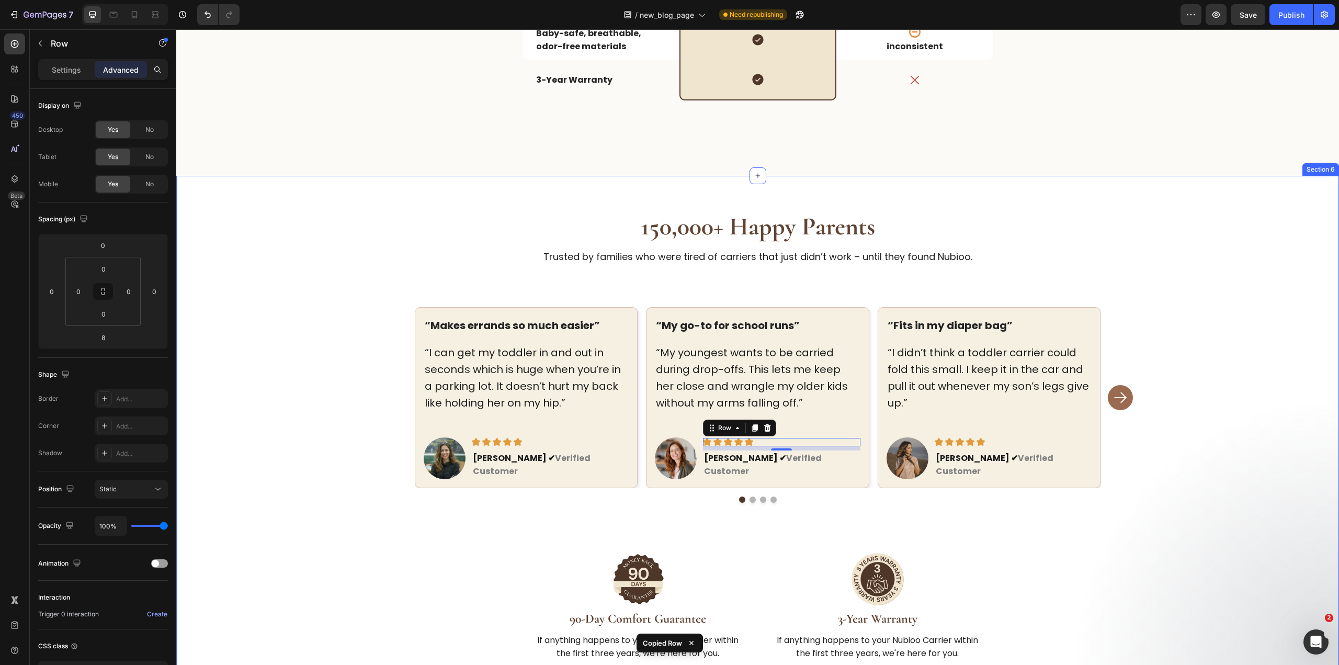
scroll to position [2382, 0]
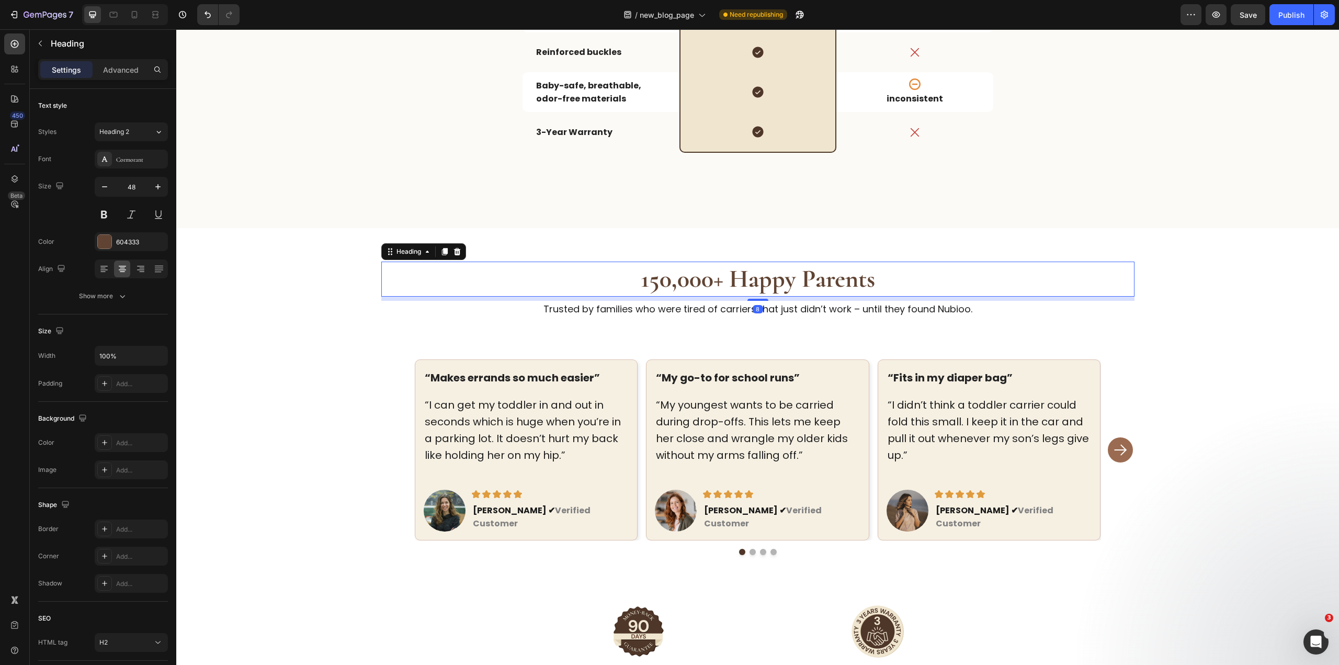
click at [820, 263] on h2 "150,000+ Happy Parents" at bounding box center [757, 278] width 753 height 35
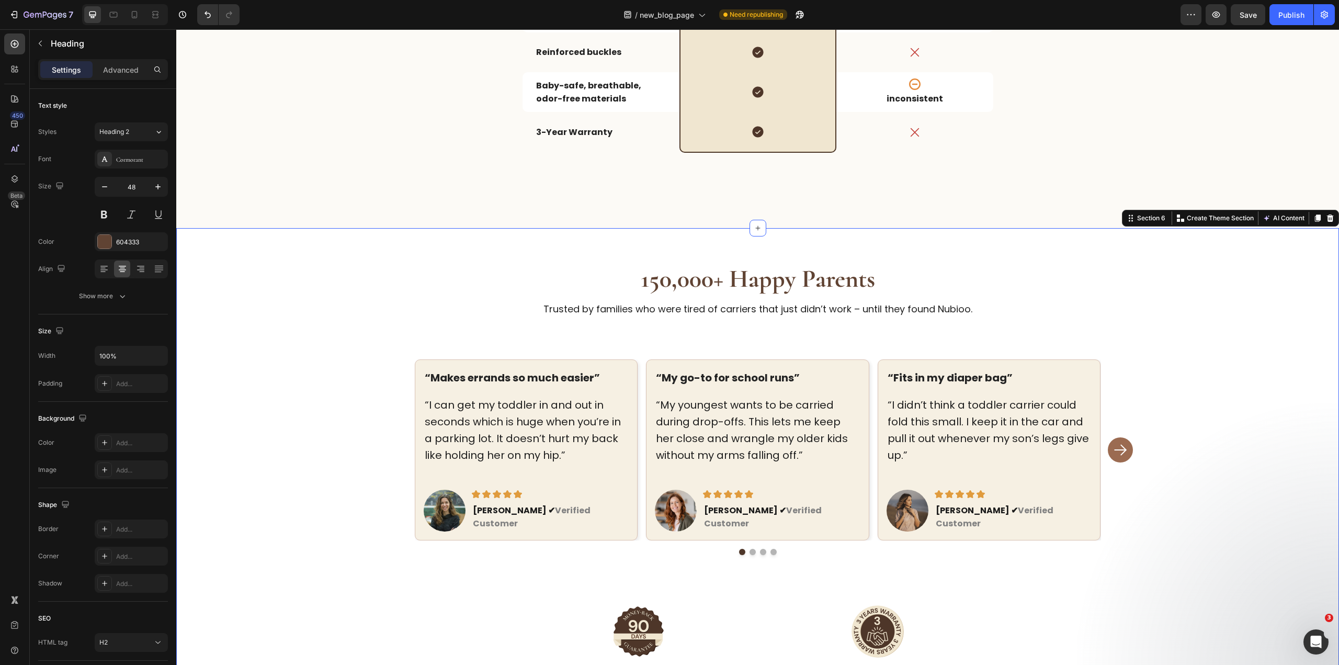
click at [881, 254] on div "150,000+ Happy Parents Heading Trusted by families who were tired of carriers t…" at bounding box center [757, 491] width 1162 height 527
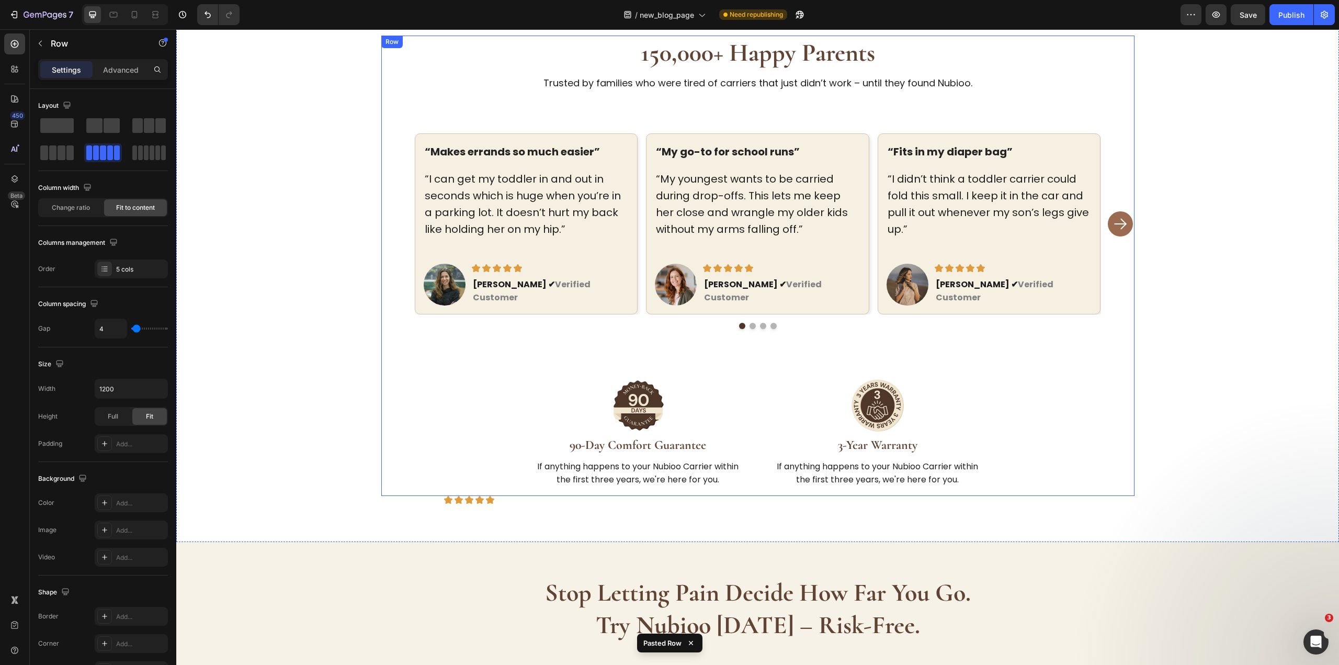
scroll to position [2603, 0]
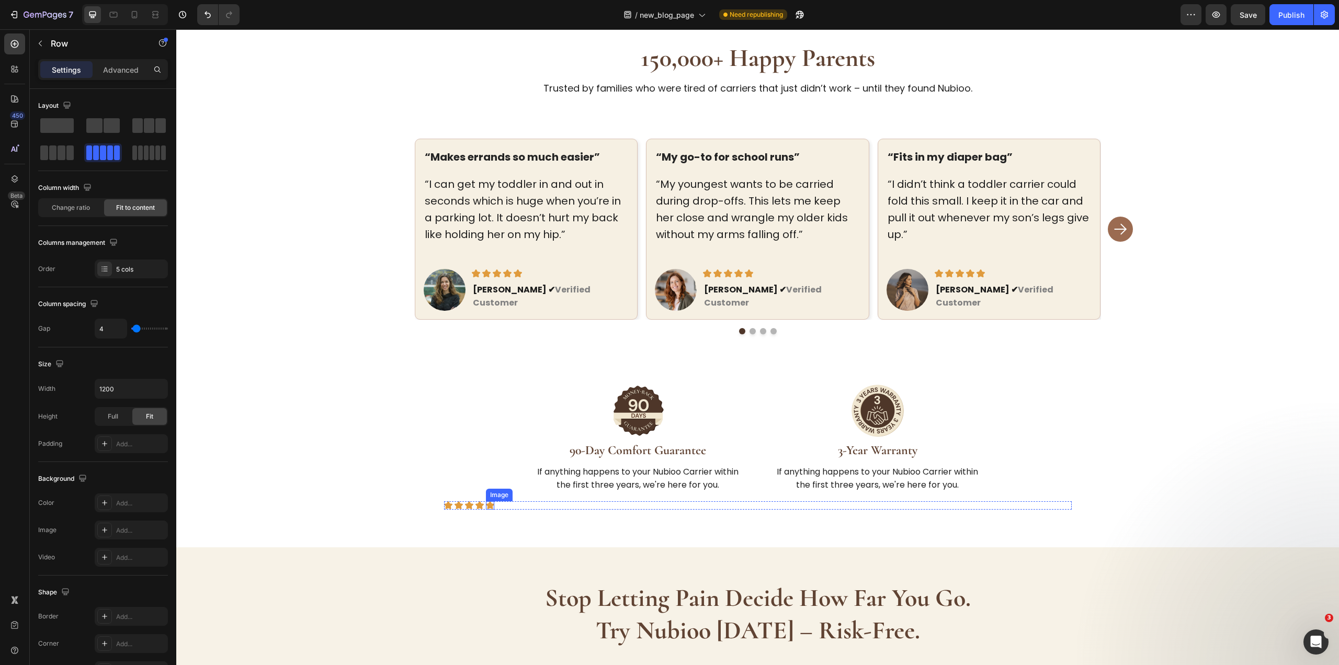
click at [488, 501] on img at bounding box center [490, 505] width 8 height 8
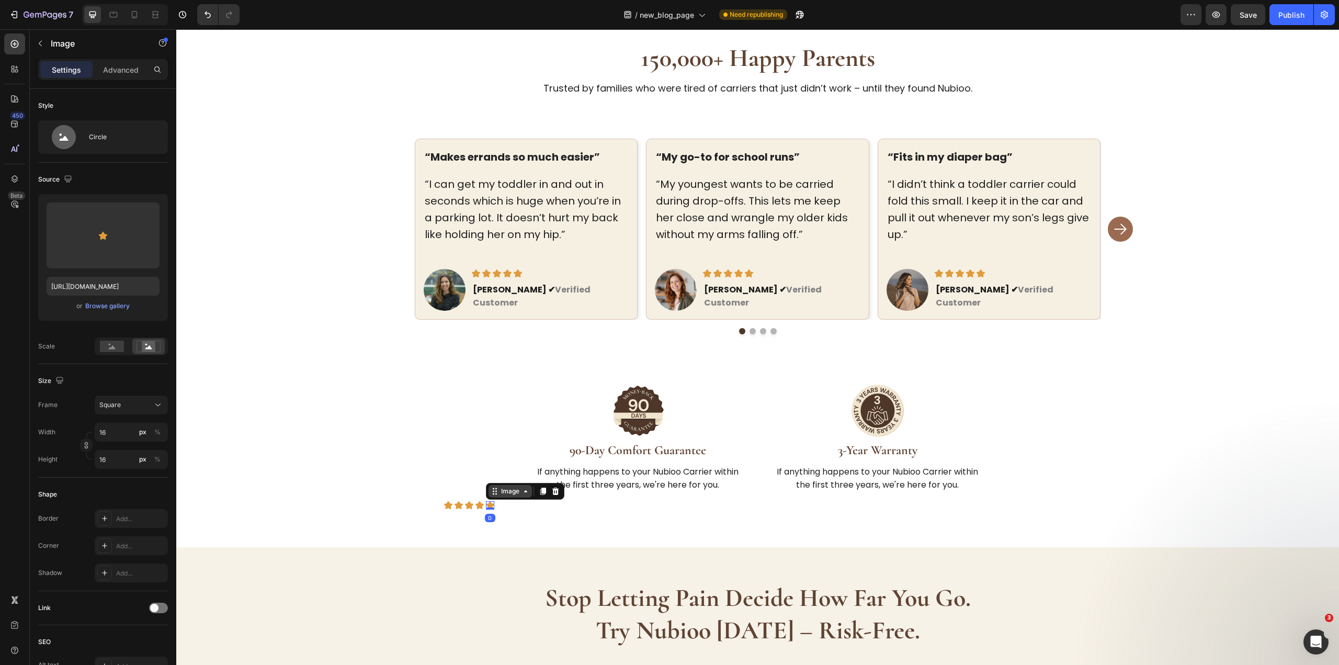
click at [491, 487] on icon at bounding box center [495, 491] width 8 height 8
click at [498, 464] on div "Row 5 cols" at bounding box center [508, 472] width 44 height 17
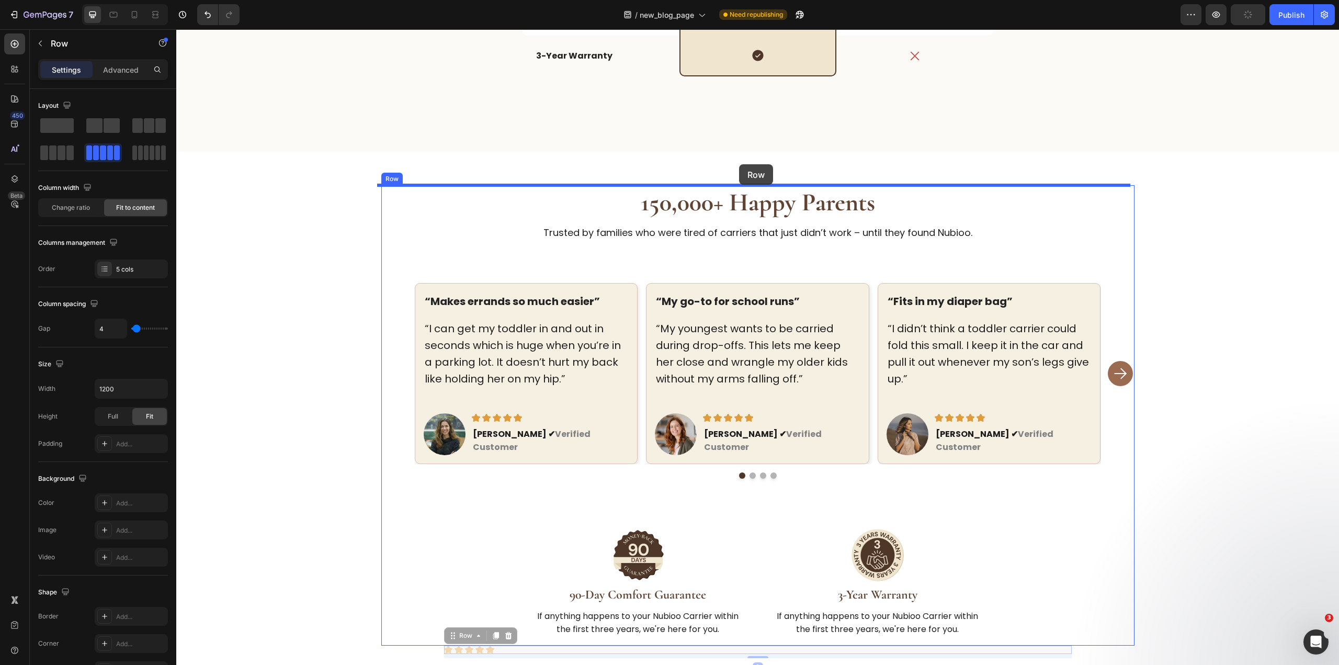
scroll to position [2435, 0]
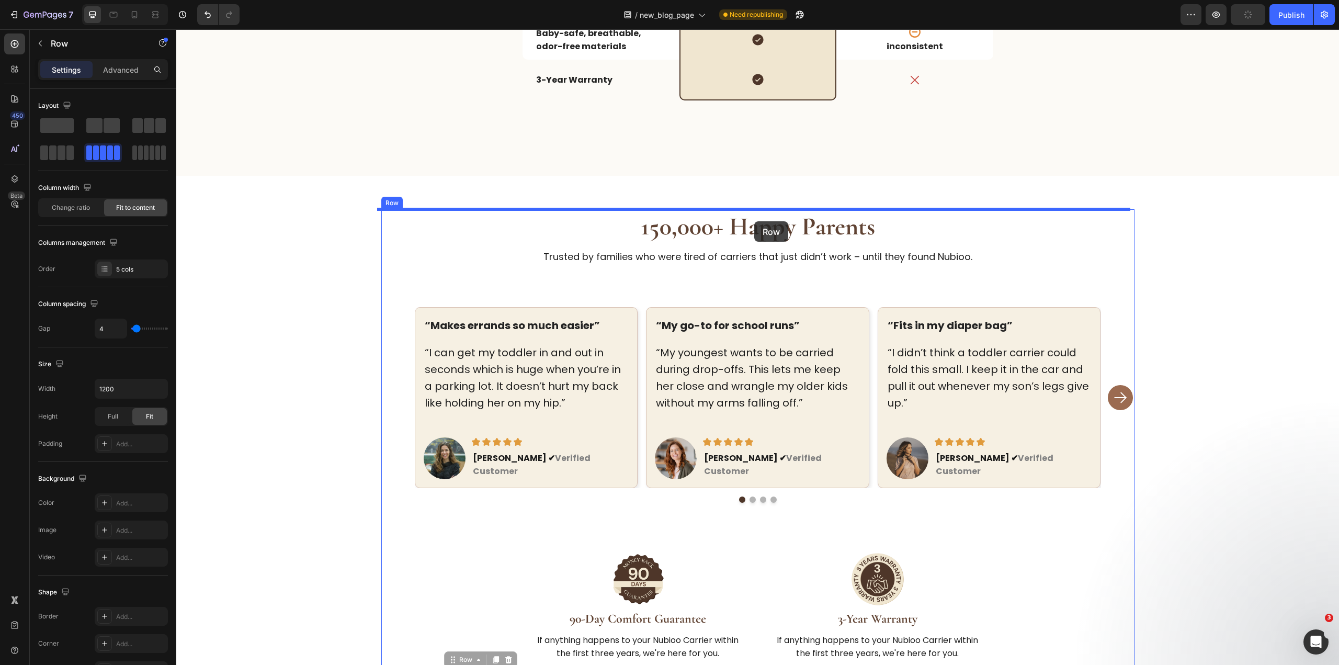
drag, startPoint x: 454, startPoint y: 475, endPoint x: 754, endPoint y: 221, distance: 392.6
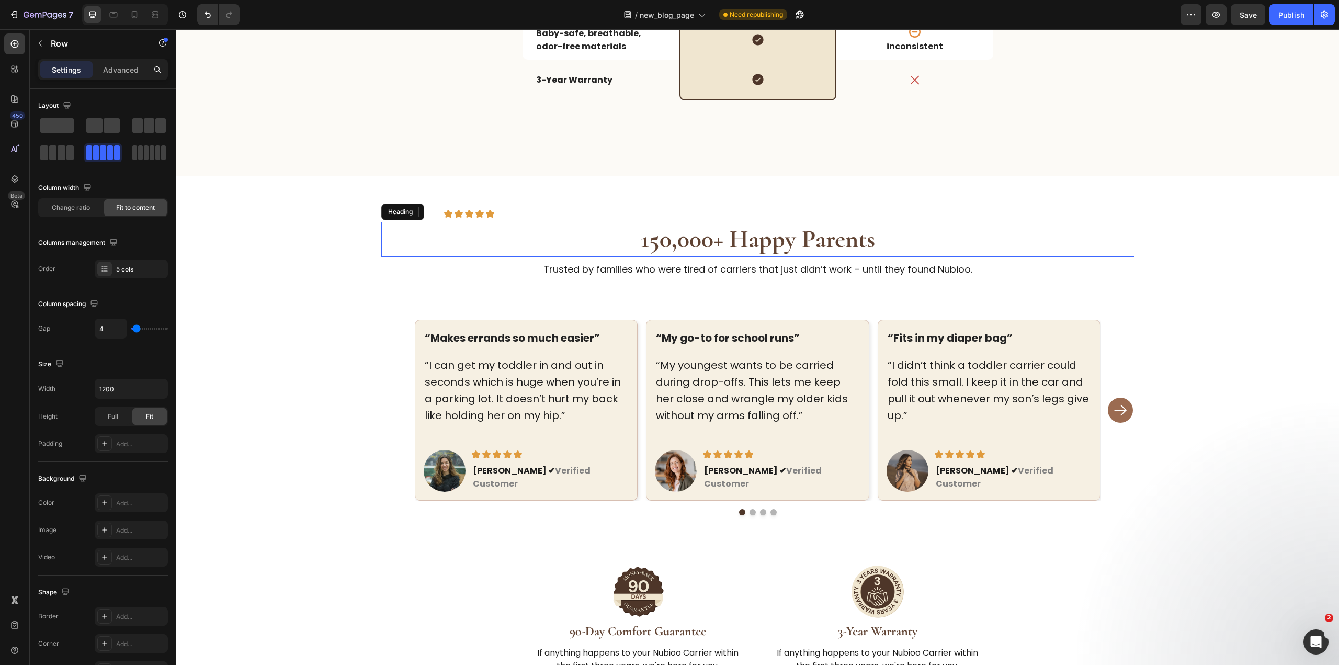
click at [750, 235] on strong "150,000+ Happy Parents" at bounding box center [758, 239] width 234 height 30
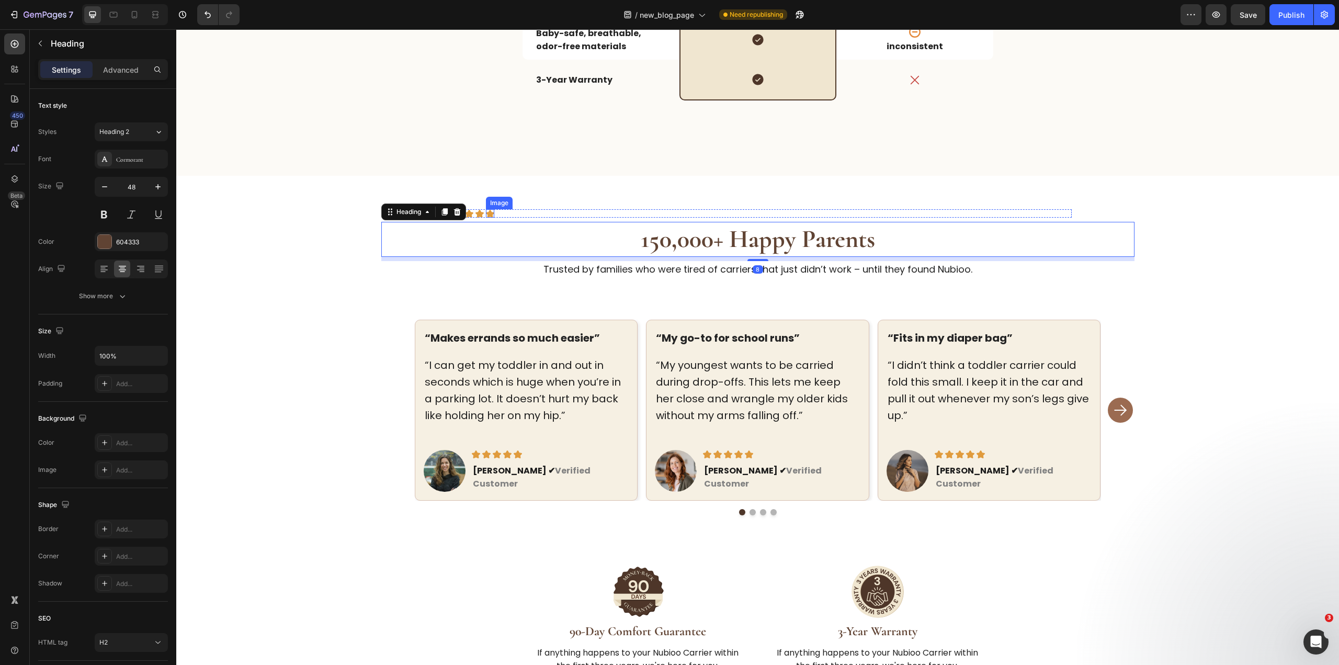
click at [486, 213] on img at bounding box center [490, 213] width 8 height 8
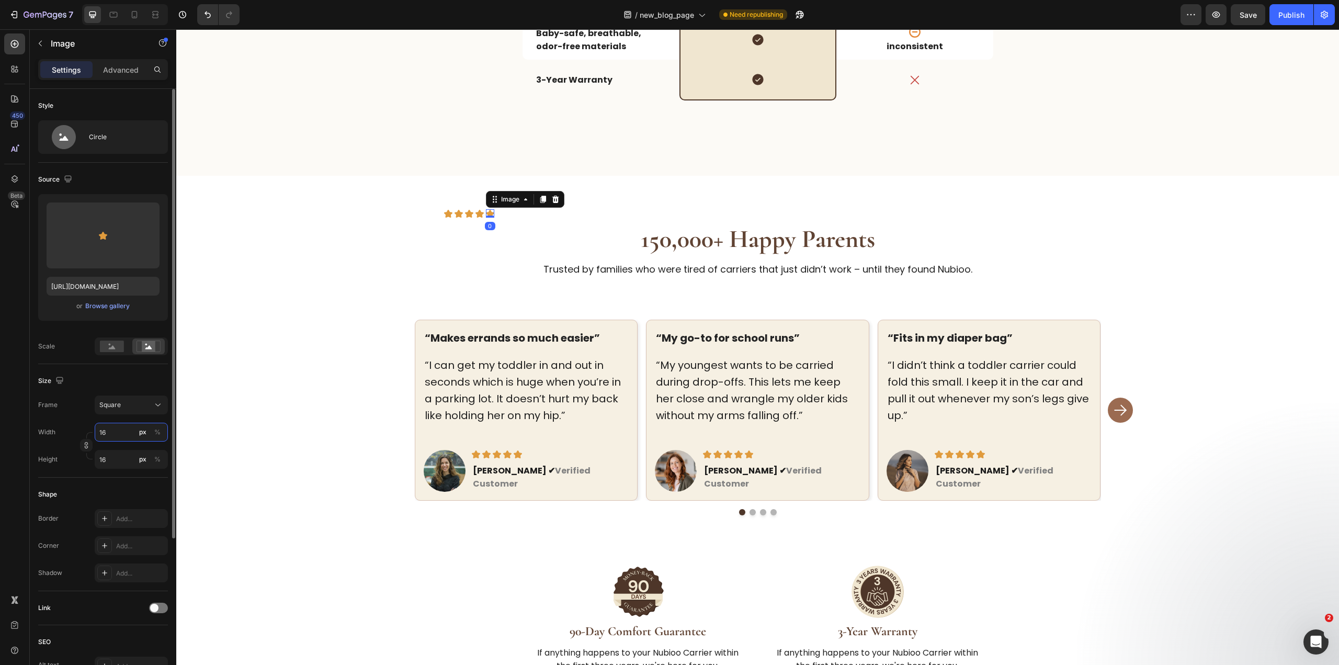
click at [119, 434] on input "16" at bounding box center [131, 432] width 73 height 19
type input "3"
type input "32"
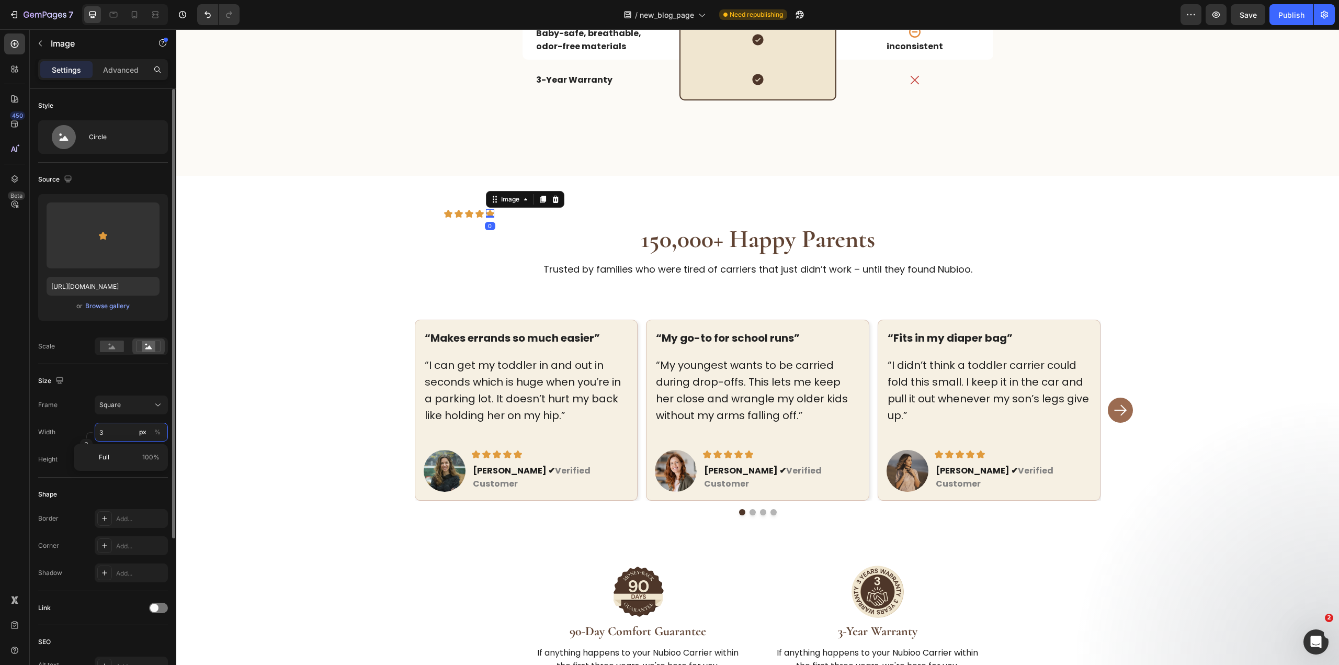
type input "32"
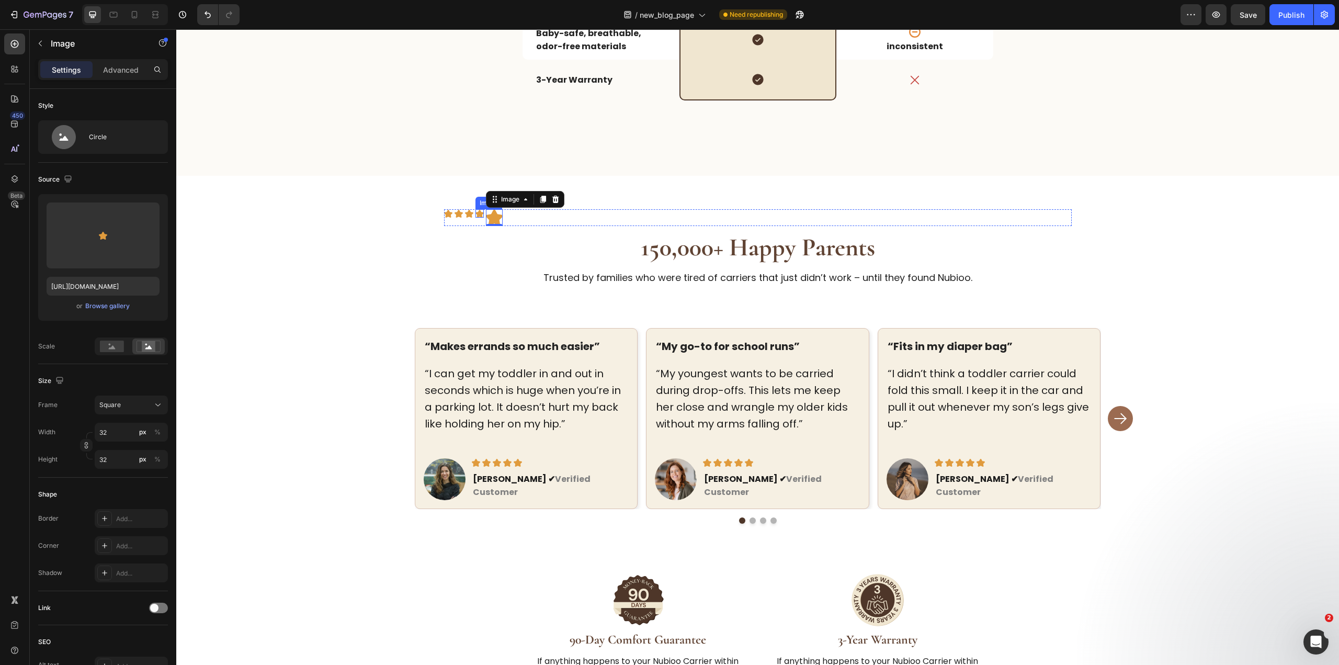
click at [475, 209] on div "Image Image Image Image Image 0 Row 150,000+ Happy Parents Heading Trusted by f…" at bounding box center [757, 450] width 1162 height 548
click at [106, 426] on input "16" at bounding box center [131, 432] width 73 height 19
type input "3"
type input "32"
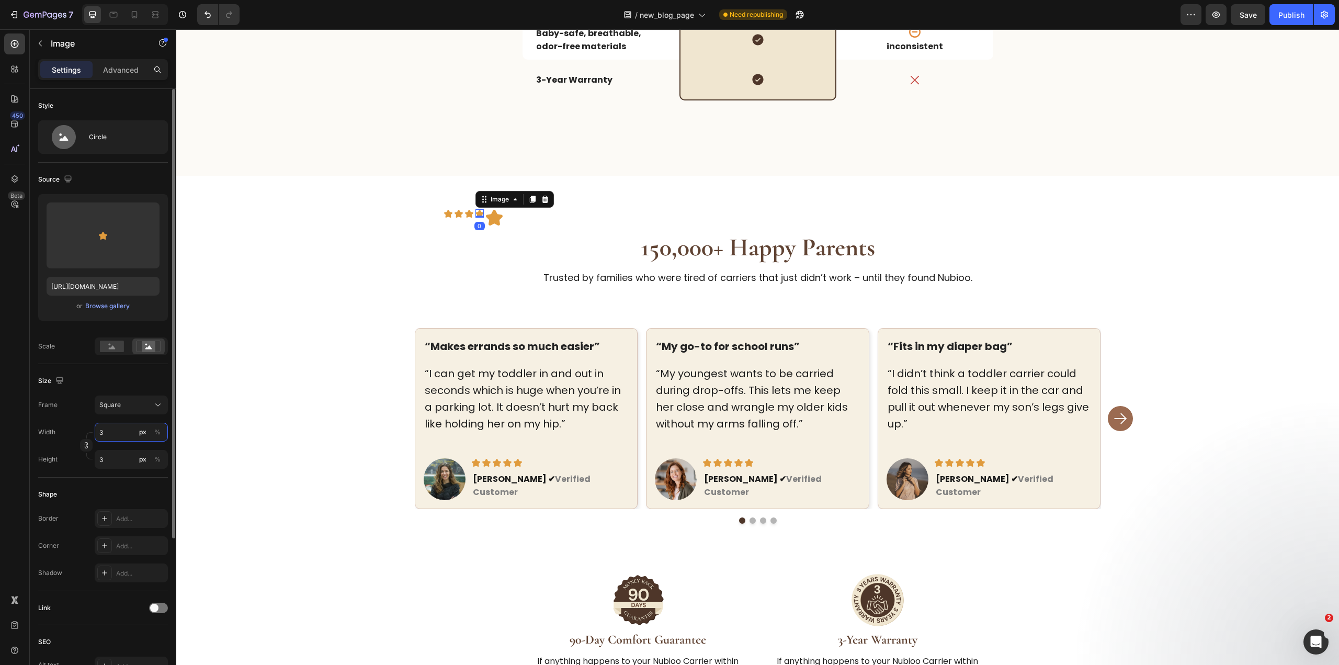
type input "32"
click at [465, 217] on img at bounding box center [469, 213] width 8 height 8
click at [119, 407] on span "Square" at bounding box center [109, 404] width 21 height 9
click at [118, 409] on span "Square" at bounding box center [109, 404] width 21 height 9
click at [112, 430] on input "16" at bounding box center [131, 432] width 73 height 19
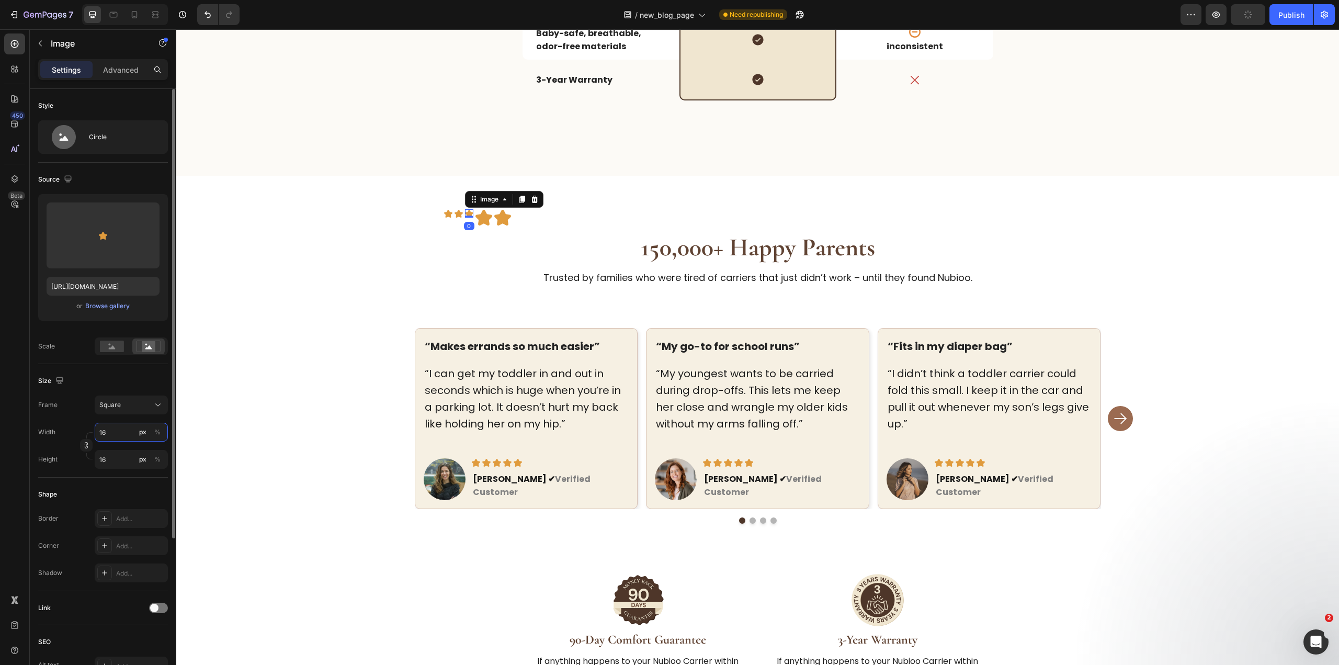
click at [112, 430] on input "16" at bounding box center [131, 432] width 73 height 19
type input "3"
type input "32"
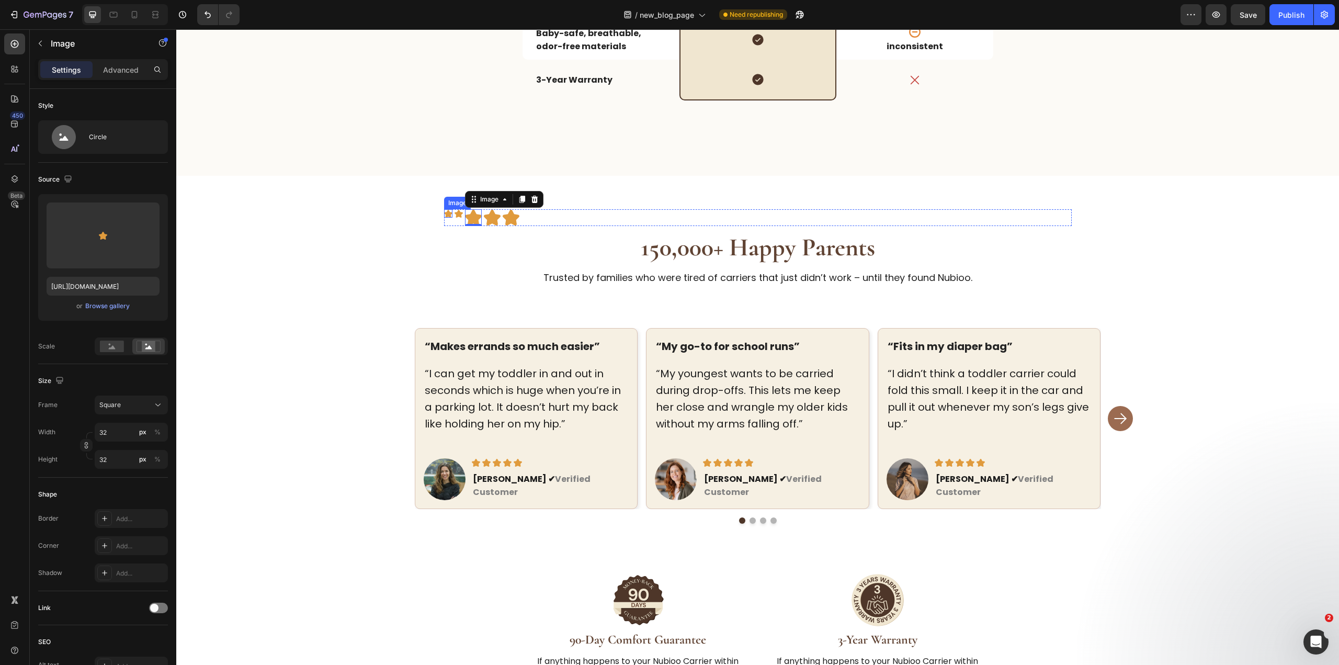
click at [444, 215] on img at bounding box center [448, 213] width 8 height 8
click at [101, 428] on input "16" at bounding box center [131, 432] width 73 height 19
type input "3"
type input "32"
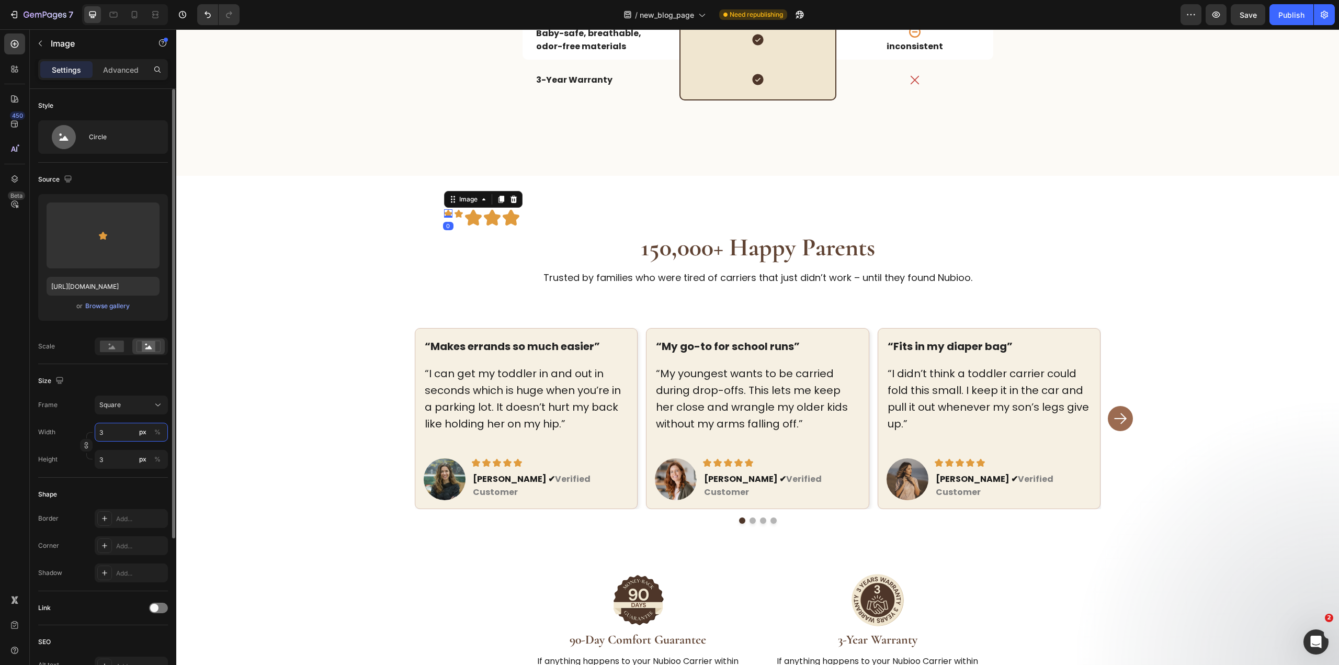
type input "32"
click at [464, 216] on img at bounding box center [467, 213] width 8 height 8
click at [123, 432] on input "16" at bounding box center [131, 432] width 73 height 19
type input "3"
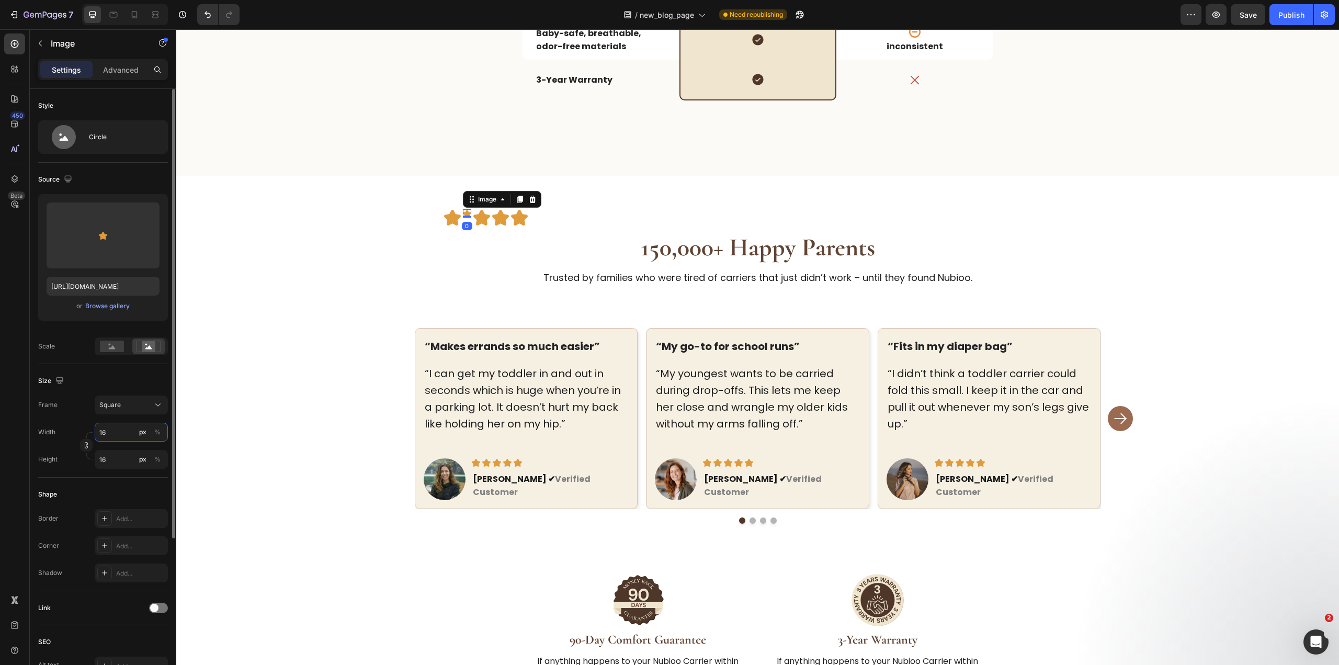
type input "3"
type input "32"
click at [453, 215] on img at bounding box center [452, 217] width 17 height 17
click at [123, 430] on input "32" at bounding box center [131, 432] width 73 height 19
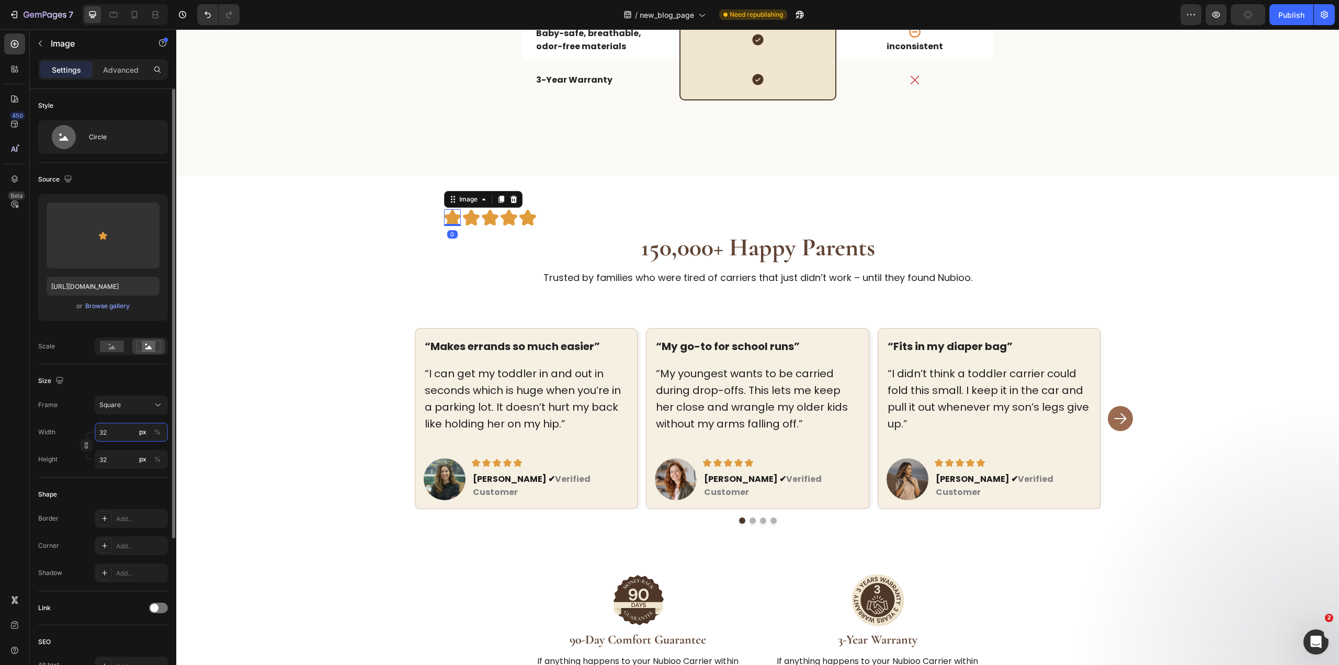
click at [123, 430] on input "32" at bounding box center [131, 432] width 73 height 19
type input "2"
type input "24"
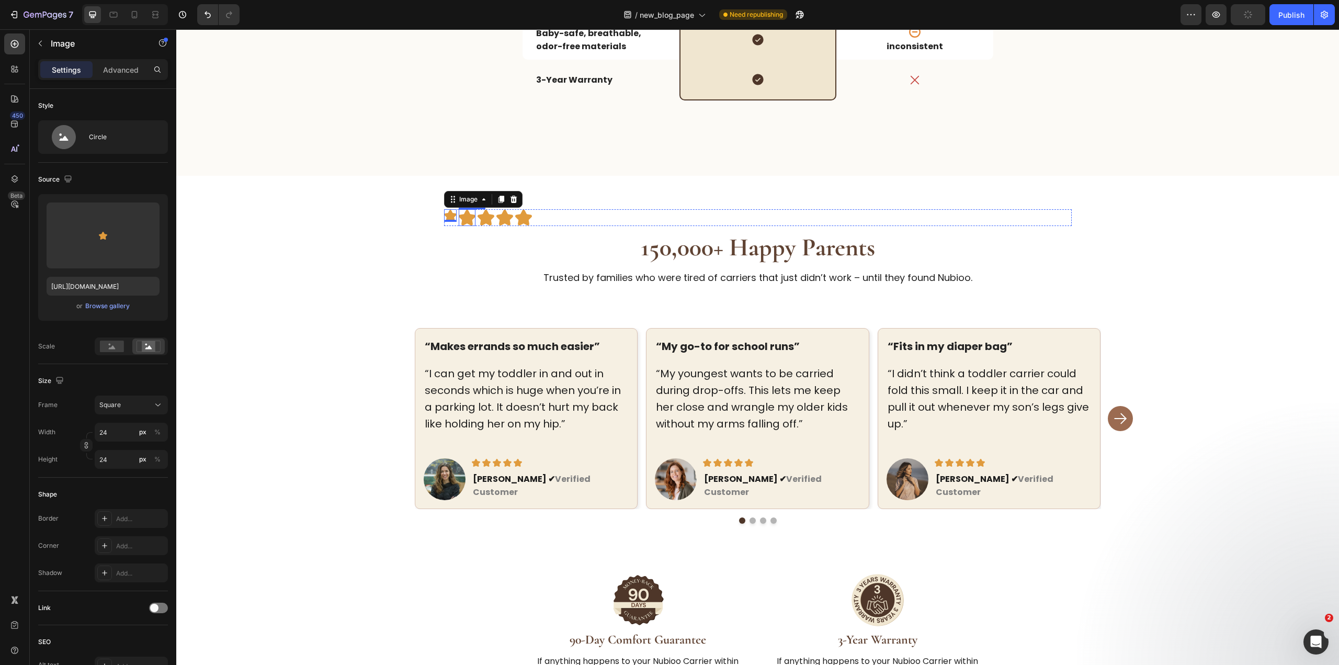
click at [464, 216] on img at bounding box center [467, 217] width 17 height 17
click at [120, 424] on input "32" at bounding box center [131, 432] width 73 height 19
type input "2"
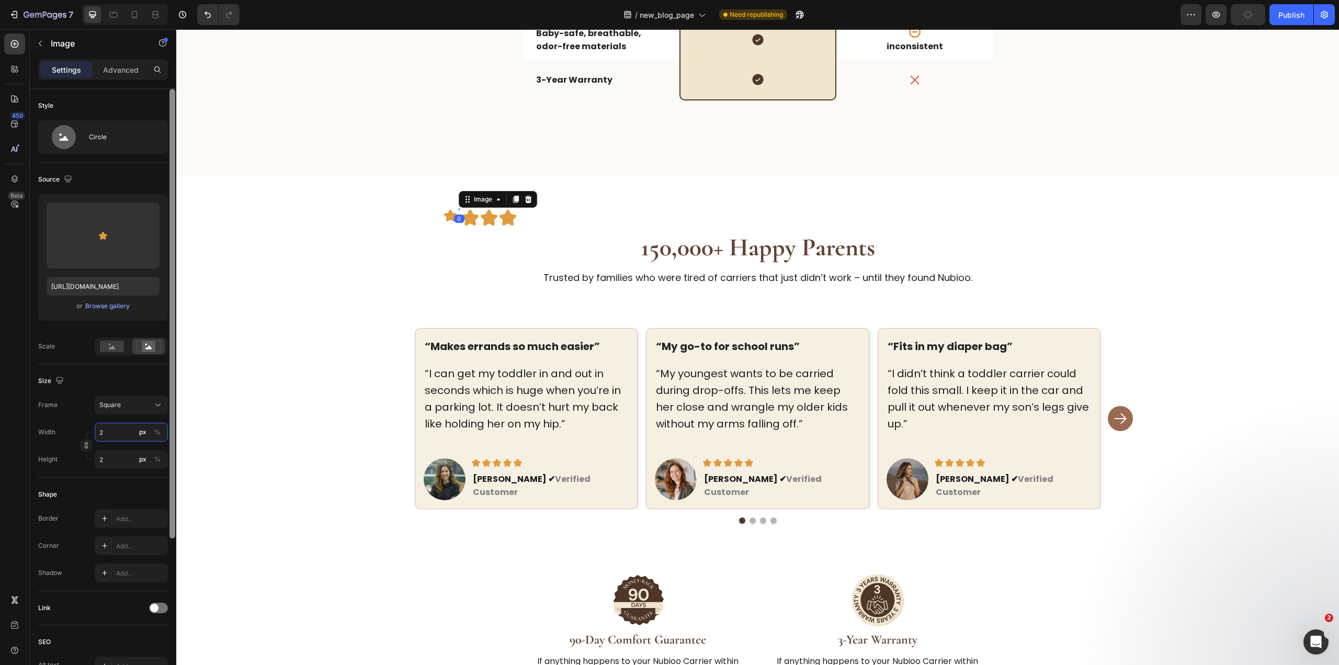
type input "24"
click at [479, 222] on img at bounding box center [481, 217] width 17 height 17
click at [114, 431] on input "32" at bounding box center [131, 432] width 73 height 19
type input "2"
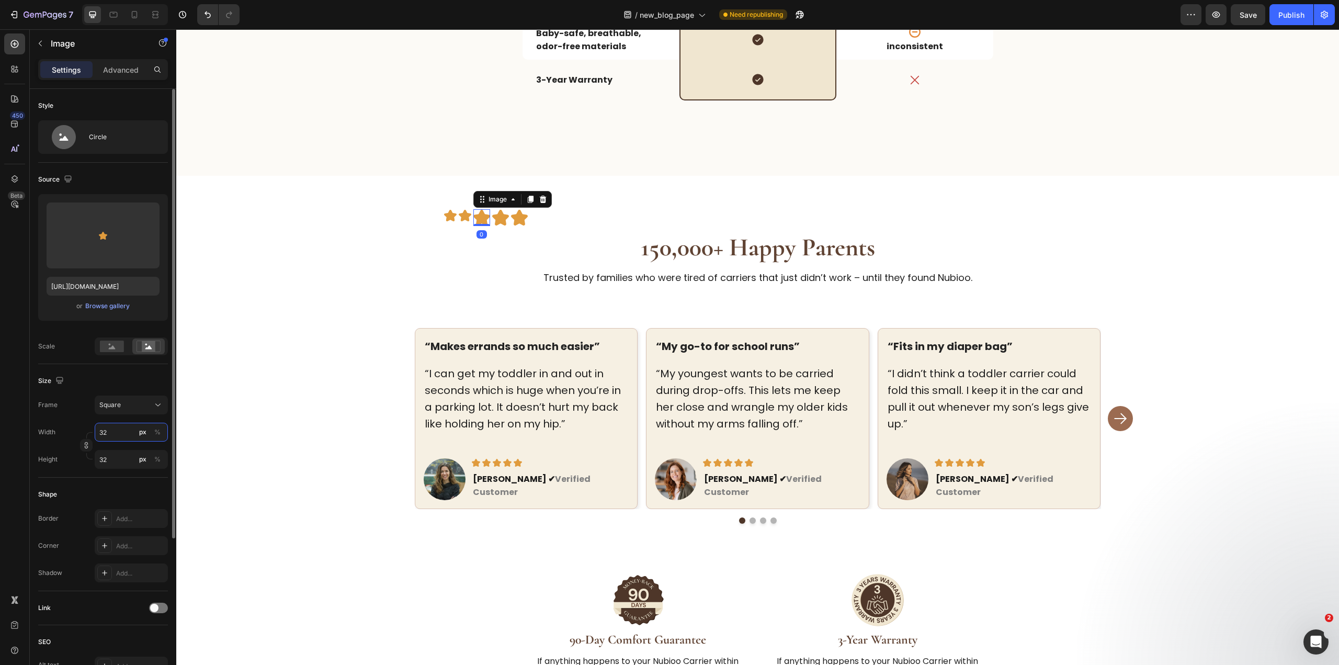
type input "2"
click at [114, 431] on input "2" at bounding box center [131, 432] width 73 height 19
type input "24"
click at [492, 215] on img at bounding box center [496, 217] width 17 height 17
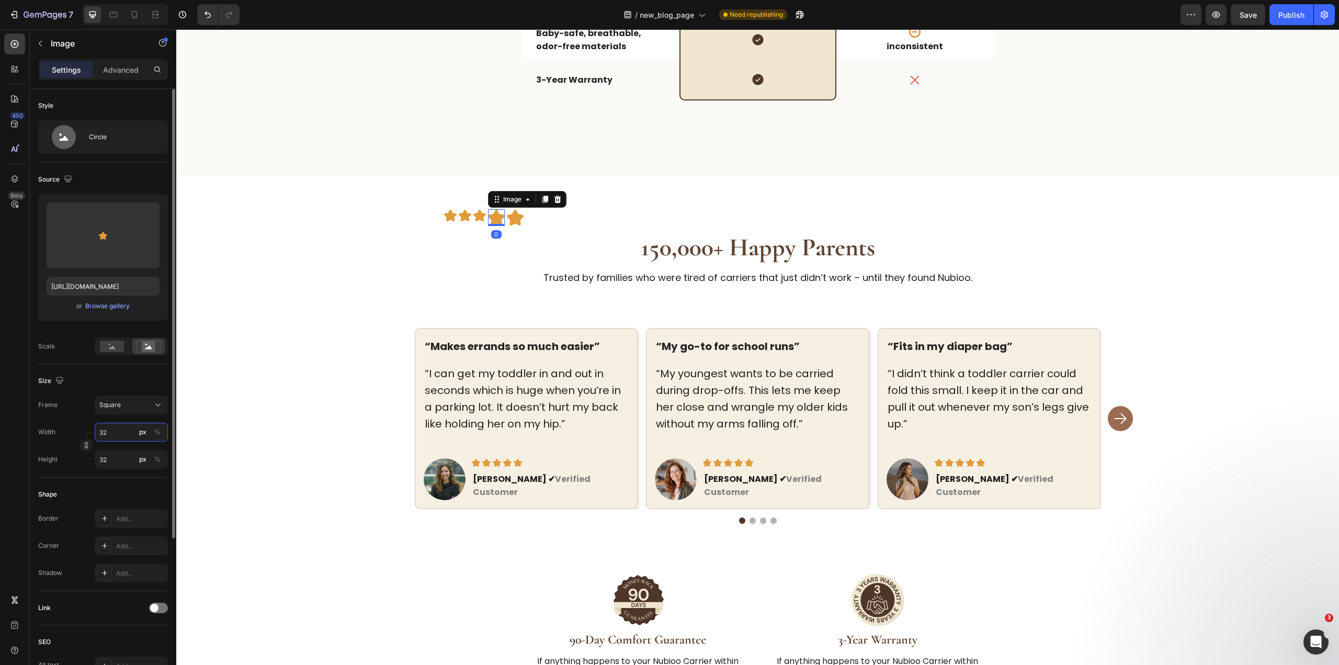
click at [127, 435] on input "32" at bounding box center [131, 432] width 73 height 19
type input "2"
click at [127, 435] on input "2" at bounding box center [131, 432] width 73 height 19
type input "24"
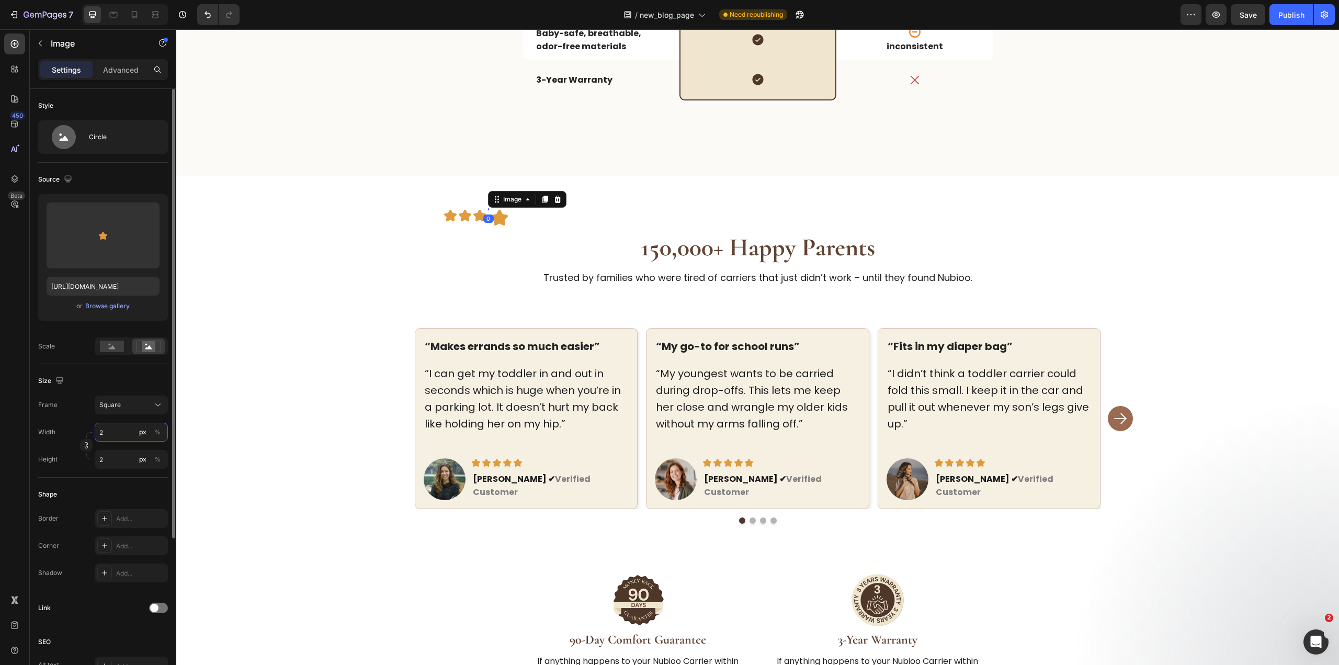
type input "24"
click at [510, 219] on img at bounding box center [511, 217] width 17 height 17
click at [99, 435] on input "32" at bounding box center [131, 432] width 73 height 19
type input "2"
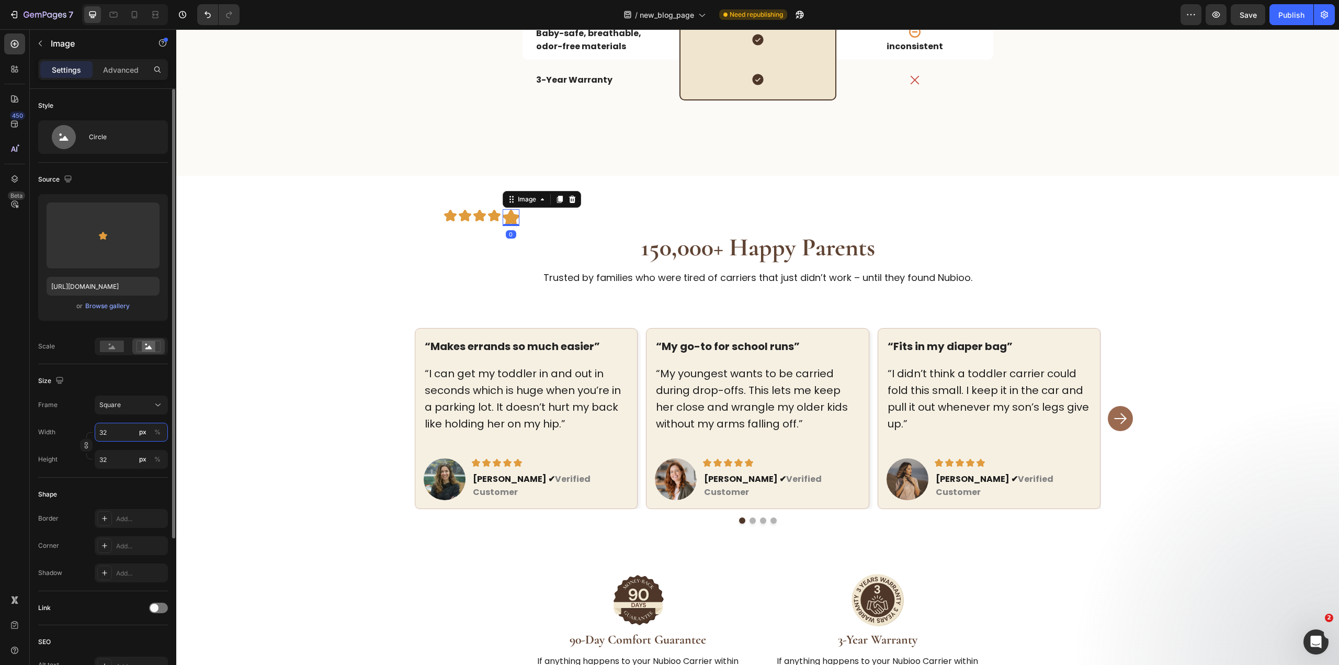
type input "2"
type input "24"
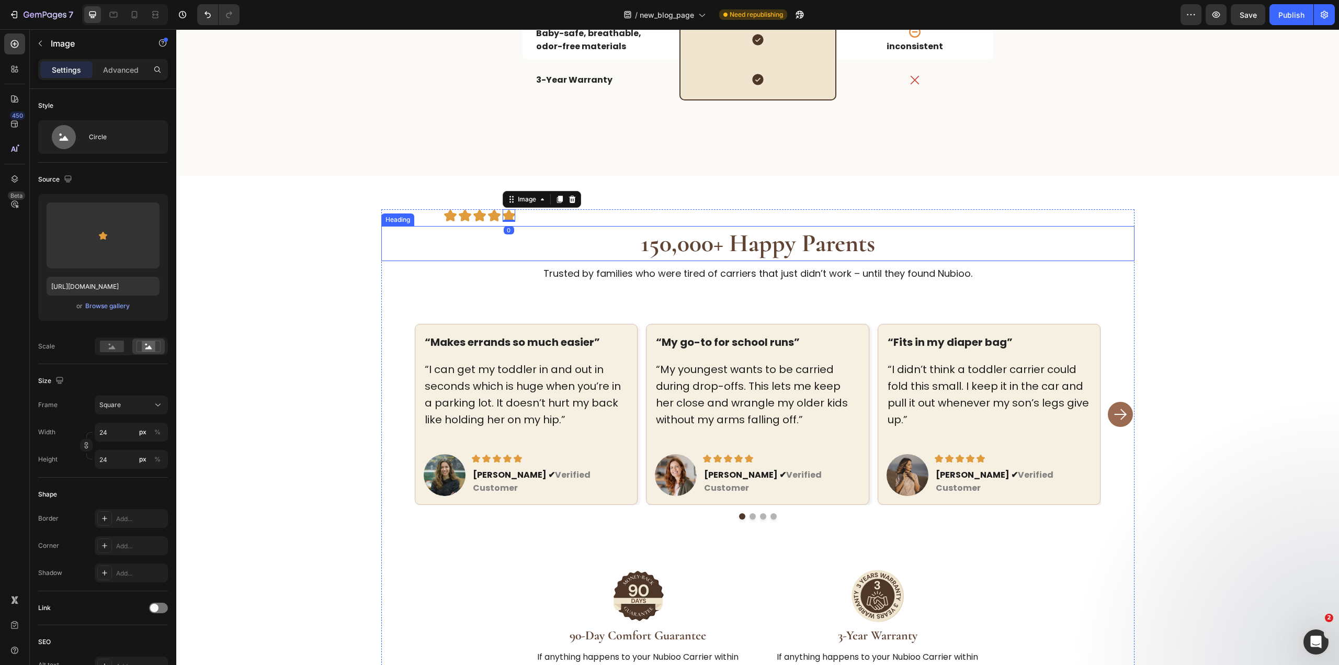
drag, startPoint x: 811, startPoint y: 246, endPoint x: 733, endPoint y: 234, distance: 78.9
click at [812, 247] on strong "150,000+ Happy Parents" at bounding box center [758, 243] width 234 height 30
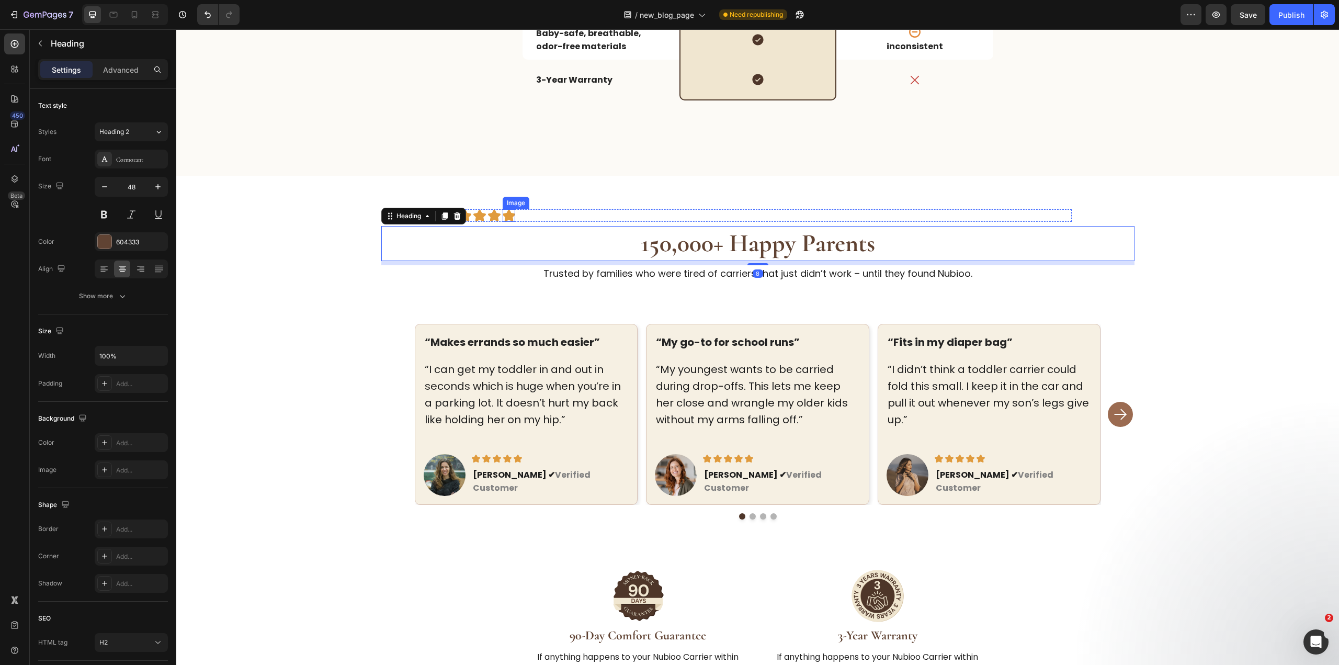
click at [509, 217] on img at bounding box center [509, 215] width 13 height 13
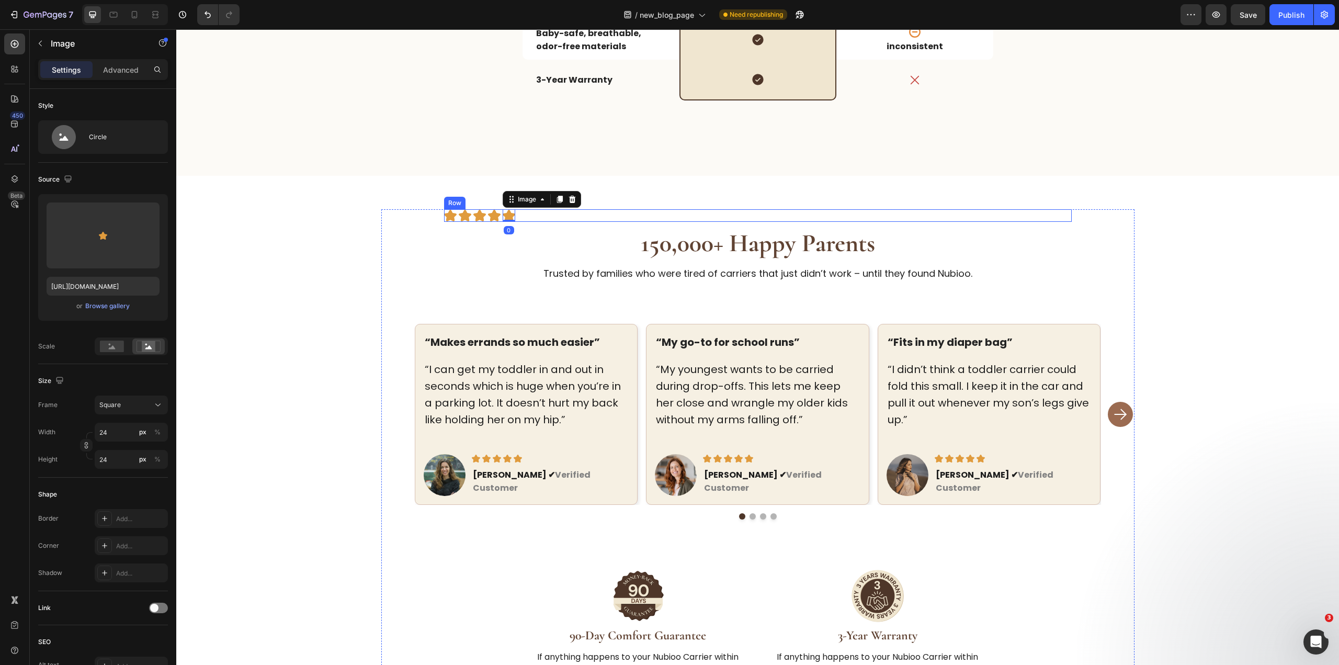
click at [537, 217] on div "Image Image Image Image Image 0 Row" at bounding box center [758, 215] width 628 height 13
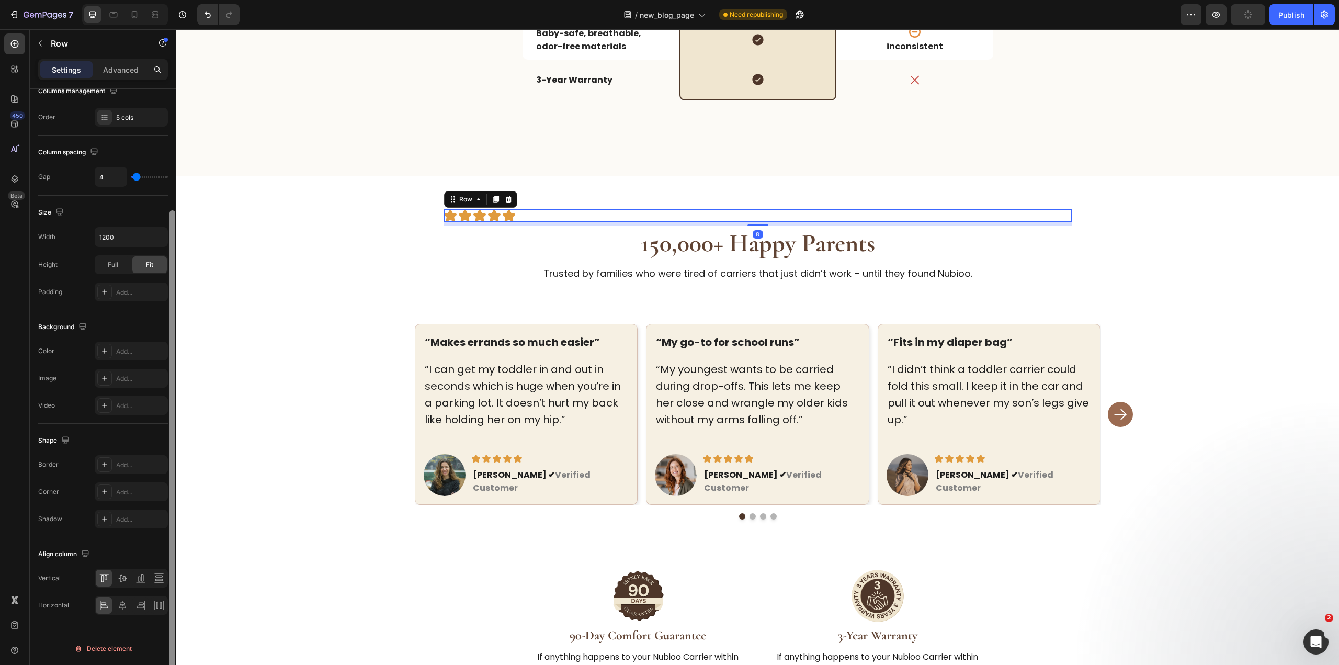
scroll to position [99, 0]
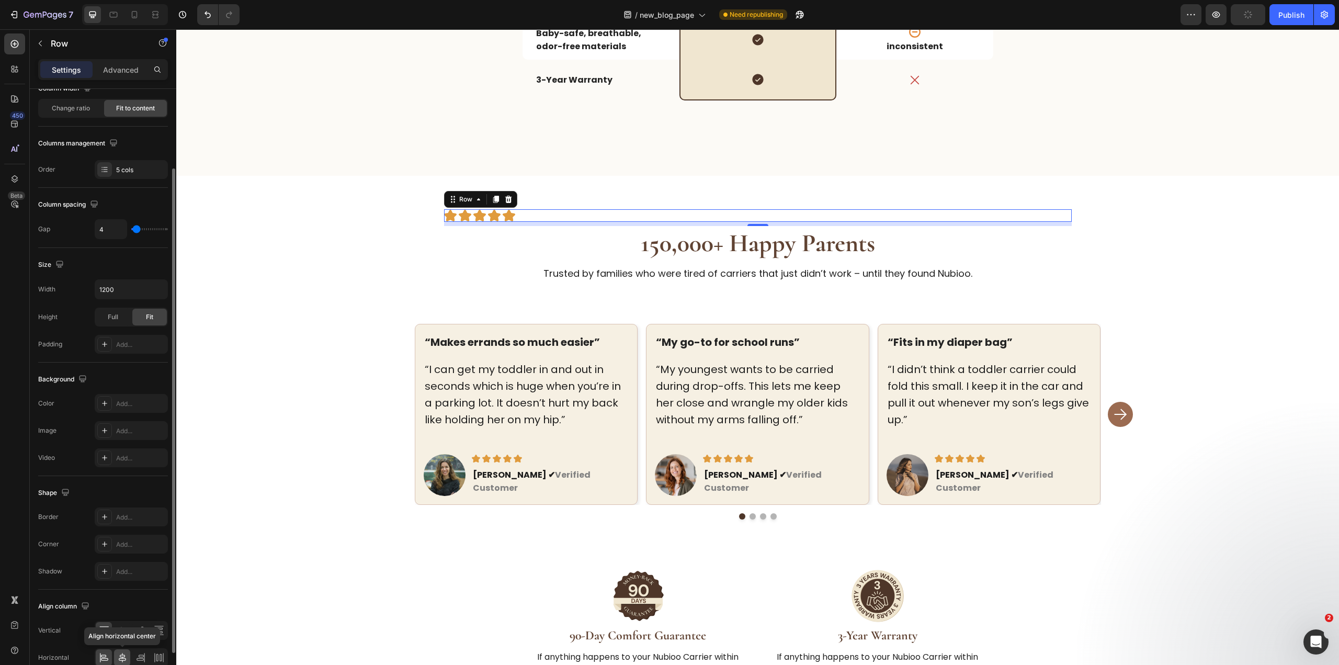
click at [121, 661] on icon at bounding box center [122, 657] width 10 height 10
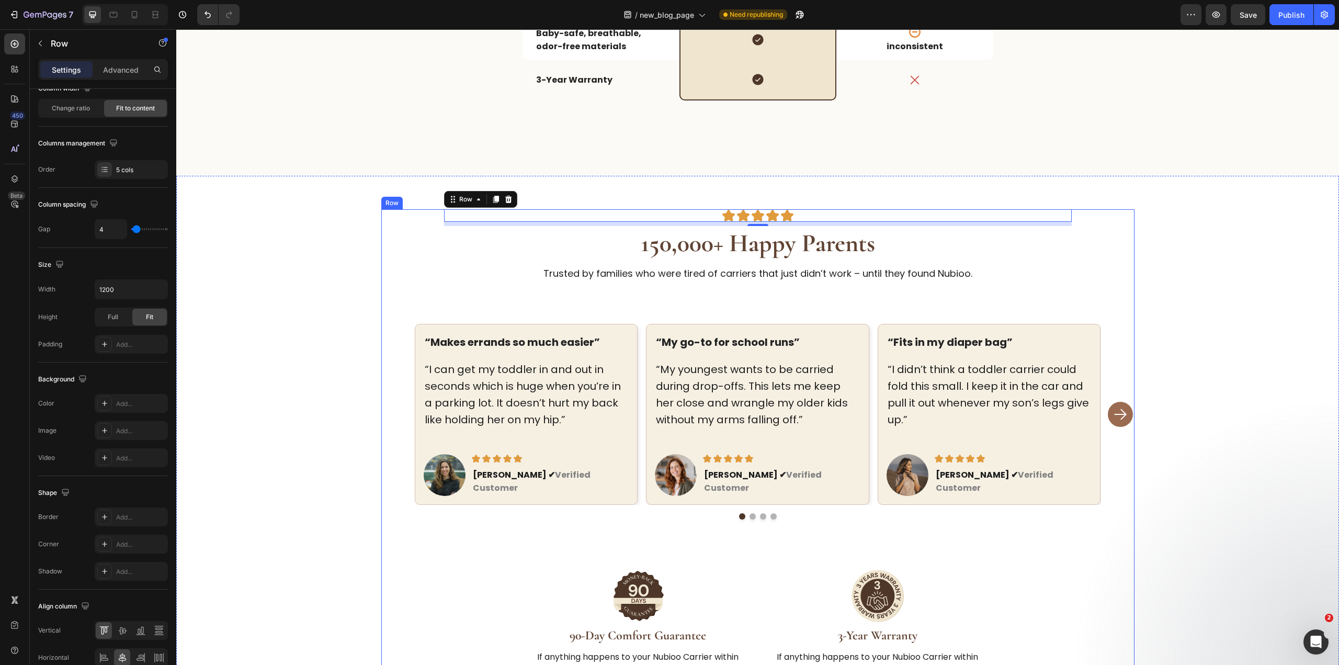
click at [843, 240] on strong "150,000+ Happy Parents" at bounding box center [758, 243] width 234 height 30
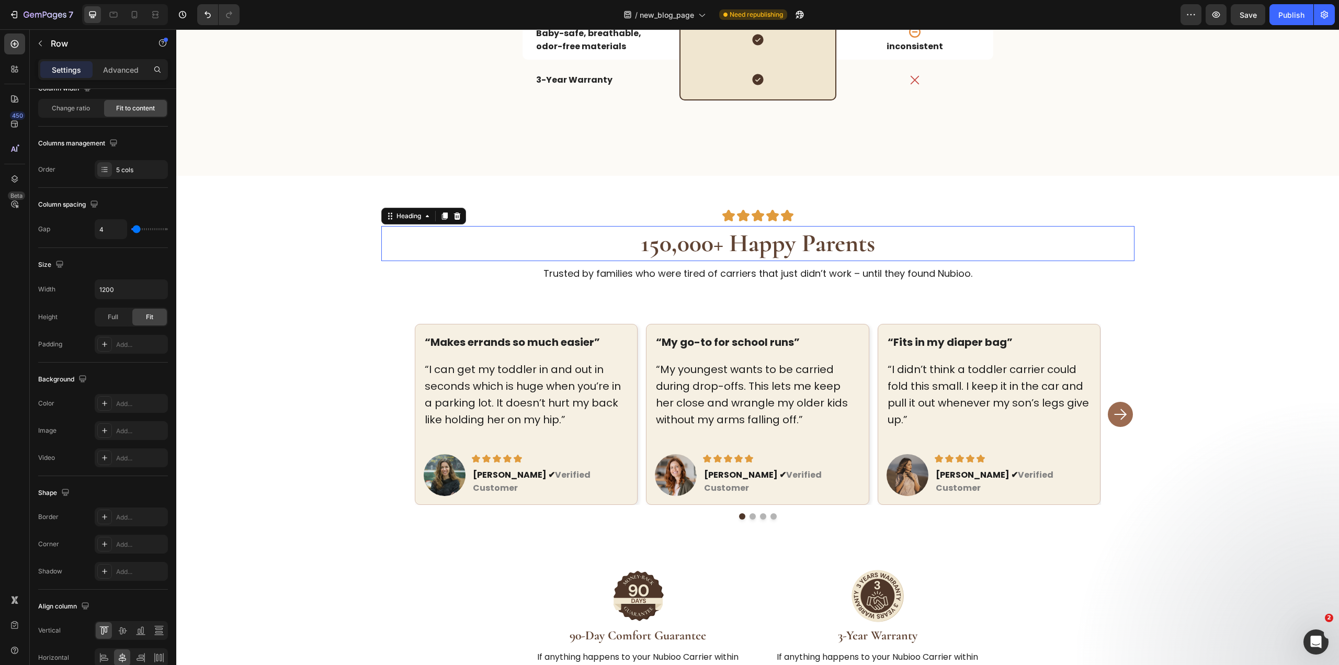
scroll to position [0, 0]
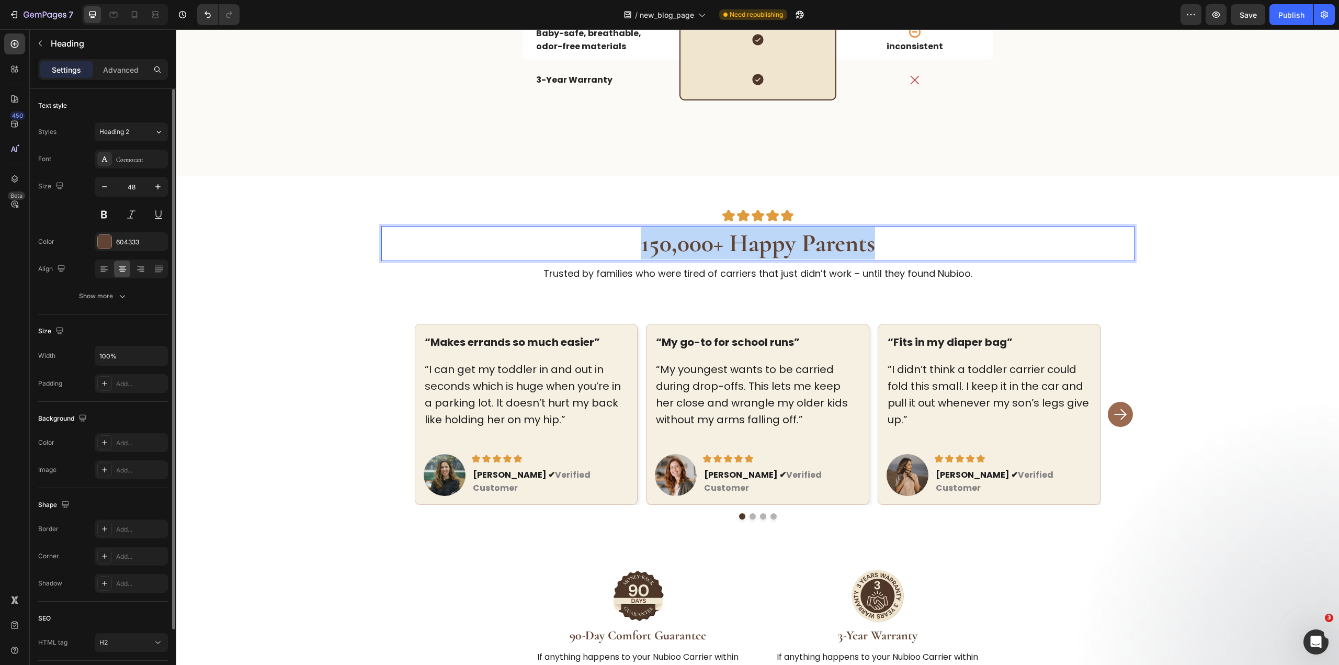
click at [843, 240] on strong "150,000+ Happy Parents" at bounding box center [758, 243] width 234 height 30
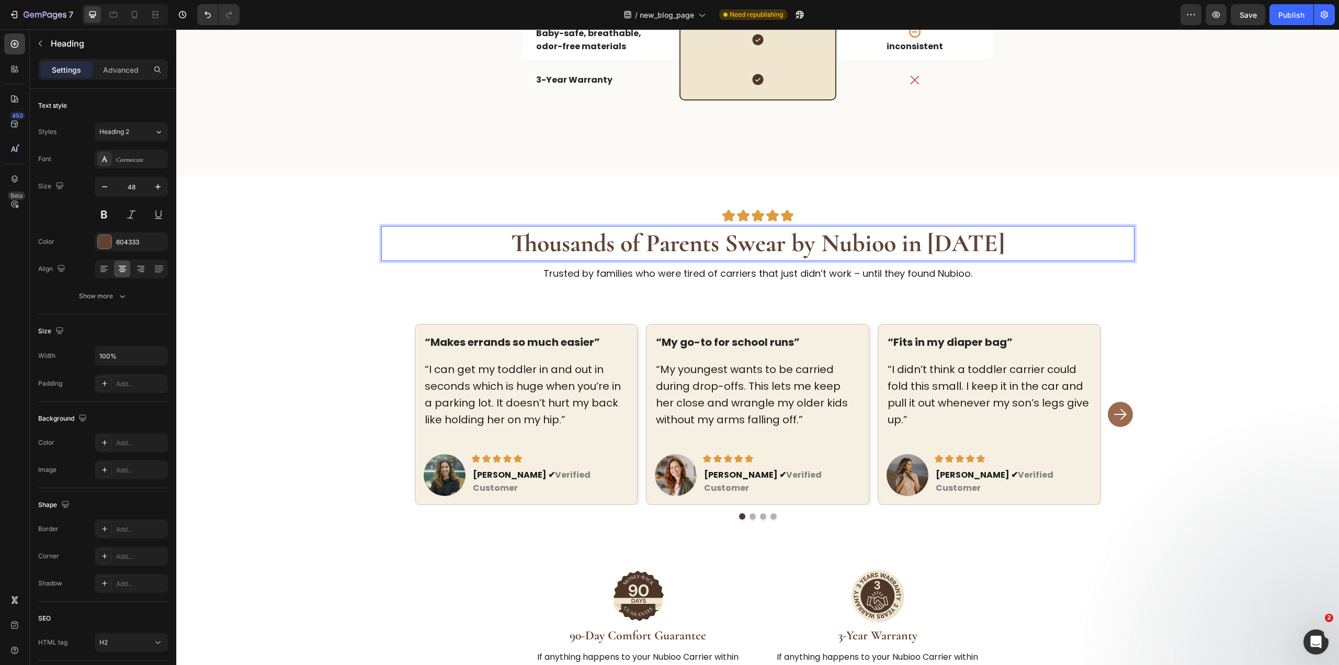
drag, startPoint x: 1184, startPoint y: 280, endPoint x: 1156, endPoint y: 277, distance: 27.9
click at [1184, 281] on div "Image Image Image Image Image Row Thousands of Parents Swear by Nubioo in 2025 …" at bounding box center [757, 447] width 1129 height 477
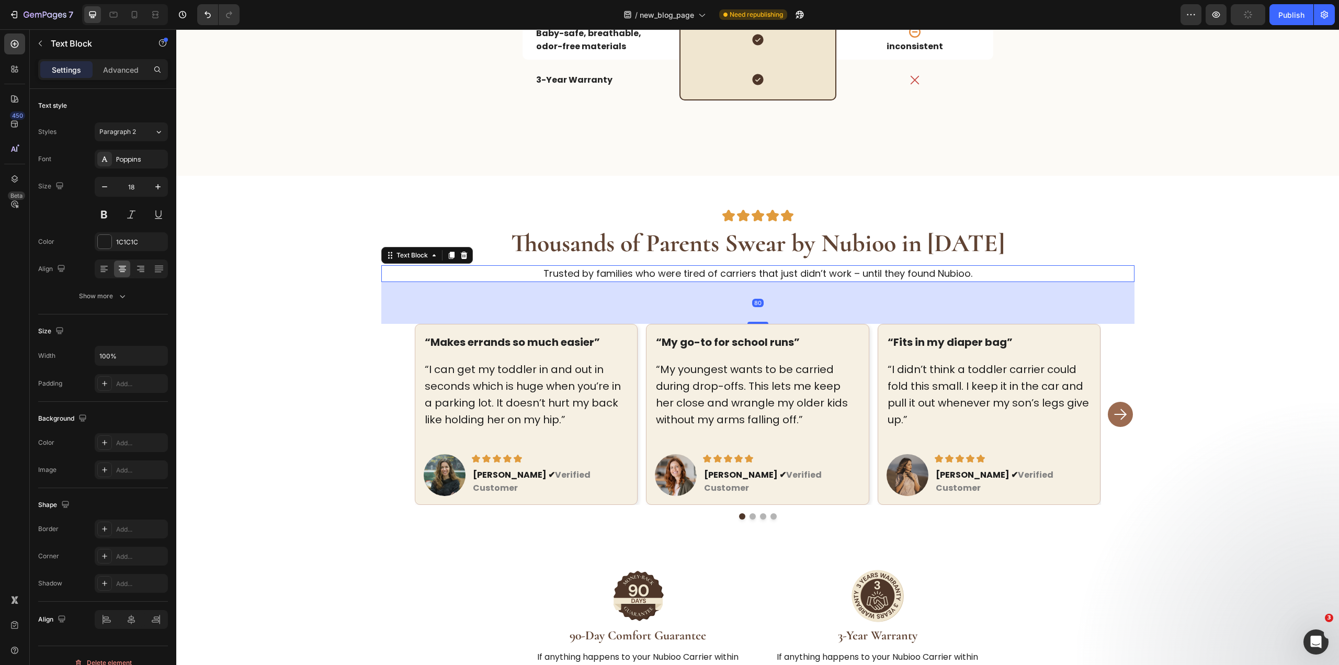
click at [849, 270] on p "Trusted by families who were tired of carriers that just didn’t work – until th…" at bounding box center [757, 273] width 751 height 15
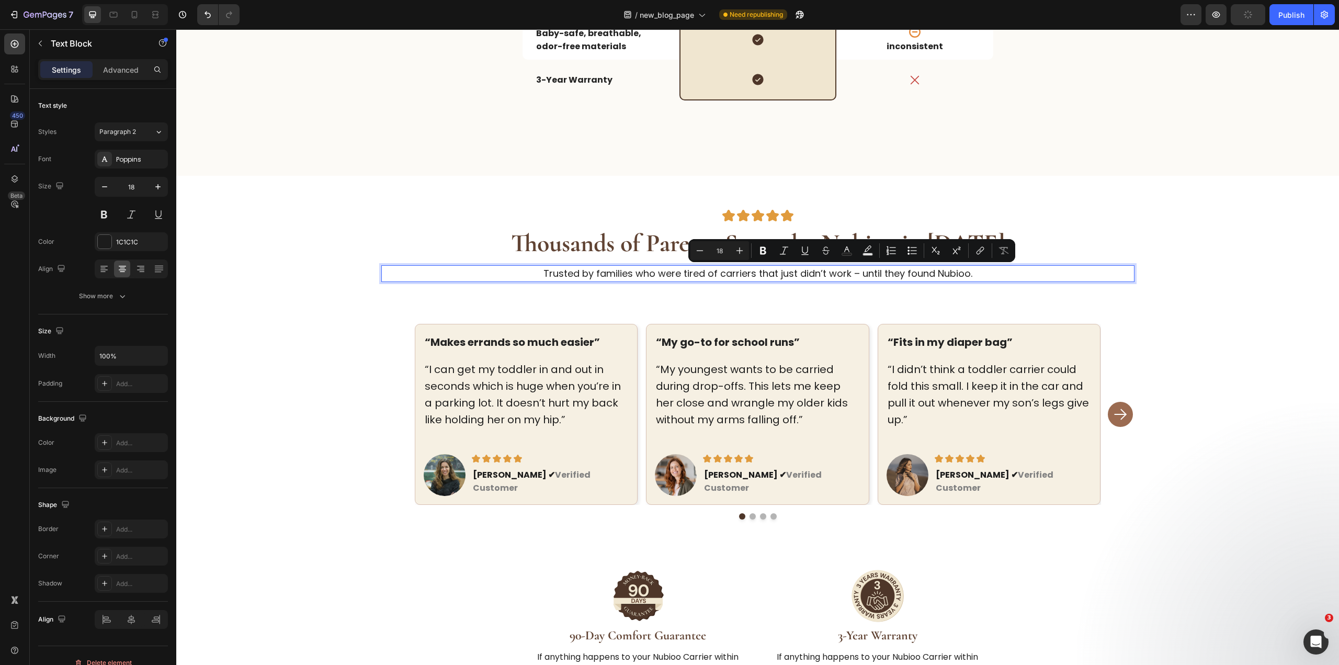
click at [1090, 266] on p "Trusted by families who were tired of carriers that just didn’t work – until th…" at bounding box center [757, 273] width 751 height 15
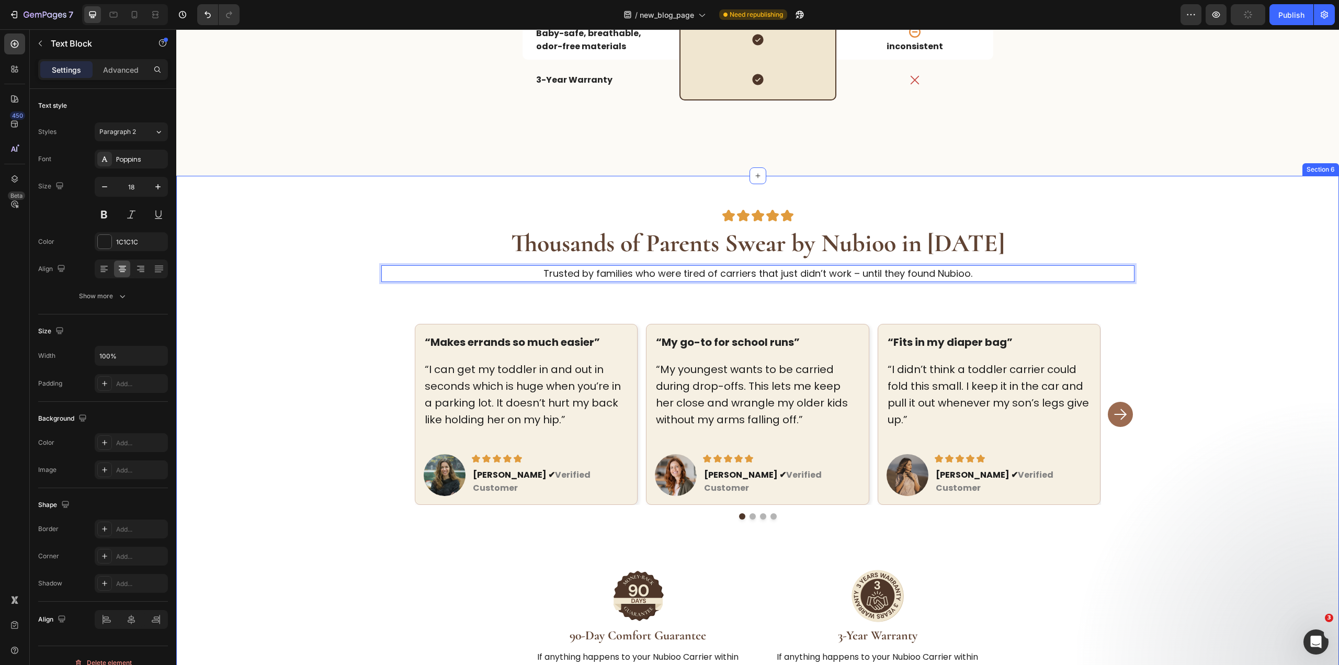
click at [1153, 284] on div "Image Image Image Image Image Row ⁠⁠⁠⁠⁠⁠⁠ Thousands of Parents Swear by Nubioo …" at bounding box center [757, 447] width 1129 height 477
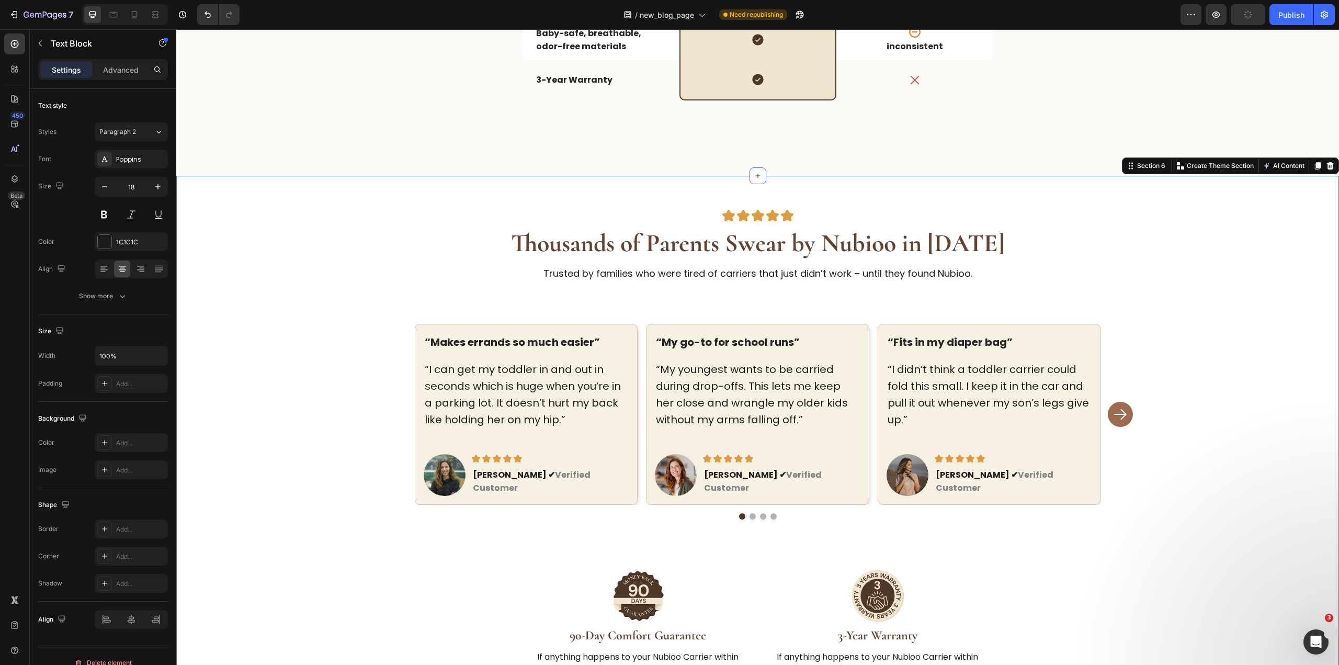
click at [1088, 277] on p "Trusted by families who were tired of carriers that just didn’t work – until th…" at bounding box center [757, 273] width 751 height 15
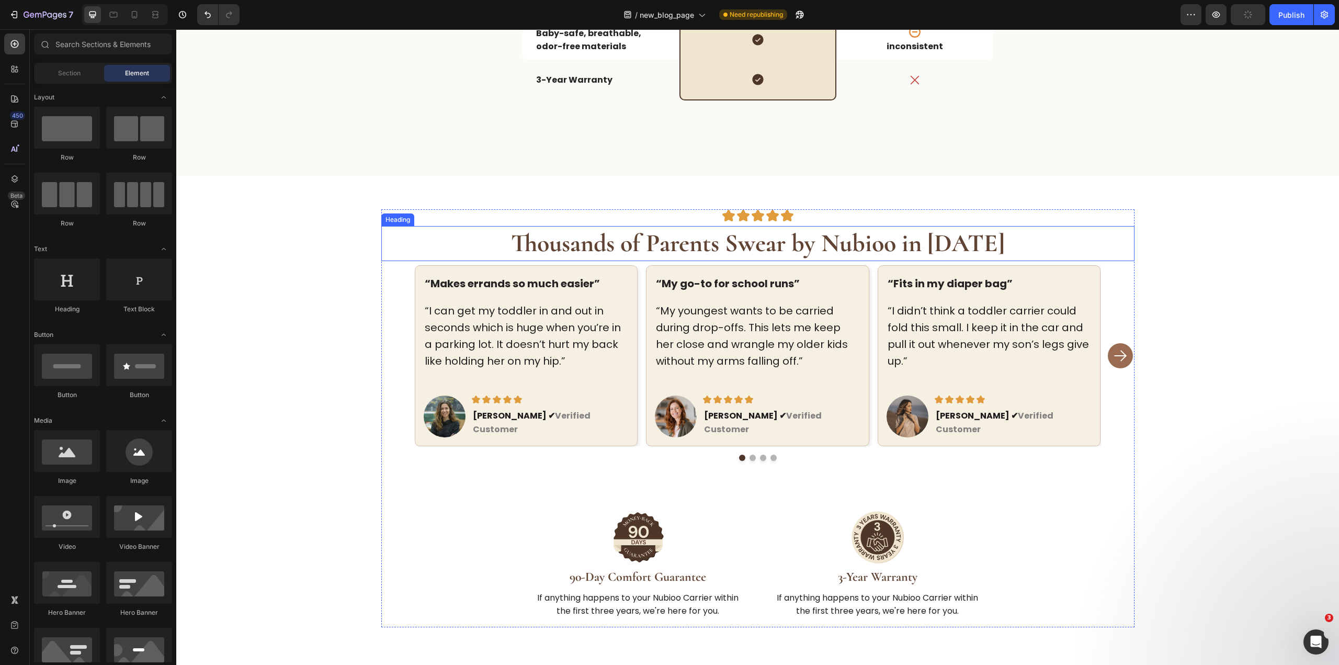
click at [772, 252] on strong "Thousands of Parents Swear by Nubioo in 2025" at bounding box center [758, 243] width 494 height 30
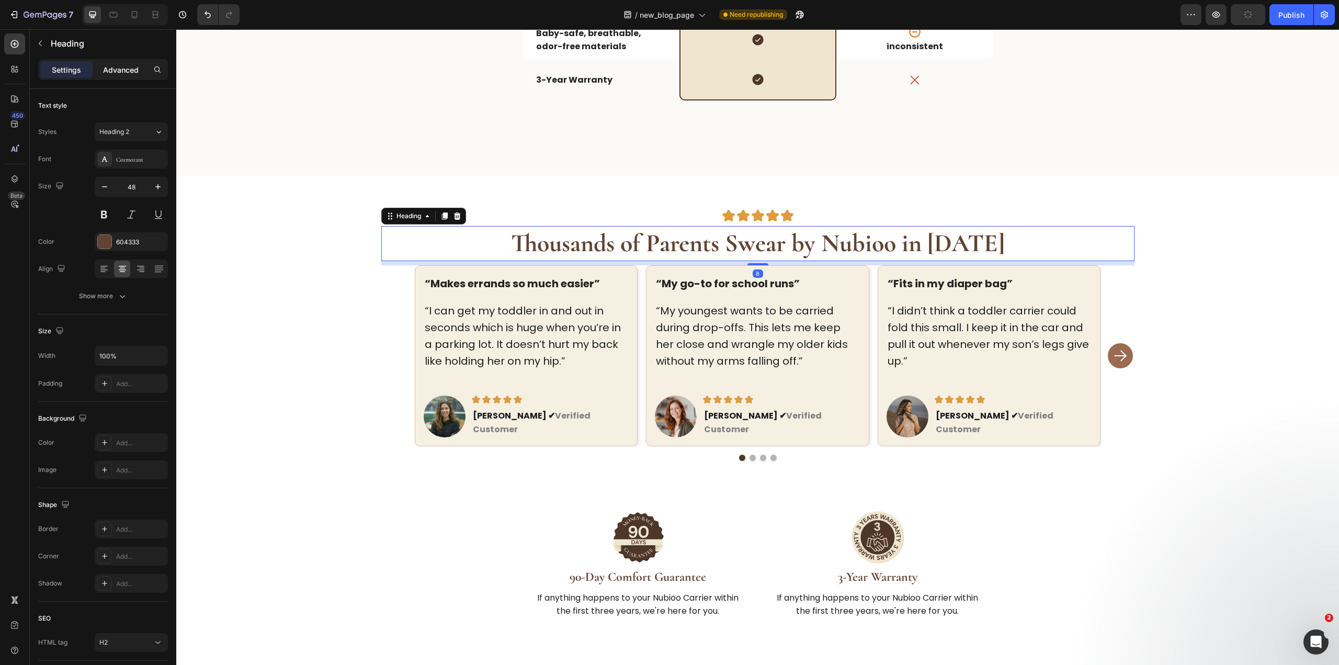
click at [126, 74] on p "Advanced" at bounding box center [121, 69] width 36 height 11
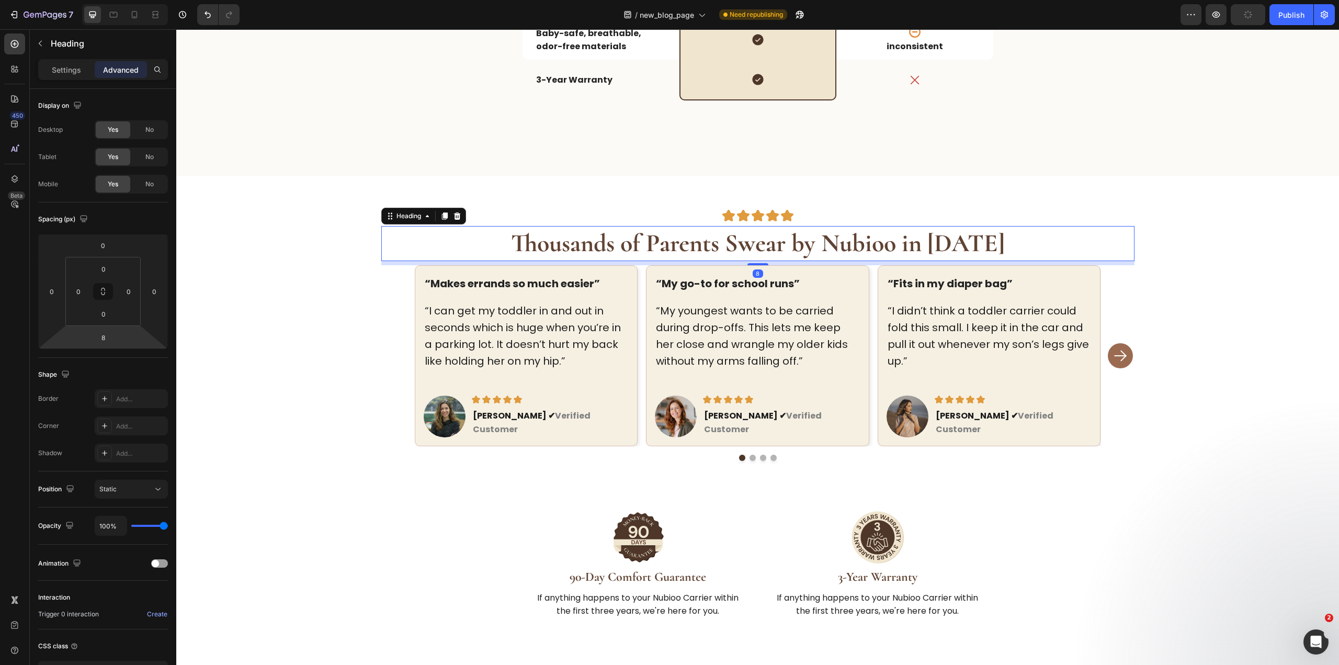
click at [102, 340] on input "8" at bounding box center [103, 337] width 21 height 16
click at [138, 504] on span "80px" at bounding box center [145, 500] width 15 height 7
type input "80"
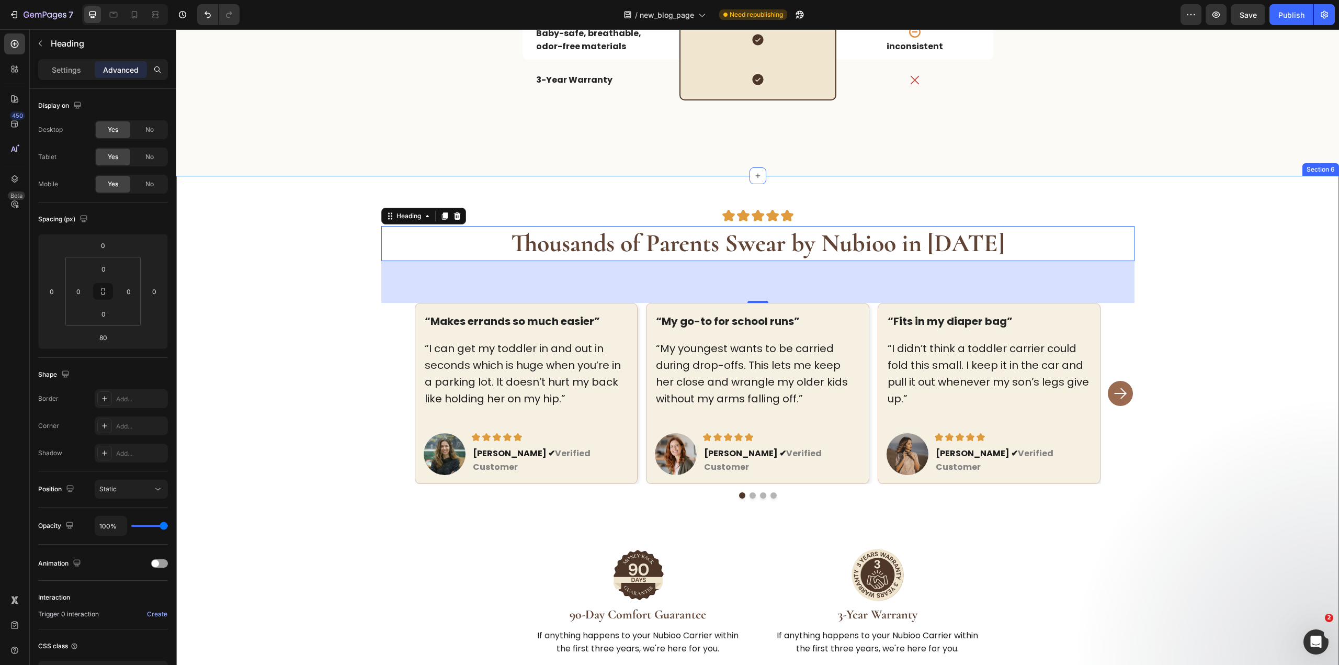
click at [1153, 272] on div "Image Image Image Image Image Row ⁠⁠⁠⁠⁠⁠⁠ Thousands of Parents Swear by Nubioo …" at bounding box center [757, 436] width 1129 height 455
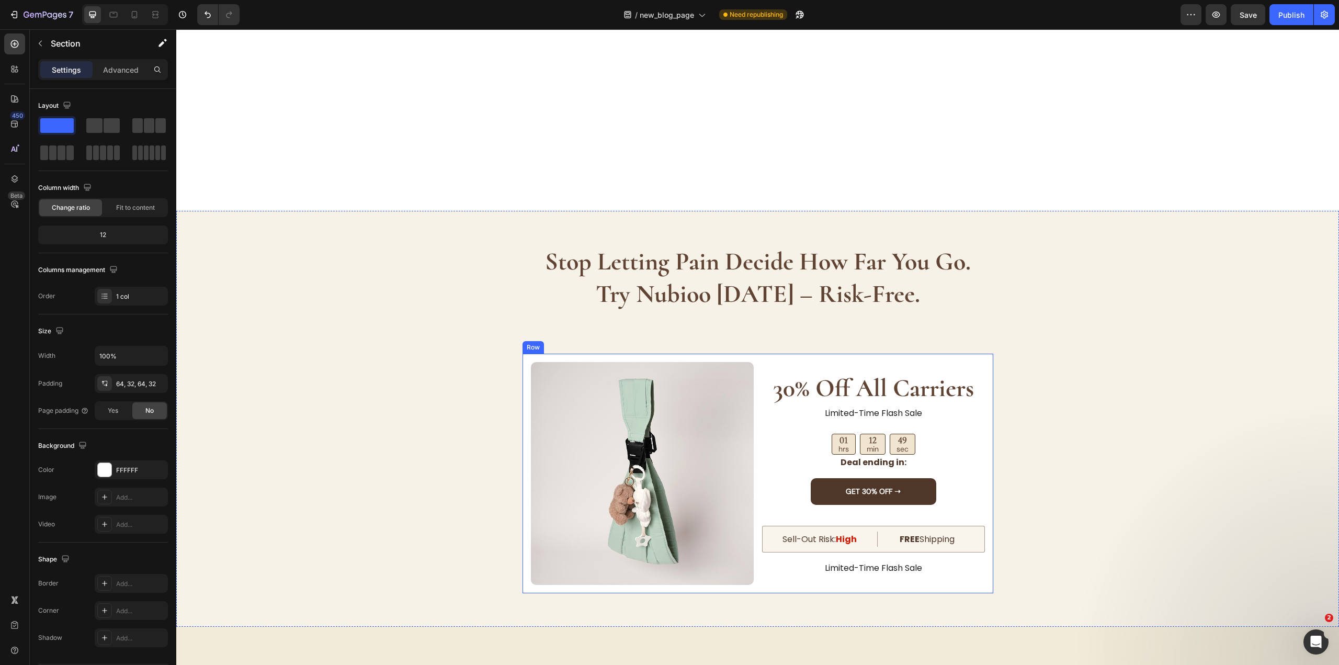
scroll to position [3376, 0]
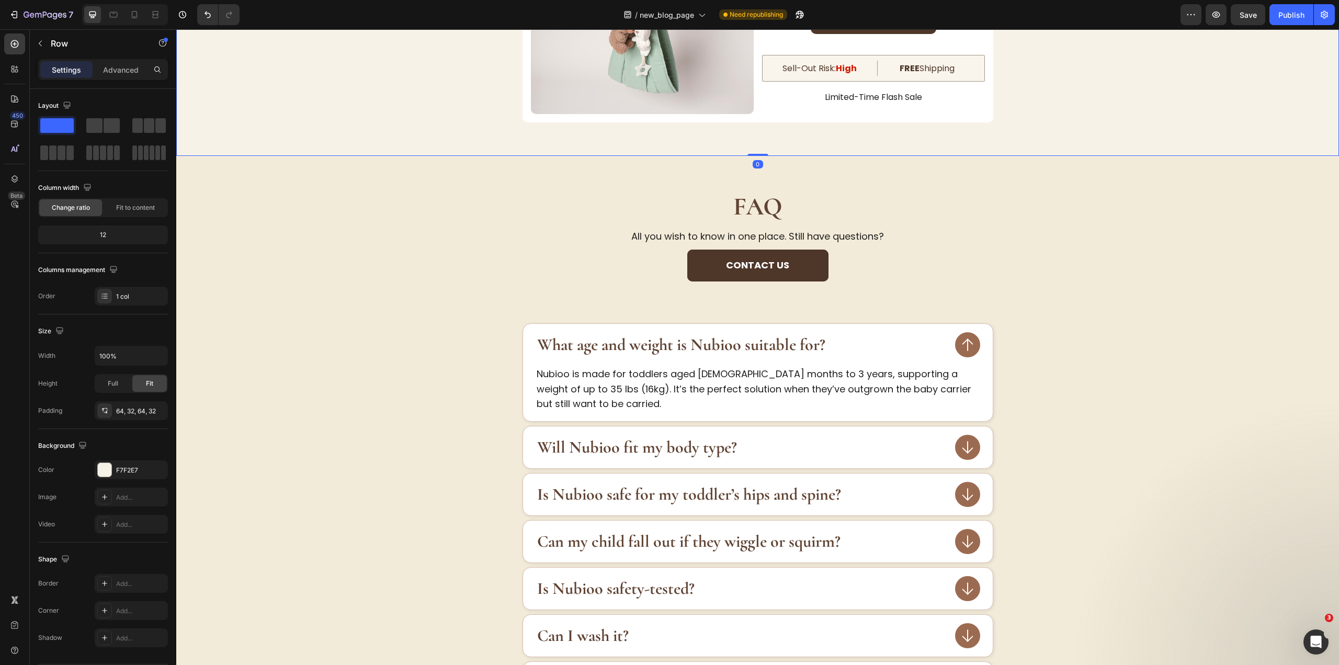
click at [128, 466] on div "F7F2E7" at bounding box center [131, 469] width 30 height 9
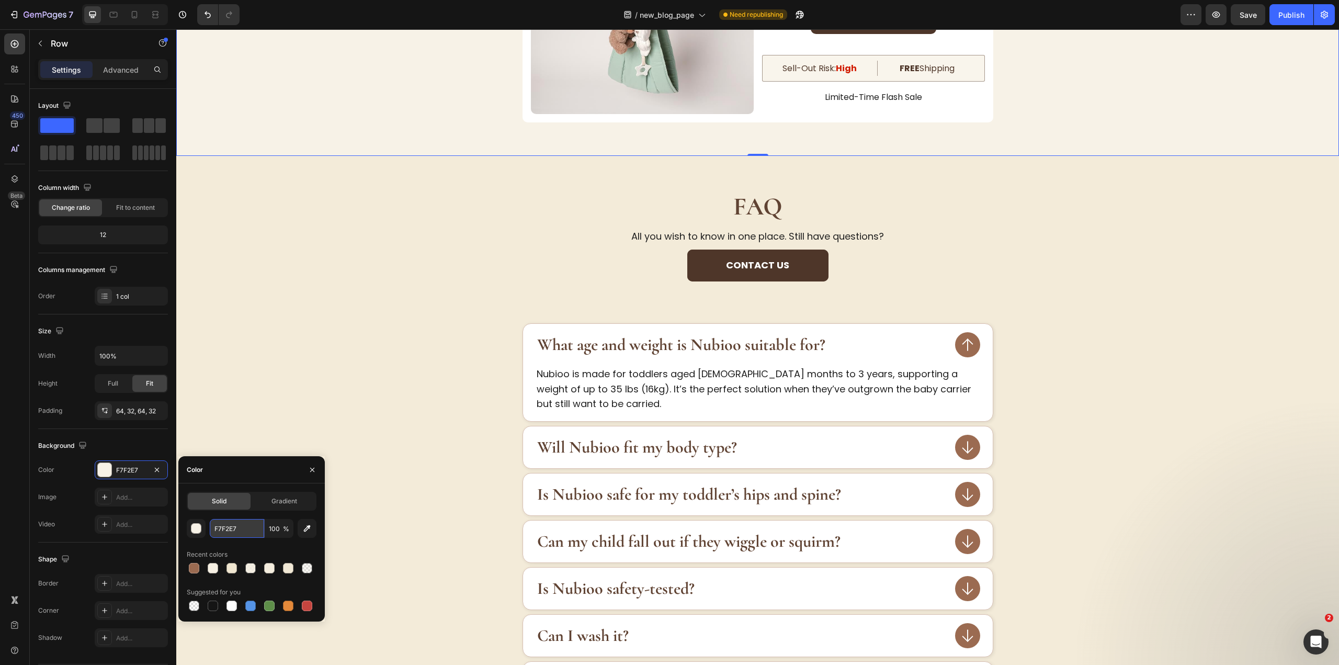
click at [236, 522] on input "F7F2E7" at bounding box center [237, 528] width 54 height 19
click at [398, 259] on div "Contact us Button" at bounding box center [757, 265] width 1129 height 32
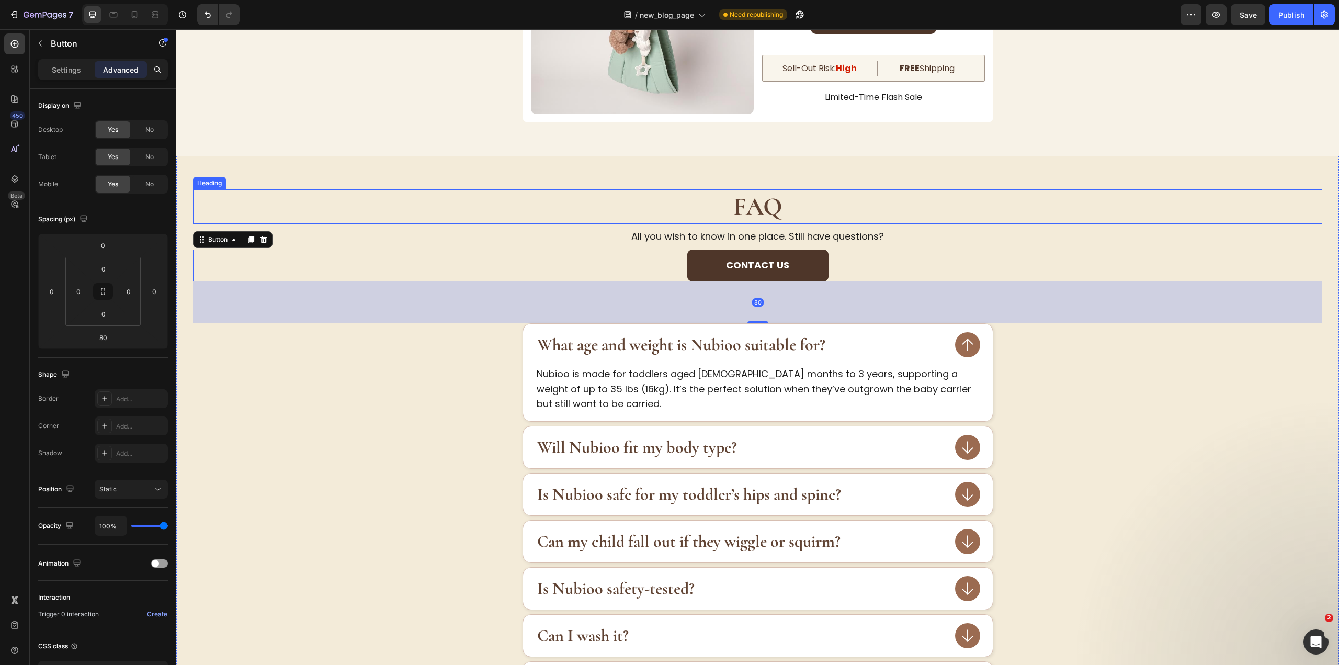
click at [397, 210] on h2 "FAQ" at bounding box center [757, 206] width 1129 height 35
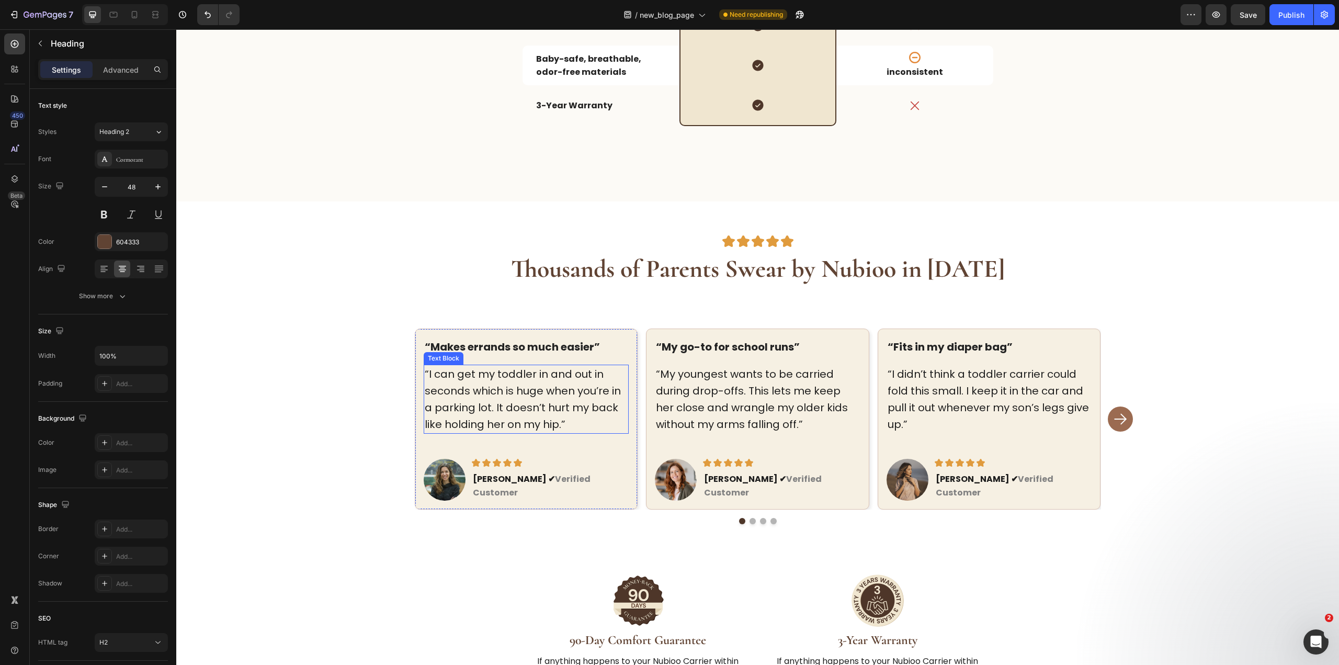
scroll to position [2539, 0]
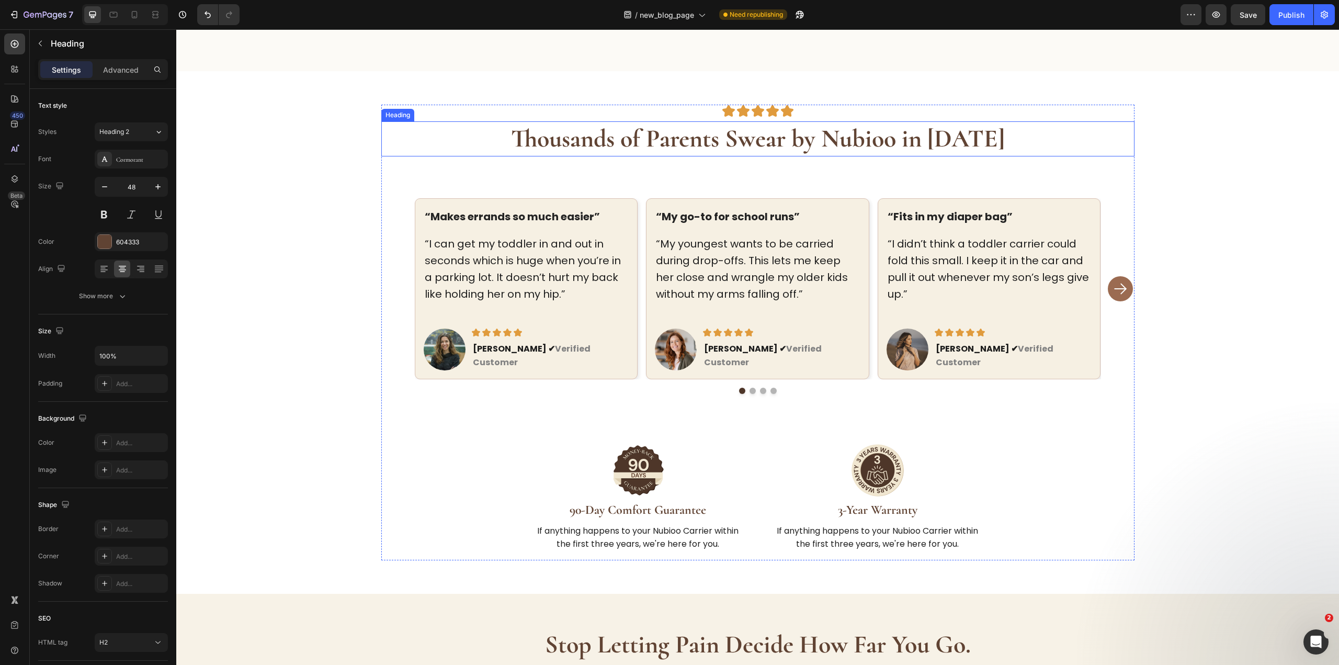
click at [720, 136] on strong "Thousands of Parents Swear by Nubioo in 2025" at bounding box center [758, 138] width 494 height 30
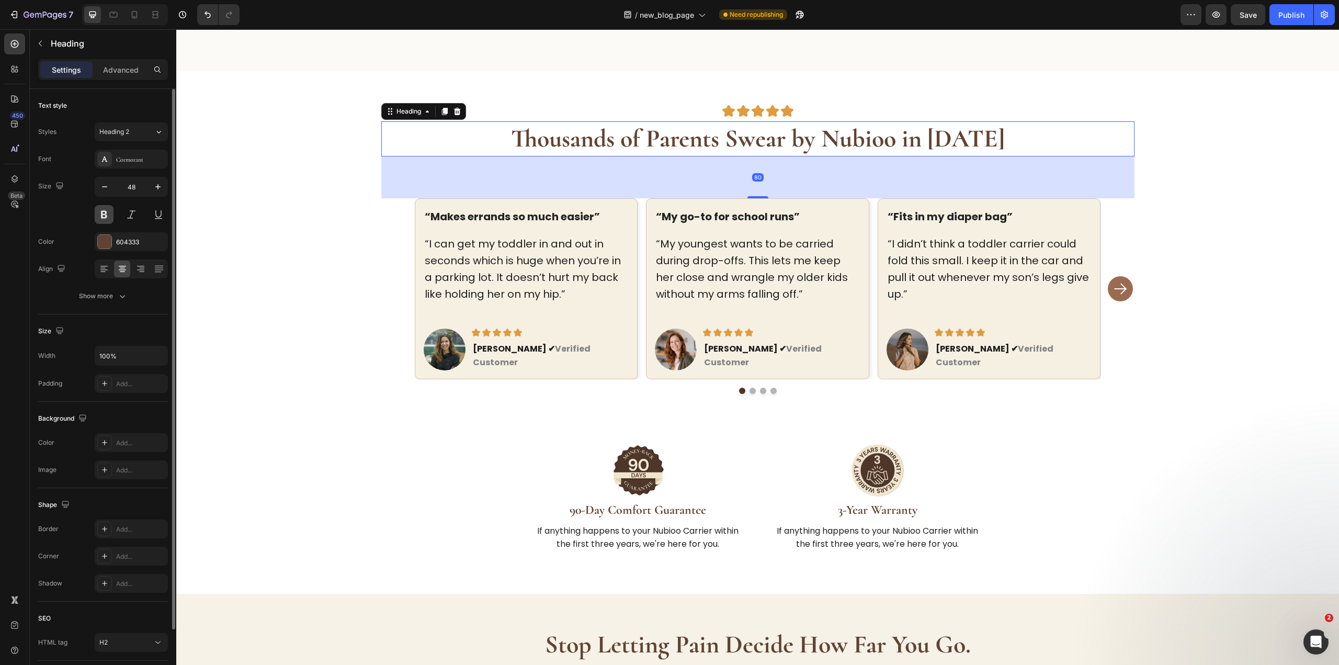
click at [109, 212] on button at bounding box center [104, 214] width 19 height 19
click at [107, 215] on button at bounding box center [104, 214] width 19 height 19
click at [633, 502] on strong "90-Day Comfort Guarantee" at bounding box center [637, 509] width 136 height 15
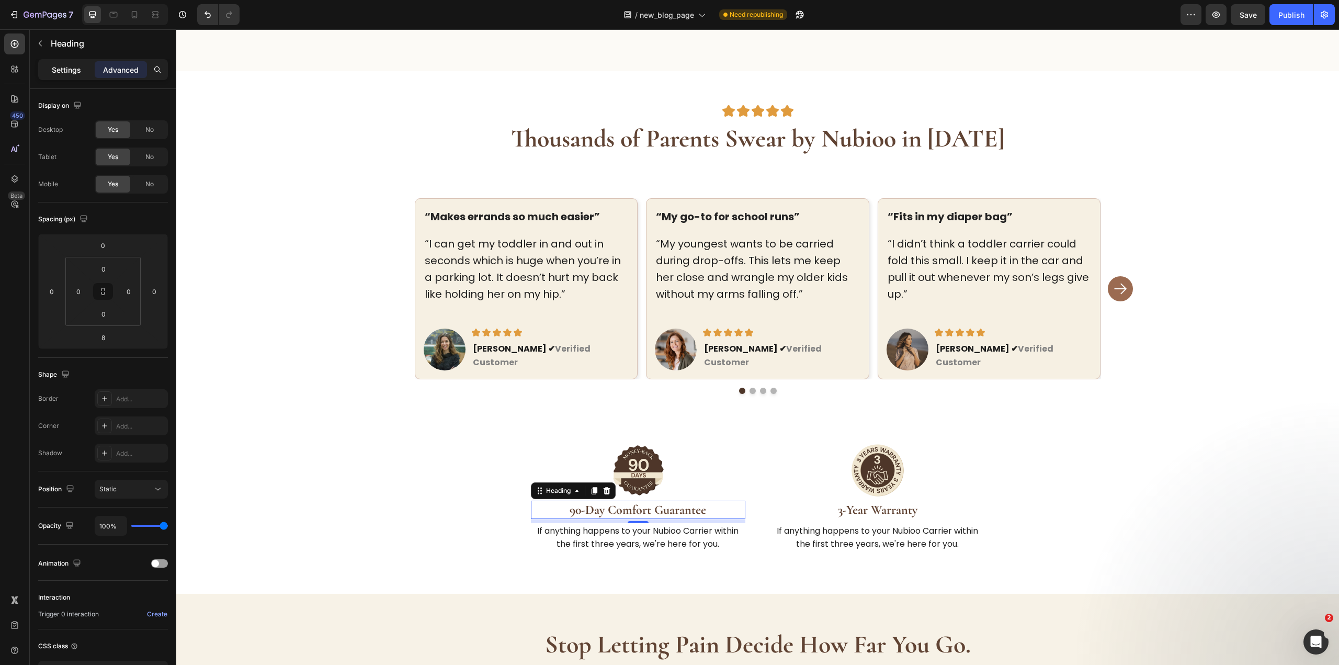
click at [72, 67] on p "Settings" at bounding box center [66, 69] width 29 height 11
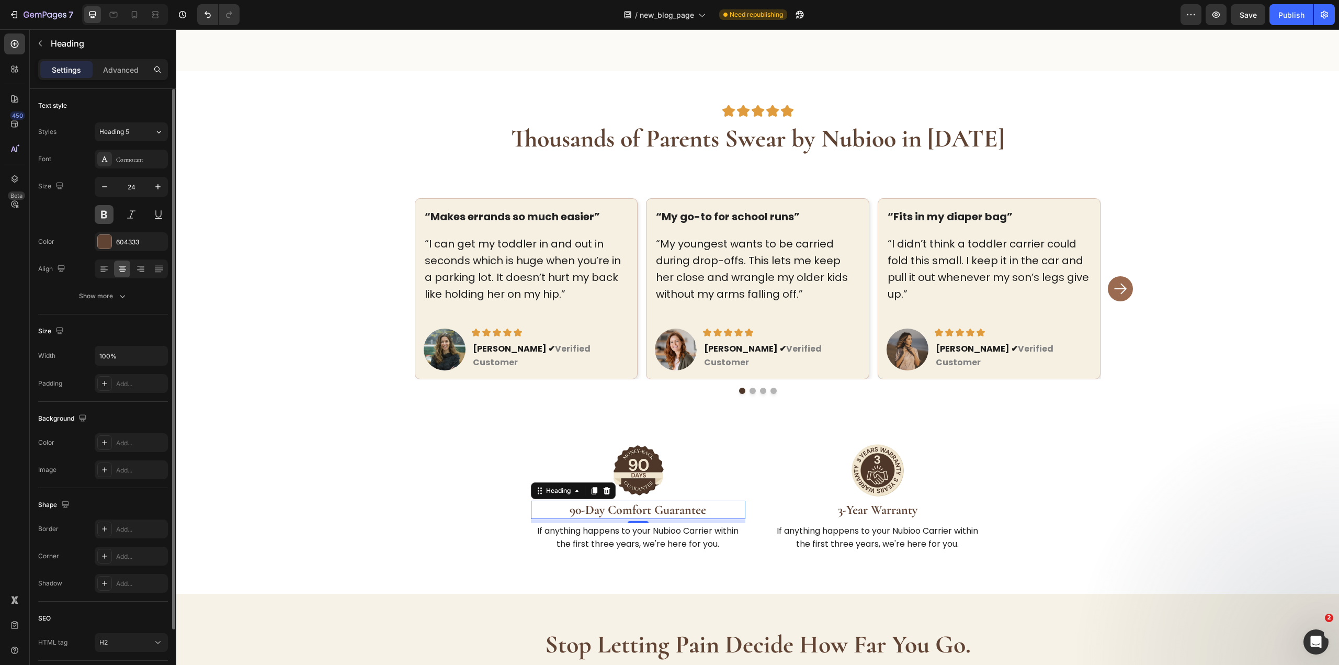
click at [99, 212] on button at bounding box center [104, 214] width 19 height 19
click at [100, 214] on button at bounding box center [104, 214] width 19 height 19
click at [905, 502] on strong "3-Year Warranty" at bounding box center [877, 509] width 79 height 15
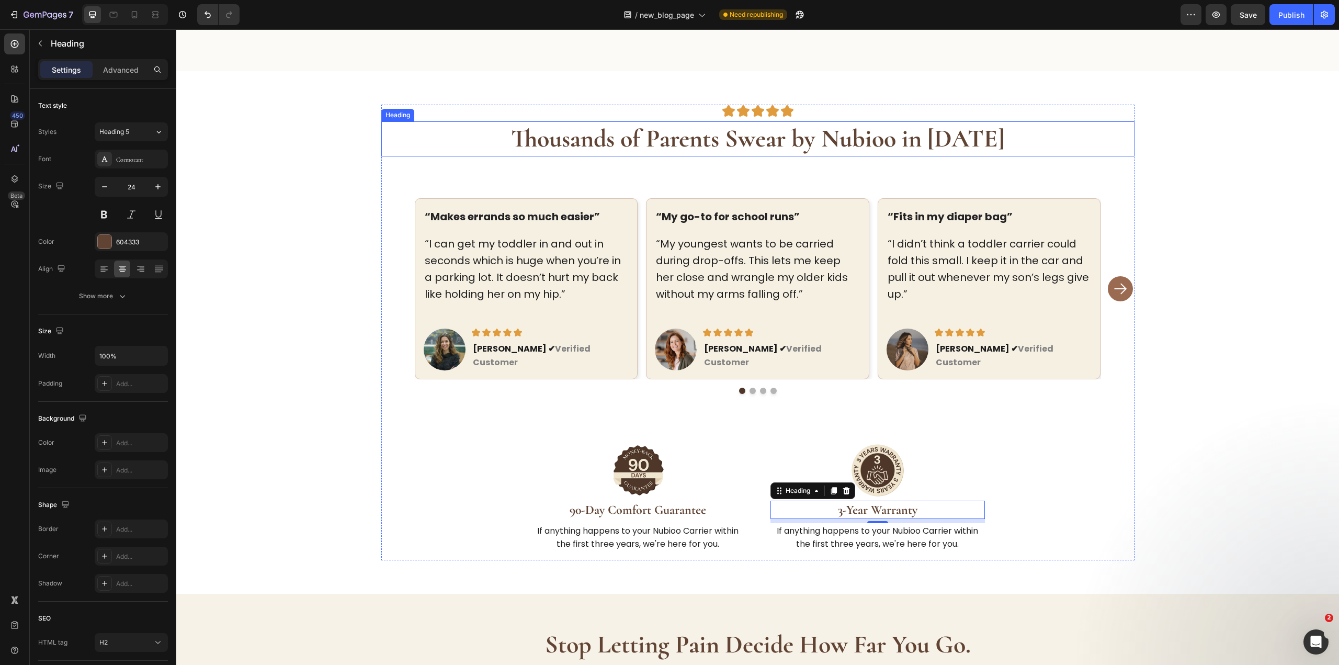
click at [1019, 127] on h2 "Thousands of Parents Swear by Nubioo in 2025" at bounding box center [757, 138] width 753 height 35
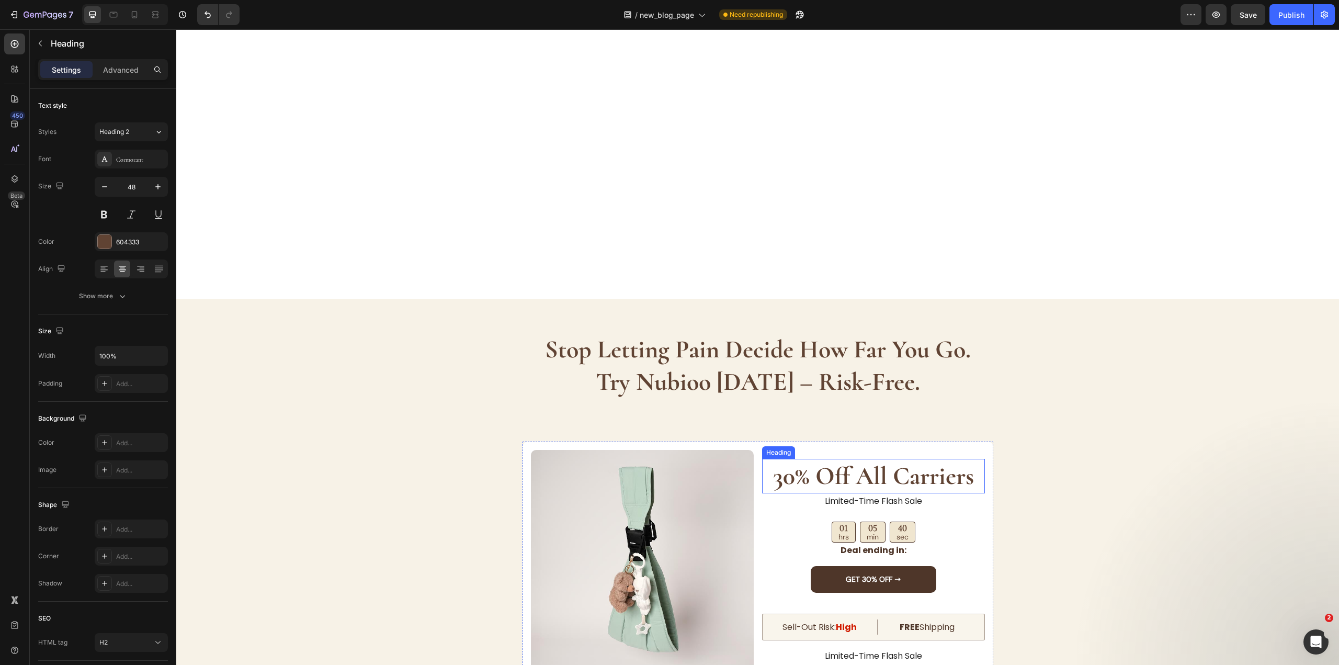
scroll to position [3324, 0]
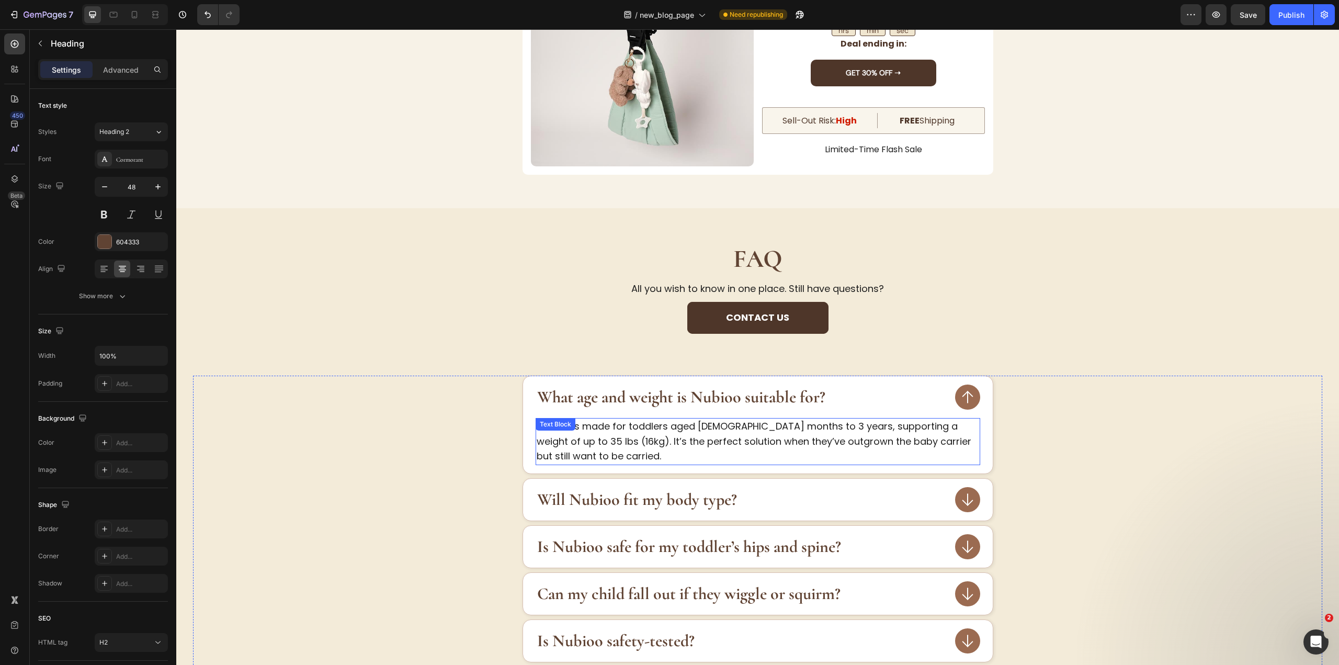
click at [734, 444] on p "Nubioo is made for toddlers aged 9 months to 3 years, supporting a weight of up…" at bounding box center [758, 441] width 442 height 45
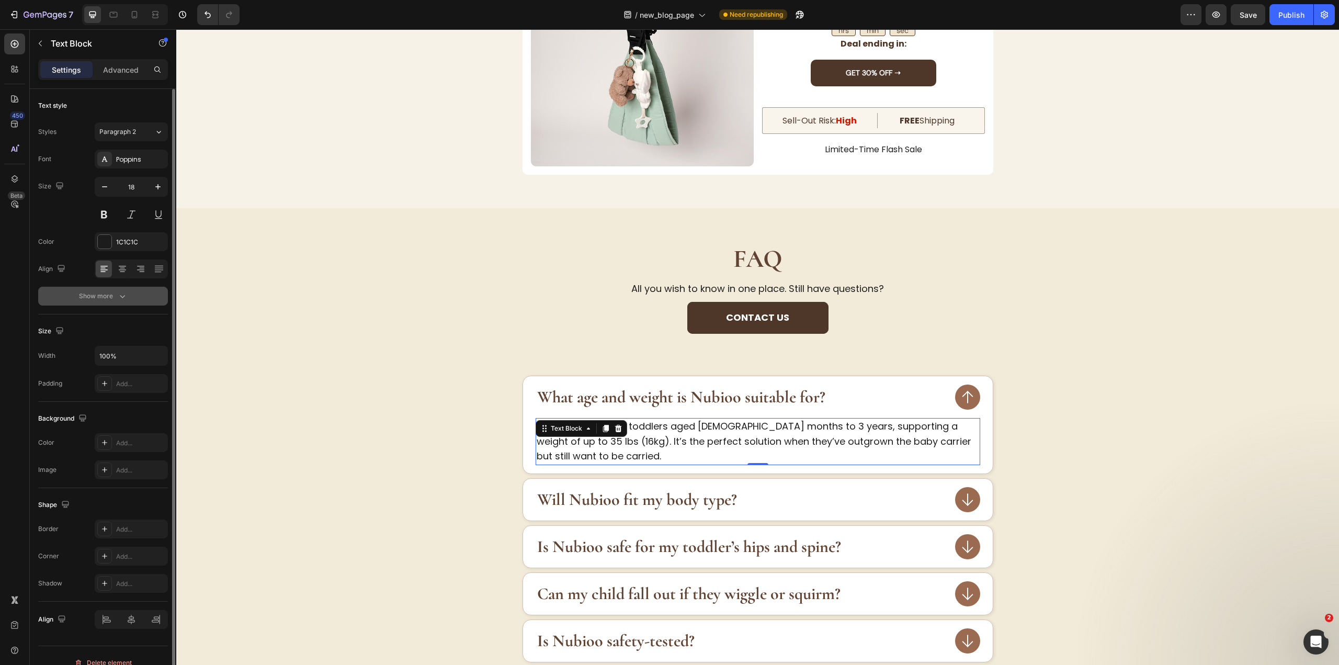
click at [133, 288] on button "Show more" at bounding box center [103, 296] width 130 height 19
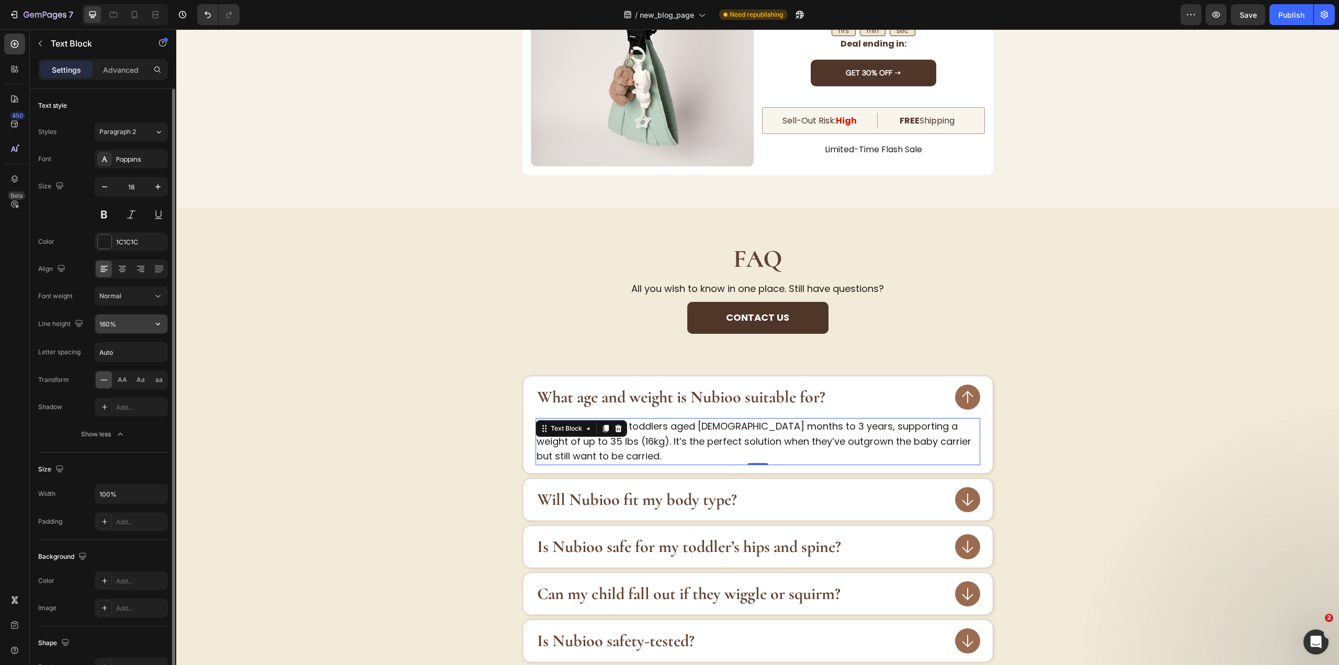
click at [110, 325] on input "160%" at bounding box center [131, 323] width 72 height 19
type input "160%"
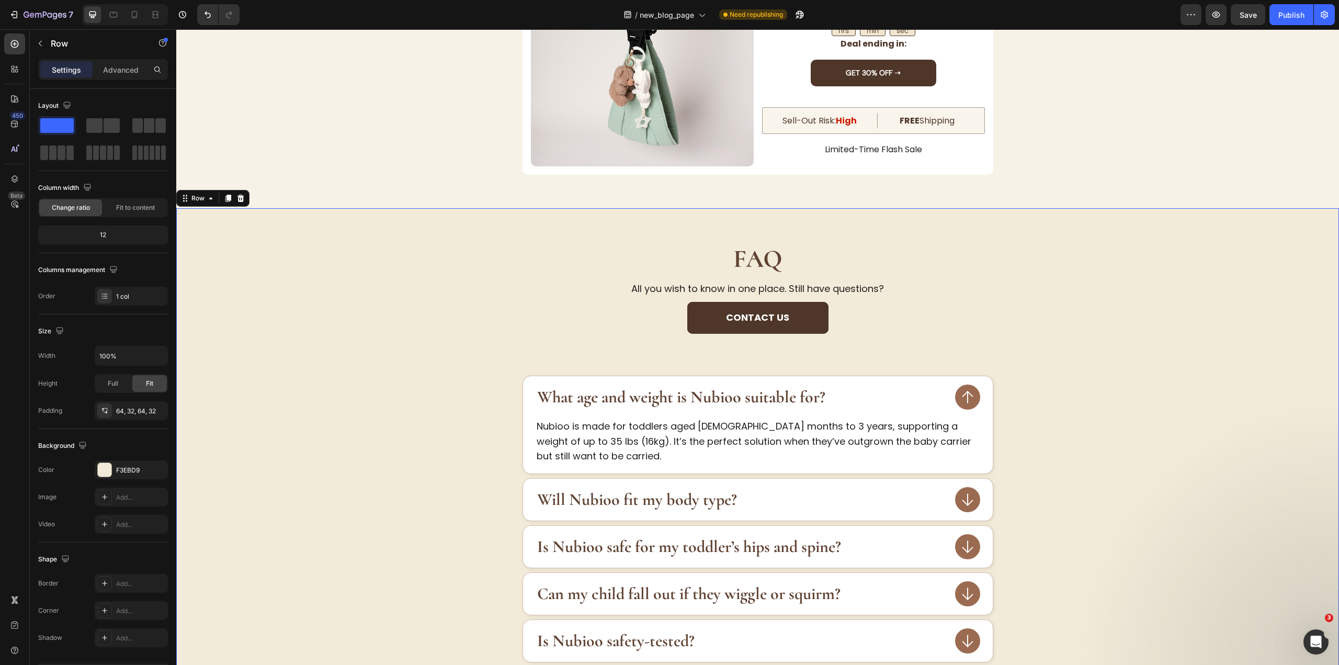
click at [529, 231] on div "FAQ Heading All you wish to know in one place. Still have questions? Text Block…" at bounding box center [757, 546] width 1162 height 676
click at [1167, 347] on div "Contact us Button" at bounding box center [757, 339] width 1129 height 74
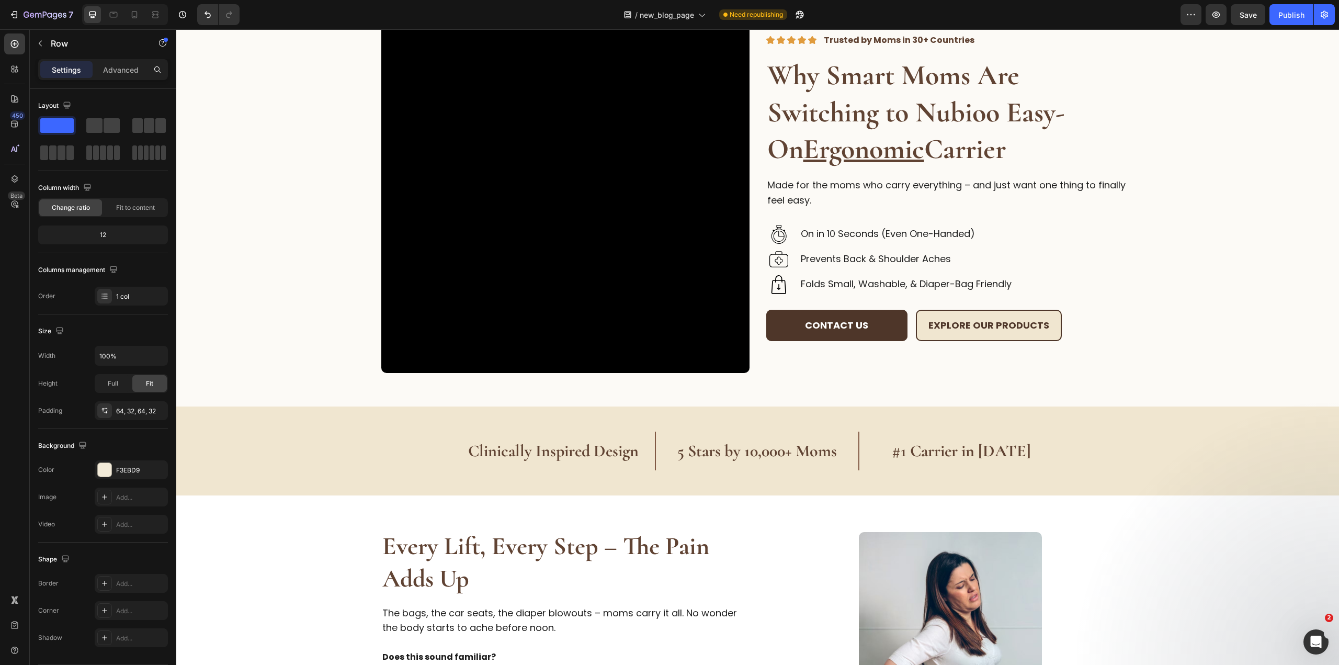
scroll to position [82, 0]
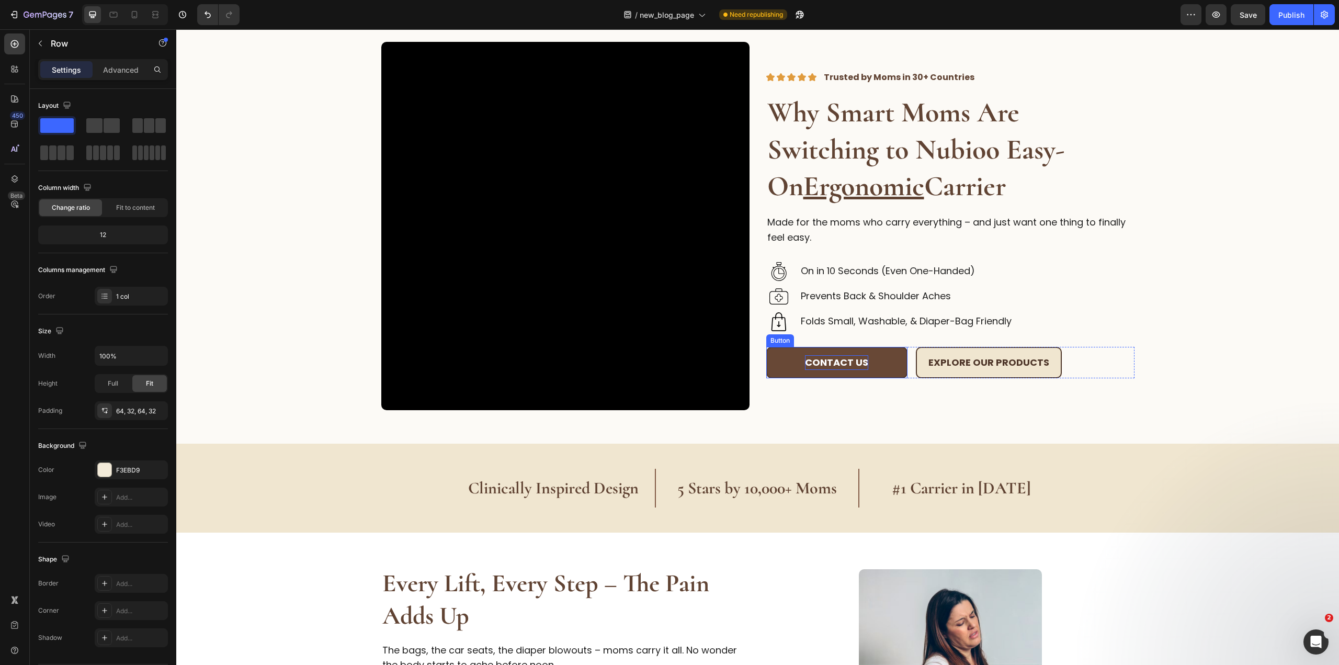
click at [825, 366] on p "Contact us" at bounding box center [836, 362] width 63 height 15
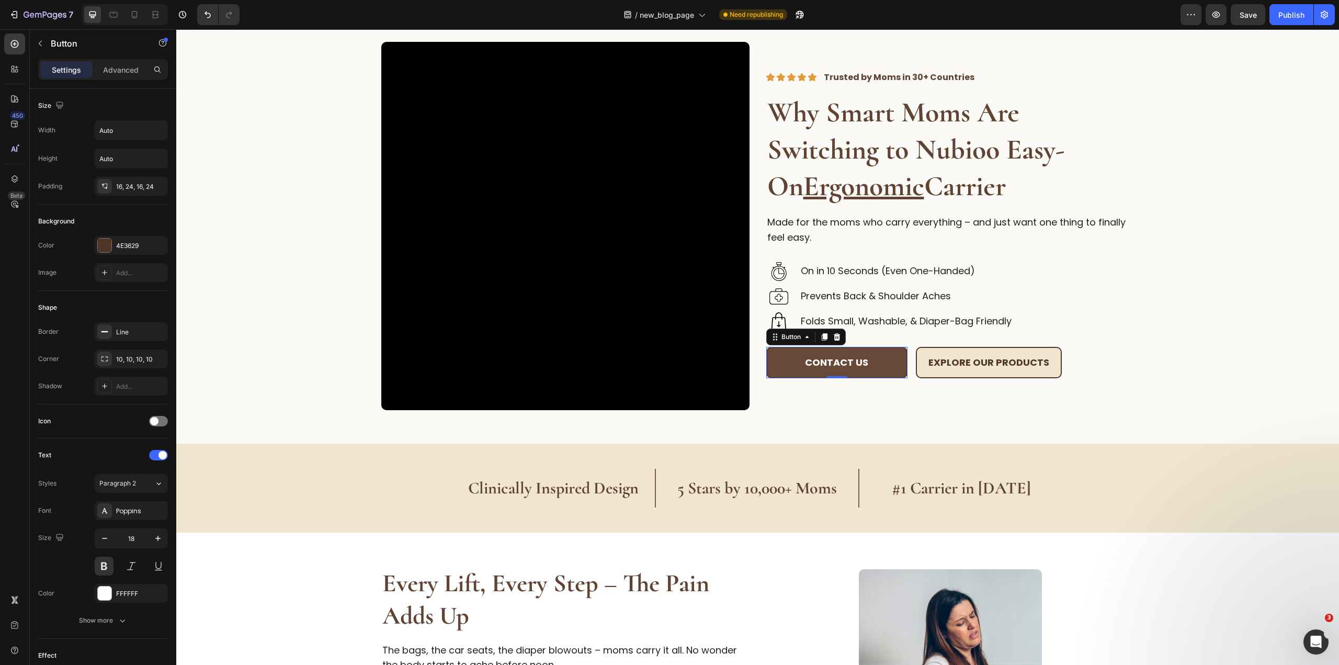
click at [890, 367] on button "Contact us" at bounding box center [836, 363] width 141 height 32
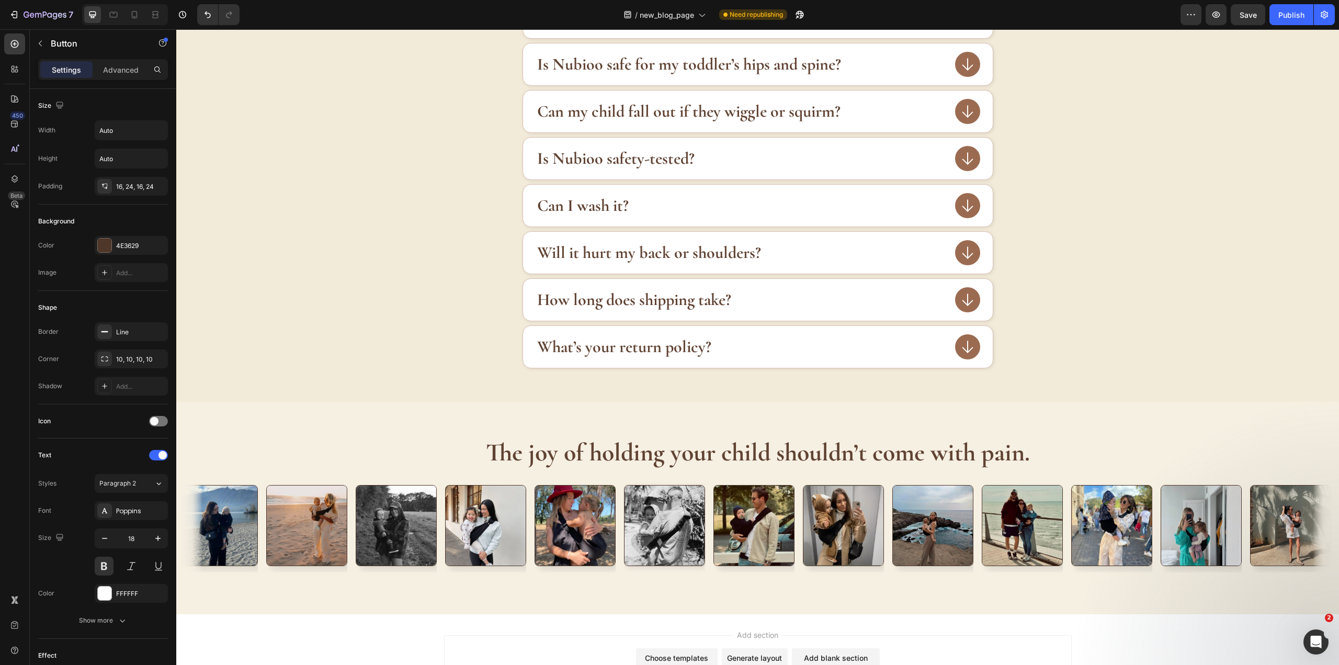
scroll to position [3862, 0]
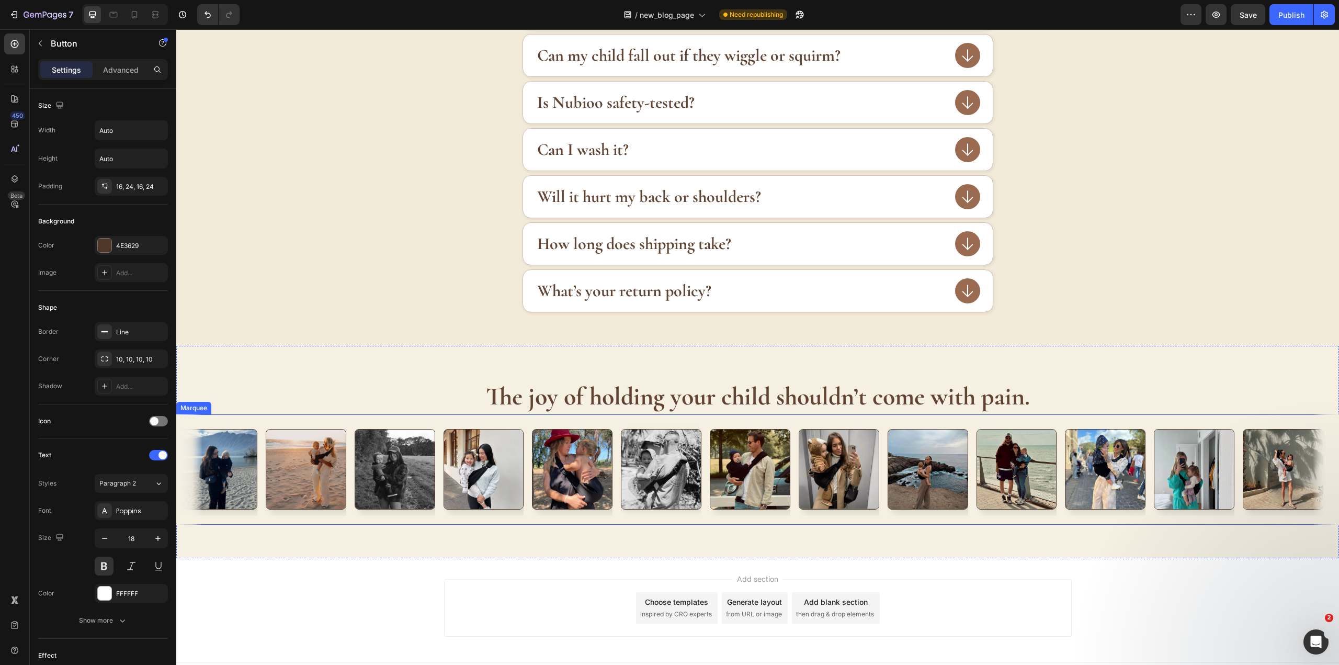
click at [705, 427] on div "Image" at bounding box center [665, 469] width 89 height 93
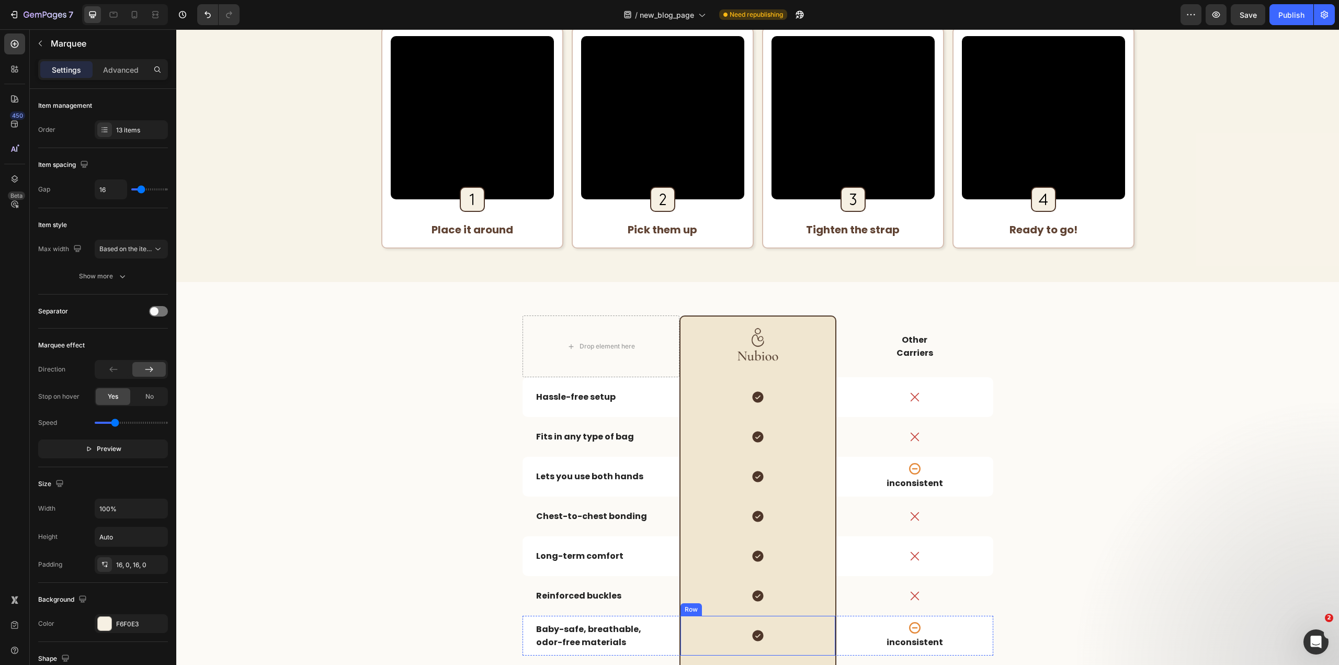
scroll to position [1735, 0]
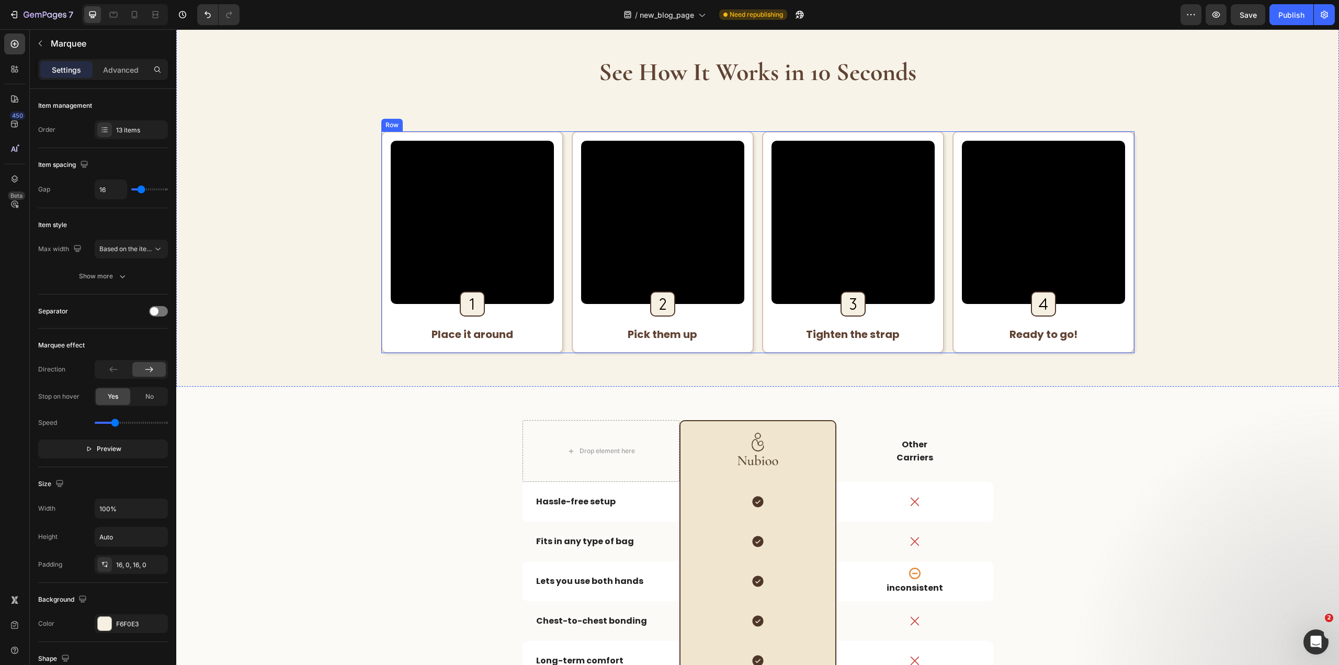
click at [755, 256] on div "Video Image Row Place it around Text Block Row Row Video Image Row Pick them up…" at bounding box center [757, 242] width 753 height 222
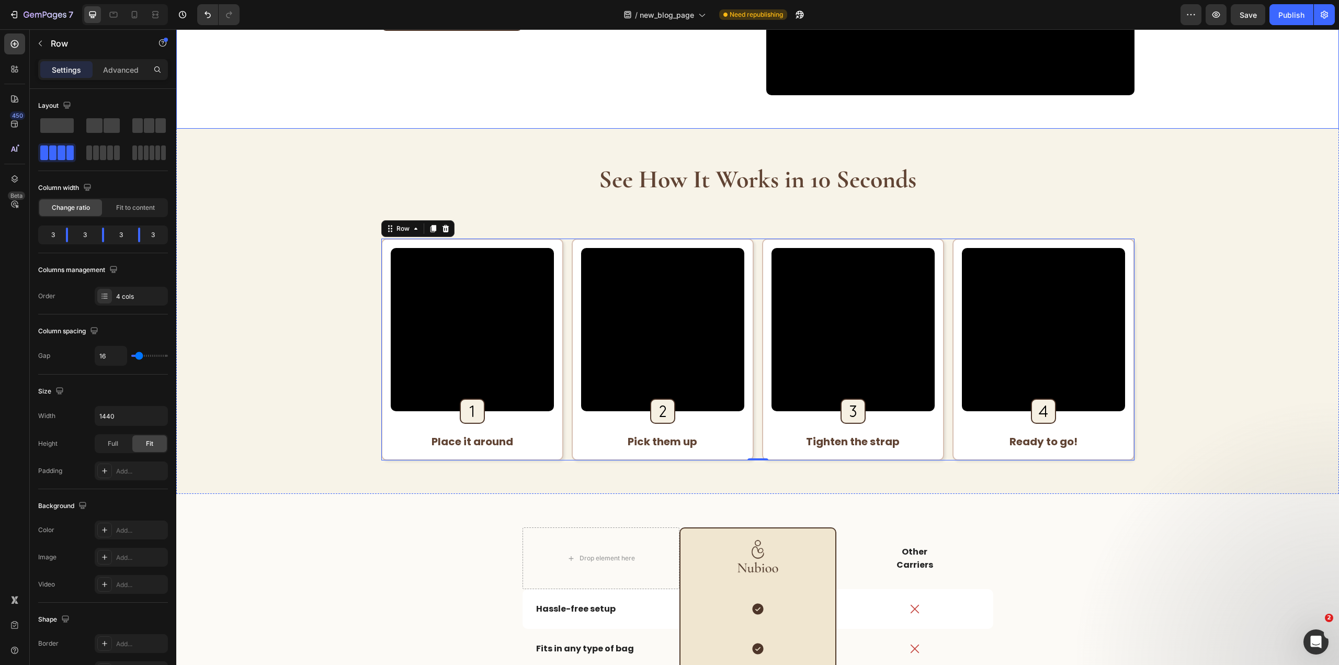
scroll to position [1473, 0]
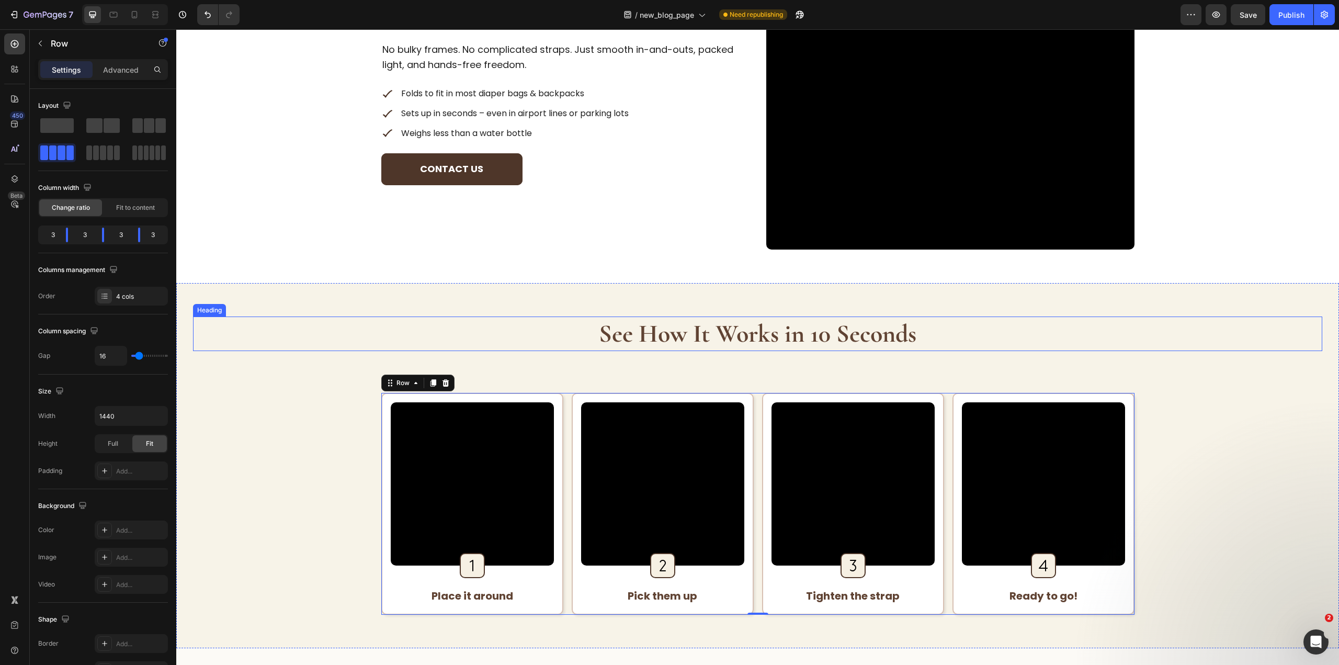
click at [1210, 355] on div "See How It Works in 10 Seconds Heading Video Image Row Place it around Text Blo…" at bounding box center [757, 465] width 1129 height 298
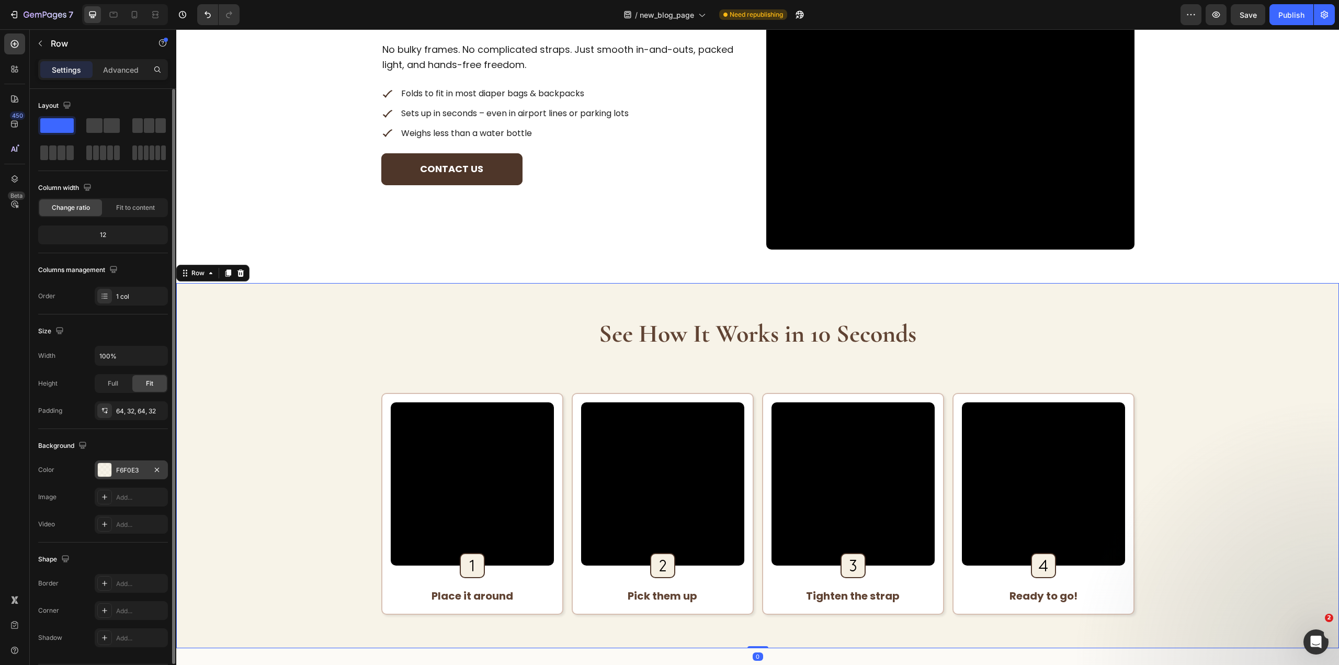
click at [124, 476] on div "F6F0E3" at bounding box center [131, 469] width 73 height 19
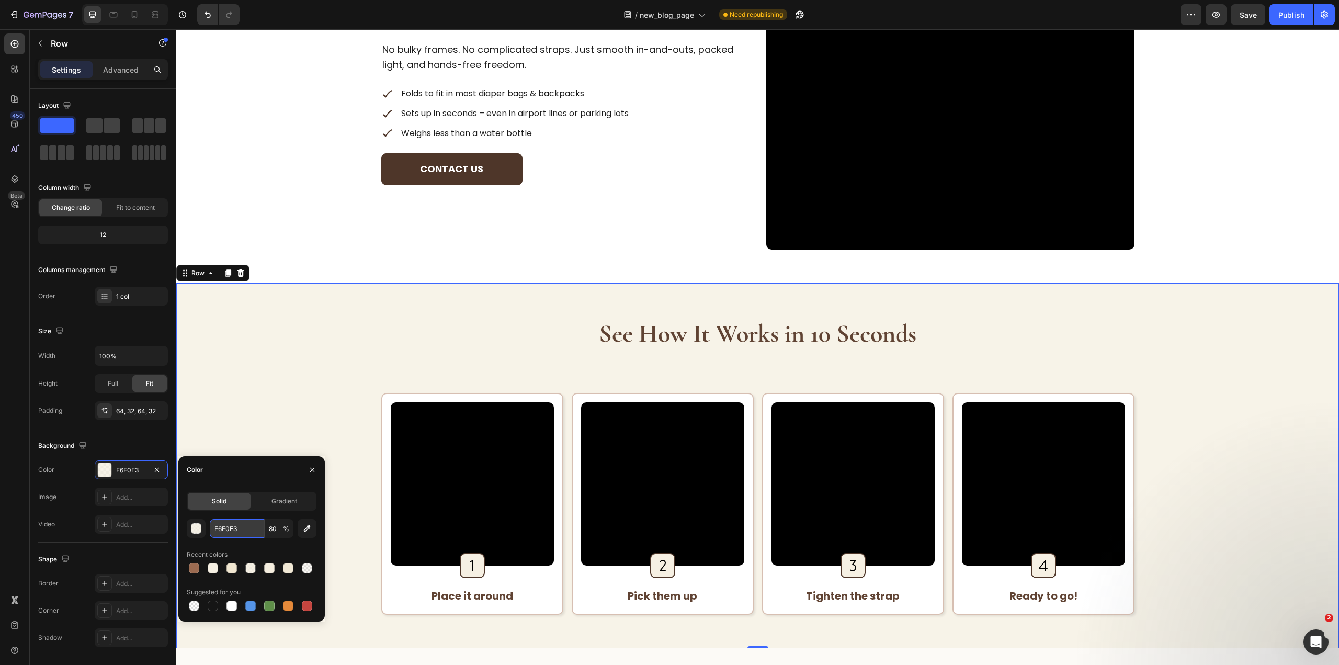
click at [220, 523] on input "F6F0E3" at bounding box center [237, 528] width 54 height 19
click at [281, 532] on input "80" at bounding box center [279, 528] width 29 height 19
type input "100"
click at [233, 533] on input "F6F0E3" at bounding box center [237, 528] width 54 height 19
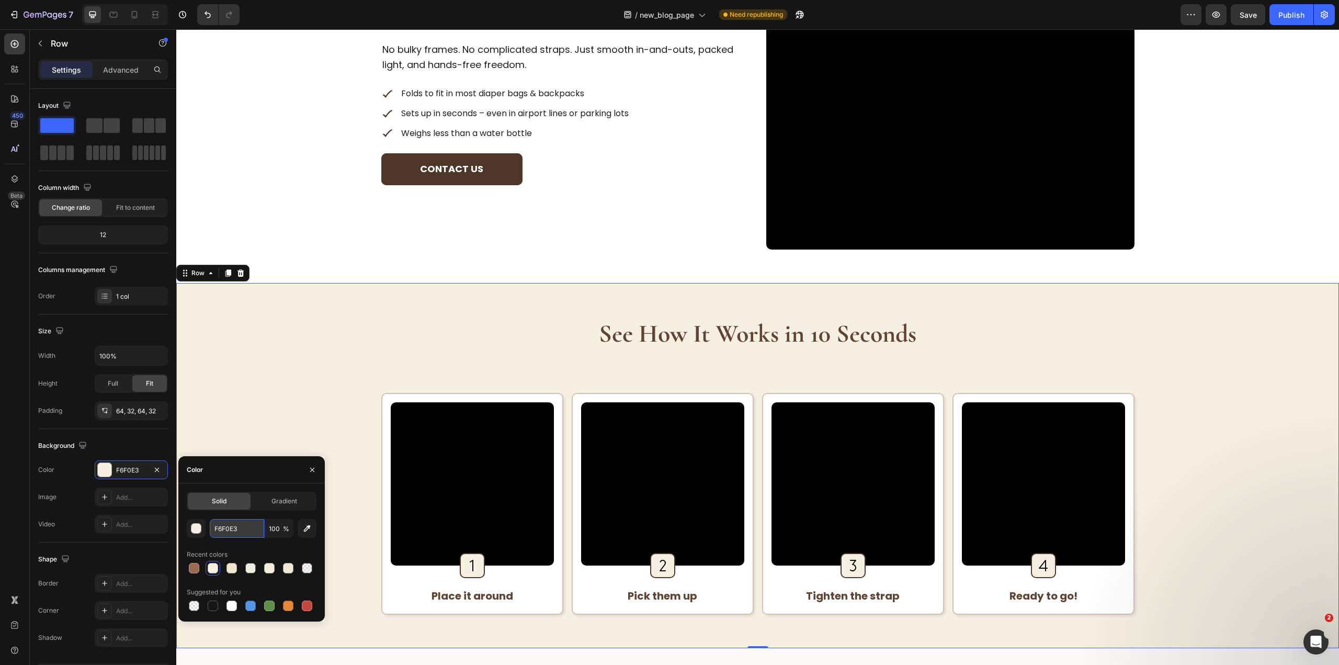
click at [233, 533] on input "F6F0E3" at bounding box center [237, 528] width 54 height 19
click at [233, 534] on input "F6F0E3" at bounding box center [237, 528] width 54 height 19
paste input "rgba(240, 230, 208, 0.2)"
type input "rgba(240, 230, 208, 0.2)"
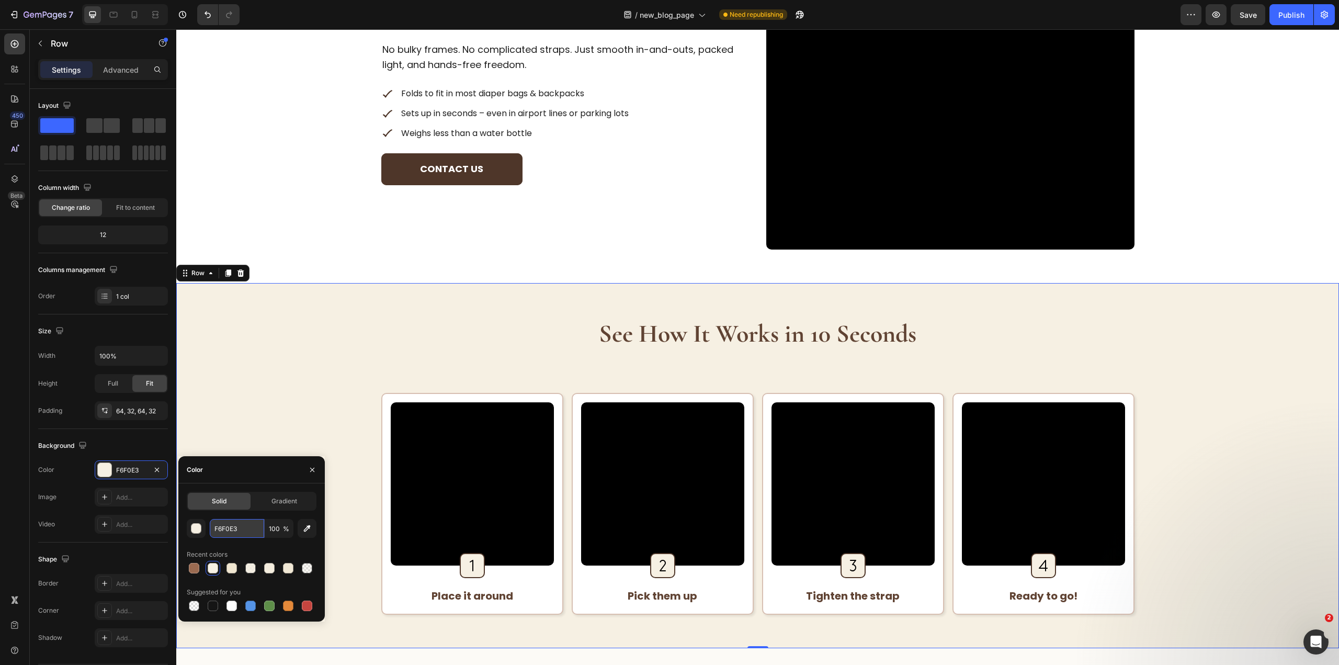
type input "20"
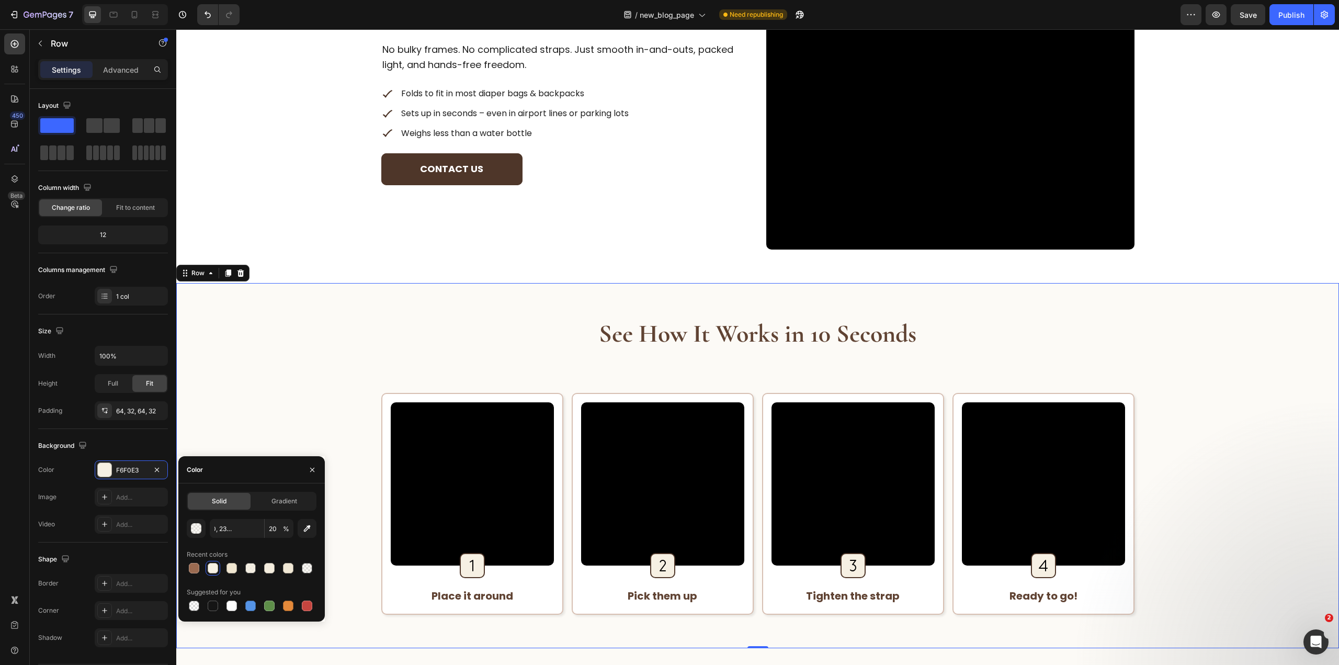
click at [594, 281] on div "From quick errands to international flights – it’s built for real-life movement…" at bounding box center [757, 65] width 1162 height 435
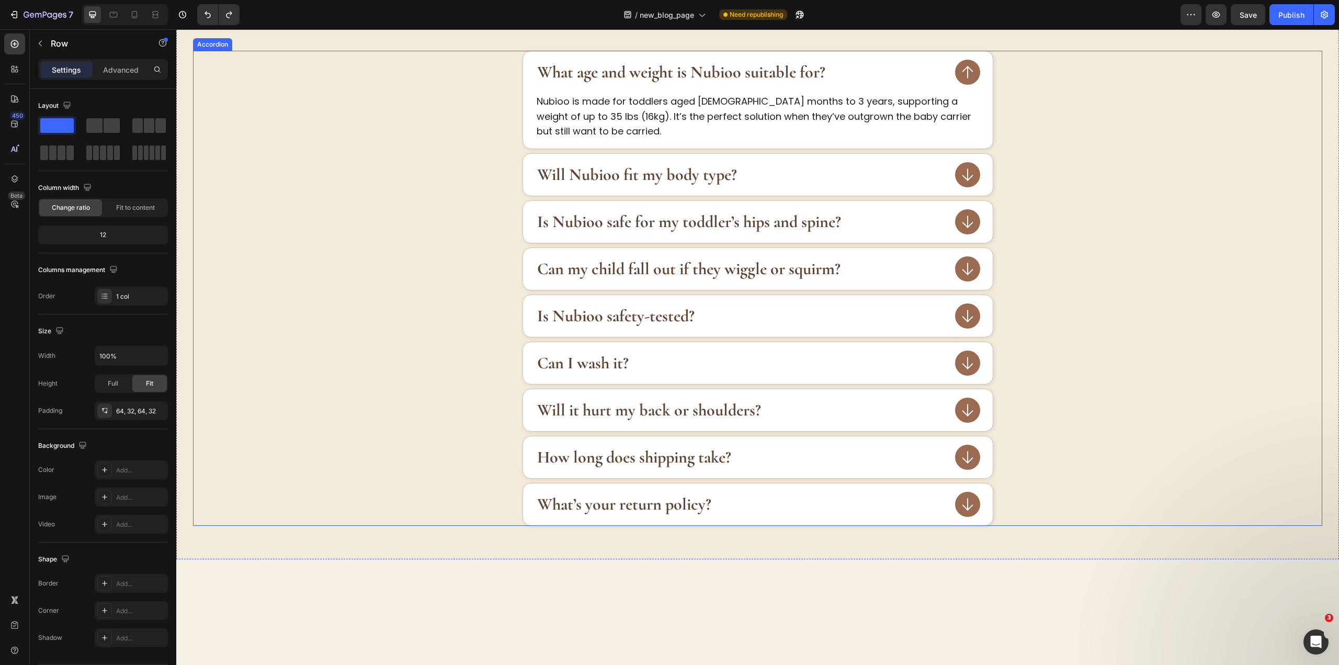
scroll to position [3461, 0]
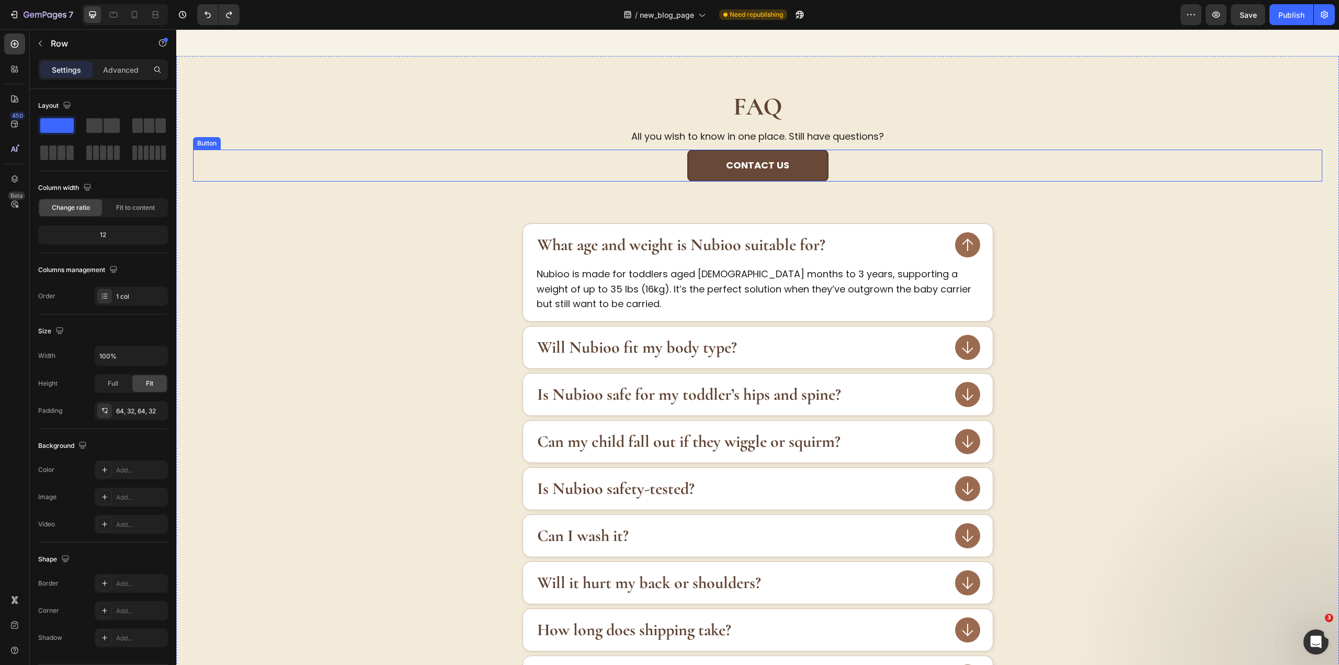
click at [808, 174] on button "Contact us" at bounding box center [757, 166] width 141 height 32
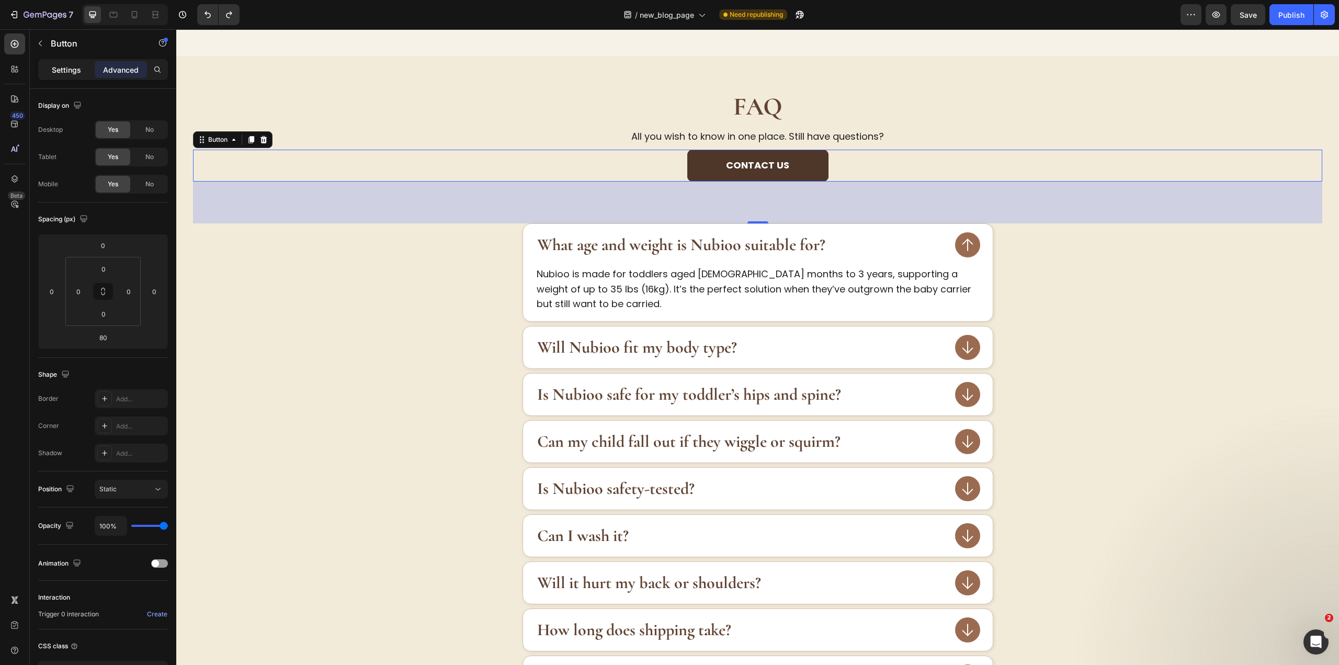
click at [50, 65] on div "Settings" at bounding box center [66, 69] width 52 height 17
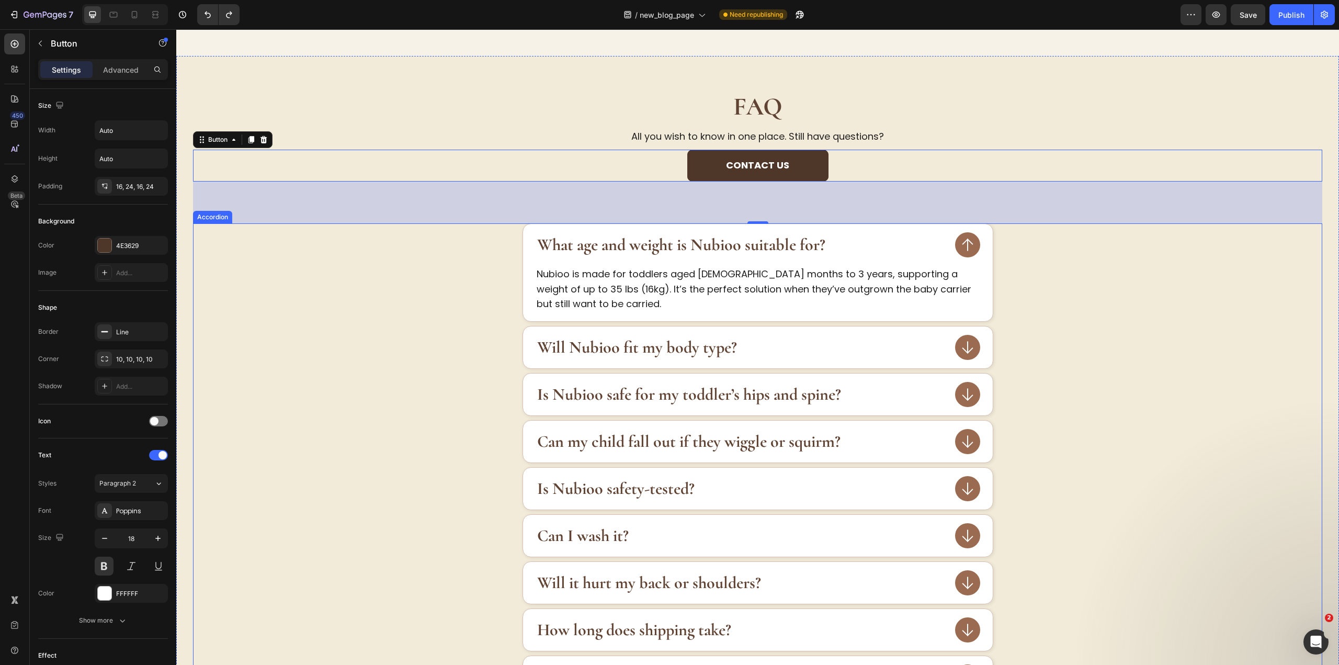
scroll to position [3095, 0]
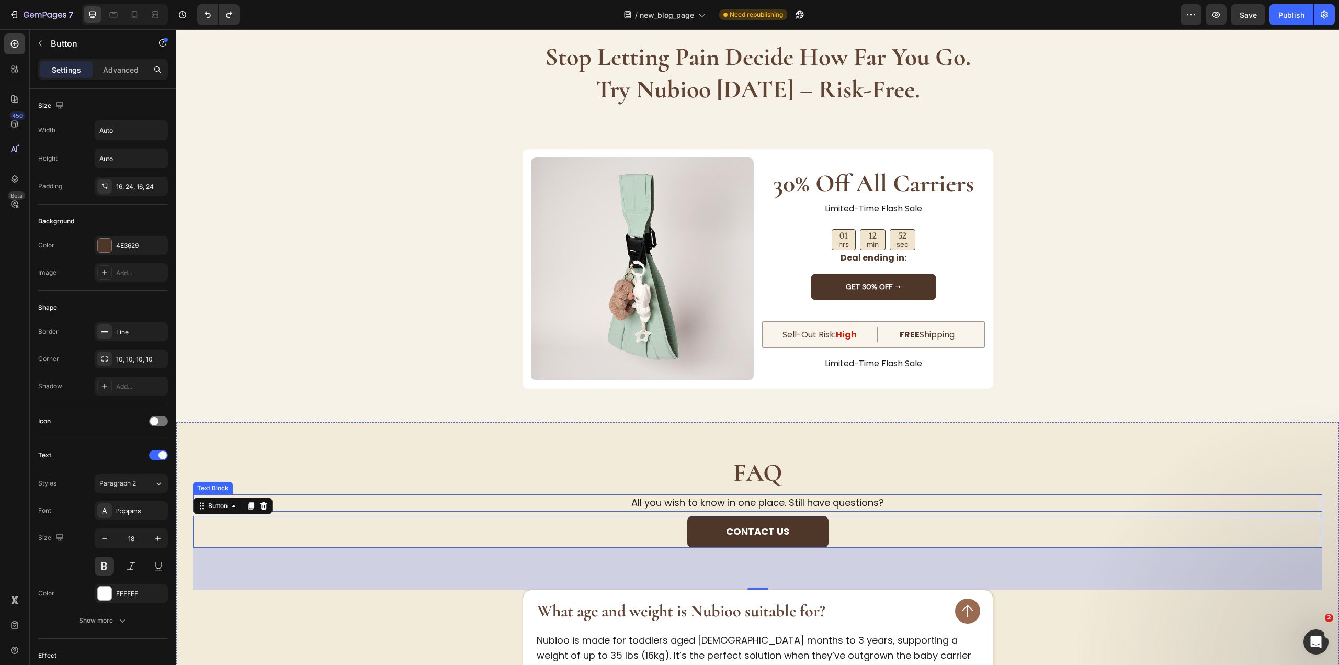
click at [824, 497] on p "All you wish to know in one place. Still have questions?" at bounding box center [757, 502] width 1127 height 15
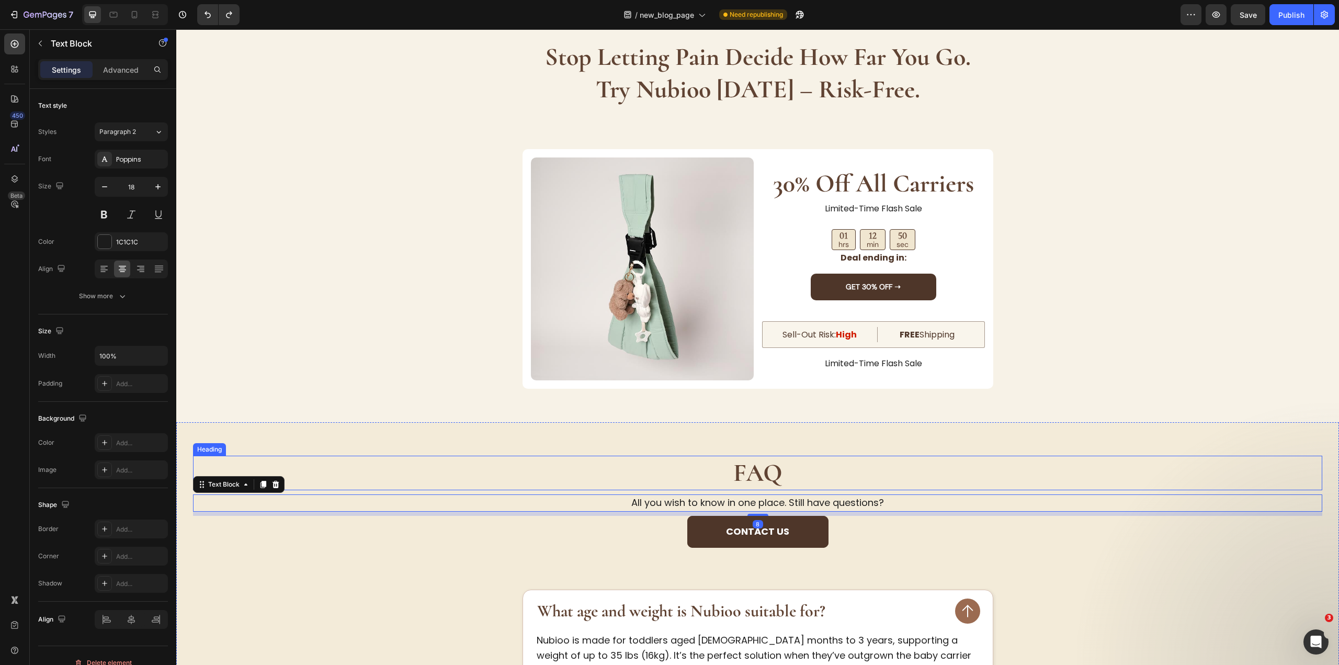
click at [735, 467] on strong "FAQ" at bounding box center [757, 473] width 49 height 30
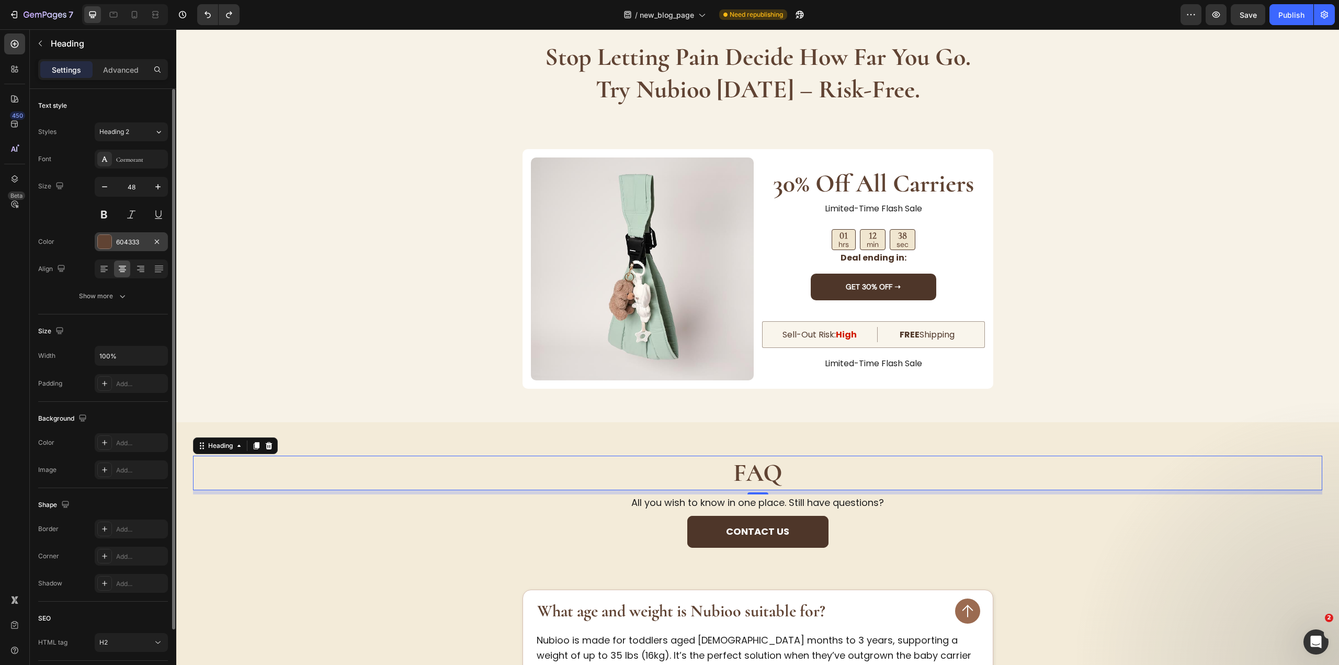
click at [126, 240] on div "604333" at bounding box center [131, 241] width 30 height 9
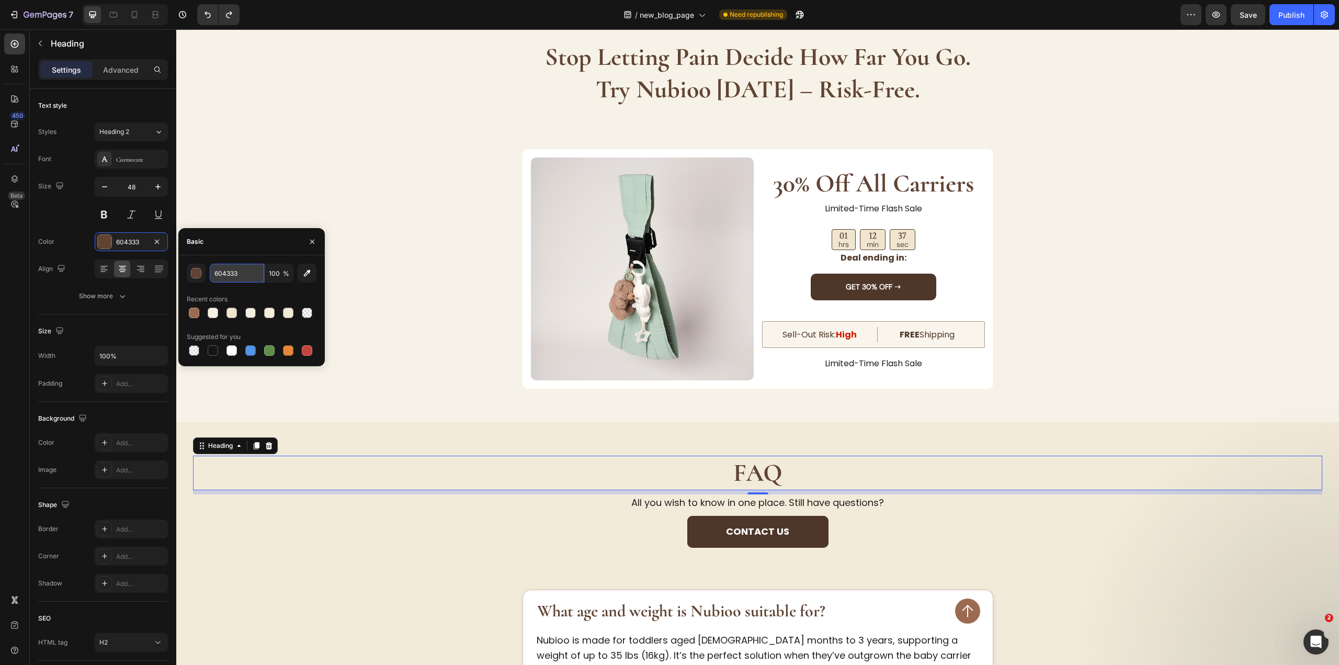
click at [230, 272] on input "604333" at bounding box center [237, 273] width 54 height 19
paste input "4E3629"
type input "4E3629"
click at [744, 72] on strong "stop letting pain decide how far you go." at bounding box center [758, 57] width 426 height 30
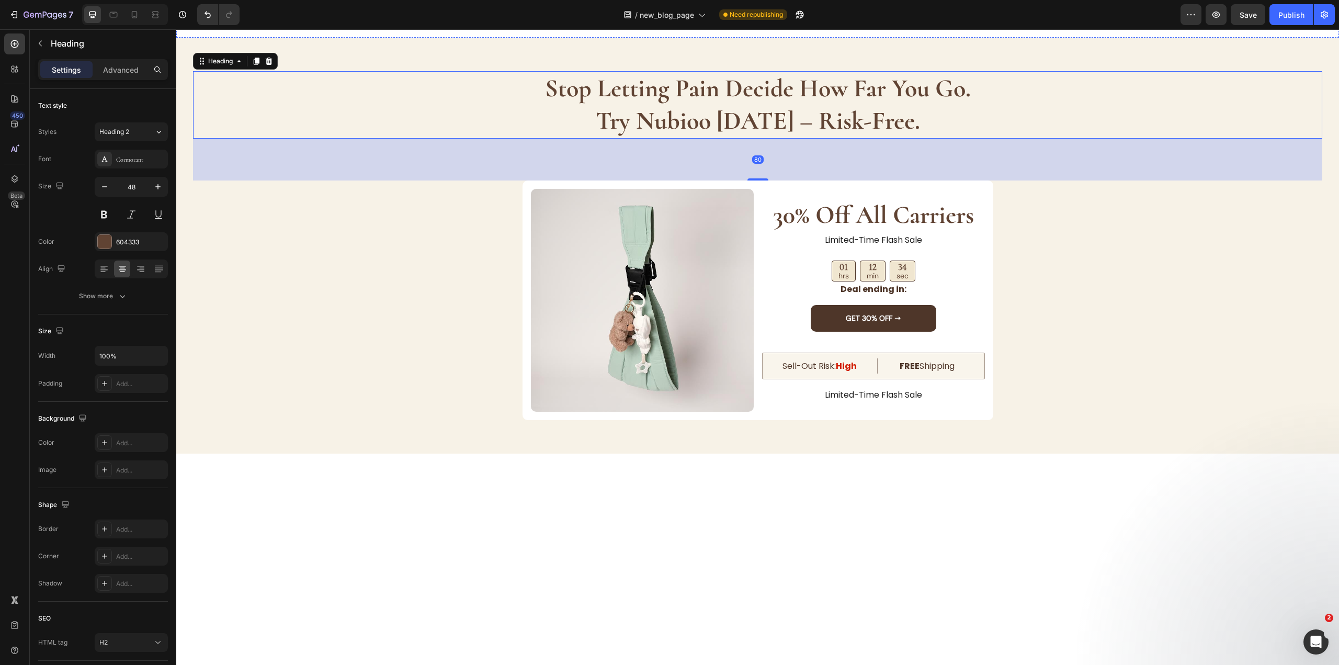
scroll to position [2796, 0]
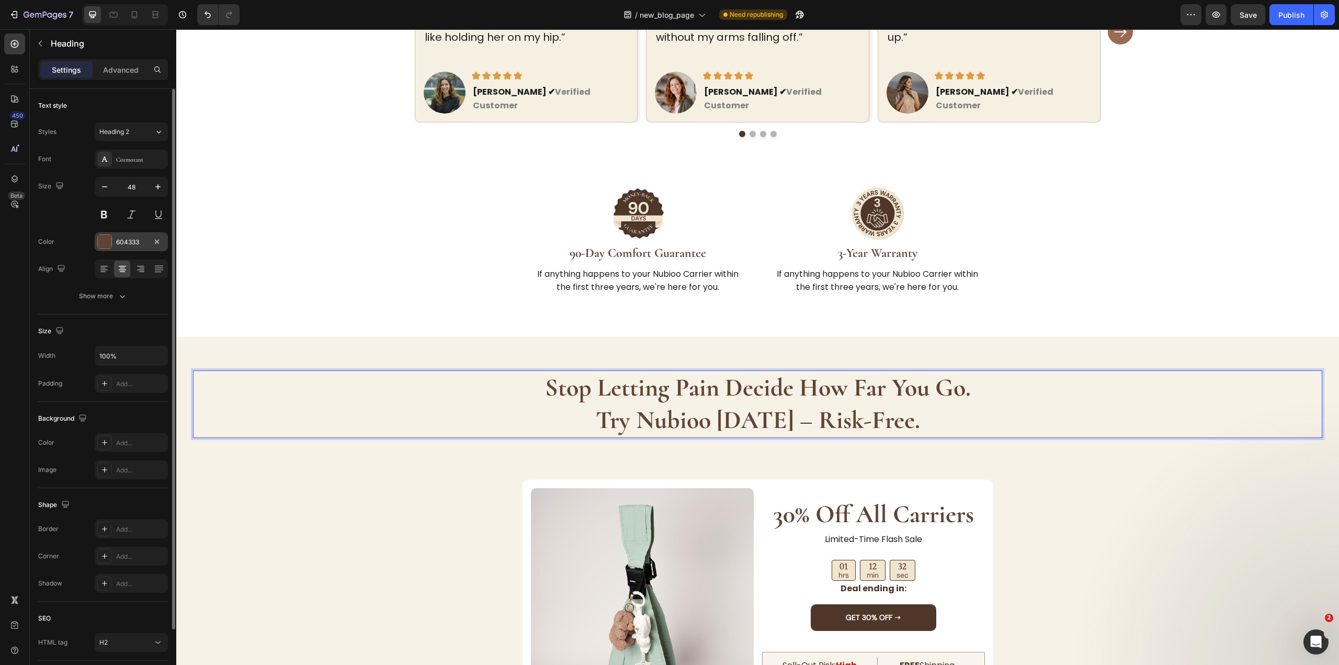
click at [122, 238] on div "604333" at bounding box center [131, 241] width 30 height 9
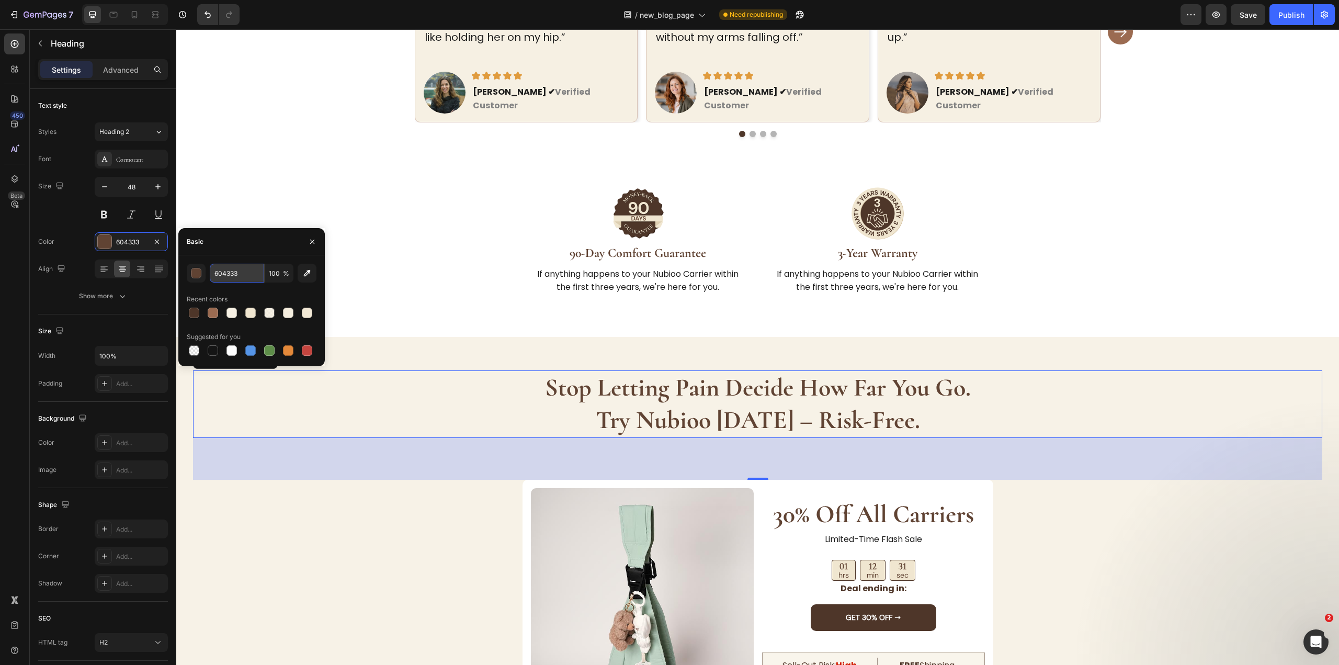
click at [224, 275] on input "604333" at bounding box center [237, 273] width 54 height 19
paste input "4E3629"
type input "4E3629"
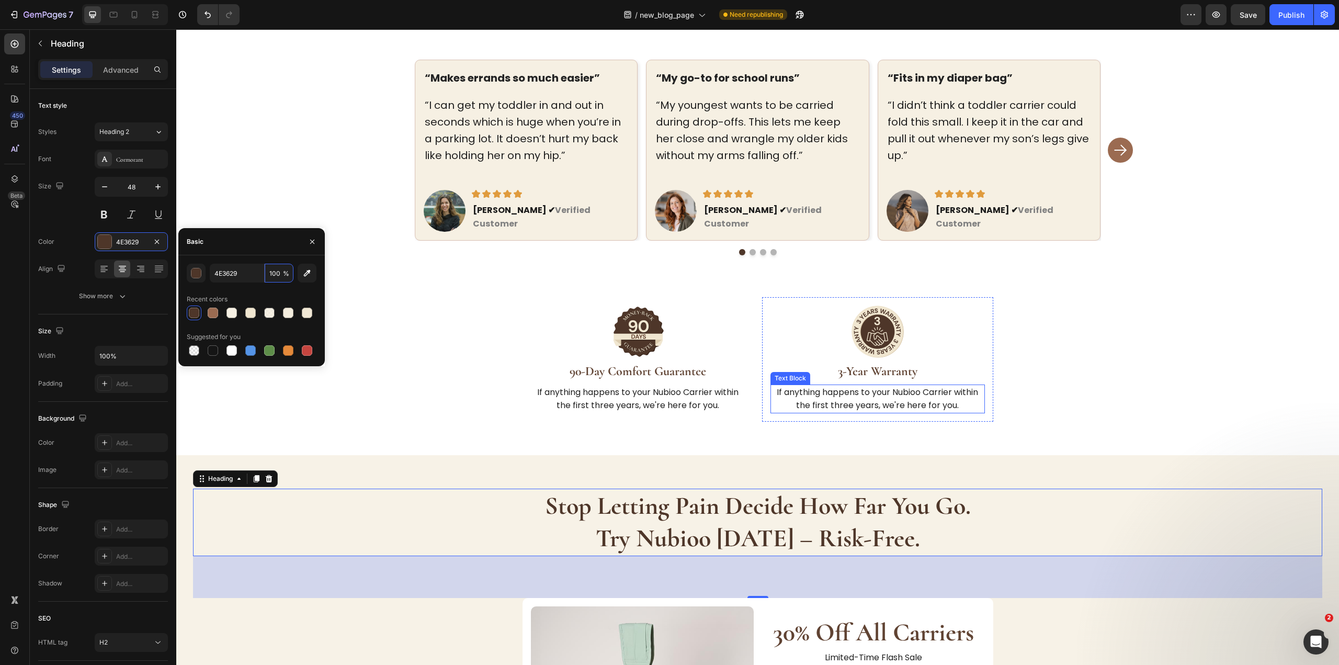
scroll to position [2482, 0]
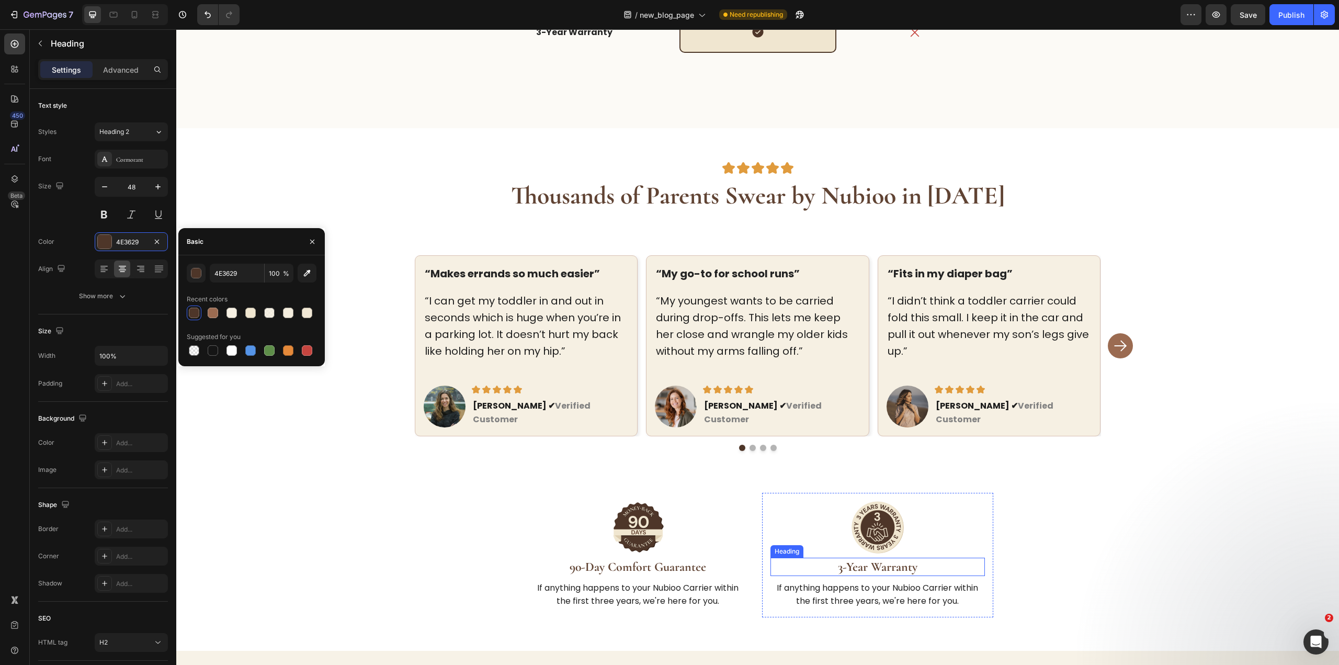
click at [880, 559] on strong "3-Year Warranty" at bounding box center [877, 566] width 79 height 15
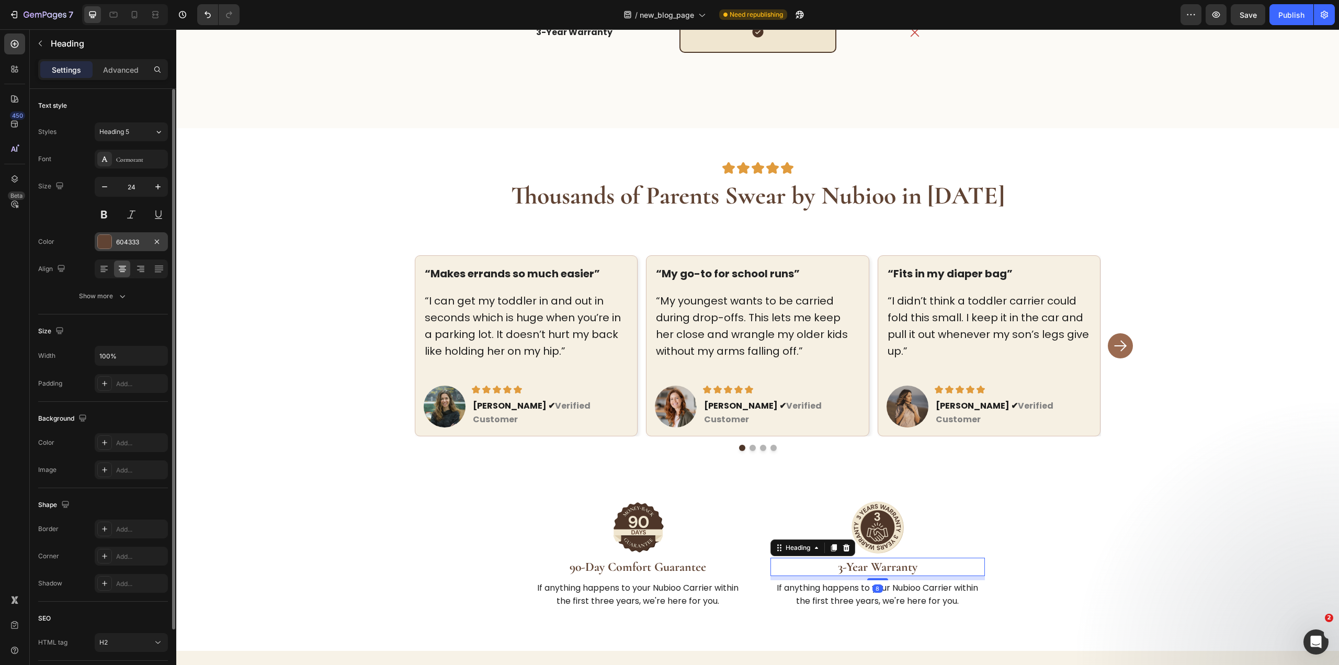
click at [129, 238] on div "604333" at bounding box center [131, 241] width 30 height 9
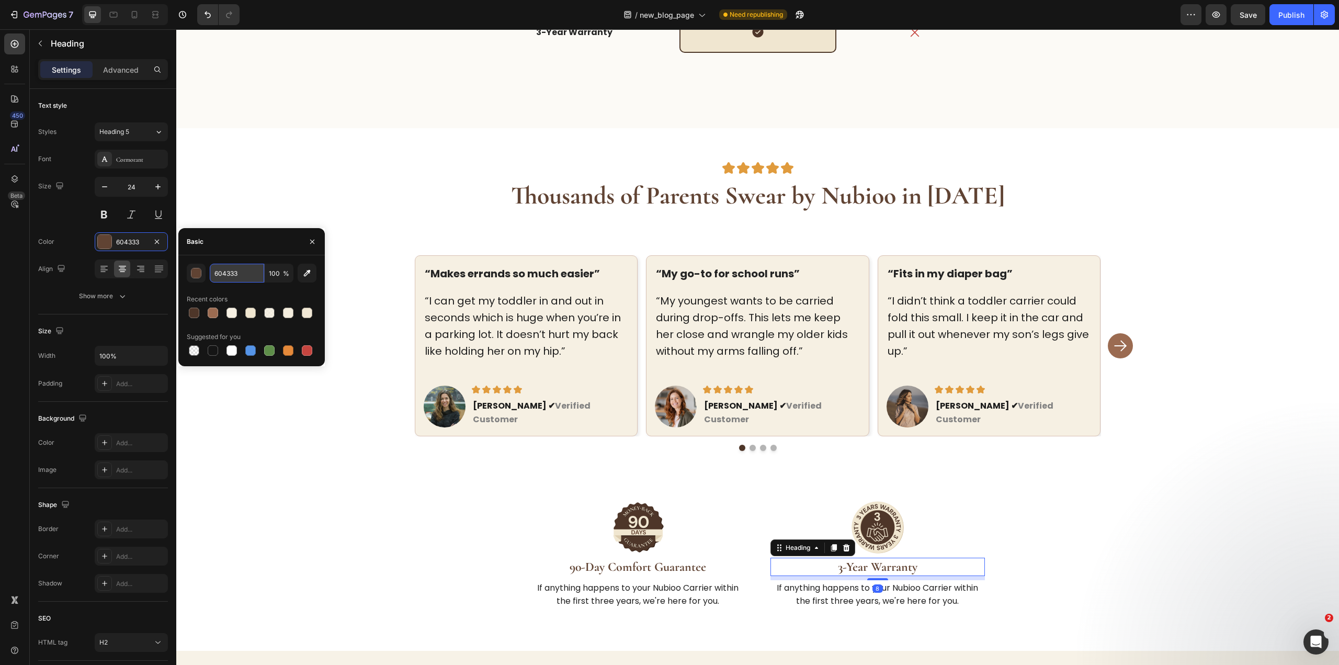
click at [241, 265] on input "604333" at bounding box center [237, 273] width 54 height 19
click at [241, 264] on input "604333" at bounding box center [237, 273] width 54 height 19
paste input "4E3629"
type input "4E3629"
click at [629, 540] on div "Image 90-Day Comfort Guarantee Heading If anything happens to your Nubioo Carri…" at bounding box center [638, 555] width 214 height 108
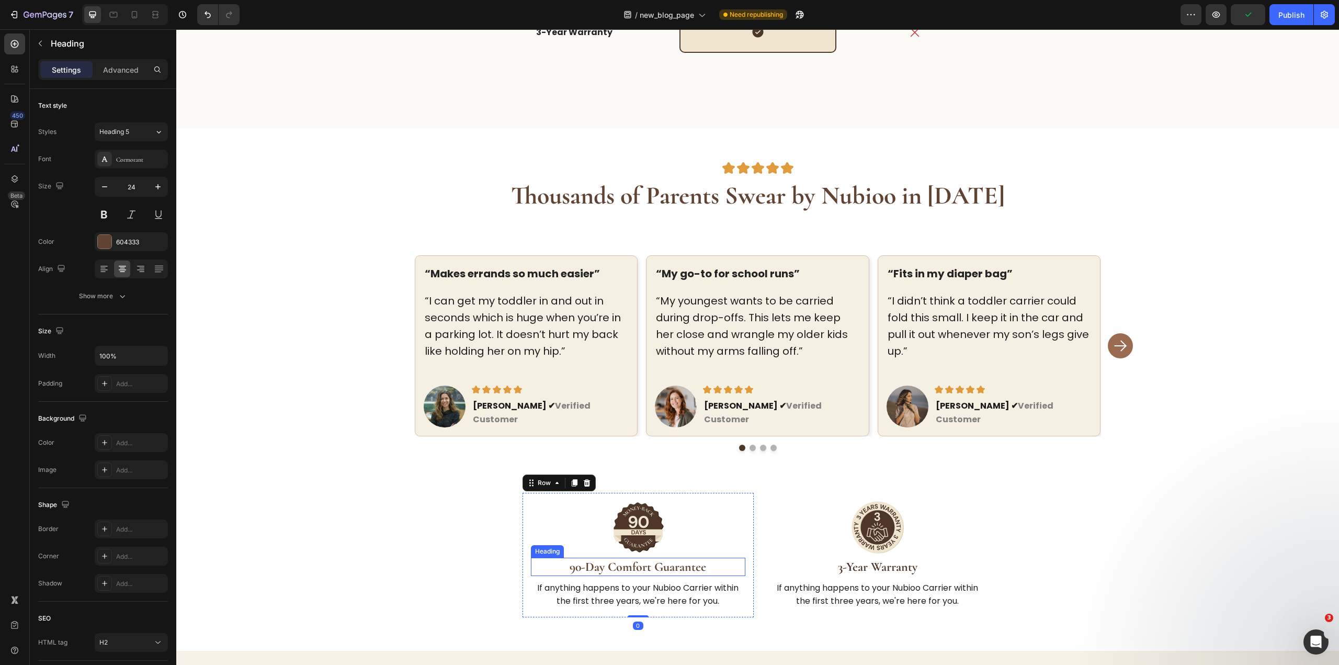
click at [630, 559] on strong "90-Day Comfort Guarantee" at bounding box center [637, 566] width 136 height 15
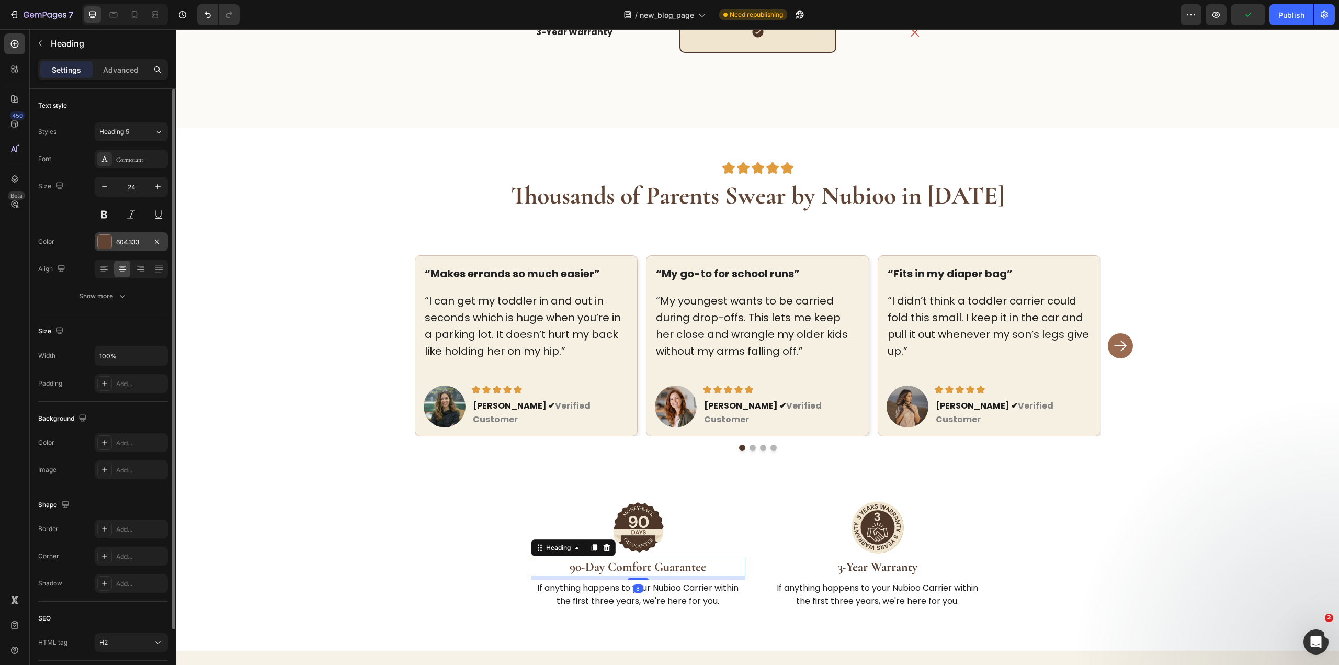
click at [135, 245] on div "604333" at bounding box center [131, 241] width 30 height 9
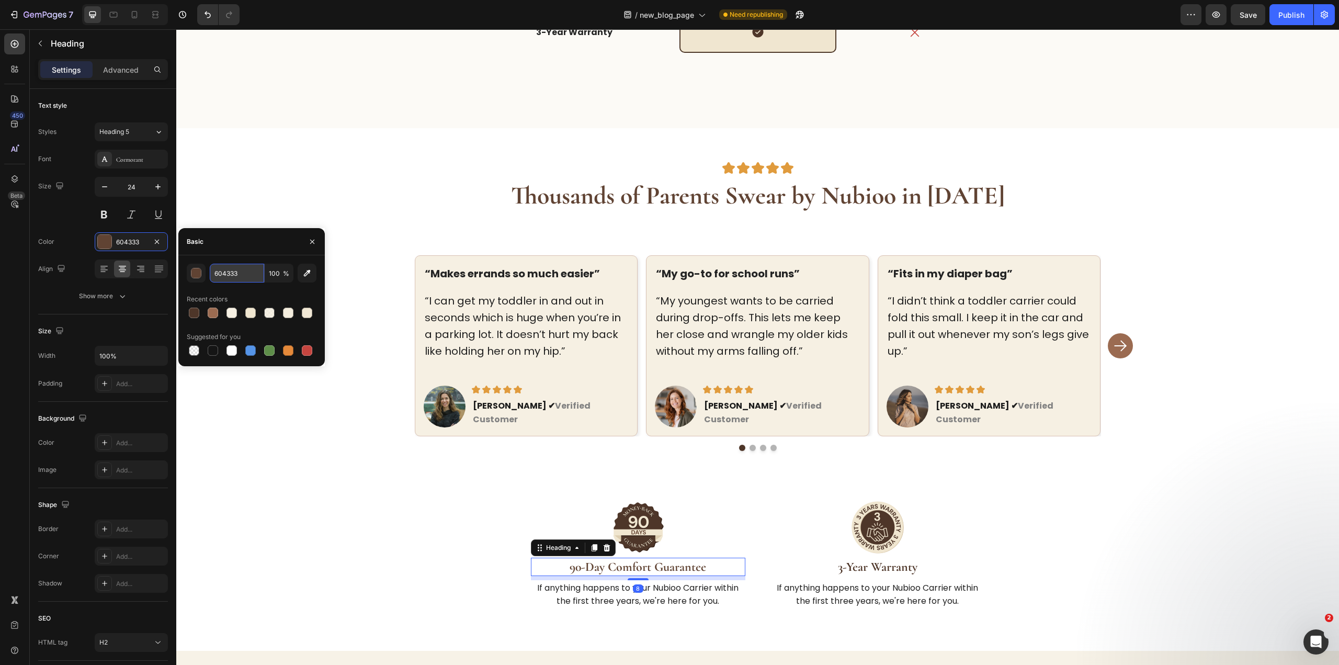
click at [231, 276] on input "604333" at bounding box center [237, 273] width 54 height 19
paste input "4E3629"
type input "4E3629"
click at [734, 195] on strong "Thousands of Parents Swear by Nubioo in 2025" at bounding box center [758, 195] width 494 height 30
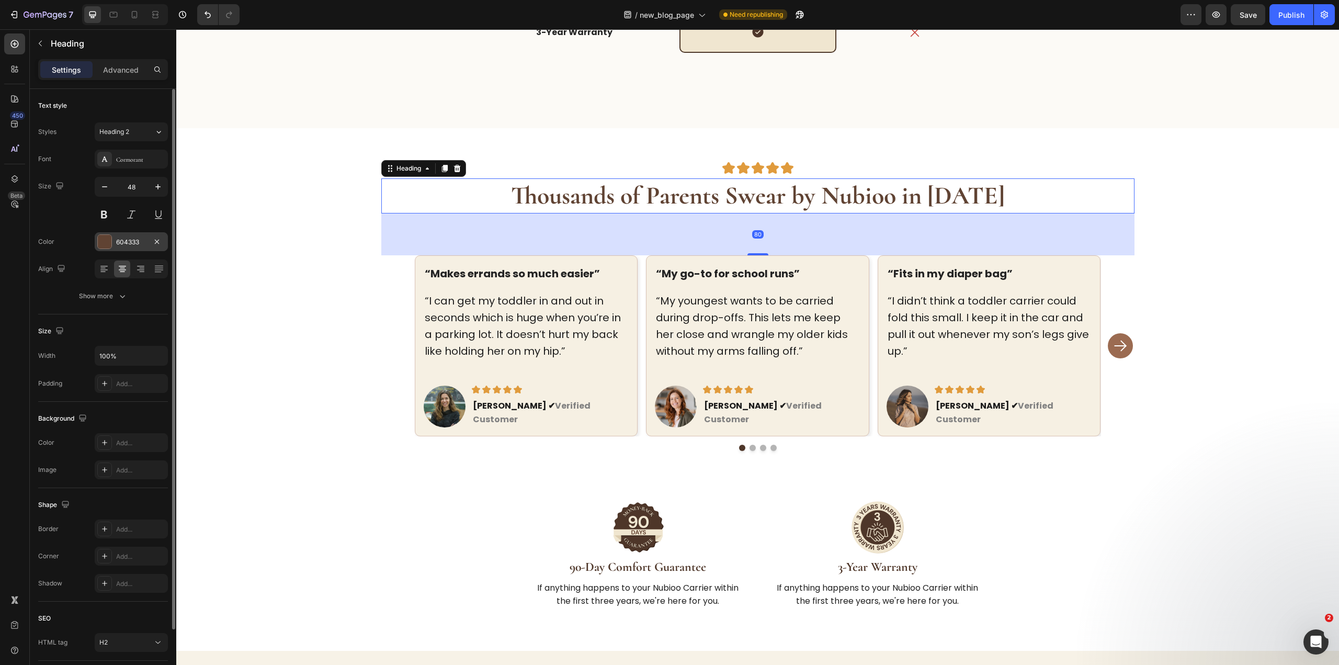
click at [117, 239] on div "604333" at bounding box center [131, 241] width 30 height 9
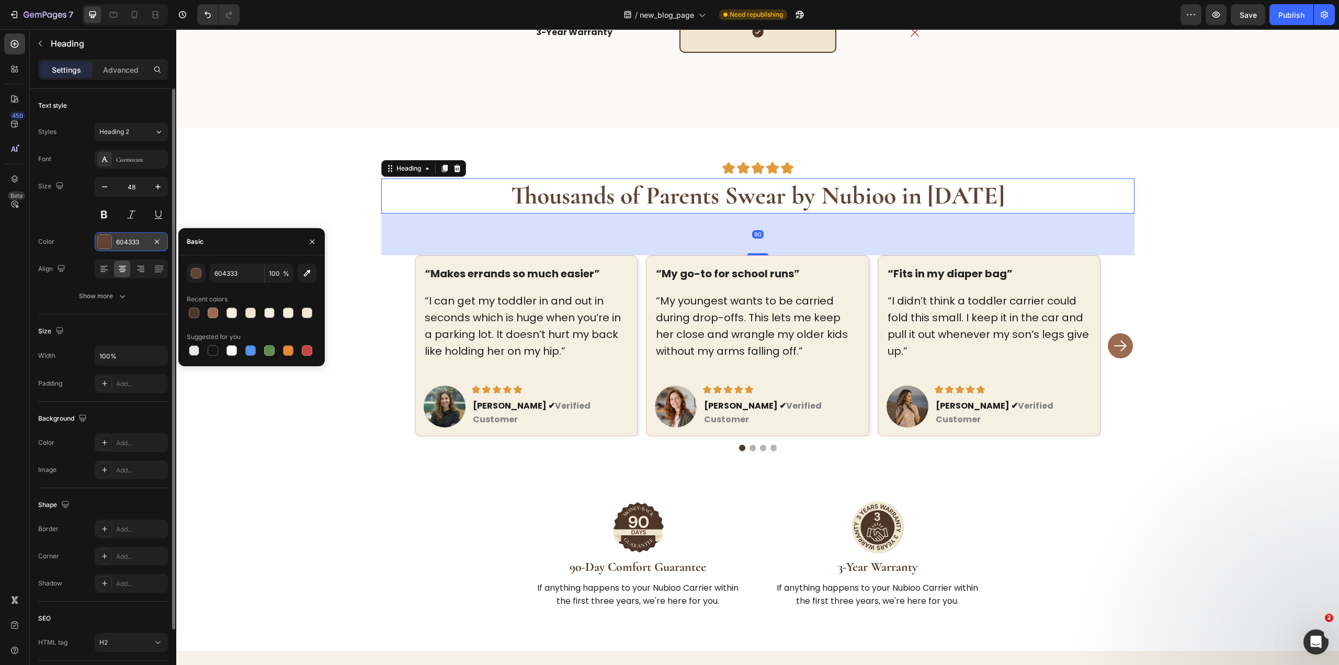
click at [117, 239] on div "604333" at bounding box center [131, 241] width 30 height 9
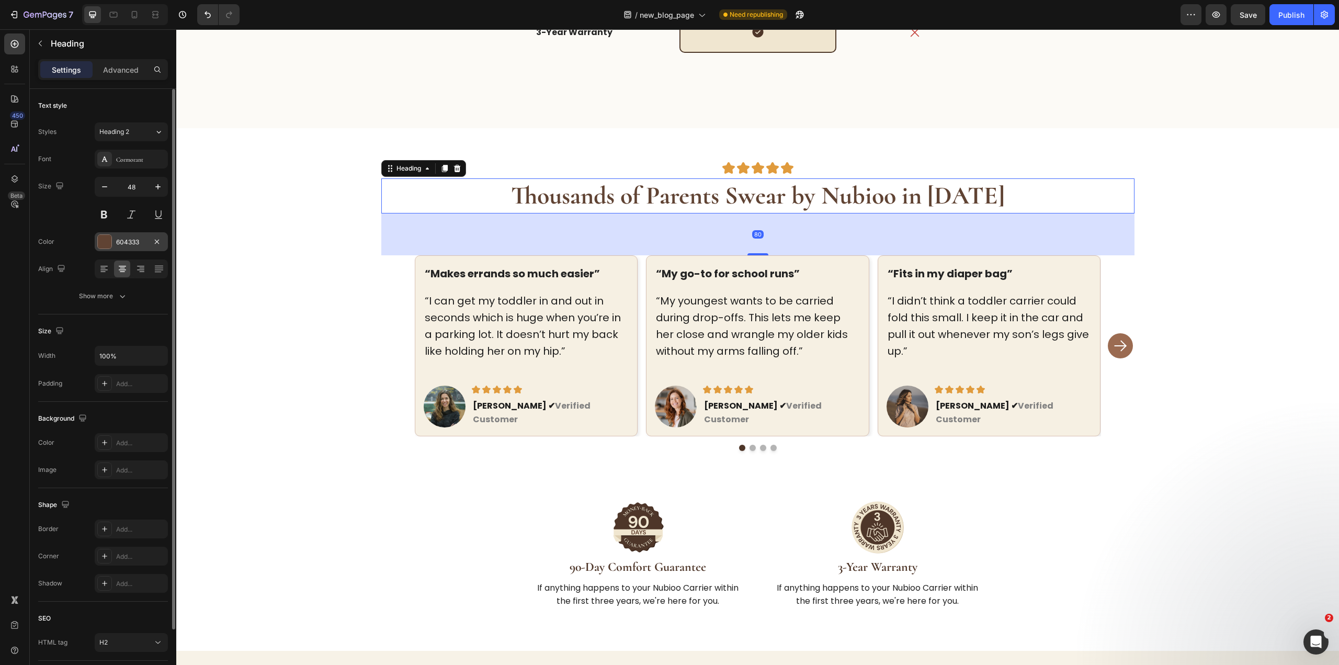
click at [116, 236] on div "604333" at bounding box center [131, 241] width 73 height 19
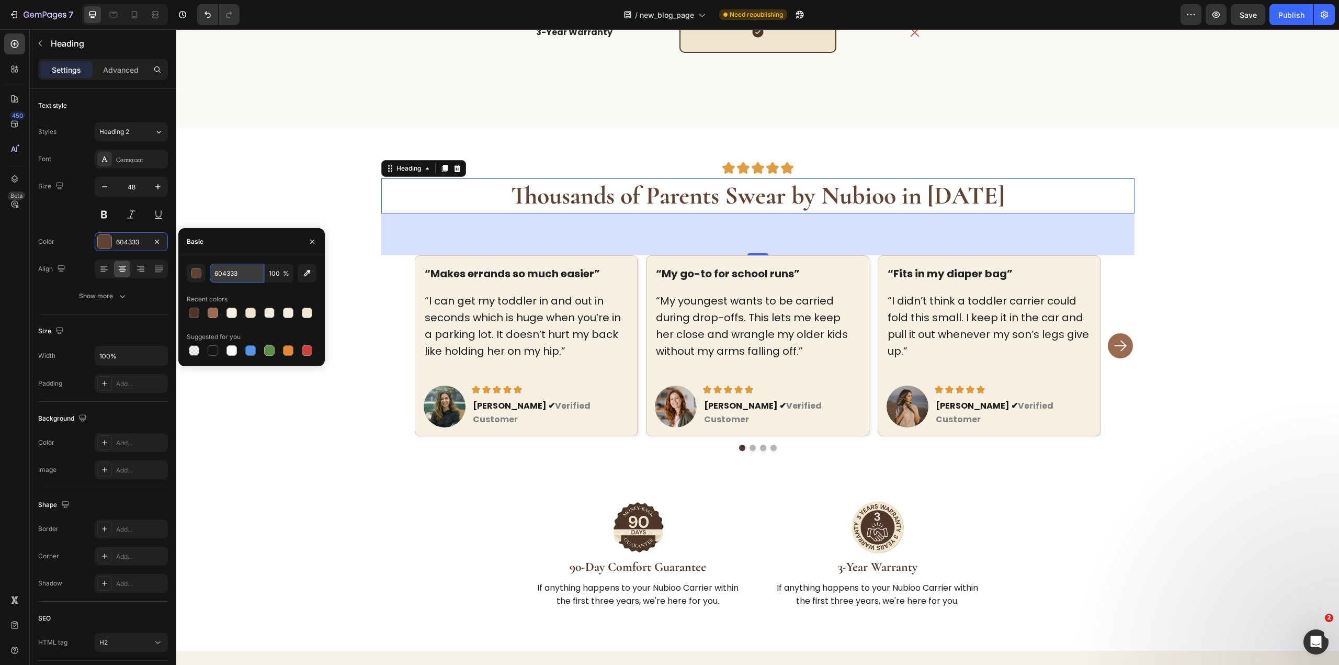
click at [225, 273] on input "604333" at bounding box center [237, 273] width 54 height 19
click at [226, 272] on input "604333" at bounding box center [237, 273] width 54 height 19
paste input "4E3629"
type input "4E3629333"
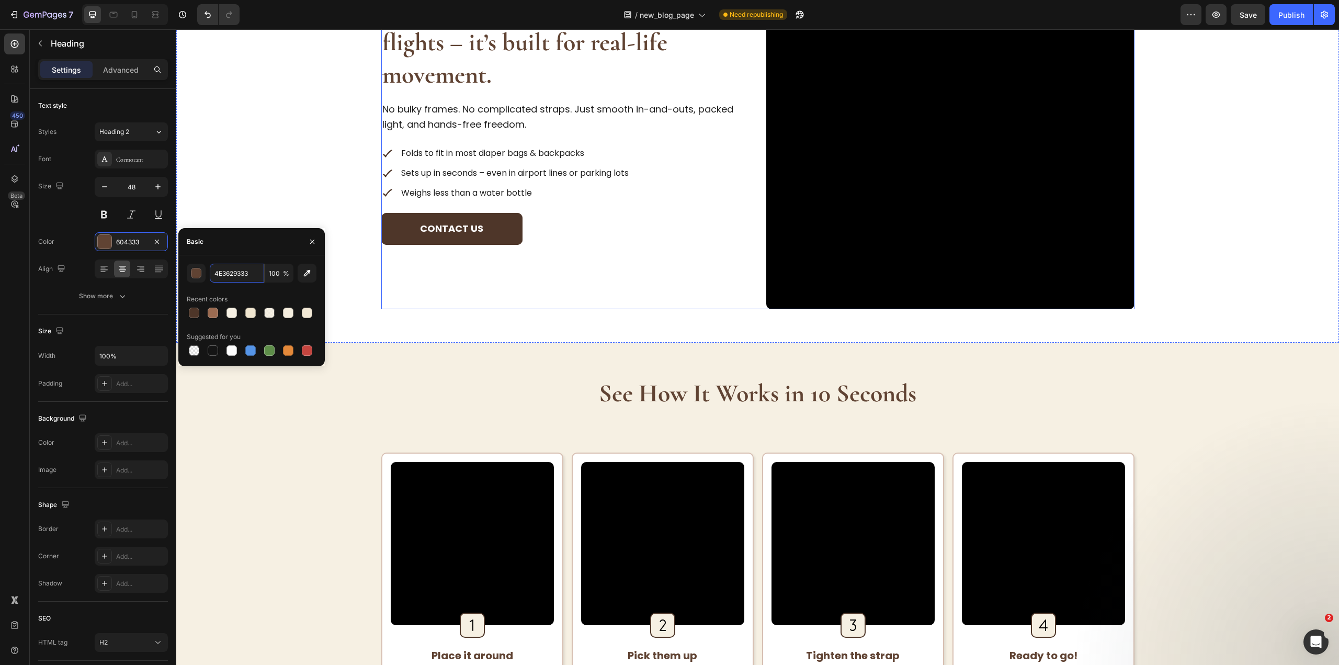
scroll to position [1390, 0]
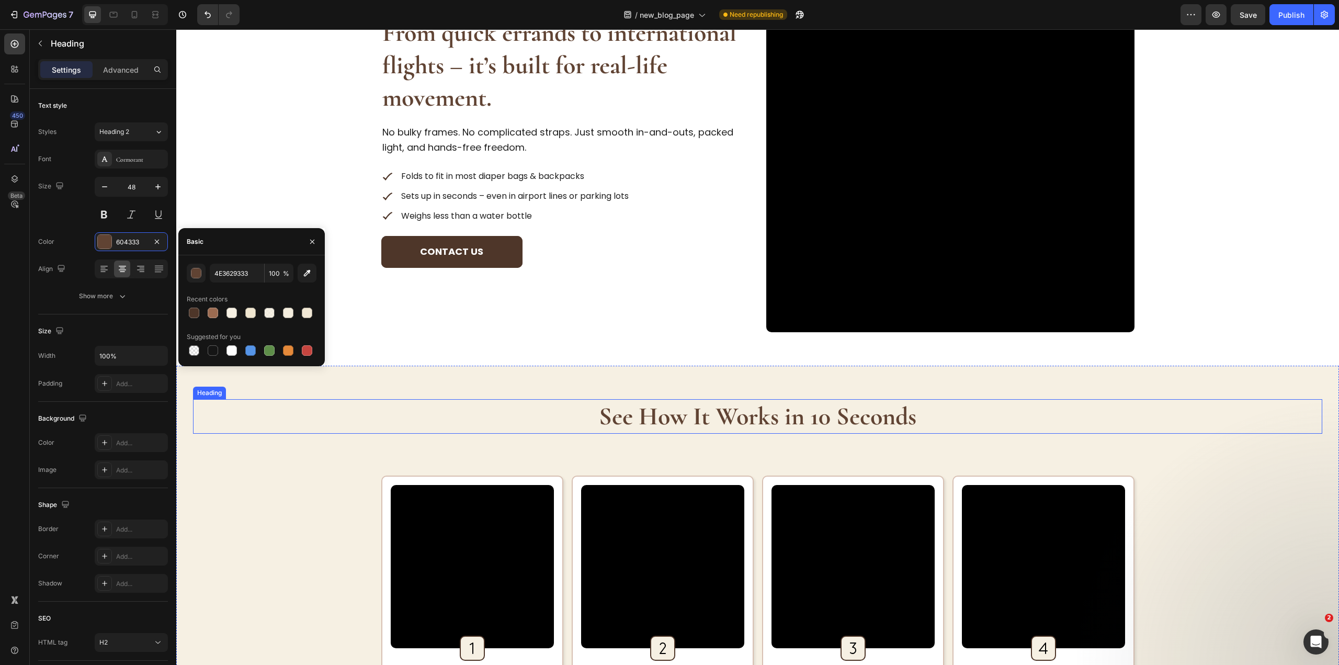
click at [744, 412] on strong "See How It Works in 10 Seconds" at bounding box center [757, 416] width 317 height 30
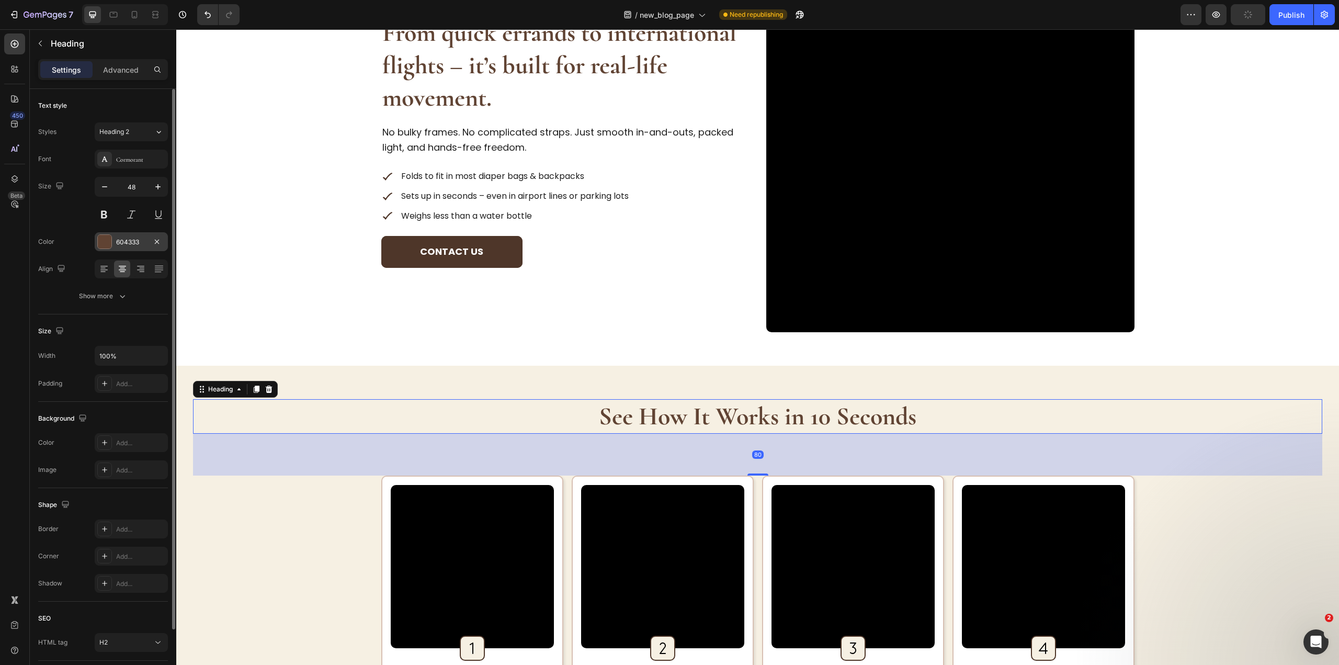
click at [127, 238] on div "604333" at bounding box center [131, 241] width 30 height 9
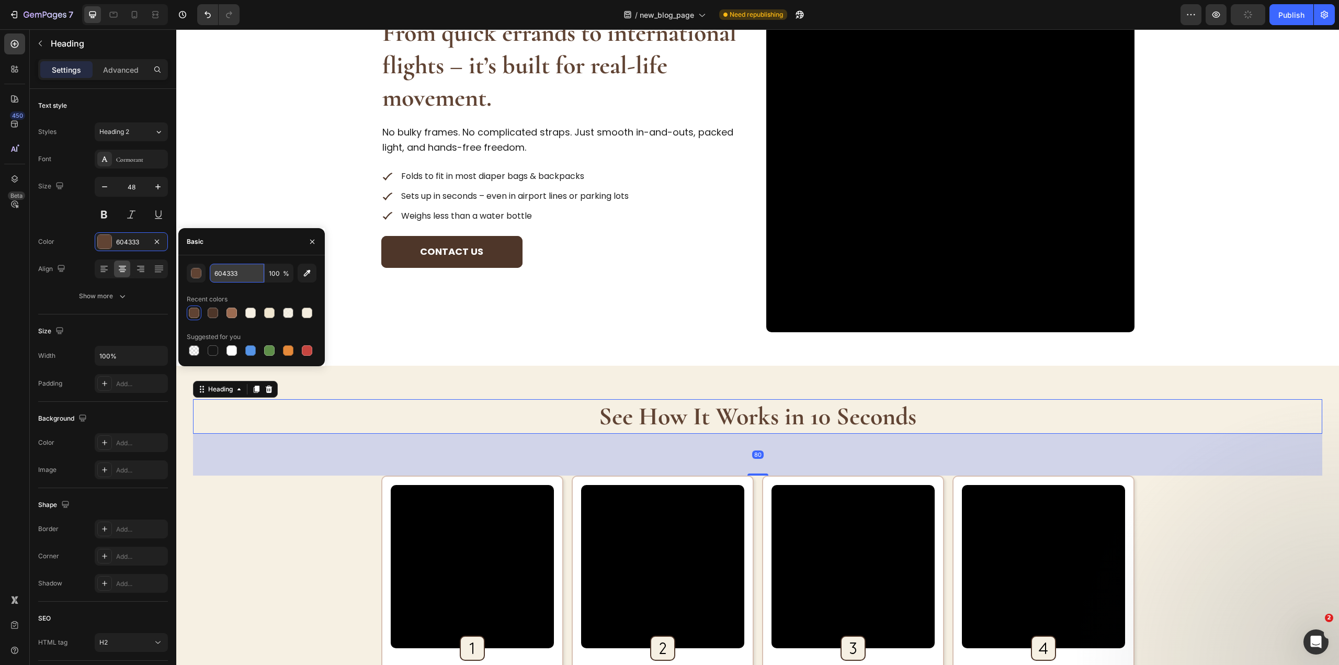
click at [240, 281] on input "604333" at bounding box center [237, 273] width 54 height 19
paste input "4E3629"
type input "4E3629"
click at [688, 307] on div "From quick errands to international flights – it’s built for real-life movement…" at bounding box center [565, 148] width 368 height 368
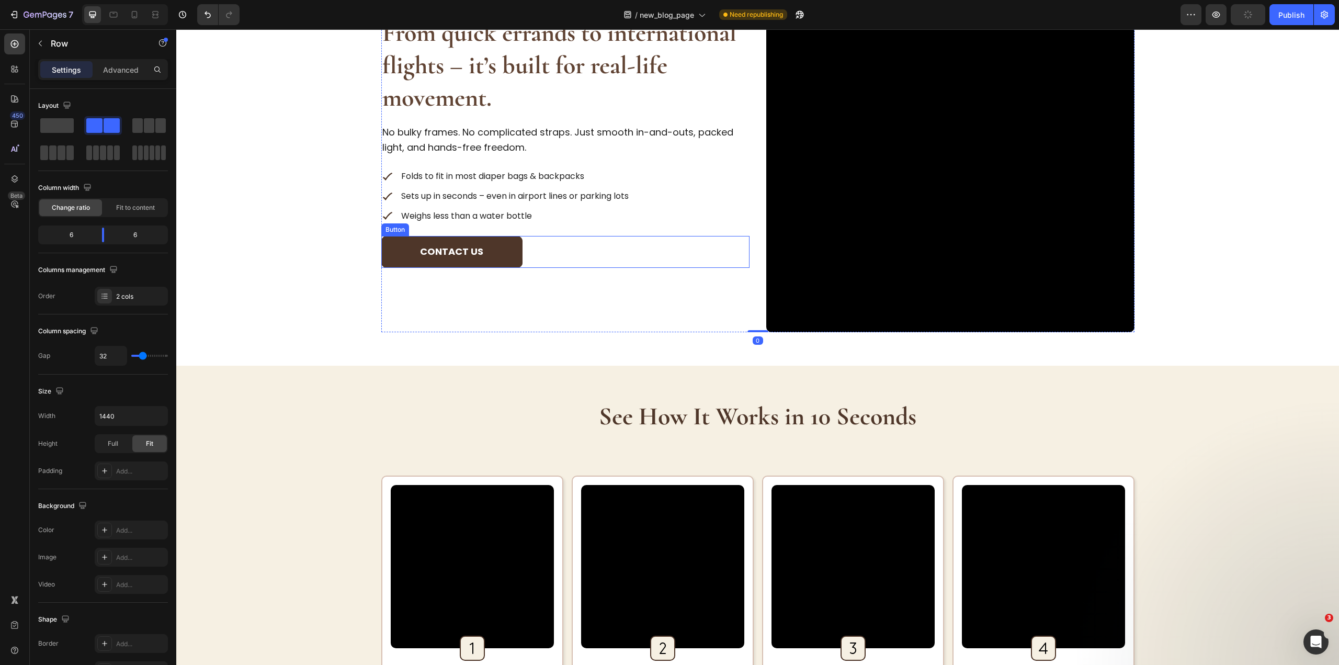
scroll to position [1181, 0]
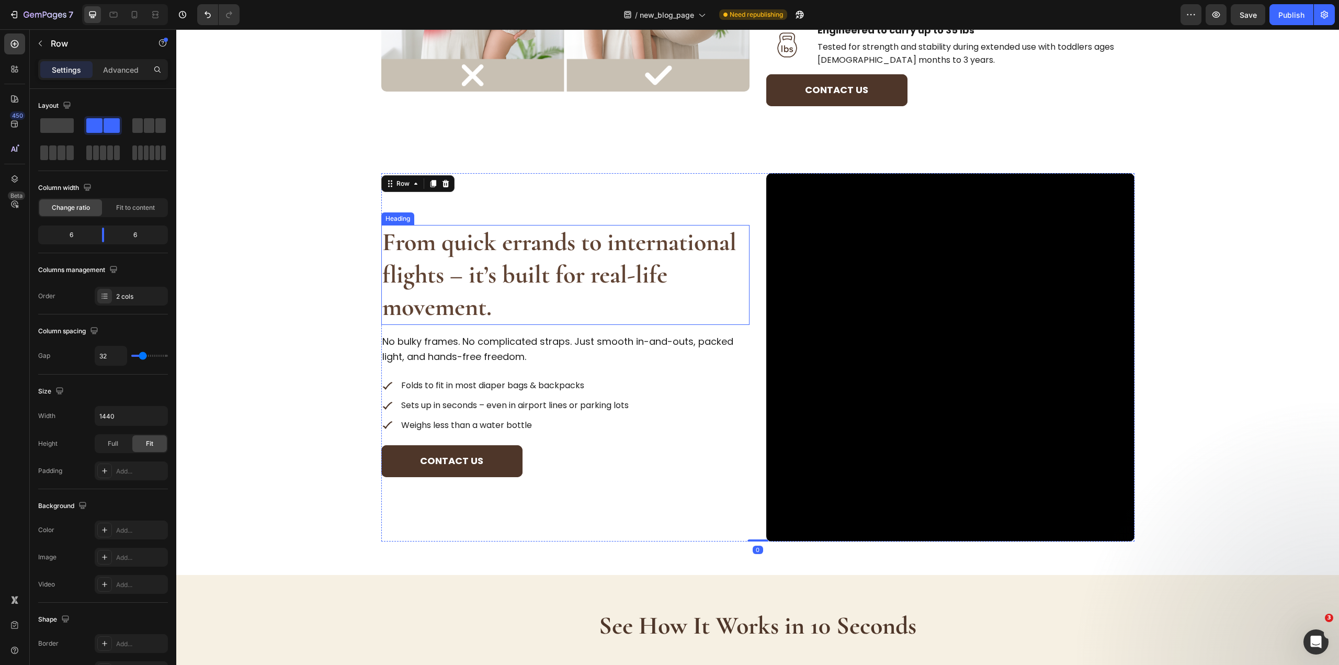
click at [474, 280] on strong "From quick errands to international flights – it’s built for real-life movement." at bounding box center [559, 275] width 354 height 96
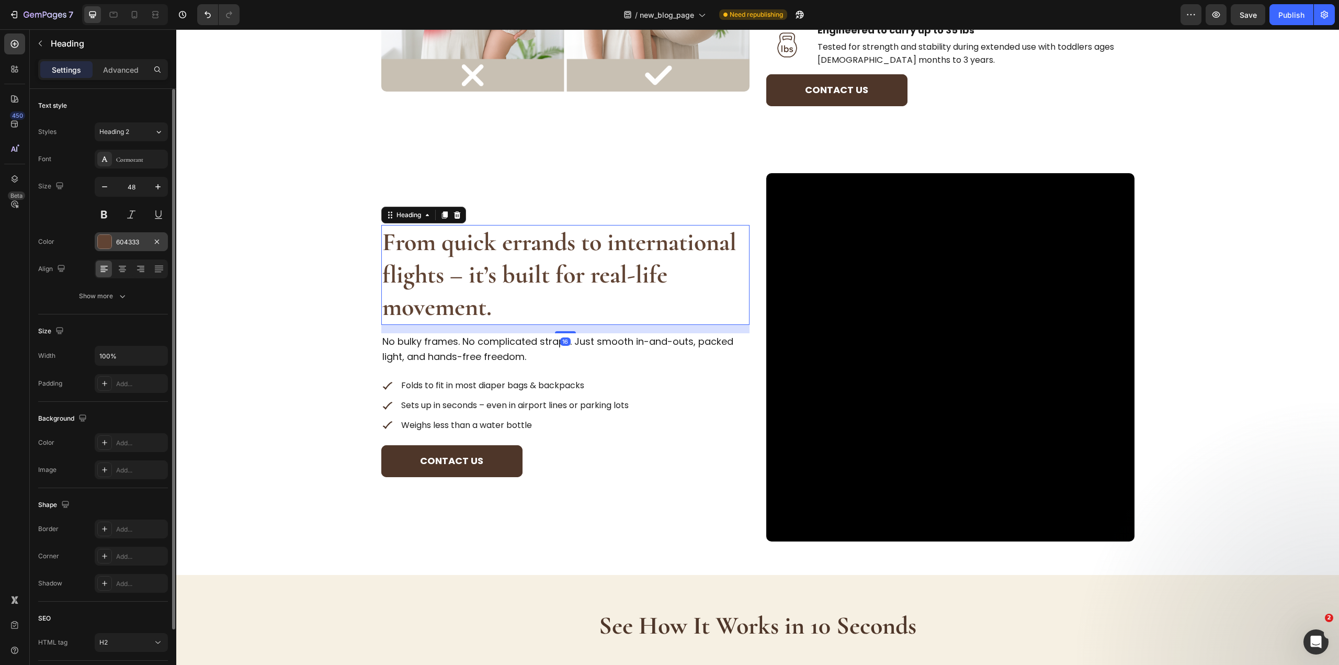
click at [125, 242] on div "604333" at bounding box center [131, 241] width 30 height 9
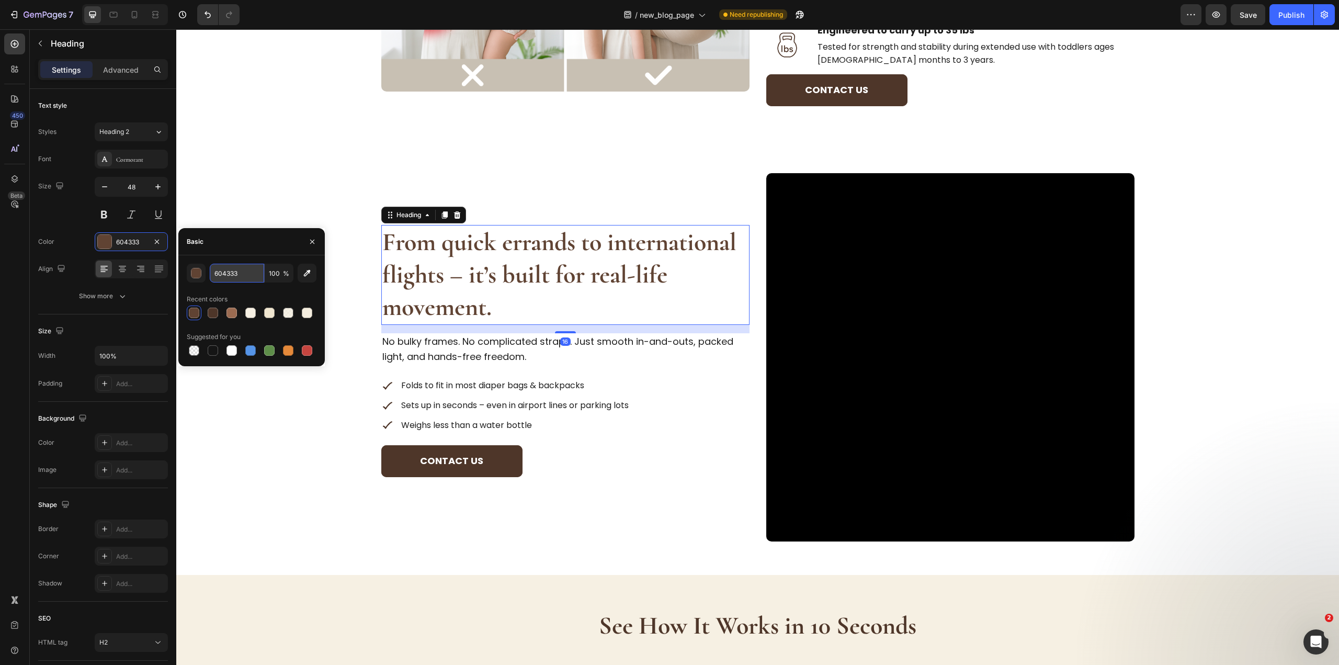
click at [232, 271] on input "604333" at bounding box center [237, 273] width 54 height 19
paste input "4E3629"
type input "4E3629"
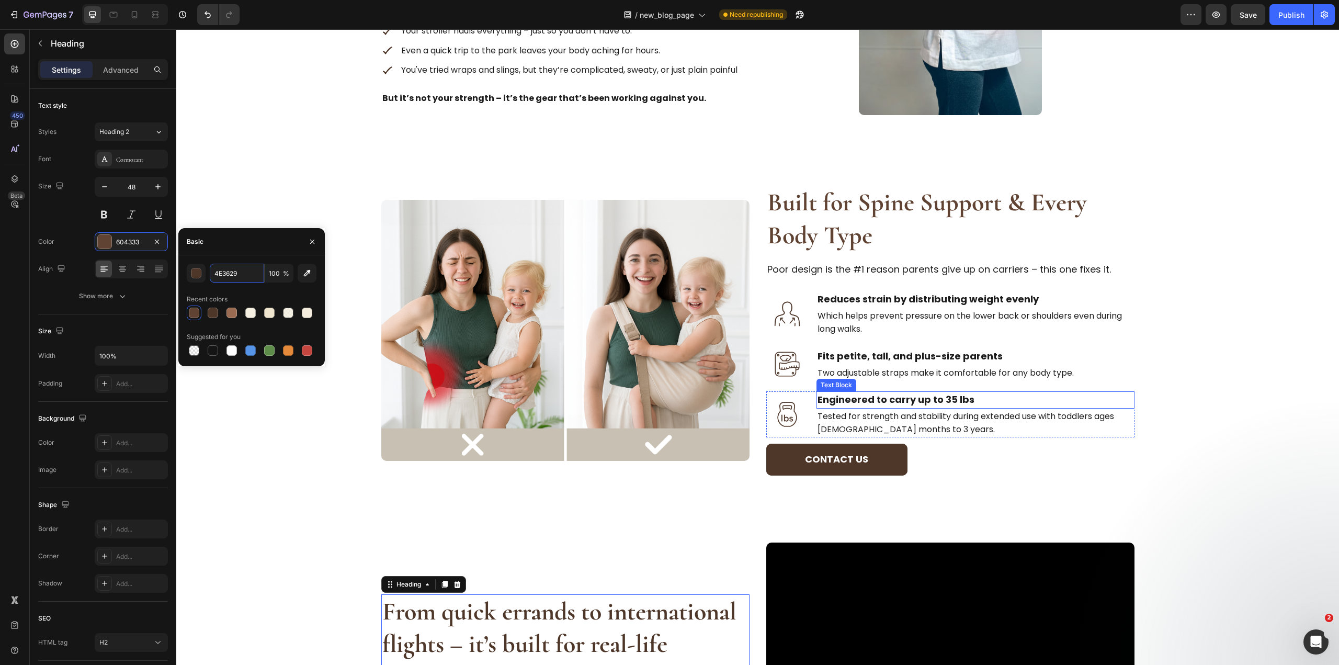
scroll to position [711, 0]
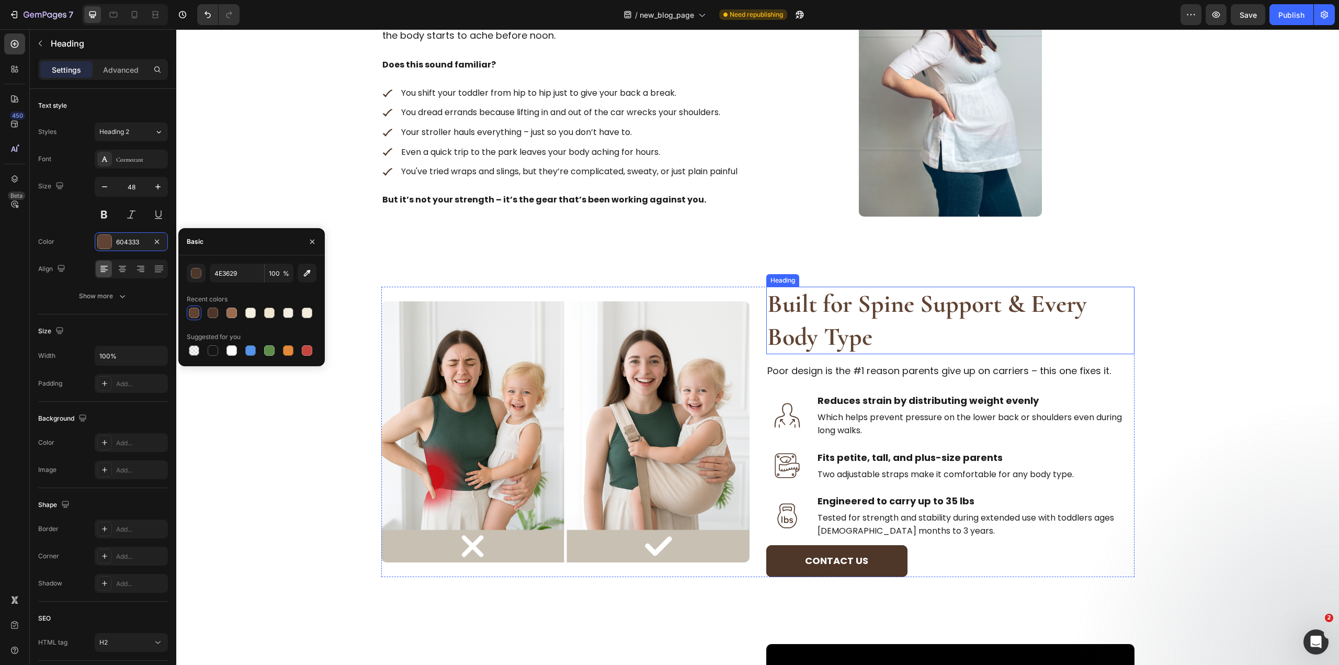
click at [819, 339] on strong "Built for Spine Support & Every Body Type" at bounding box center [927, 320] width 320 height 63
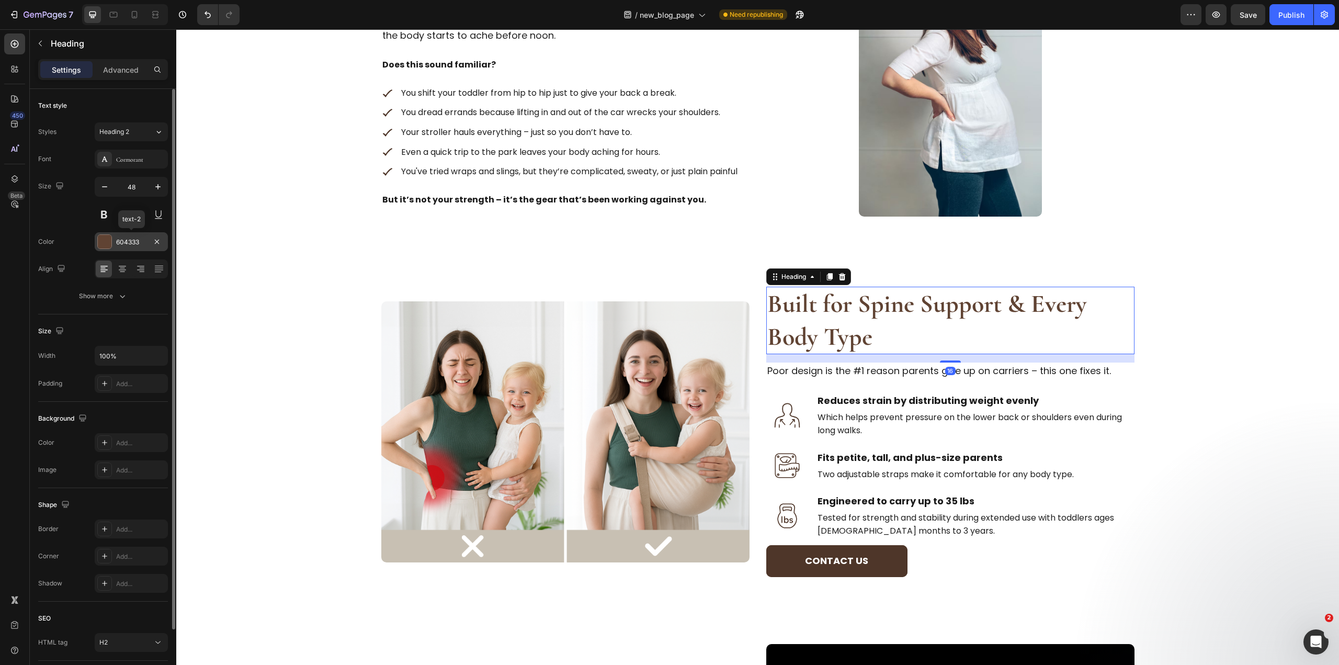
click at [127, 236] on div "604333" at bounding box center [131, 241] width 73 height 19
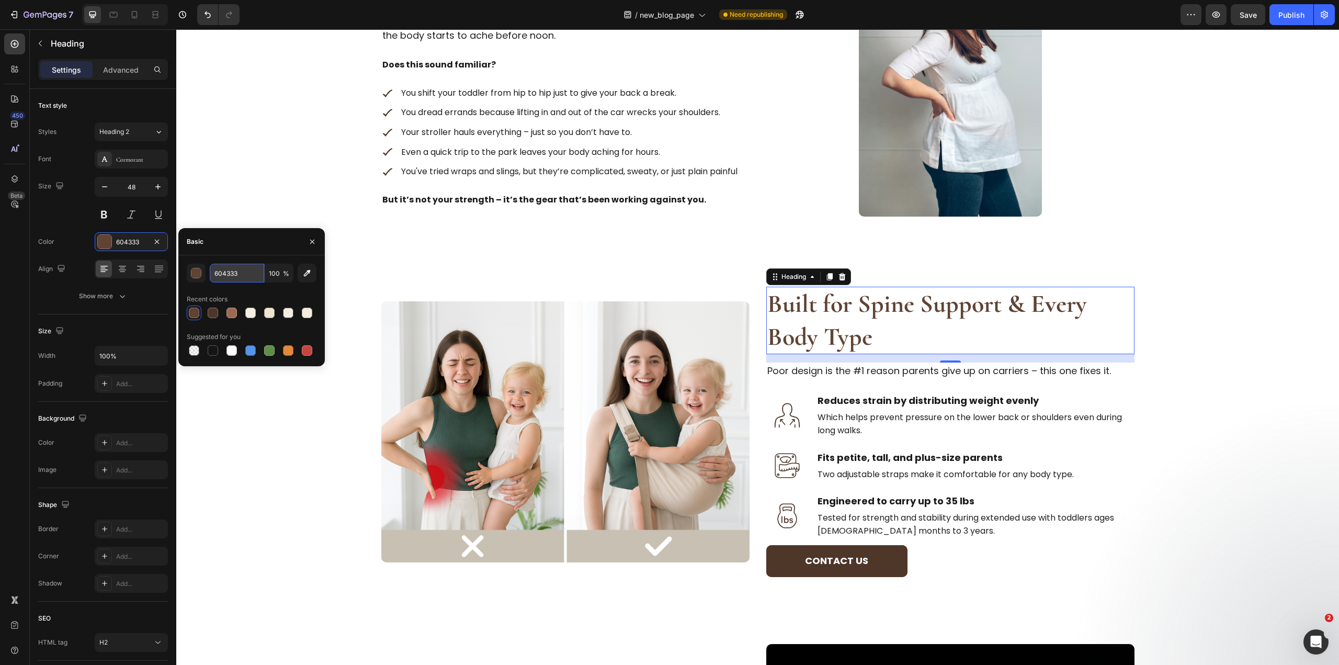
click at [234, 271] on input "604333" at bounding box center [237, 273] width 54 height 19
paste input "4E3629"
type input "4E3629"
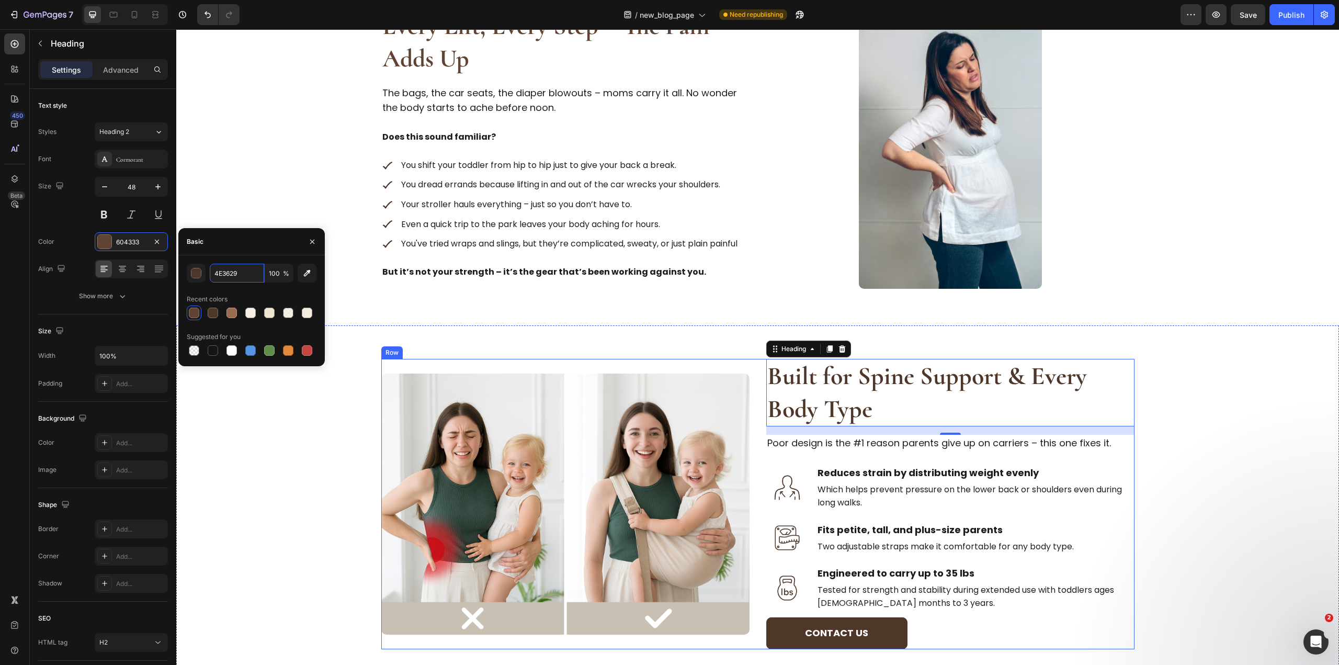
scroll to position [501, 0]
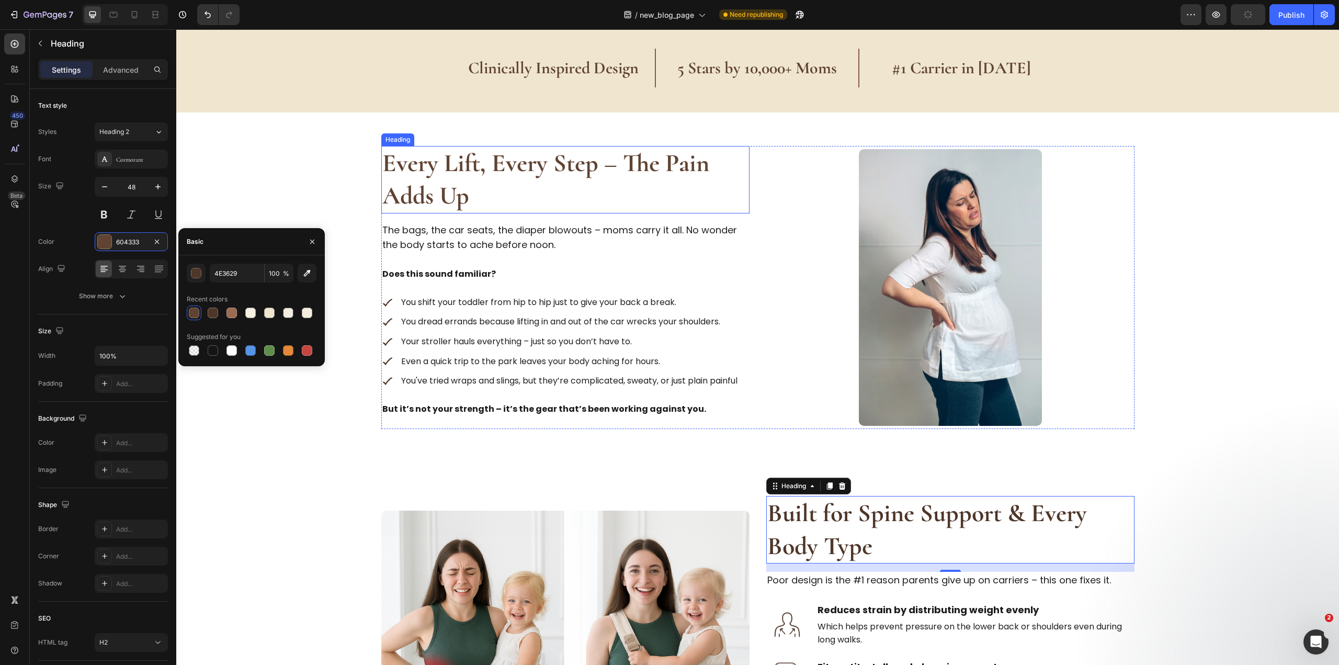
click at [442, 181] on strong "Every Lift, Every Step – The Pain Adds Up" at bounding box center [545, 179] width 327 height 63
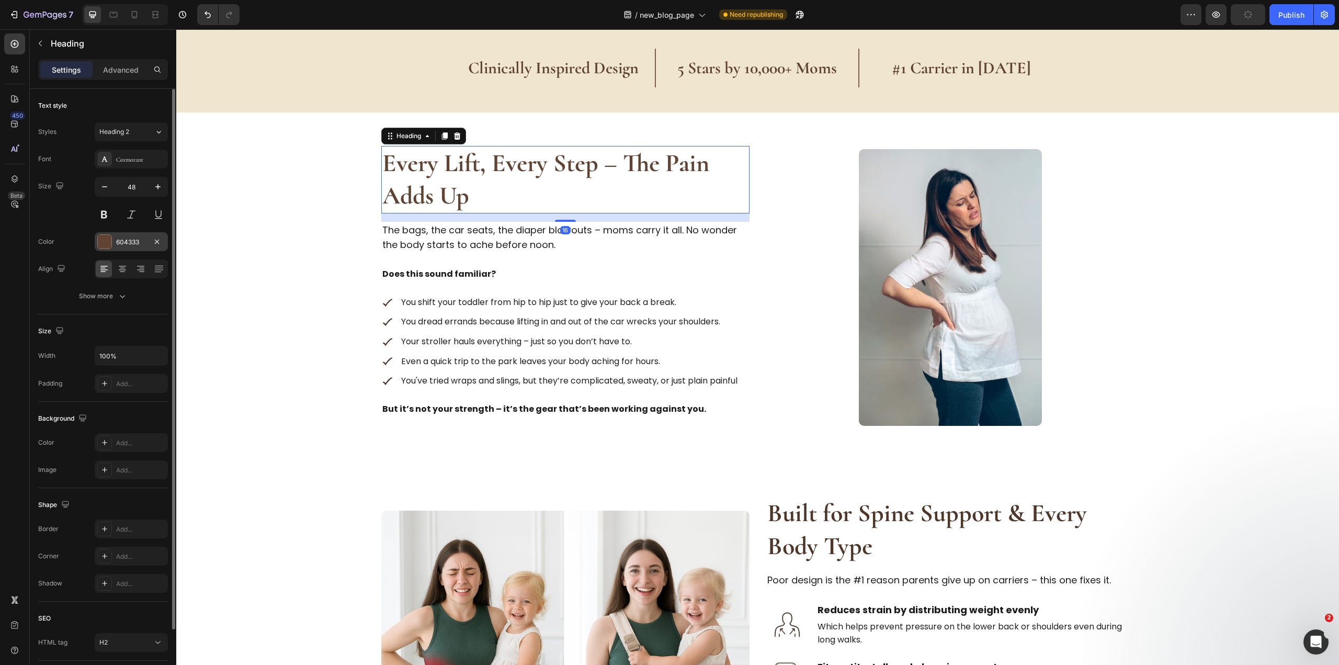
click at [128, 240] on div "604333" at bounding box center [131, 241] width 30 height 9
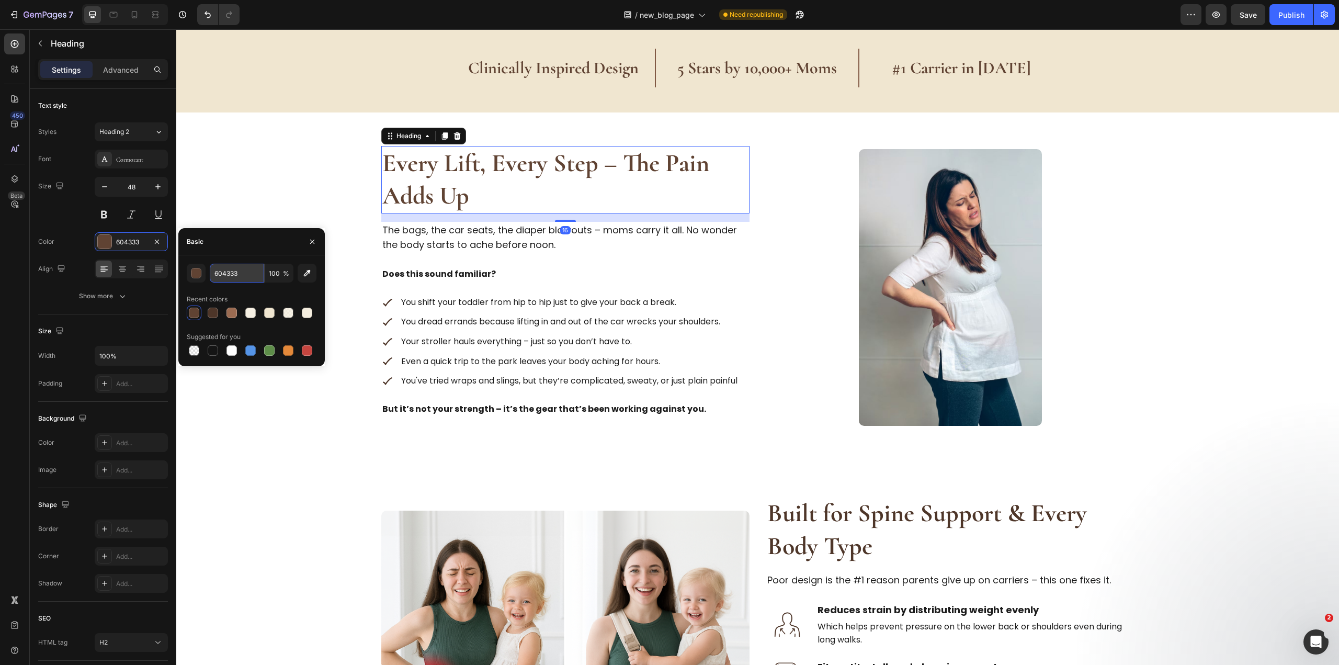
click at [249, 272] on input "604333" at bounding box center [237, 273] width 54 height 19
paste input "4E3629"
type input "4E3629"
click at [691, 312] on div "Every Lift, Every Step – The Pain Adds Up Heading 16 The bags, the car seats, t…" at bounding box center [565, 287] width 368 height 283
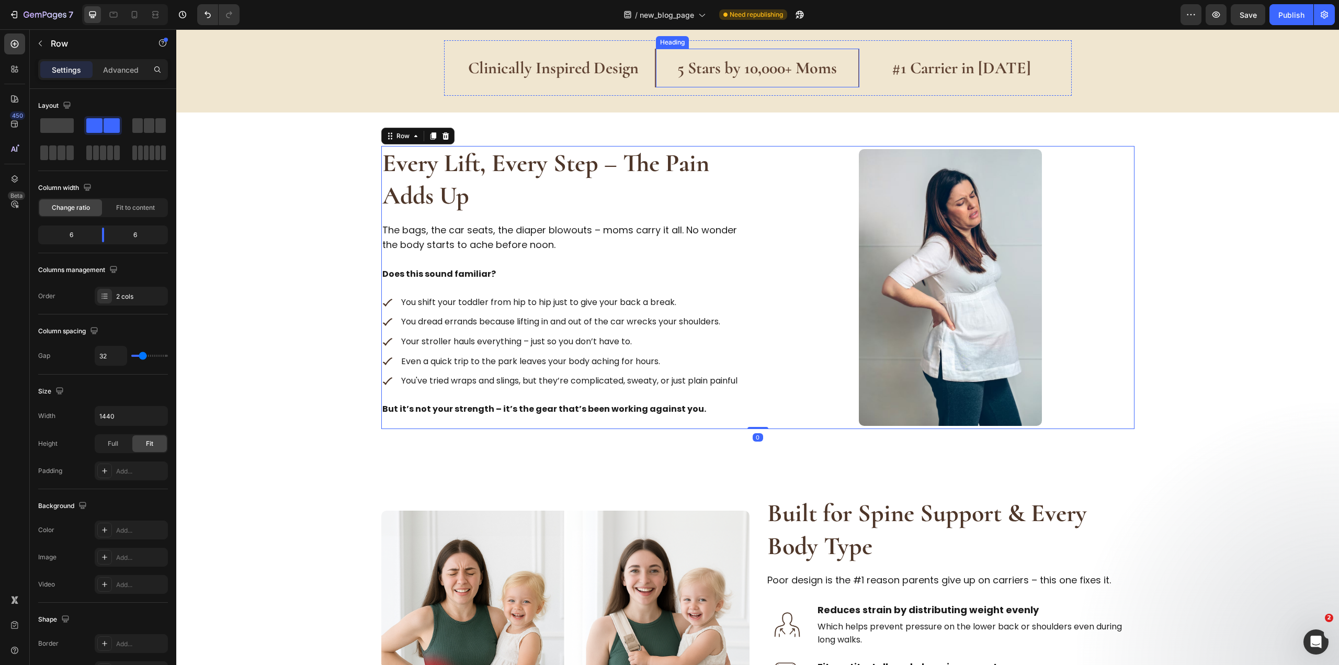
scroll to position [188, 0]
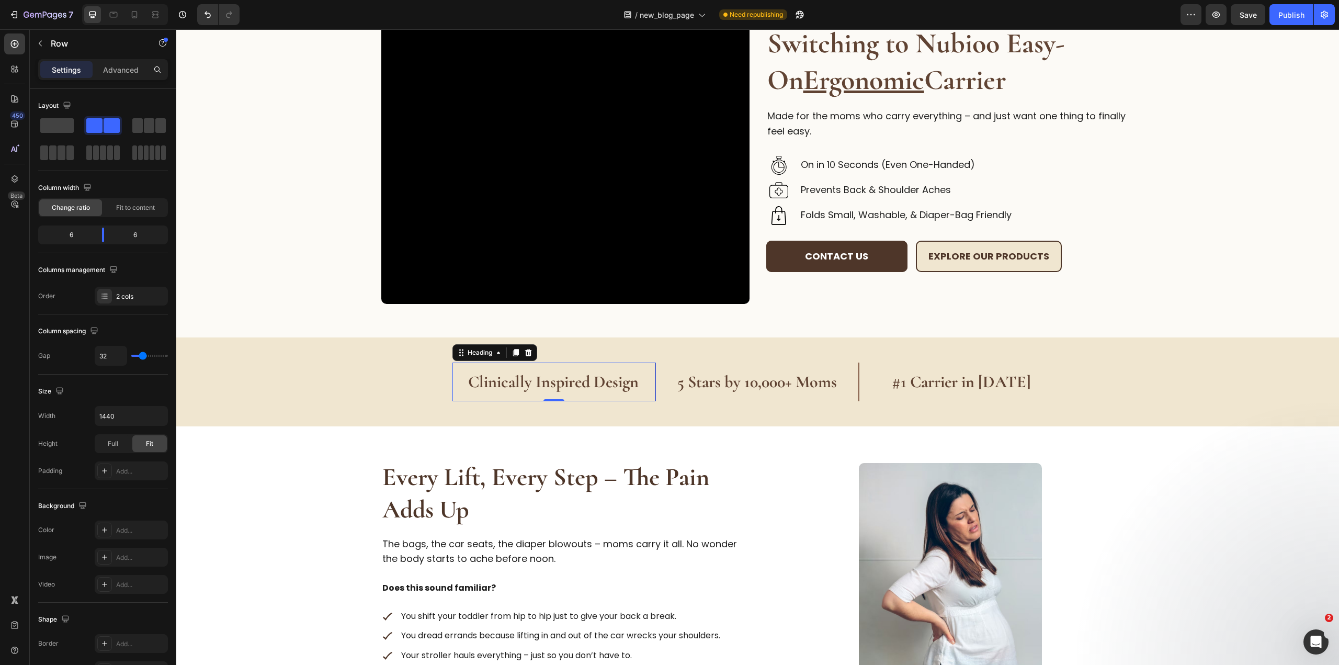
click at [587, 386] on strong "Clinically Inspired Design" at bounding box center [553, 381] width 170 height 20
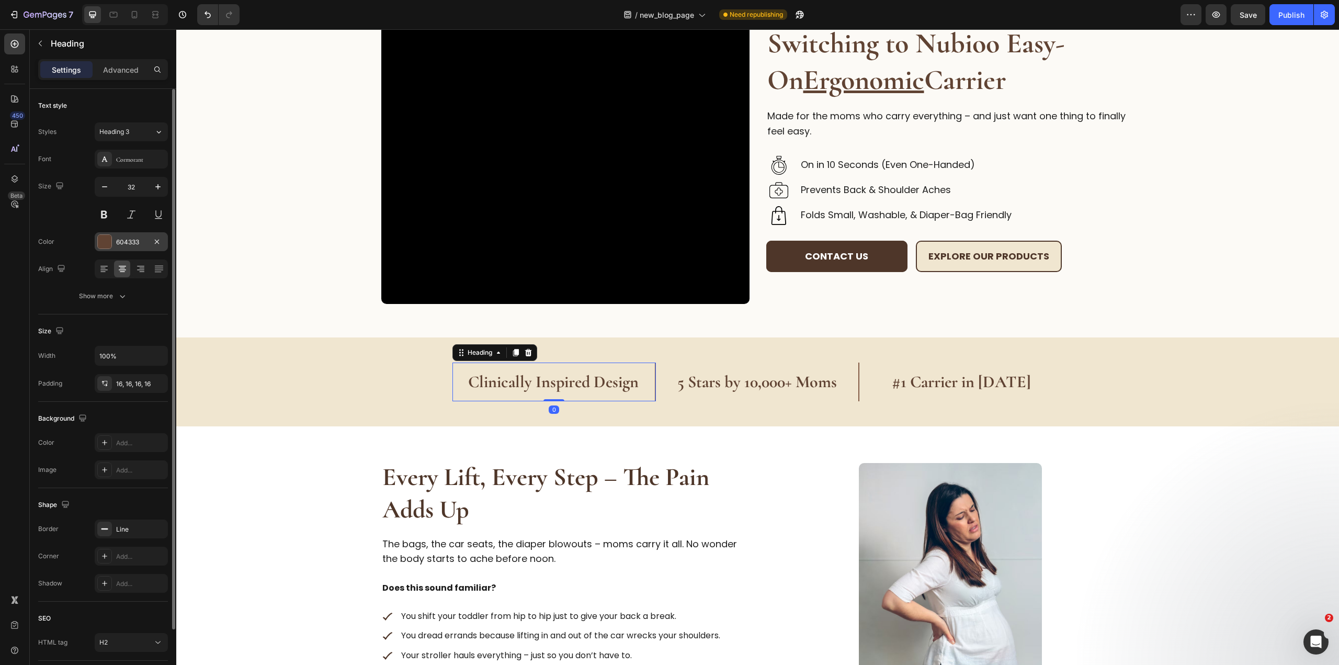
click at [129, 237] on div "604333" at bounding box center [131, 241] width 30 height 9
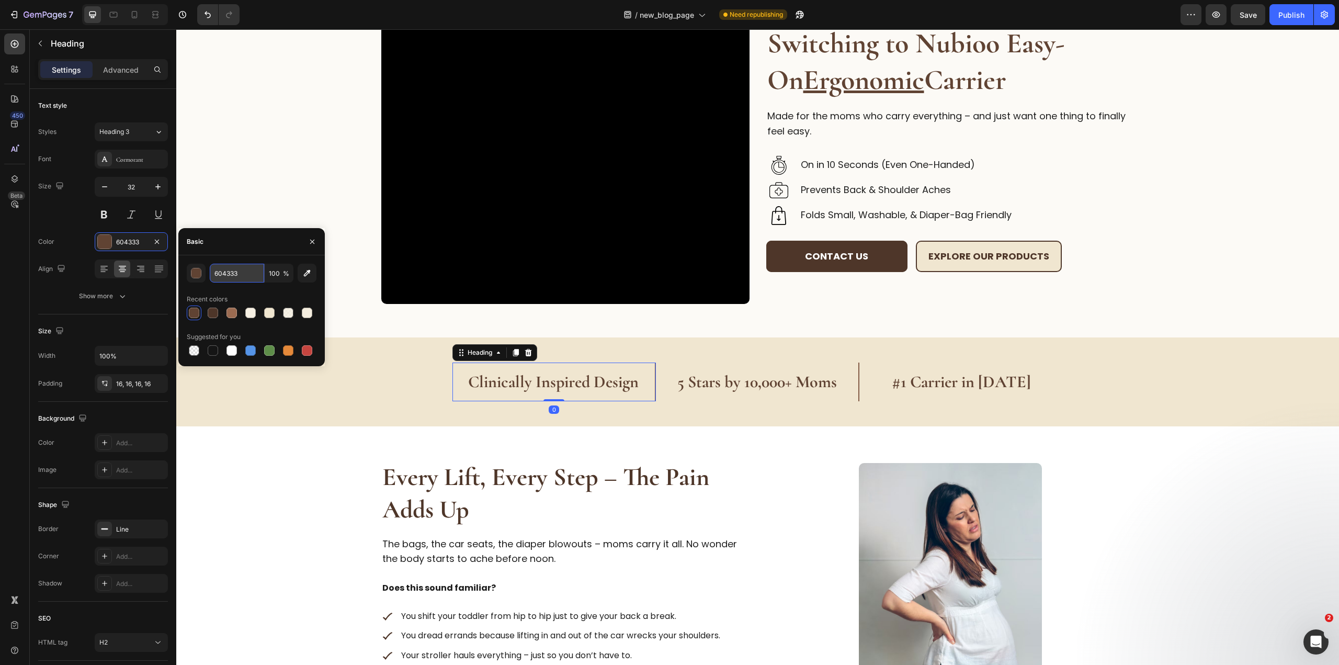
click at [242, 269] on input "604333" at bounding box center [237, 273] width 54 height 19
paste input "4E3629"
type input "4E3629"
click at [716, 382] on strong "5 Stars by 10,000+ Moms" at bounding box center [756, 381] width 159 height 20
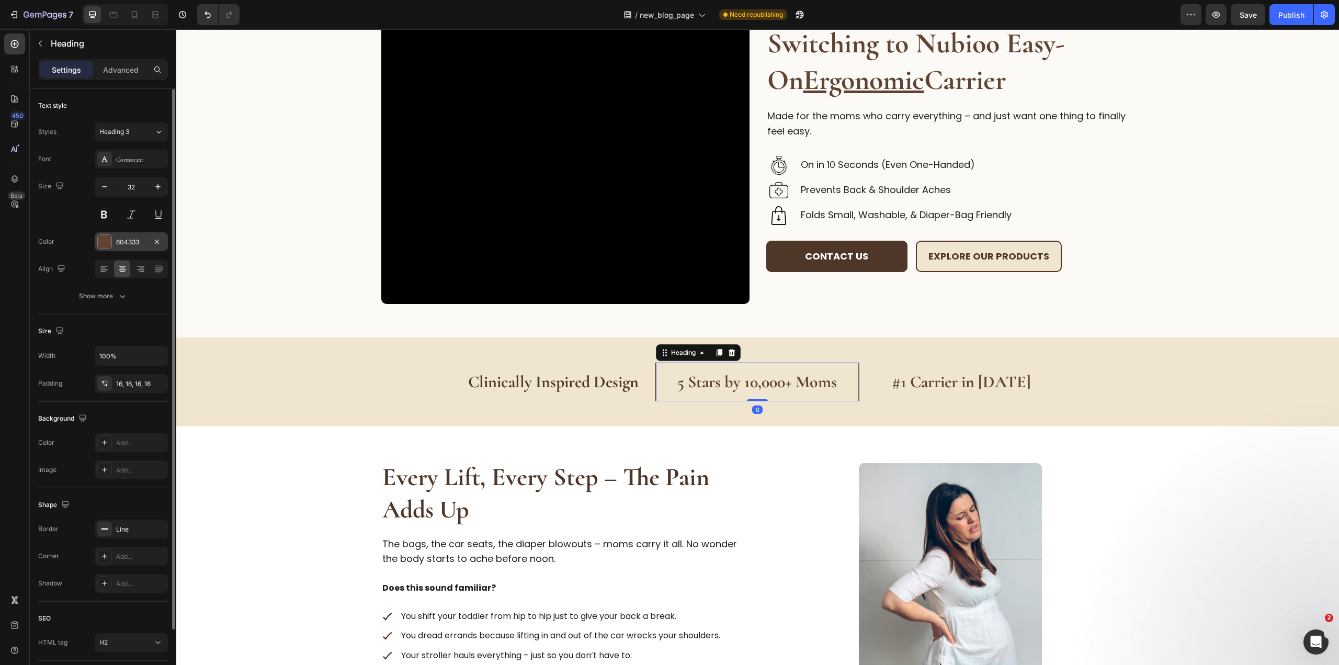
click at [119, 245] on div "604333" at bounding box center [131, 241] width 30 height 9
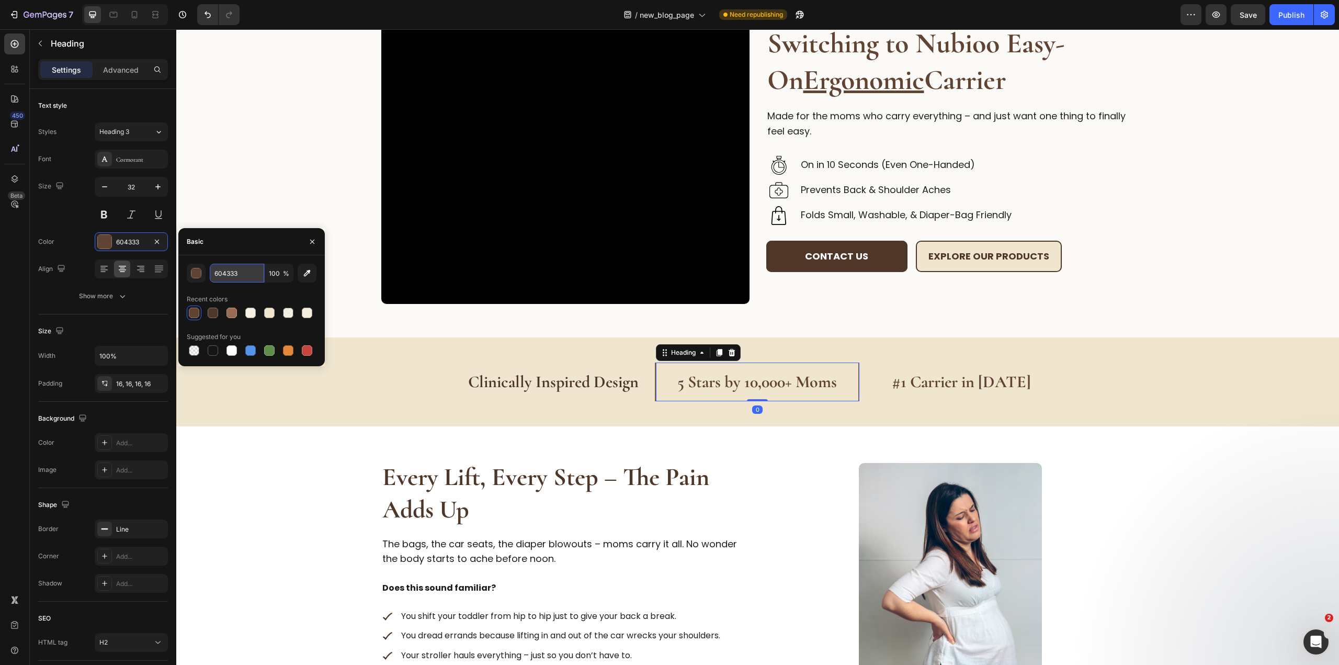
click at [242, 266] on input "604333" at bounding box center [237, 273] width 54 height 19
paste input "4E3629"
type input "4E3629"
click at [941, 393] on h2 "#1 Carrier in 2025" at bounding box center [960, 381] width 203 height 39
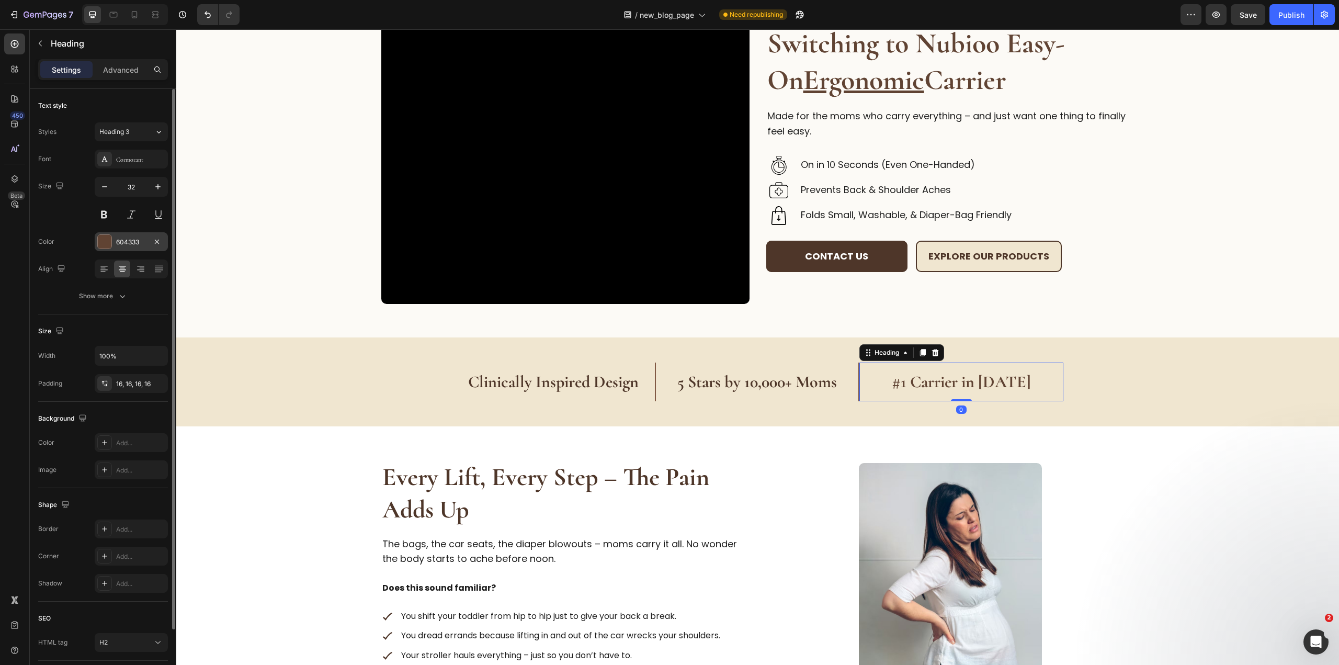
click at [115, 241] on div "604333" at bounding box center [131, 241] width 73 height 19
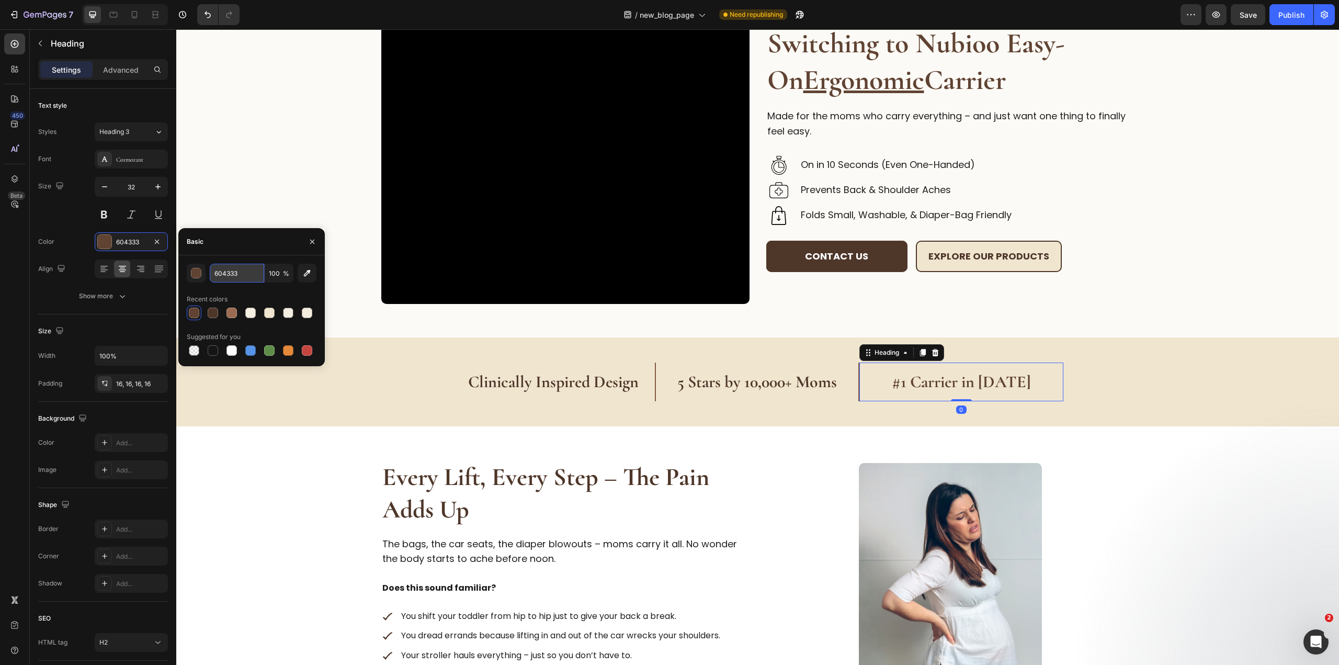
click at [246, 270] on input "604333" at bounding box center [237, 273] width 54 height 19
paste input "4E3629"
type input "4E3629"
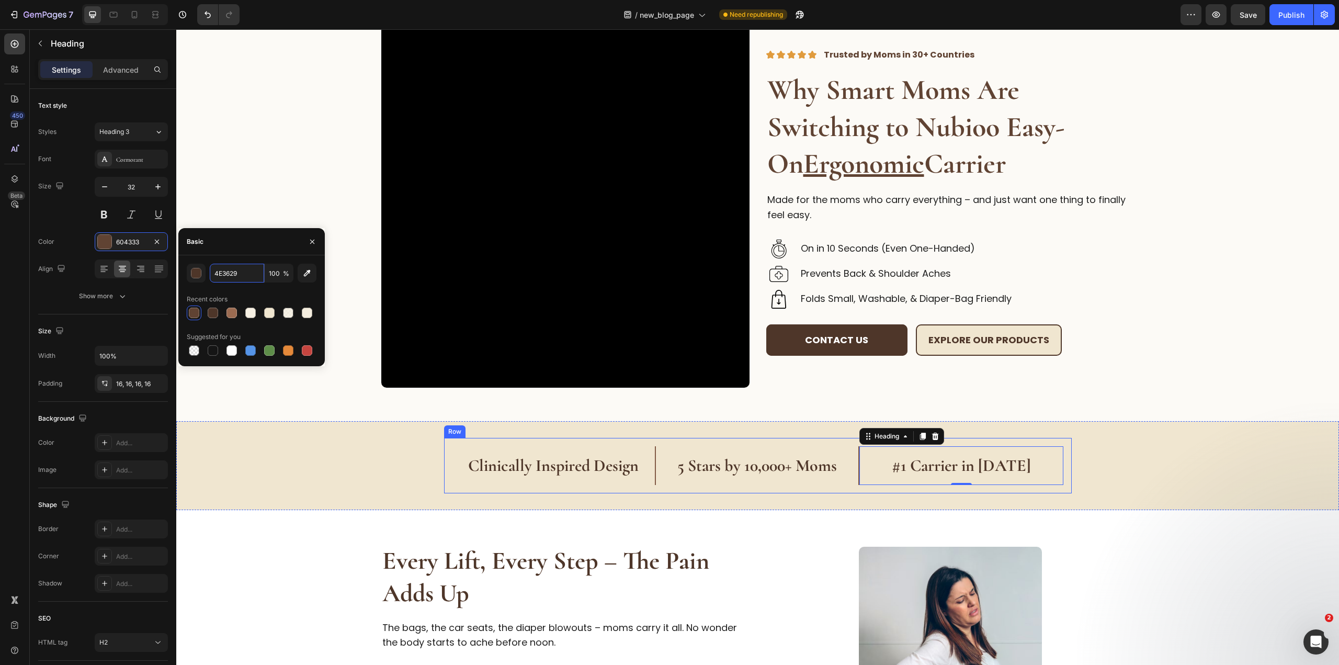
scroll to position [0, 0]
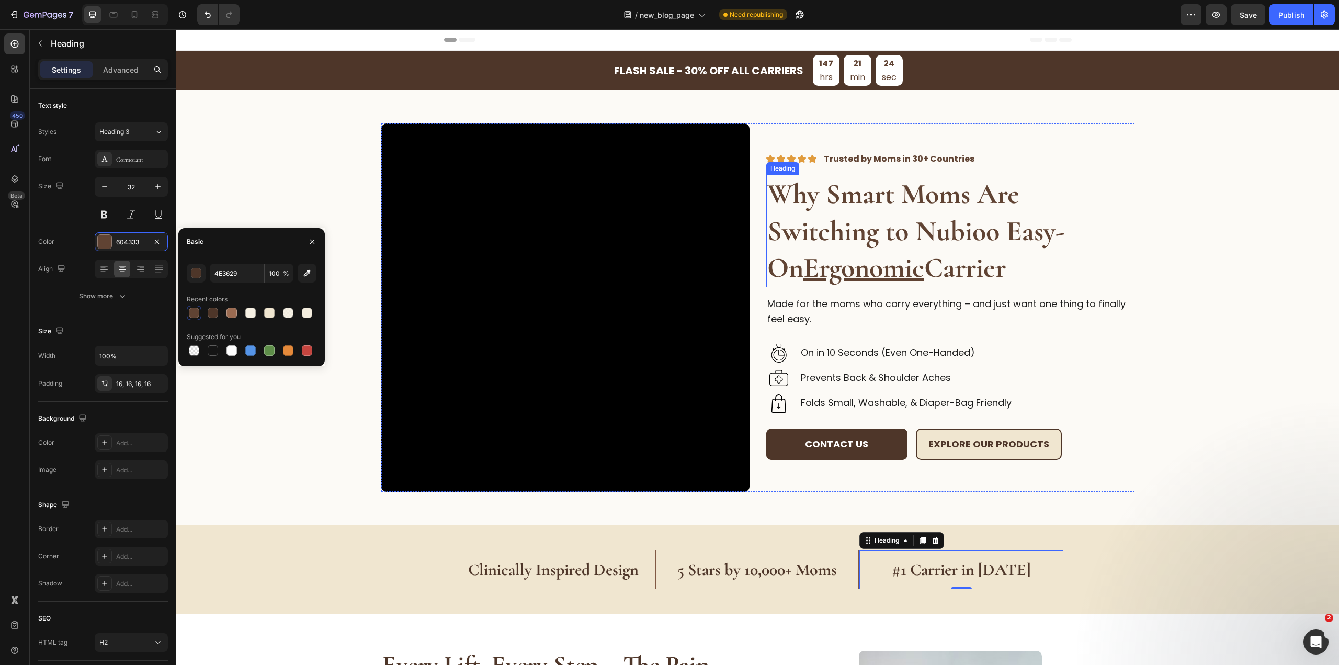
click at [955, 229] on strong "Why Smart Moms Are Switching to Nubioo Easy-On Ergonomic Carrier" at bounding box center [915, 230] width 297 height 107
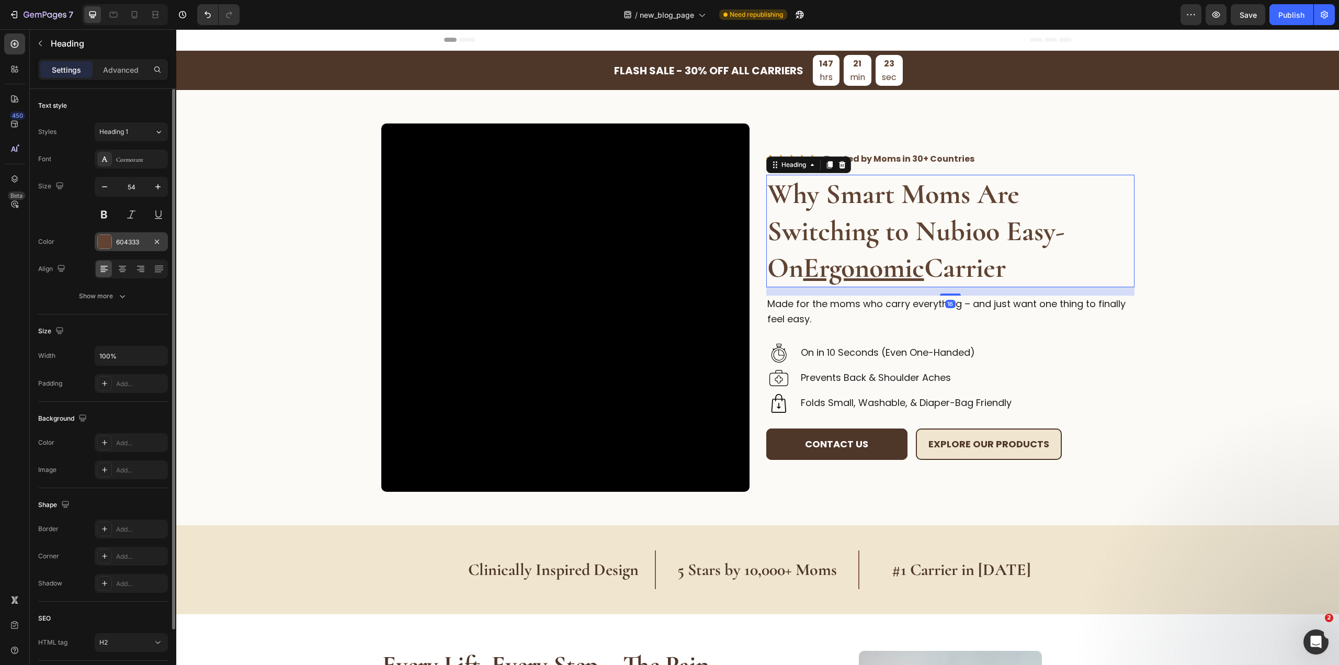
click at [130, 241] on div "604333" at bounding box center [131, 241] width 30 height 9
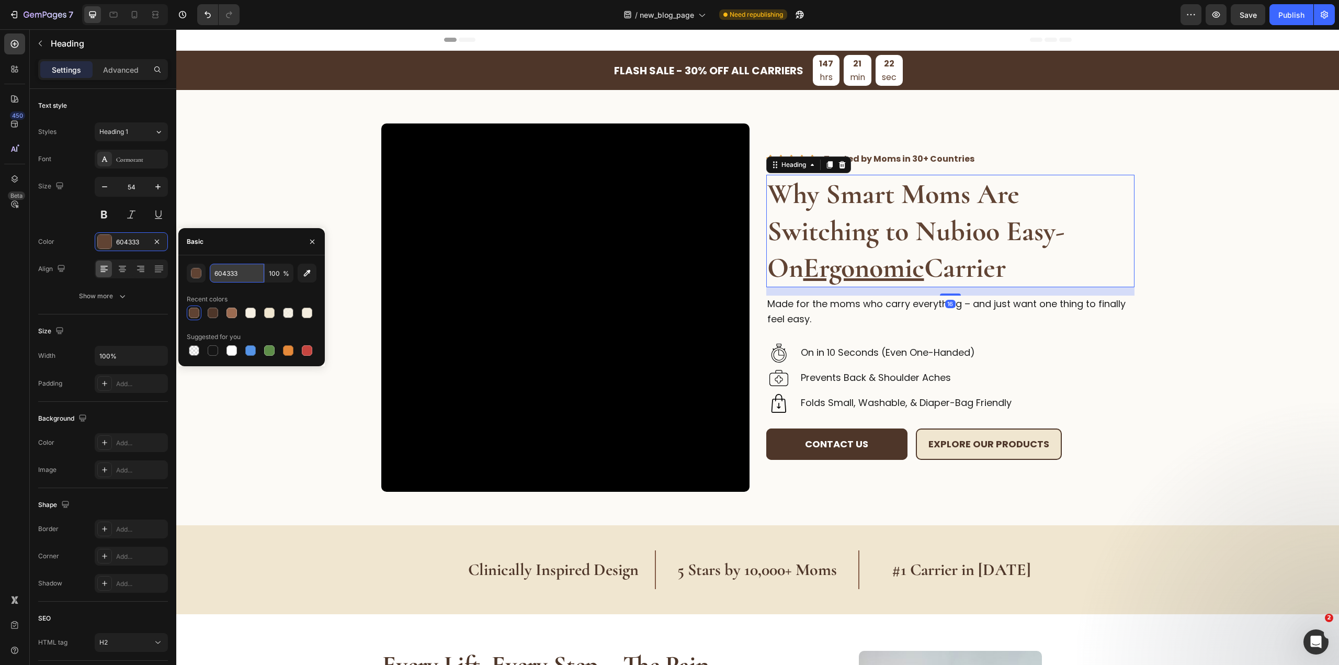
click at [229, 269] on input "604333" at bounding box center [237, 273] width 54 height 19
paste input "4E3629"
type input "4E3629"
click at [1214, 184] on div "Video Image Image Image Image Image Trusted by Moms in 30+ Countries Text Block…" at bounding box center [757, 307] width 1129 height 368
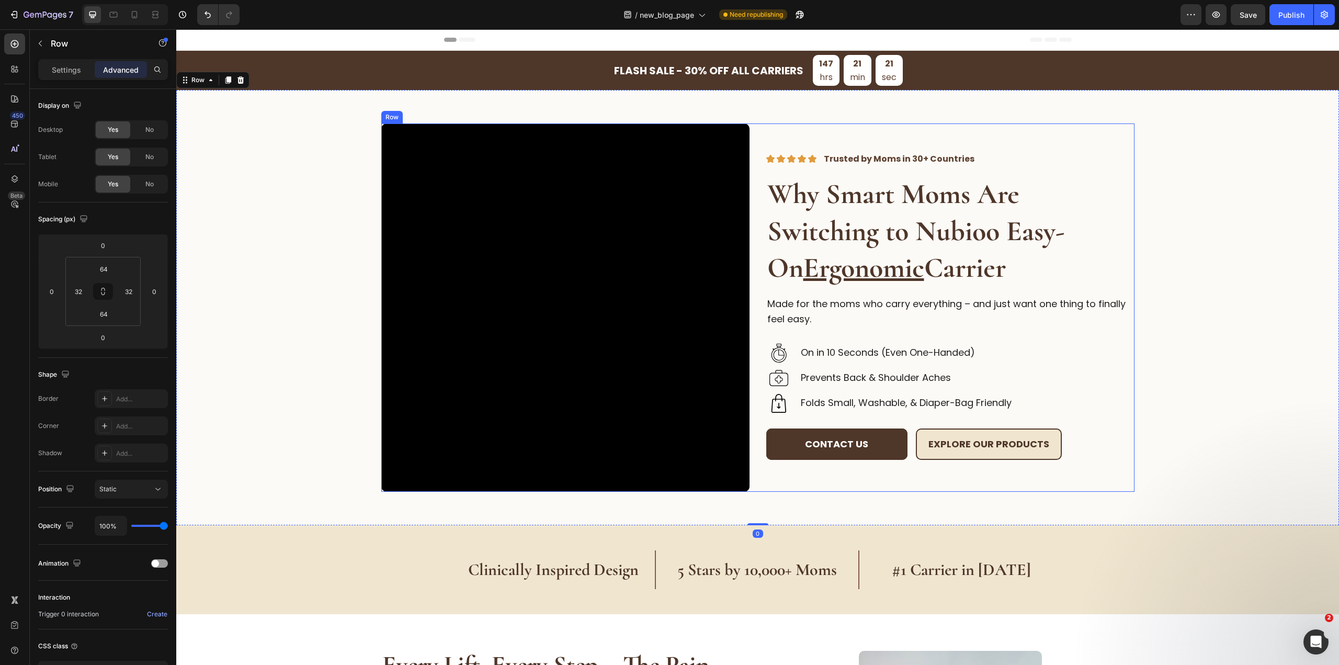
click at [926, 159] on strong "Trusted by Moms in 30+ Countries" at bounding box center [899, 159] width 151 height 12
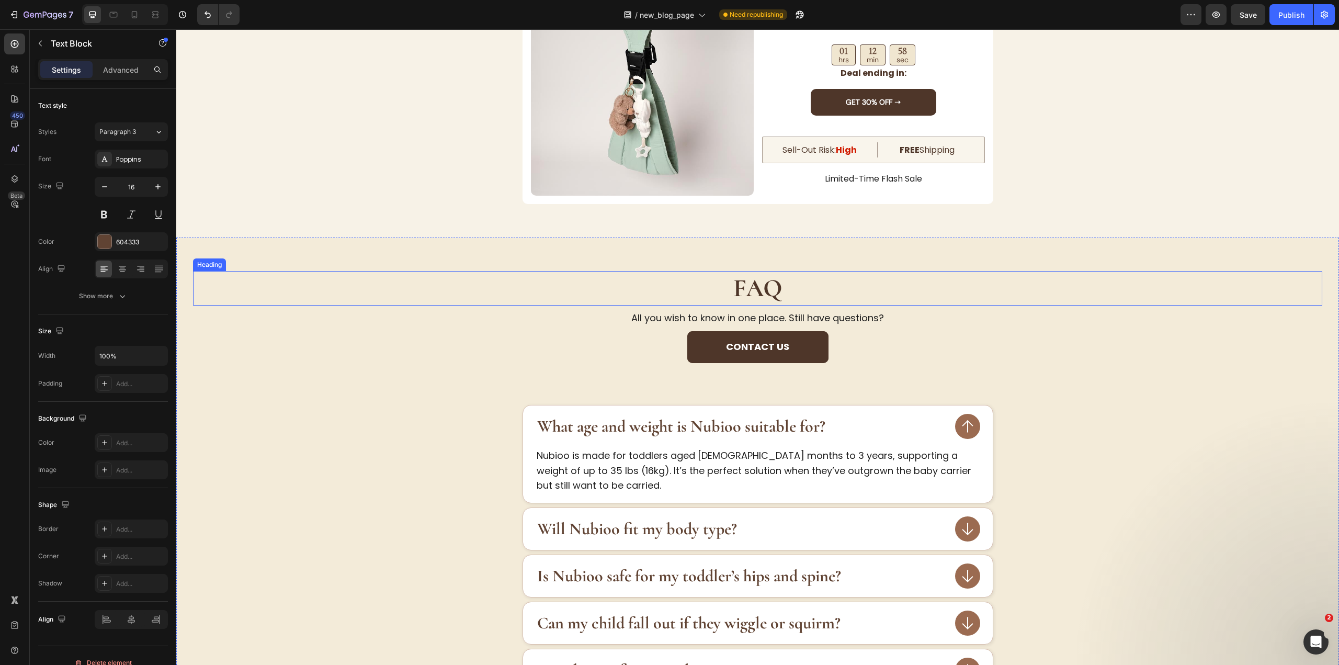
scroll to position [3166, 0]
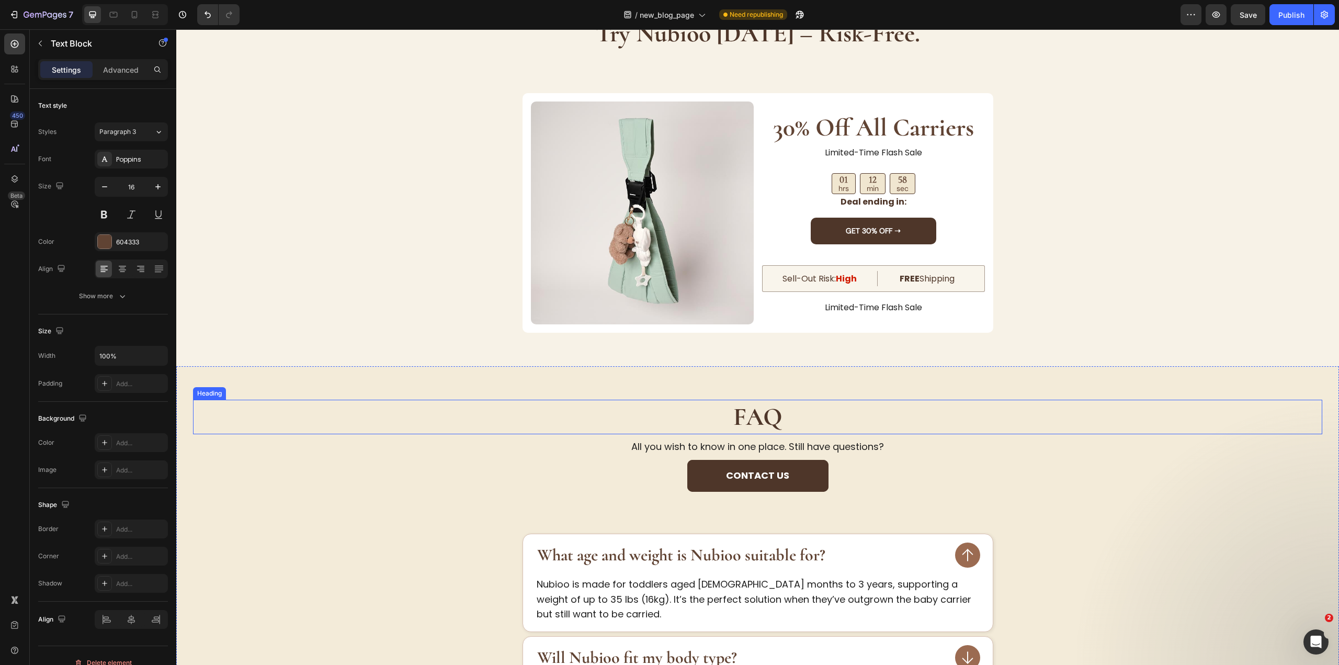
click at [772, 120] on div "stop letting pain decide how far you go. try nubioo today – risk-free. Heading …" at bounding box center [757, 158] width 1162 height 416
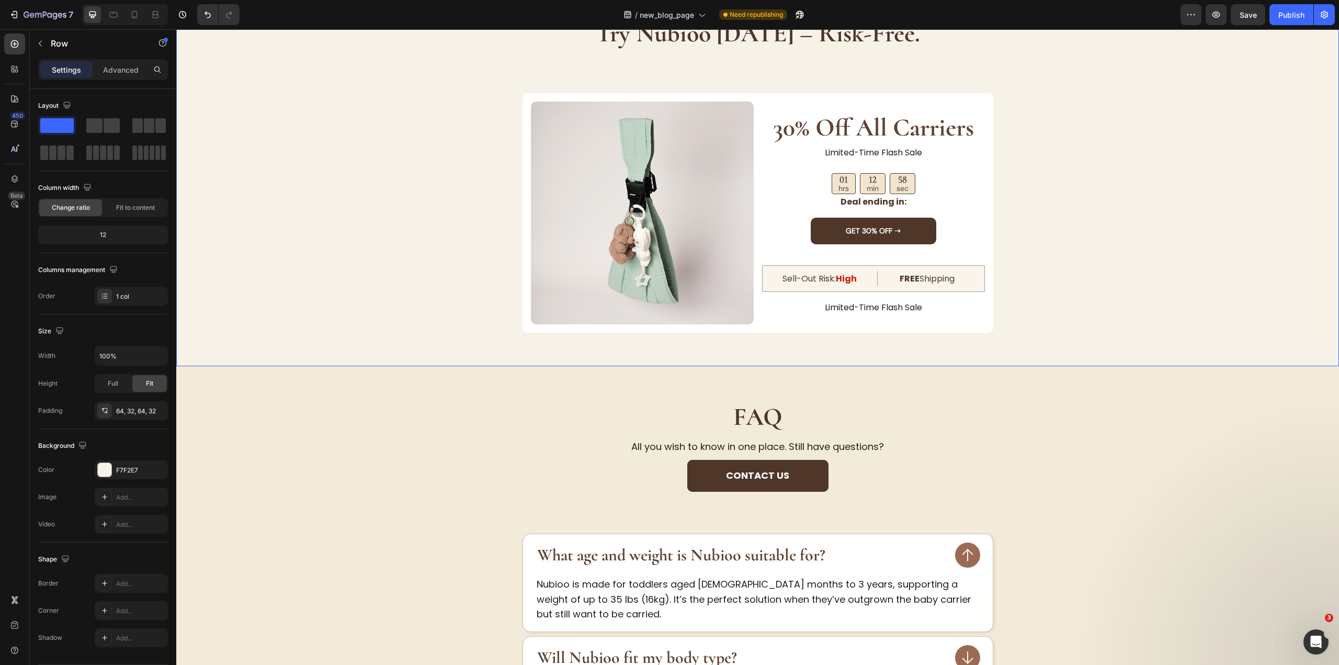
scroll to position [2995, 0]
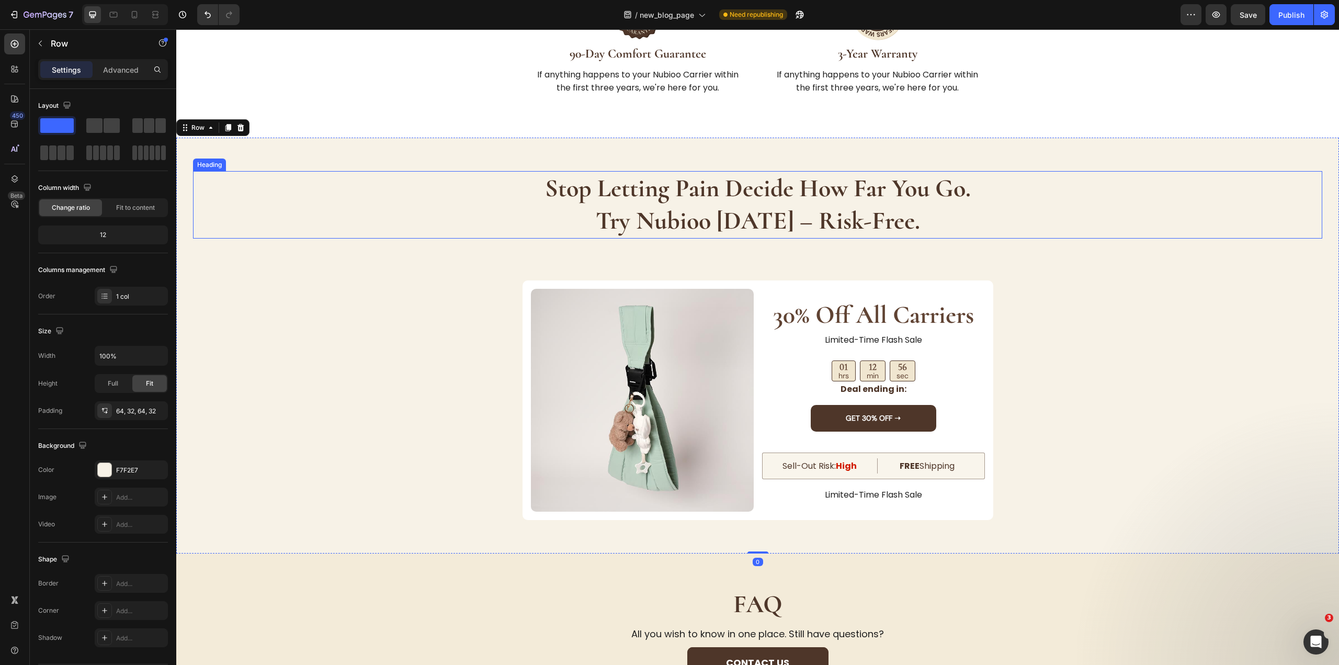
click at [760, 206] on strong "try nubioo today – risk-free." at bounding box center [758, 221] width 324 height 30
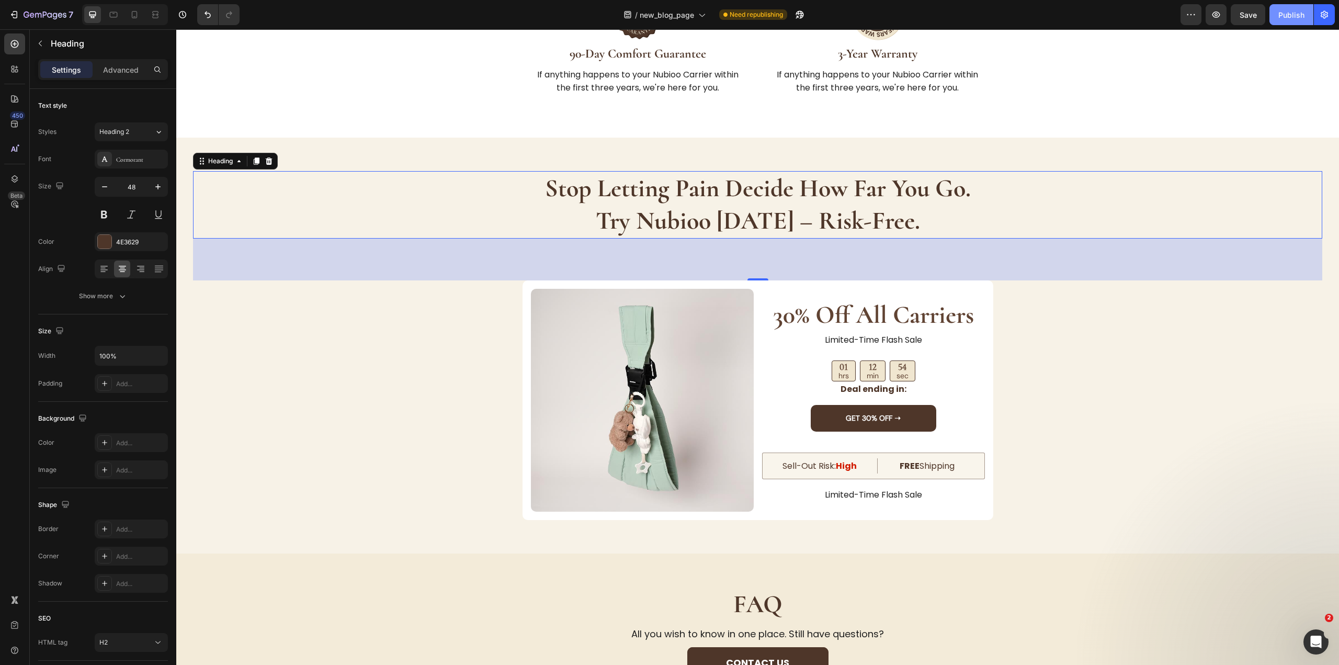
click at [1279, 15] on div "Publish" at bounding box center [1291, 14] width 26 height 11
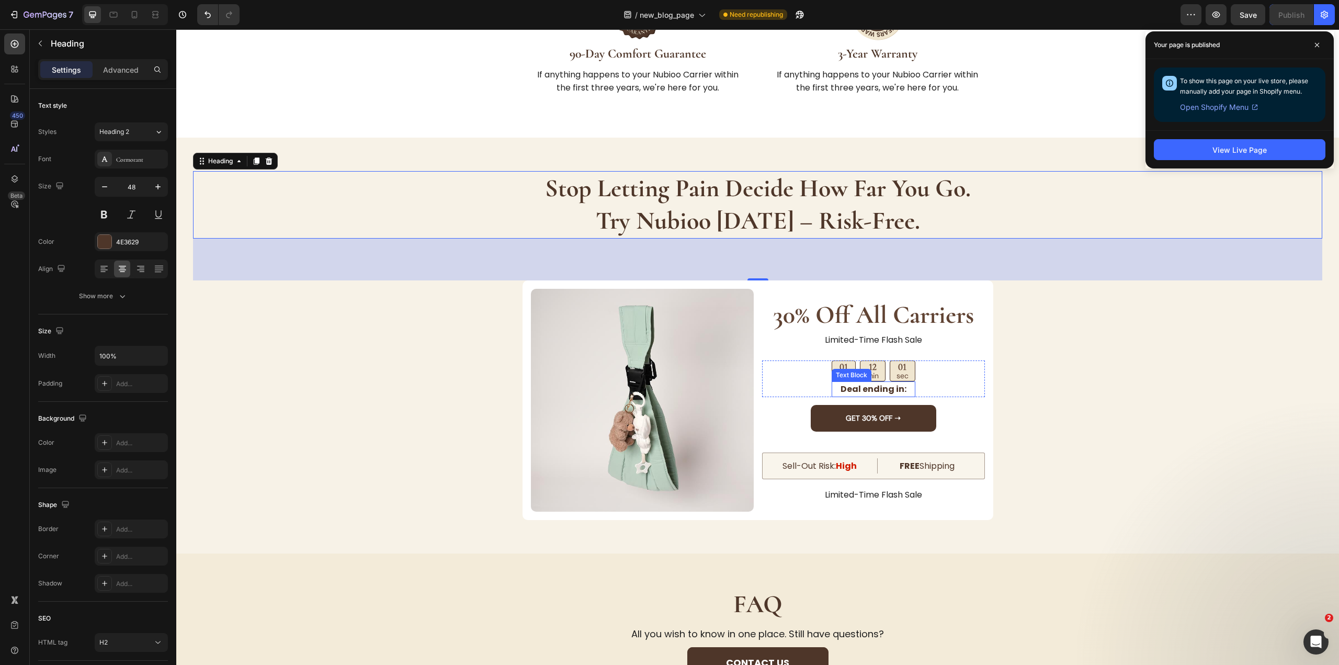
click at [866, 383] on strong "Deal ending in:" at bounding box center [873, 389] width 66 height 12
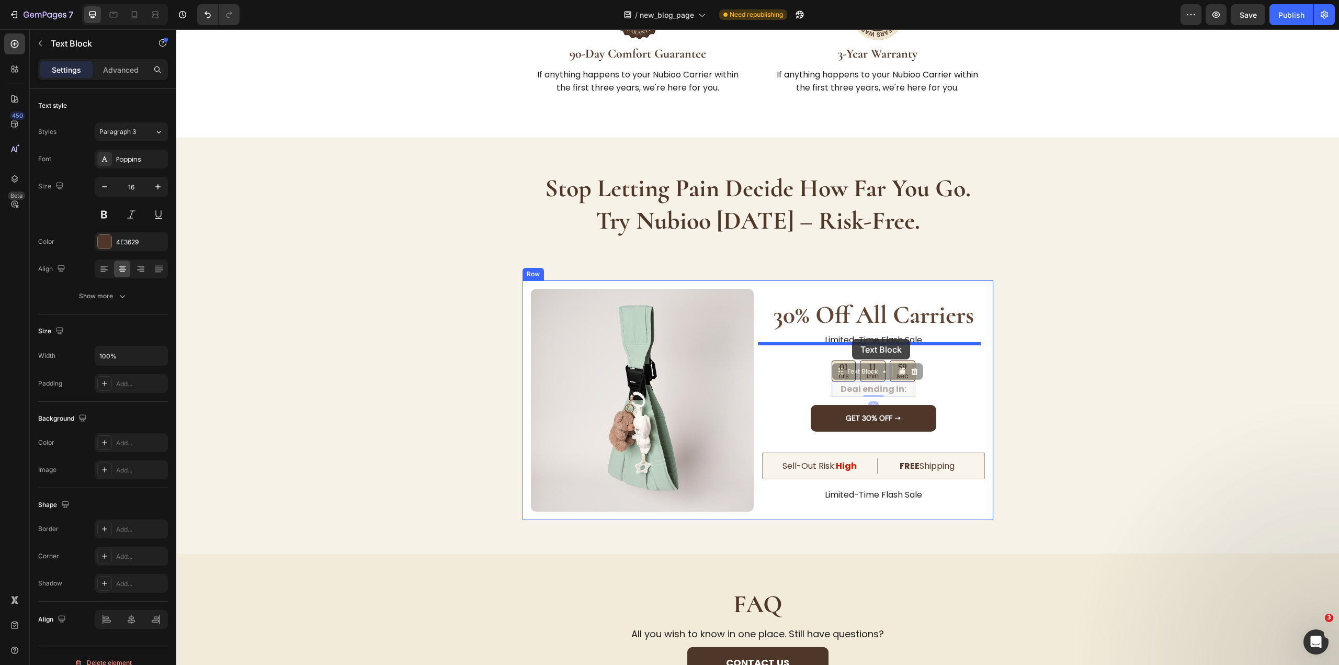
drag, startPoint x: 846, startPoint y: 357, endPoint x: 852, endPoint y: 339, distance: 18.9
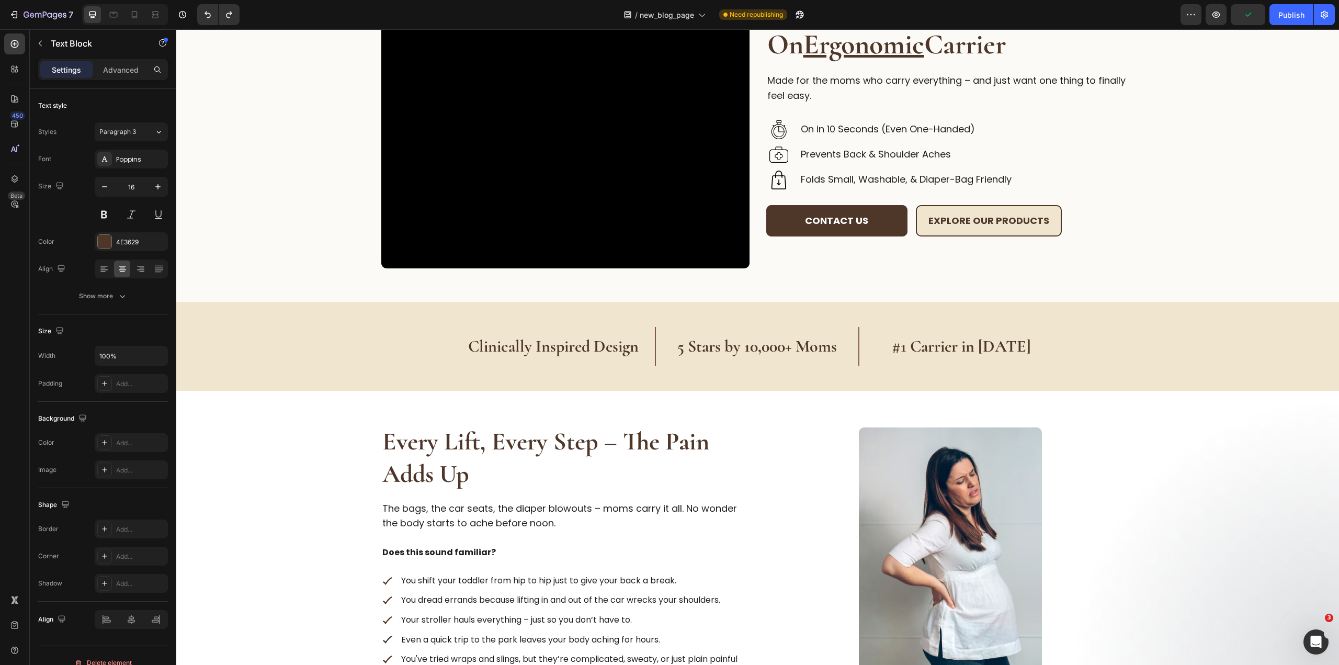
scroll to position [0, 0]
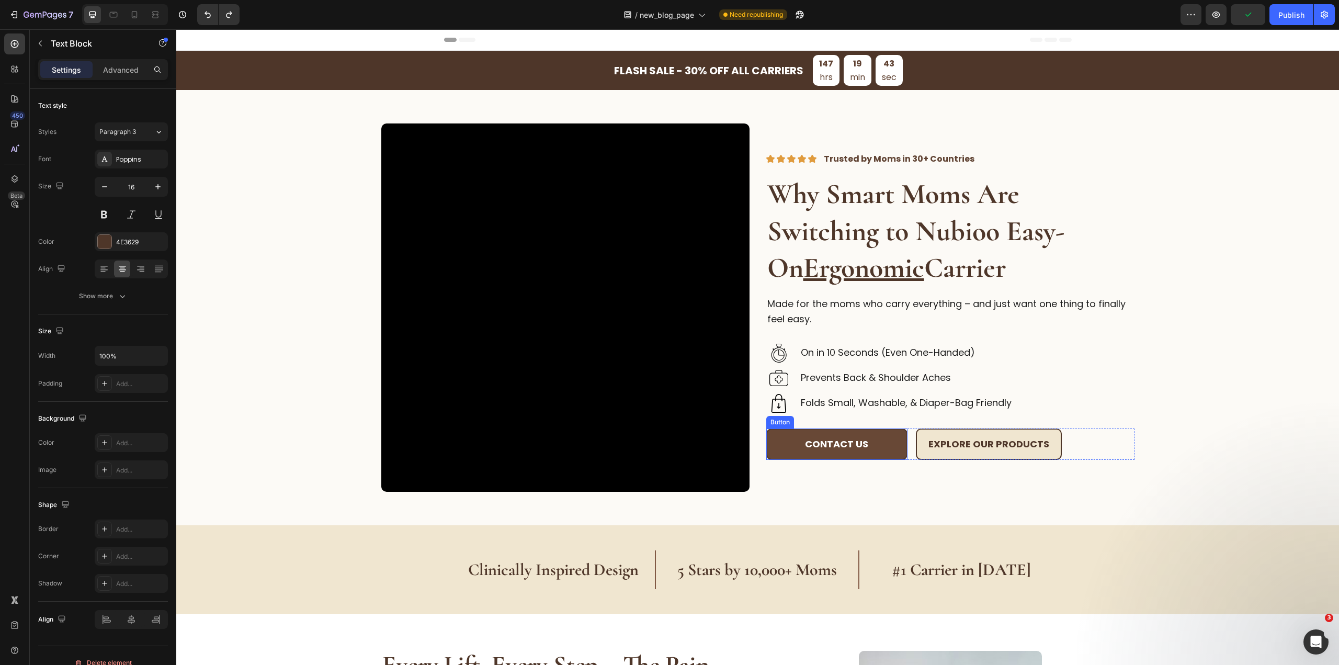
click at [886, 436] on button "Contact us" at bounding box center [836, 444] width 141 height 32
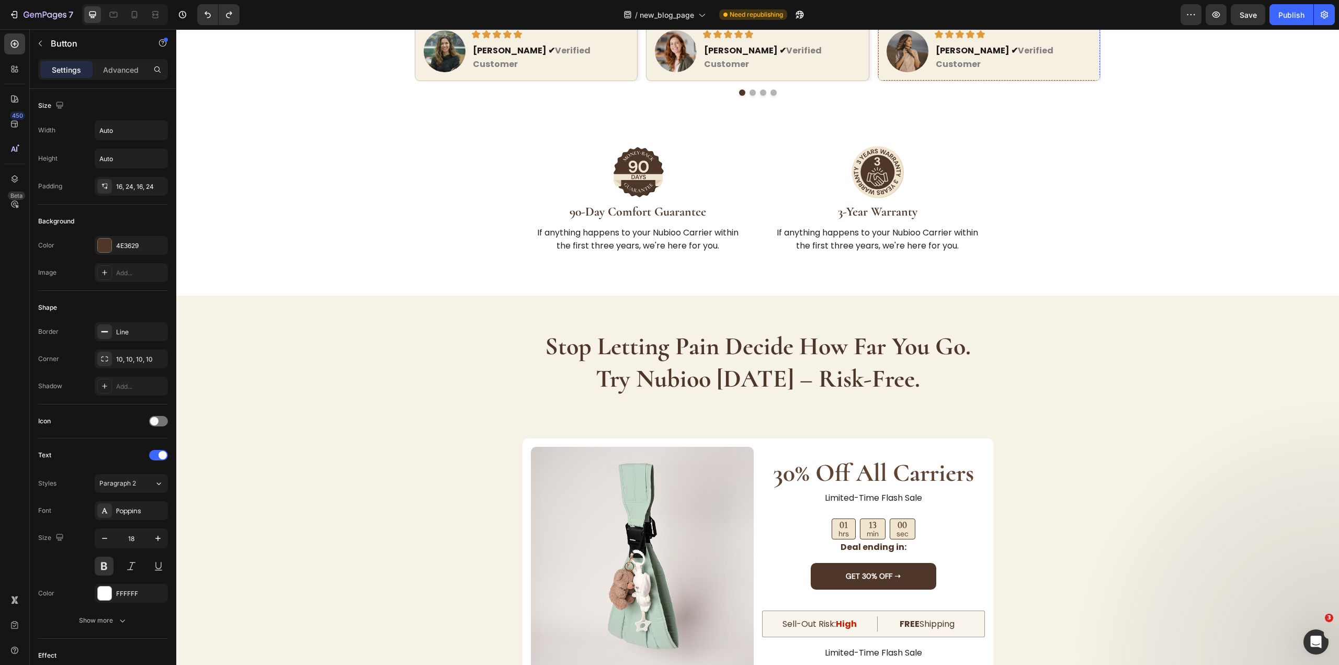
scroll to position [3033, 0]
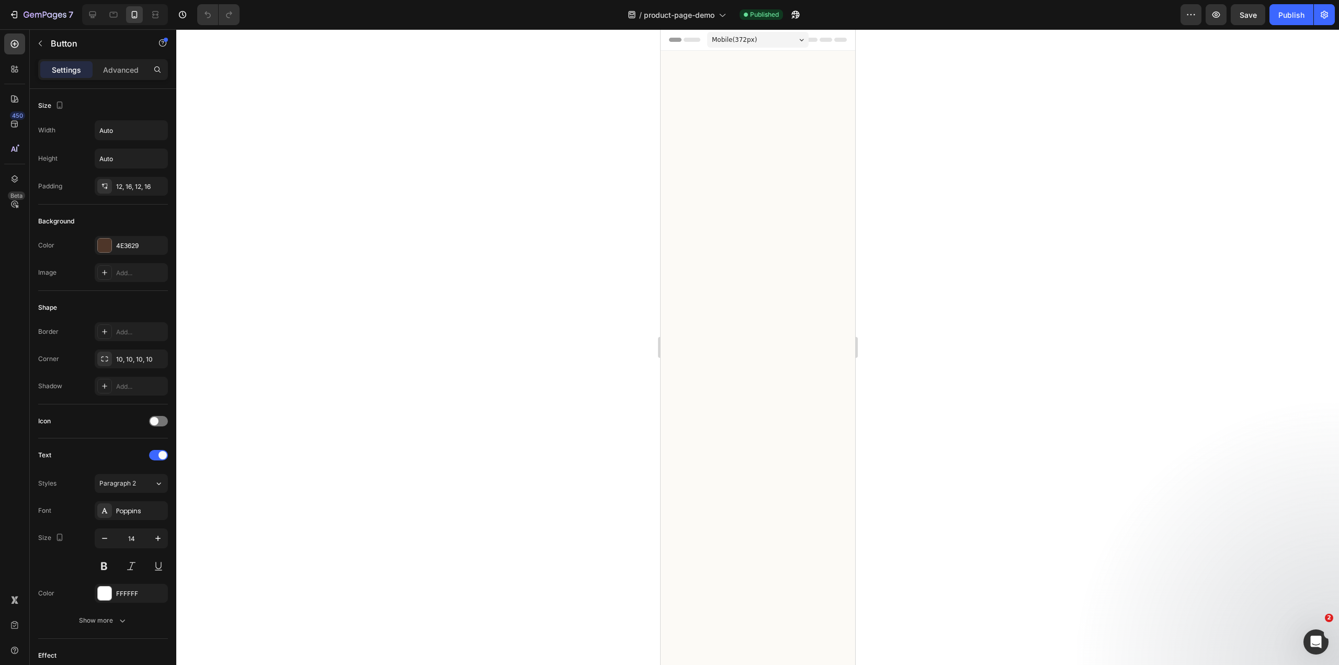
scroll to position [983, 0]
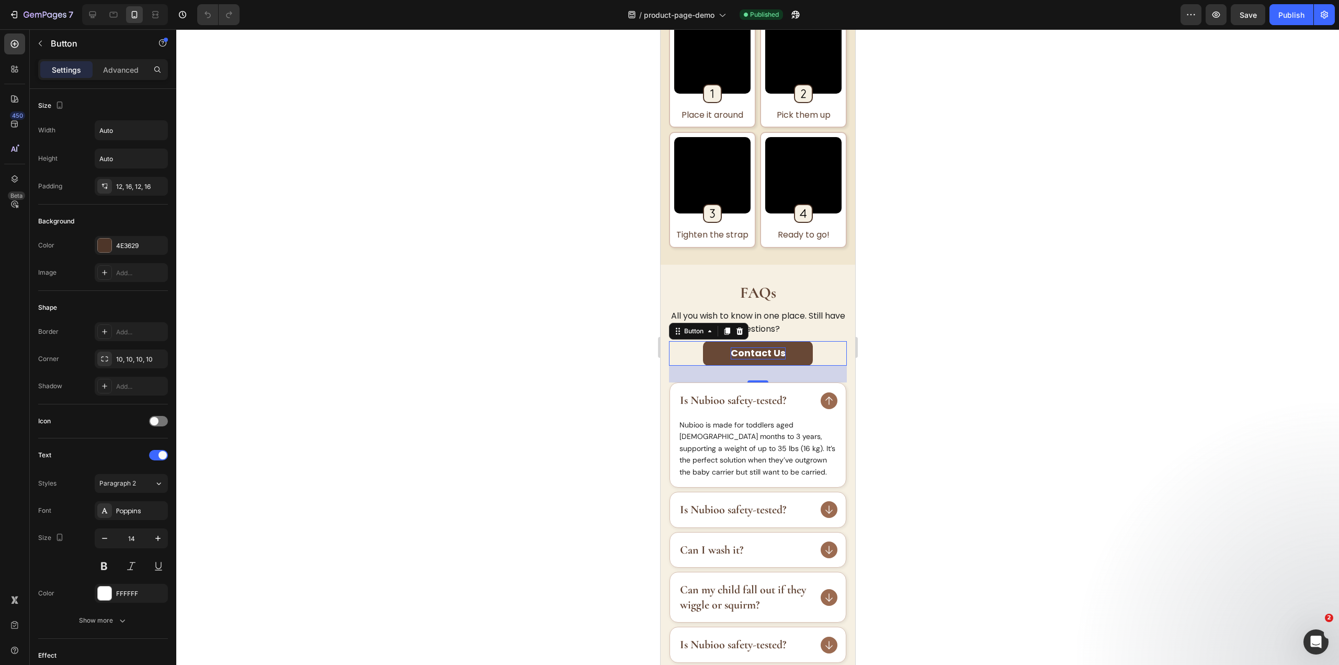
click at [757, 353] on strong "Contact Us" at bounding box center [757, 352] width 55 height 13
click at [771, 355] on strong "Contact Us" at bounding box center [757, 352] width 55 height 13
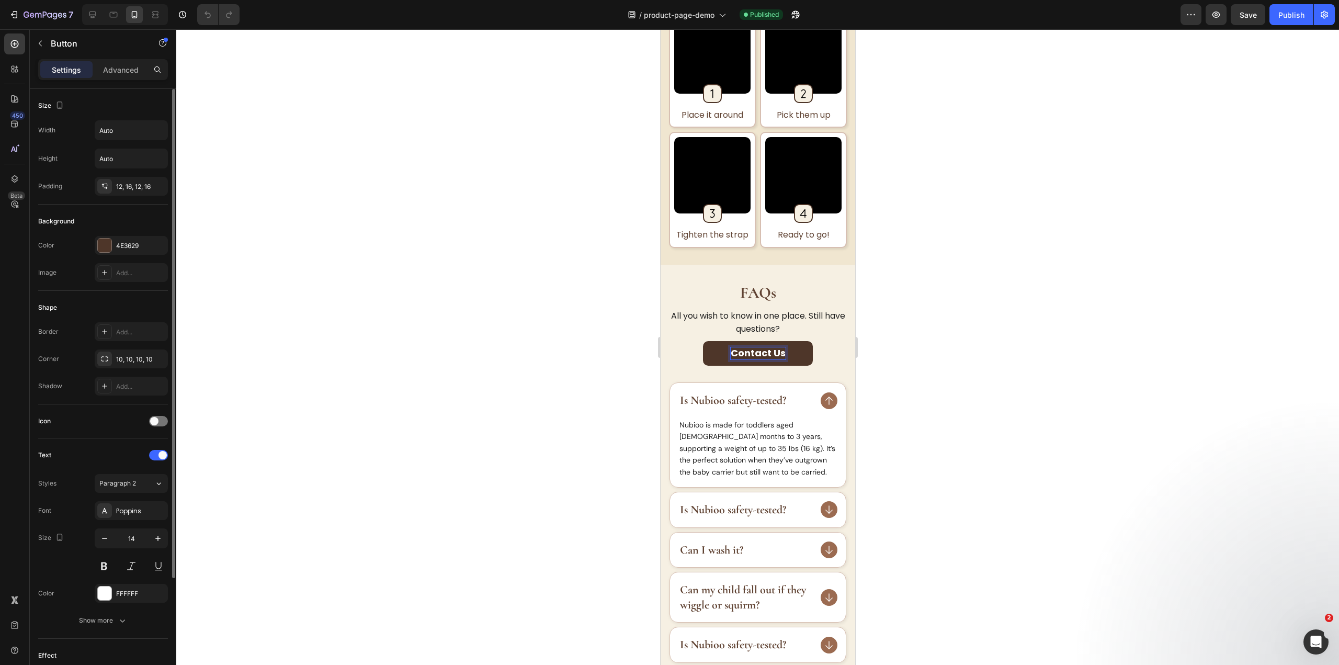
scroll to position [105, 0]
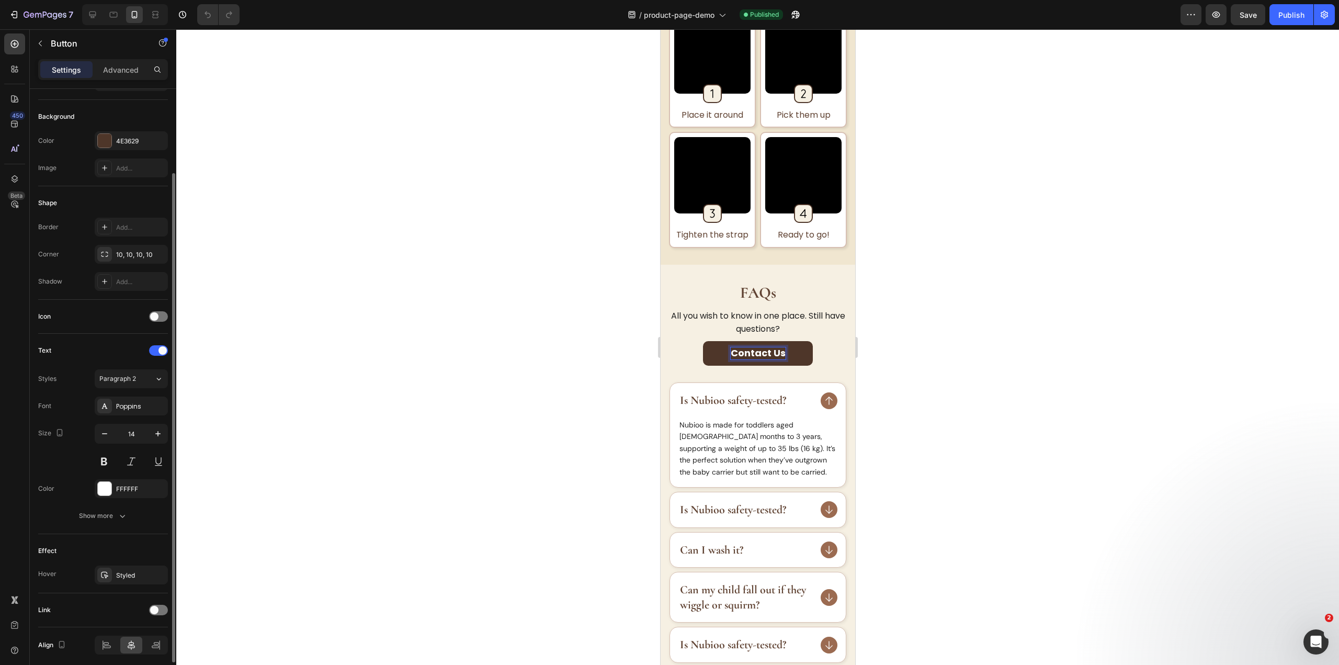
click at [130, 526] on div "Text Styles Paragraph 2 Font Poppins Size 14 Color FFFFFF Show more" at bounding box center [103, 434] width 130 height 200
click at [130, 523] on button "Show more" at bounding box center [103, 515] width 130 height 19
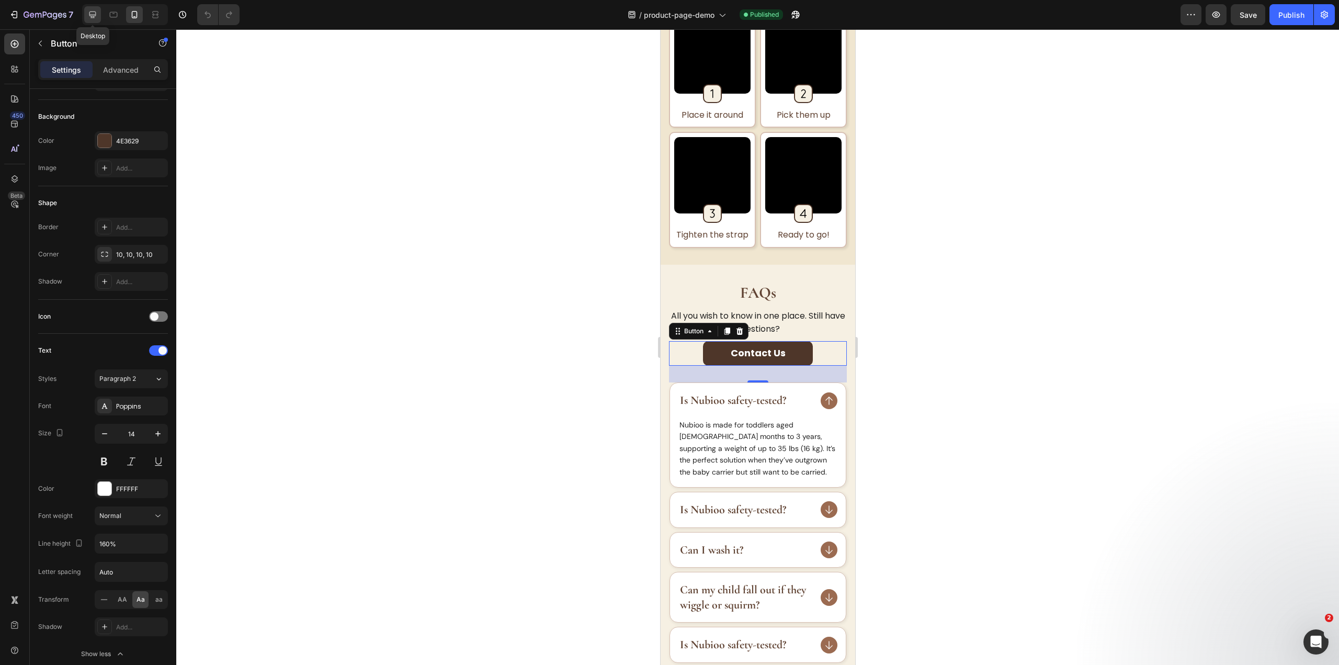
click at [90, 13] on icon at bounding box center [92, 15] width 7 height 7
type input "18"
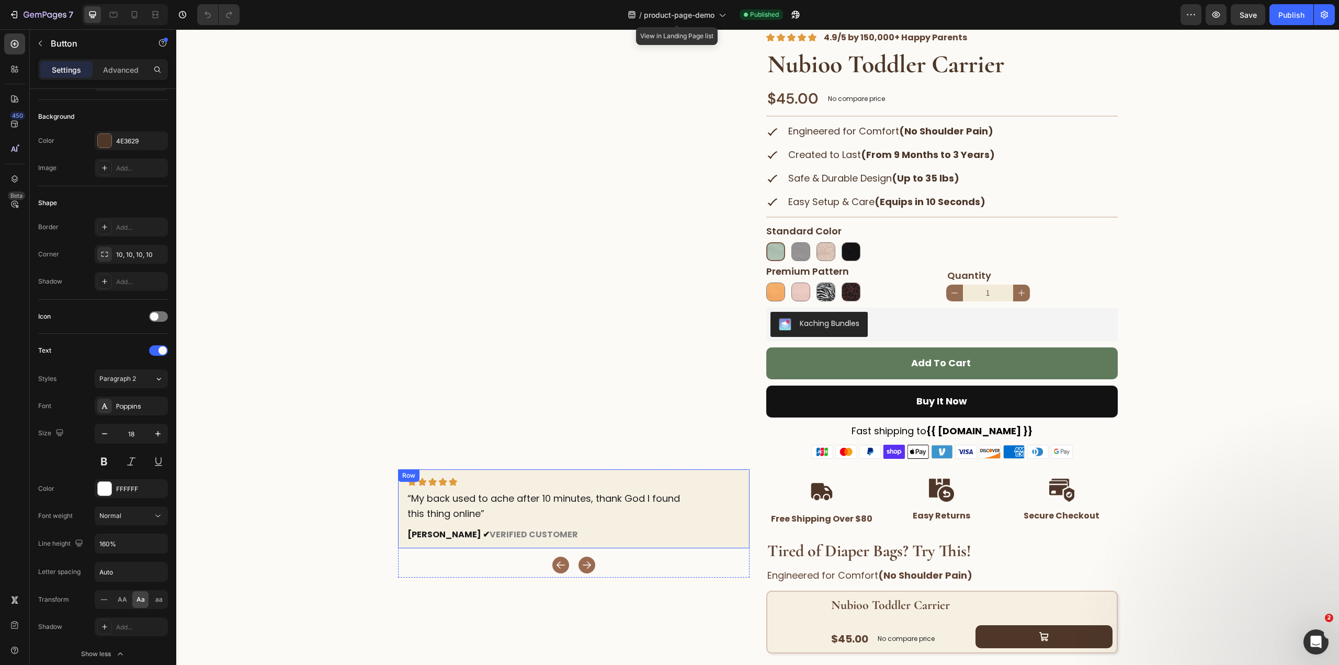
scroll to position [314, 0]
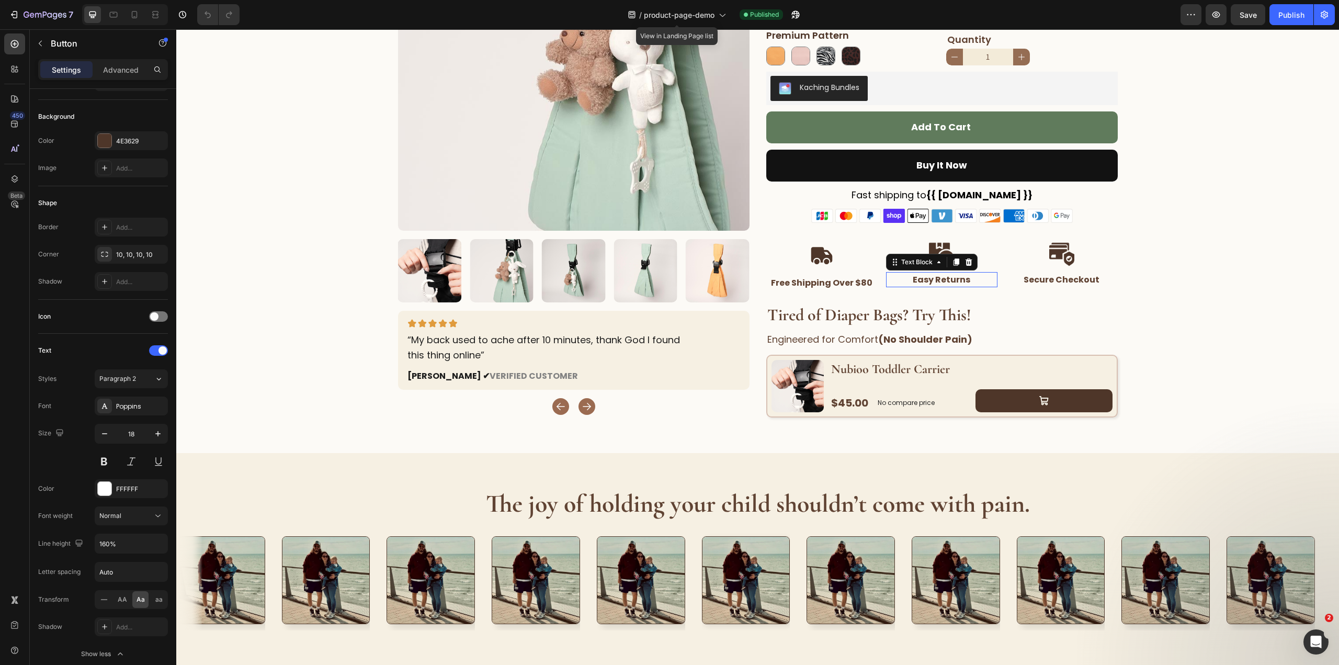
click at [932, 284] on strong "Easy Returns" at bounding box center [942, 279] width 58 height 12
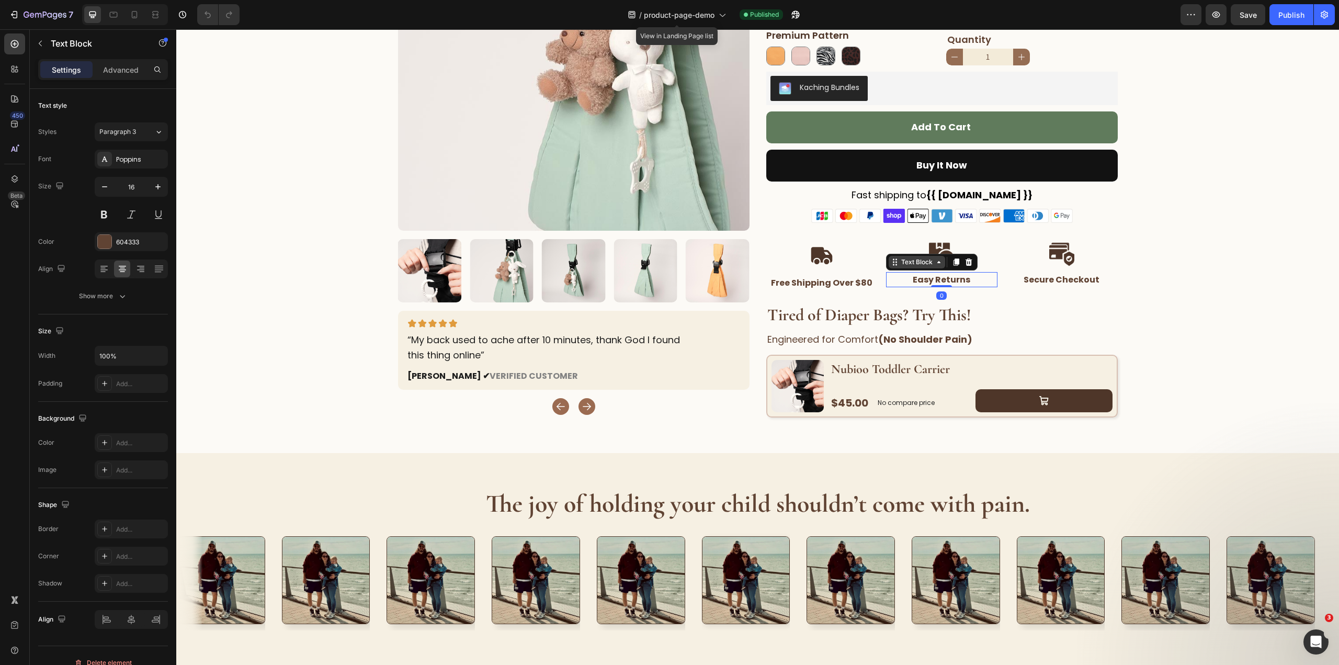
click at [934, 264] on icon at bounding box center [938, 262] width 8 height 8
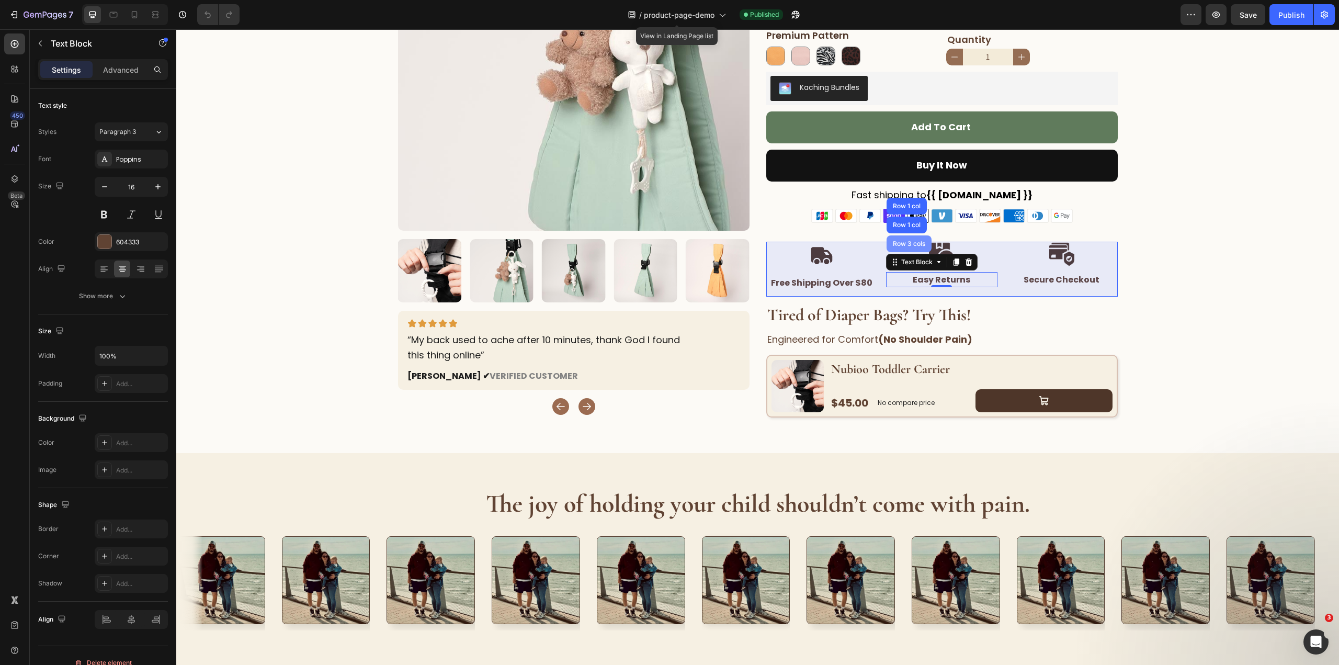
click at [900, 242] on div "Row 3 cols" at bounding box center [909, 244] width 37 height 6
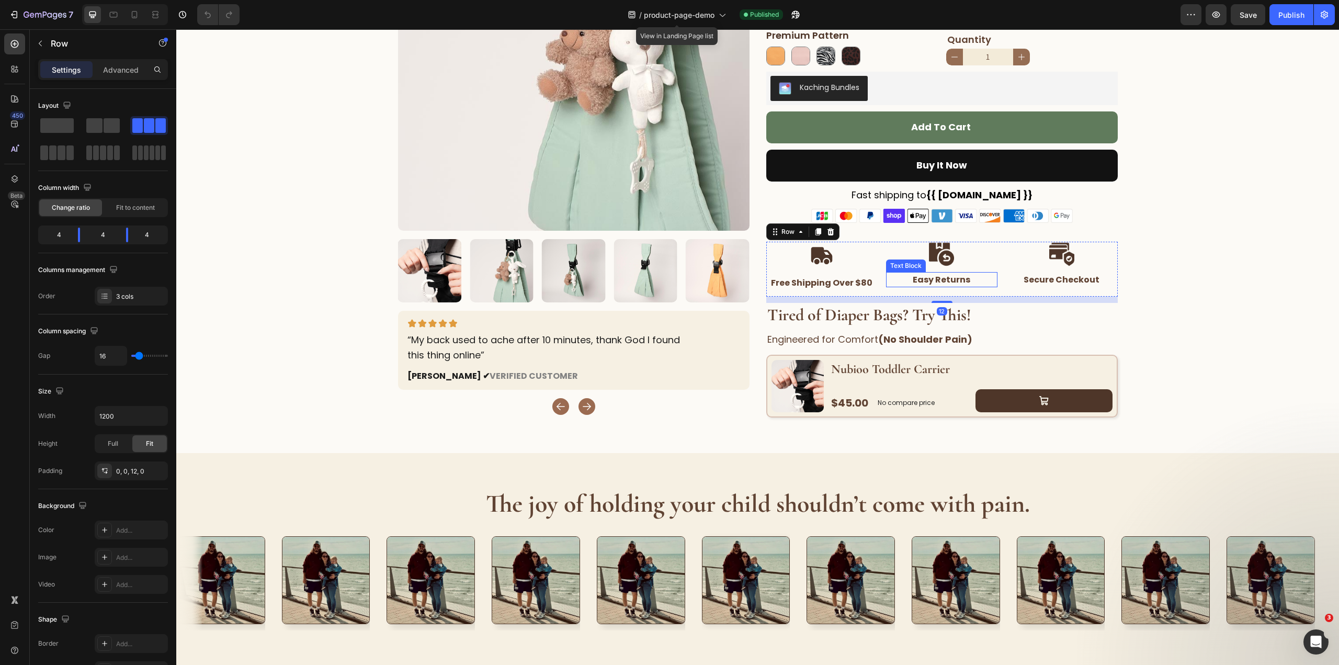
click at [969, 282] on p "Easy Returns" at bounding box center [941, 280] width 109 height 14
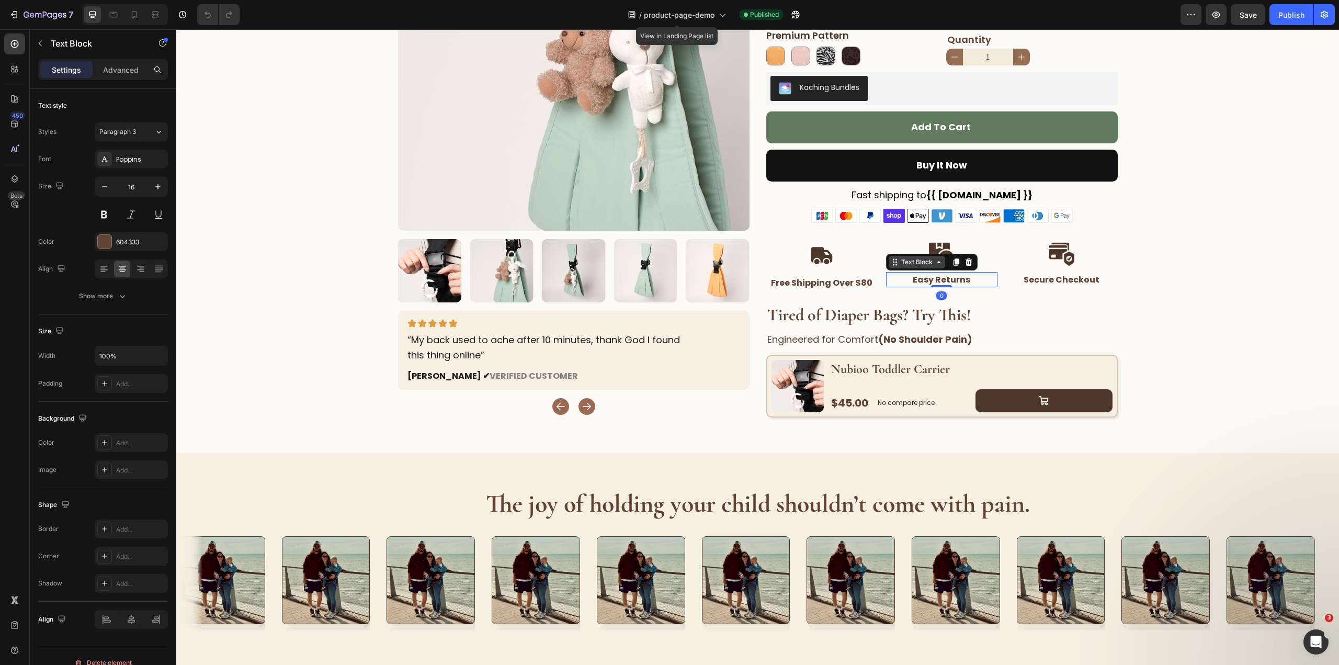
click at [916, 261] on div "Text Block" at bounding box center [917, 261] width 36 height 9
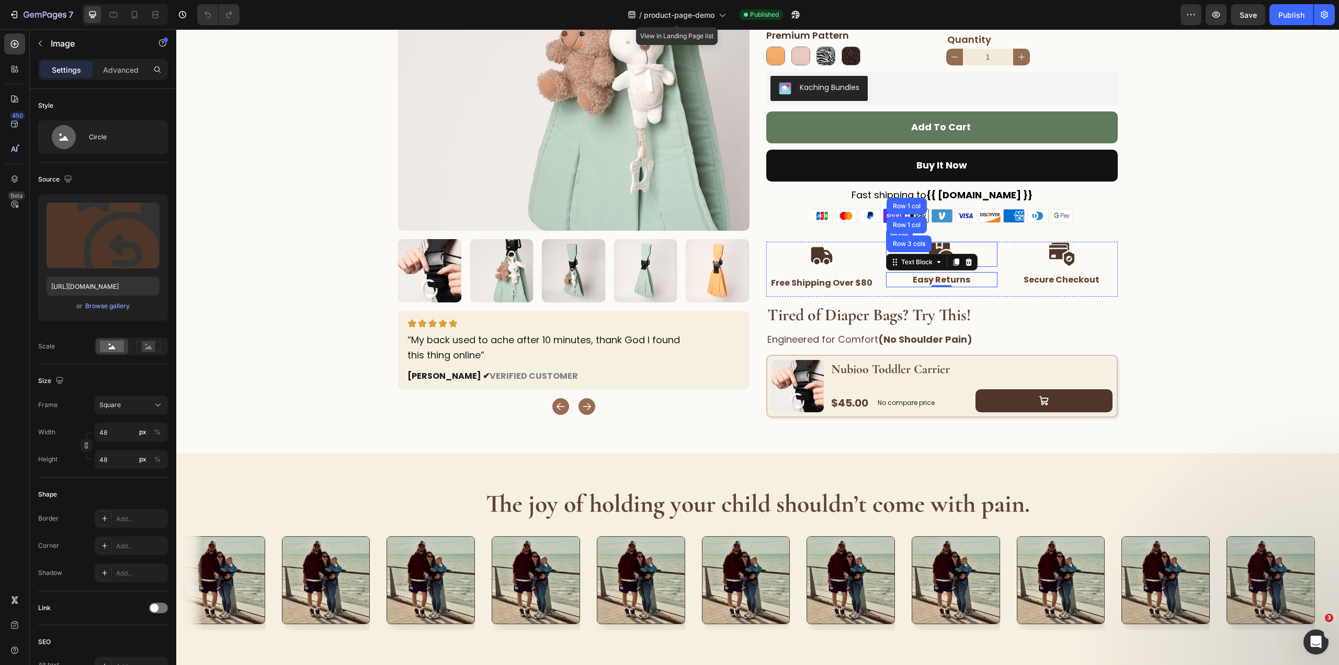
click at [990, 258] on div at bounding box center [941, 254] width 111 height 25
click at [983, 273] on p "Easy Returns" at bounding box center [941, 280] width 109 height 14
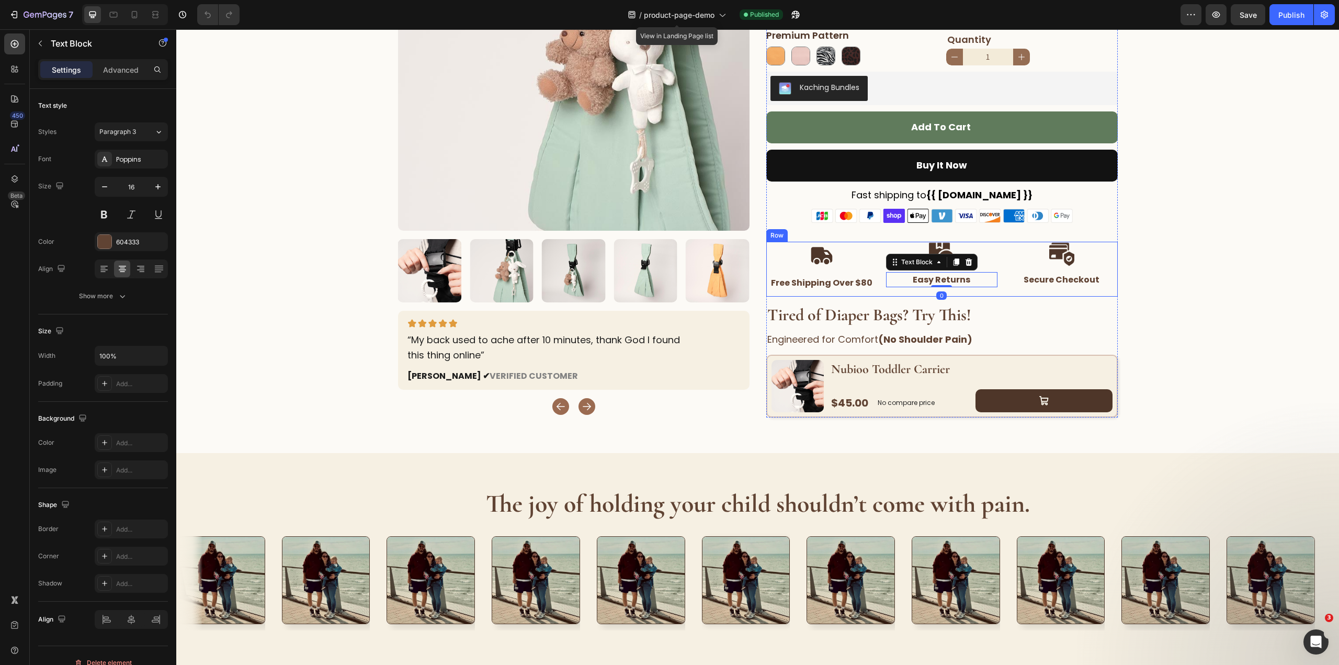
click at [957, 288] on div "Image Easy Returns Text Block 0" at bounding box center [941, 266] width 111 height 49
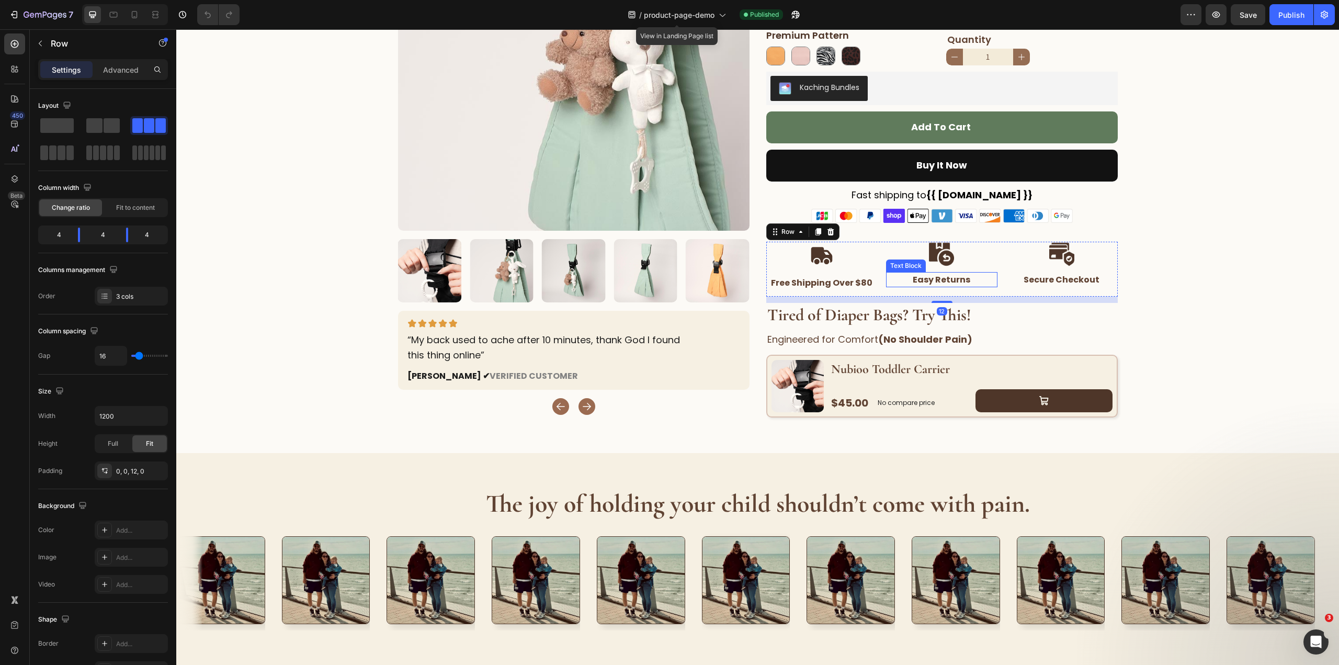
click at [927, 281] on strong "Easy Returns" at bounding box center [942, 279] width 58 height 12
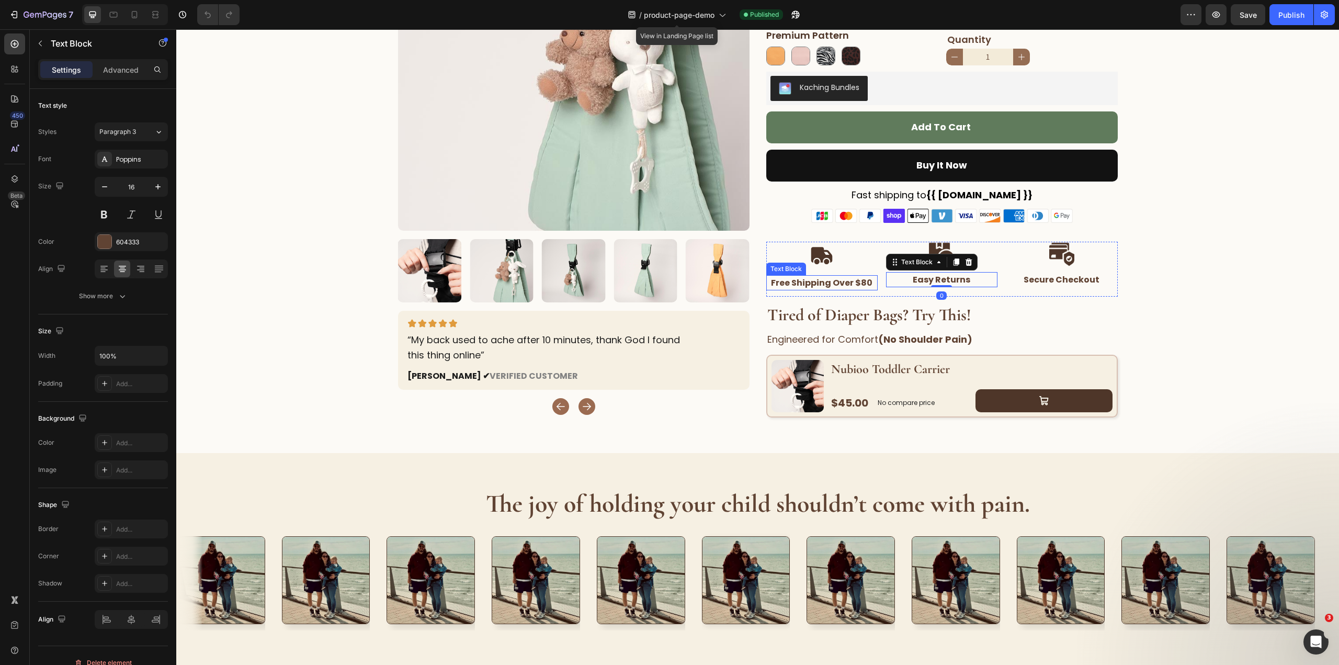
click at [837, 281] on strong "Free Shipping Over $80" at bounding box center [821, 283] width 101 height 12
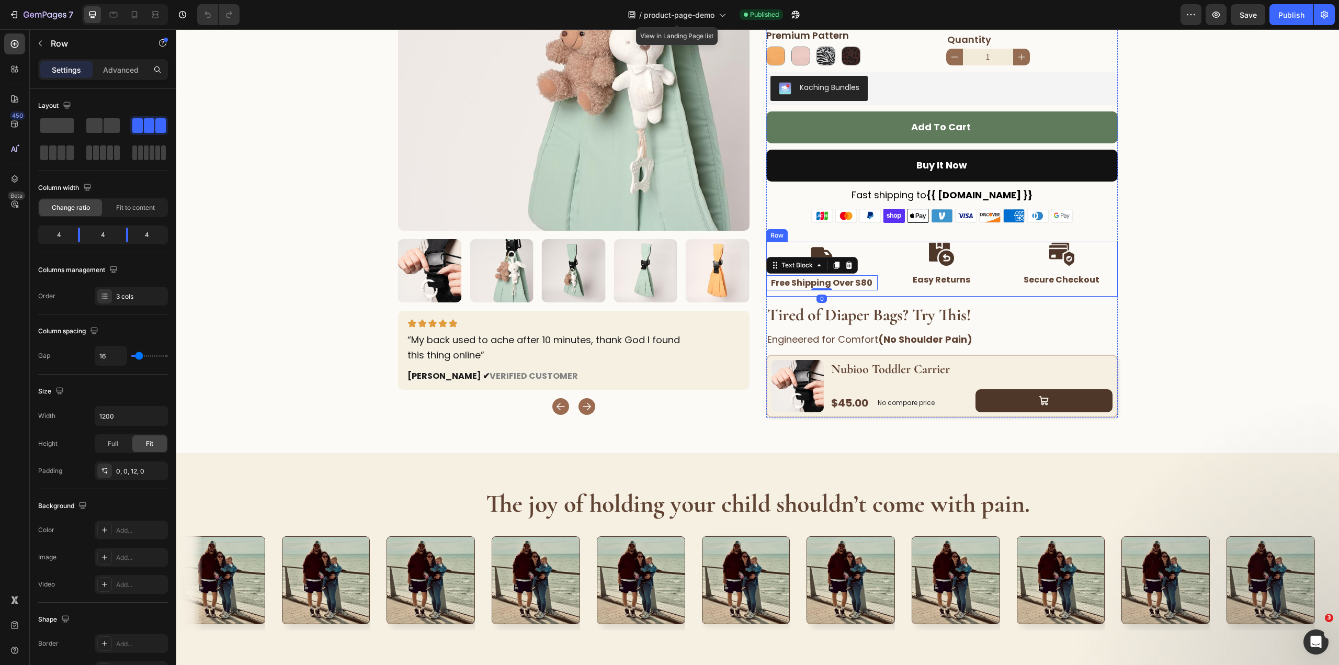
click at [875, 257] on div "Image Free Shipping Over $80 Text Block 0 Image Easy Returns Text Block Image S…" at bounding box center [941, 269] width 351 height 55
click at [862, 257] on div at bounding box center [821, 256] width 111 height 28
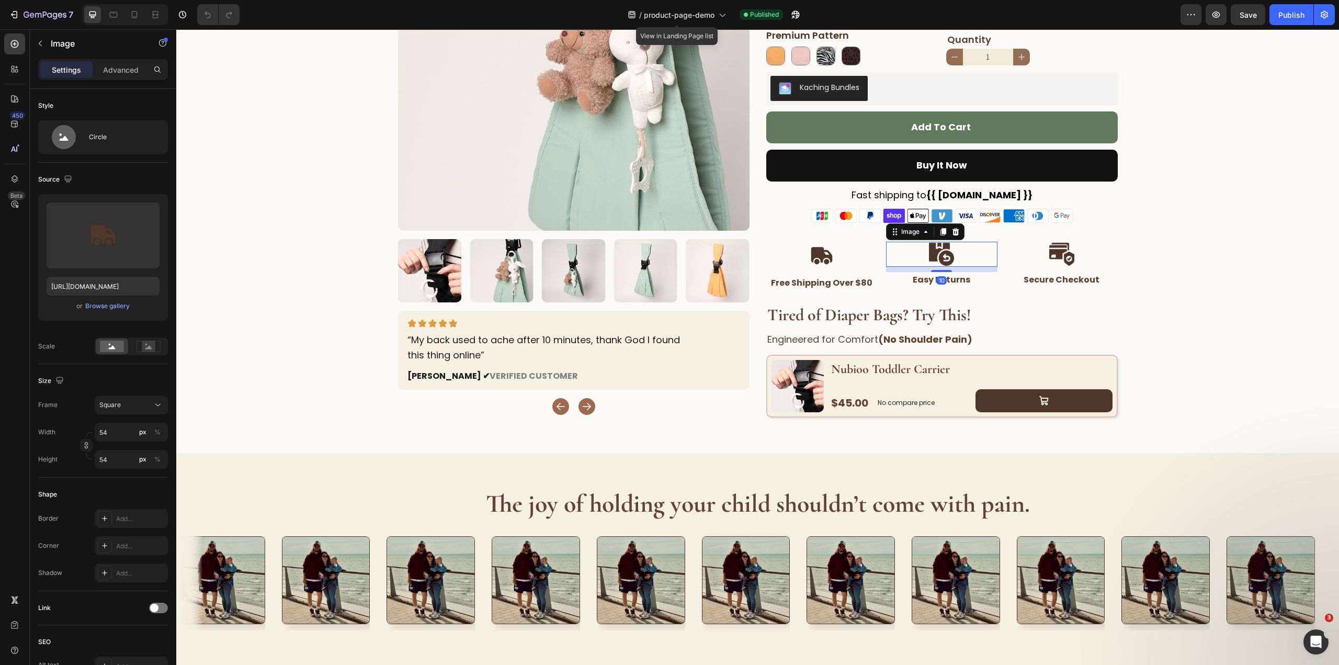
click at [960, 261] on div at bounding box center [941, 254] width 111 height 25
click at [1052, 265] on img at bounding box center [1061, 254] width 25 height 25
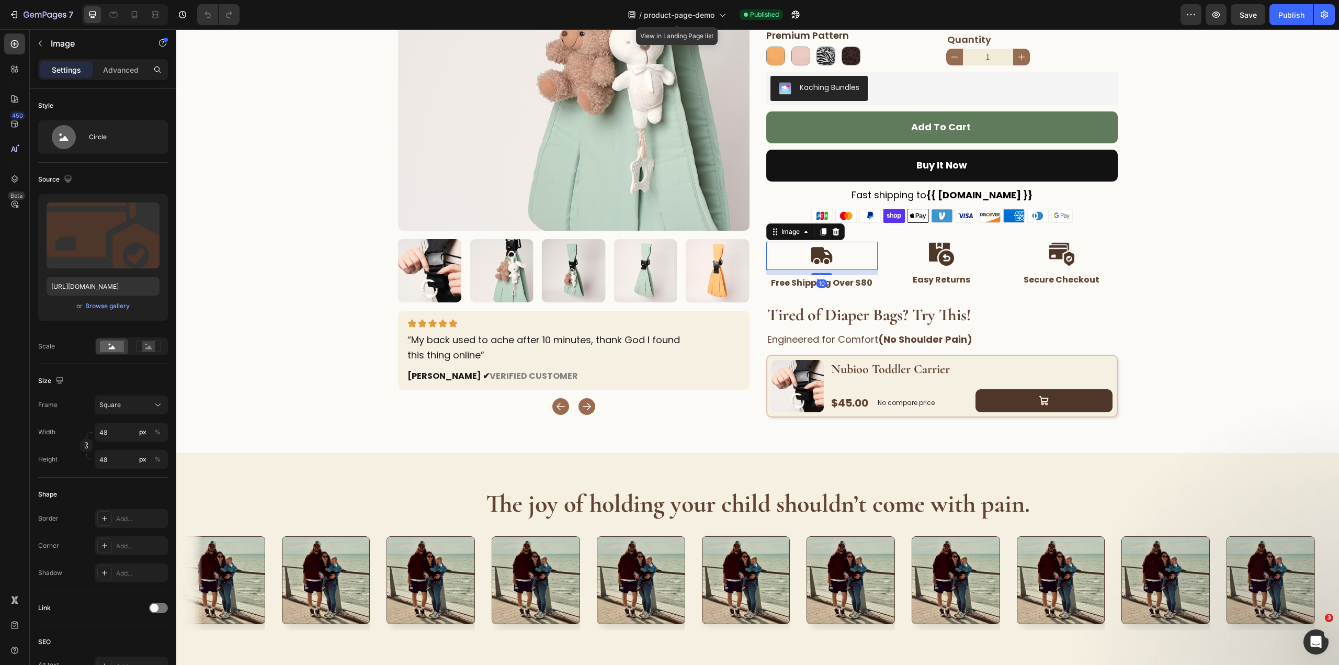
click at [852, 254] on div at bounding box center [821, 256] width 111 height 28
click at [913, 248] on div at bounding box center [941, 254] width 111 height 25
click at [834, 255] on div at bounding box center [821, 256] width 111 height 28
click at [111, 432] on input "54" at bounding box center [131, 432] width 73 height 19
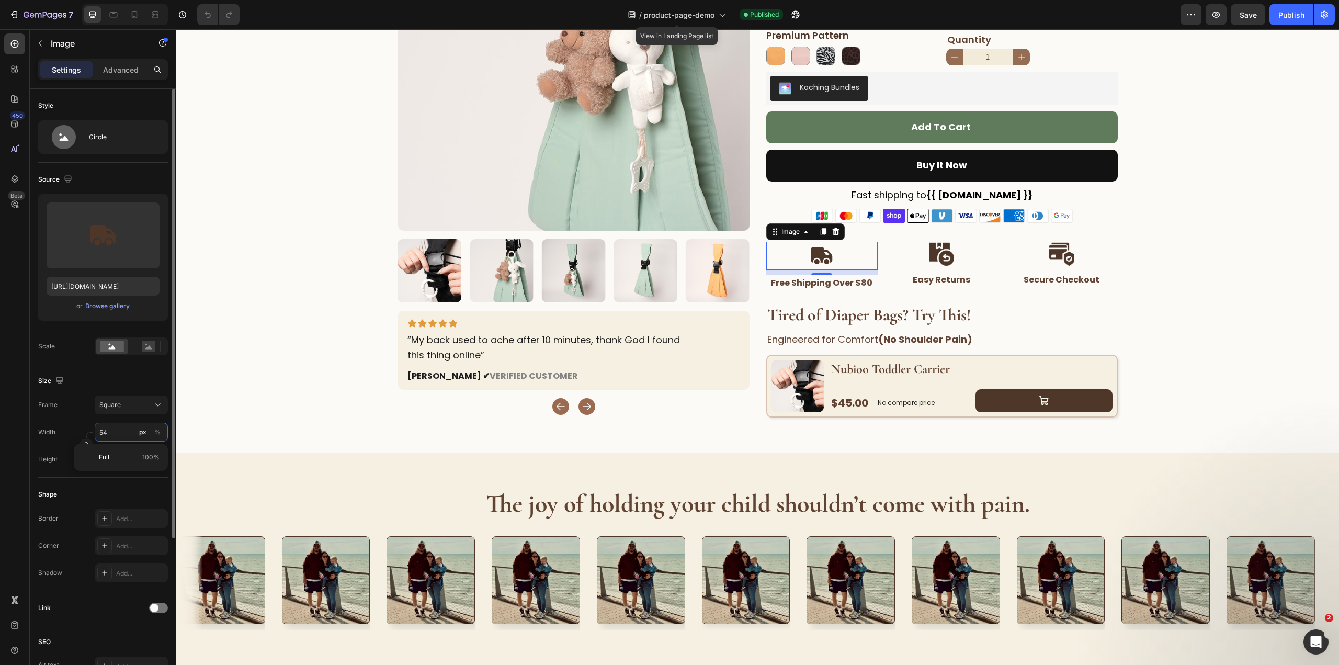
type input "4"
type input "48"
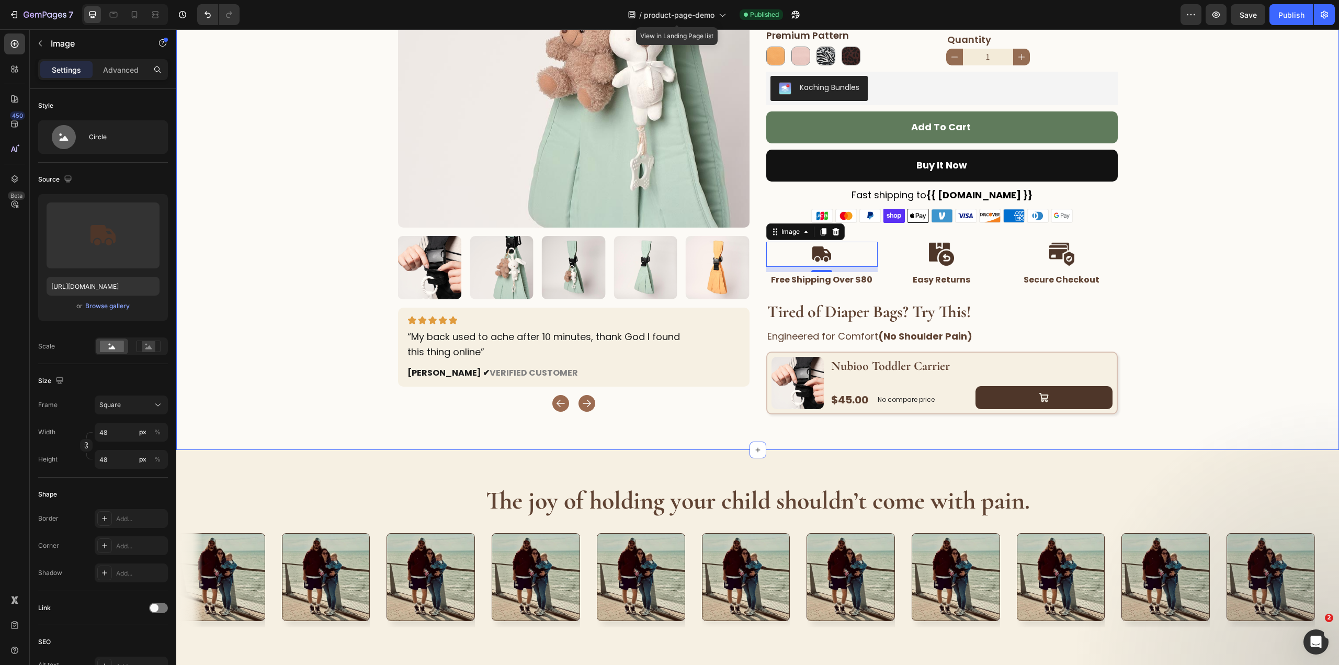
click at [1225, 292] on div "Home product-page-demo Breadcrumb Row Product Images Image “My back used to ach…" at bounding box center [757, 85] width 1162 height 663
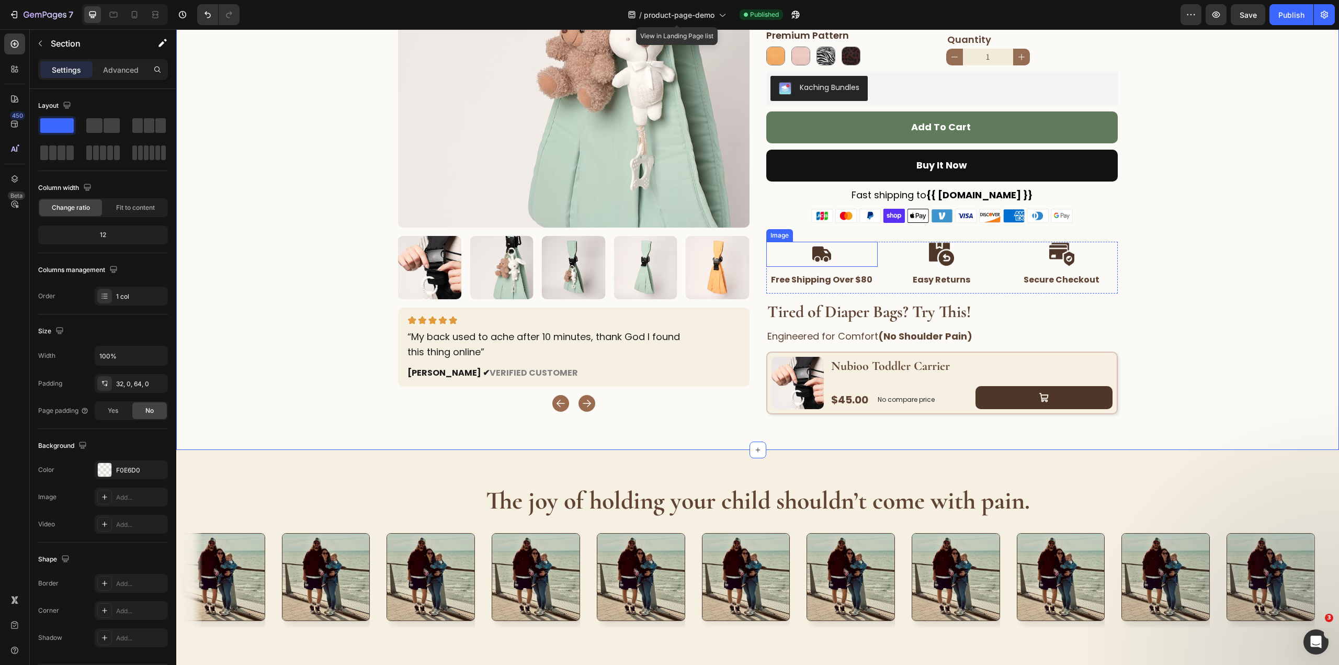
click at [809, 251] on img at bounding box center [821, 254] width 25 height 25
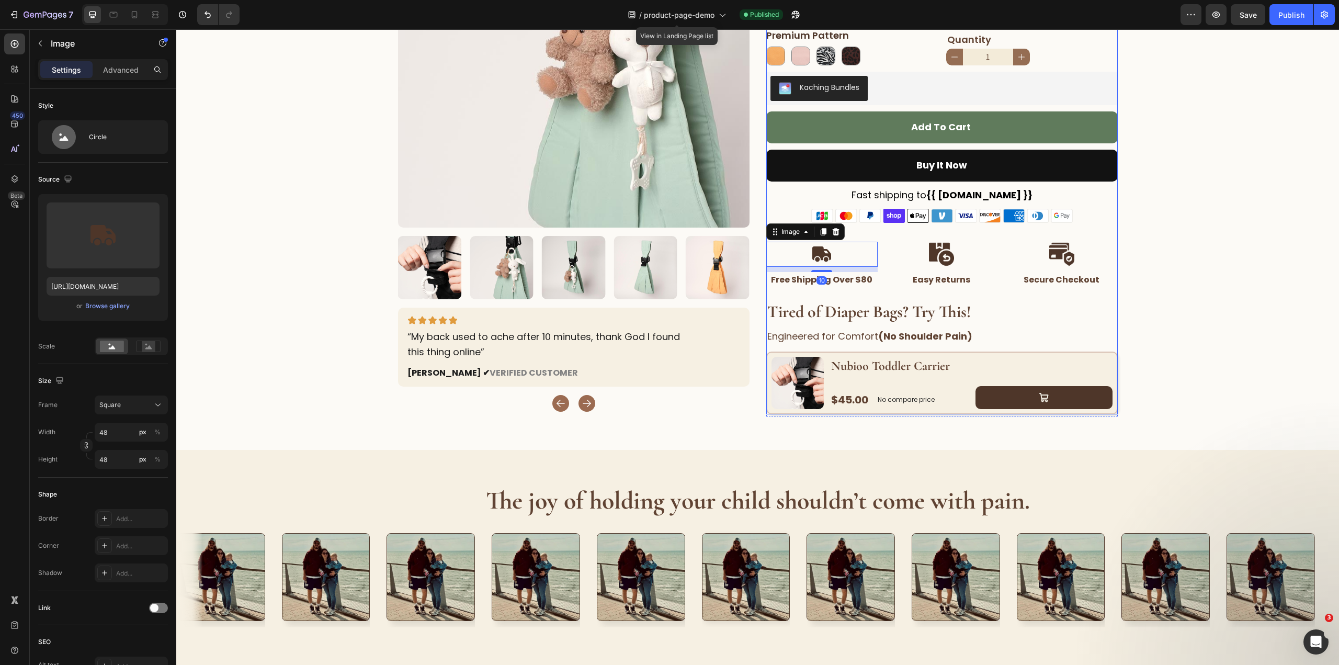
click at [929, 244] on img at bounding box center [941, 254] width 25 height 25
click at [828, 257] on img at bounding box center [821, 254] width 25 height 25
click at [825, 257] on img at bounding box center [821, 254] width 25 height 25
click at [90, 289] on input "https://cdn.shopify.com/s/files/1/0946/2300/7027/files/gempages_571521811703923…" at bounding box center [103, 286] width 113 height 19
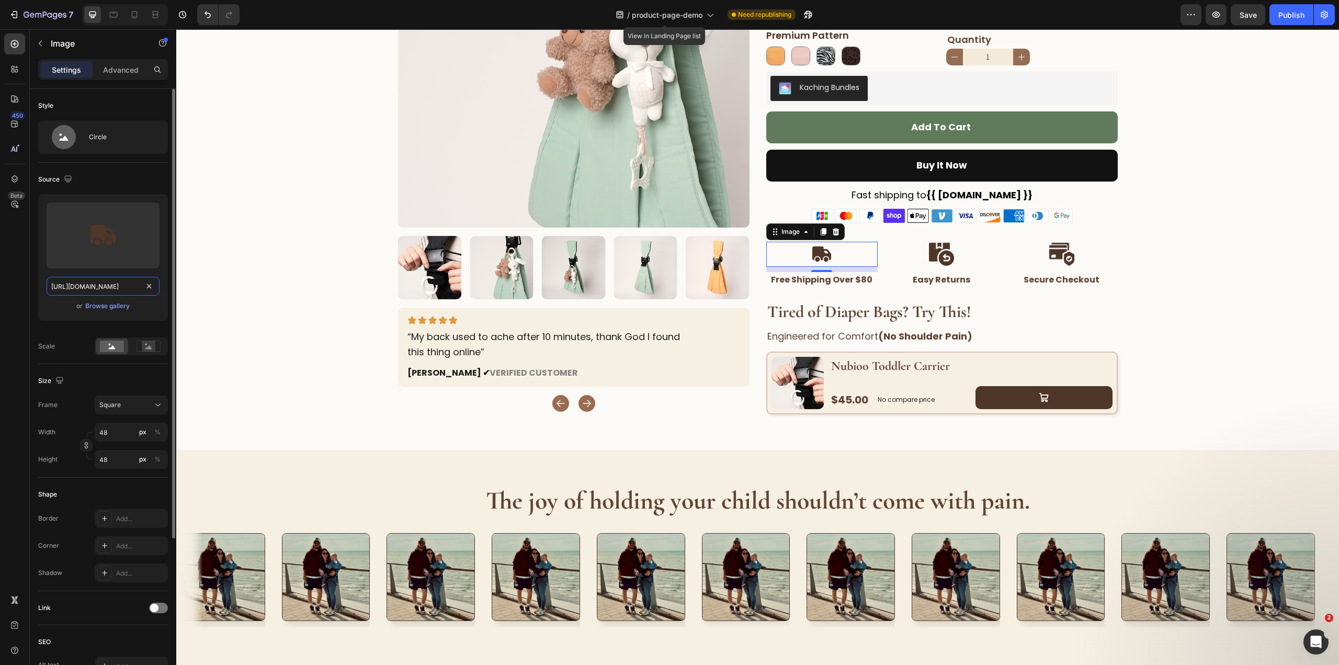
paste input "nubioo.com/cdn/shop/files/gempages_571521811703923864-dcee1a52-3d2f-4e19-90a0-4…"
type input "https://nubioo.com/cdn/shop/files/gempages_571521811703923864-dcee1a52-3d2f-4e1…"
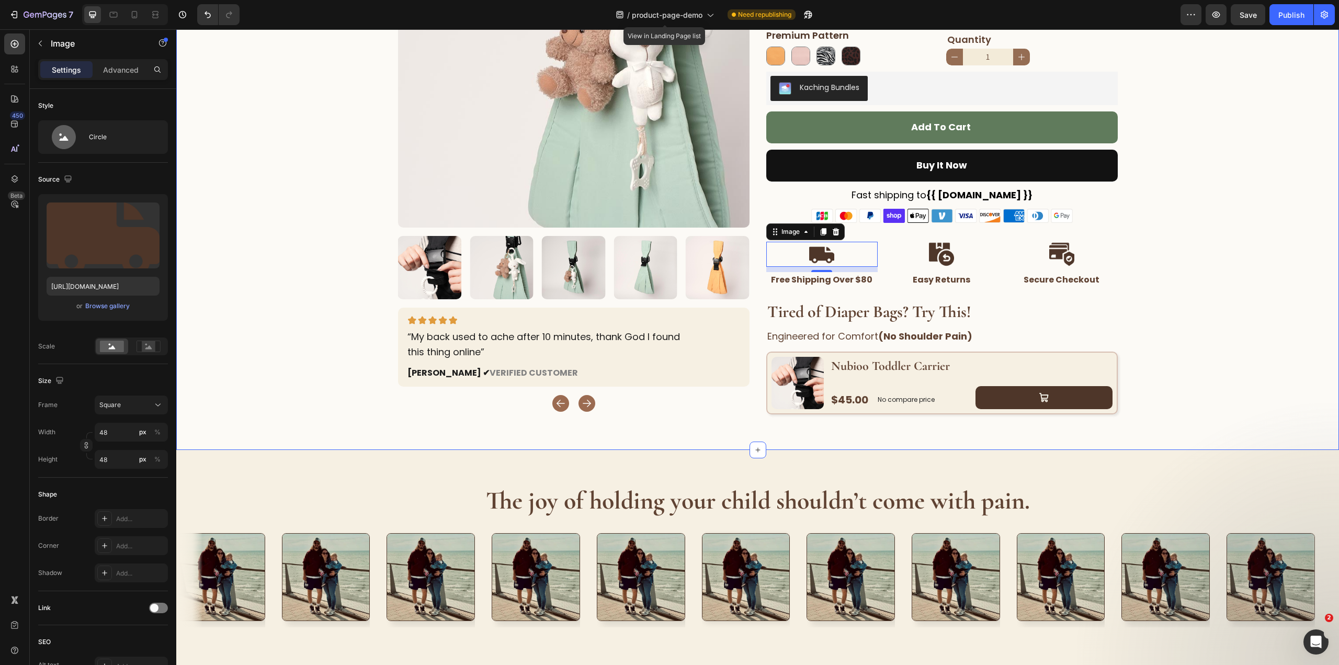
click at [1207, 267] on div "Home product-page-demo Breadcrumb Row Product Images Image “My back used to ach…" at bounding box center [757, 85] width 1162 height 663
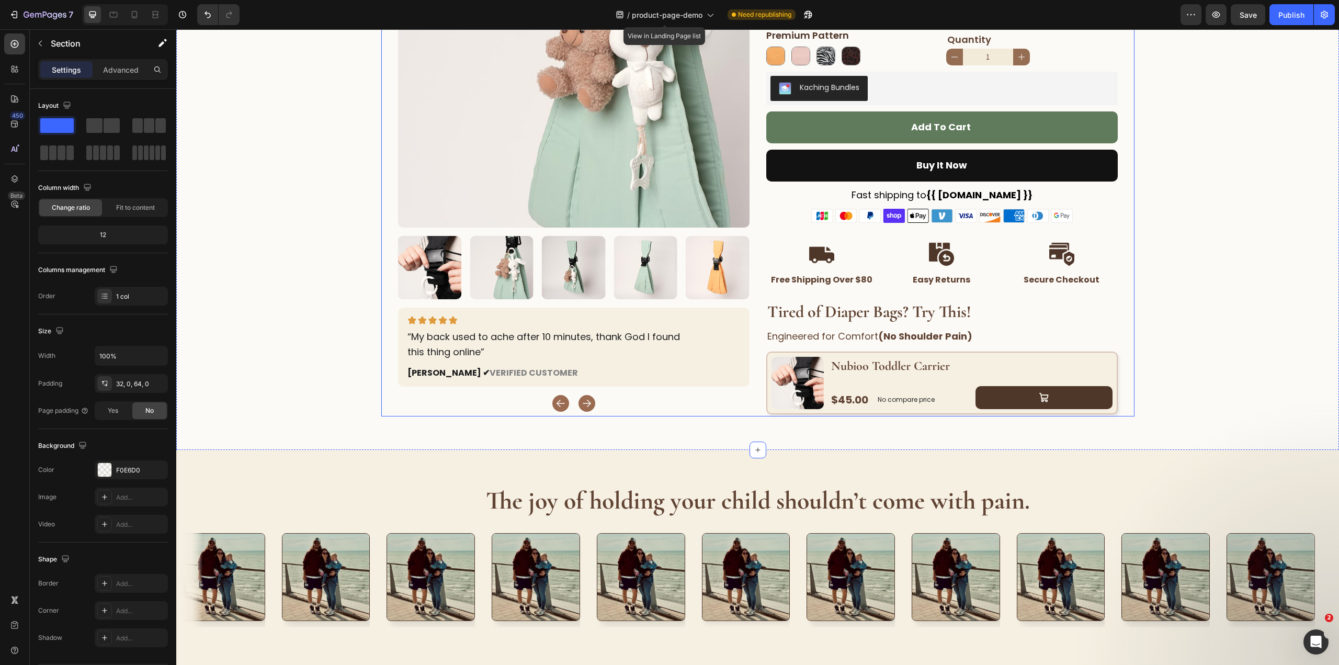
scroll to position [523, 0]
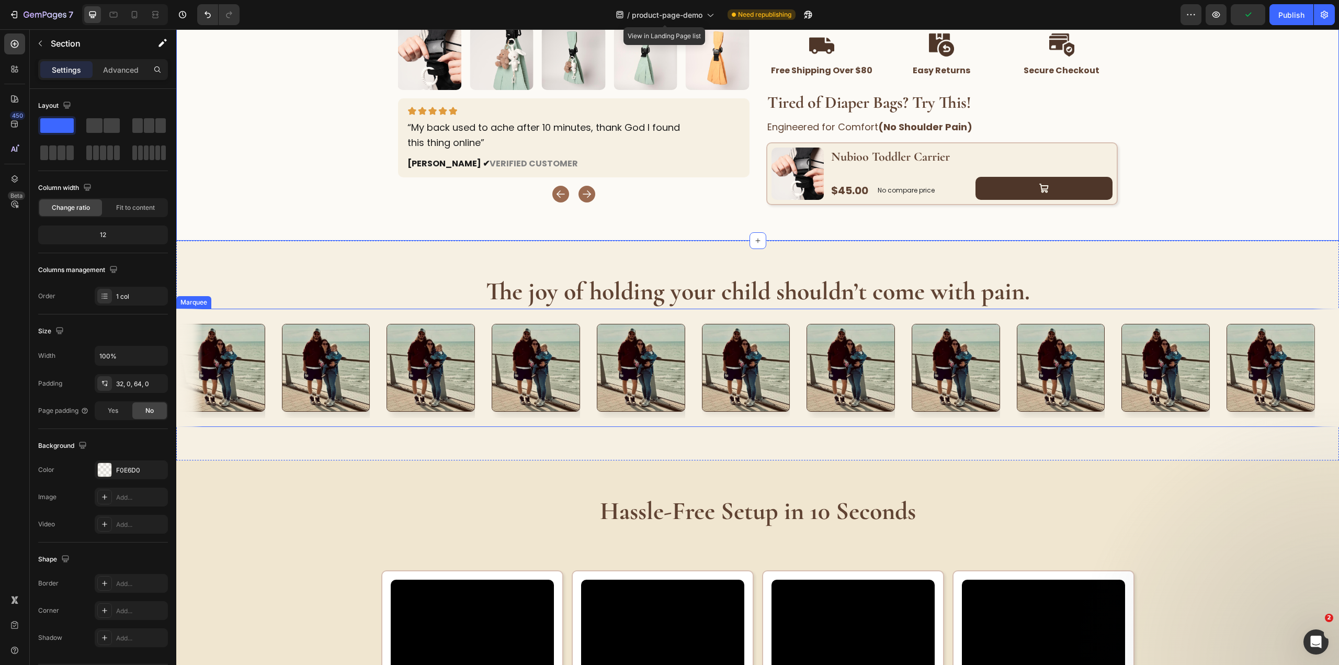
click at [691, 326] on div "Image" at bounding box center [649, 367] width 105 height 101
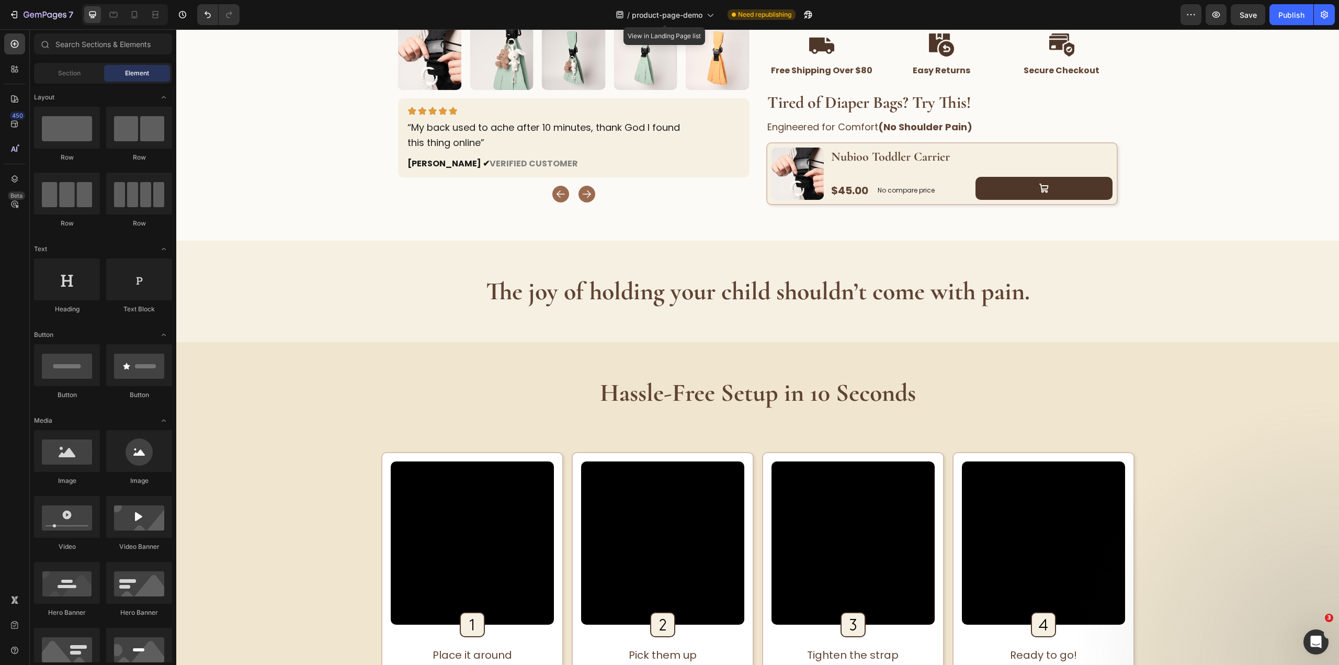
click at [691, 326] on div "The joy of holding your child shouldn’t come with pain. Heading Section 2" at bounding box center [757, 291] width 1162 height 101
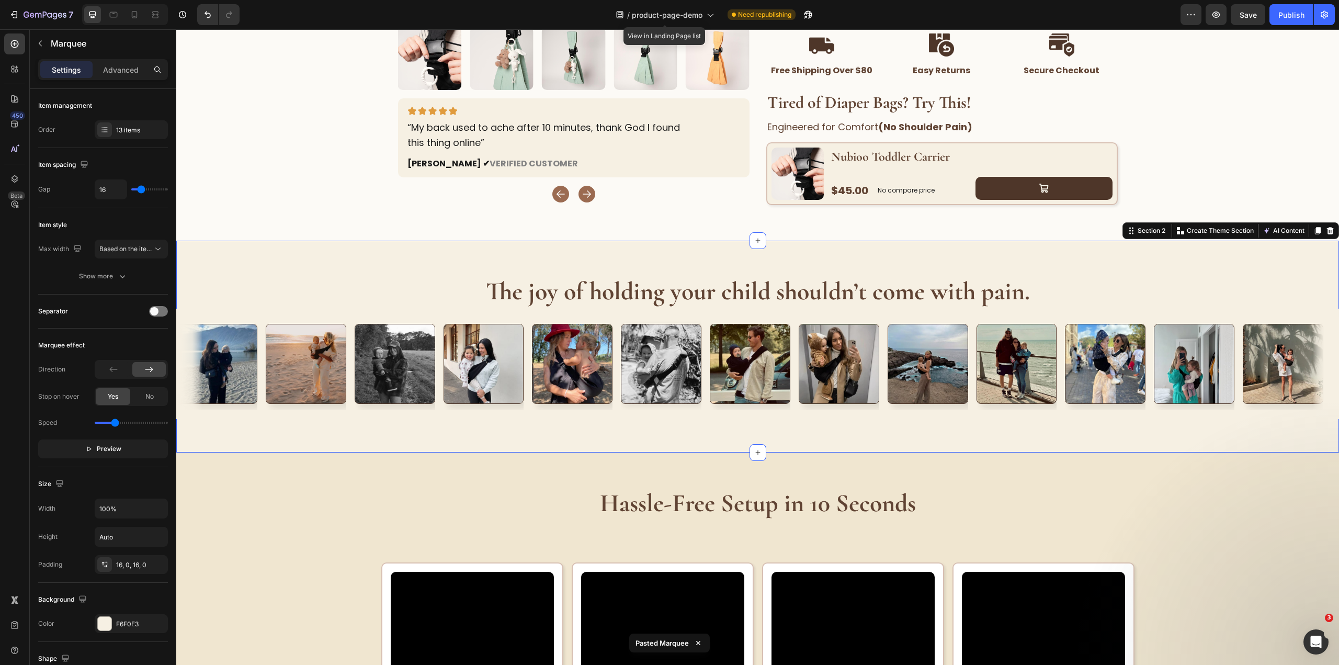
click at [1200, 245] on div "The joy of holding your child shouldn’t come with pain. Heading Image Image Ima…" at bounding box center [757, 347] width 1162 height 212
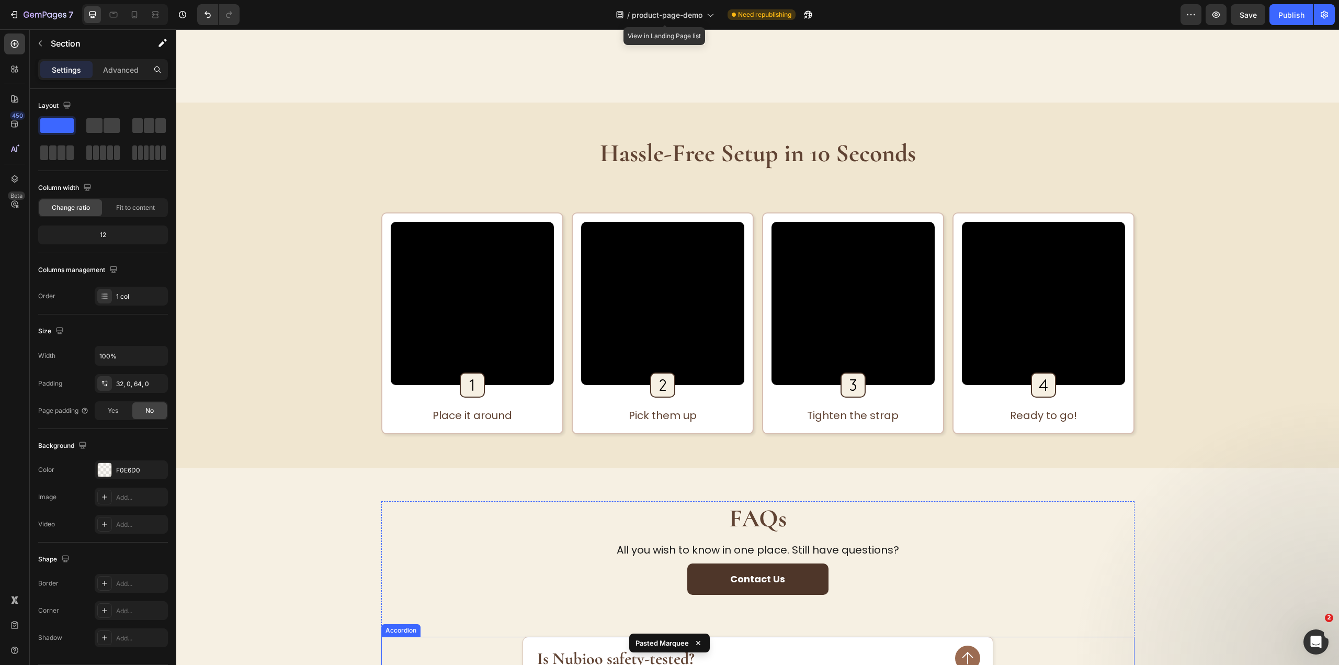
scroll to position [837, 0]
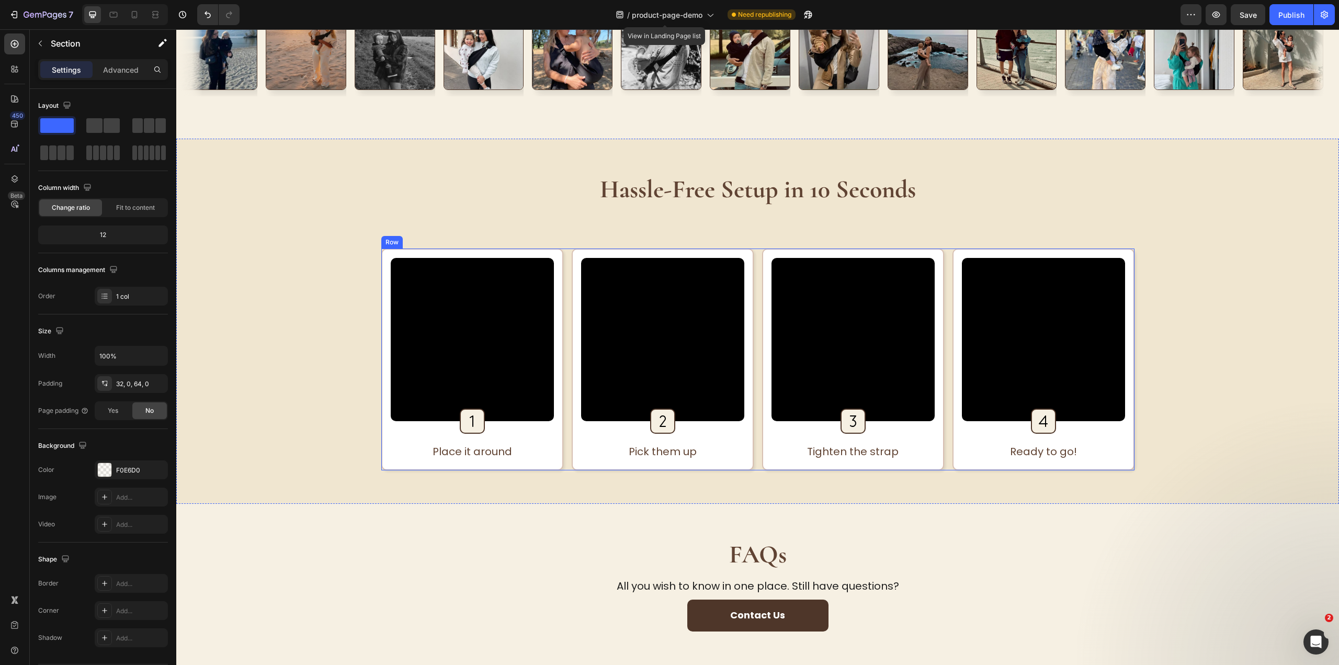
click at [757, 323] on div "Video Image Row Place it around Text Block Row Row Video Image Row Pick them up…" at bounding box center [757, 359] width 753 height 222
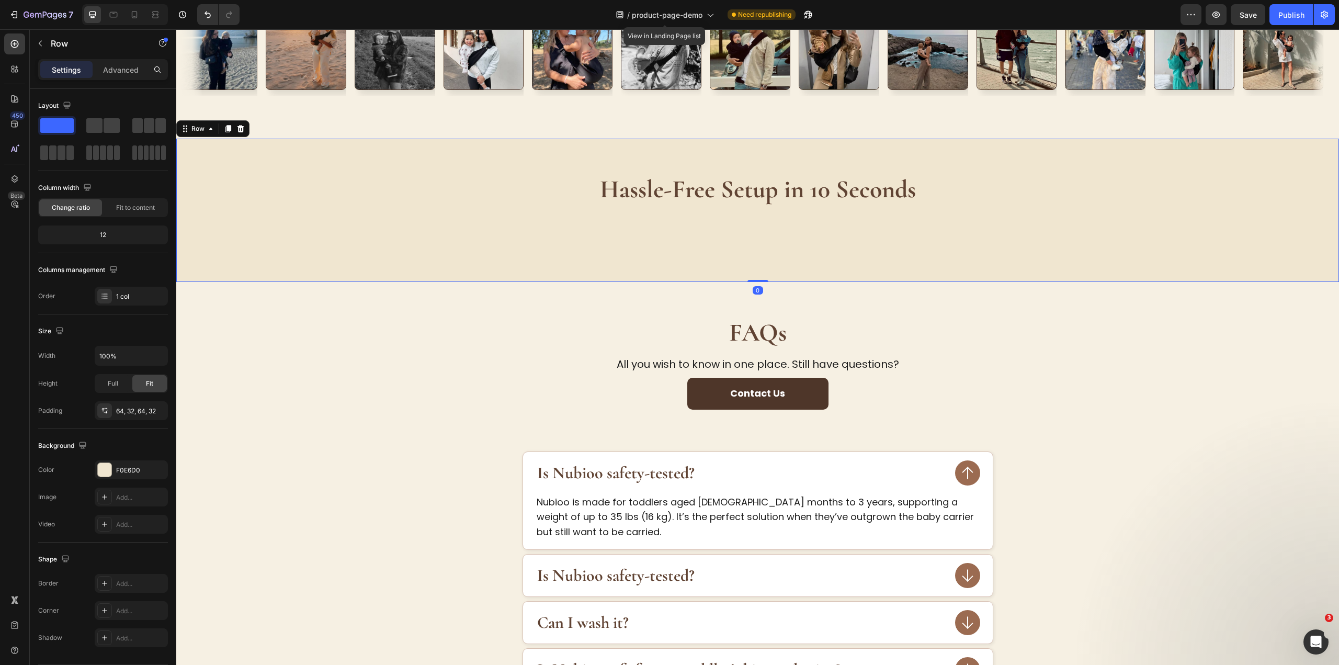
click at [777, 254] on div "Hassle-Free Setup in 10 Seconds Heading Row 0" at bounding box center [757, 210] width 1162 height 143
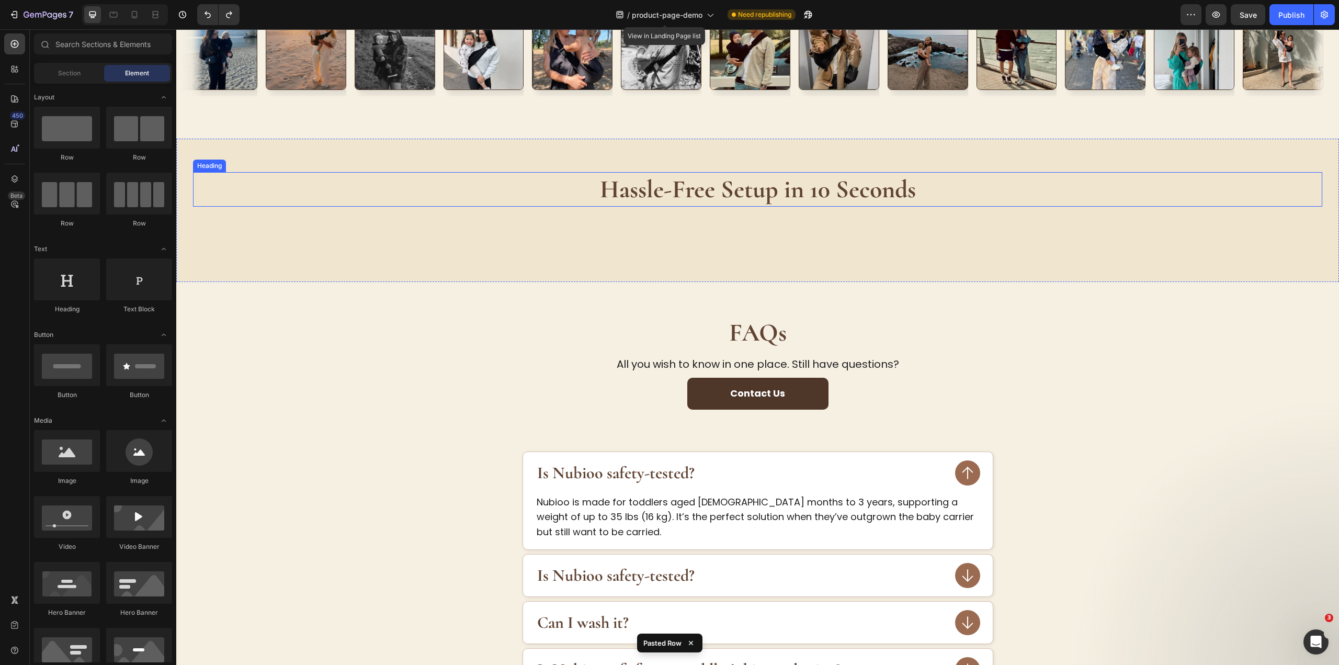
click at [621, 196] on strong "Hassle-Free Setup in 10 Seconds" at bounding box center [758, 189] width 316 height 30
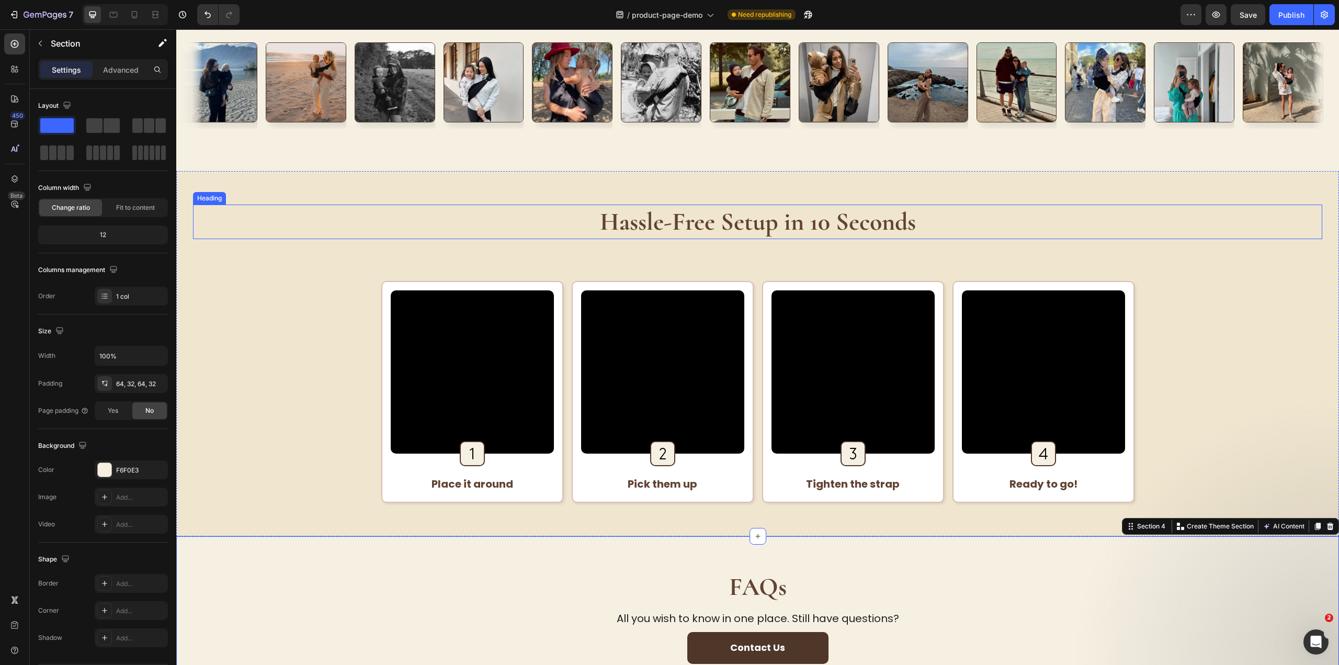
scroll to position [209, 0]
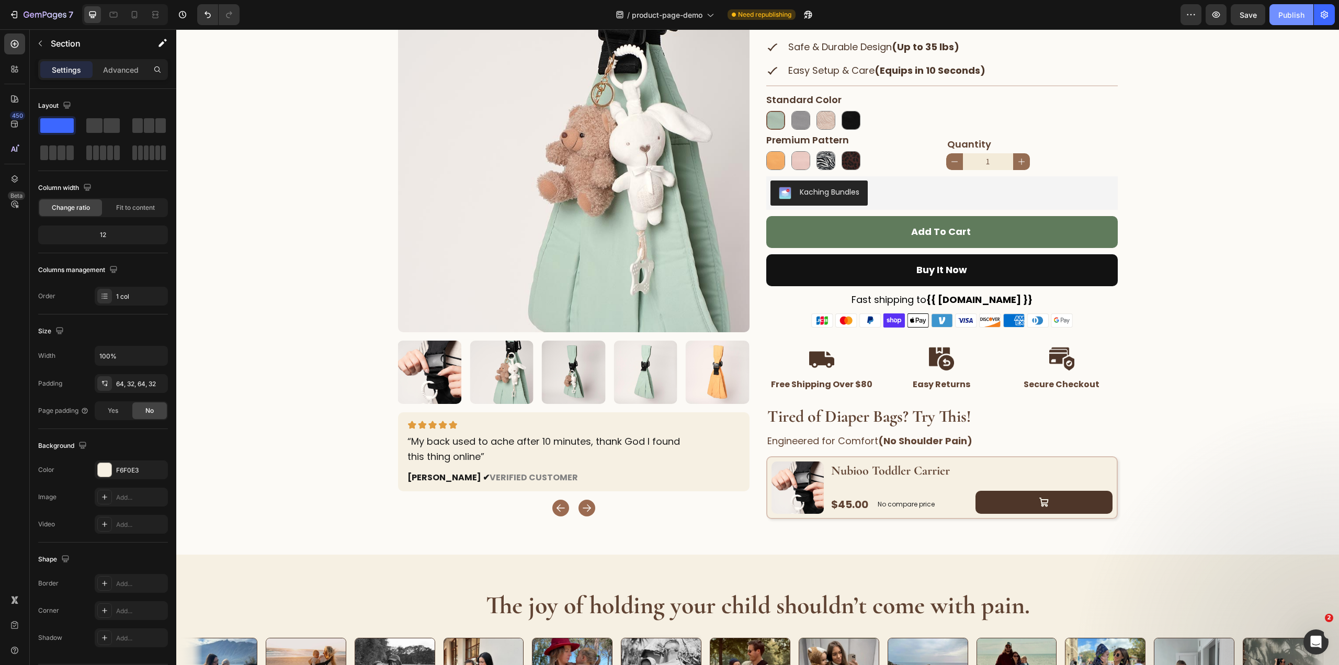
click at [1296, 10] on div "Publish" at bounding box center [1291, 14] width 26 height 11
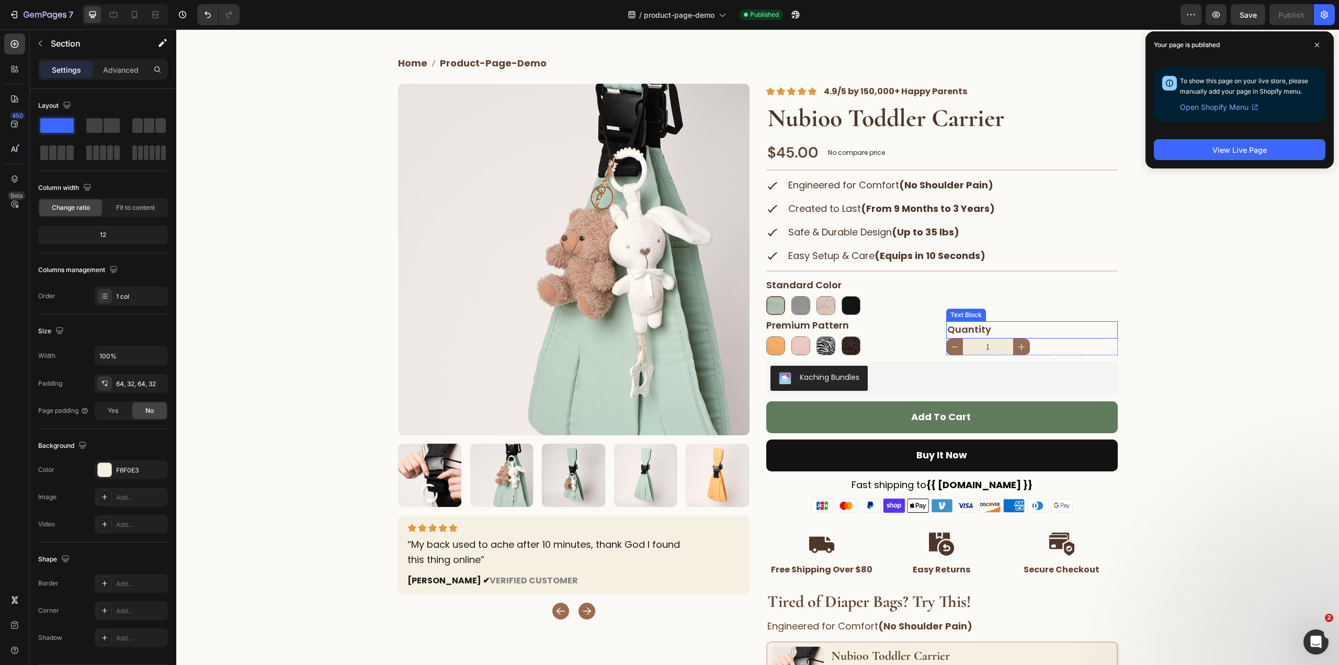
scroll to position [0, 0]
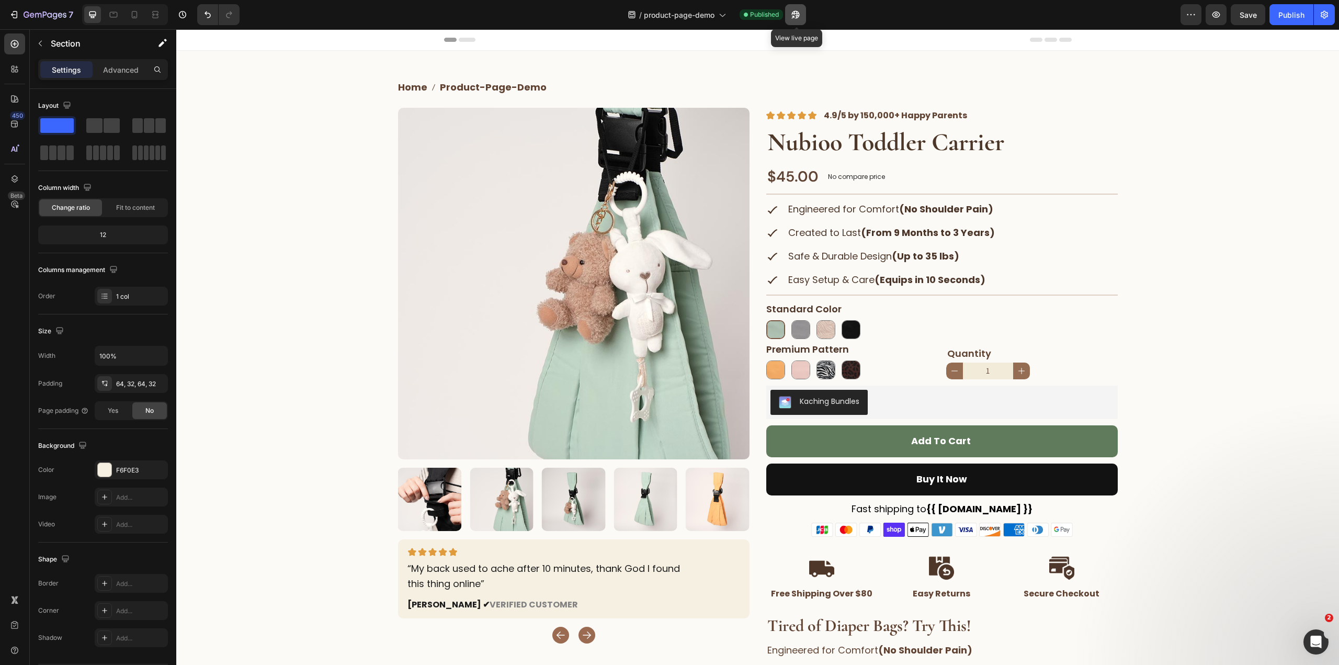
click at [794, 16] on icon "button" at bounding box center [793, 17] width 3 height 3
click at [839, 146] on h1 "Nubioo Toddler Carrier" at bounding box center [941, 142] width 351 height 35
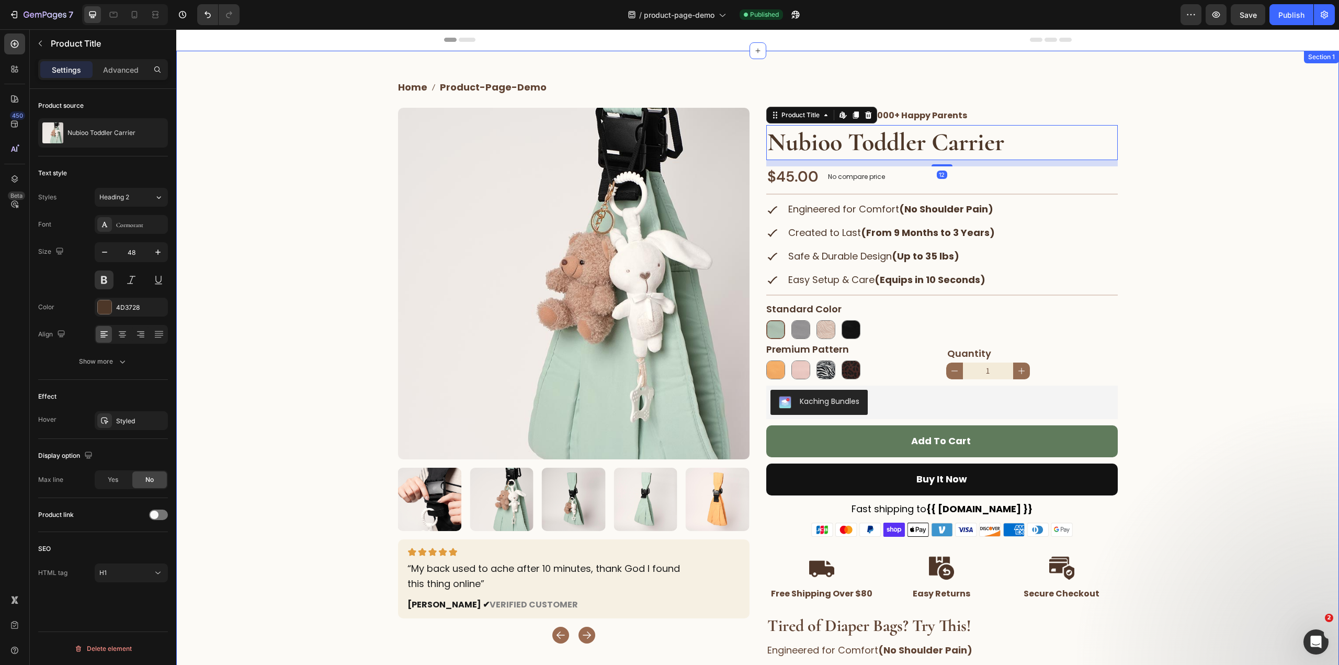
click at [250, 208] on div "Home product-page-demo Breadcrumb Row Product Images Image “My back used to ach…" at bounding box center [757, 398] width 1162 height 663
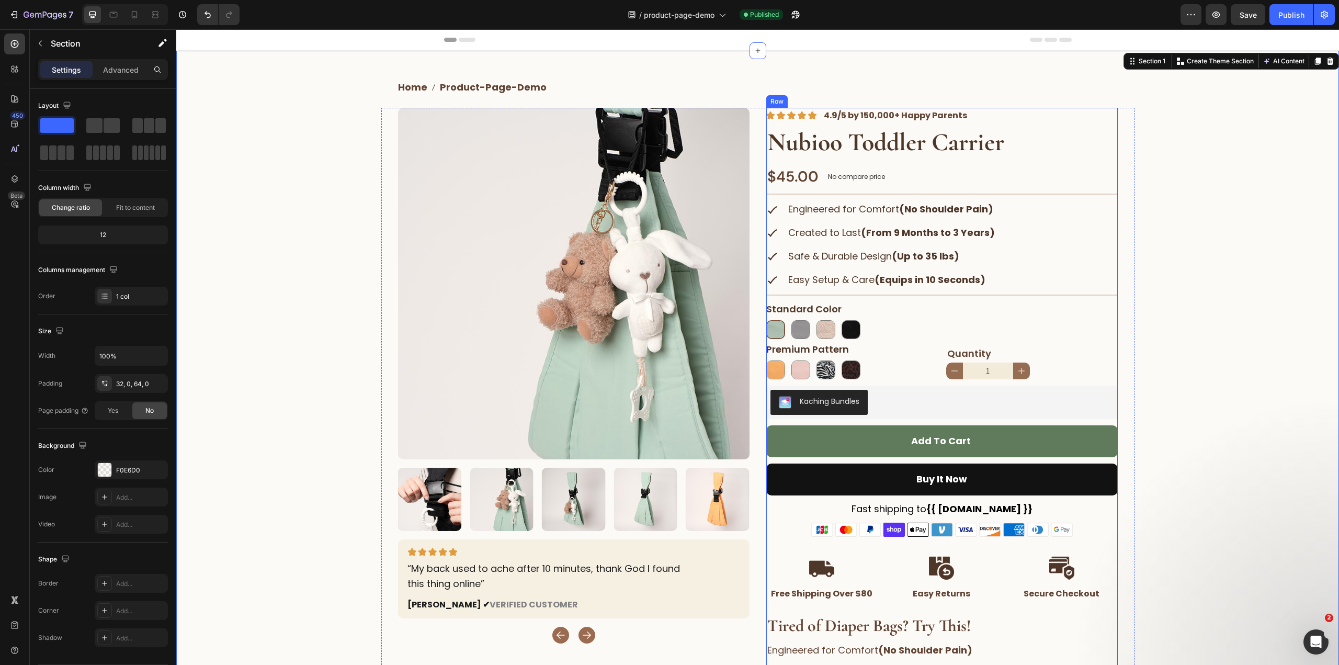
click at [836, 136] on h1 "Nubioo Toddler Carrier" at bounding box center [941, 142] width 351 height 35
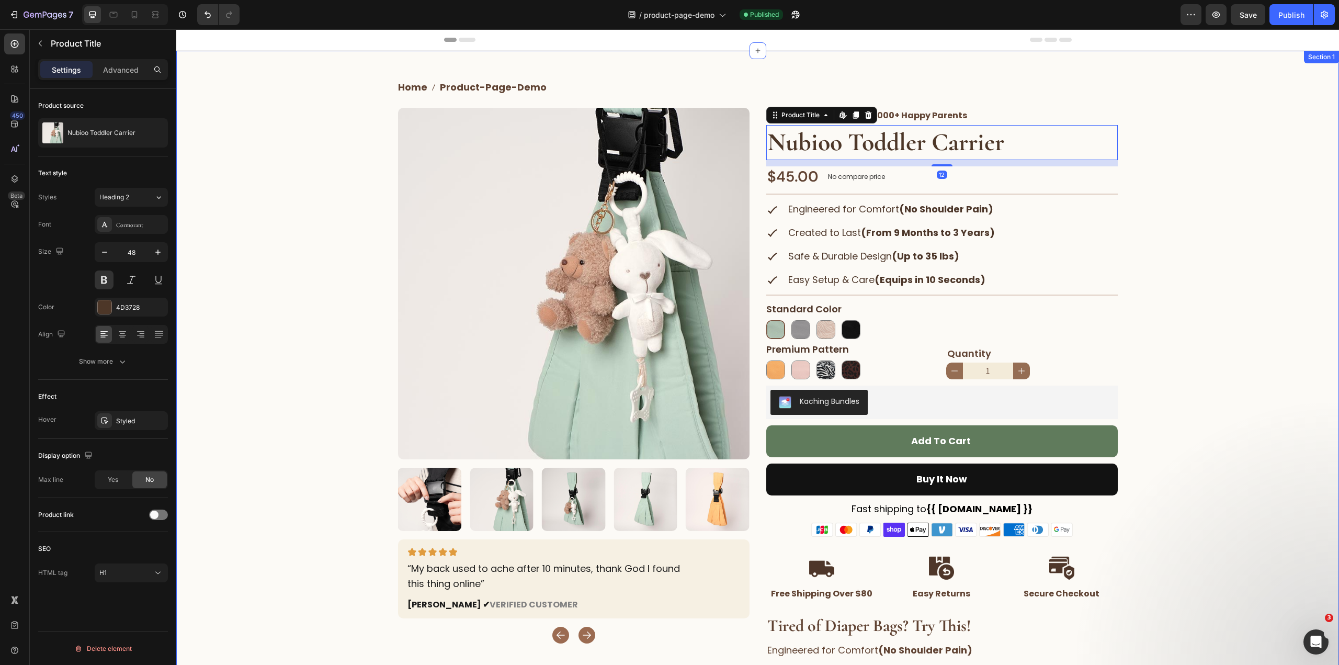
click at [1262, 234] on div "Home product-page-demo Breadcrumb Row Product Images Image “My back used to ach…" at bounding box center [757, 398] width 1162 height 663
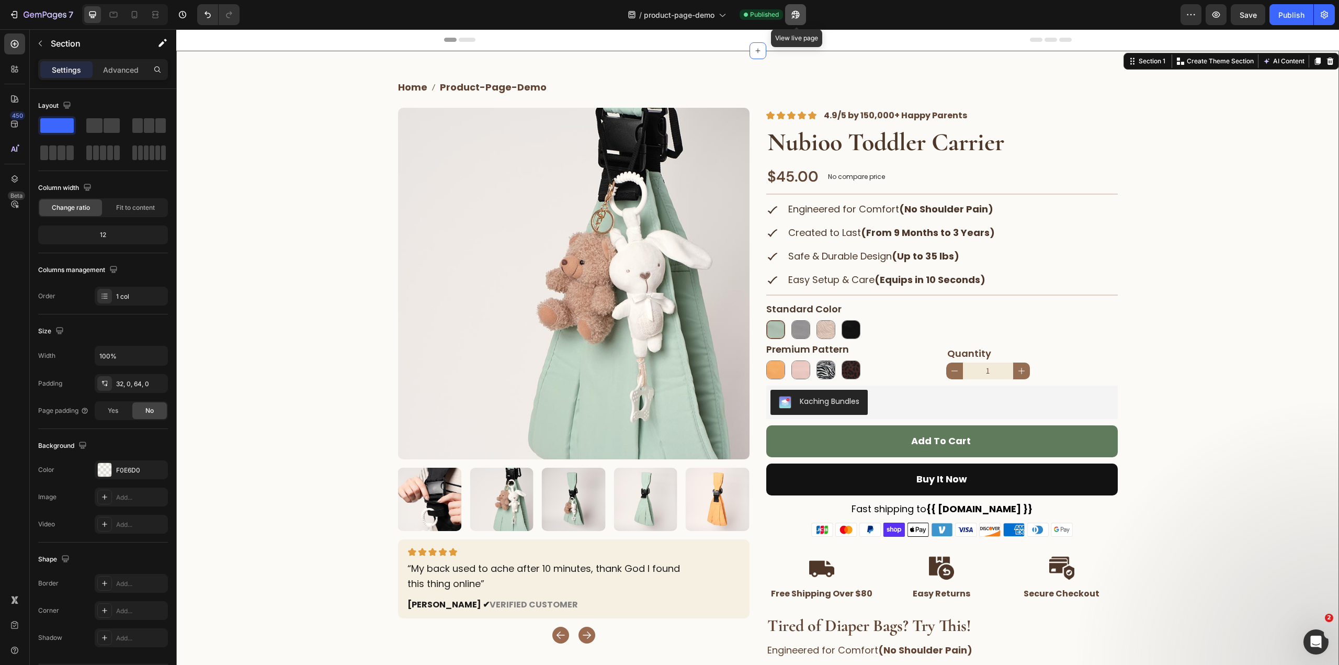
click at [801, 13] on icon "button" at bounding box center [795, 14] width 10 height 10
click at [1159, 197] on div "Home product-page-demo Breadcrumb Row Product Images Image “My back used to ach…" at bounding box center [757, 398] width 1162 height 663
click at [1192, 113] on div "Home product-page-demo Breadcrumb Row Product Images Image “My back used to ach…" at bounding box center [757, 398] width 1162 height 663
click at [873, 136] on h1 "Nubioo Toddler Carrier" at bounding box center [941, 142] width 351 height 35
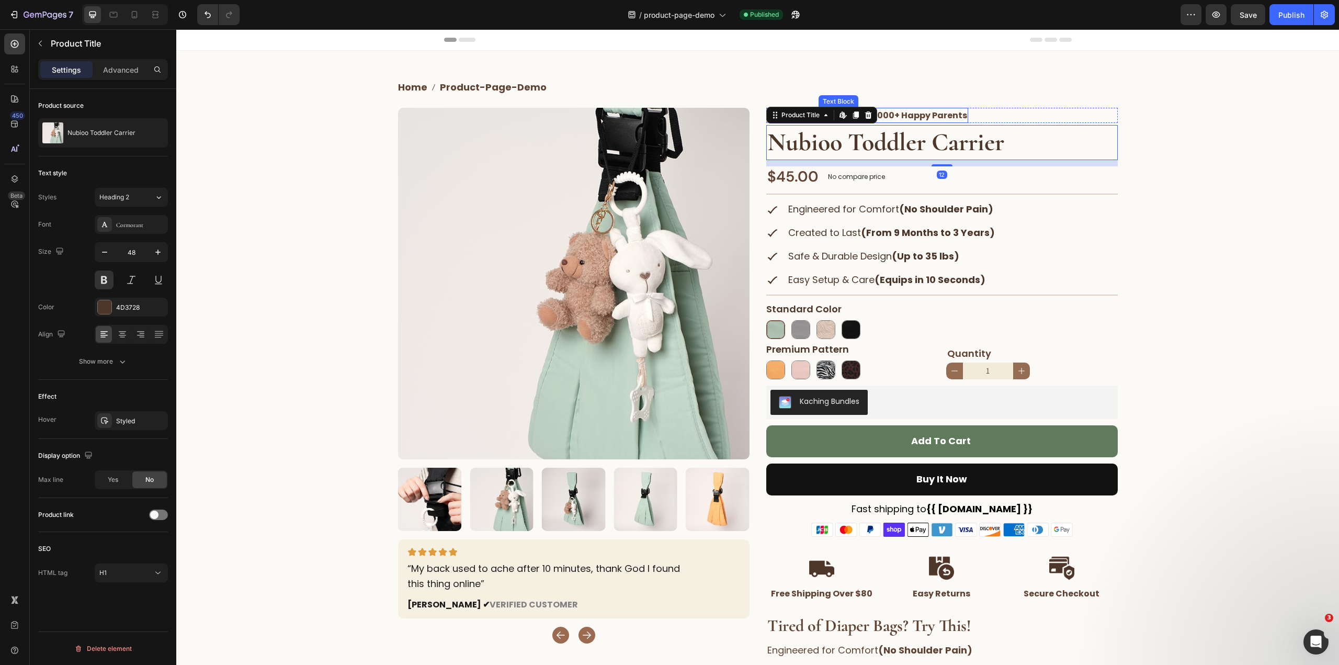
click at [924, 122] on p "4.9/5 by 150,000+ Happy Parents" at bounding box center [895, 116] width 143 height 14
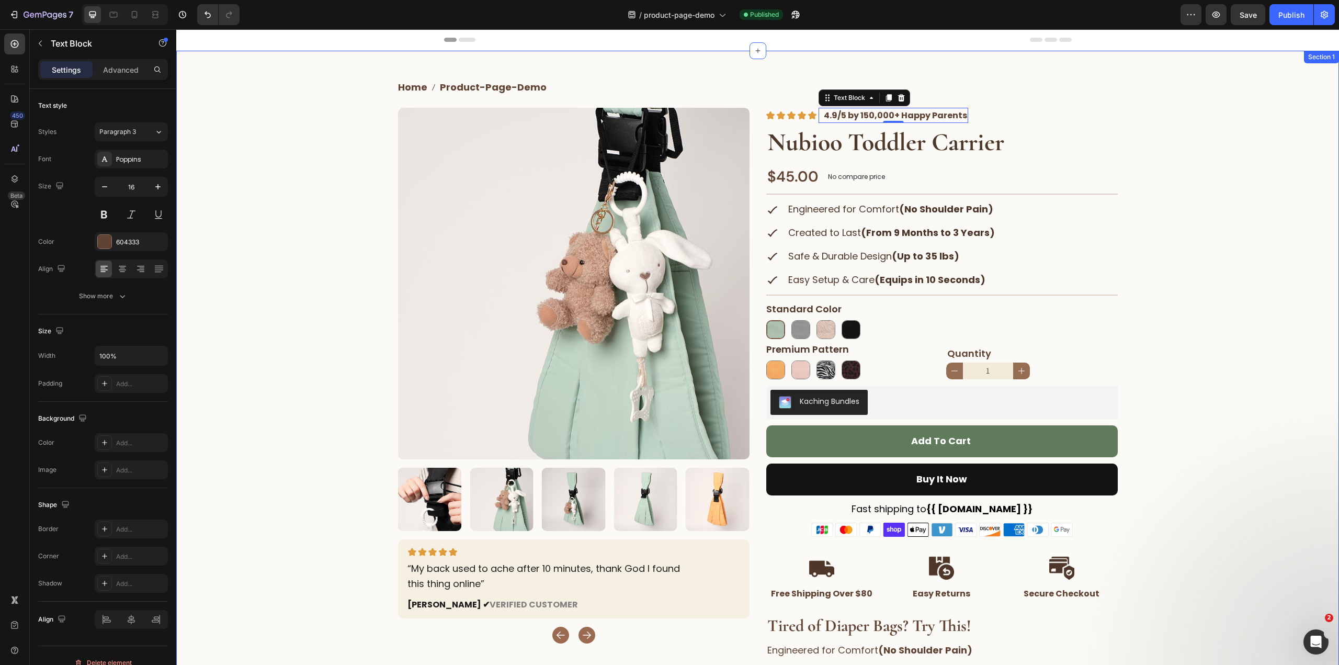
click at [1256, 342] on div "Home product-page-demo Breadcrumb Row Product Images Image “My back used to ach…" at bounding box center [757, 398] width 1162 height 663
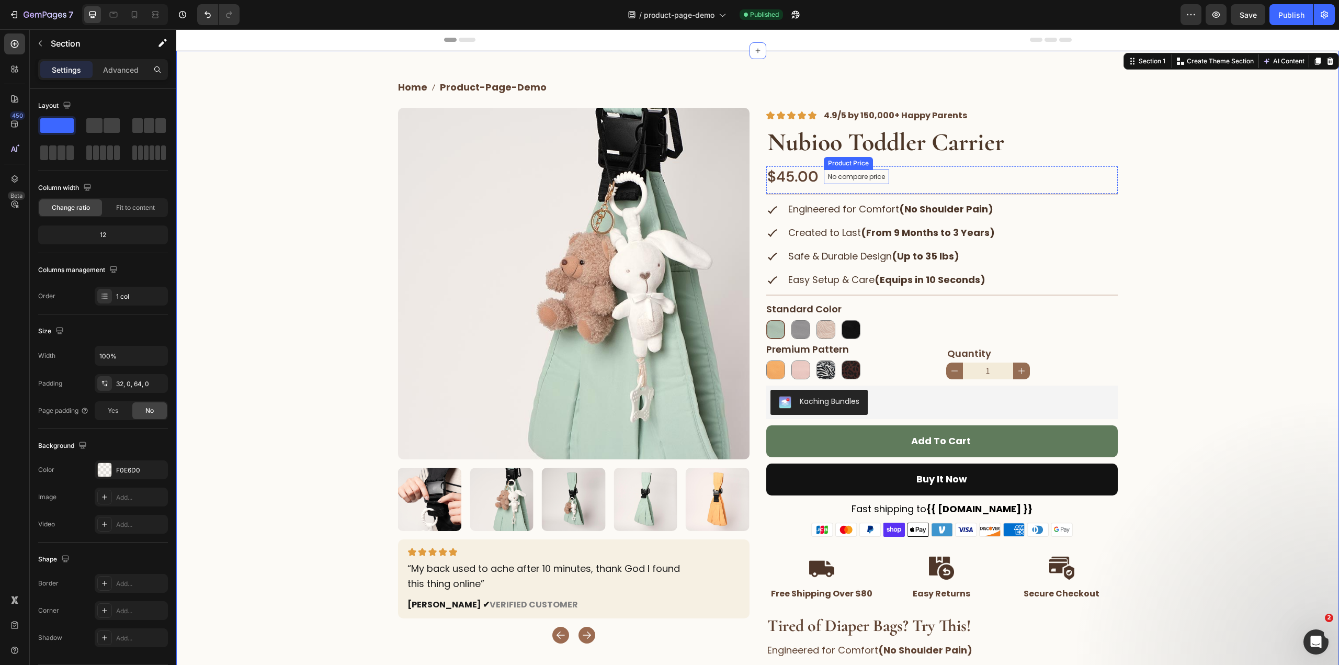
click at [828, 178] on p "No compare price" at bounding box center [856, 177] width 57 height 6
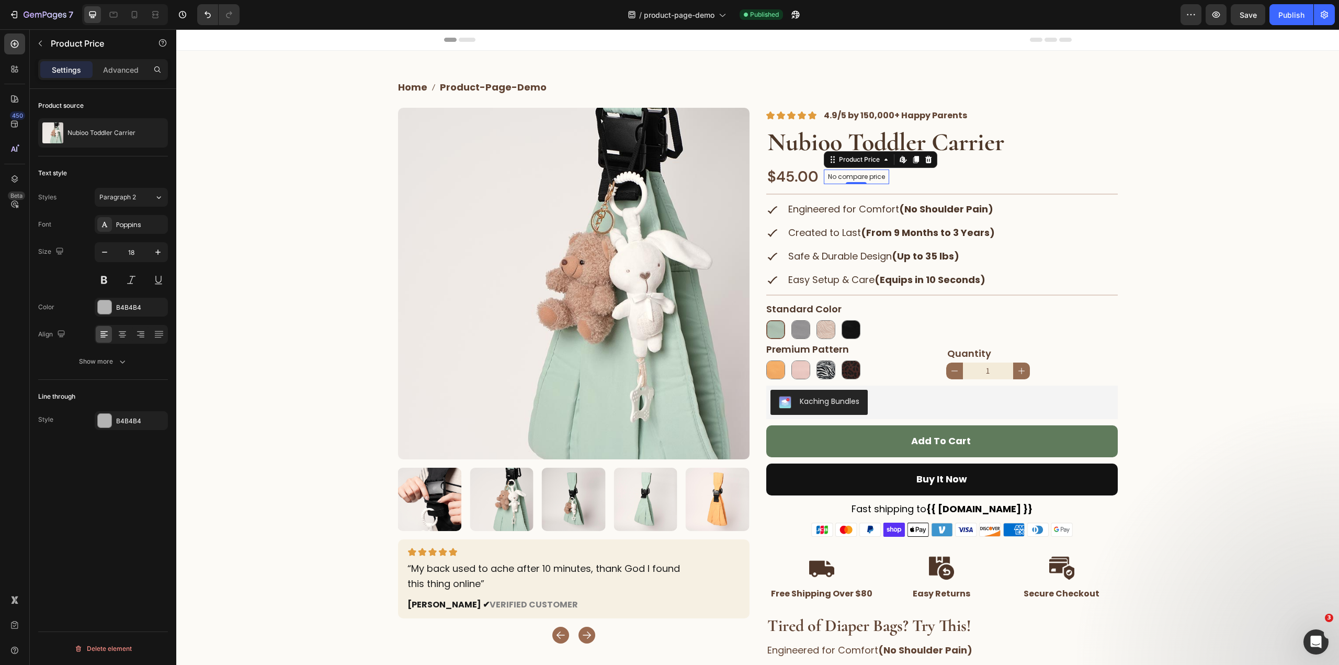
click at [782, 180] on div "$45.00" at bounding box center [792, 176] width 53 height 21
click at [856, 185] on div "No compare price Product Price" at bounding box center [856, 176] width 65 height 21
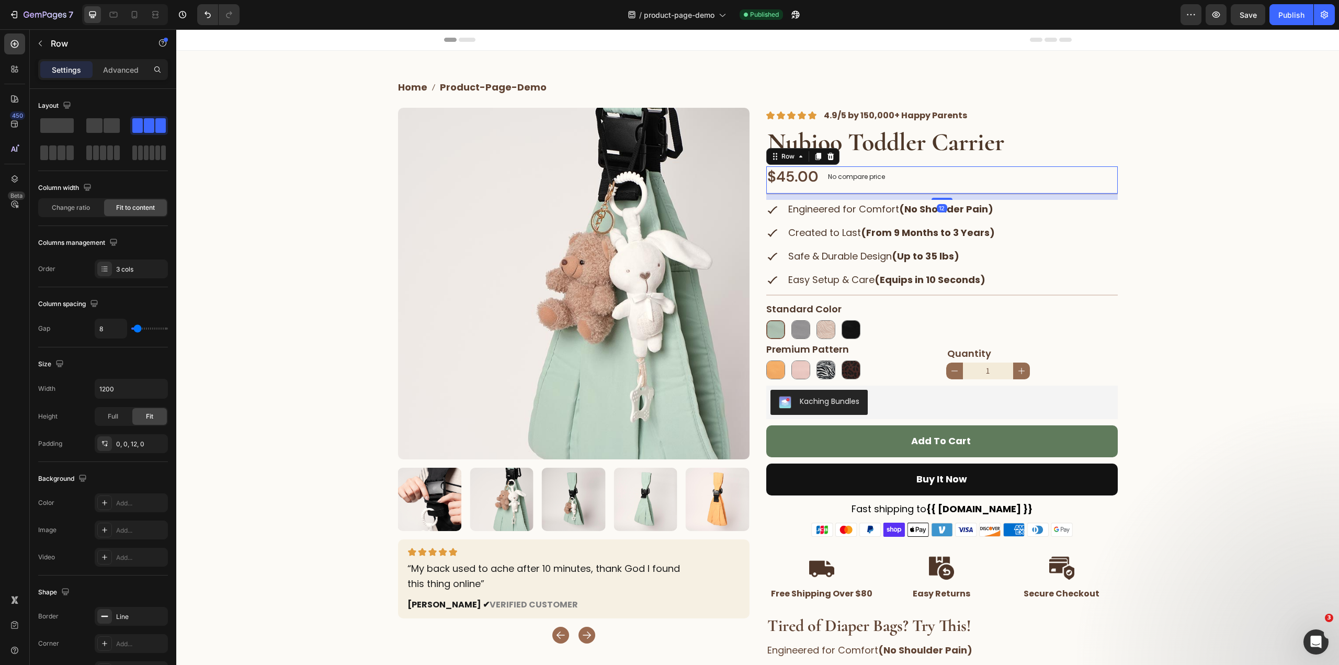
click at [932, 173] on div "$45.00 Product Price Product Price No compare price Product Price No discount N…" at bounding box center [941, 180] width 351 height 28
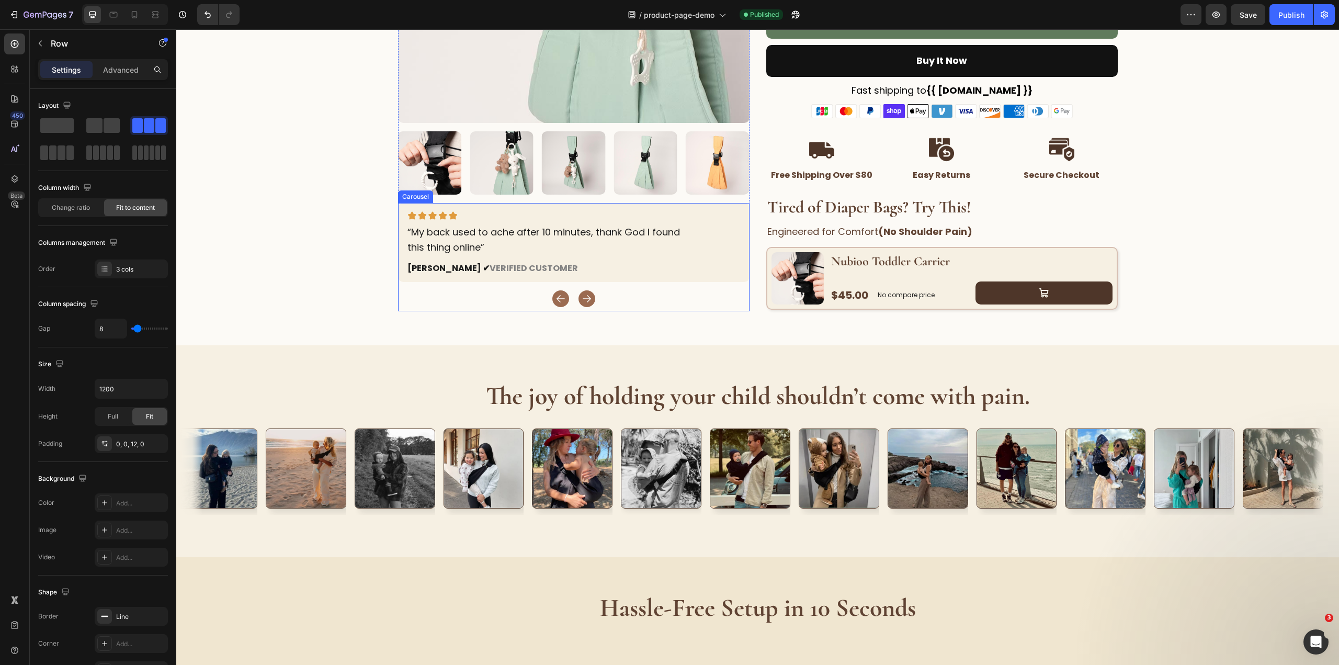
click at [597, 288] on div "Image “My back used to ache after 10 minutes, thank God I found this thing onli…" at bounding box center [573, 257] width 351 height 108
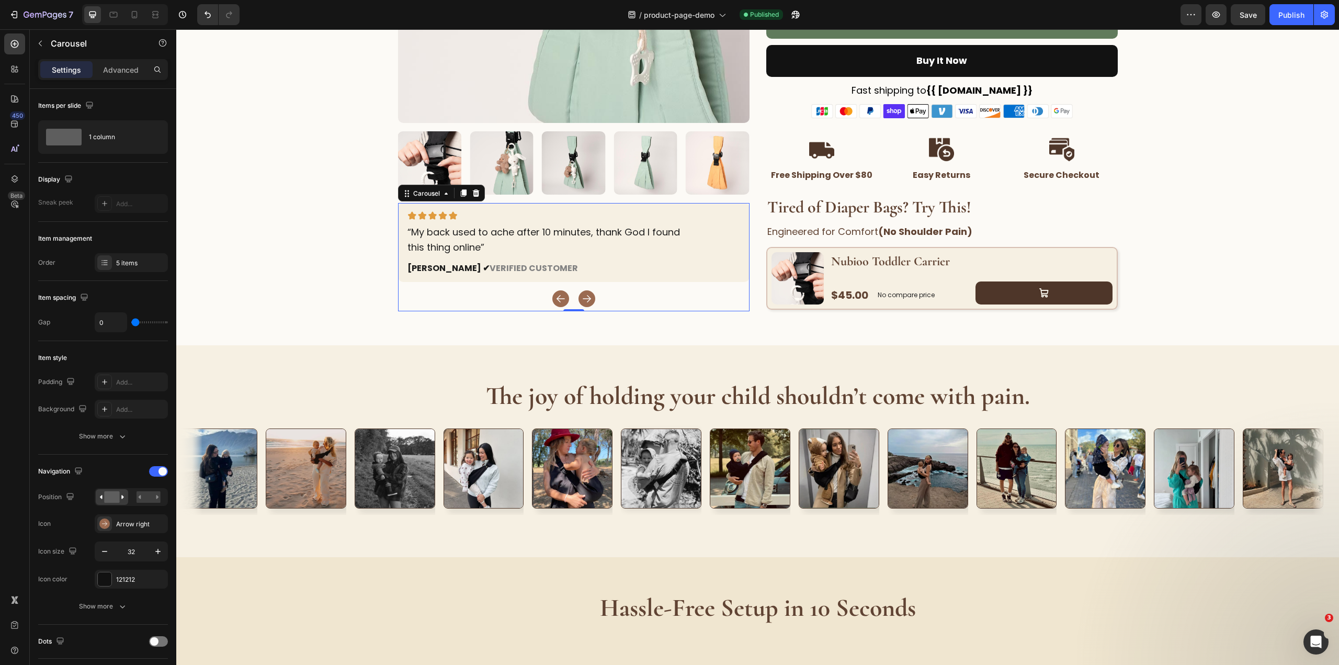
click at [585, 303] on rect "Carousel Next Arrow" at bounding box center [586, 298] width 11 height 11
click at [162, 549] on icon "button" at bounding box center [158, 551] width 10 height 10
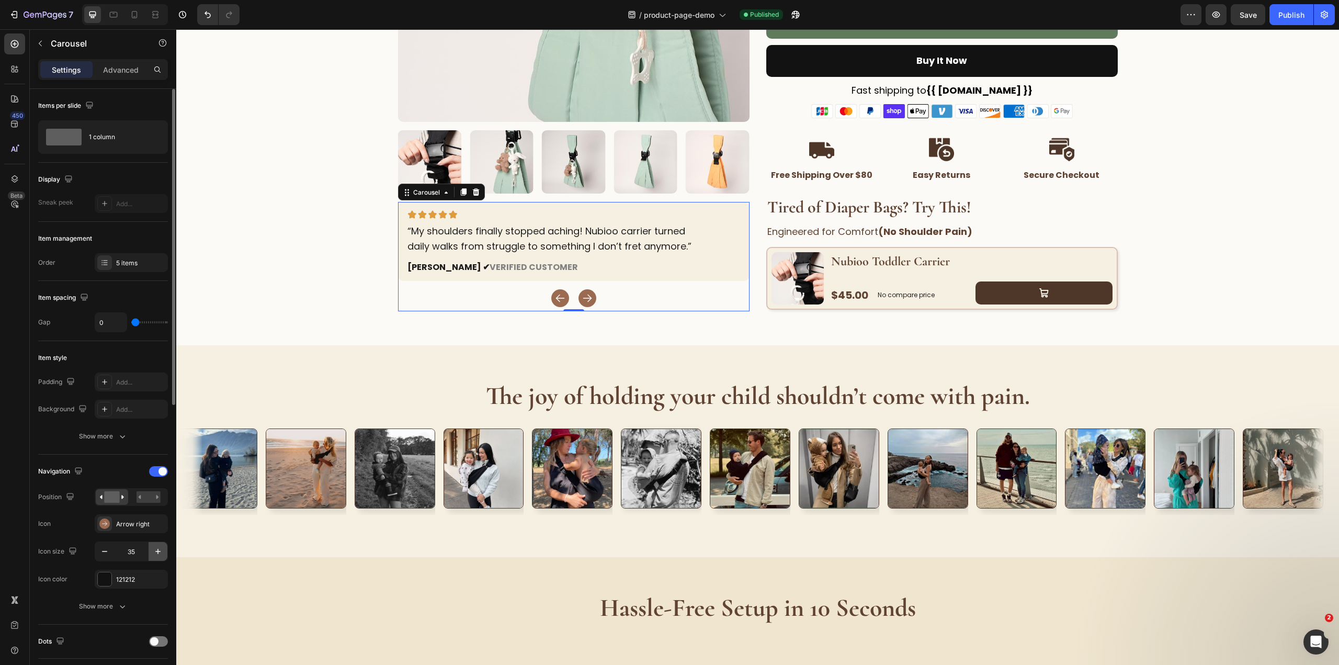
click at [162, 549] on icon "button" at bounding box center [158, 551] width 10 height 10
click at [160, 550] on icon "button" at bounding box center [158, 551] width 10 height 10
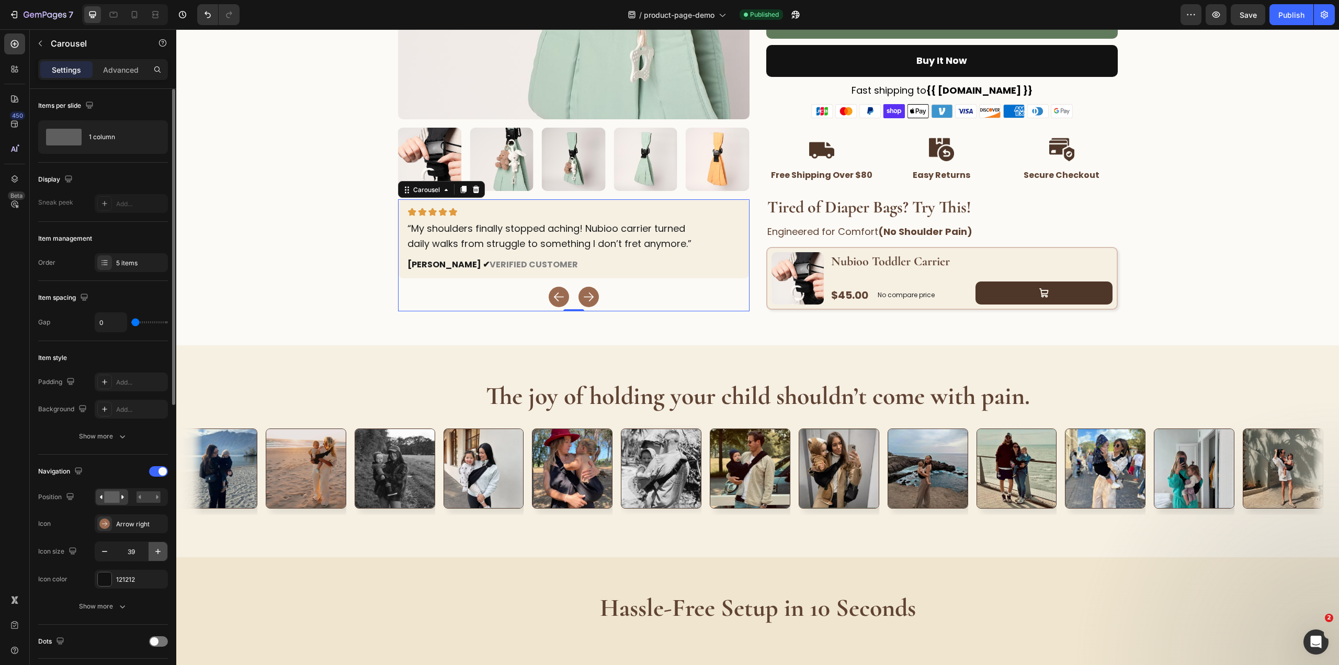
click at [160, 550] on icon "button" at bounding box center [158, 551] width 10 height 10
type input "42"
click at [1287, 15] on div "Publish" at bounding box center [1291, 14] width 26 height 11
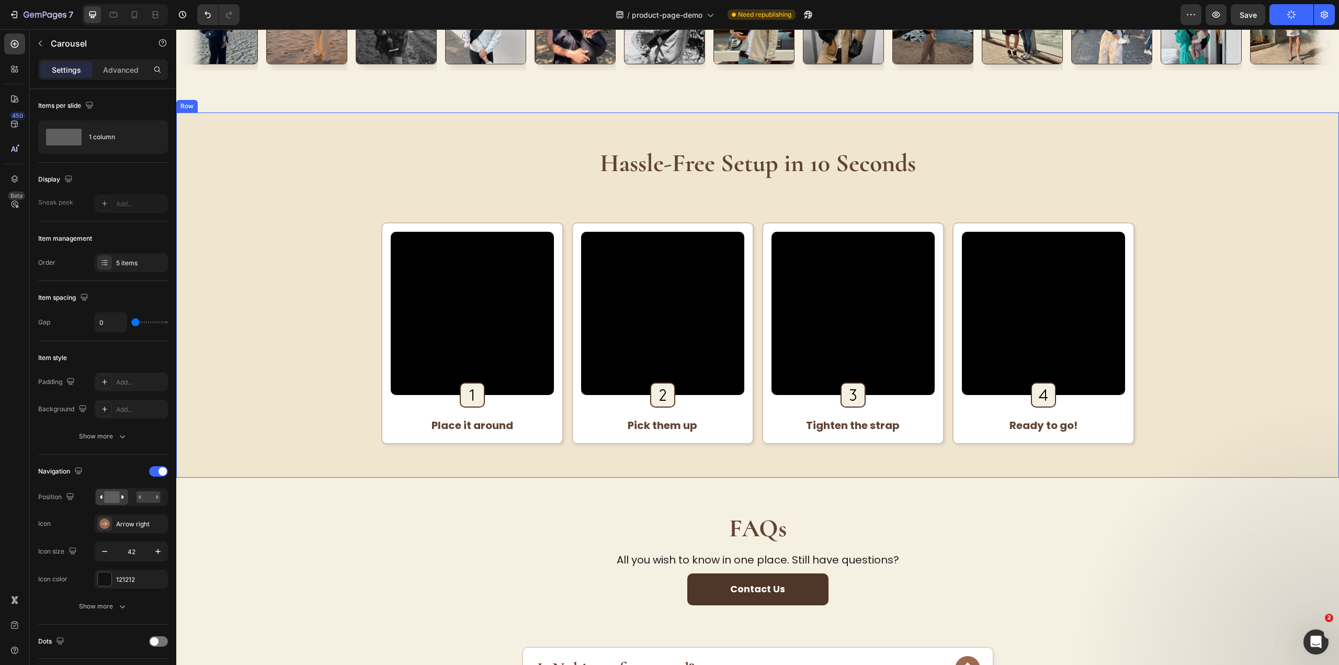
scroll to position [843, 0]
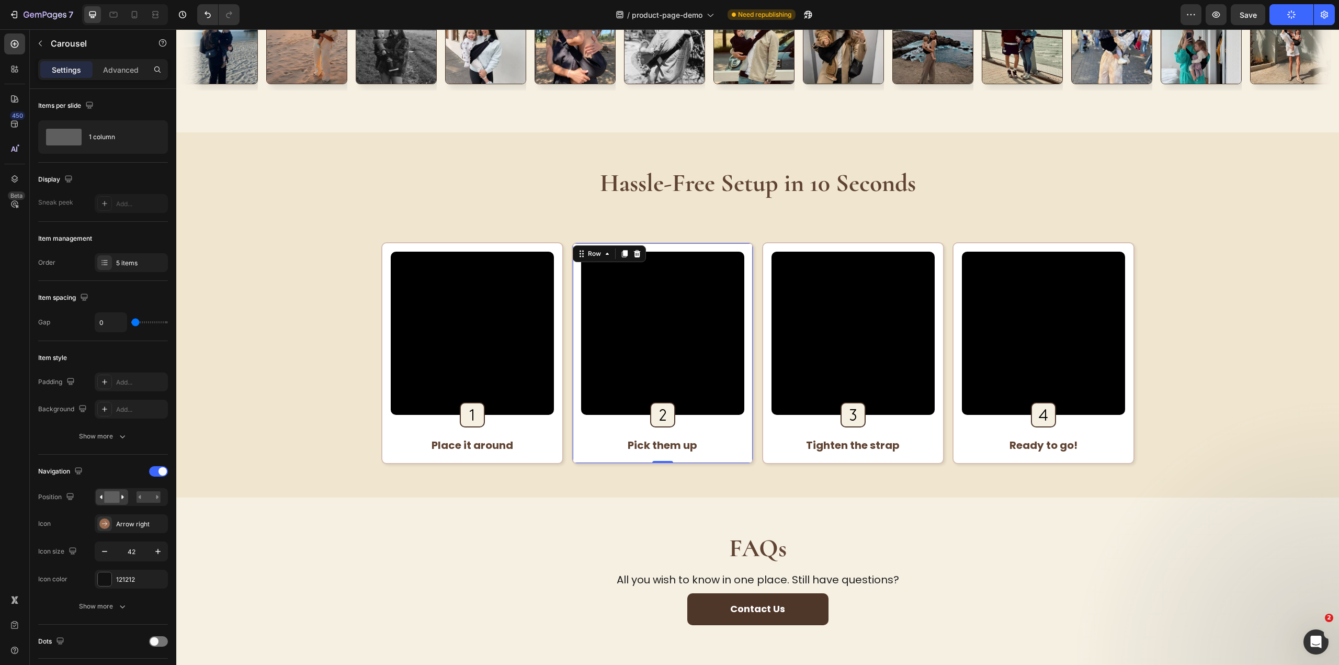
click at [747, 300] on div "Video Image Row Pick them up Text Block Row Row 0" at bounding box center [663, 353] width 182 height 222
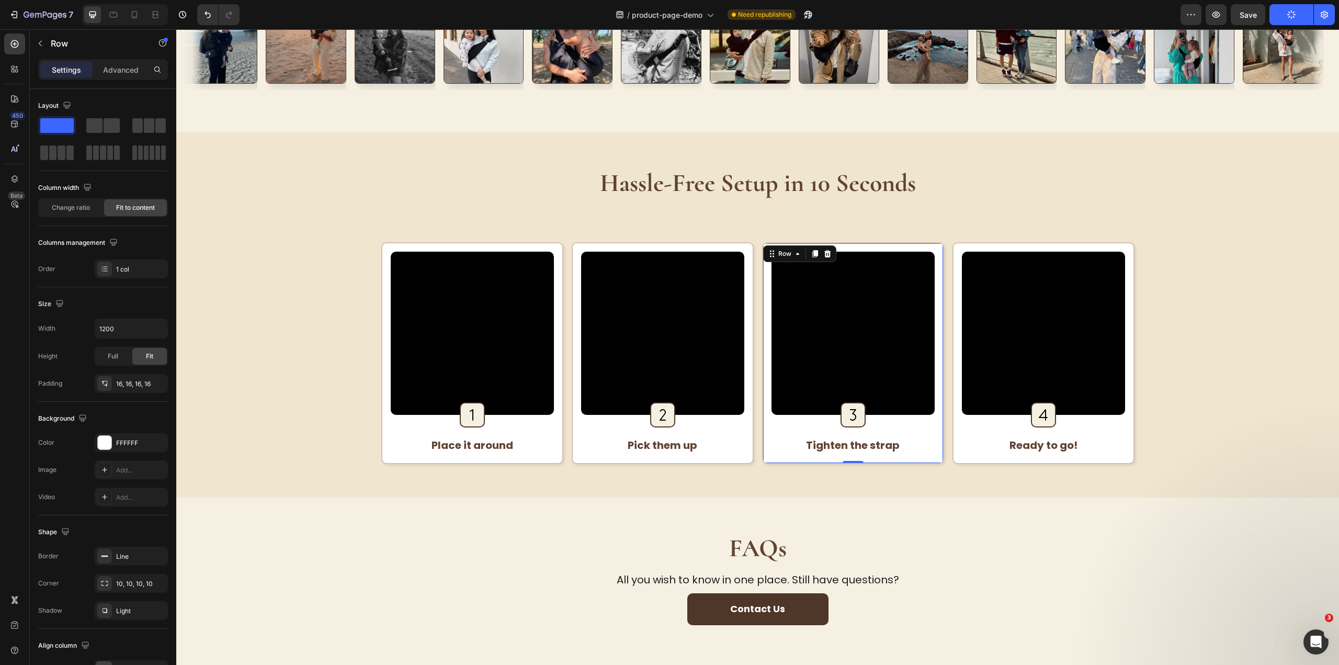
click at [762, 290] on div "Video Image Row Tighten the strap Text Block Row Row 0" at bounding box center [853, 353] width 182 height 222
click at [754, 289] on div "Video Image Row Place it around Text Block Row Row Video Image Row Pick them up…" at bounding box center [757, 353] width 753 height 222
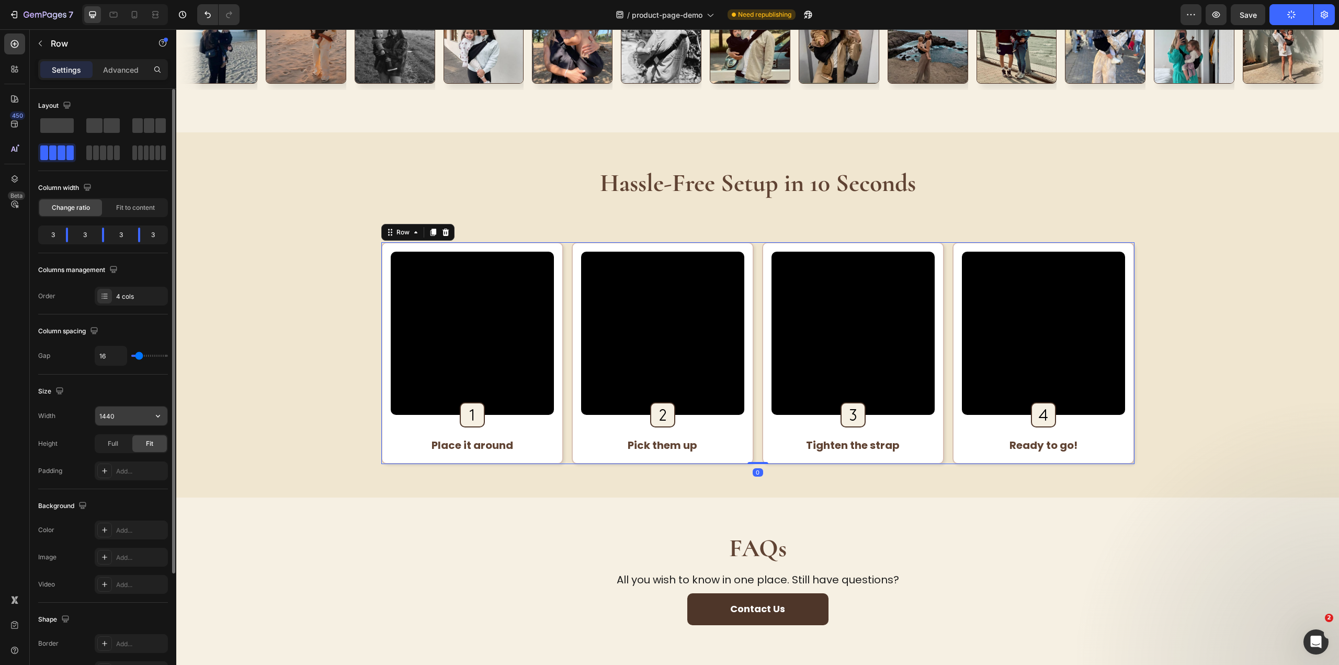
click at [121, 411] on input "1440" at bounding box center [131, 415] width 72 height 19
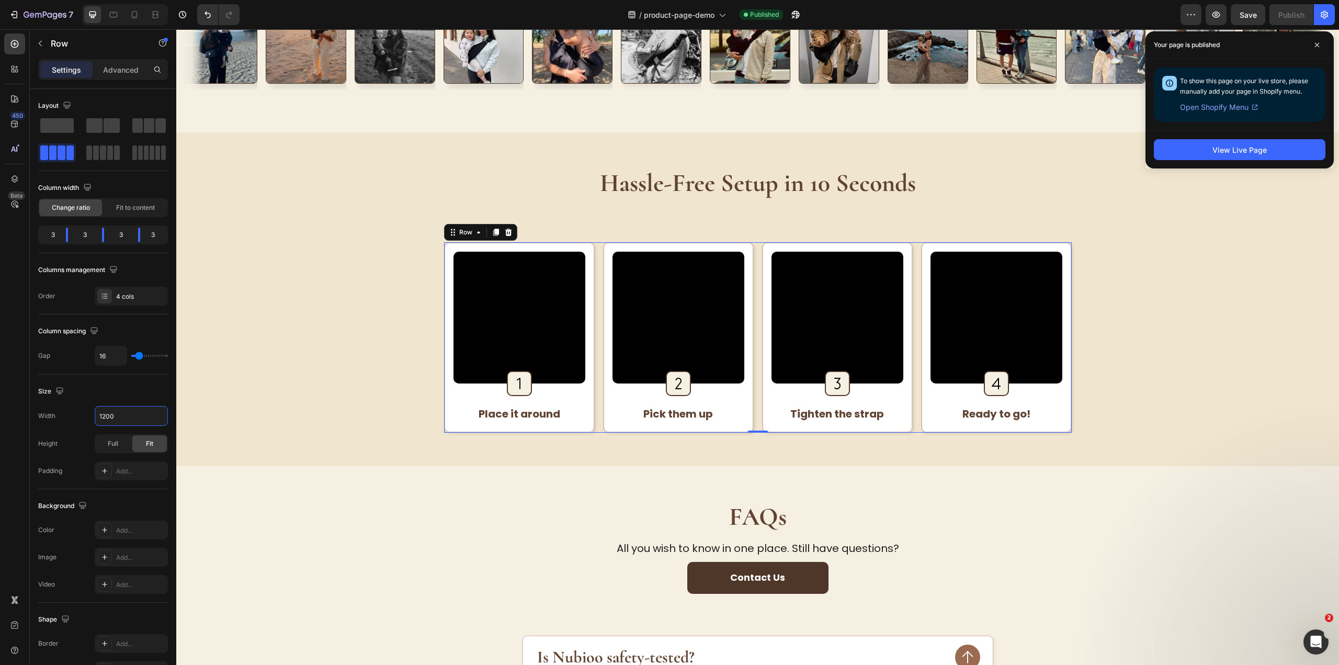
type input "1200"
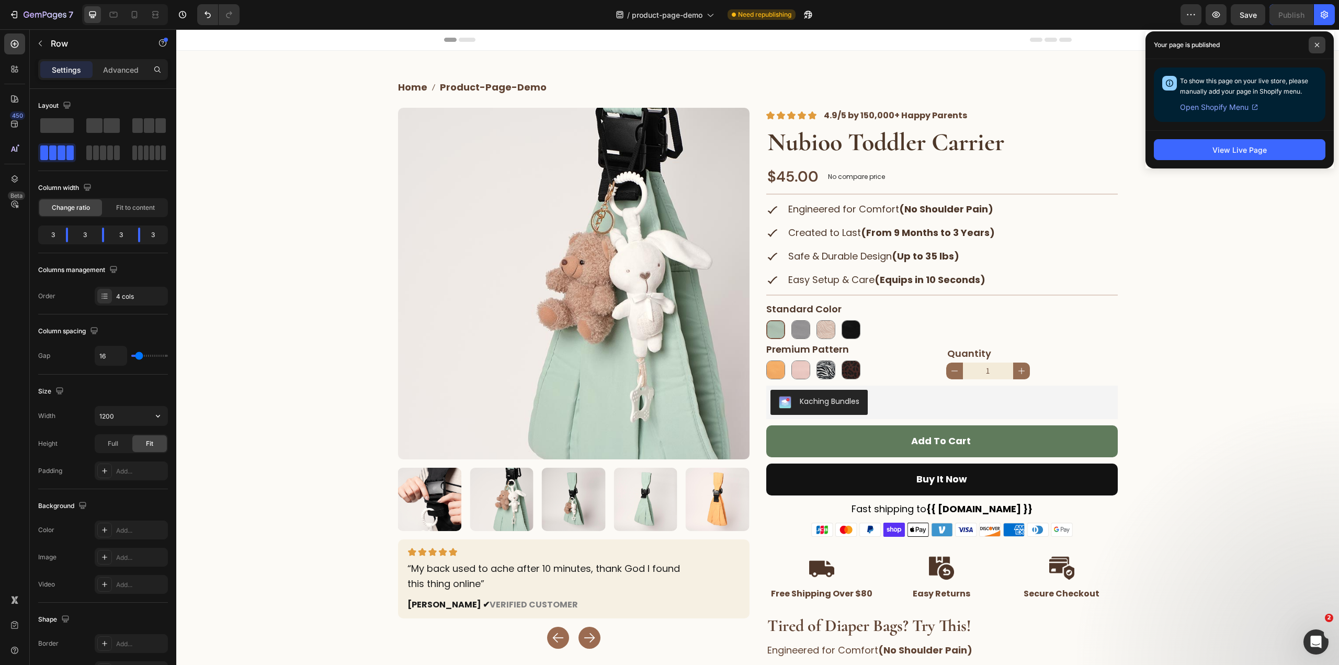
click at [1315, 38] on span at bounding box center [1316, 45] width 17 height 17
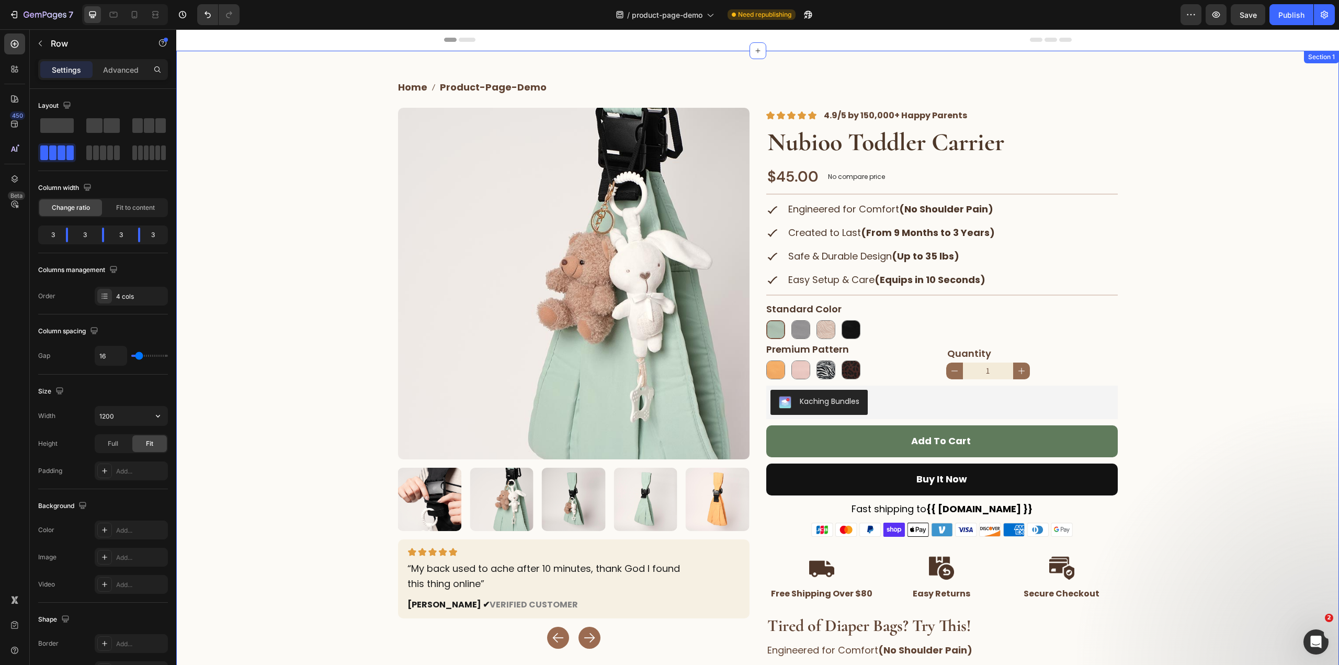
click at [1223, 312] on div "Home product-page-demo Breadcrumb Row Product Images Image “My back used to ach…" at bounding box center [757, 398] width 1162 height 663
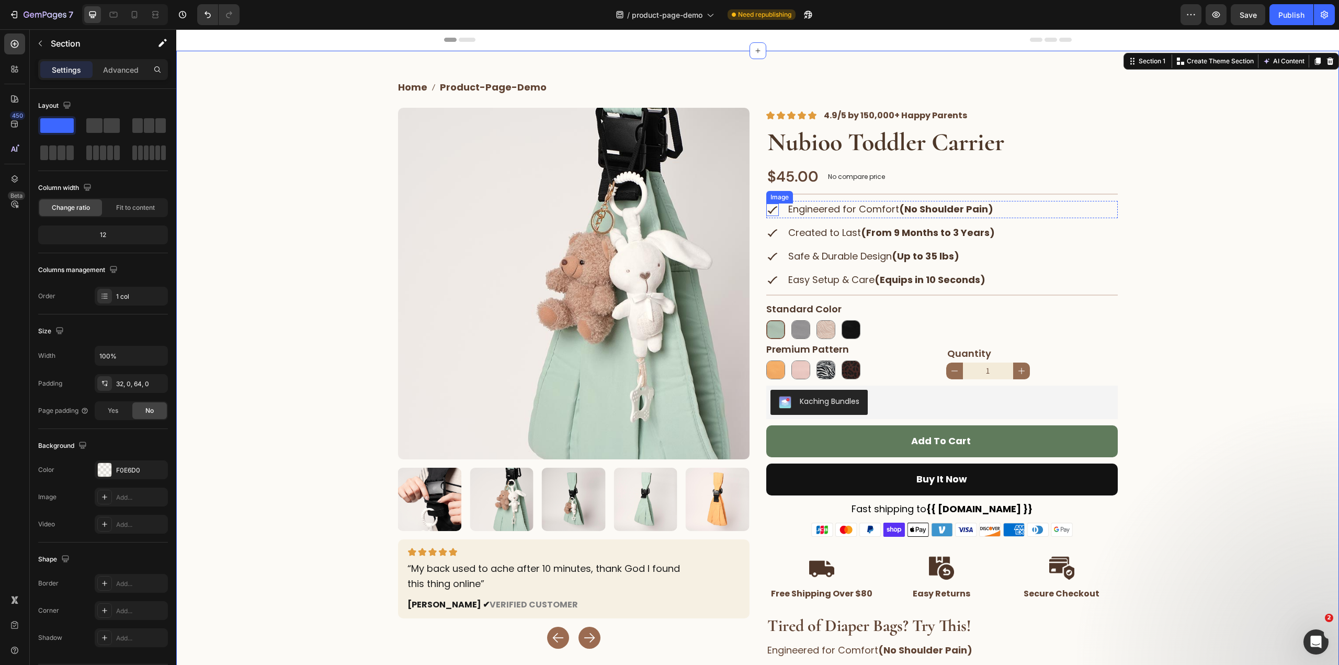
click at [768, 206] on img at bounding box center [772, 209] width 13 height 13
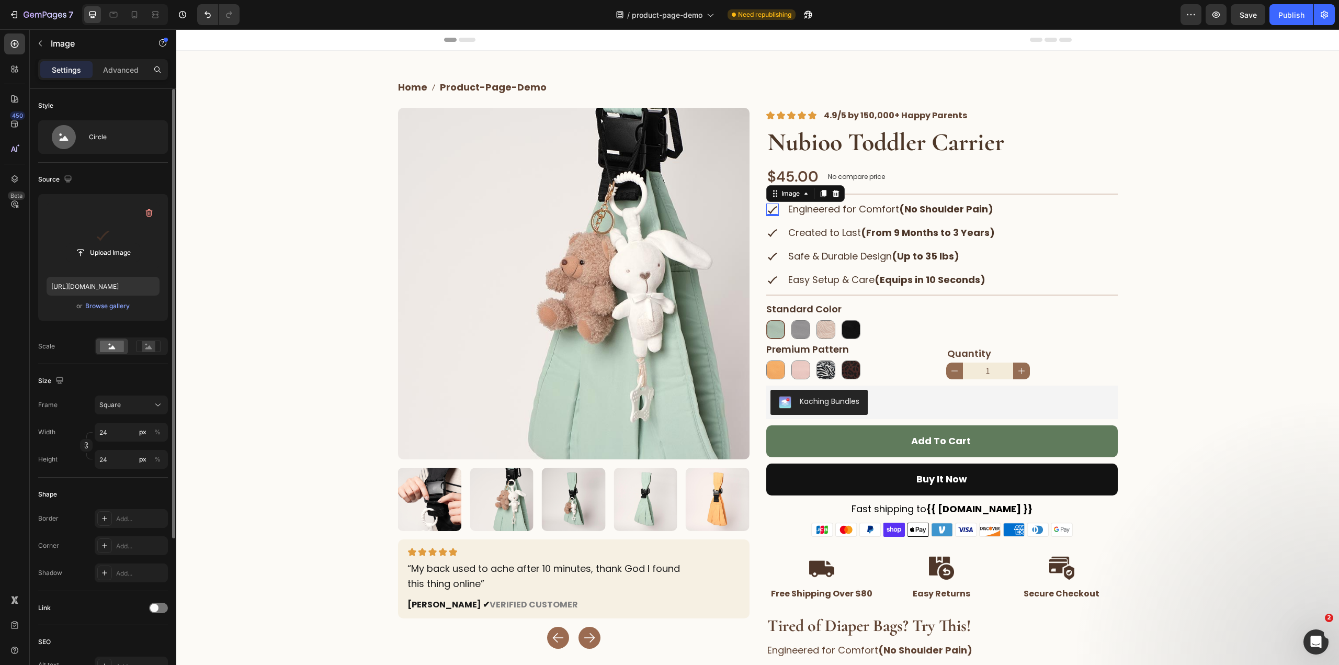
click at [92, 230] on label at bounding box center [103, 235] width 113 height 66
click at [92, 244] on input "file" at bounding box center [103, 253] width 72 height 18
type input "https://cdn.shopify.com/s/files/1/0946/2300/7027/files/gempages_571521811703923…"
click at [111, 429] on input "24" at bounding box center [131, 432] width 73 height 19
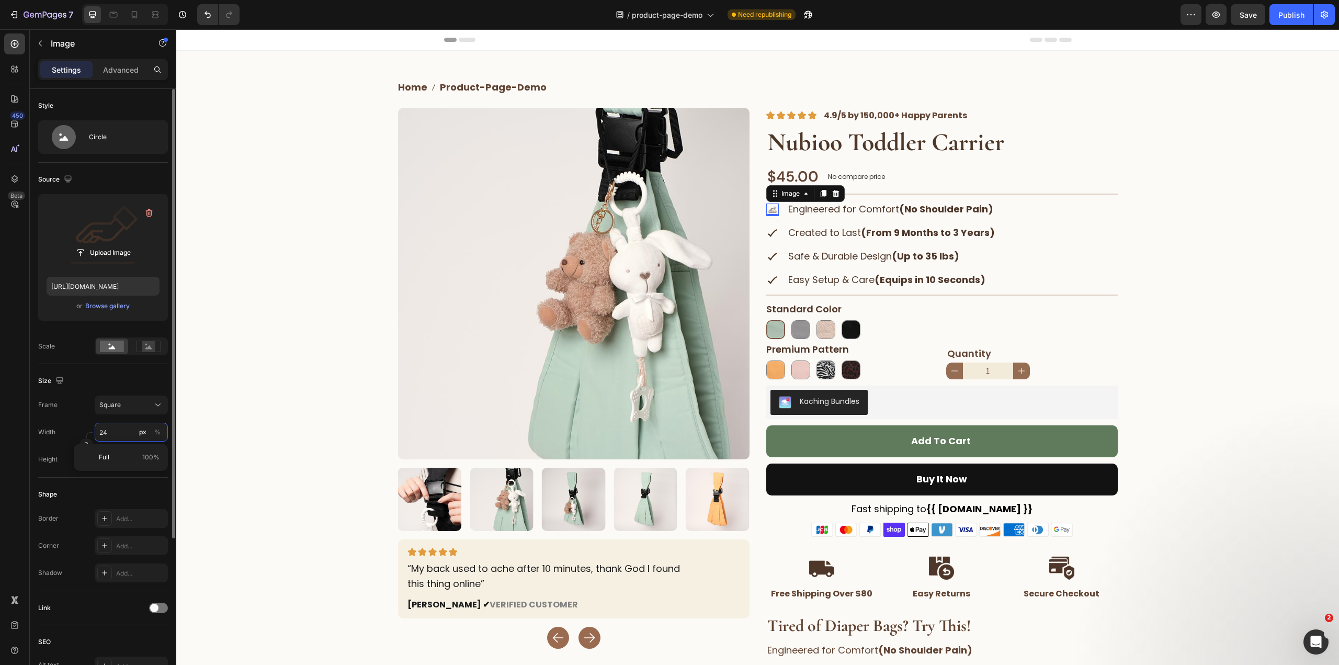
type input "4"
type input "48"
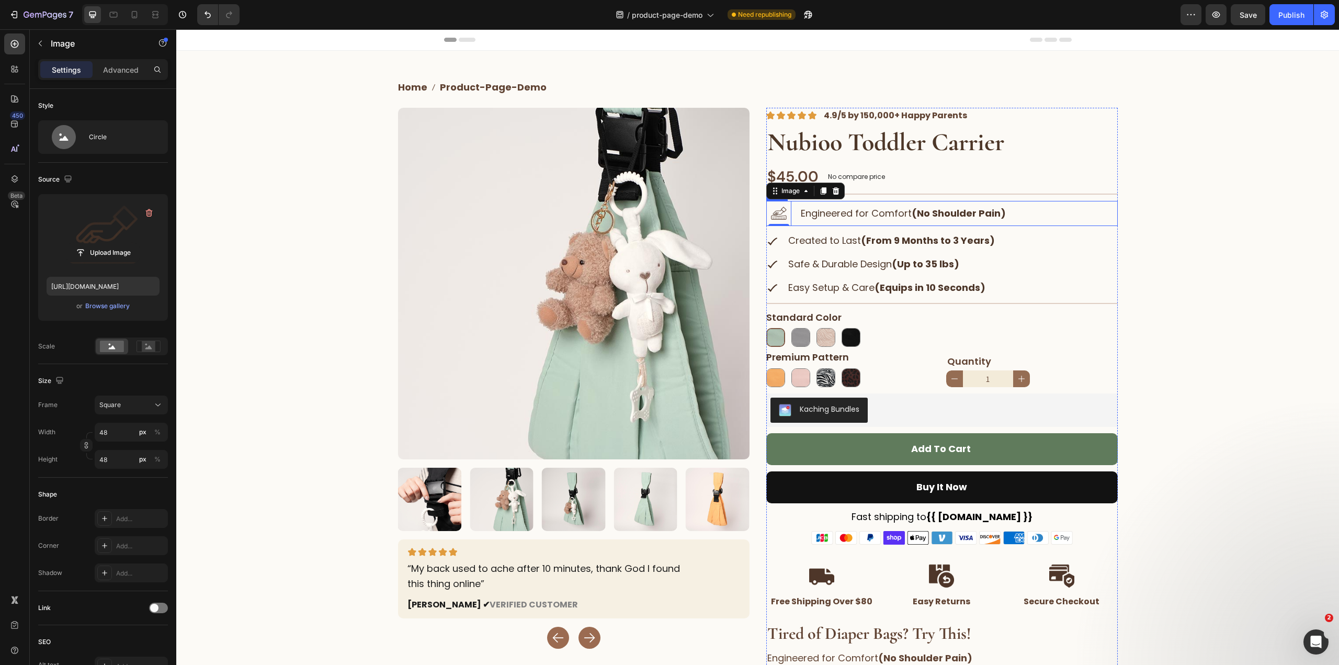
click at [800, 223] on div "Engineered for Comfort (No Shoulder Pain) Text Block" at bounding box center [903, 213] width 207 height 25
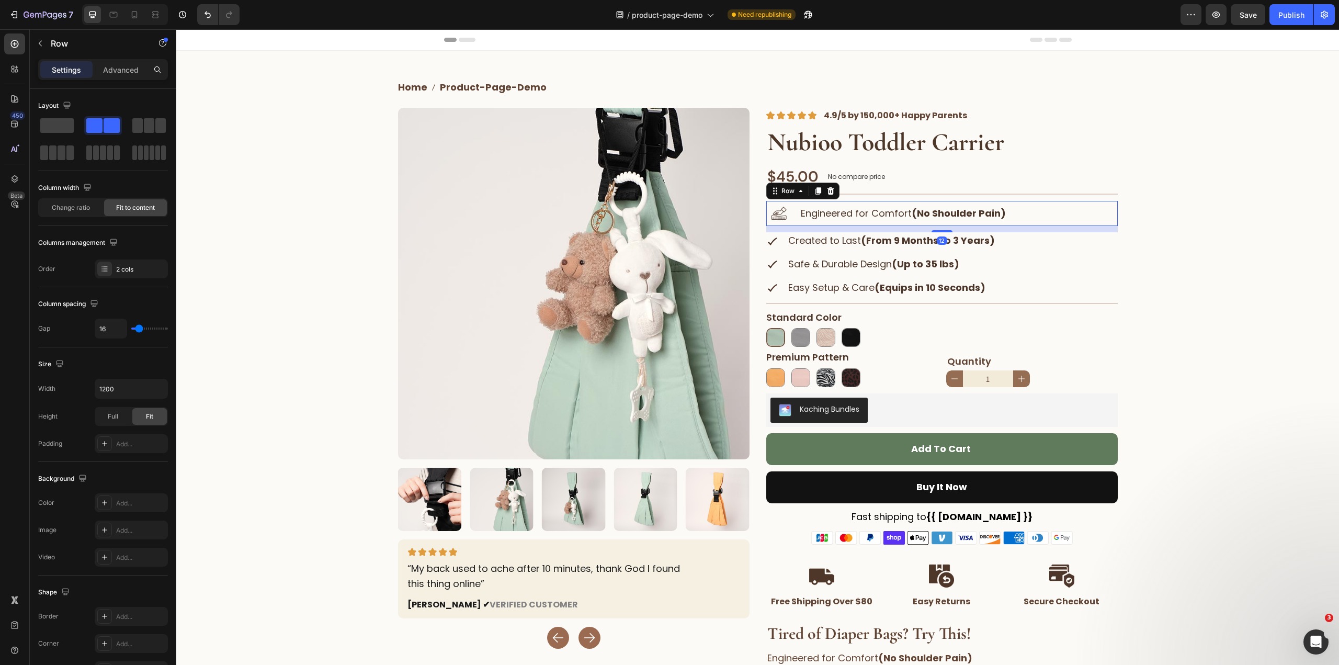
click at [793, 210] on div "Image Engineered for Comfort (No Shoulder Pain) Text Block Row 12" at bounding box center [941, 213] width 351 height 25
click at [116, 326] on input "16" at bounding box center [110, 328] width 31 height 19
type input "0"
type input "8"
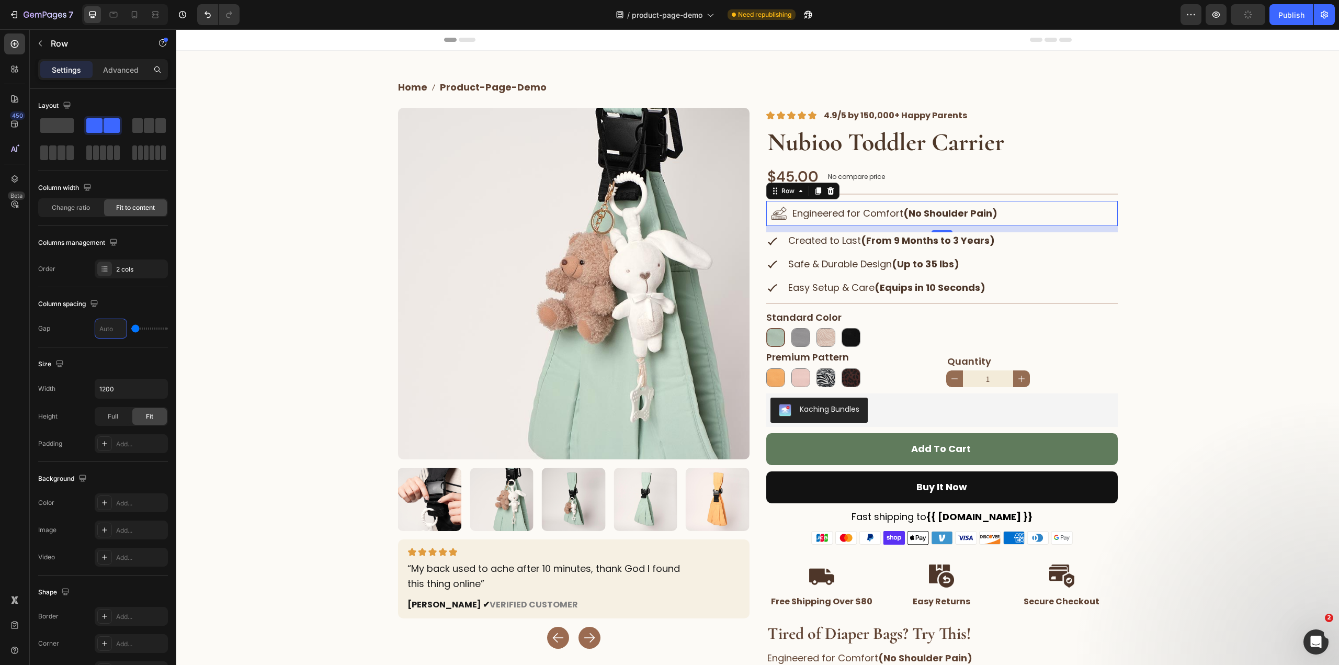
type input "8"
click at [1154, 284] on div "Home product-page-demo Breadcrumb Row Product Images Image “My back used to ach…" at bounding box center [757, 402] width 1162 height 670
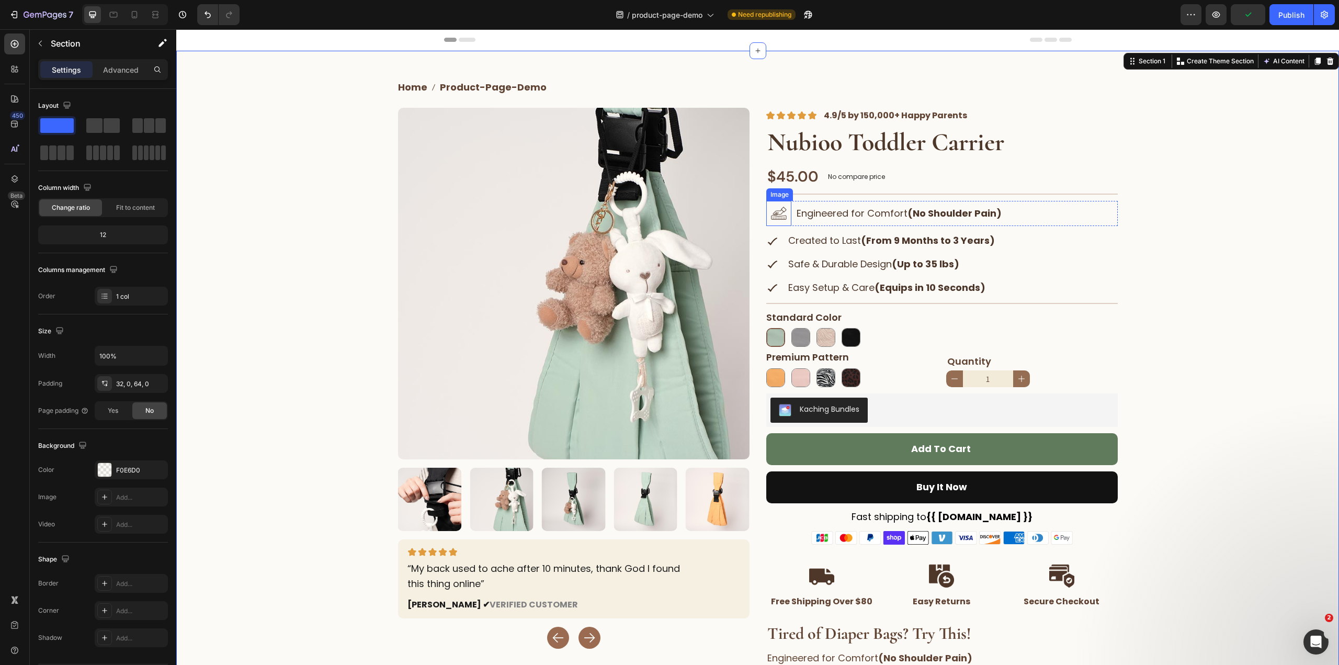
click at [774, 218] on img at bounding box center [778, 213] width 25 height 25
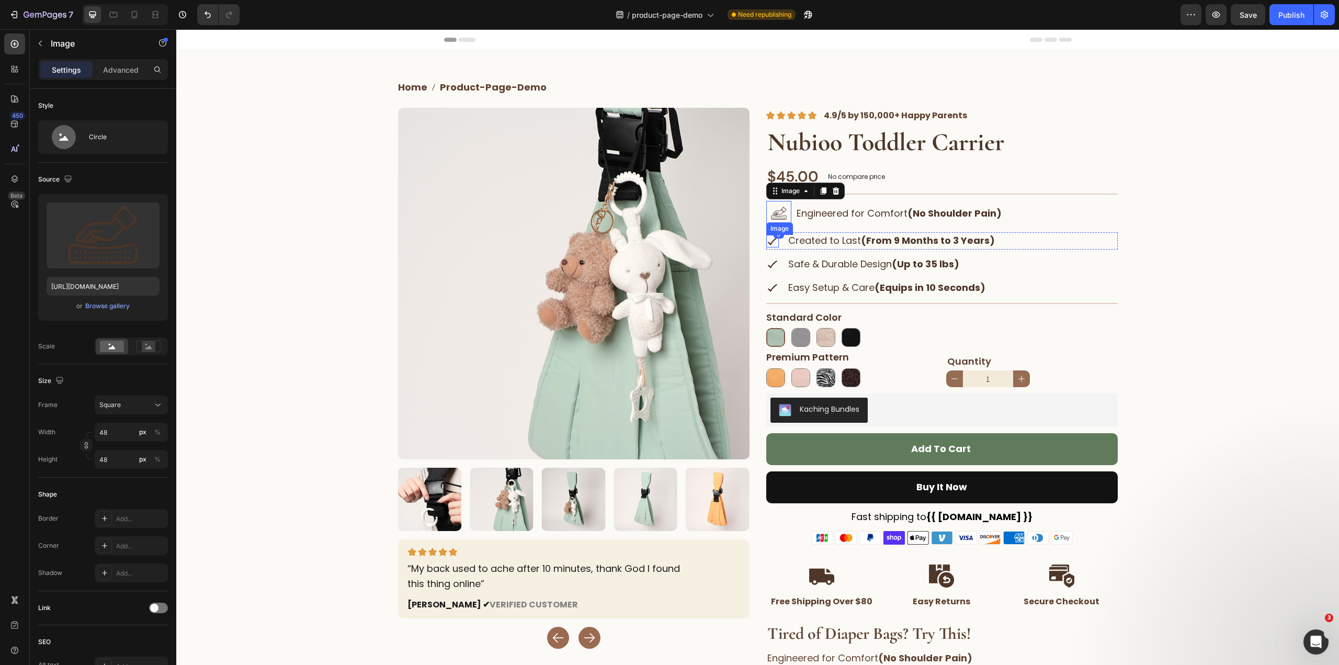
click at [766, 242] on img at bounding box center [772, 241] width 13 height 13
click at [779, 203] on img at bounding box center [778, 213] width 25 height 25
click at [766, 235] on img at bounding box center [772, 241] width 13 height 13
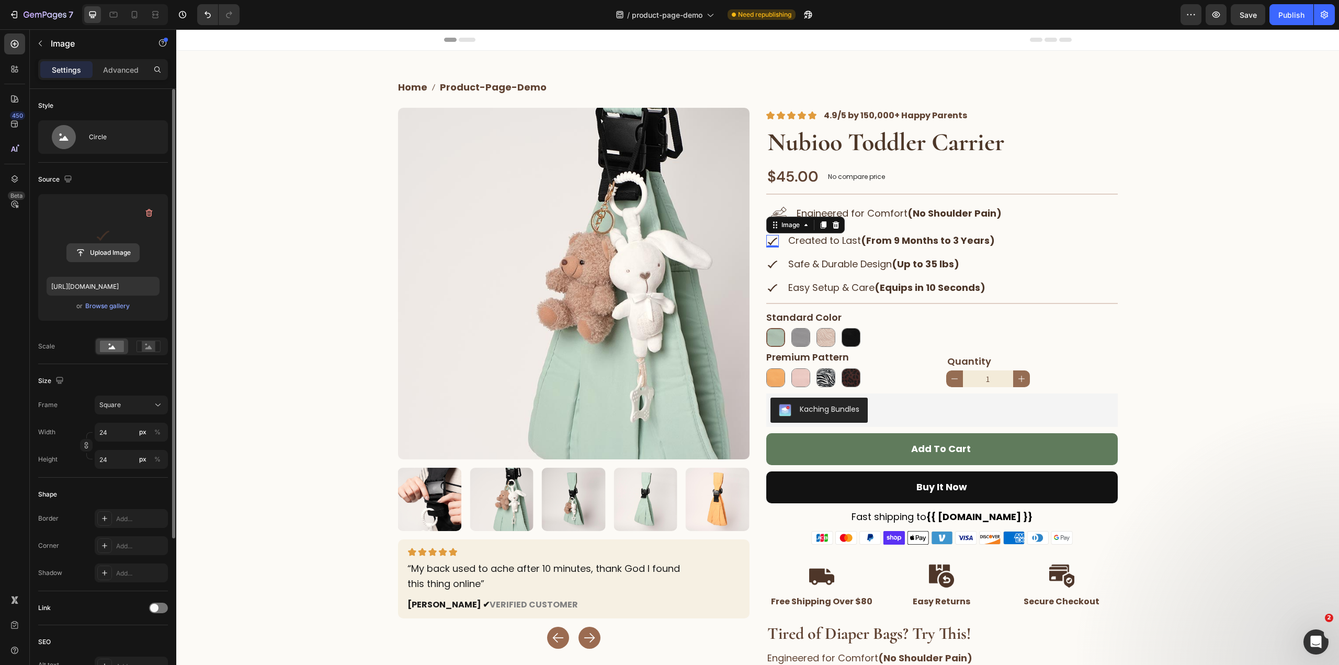
click at [101, 248] on input "file" at bounding box center [103, 253] width 72 height 18
type input "https://cdn.shopify.com/s/files/1/0946/2300/7027/files/gempages_571521811703923…"
click at [108, 431] on input "24" at bounding box center [131, 432] width 73 height 19
type input "4"
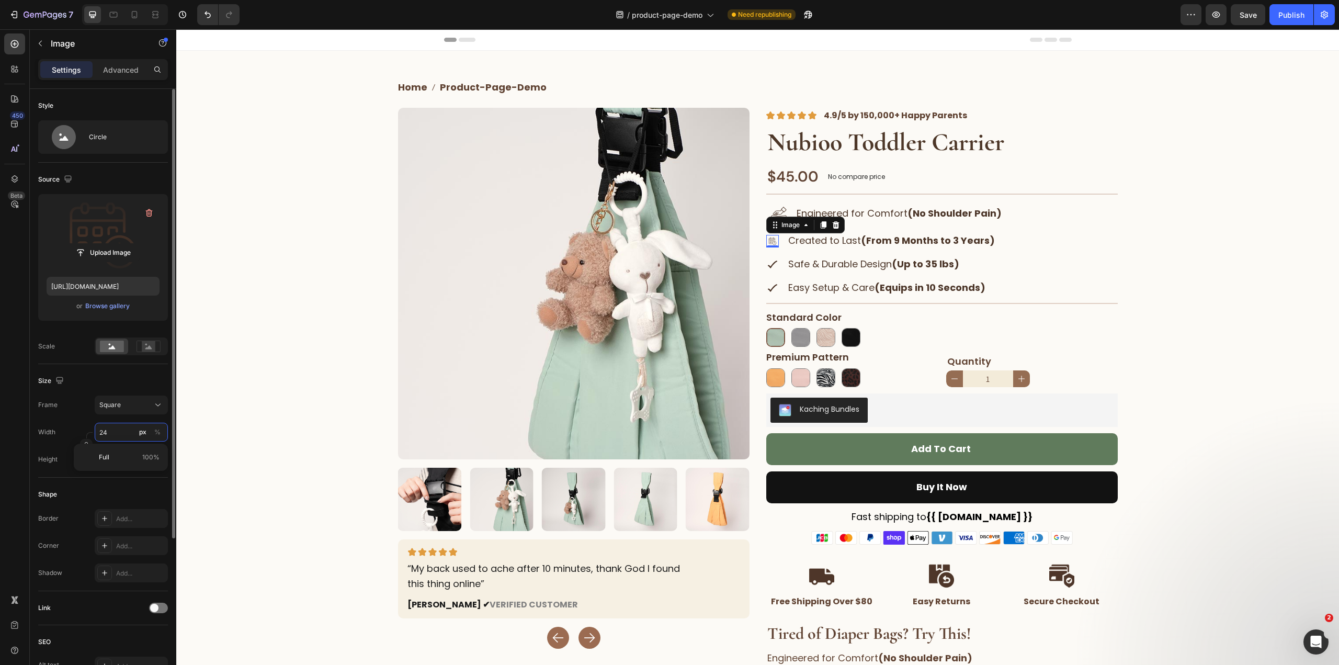
type input "4"
type input "48"
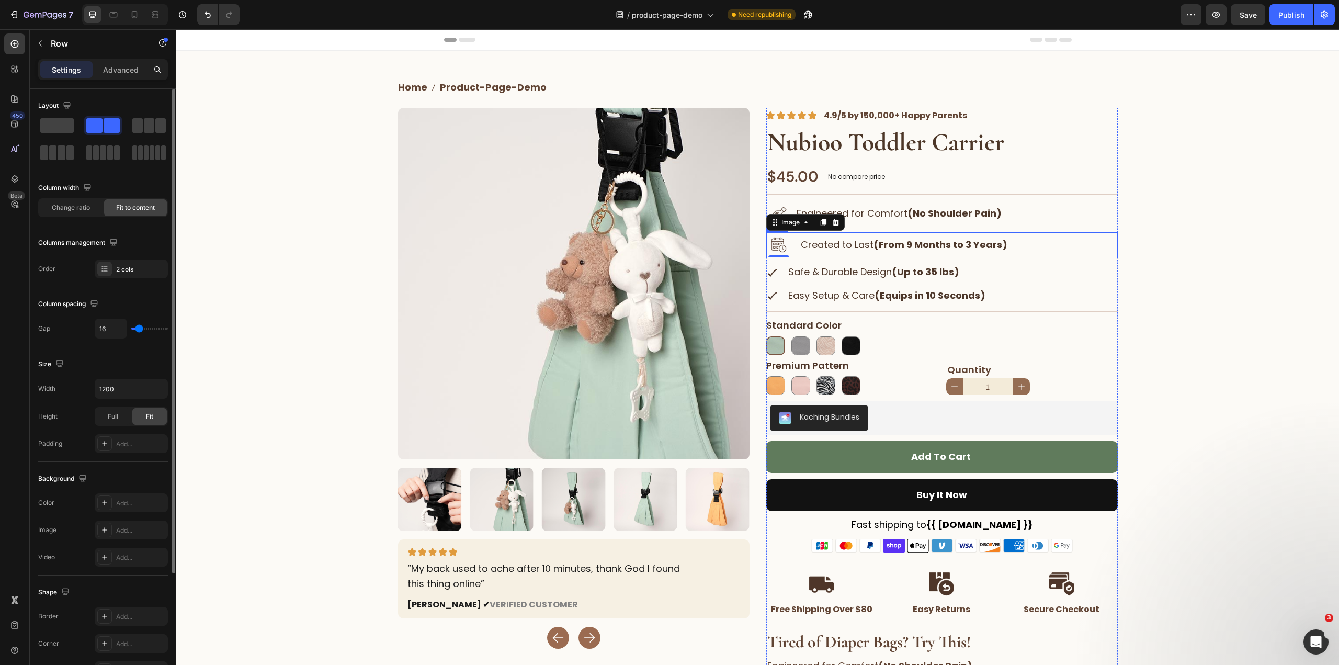
click at [792, 242] on div "Image 0 Created to Last (From 9 Months to 3 Years) Text Block Row" at bounding box center [941, 244] width 351 height 25
click at [108, 331] on input "16" at bounding box center [110, 328] width 31 height 19
type input "8"
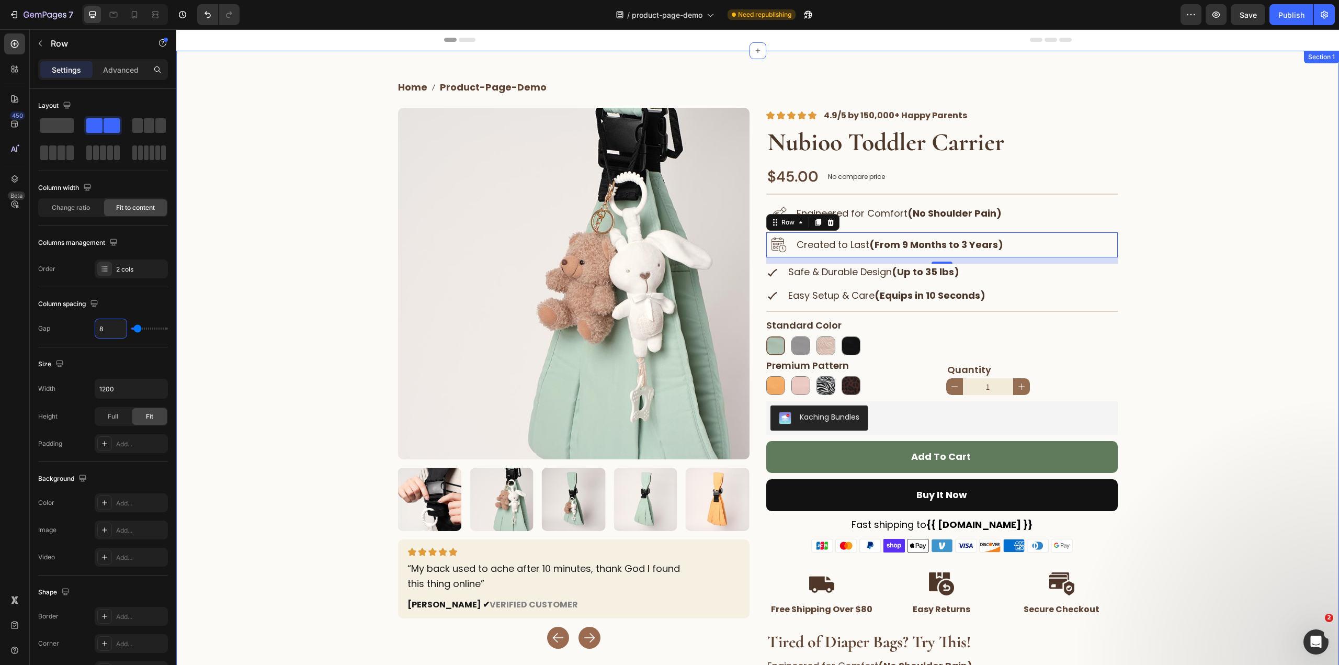
click at [1210, 252] on div "Home product-page-demo Breadcrumb Row Product Images Image “My back used to ach…" at bounding box center [757, 406] width 1162 height 678
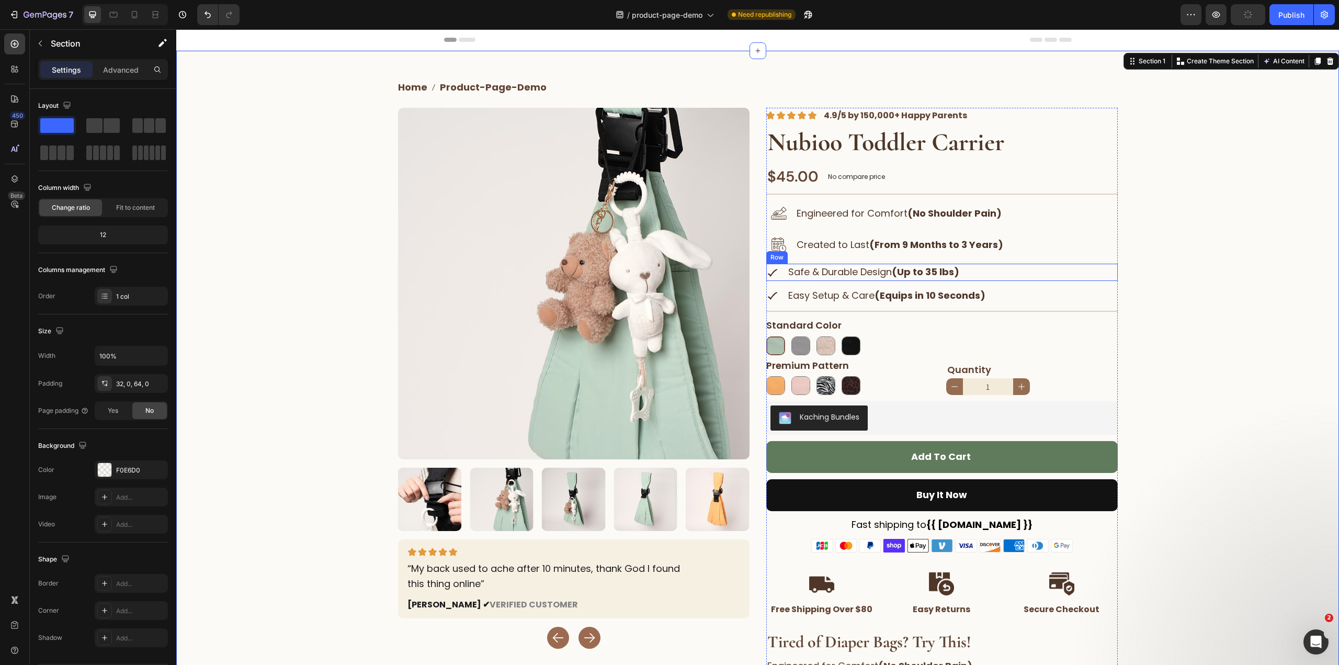
click at [774, 270] on div "Image Safe & Durable Design (Up to 35 lbs) Text Block Row" at bounding box center [941, 272] width 351 height 17
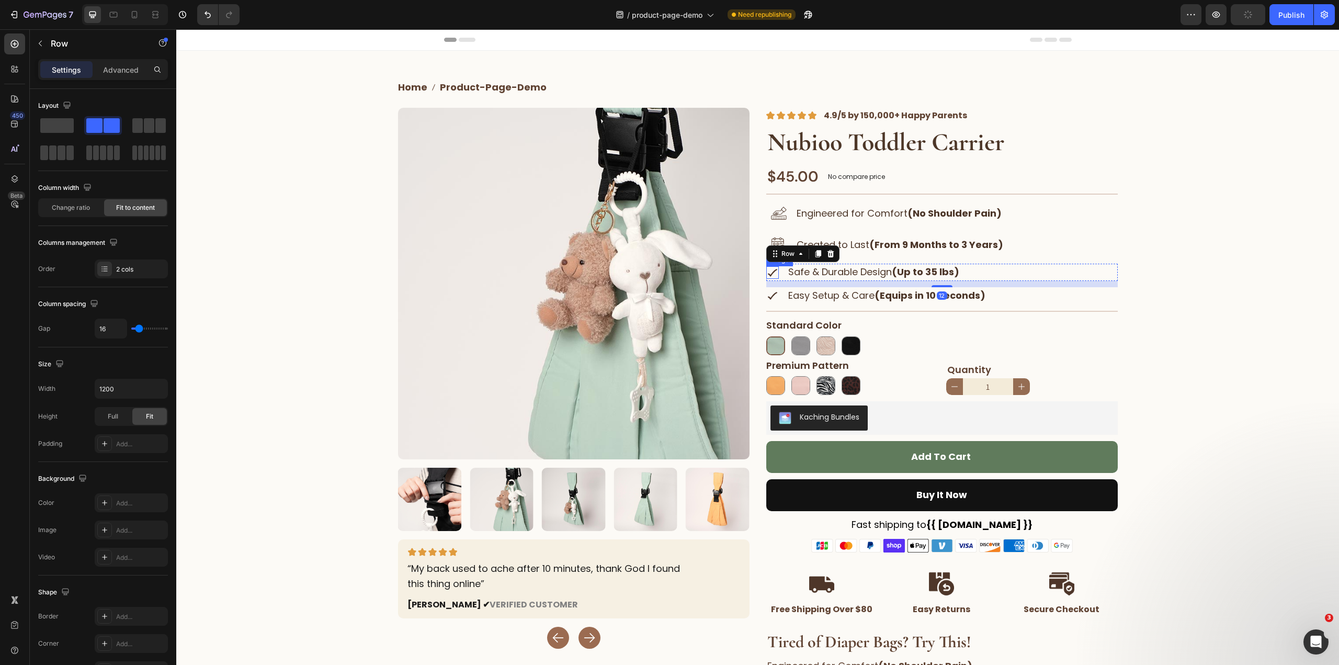
click at [770, 272] on img at bounding box center [772, 272] width 13 height 13
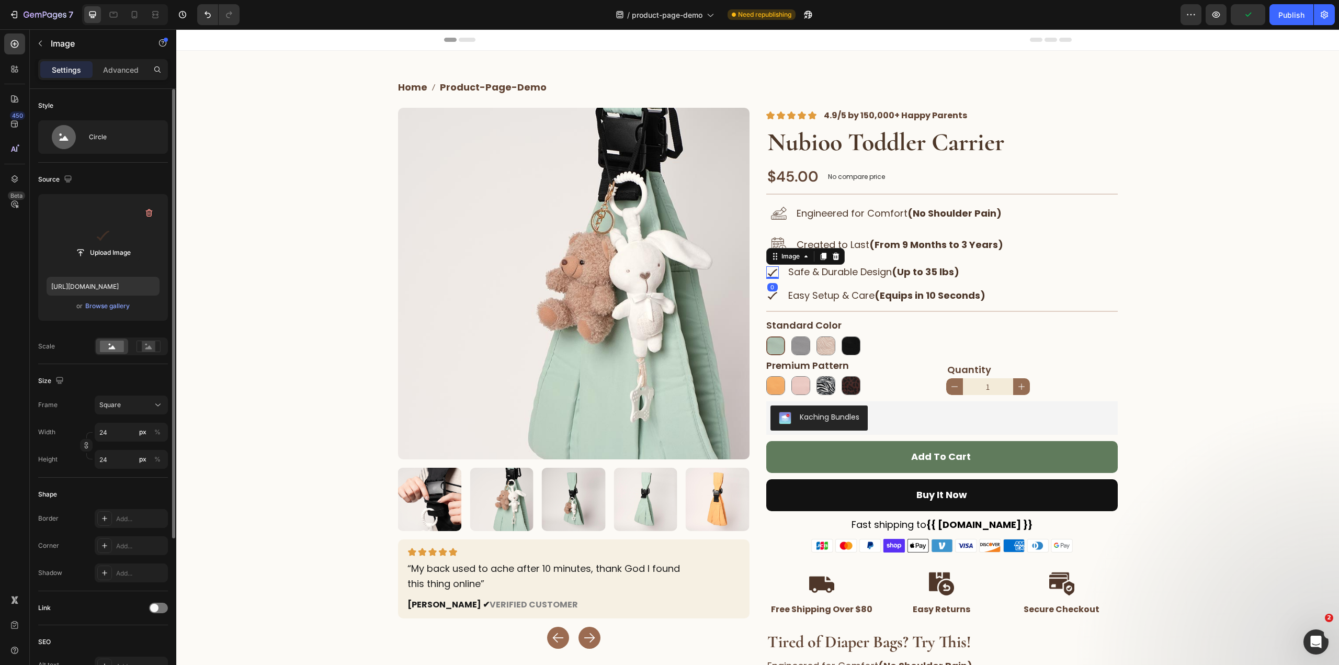
click at [89, 241] on label at bounding box center [103, 235] width 113 height 66
click at [89, 244] on input "file" at bounding box center [103, 253] width 72 height 18
type input "https://cdn.shopify.com/s/files/1/0946/2300/7027/files/gempages_571521811703923…"
click at [119, 427] on input "24" at bounding box center [131, 432] width 73 height 19
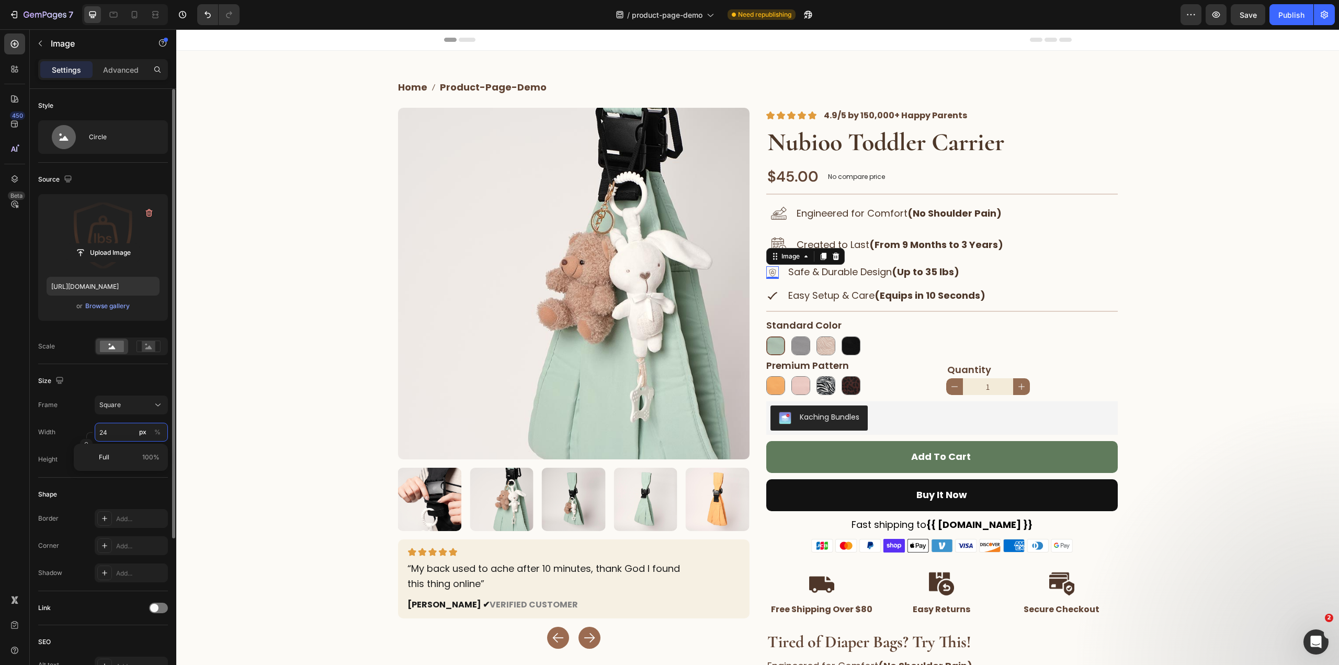
type input "4"
type input "48"
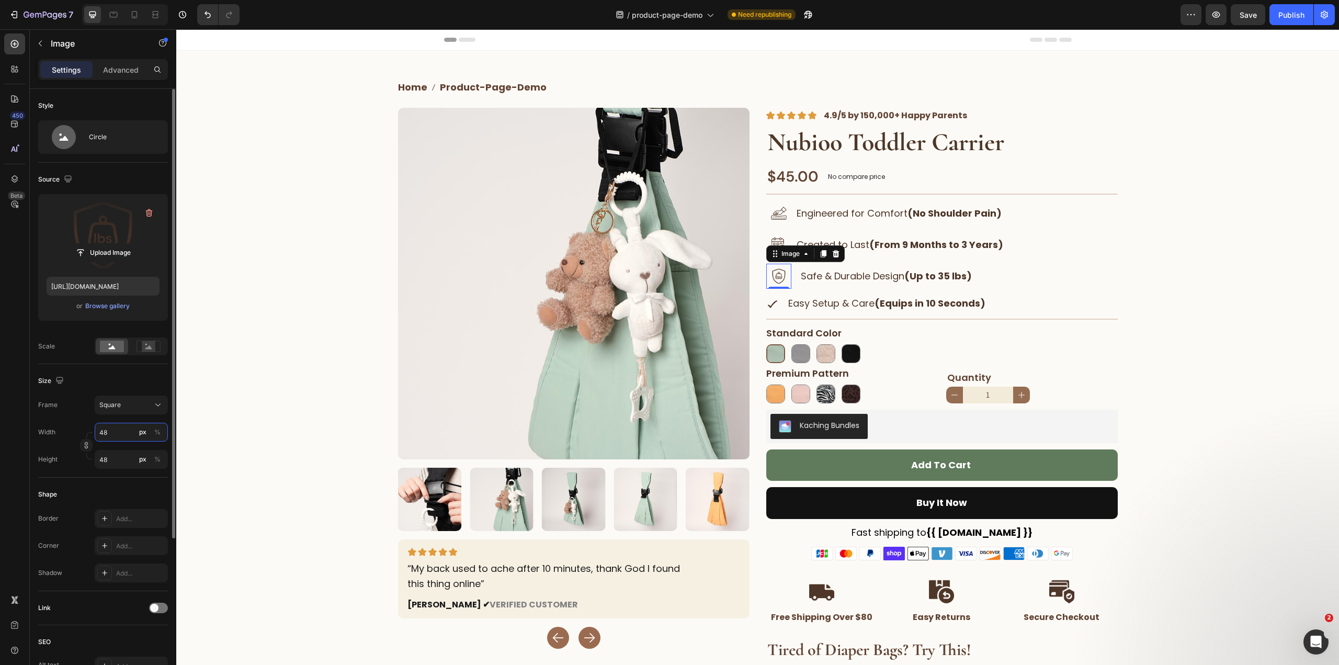
type input "48"
click at [793, 273] on div "Image 0 Safe & Durable Design (Up to 35 lbs) Text Block Row" at bounding box center [941, 276] width 351 height 25
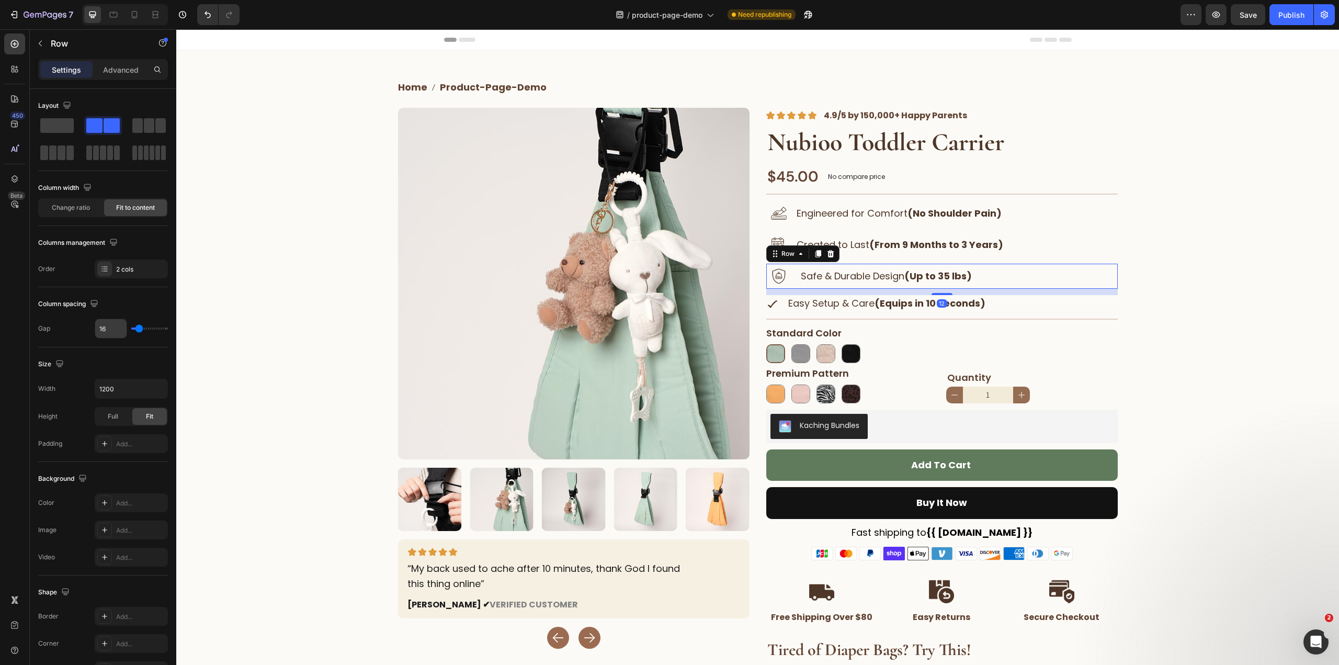
click at [107, 331] on input "16" at bounding box center [110, 328] width 31 height 19
type input "8"
click at [1153, 201] on div "Home product-page-demo Breadcrumb Row Product Images Image “My back used to ach…" at bounding box center [757, 410] width 1162 height 686
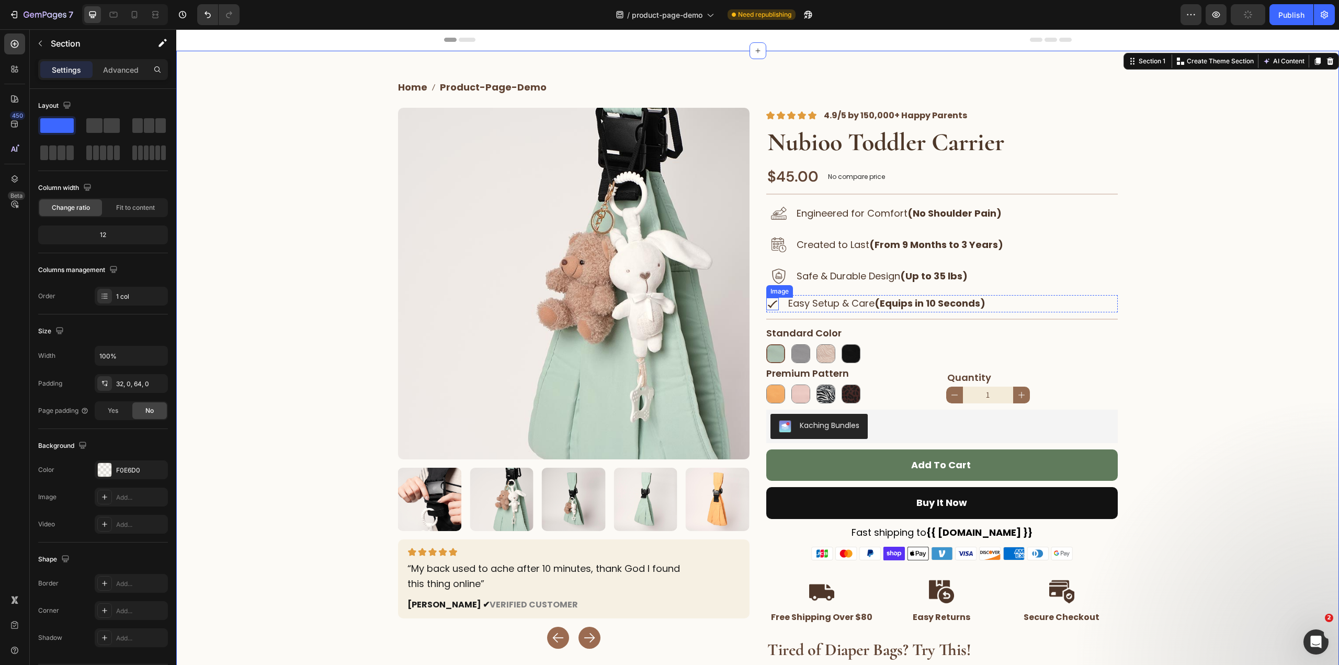
click at [771, 303] on img at bounding box center [772, 304] width 13 height 13
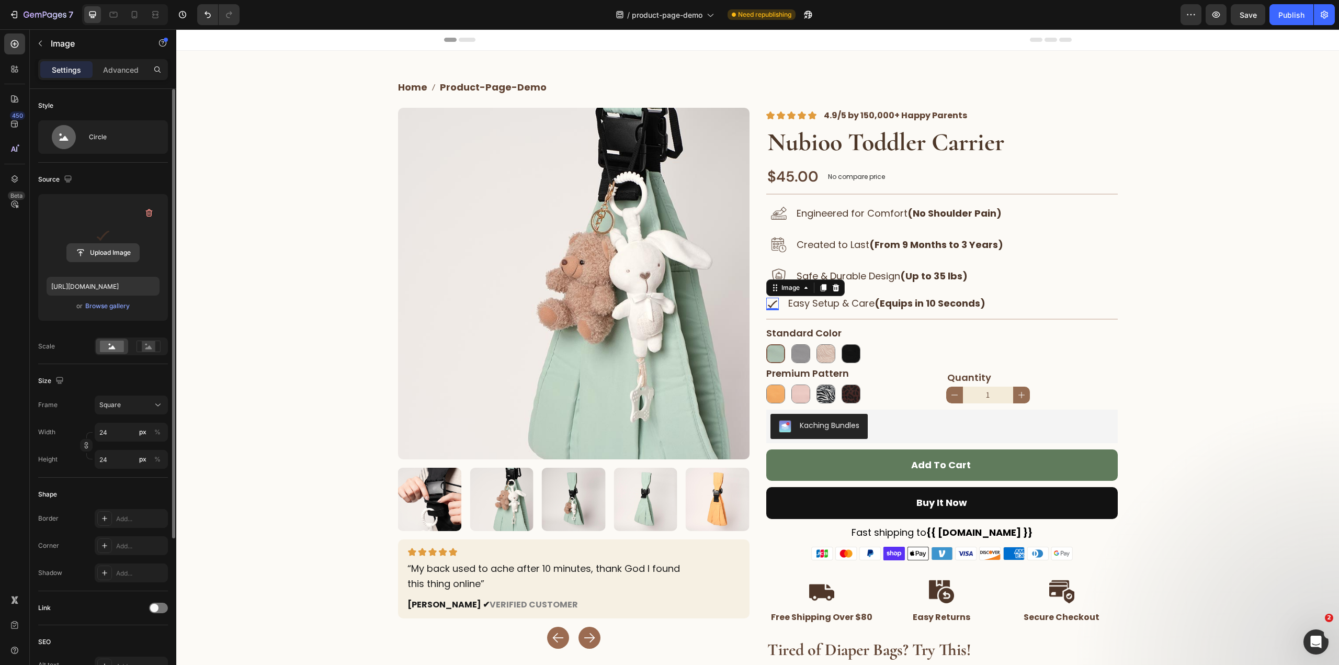
click at [109, 246] on input "file" at bounding box center [103, 253] width 72 height 18
type input "https://cdn.shopify.com/s/files/1/0946/2300/7027/files/gempages_571521811703923…"
click at [110, 435] on input "24" at bounding box center [131, 432] width 73 height 19
type input "4"
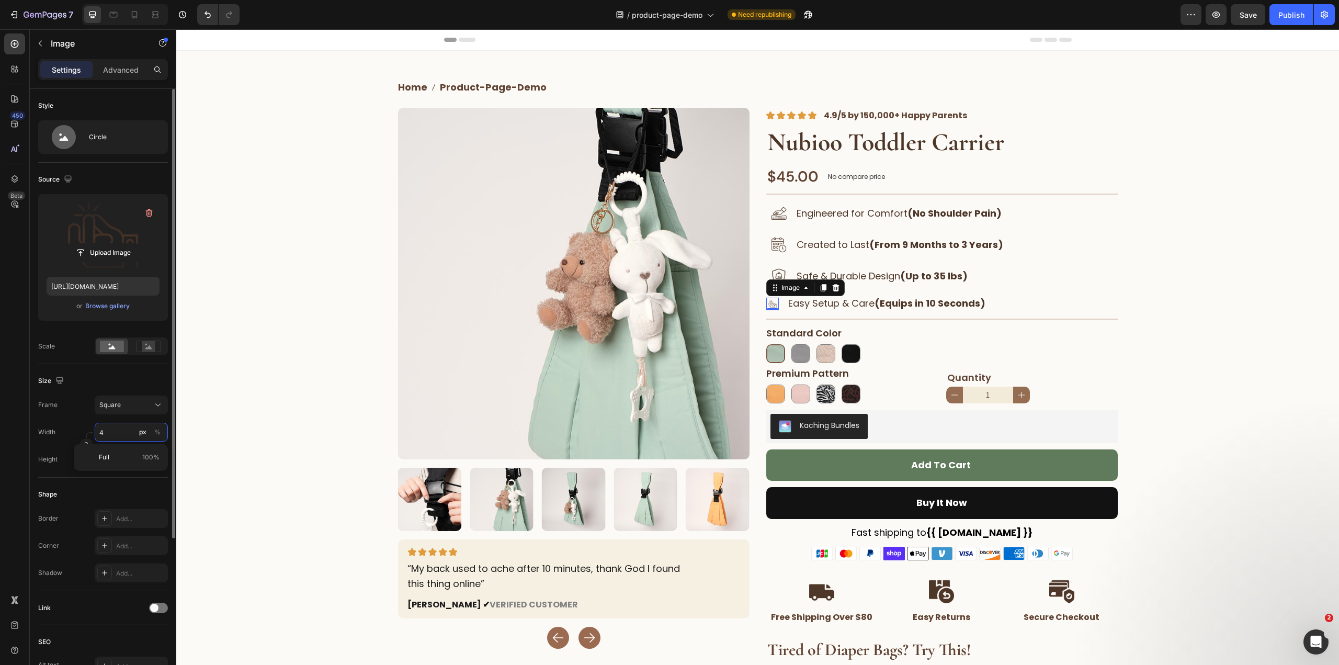
type input "4"
type input "49"
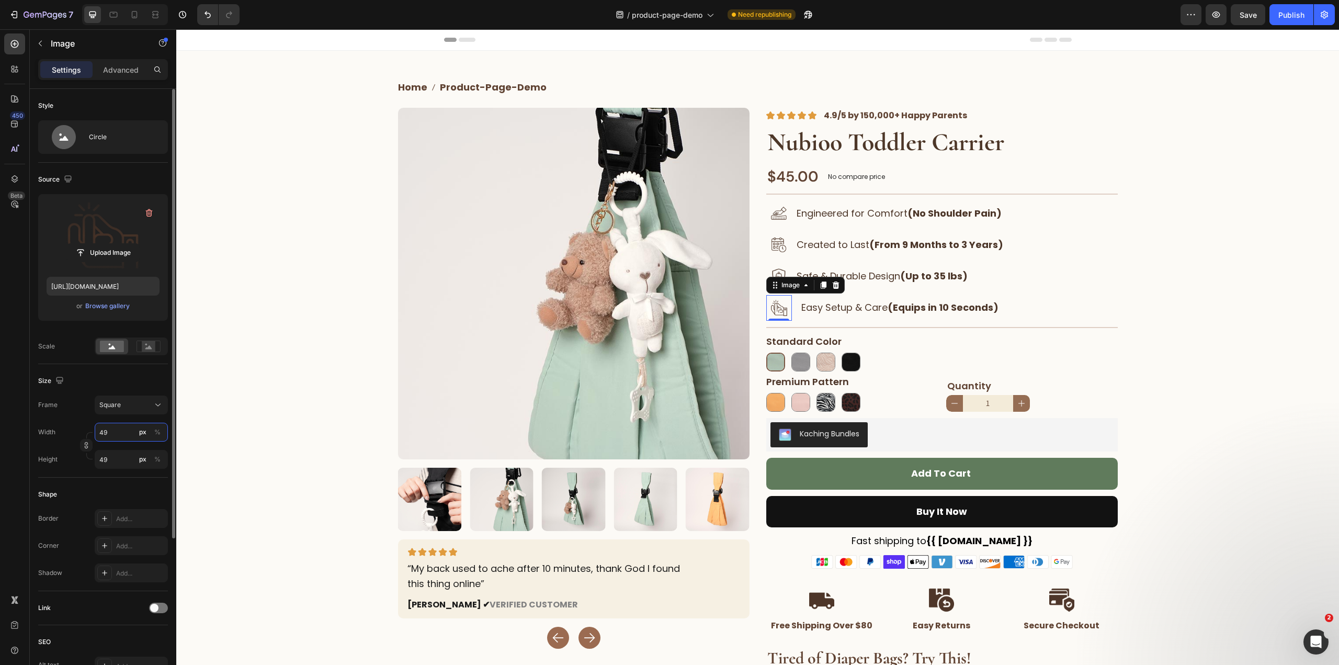
type input "498"
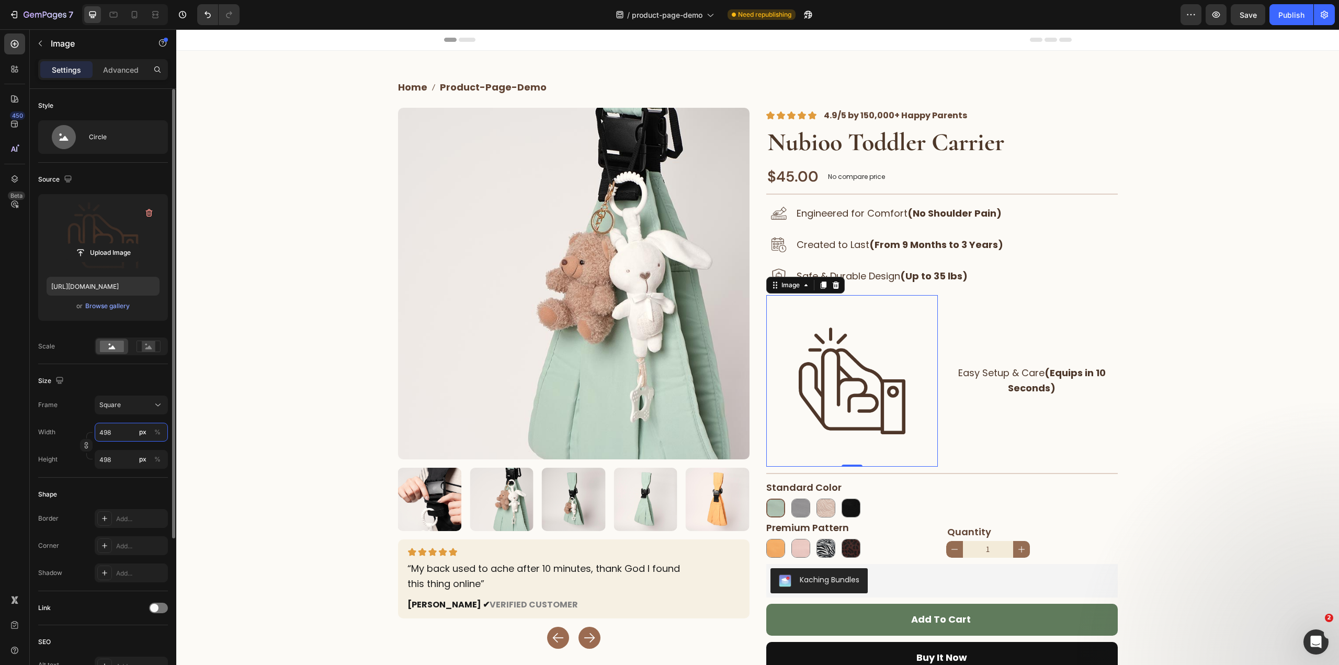
click at [109, 434] on input "498" at bounding box center [131, 432] width 73 height 19
type input "4"
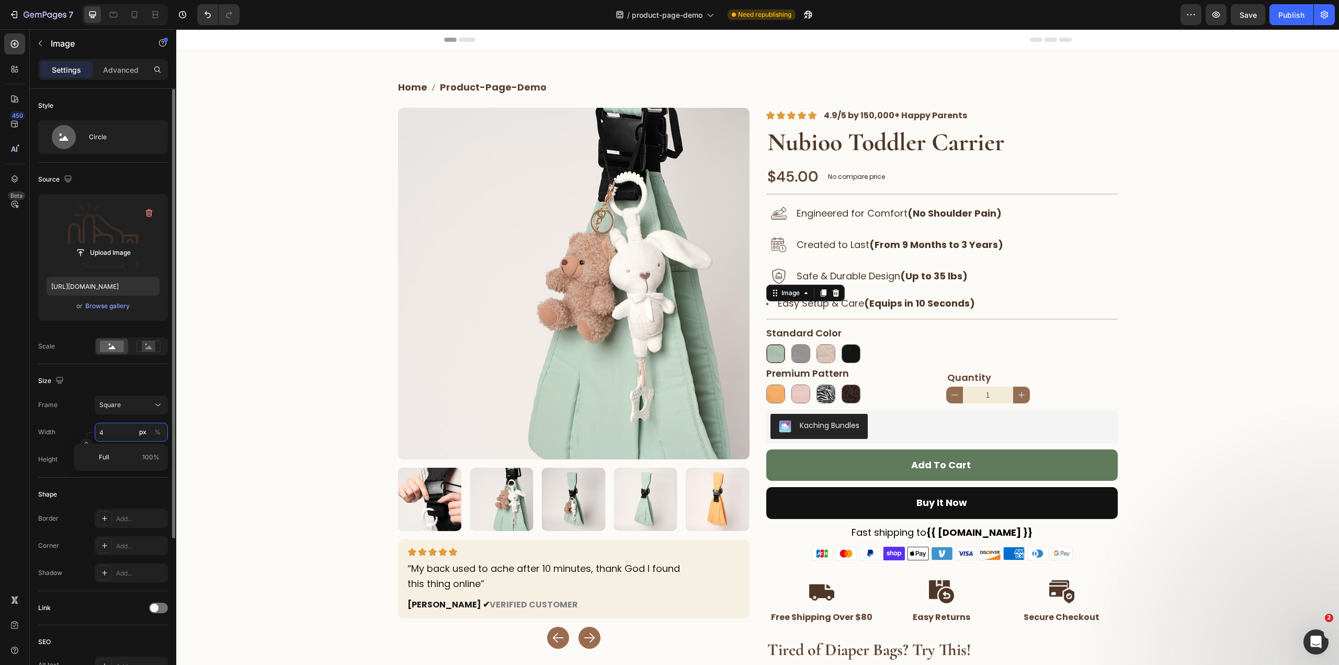
type input "49"
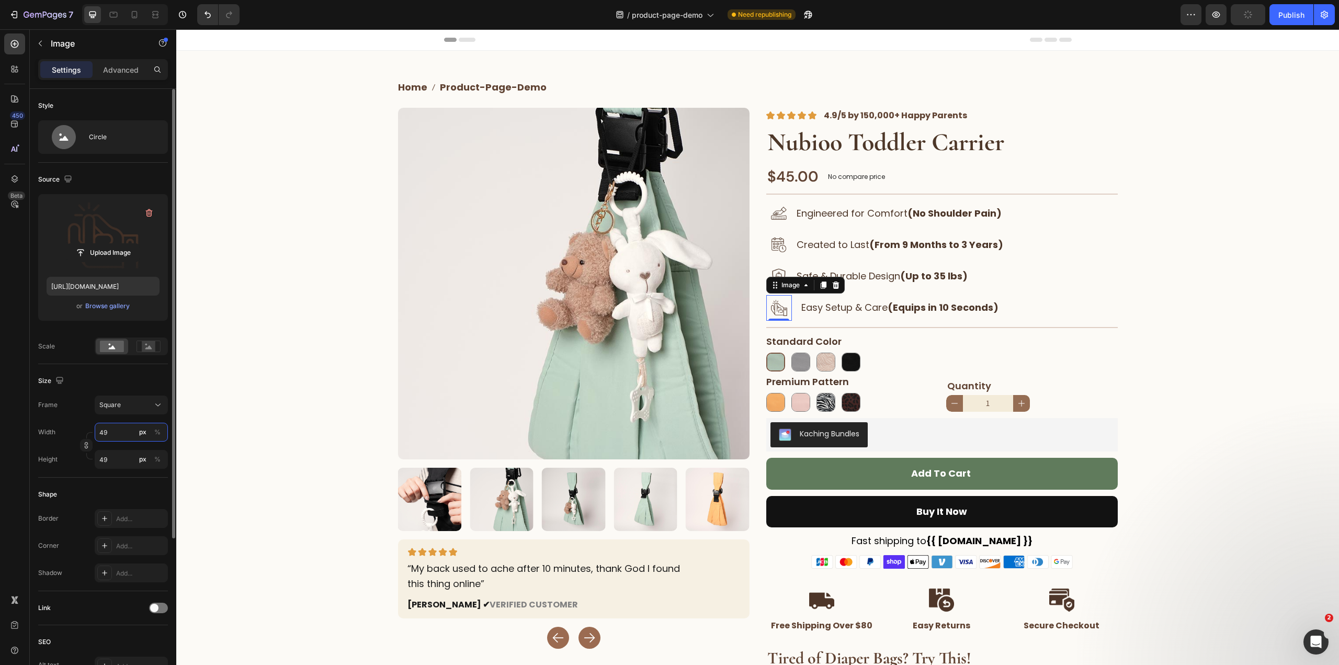
type input "4"
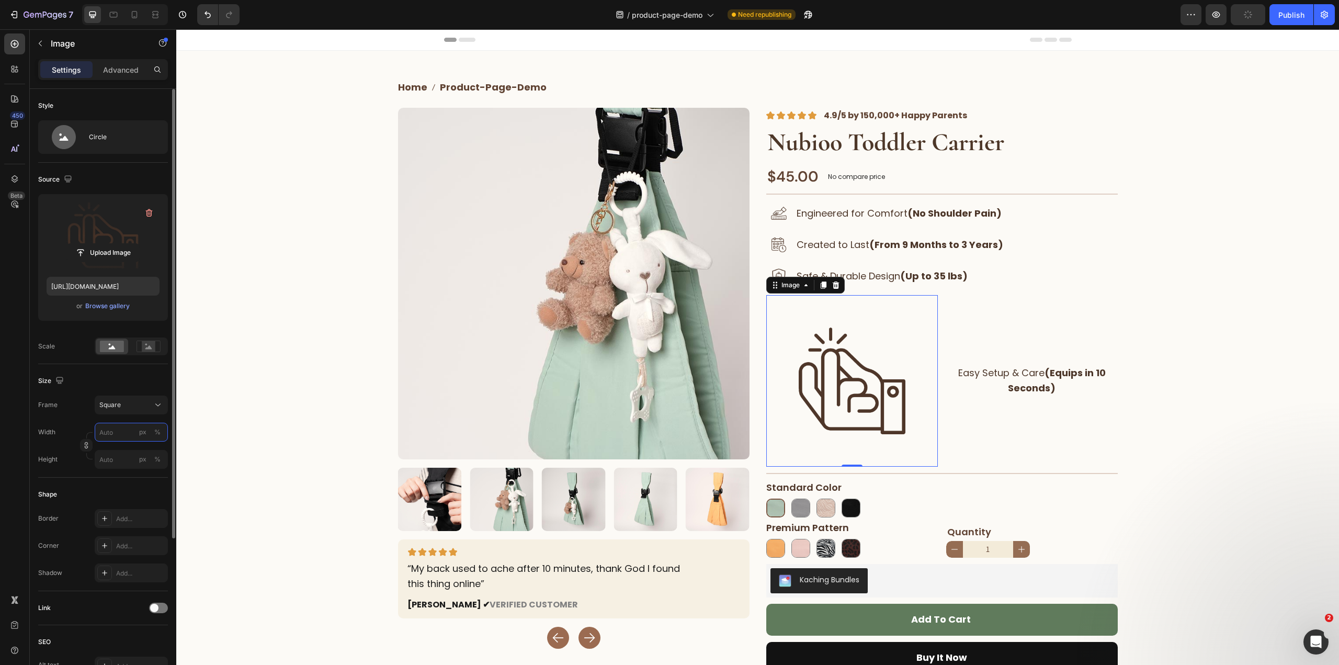
type input "4"
type input "48"
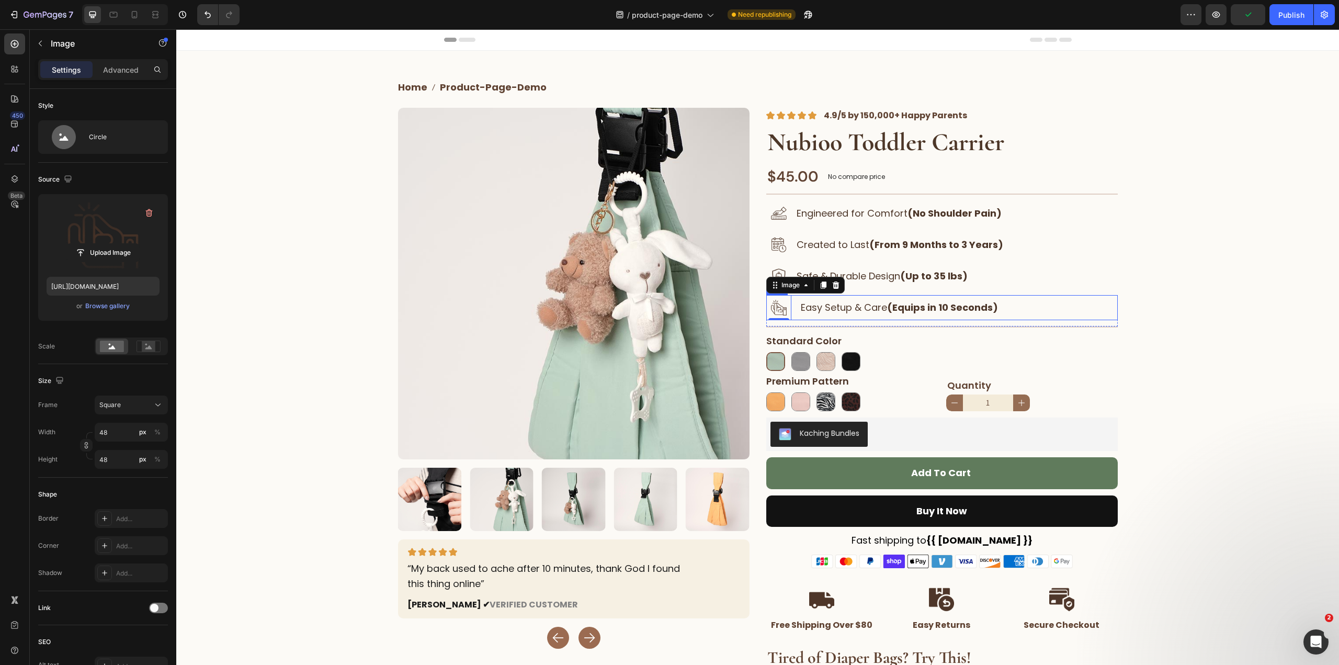
click at [790, 309] on div "Image 0 Easy Setup & Care (Equips in 10 Seconds) Text Block Row" at bounding box center [941, 307] width 351 height 25
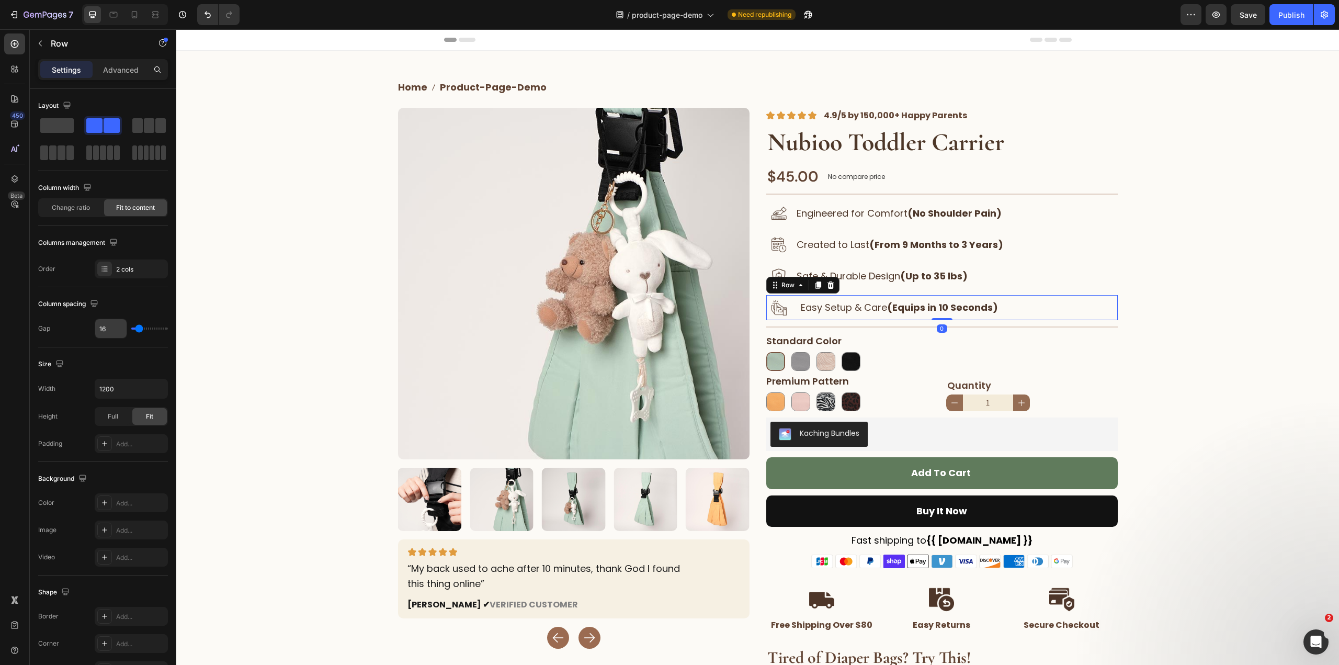
click at [106, 331] on input "16" at bounding box center [110, 328] width 31 height 19
type input "8"
click at [1135, 145] on div "Home product-page-demo Breadcrumb Row Product Images Image “My back used to ach…" at bounding box center [757, 414] width 1162 height 694
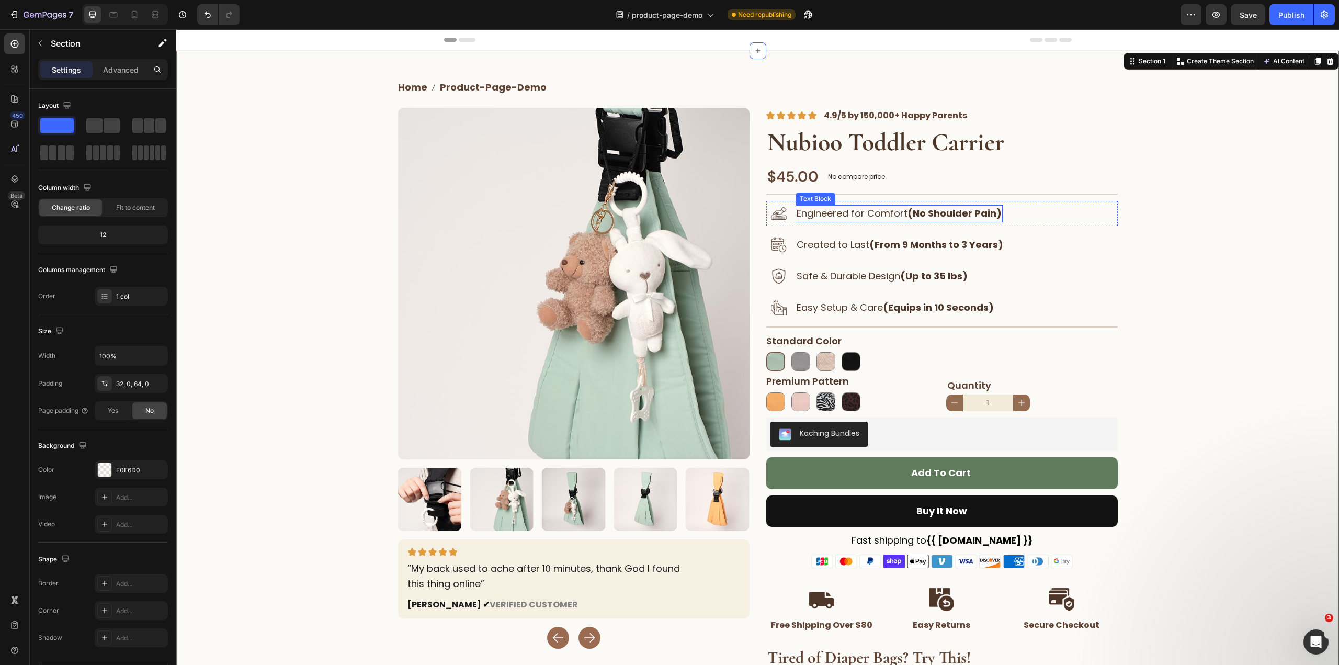
click at [892, 215] on p "Engineered for Comfort (No Shoulder Pain)" at bounding box center [898, 213] width 205 height 15
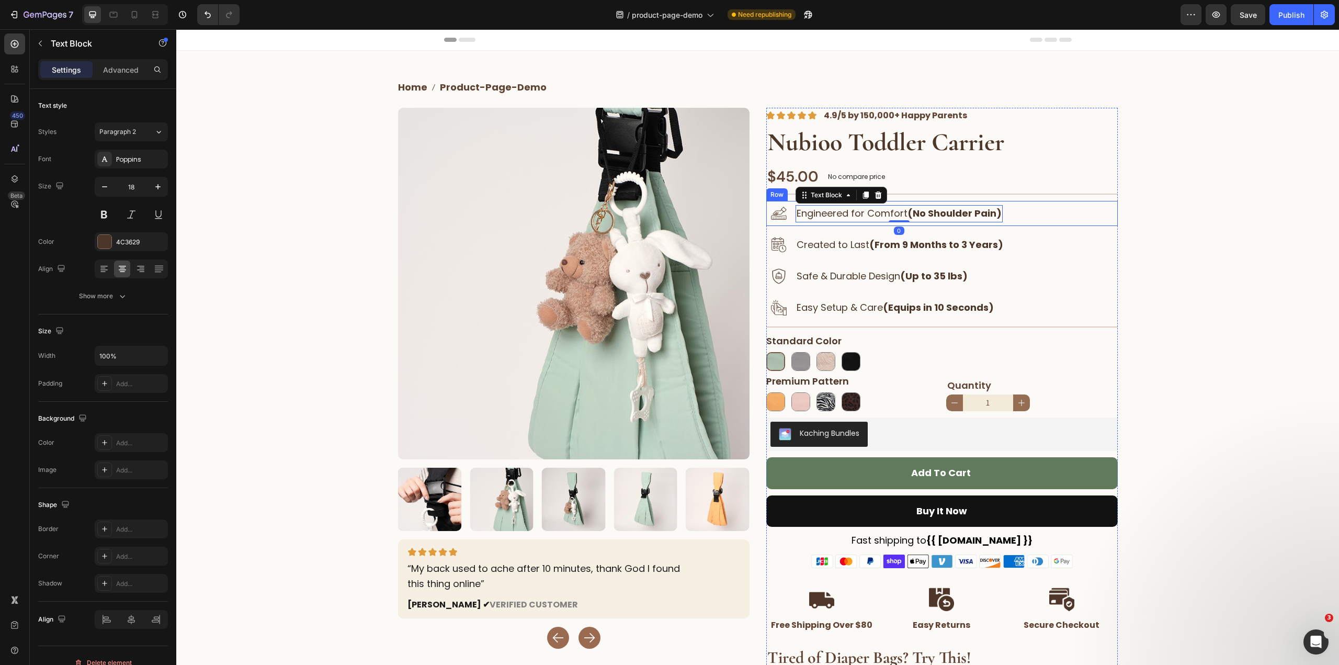
click at [1025, 213] on div "Image Engineered for Comfort (No Shoulder Pain) Text Block 0 Row" at bounding box center [941, 213] width 351 height 25
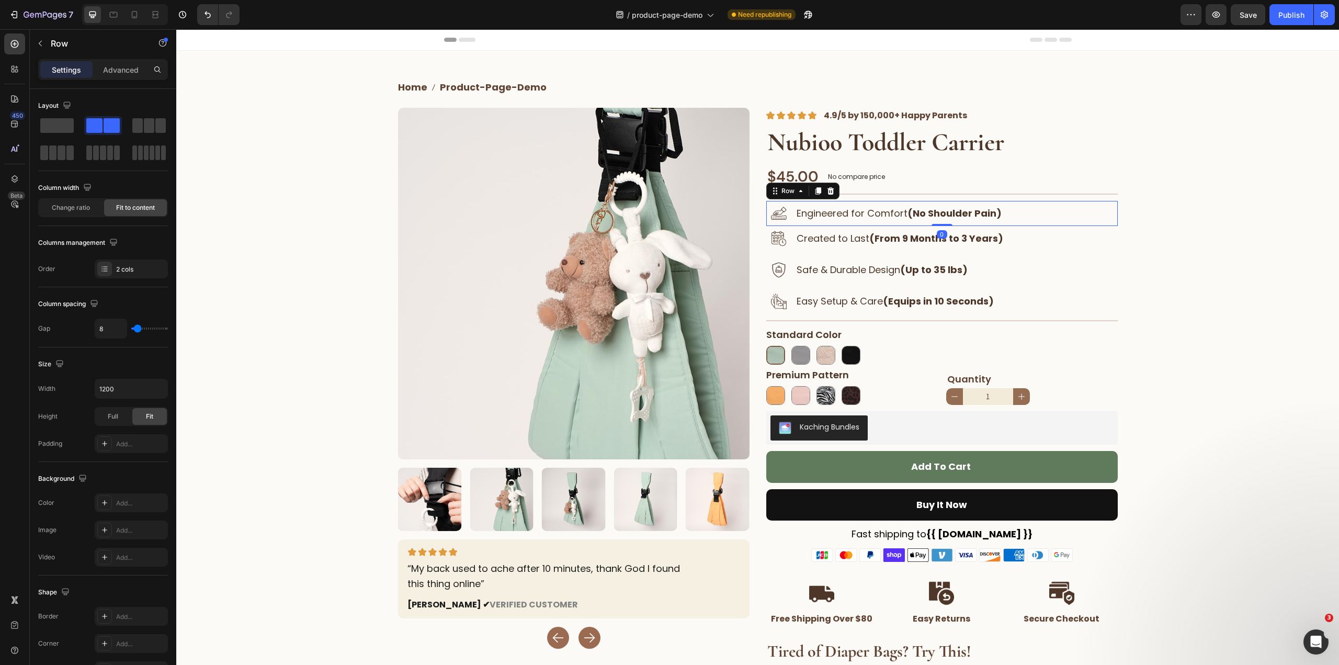
drag, startPoint x: 931, startPoint y: 231, endPoint x: 985, endPoint y: 190, distance: 67.1
click at [947, 189] on div "Image Image Image Image Image 4.9/5 by 150,000+ Happy Parents Text Block Row 4.…" at bounding box center [941, 432] width 351 height 648
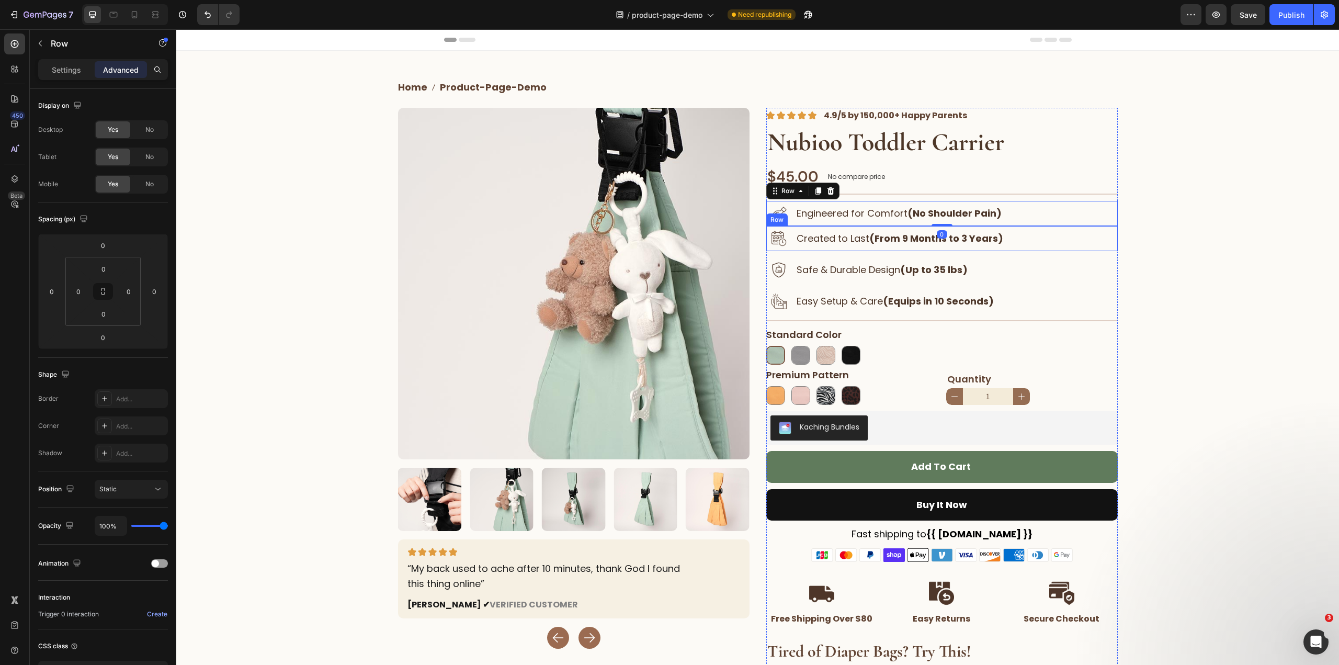
click at [1023, 239] on div "Image Created to Last (From 9 Months to 3 Years) Text Block Row" at bounding box center [941, 238] width 351 height 25
drag, startPoint x: 942, startPoint y: 254, endPoint x: 980, endPoint y: 188, distance: 76.1
click at [962, 198] on div "Image Image Image Image Image 4.9/5 by 150,000+ Happy Parents Text Block Row 4.…" at bounding box center [941, 432] width 351 height 648
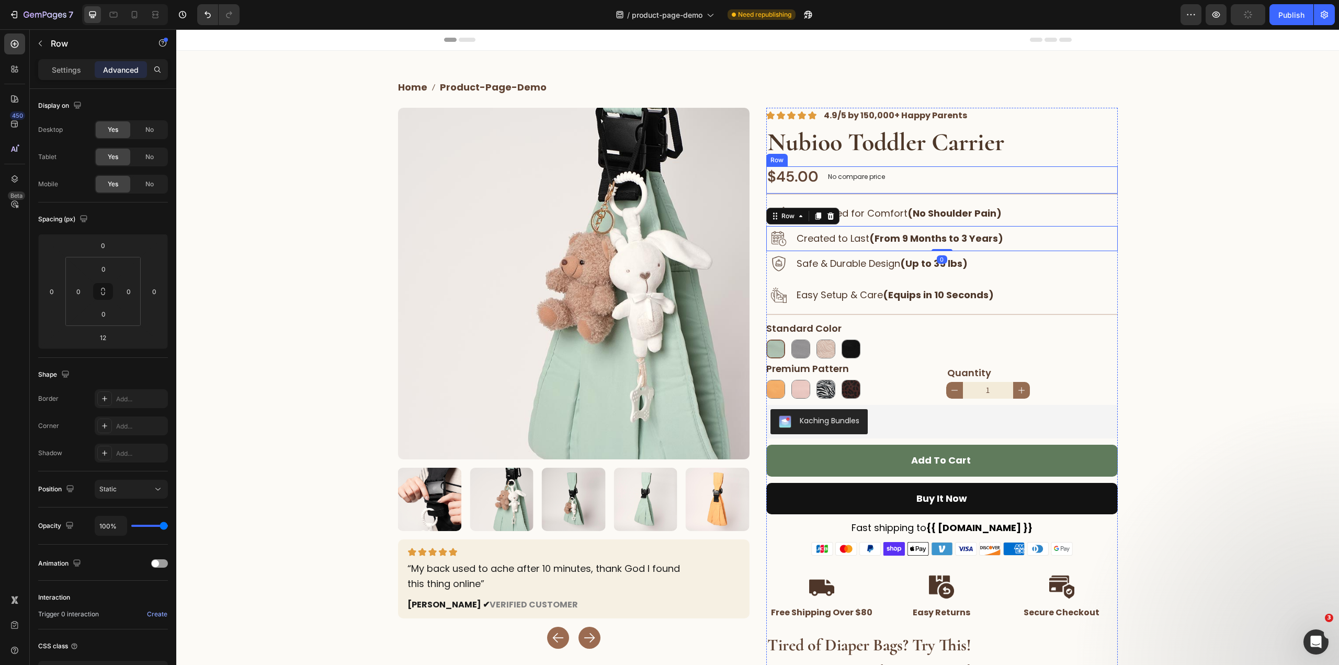
type input "0"
click at [1028, 260] on div "Image Safe & Durable Design (Up to 35 lbs) Text Block Row" at bounding box center [941, 263] width 351 height 25
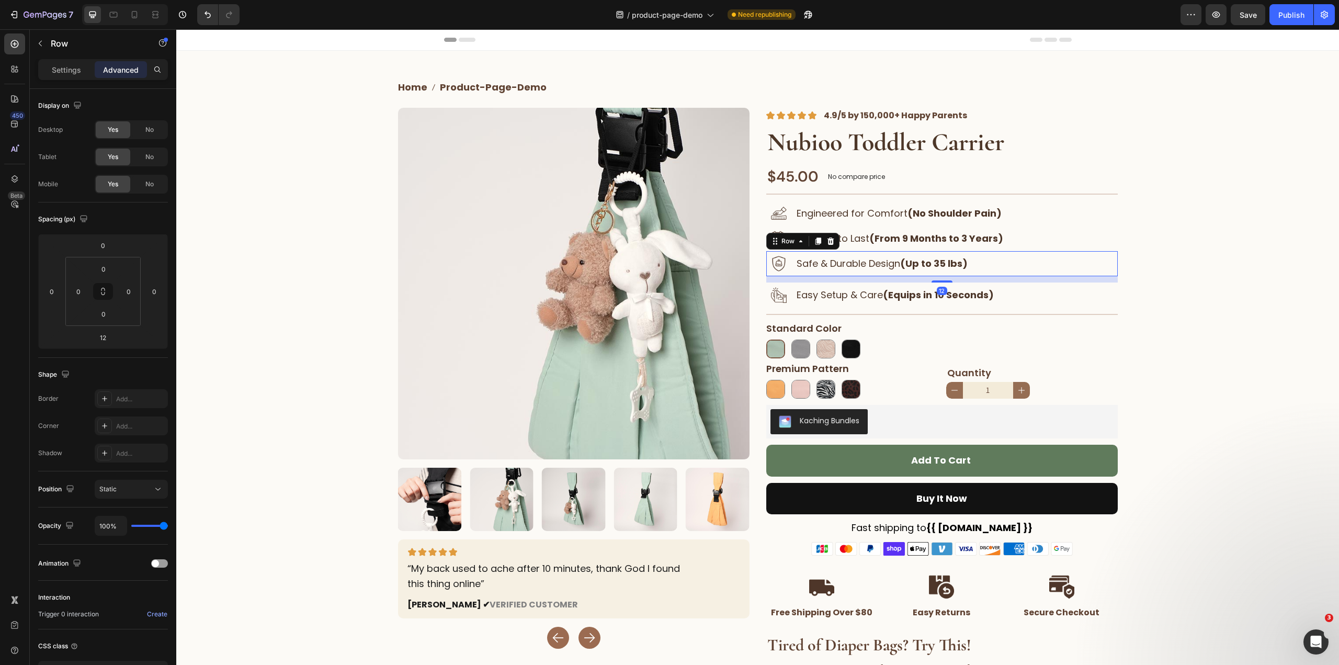
click at [930, 280] on div "12" at bounding box center [941, 279] width 351 height 6
click at [946, 232] on div "Image Image Image Image Image 4.9/5 by 150,000+ Happy Parents Text Block Row 4.…" at bounding box center [941, 429] width 351 height 642
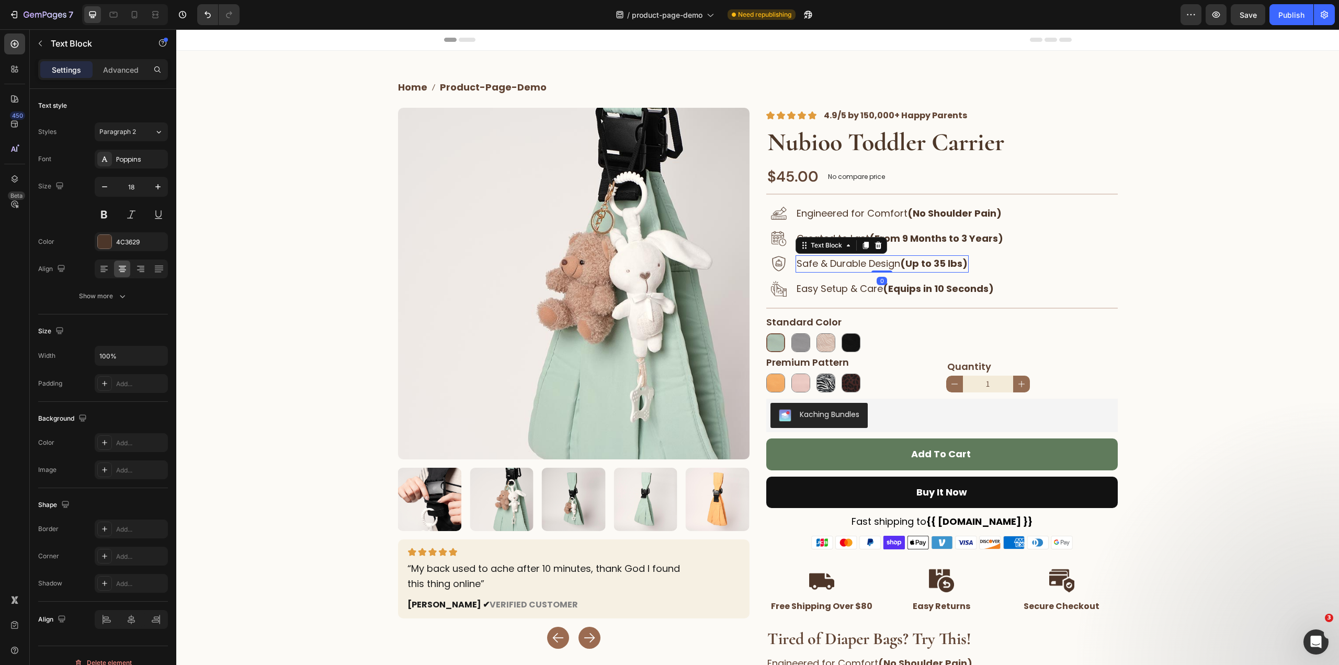
click at [964, 261] on strong "(Up to 35 lbs)" at bounding box center [933, 263] width 67 height 13
click at [1025, 292] on div "Image Easy Setup & Care (Equips in 10 Seconds) Text Block Row" at bounding box center [941, 288] width 351 height 25
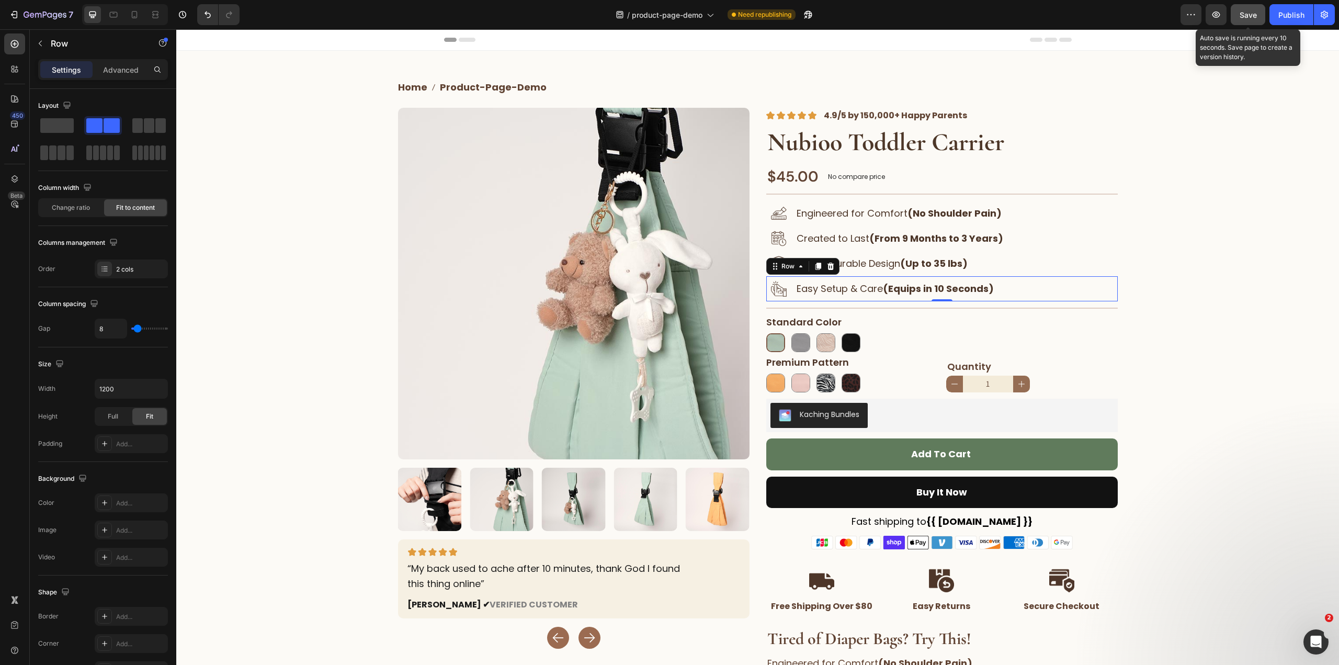
click at [1259, 15] on button "Save" at bounding box center [1247, 14] width 35 height 21
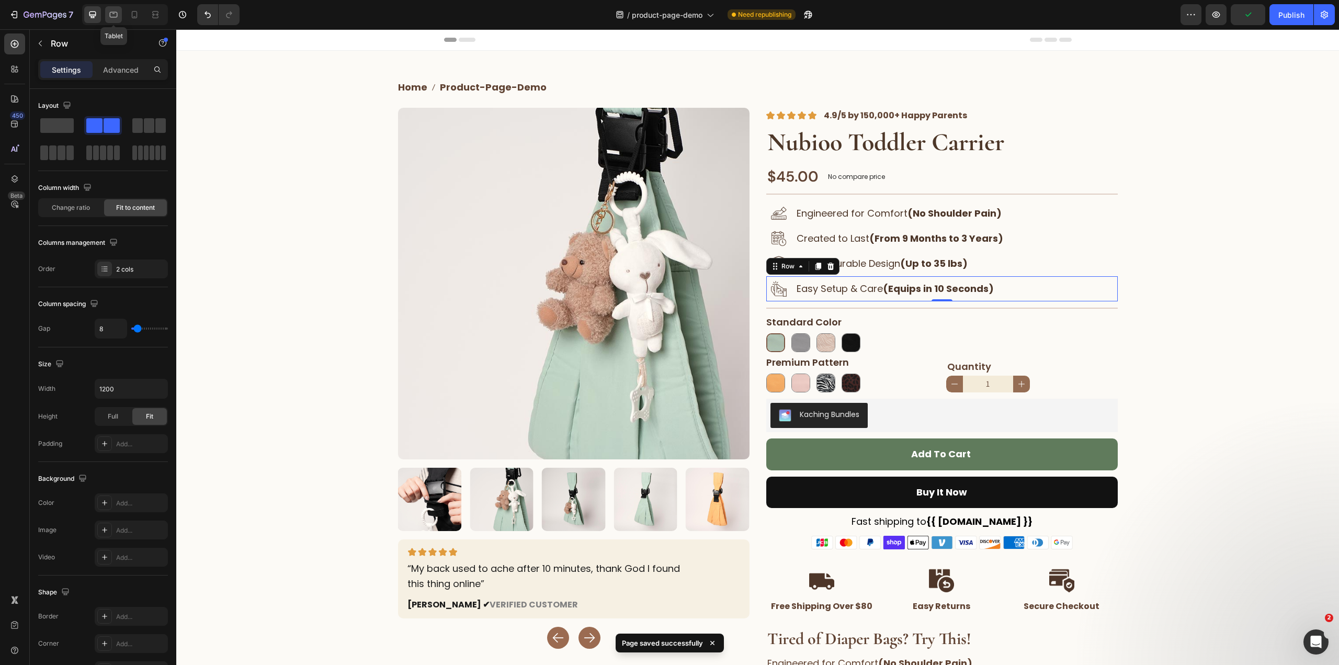
click at [113, 14] on icon at bounding box center [114, 15] width 8 height 6
type input "100%"
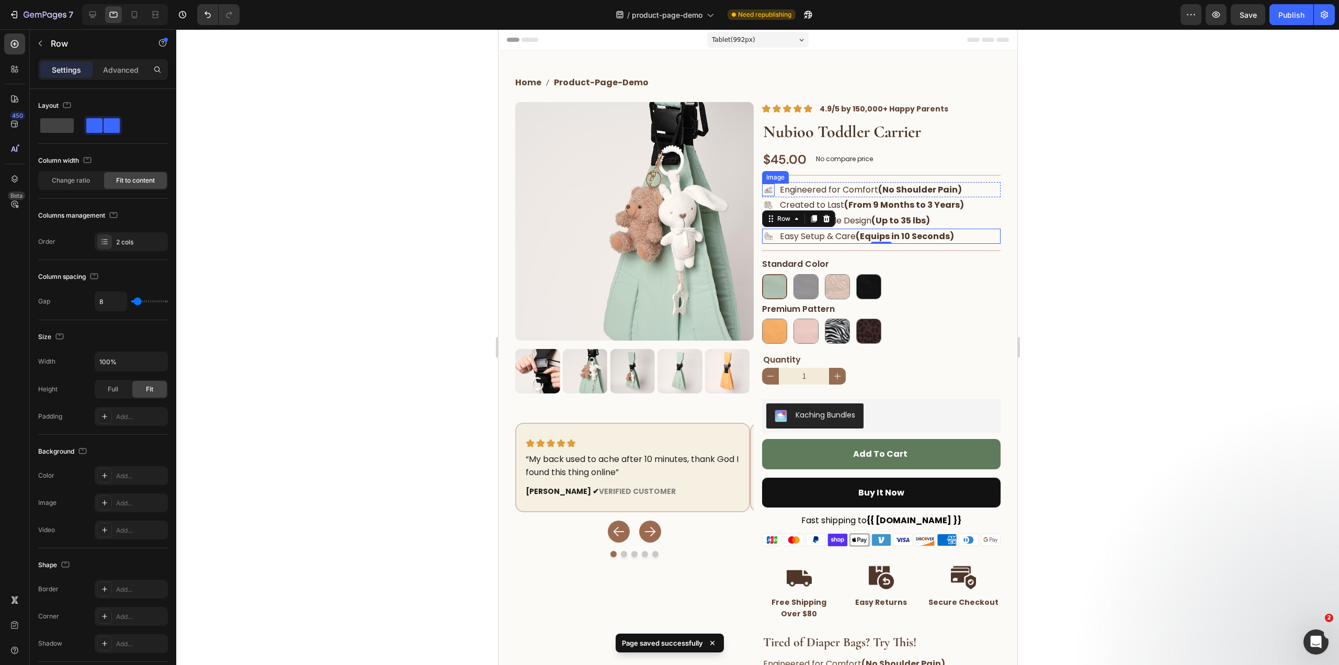
click at [769, 193] on img at bounding box center [767, 190] width 13 height 13
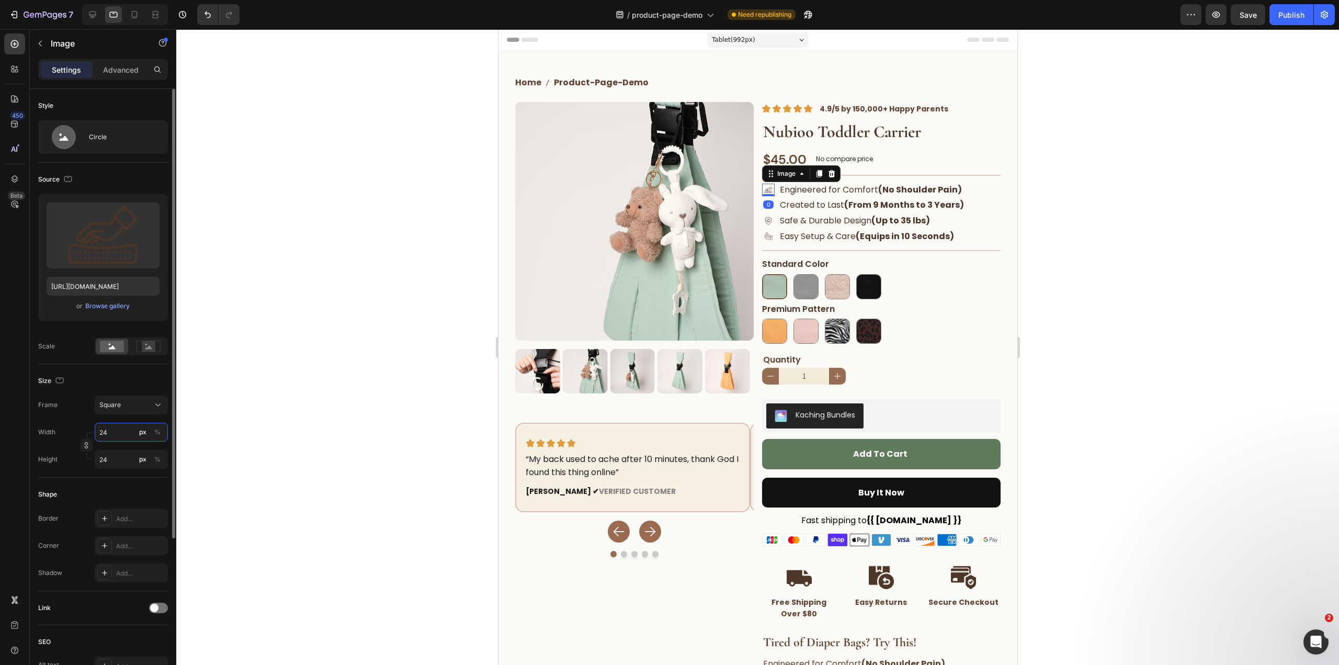
click at [105, 435] on input "24" at bounding box center [131, 432] width 73 height 19
type input "3"
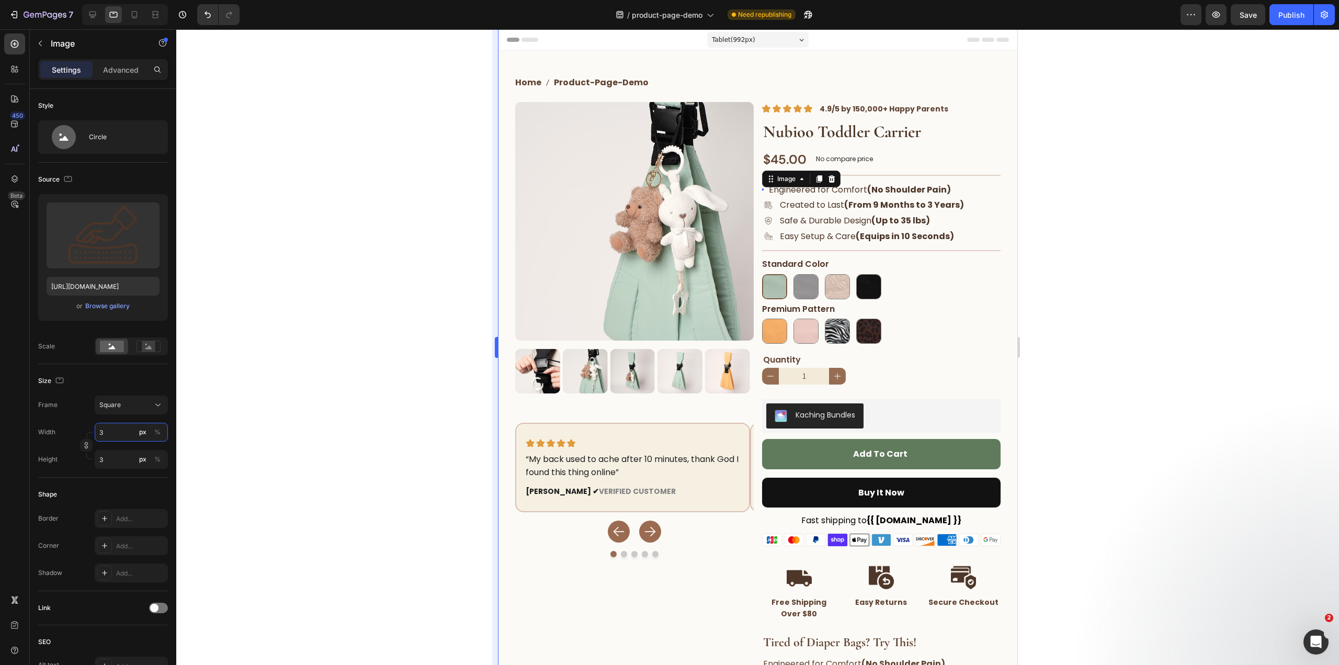
type input "36"
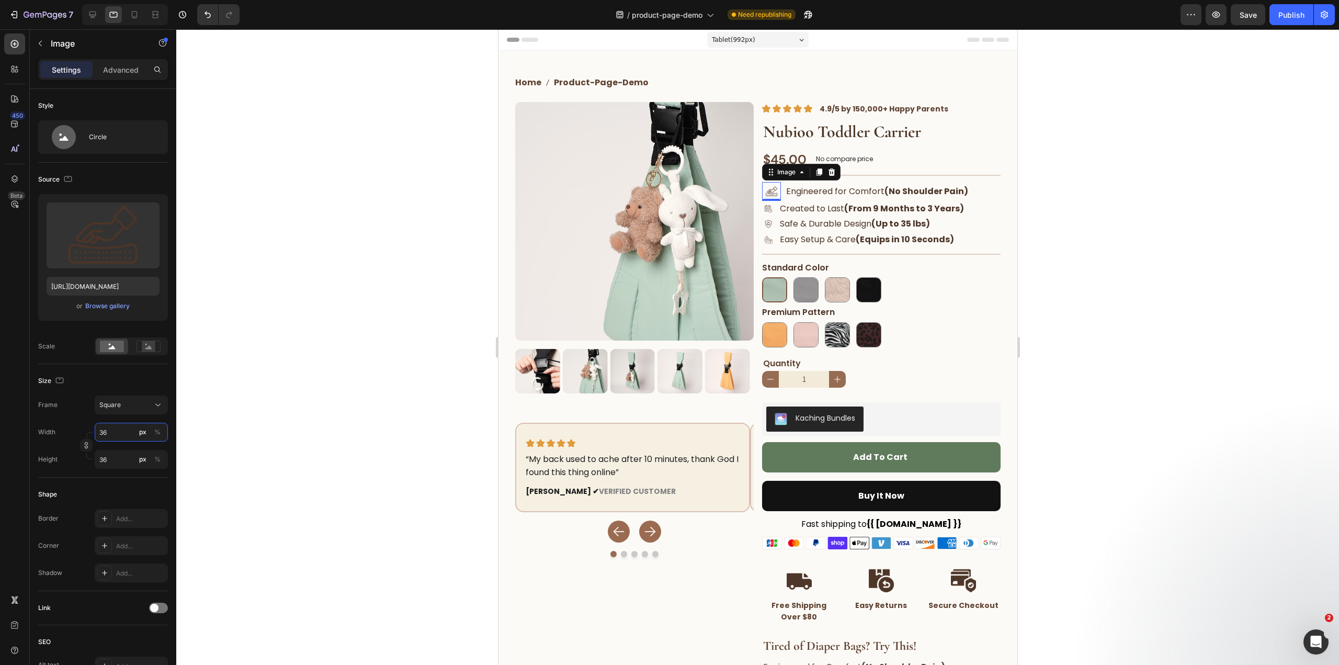
type input "36"
click at [766, 209] on div "0" at bounding box center [771, 209] width 10 height 8
click at [766, 207] on div "0" at bounding box center [771, 209] width 10 height 8
click at [766, 240] on img at bounding box center [767, 239] width 13 height 13
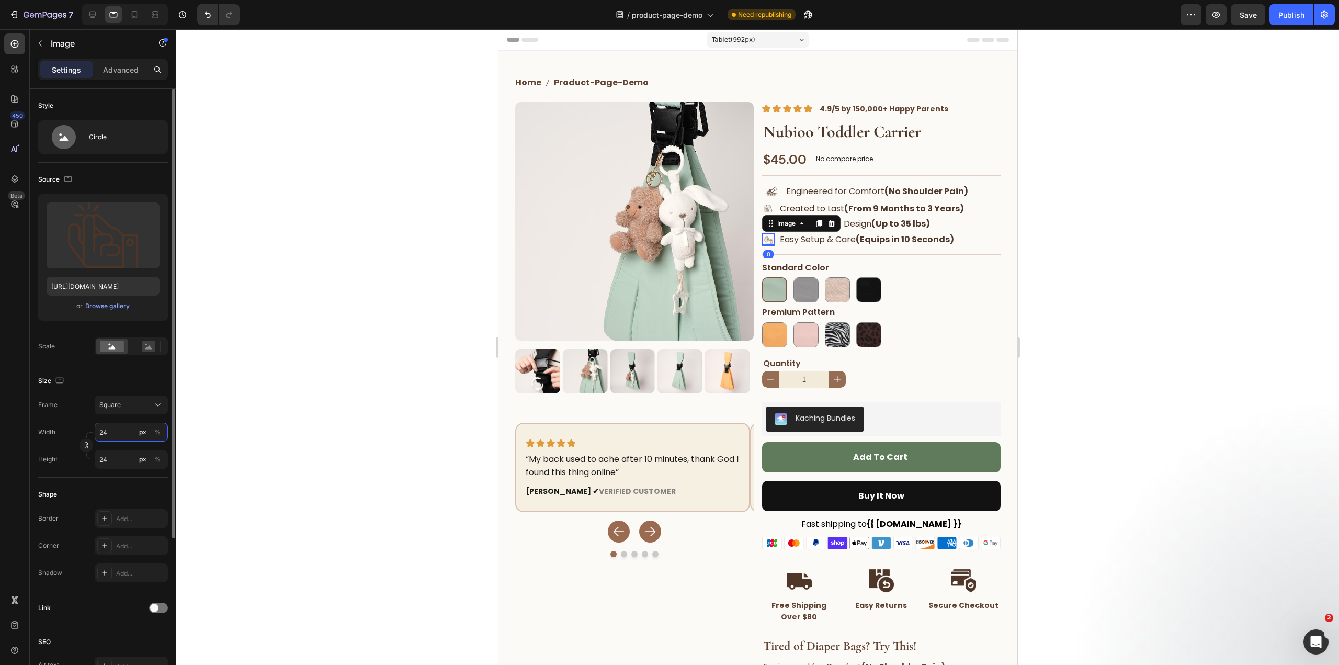
click at [113, 440] on input "24" at bounding box center [131, 432] width 73 height 19
type input "3"
type input "36"
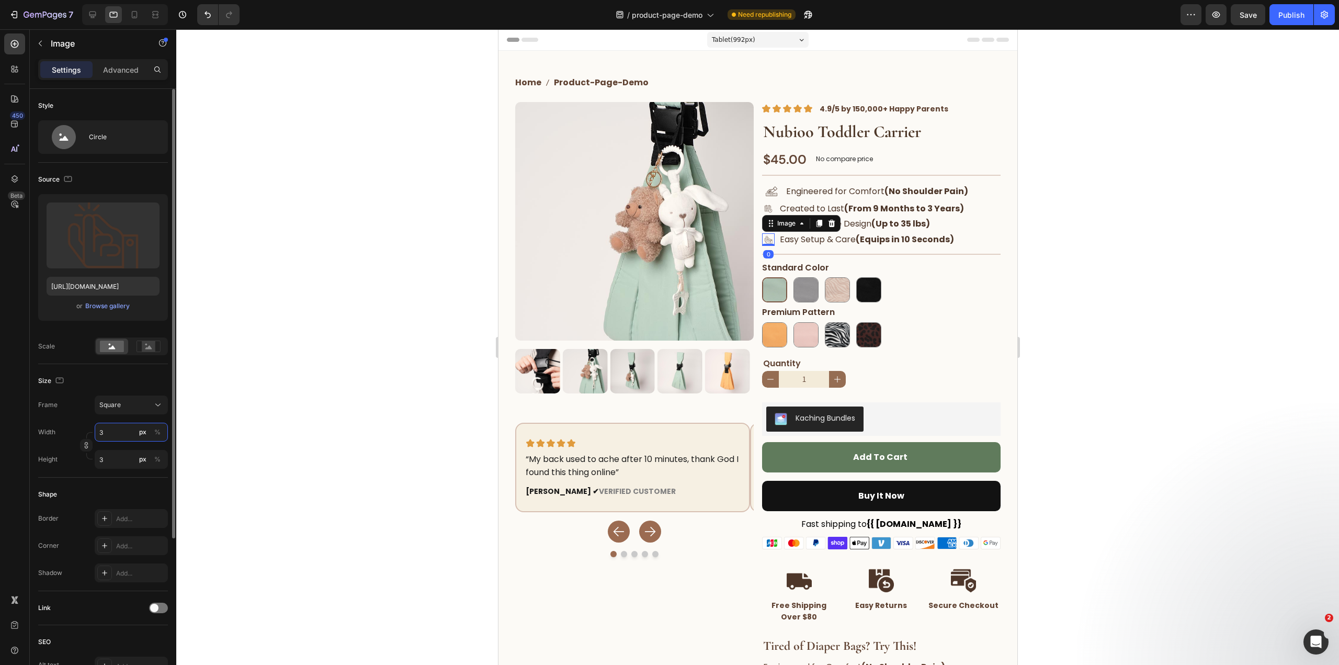
type input "36"
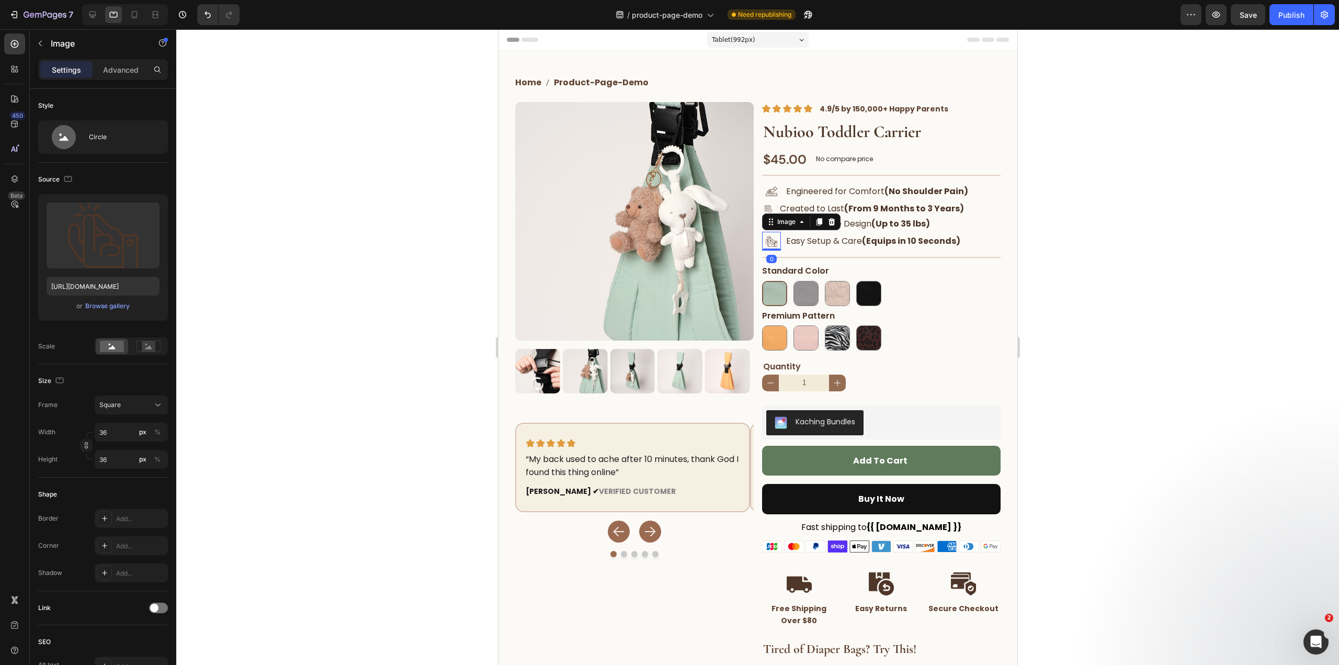
drag, startPoint x: 1114, startPoint y: 286, endPoint x: 1056, endPoint y: 285, distance: 58.0
click at [1103, 285] on div at bounding box center [757, 346] width 1162 height 635
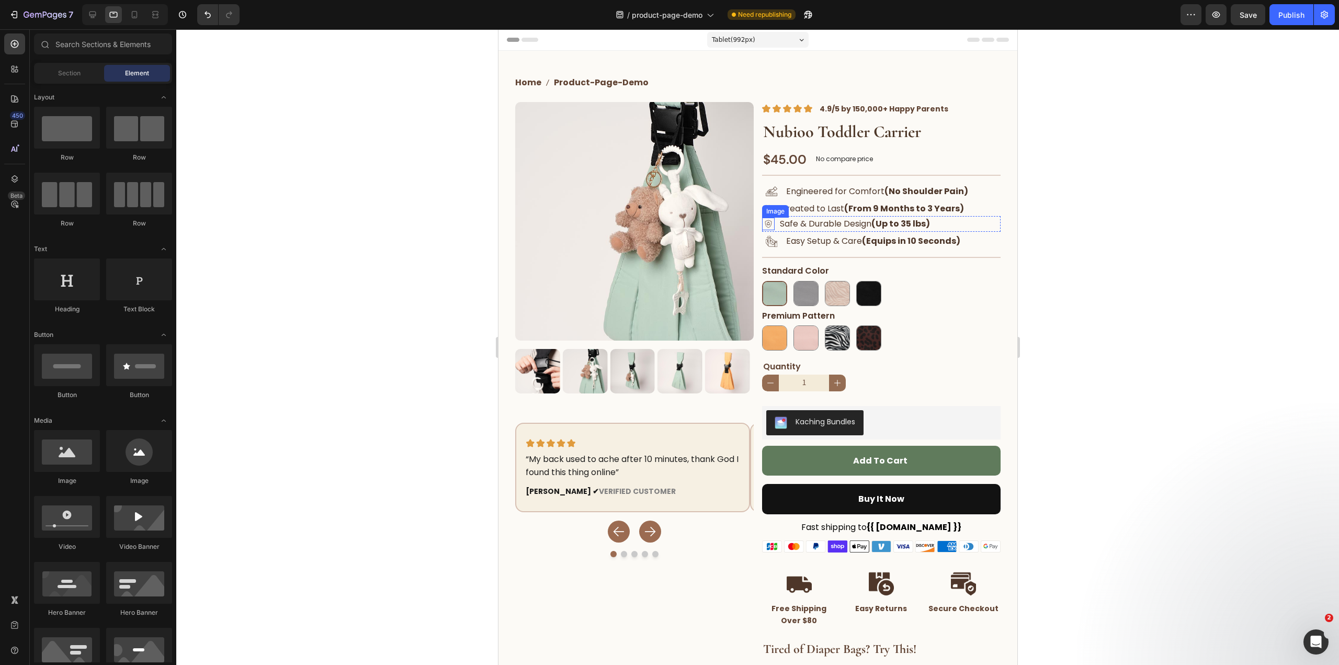
click at [765, 223] on img at bounding box center [767, 224] width 13 height 13
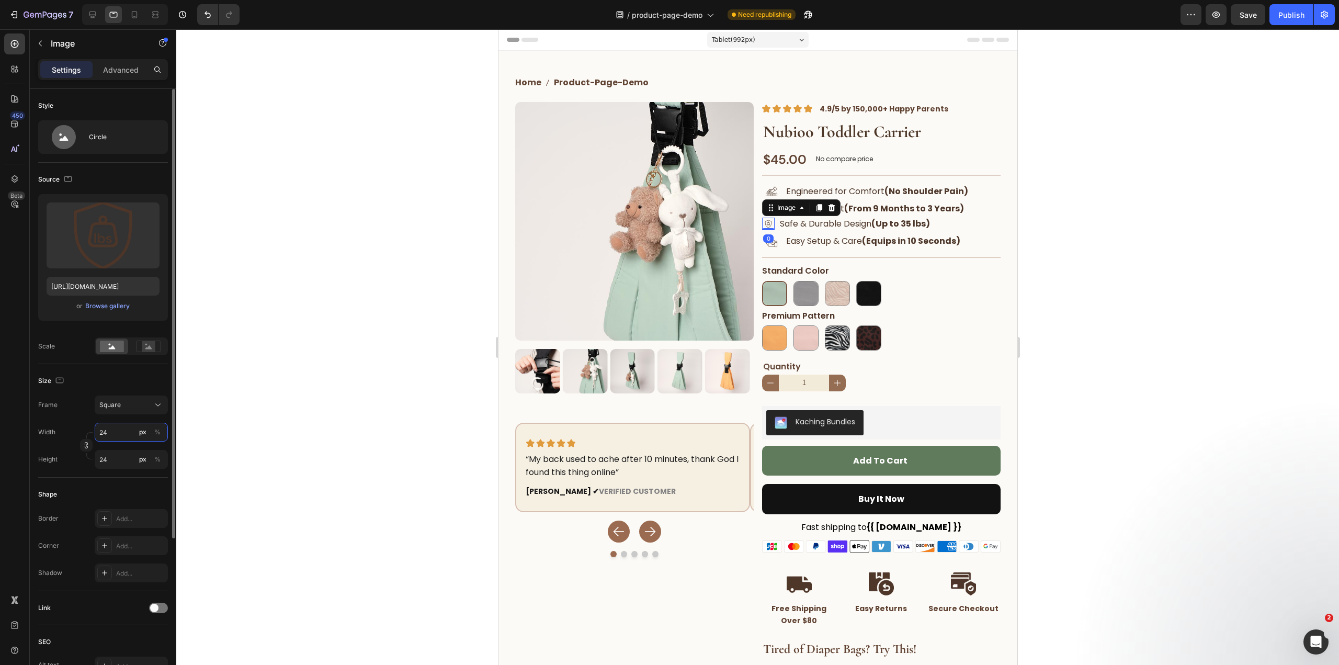
click at [112, 427] on input "24" at bounding box center [131, 432] width 73 height 19
type input "3"
type input "36"
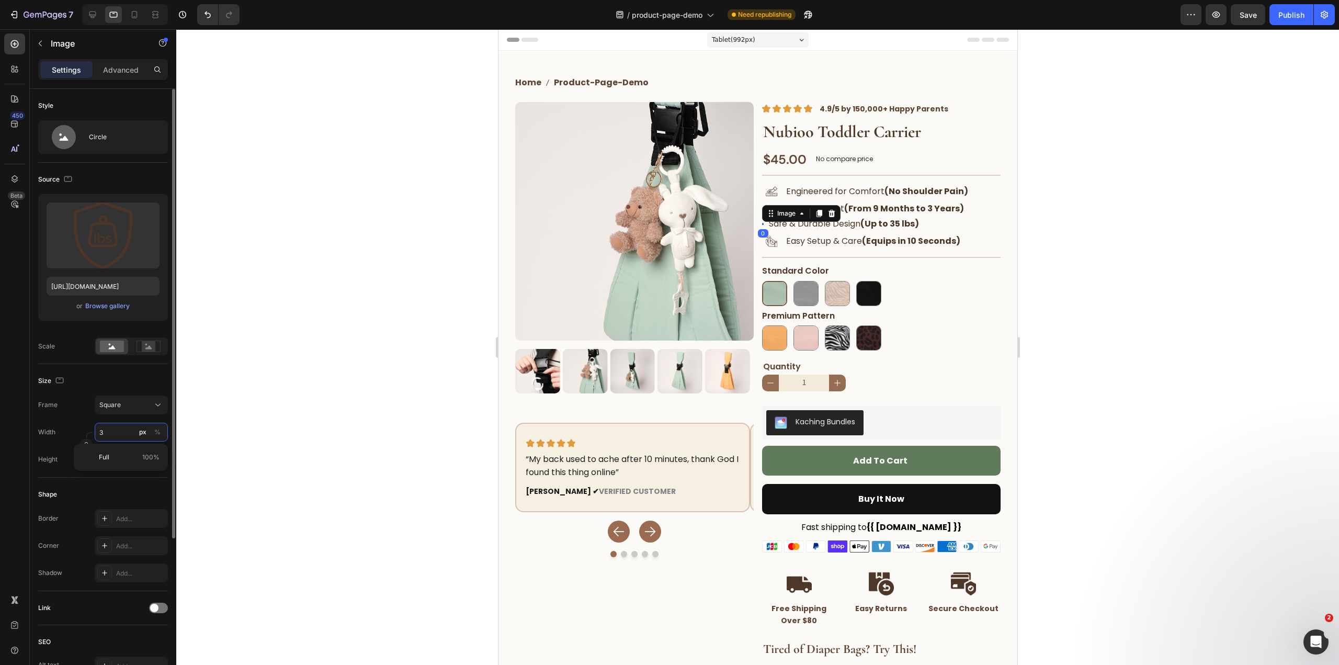
type input "36"
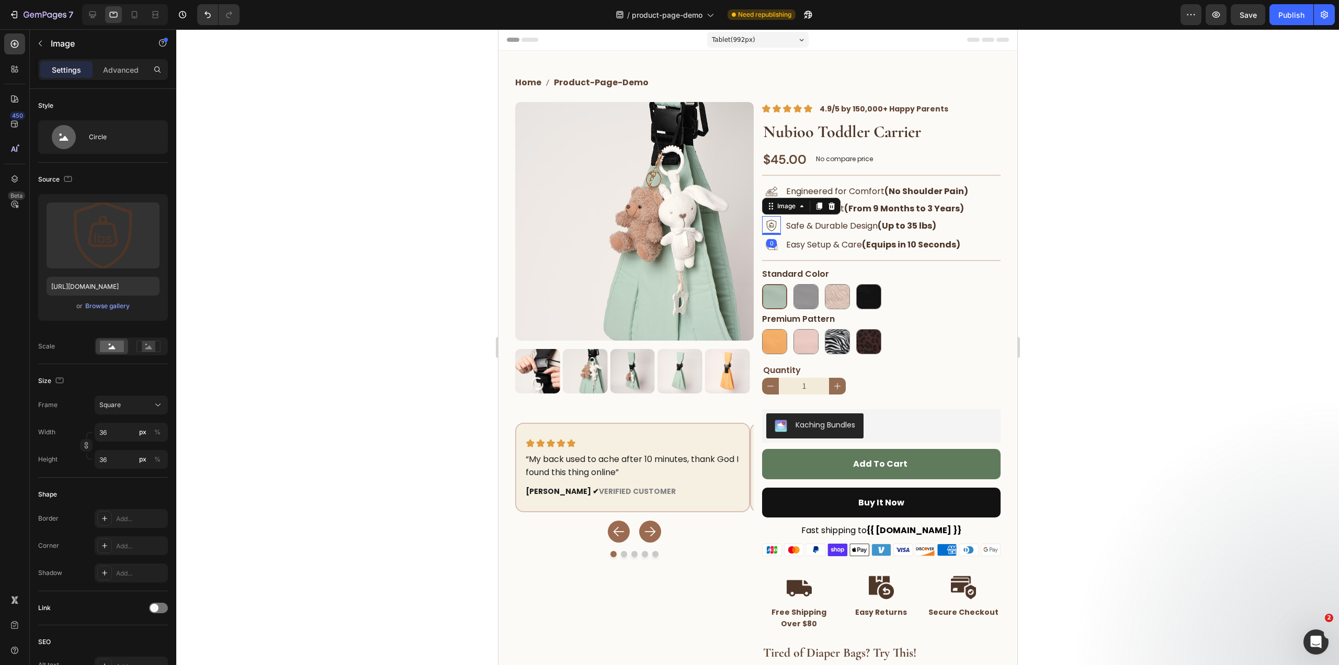
click at [1055, 358] on div at bounding box center [757, 346] width 1162 height 635
click at [767, 209] on img at bounding box center [767, 208] width 13 height 13
click at [113, 429] on input "24" at bounding box center [131, 432] width 73 height 19
type input "3"
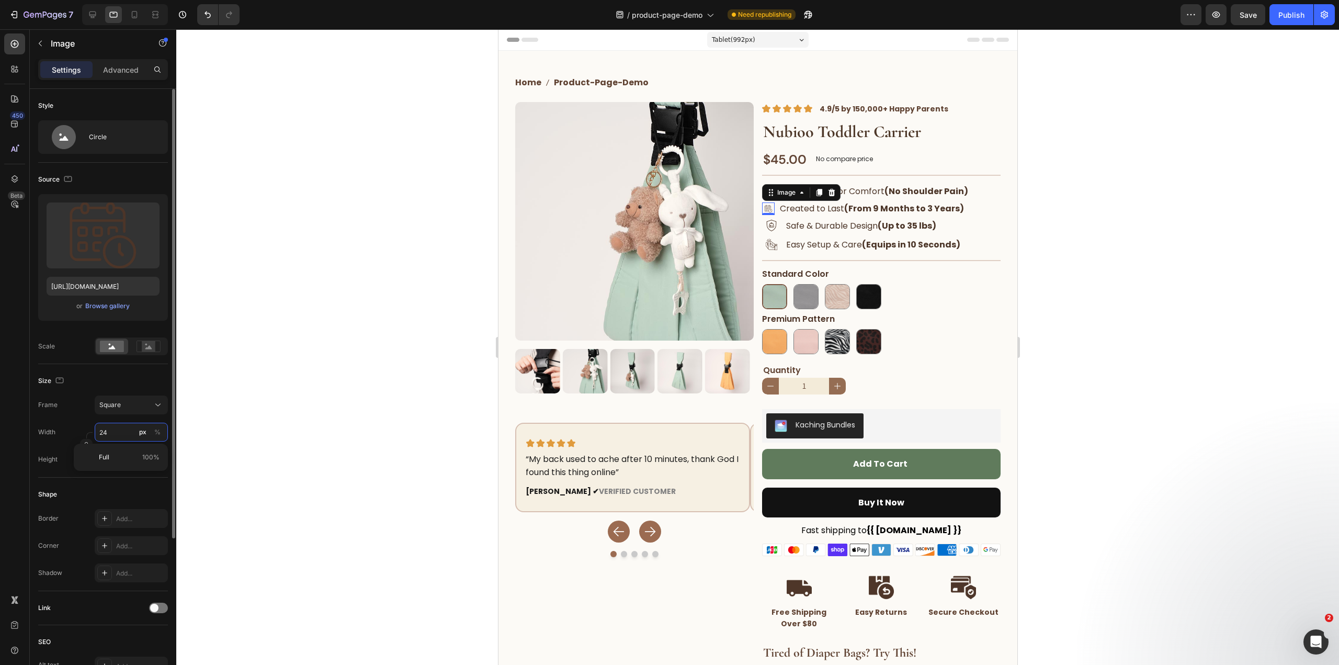
type input "3"
type input "36"
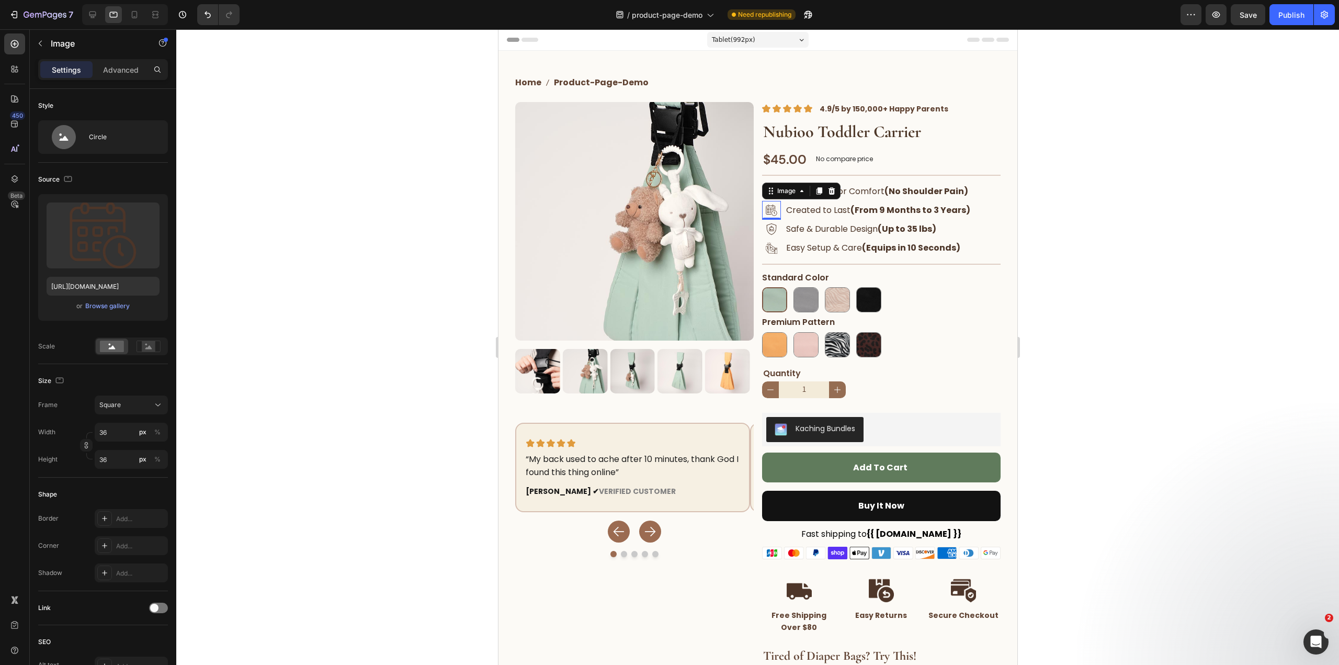
drag, startPoint x: 1271, startPoint y: 200, endPoint x: 1268, endPoint y: 207, distance: 8.0
click at [1271, 200] on div at bounding box center [757, 346] width 1162 height 635
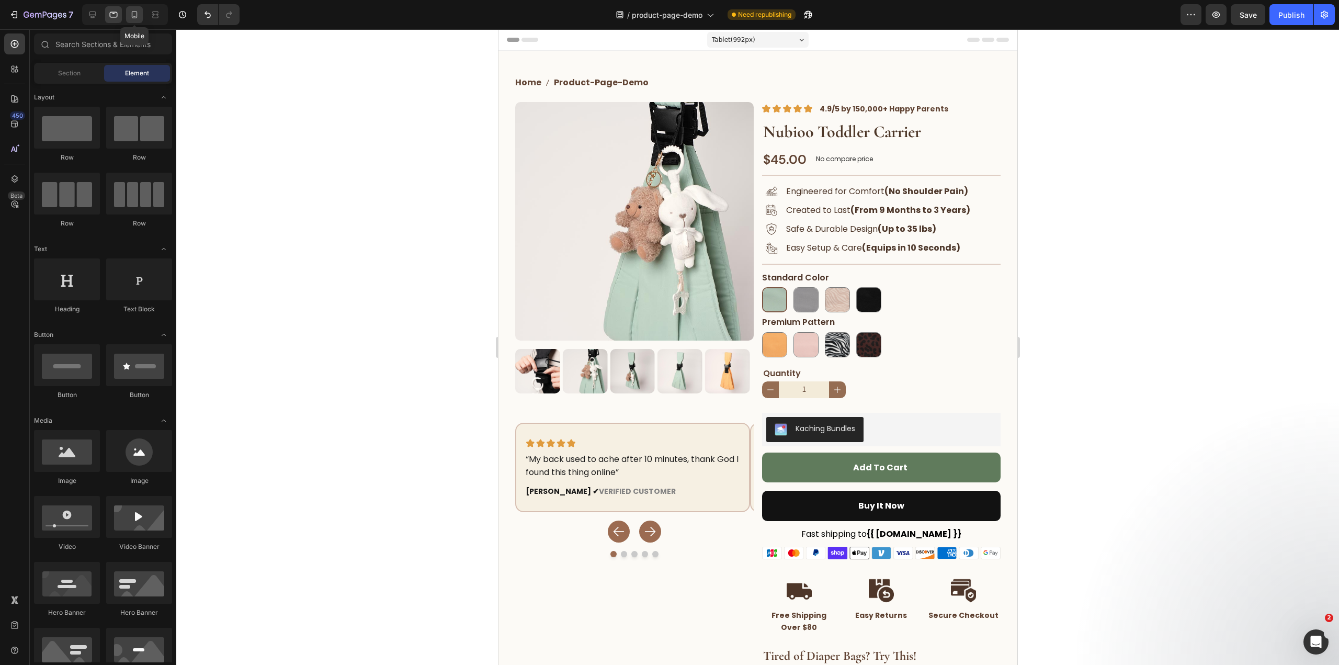
click at [136, 20] on div at bounding box center [134, 14] width 17 height 17
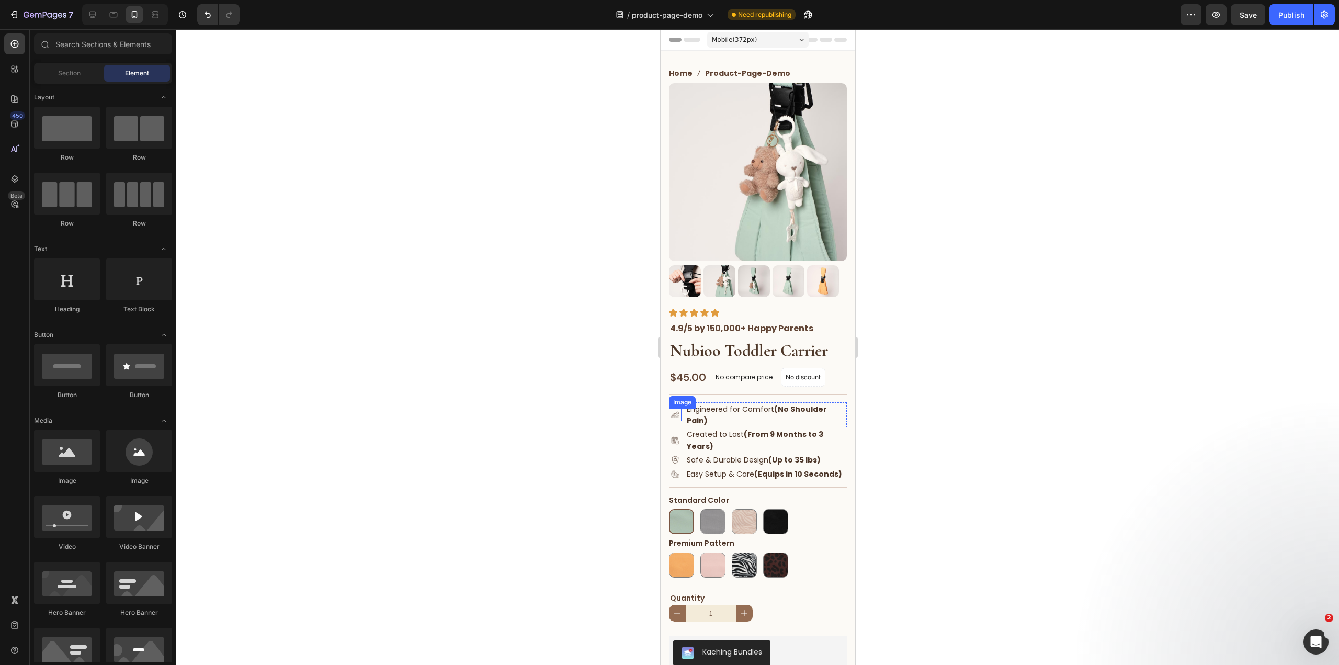
click at [674, 408] on img at bounding box center [674, 414] width 13 height 13
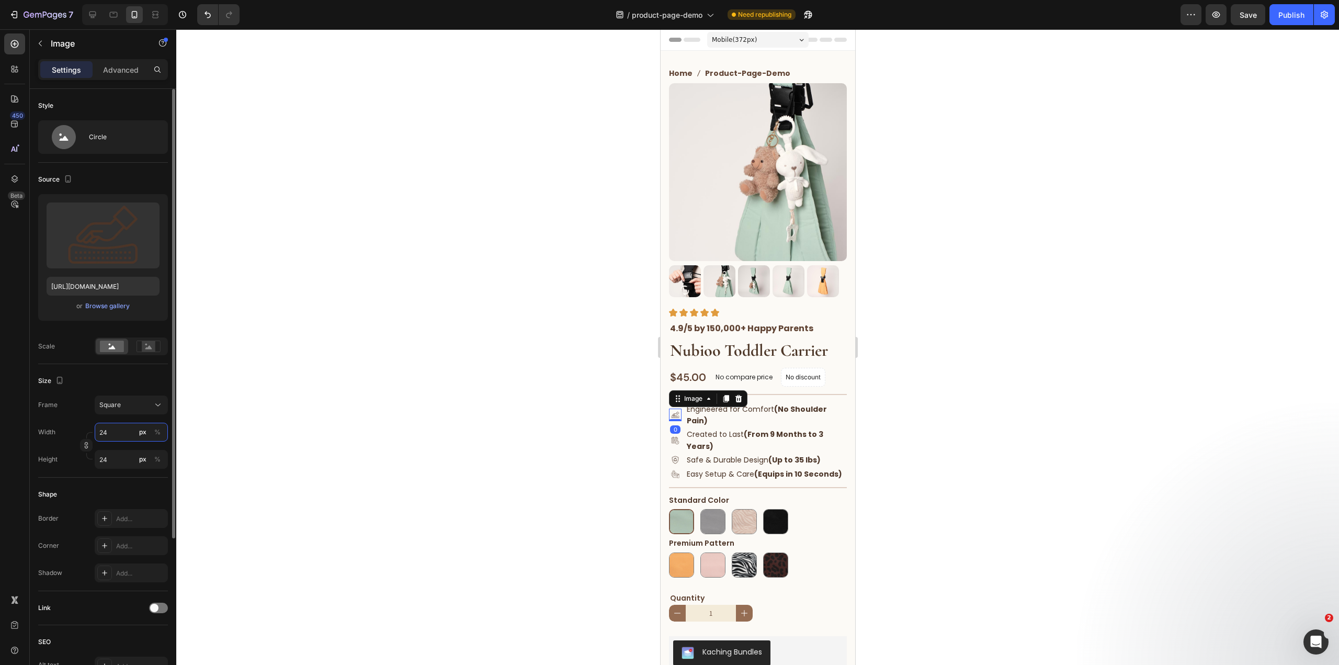
click at [105, 436] on input "24" at bounding box center [131, 432] width 73 height 19
type input "4"
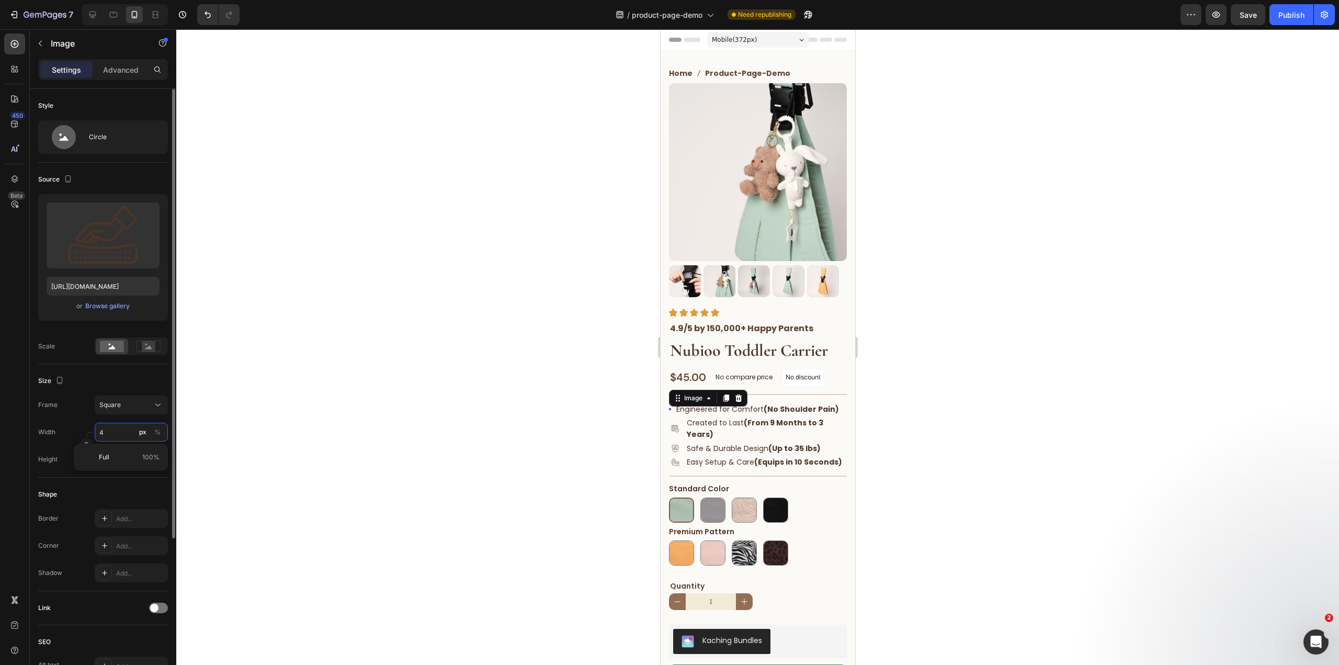
type input "48"
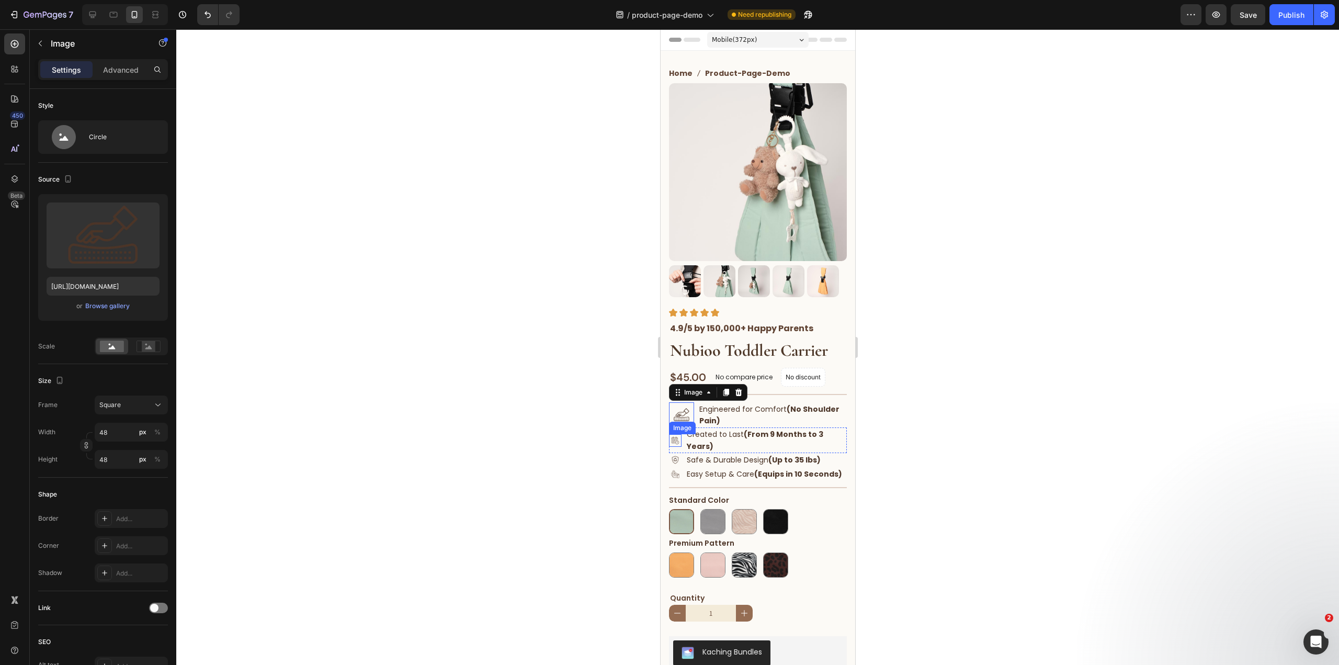
click at [677, 435] on img at bounding box center [674, 440] width 13 height 13
click at [112, 432] on input "24" at bounding box center [131, 432] width 73 height 19
type input "4"
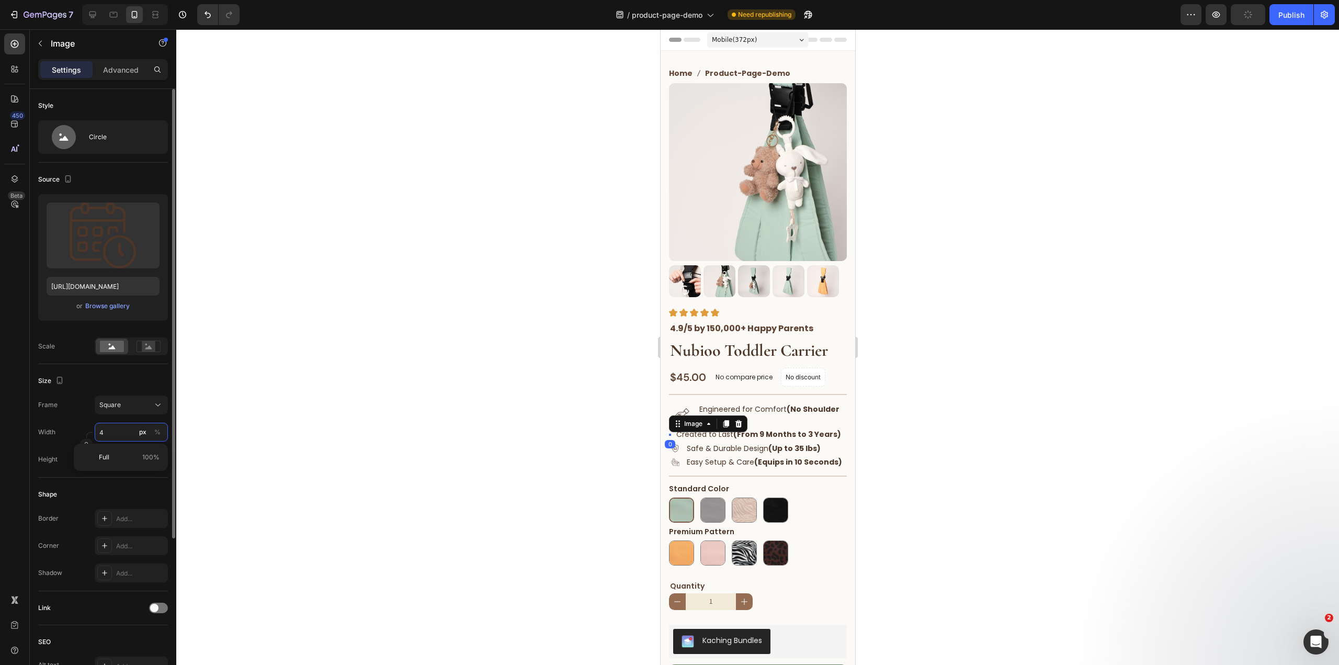
click at [112, 432] on input "4" at bounding box center [131, 432] width 73 height 19
type input "47"
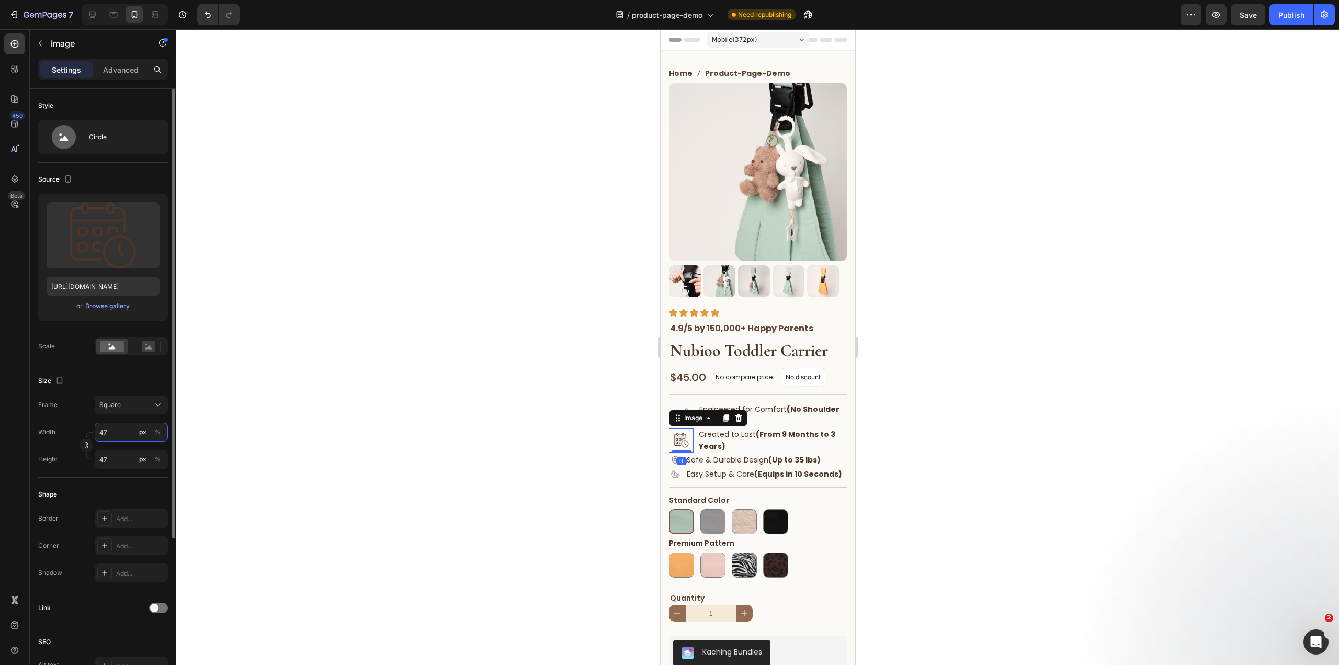
type input "4"
type input "484"
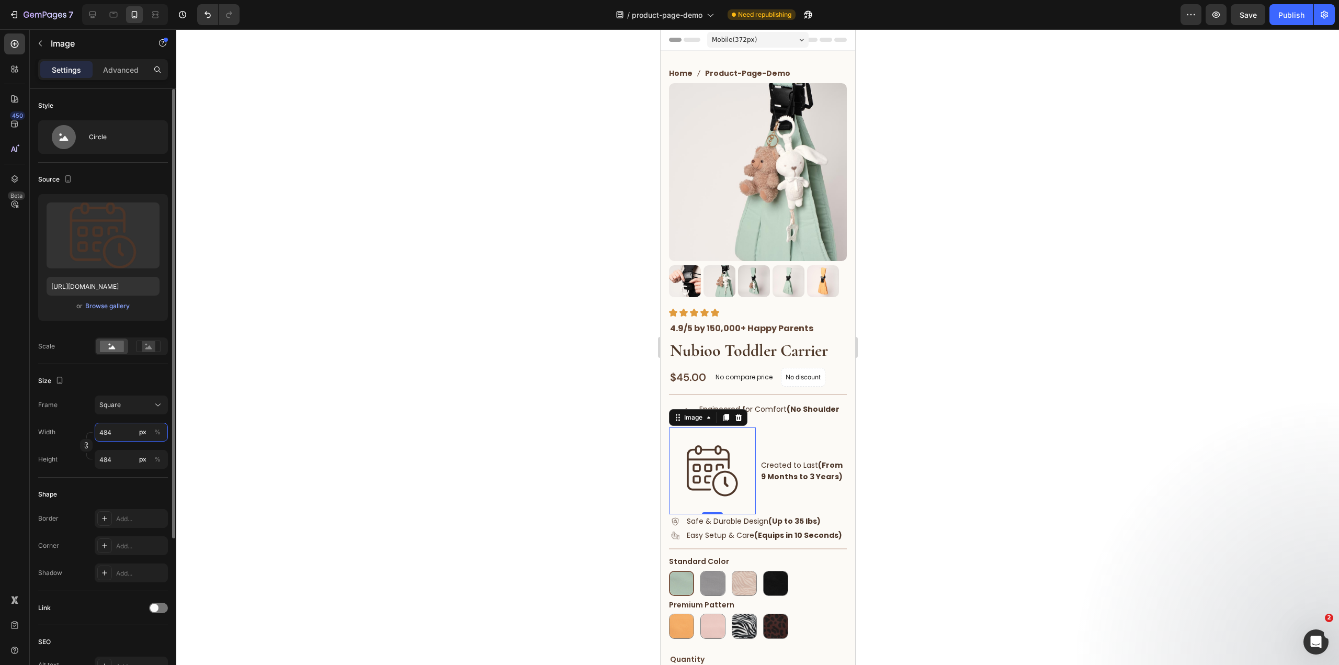
type input "48"
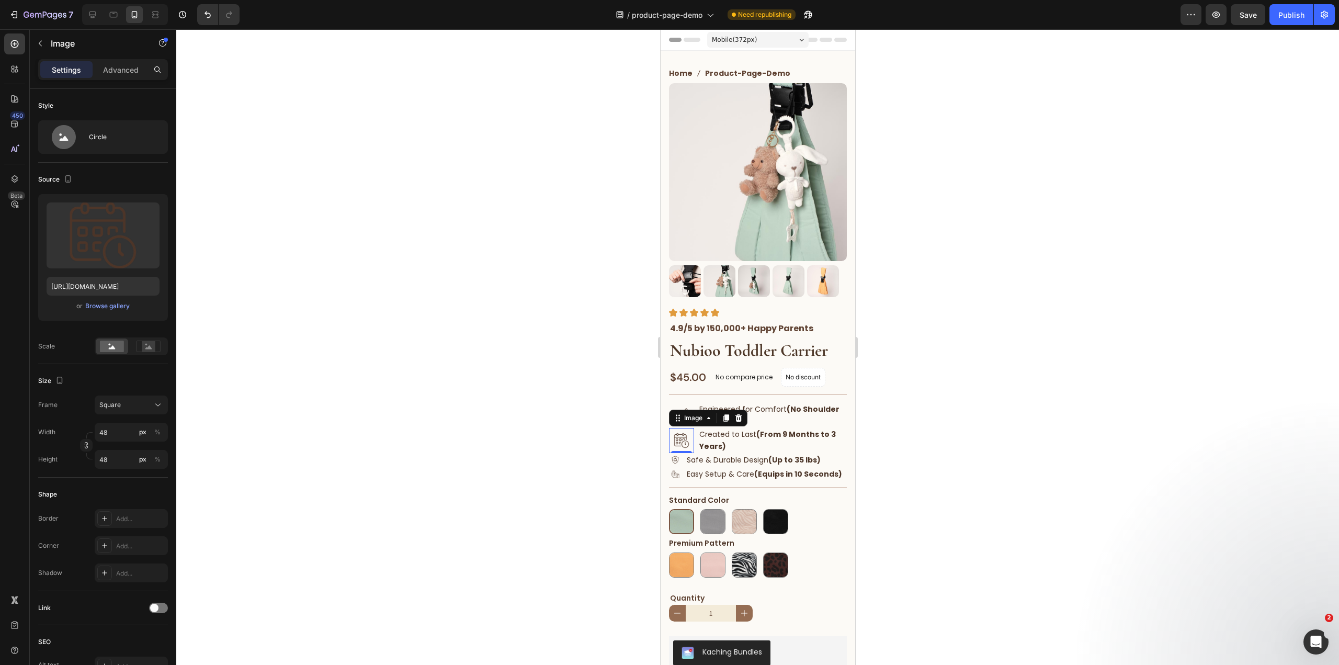
click at [1024, 531] on div at bounding box center [757, 346] width 1162 height 635
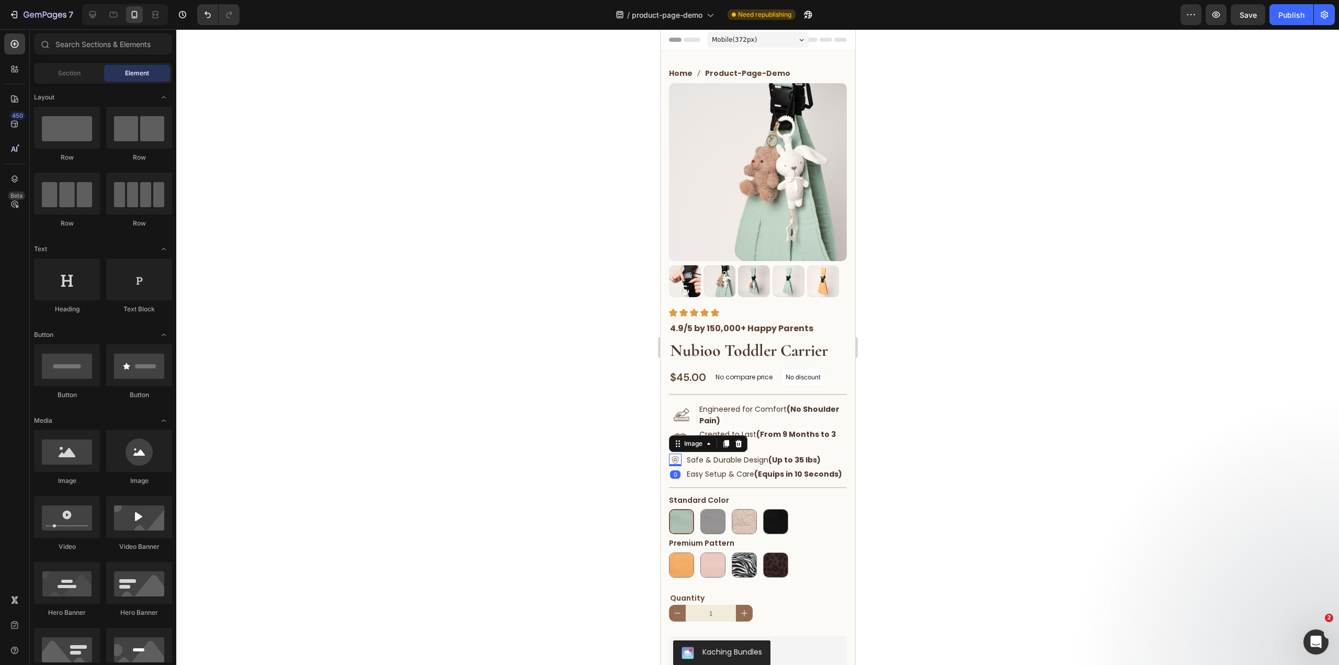
click at [677, 453] on img at bounding box center [674, 459] width 13 height 13
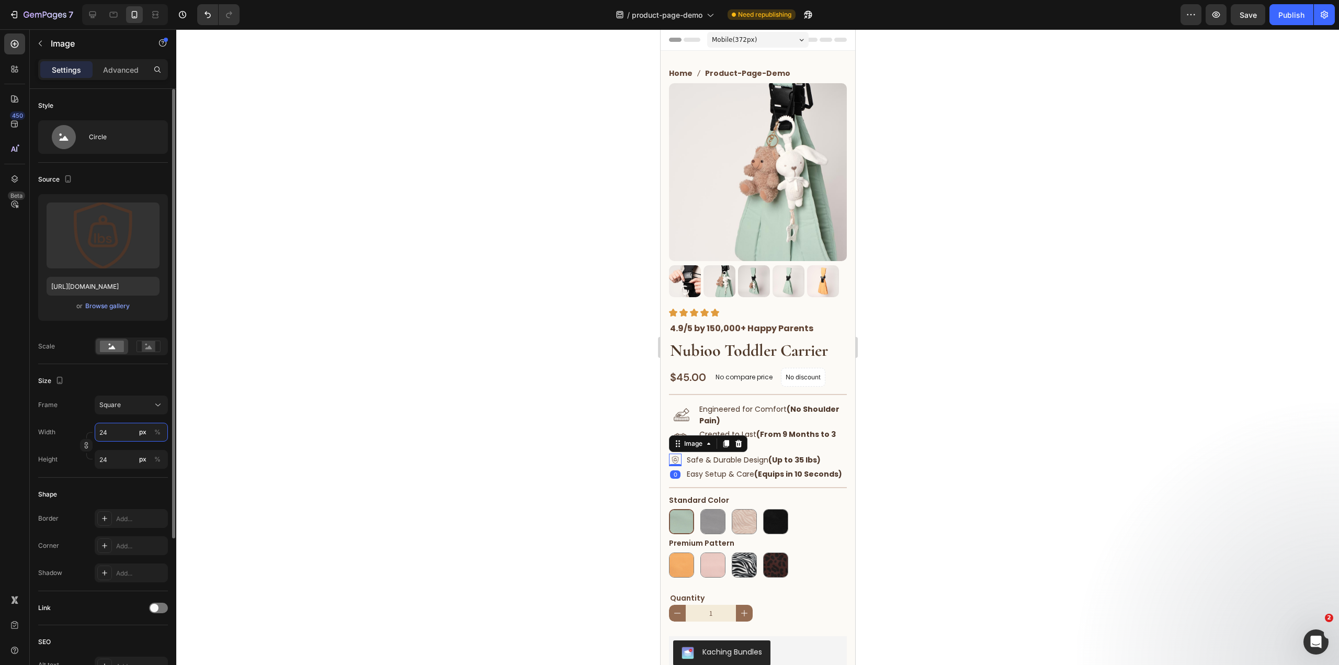
click at [112, 432] on input "24" at bounding box center [131, 432] width 73 height 19
type input "4"
click at [112, 431] on input "4" at bounding box center [131, 432] width 73 height 19
type input "48"
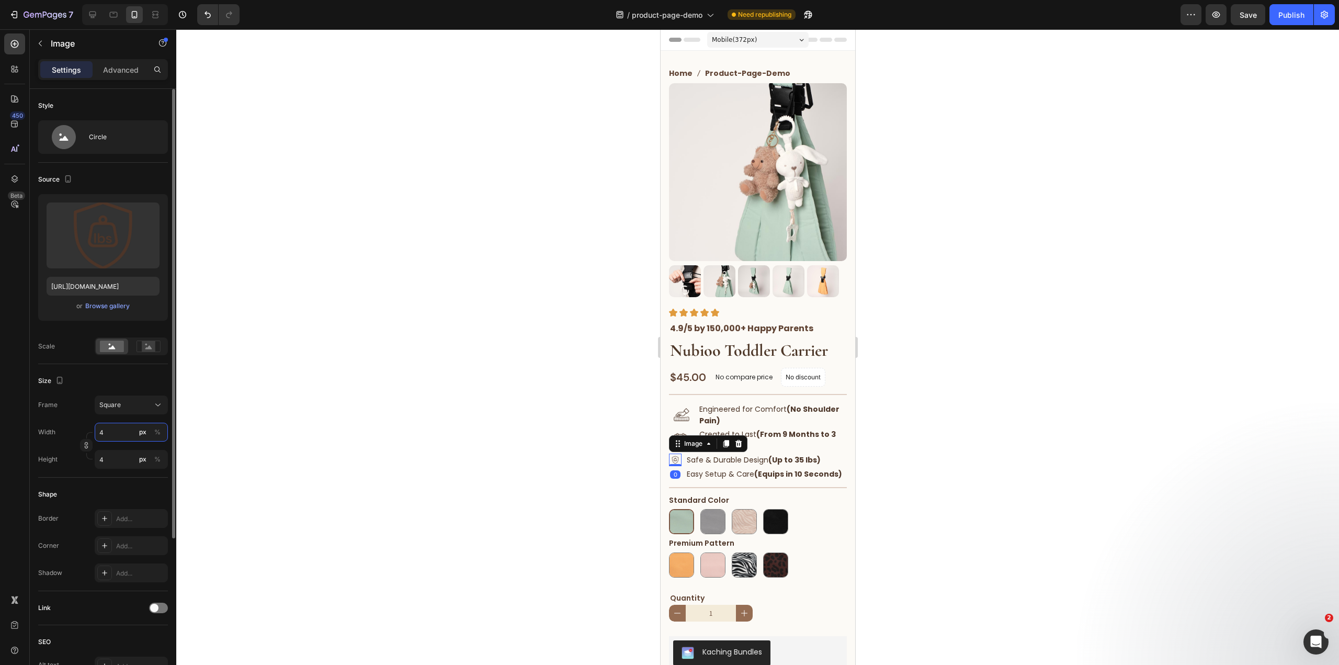
type input "48"
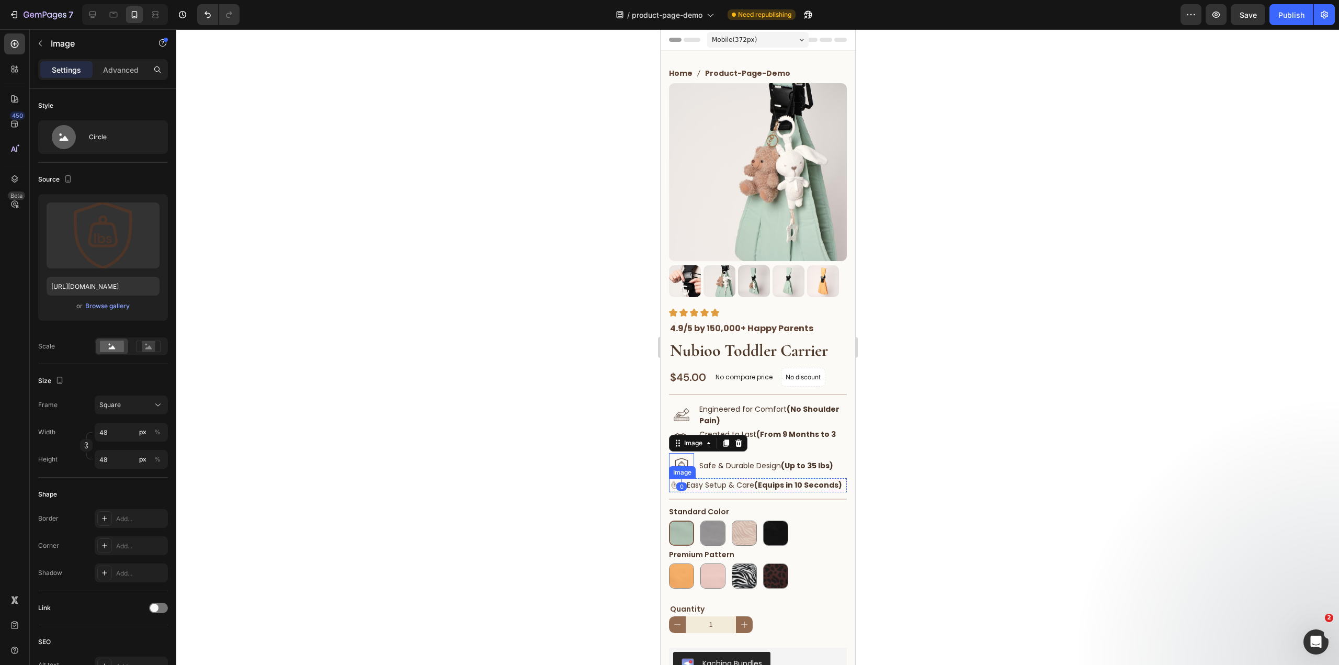
click at [675, 485] on img at bounding box center [674, 484] width 13 height 13
click at [111, 453] on input "24" at bounding box center [131, 459] width 73 height 19
type input "4"
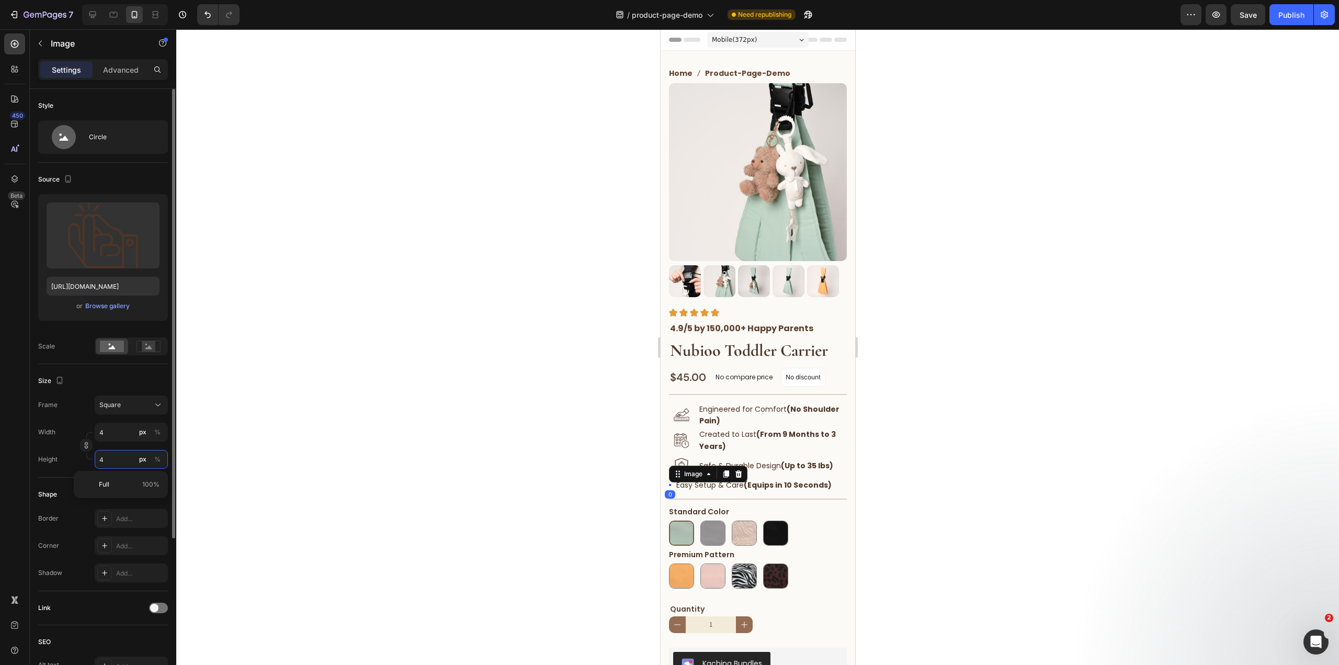
type input "48"
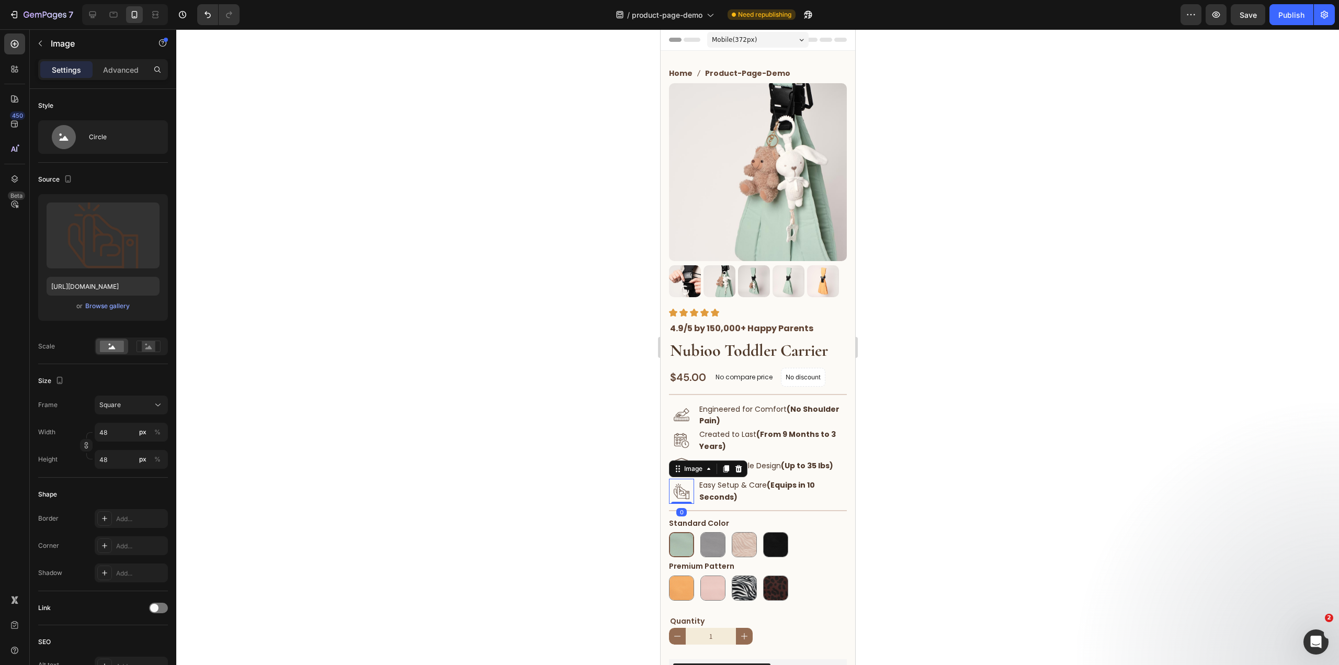
drag, startPoint x: 1219, startPoint y: 434, endPoint x: 1181, endPoint y: 417, distance: 41.5
click at [1220, 428] on div at bounding box center [757, 346] width 1162 height 635
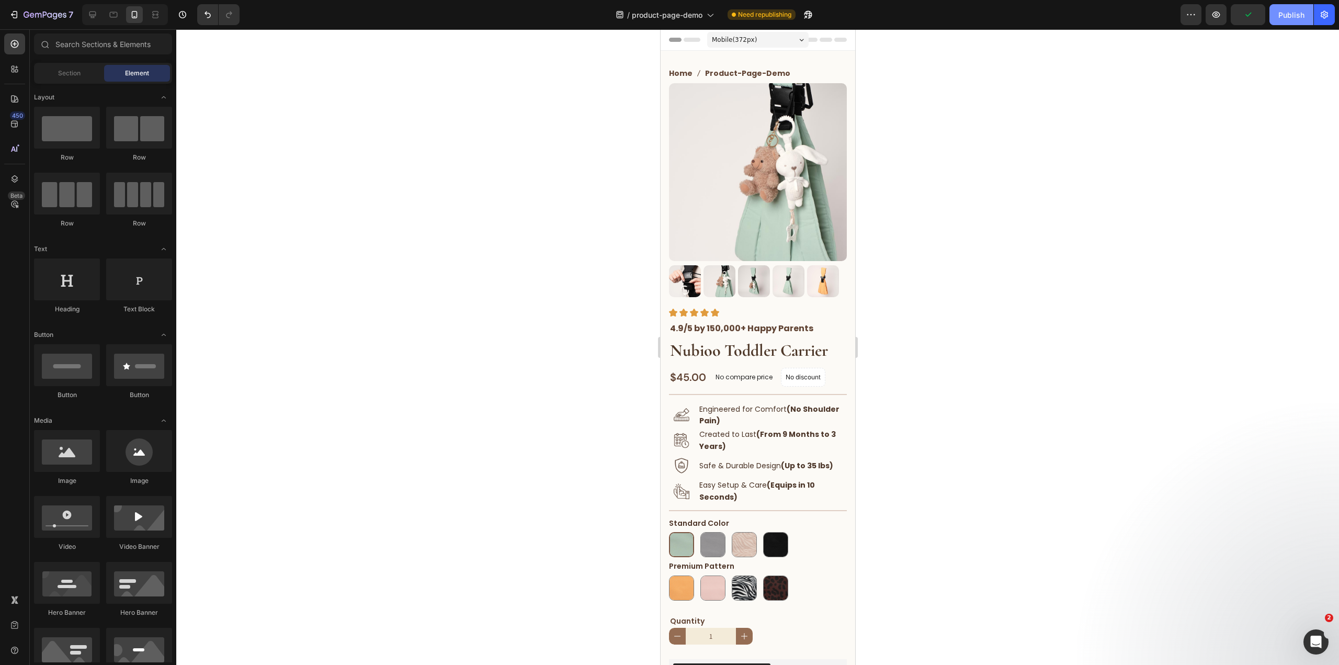
click at [1285, 16] on div "Publish" at bounding box center [1291, 14] width 26 height 11
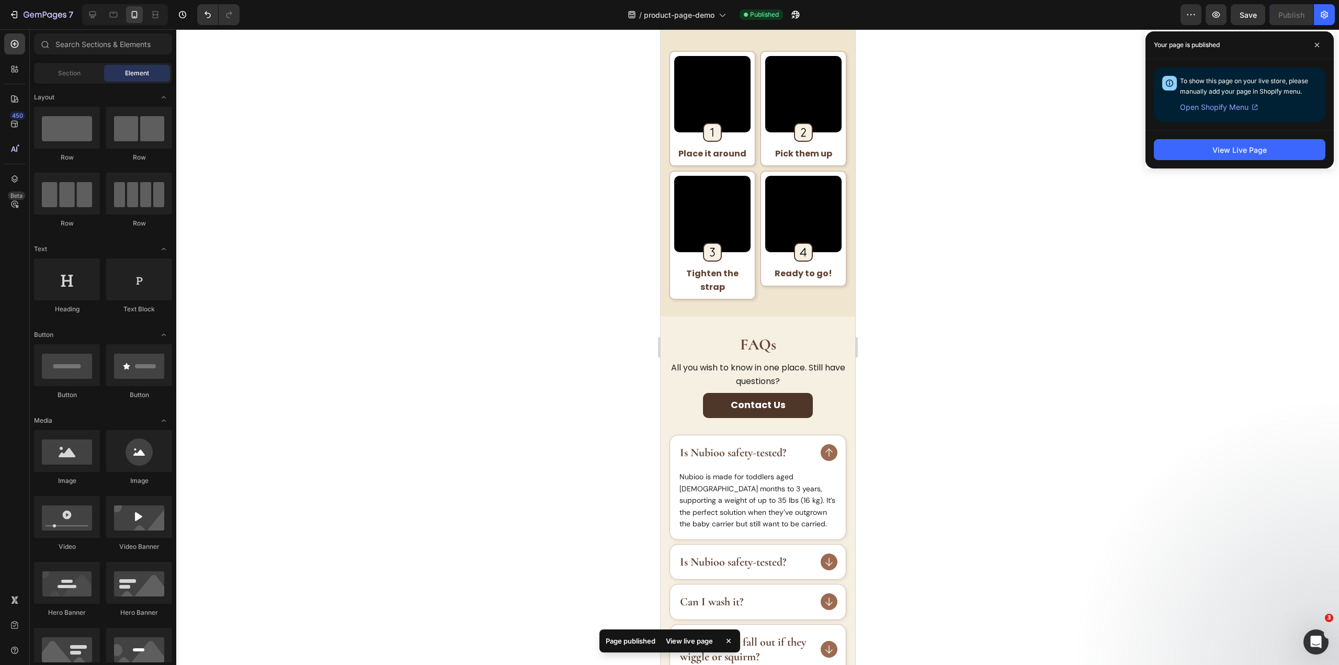
scroll to position [1150, 0]
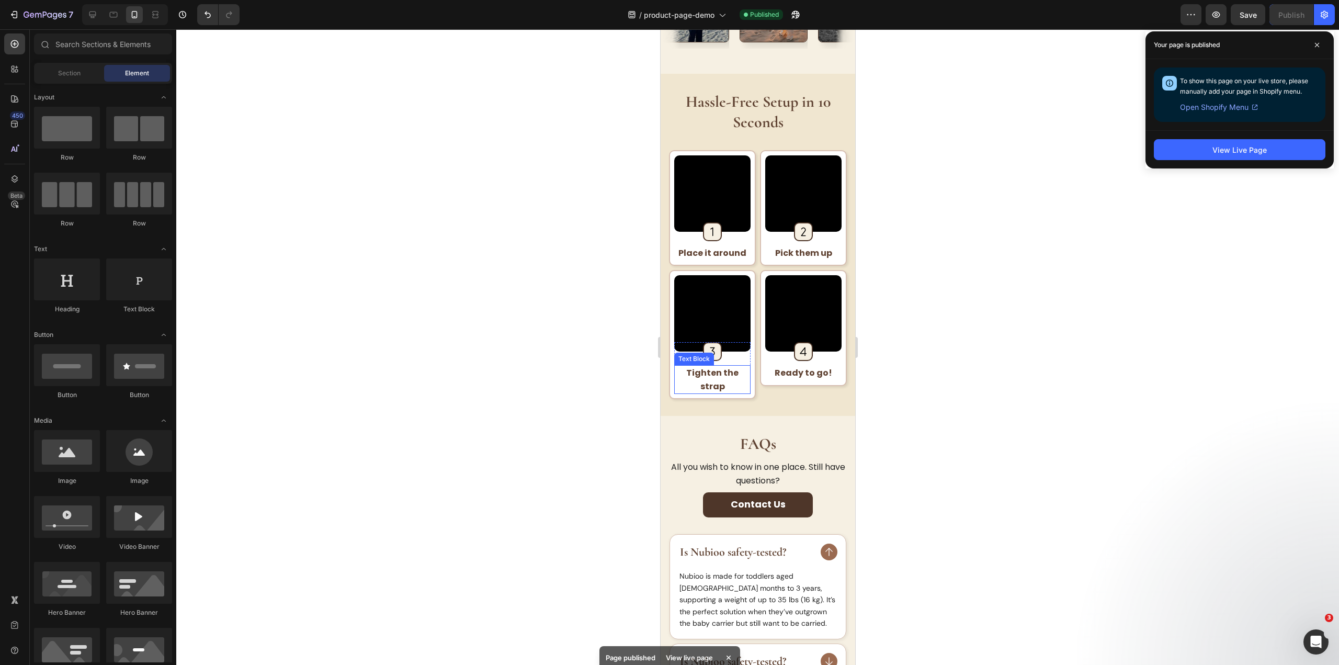
click at [726, 372] on p "Tighten the strap" at bounding box center [712, 379] width 74 height 27
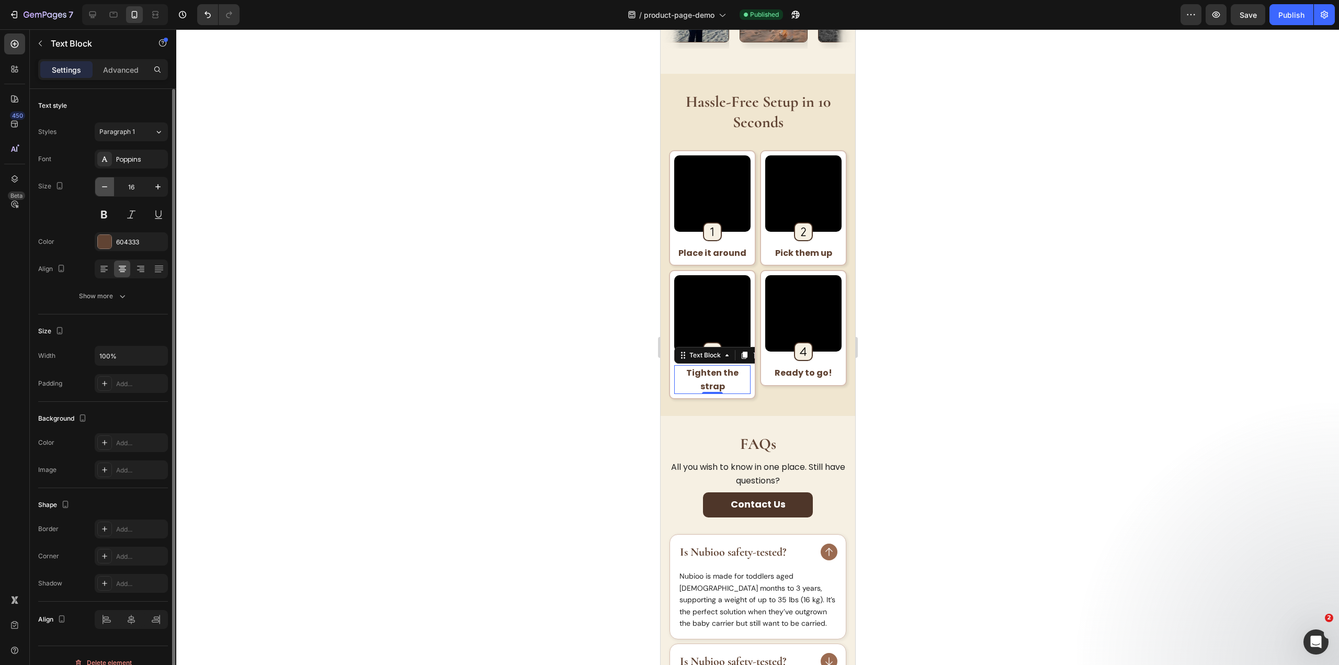
click at [101, 181] on icon "button" at bounding box center [104, 186] width 10 height 10
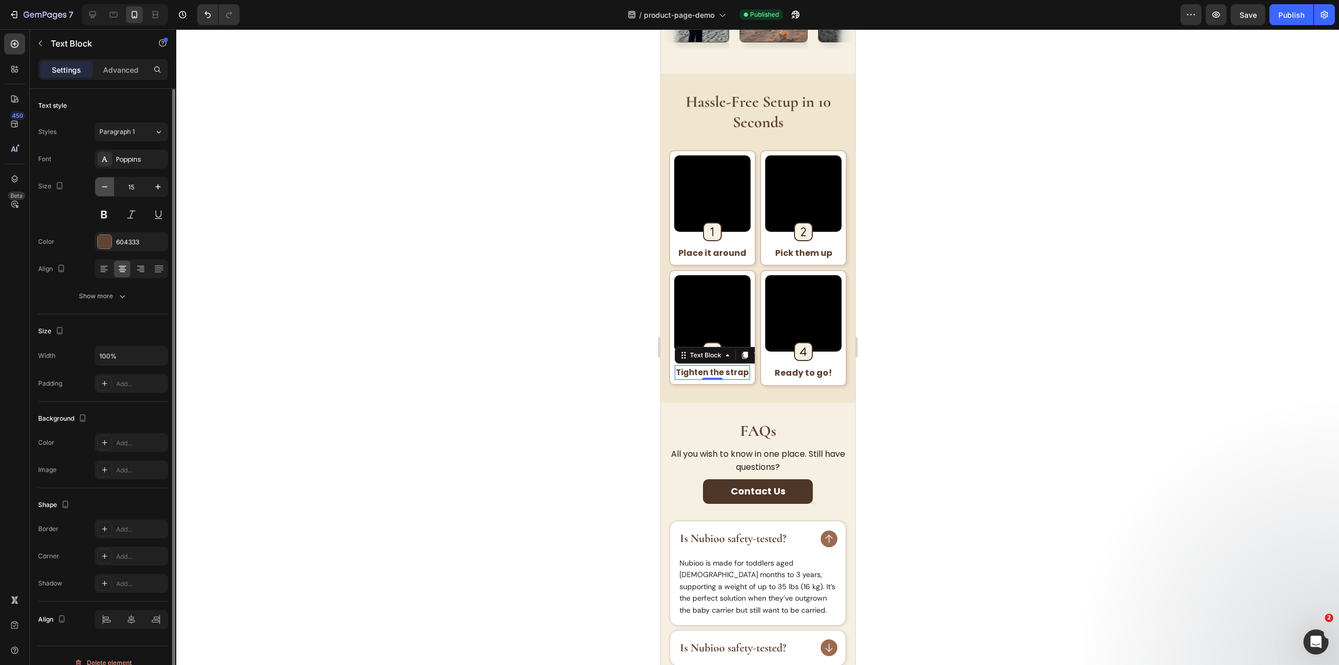
click at [101, 181] on icon "button" at bounding box center [104, 186] width 10 height 10
click at [151, 184] on button "button" at bounding box center [158, 186] width 19 height 19
type input "15"
click at [1280, 8] on button "Publish" at bounding box center [1291, 14] width 44 height 21
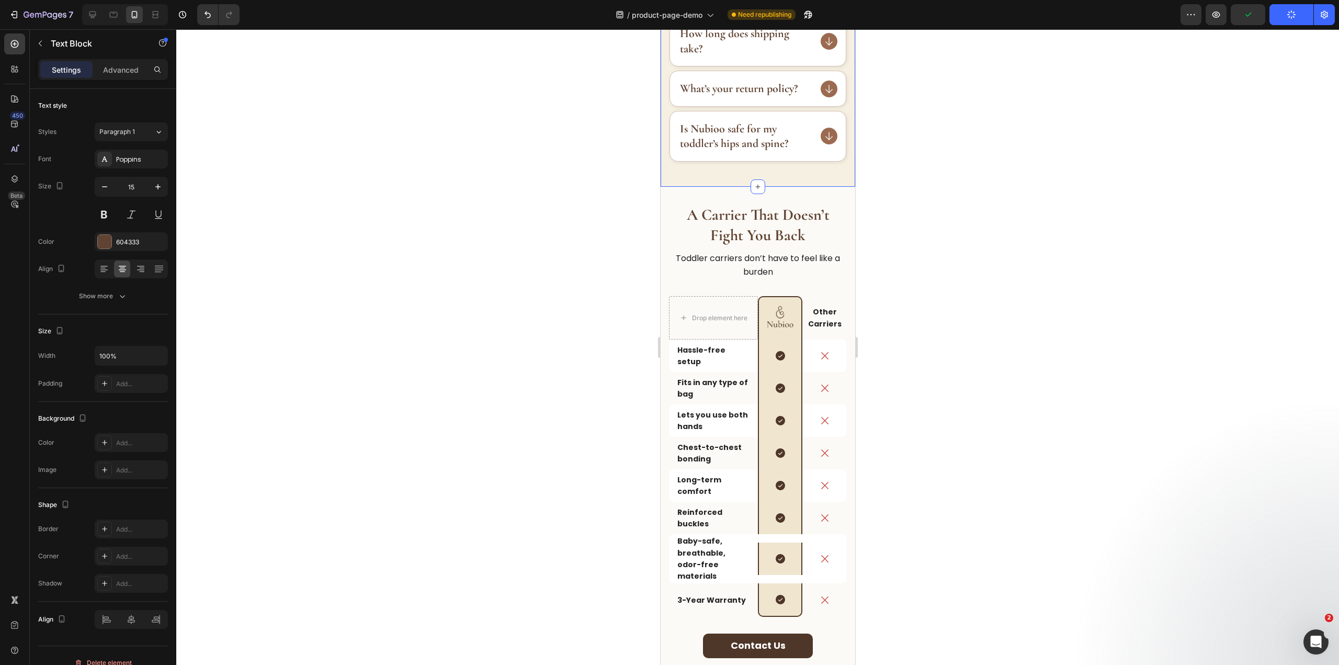
scroll to position [1987, 0]
click at [780, 542] on div "Icon Row" at bounding box center [779, 558] width 44 height 32
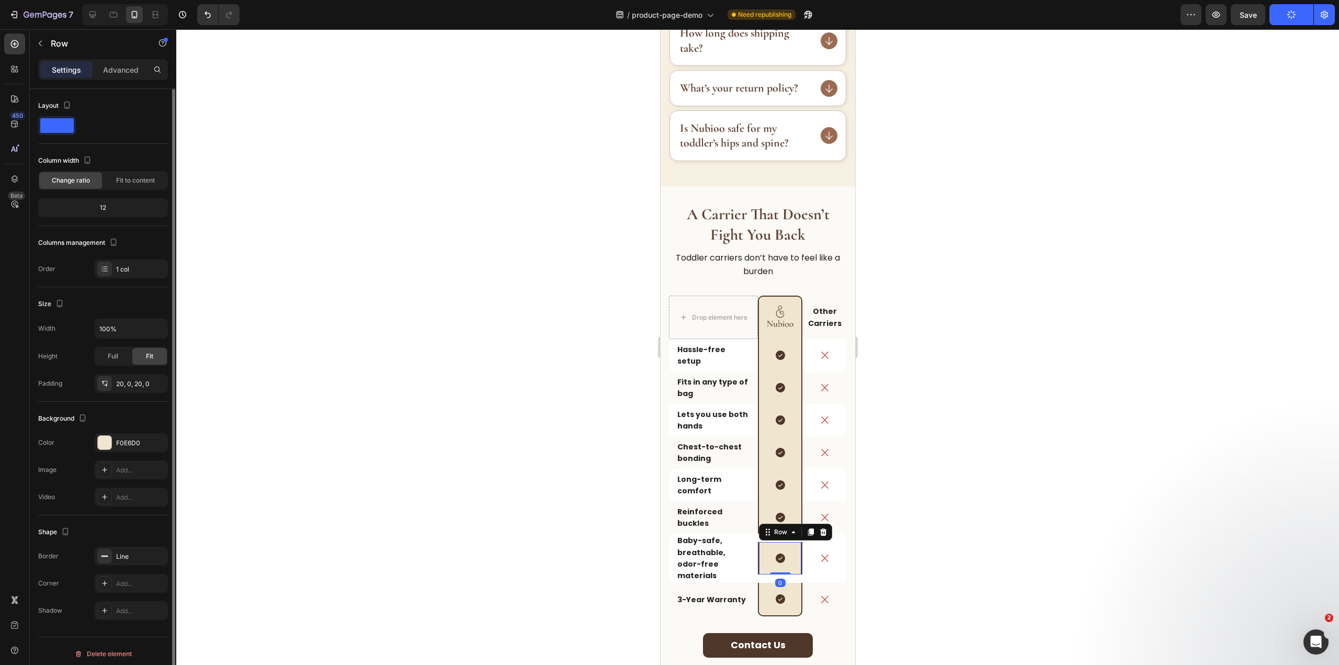
scroll to position [5, 0]
click at [112, 346] on span "Full" at bounding box center [113, 350] width 10 height 9
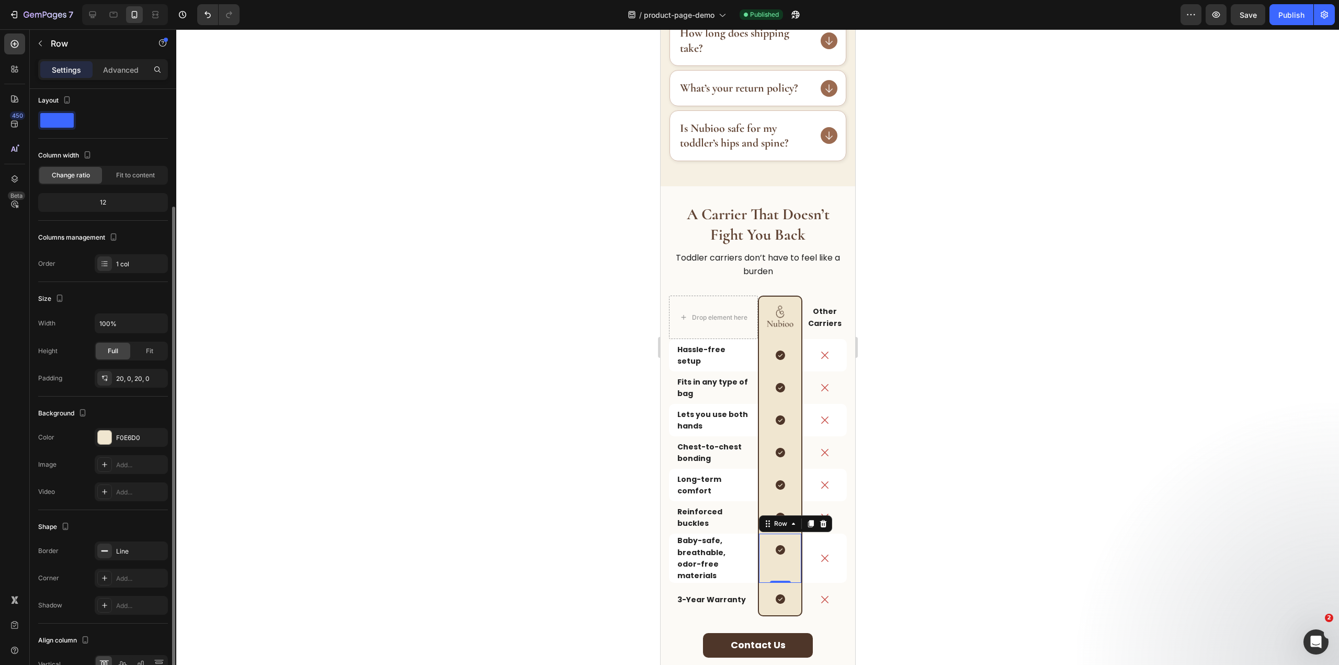
scroll to position [64, 0]
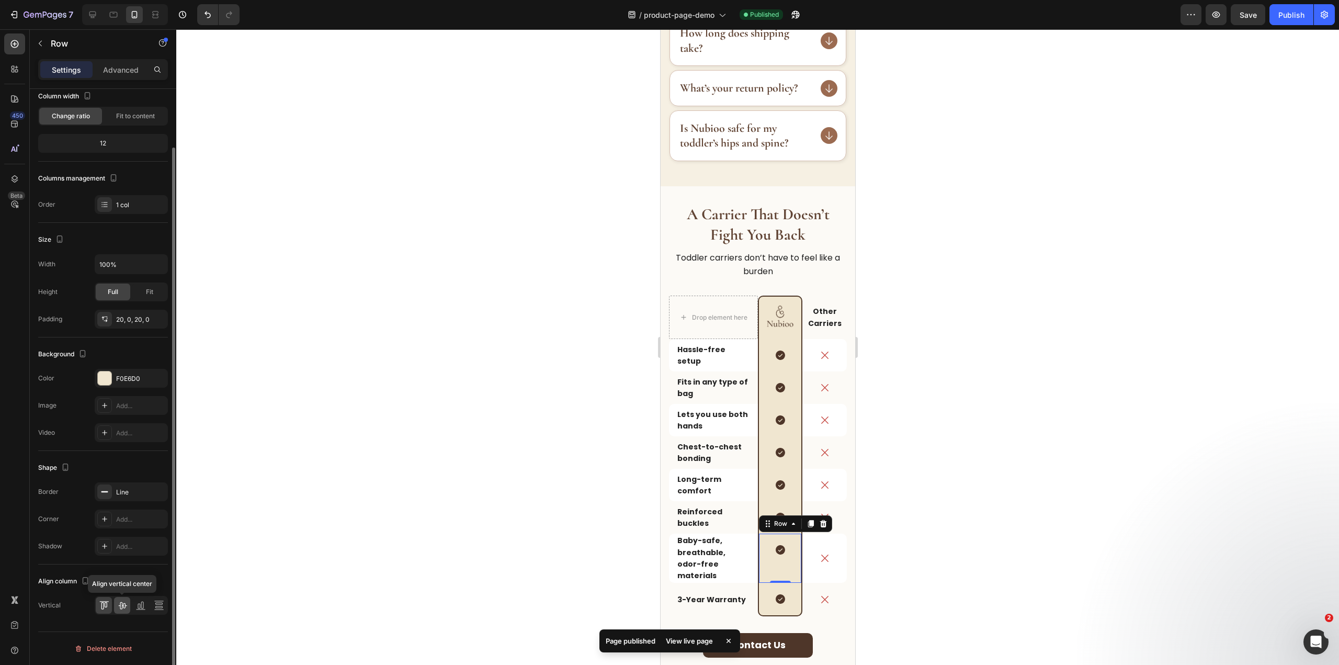
click at [120, 607] on icon at bounding box center [122, 605] width 10 height 10
click at [1285, 10] on div "Publish" at bounding box center [1291, 14] width 26 height 11
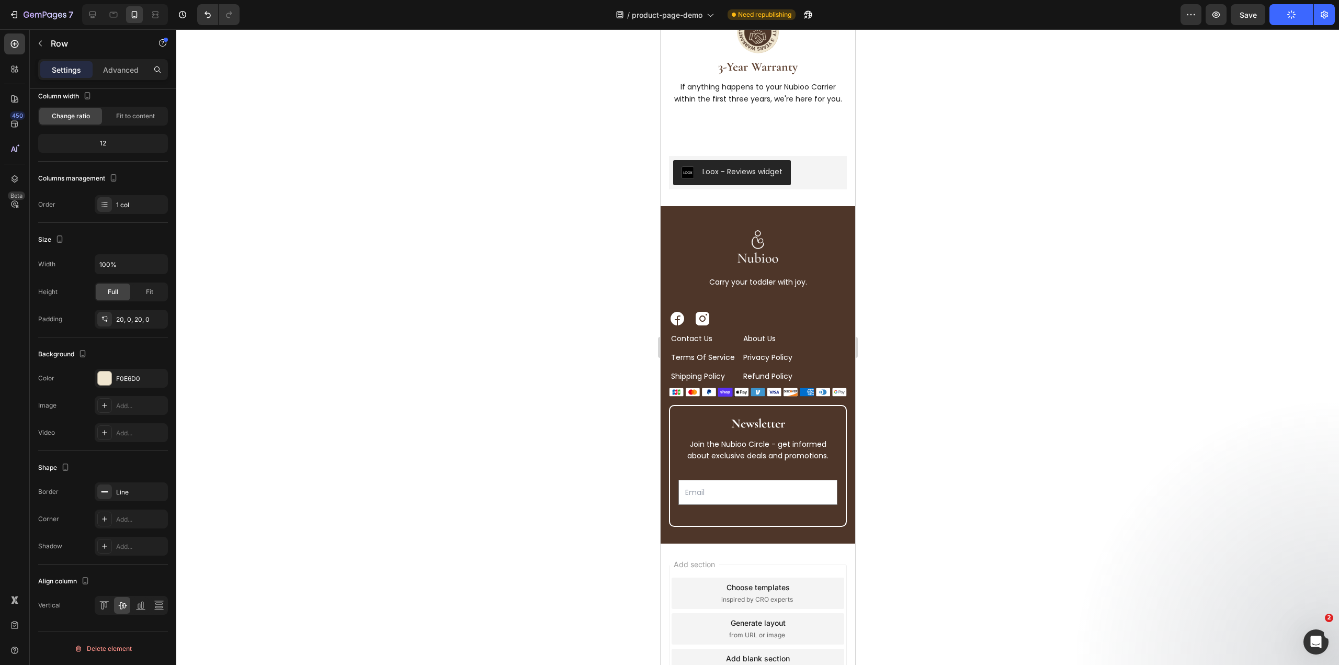
scroll to position [3085, 0]
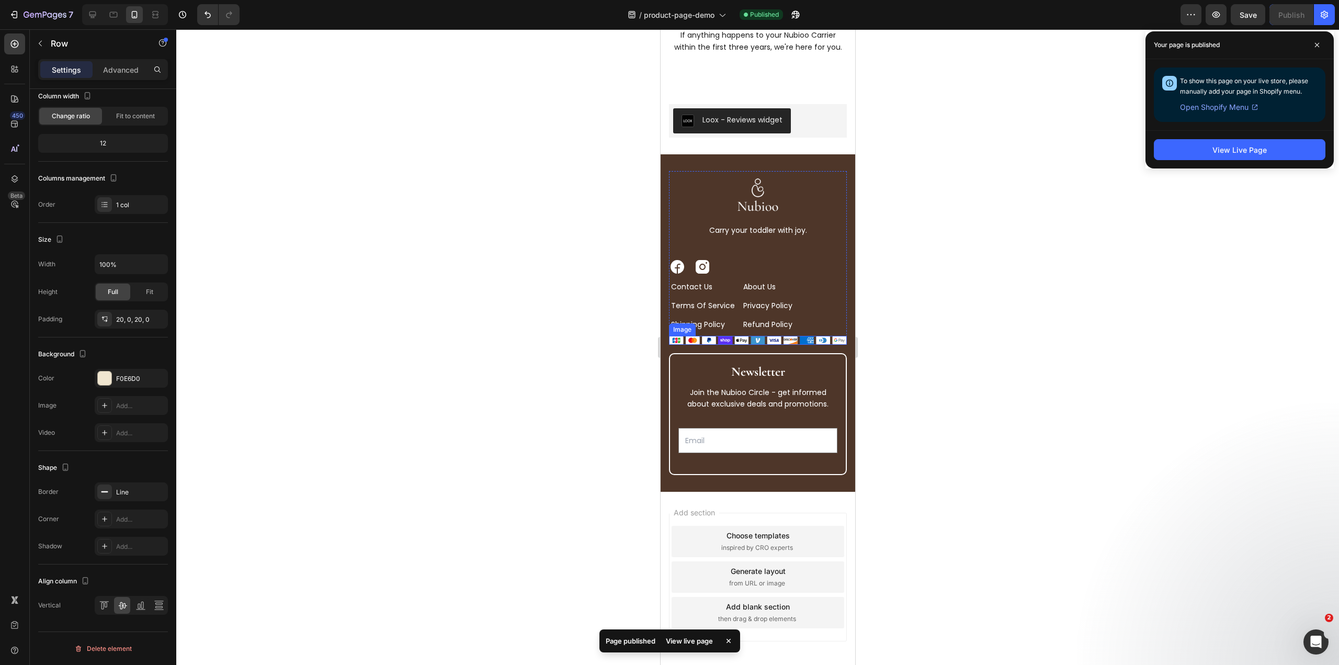
click at [790, 336] on img at bounding box center [757, 340] width 178 height 9
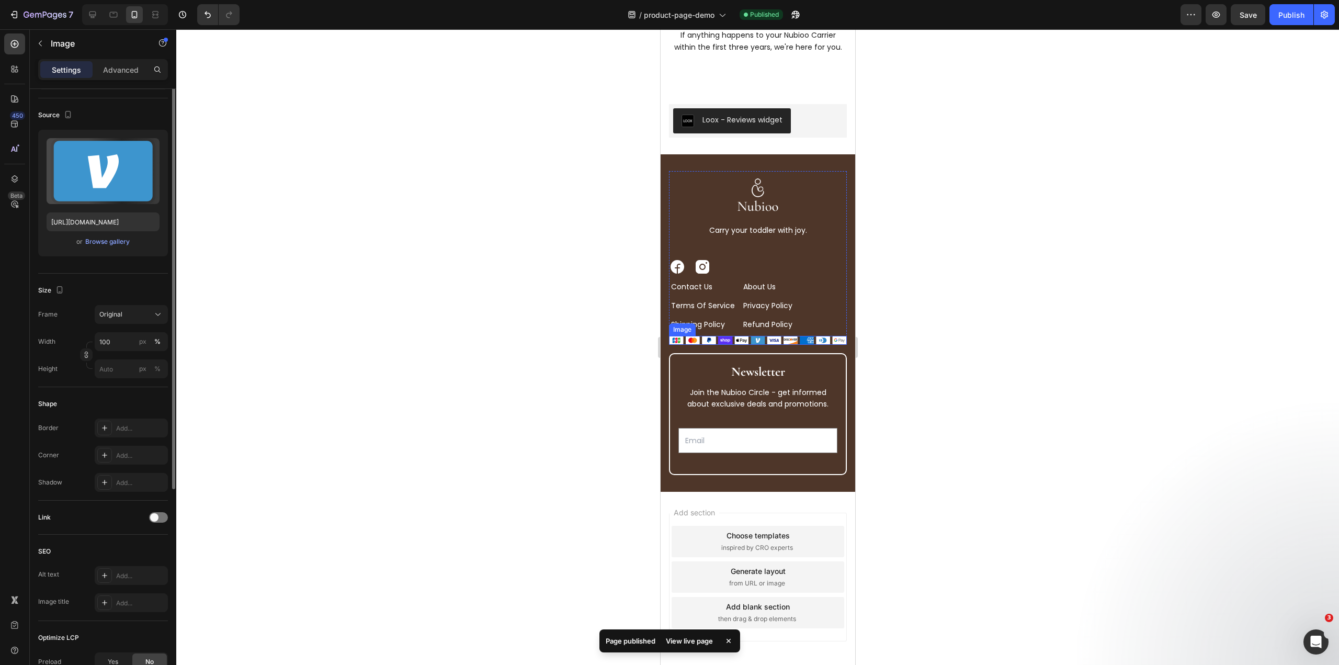
scroll to position [0, 0]
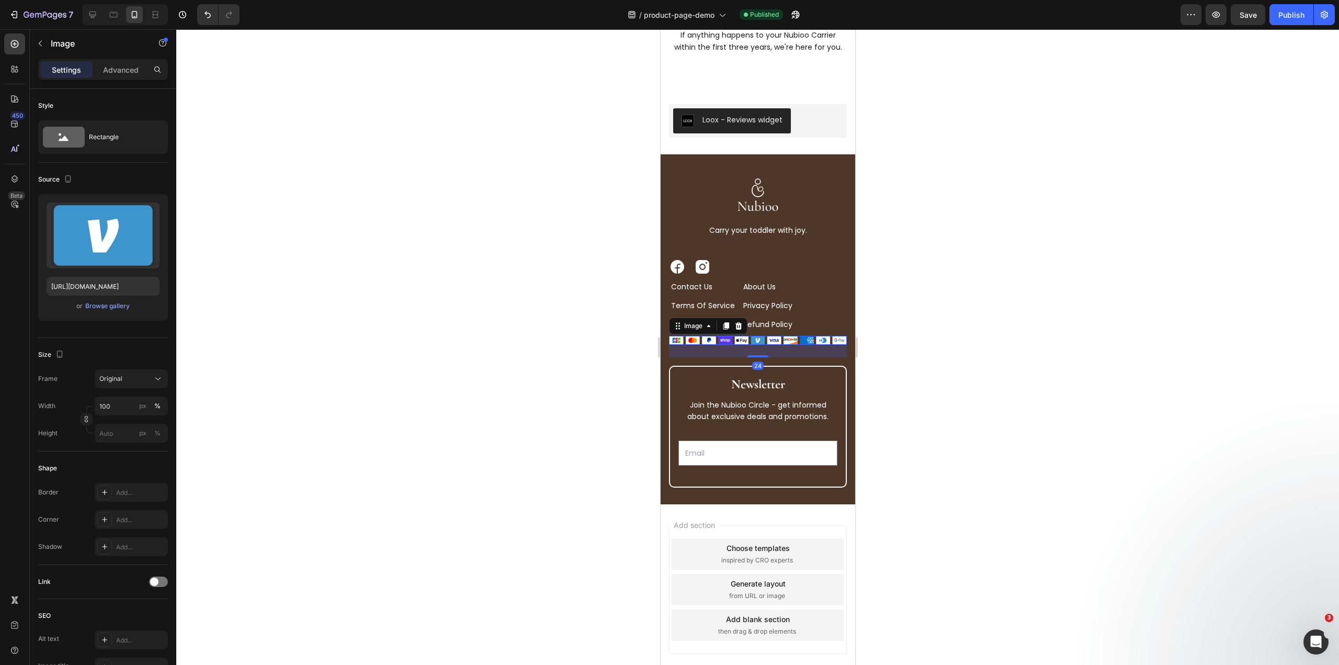
drag, startPoint x: 759, startPoint y: 329, endPoint x: 1593, endPoint y: 364, distance: 835.3
click at [764, 345] on div "24" at bounding box center [757, 345] width 178 height 0
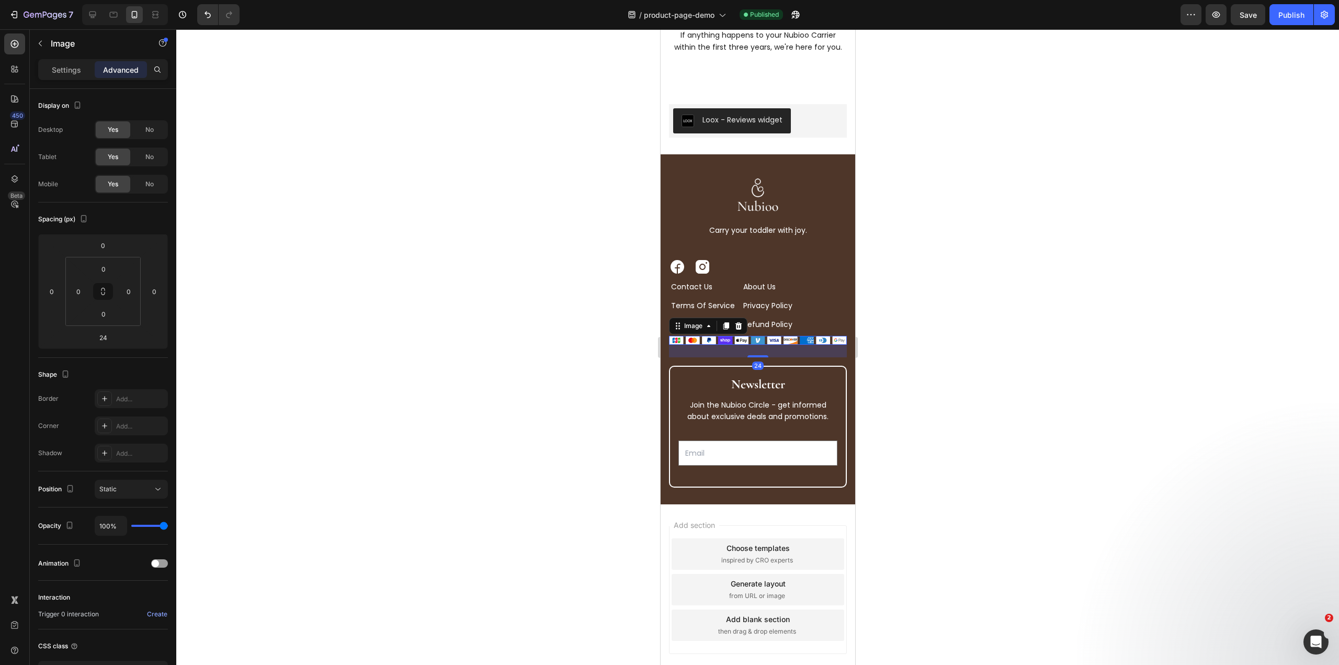
click at [939, 335] on div at bounding box center [757, 346] width 1162 height 635
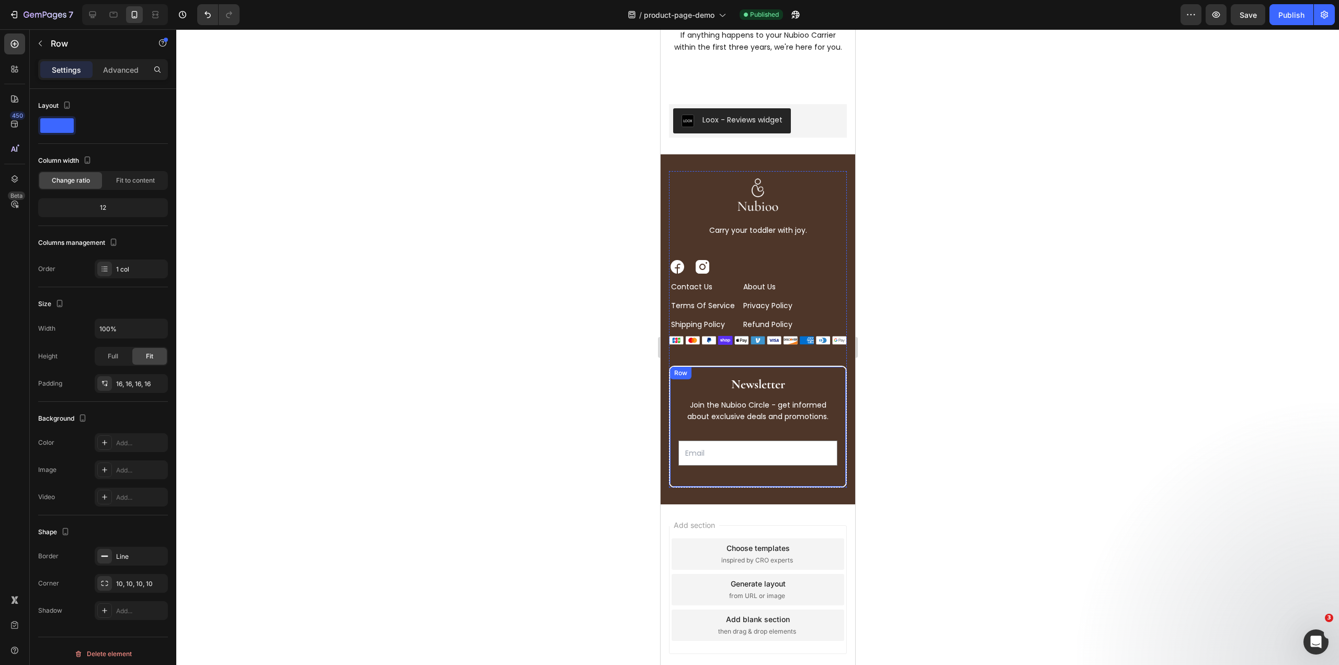
click at [803, 366] on div "Newsletter Heading Join the Nubioo Circle - get informed about exclusive deals …" at bounding box center [757, 426] width 178 height 121
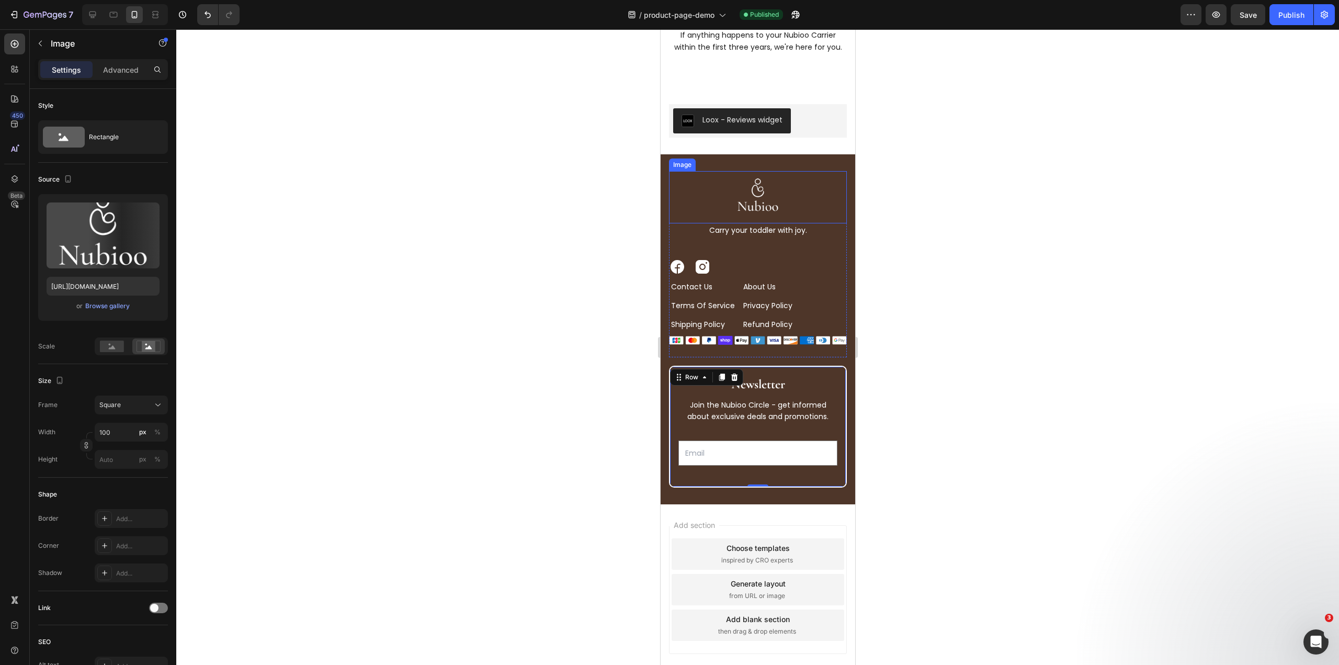
click at [705, 199] on div at bounding box center [757, 197] width 178 height 52
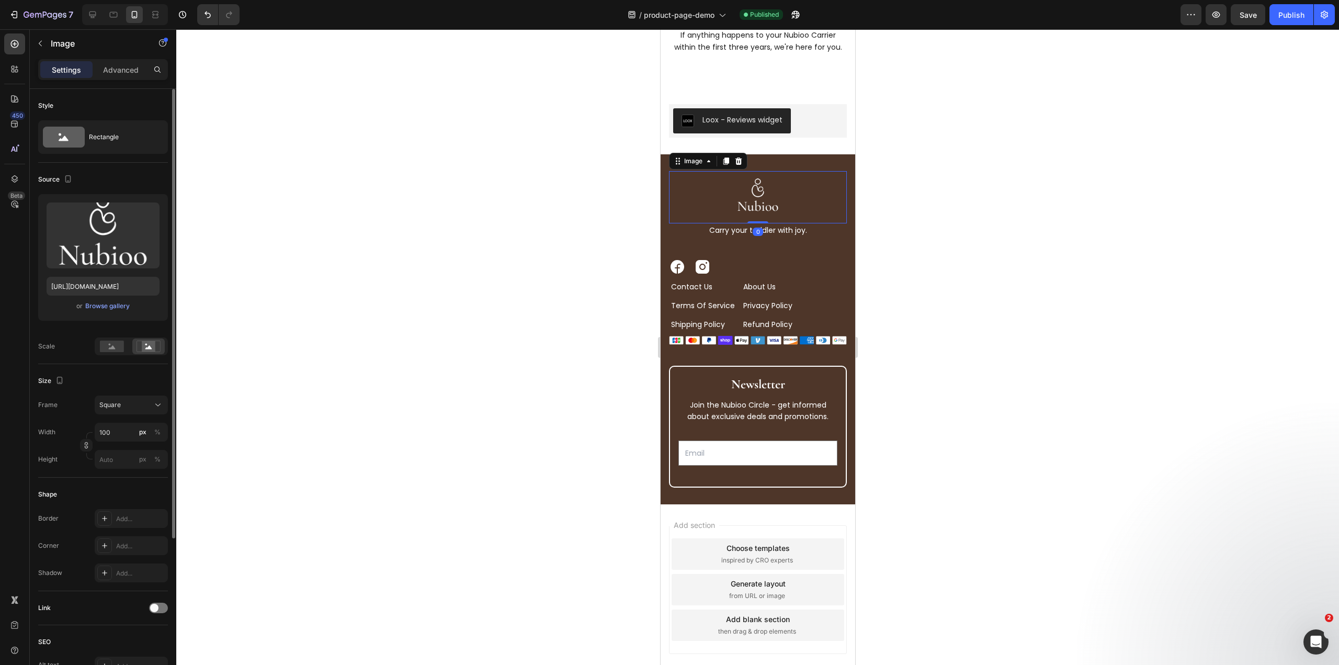
scroll to position [210, 0]
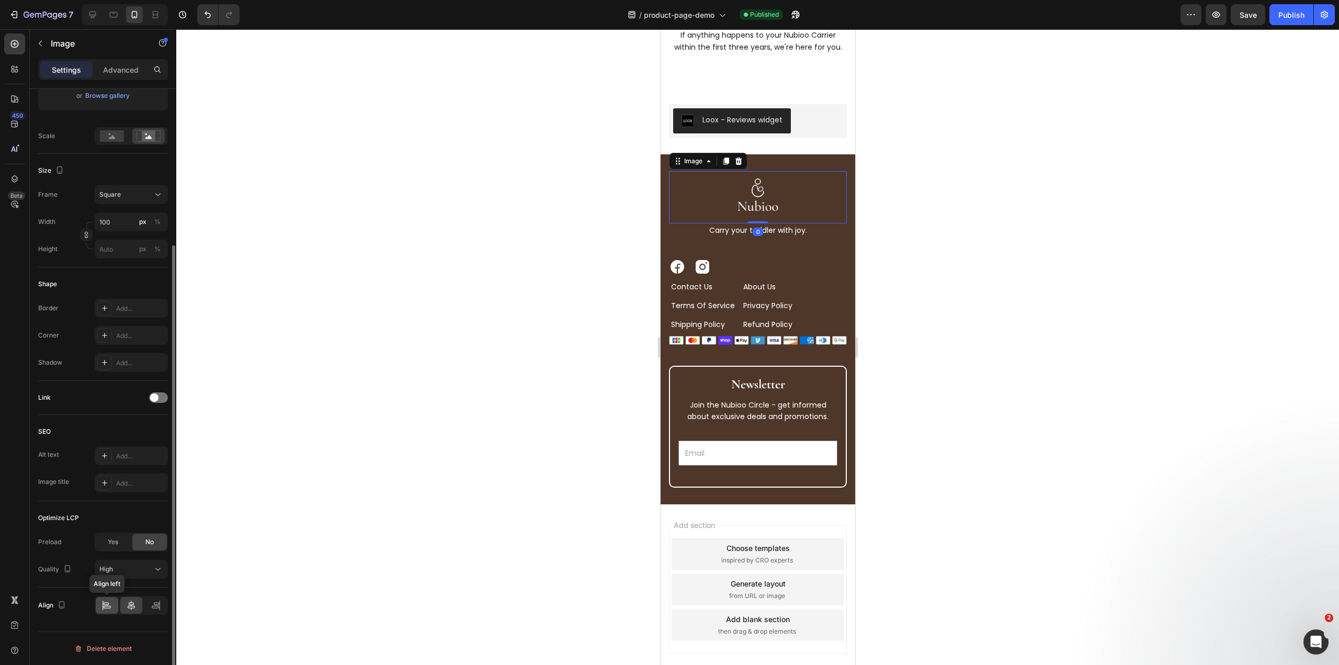
click at [107, 601] on icon at bounding box center [106, 605] width 10 height 10
click at [128, 605] on icon at bounding box center [131, 605] width 10 height 10
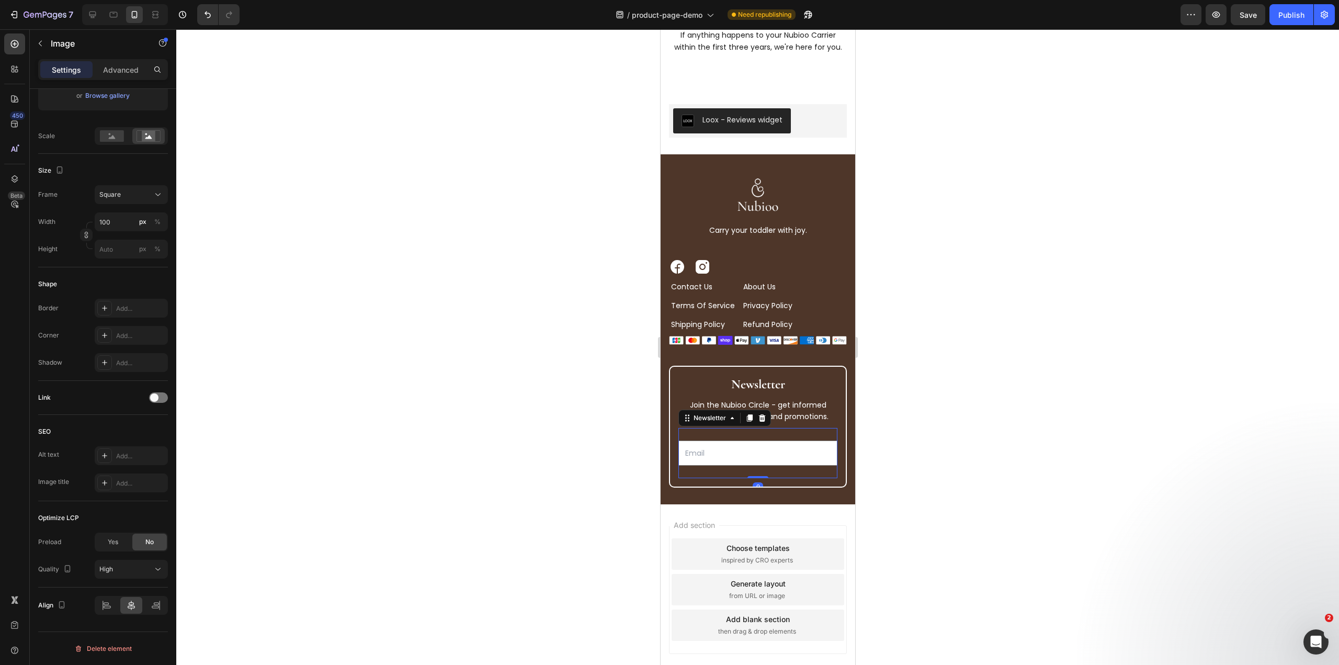
click at [770, 428] on div "Email Field Row Newsletter 0" at bounding box center [757, 453] width 159 height 50
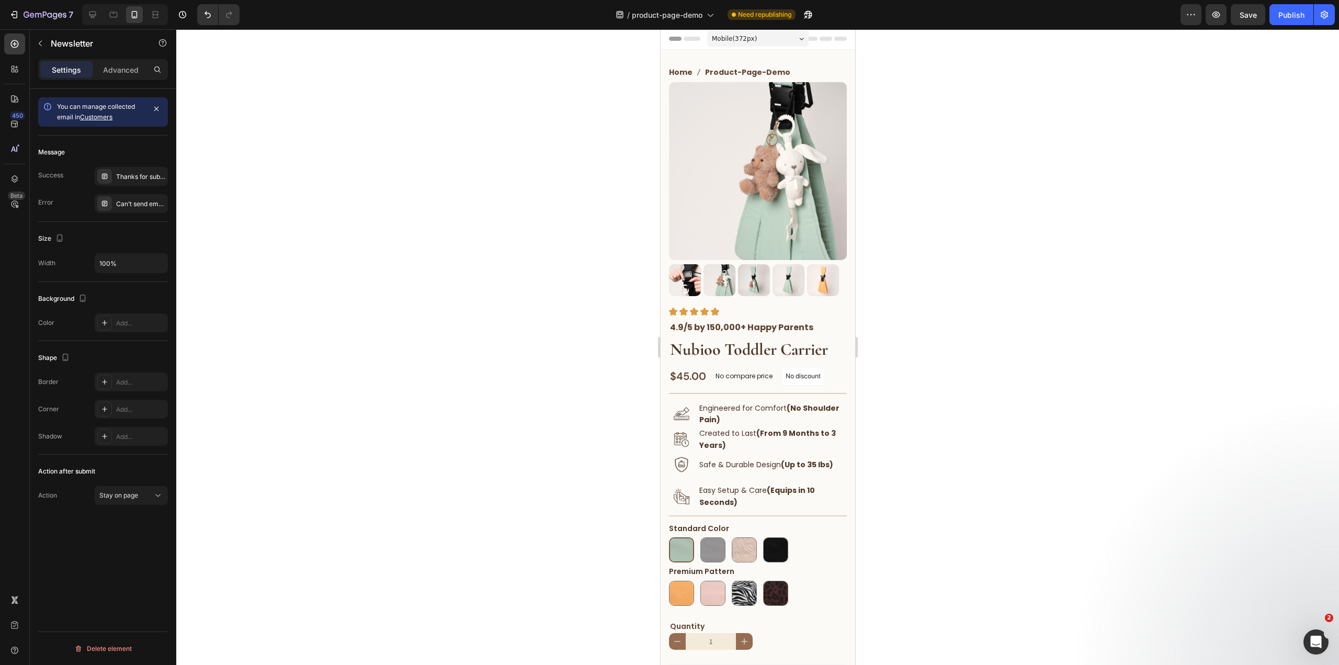
scroll to position [0, 0]
click at [694, 459] on div "Image Safe & Durable Design (Up to 35 lbs) Text Block Row" at bounding box center [757, 465] width 178 height 25
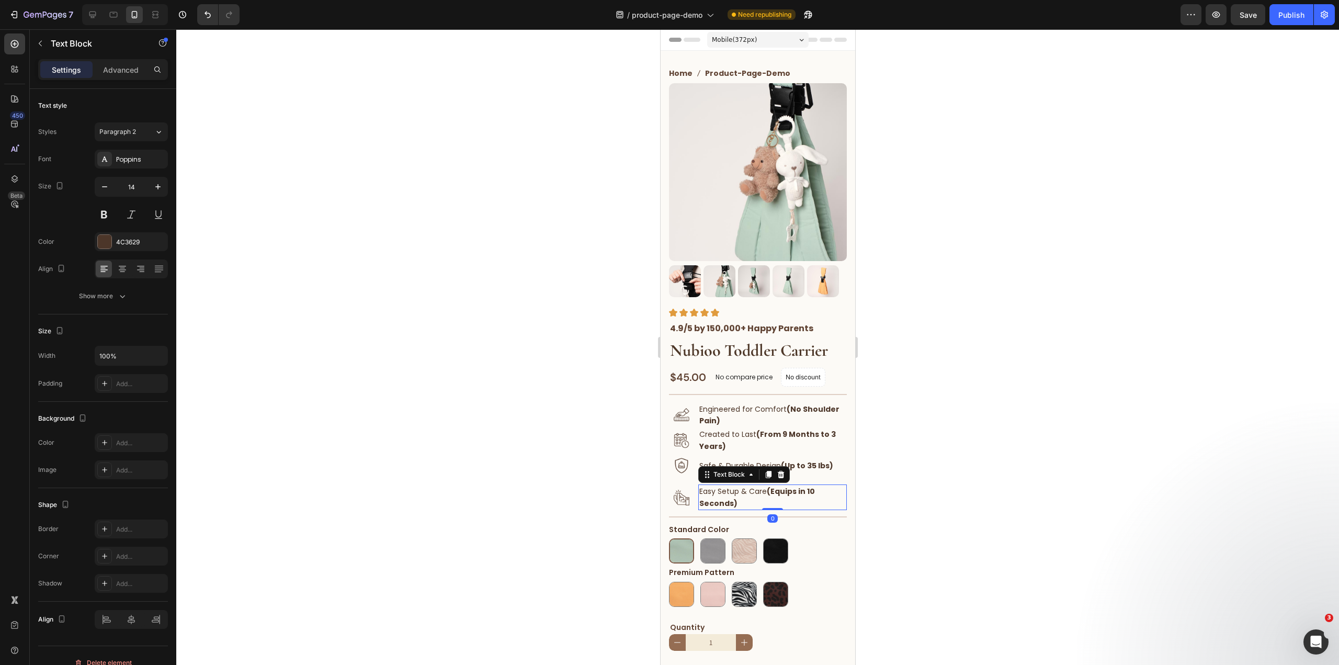
drag, startPoint x: 757, startPoint y: 477, endPoint x: 782, endPoint y: 424, distance: 58.7
click at [779, 428] on div "Image Image Image Image Image 4.9/5 by 150,000+ Happy Parents Text Block Row 4.…" at bounding box center [757, 647] width 178 height 679
click at [695, 437] on div "Image Created to Last (From 9 Months to 3 Years) Text Block Row" at bounding box center [757, 440] width 178 height 26
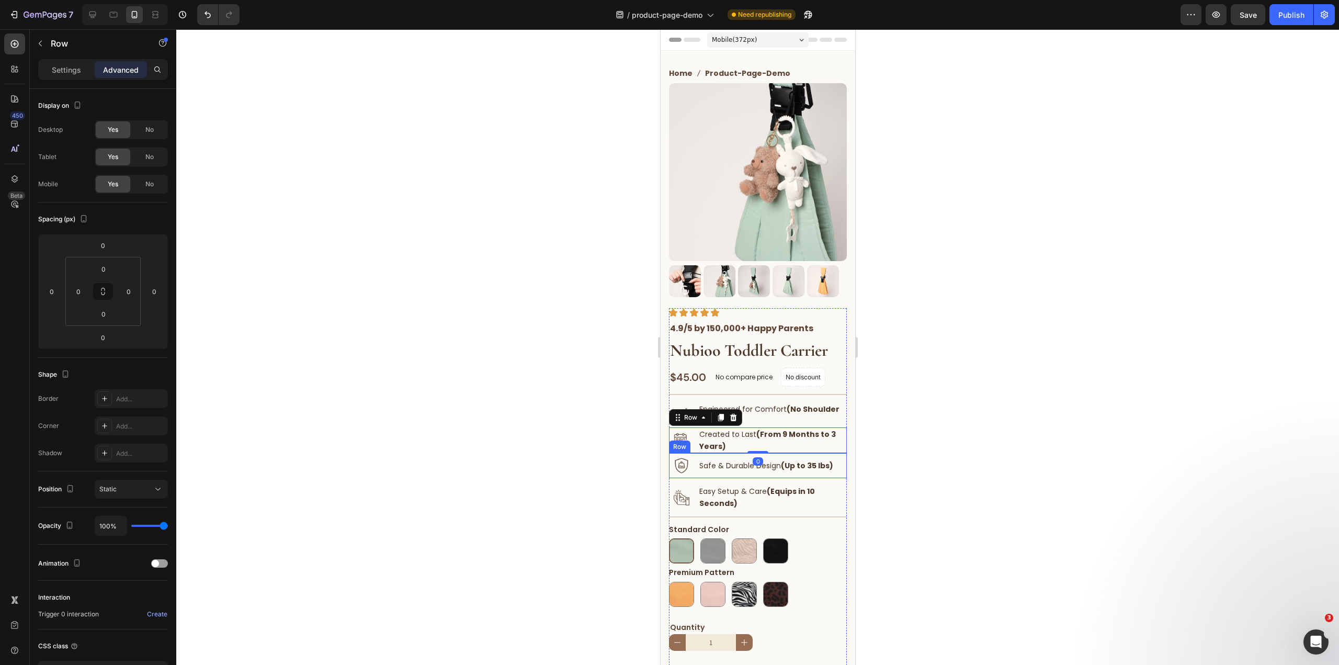
click at [694, 455] on div "Image Safe & Durable Design (Up to 35 lbs) Text Block Row" at bounding box center [757, 465] width 178 height 25
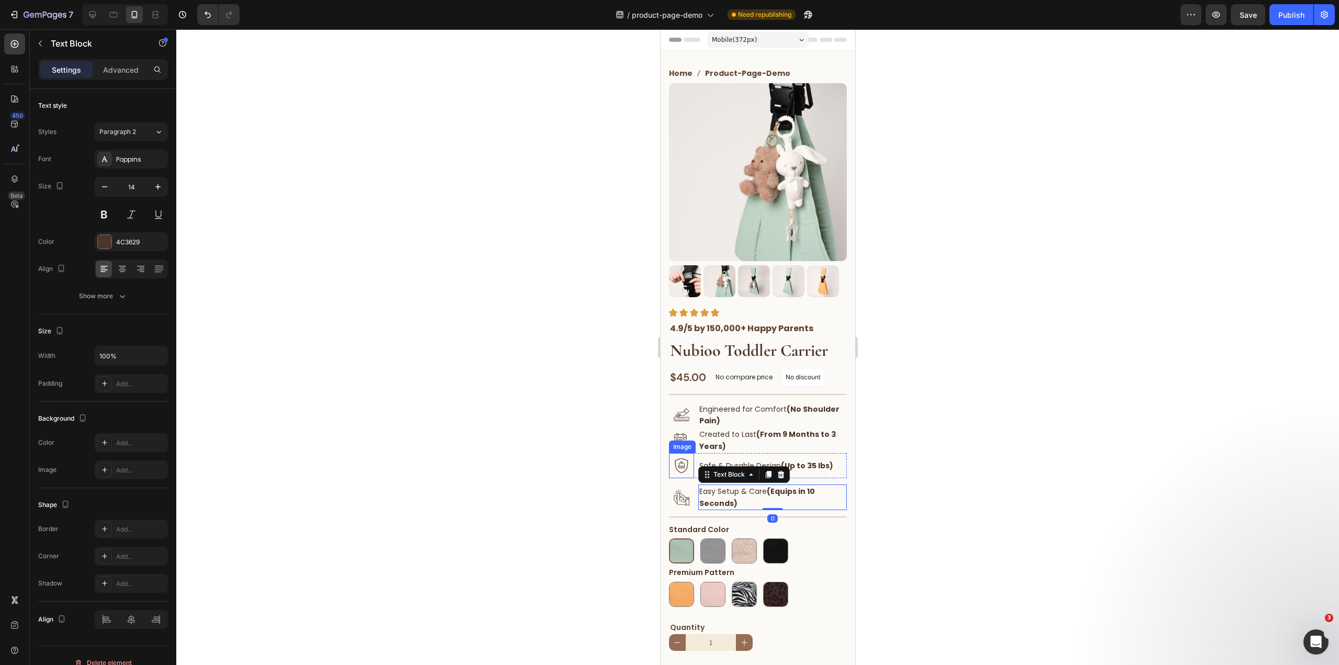
click at [692, 457] on img at bounding box center [680, 465] width 25 height 25
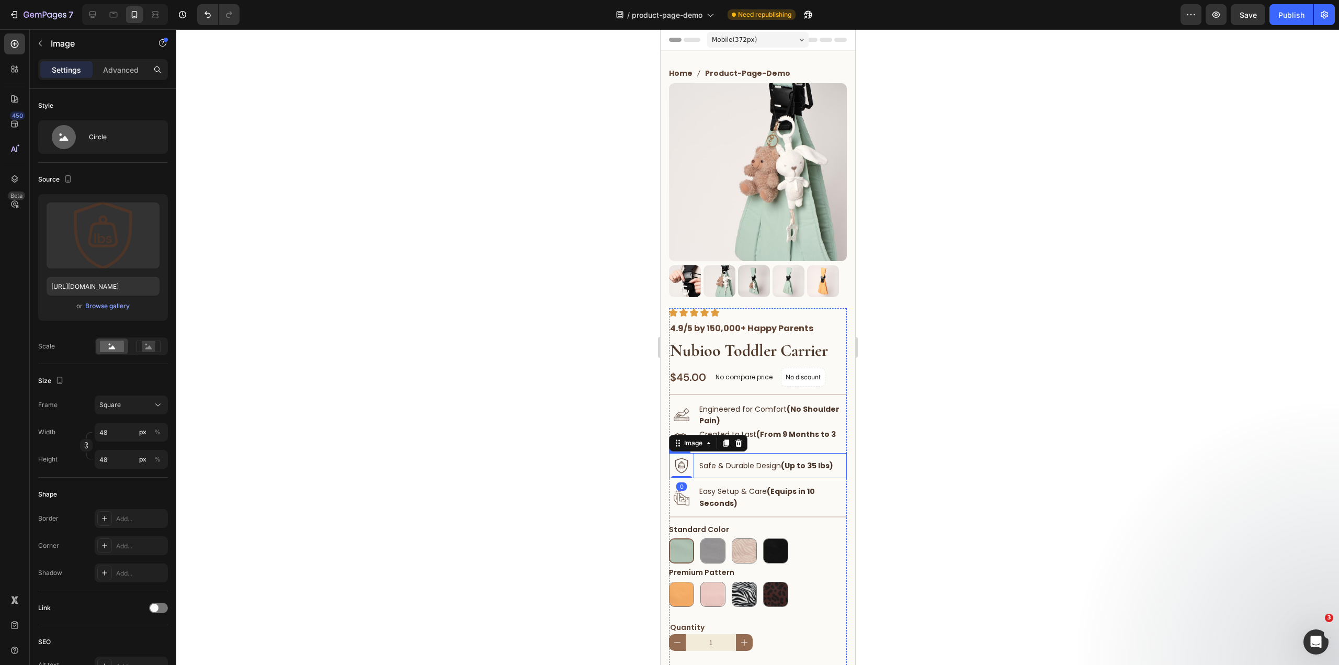
click at [694, 456] on div "Image 0 Safe & Durable Design (Up to 35 lbs) Text Block Row" at bounding box center [757, 465] width 178 height 25
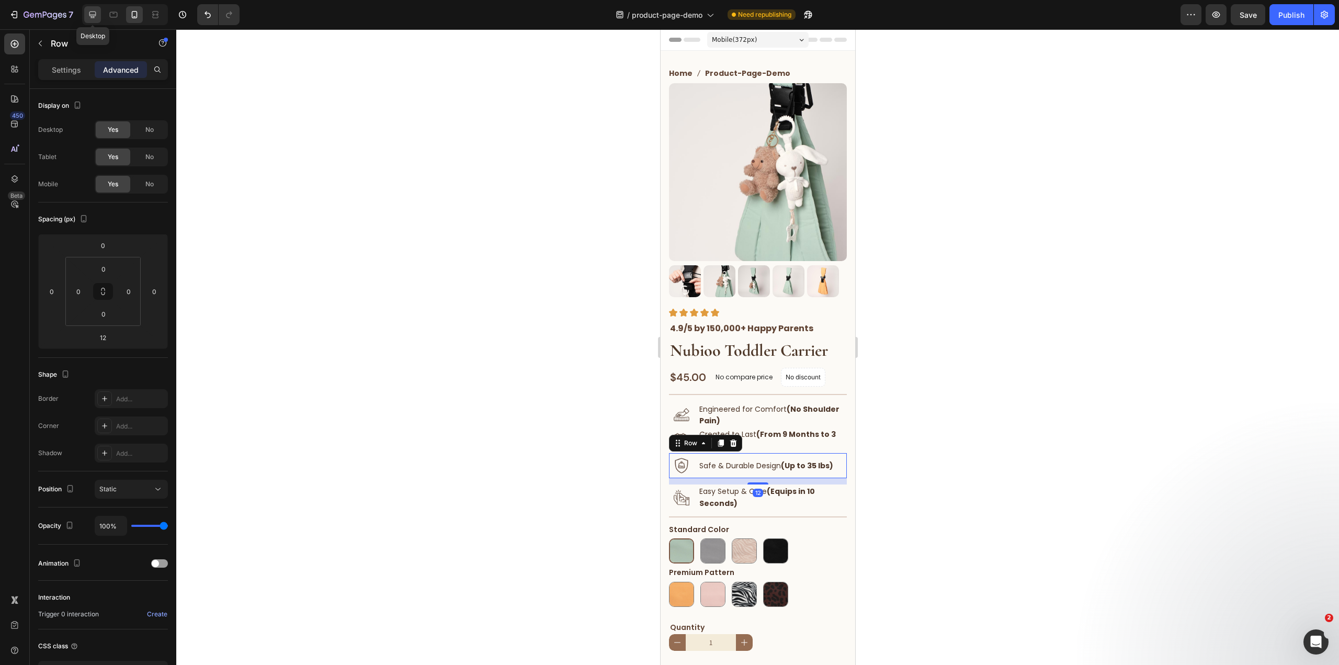
click at [94, 13] on icon at bounding box center [92, 14] width 10 height 10
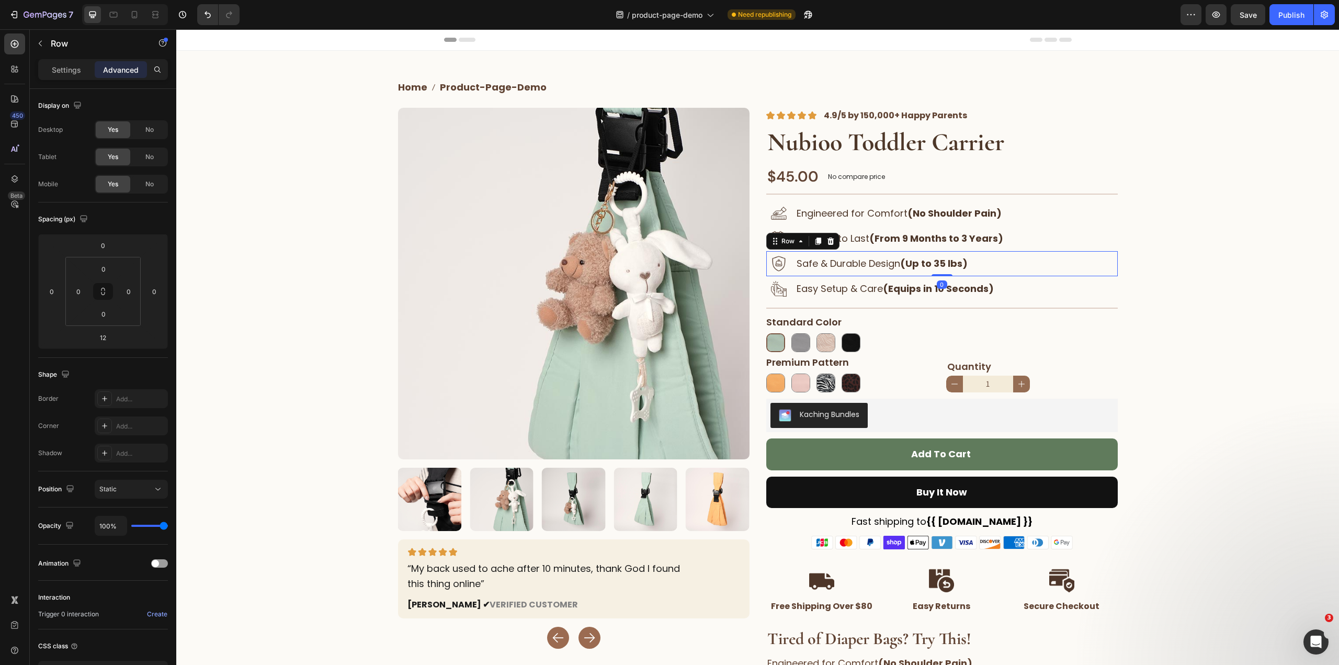
drag, startPoint x: 942, startPoint y: 282, endPoint x: 985, endPoint y: 235, distance: 64.1
click at [950, 255] on div "Image Safe & Durable Design (Up to 35 lbs) Text Block Row 0" at bounding box center [941, 263] width 351 height 25
type input "0"
click at [1257, 169] on div "Home product-page-demo Breadcrumb Row Product Images Image “My back used to ach…" at bounding box center [757, 404] width 1162 height 675
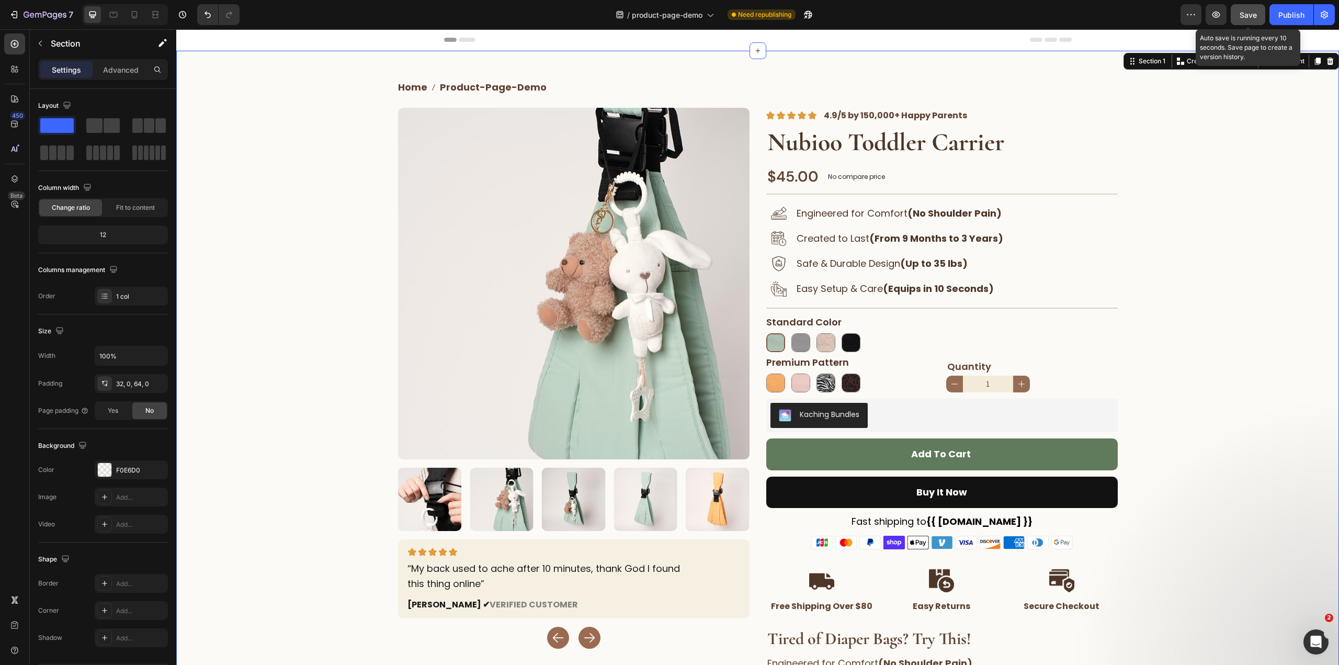
click at [1256, 15] on span "Save" at bounding box center [1247, 14] width 17 height 9
click at [1290, 15] on div "Publish" at bounding box center [1291, 14] width 26 height 11
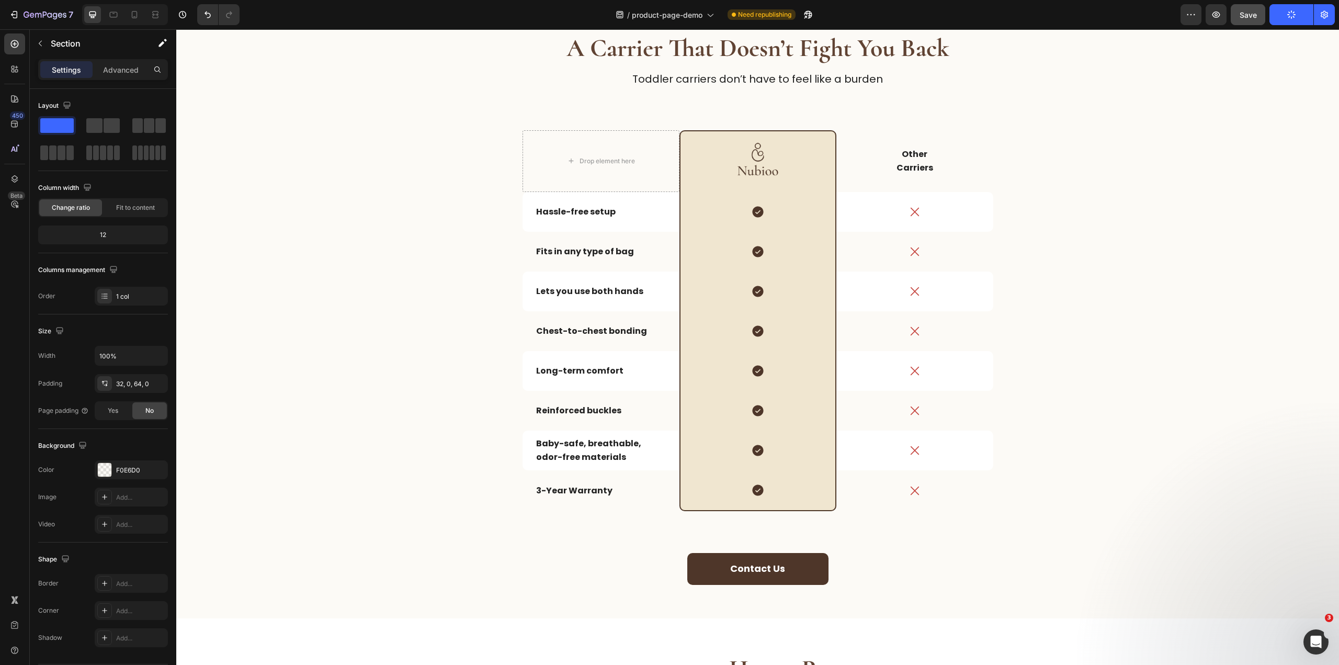
scroll to position [2144, 0]
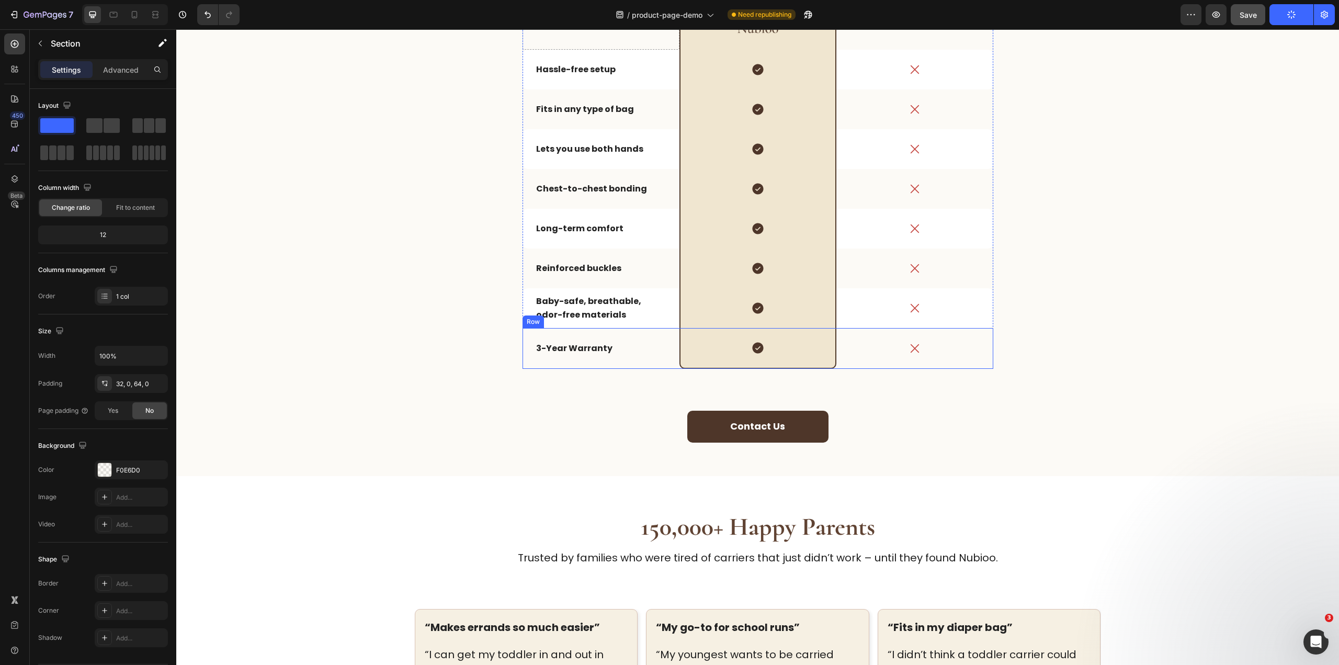
click at [671, 358] on div "3-Year Warranty Text Block" at bounding box center [600, 348] width 157 height 41
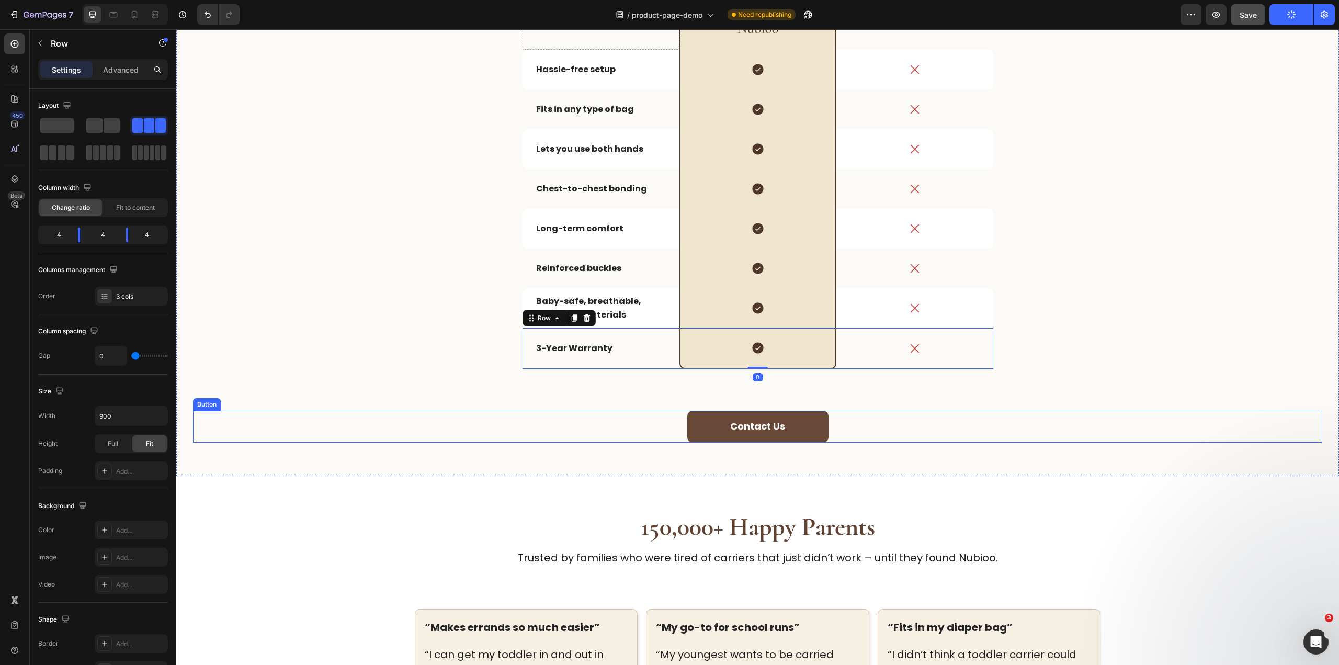
click at [785, 413] on button "Contact Us" at bounding box center [757, 427] width 141 height 32
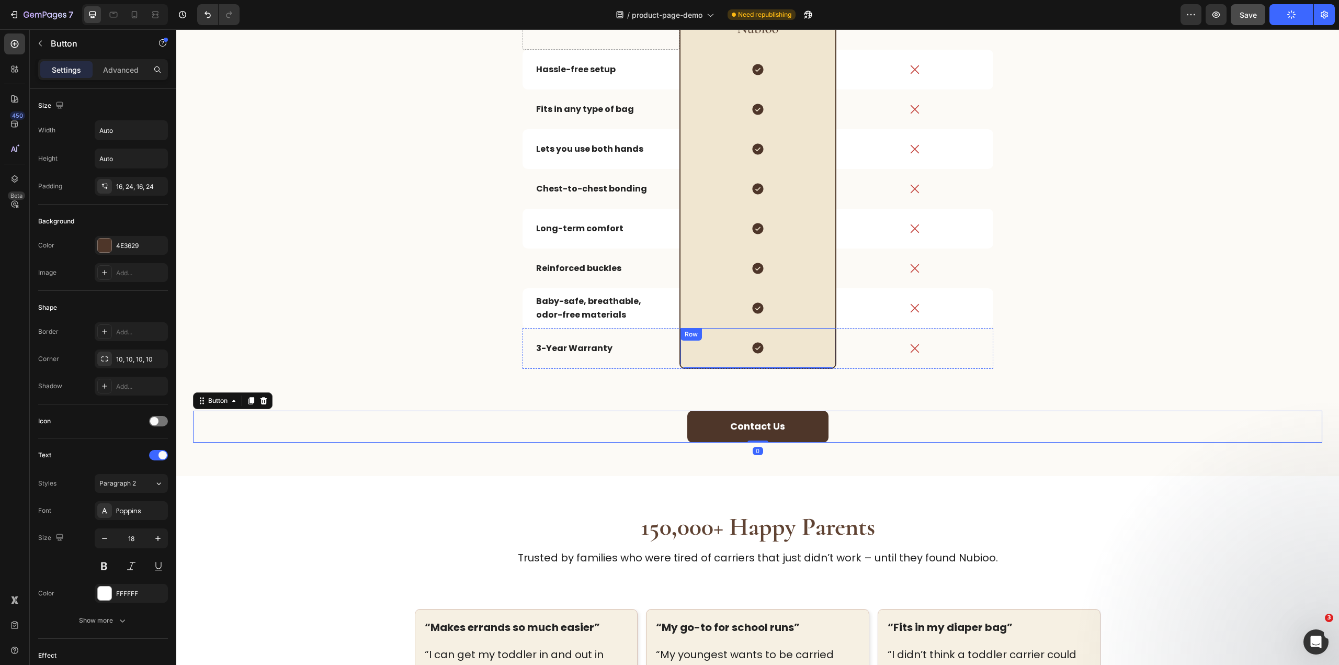
click at [811, 358] on div "Icon Row" at bounding box center [757, 348] width 157 height 41
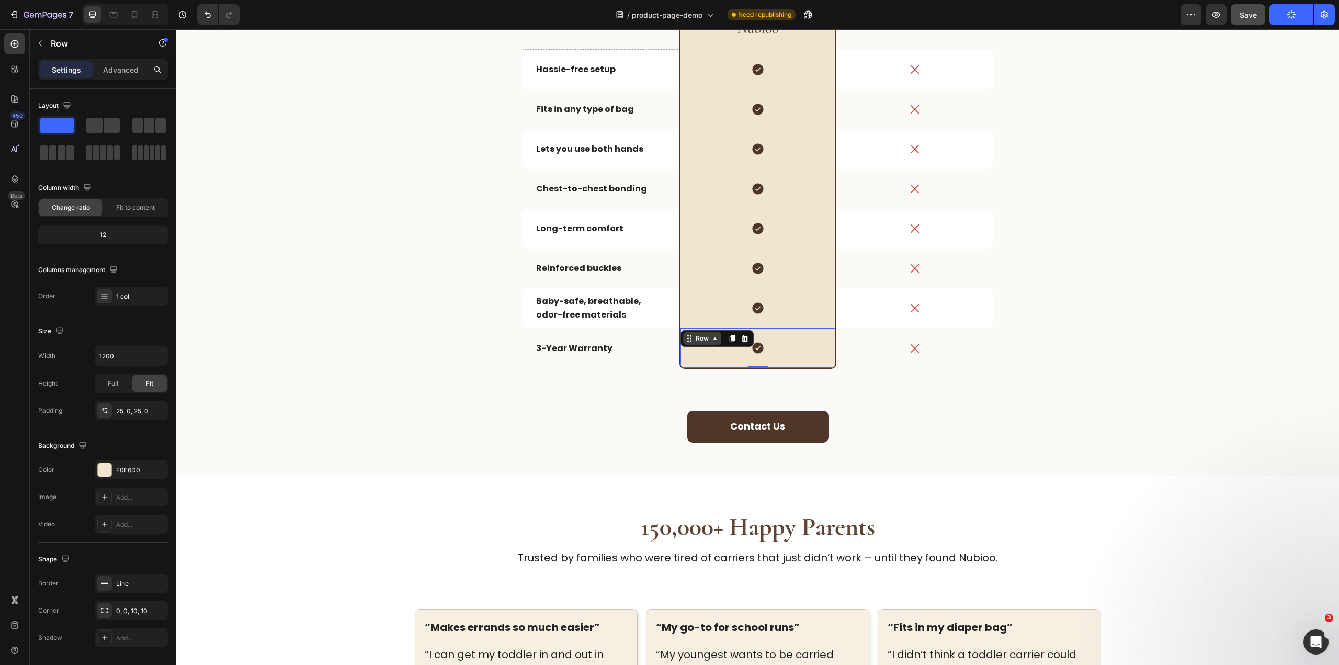
click at [701, 340] on div "Row" at bounding box center [701, 338] width 17 height 9
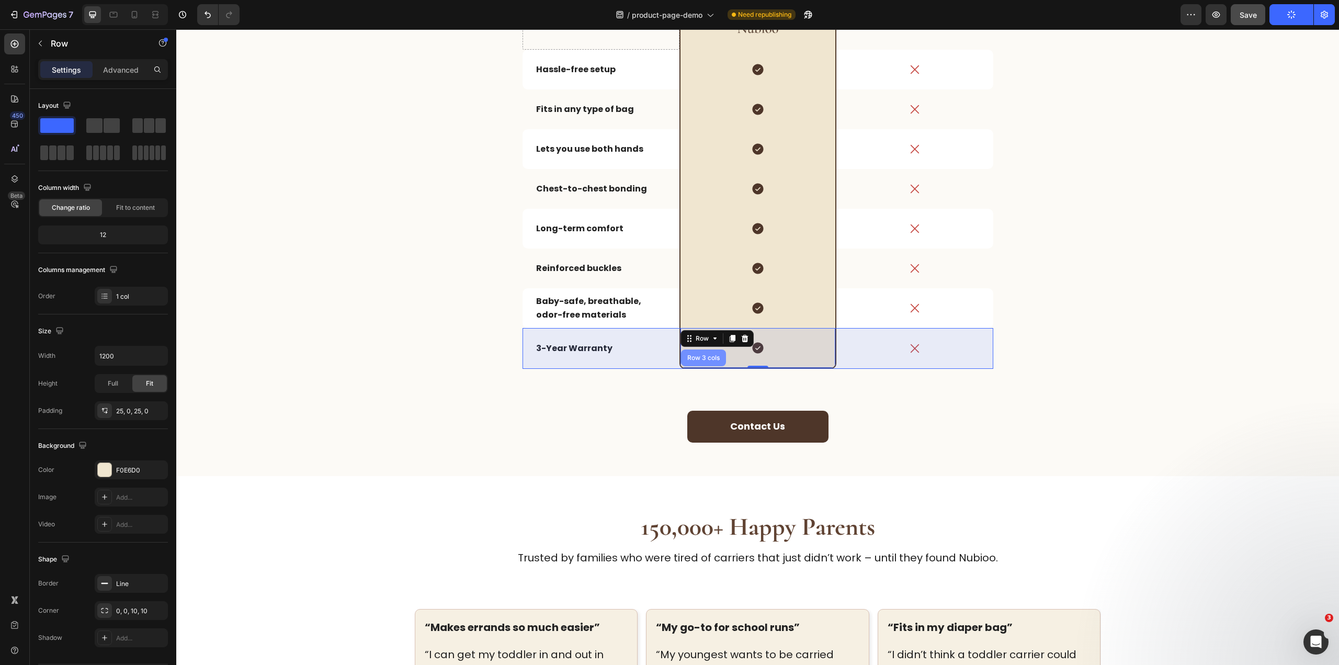
click at [700, 358] on div "Row 3 cols" at bounding box center [703, 358] width 37 height 6
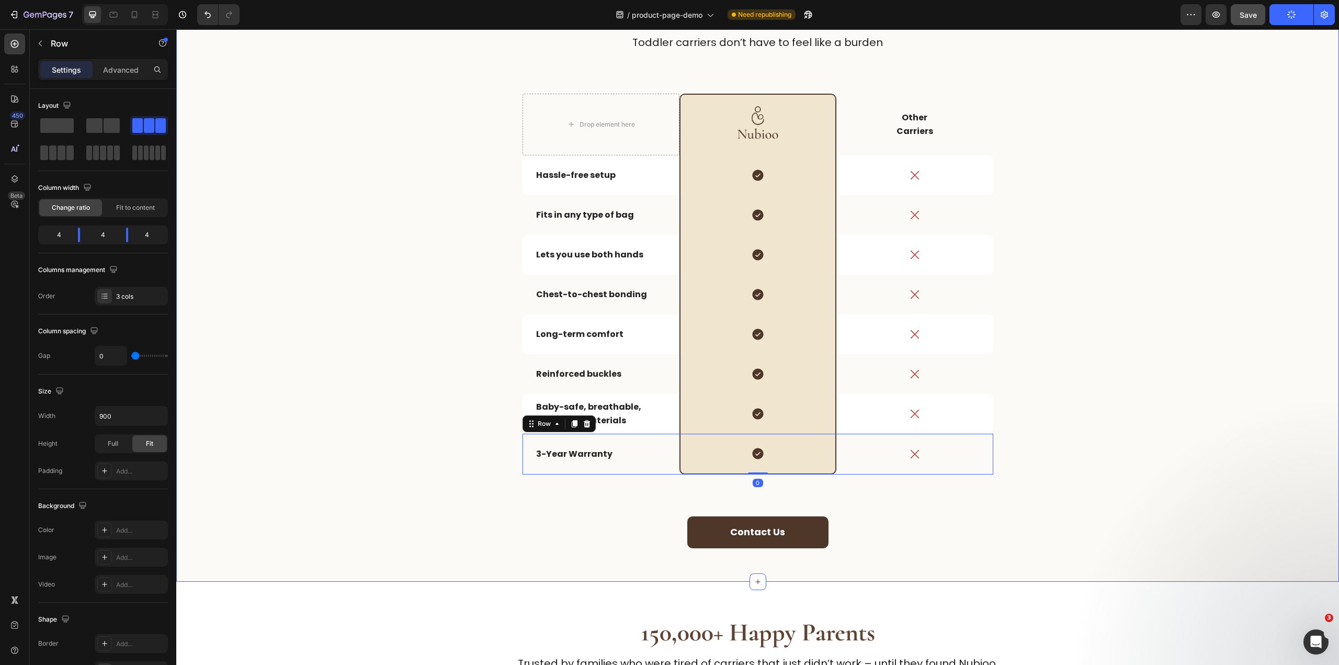
scroll to position [1883, 0]
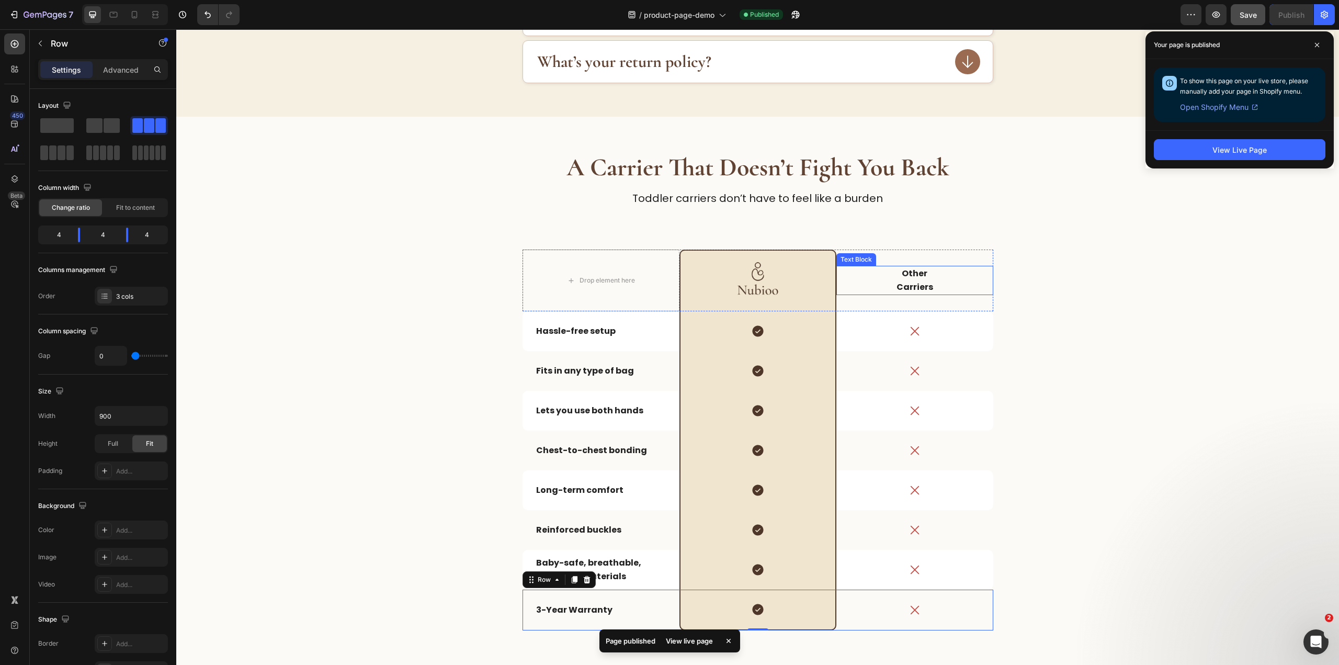
click at [850, 284] on p "Carriers" at bounding box center [914, 287] width 155 height 14
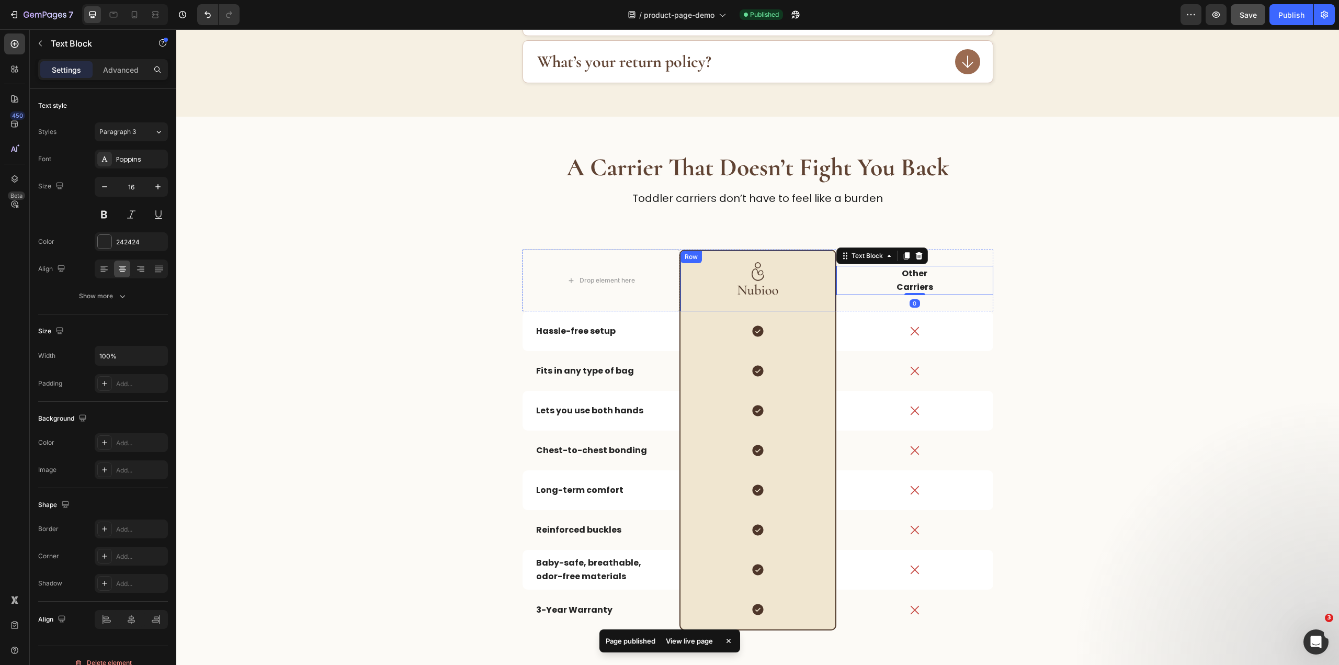
click at [825, 303] on div at bounding box center [758, 281] width 146 height 52
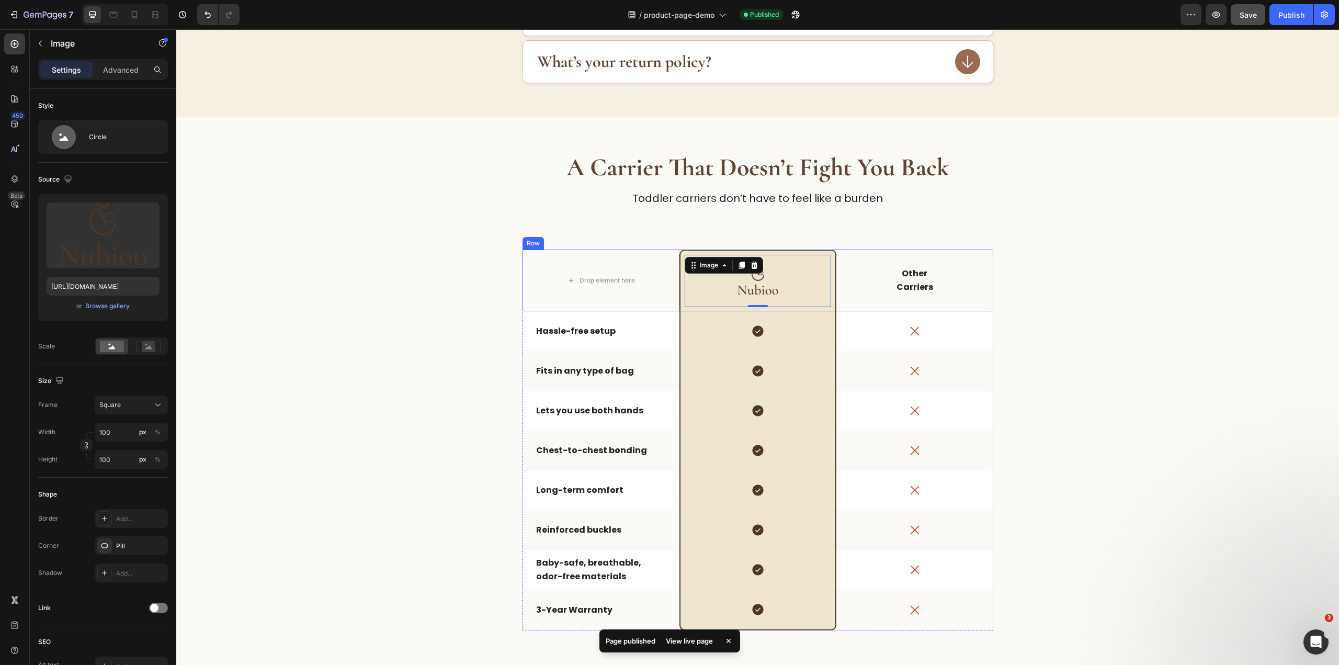
click at [837, 301] on div "Other Carriers Text Block" at bounding box center [914, 280] width 157 height 62
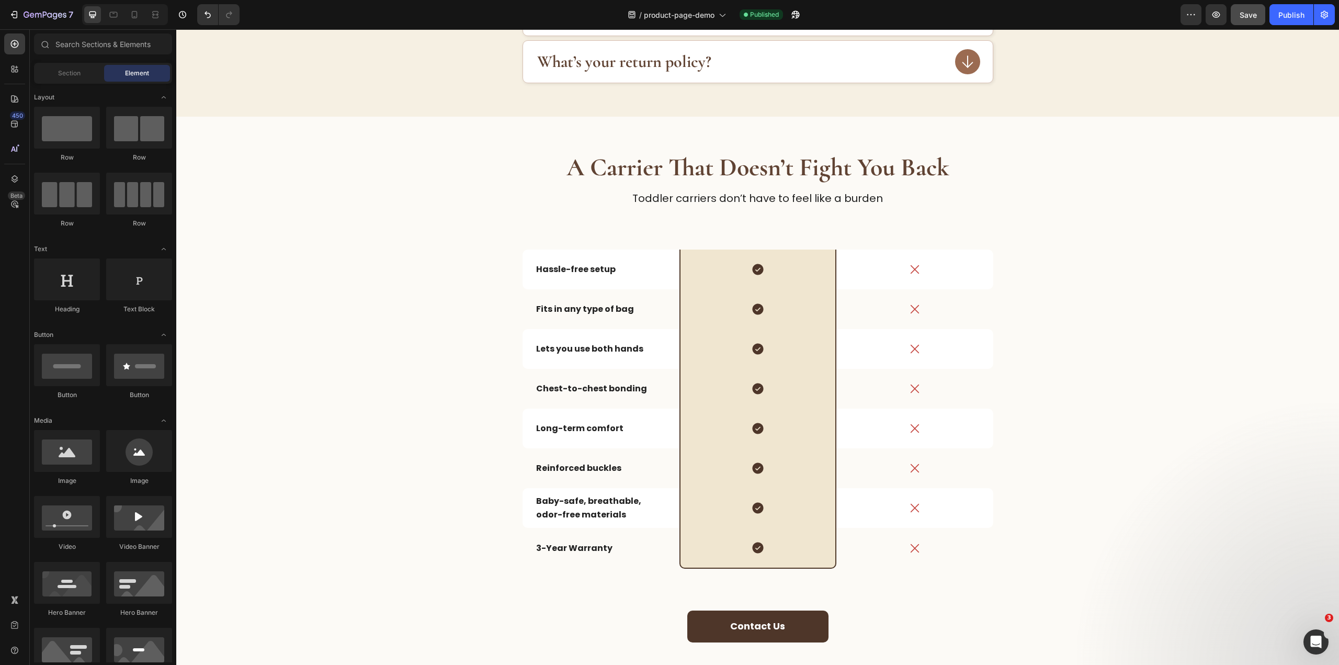
click at [837, 301] on div "Icon" at bounding box center [914, 309] width 157 height 40
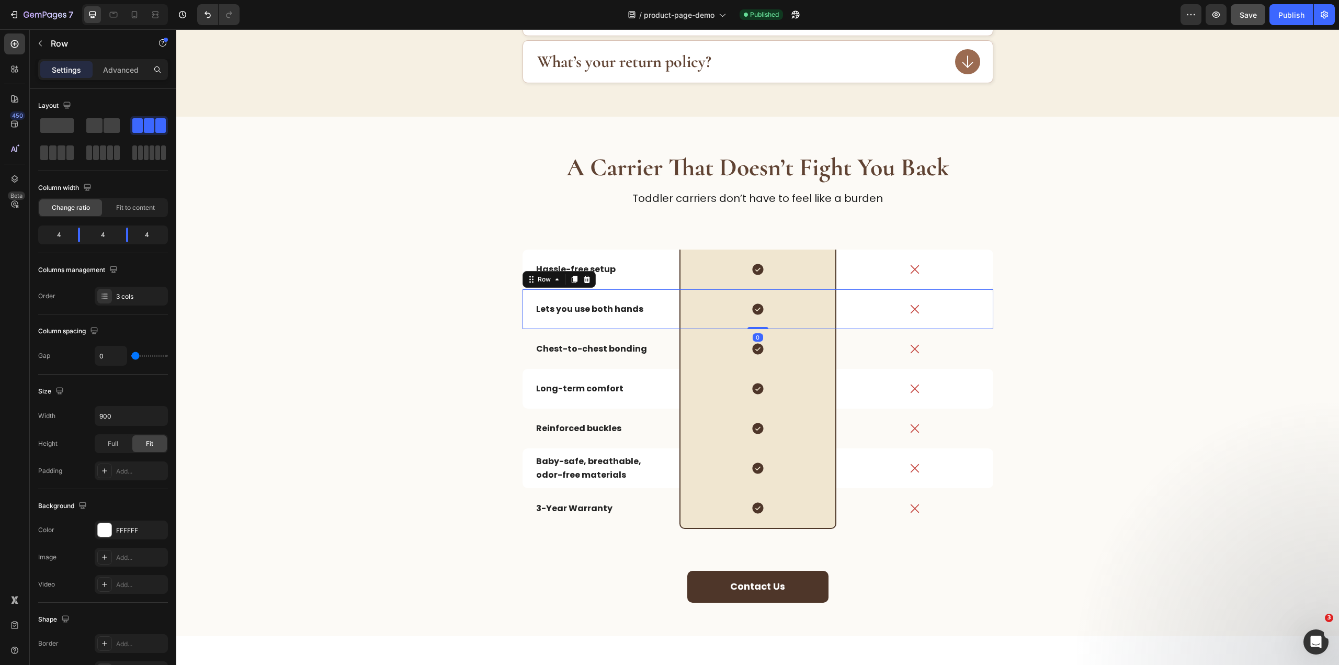
click at [840, 294] on div "Icon" at bounding box center [914, 309] width 157 height 40
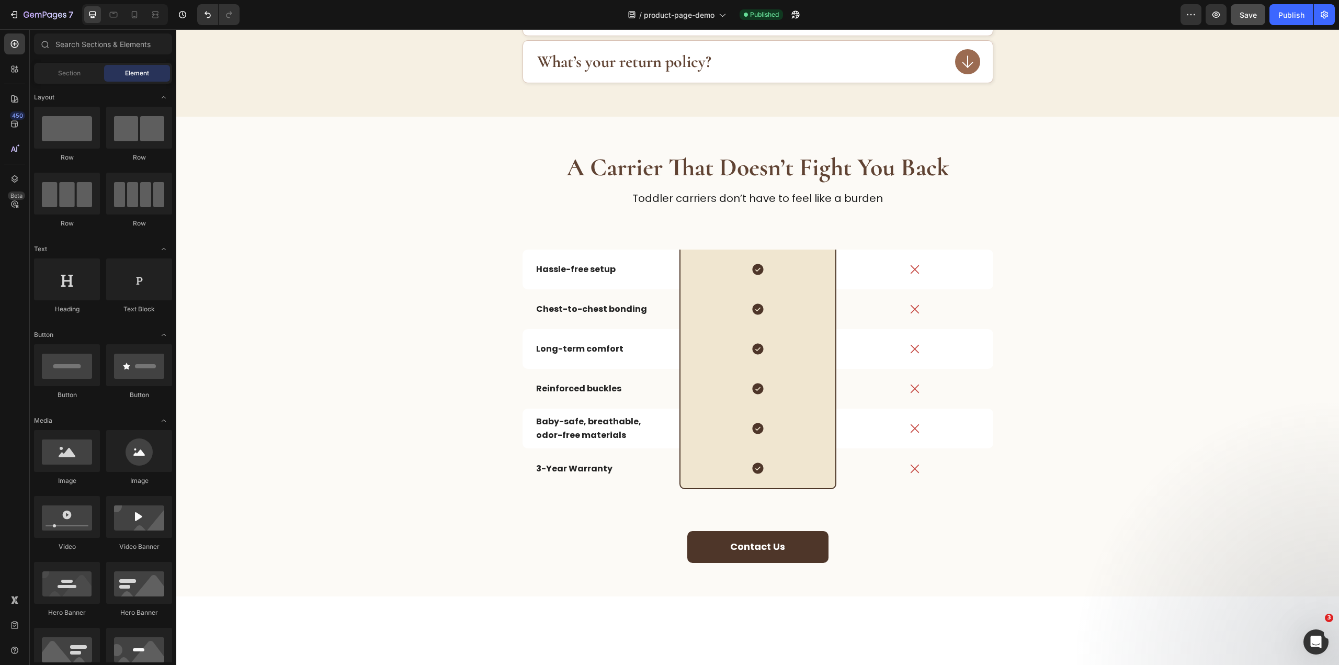
click at [840, 294] on div "Icon" at bounding box center [914, 309] width 157 height 40
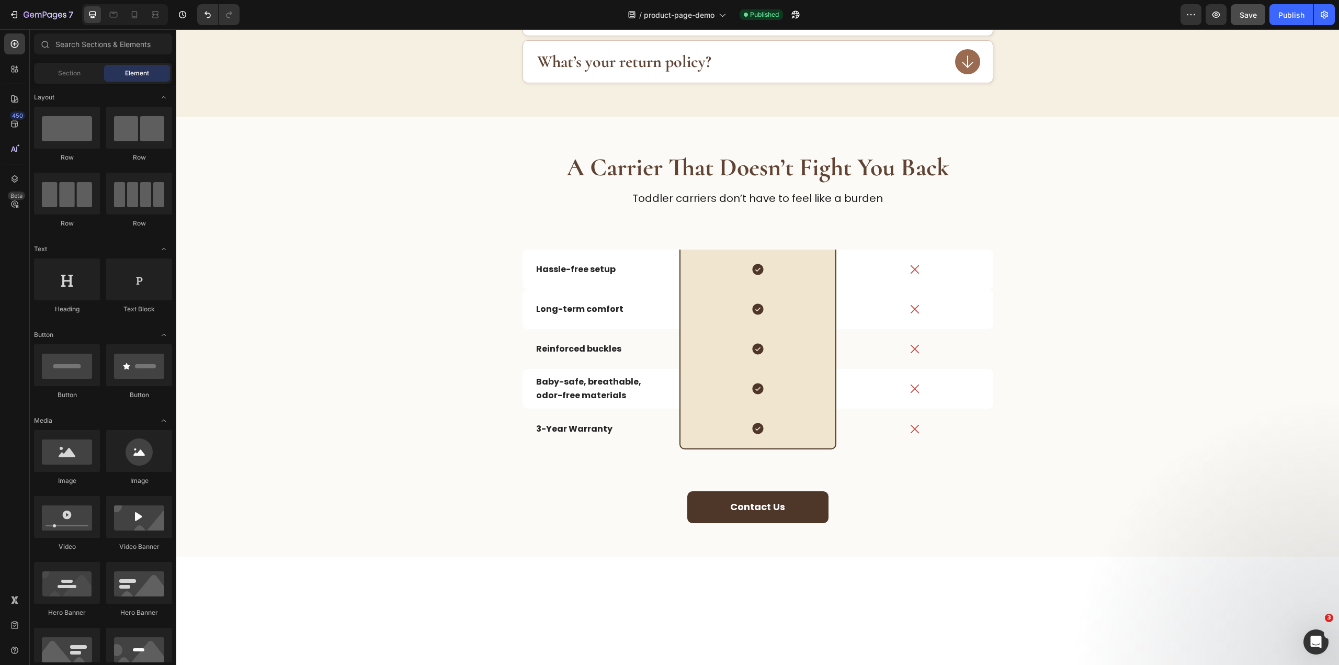
click at [840, 294] on div "Icon" at bounding box center [914, 309] width 157 height 40
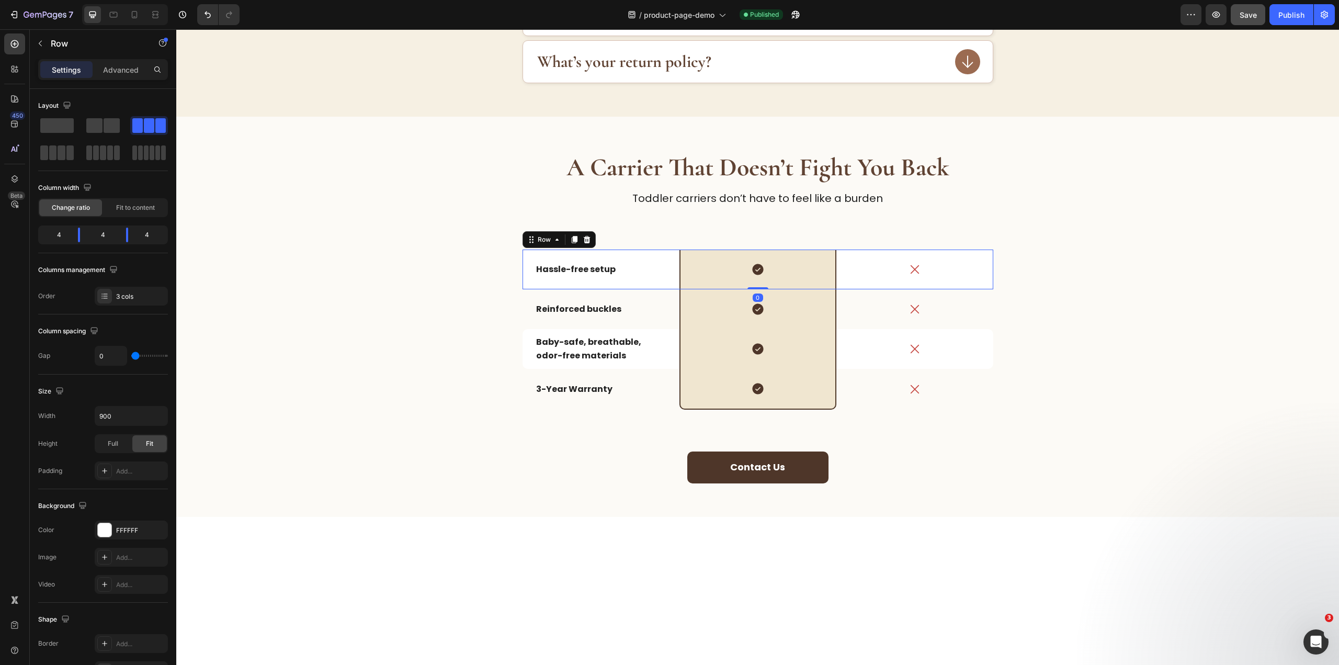
click at [843, 284] on div "Icon" at bounding box center [914, 269] width 157 height 40
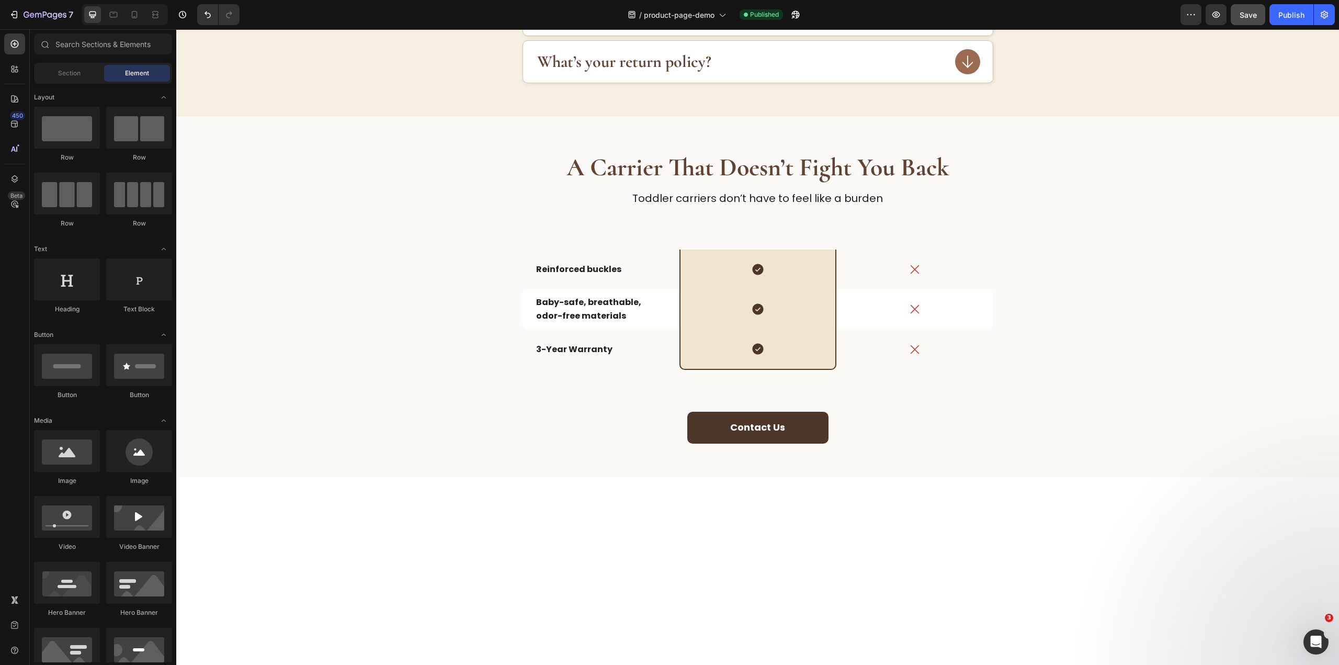
click at [843, 284] on div "Icon" at bounding box center [914, 269] width 157 height 40
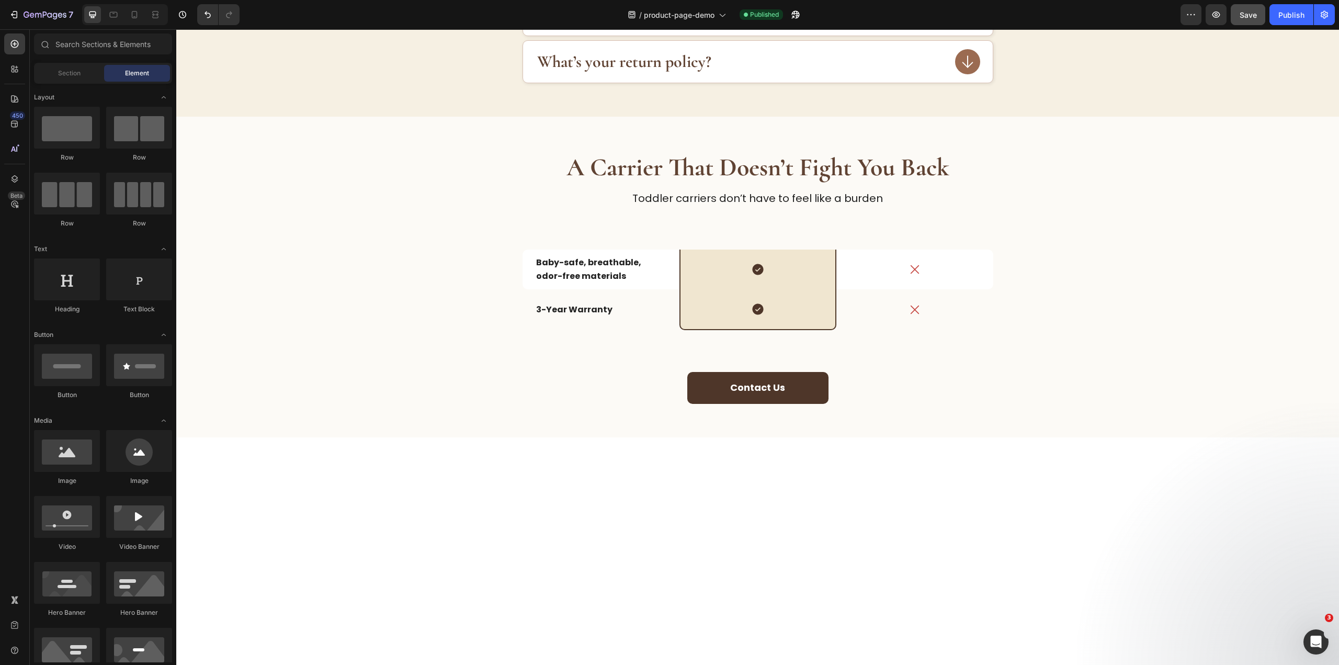
click at [843, 284] on div "Icon" at bounding box center [914, 269] width 157 height 40
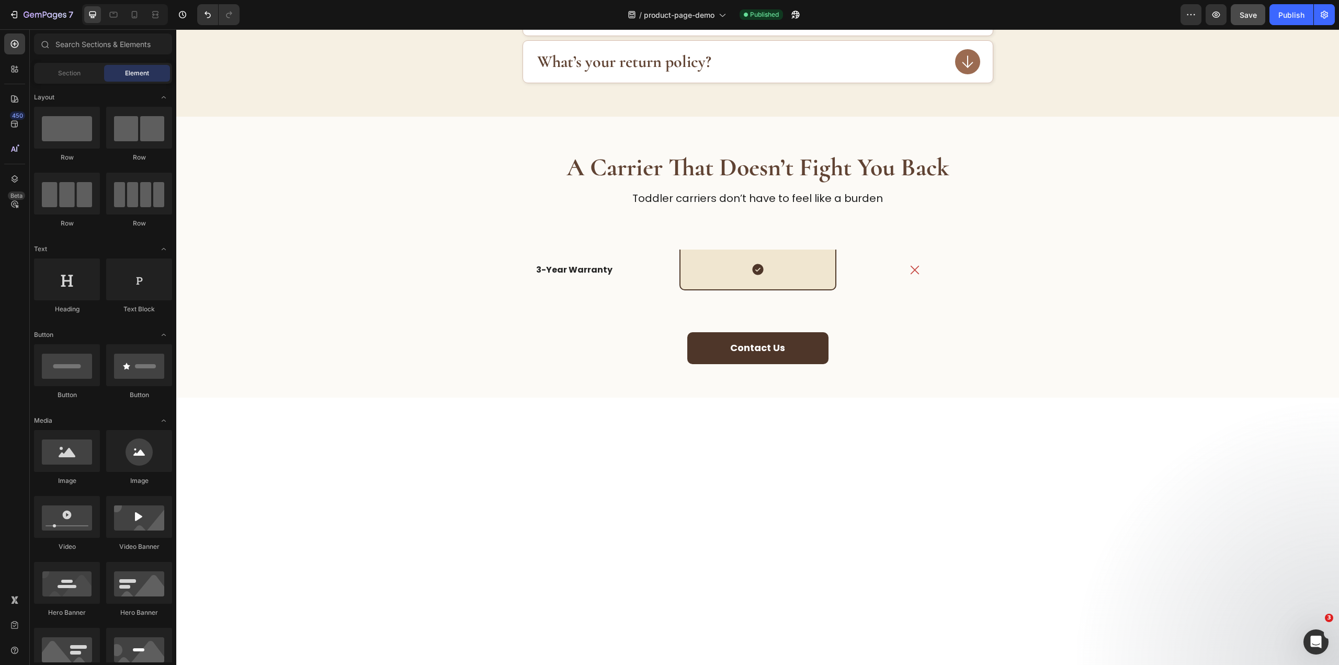
click at [843, 284] on div "Icon" at bounding box center [914, 269] width 157 height 41
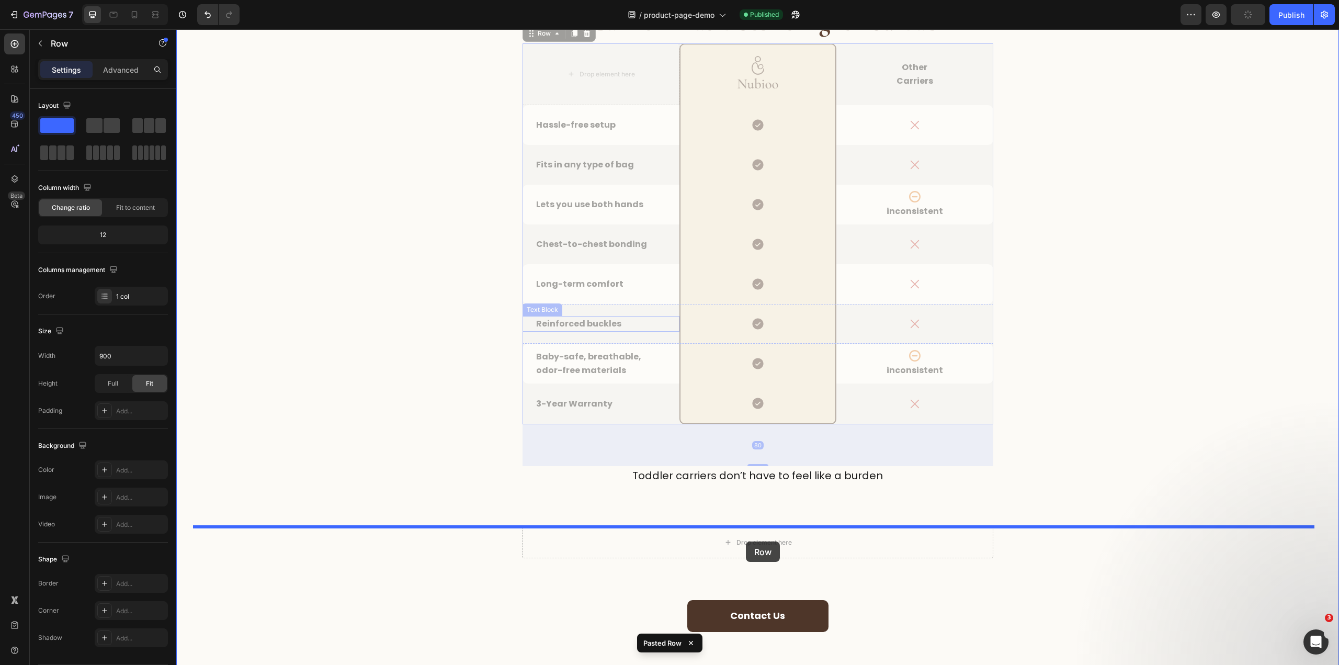
scroll to position [2039, 0]
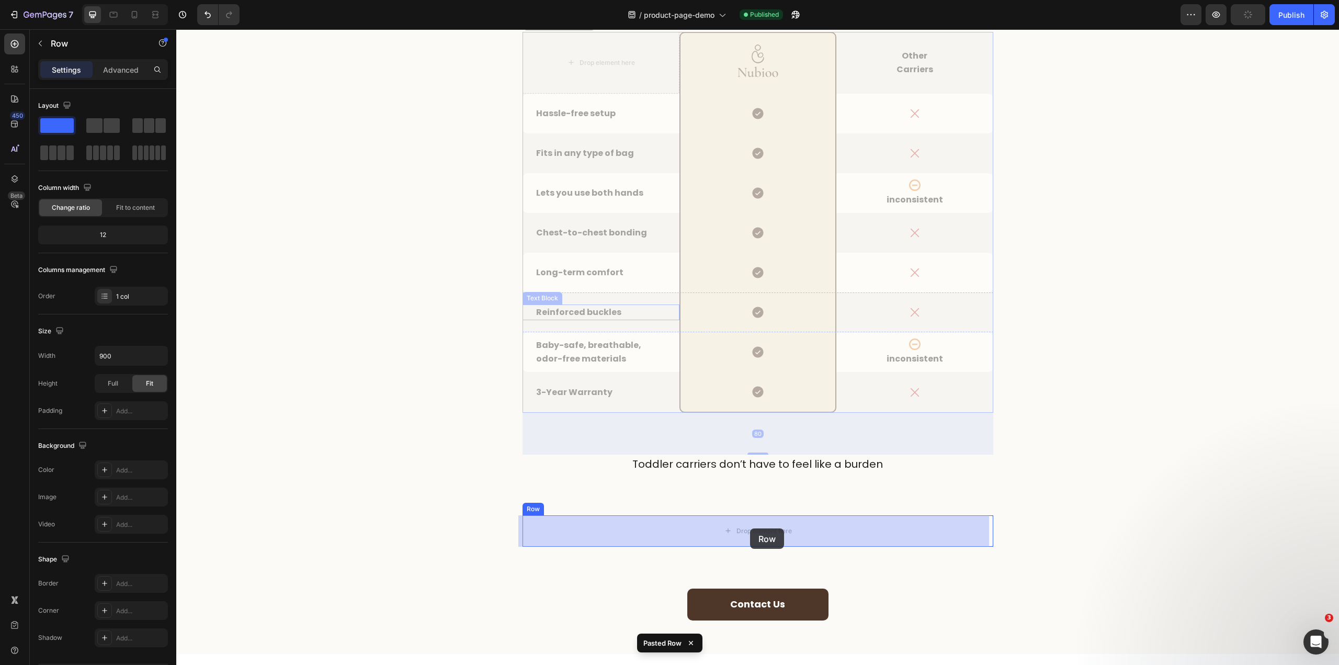
drag, startPoint x: 550, startPoint y: 282, endPoint x: 750, endPoint y: 528, distance: 317.1
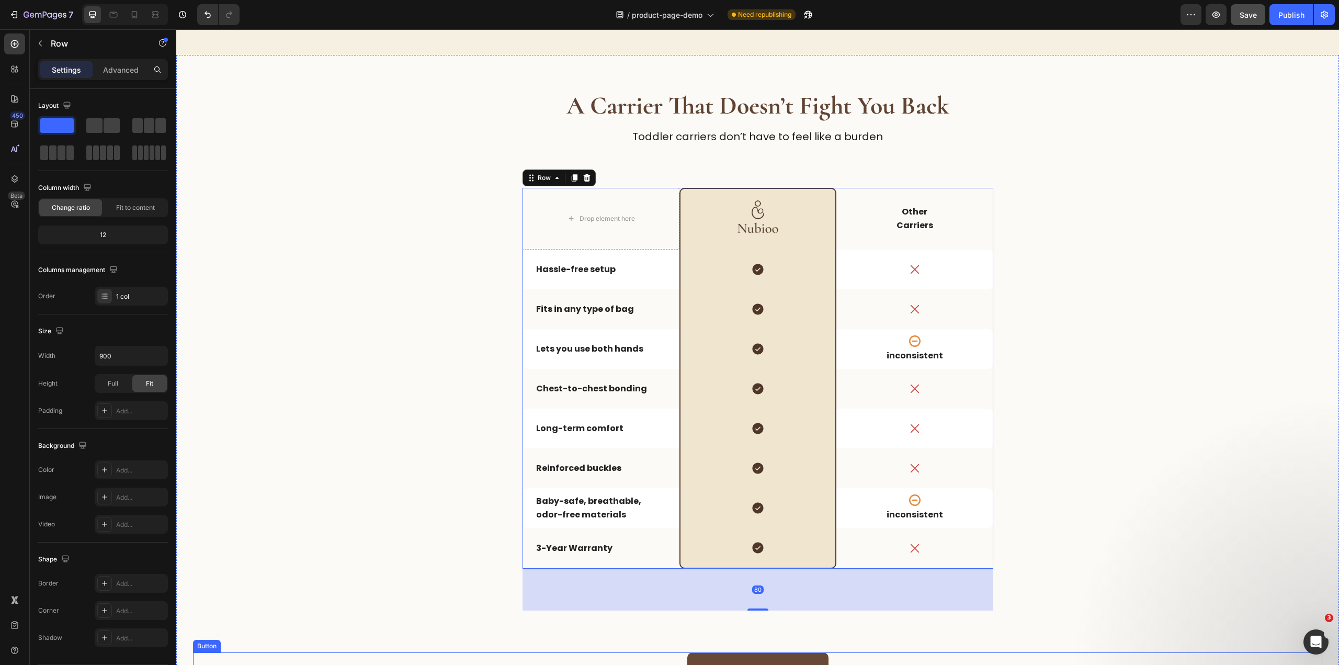
scroll to position [2035, 0]
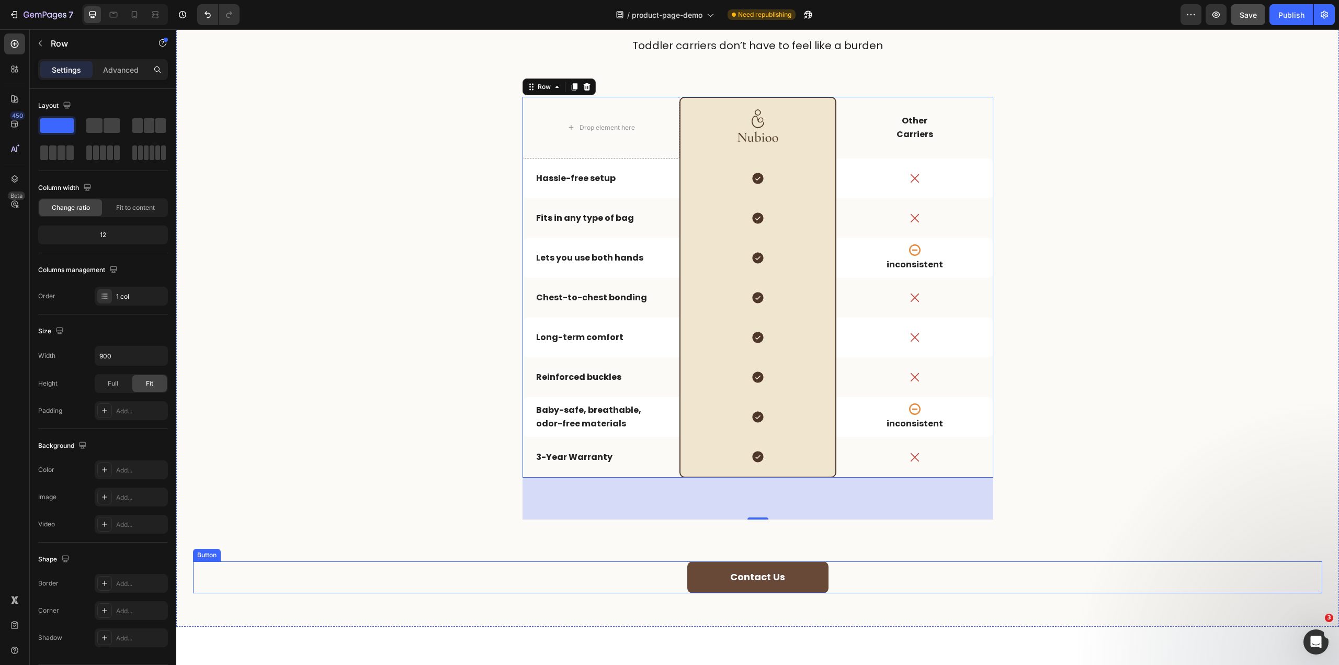
click at [799, 565] on button "Contact Us" at bounding box center [757, 577] width 141 height 32
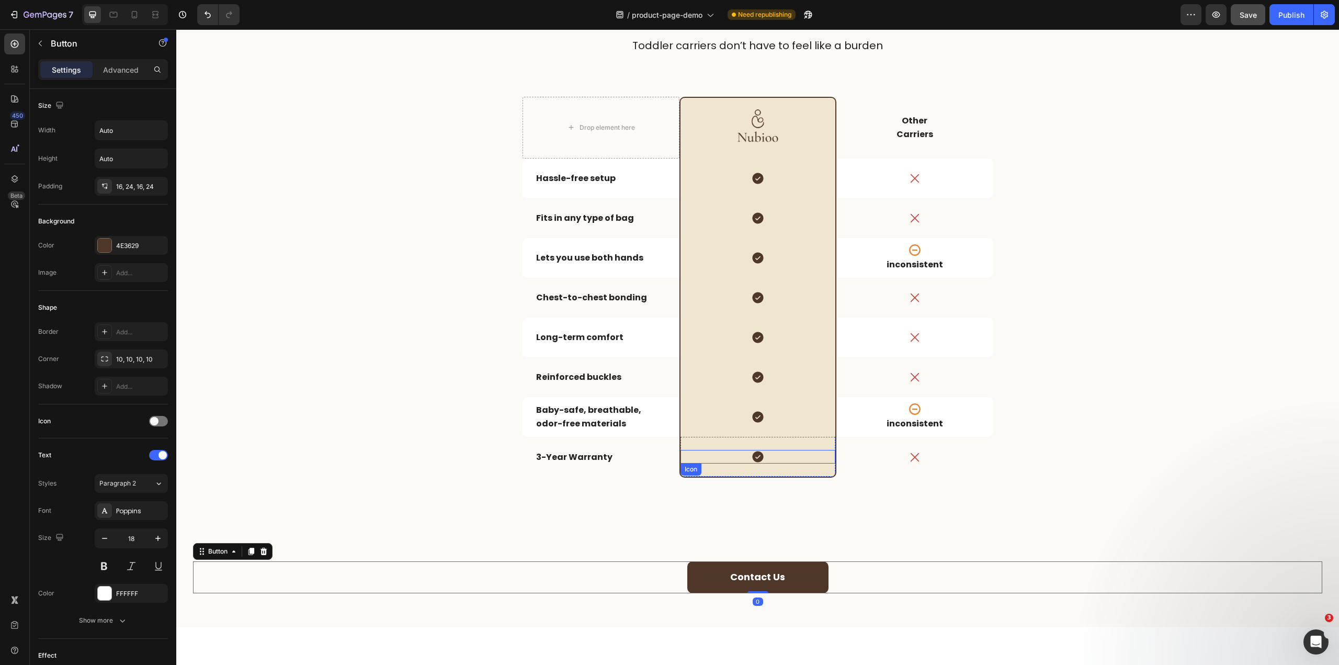
click at [816, 463] on div "Icon" at bounding box center [757, 457] width 155 height 14
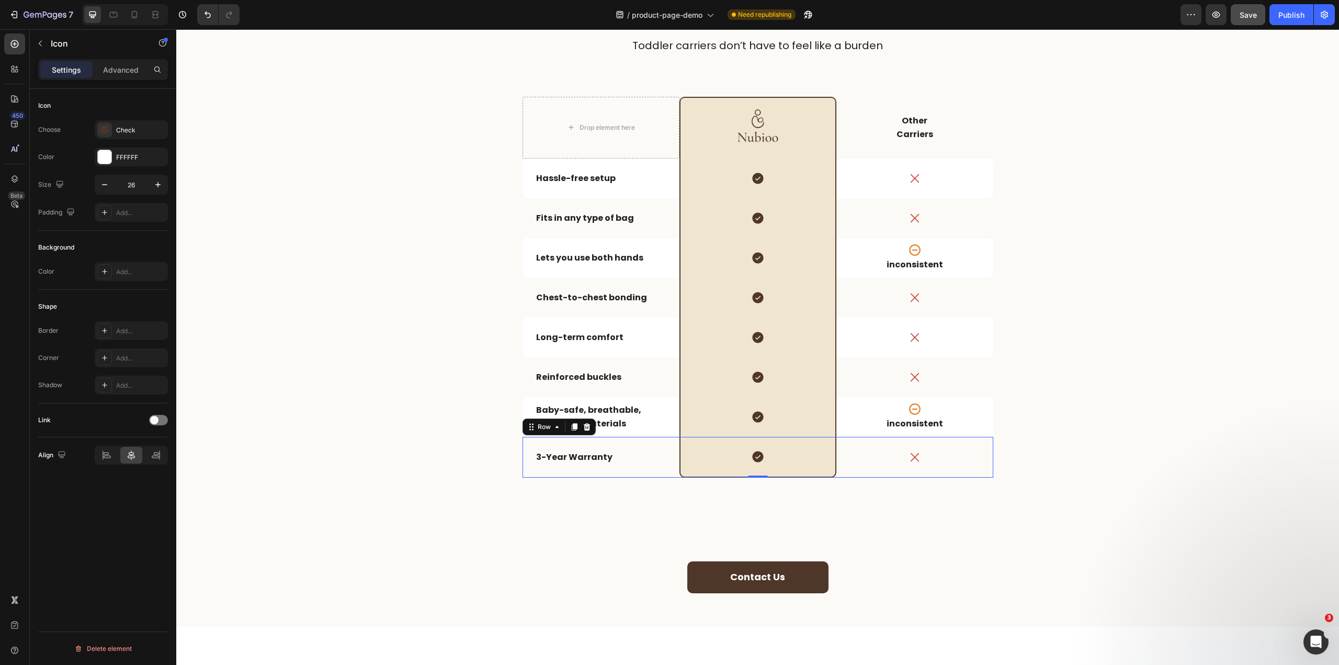
click at [836, 468] on div "Icon" at bounding box center [914, 457] width 157 height 41
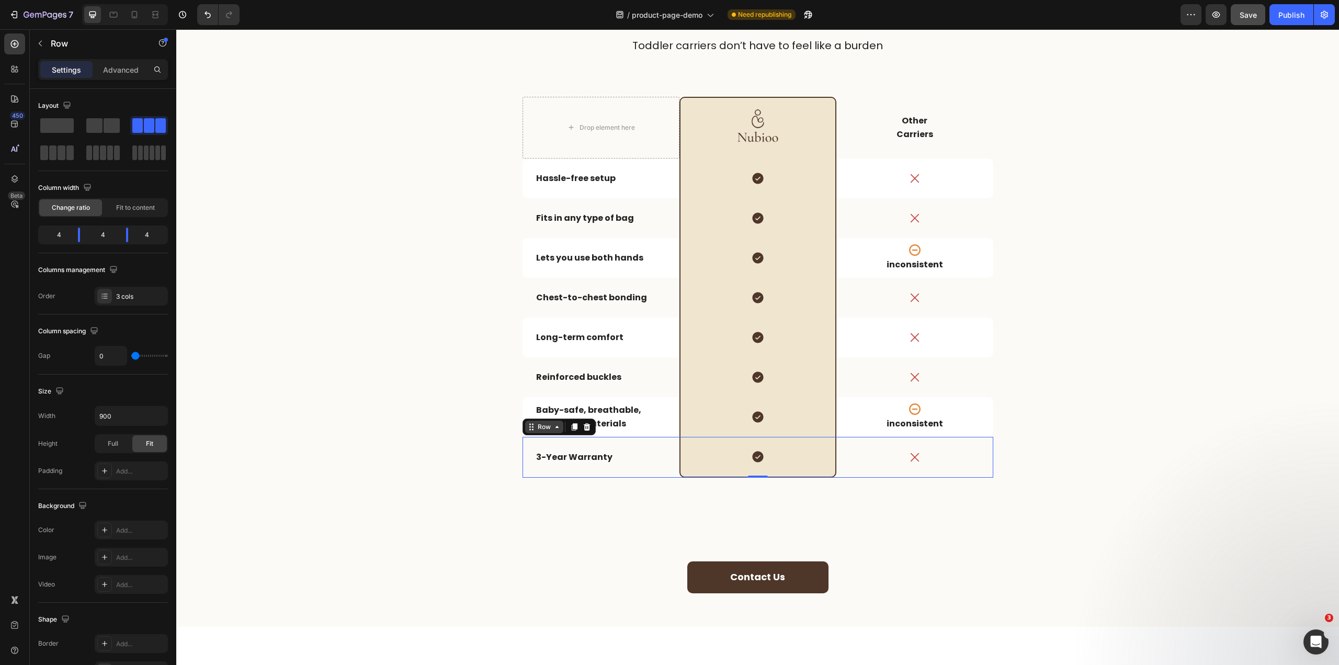
click at [551, 433] on div "Row" at bounding box center [544, 426] width 38 height 13
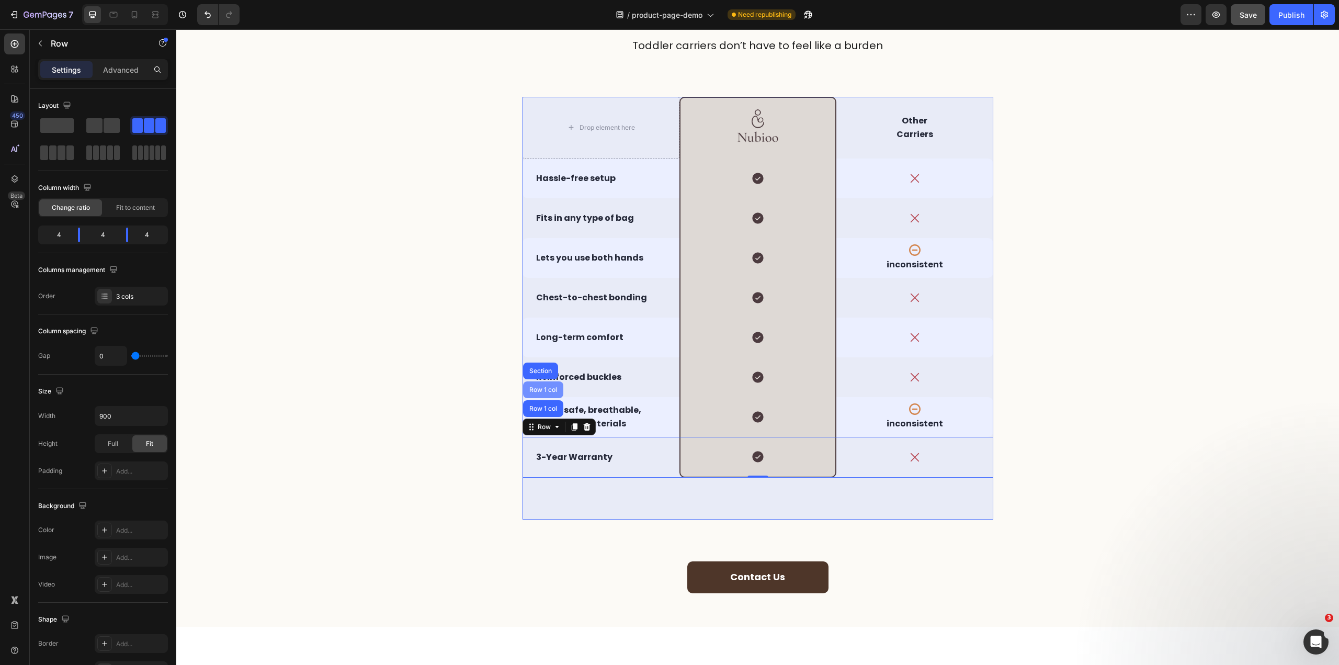
click at [550, 396] on div "Row 1 col" at bounding box center [543, 389] width 40 height 17
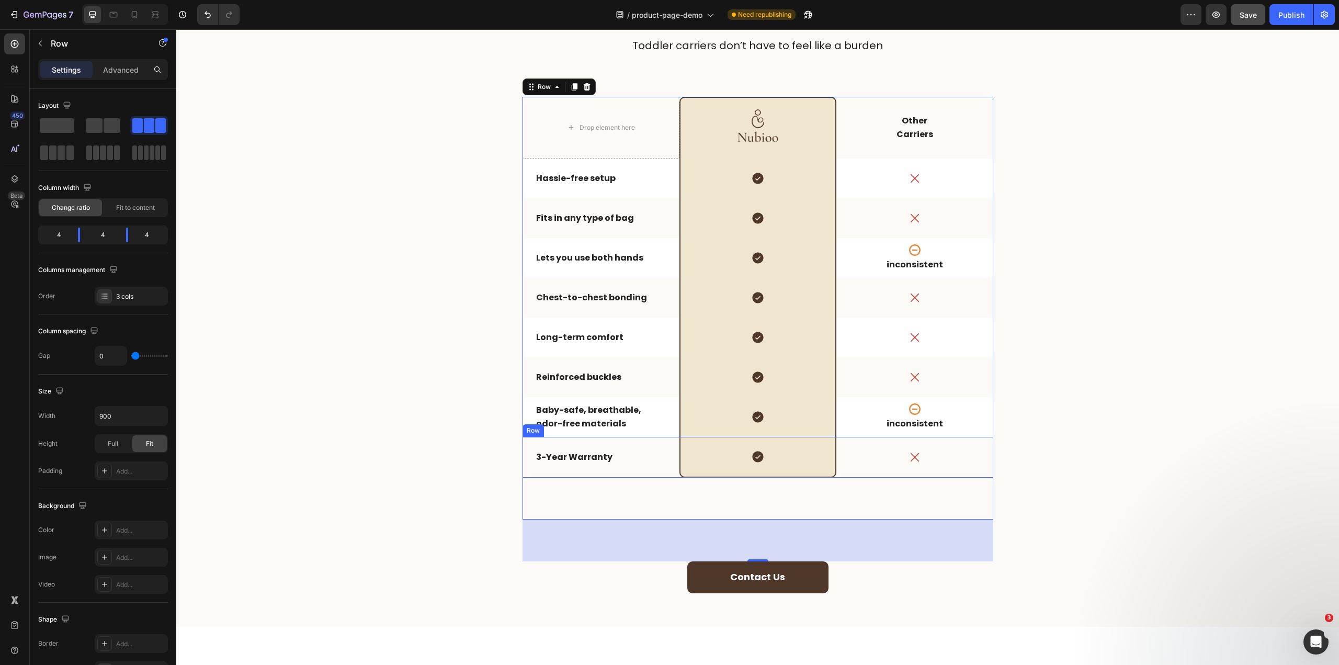
click at [839, 472] on div "Icon" at bounding box center [914, 457] width 157 height 41
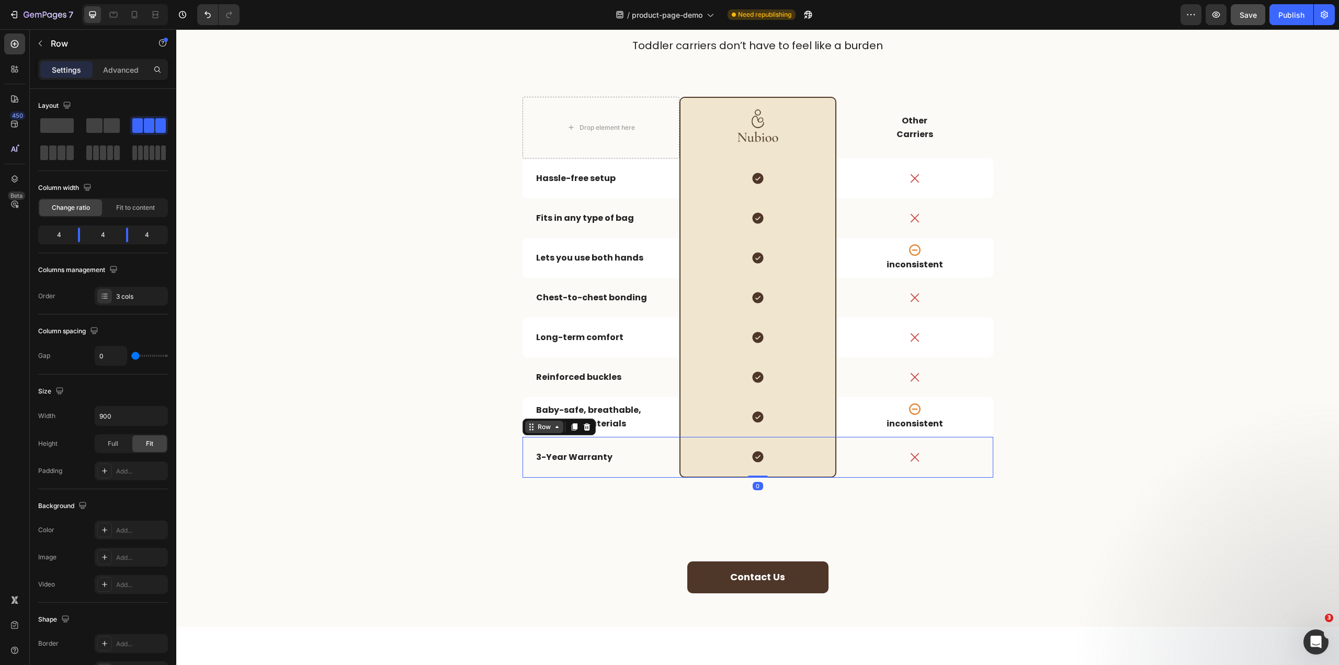
click at [538, 426] on div "Row" at bounding box center [543, 426] width 17 height 9
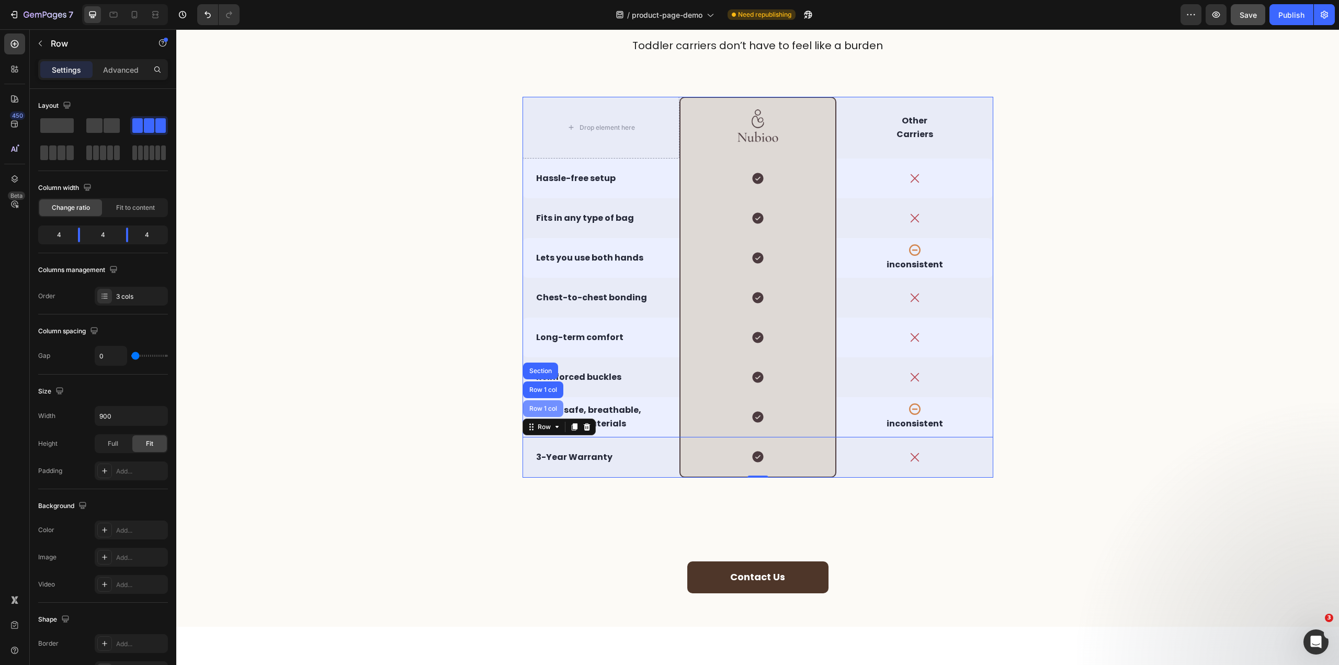
click at [543, 403] on div "Row 1 col" at bounding box center [543, 408] width 40 height 17
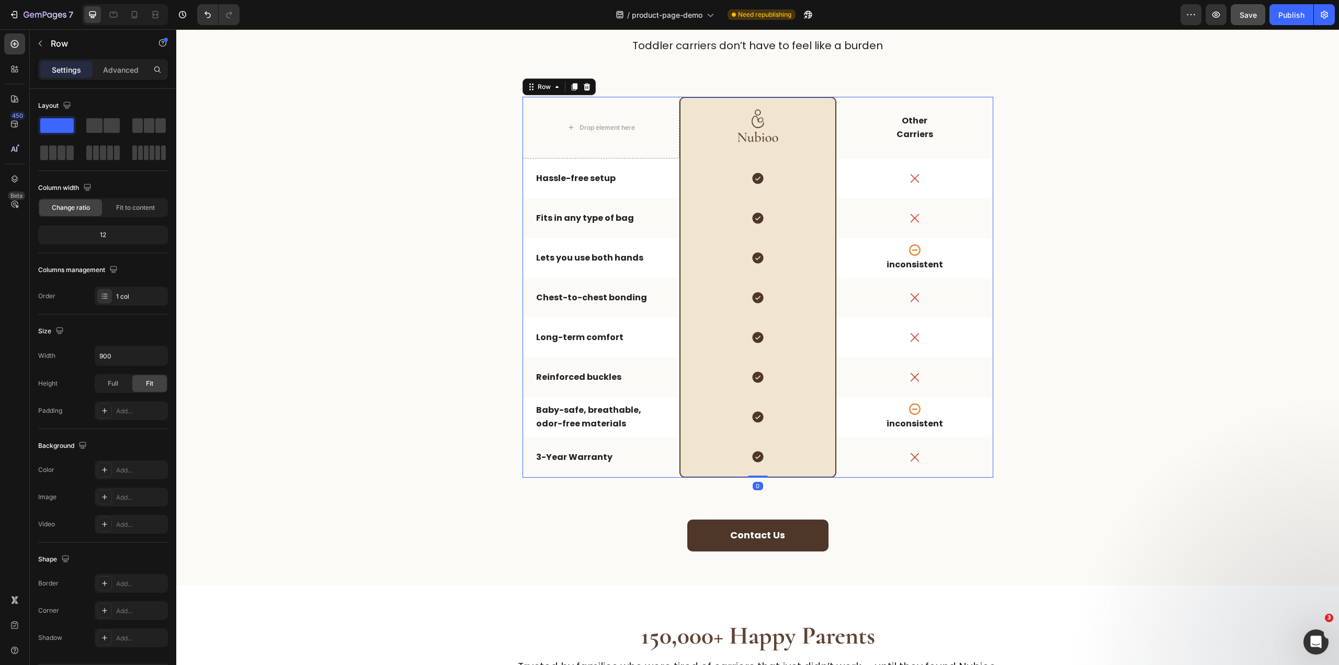
drag, startPoint x: 755, startPoint y: 518, endPoint x: 790, endPoint y: 358, distance: 163.8
click at [781, 372] on div "Drop element here Image Row Other Carriers Text Block Row Hassle-free setup Tex…" at bounding box center [757, 287] width 471 height 381
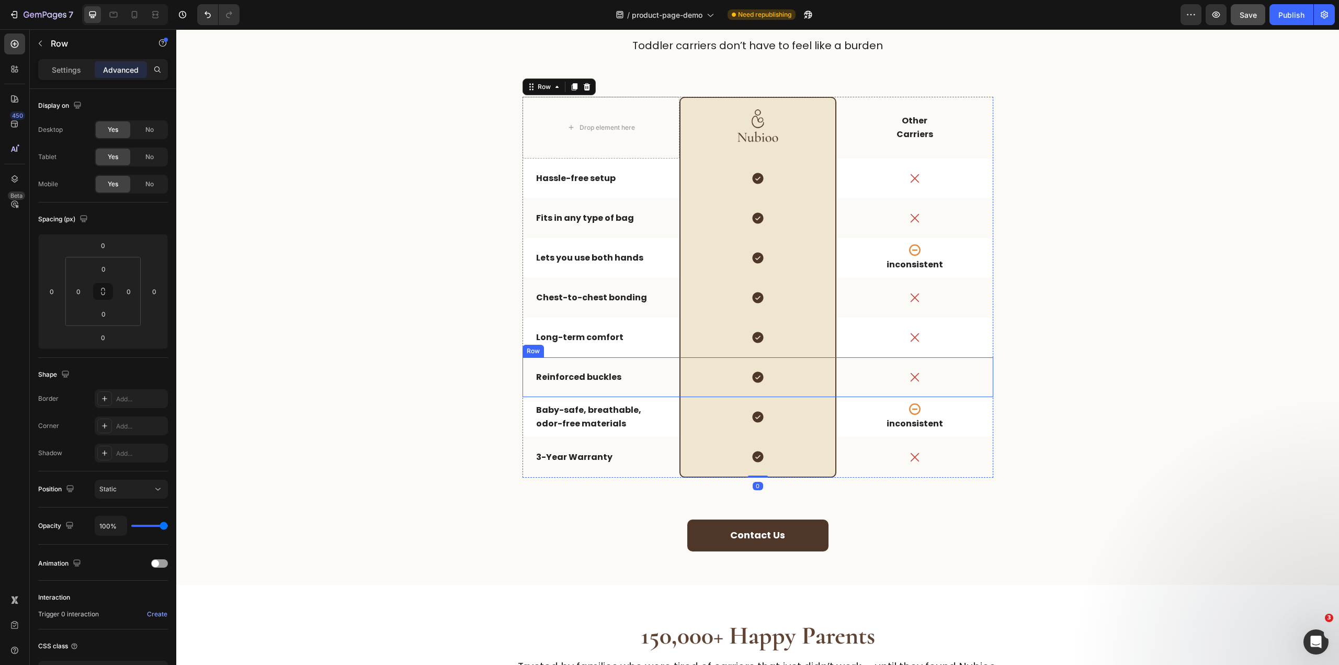
click at [1123, 421] on div "A Carrier That Doesn’t Fight You Back Heading Toddler carriers don’t have to fe…" at bounding box center [757, 274] width 1129 height 554
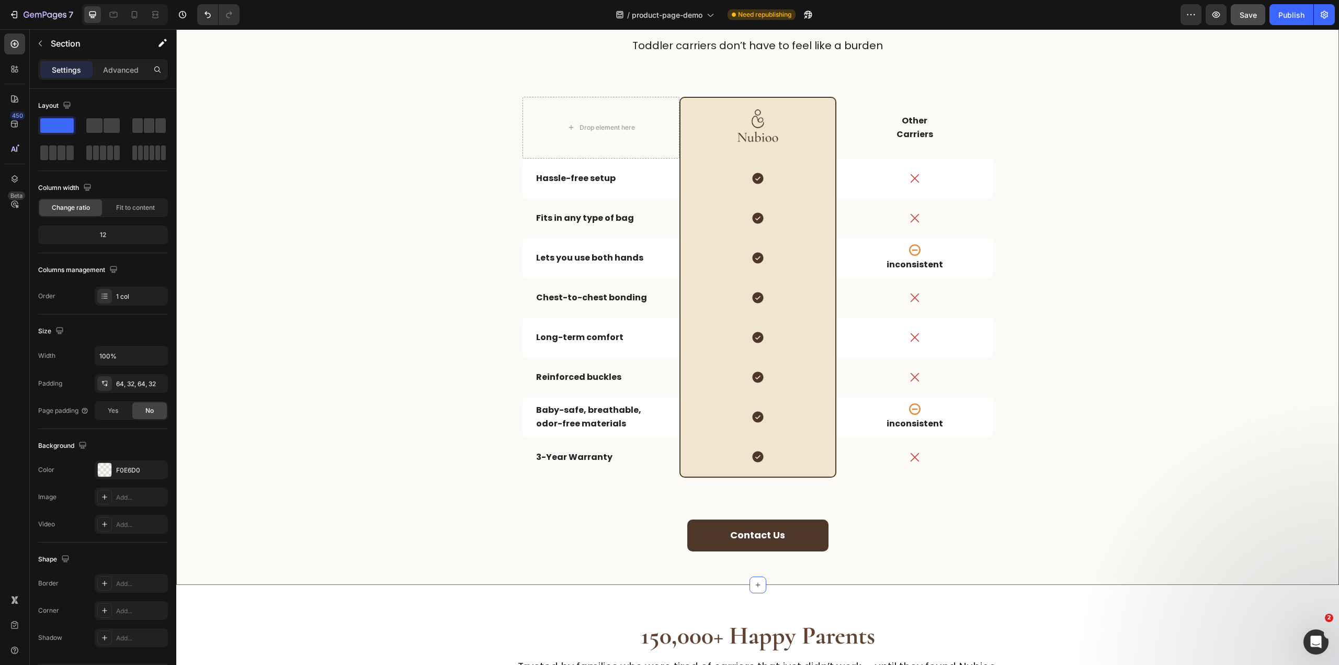
click at [102, 10] on div at bounding box center [125, 14] width 86 height 21
click at [111, 8] on div at bounding box center [113, 14] width 17 height 17
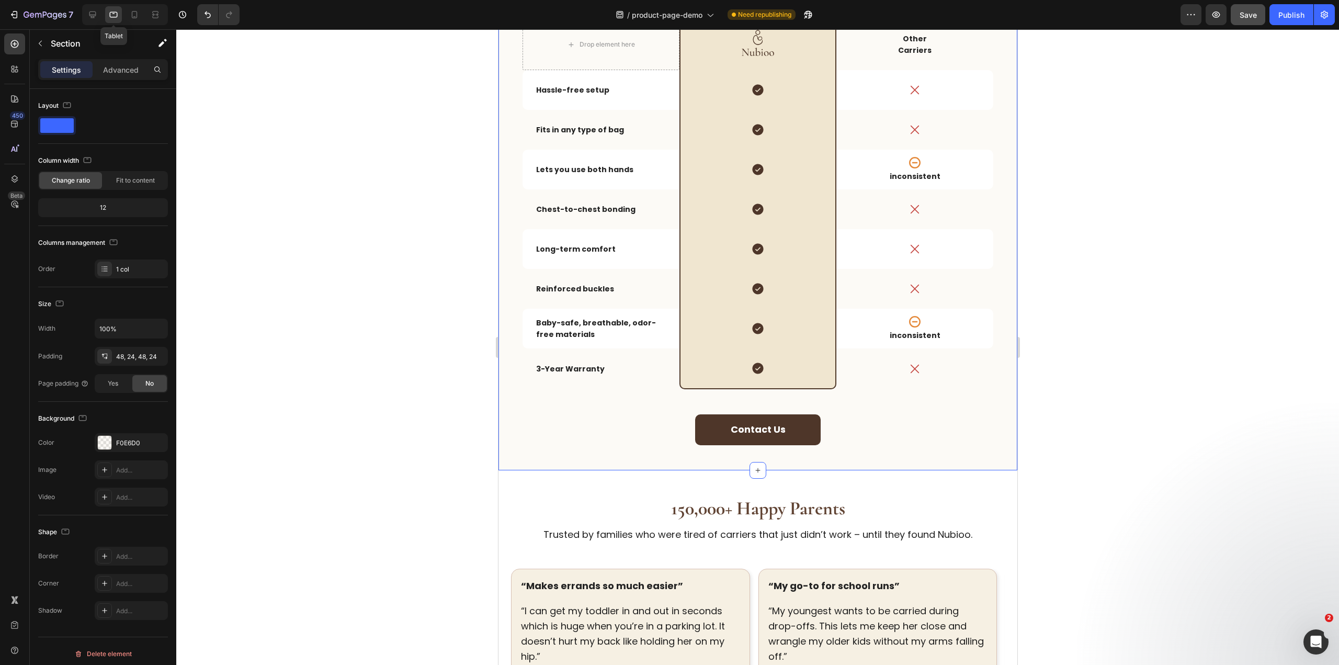
scroll to position [1875, 0]
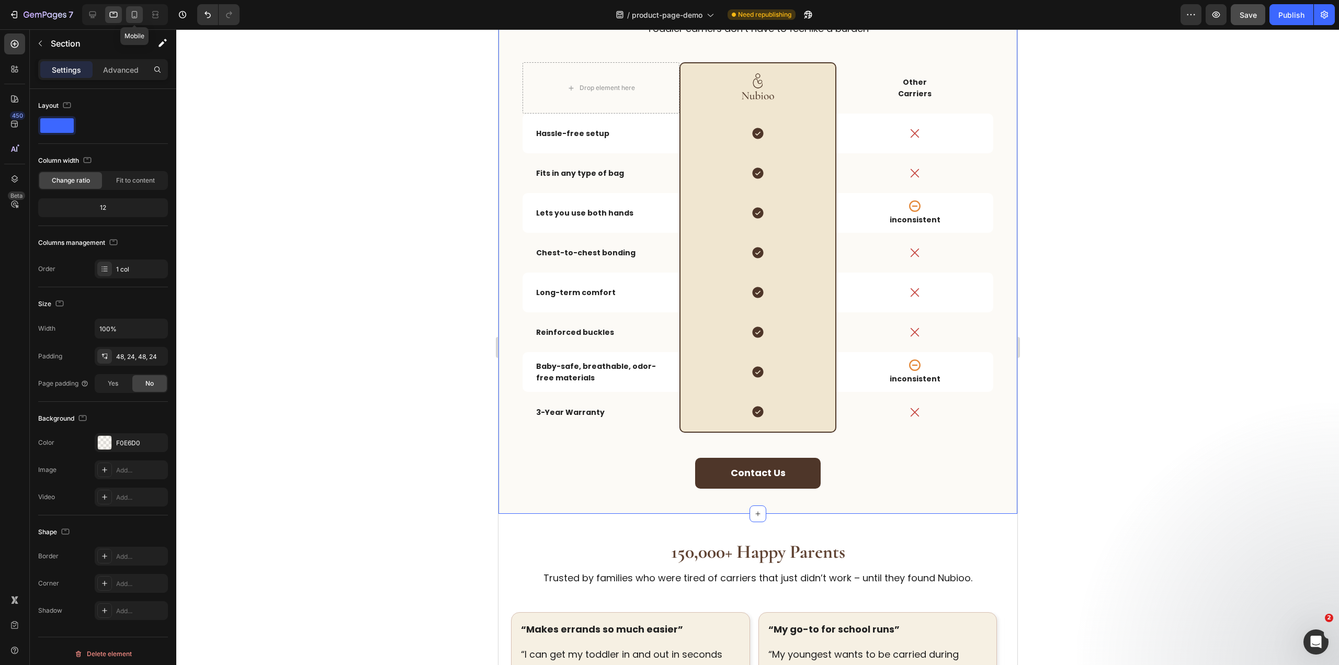
click at [134, 13] on icon at bounding box center [134, 14] width 10 height 10
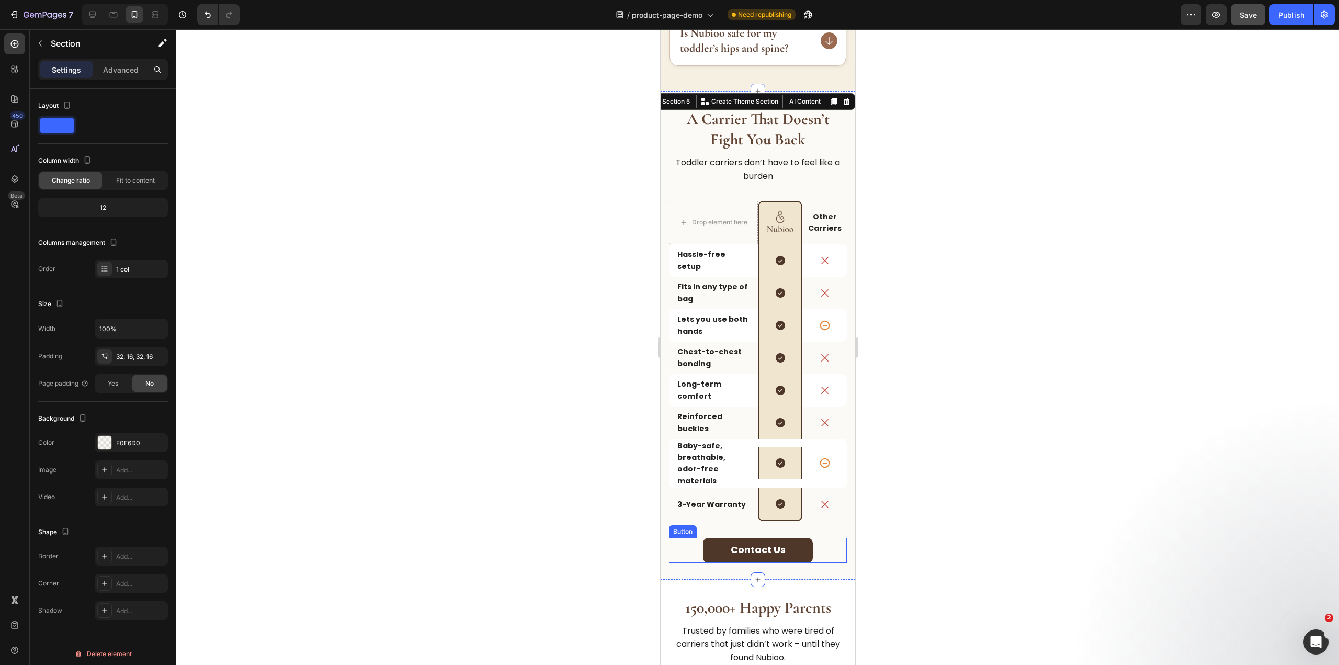
scroll to position [1792, 0]
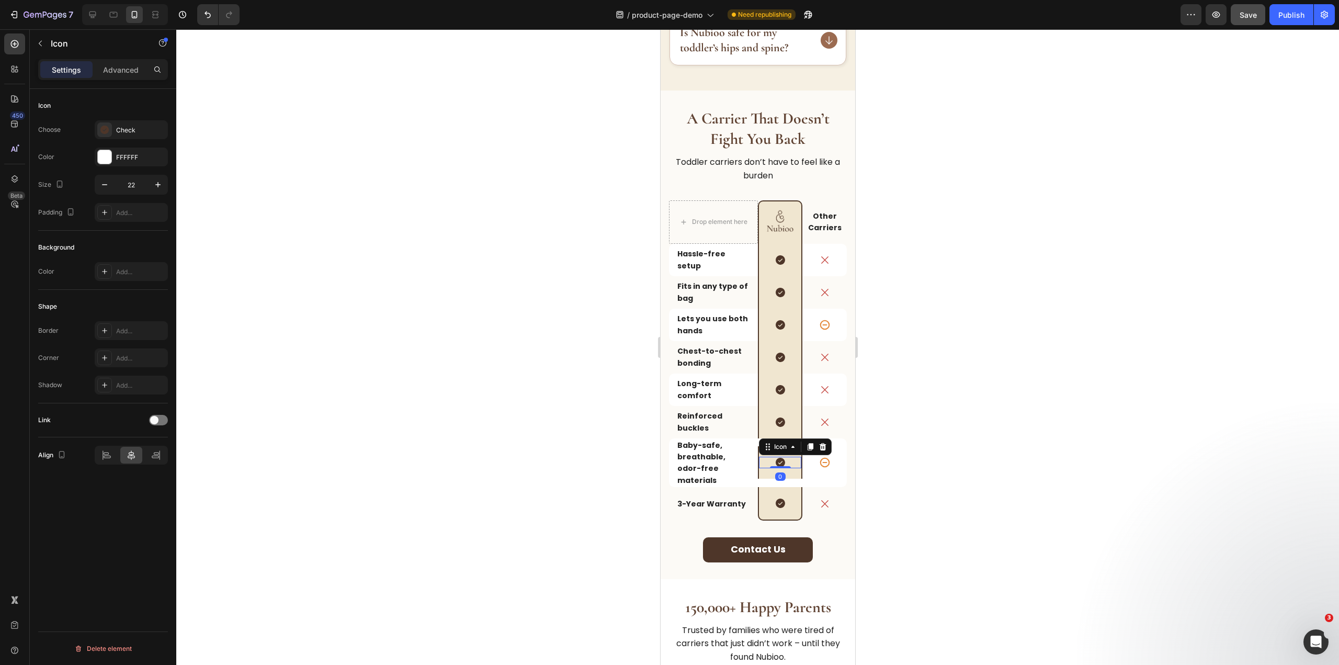
click at [792, 457] on div "Icon 0" at bounding box center [779, 463] width 42 height 12
click at [788, 468] on div "Icon 0 Row" at bounding box center [779, 462] width 44 height 32
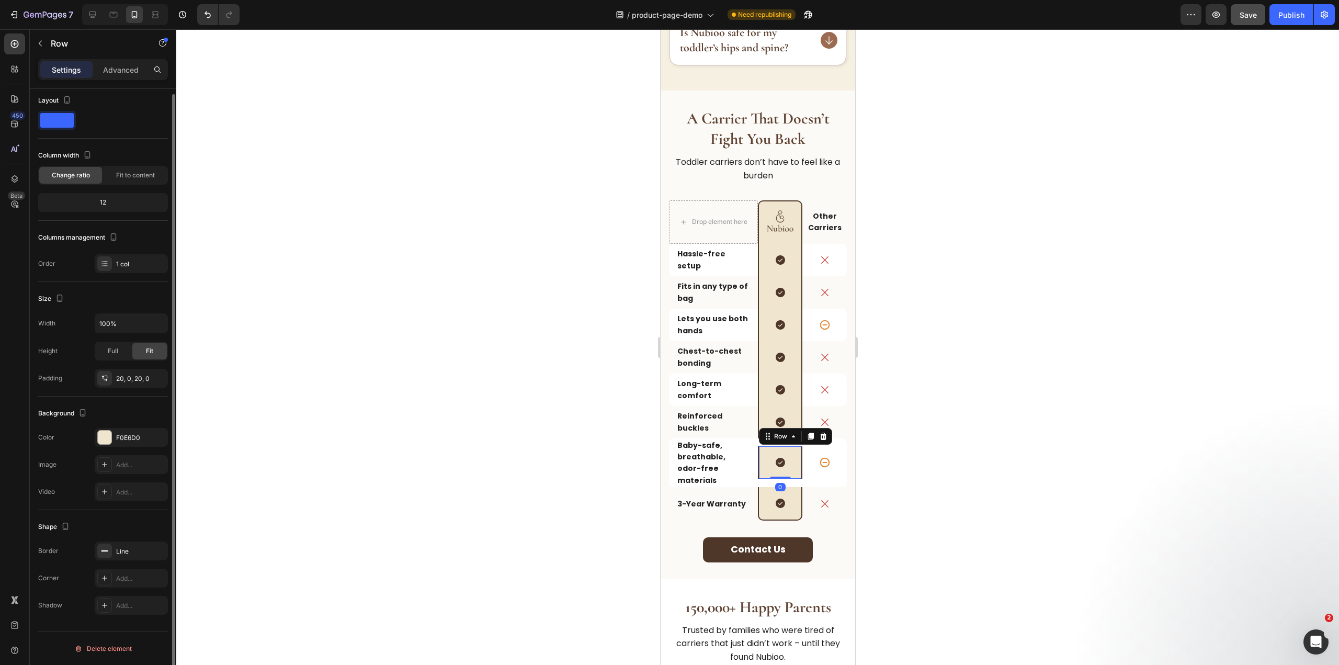
scroll to position [0, 0]
click at [124, 357] on div "Full" at bounding box center [113, 356] width 35 height 17
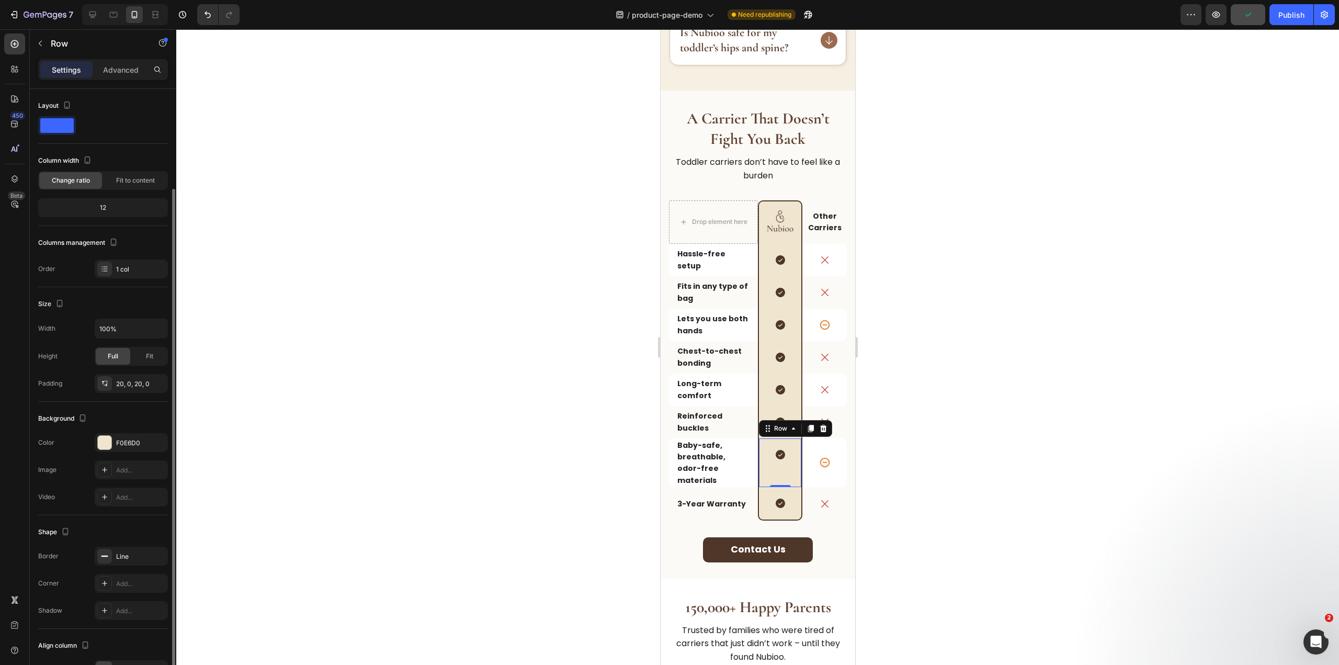
scroll to position [64, 0]
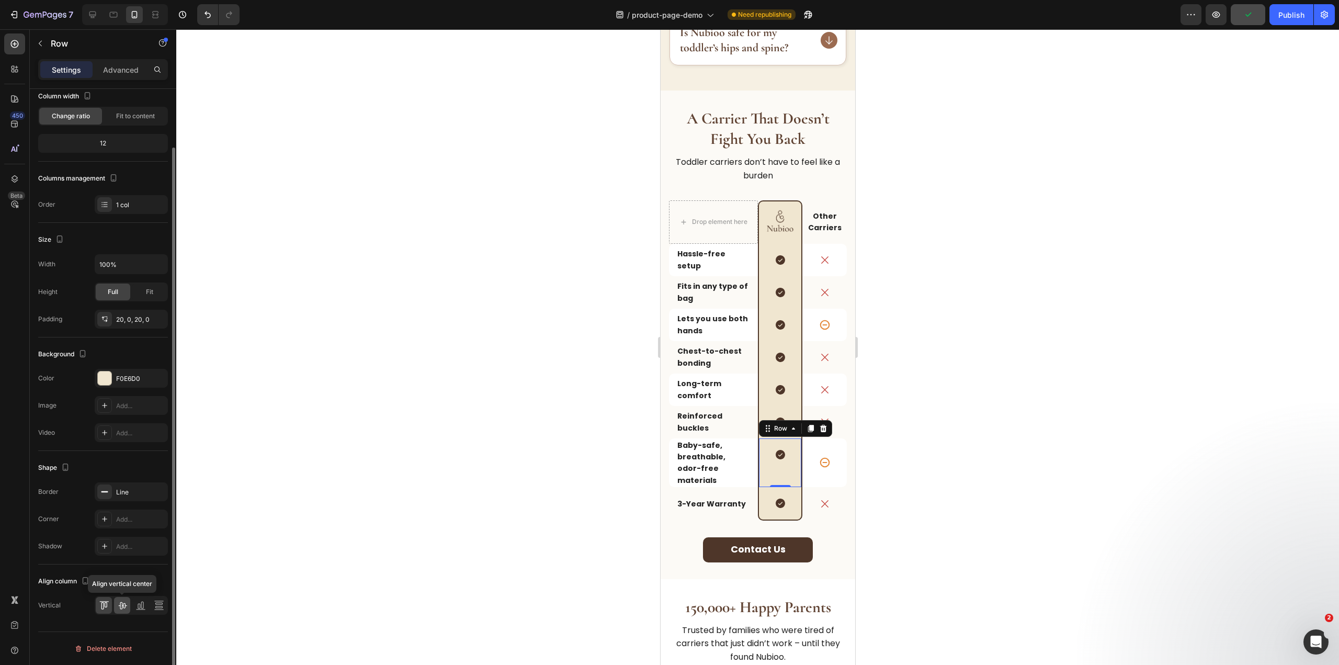
click at [122, 604] on icon at bounding box center [122, 605] width 8 height 7
click at [970, 441] on div at bounding box center [757, 346] width 1162 height 635
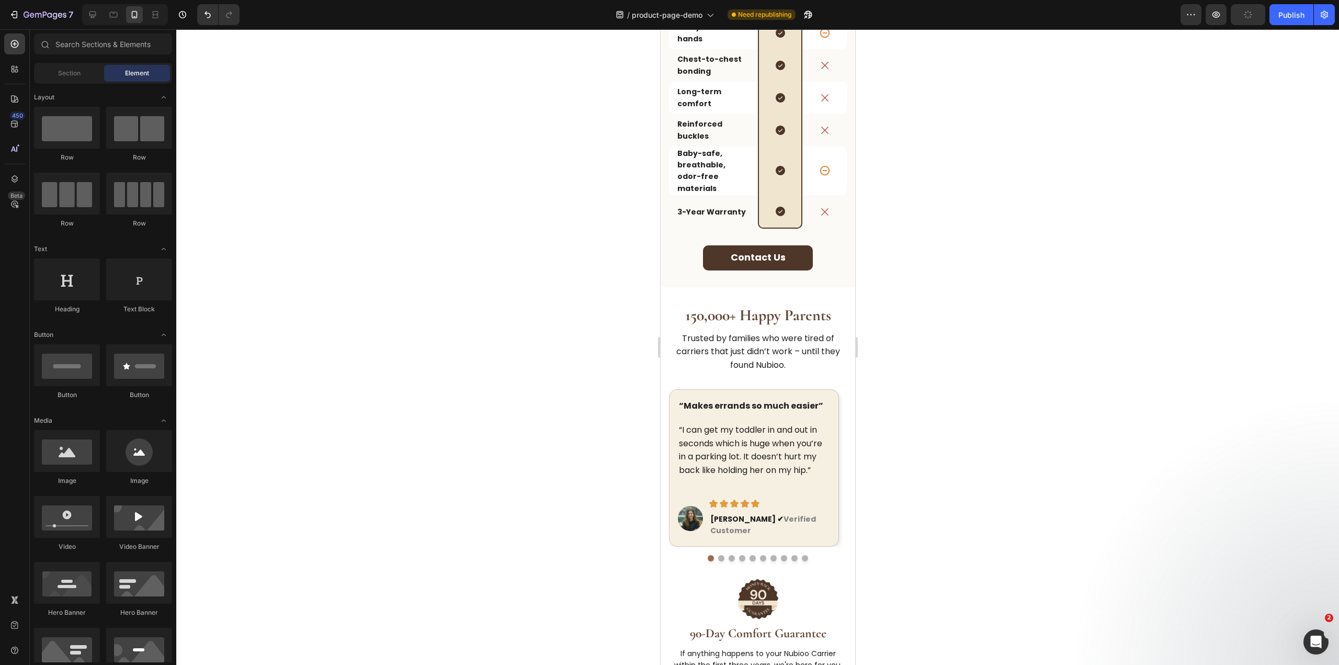
scroll to position [2106, 0]
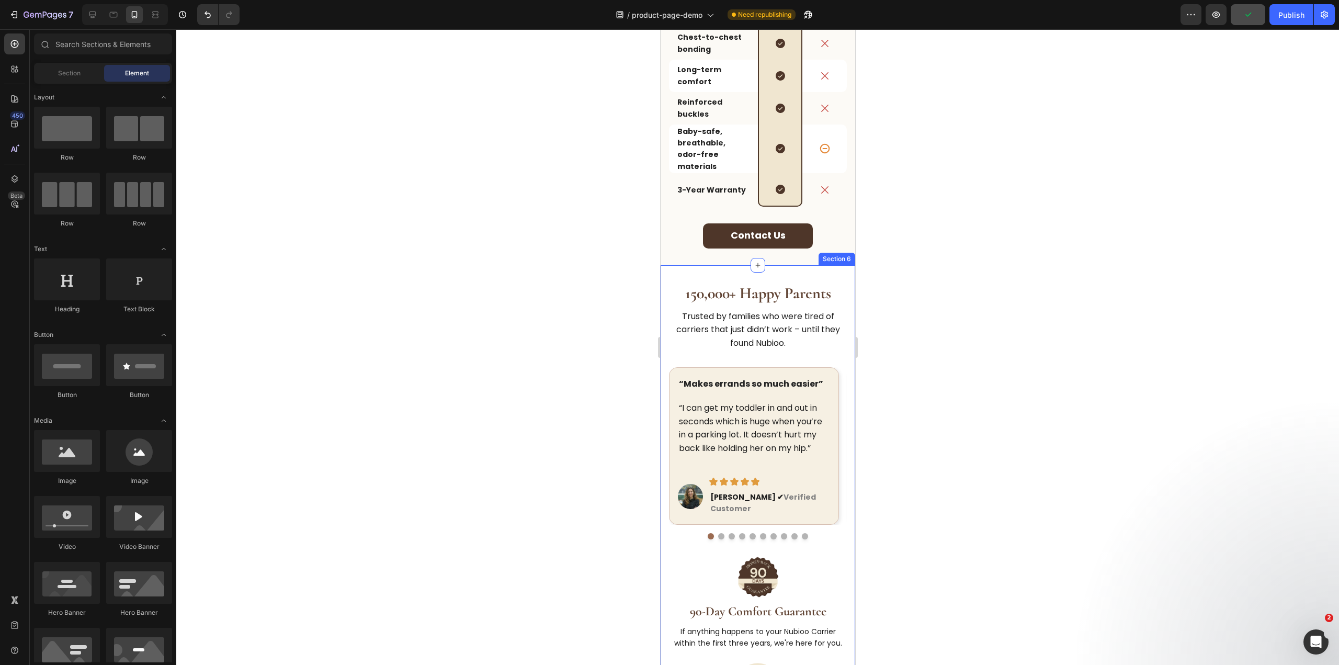
click at [773, 265] on div "150,000+ Happy Parents Heading Trusted by families who were tired of carriers t…" at bounding box center [757, 527] width 195 height 525
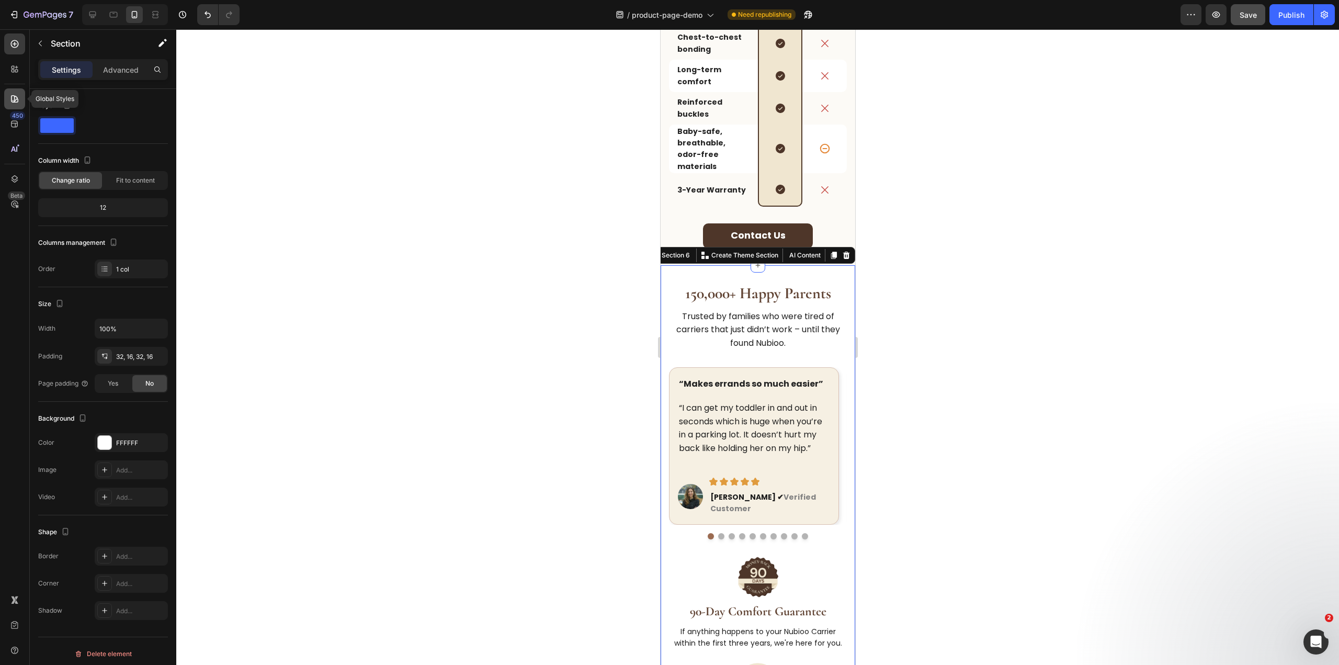
click at [9, 93] on div at bounding box center [14, 98] width 21 height 21
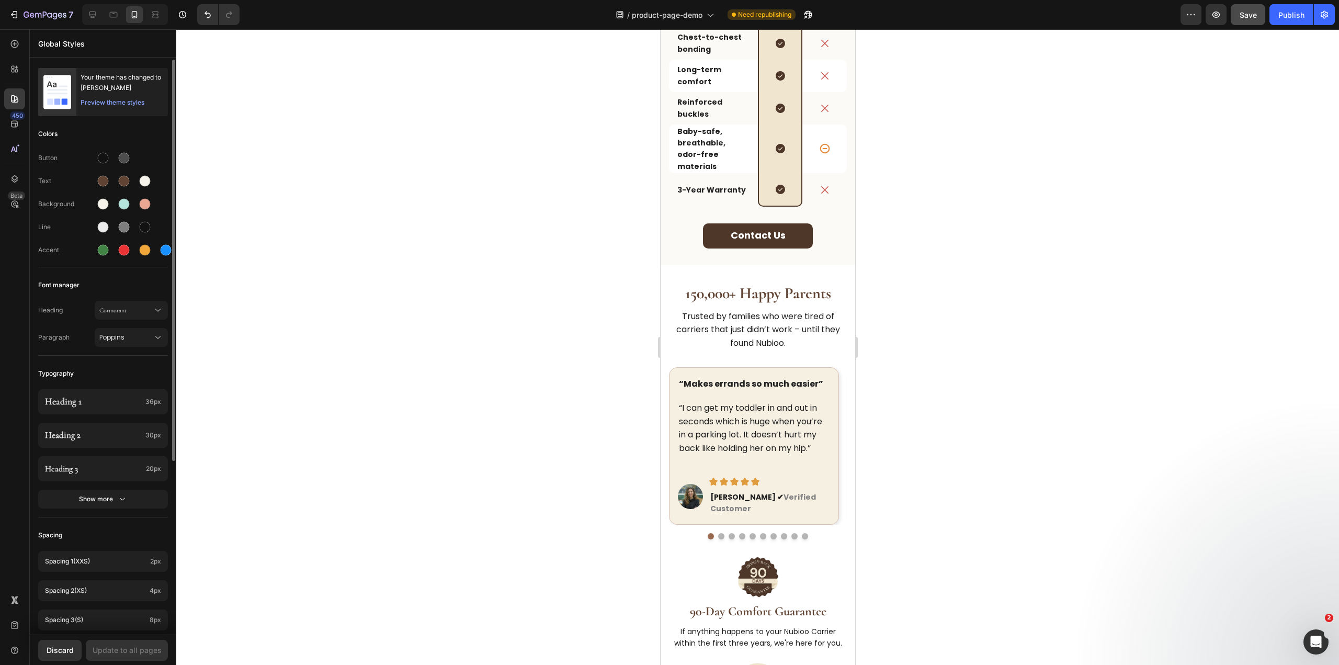
scroll to position [248, 0]
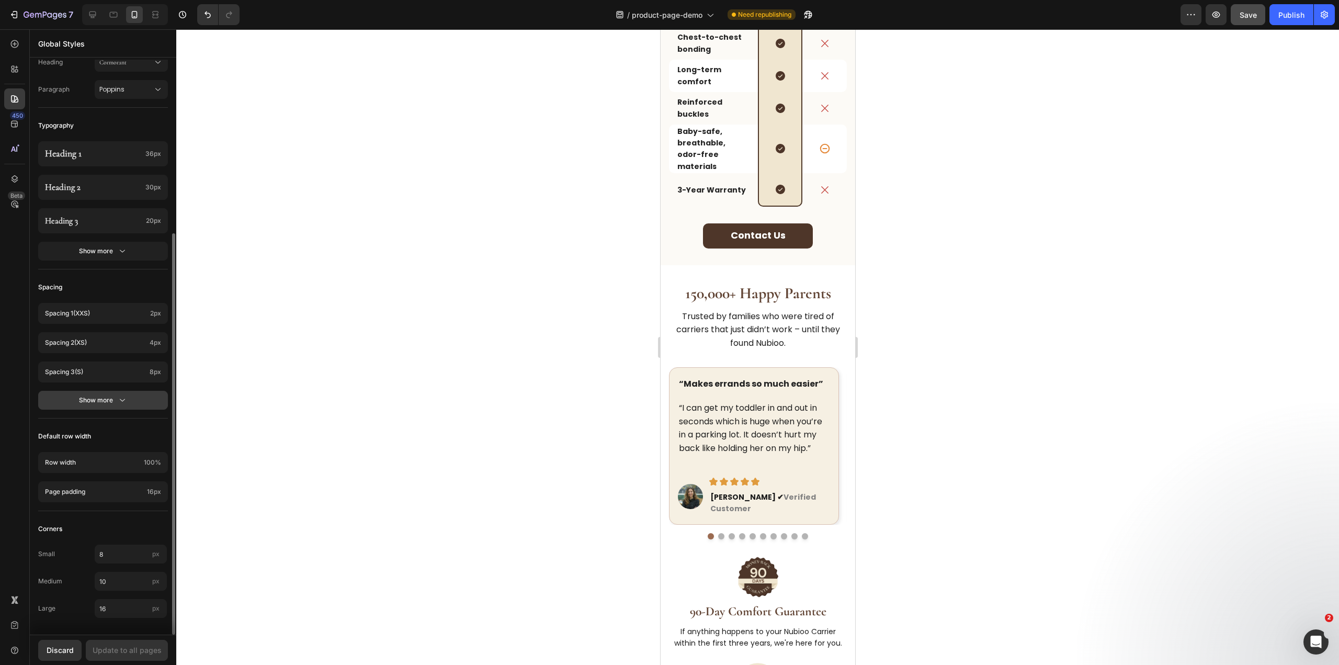
click at [109, 397] on div "Show more" at bounding box center [103, 400] width 49 height 10
click at [99, 518] on p "Spacing 8 (3xl)" at bounding box center [93, 518] width 97 height 9
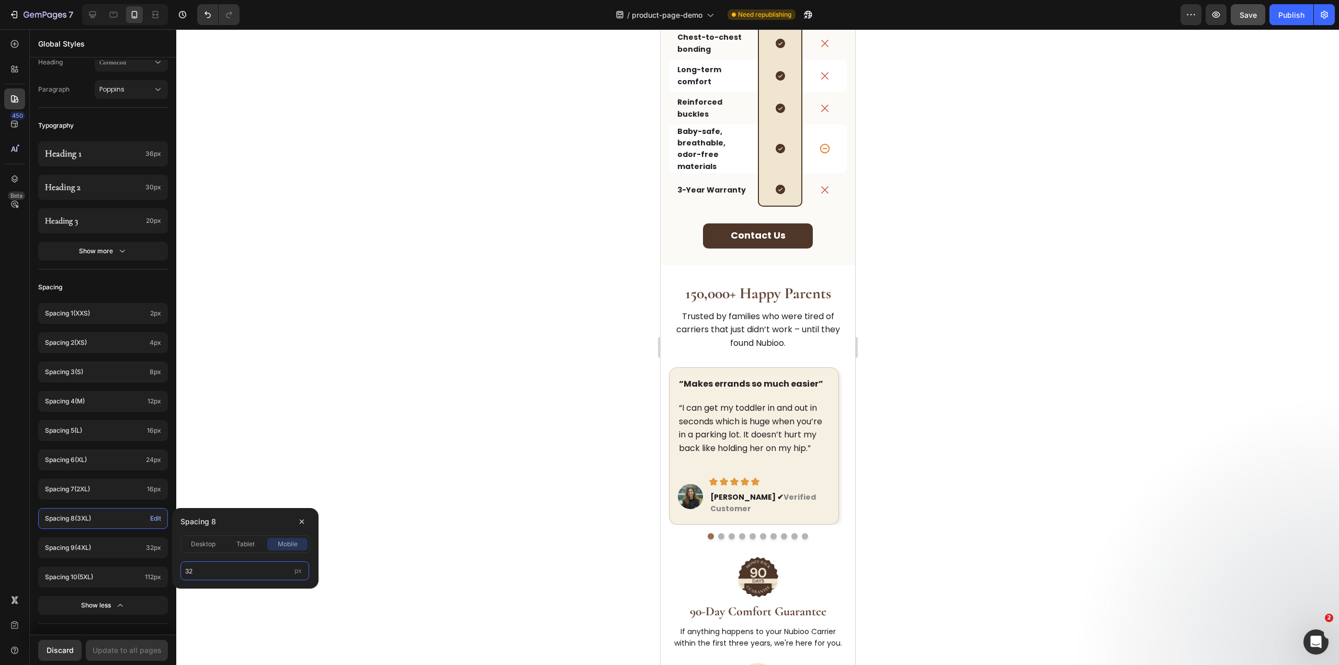
click at [220, 571] on input "32" at bounding box center [244, 570] width 129 height 19
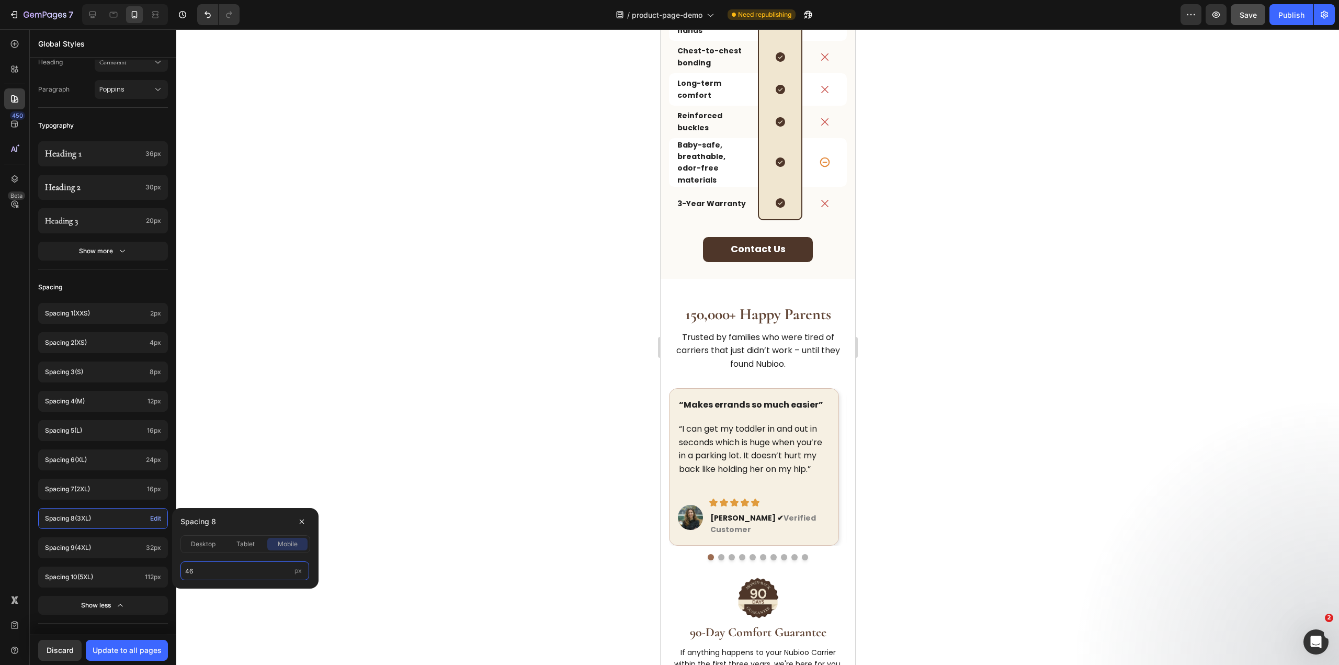
scroll to position [2120, 0]
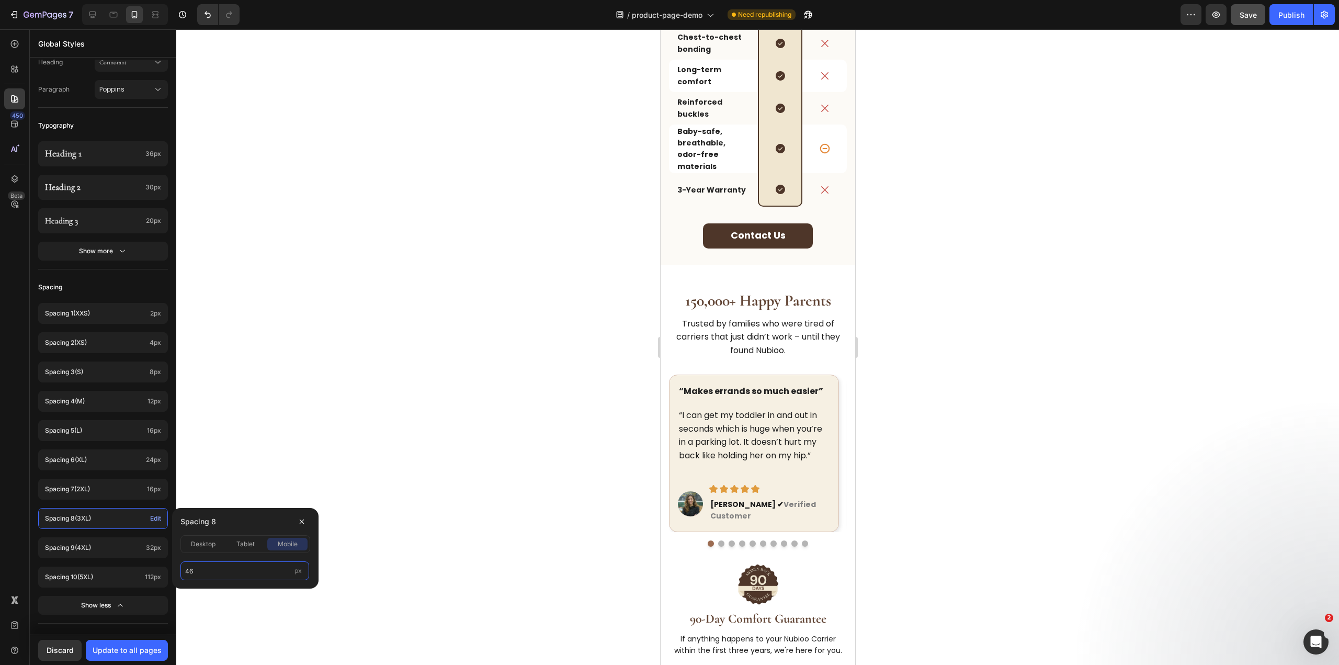
click at [214, 573] on input "46" at bounding box center [244, 570] width 129 height 19
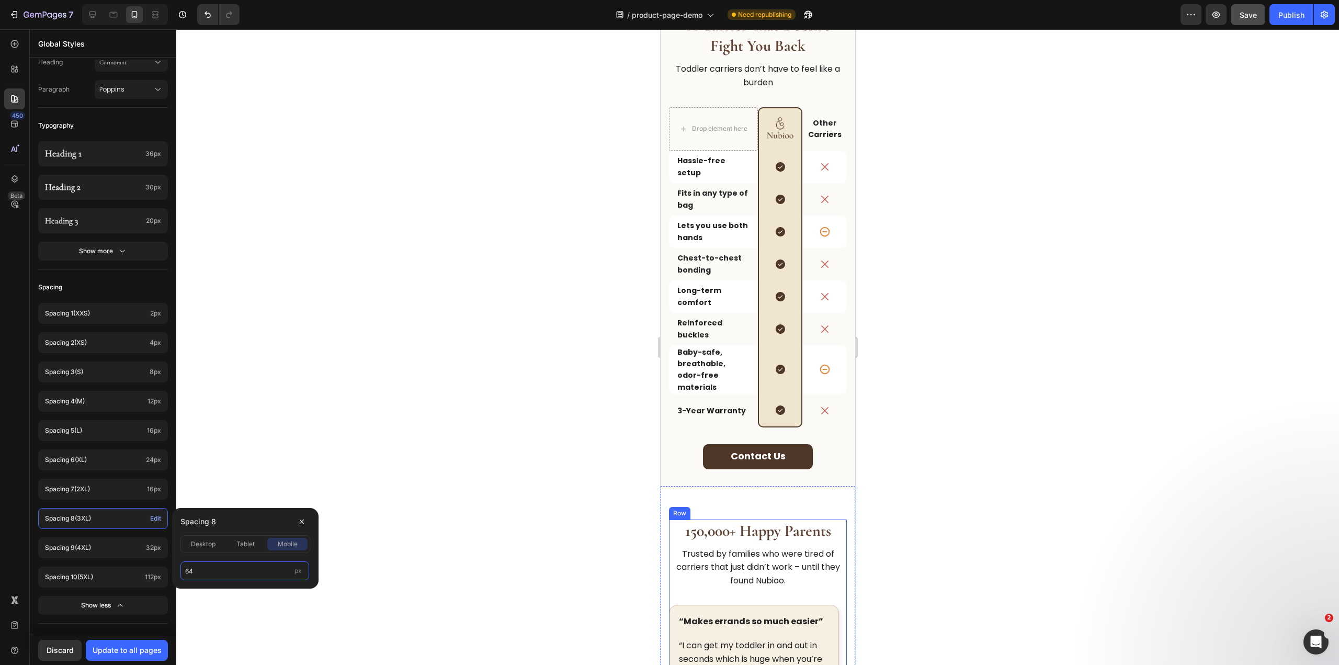
scroll to position [1669, 0]
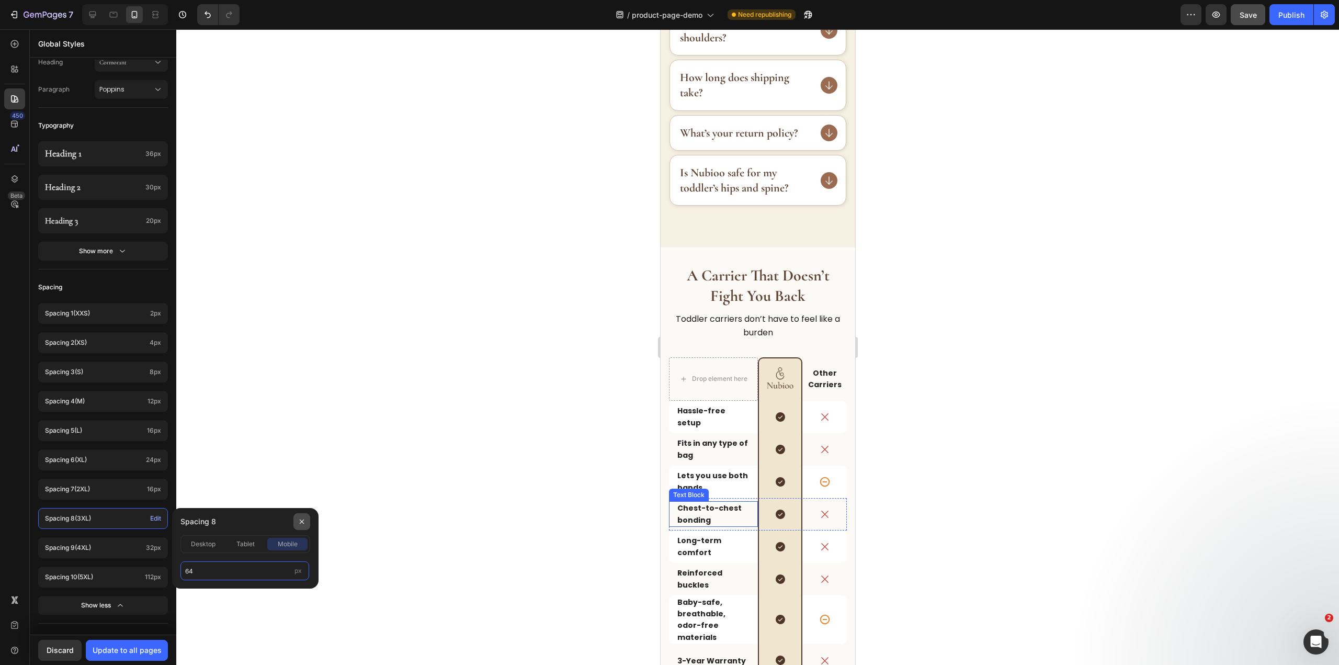
type input "64"
click at [303, 520] on icon "button" at bounding box center [302, 521] width 4 height 4
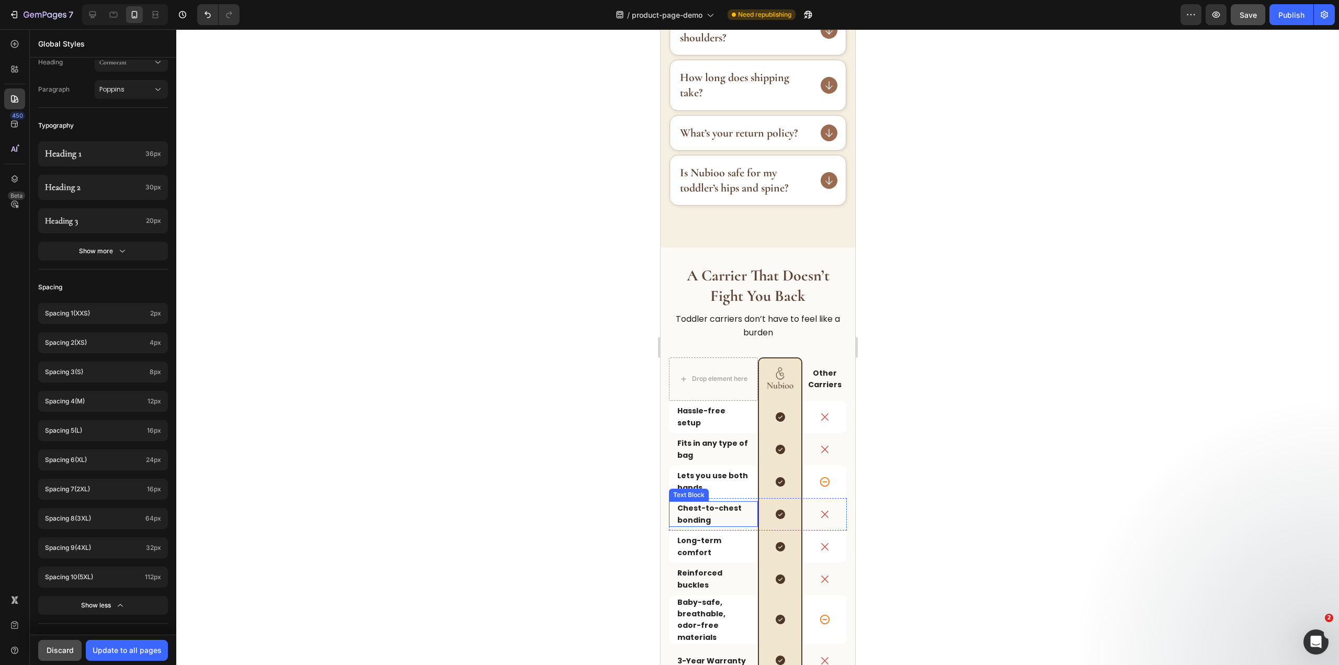
click at [56, 648] on div "Discard" at bounding box center [60, 649] width 27 height 11
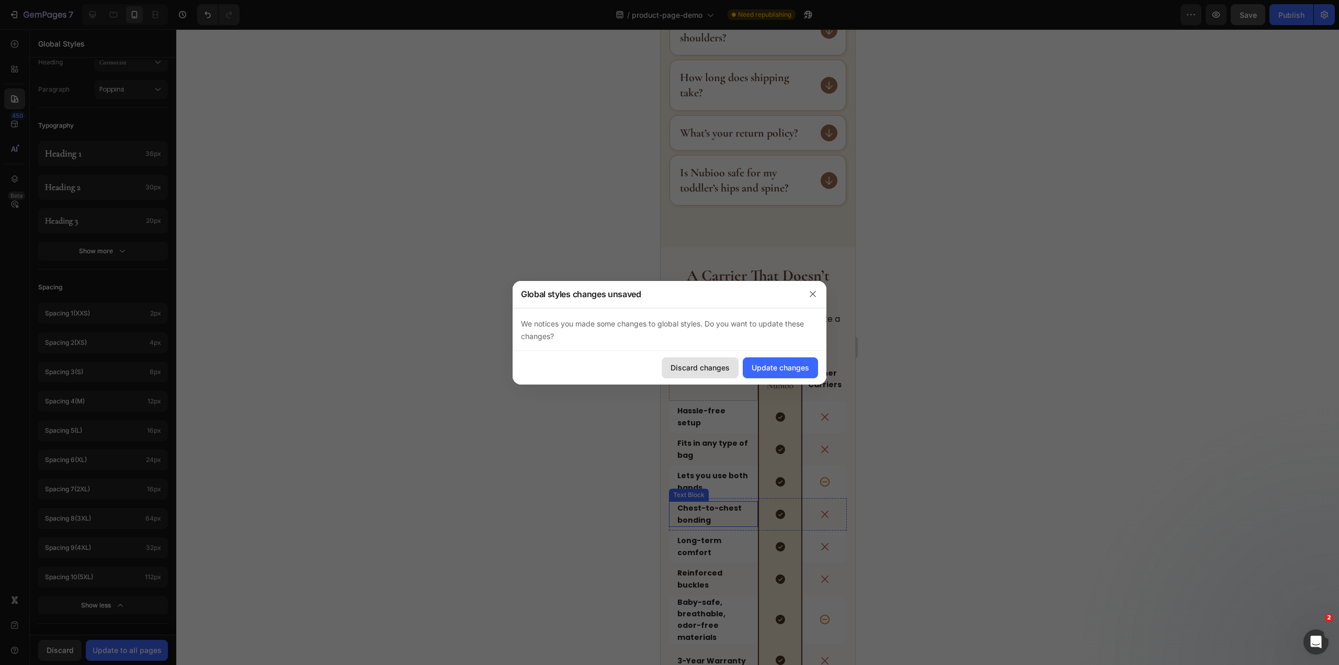
click at [715, 364] on div "Discard changes" at bounding box center [699, 367] width 59 height 11
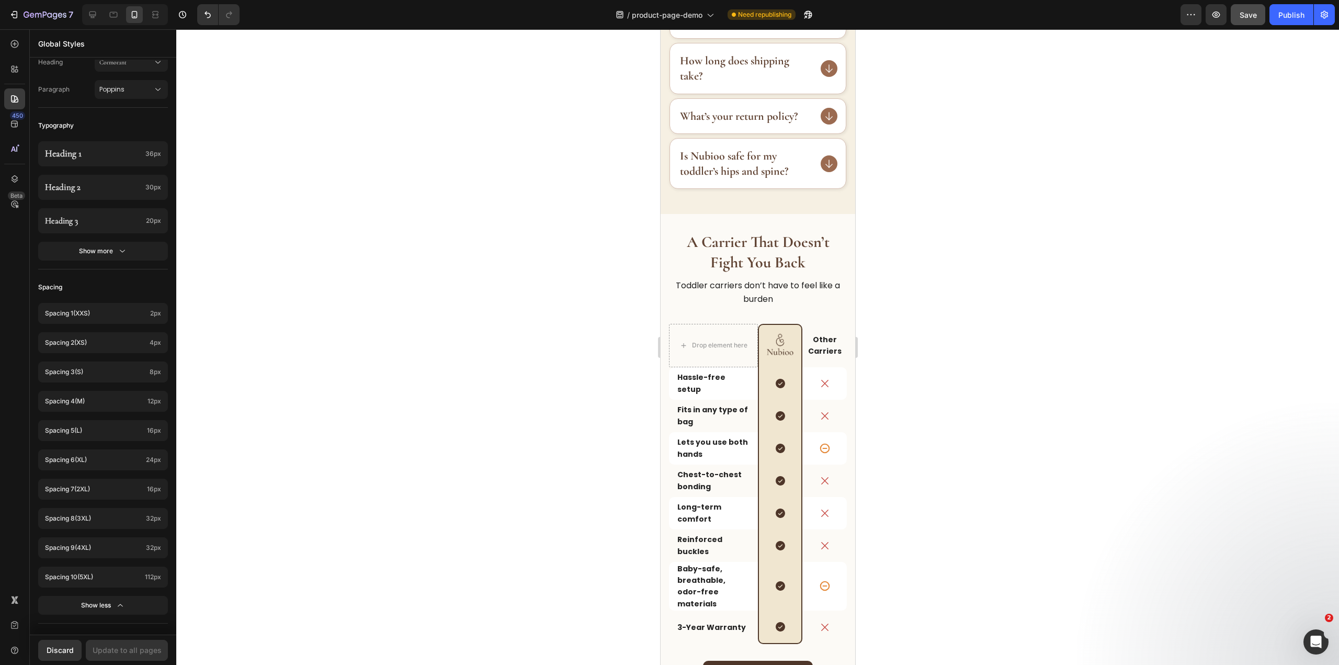
click at [473, 210] on div at bounding box center [757, 346] width 1162 height 635
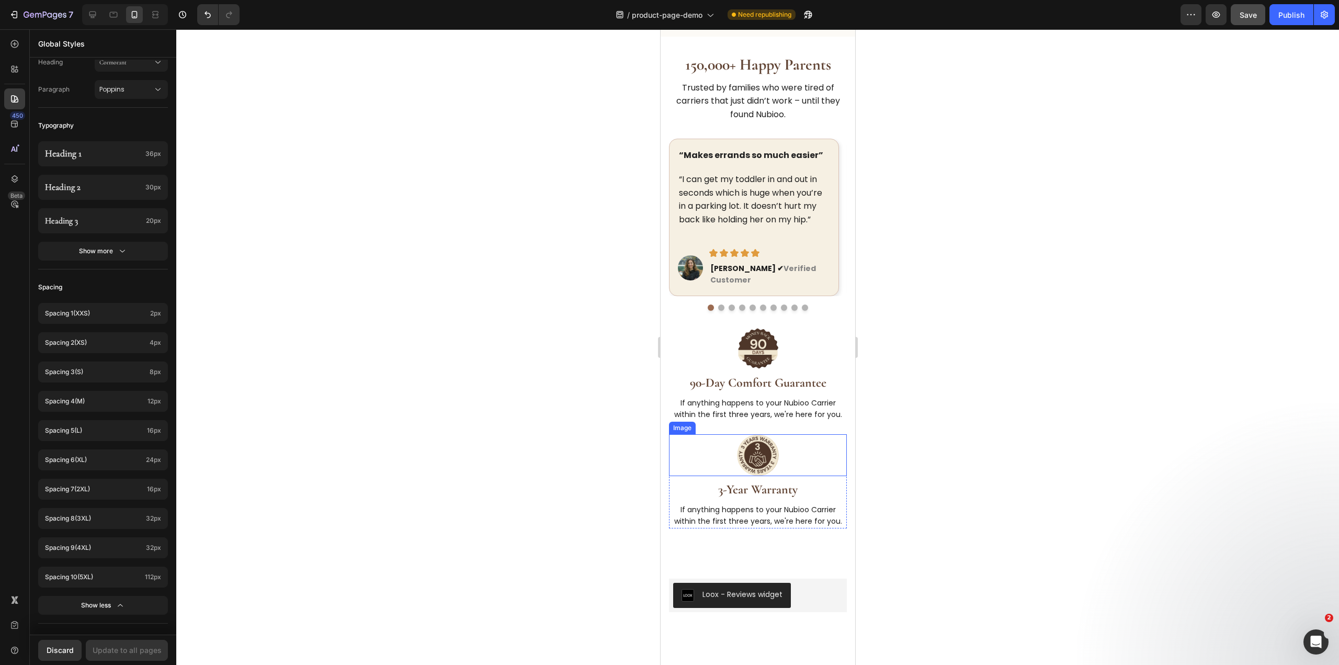
scroll to position [2139, 0]
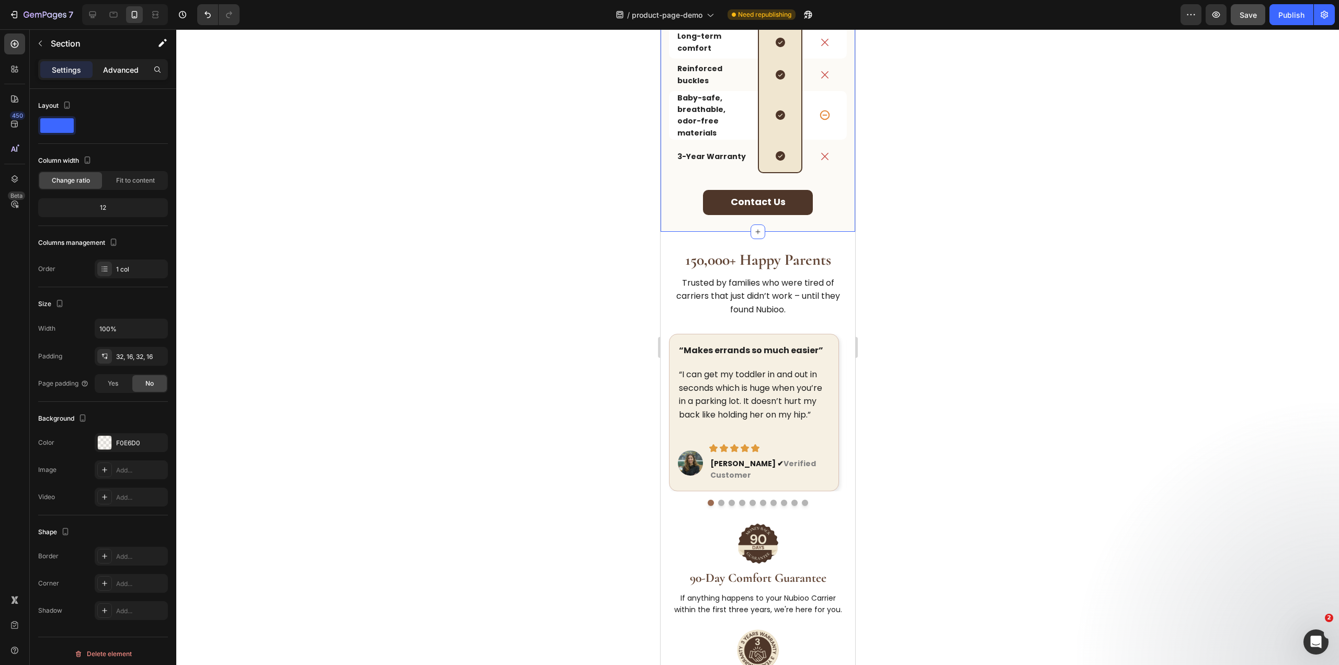
click at [118, 64] on p "Advanced" at bounding box center [121, 69] width 36 height 11
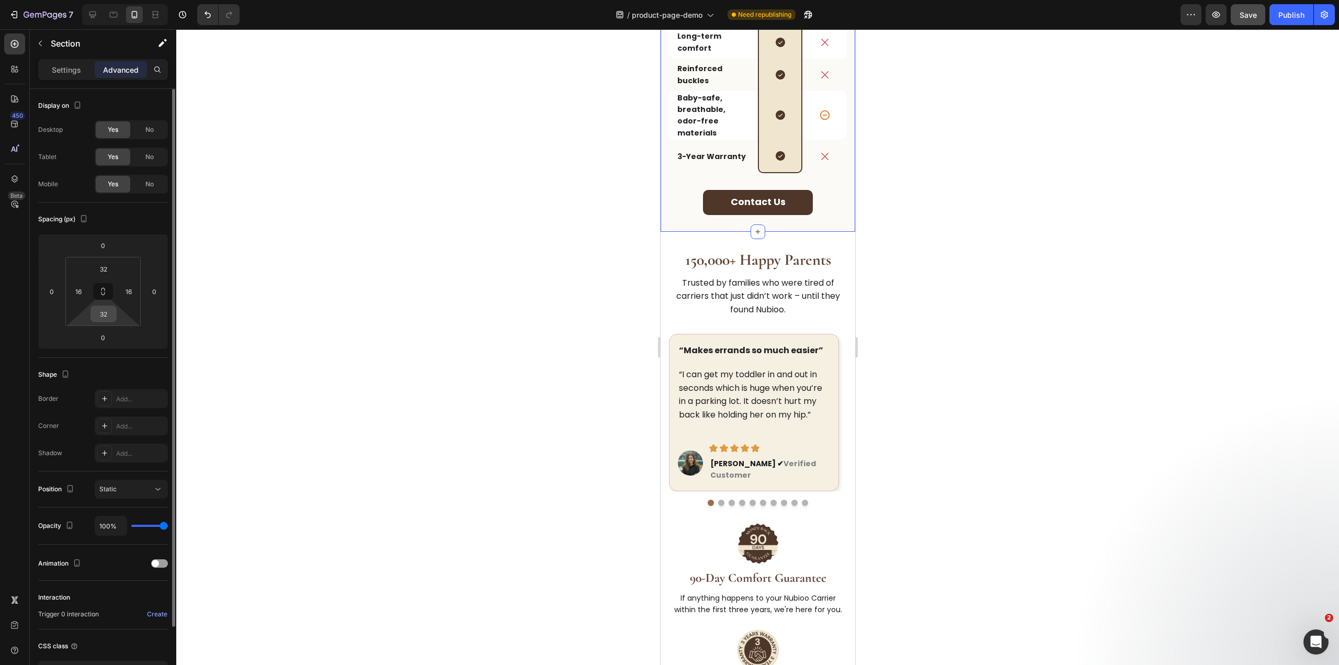
click at [106, 307] on input "32" at bounding box center [103, 314] width 21 height 16
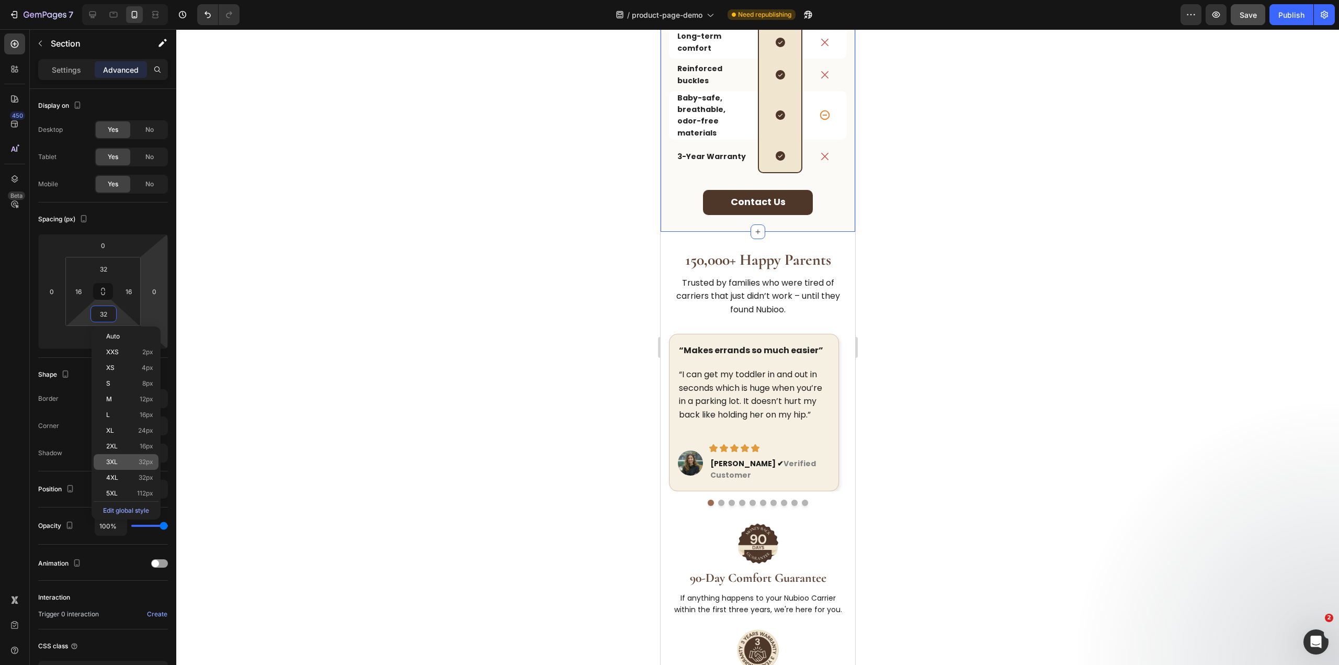
click at [145, 463] on span "32px" at bounding box center [146, 461] width 15 height 7
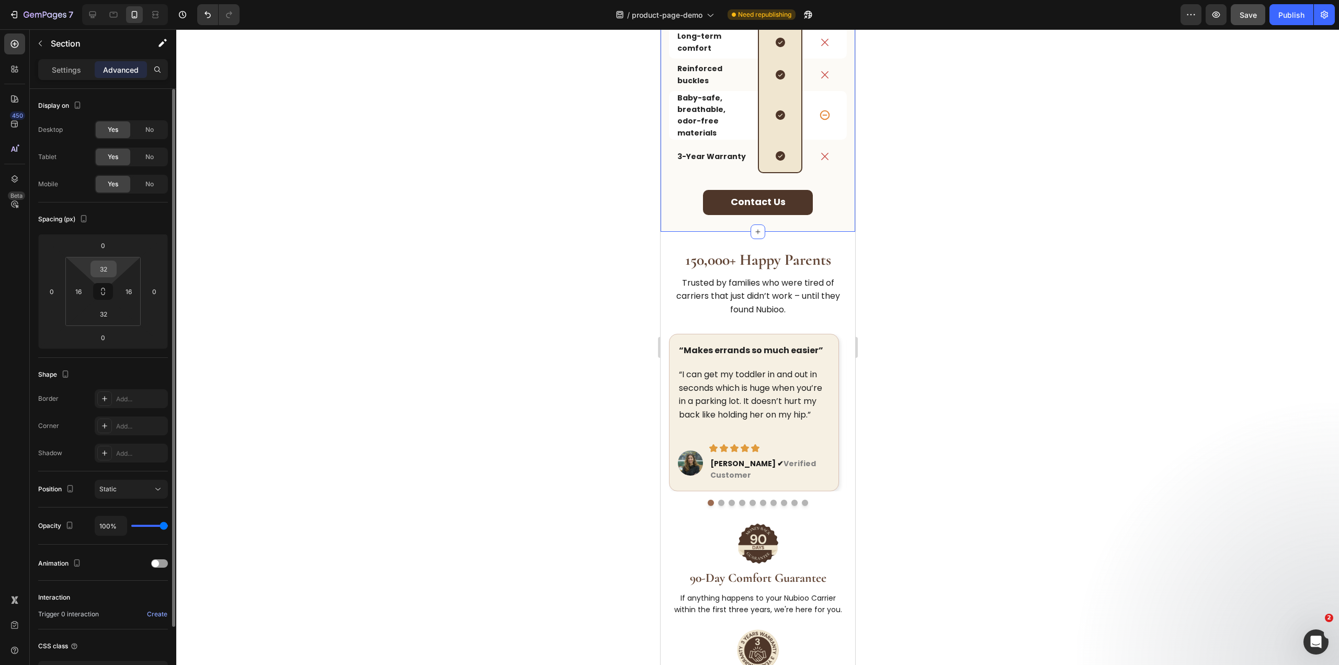
click at [102, 271] on input "32" at bounding box center [103, 269] width 21 height 16
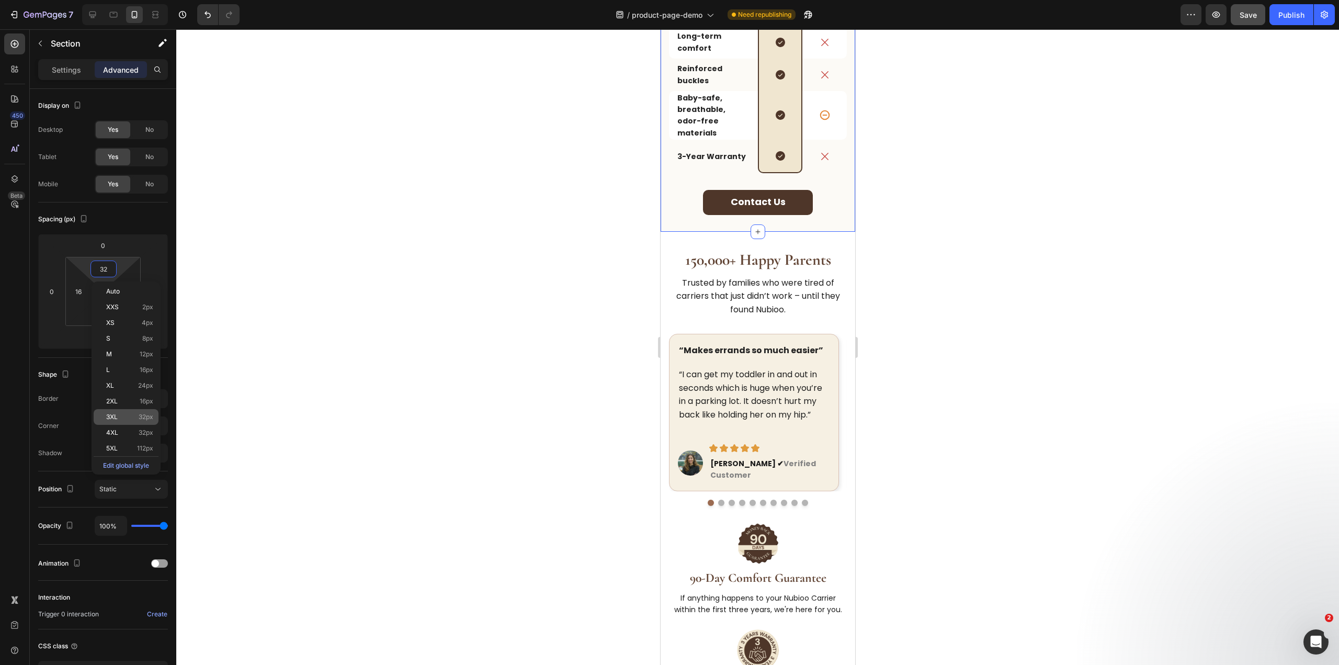
click at [131, 416] on p "3XL 32px" at bounding box center [129, 416] width 47 height 7
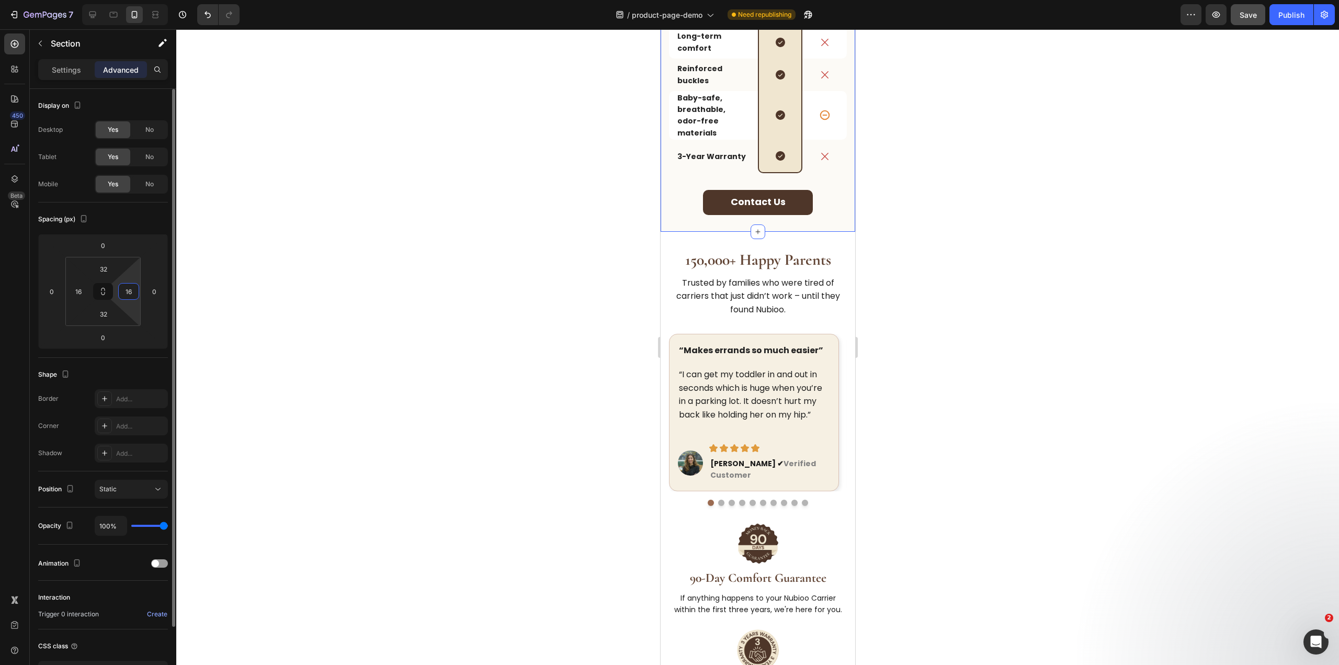
click at [127, 288] on input "16" at bounding box center [129, 291] width 16 height 16
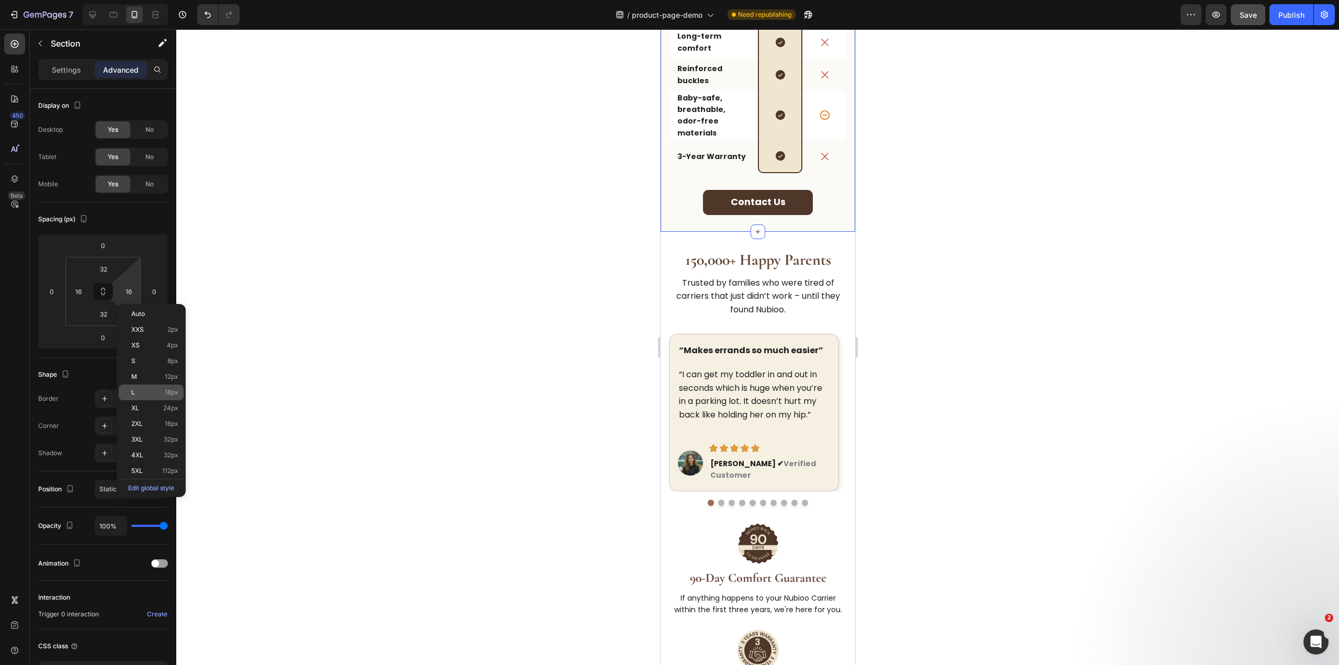
click at [170, 390] on span "16px" at bounding box center [172, 392] width 14 height 7
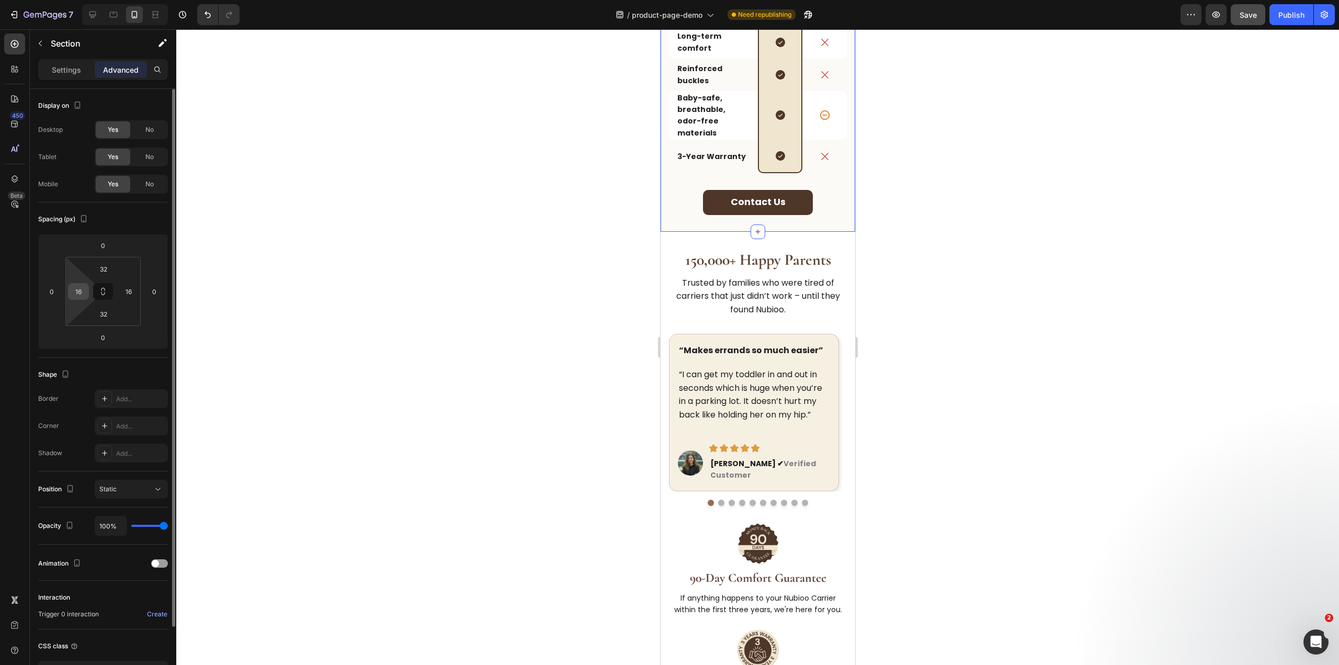
click at [84, 296] on input "16" at bounding box center [79, 291] width 16 height 16
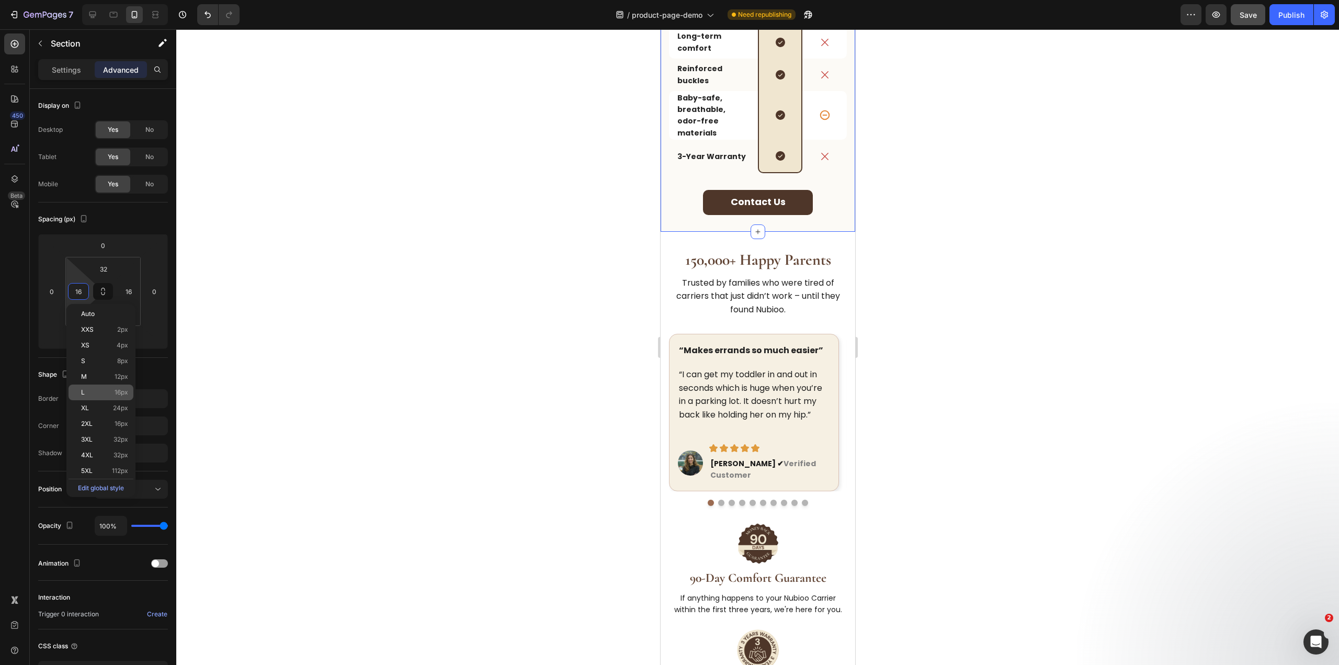
click at [126, 388] on div "L 16px" at bounding box center [101, 392] width 65 height 16
click at [253, 373] on div at bounding box center [757, 346] width 1162 height 635
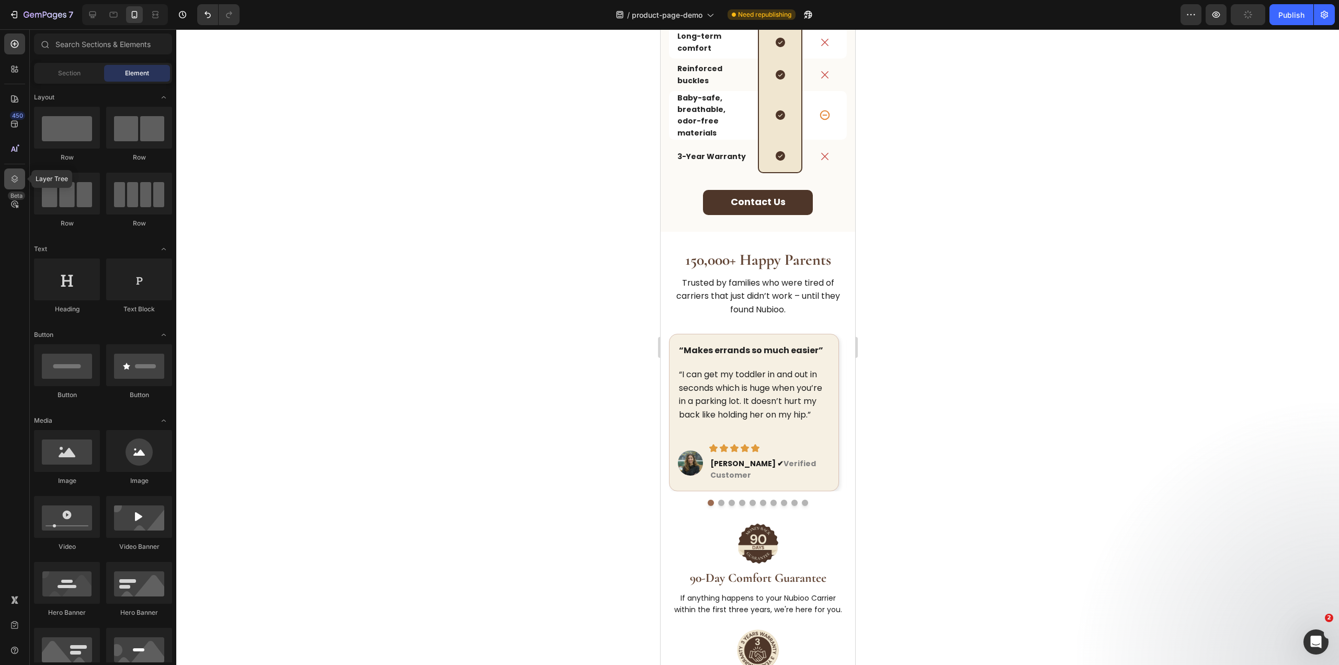
click at [12, 174] on icon at bounding box center [14, 179] width 10 height 10
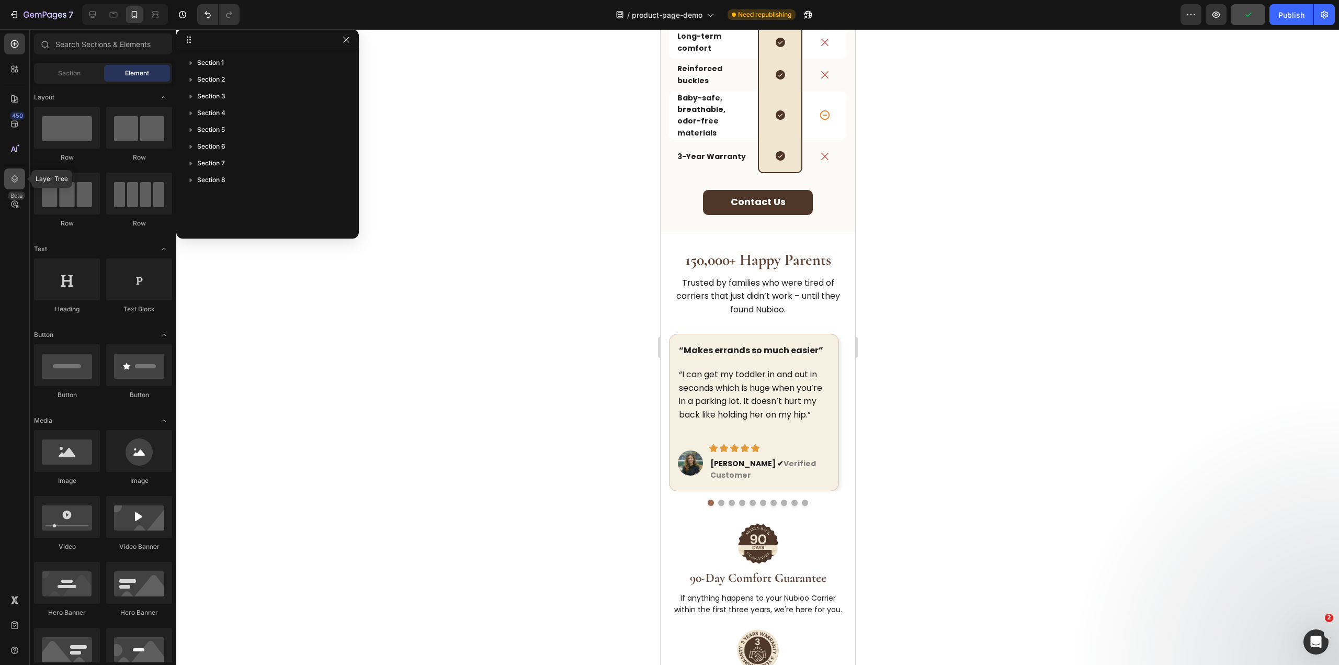
click at [12, 173] on div at bounding box center [14, 178] width 21 height 21
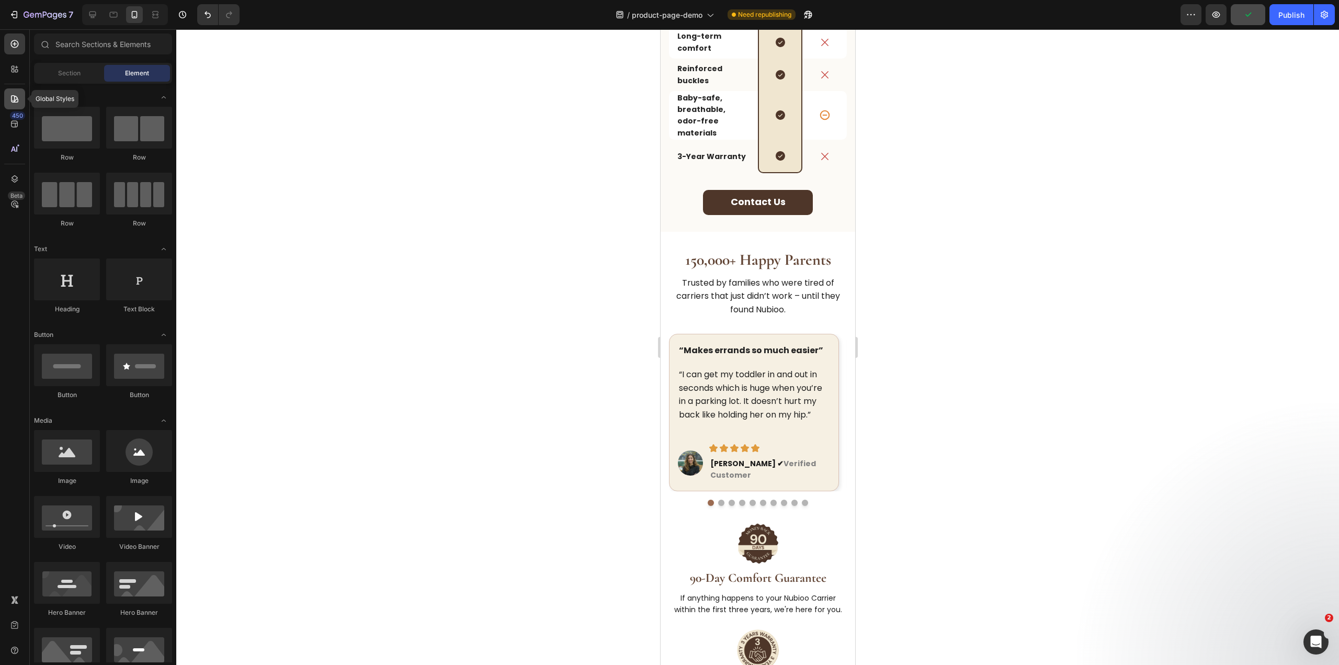
click at [13, 100] on icon at bounding box center [14, 99] width 10 height 10
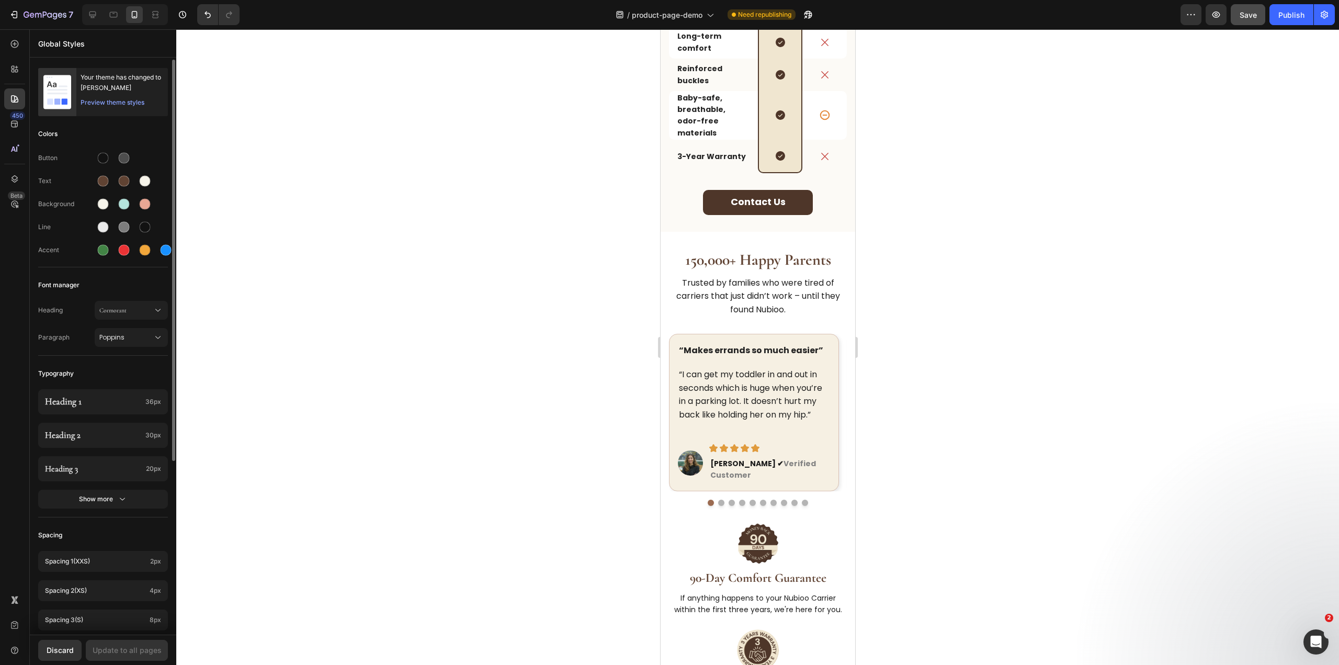
scroll to position [248, 0]
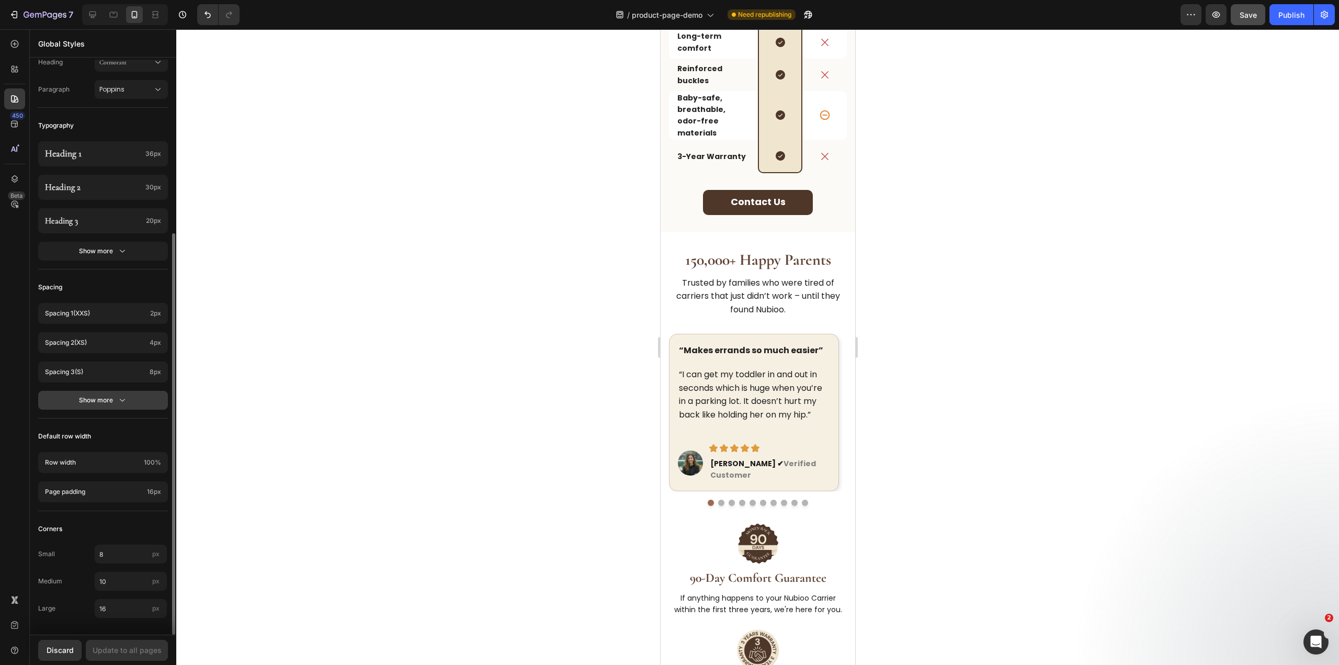
click at [141, 395] on button "Show more" at bounding box center [103, 400] width 130 height 19
click at [99, 515] on p "Spacing 8 (3xl)" at bounding box center [93, 518] width 97 height 9
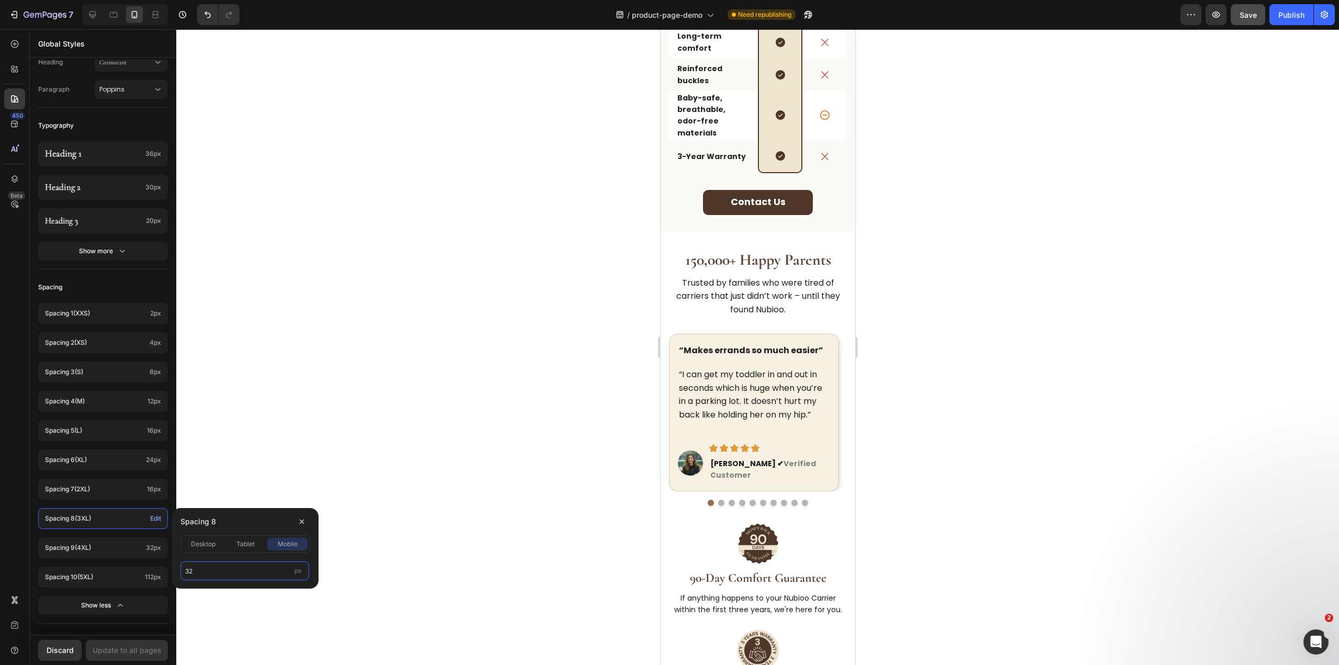
click at [211, 572] on input "32" at bounding box center [244, 570] width 129 height 19
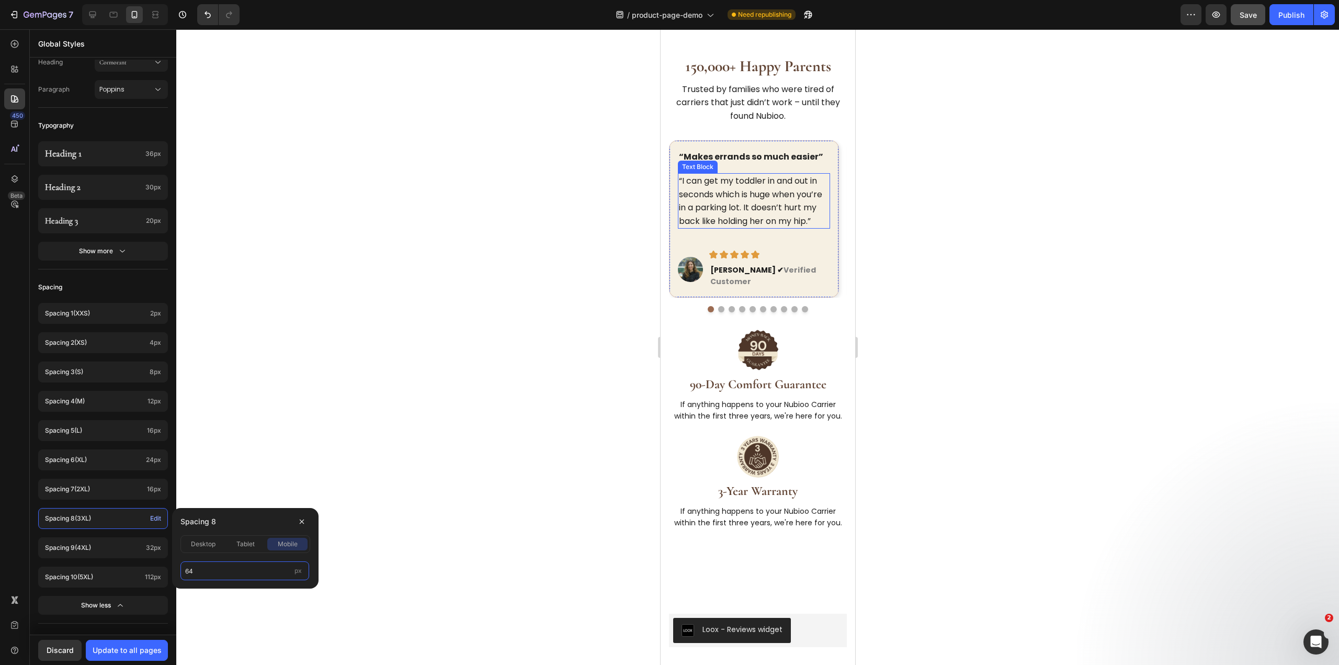
scroll to position [2244, 0]
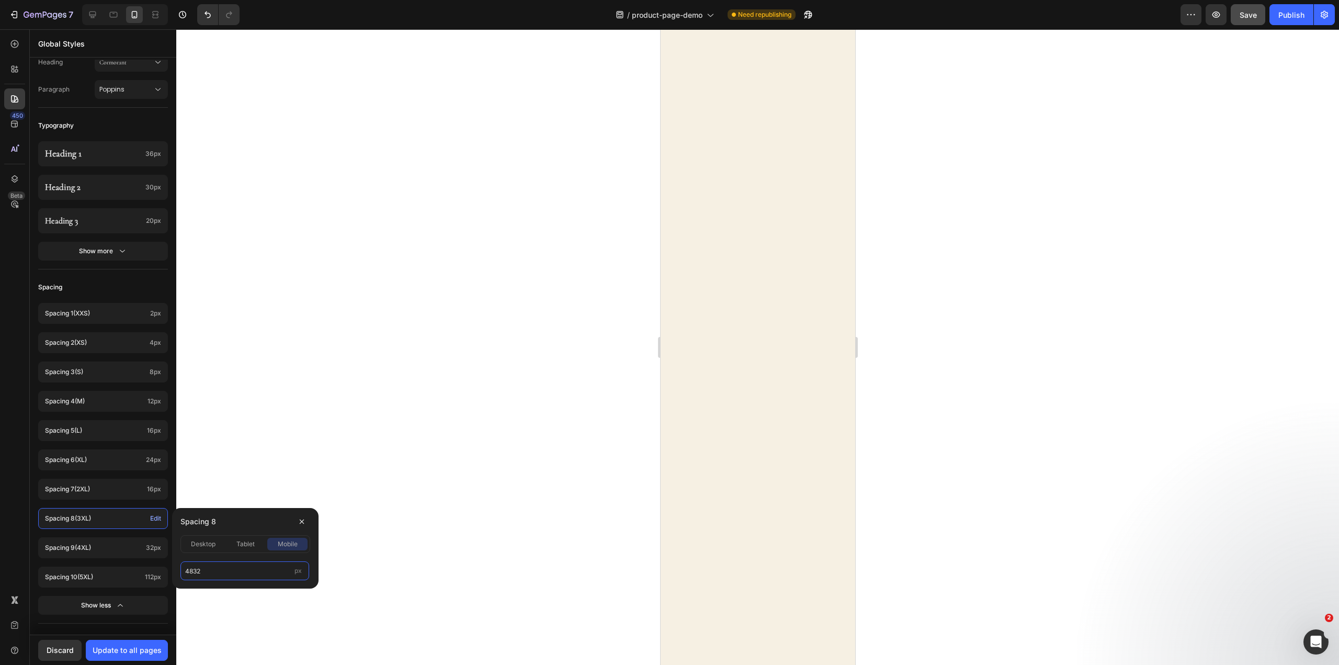
type input "48"
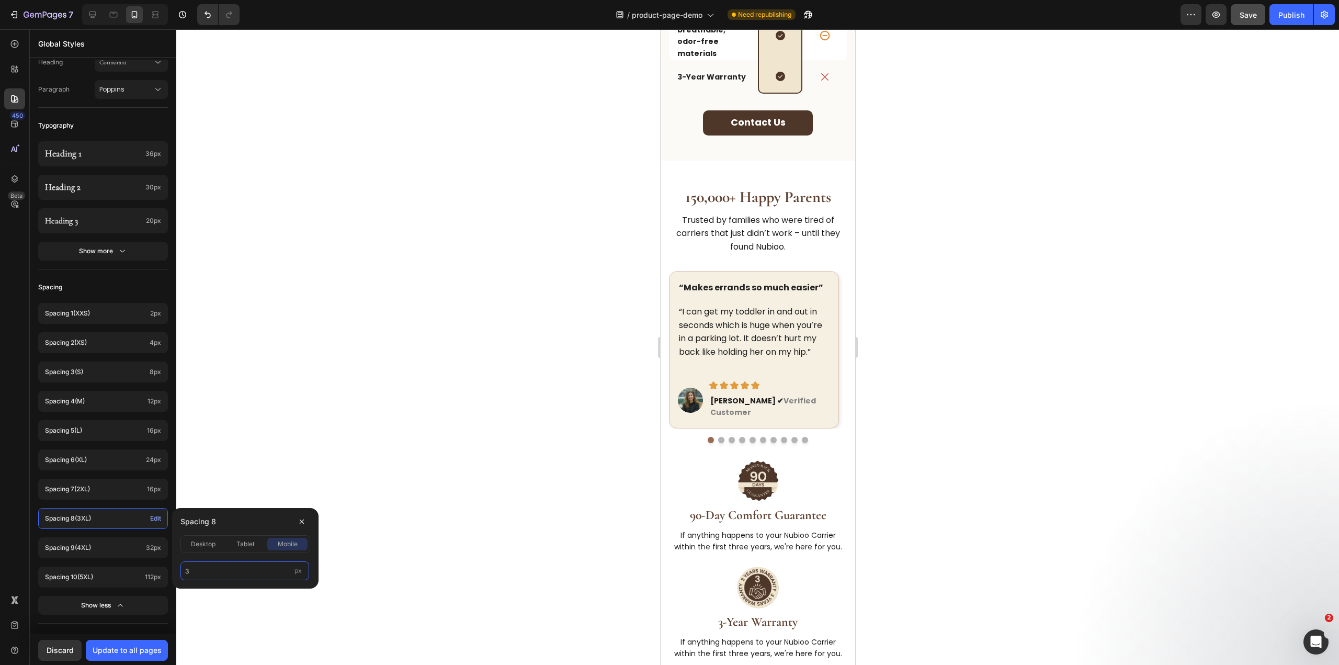
type input "32"
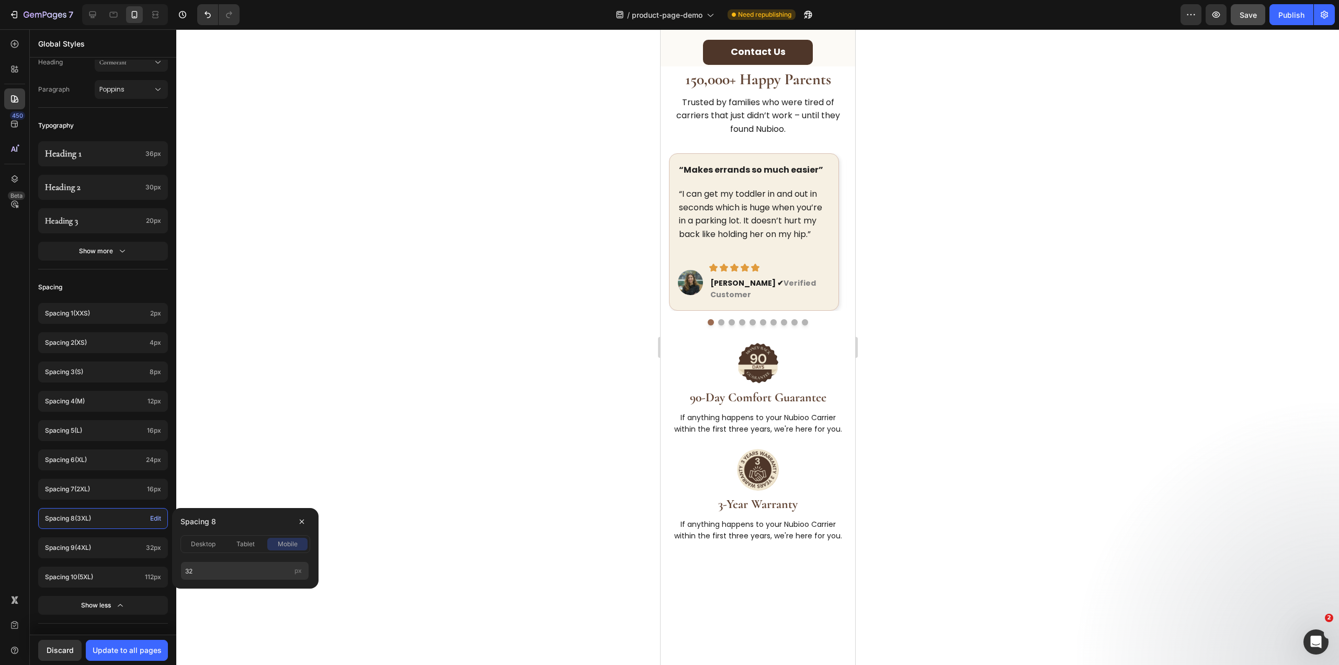
click at [372, 301] on div at bounding box center [757, 346] width 1162 height 635
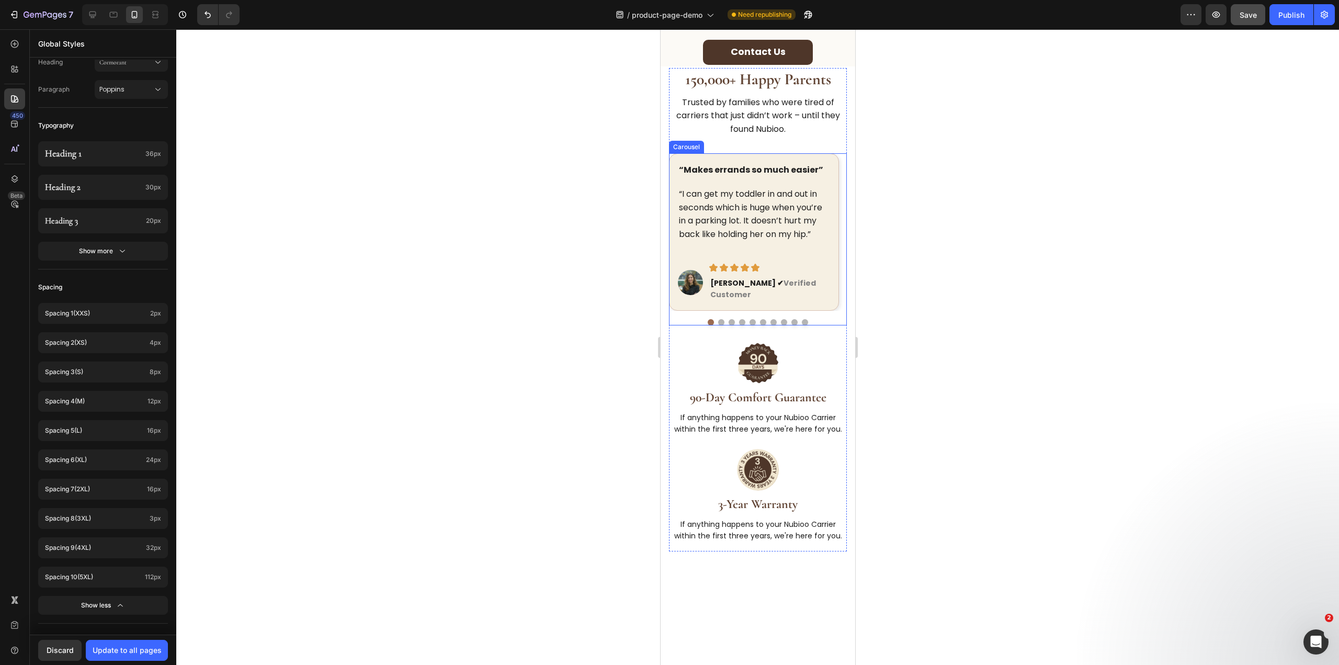
scroll to position [1878, 0]
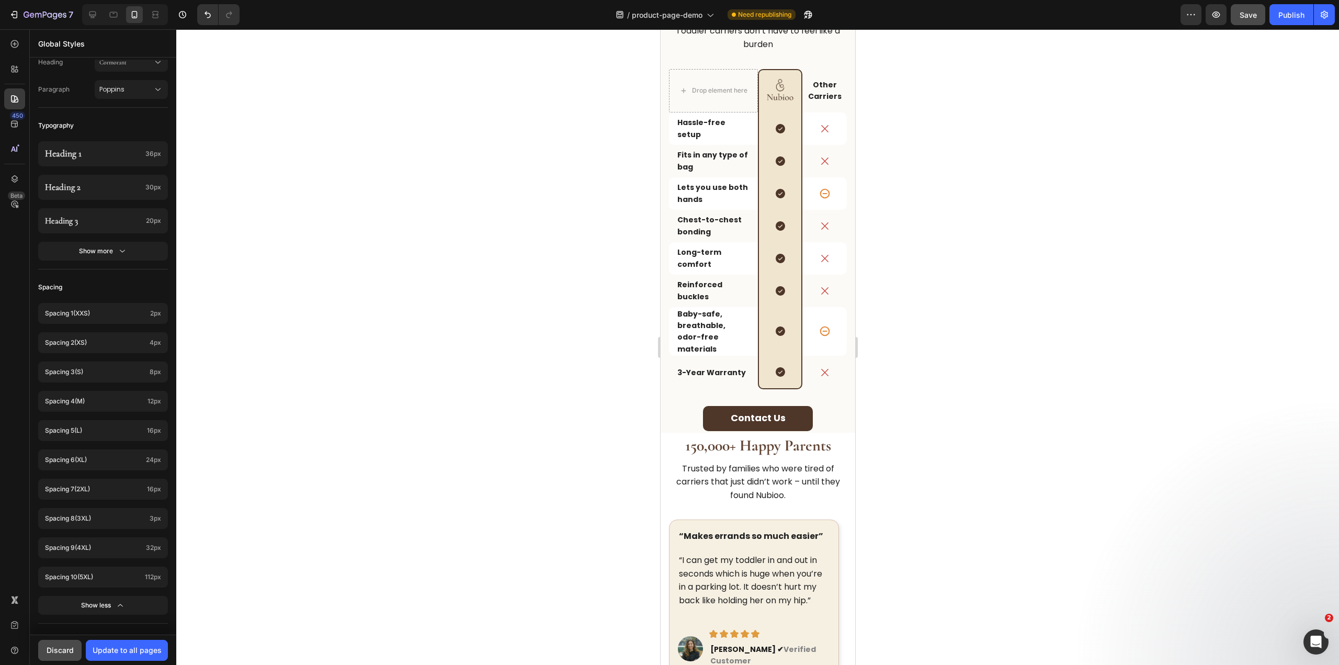
click at [61, 656] on button "Discard" at bounding box center [59, 650] width 43 height 21
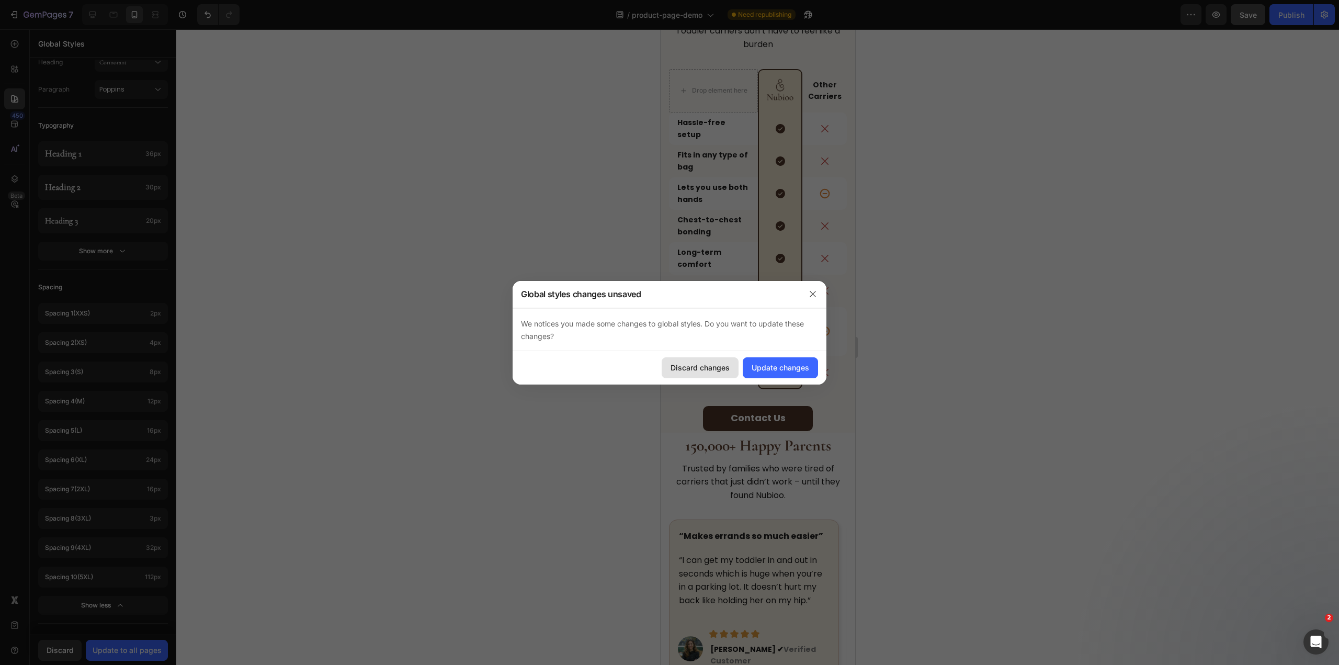
click at [722, 370] on div "Discard changes" at bounding box center [699, 367] width 59 height 11
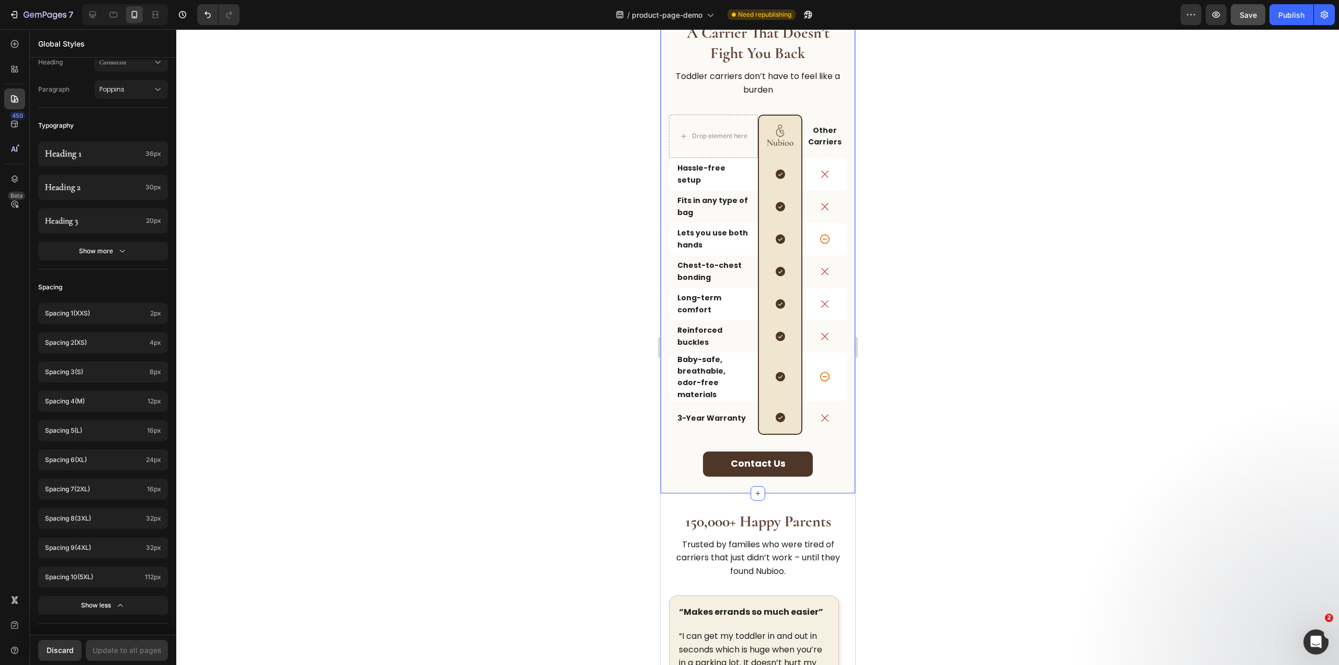
click at [763, 466] on div "A Carrier That Doesn’t Fight You Back Heading Toddler carriers don’t have to fe…" at bounding box center [757, 249] width 195 height 488
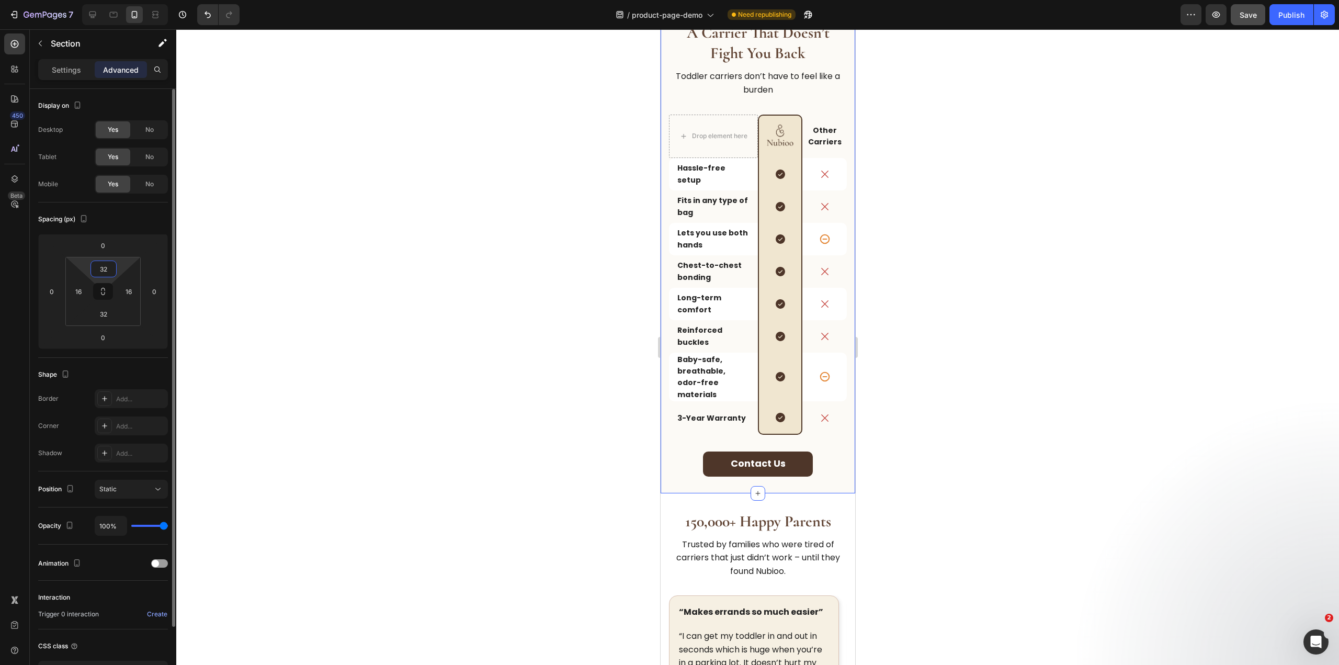
click at [107, 268] on input "32" at bounding box center [103, 269] width 21 height 16
click at [282, 281] on div at bounding box center [757, 346] width 1162 height 635
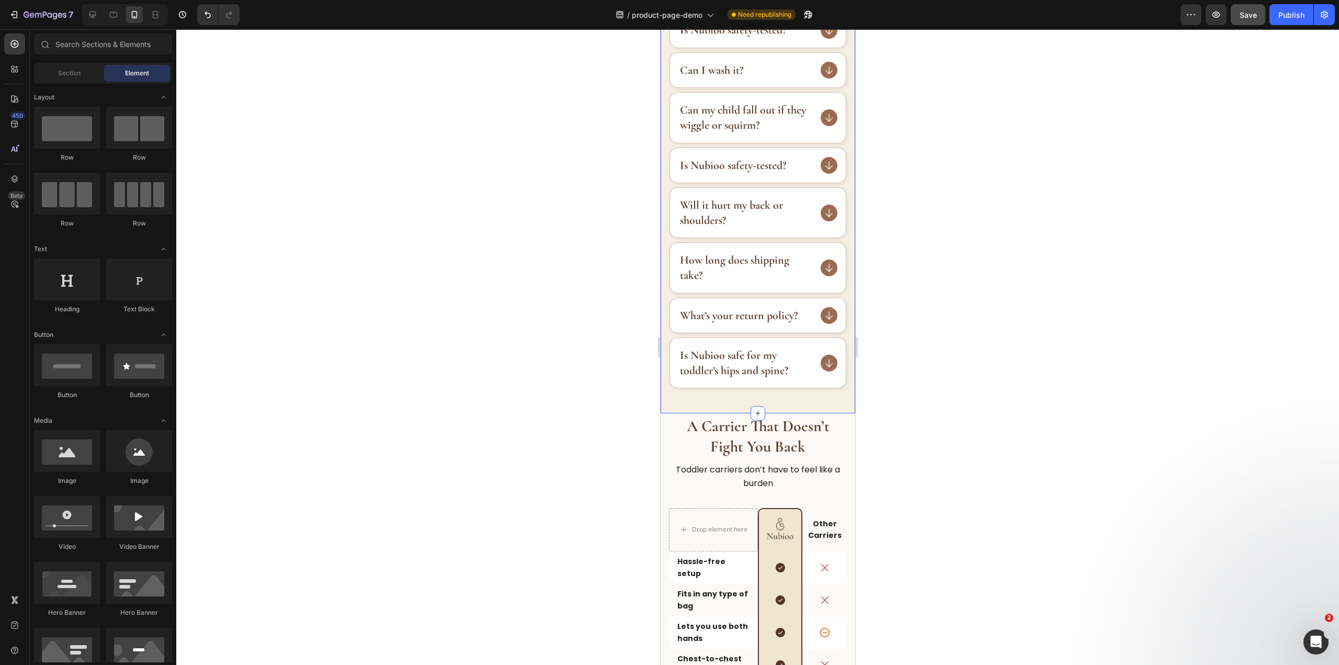
scroll to position [1476, 0]
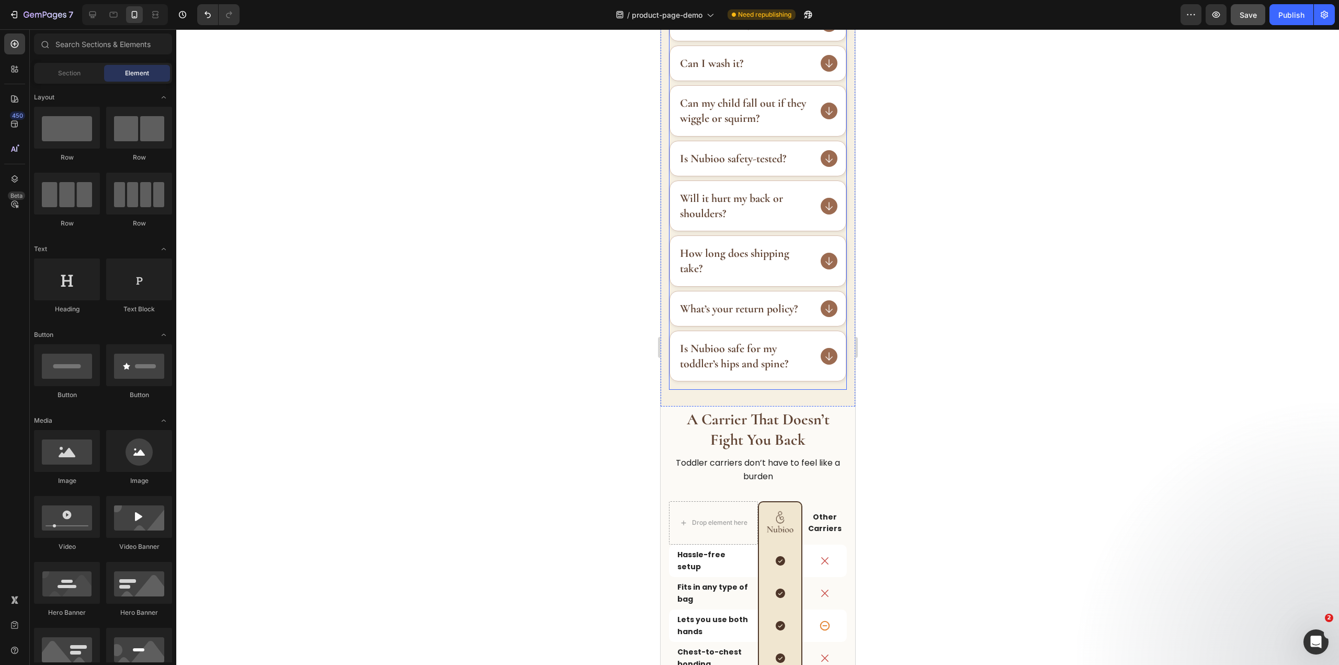
click at [708, 391] on div "FAQs Heading All you wish to know in one place. Still have questions? Text Bloc…" at bounding box center [757, 92] width 195 height 628
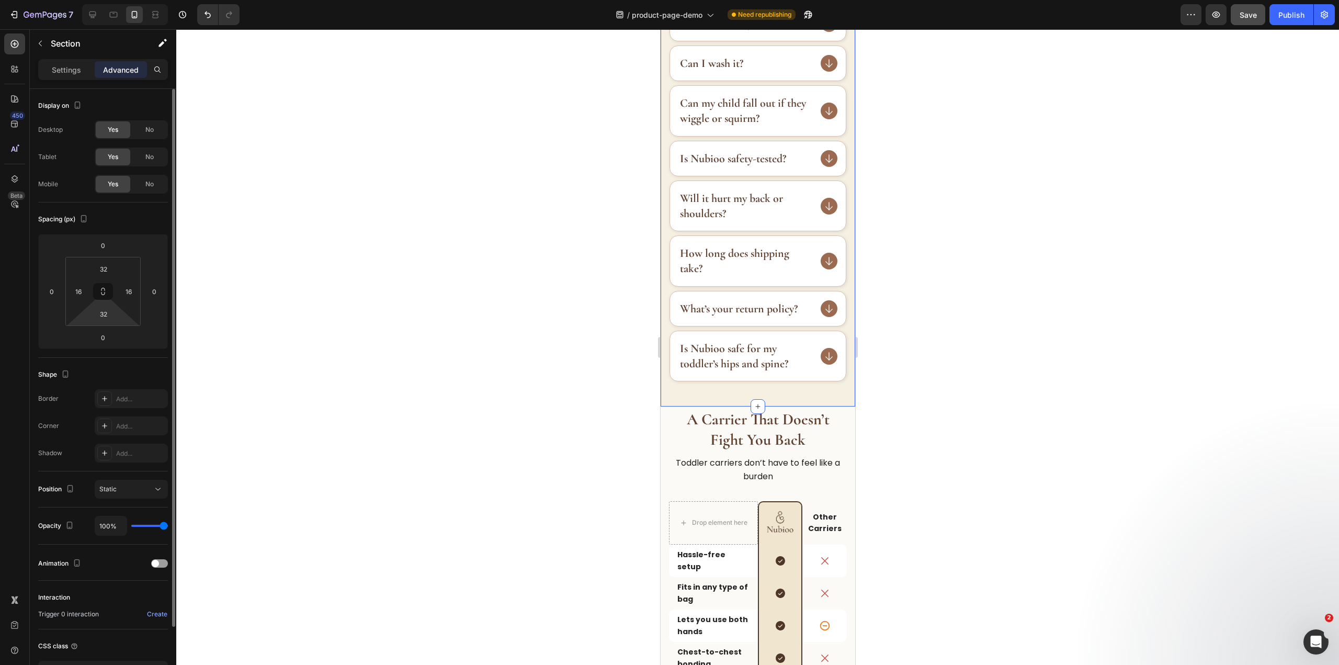
click at [92, 305] on div "32" at bounding box center [103, 313] width 26 height 17
click at [102, 313] on input "32" at bounding box center [103, 314] width 21 height 16
type input "3"
click at [105, 270] on input "32" at bounding box center [103, 269] width 21 height 16
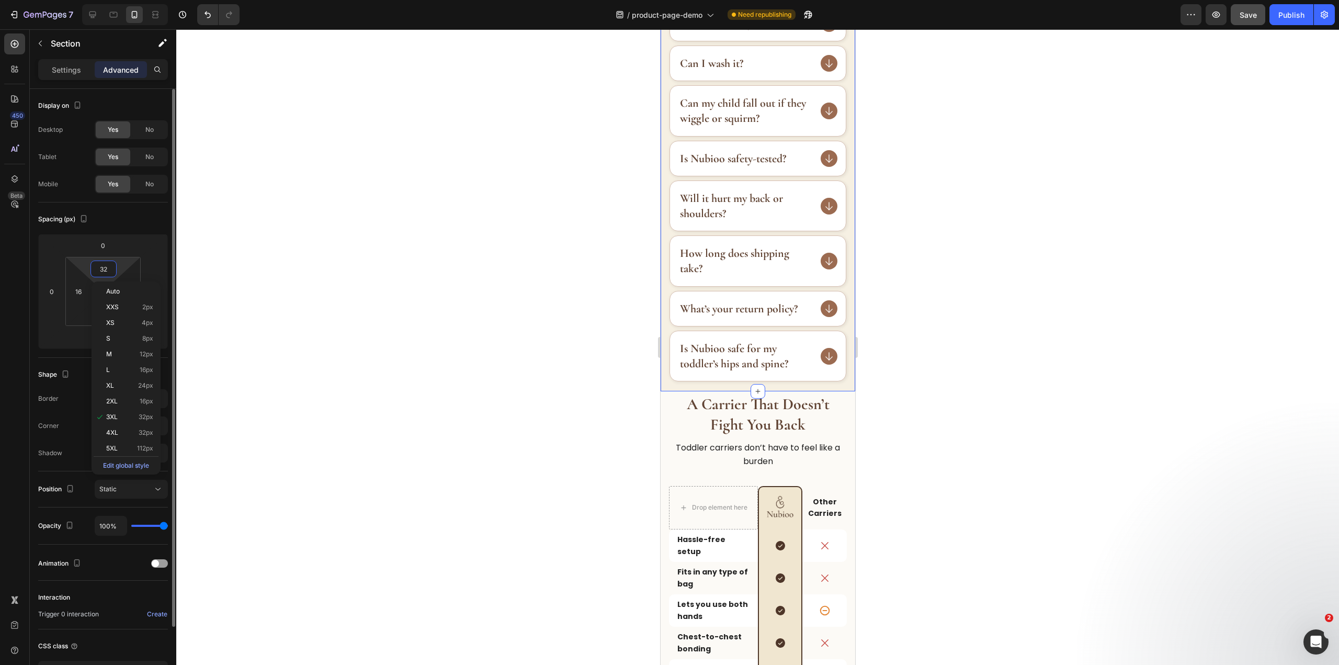
type input "3"
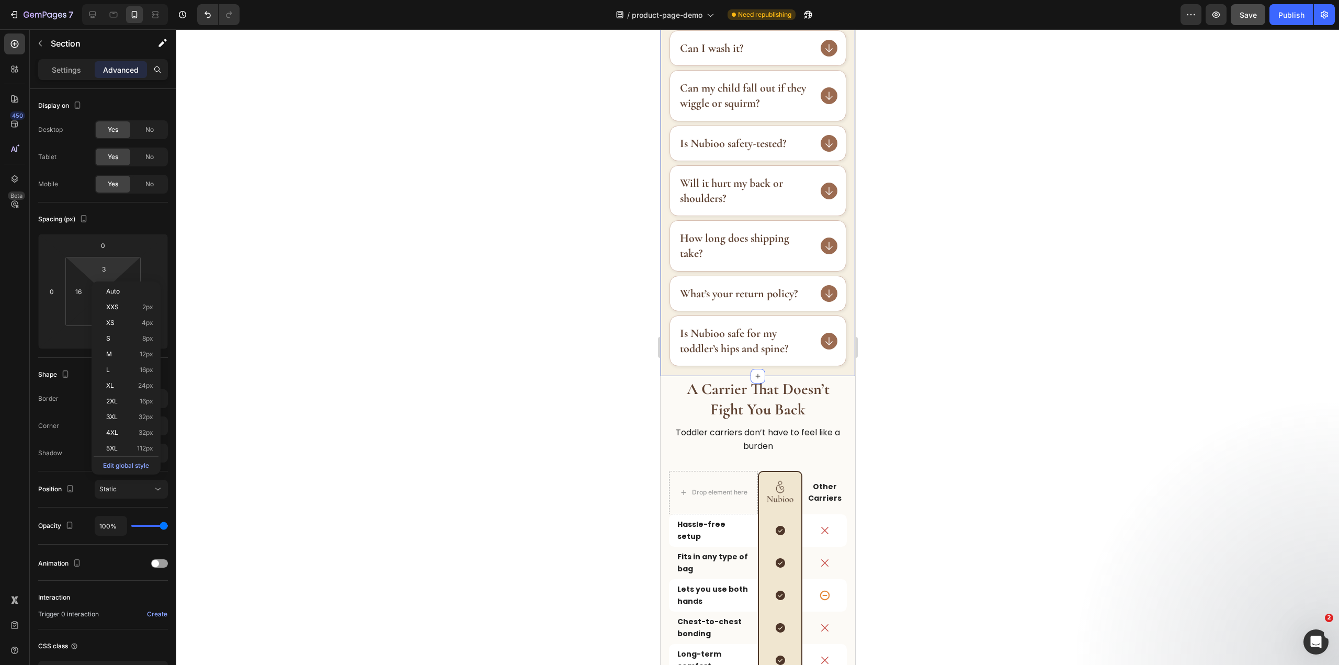
click at [1123, 389] on div at bounding box center [757, 346] width 1162 height 635
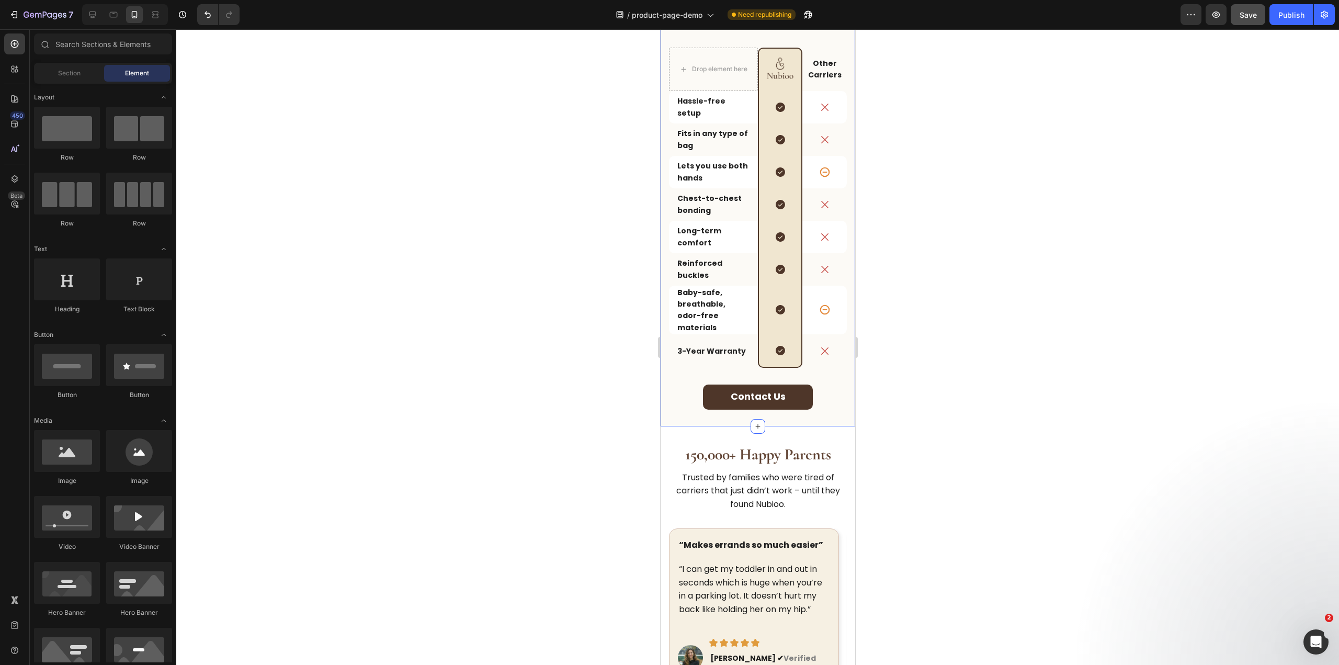
scroll to position [1947, 0]
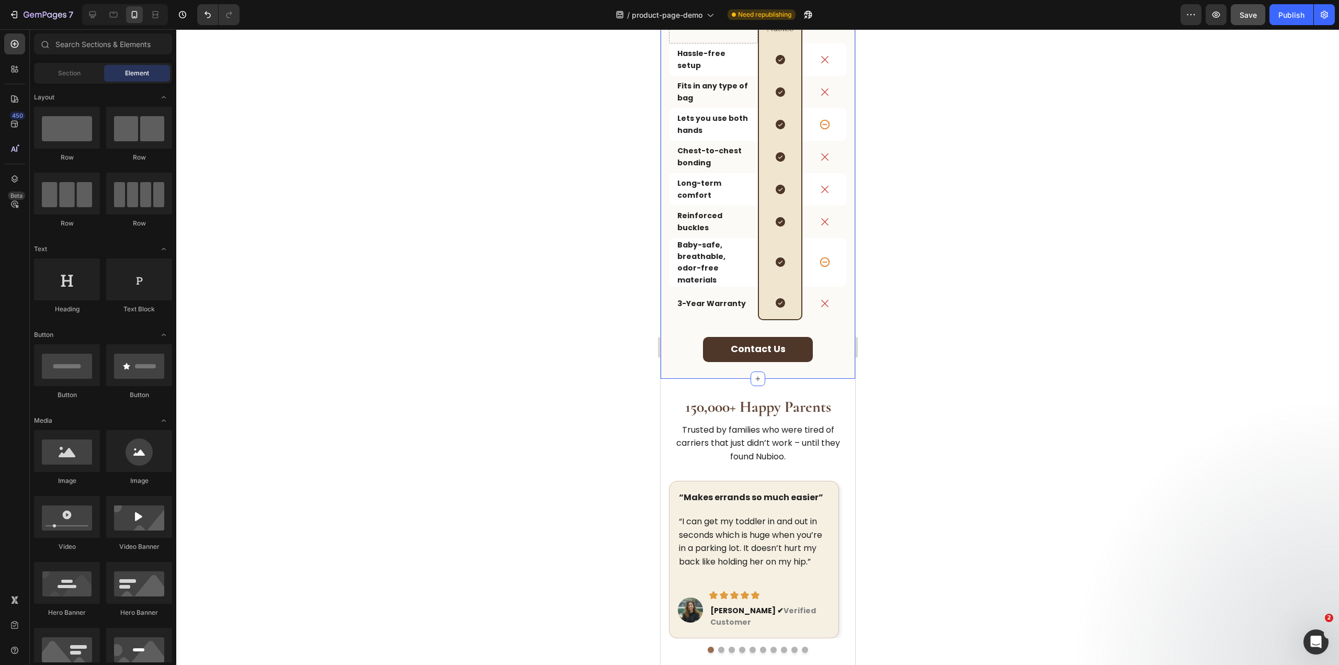
click at [817, 356] on div "A Carrier That Doesn’t Fight You Back Heading Toddler carriers don’t have to fe…" at bounding box center [757, 141] width 195 height 473
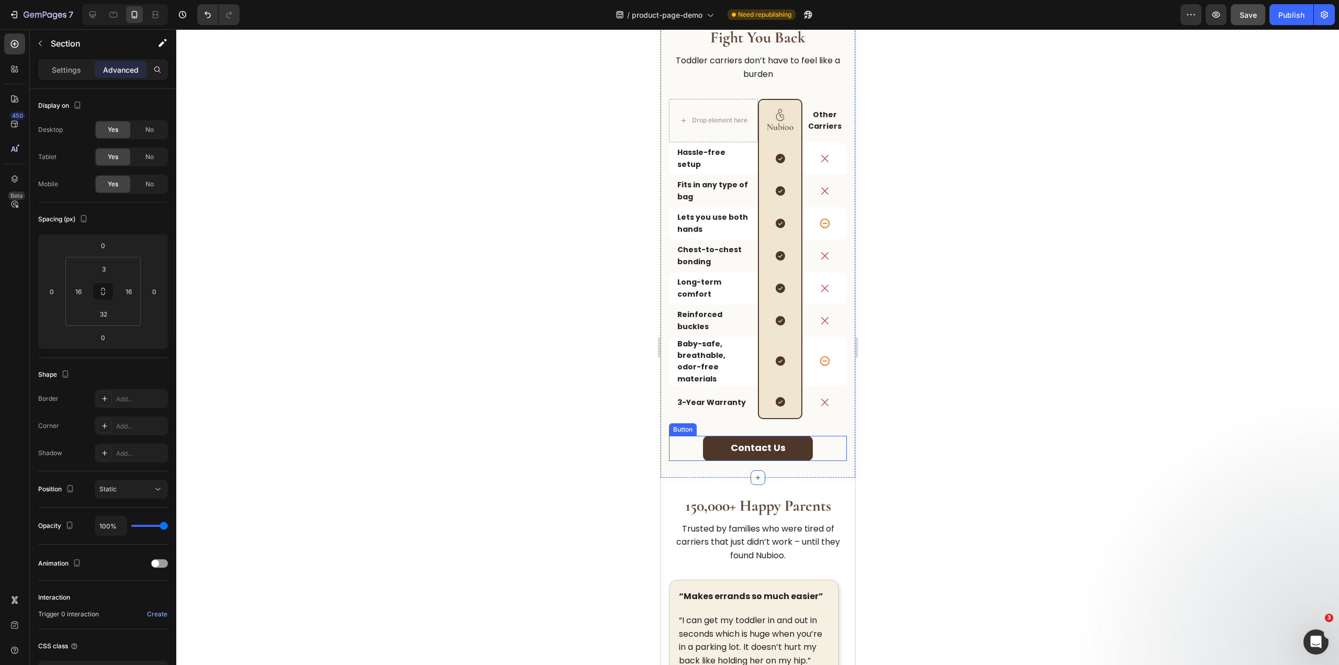
scroll to position [1650, 0]
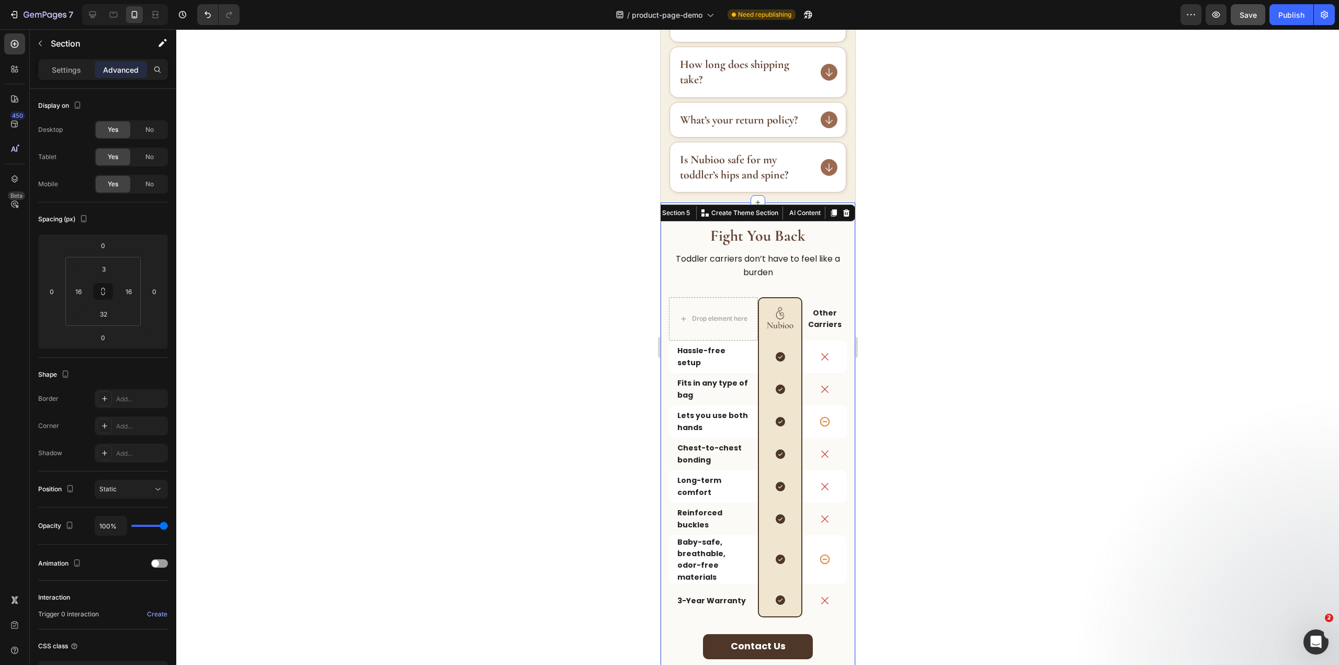
click at [1014, 169] on div at bounding box center [757, 346] width 1162 height 635
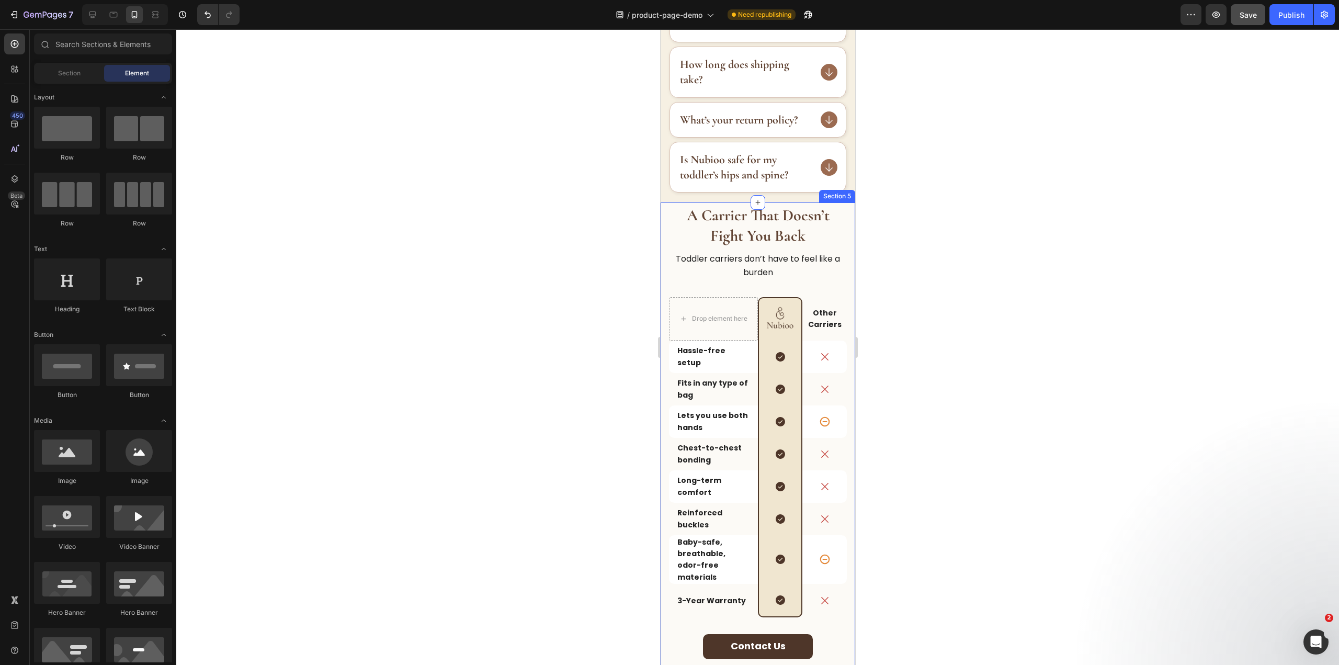
click at [843, 209] on div "A Carrier That Doesn’t Fight You Back Heading Toddler carriers don’t have to fe…" at bounding box center [757, 438] width 195 height 473
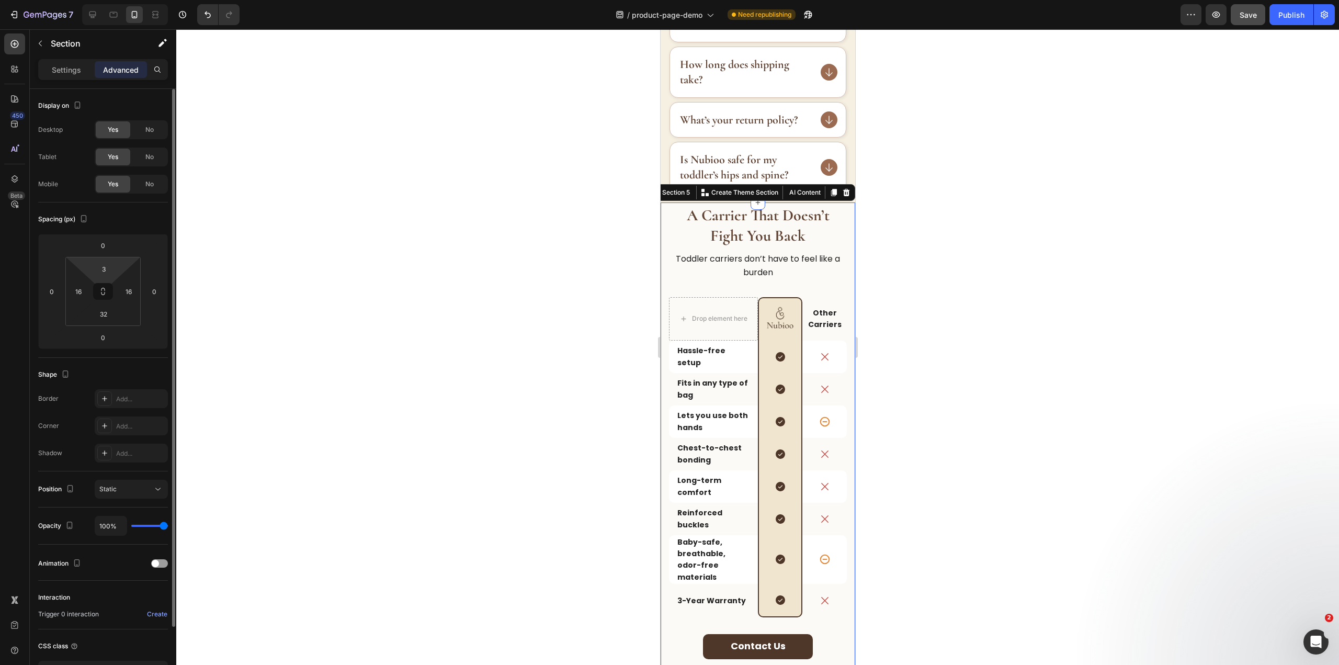
click at [104, 0] on html "7 Version history / product-page-demo Need republishing Preview Save Publish 45…" at bounding box center [669, 0] width 1339 height 0
click at [107, 263] on input "3" at bounding box center [103, 269] width 21 height 16
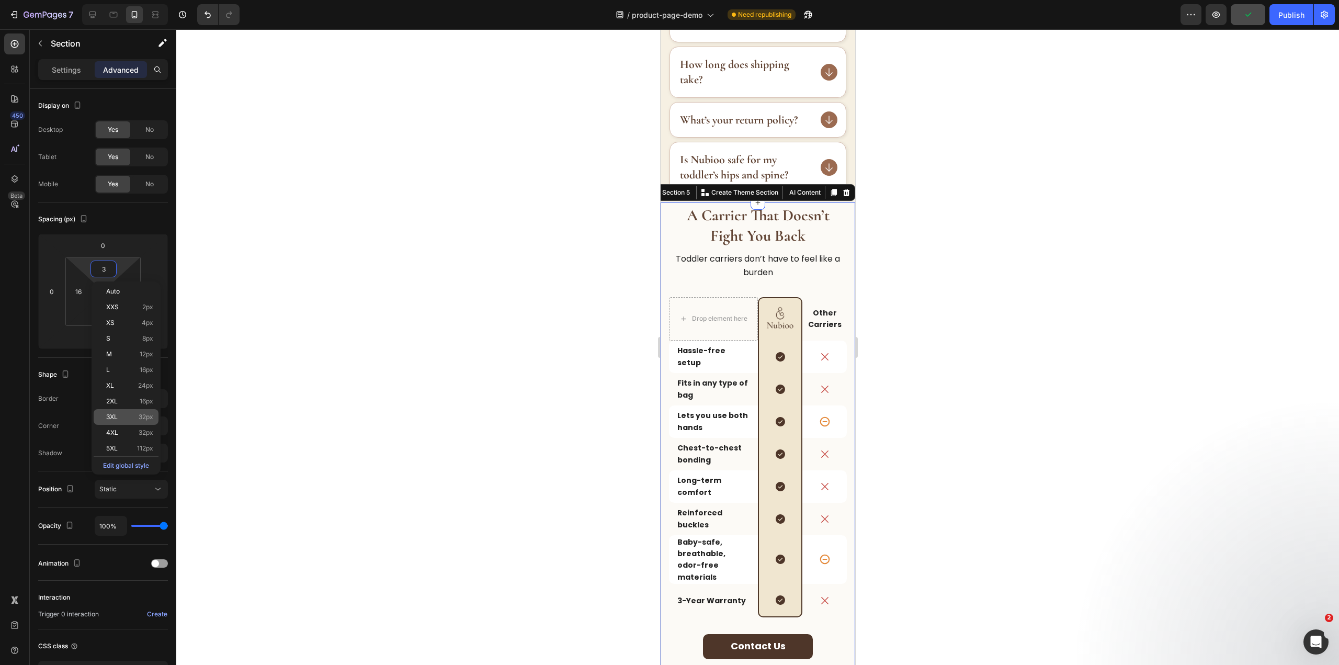
click at [143, 419] on span "32px" at bounding box center [146, 416] width 15 height 7
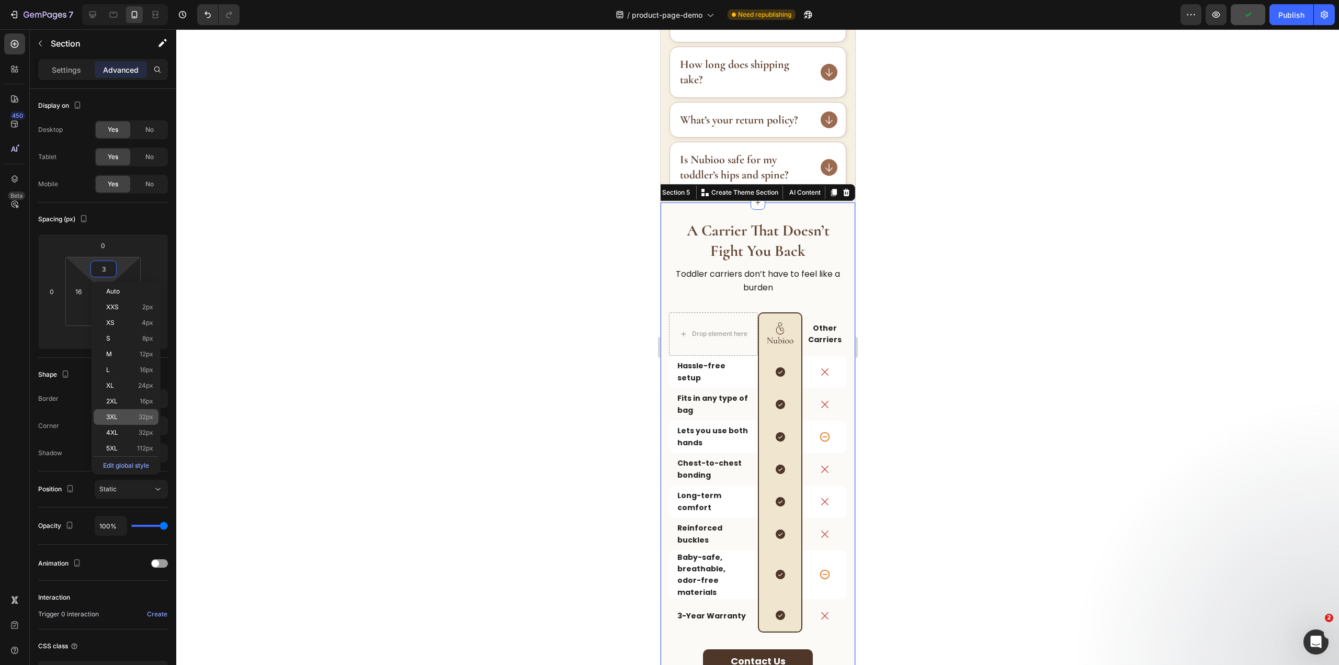
type input "32"
click at [970, 382] on div at bounding box center [757, 346] width 1162 height 635
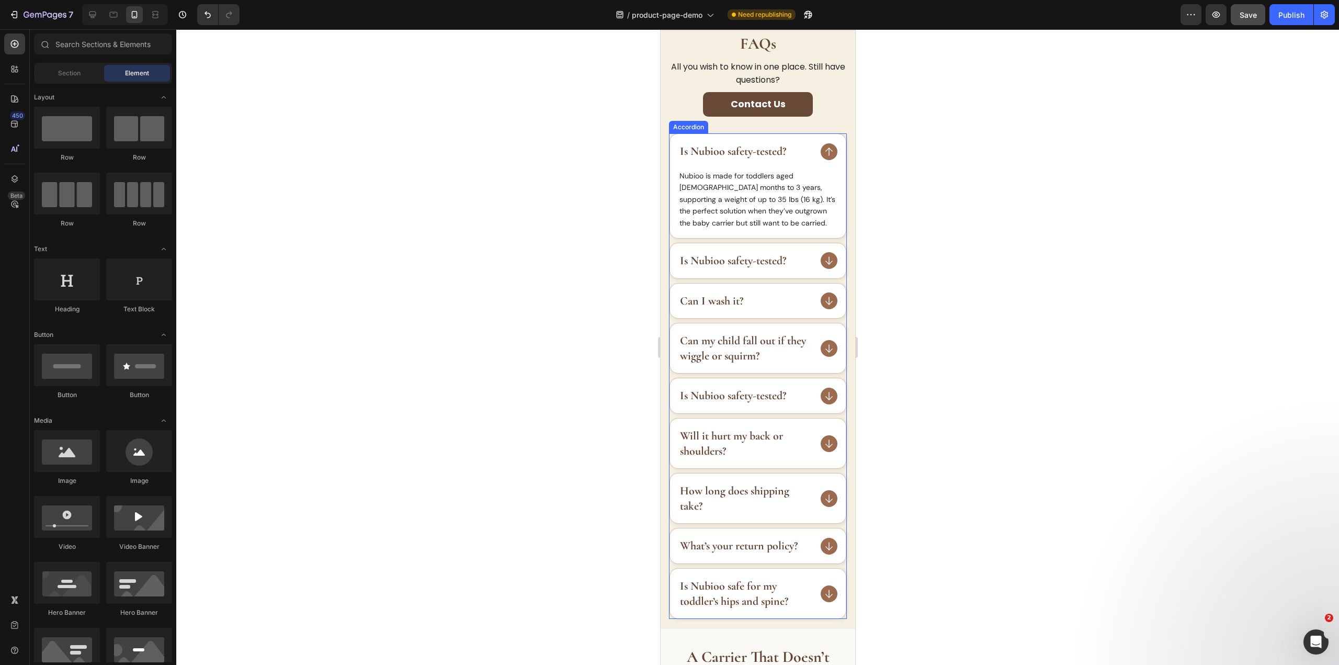
scroll to position [1127, 0]
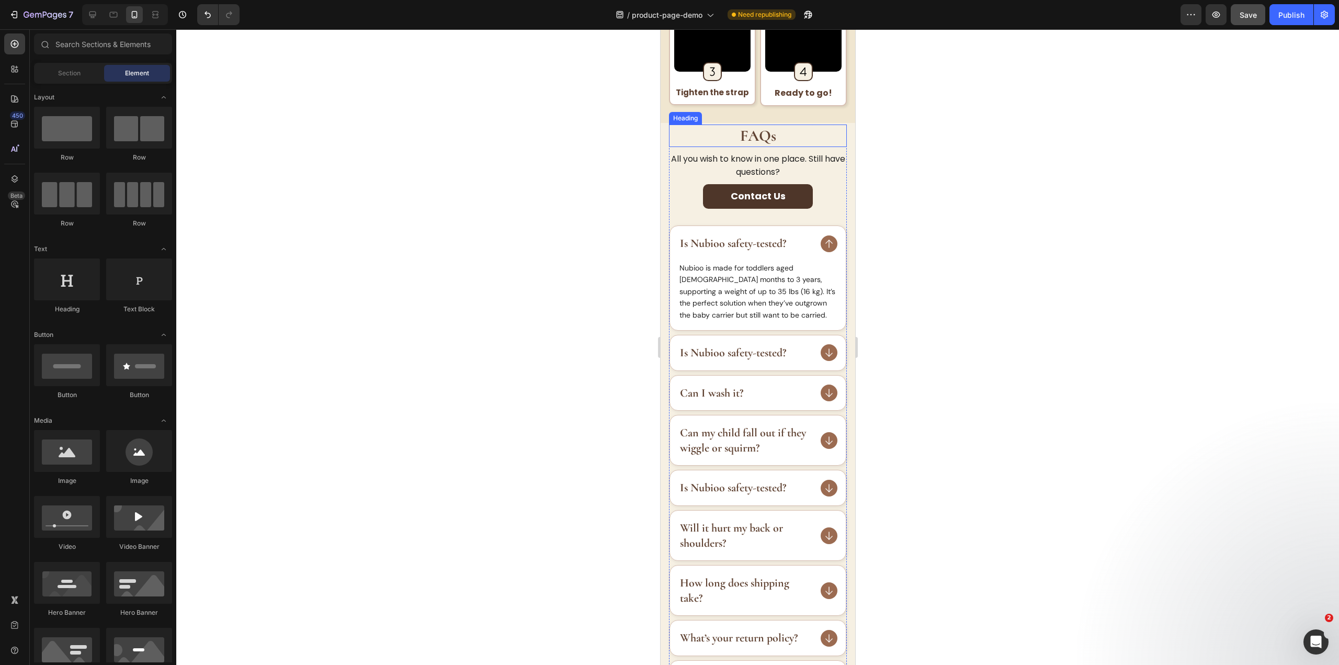
click at [803, 124] on h2 "FAQs" at bounding box center [757, 135] width 178 height 22
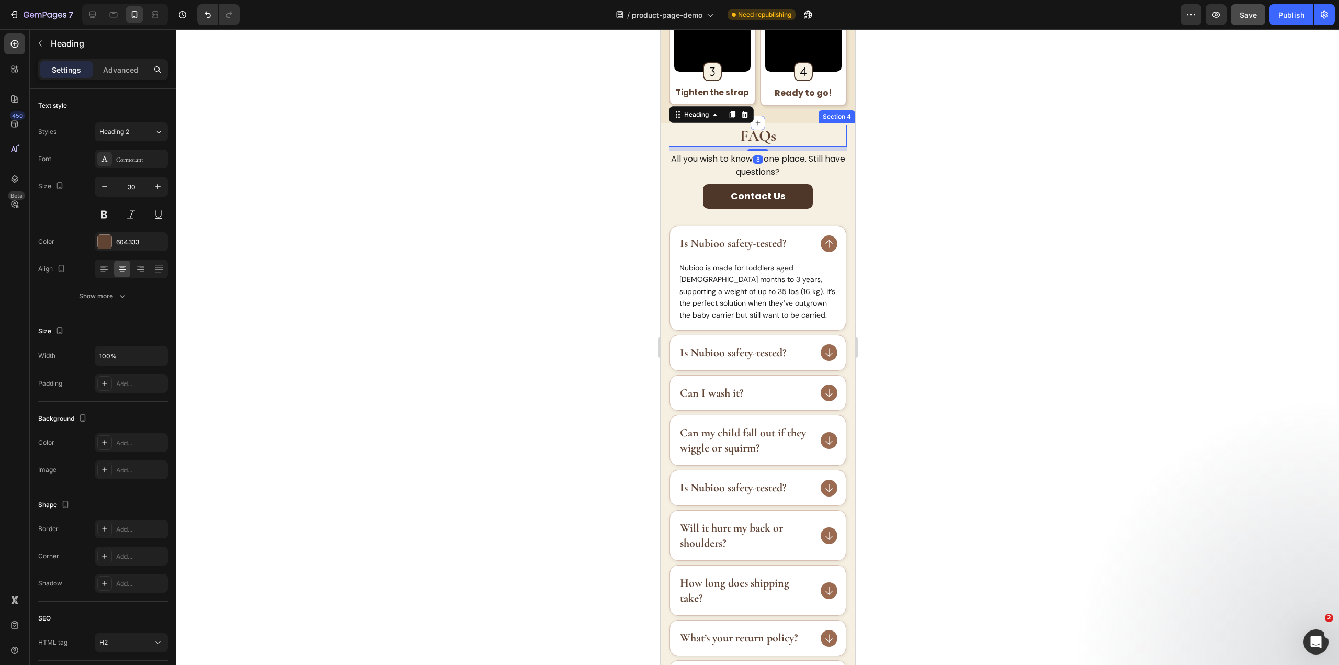
click at [663, 170] on div "FAQs Heading 8 All you wish to know in one place. Still have questions? Text Bl…" at bounding box center [757, 422] width 195 height 598
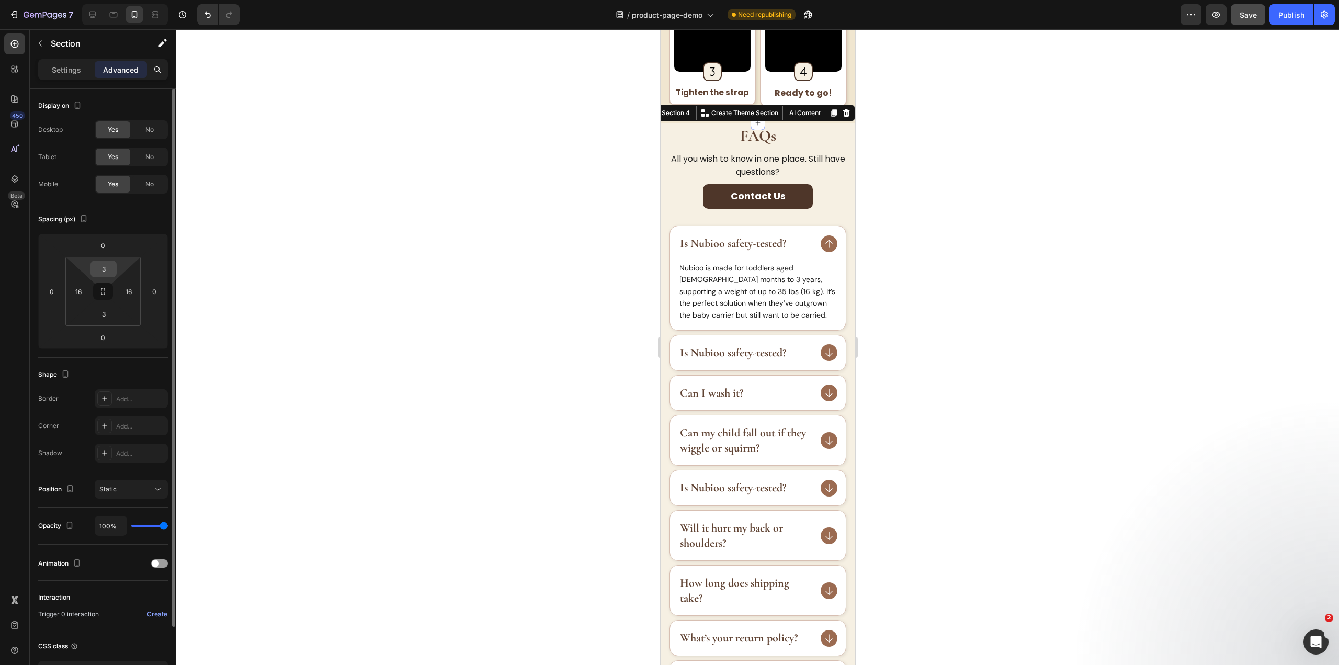
click at [109, 272] on input "3" at bounding box center [103, 269] width 21 height 16
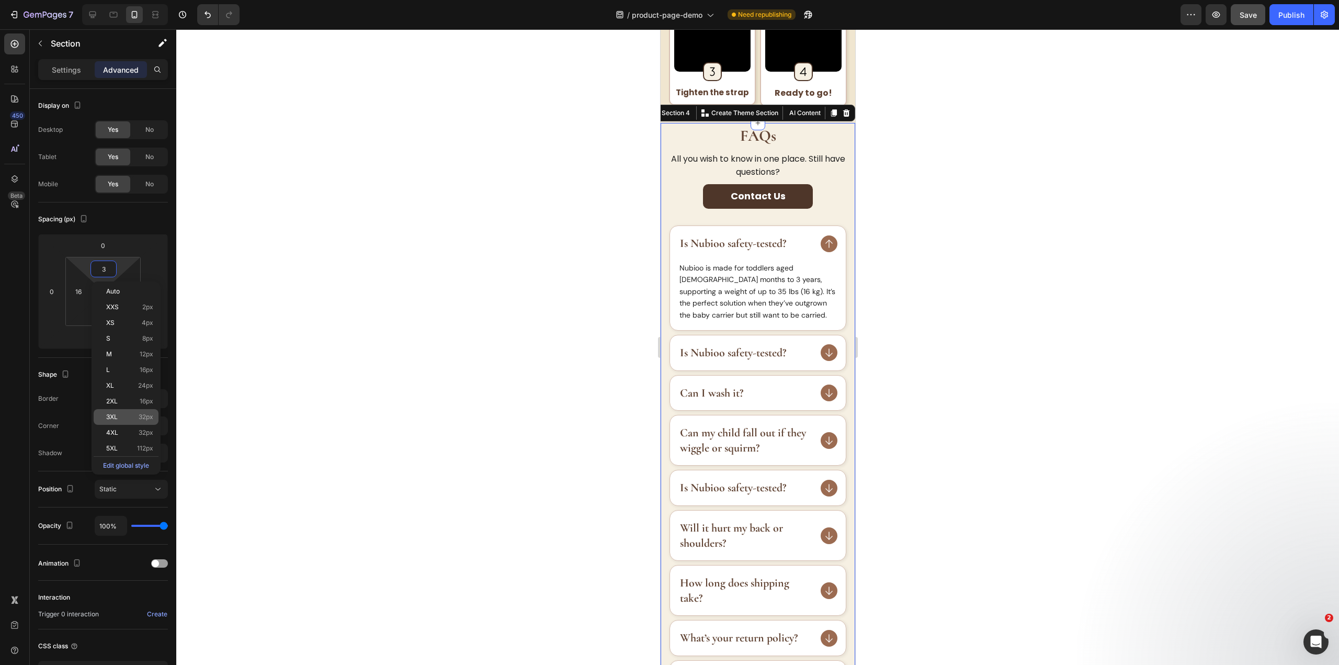
click at [146, 418] on span "32px" at bounding box center [146, 416] width 15 height 7
type input "32"
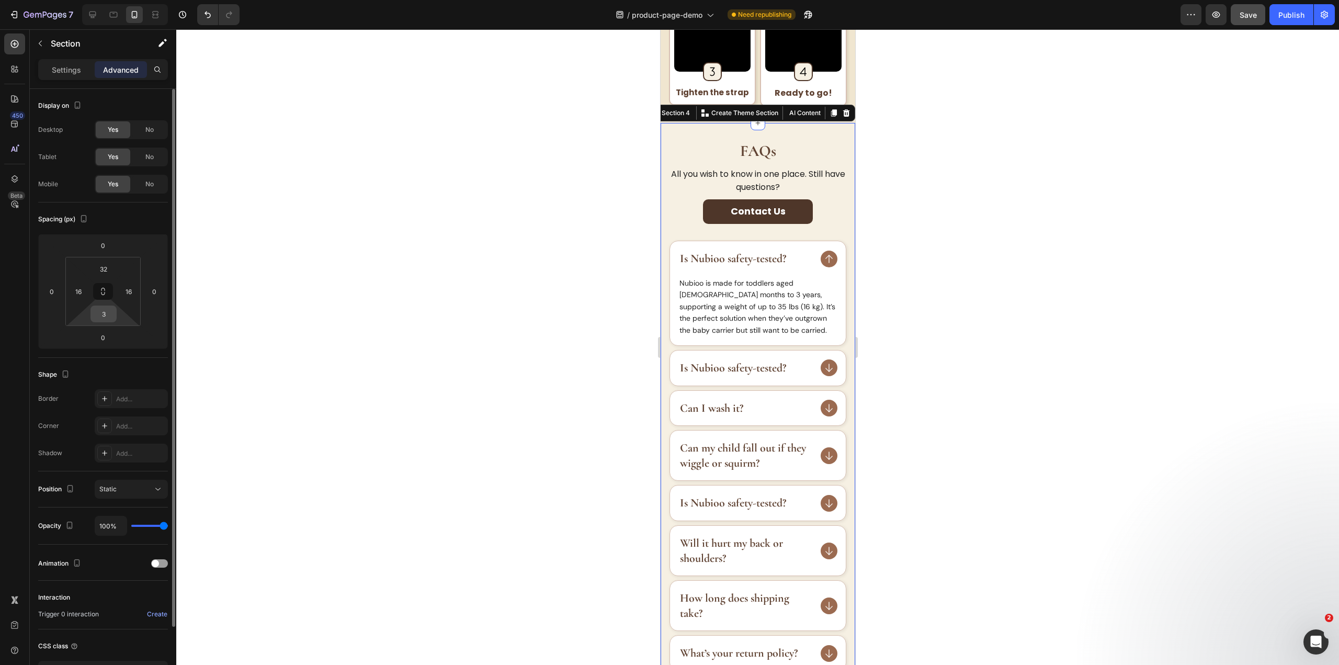
click at [103, 316] on input "3" at bounding box center [103, 314] width 21 height 16
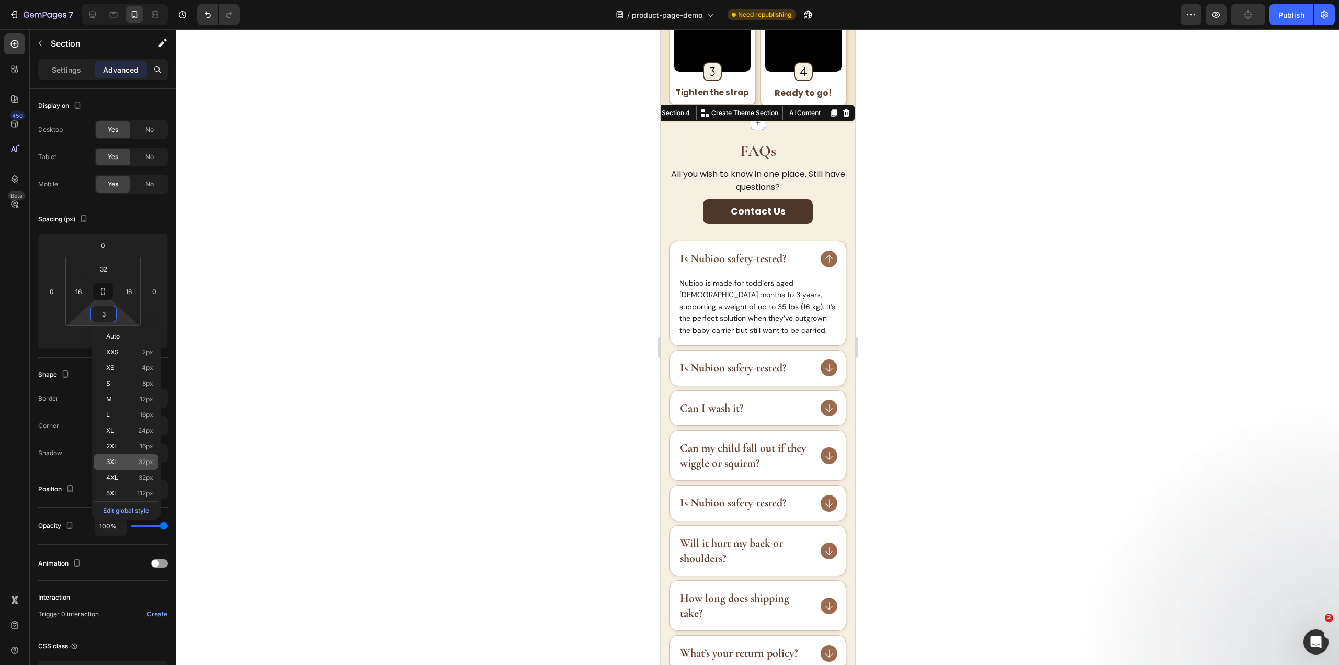
click at [140, 458] on span "32px" at bounding box center [146, 461] width 15 height 7
type input "32"
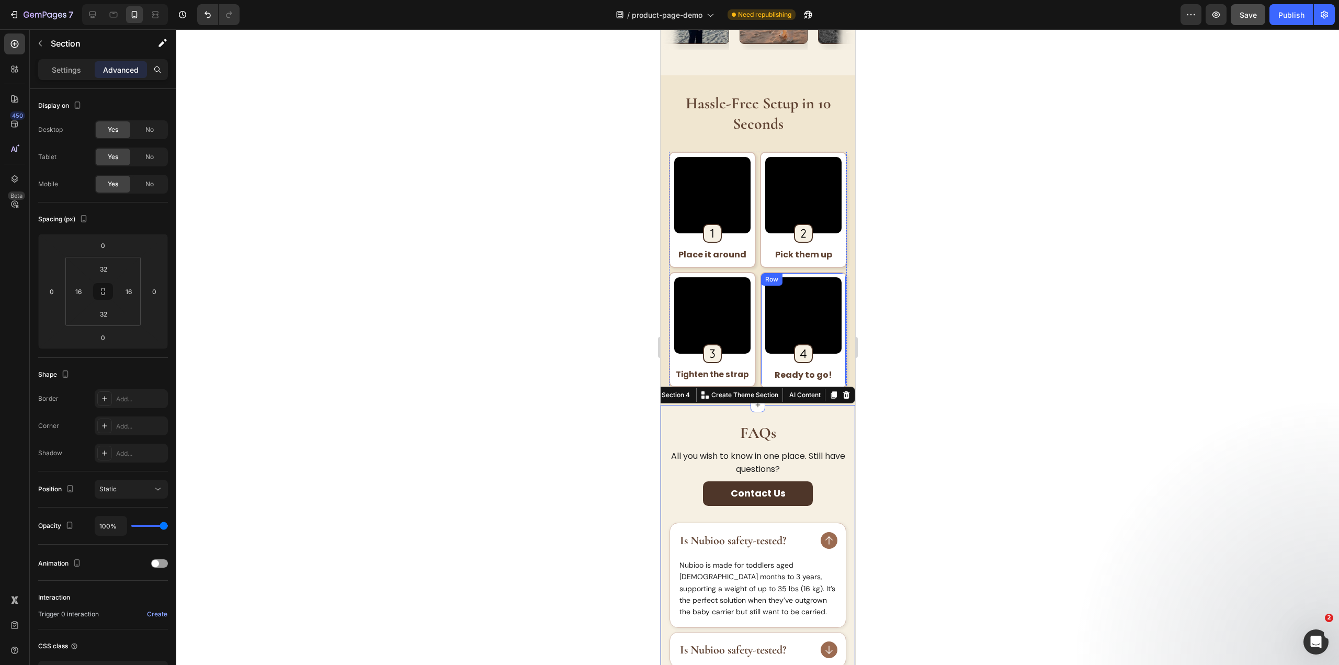
scroll to position [761, 0]
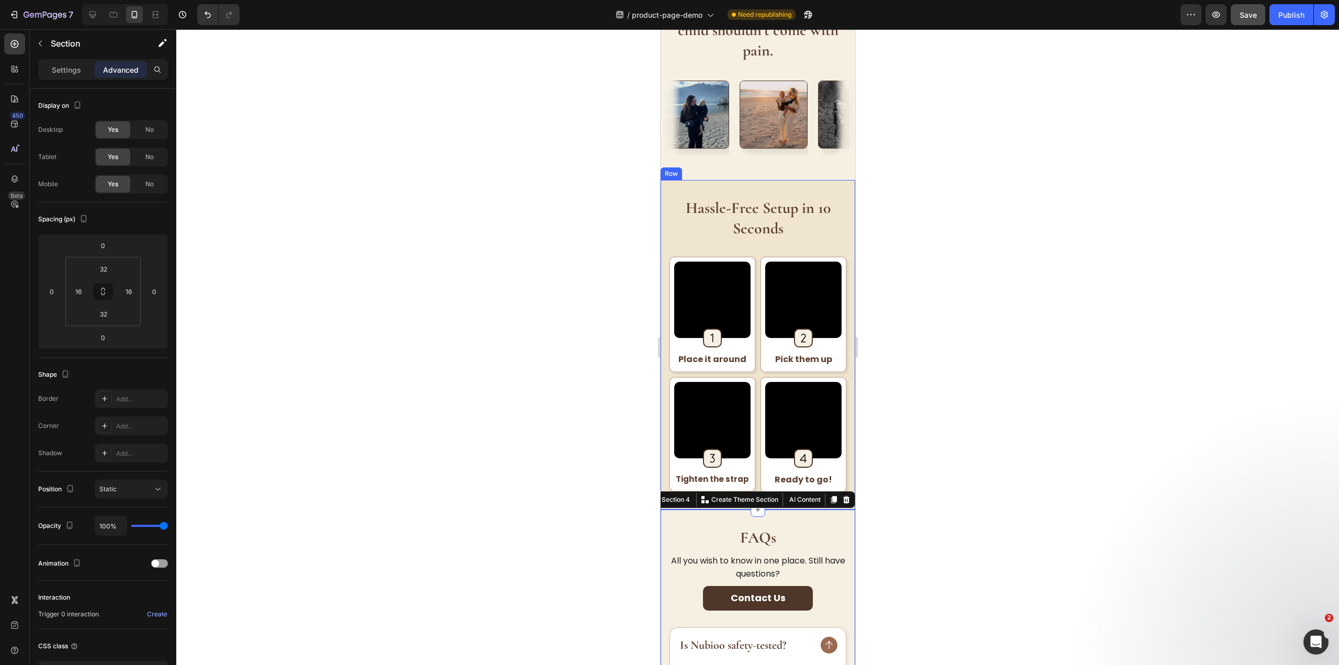
click at [792, 185] on div "Hassle-Free Setup in 10 Seconds Heading Video Image Row Place it around Text Bl…" at bounding box center [757, 344] width 195 height 329
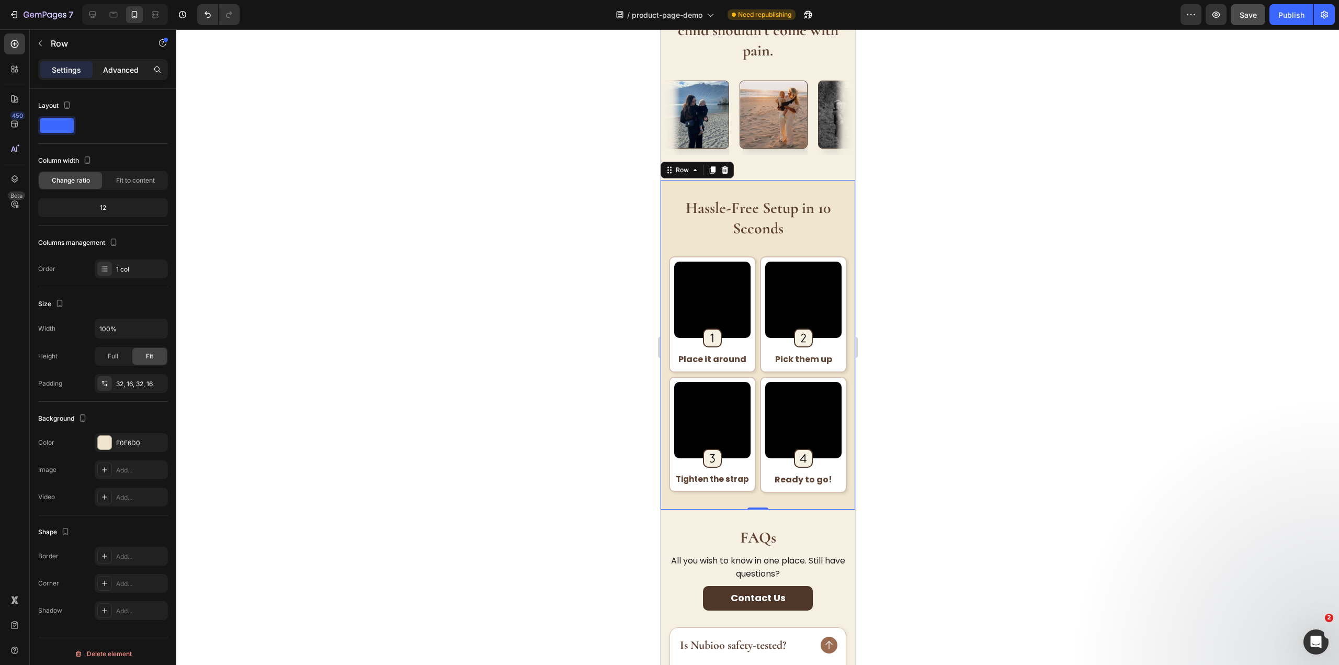
click at [121, 70] on p "Advanced" at bounding box center [121, 69] width 36 height 11
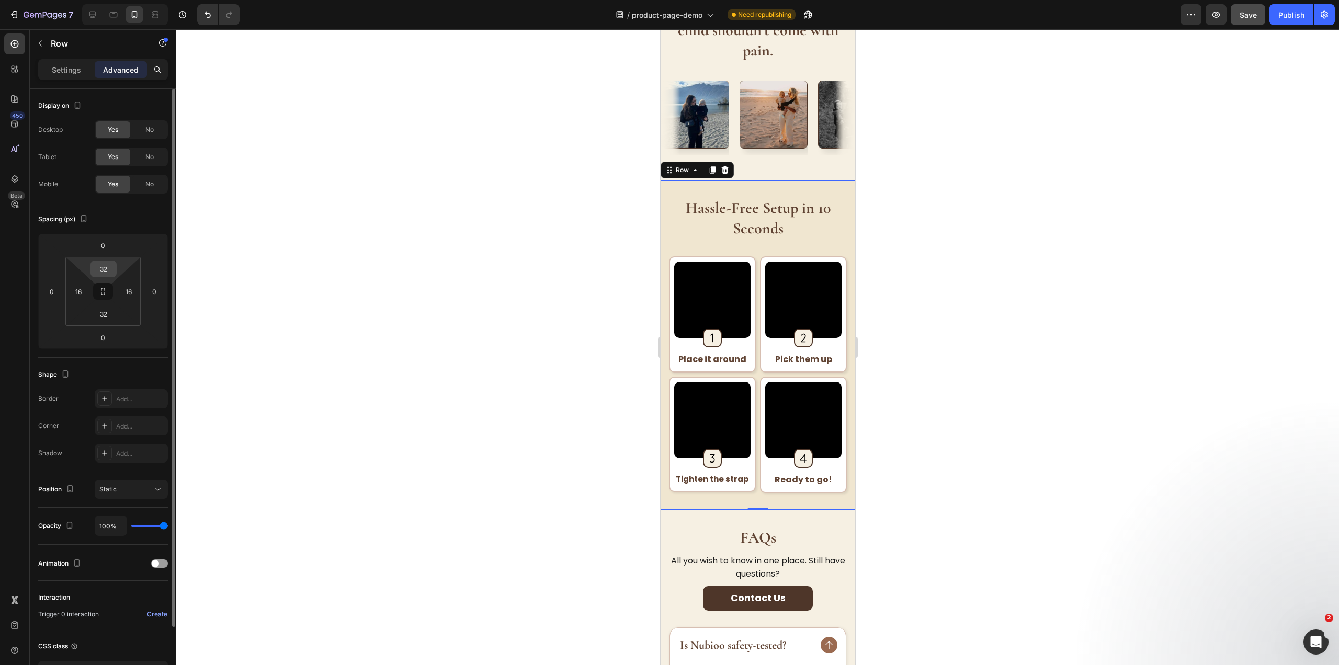
click at [98, 264] on input "32" at bounding box center [103, 269] width 21 height 16
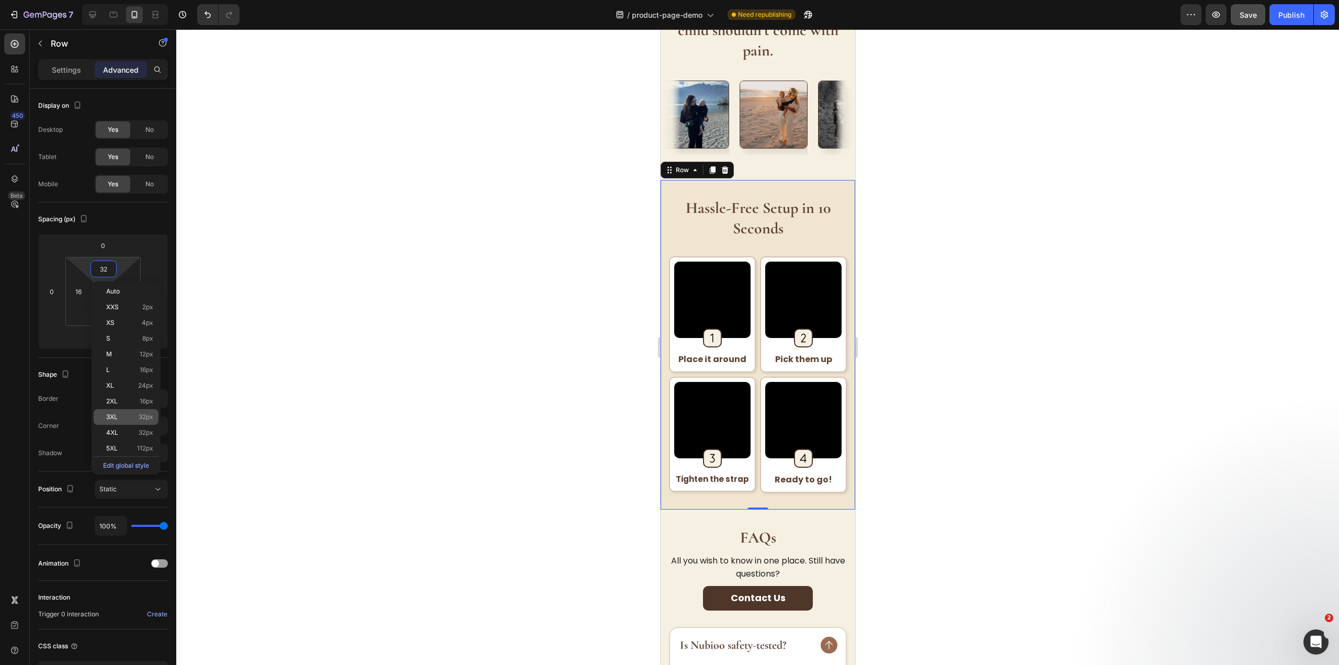
click at [136, 416] on p "3XL 32px" at bounding box center [129, 416] width 47 height 7
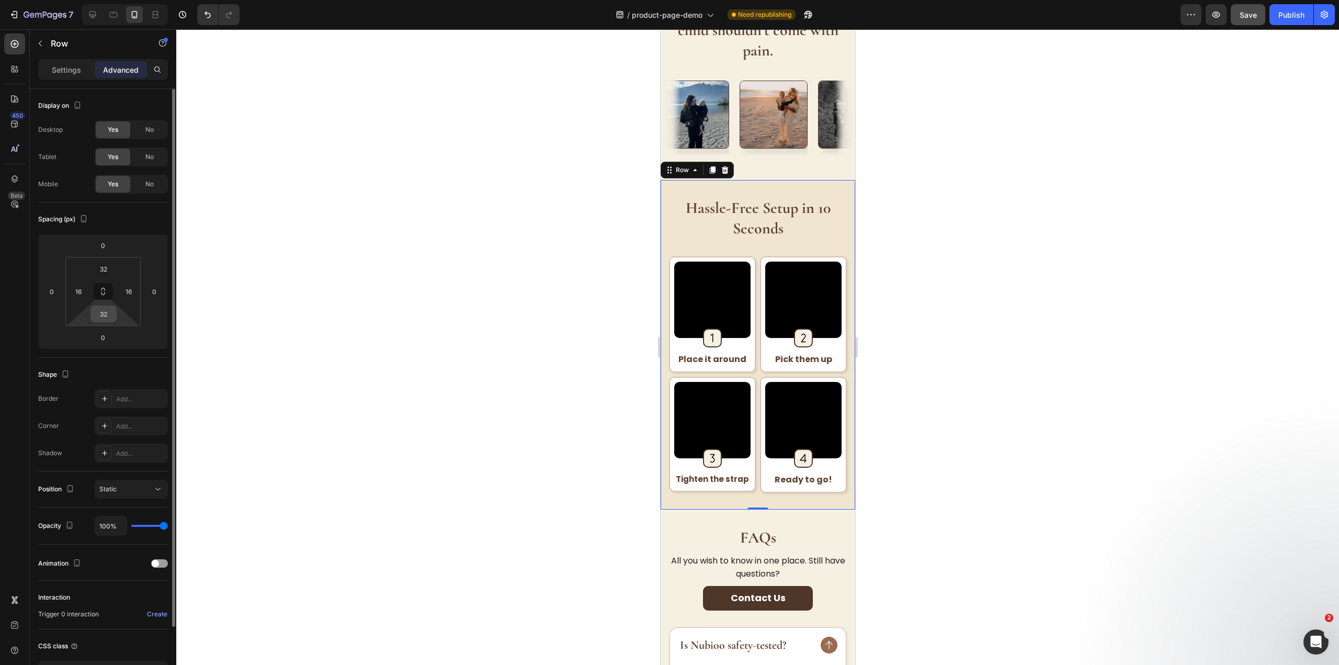
click at [99, 318] on input "32" at bounding box center [103, 314] width 21 height 16
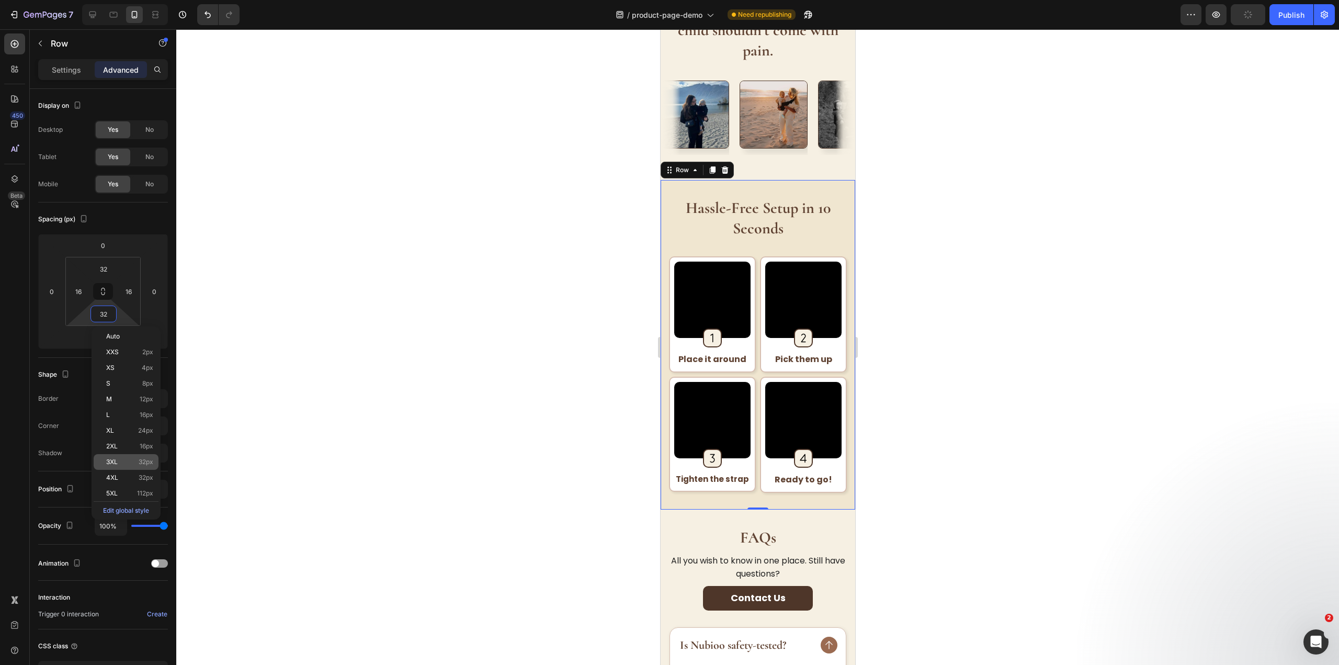
click at [132, 463] on p "3XL 32px" at bounding box center [129, 461] width 47 height 7
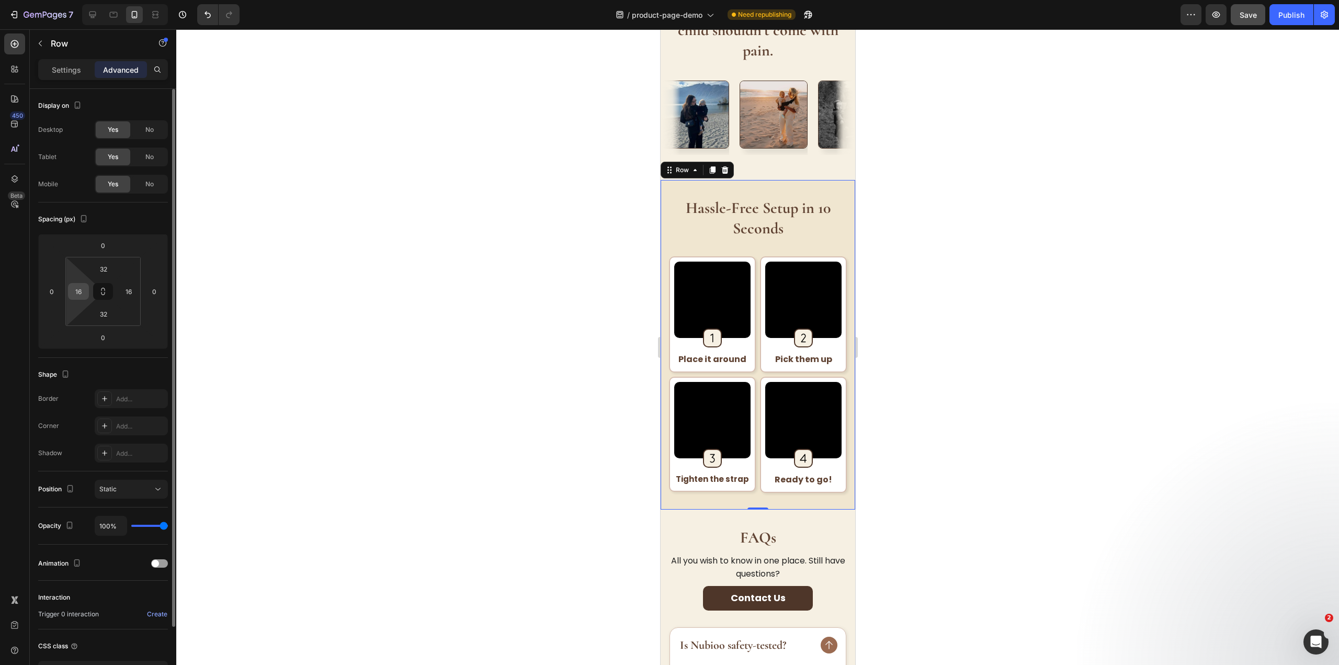
click at [87, 290] on div "16" at bounding box center [78, 291] width 21 height 17
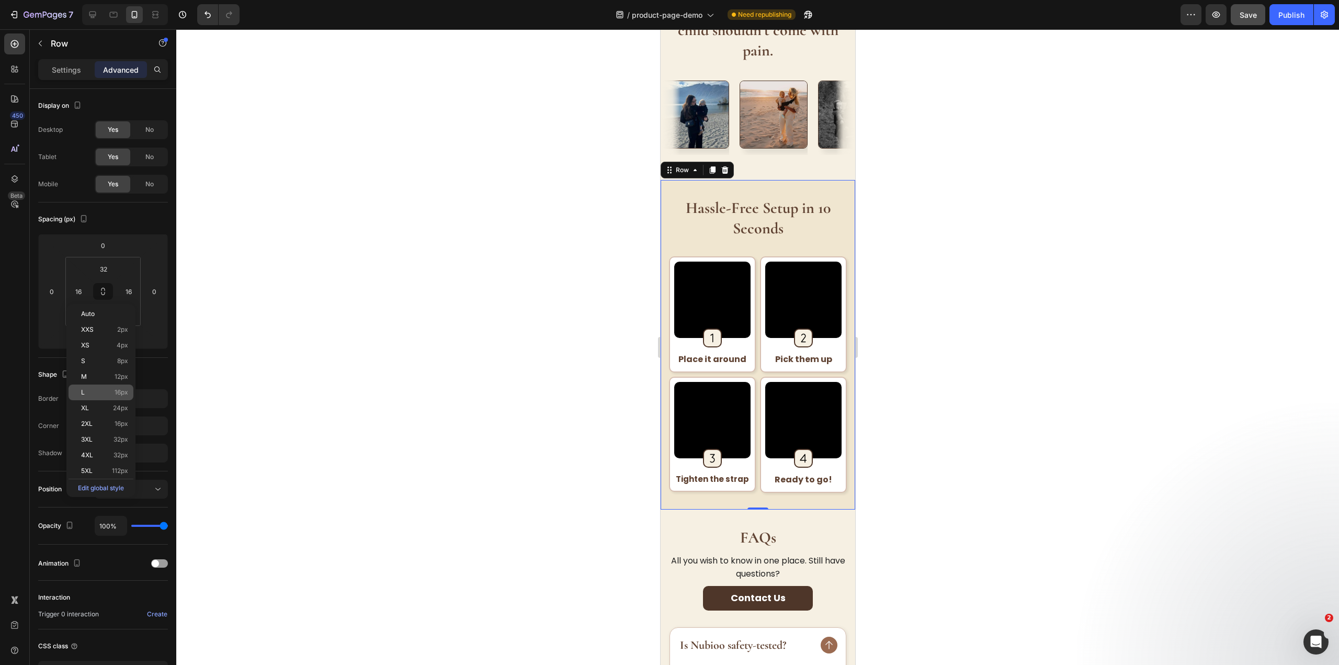
drag, startPoint x: 117, startPoint y: 396, endPoint x: 121, endPoint y: 389, distance: 8.2
click at [117, 396] on div "L 16px" at bounding box center [101, 392] width 65 height 16
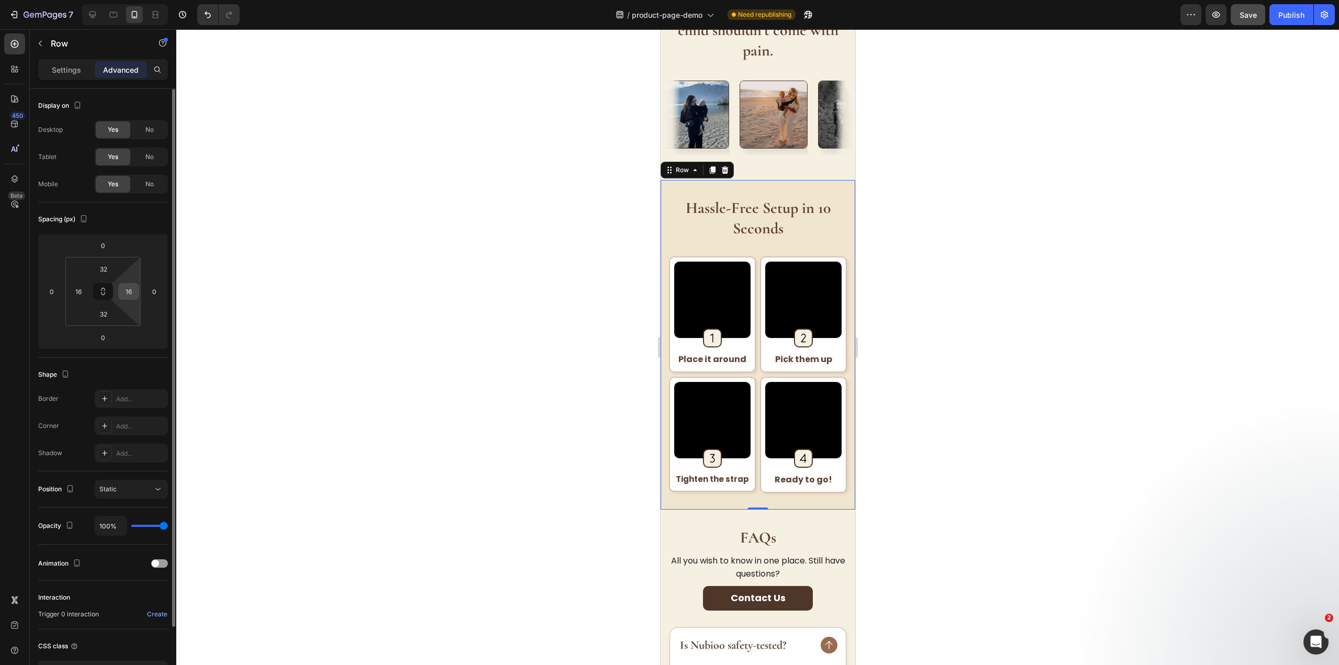
click at [128, 288] on input "16" at bounding box center [129, 291] width 16 height 16
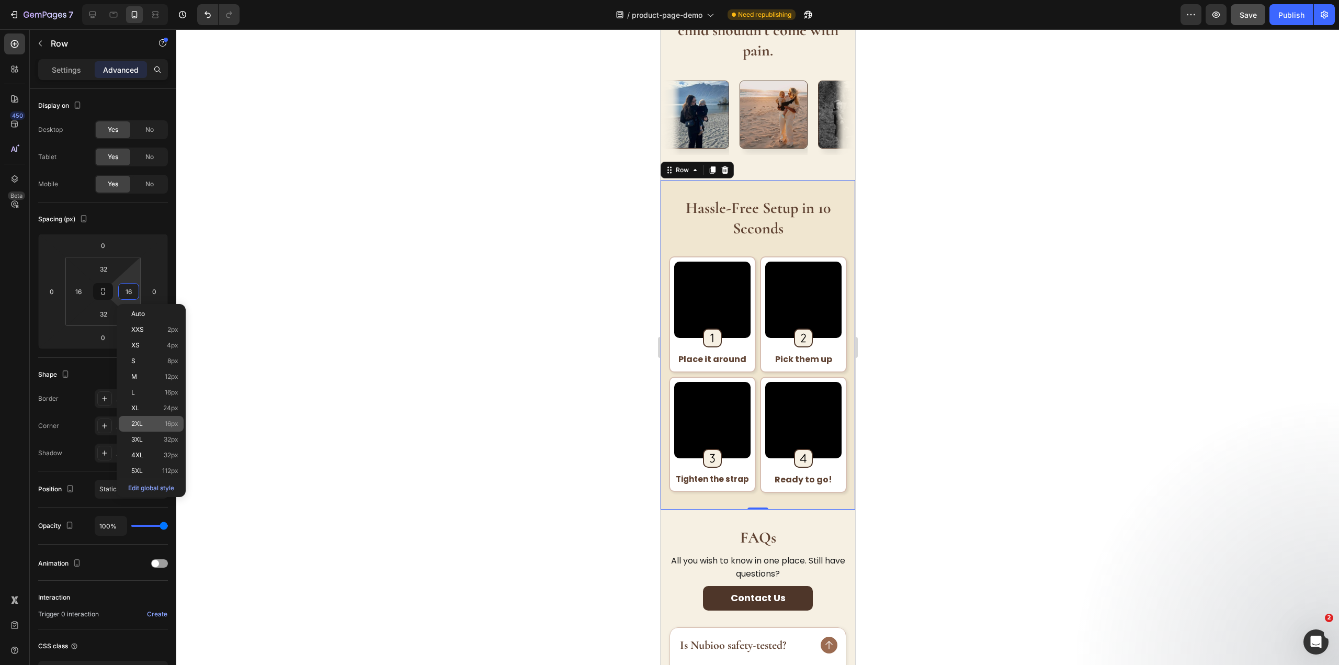
click at [163, 420] on p "2XL 16px" at bounding box center [154, 423] width 47 height 7
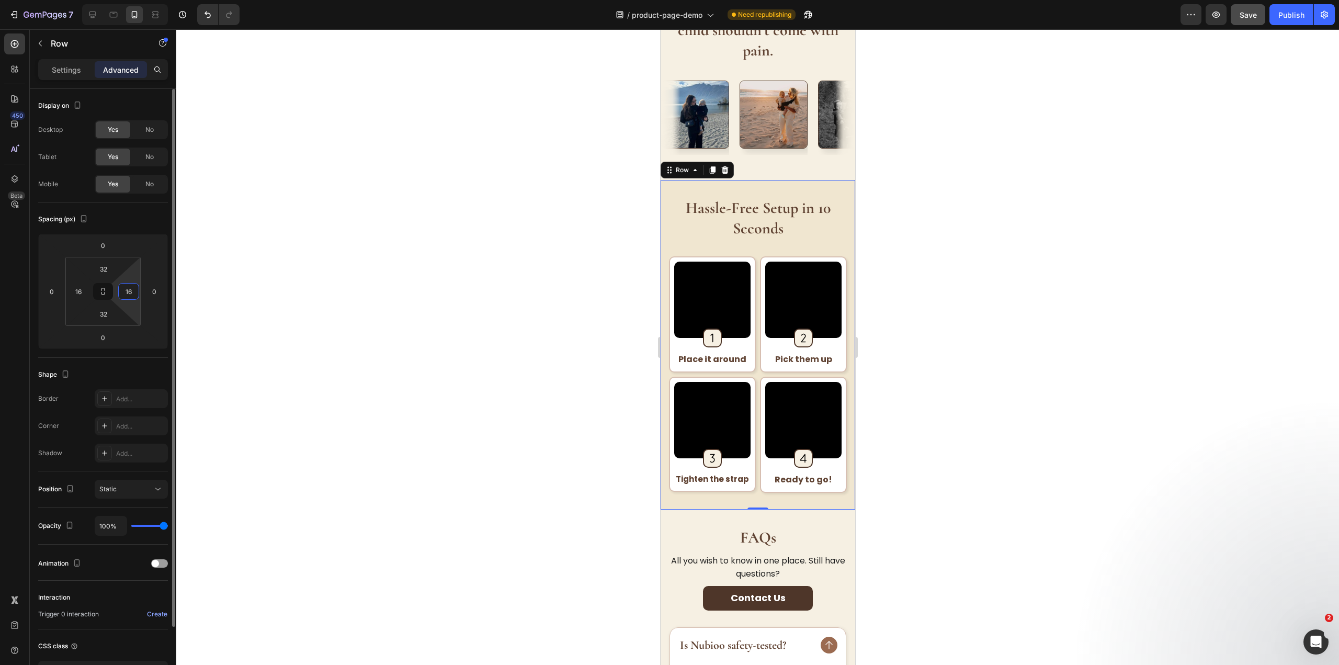
click at [135, 292] on input "16" at bounding box center [129, 291] width 16 height 16
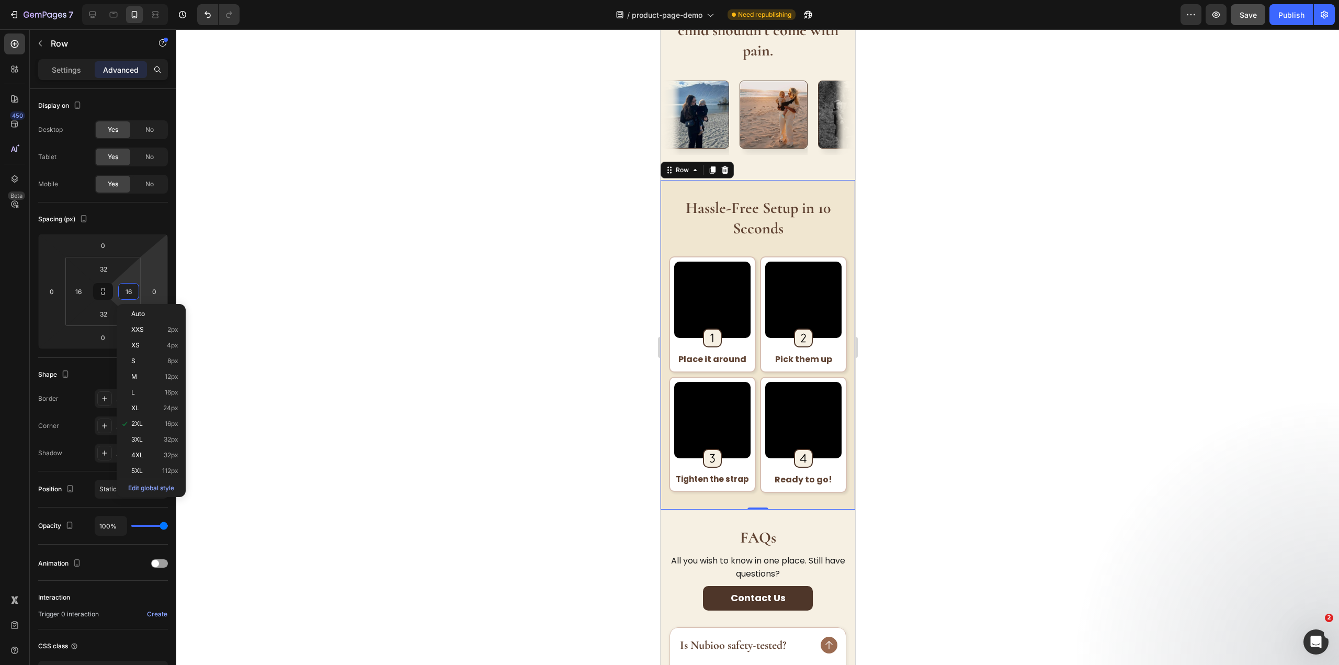
click at [332, 292] on div at bounding box center [757, 346] width 1162 height 635
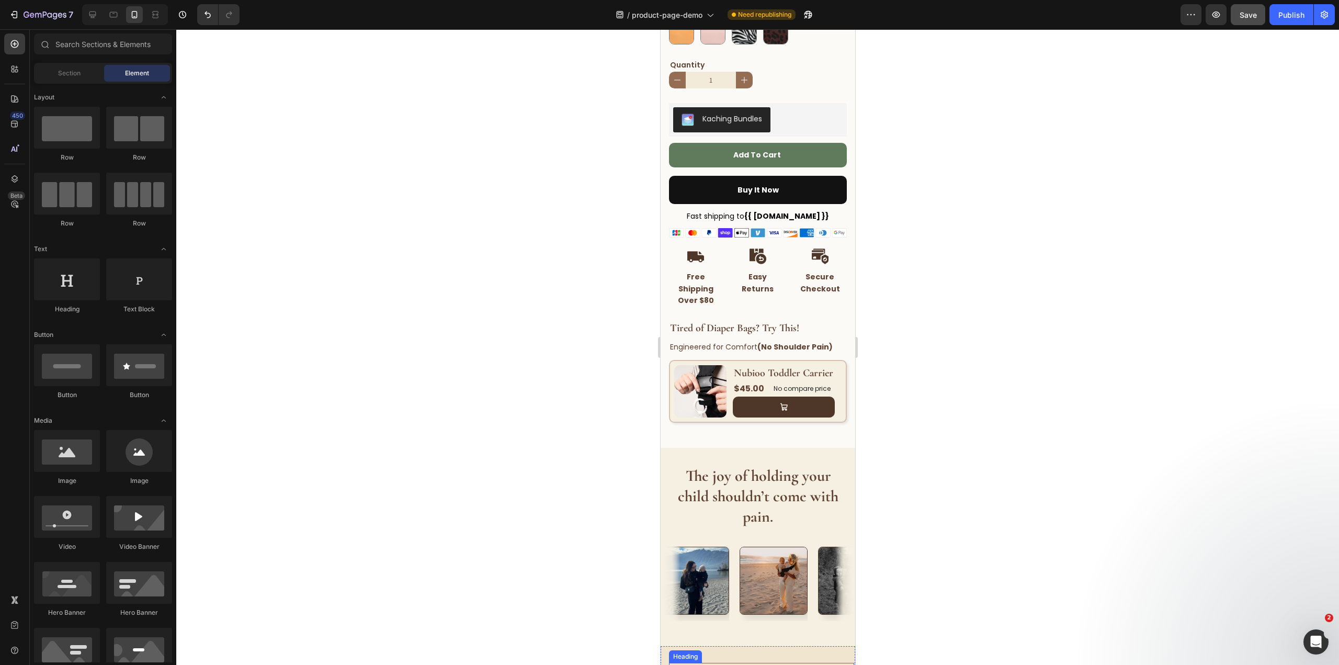
scroll to position [710, 0]
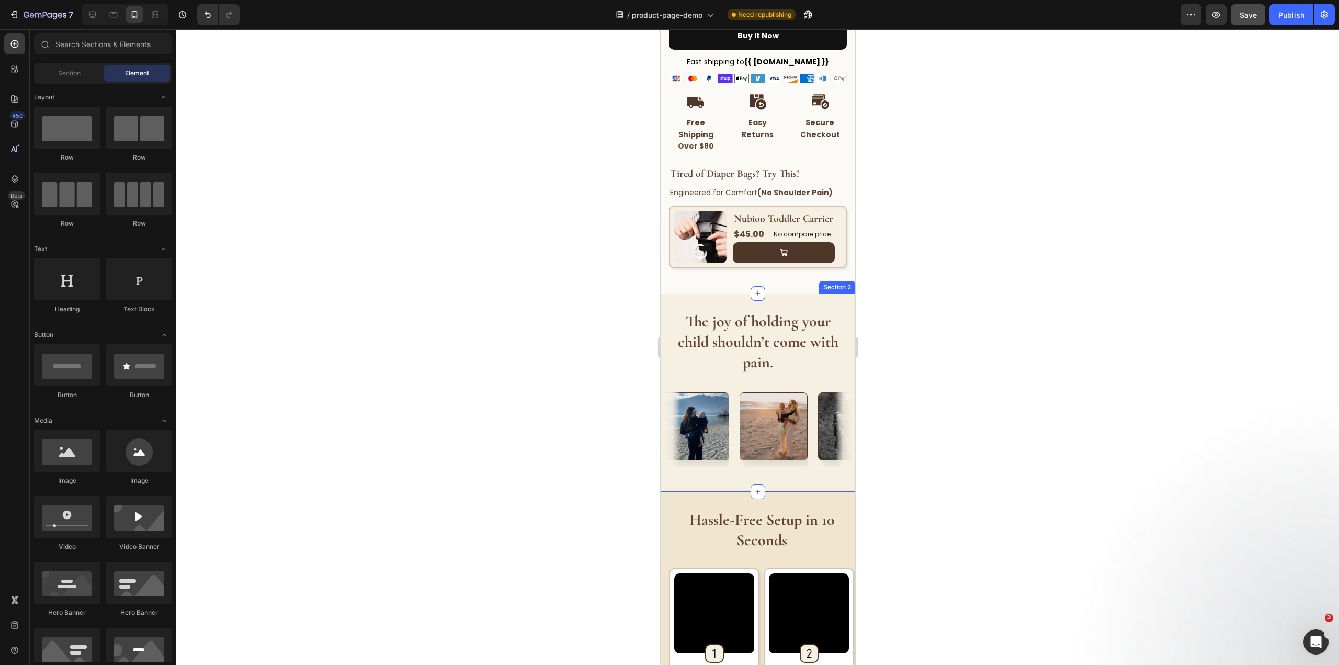
click at [756, 492] on div "The joy of holding your child shouldn’t come with pain. Heading Image Image Ima…" at bounding box center [757, 392] width 195 height 198
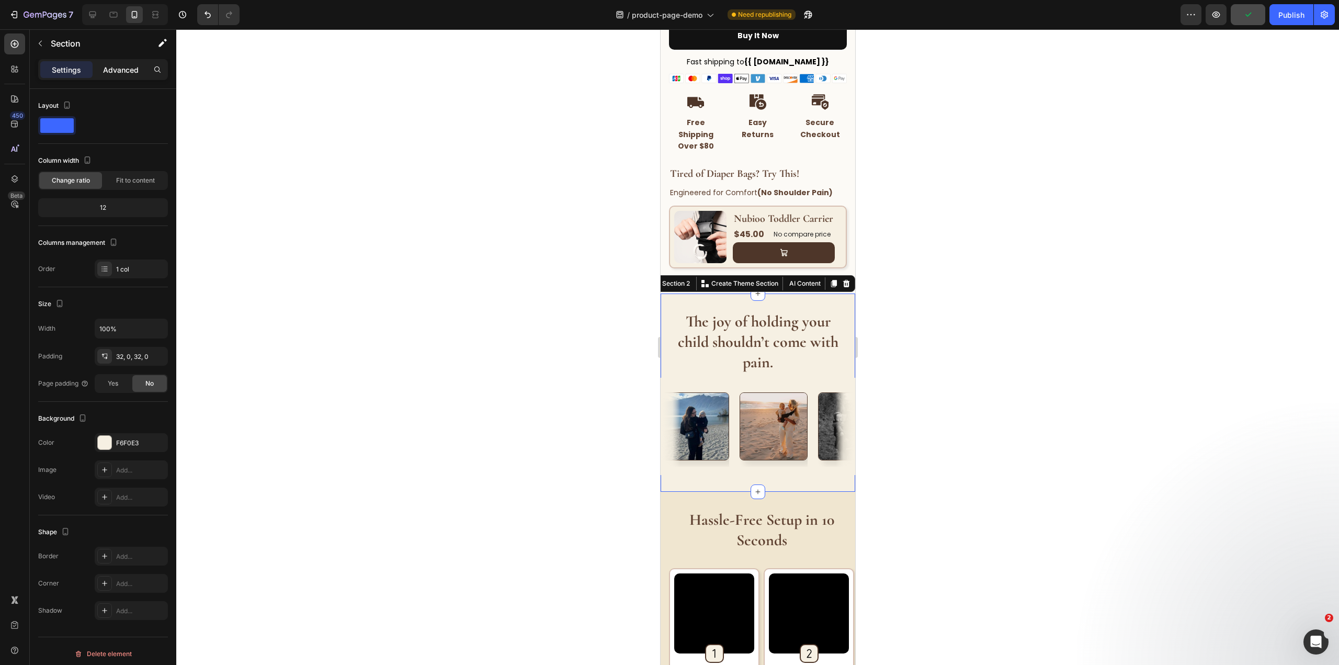
click at [110, 63] on div "Advanced" at bounding box center [121, 69] width 52 height 17
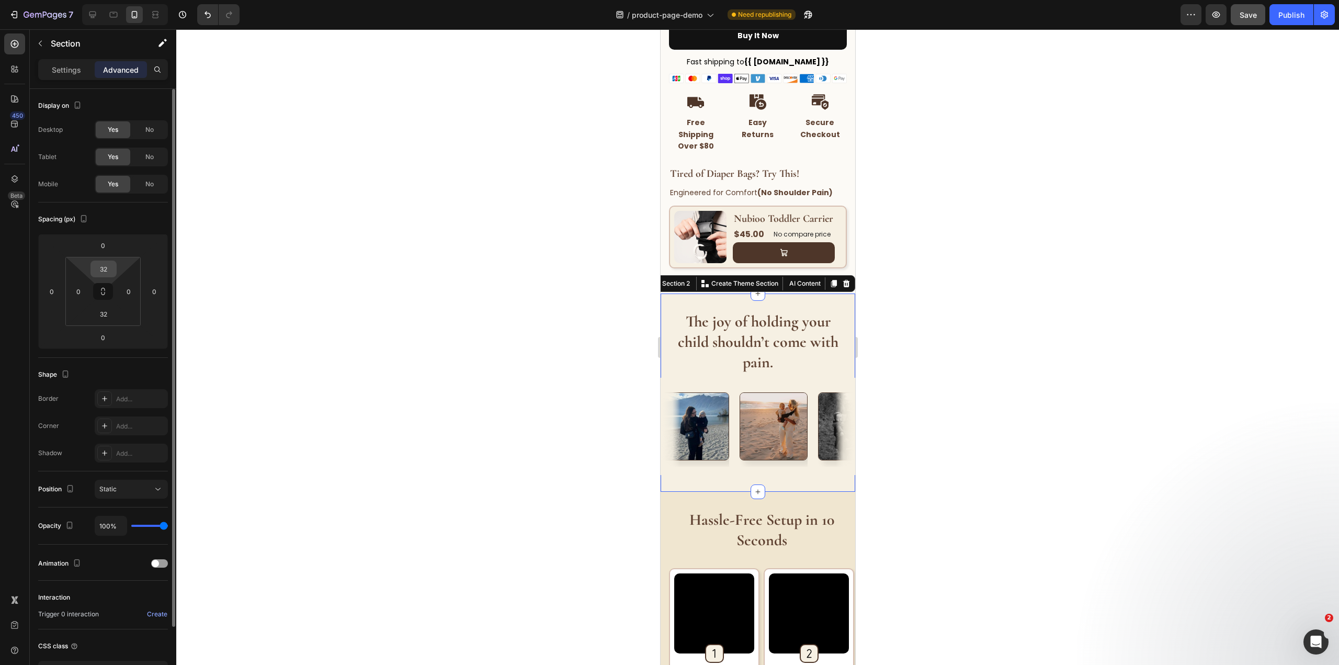
click at [98, 268] on input "32" at bounding box center [103, 269] width 21 height 16
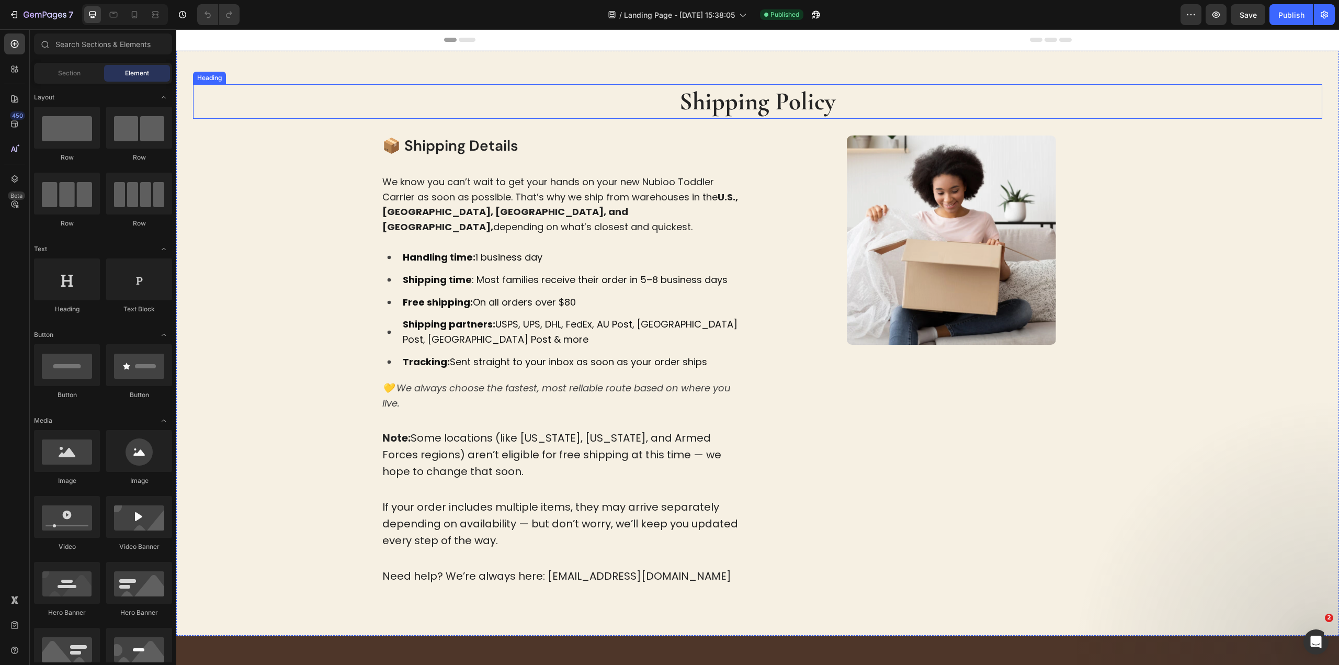
click at [762, 93] on strong "Shipping Policy" at bounding box center [757, 101] width 156 height 30
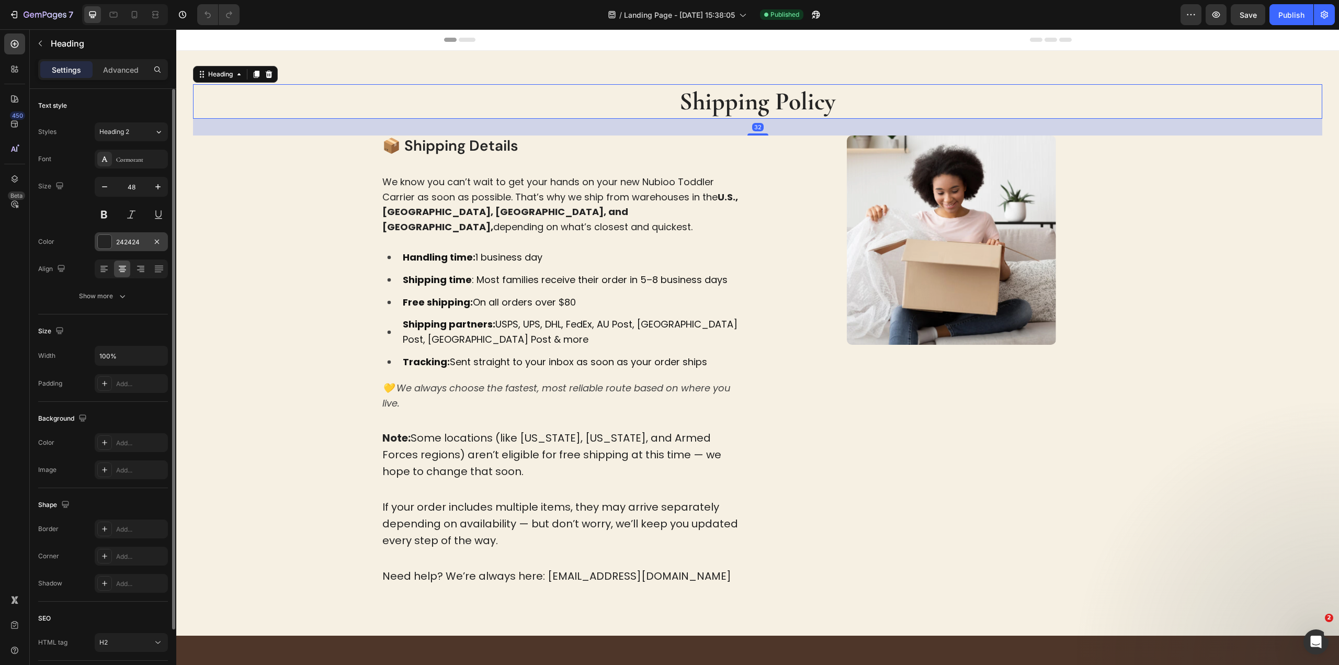
click at [131, 236] on div "242424" at bounding box center [131, 241] width 73 height 19
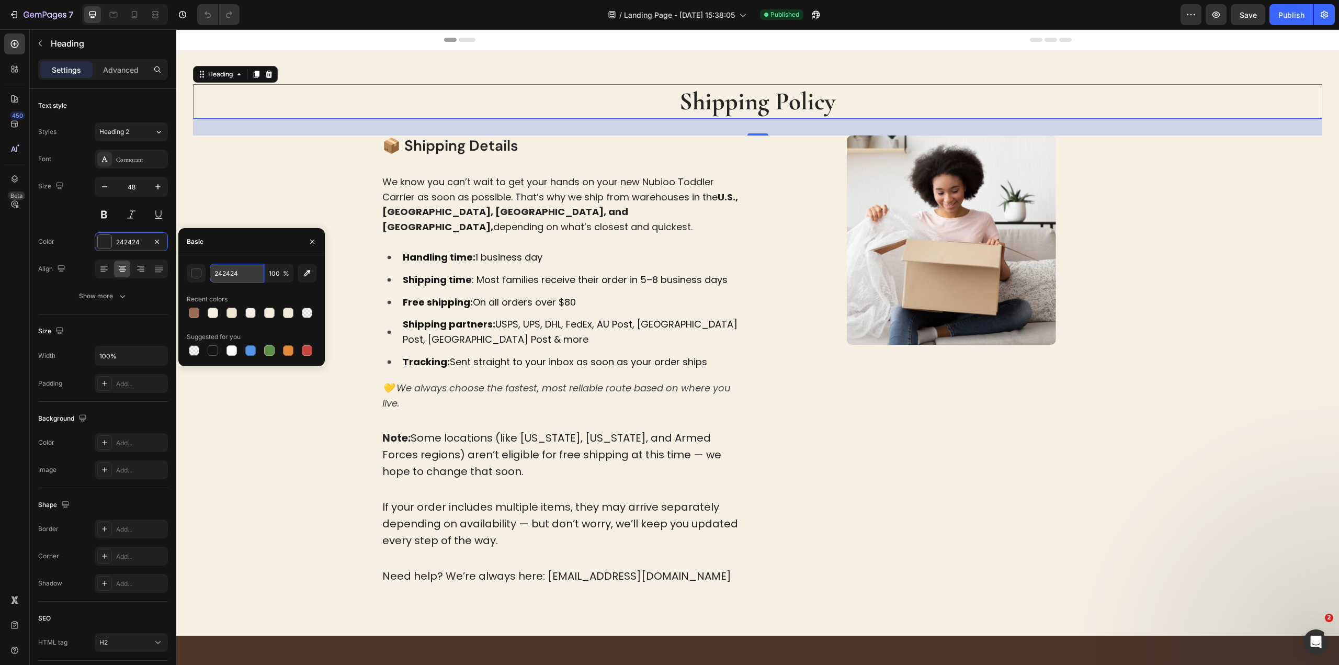
click at [230, 273] on input "242424" at bounding box center [237, 273] width 54 height 19
paste input "4E3629"
type input "4E3629"
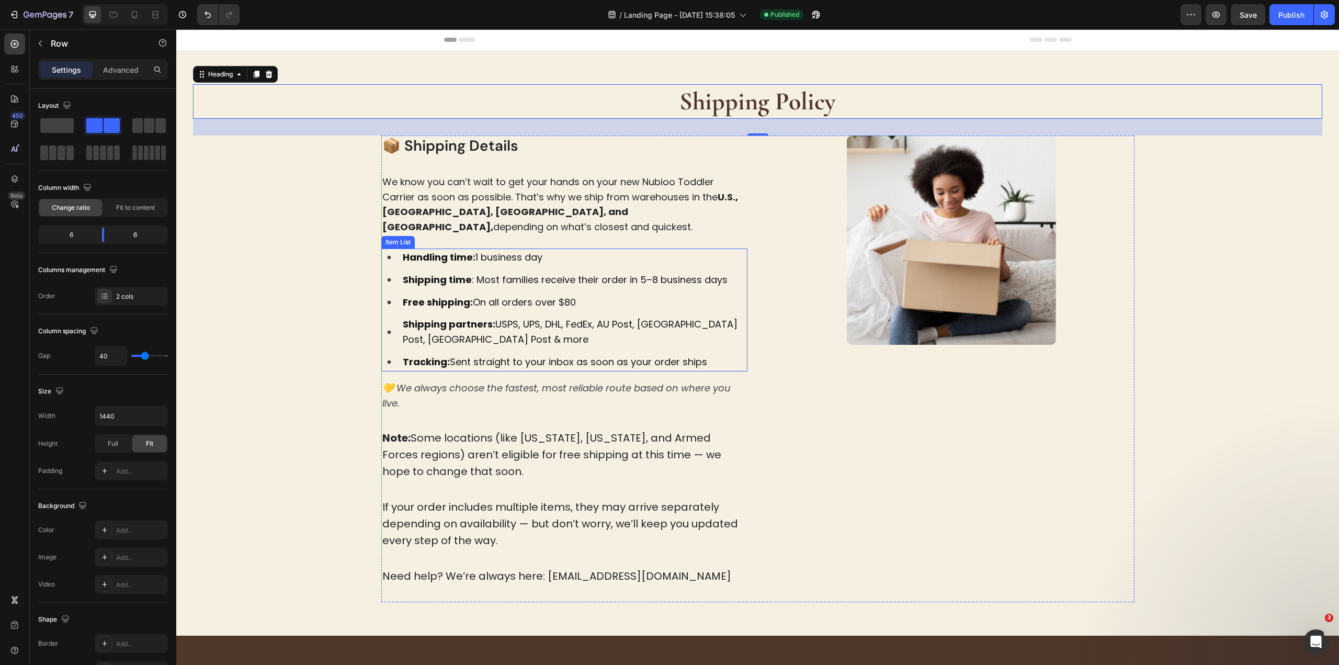
click at [1000, 432] on div "Image" at bounding box center [951, 368] width 366 height 466
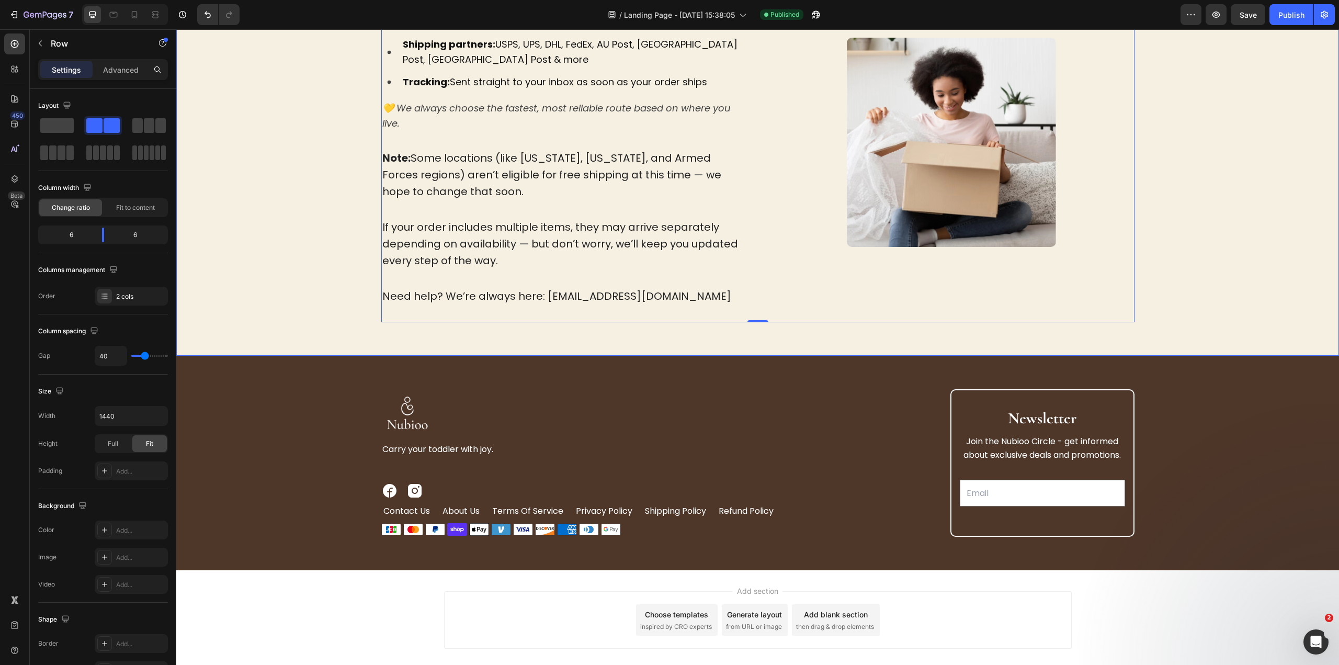
scroll to position [295, 0]
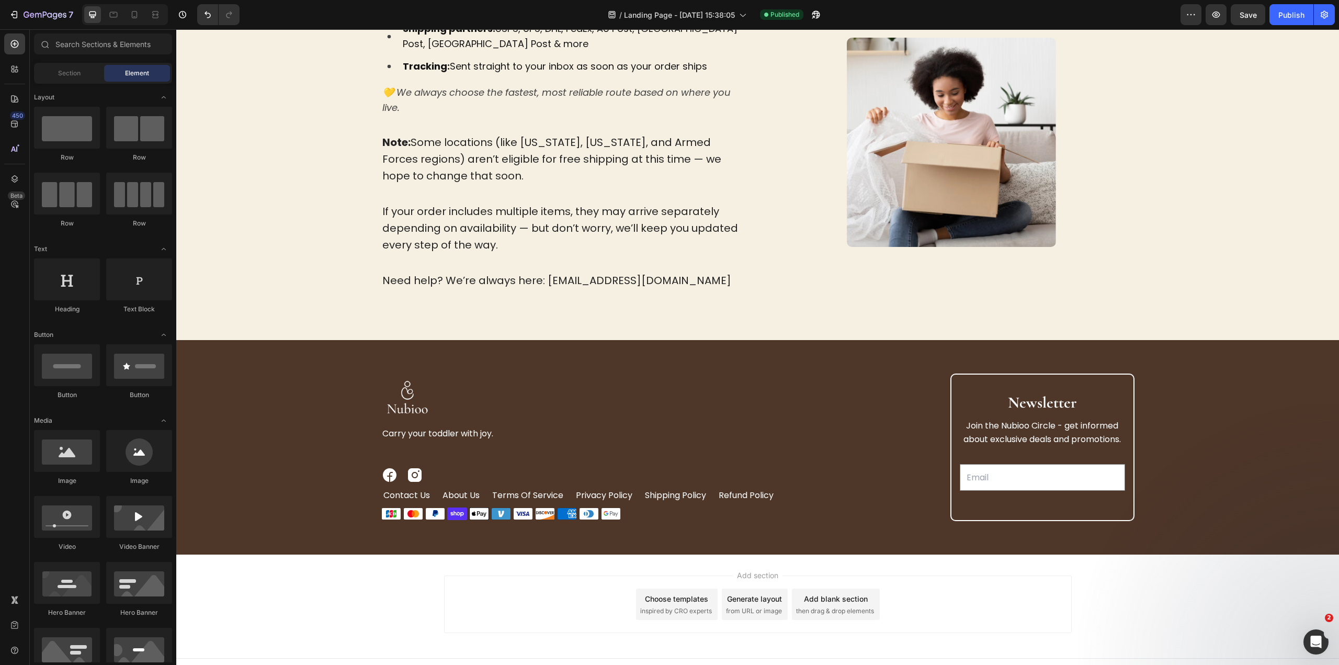
click at [212, 664] on span "Footer" at bounding box center [206, 669] width 20 height 10
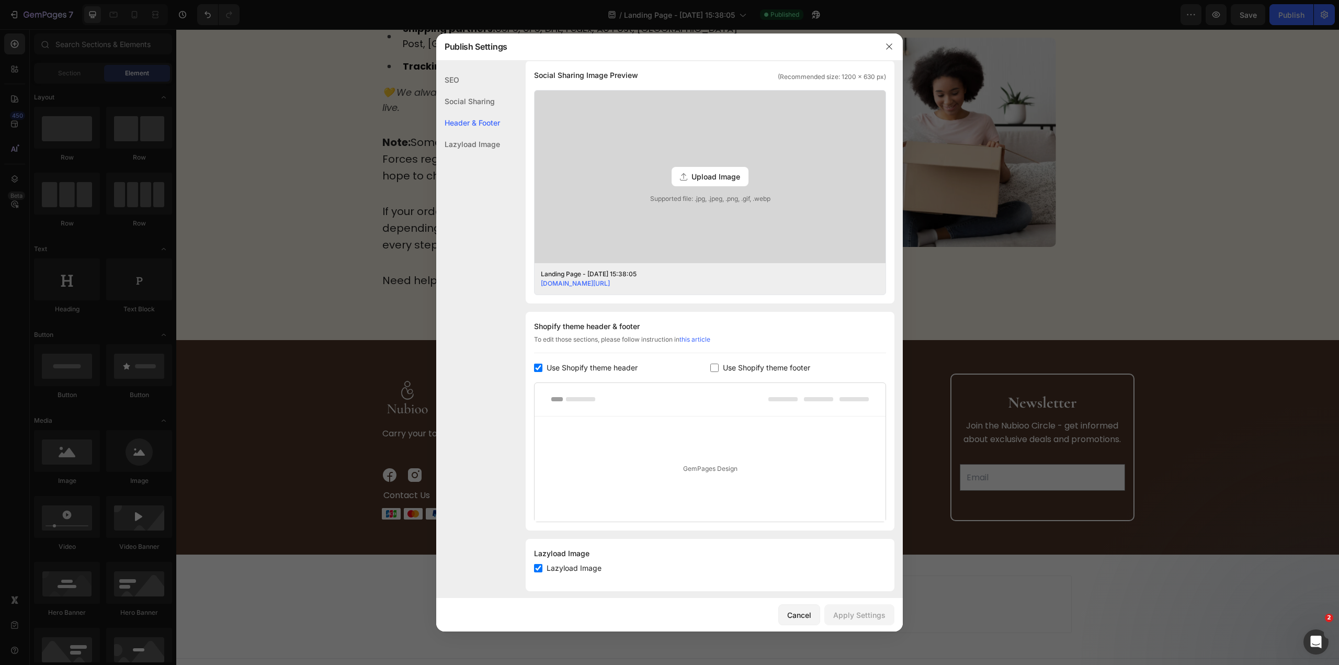
scroll to position [259, 0]
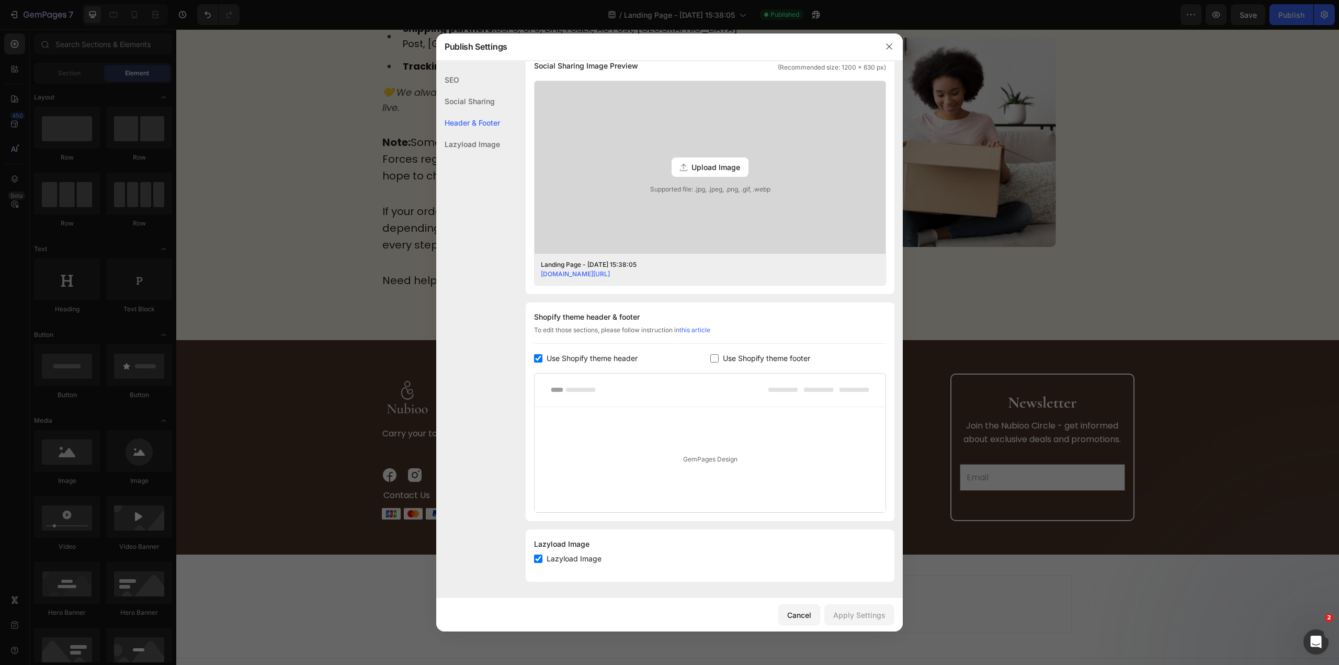
drag, startPoint x: 1088, startPoint y: 203, endPoint x: 911, endPoint y: 172, distance: 179.0
click at [1088, 203] on div at bounding box center [669, 332] width 1339 height 665
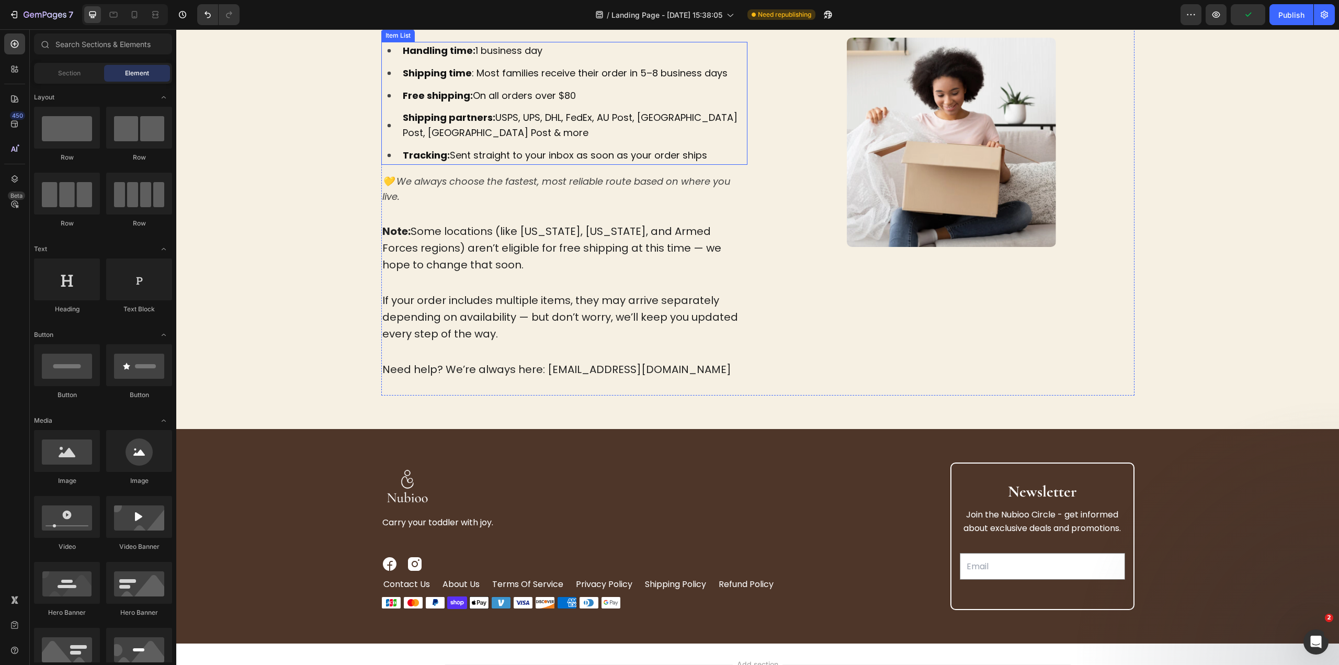
scroll to position [295, 0]
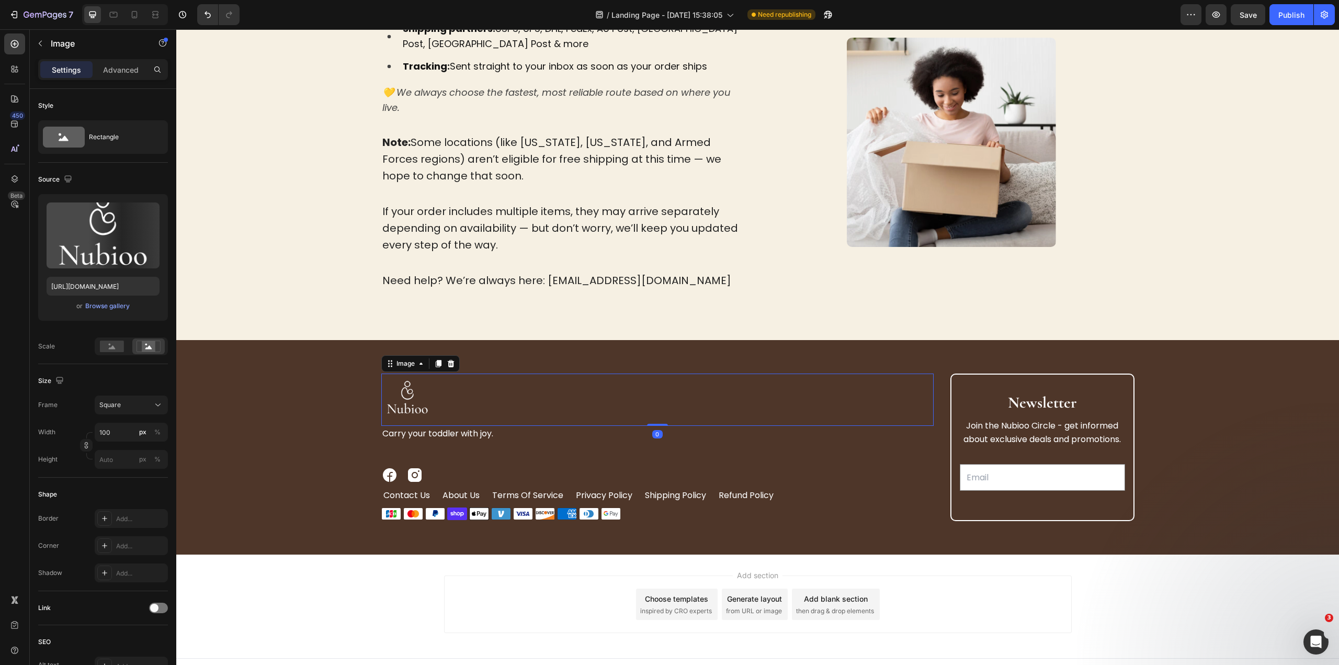
click at [634, 408] on div at bounding box center [657, 399] width 552 height 52
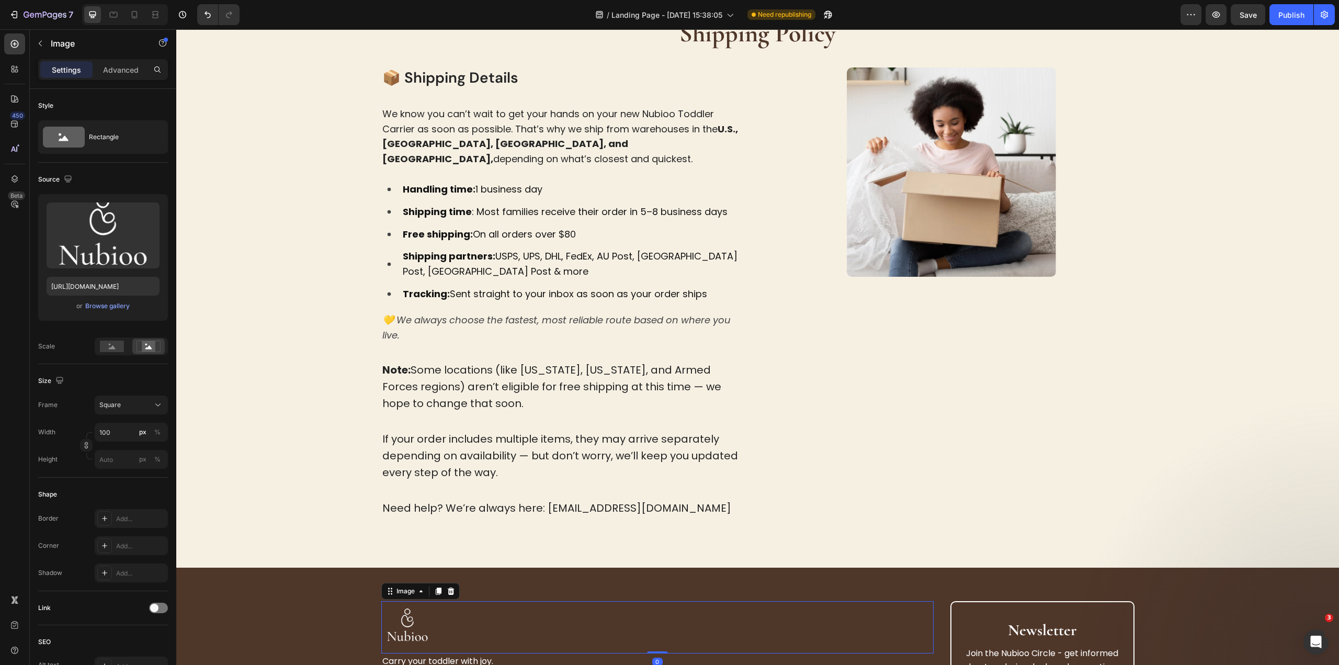
scroll to position [0, 0]
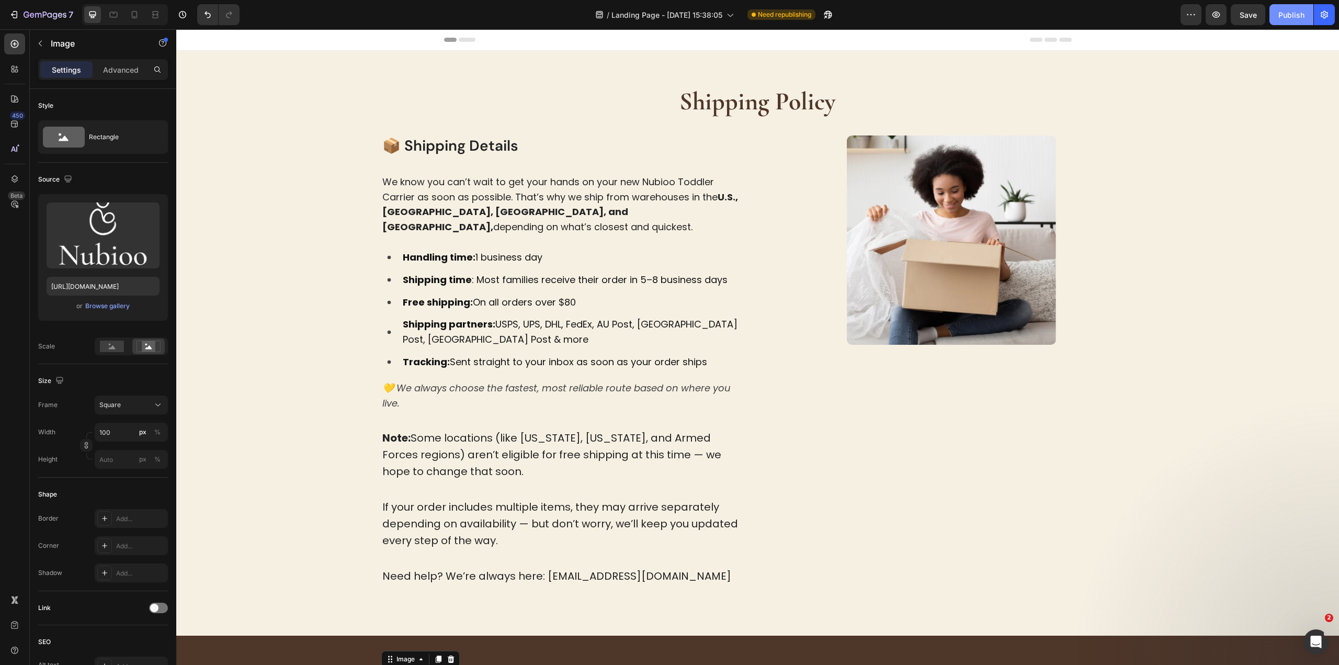
click at [1282, 20] on div "Publish" at bounding box center [1291, 14] width 26 height 11
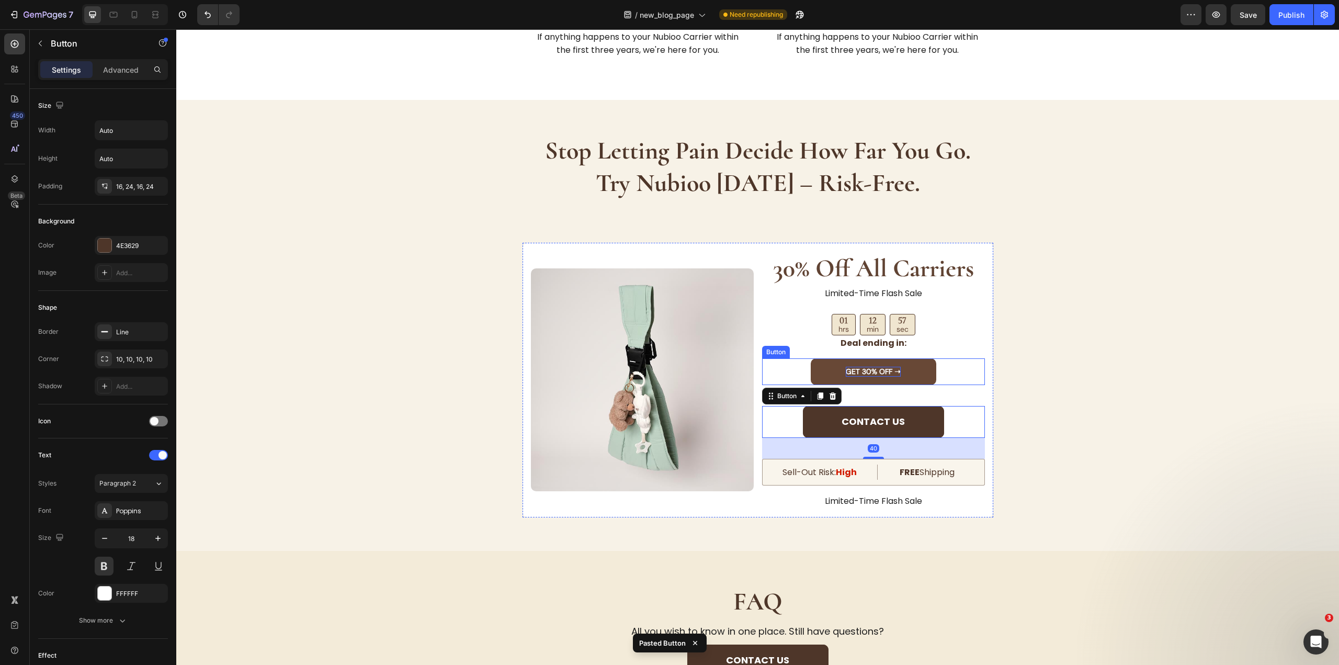
click at [858, 367] on strong "GET 30% OFF ➝" at bounding box center [873, 371] width 55 height 9
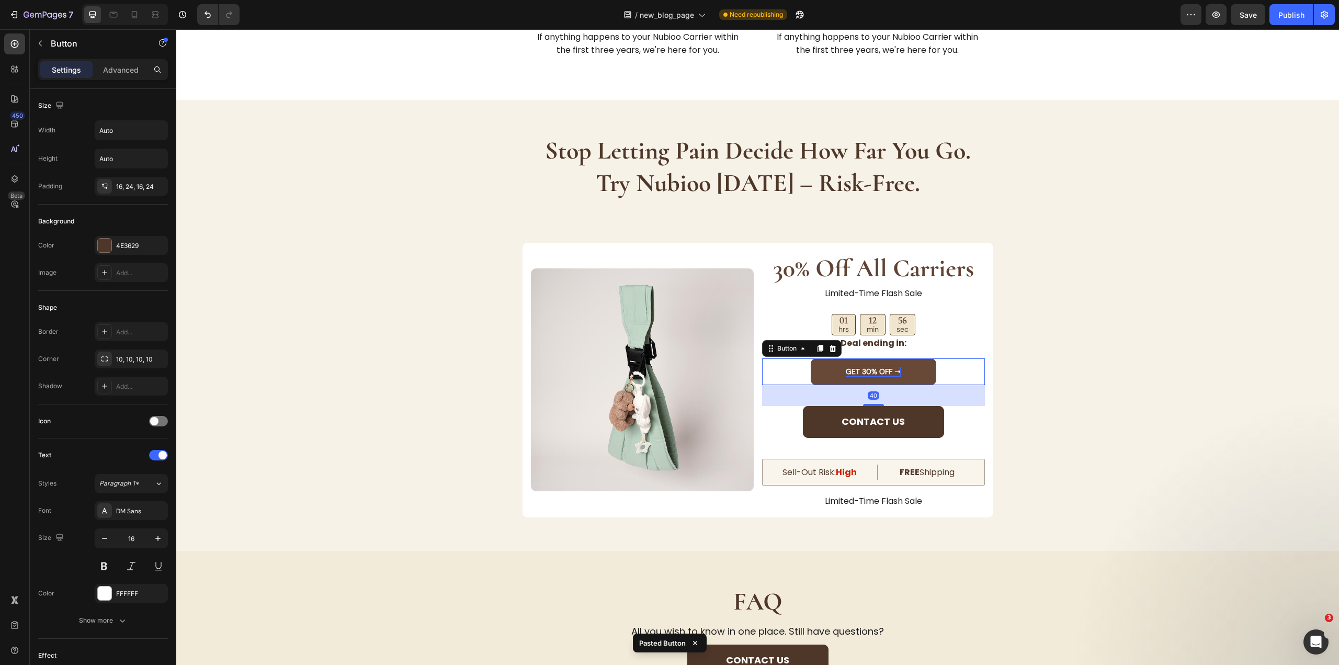
click at [858, 367] on strong "GET 30% OFF ➝" at bounding box center [873, 371] width 55 height 9
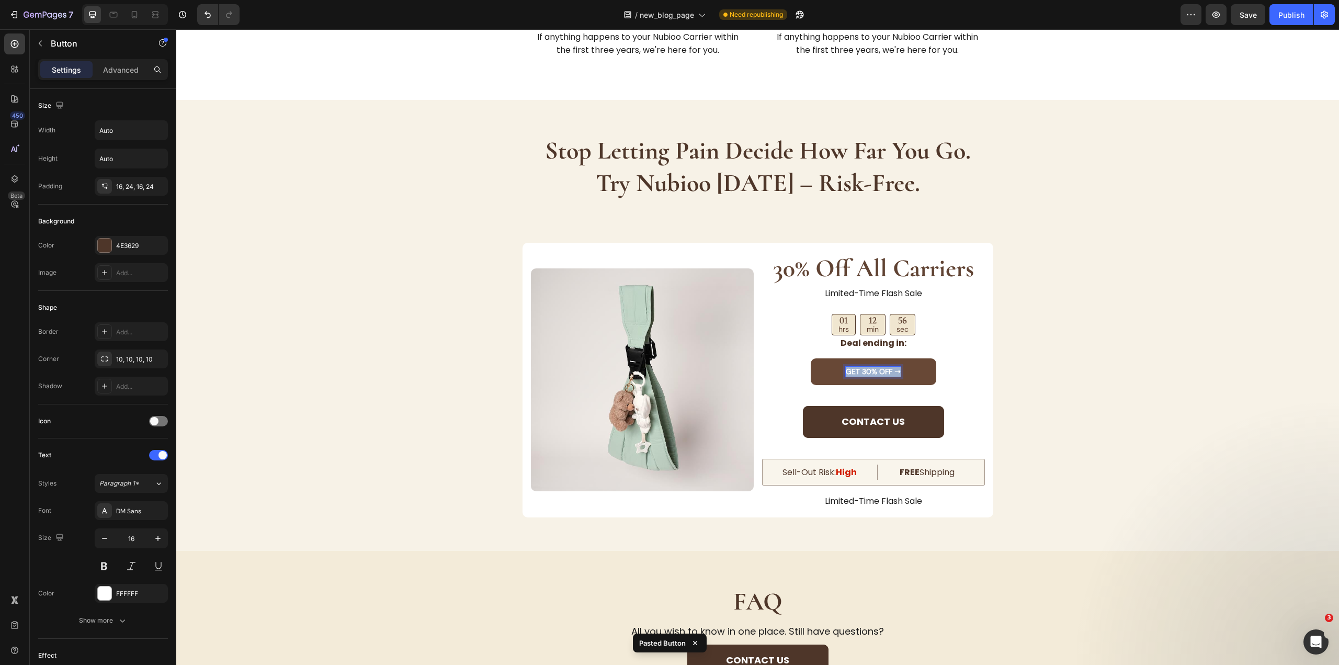
click at [858, 367] on strong "GET 30% OFF ➝" at bounding box center [873, 371] width 55 height 9
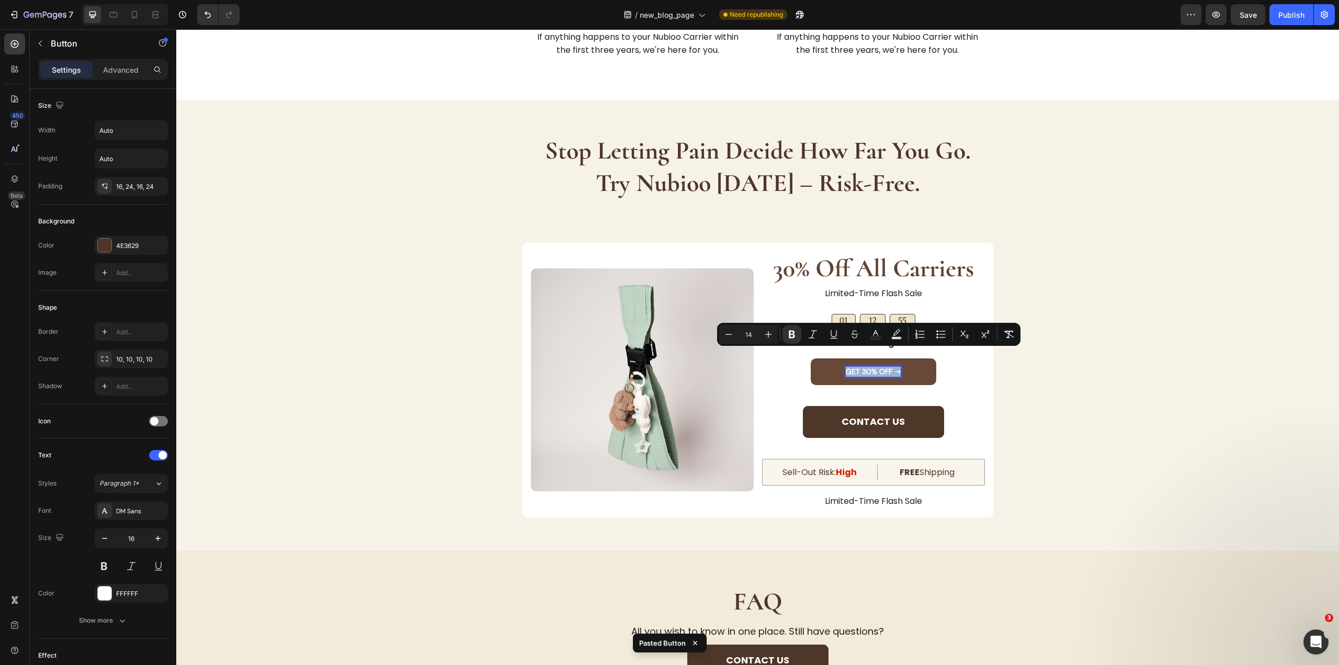
copy strong "GET 30% OFF ➝"
click at [1066, 387] on div "stop letting pain decide how far you go. try nubioo today – risk-free. Heading …" at bounding box center [757, 325] width 1129 height 384
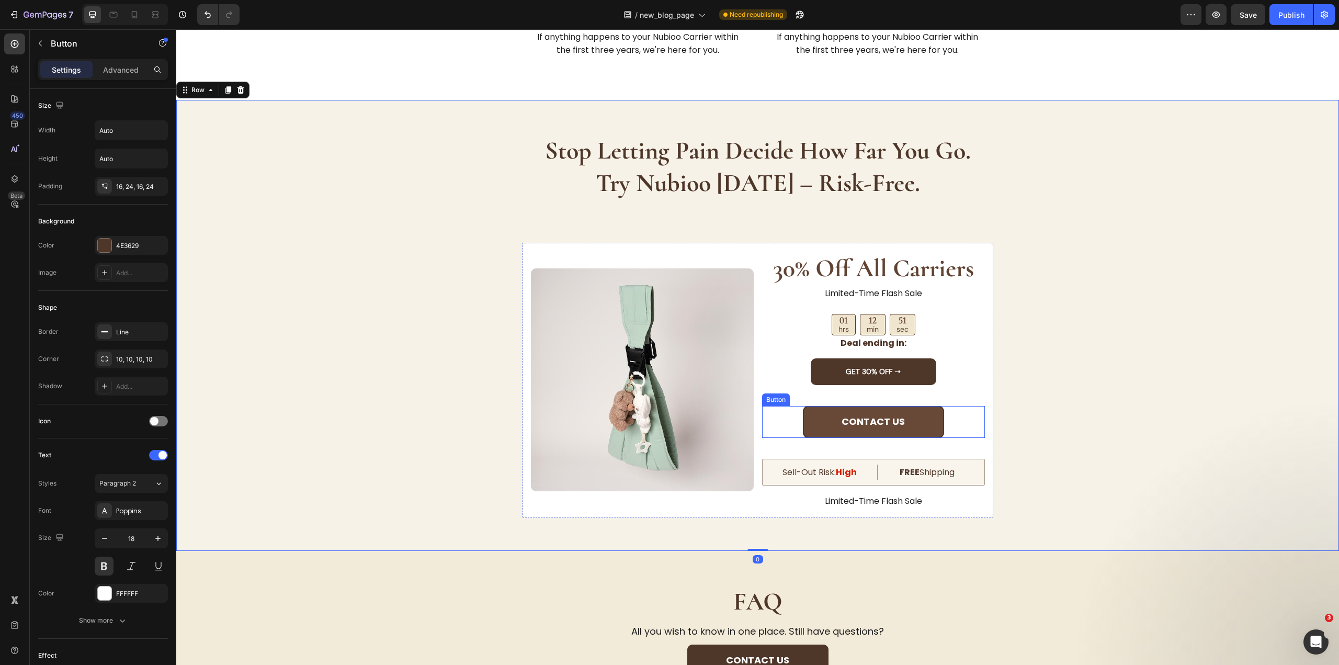
click at [931, 406] on button "Contact us" at bounding box center [873, 422] width 141 height 32
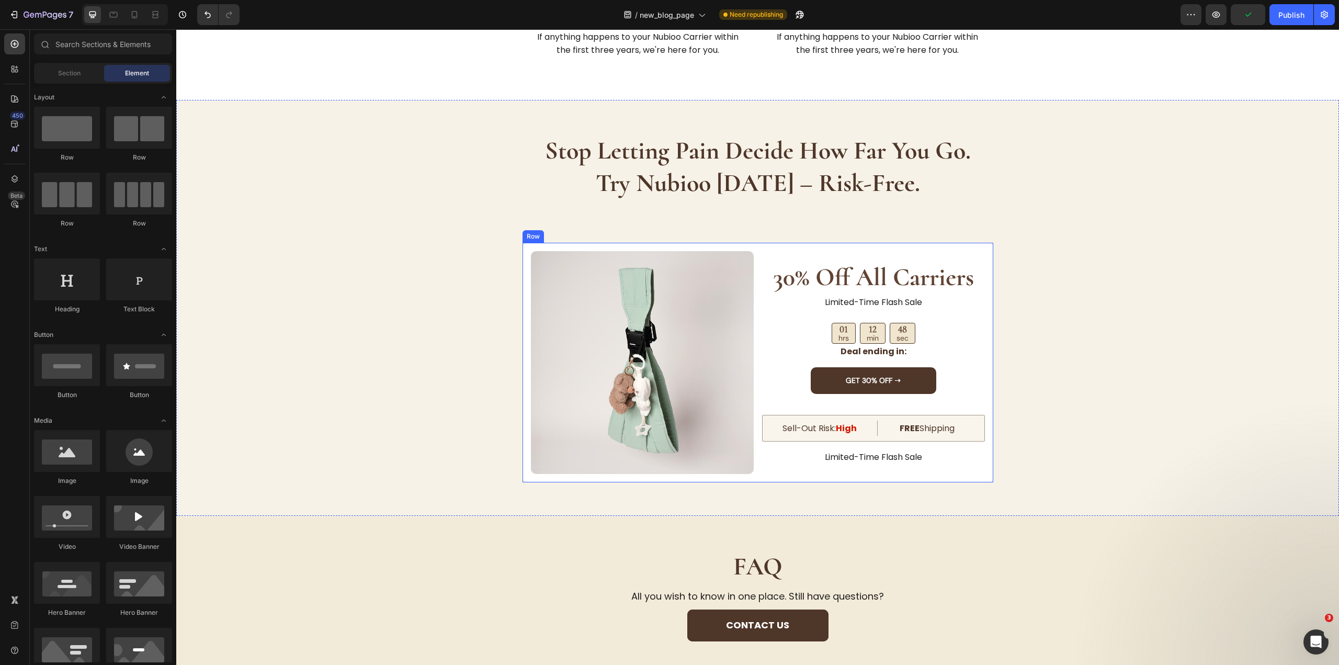
click at [942, 383] on div "GET 30% OFF ➝ Button" at bounding box center [873, 391] width 223 height 48
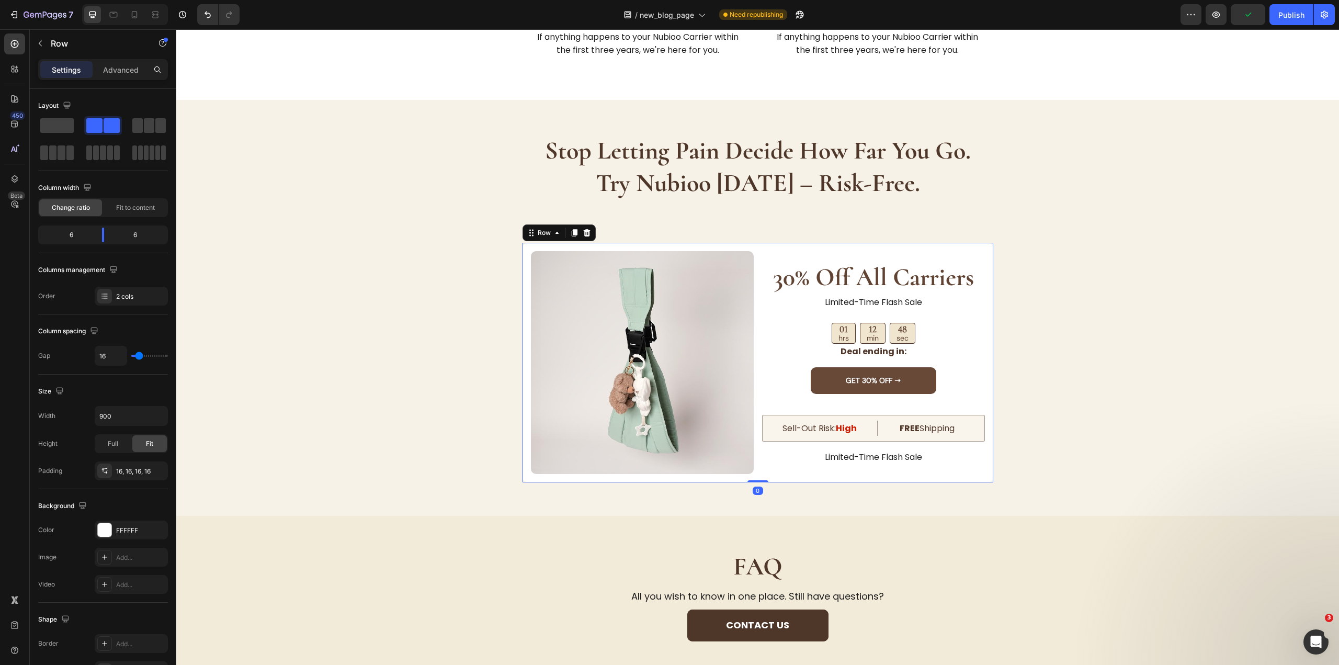
click at [925, 367] on button "GET 30% OFF ➝" at bounding box center [874, 380] width 126 height 27
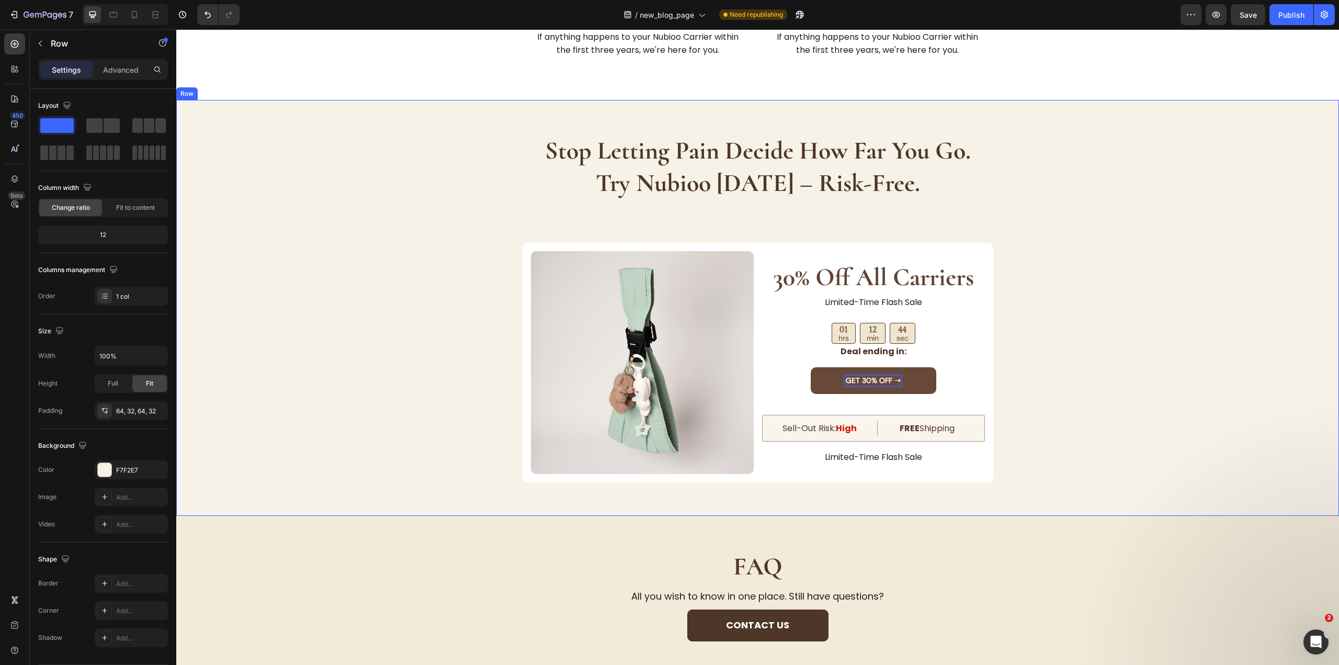
click at [1179, 428] on div "stop letting pain decide how far you go. try nubioo today – risk-free. Heading …" at bounding box center [757, 307] width 1129 height 349
click at [910, 371] on button "GET 30% OFF ➝" at bounding box center [874, 380] width 126 height 27
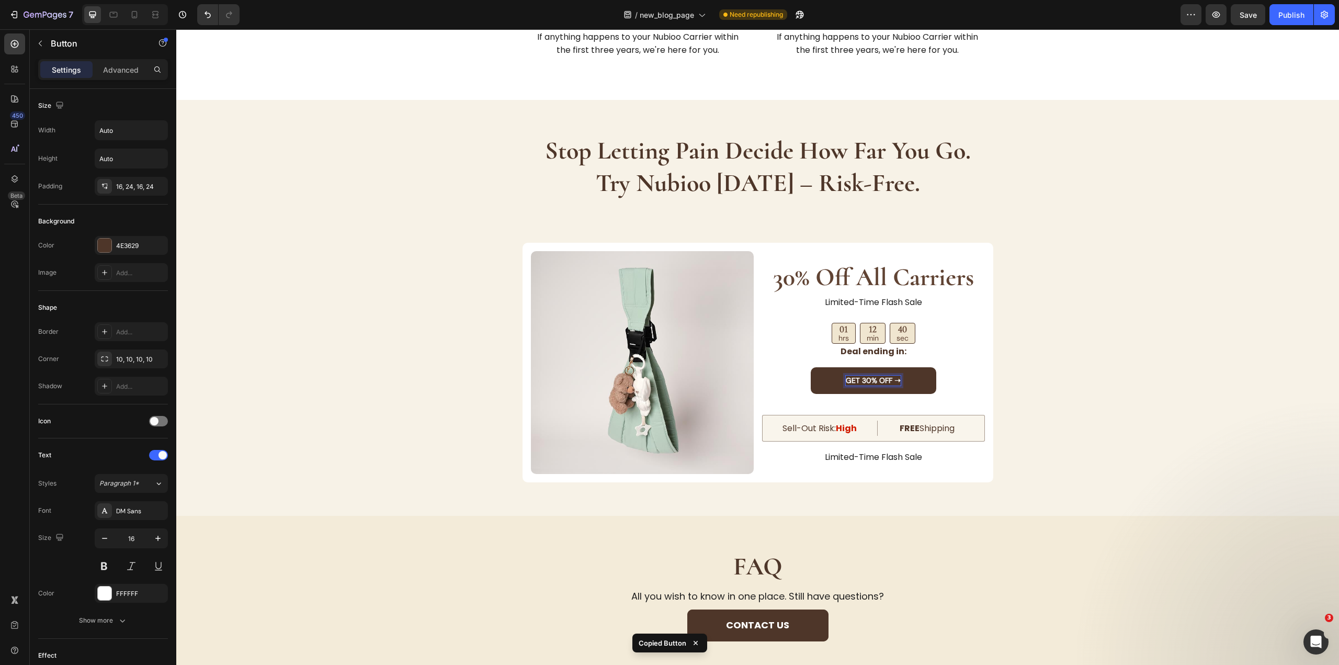
click at [856, 375] on strong "GET 30% OFF ➝" at bounding box center [873, 379] width 55 height 9
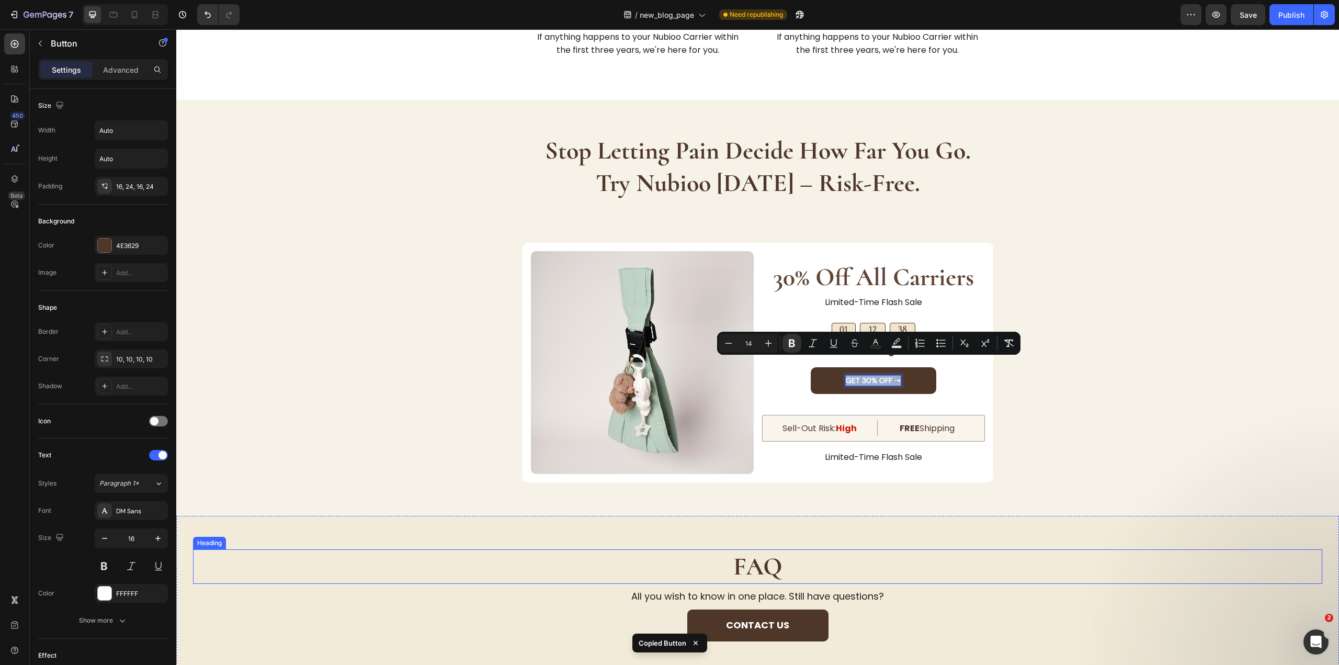
click at [859, 549] on h2 "FAQ" at bounding box center [757, 566] width 1129 height 35
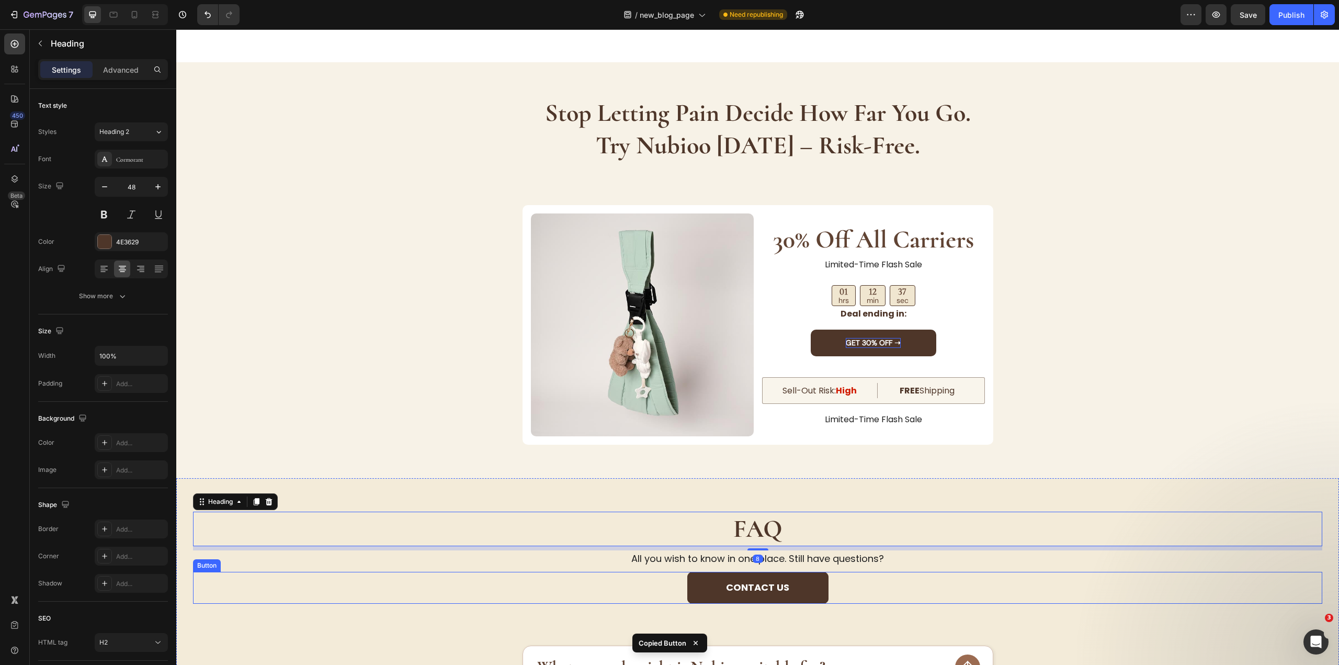
scroll to position [3190, 0]
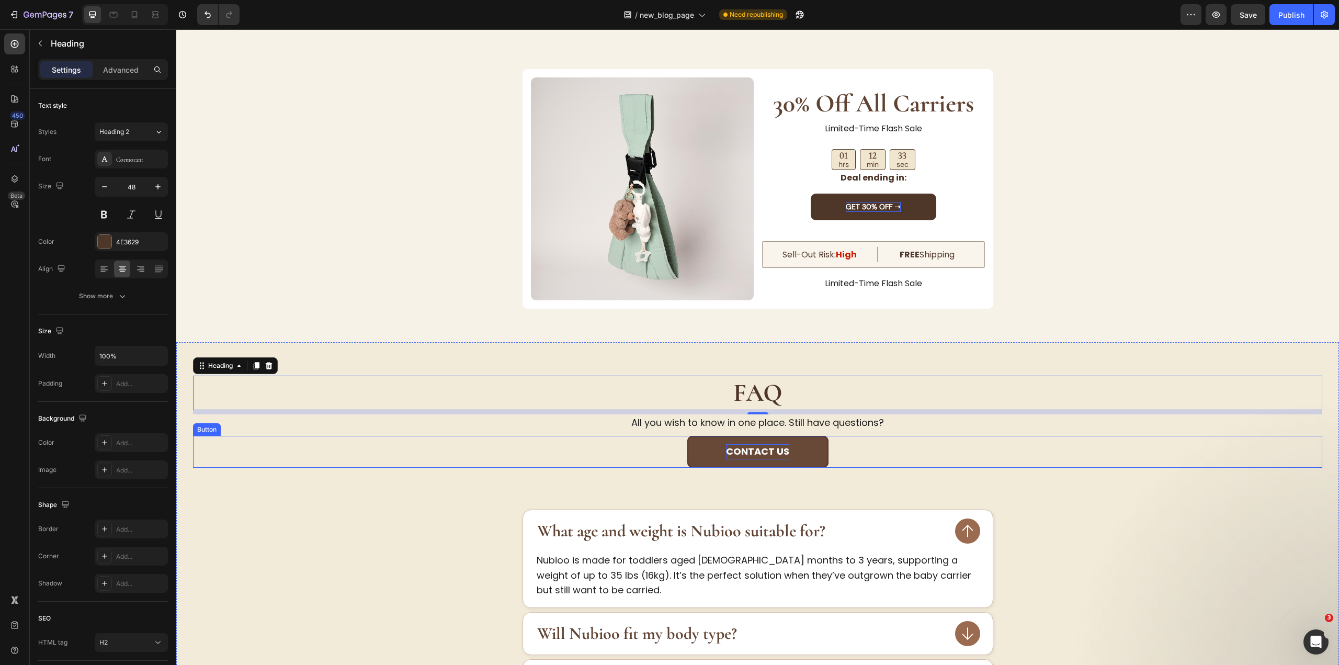
click at [763, 450] on p "Contact us" at bounding box center [757, 451] width 63 height 15
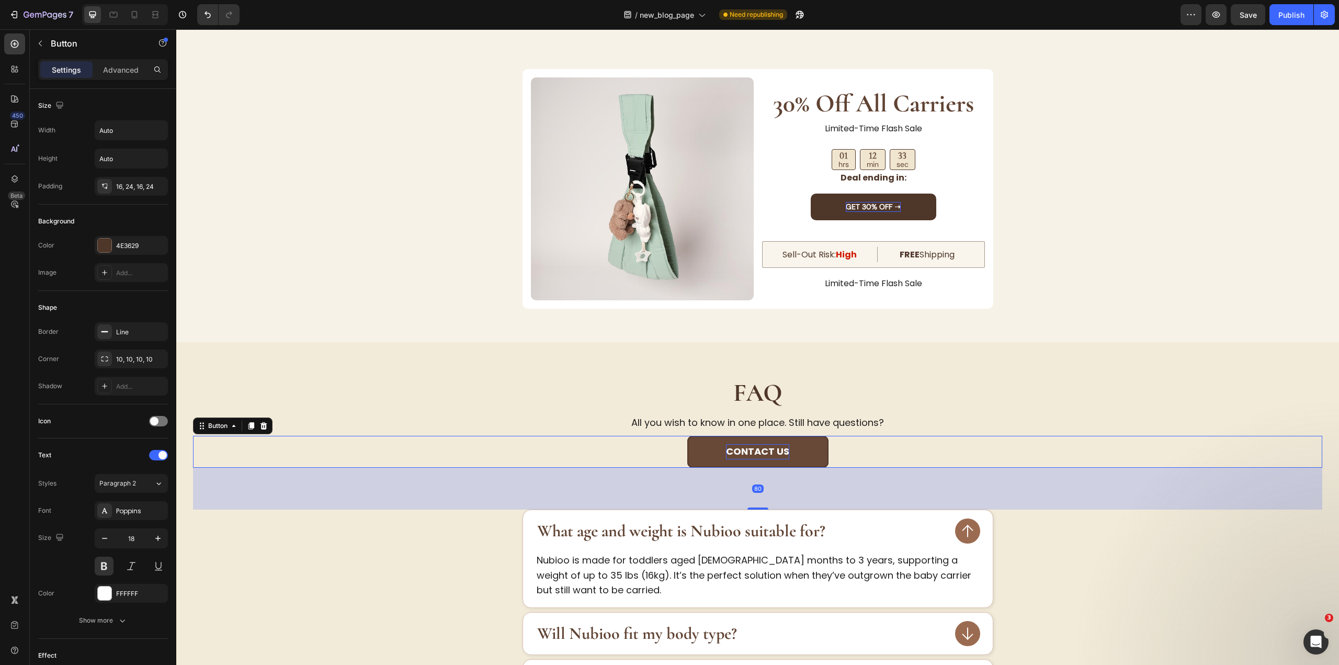
click at [763, 450] on p "Contact us" at bounding box center [757, 451] width 63 height 15
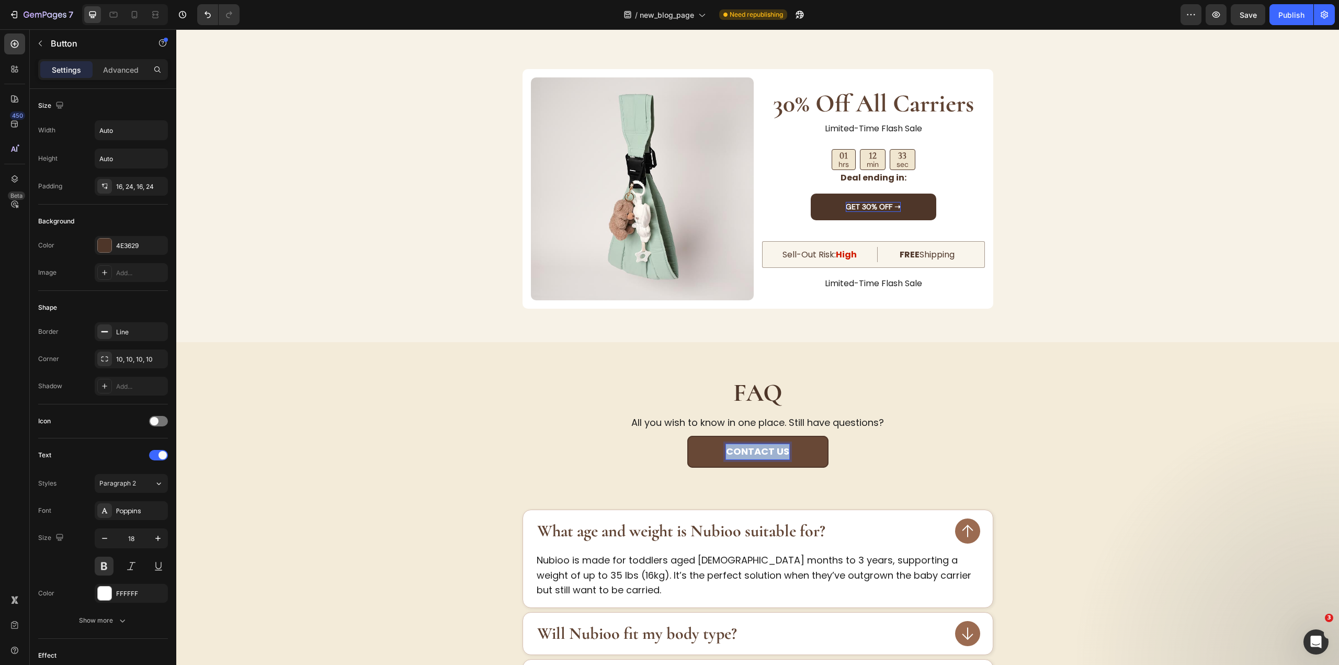
click at [763, 450] on p "Contact us" at bounding box center [757, 451] width 63 height 15
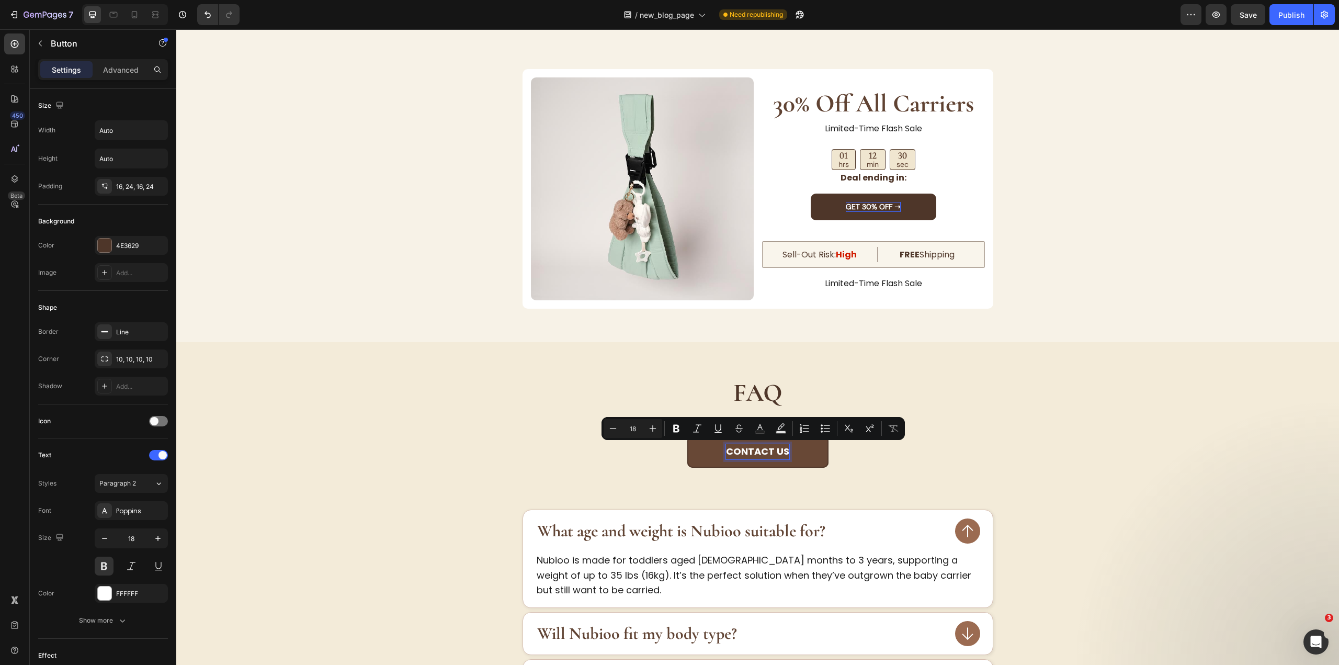
click at [930, 467] on div "Contact us Button 80" at bounding box center [757, 452] width 1129 height 32
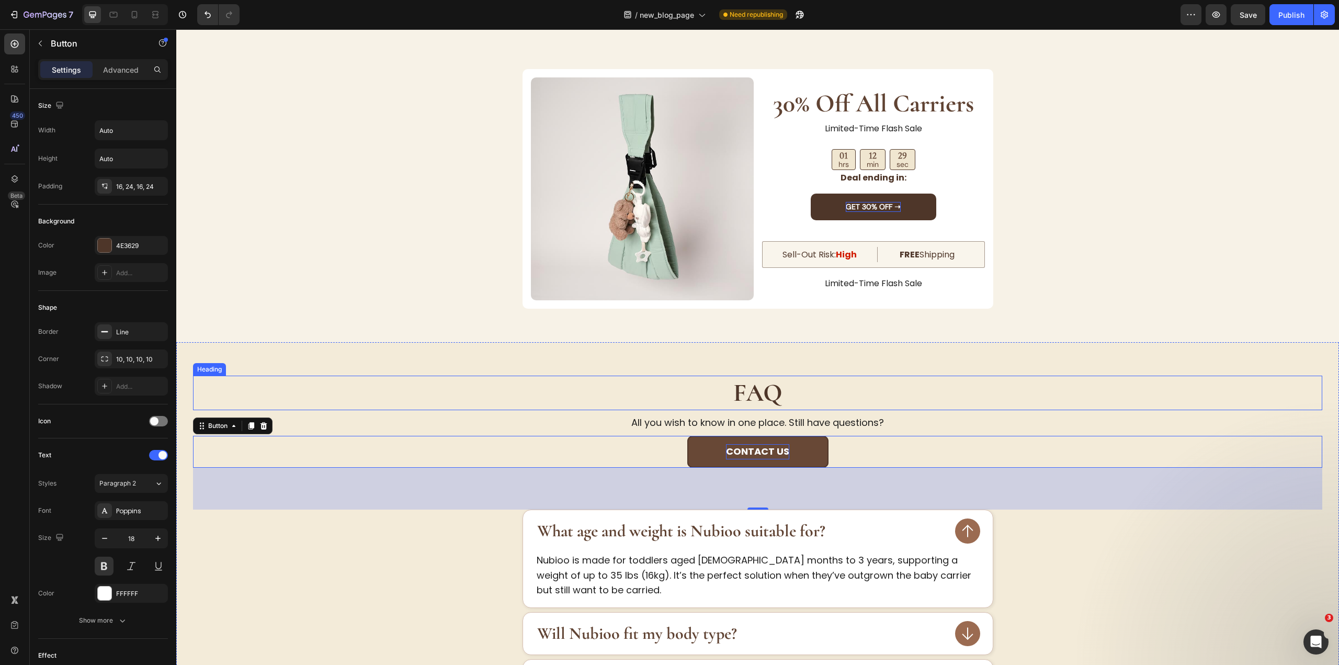
click at [913, 409] on h2 "FAQ" at bounding box center [757, 392] width 1129 height 35
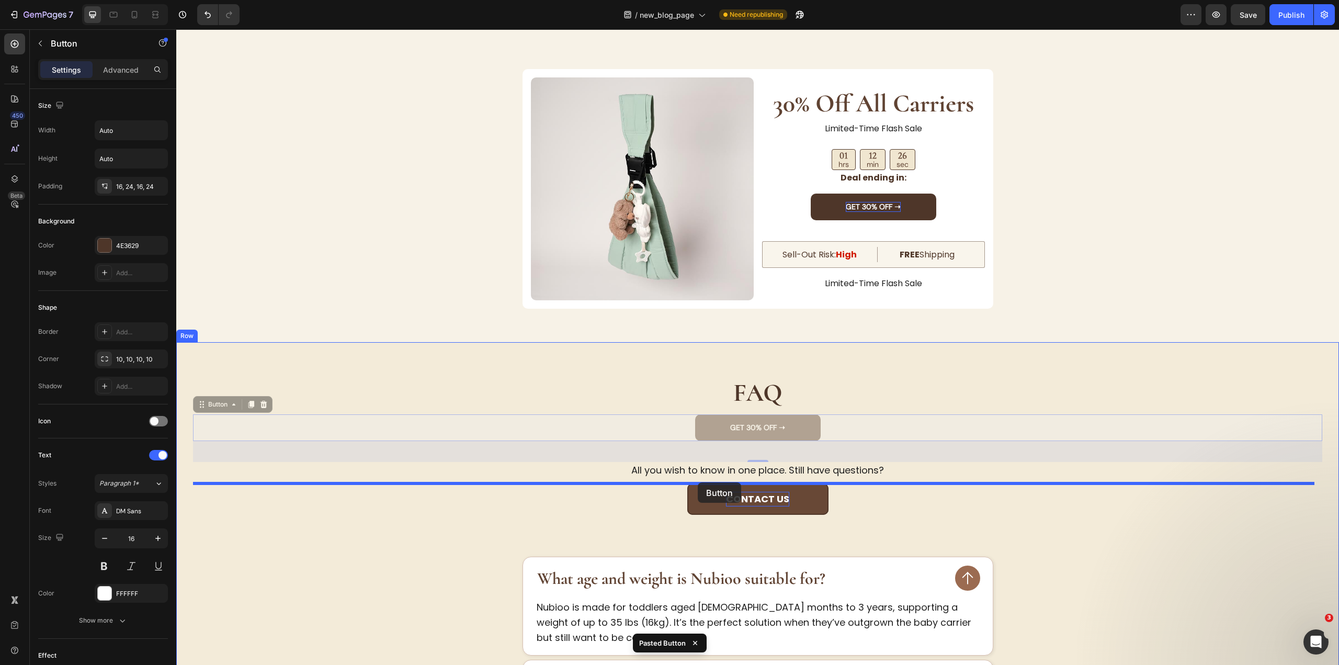
drag, startPoint x: 204, startPoint y: 400, endPoint x: 698, endPoint y: 482, distance: 500.5
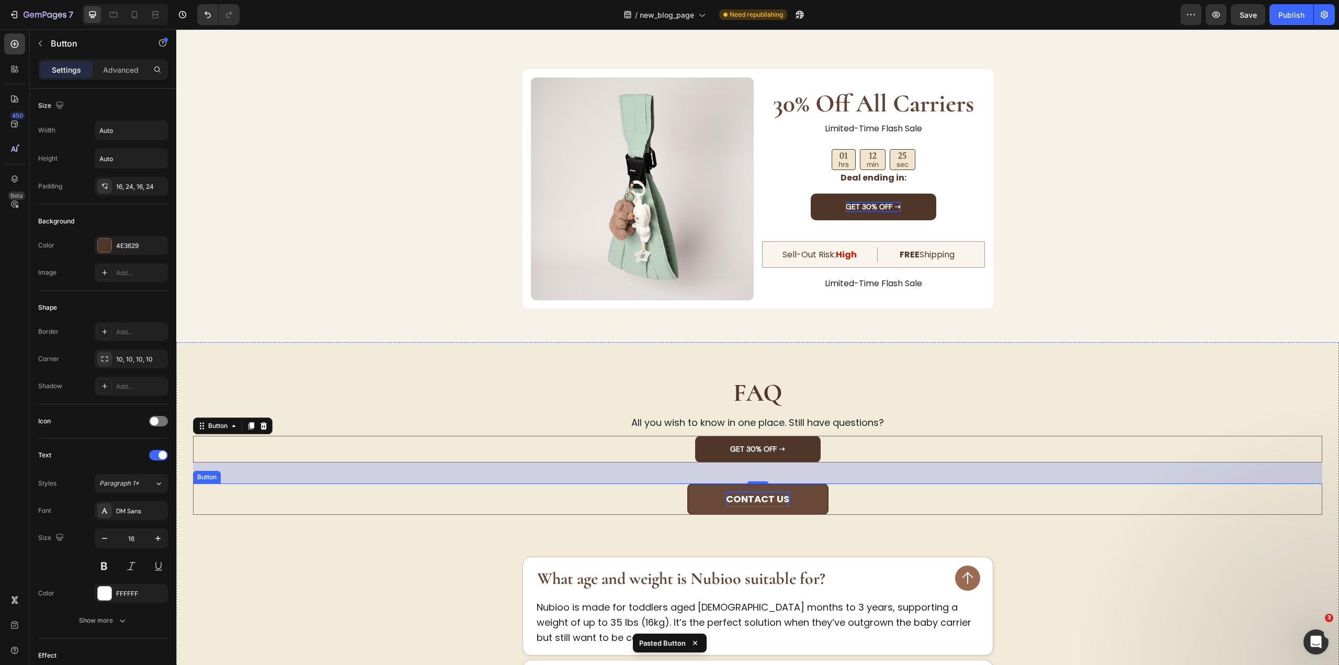
click at [767, 492] on p "Contact us" at bounding box center [757, 499] width 63 height 15
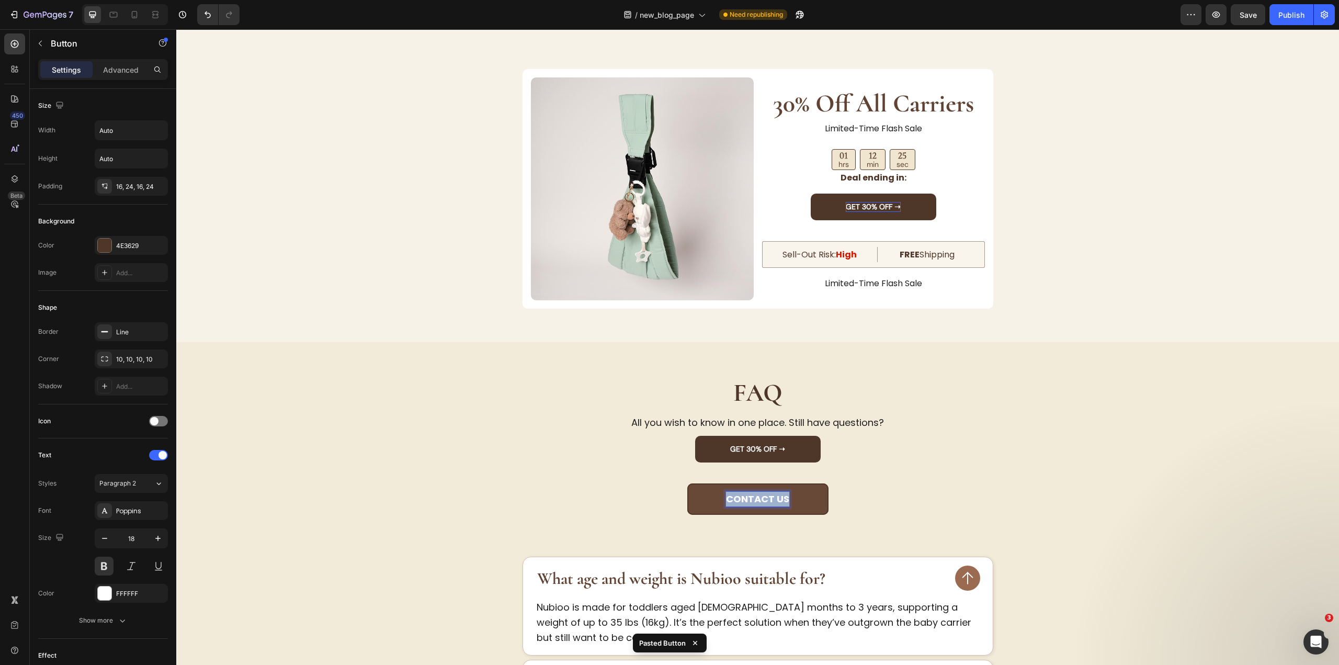
click at [767, 492] on p "Contact us" at bounding box center [757, 499] width 63 height 15
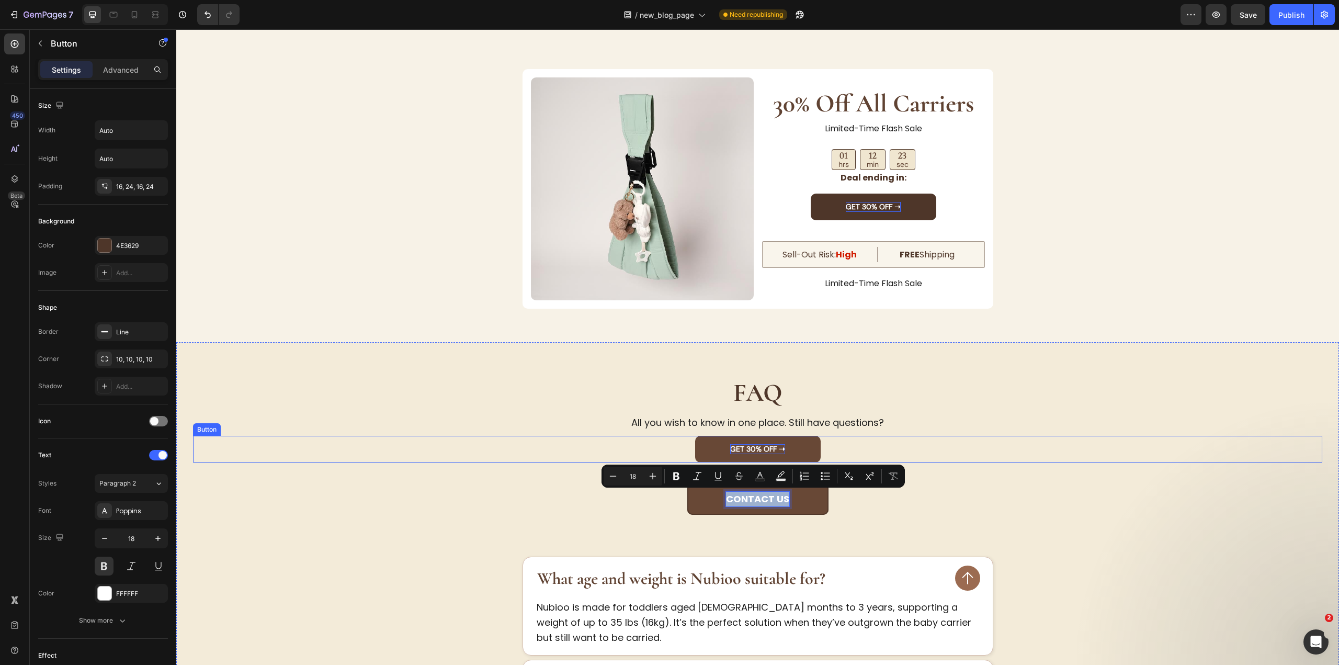
click at [755, 448] on strong "GET 30% OFF ➝" at bounding box center [757, 448] width 55 height 9
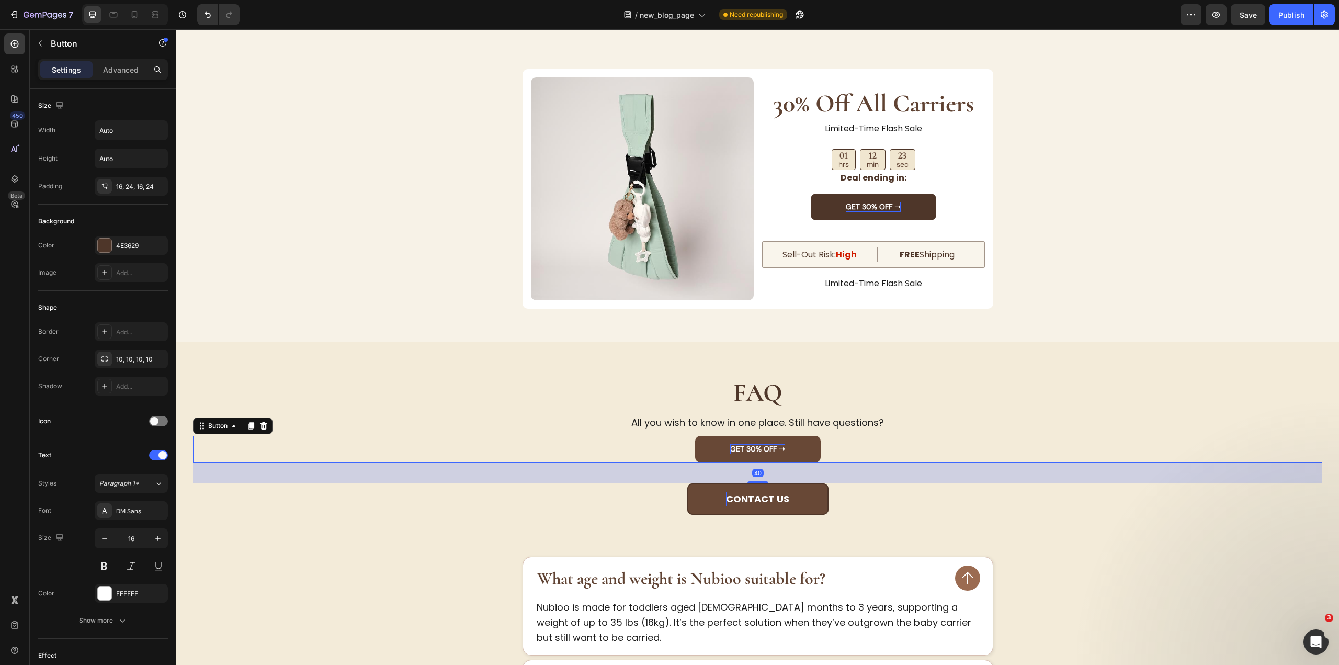
click at [755, 448] on strong "GET 30% OFF ➝" at bounding box center [757, 448] width 55 height 9
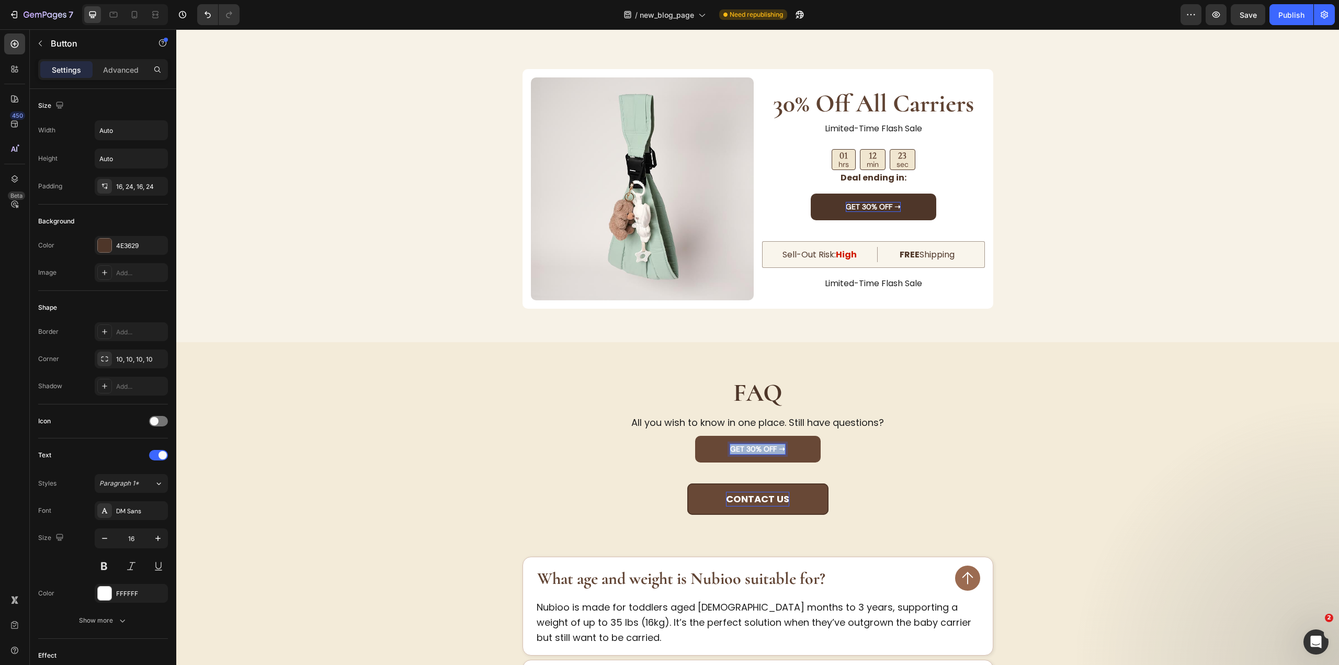
click at [755, 448] on strong "GET 30% OFF ➝" at bounding box center [757, 448] width 55 height 9
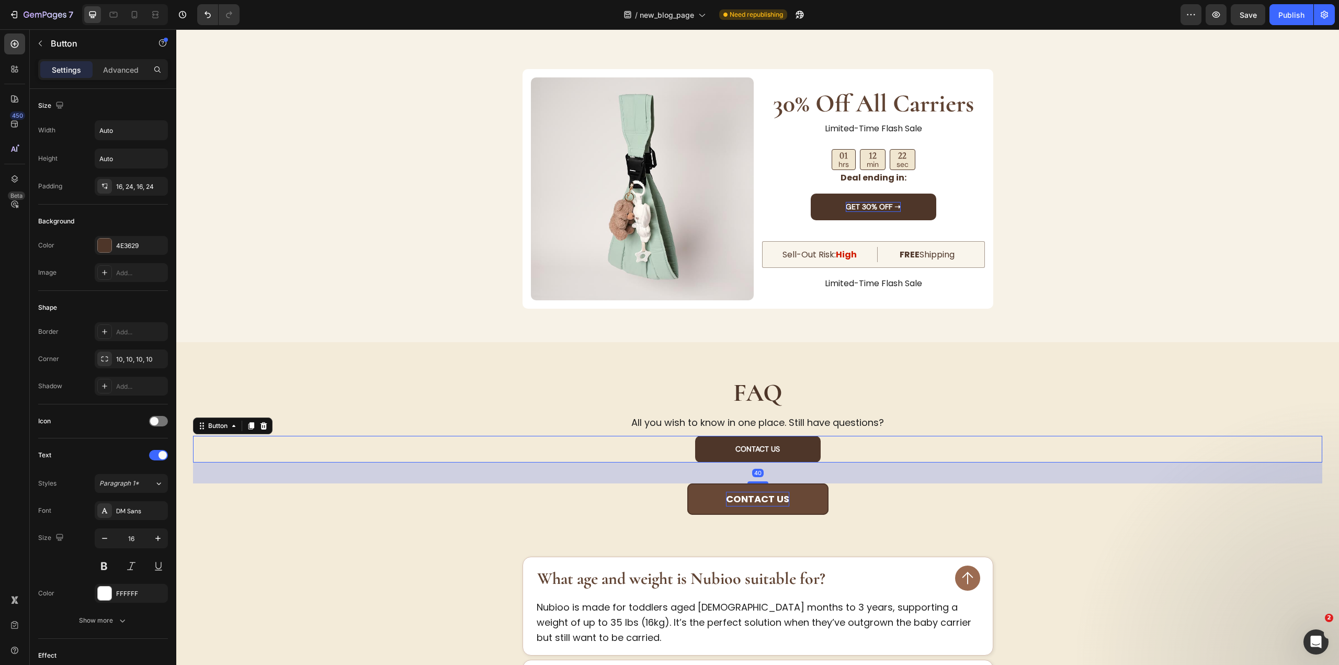
click at [860, 449] on div "Contact us Button 40" at bounding box center [757, 449] width 1129 height 27
click at [802, 448] on button "Contact us" at bounding box center [758, 449] width 126 height 27
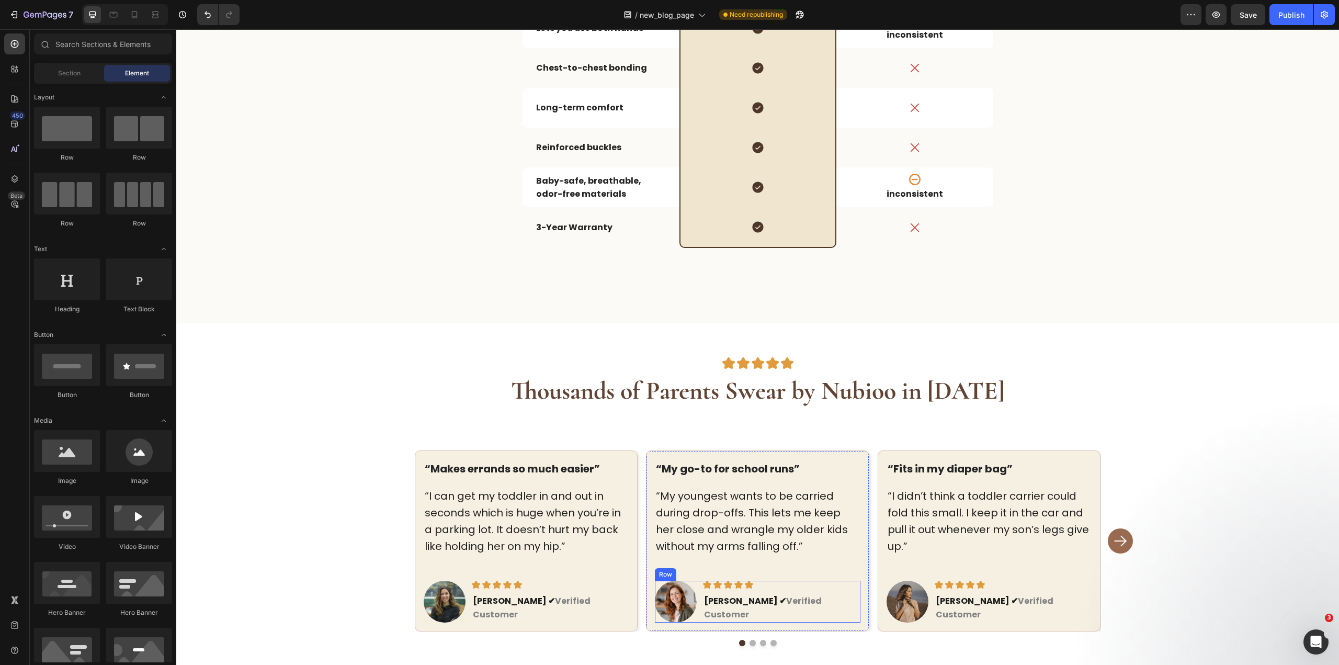
scroll to position [2520, 0]
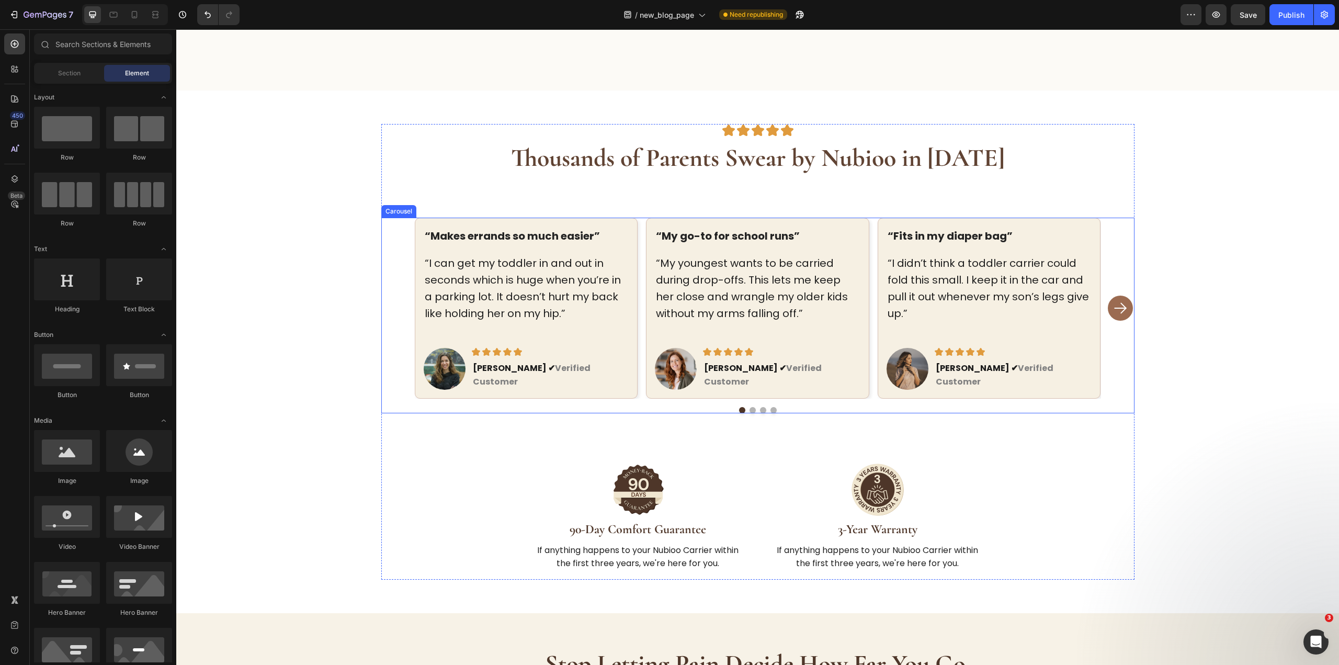
click at [1125, 305] on rect "Carousel Next Arrow" at bounding box center [1120, 307] width 25 height 25
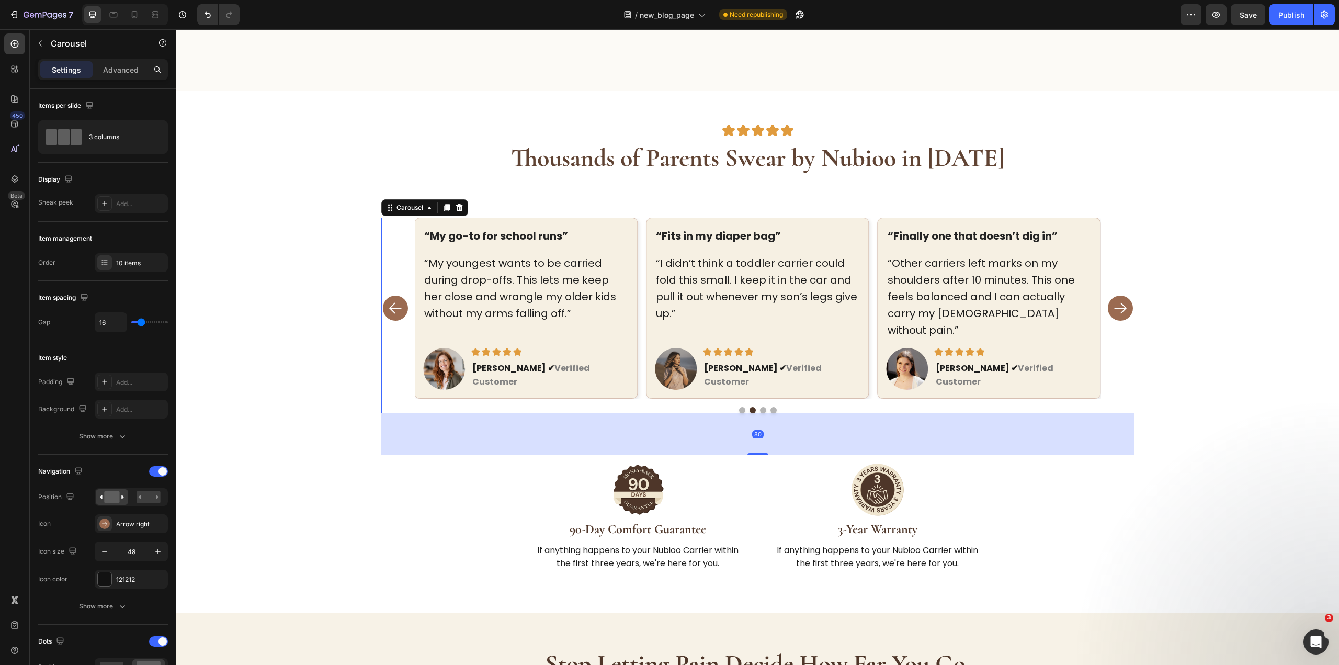
click at [1125, 305] on rect "Carousel Next Arrow" at bounding box center [1120, 307] width 25 height 25
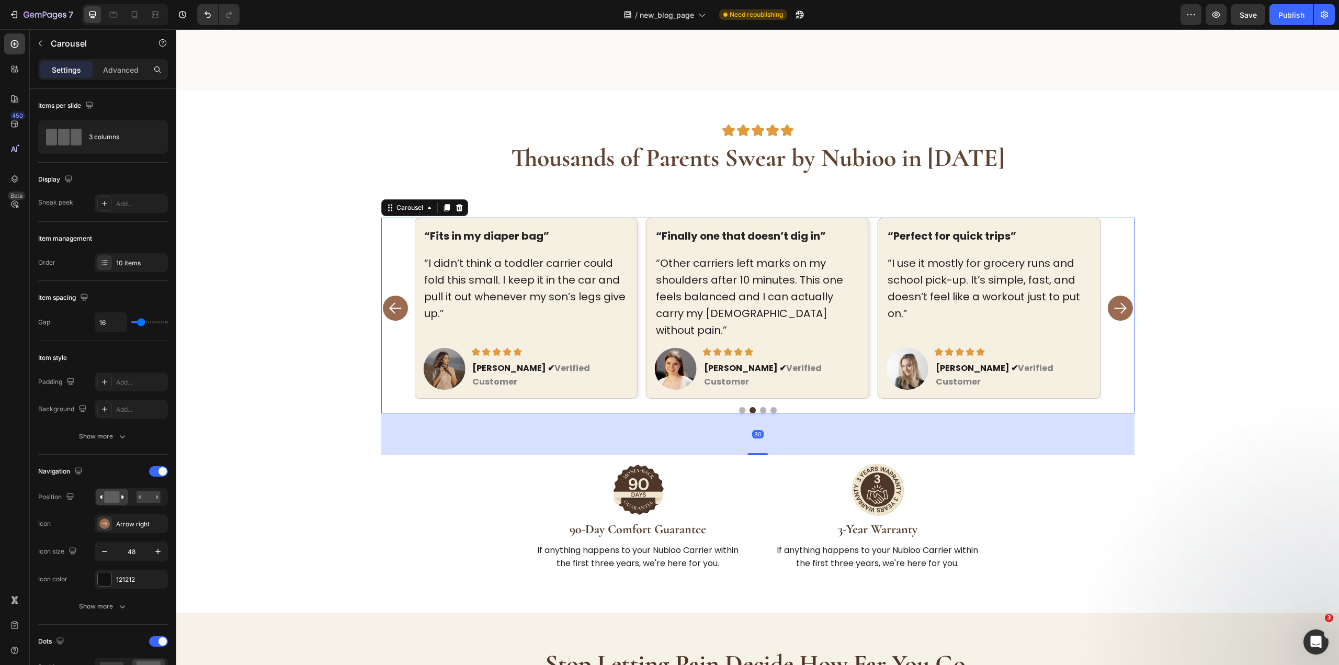
click at [1125, 305] on rect "Carousel Next Arrow" at bounding box center [1120, 307] width 25 height 25
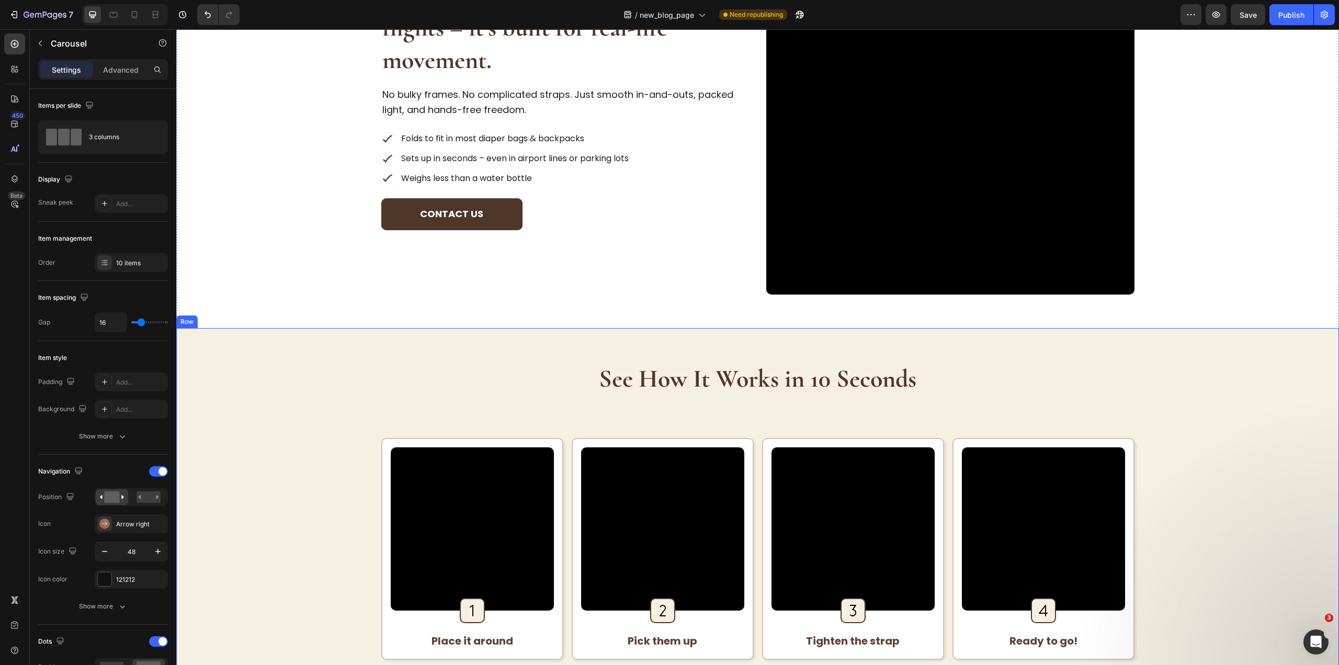
scroll to position [1062, 0]
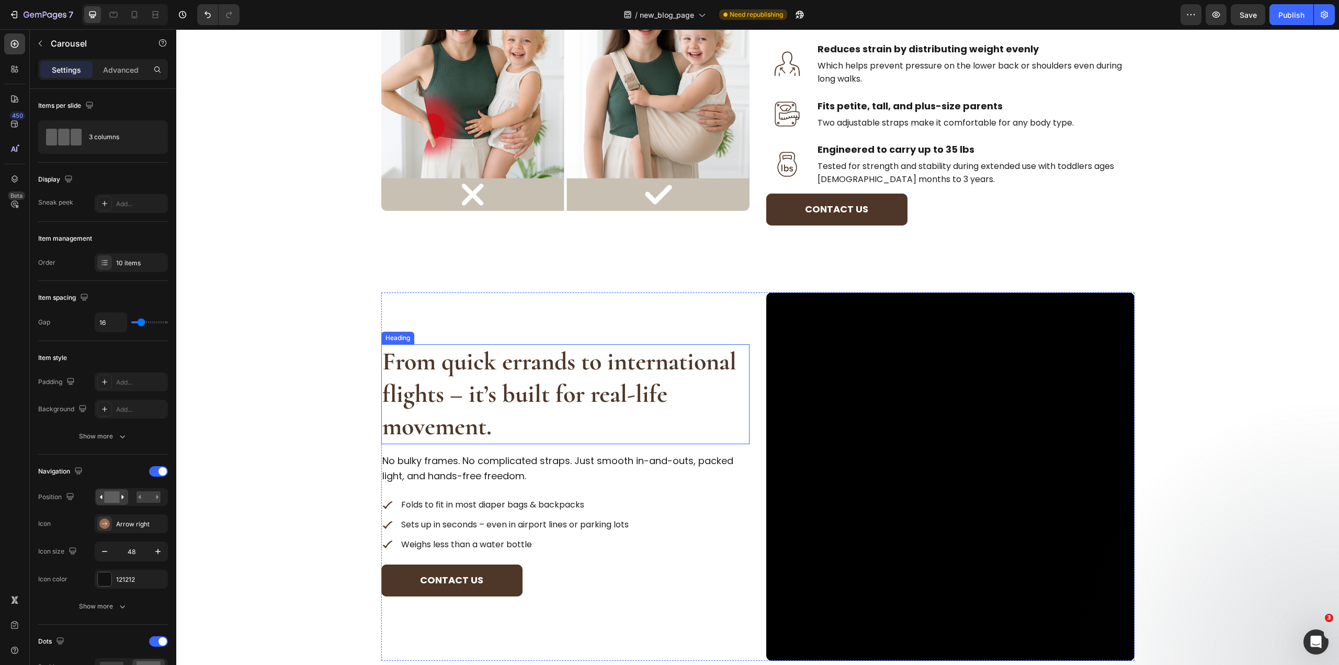
click at [590, 387] on strong "From quick errands to international flights – it’s built for real-life movement." at bounding box center [559, 394] width 354 height 96
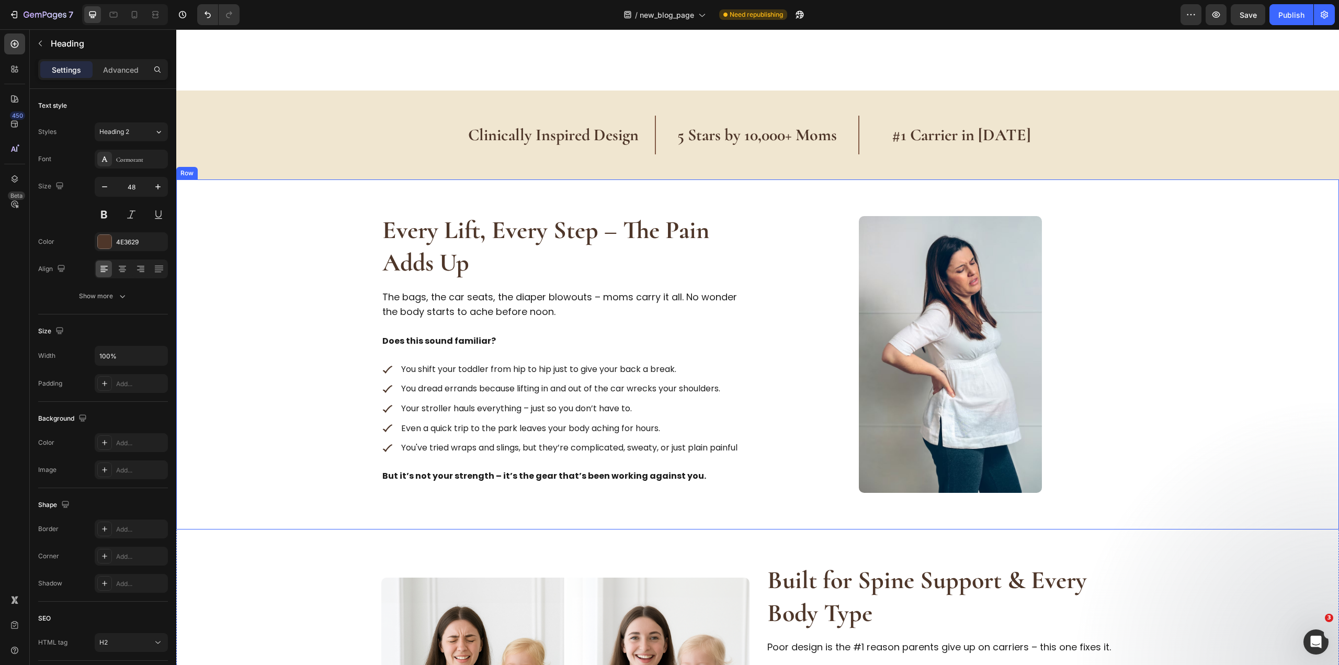
scroll to position [801, 0]
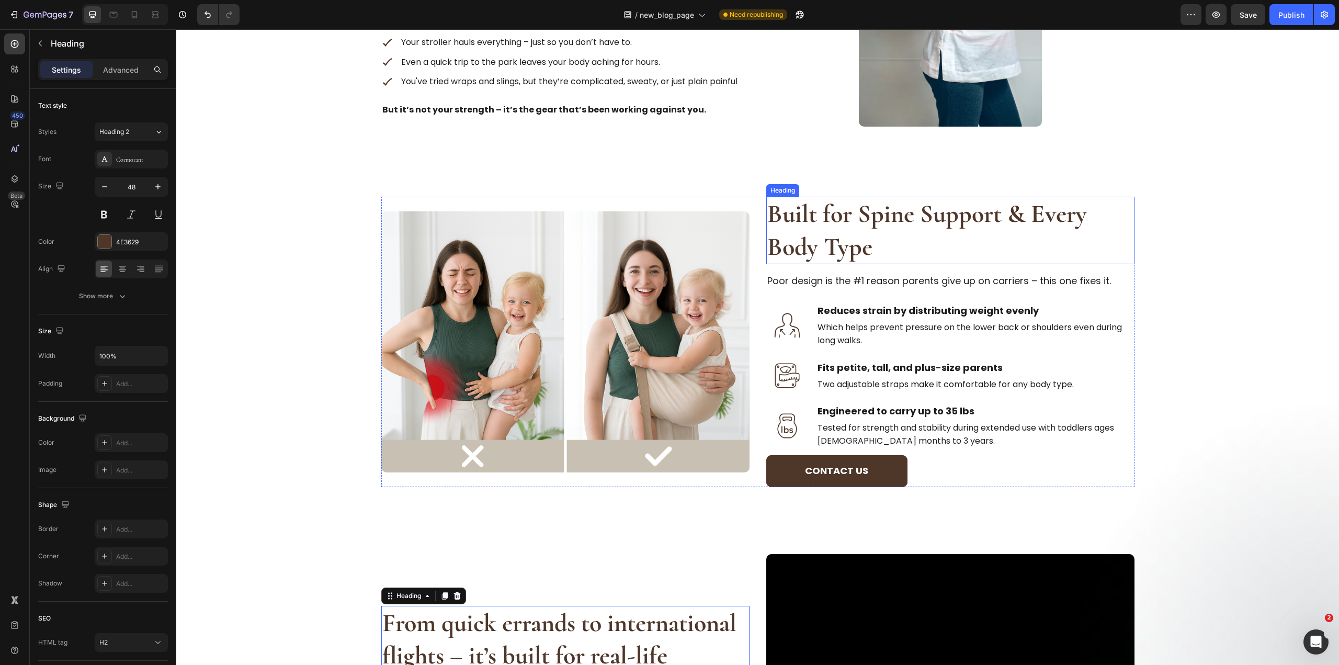
drag, startPoint x: 1055, startPoint y: 44, endPoint x: 945, endPoint y: 96, distance: 121.9
click at [1046, 245] on h2 "Built for Spine Support & Every Body Type" at bounding box center [950, 230] width 368 height 67
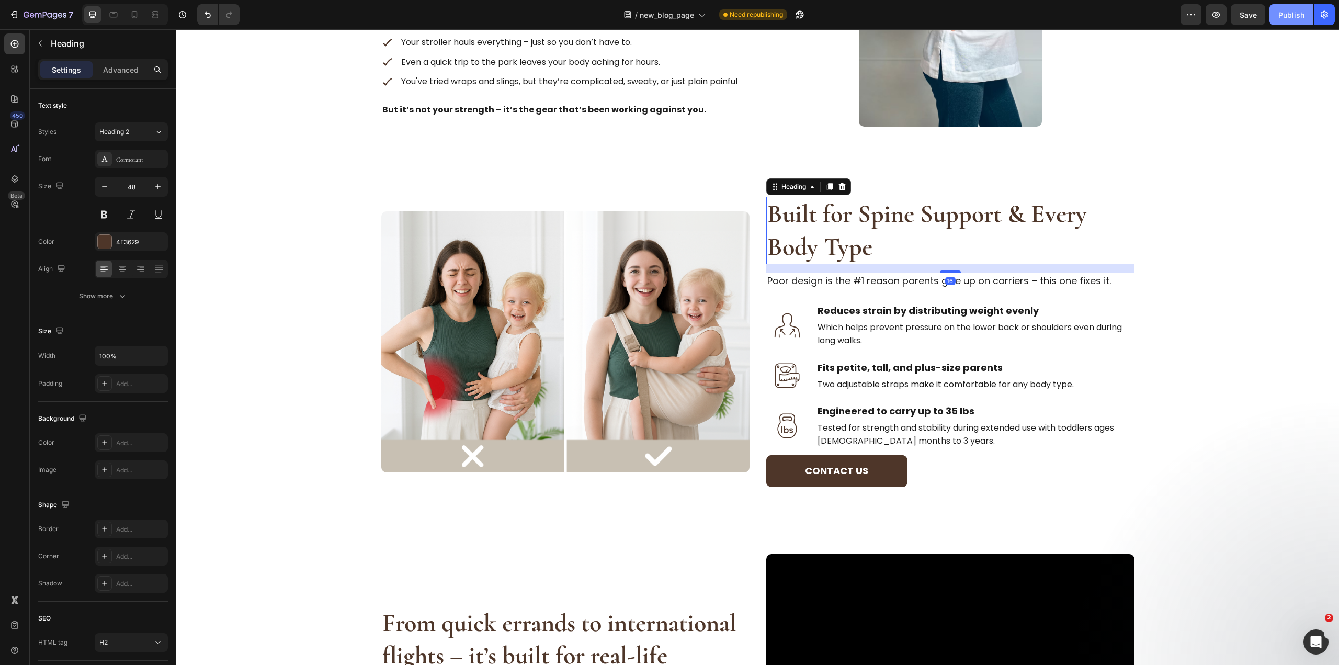
click at [1285, 10] on div "Publish" at bounding box center [1291, 14] width 26 height 11
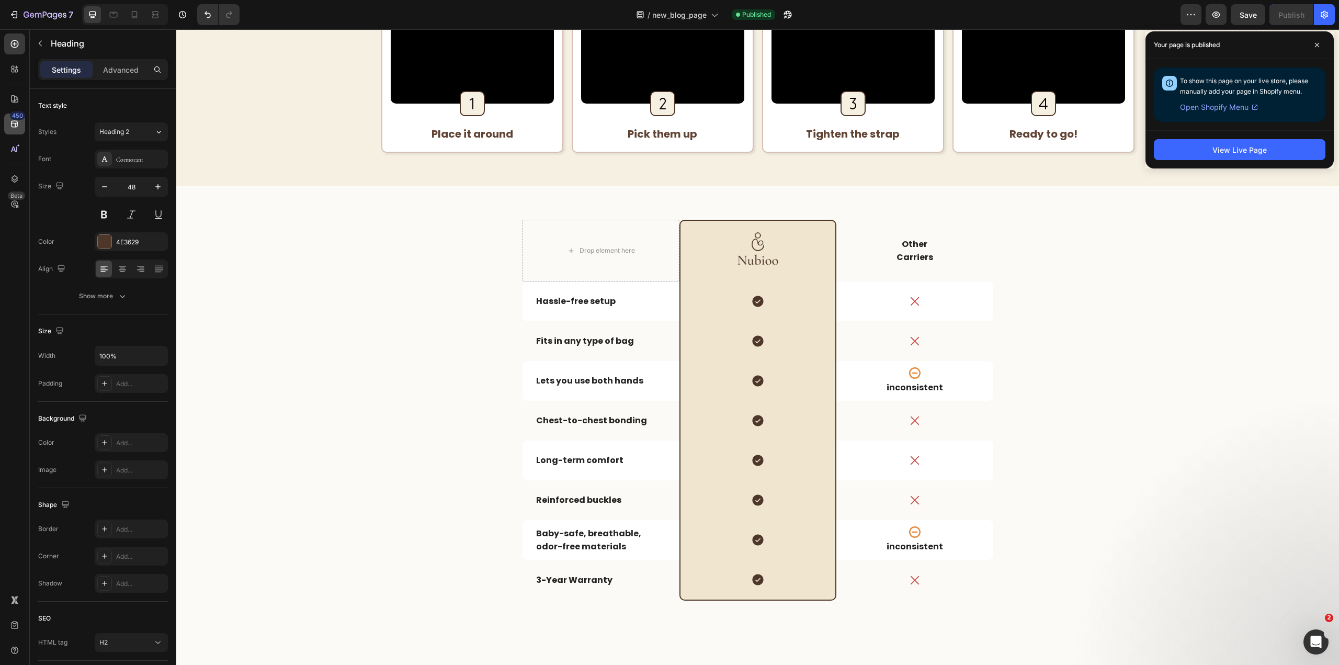
scroll to position [2405, 0]
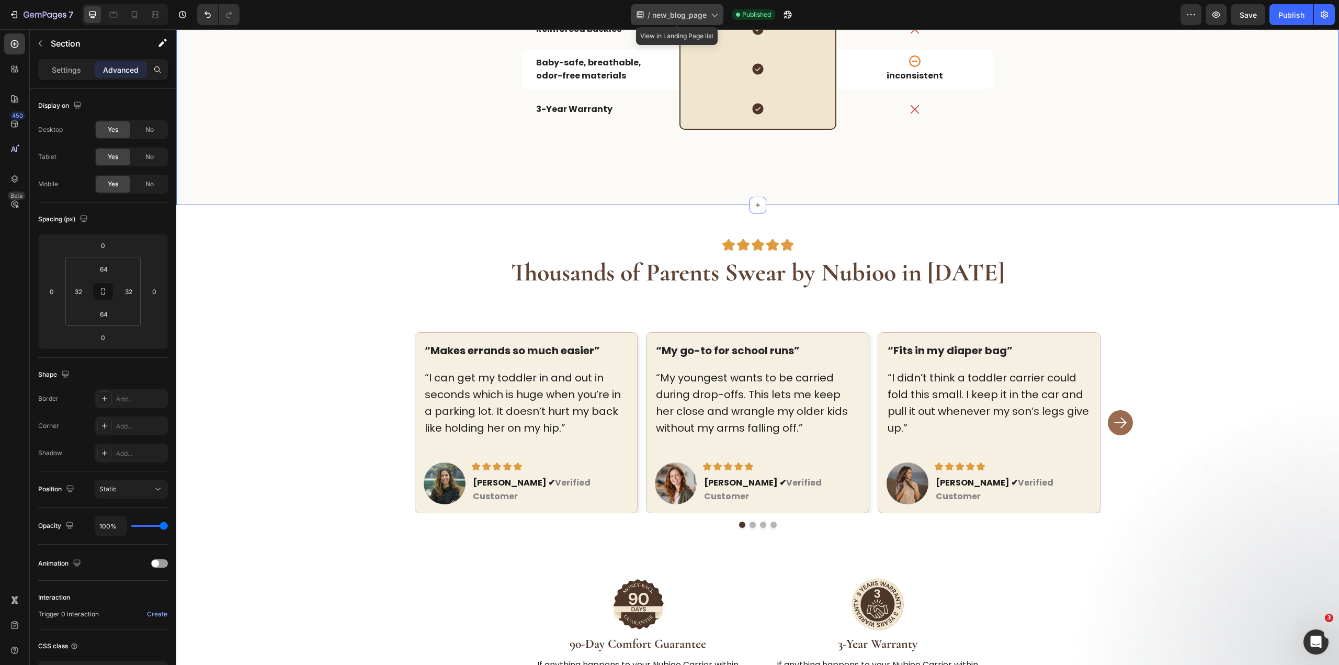
click at [694, 10] on span "new_blog_page" at bounding box center [679, 14] width 54 height 11
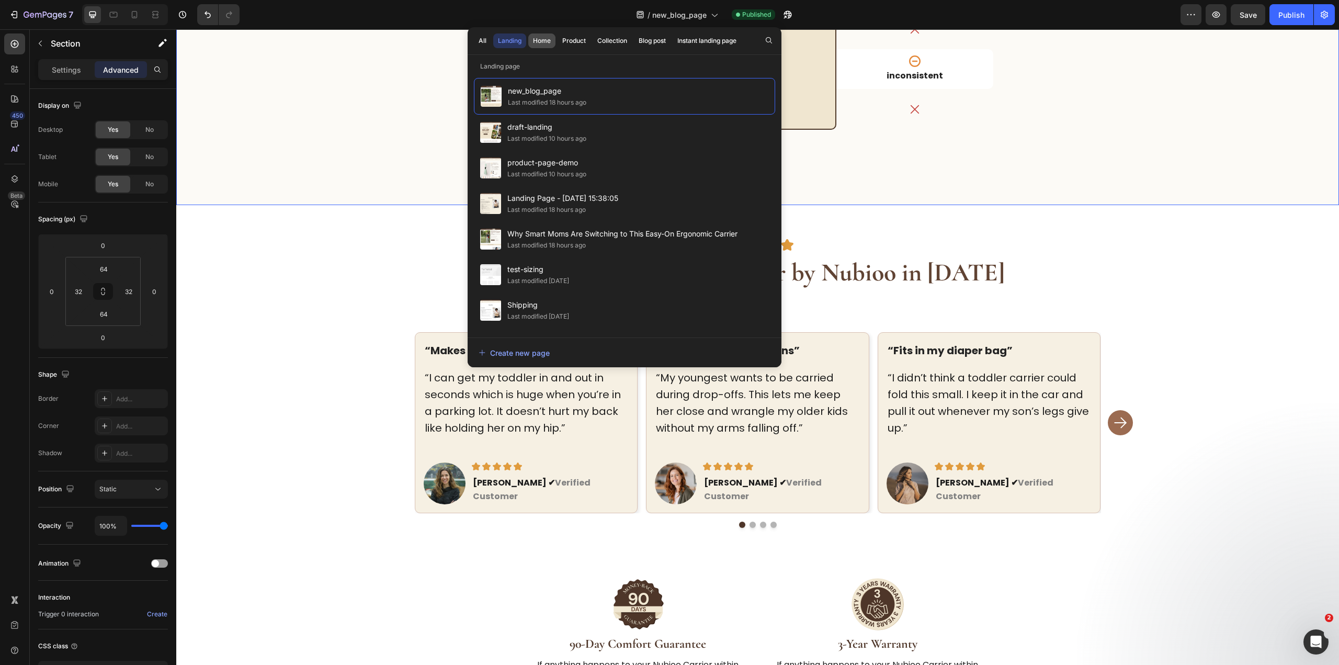
click at [557, 35] on button "Home" at bounding box center [573, 40] width 33 height 15
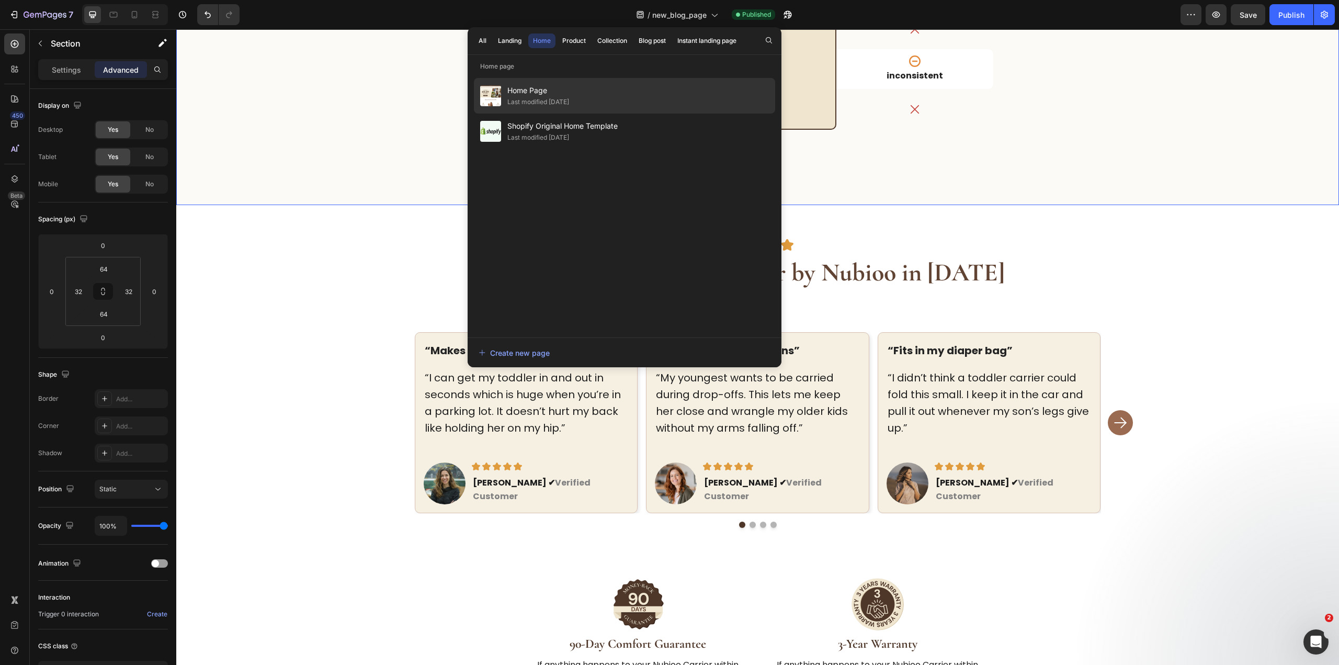
click at [534, 91] on span "Home Page" at bounding box center [538, 90] width 62 height 13
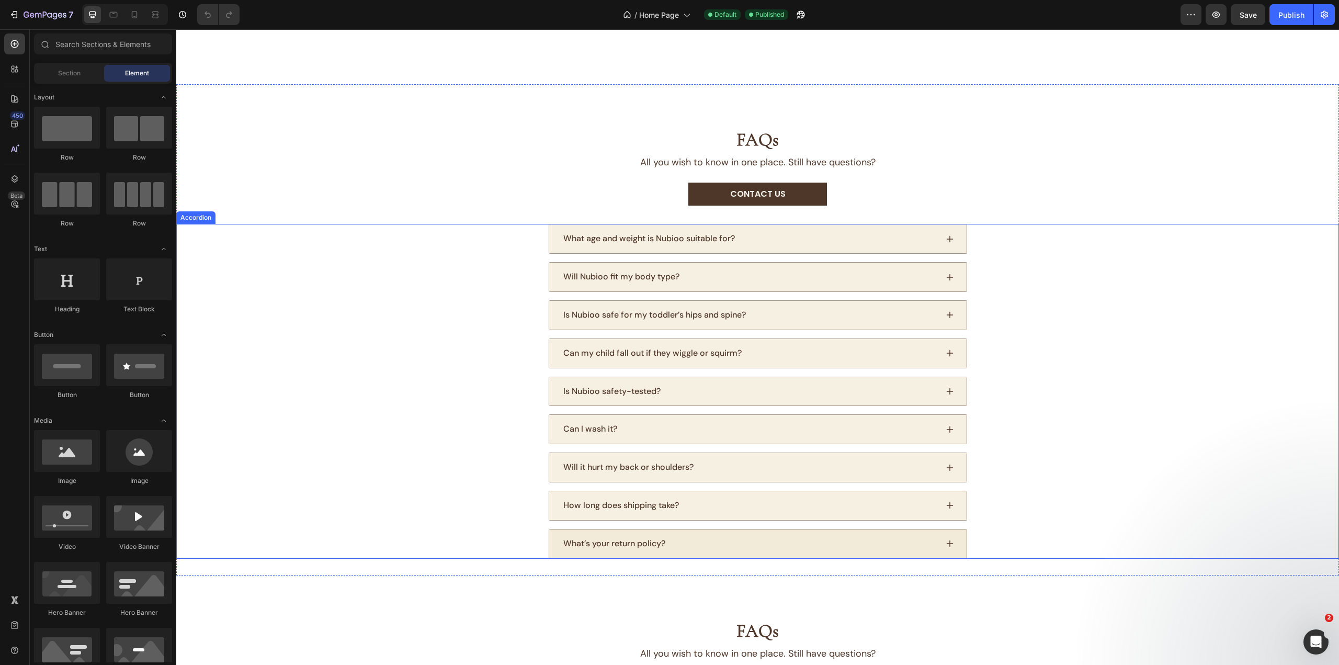
scroll to position [2301, 0]
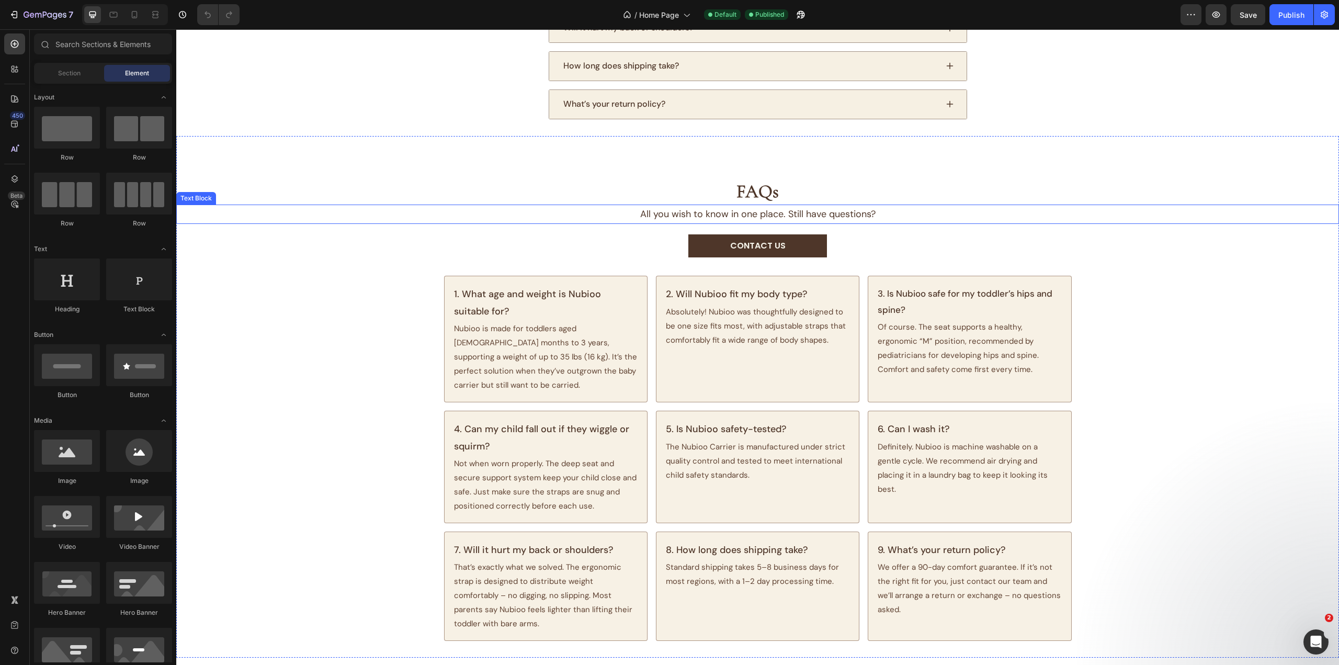
click at [965, 212] on p "All you wish to know in one place. Still have questions?" at bounding box center [757, 214] width 1160 height 17
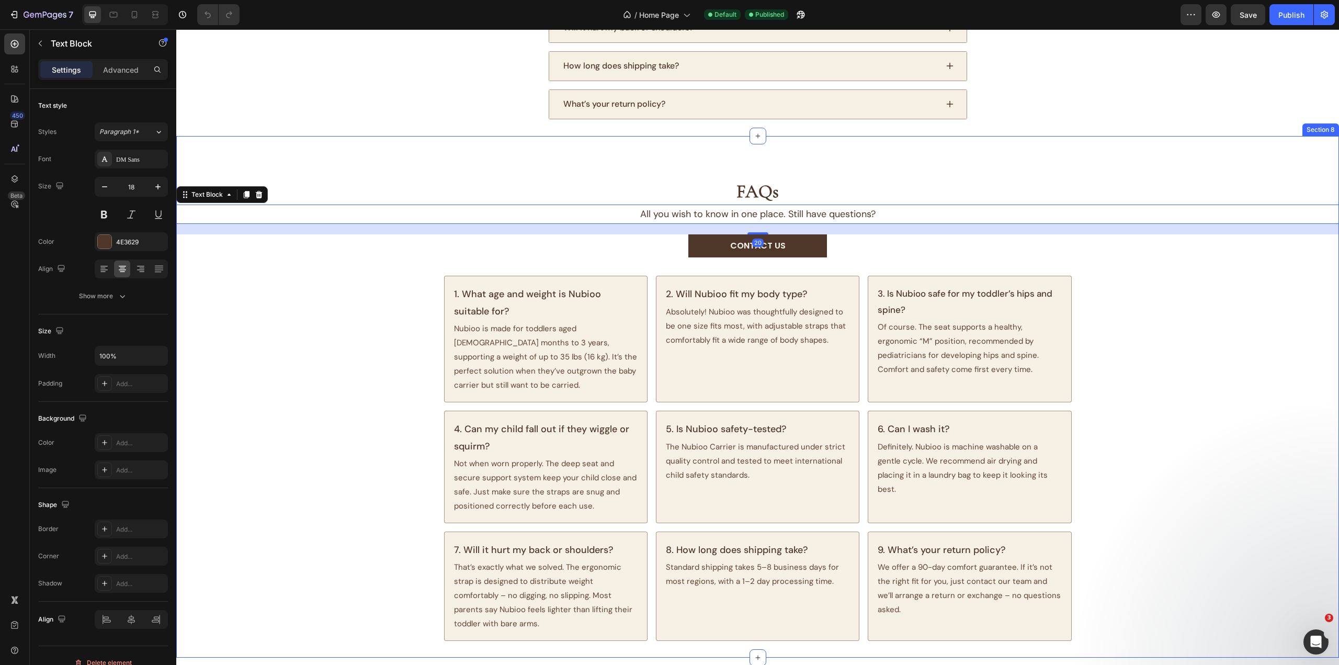
click at [1063, 165] on div "FAQs Heading All you wish to know in one place. Still have questions? Text Bloc…" at bounding box center [757, 397] width 1162 height 488
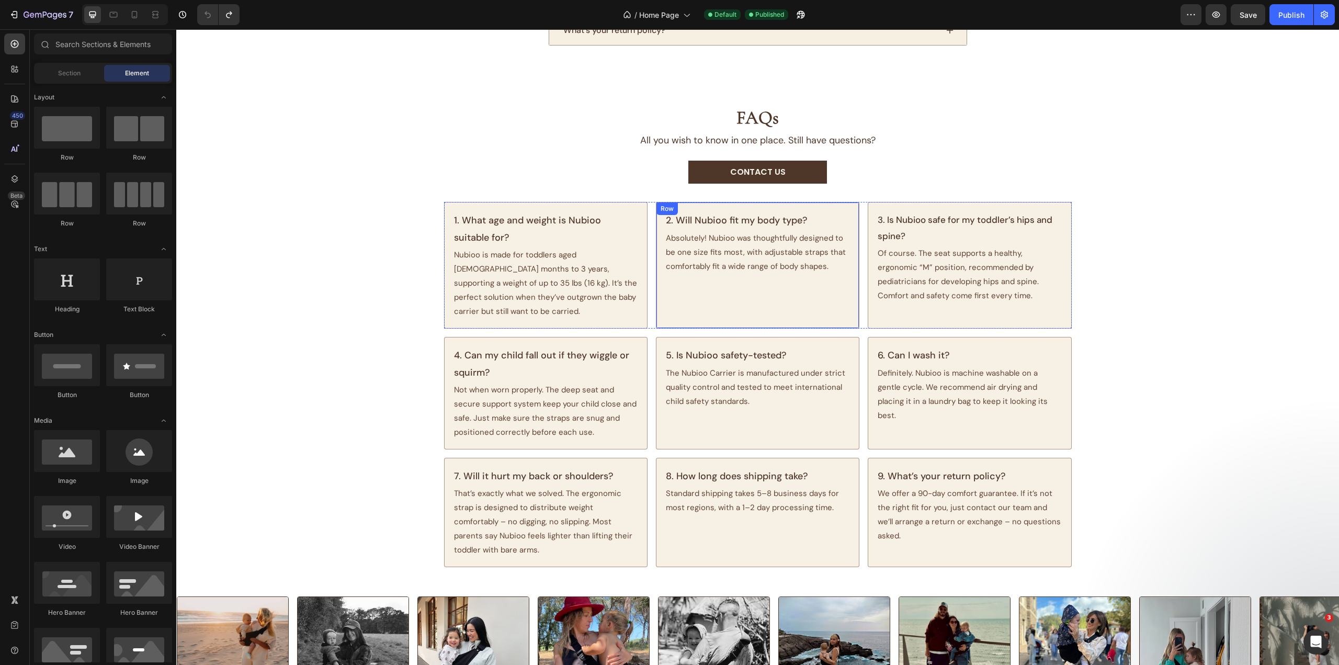
scroll to position [2562, 0]
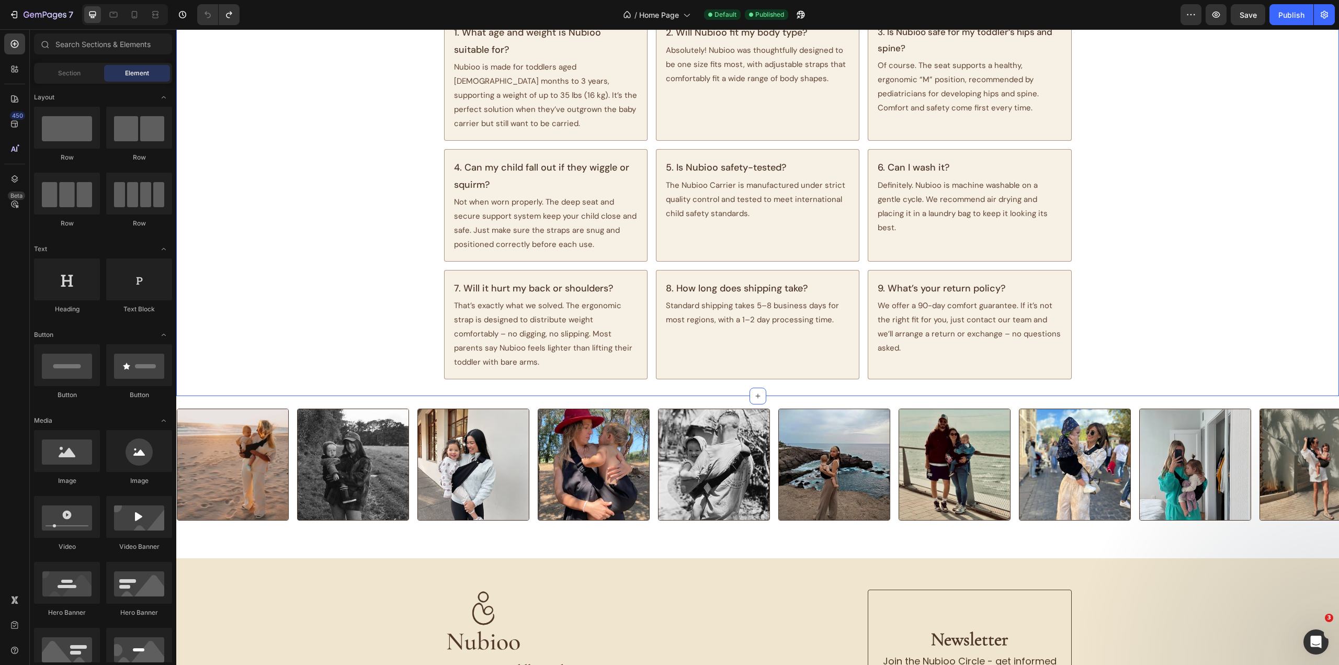
click at [1209, 180] on div "FAQs Heading All you wish to know in one place. Still have questions? Text Bloc…" at bounding box center [757, 135] width 1162 height 488
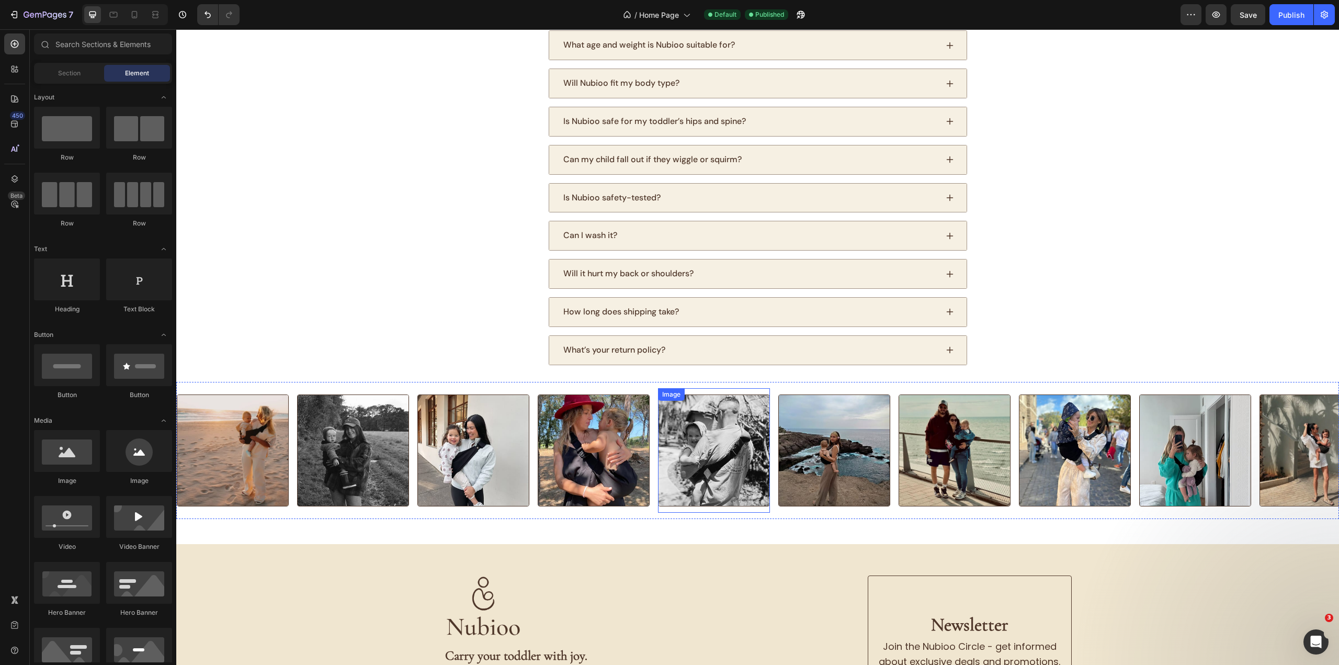
scroll to position [2345, 0]
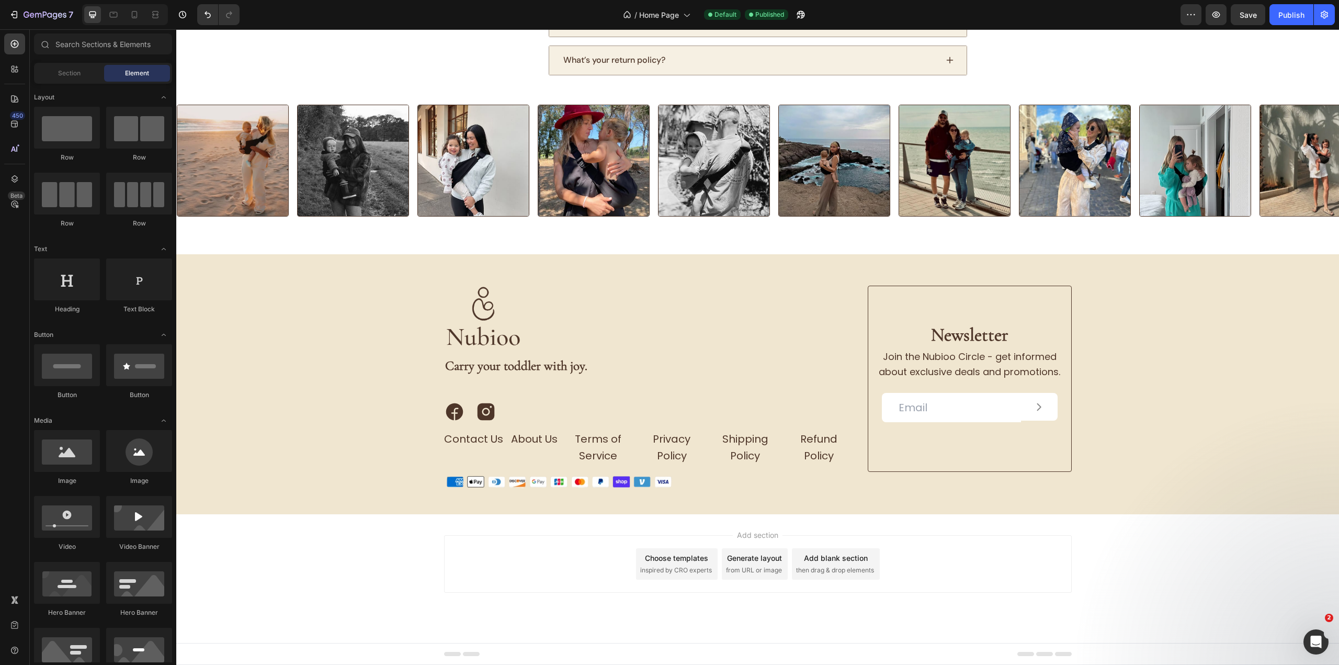
click at [1289, 24] on button "Publish" at bounding box center [1291, 14] width 44 height 21
click at [1033, 412] on icon at bounding box center [1038, 407] width 10 height 10
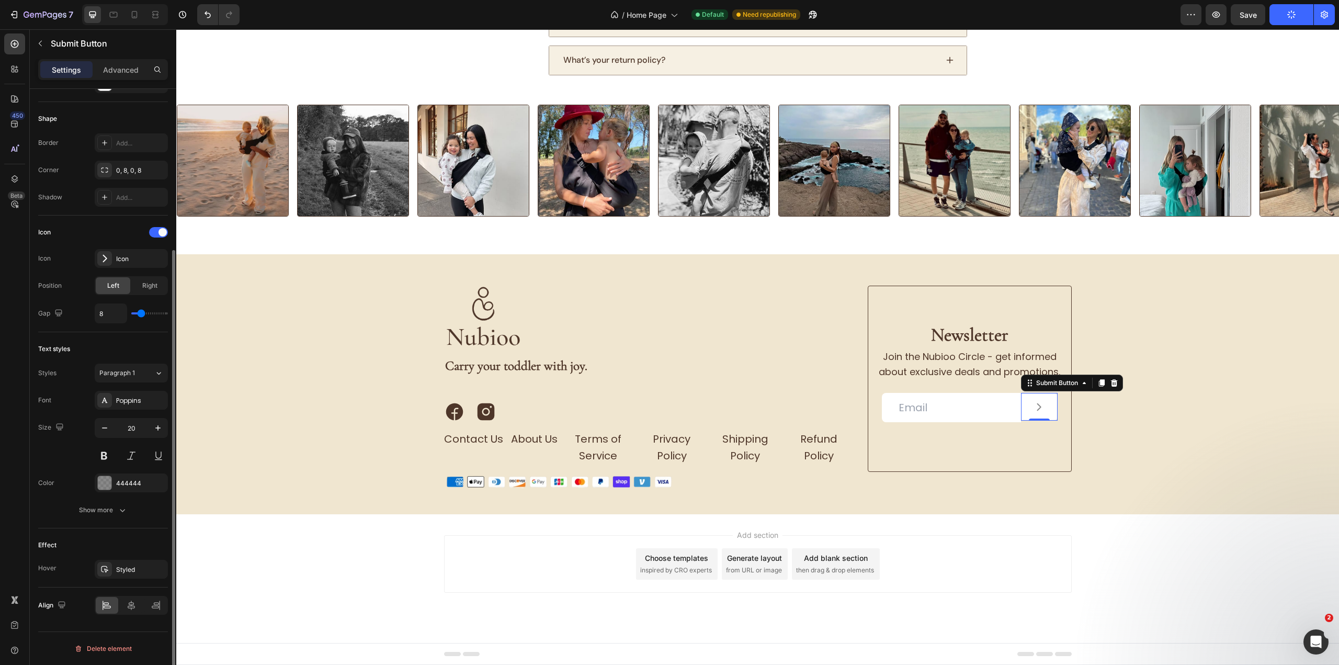
scroll to position [0, 0]
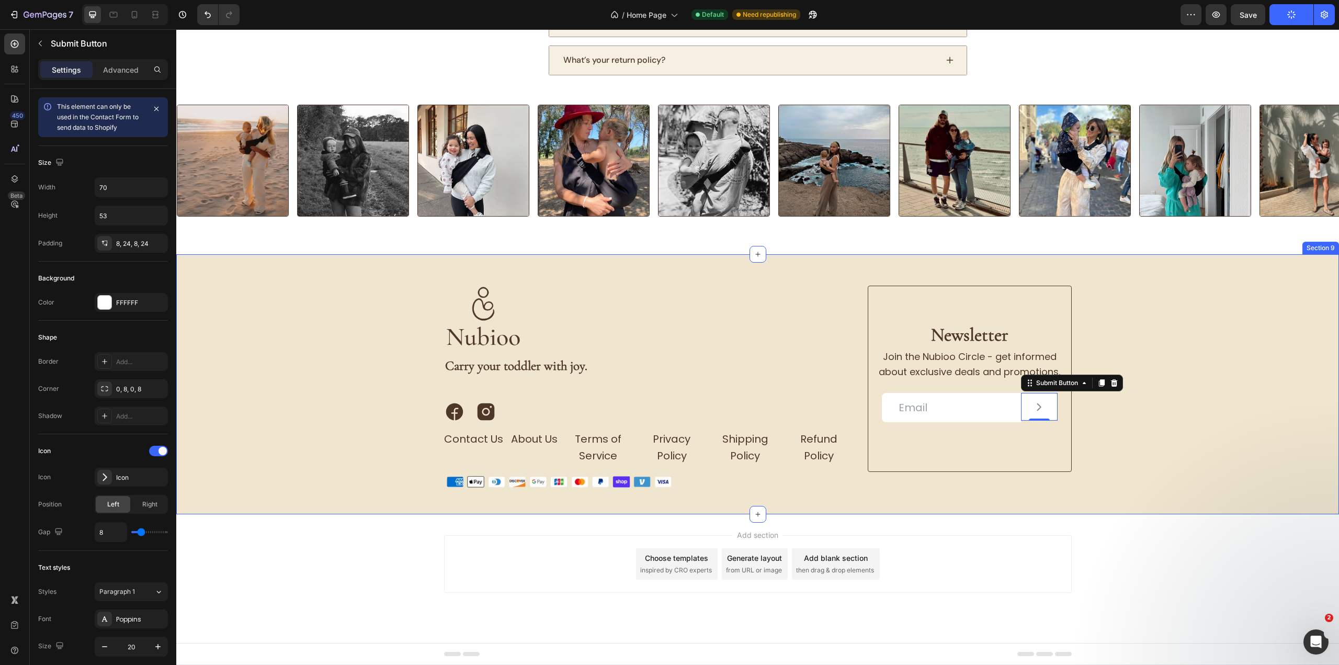
click at [1112, 423] on div "Image Carry your toddler with joy. Text block Icon Icon Icon List Contact Us Bu…" at bounding box center [757, 387] width 1162 height 202
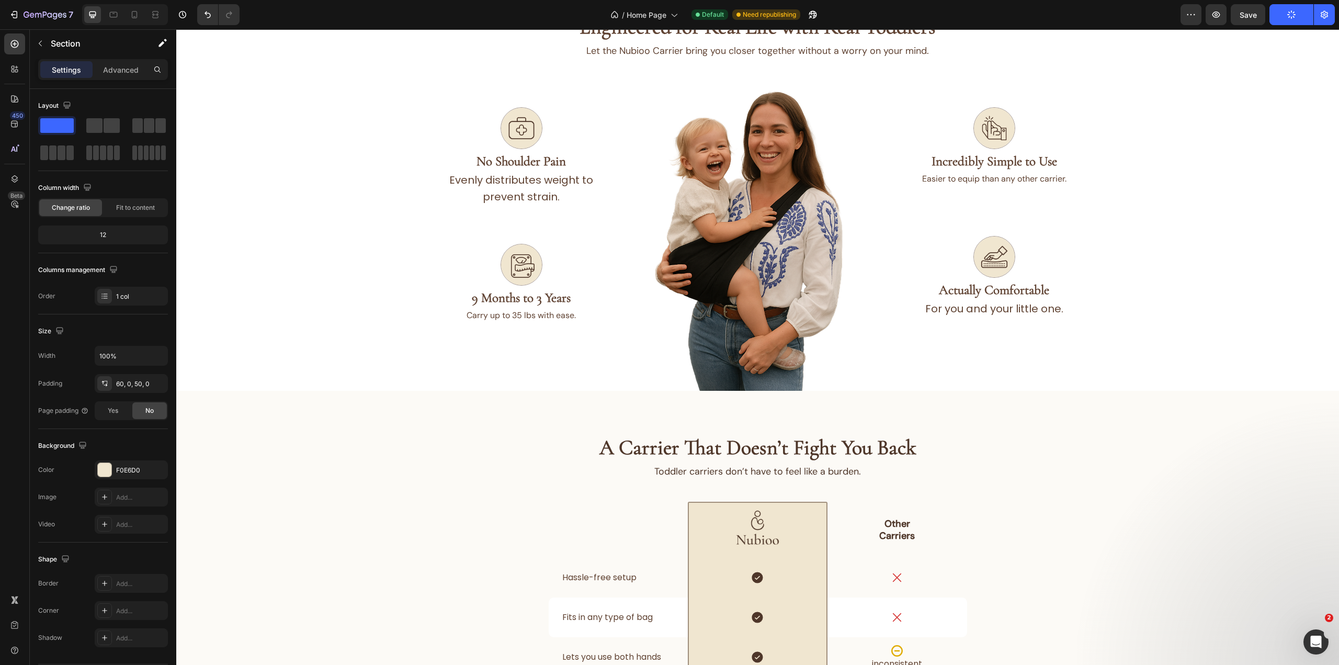
scroll to position [219, 0]
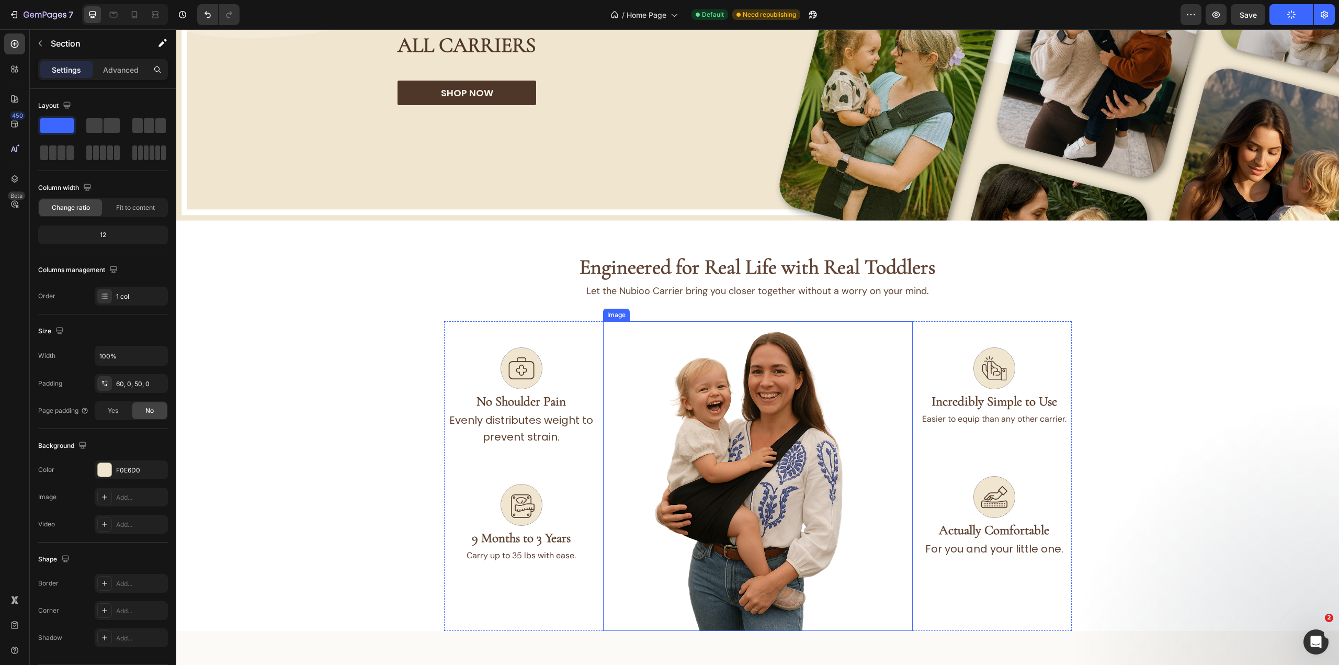
click at [830, 435] on img at bounding box center [758, 476] width 310 height 310
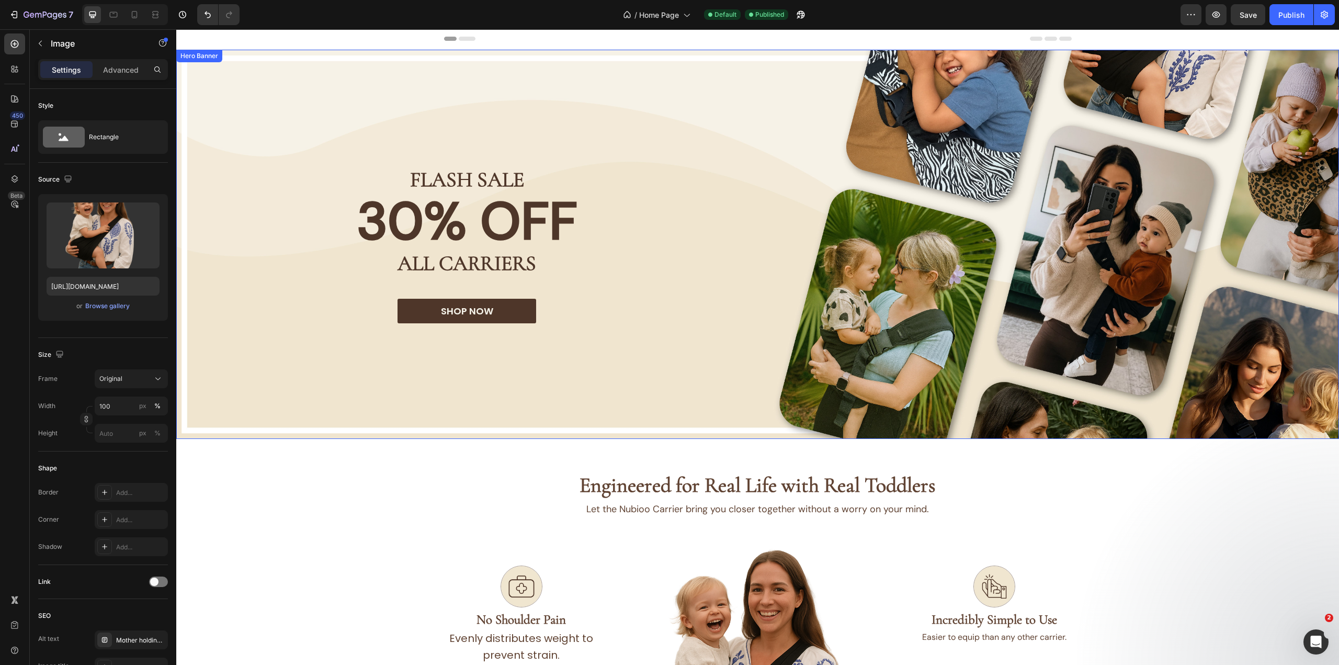
scroll to position [0, 0]
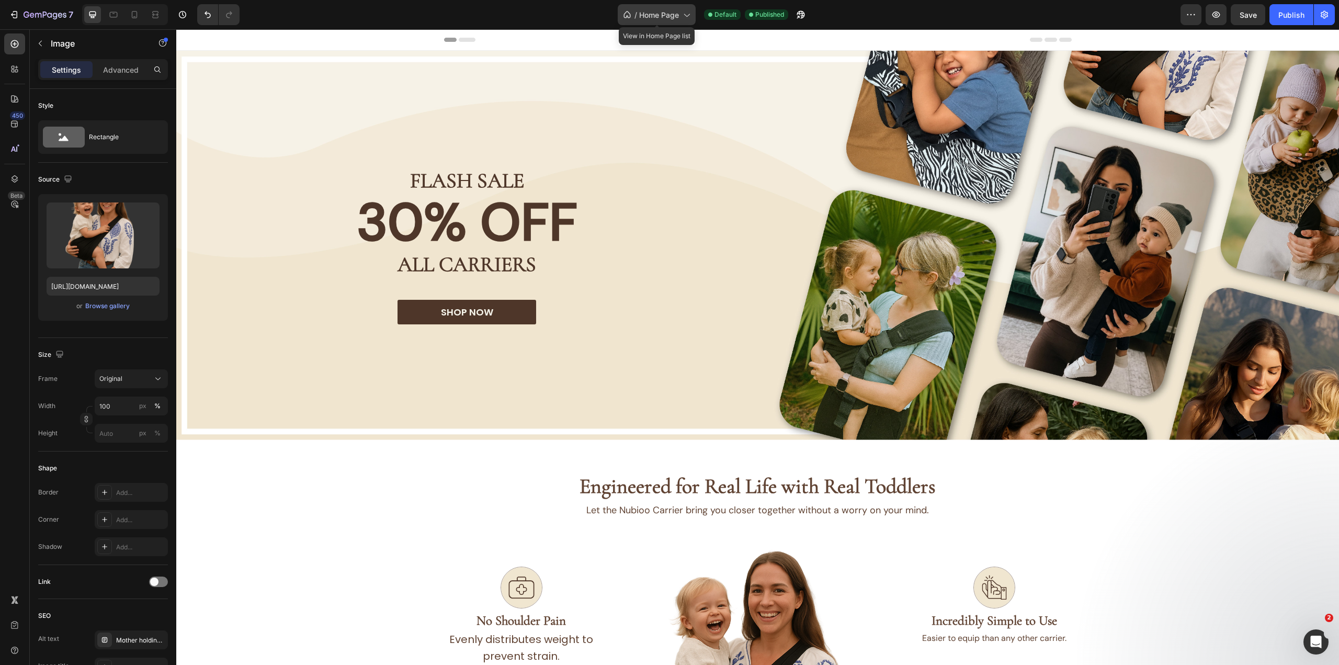
click at [672, 8] on div "/ Home Page" at bounding box center [657, 14] width 78 height 21
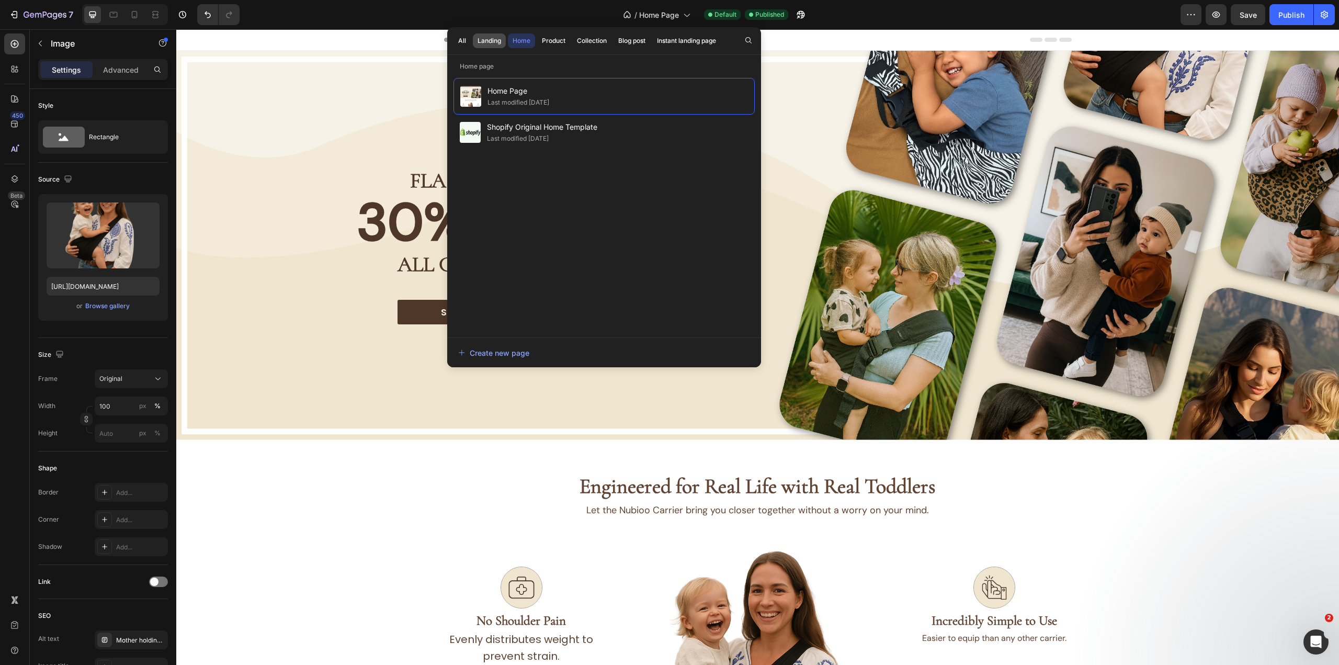
click at [491, 37] on div "Landing" at bounding box center [489, 40] width 24 height 9
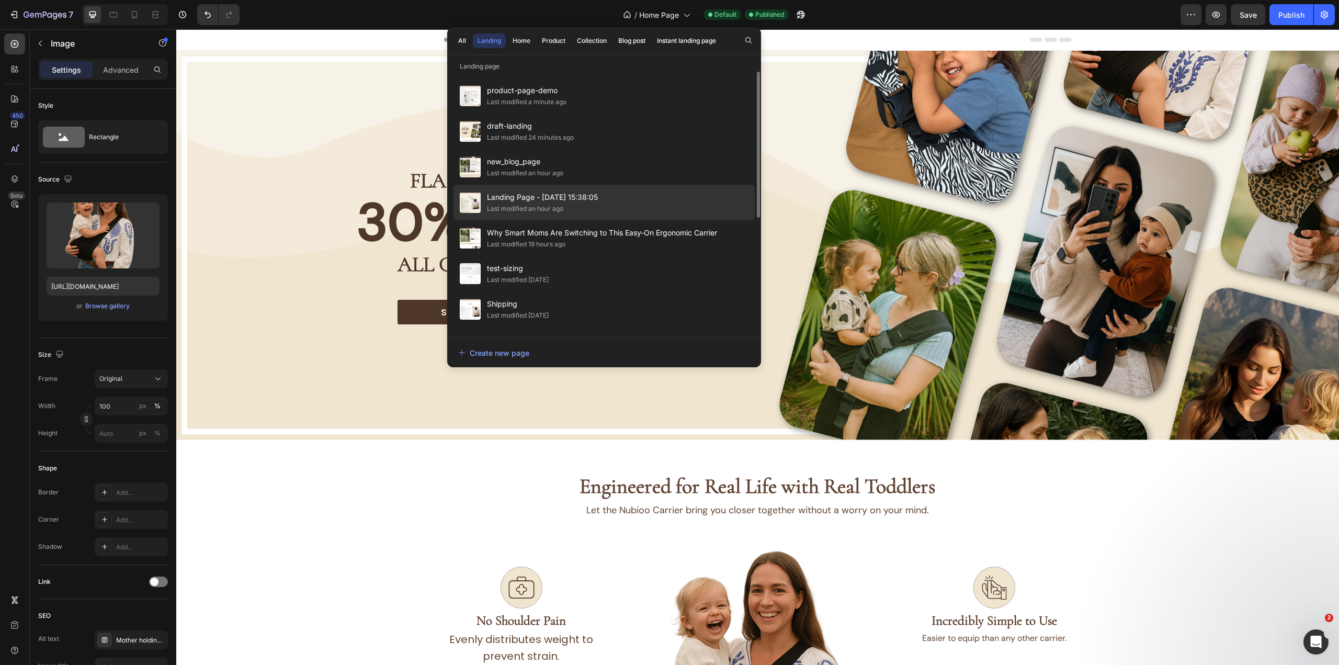
click at [559, 199] on span "Landing Page - [DATE] 15:38:05" at bounding box center [542, 197] width 111 height 13
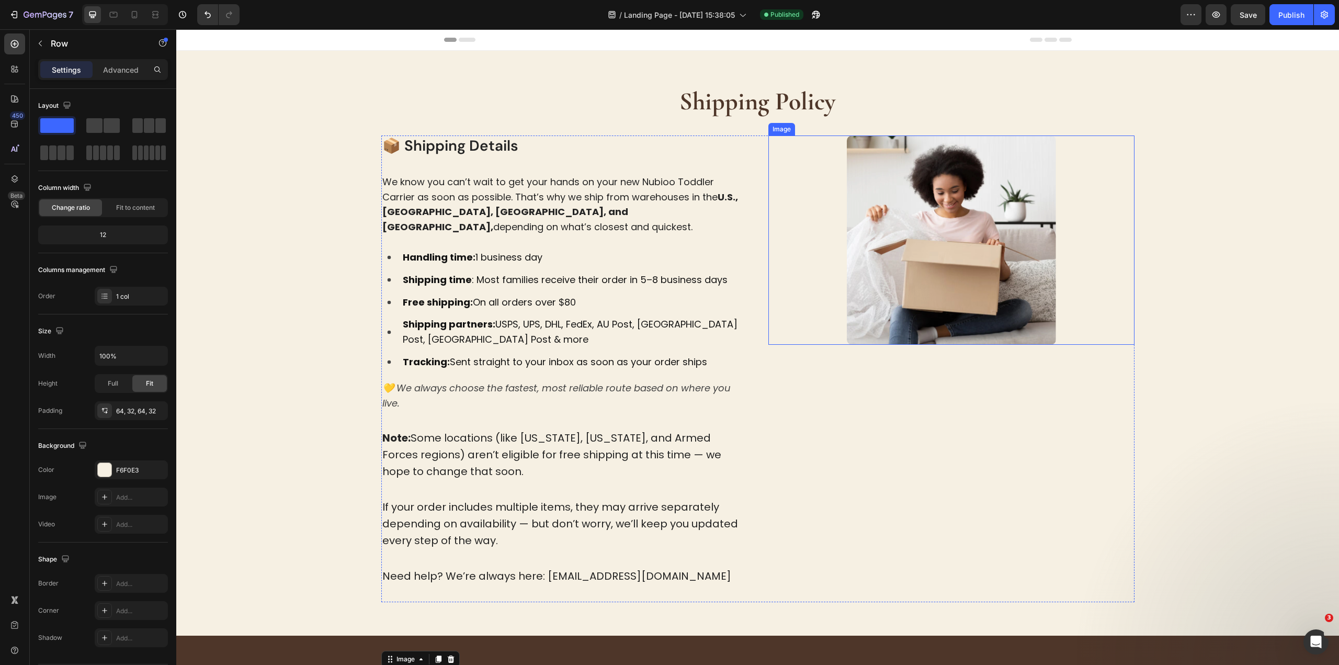
click at [1167, 325] on div "Shipping Policy Heading 📦 Shipping Details Heading We know you can’t wait to ge…" at bounding box center [757, 343] width 1129 height 518
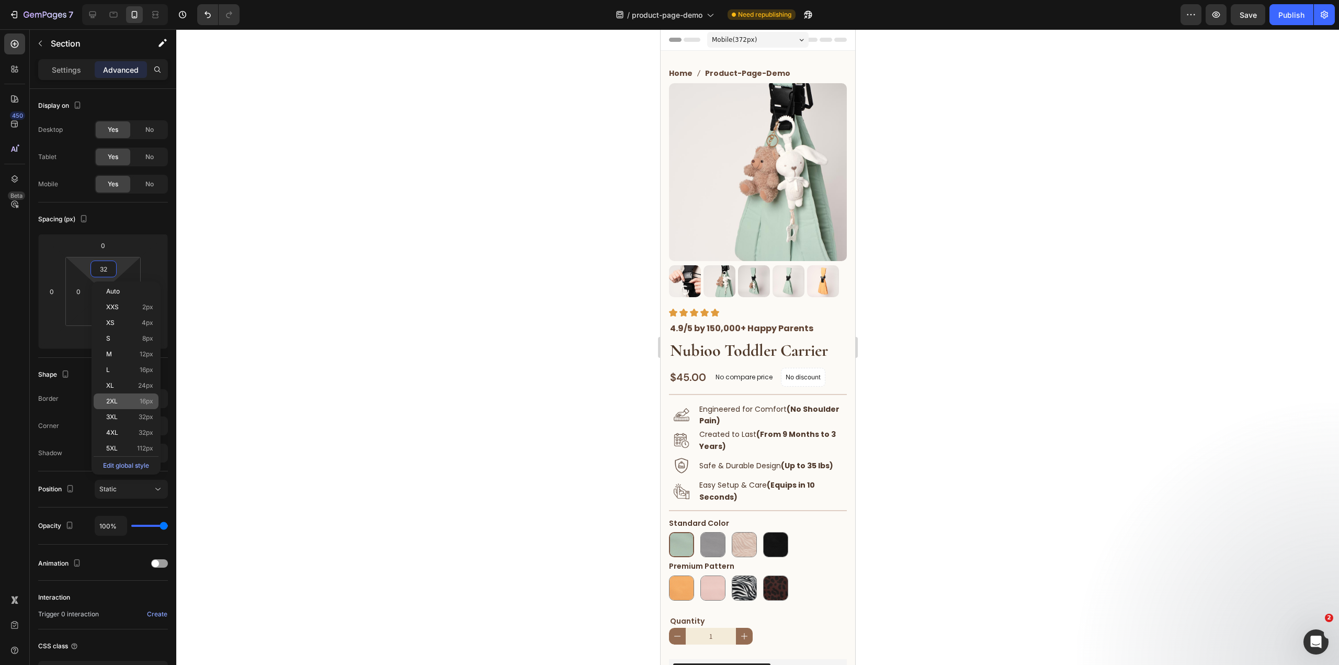
scroll to position [710, 0]
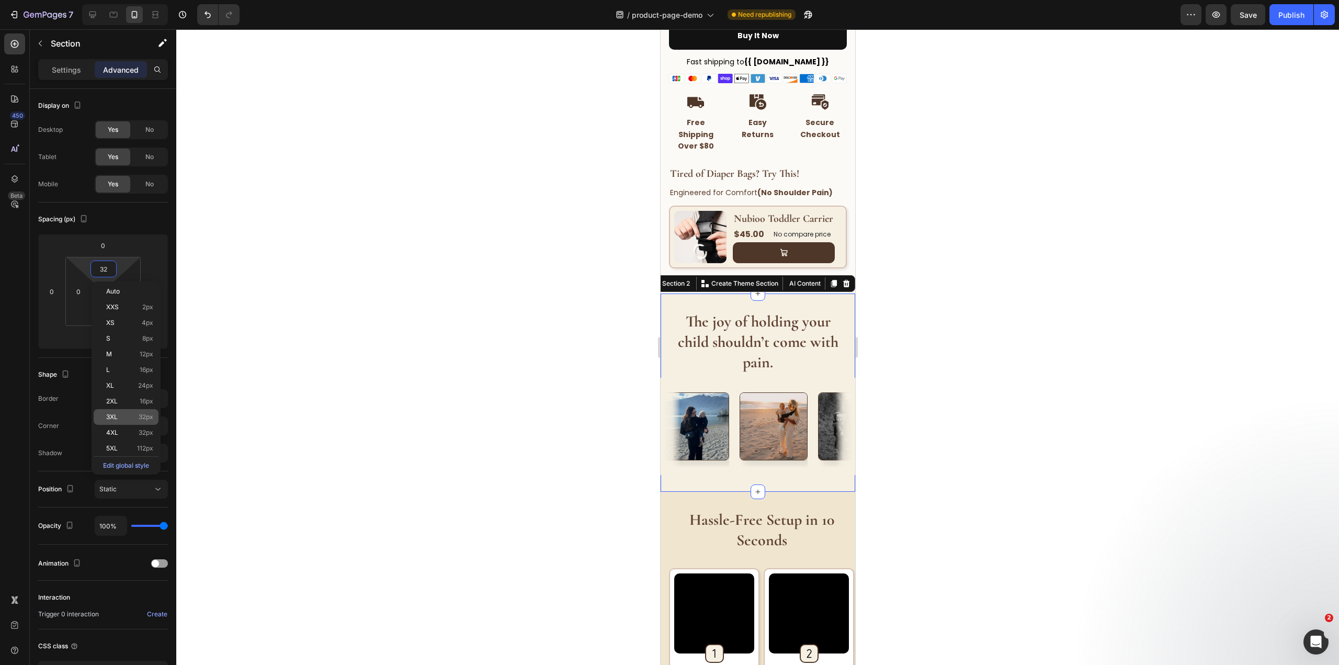
click at [143, 415] on span "32px" at bounding box center [146, 416] width 15 height 7
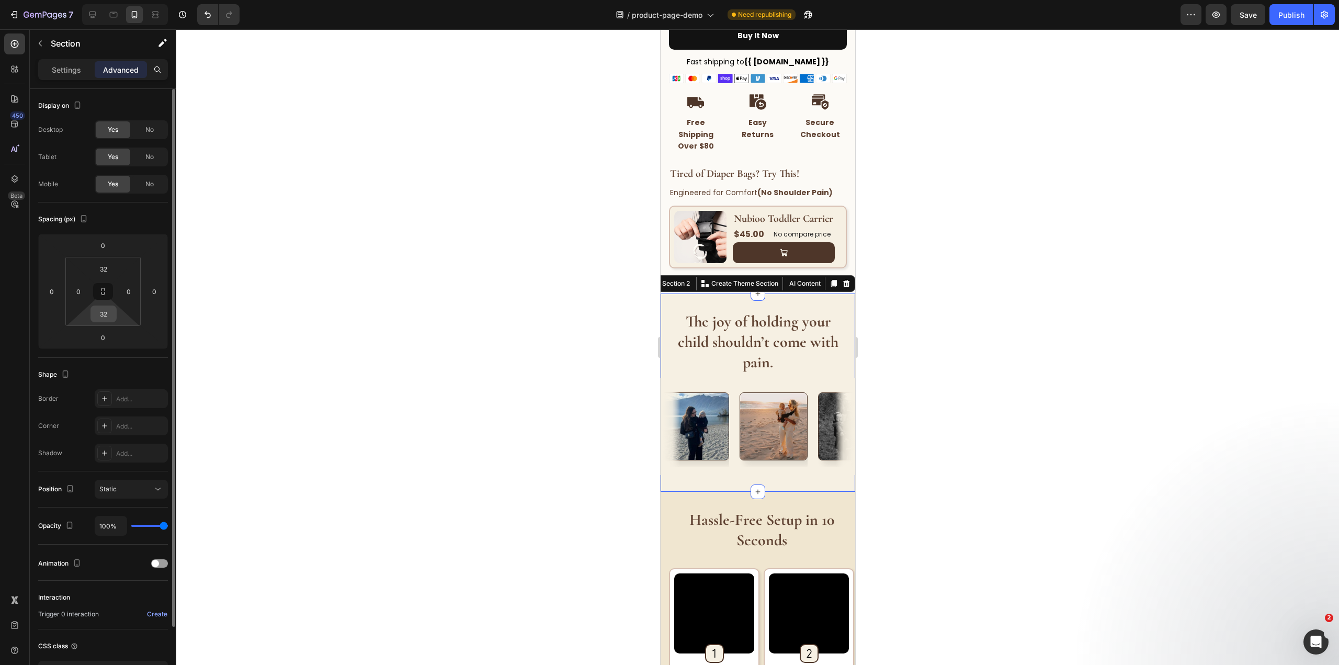
click at [107, 317] on input "32" at bounding box center [103, 314] width 21 height 16
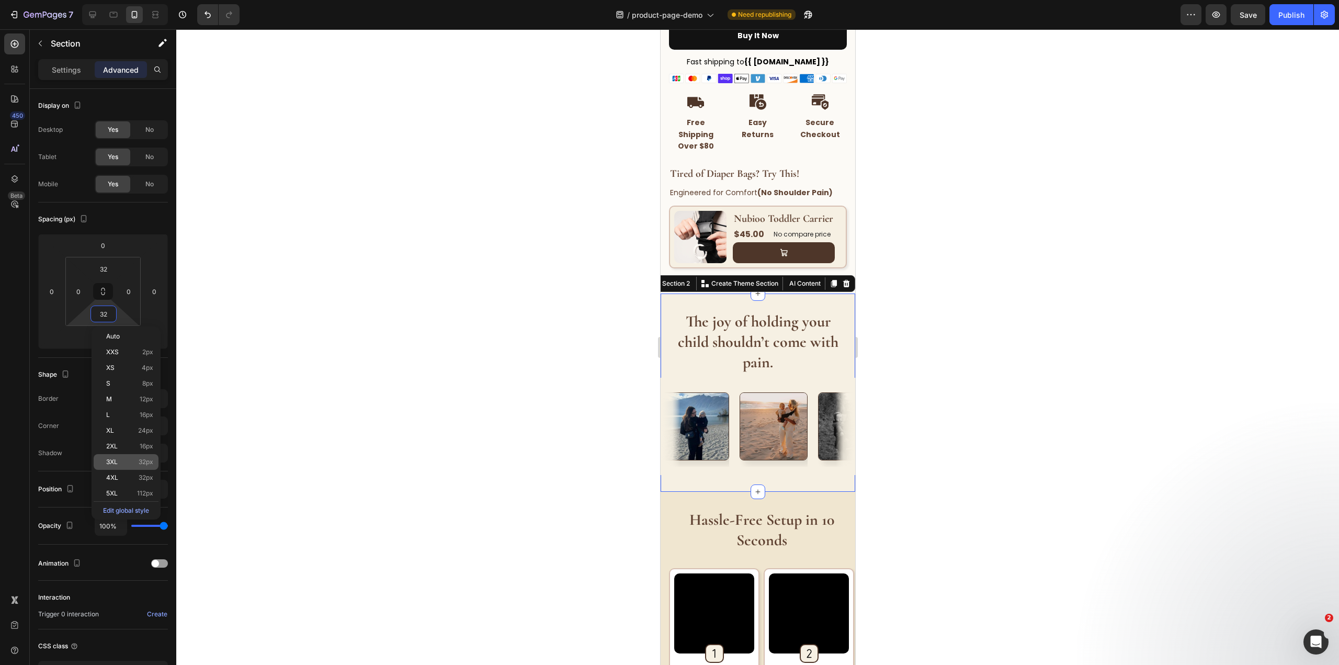
click at [142, 462] on span "32px" at bounding box center [146, 461] width 15 height 7
click at [686, 362] on strong "The joy of holding your child shouldn’t come with pain." at bounding box center [757, 342] width 161 height 60
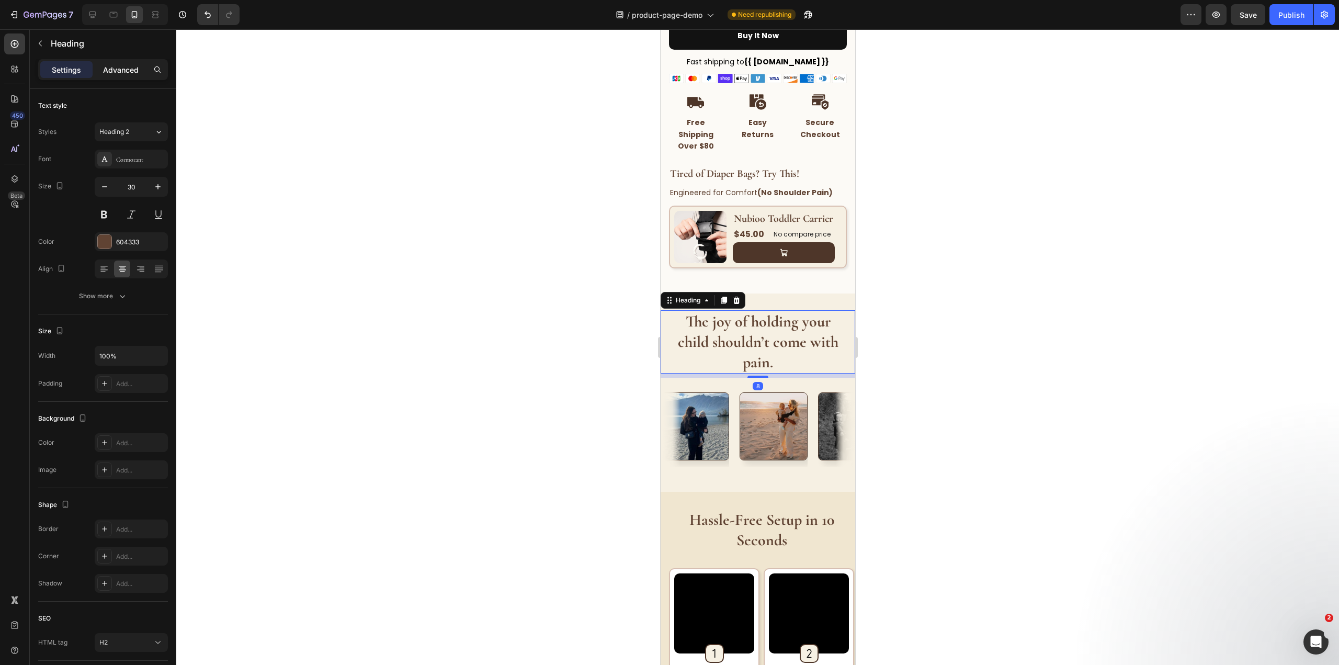
click at [122, 74] on p "Advanced" at bounding box center [121, 69] width 36 height 11
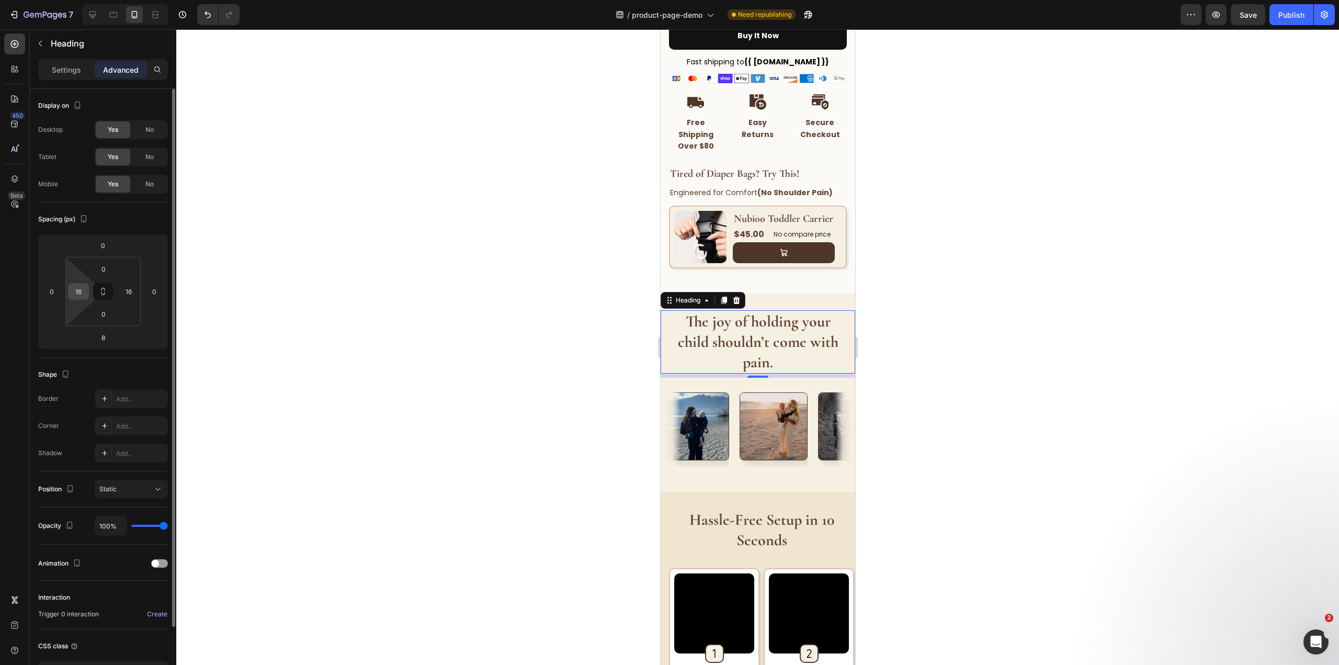
click at [88, 290] on div "16" at bounding box center [78, 291] width 21 height 17
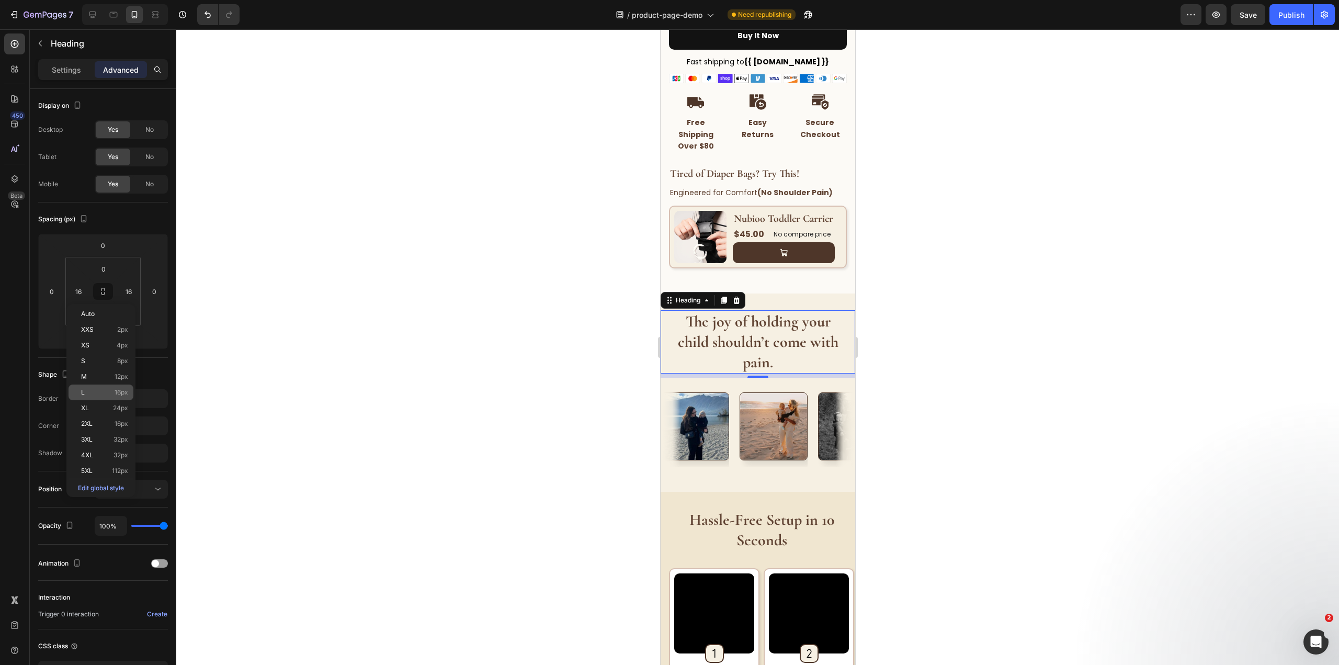
click at [120, 392] on span "16px" at bounding box center [122, 392] width 14 height 7
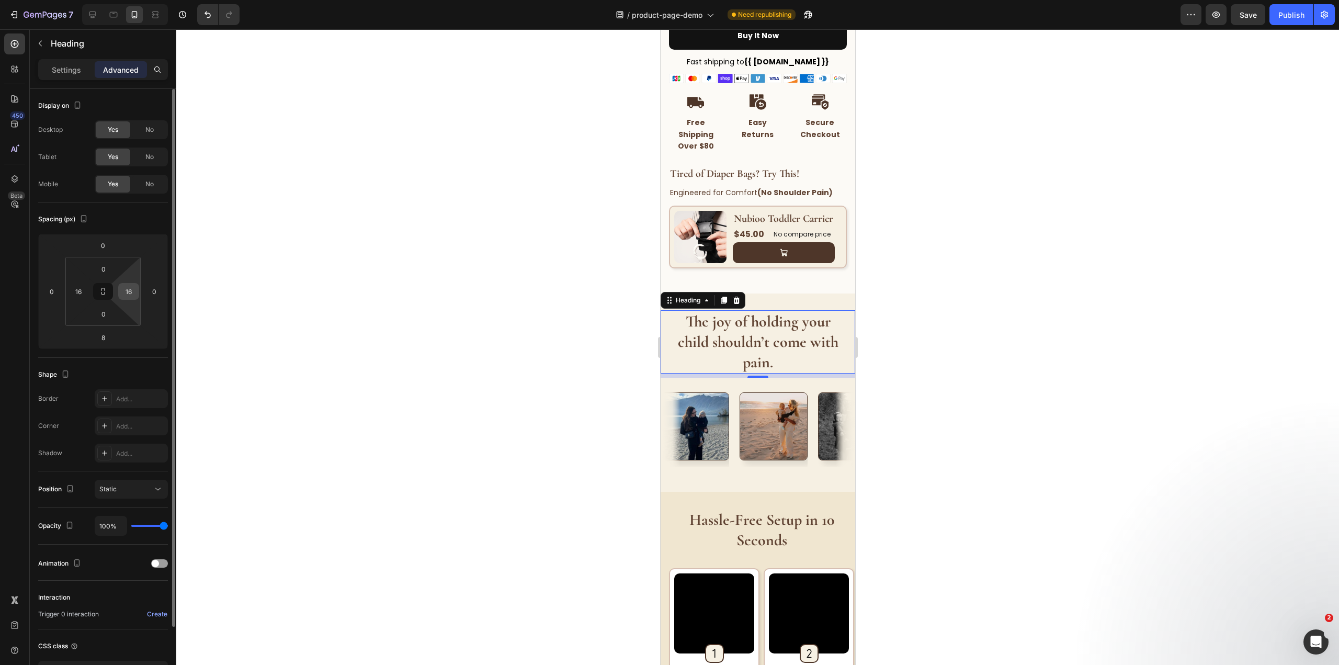
click at [130, 290] on input "16" at bounding box center [129, 291] width 16 height 16
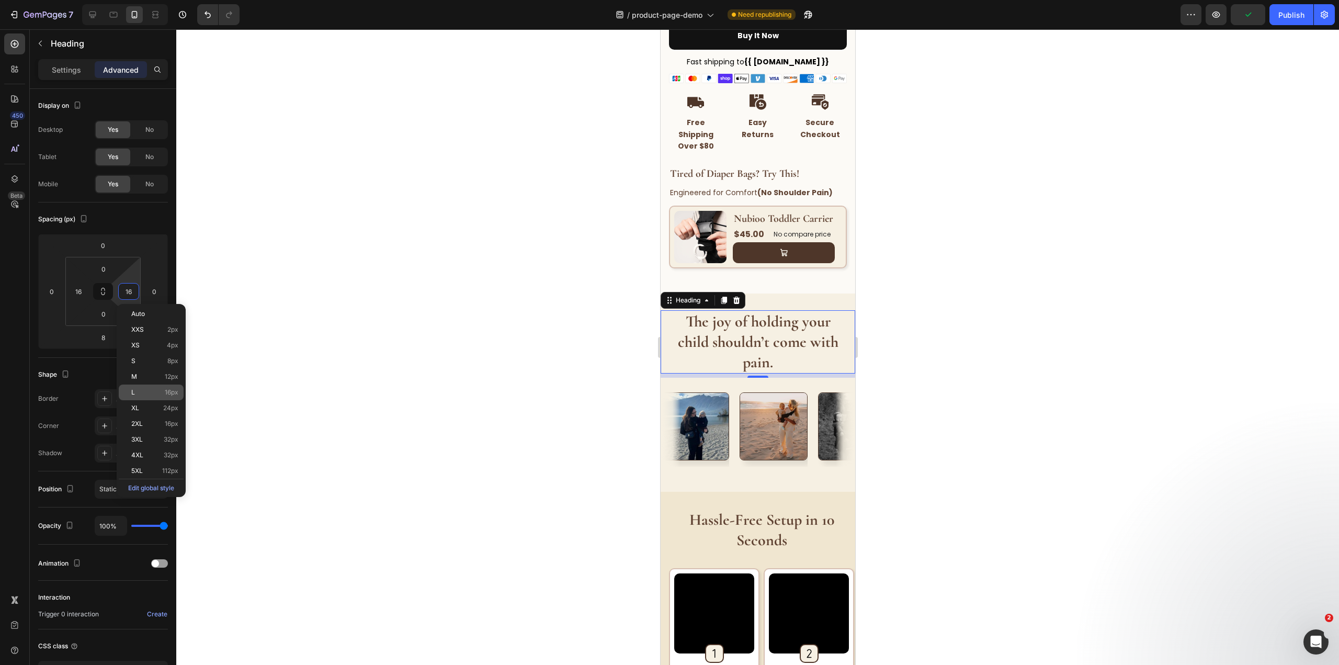
click at [163, 397] on div "L 16px" at bounding box center [151, 392] width 65 height 16
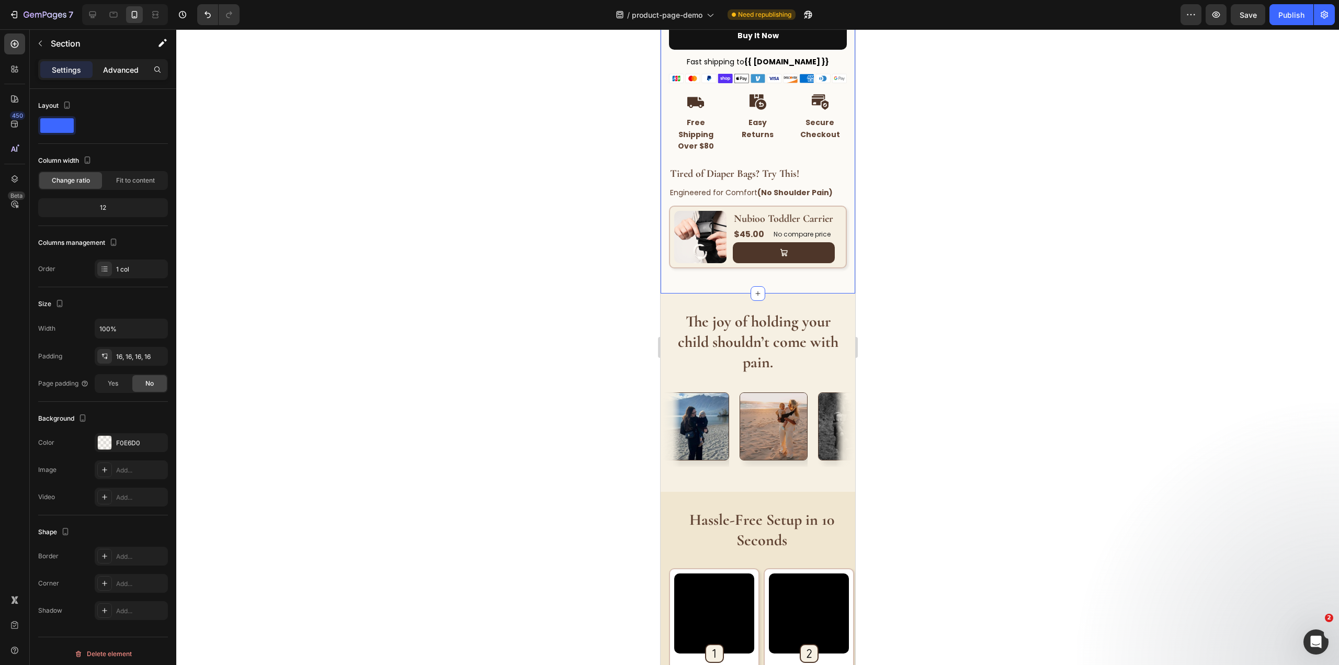
click at [127, 66] on p "Advanced" at bounding box center [121, 69] width 36 height 11
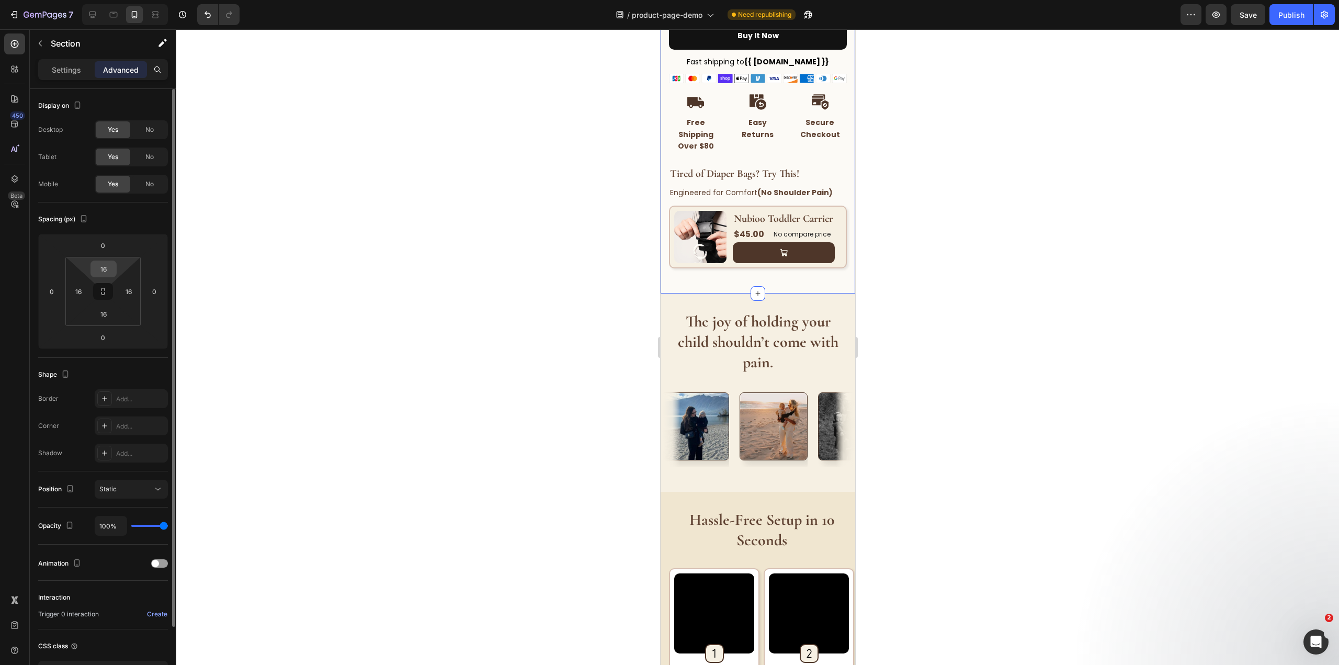
click at [113, 267] on input "16" at bounding box center [103, 269] width 21 height 16
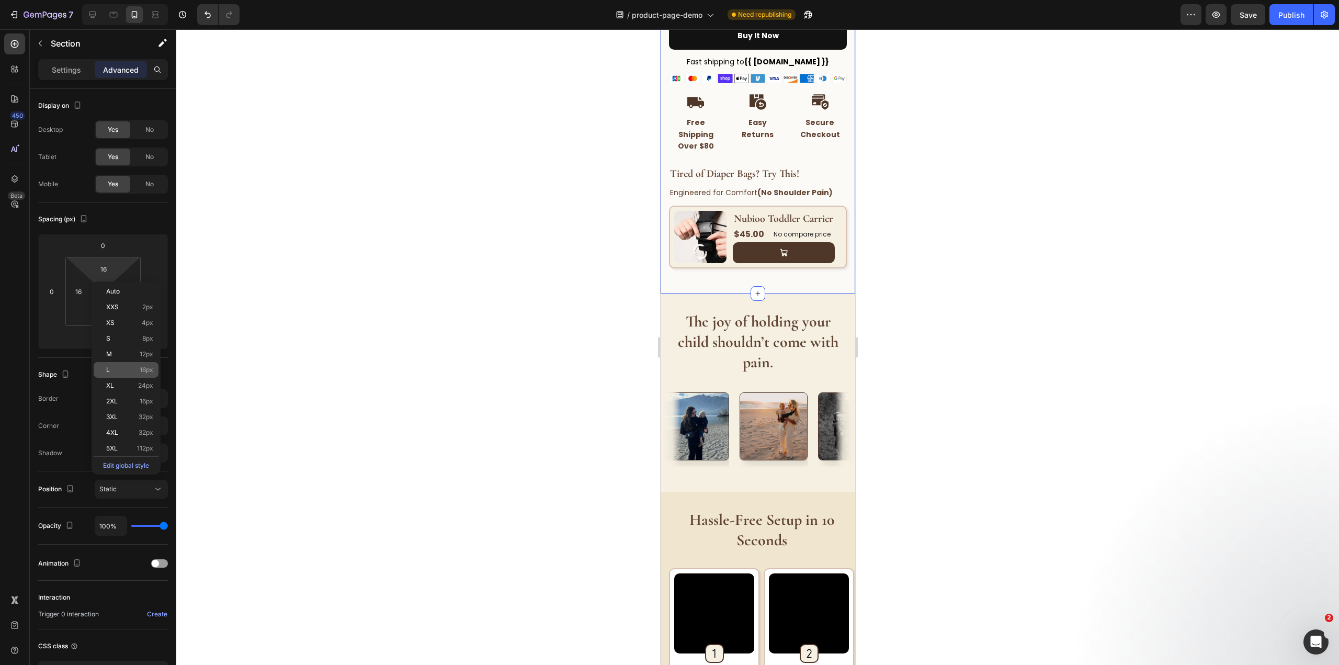
click at [135, 371] on p "L 16px" at bounding box center [129, 369] width 47 height 7
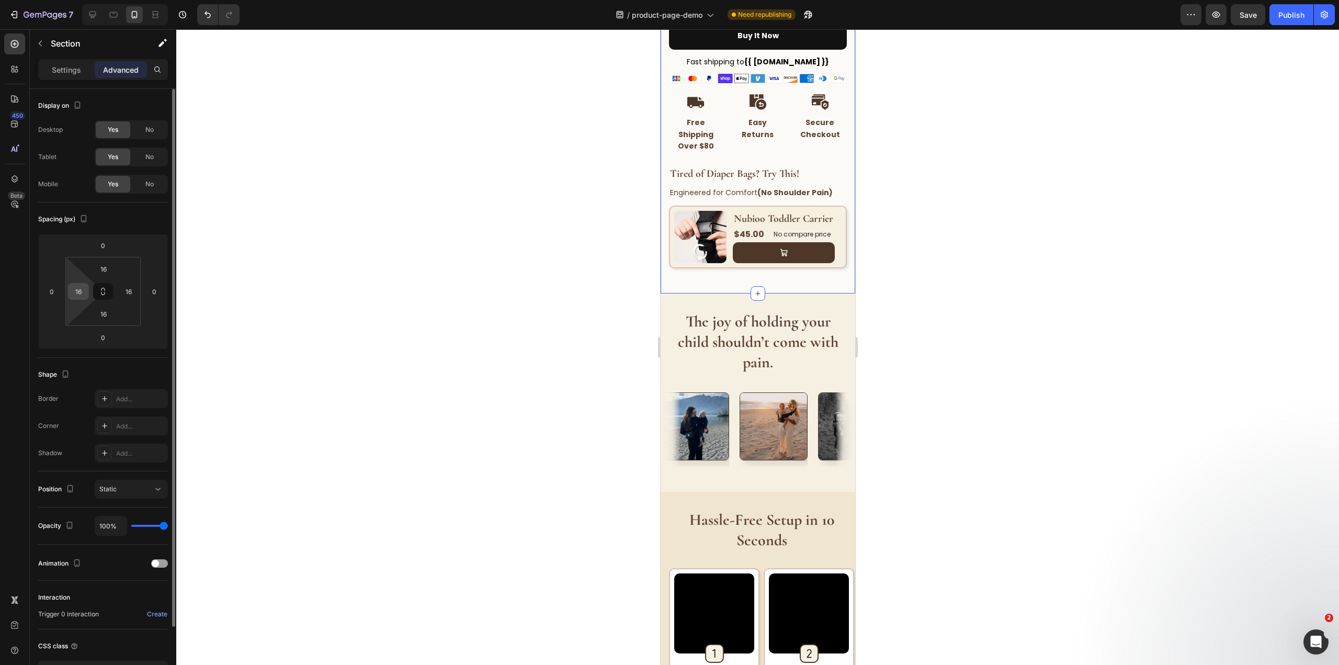
click at [84, 289] on input "16" at bounding box center [79, 291] width 16 height 16
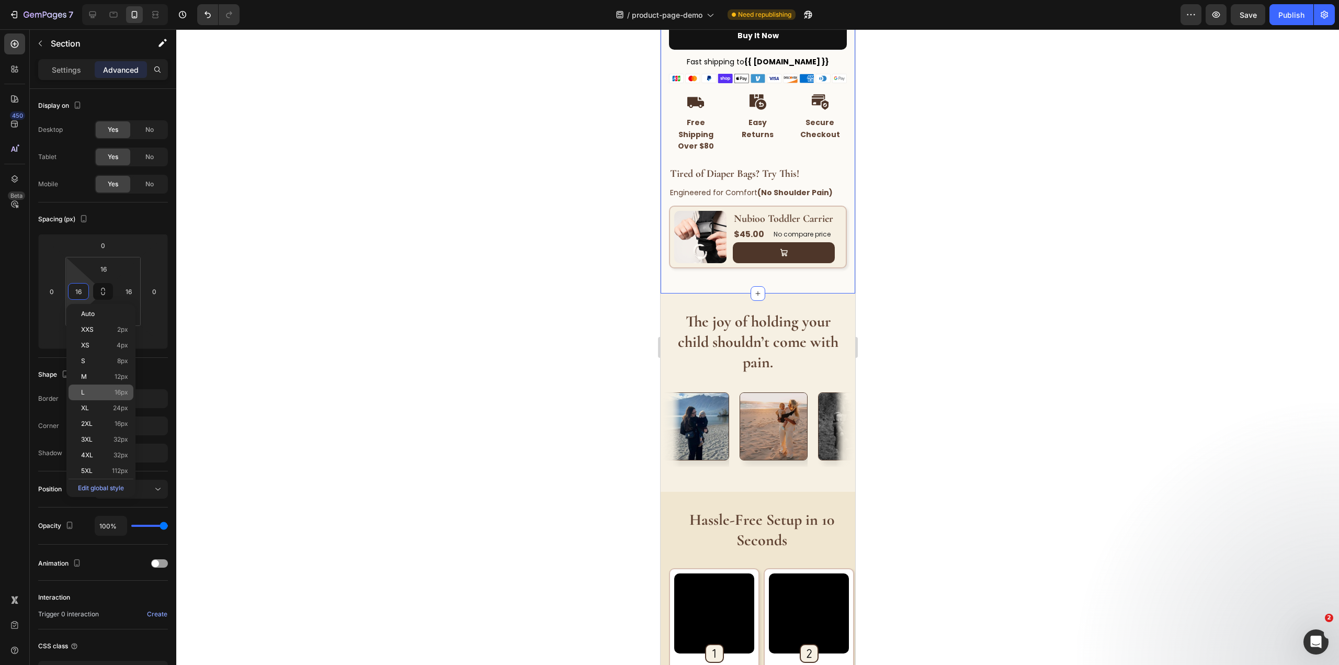
drag, startPoint x: 114, startPoint y: 394, endPoint x: 124, endPoint y: 372, distance: 24.3
click at [114, 393] on p "L 16px" at bounding box center [104, 392] width 47 height 7
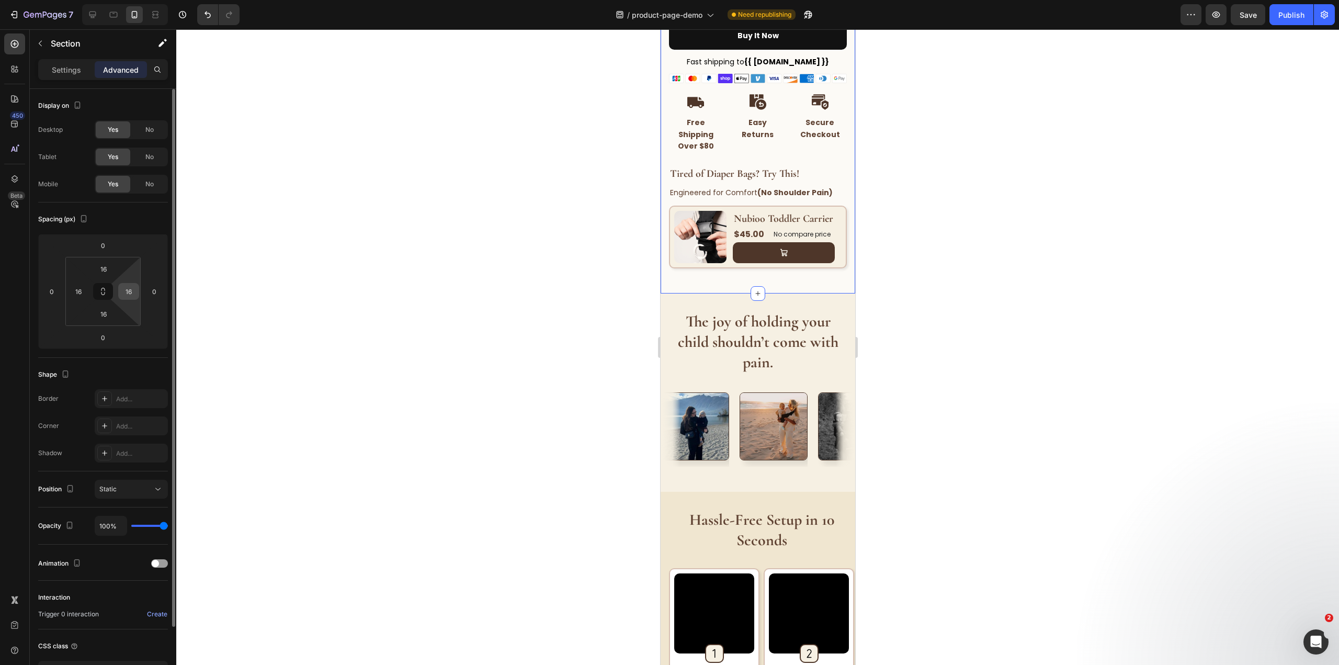
click at [126, 283] on div "16" at bounding box center [128, 291] width 21 height 17
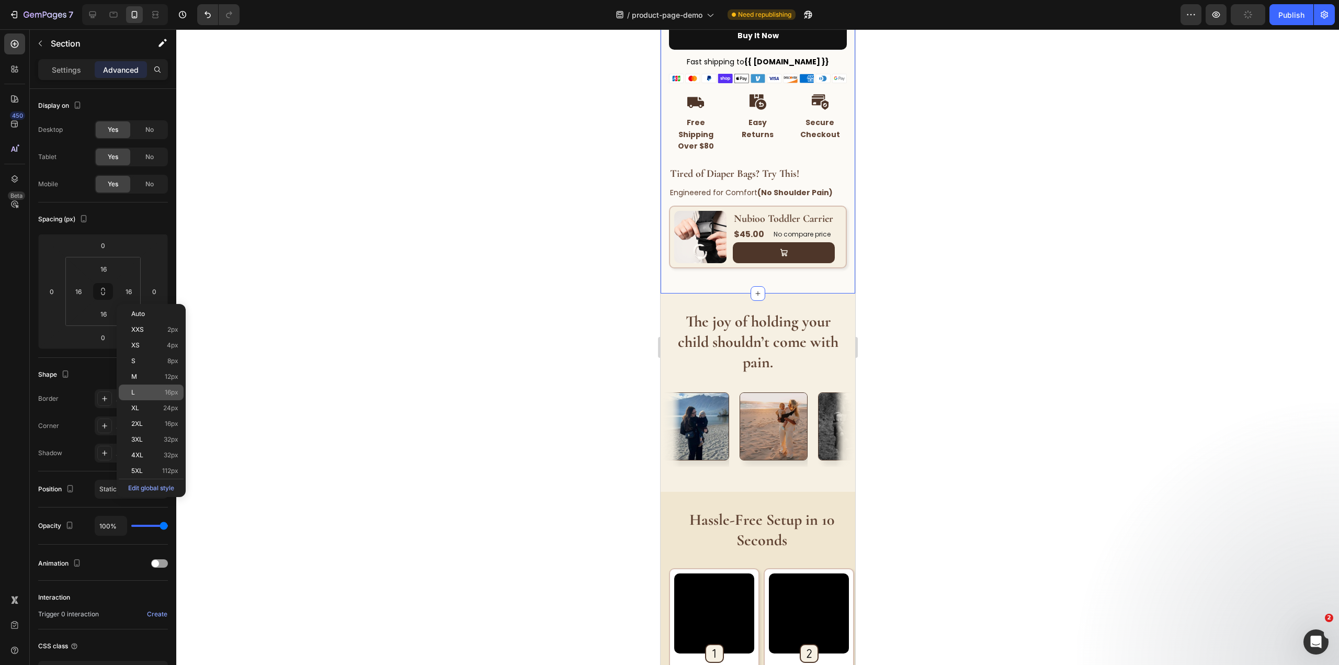
click at [151, 390] on p "L 16px" at bounding box center [154, 392] width 47 height 7
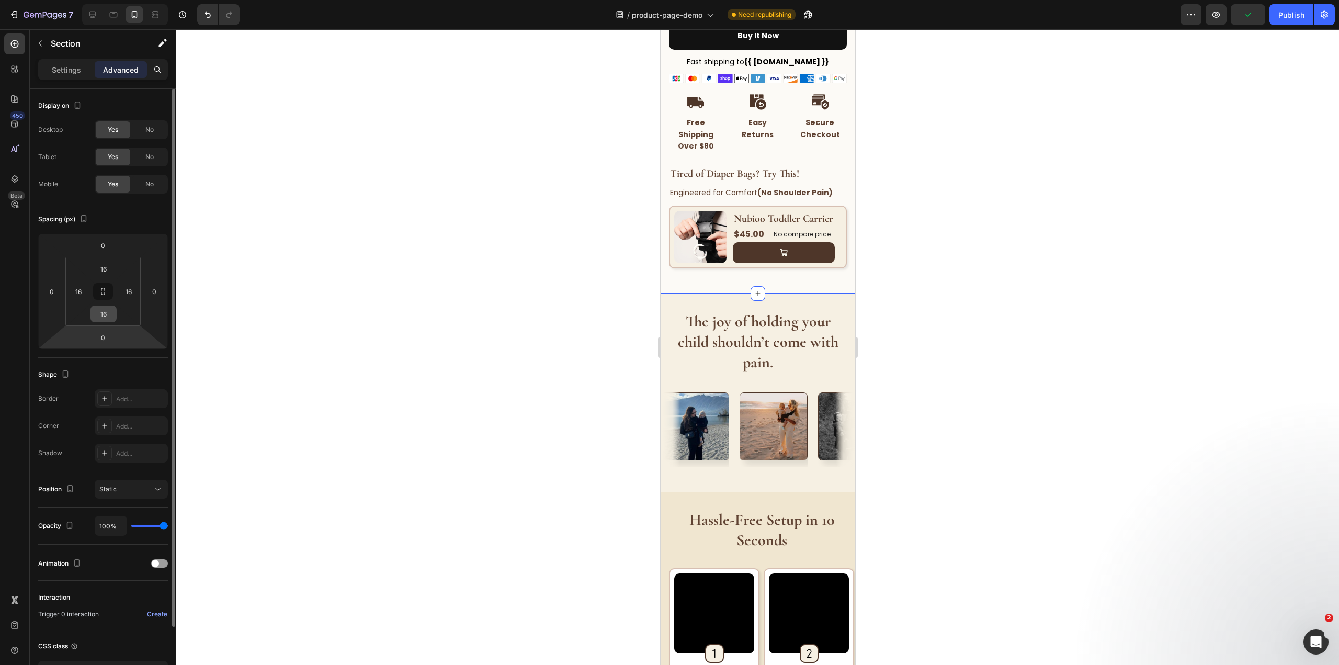
click at [108, 317] on input "16" at bounding box center [103, 314] width 21 height 16
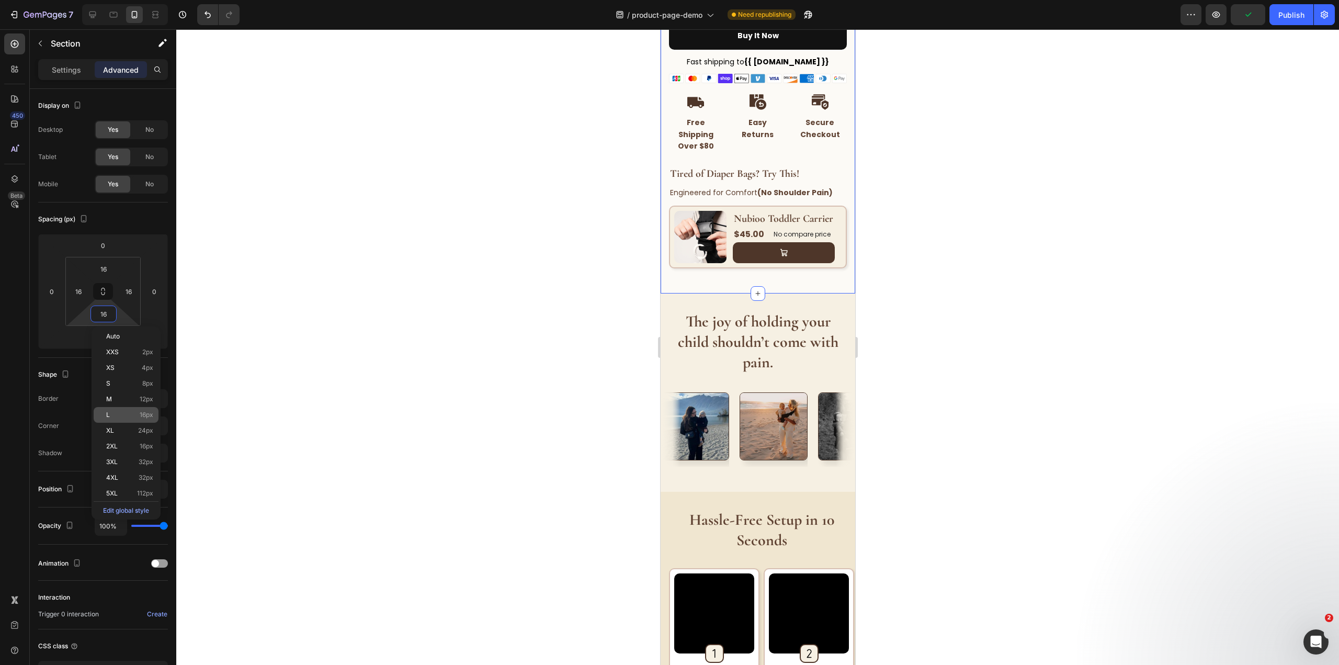
click at [142, 411] on div "L 16px" at bounding box center [126, 415] width 65 height 16
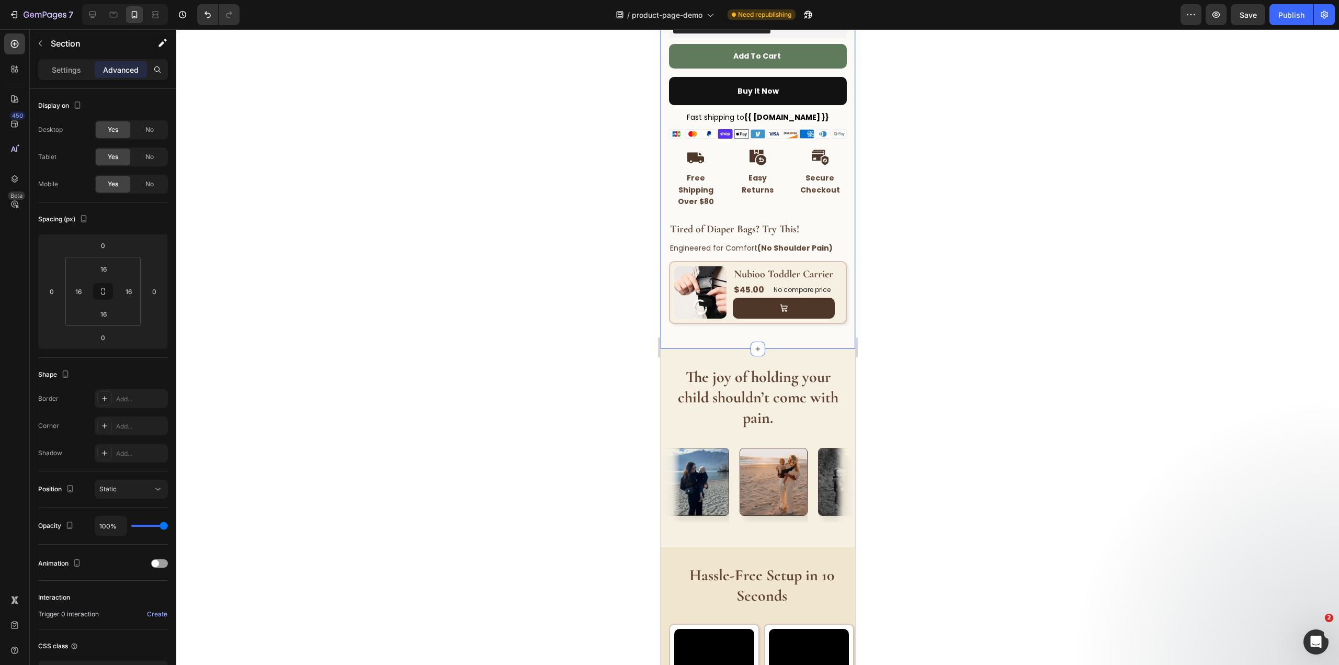
scroll to position [449, 0]
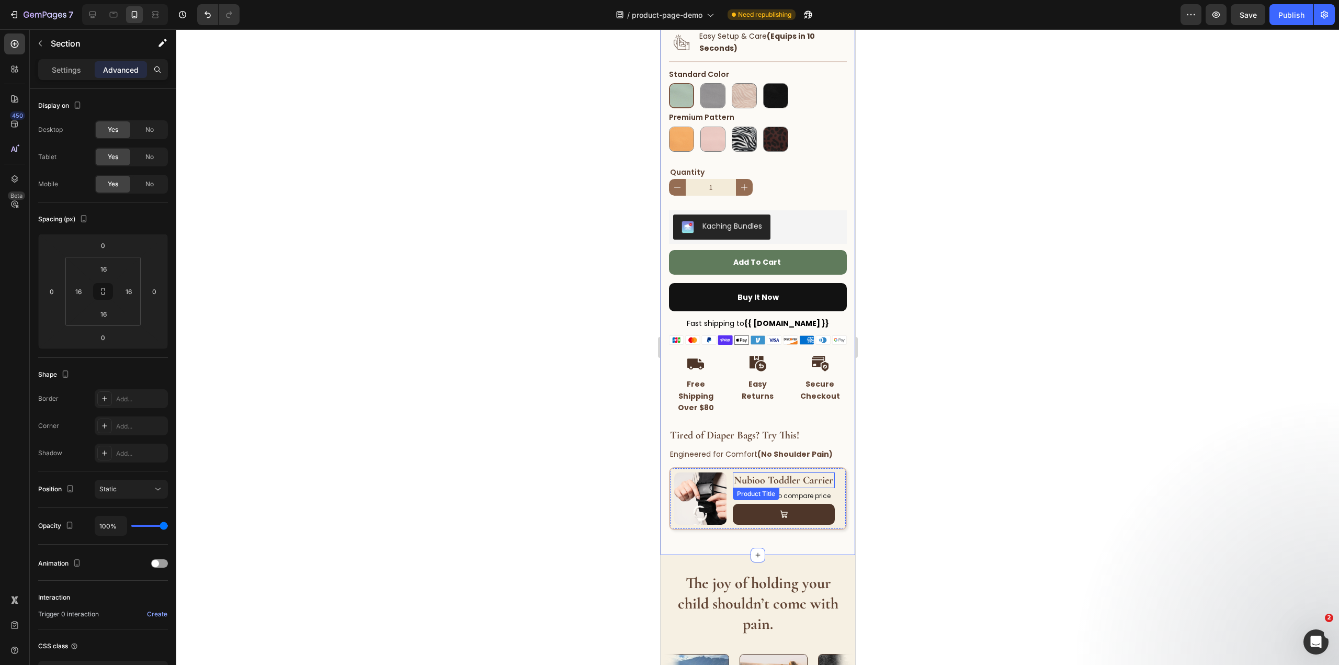
click at [766, 487] on h2 "Nubioo Toddler Carrier" at bounding box center [783, 480] width 102 height 16
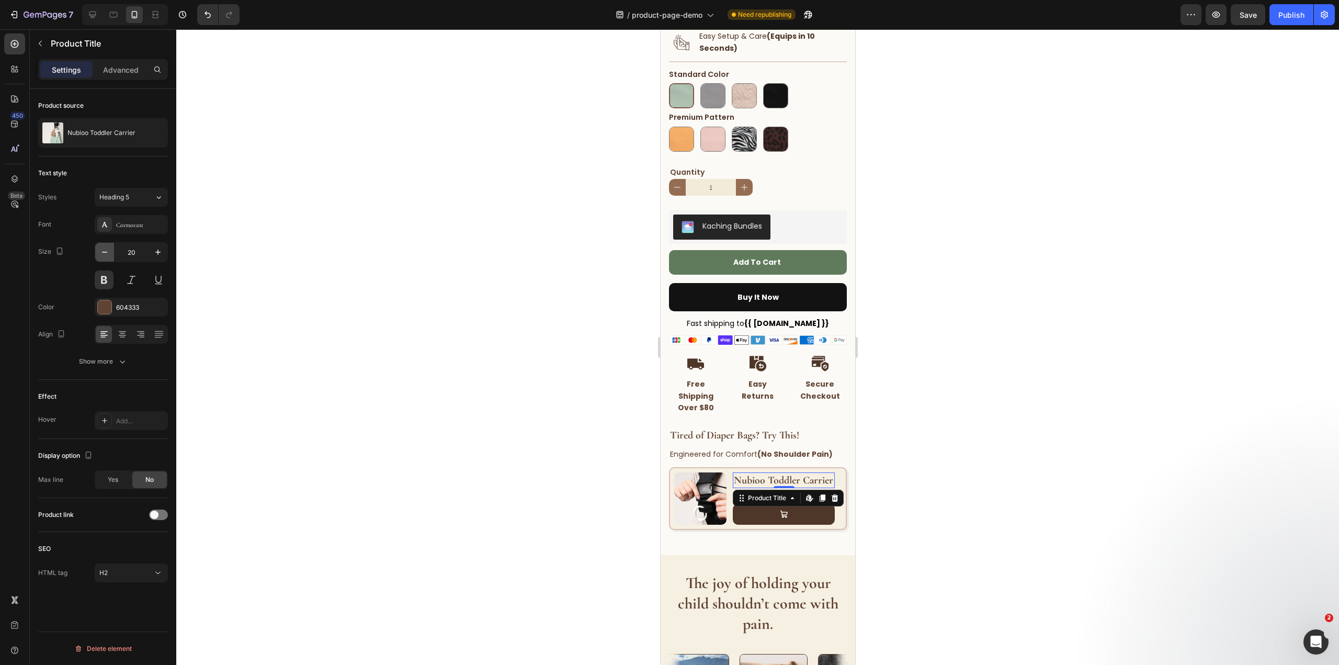
click at [103, 244] on button "button" at bounding box center [104, 252] width 19 height 19
type input "18"
click at [696, 510] on img at bounding box center [700, 498] width 52 height 52
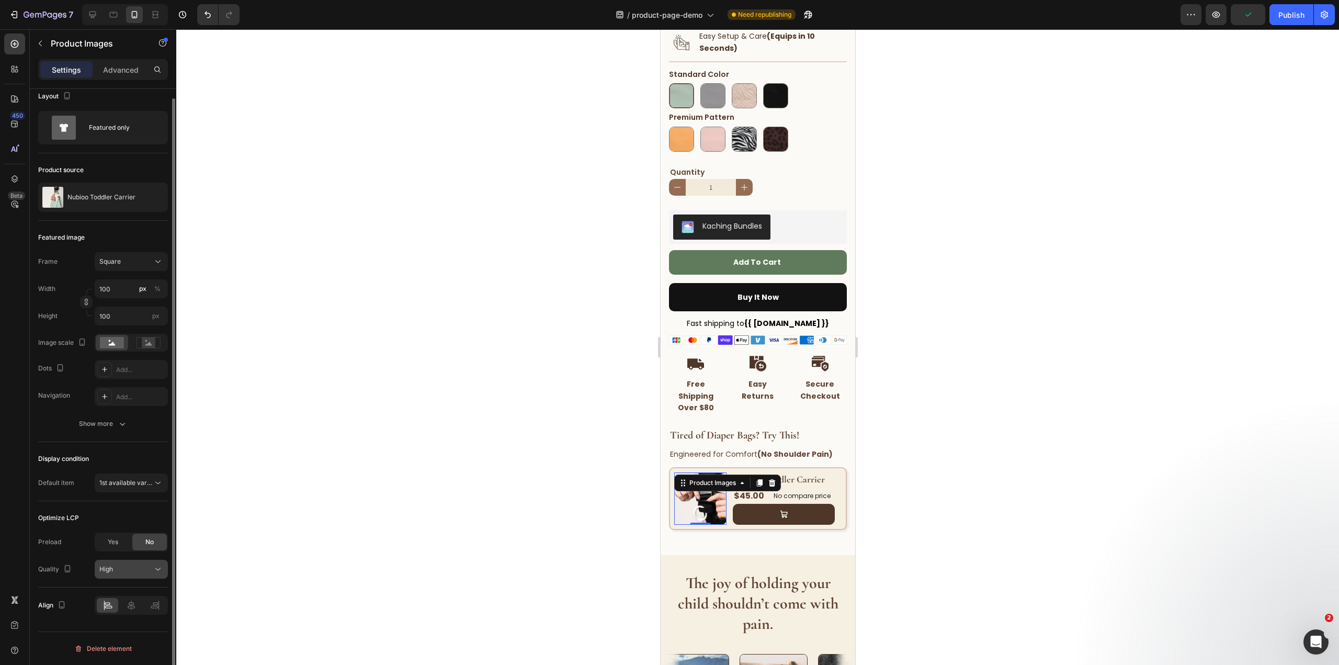
scroll to position [0, 0]
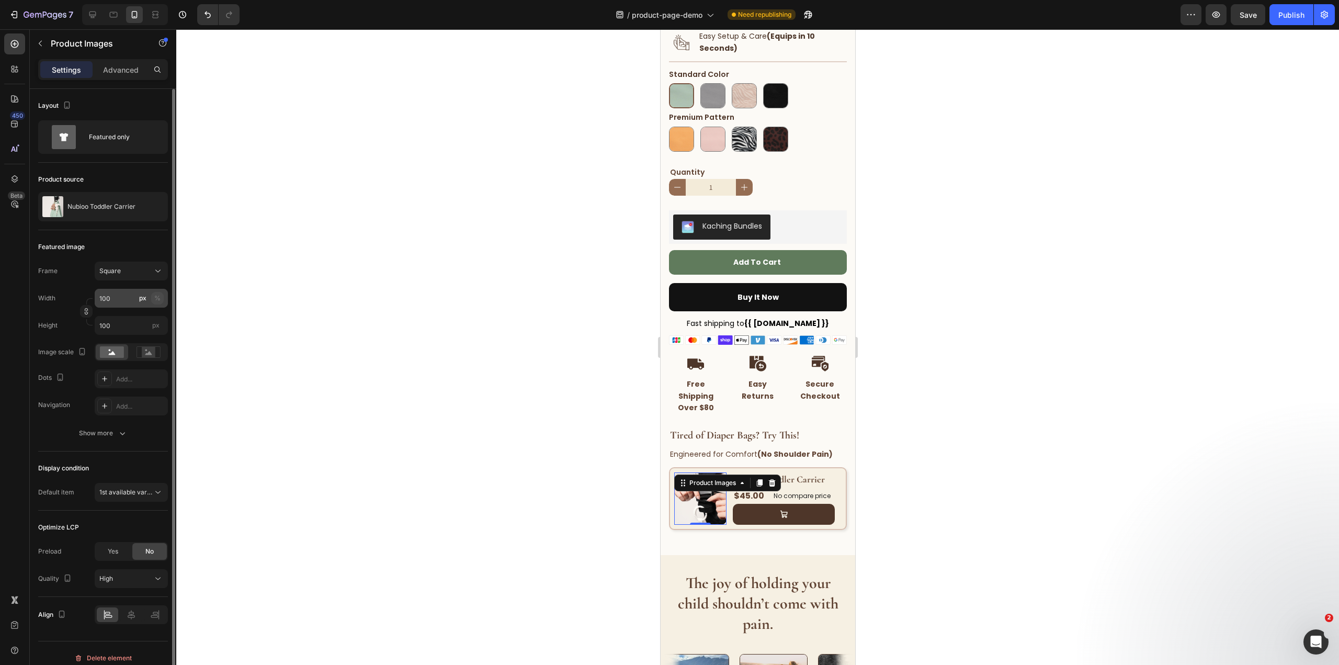
click at [157, 298] on div "%" at bounding box center [157, 297] width 6 height 9
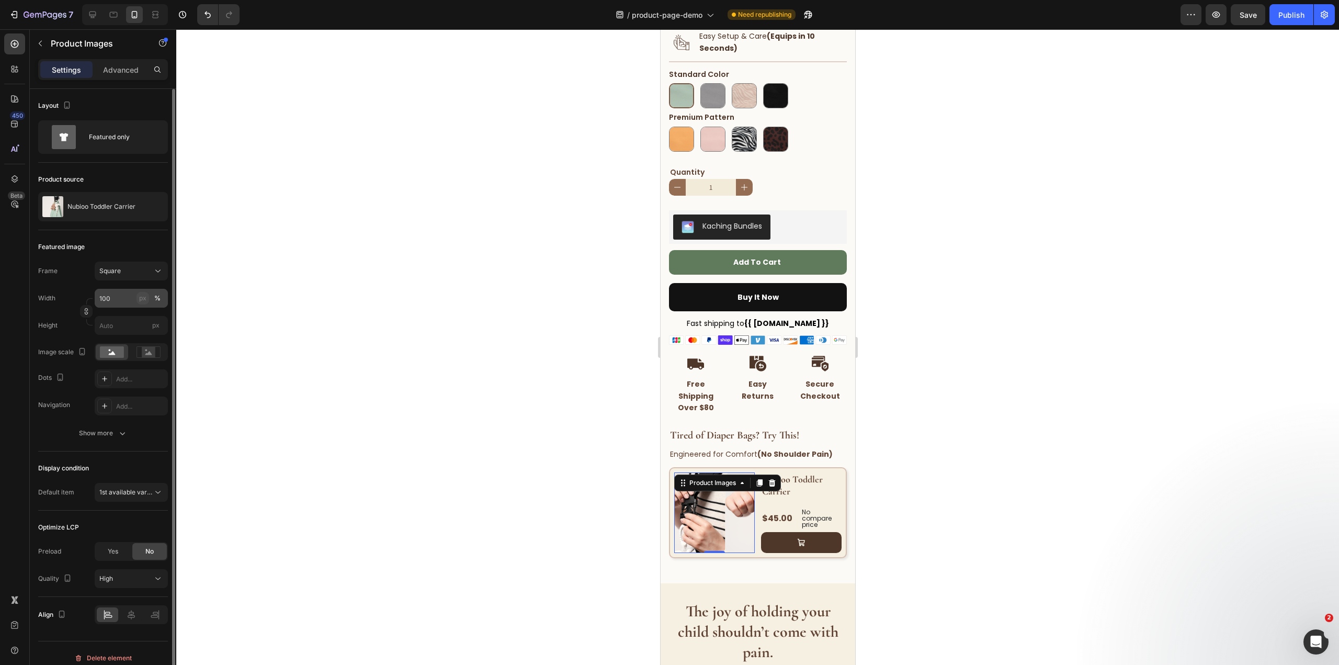
click at [143, 297] on div "px" at bounding box center [142, 297] width 7 height 9
type input "100"
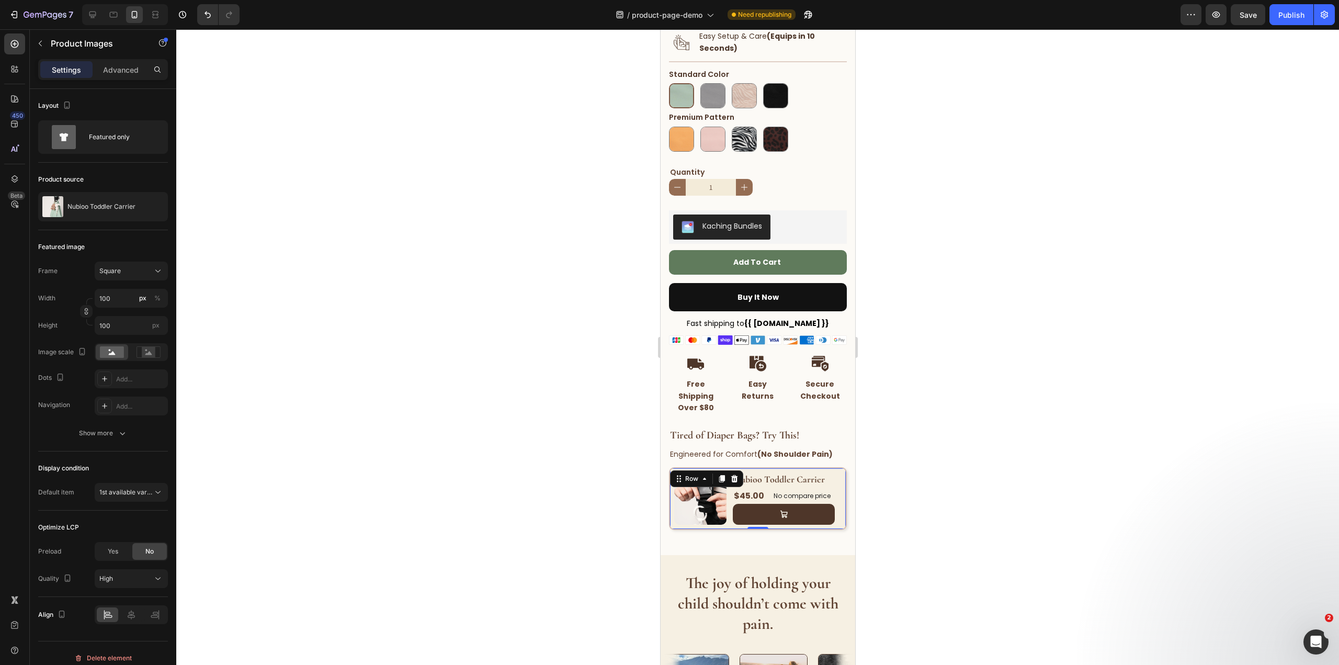
click at [729, 505] on div "Product Images Nubioo Toddler Carrier Product Title $45.00 Product Price Produc…" at bounding box center [757, 498] width 178 height 63
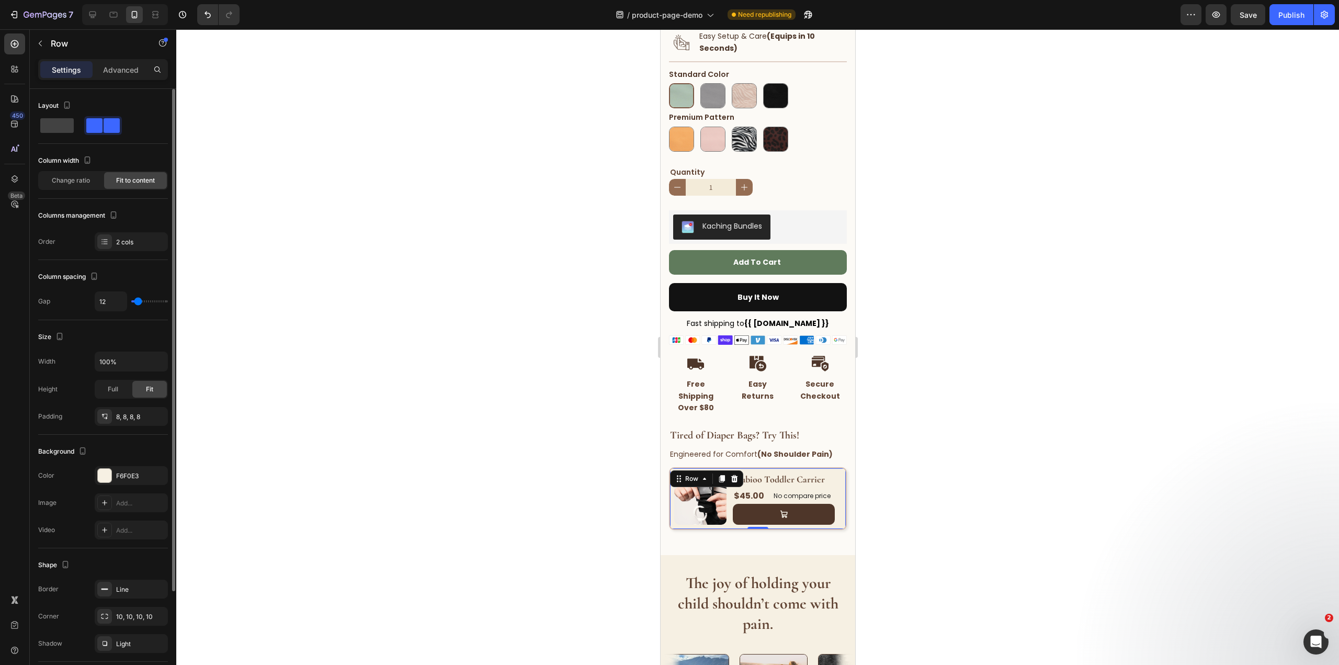
scroll to position [124, 0]
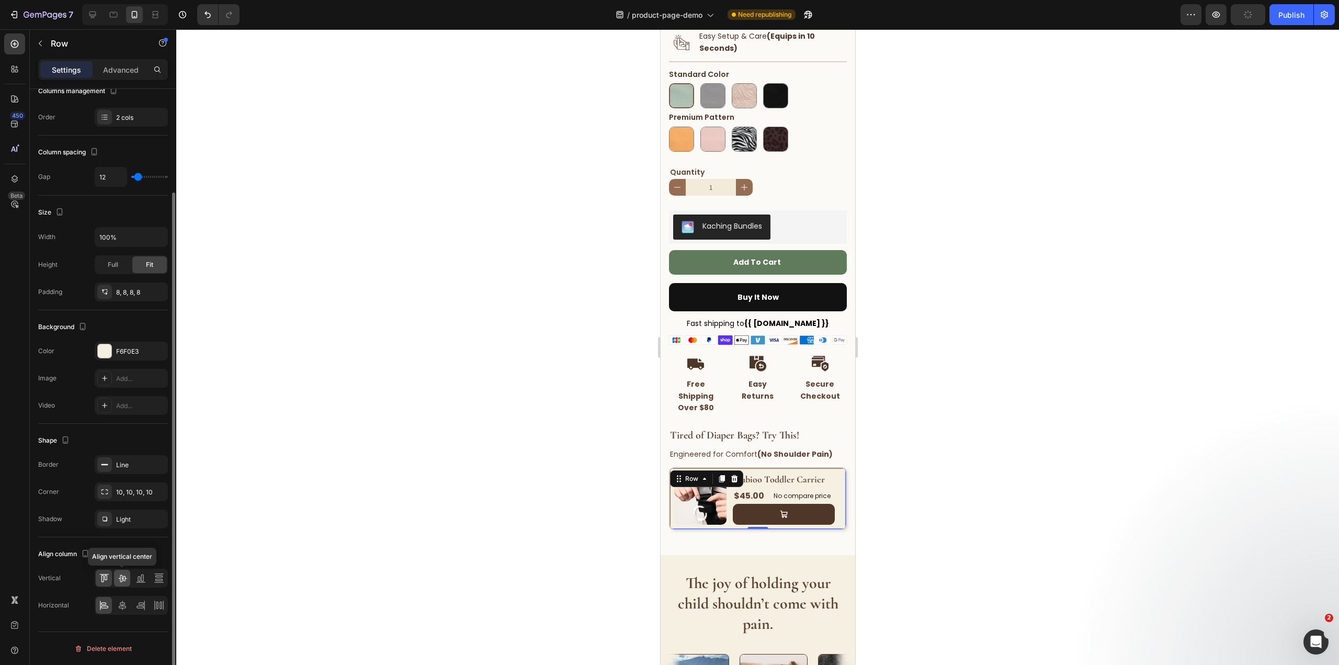
click at [121, 574] on icon at bounding box center [122, 578] width 10 height 10
click at [1116, 483] on div at bounding box center [757, 346] width 1162 height 635
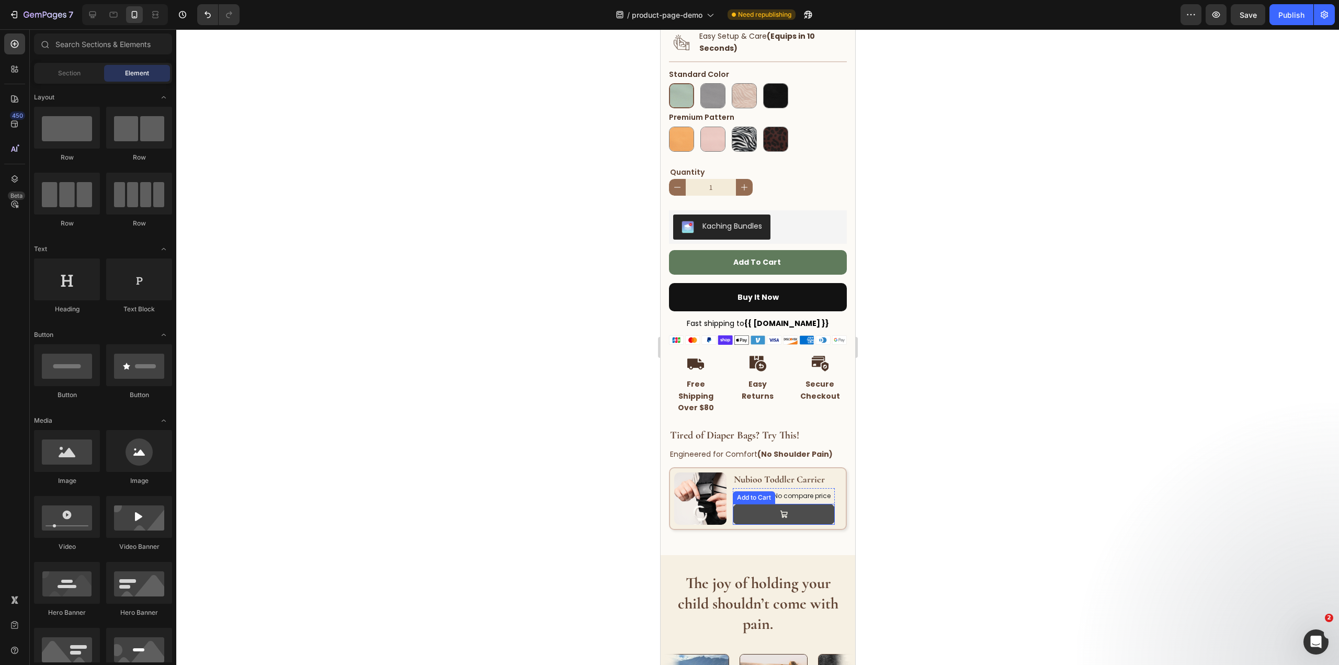
click at [806, 523] on button at bounding box center [783, 514] width 102 height 21
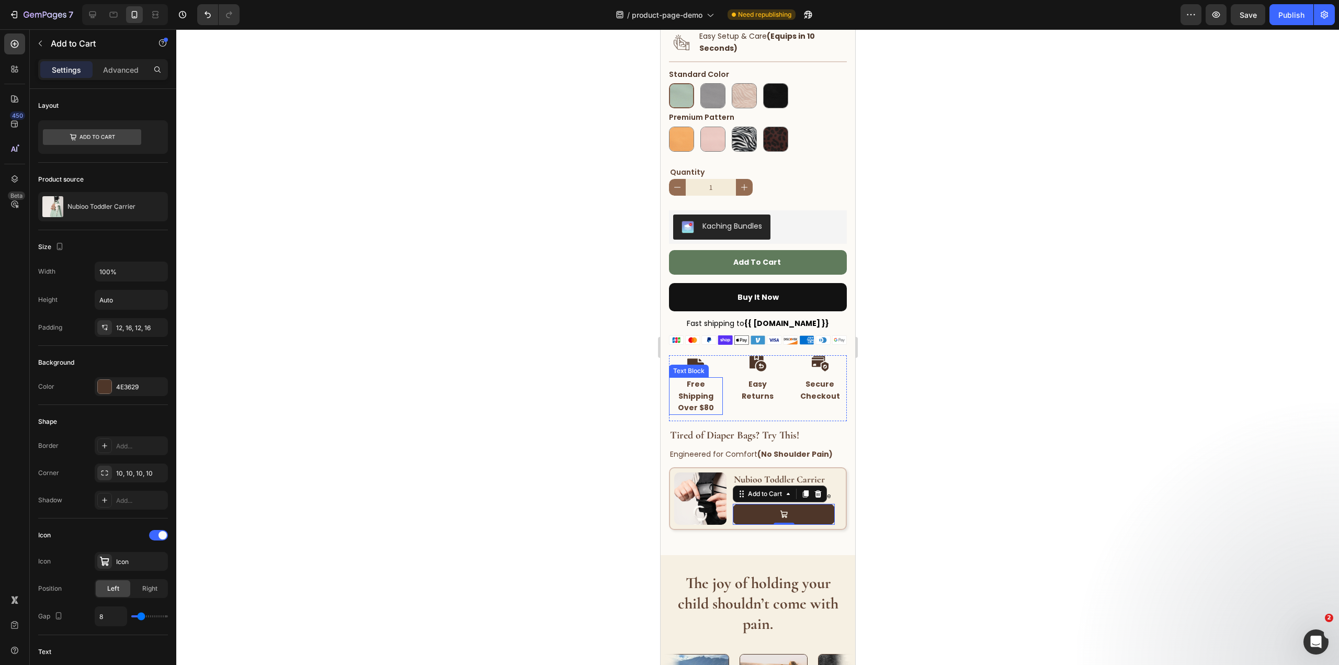
click at [703, 394] on strong "Free Shipping Over $80" at bounding box center [695, 396] width 36 height 34
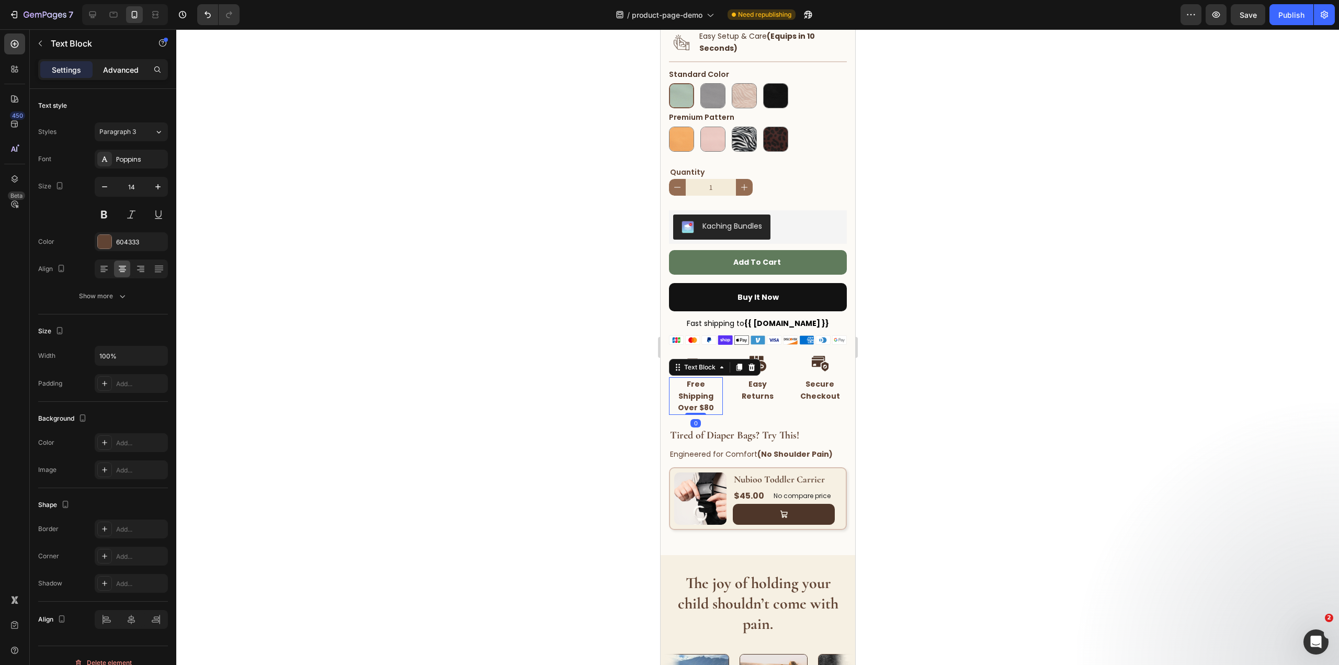
click at [115, 67] on p "Advanced" at bounding box center [121, 69] width 36 height 11
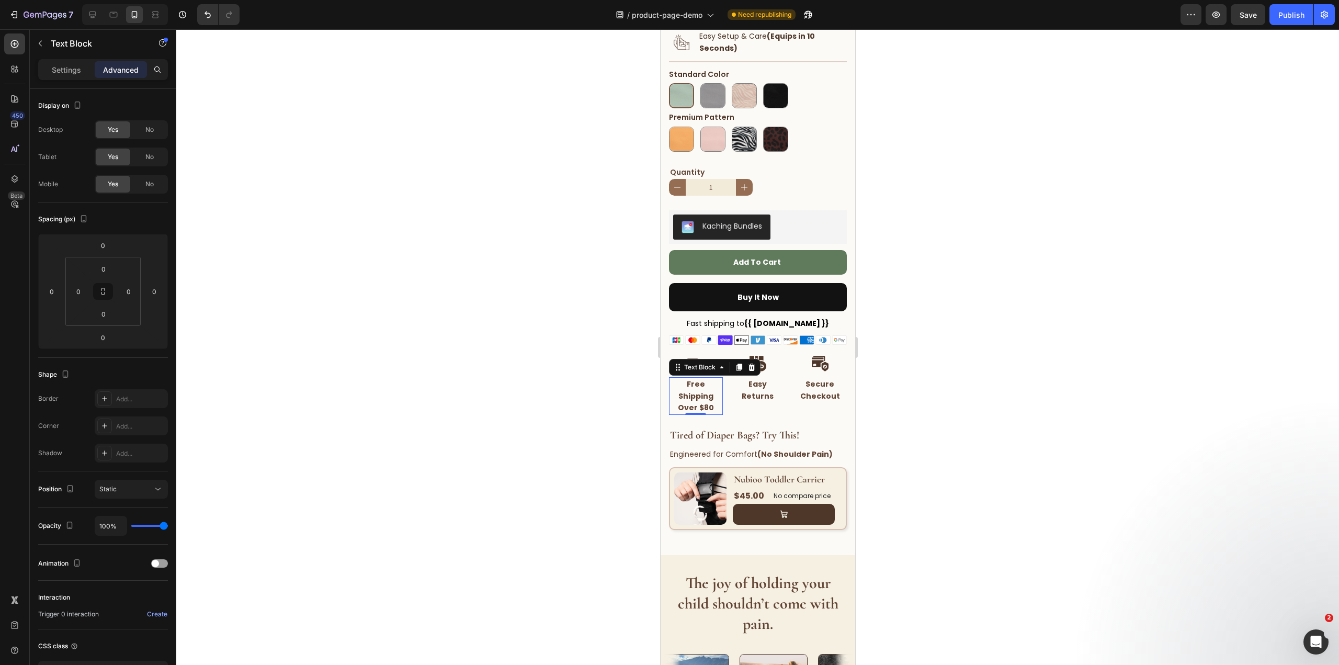
click at [706, 409] on strong "Free Shipping Over $80" at bounding box center [695, 396] width 36 height 34
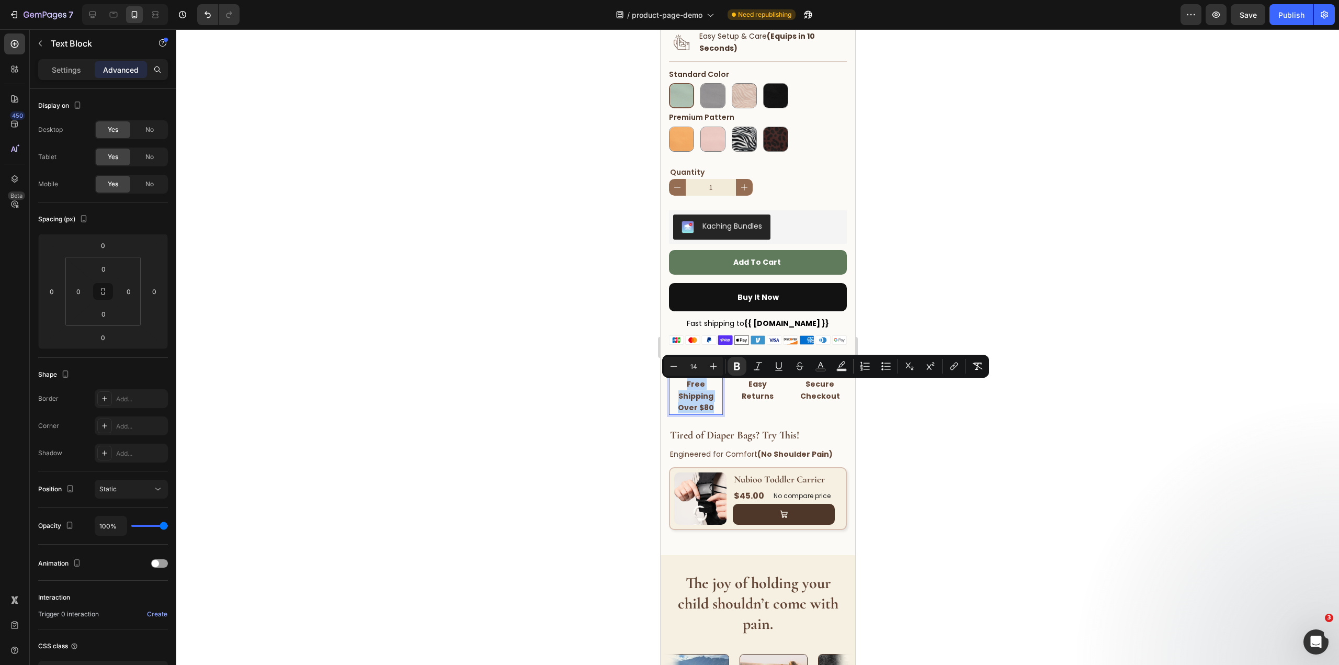
click at [706, 409] on strong "Free Shipping Over $80" at bounding box center [695, 396] width 36 height 34
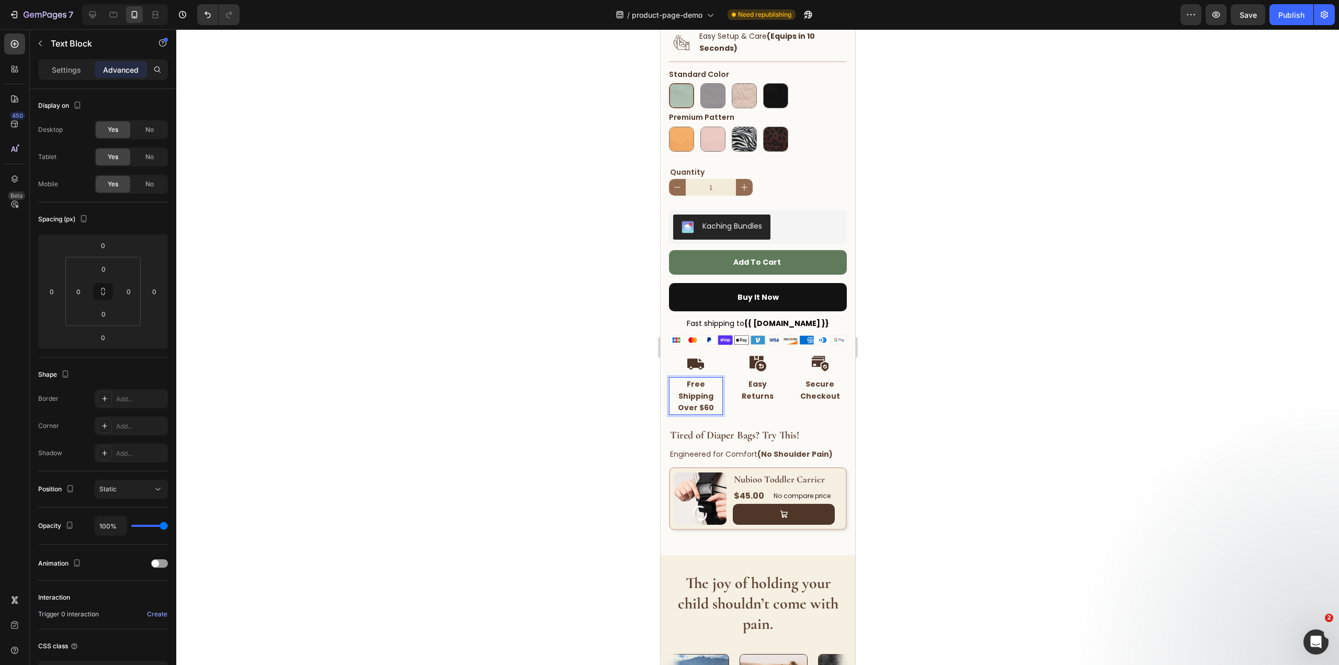
click at [1060, 455] on div at bounding box center [757, 346] width 1162 height 635
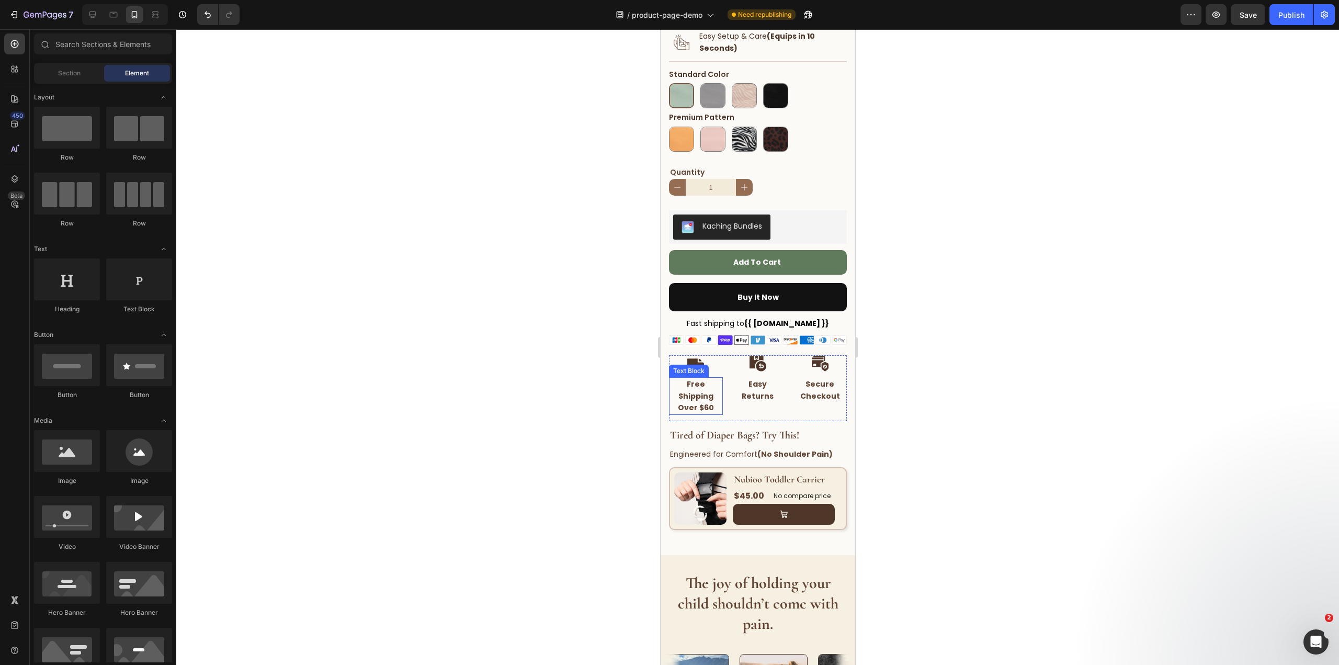
click at [701, 405] on strong "Free Shipping Over $60" at bounding box center [695, 396] width 36 height 34
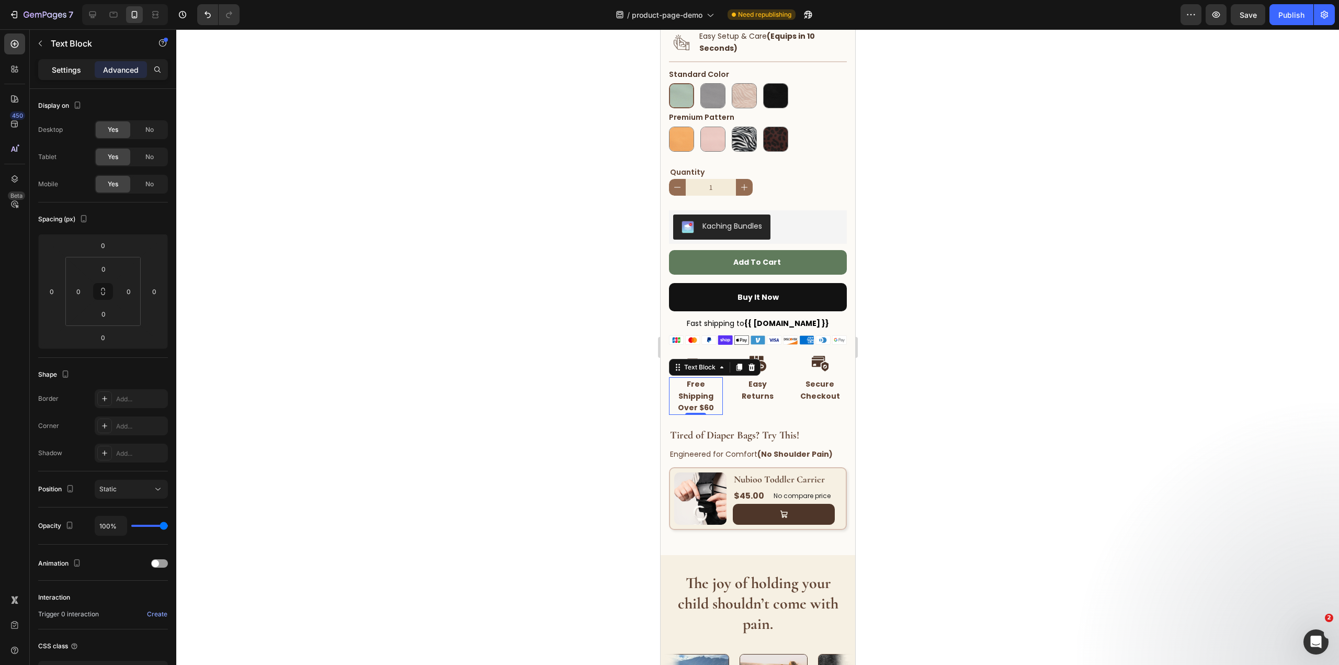
click at [61, 71] on p "Settings" at bounding box center [66, 69] width 29 height 11
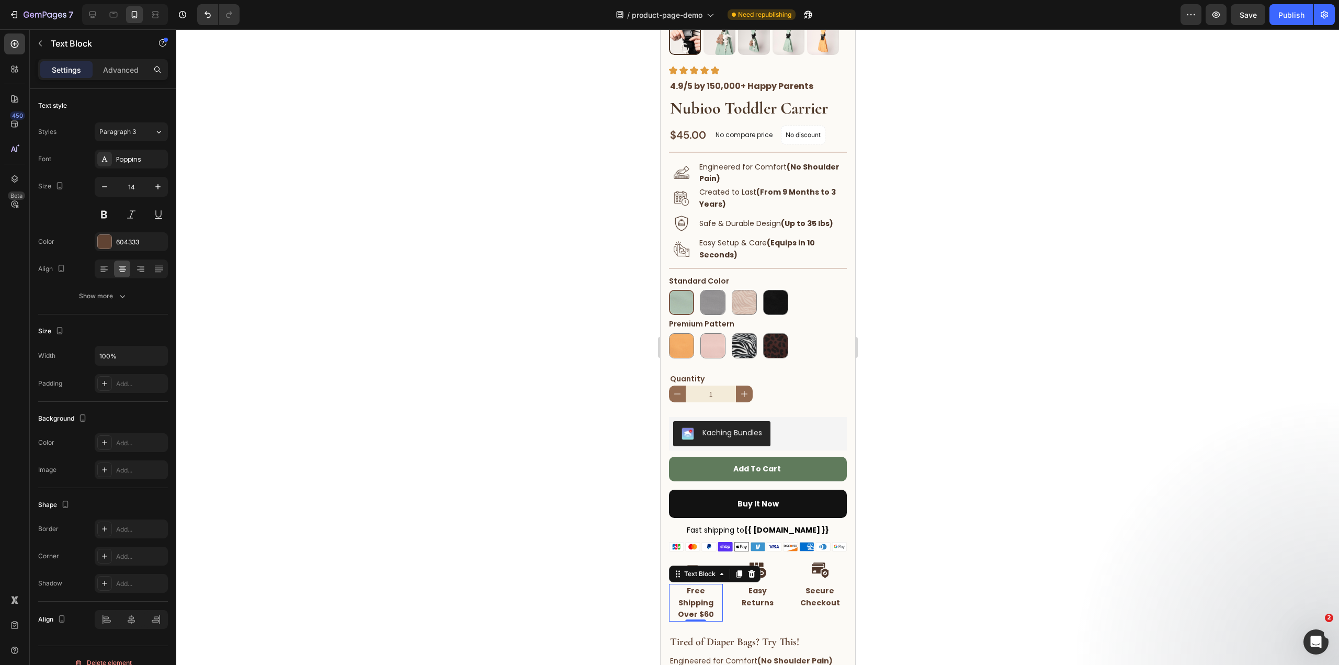
scroll to position [344, 0]
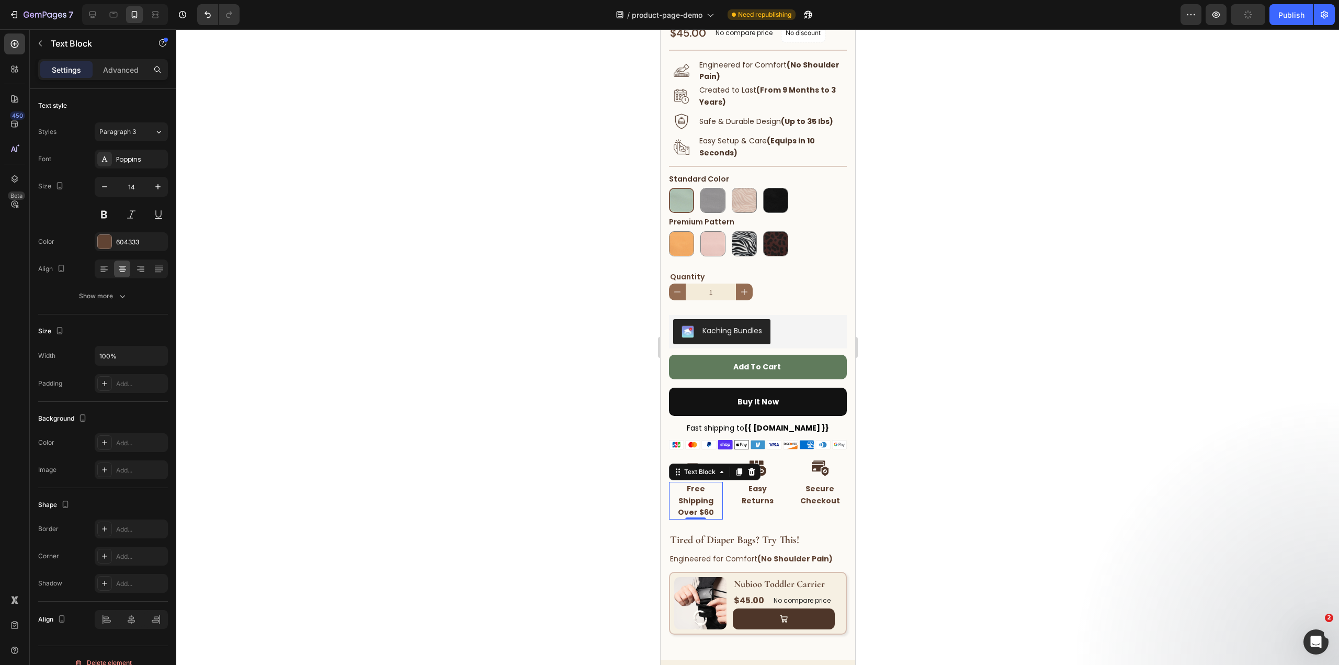
click at [977, 395] on div at bounding box center [757, 346] width 1162 height 635
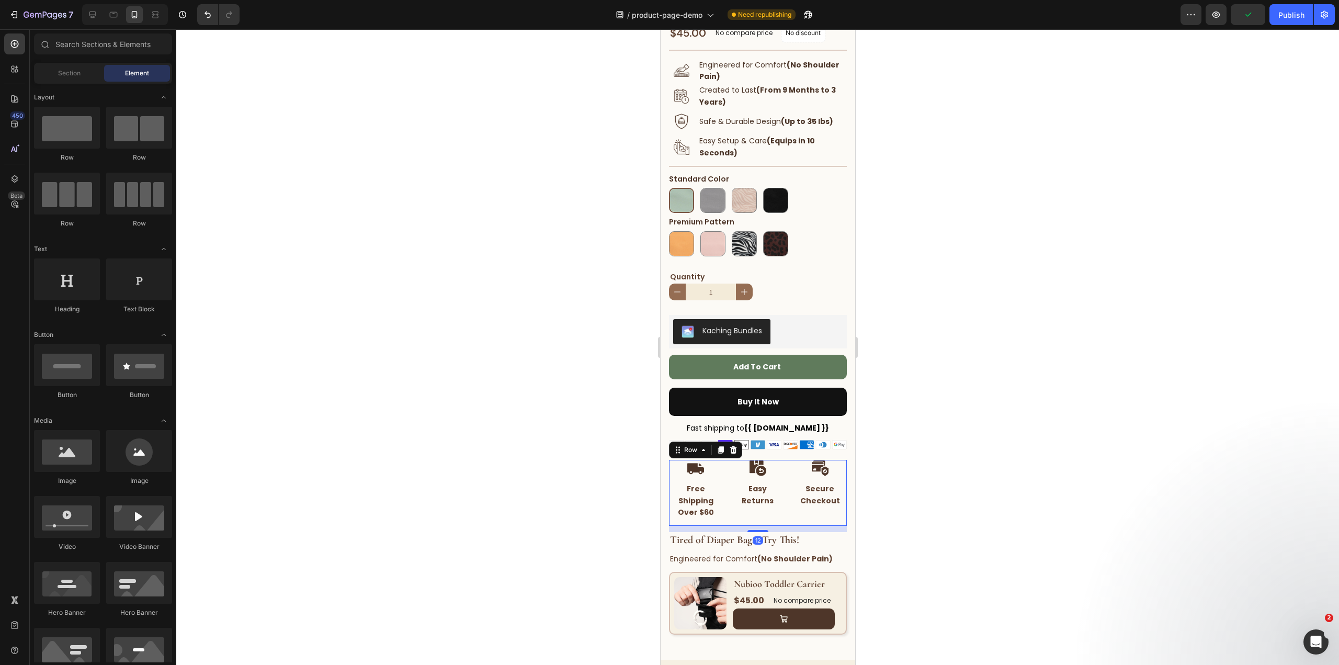
click at [781, 477] on div "Image Free Shipping Over $60 Text Block Image Easy Returns Text Block Image Sec…" at bounding box center [757, 492] width 178 height 65
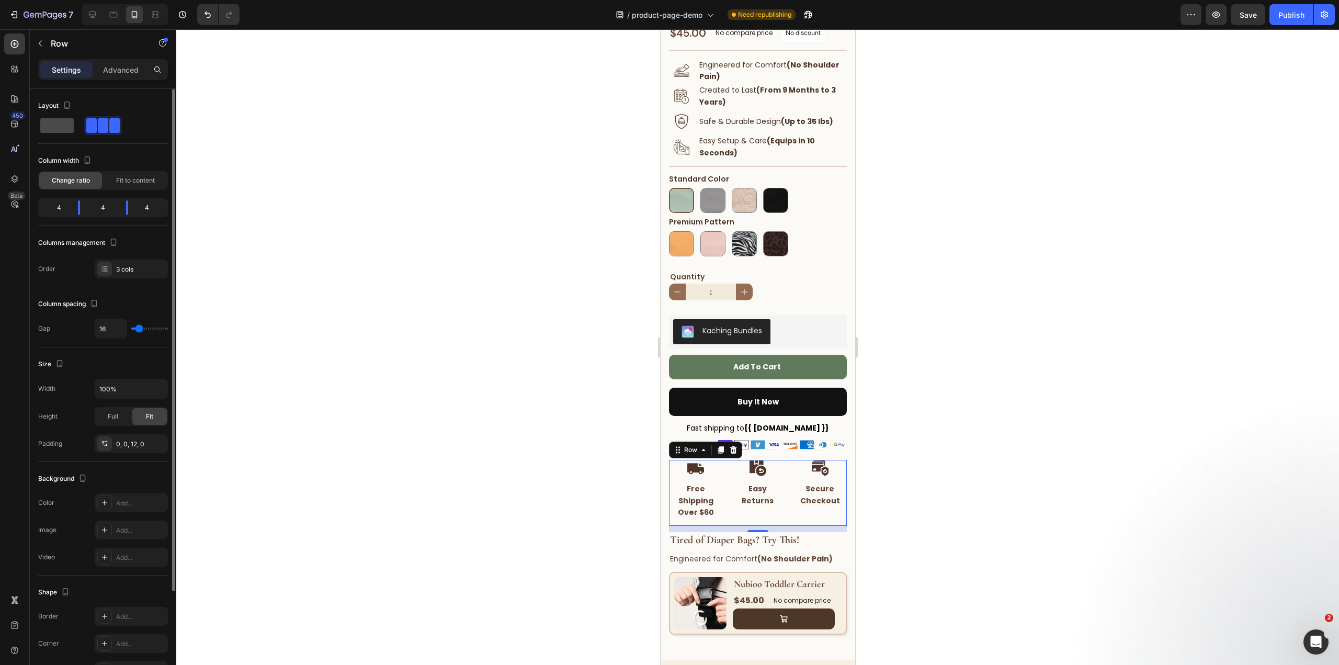
click at [58, 119] on span at bounding box center [56, 125] width 33 height 15
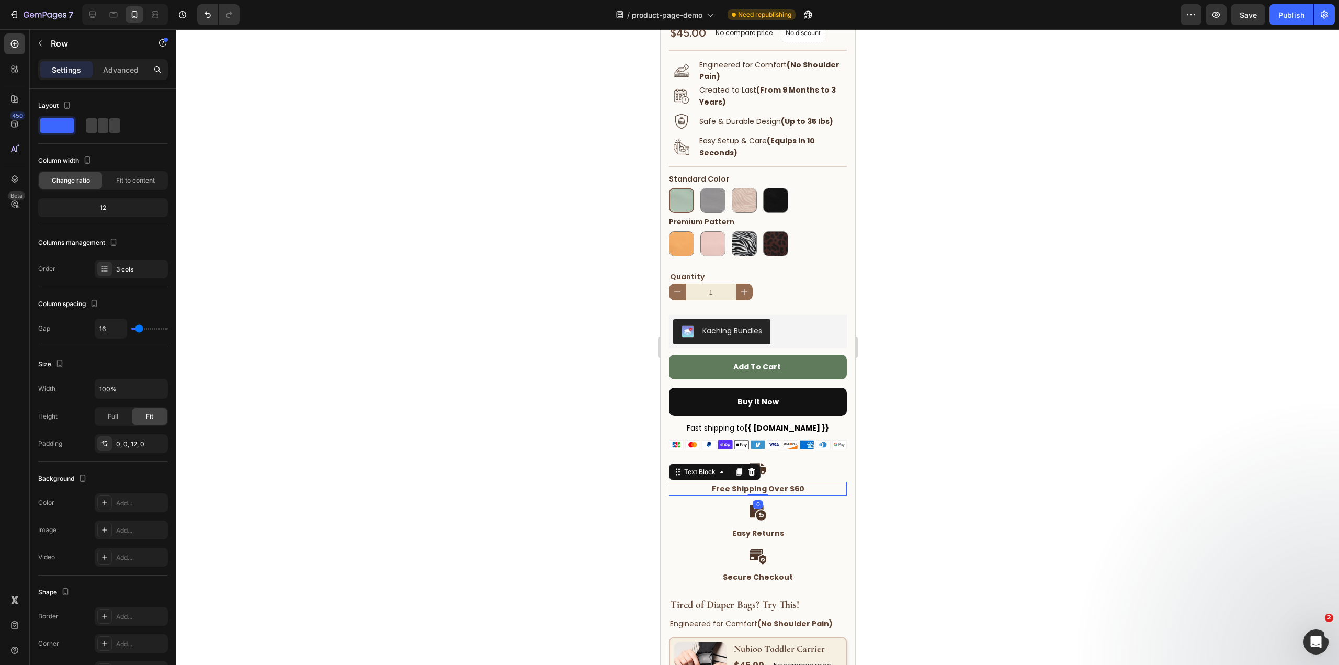
click at [807, 485] on div "Free Shipping Over $60" at bounding box center [757, 489] width 178 height 14
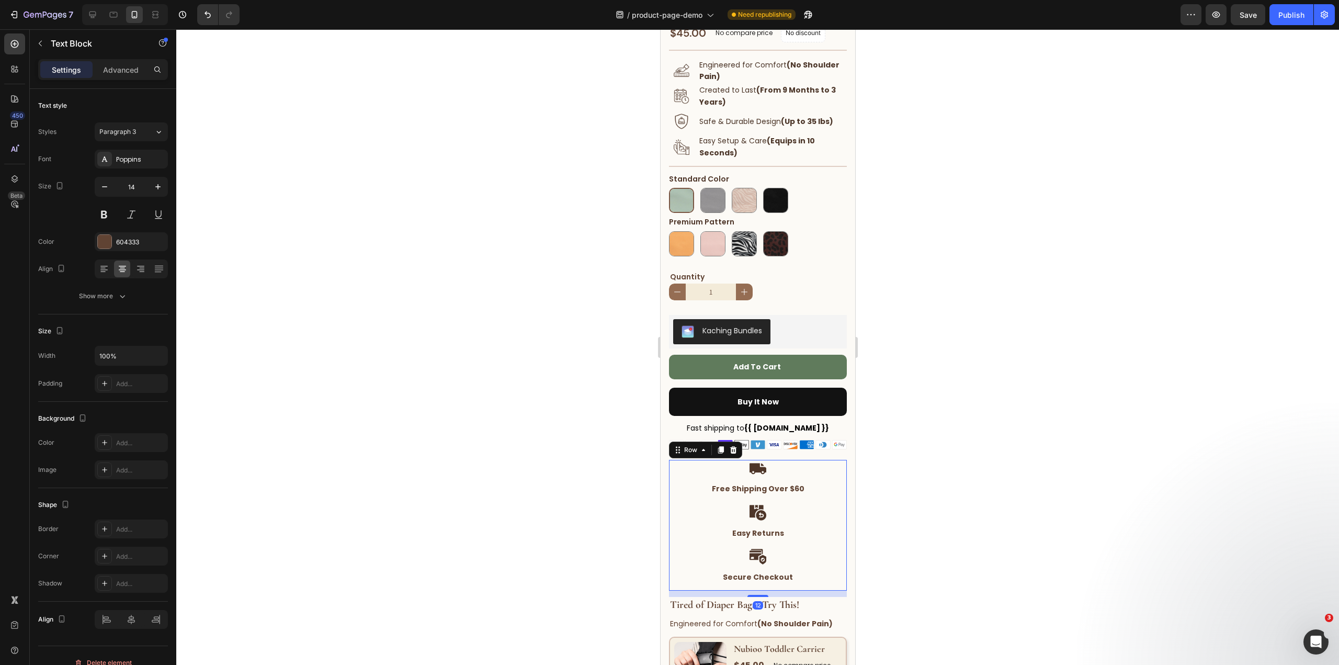
click at [811, 482] on div "Image Free Shipping Over $60 Text Block" at bounding box center [757, 478] width 178 height 36
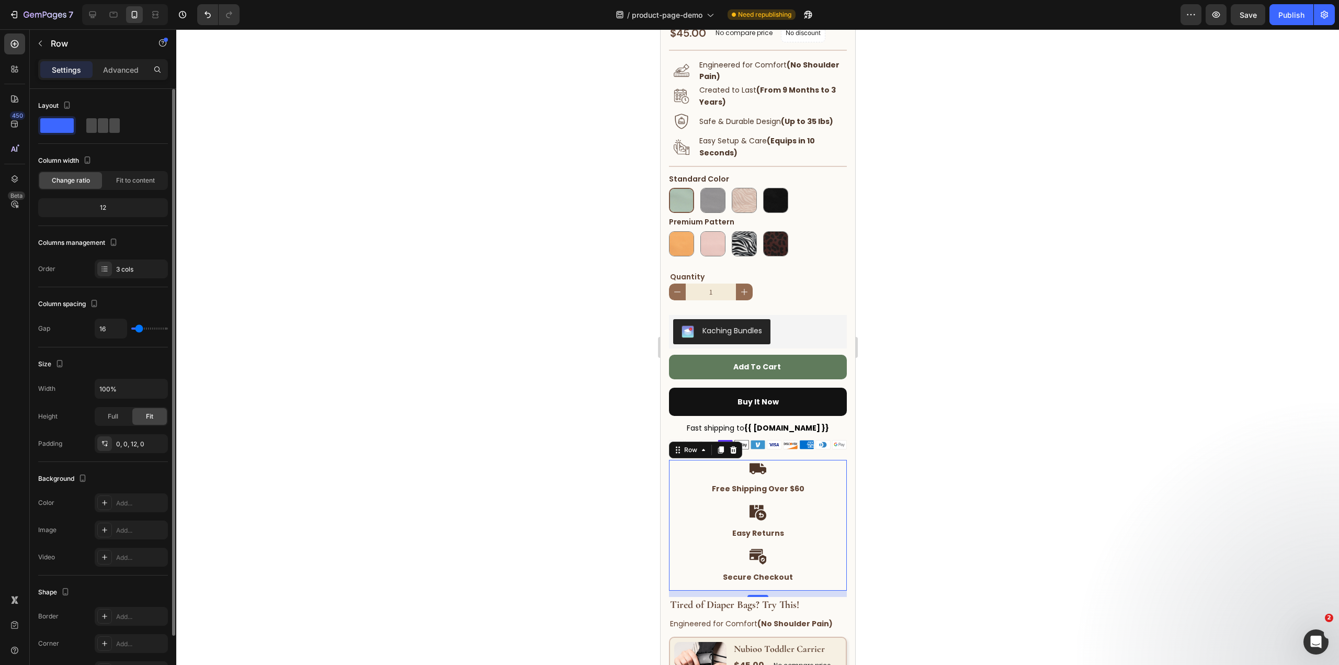
click at [109, 127] on span at bounding box center [114, 125] width 10 height 15
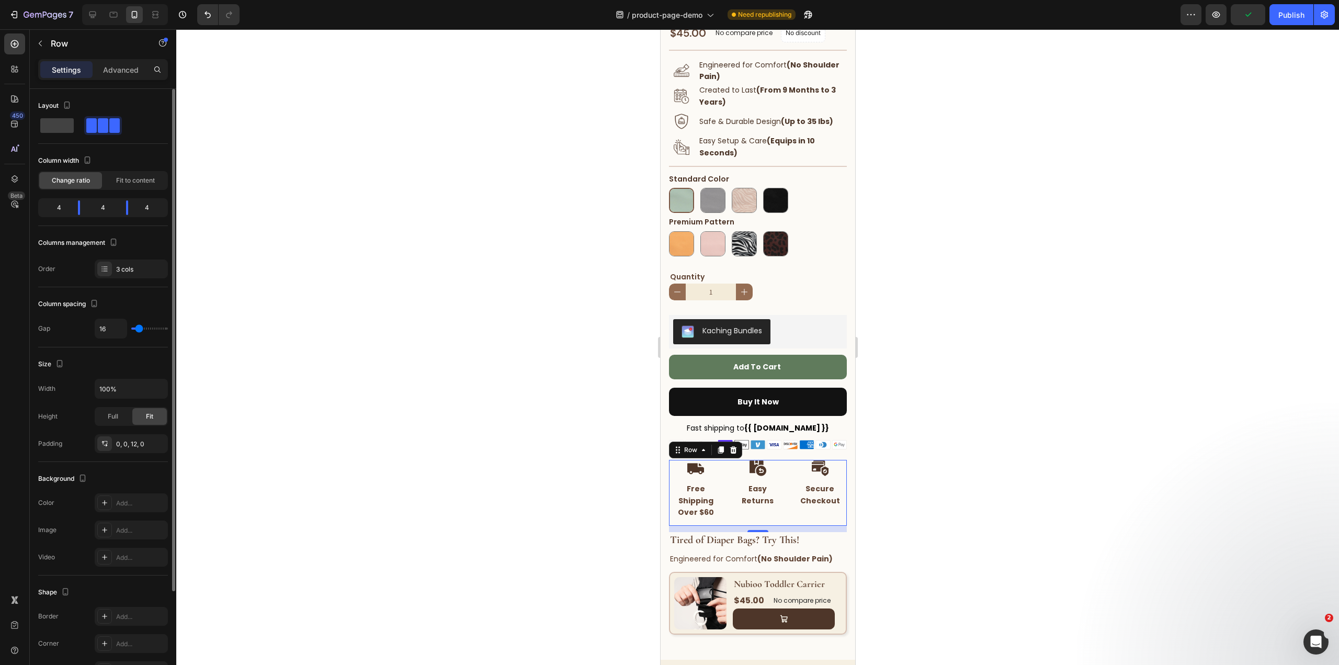
click at [147, 170] on div "Column width Change ratio Fit to content" at bounding box center [103, 171] width 130 height 38
click at [148, 179] on span "Fit to content" at bounding box center [135, 180] width 39 height 9
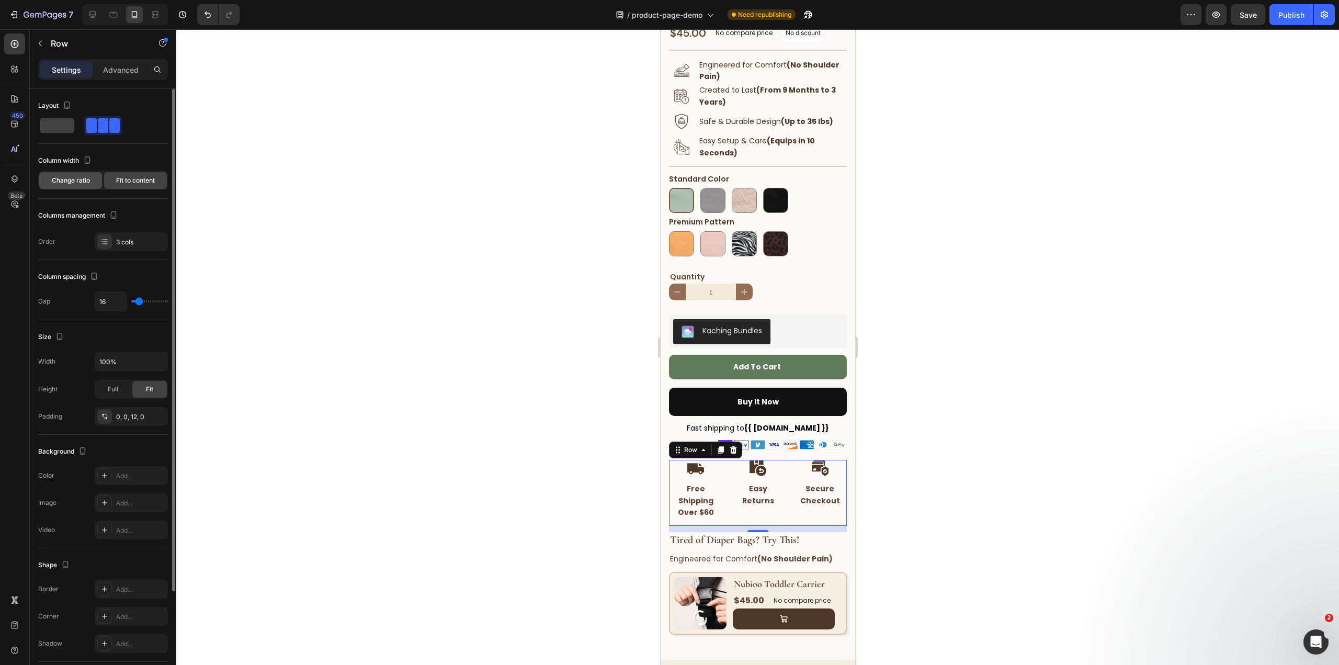
click at [88, 185] on div "Change ratio" at bounding box center [70, 180] width 63 height 17
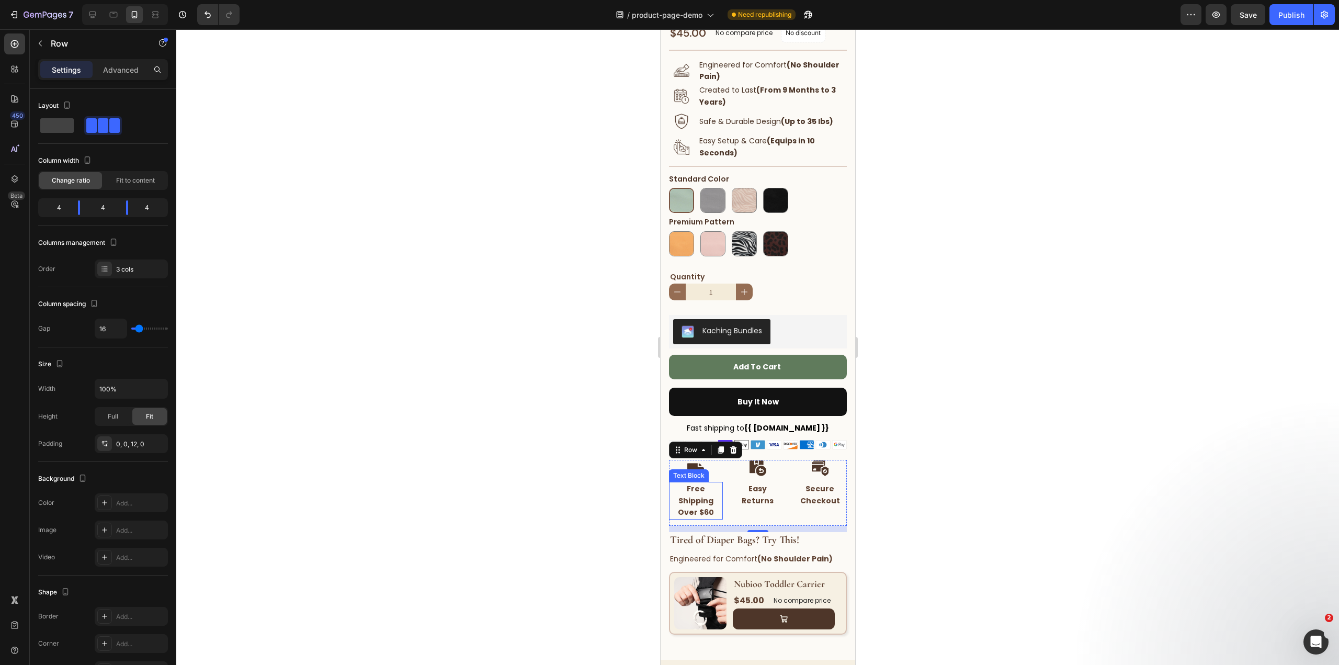
click at [689, 507] on strong "Free Shipping Over $60" at bounding box center [695, 500] width 36 height 34
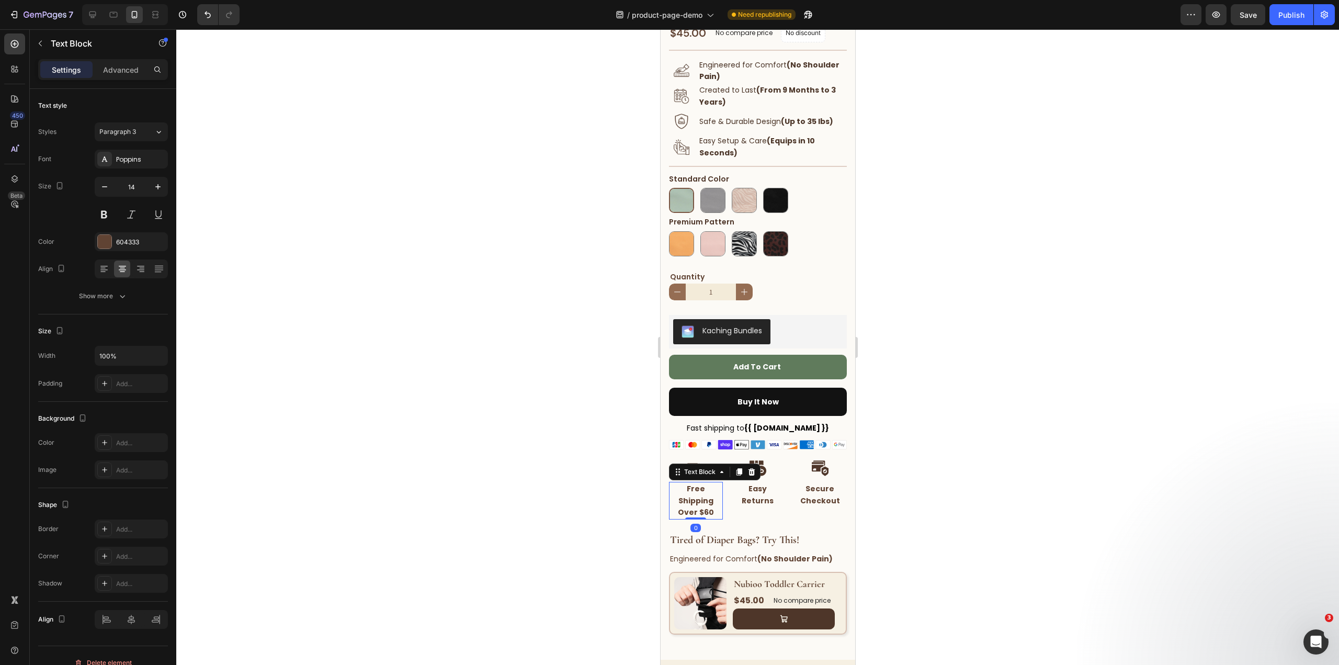
click at [758, 507] on div "Image Easy Returns Text Block" at bounding box center [758, 489] width 54 height 59
click at [766, 492] on strong "Easy Returns" at bounding box center [757, 494] width 32 height 22
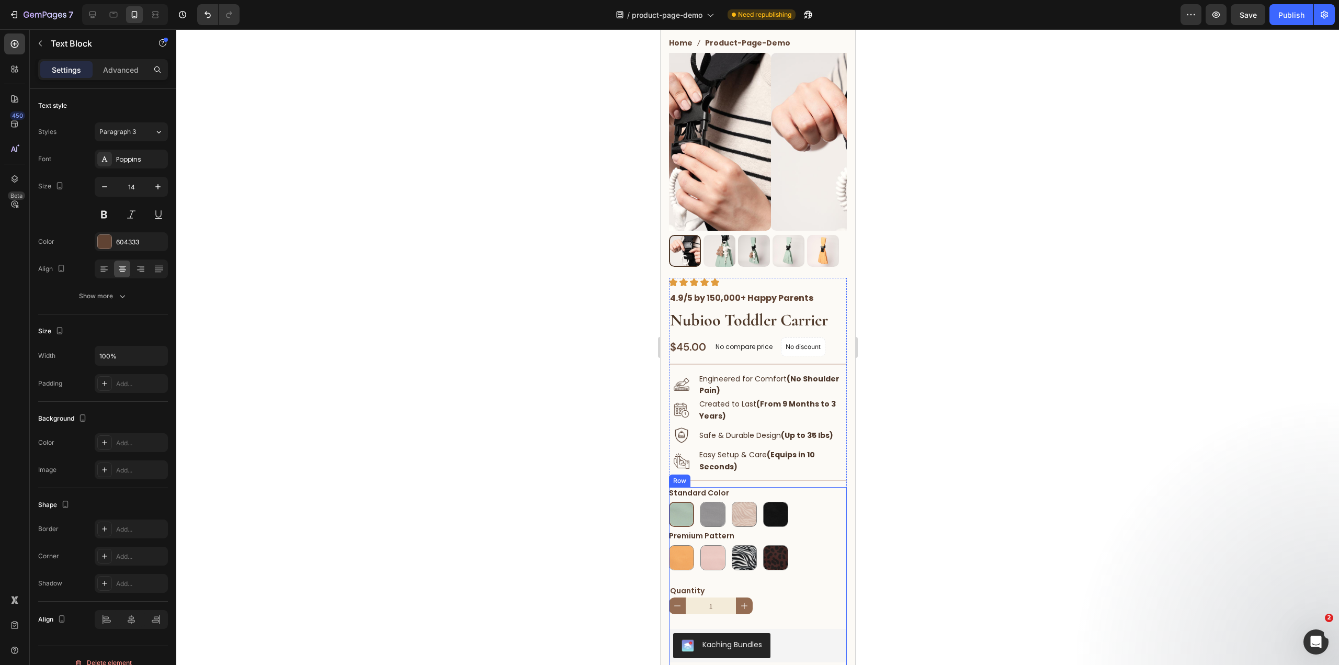
scroll to position [0, 0]
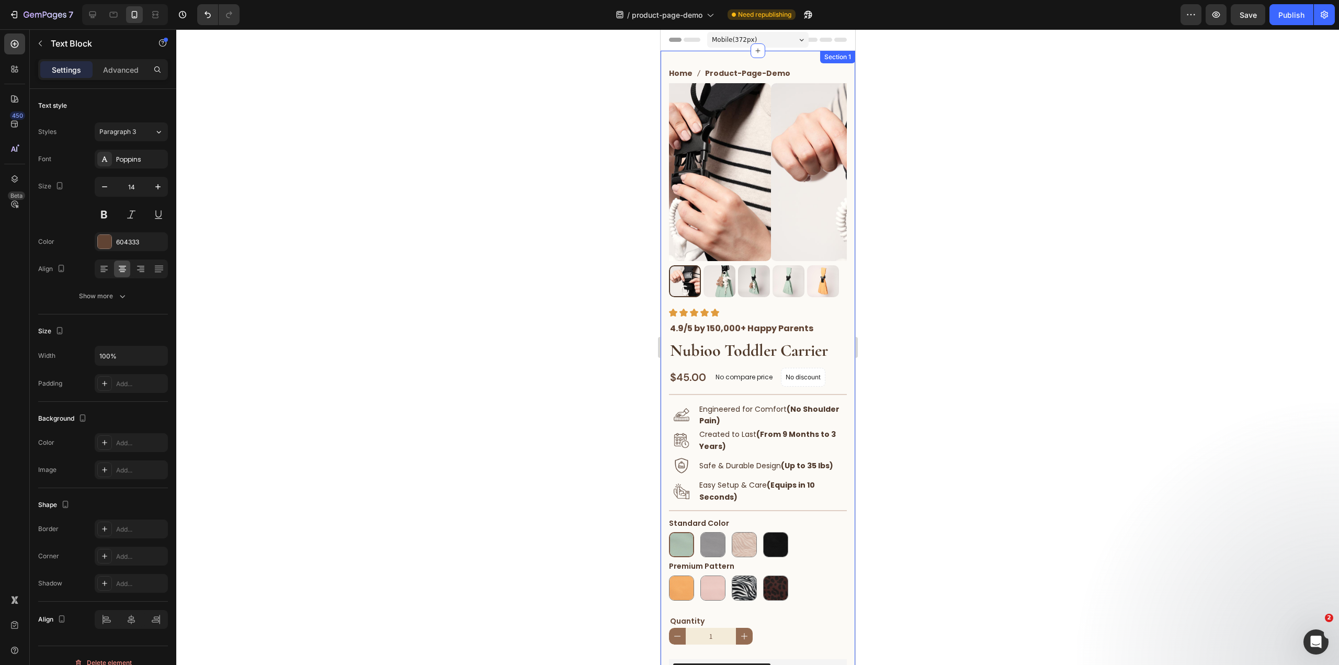
click at [810, 54] on div "Home product-page-demo Breadcrumb Row Product Images Image “My back used to ach…" at bounding box center [757, 527] width 195 height 953
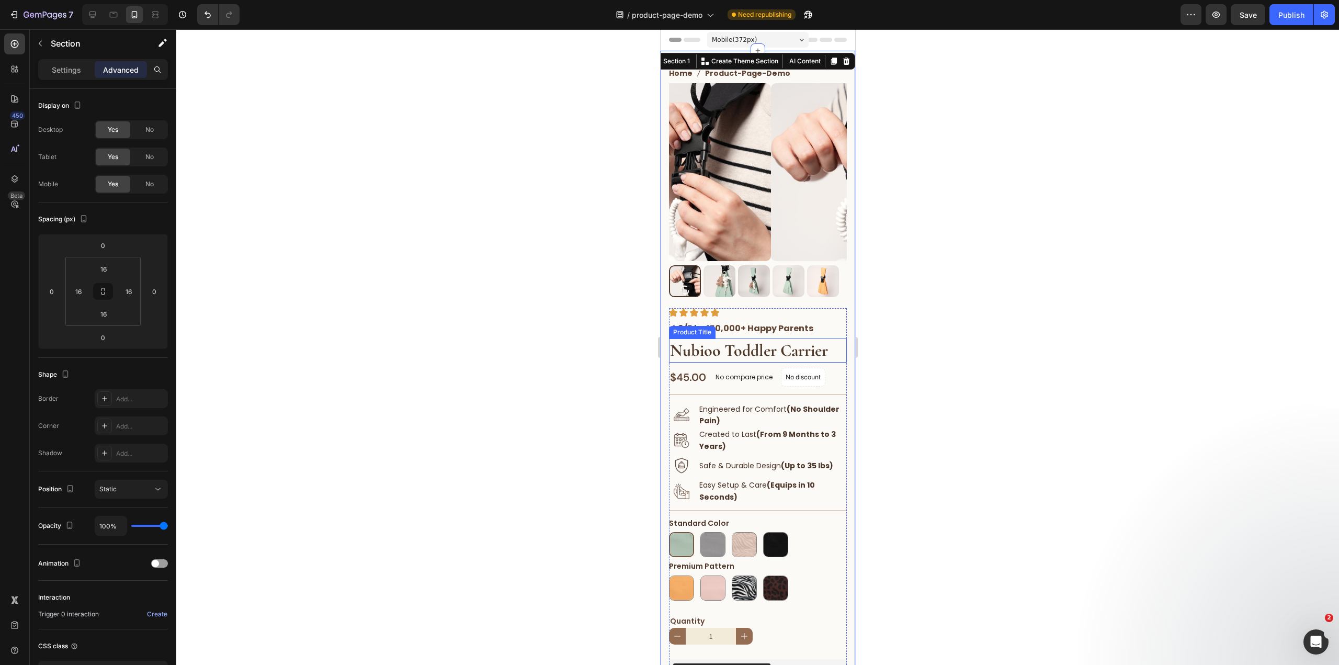
click at [754, 346] on h1 "Nubioo Toddler Carrier" at bounding box center [757, 350] width 178 height 24
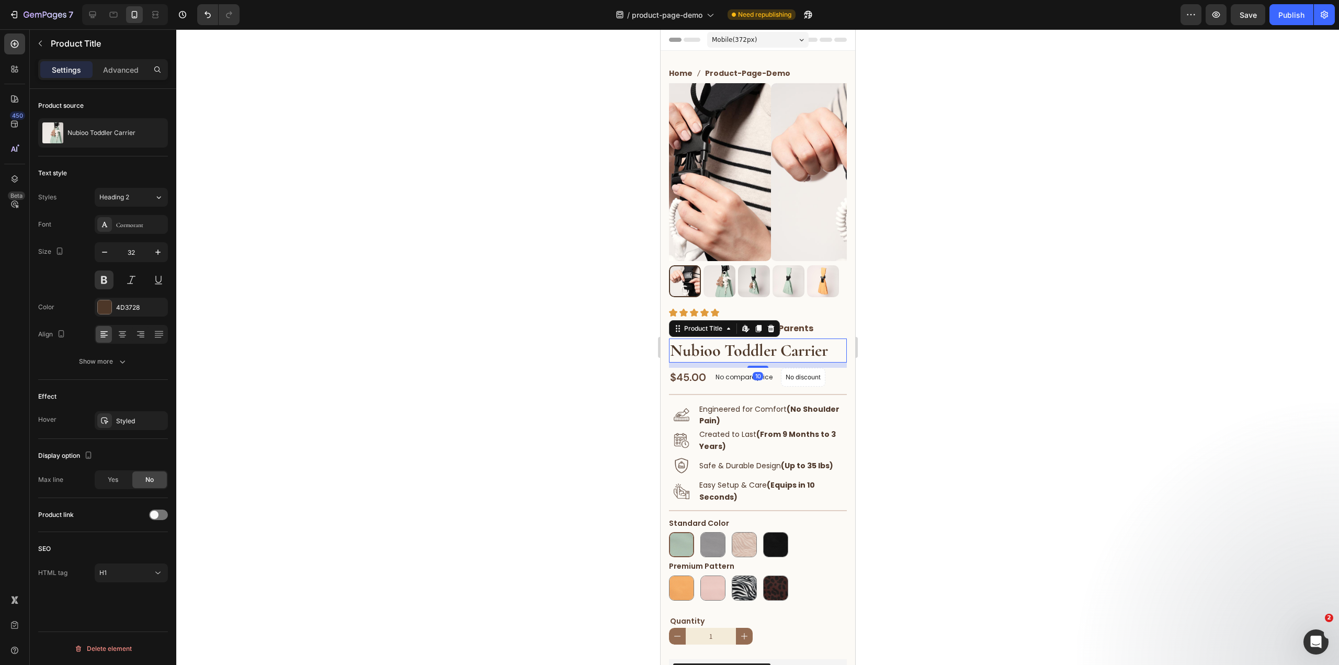
click at [793, 322] on p "4.9/5 by 150,000+ Happy Parents" at bounding box center [757, 329] width 176 height 14
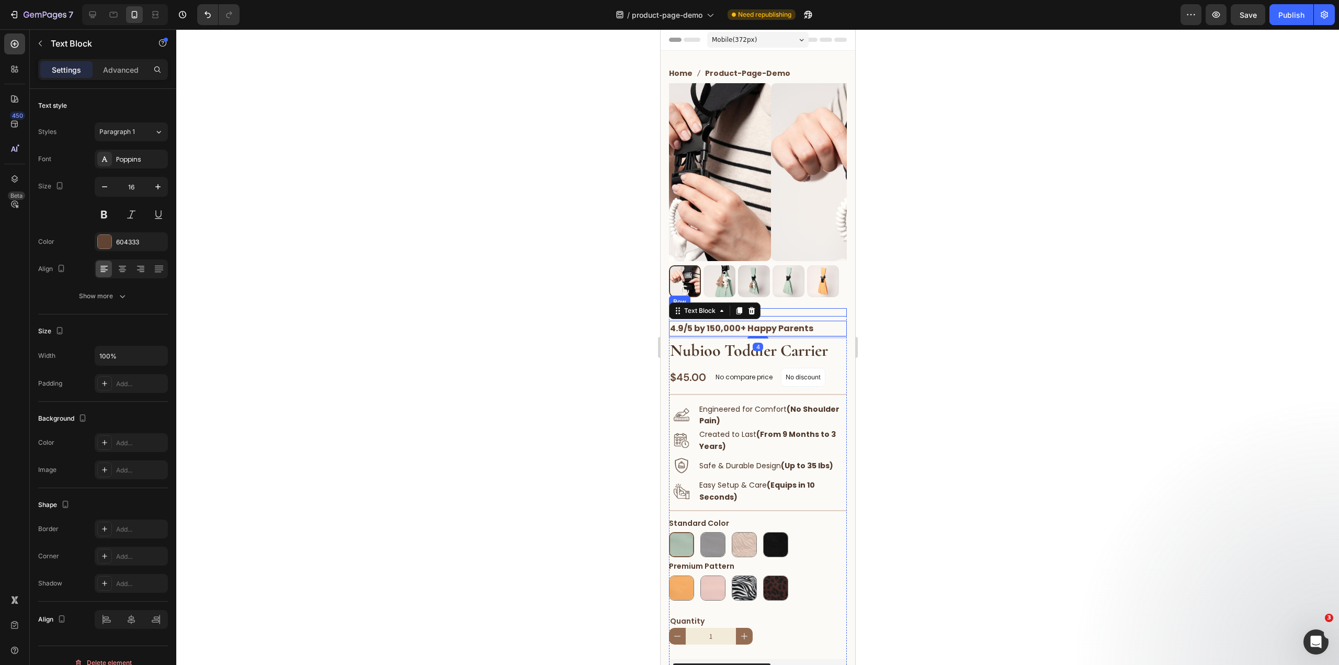
click at [825, 308] on div "Image Image Image Image Image 4.9/5 by 150,000+ Happy Parents Text Block Row" at bounding box center [757, 312] width 178 height 8
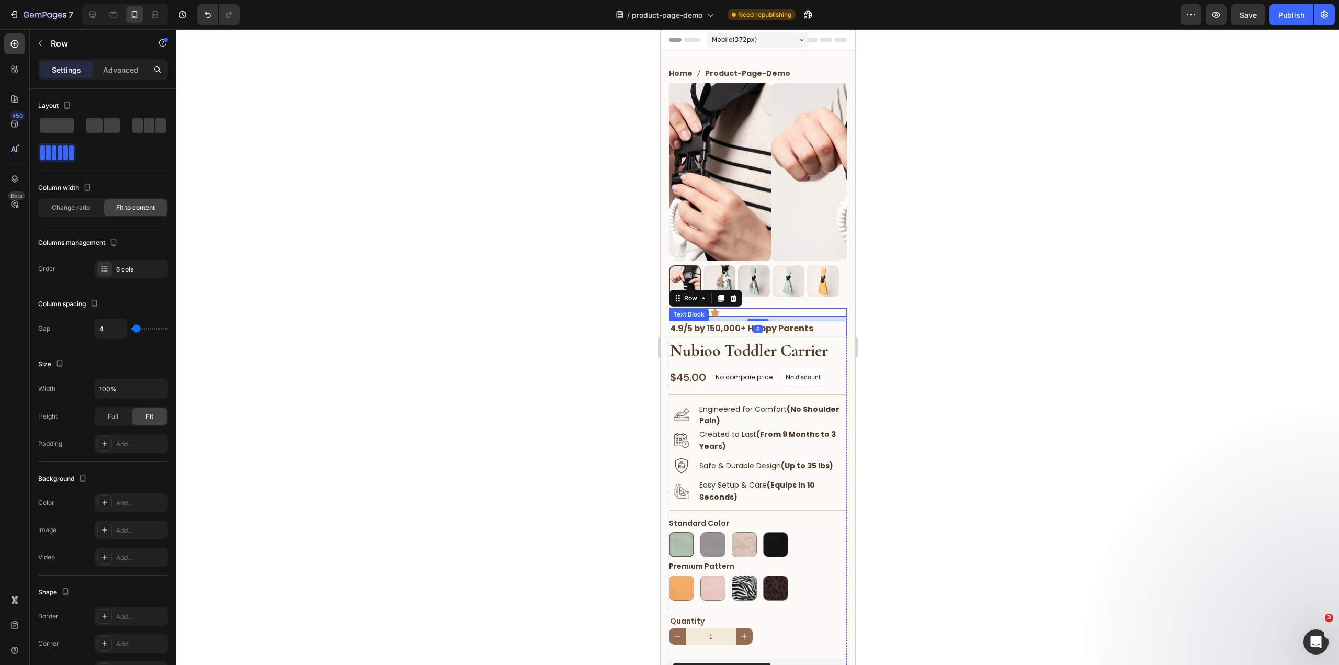
click at [787, 322] on strong "4.9/5 by 150,000+ Happy Parents" at bounding box center [740, 328] width 143 height 12
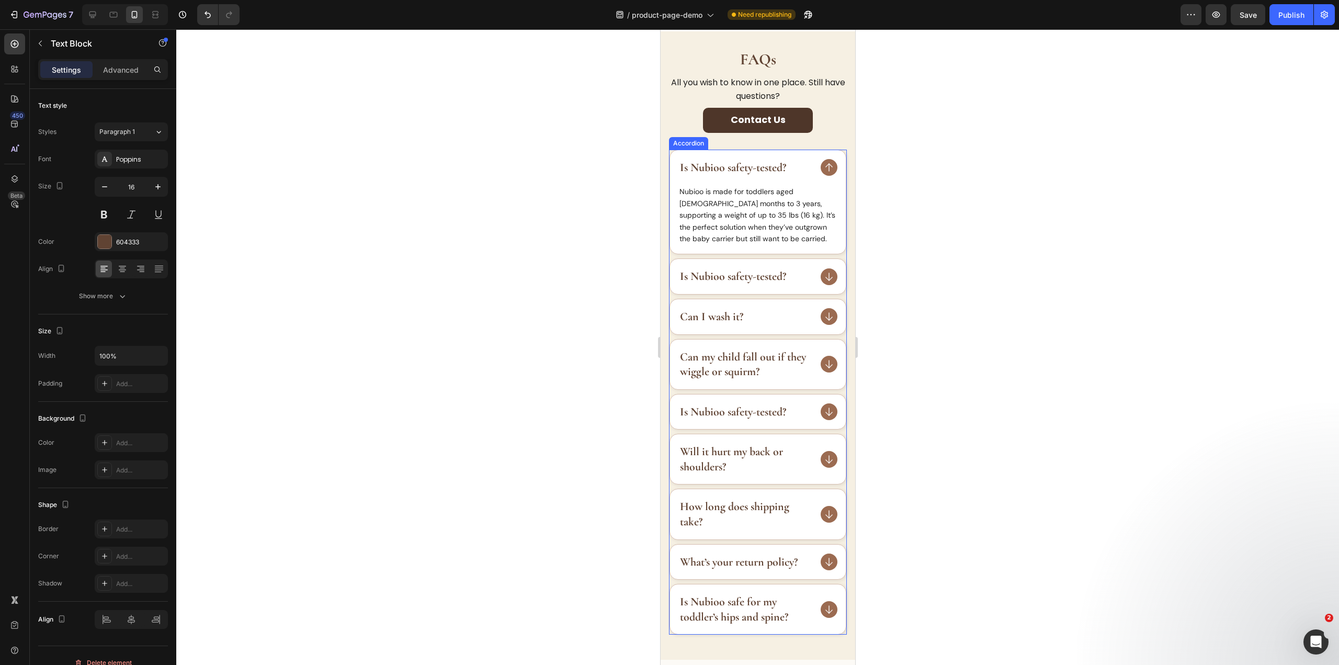
scroll to position [1517, 0]
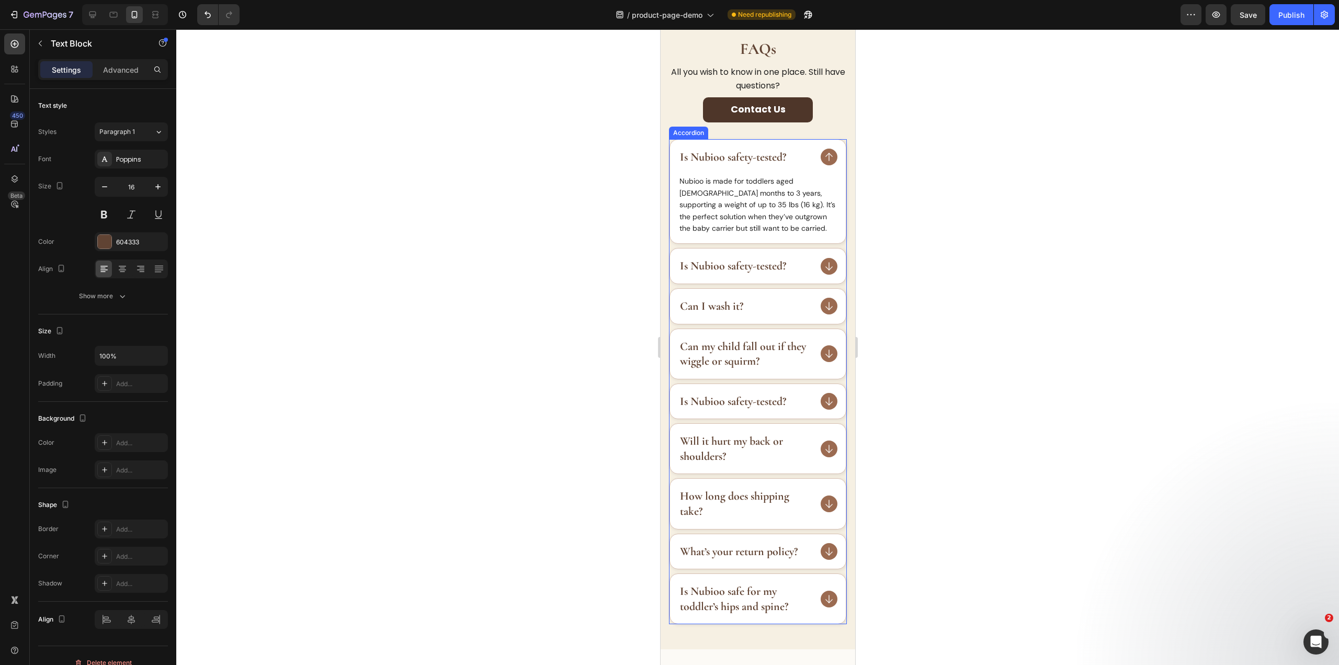
click at [727, 431] on div "Will it hurt my back or shoulders?" at bounding box center [757, 449] width 176 height 50
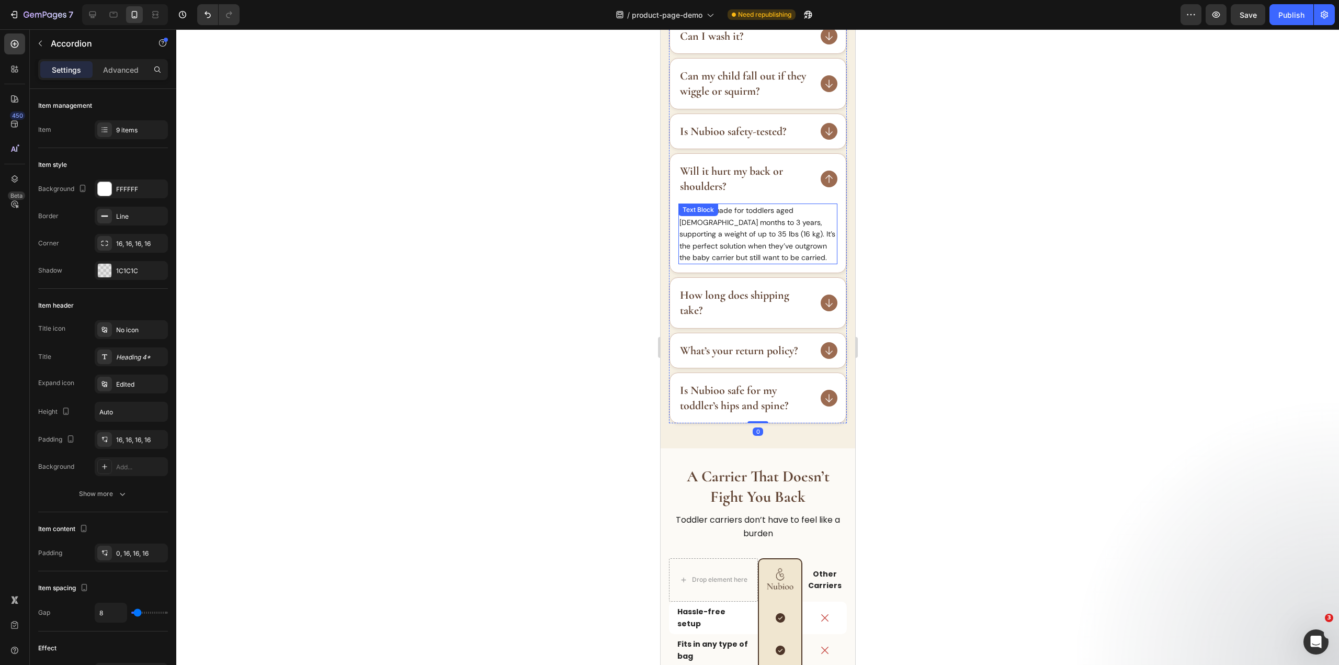
scroll to position [1883, 0]
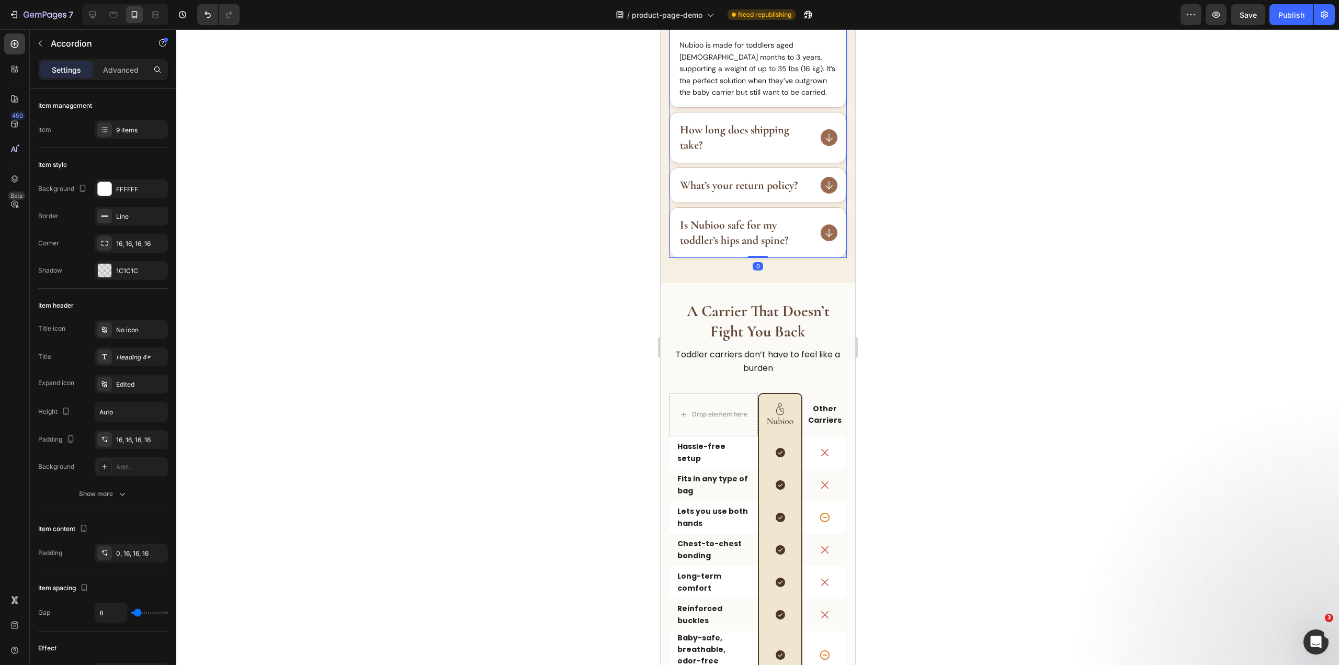
click at [753, 233] on strong "Is Nubioo safe for my toddler’s hips and spine?" at bounding box center [733, 232] width 108 height 29
click at [814, 252] on div "Is Nubioo safe for my toddler’s hips and spine?" at bounding box center [757, 233] width 176 height 50
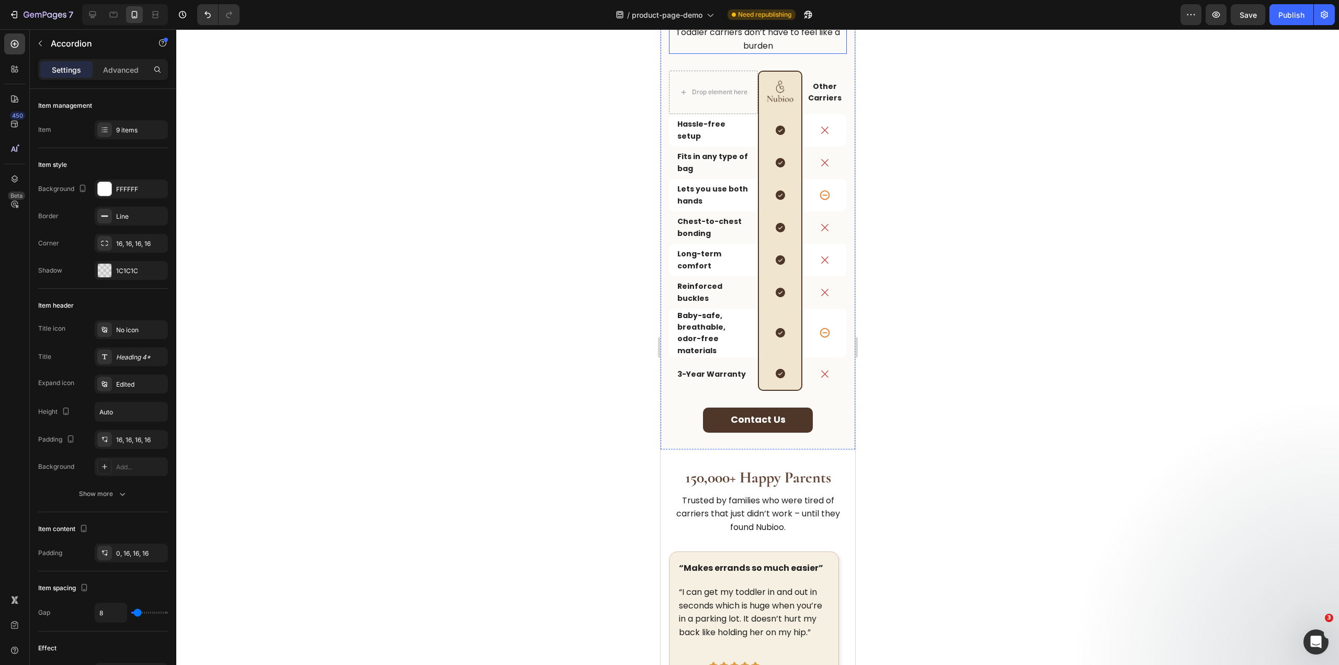
scroll to position [2039, 0]
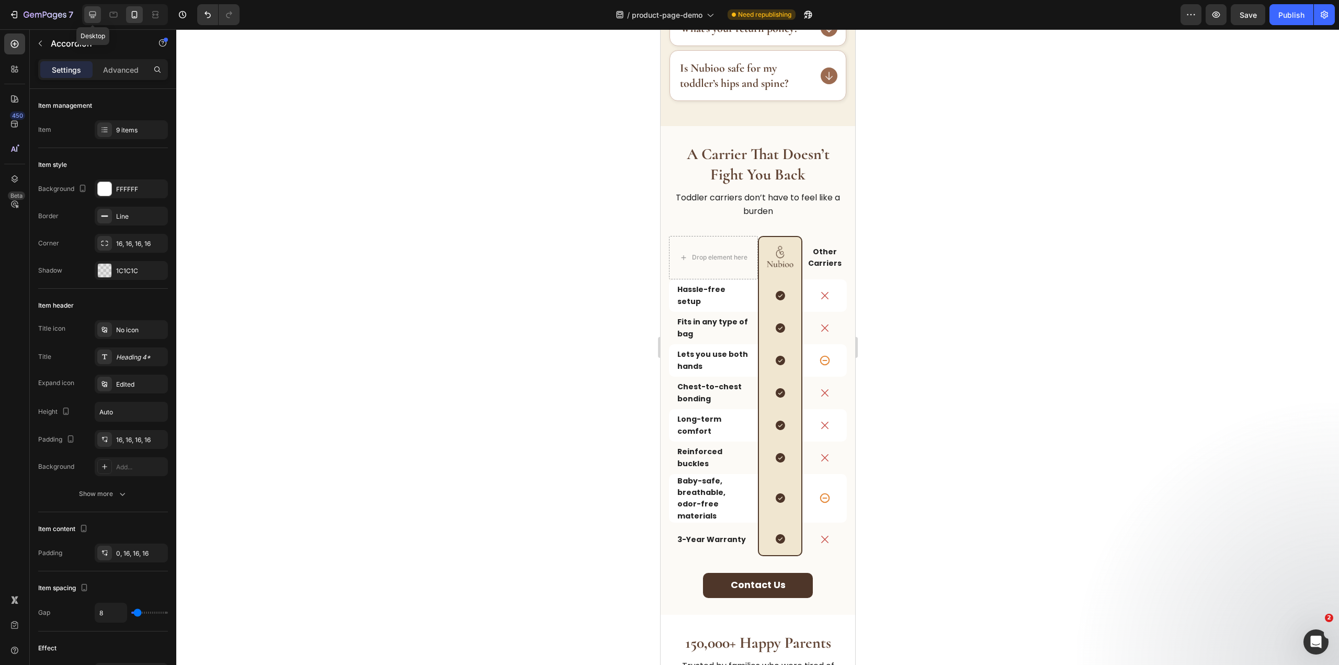
click at [95, 9] on div at bounding box center [92, 14] width 17 height 17
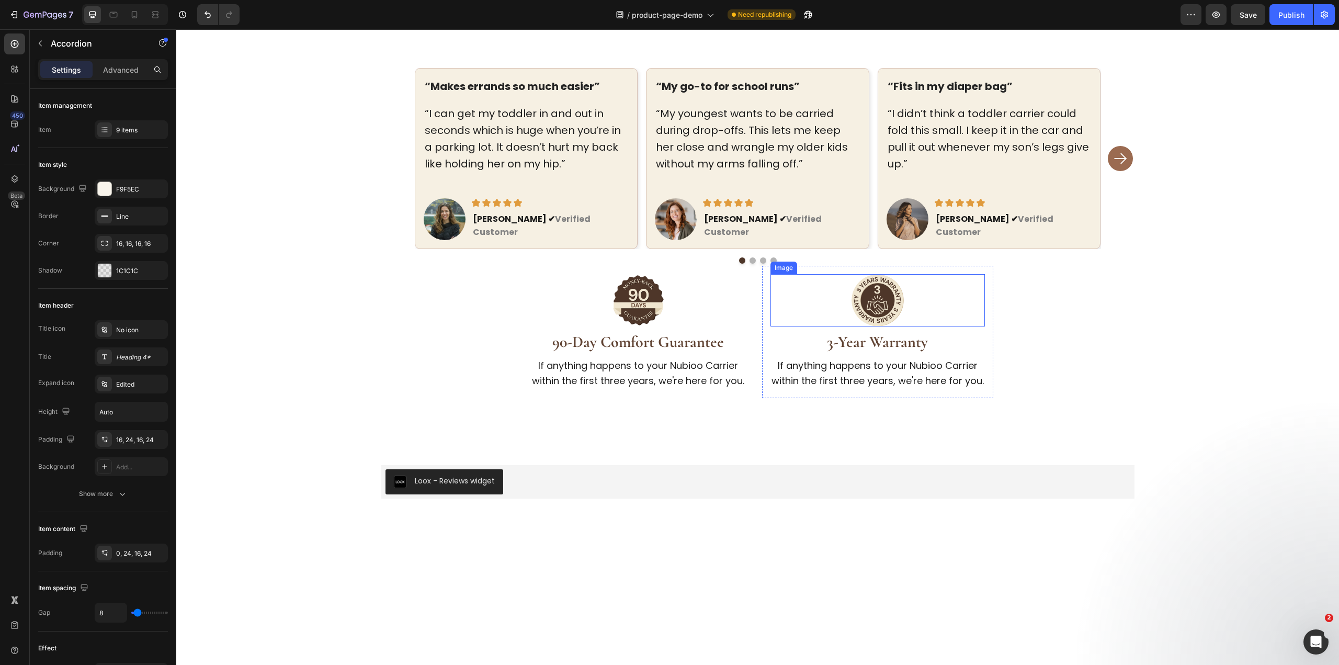
scroll to position [2787, 0]
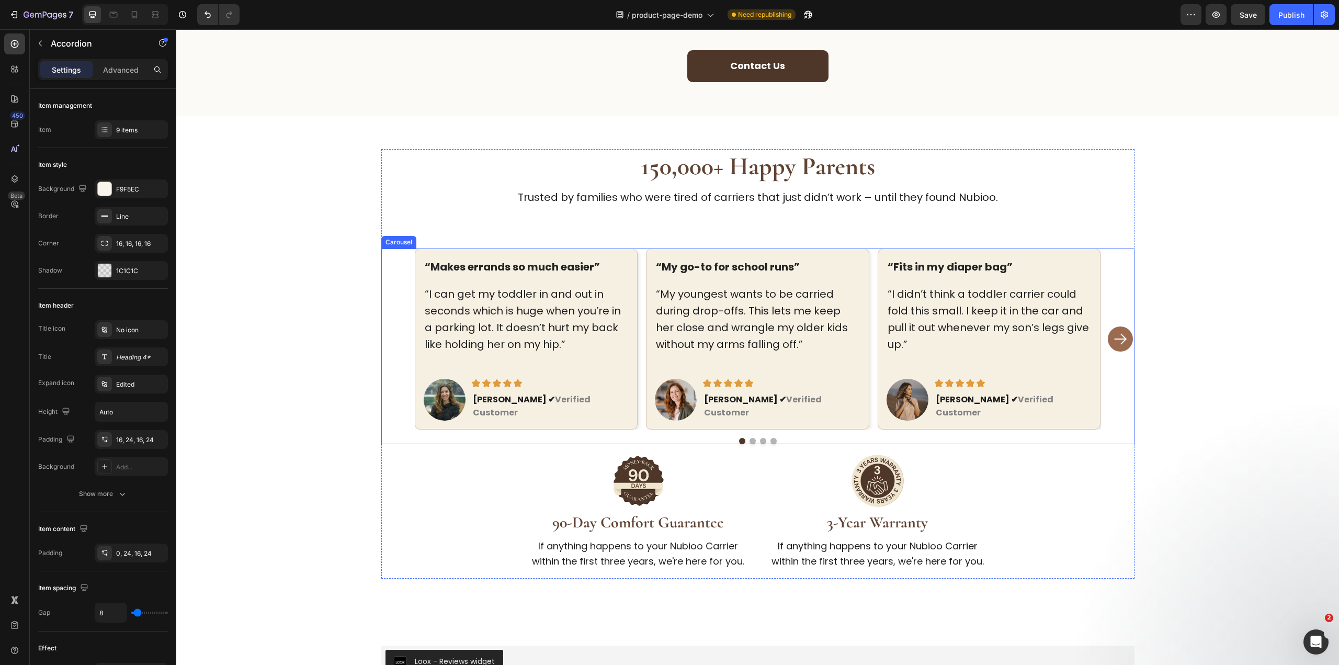
click at [848, 418] on div "“Makes errands so much easier” Text block “I can get my toddler in and out in s…" at bounding box center [757, 346] width 753 height 196
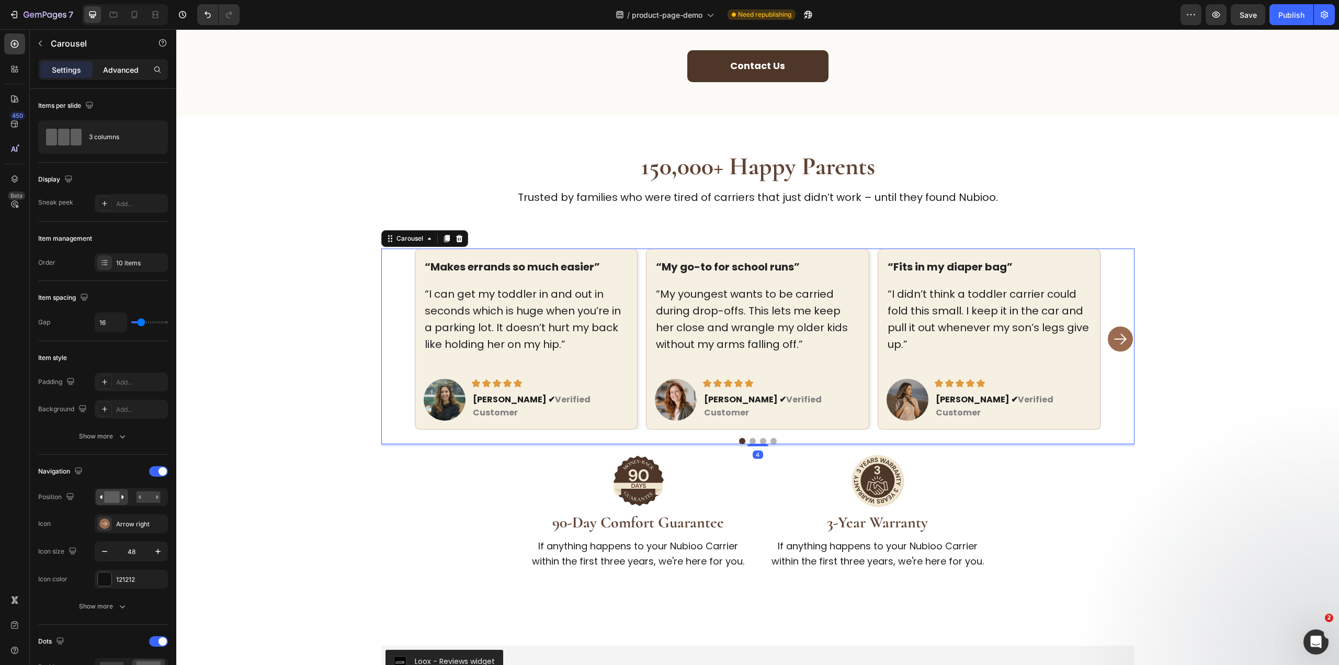
click at [122, 67] on p "Advanced" at bounding box center [121, 69] width 36 height 11
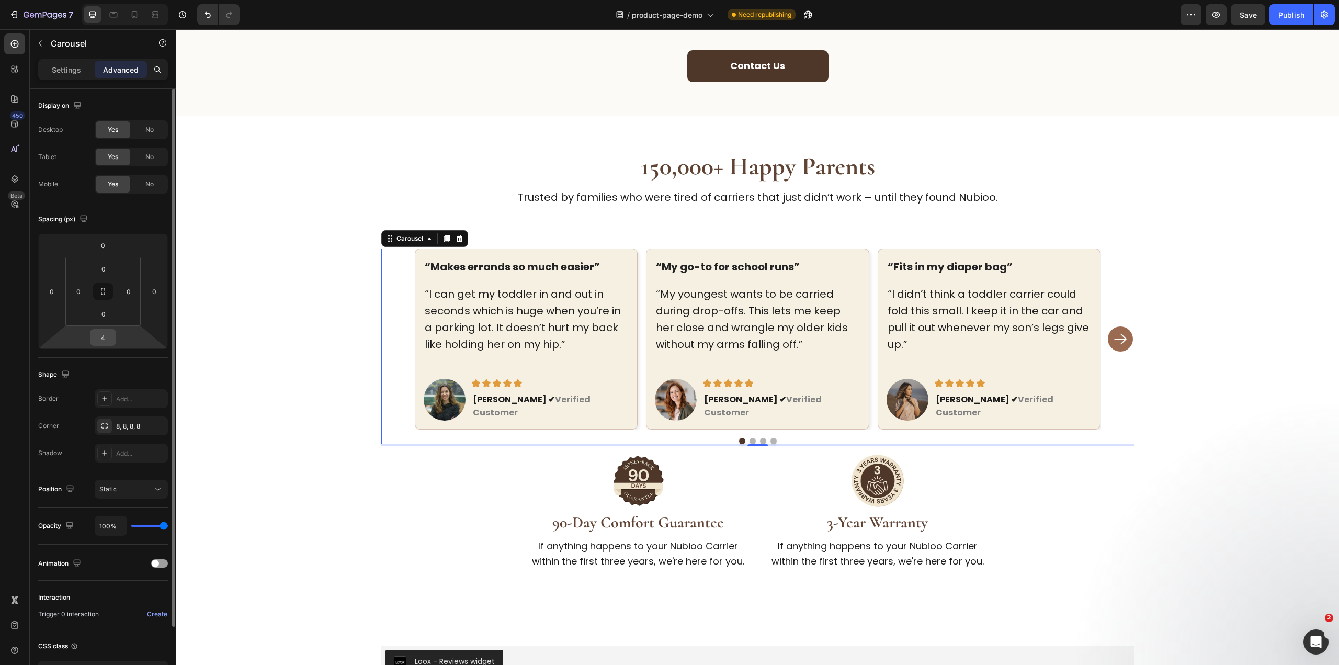
click at [96, 330] on input "4" at bounding box center [103, 337] width 21 height 16
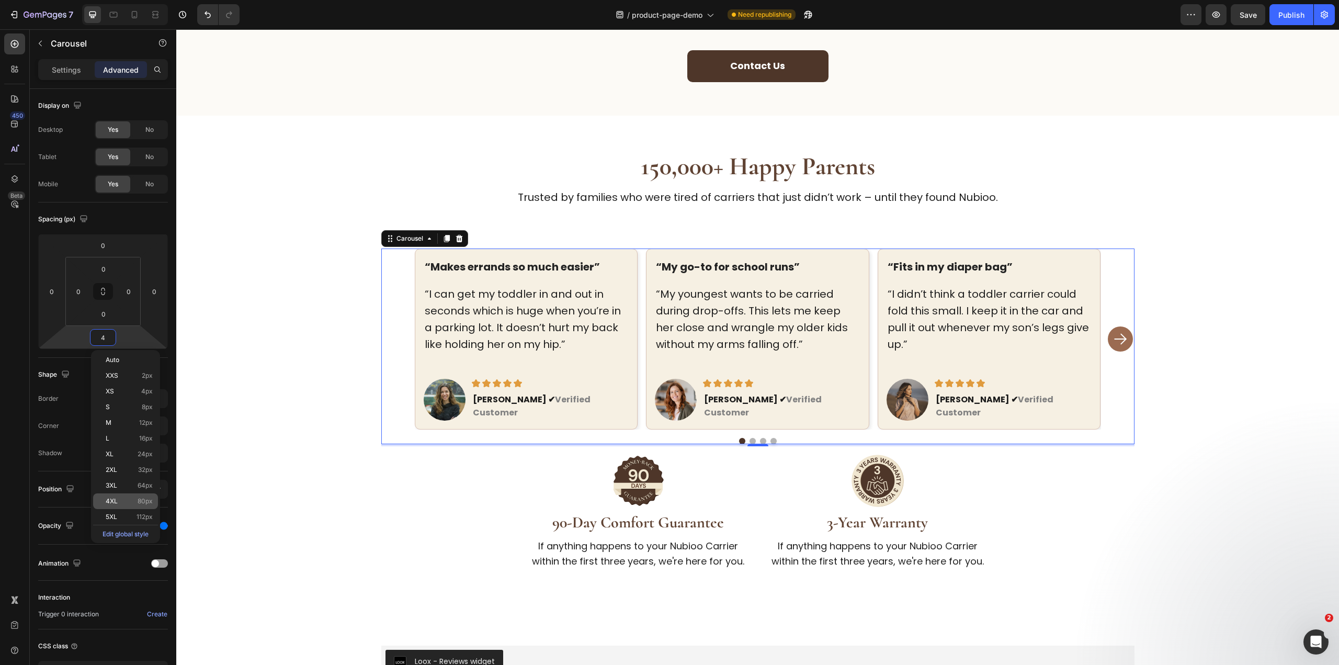
click at [140, 500] on span "80px" at bounding box center [145, 500] width 15 height 7
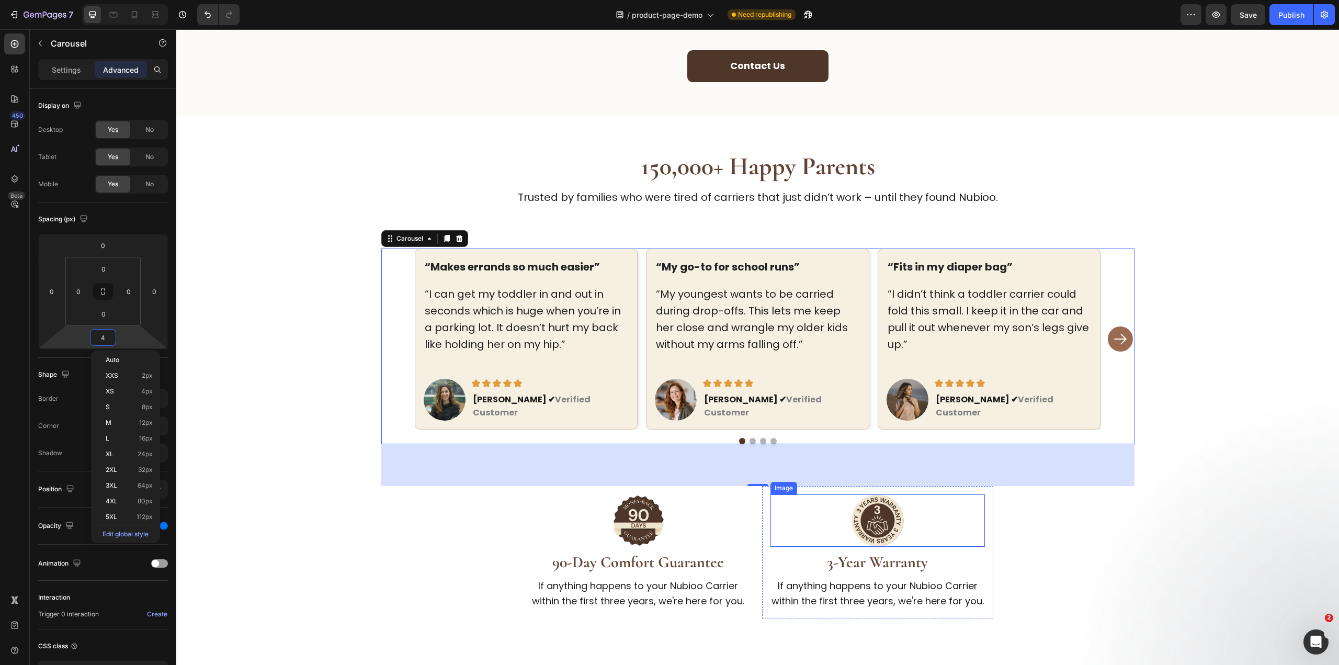
type input "80"
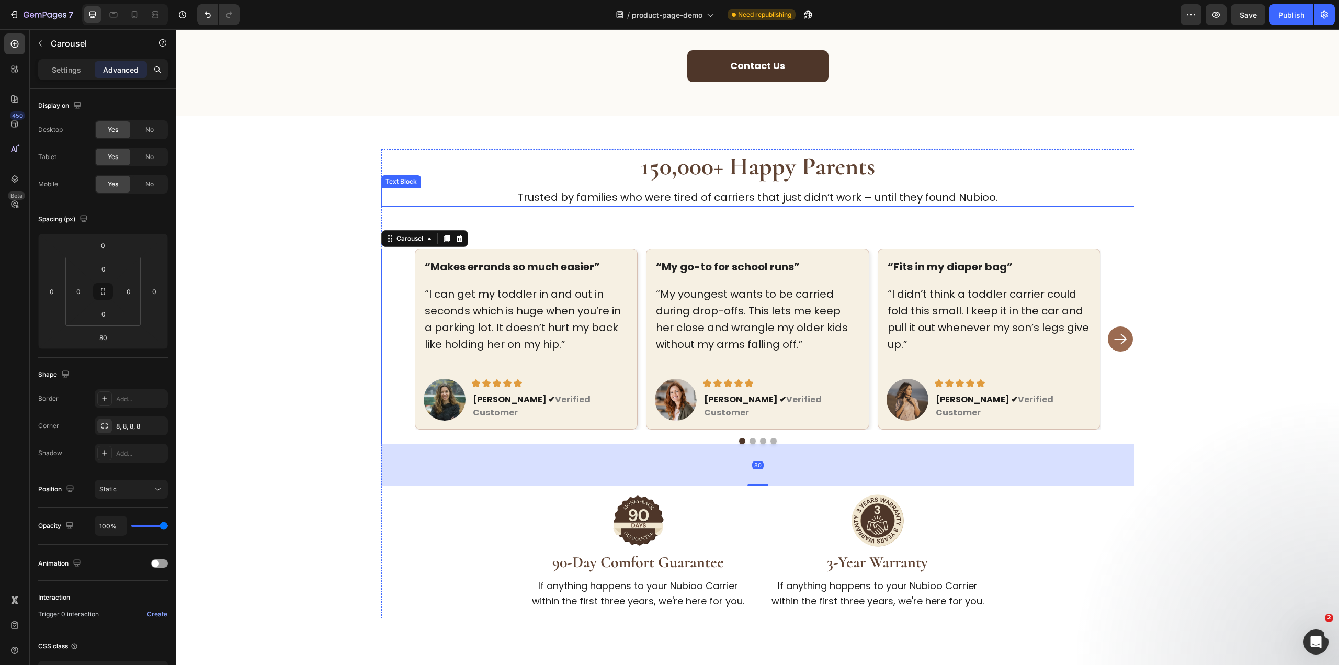
click at [787, 207] on div "150,000+ Happy Parents Heading Trusted by families who were tired of carriers t…" at bounding box center [757, 383] width 753 height 469
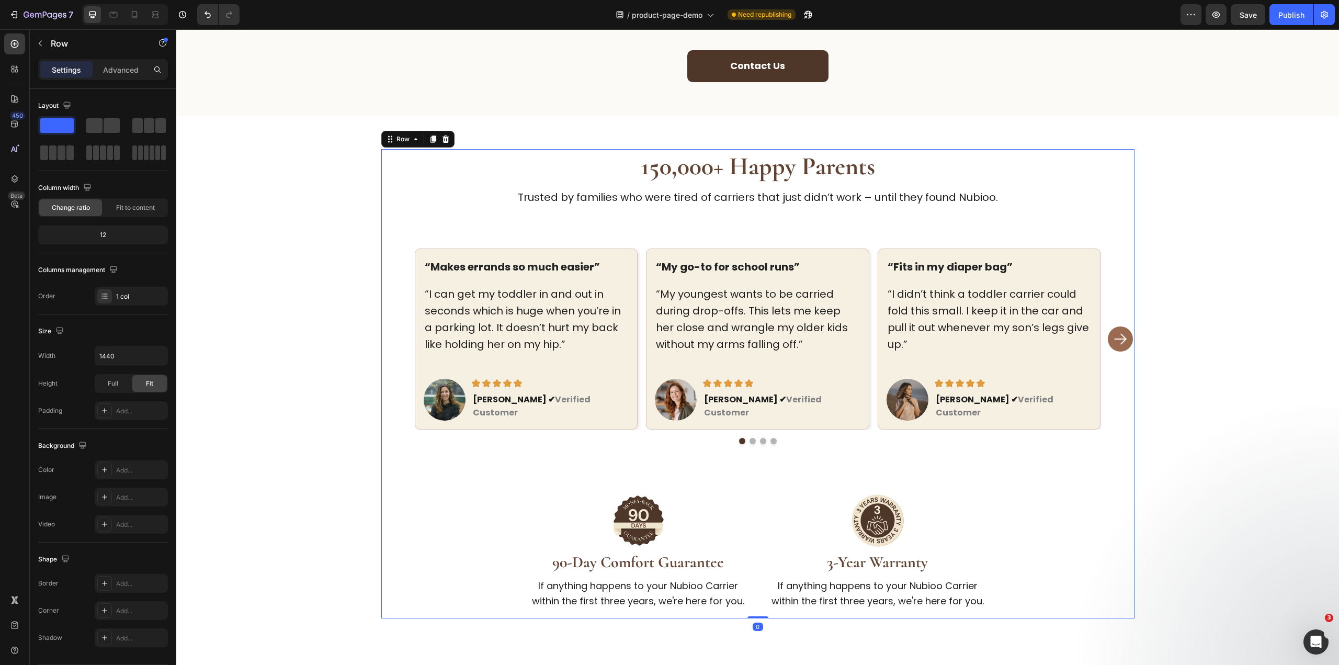
click at [788, 195] on p "Trusted by families who were tired of carriers that just didn’t work – until th…" at bounding box center [757, 197] width 751 height 17
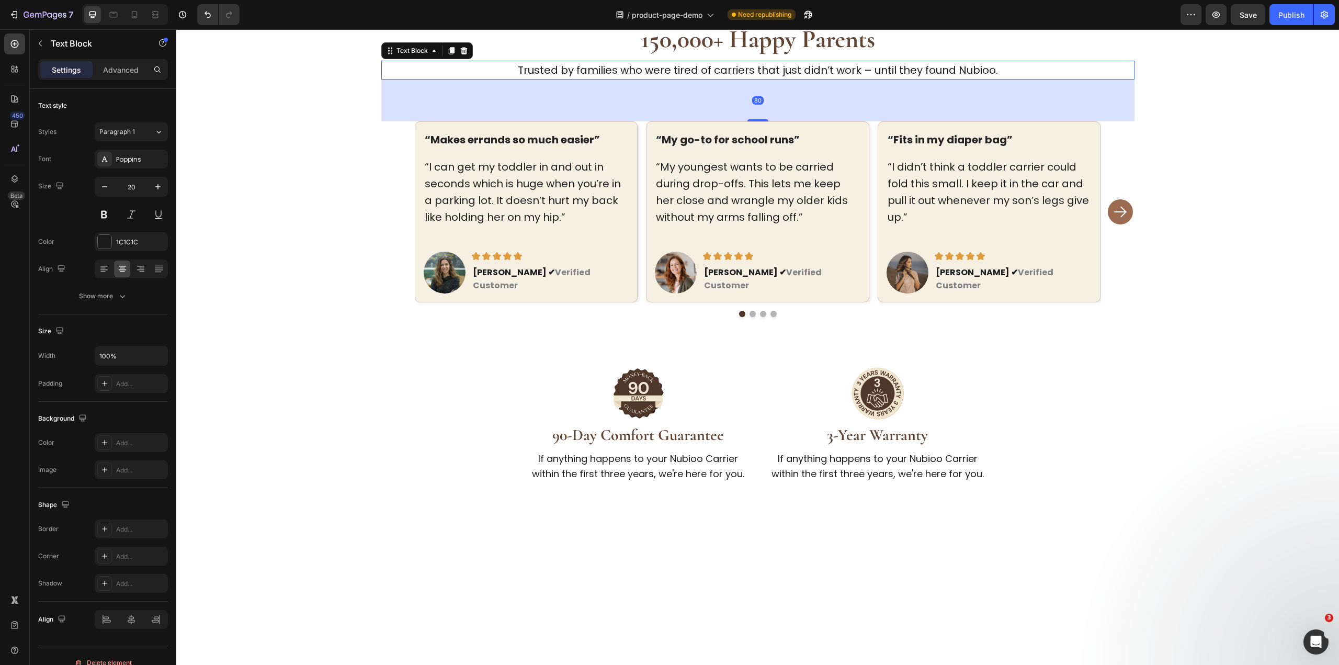
scroll to position [2256, 0]
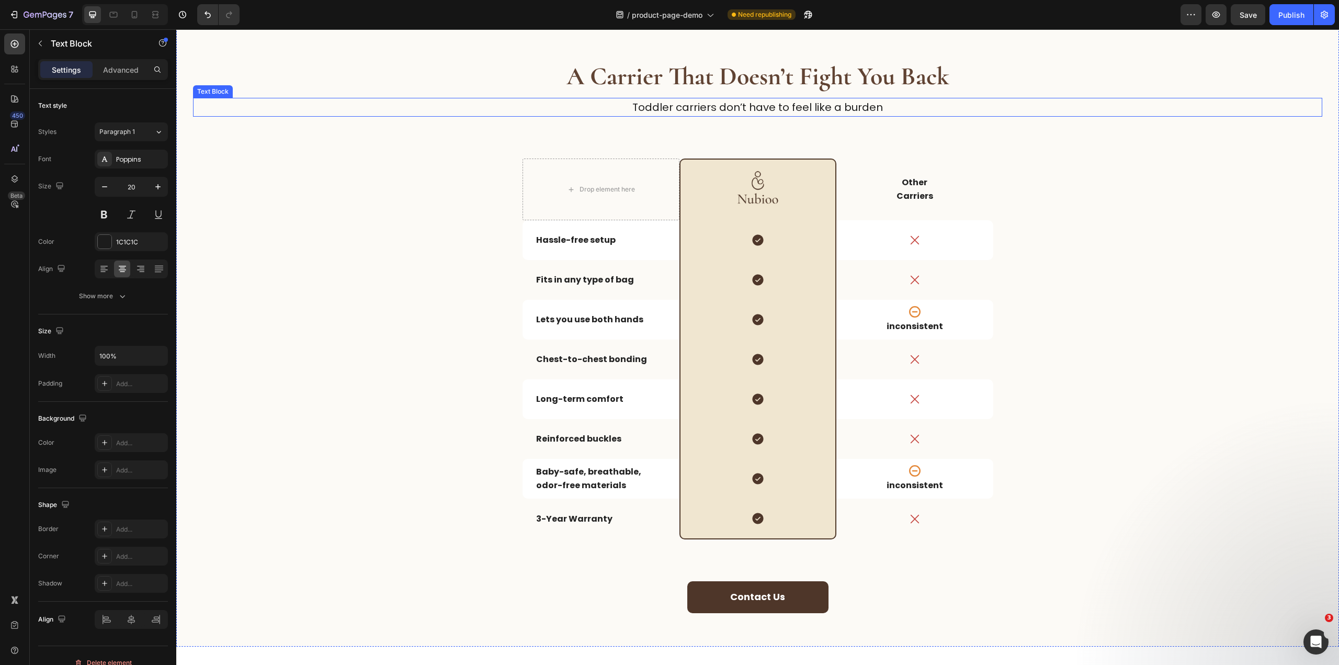
click at [786, 111] on p "Toddler carriers don’t have to feel like a burden" at bounding box center [757, 107] width 1127 height 17
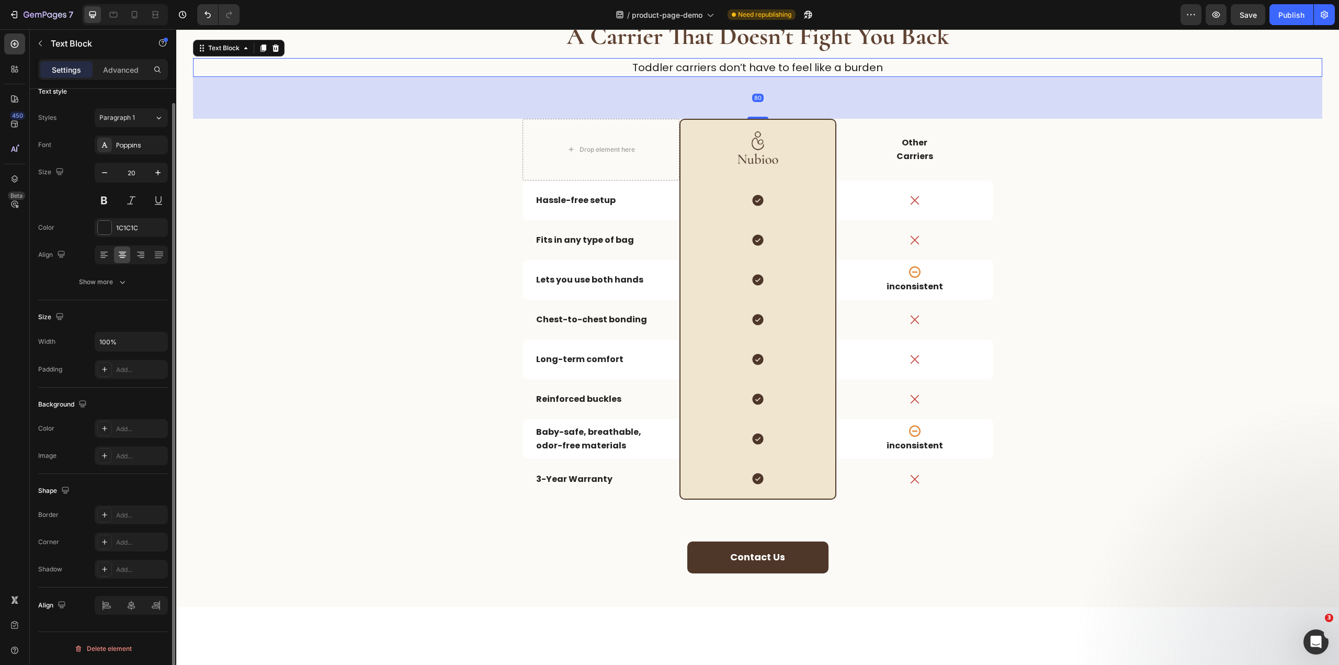
scroll to position [1943, 0]
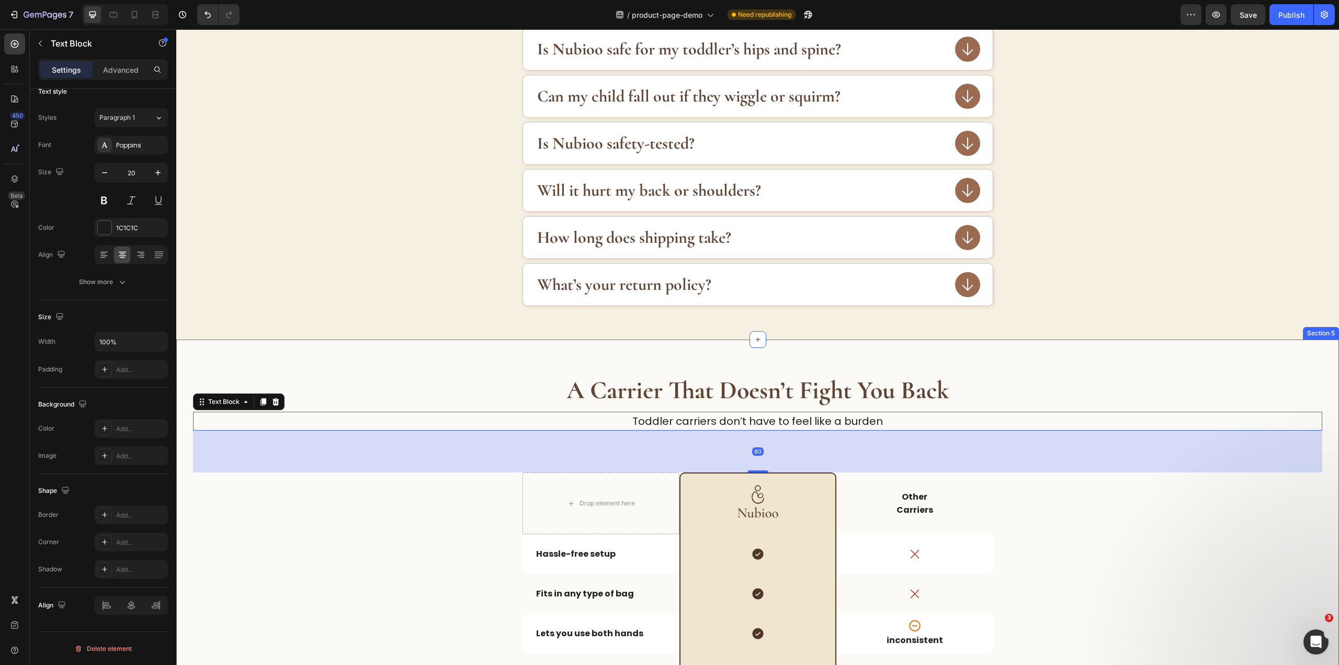
click at [801, 361] on div "A Carrier That Doesn’t Fight You Back Heading Toddler carriers don’t have to fe…" at bounding box center [757, 649] width 1162 height 621
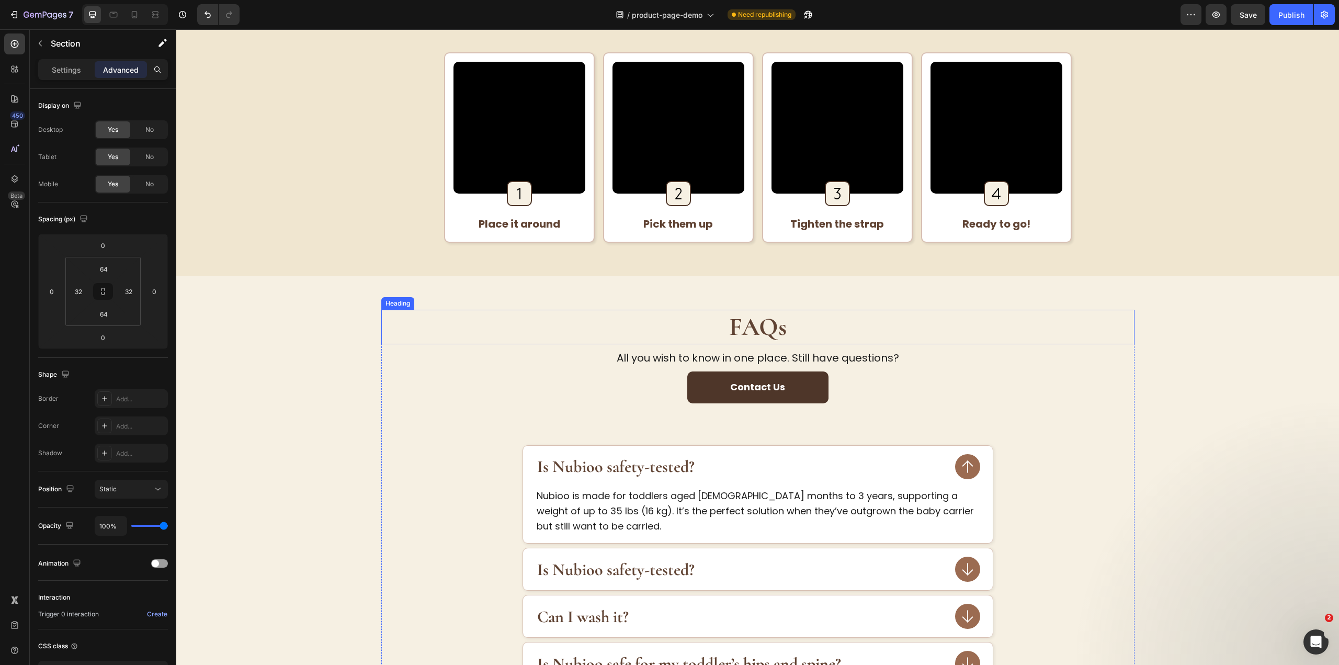
scroll to position [1112, 0]
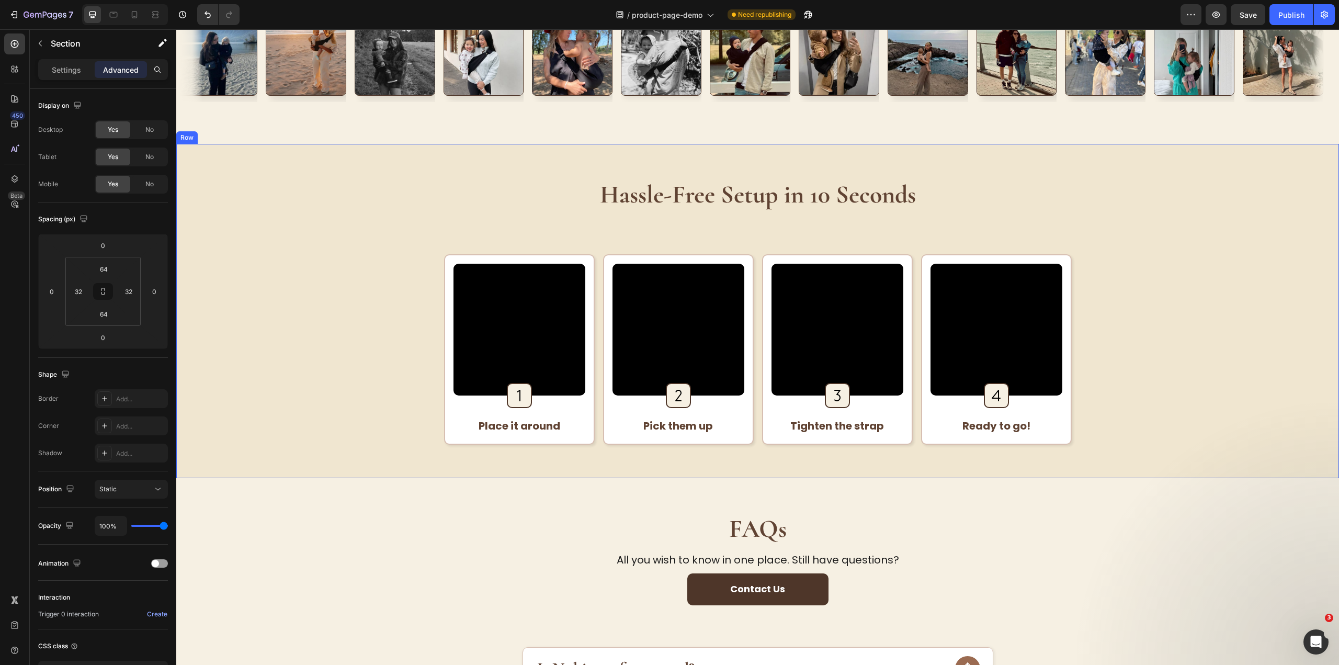
click at [753, 158] on div "Hassle-Free Setup in 10 Seconds Heading Video Image Row Place it around Text Bl…" at bounding box center [757, 311] width 1162 height 334
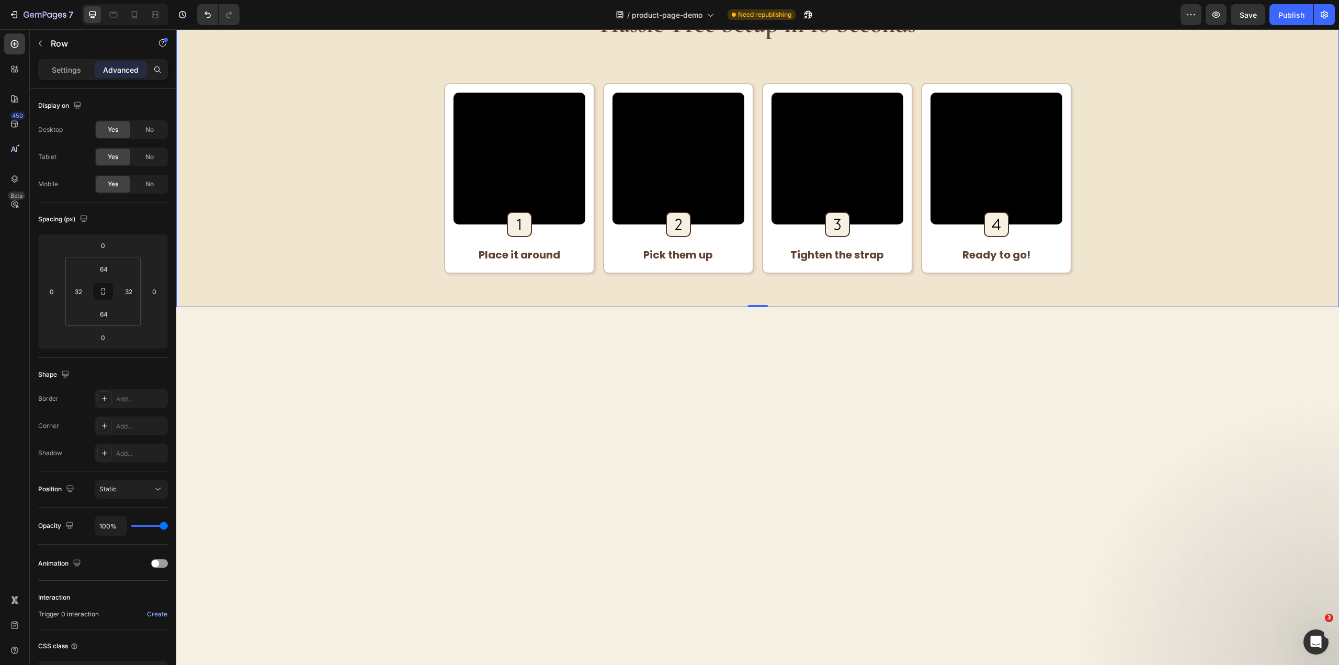
scroll to position [380, 0]
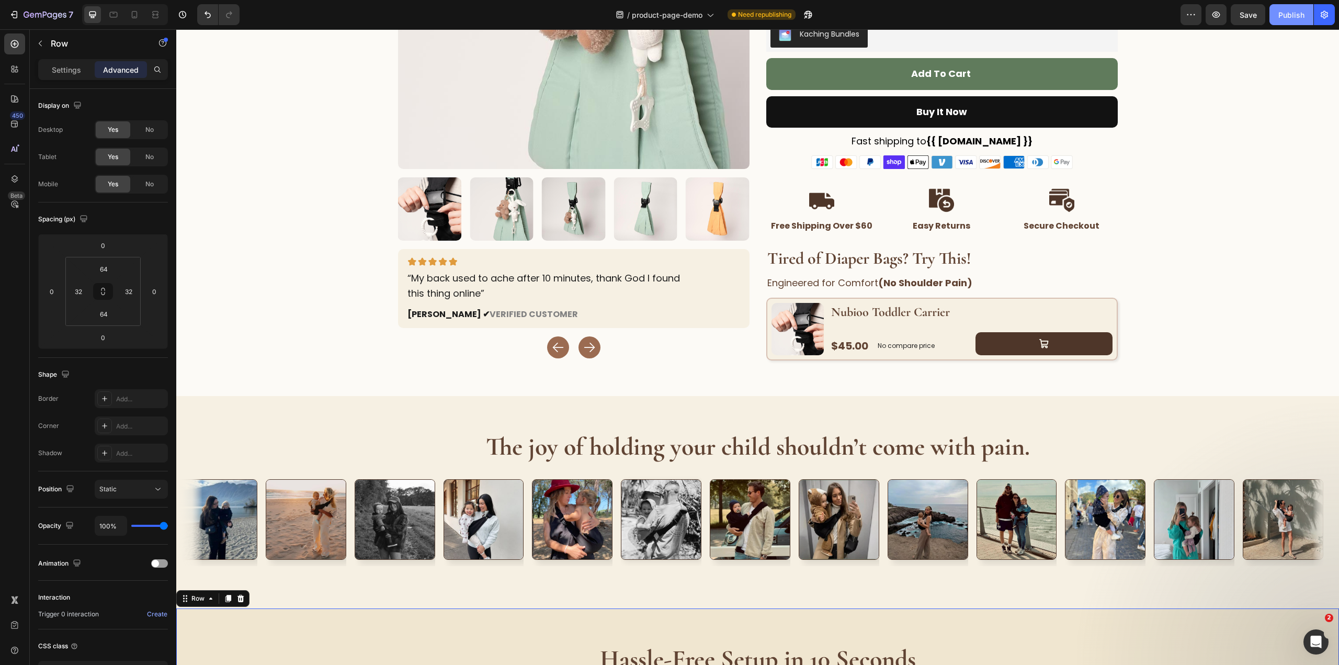
click at [1280, 15] on div "Publish" at bounding box center [1291, 14] width 26 height 11
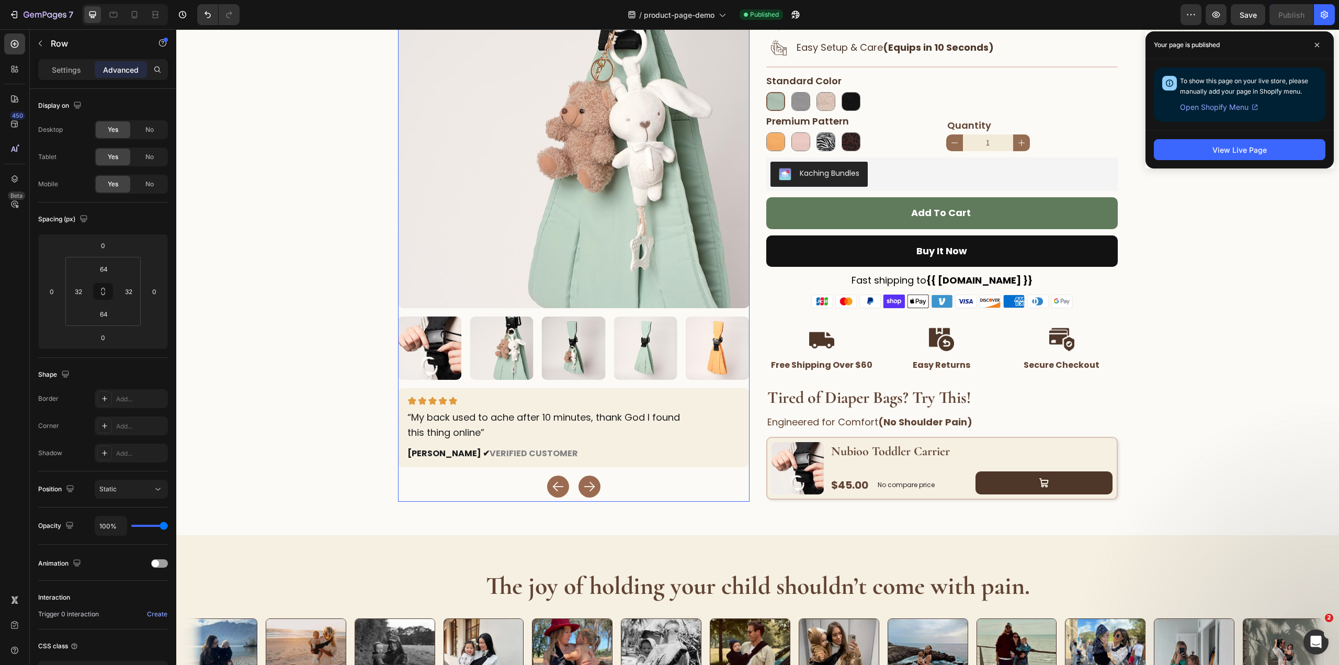
scroll to position [223, 0]
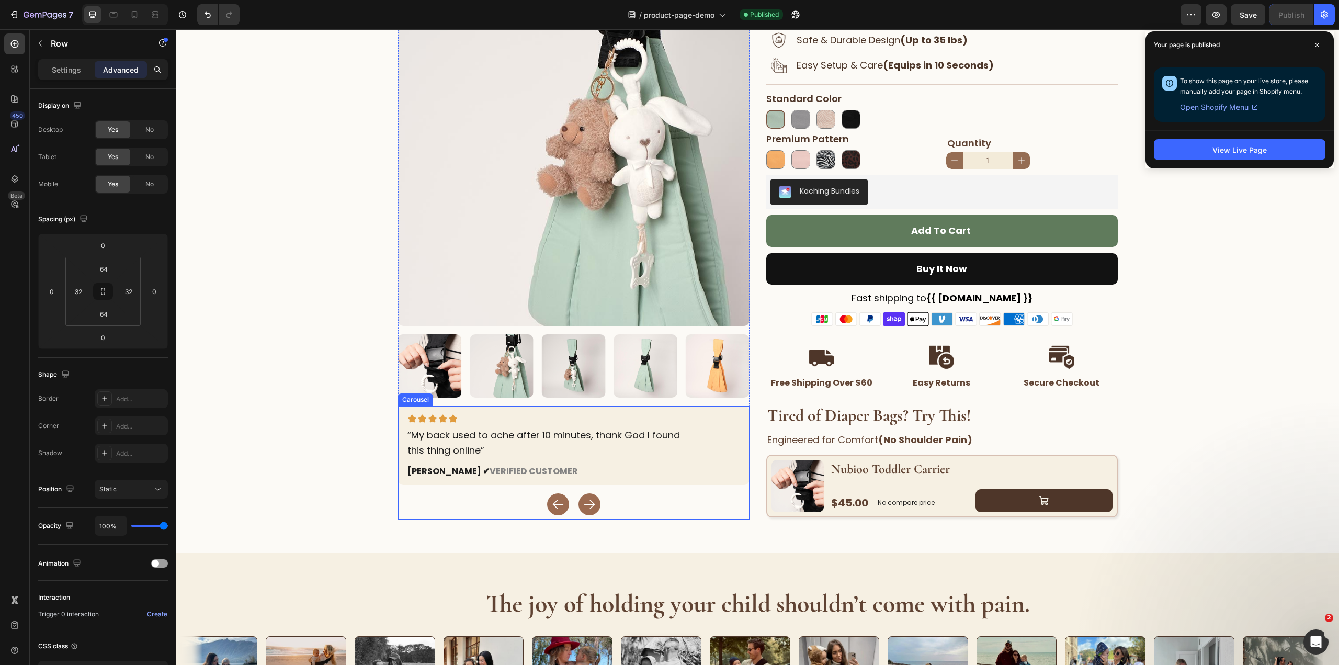
click at [590, 505] on icon "Carousel Next Arrow" at bounding box center [592, 504] width 4 height 8
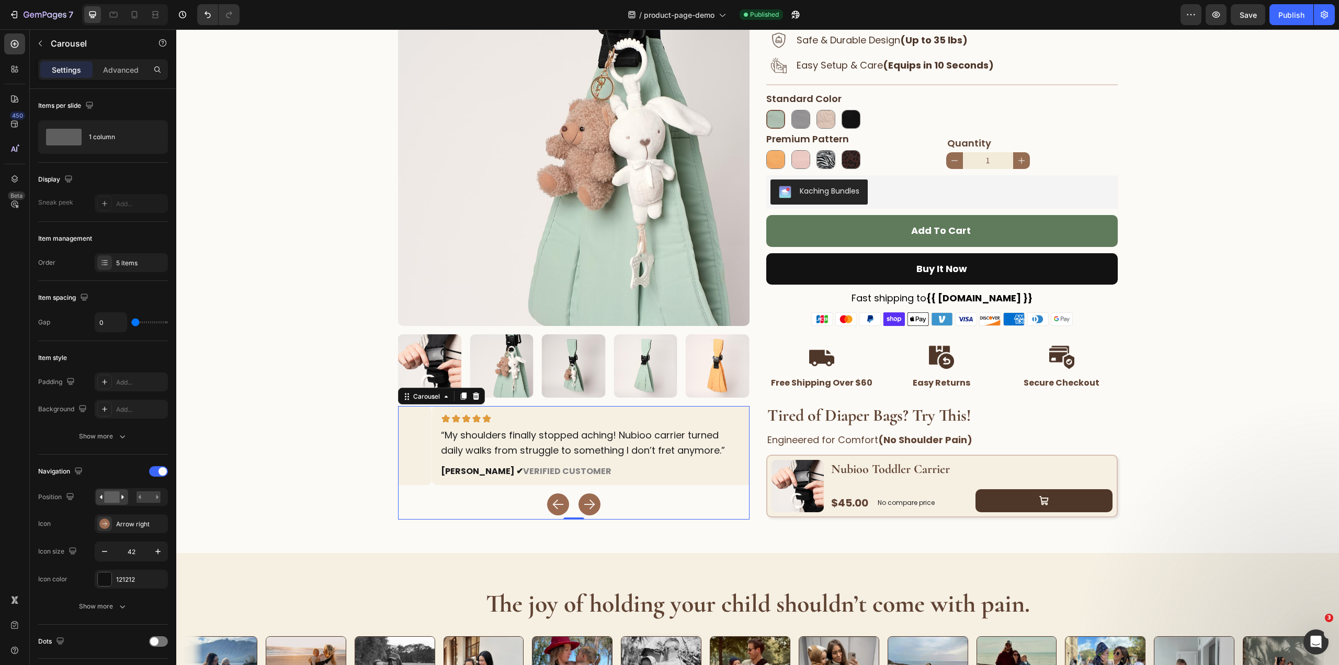
click at [590, 505] on icon "Carousel Next Arrow" at bounding box center [592, 504] width 4 height 8
click at [590, 504] on icon "Carousel Next Arrow" at bounding box center [592, 504] width 4 height 8
drag, startPoint x: 1244, startPoint y: 109, endPoint x: 1178, endPoint y: 55, distance: 85.1
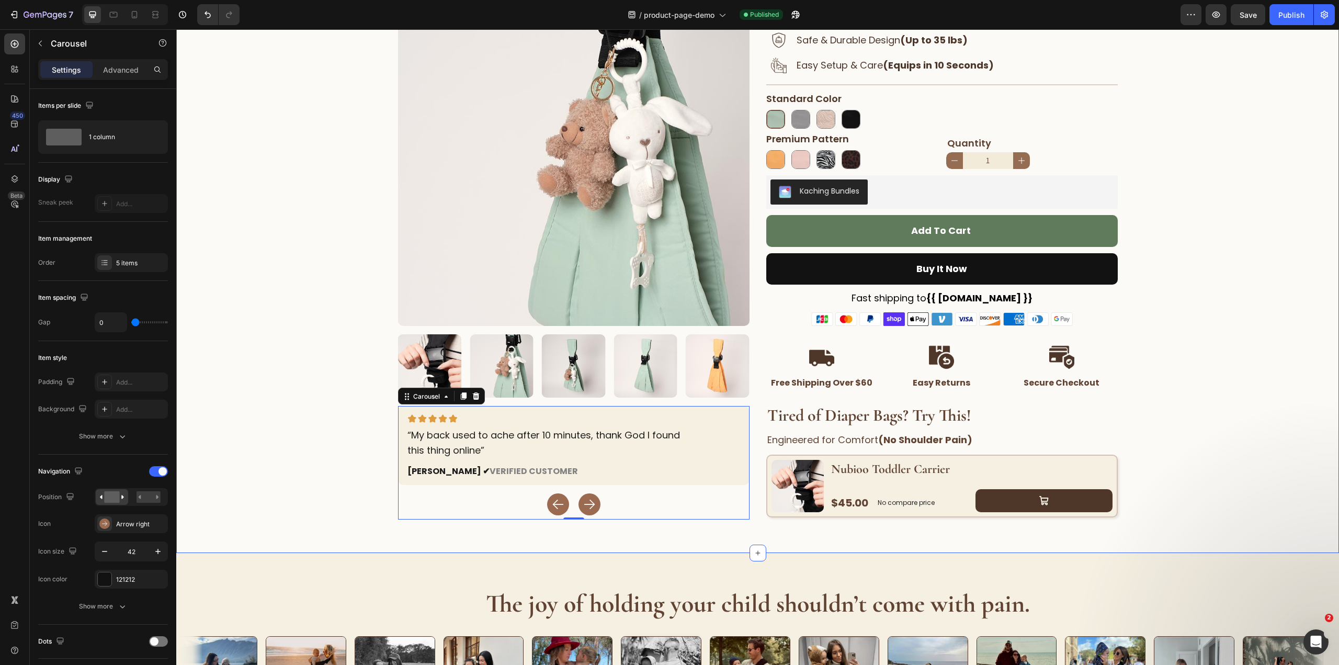
click at [1244, 109] on div "Home product-page-demo Breadcrumb Row Product Images Image “My back used to ach…" at bounding box center [757, 181] width 1162 height 675
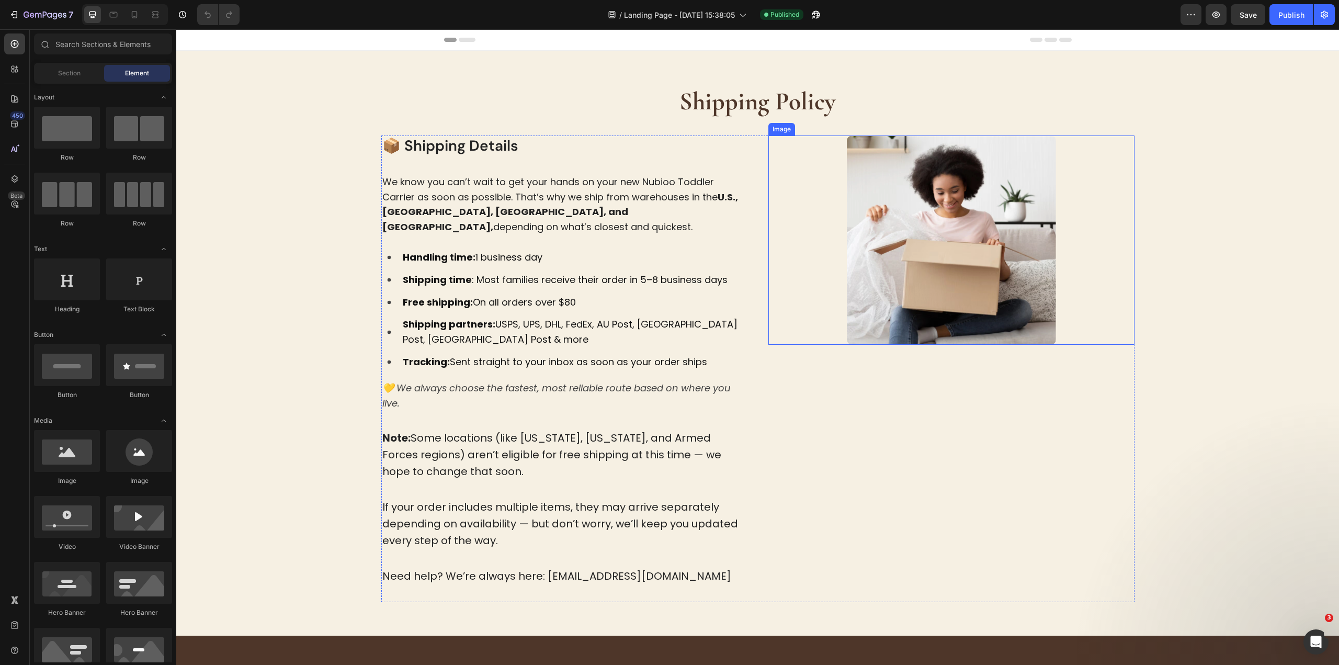
click at [924, 284] on img at bounding box center [951, 239] width 209 height 209
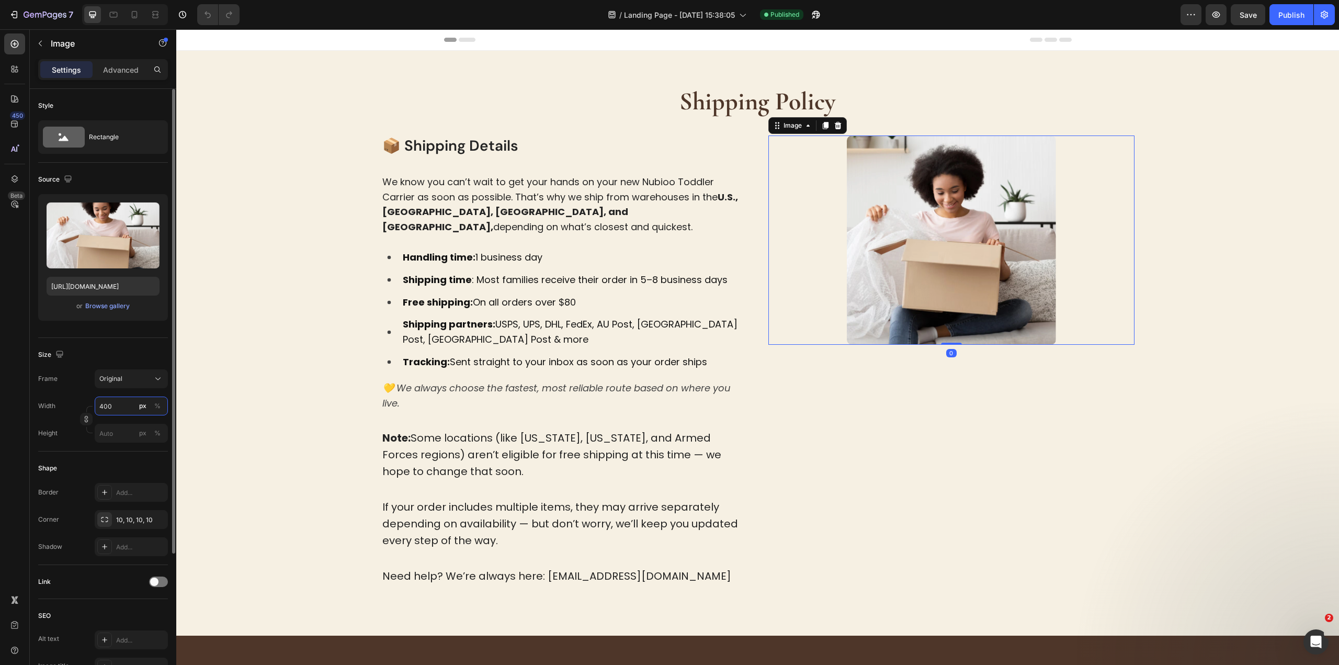
click at [116, 405] on input "400" at bounding box center [131, 405] width 73 height 19
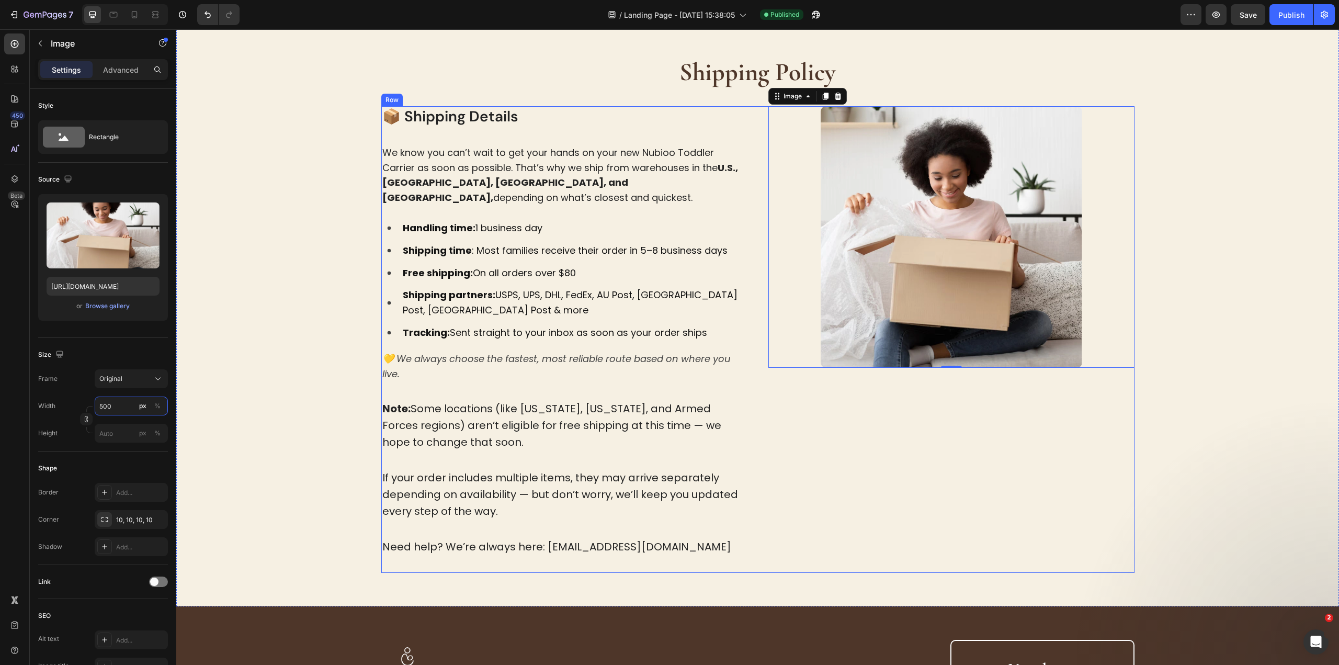
scroll to position [52, 0]
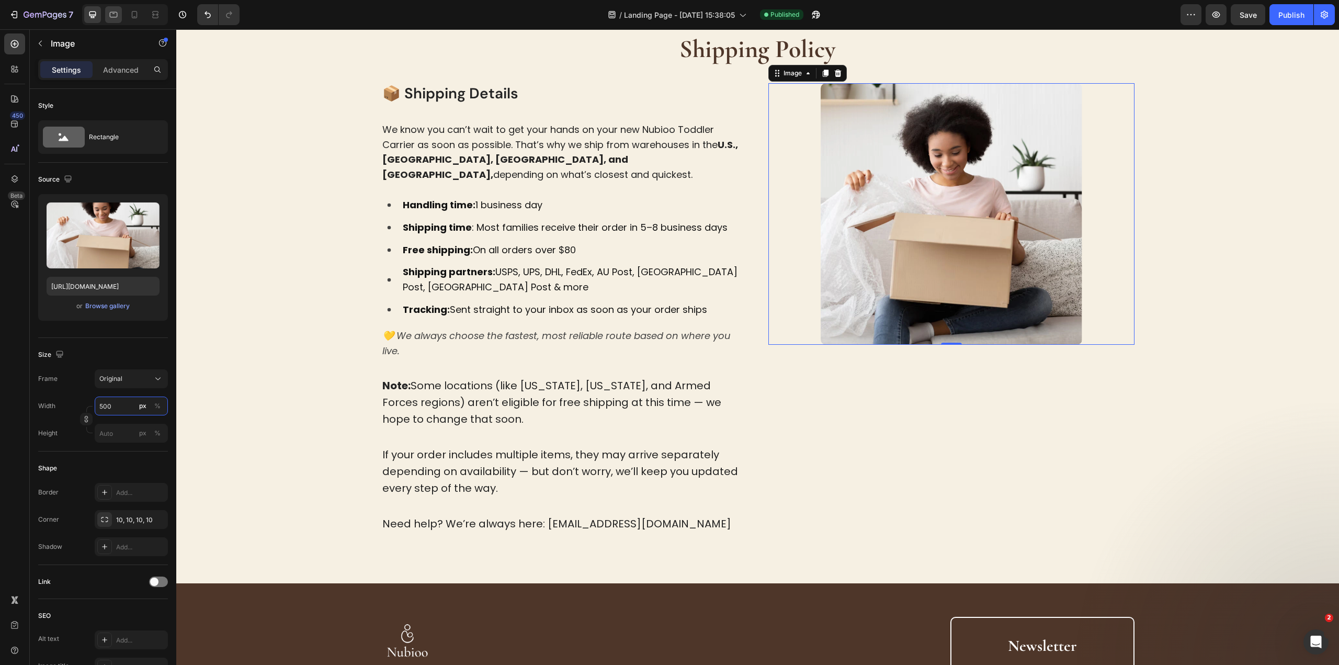
type input "500"
click at [107, 17] on div at bounding box center [113, 14] width 17 height 17
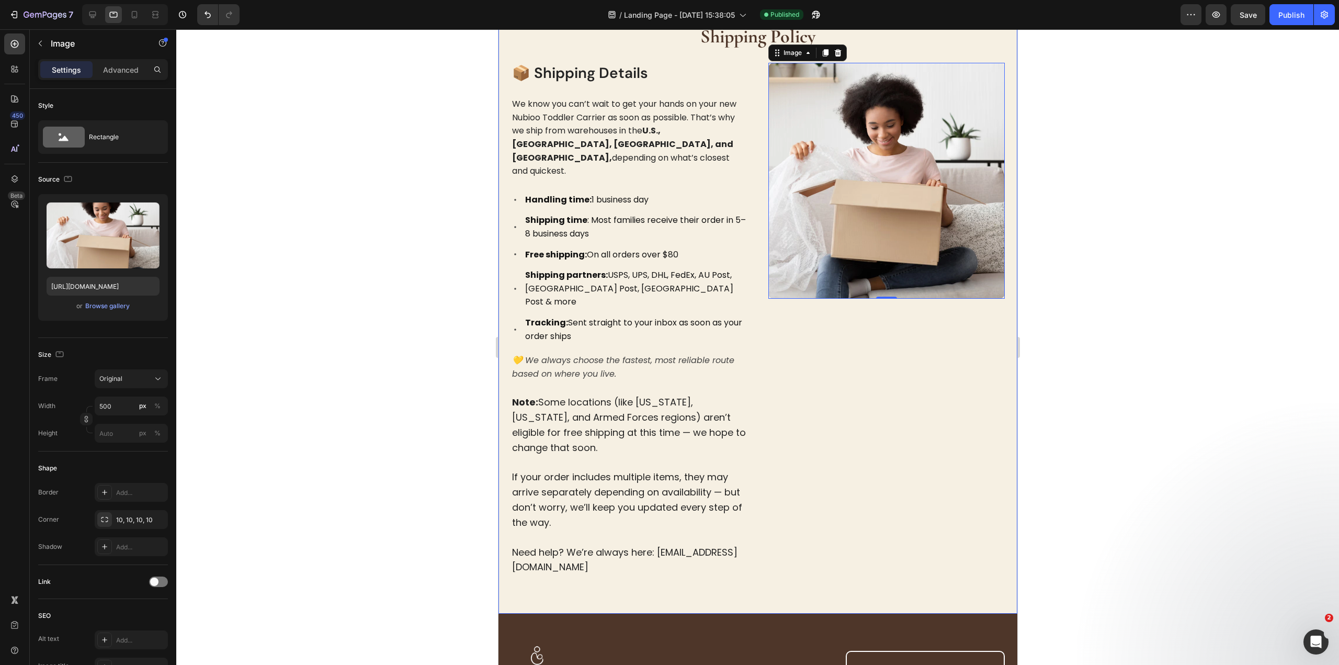
scroll to position [49, 0]
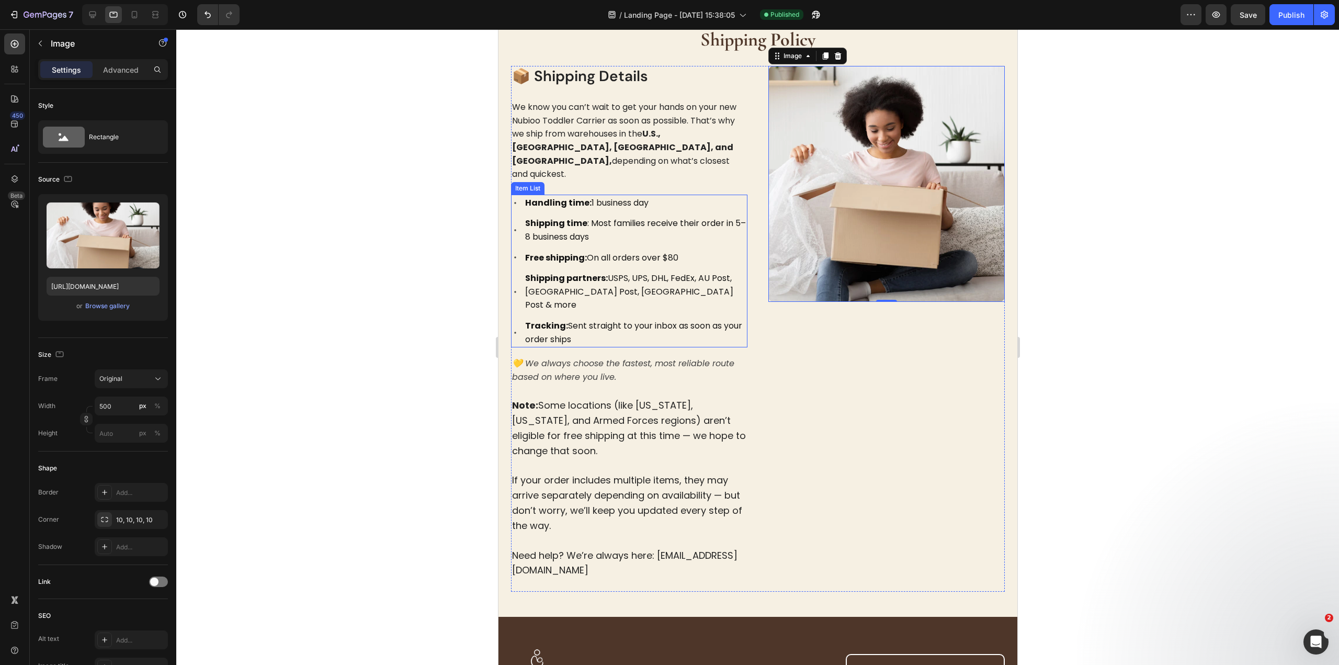
click at [668, 251] on p "Free shipping: On all orders over $80" at bounding box center [635, 258] width 221 height 14
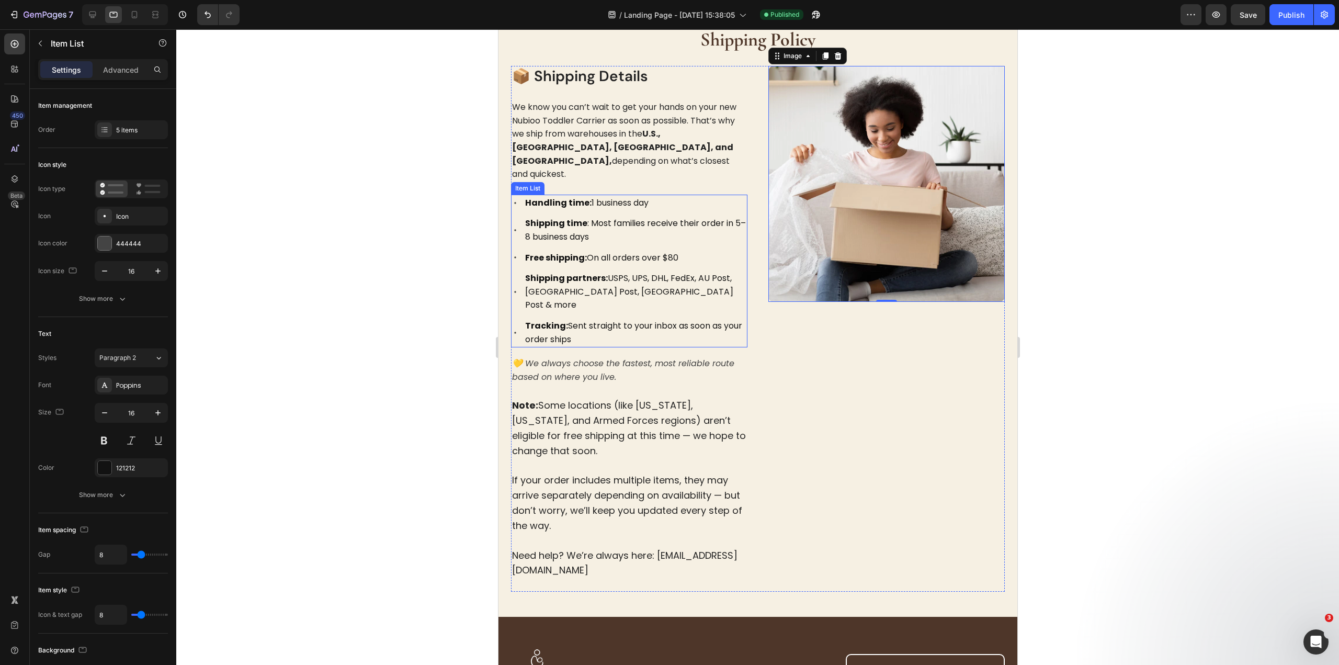
click at [668, 251] on p "Free shipping: On all orders over $80" at bounding box center [635, 258] width 221 height 14
click at [669, 251] on p "Free shipping: On all orders over $80" at bounding box center [635, 258] width 221 height 14
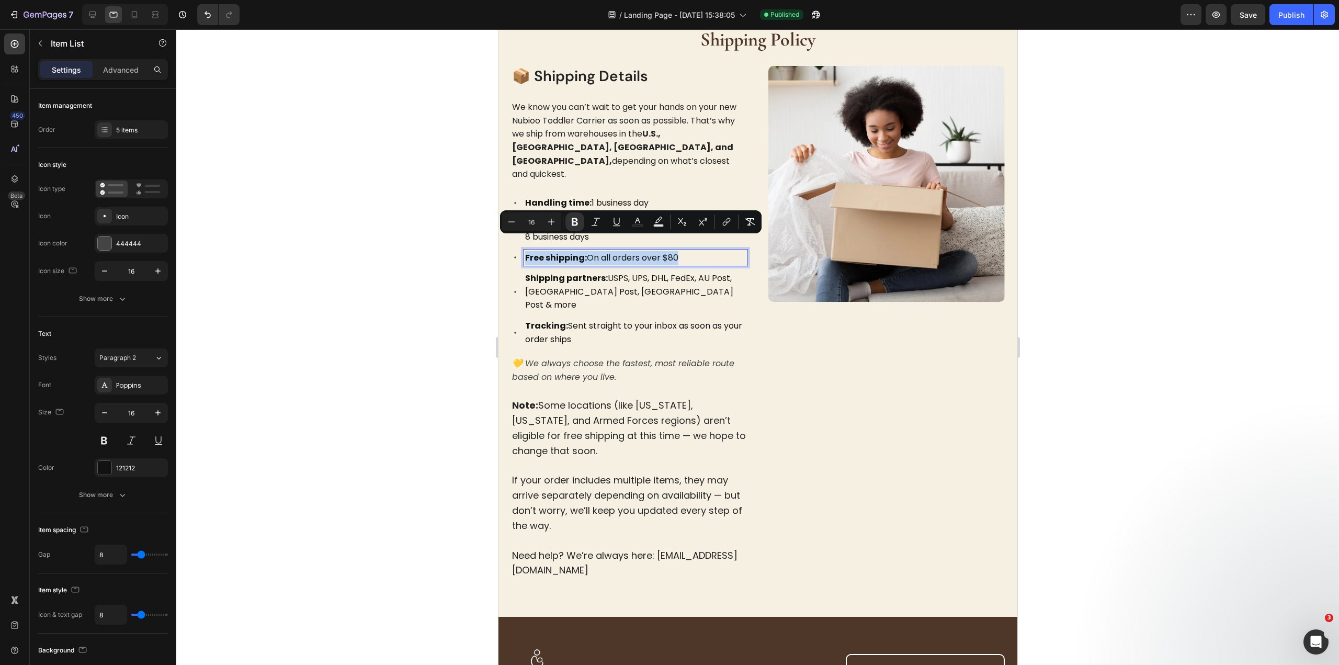
click at [671, 251] on p "Free shipping: On all orders over $80" at bounding box center [635, 258] width 221 height 14
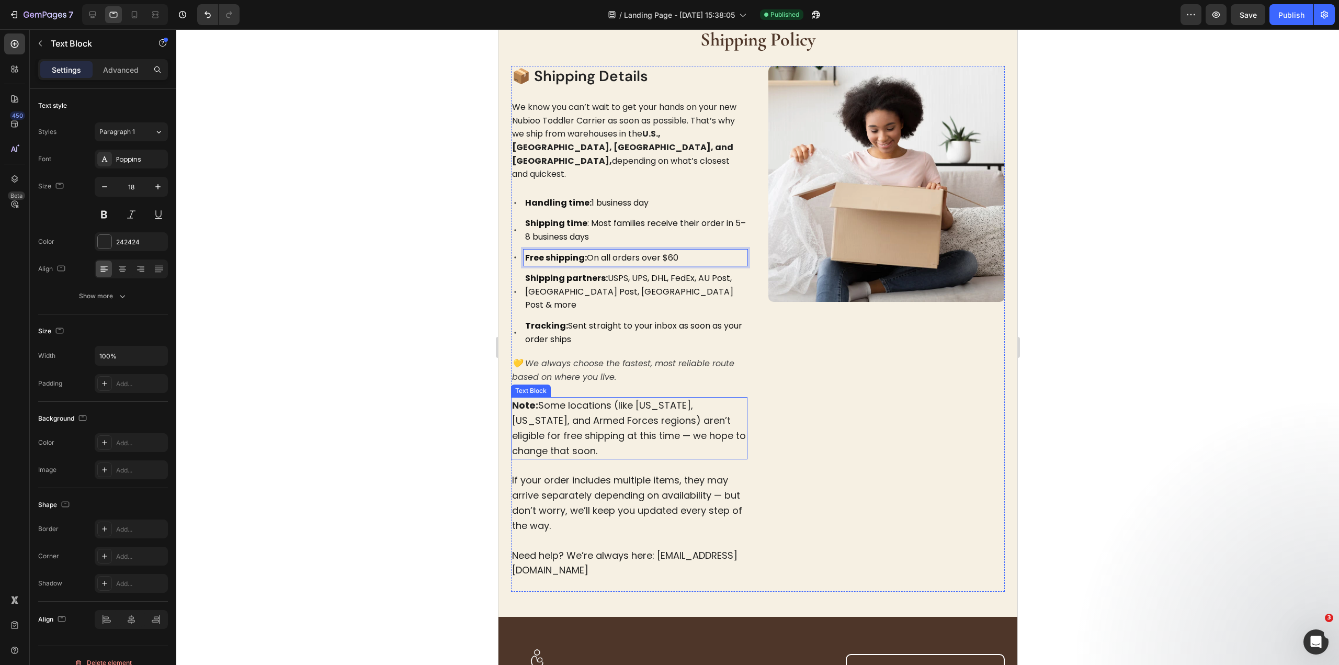
click at [697, 412] on p "Note: Some locations (like [US_STATE], [US_STATE], and Armed Forces regions) ar…" at bounding box center [628, 428] width 234 height 60
click at [856, 425] on div "Image" at bounding box center [886, 329] width 236 height 526
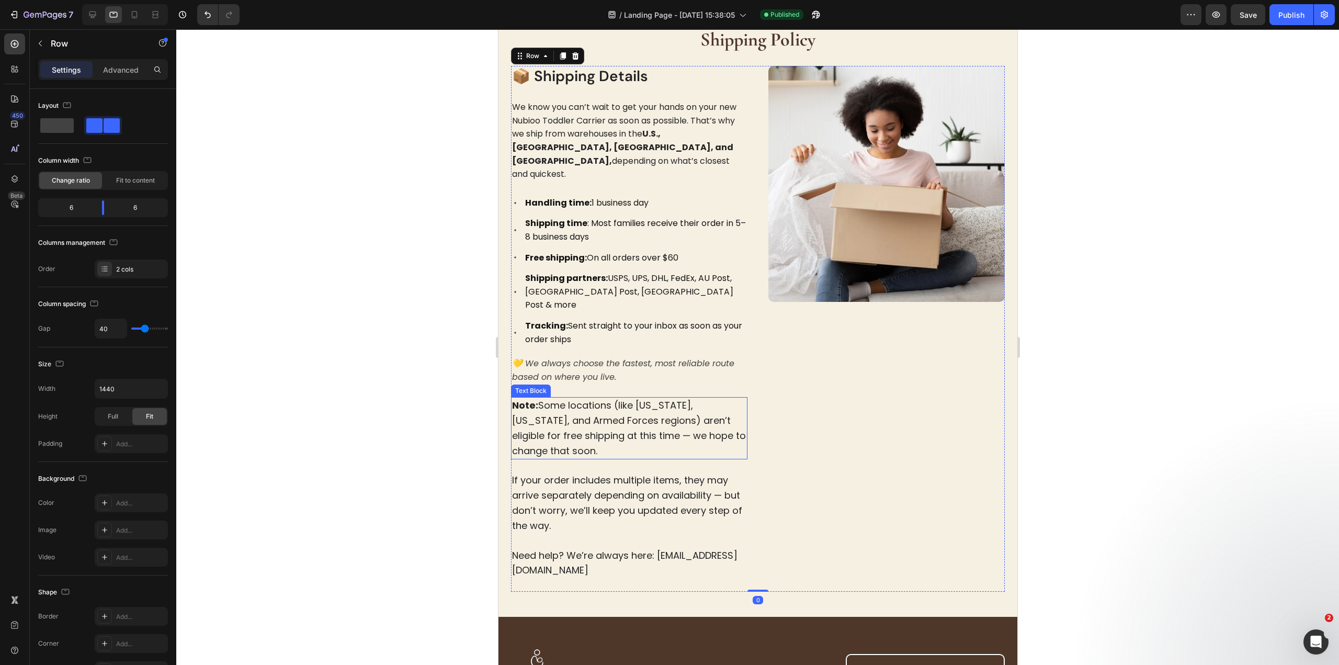
click at [575, 398] on p "Note: Some locations (like [US_STATE], [US_STATE], and Armed Forces regions) ar…" at bounding box center [628, 428] width 234 height 60
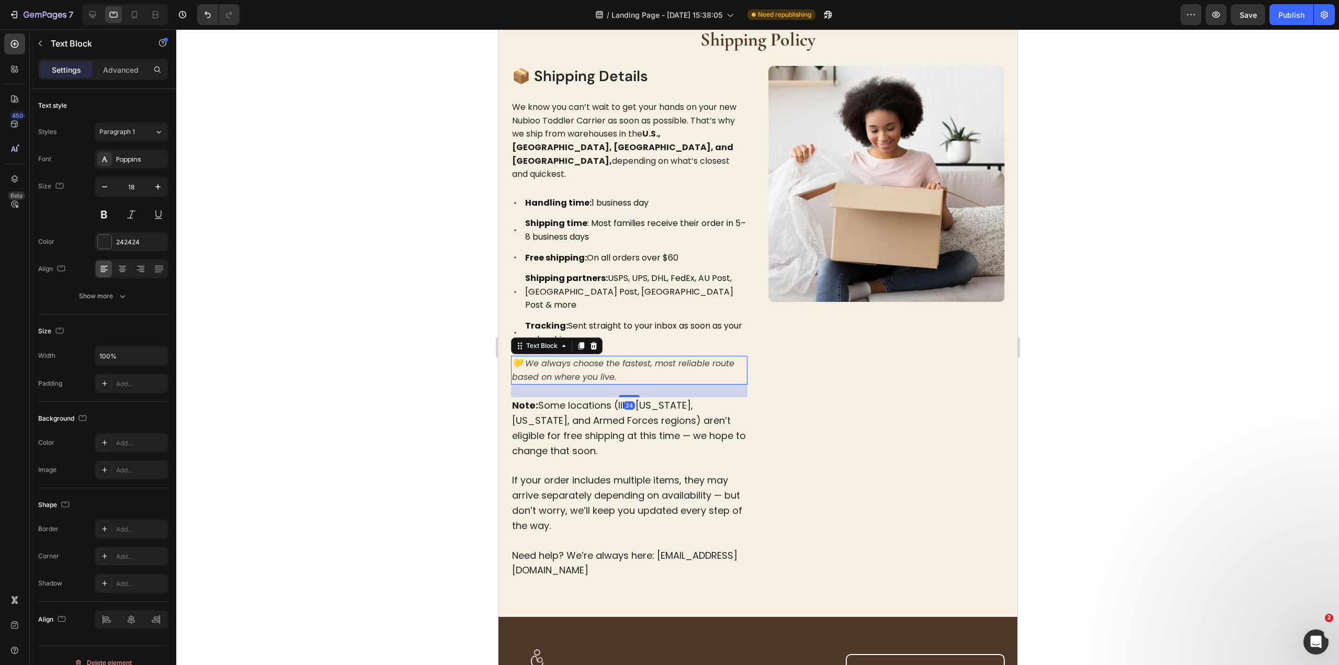
click at [626, 356] on div "💛 We always choose the fastest, most reliable route based on where you live." at bounding box center [628, 370] width 236 height 29
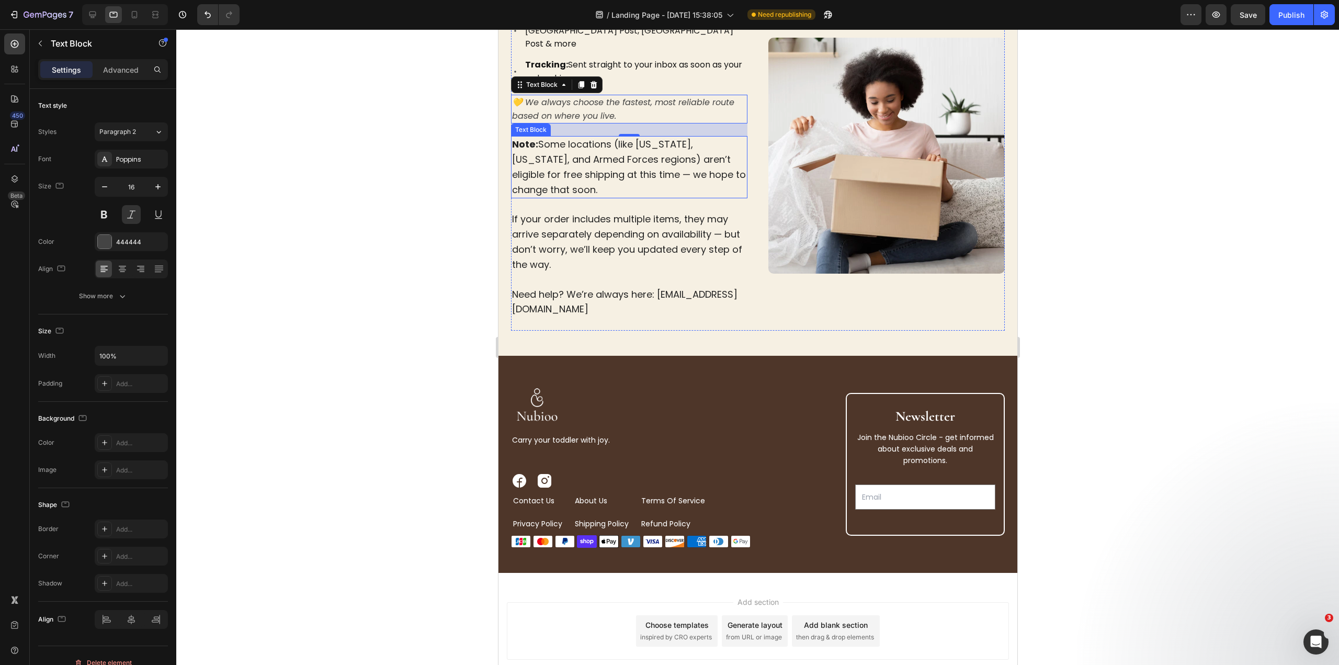
scroll to position [0, 0]
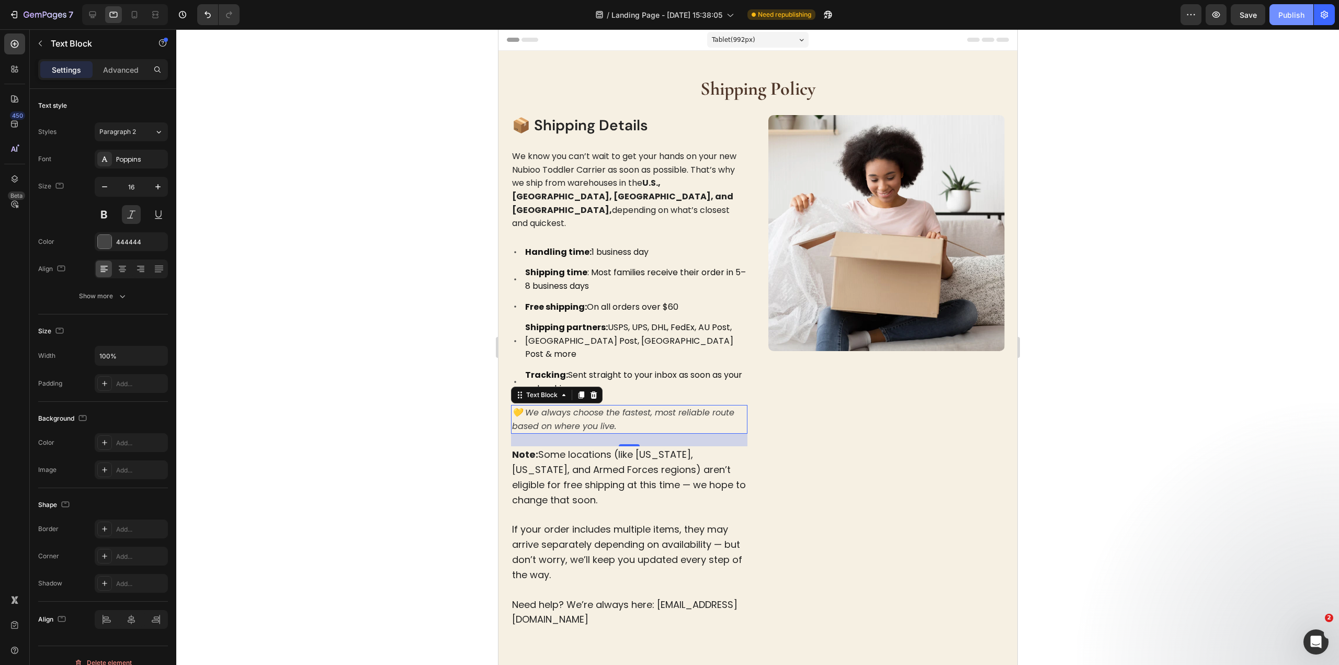
click at [1278, 11] on button "Publish" at bounding box center [1291, 14] width 44 height 21
click at [778, 96] on strong "Shipping Policy" at bounding box center [757, 88] width 115 height 22
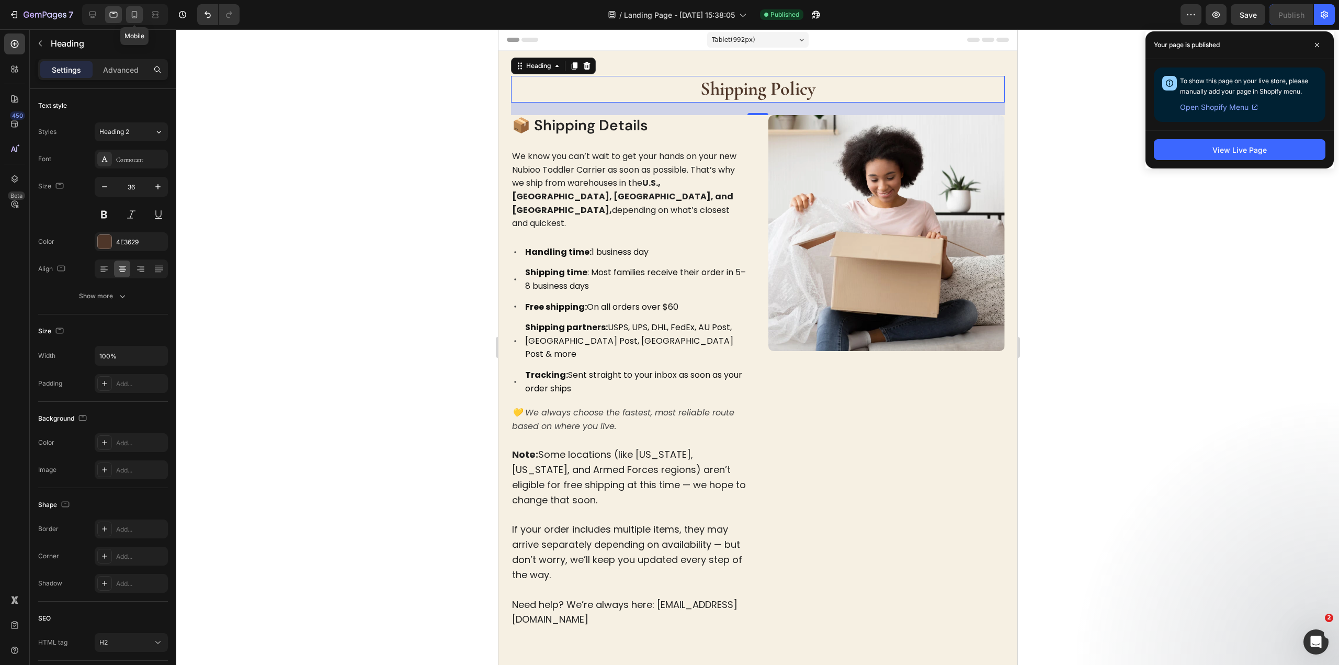
click at [135, 8] on div at bounding box center [134, 14] width 17 height 17
type input "30"
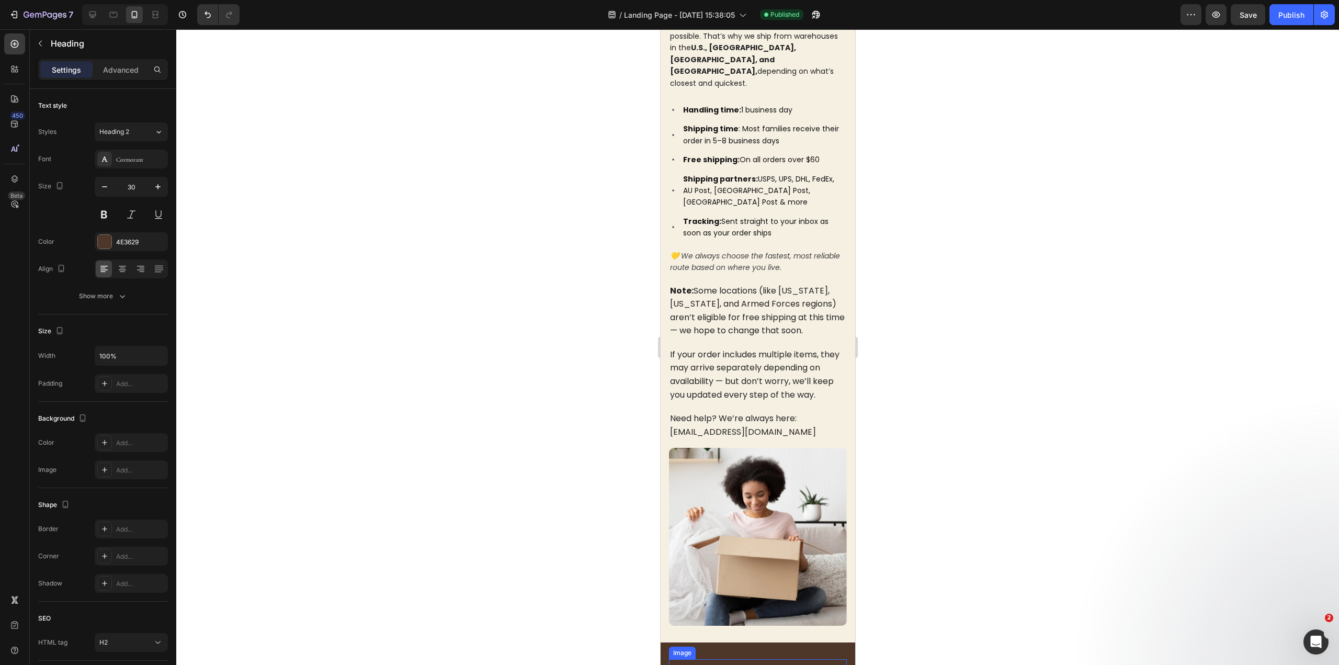
scroll to position [2, 0]
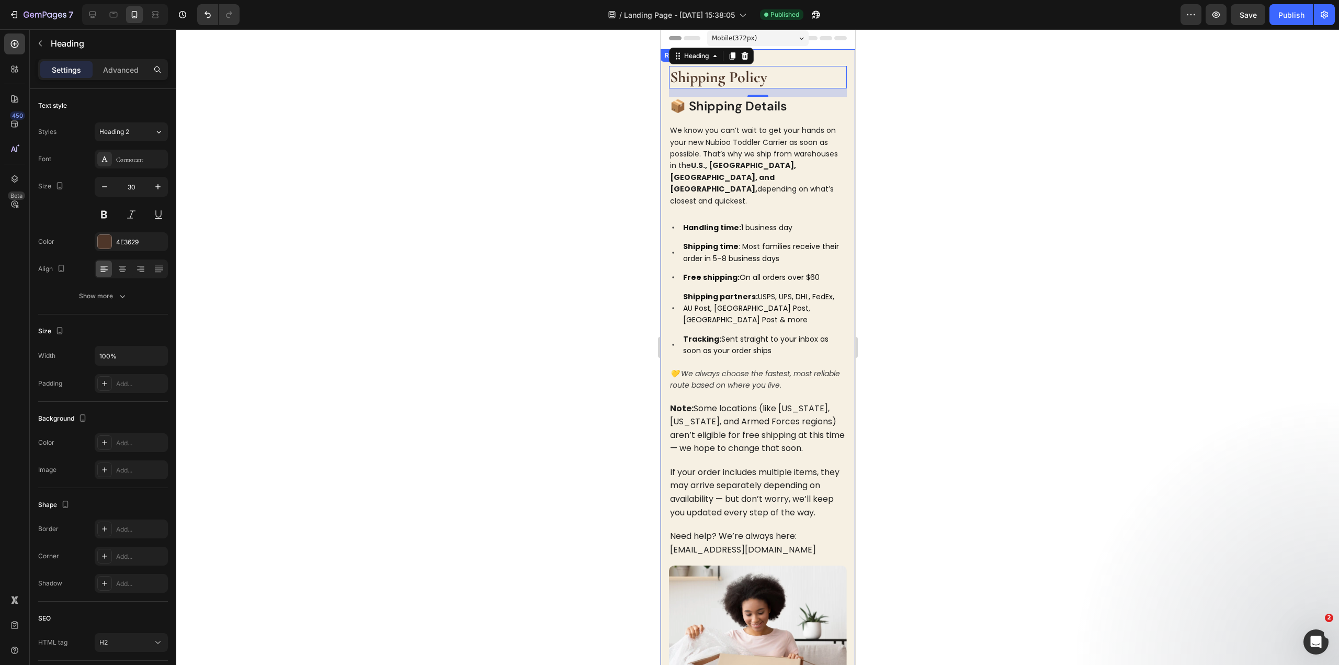
click at [667, 346] on div "Shipping Policy Heading 24 📦 Shipping Details Heading We know you can’t wait to…" at bounding box center [757, 404] width 195 height 711
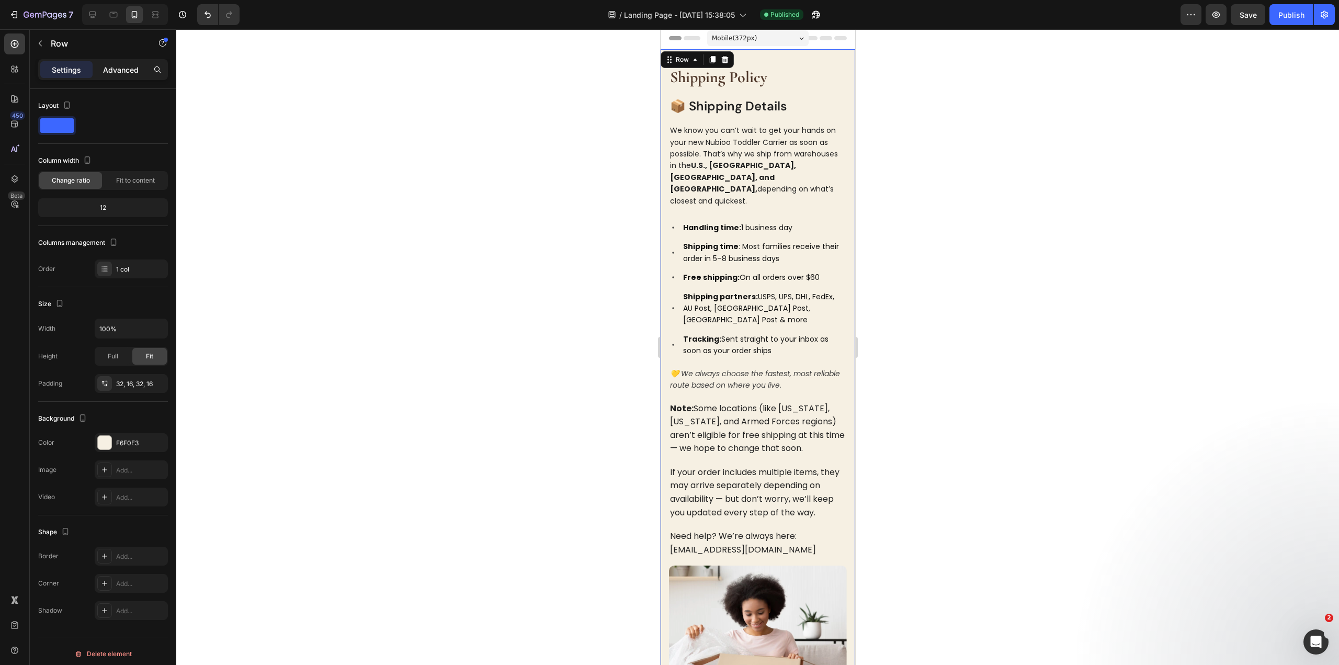
click at [108, 74] on p "Advanced" at bounding box center [121, 69] width 36 height 11
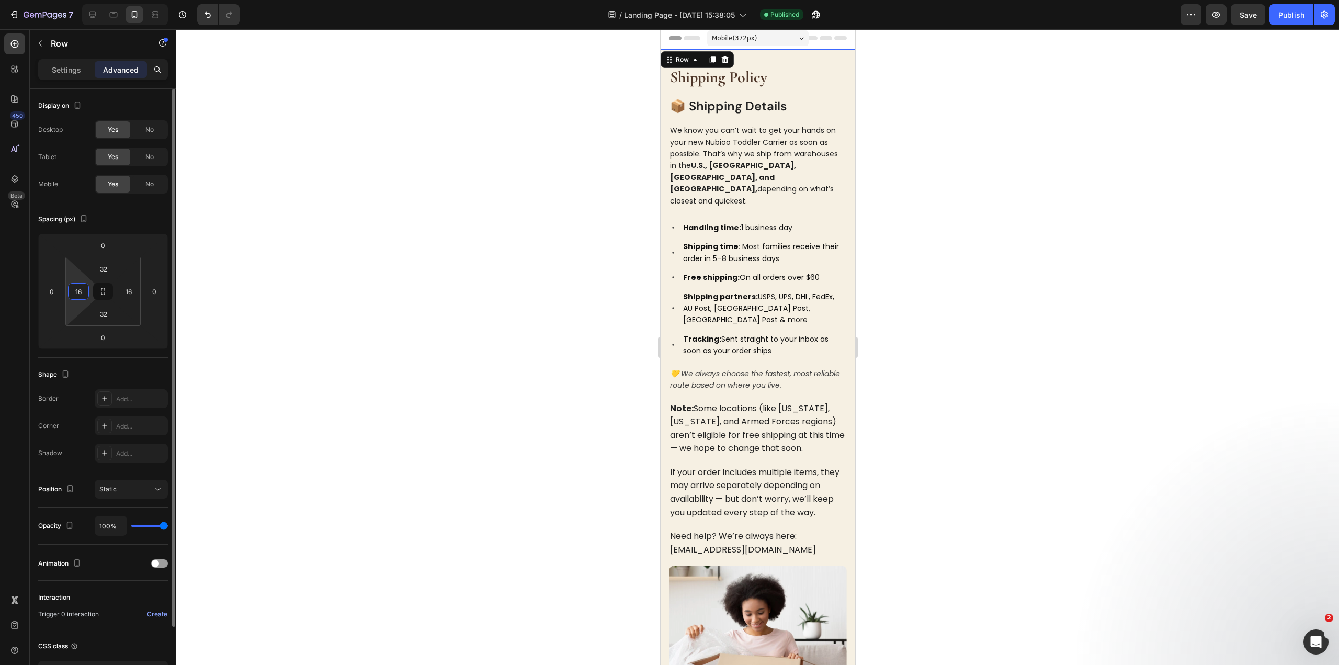
click at [73, 294] on input "16" at bounding box center [79, 291] width 16 height 16
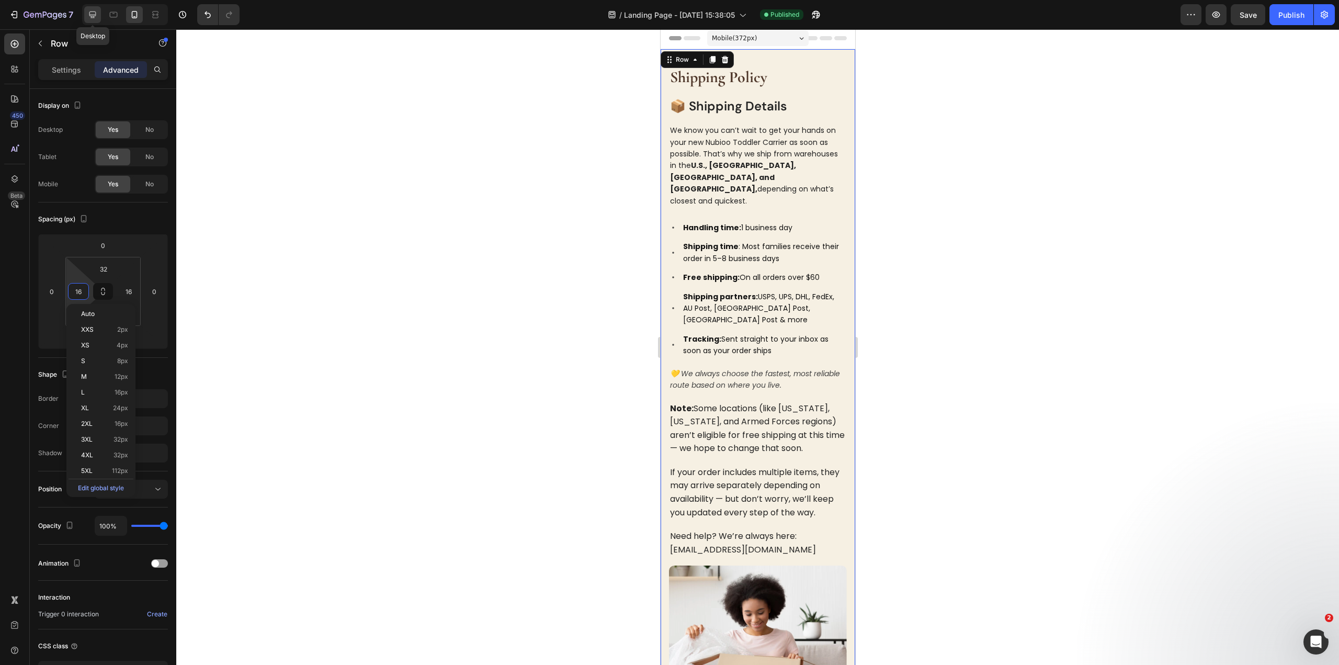
click at [97, 20] on div at bounding box center [92, 14] width 17 height 17
type input "64"
type input "32"
type input "64"
type input "32"
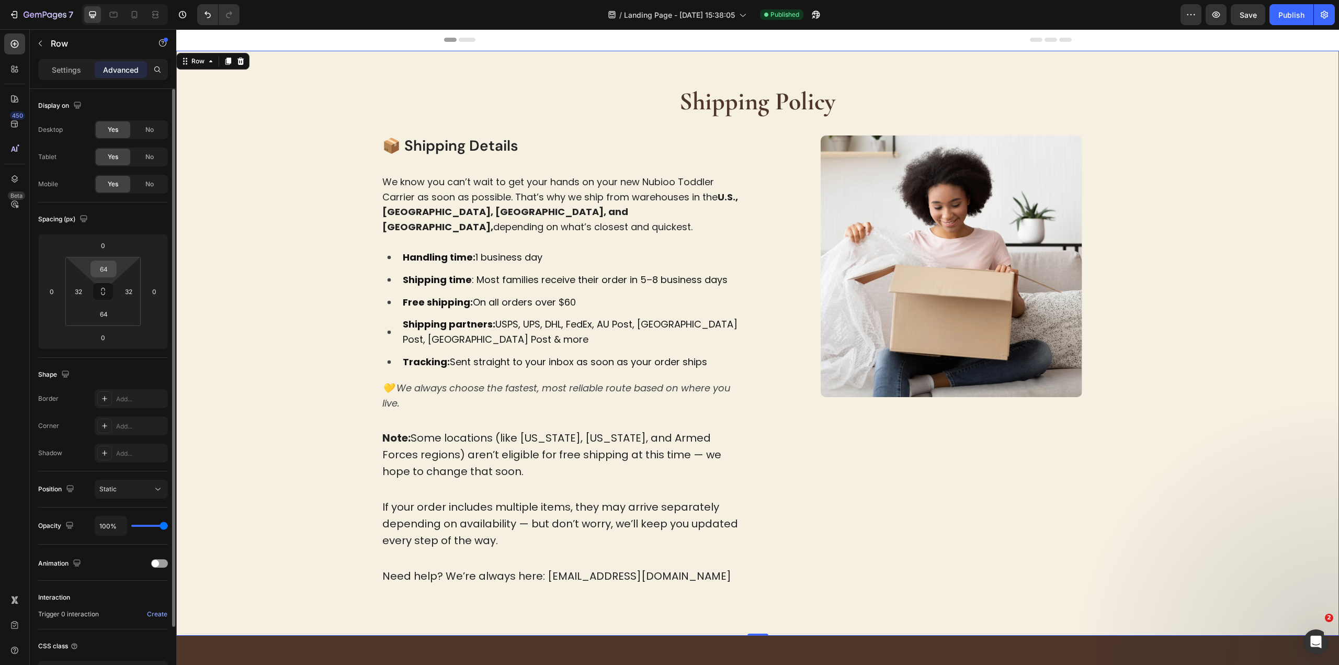
click at [107, 271] on input "64" at bounding box center [103, 269] width 21 height 16
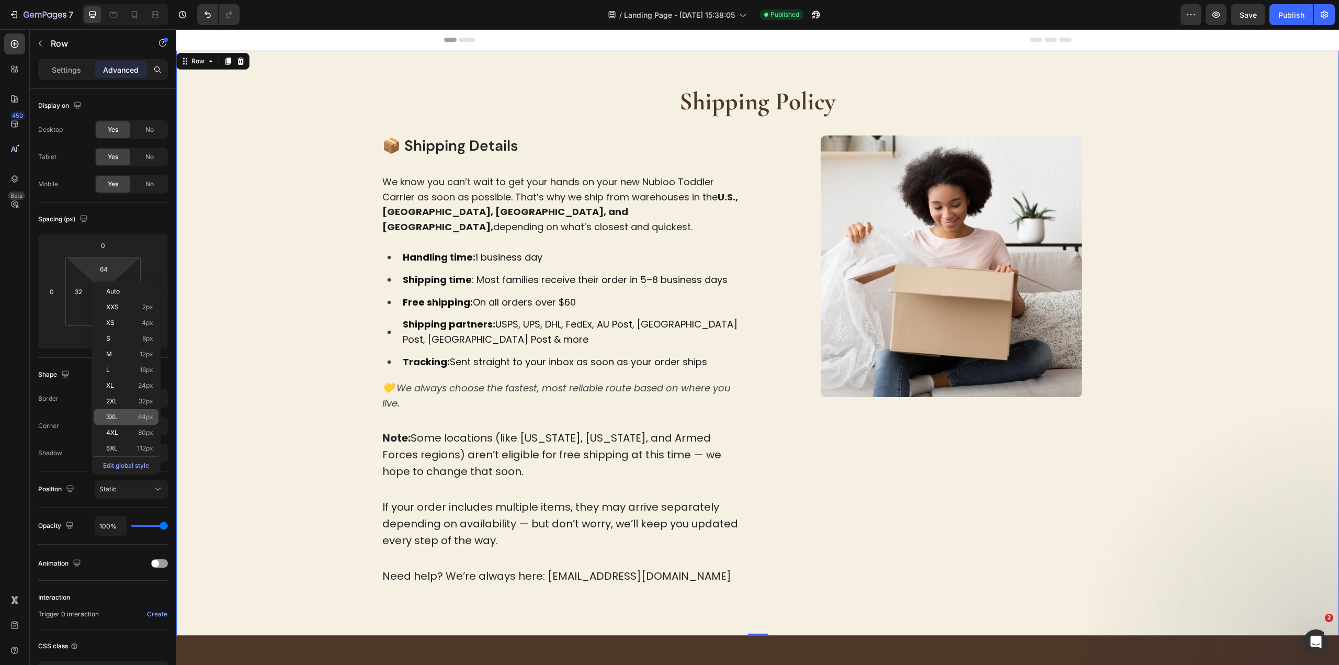
click at [147, 416] on span "64px" at bounding box center [145, 416] width 15 height 7
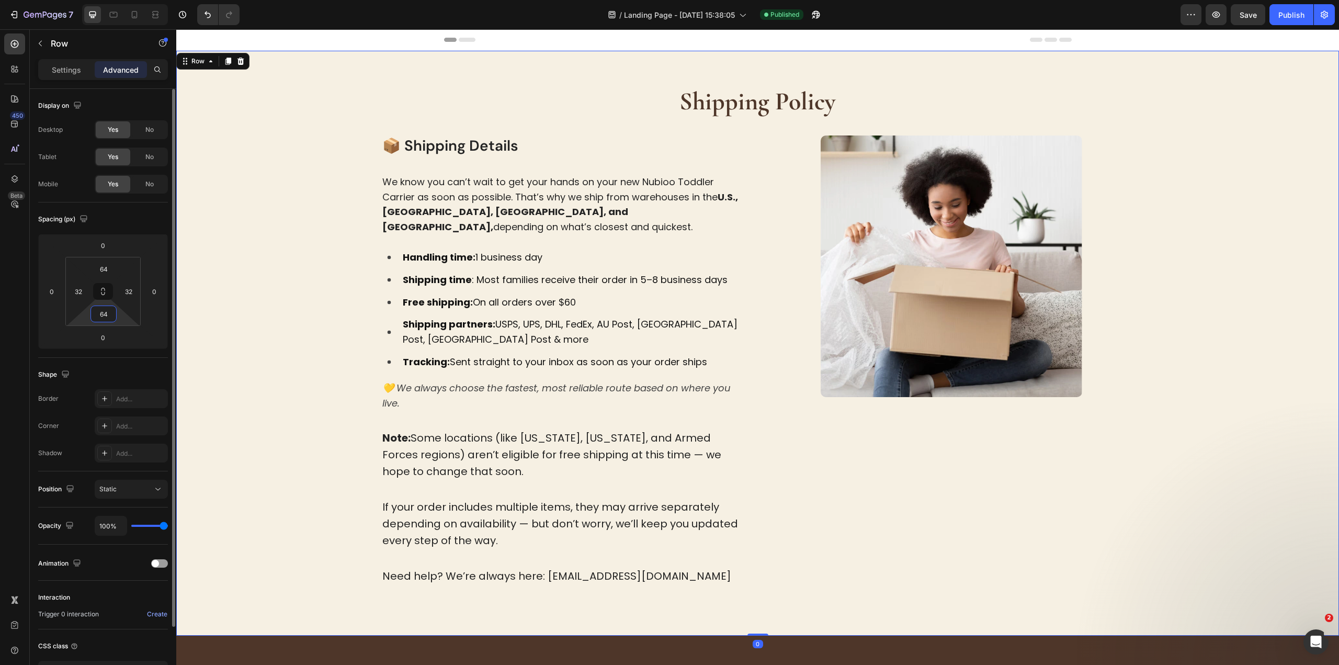
click at [106, 311] on input "64" at bounding box center [103, 314] width 21 height 16
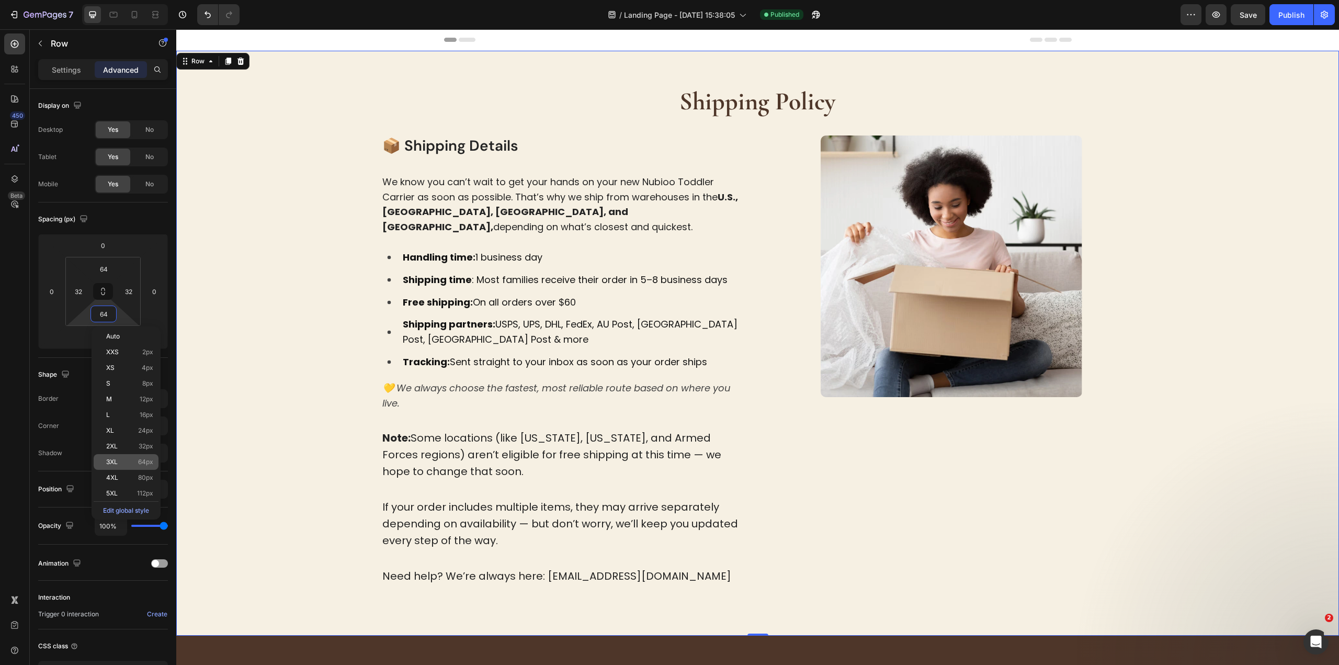
click at [145, 458] on span "64px" at bounding box center [145, 461] width 15 height 7
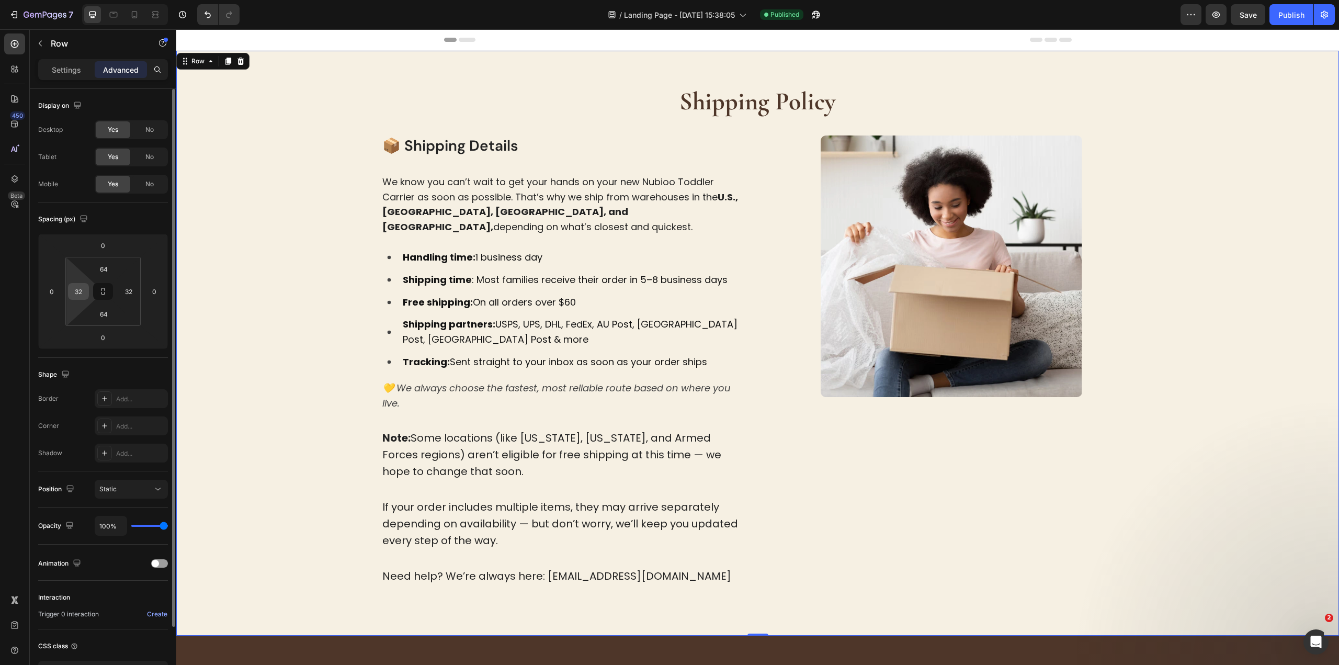
click at [75, 283] on div "32" at bounding box center [78, 291] width 21 height 17
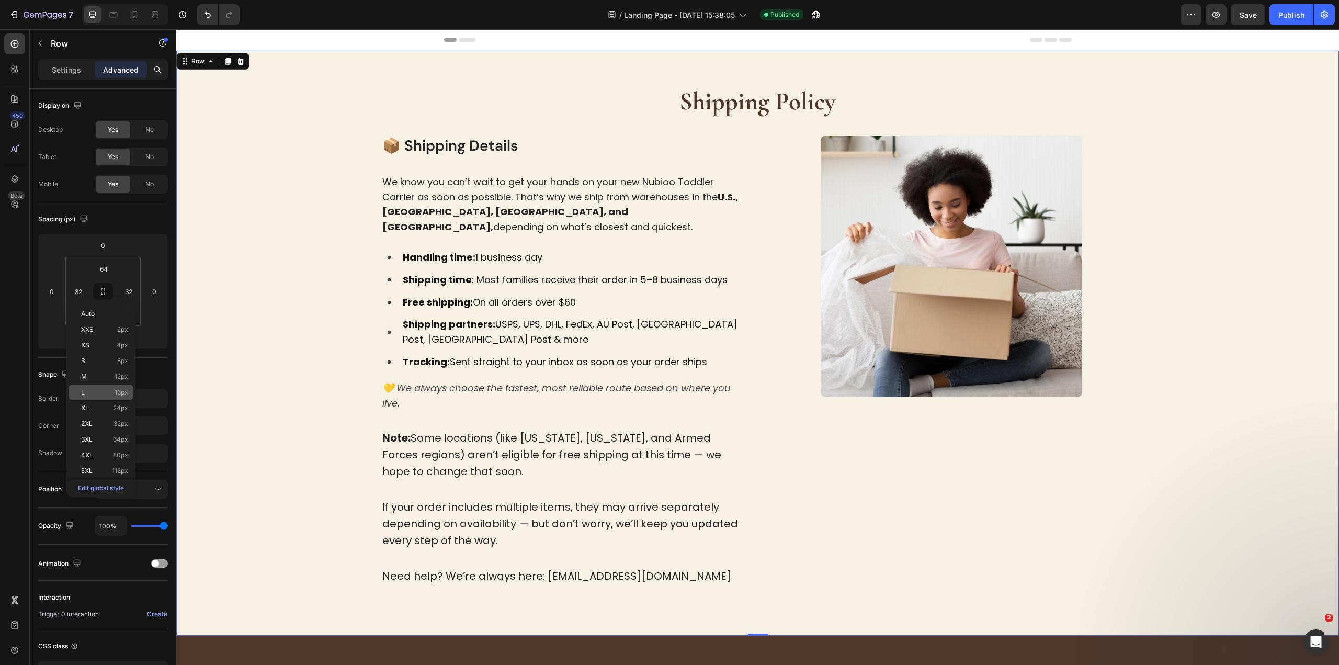
click at [110, 395] on p "L 16px" at bounding box center [104, 392] width 47 height 7
type input "16"
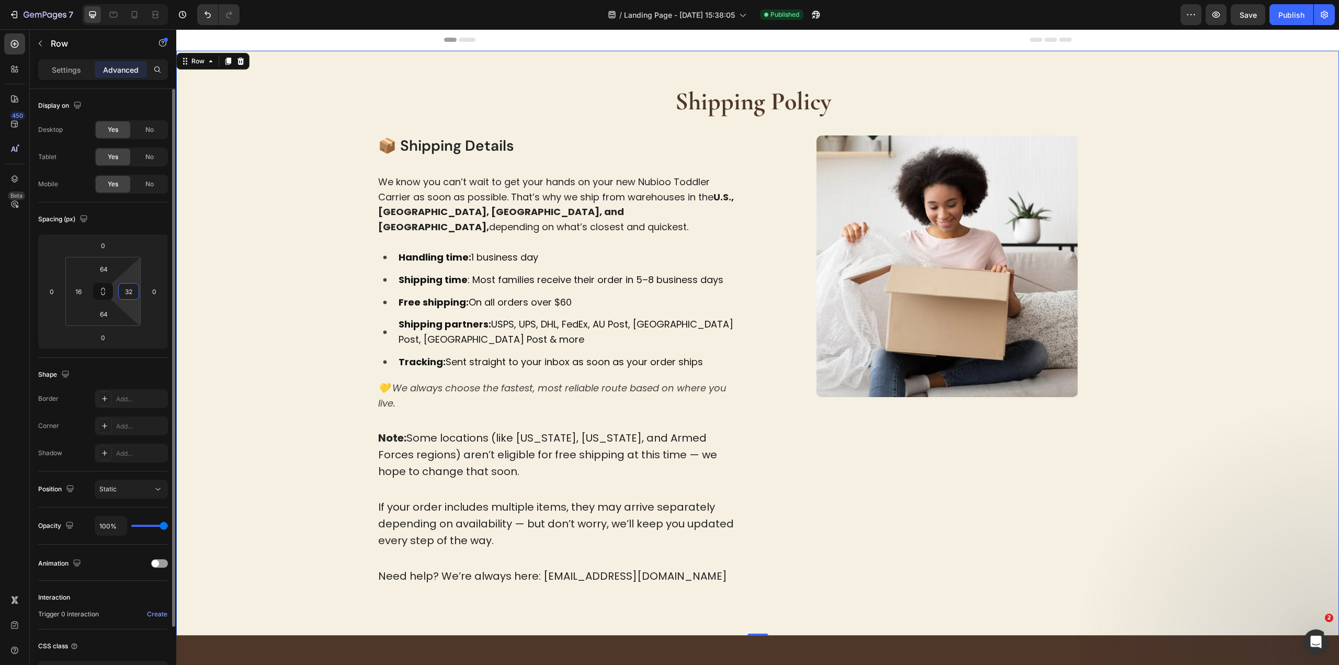
click at [125, 292] on input "32" at bounding box center [129, 291] width 16 height 16
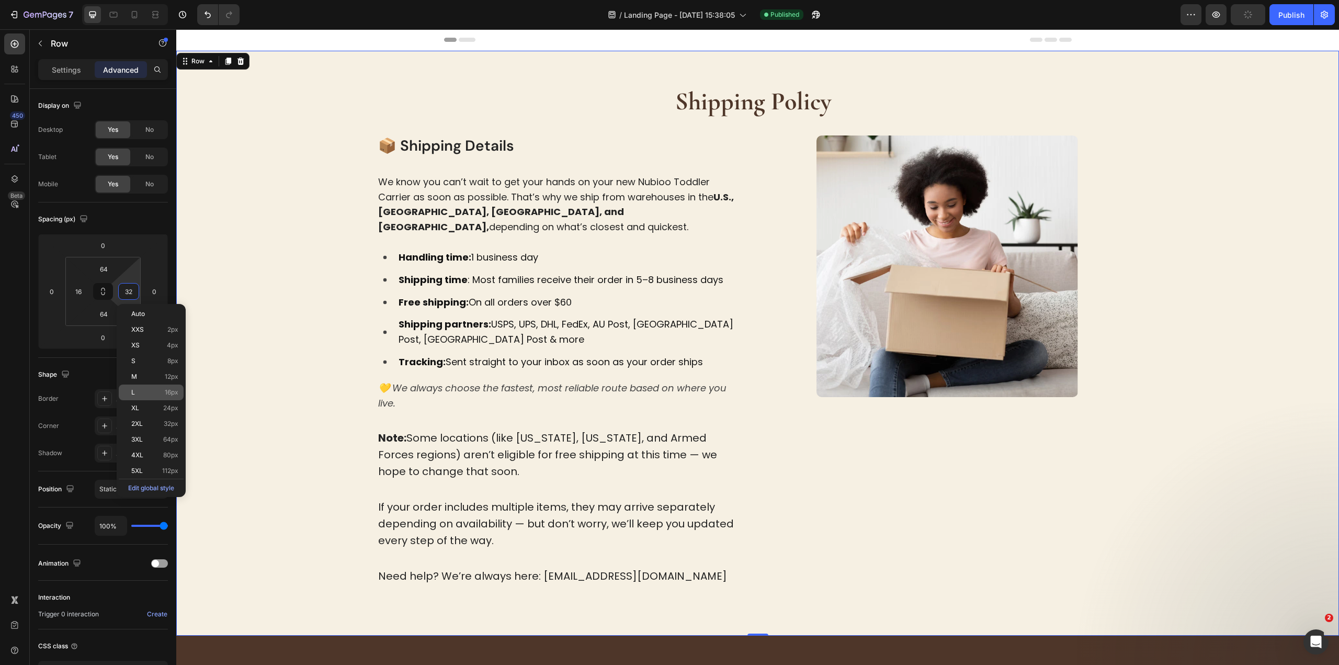
click at [179, 393] on div "L 16px" at bounding box center [151, 392] width 65 height 16
type input "16"
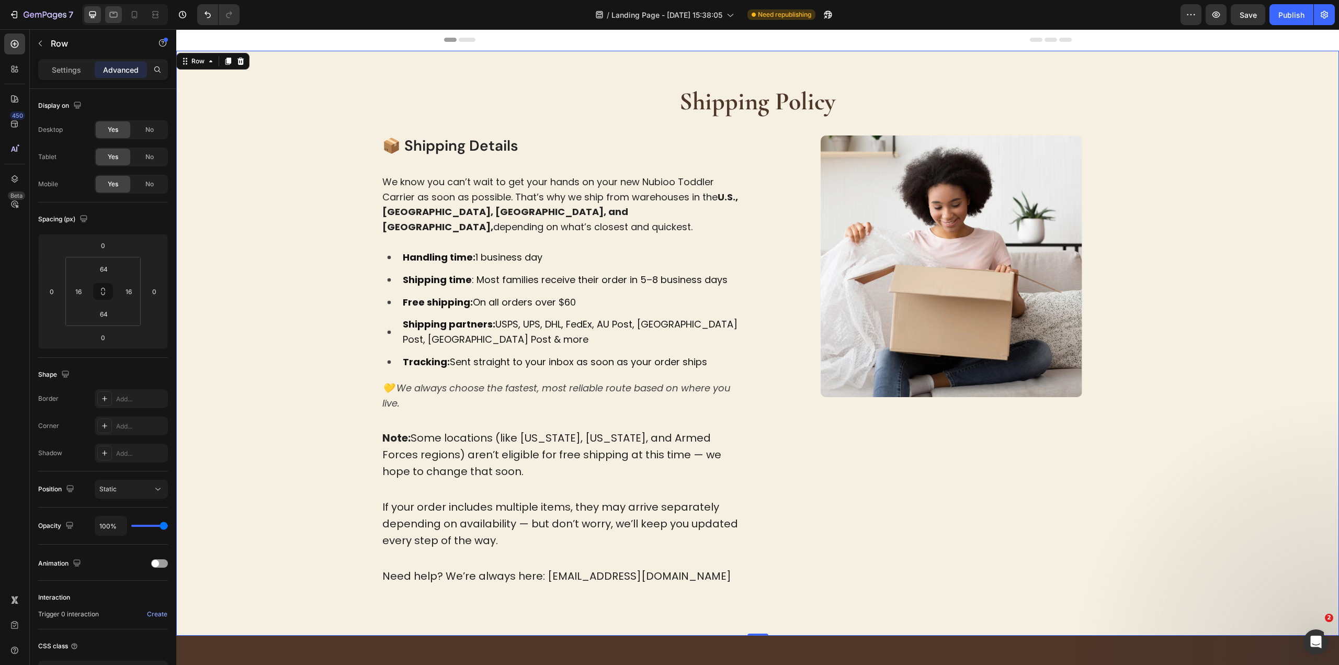
click at [123, 13] on div at bounding box center [125, 14] width 86 height 21
click at [112, 14] on icon at bounding box center [113, 14] width 10 height 10
type input "48"
type input "24"
type input "48"
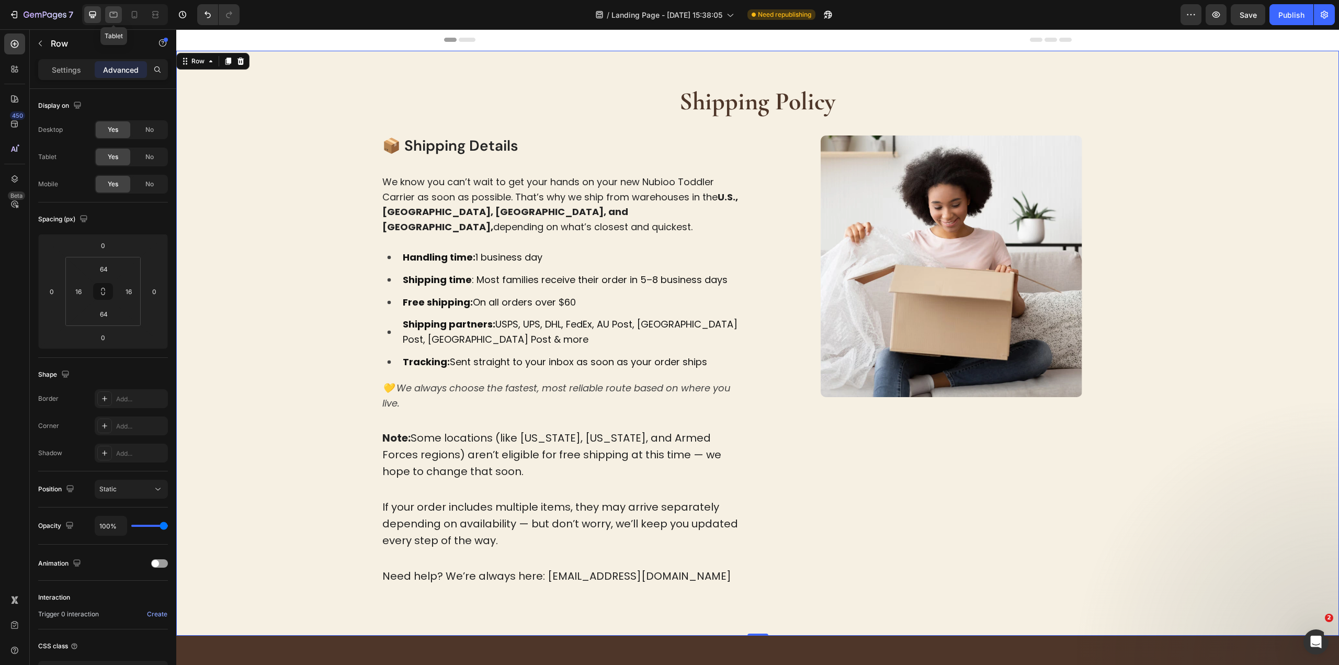
type input "24"
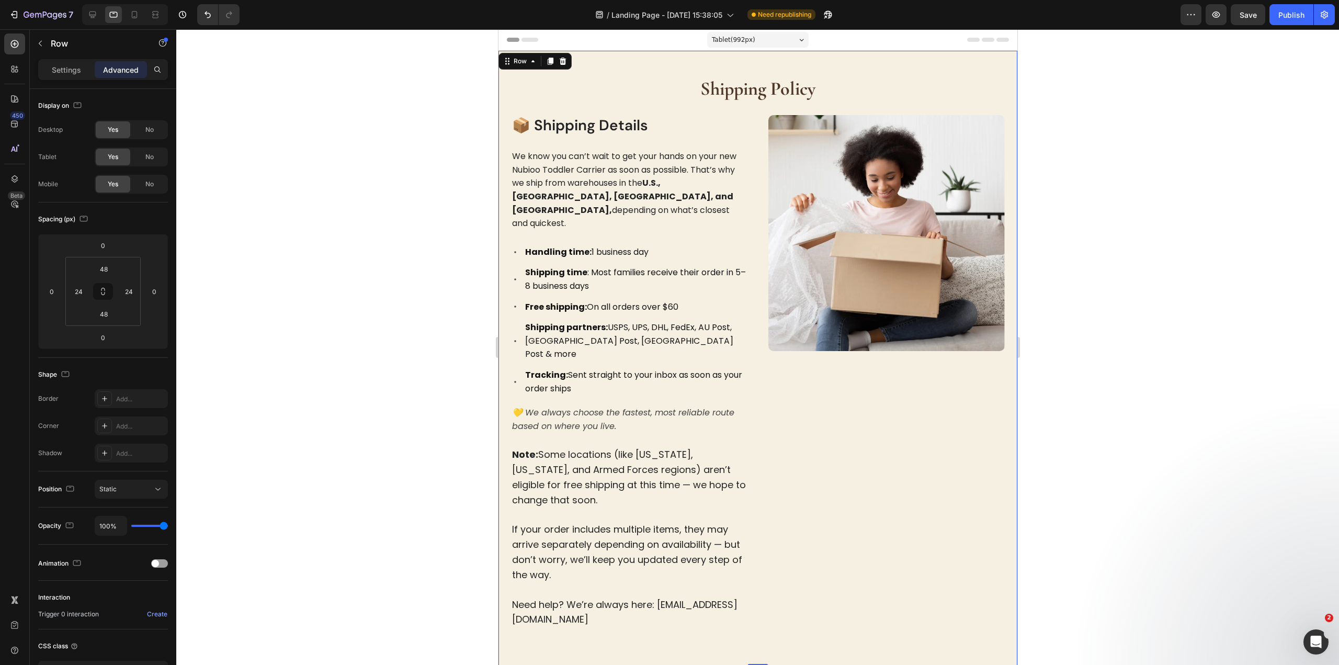
click at [1191, 175] on div at bounding box center [757, 346] width 1162 height 635
